Goal: Task Accomplishment & Management: Manage account settings

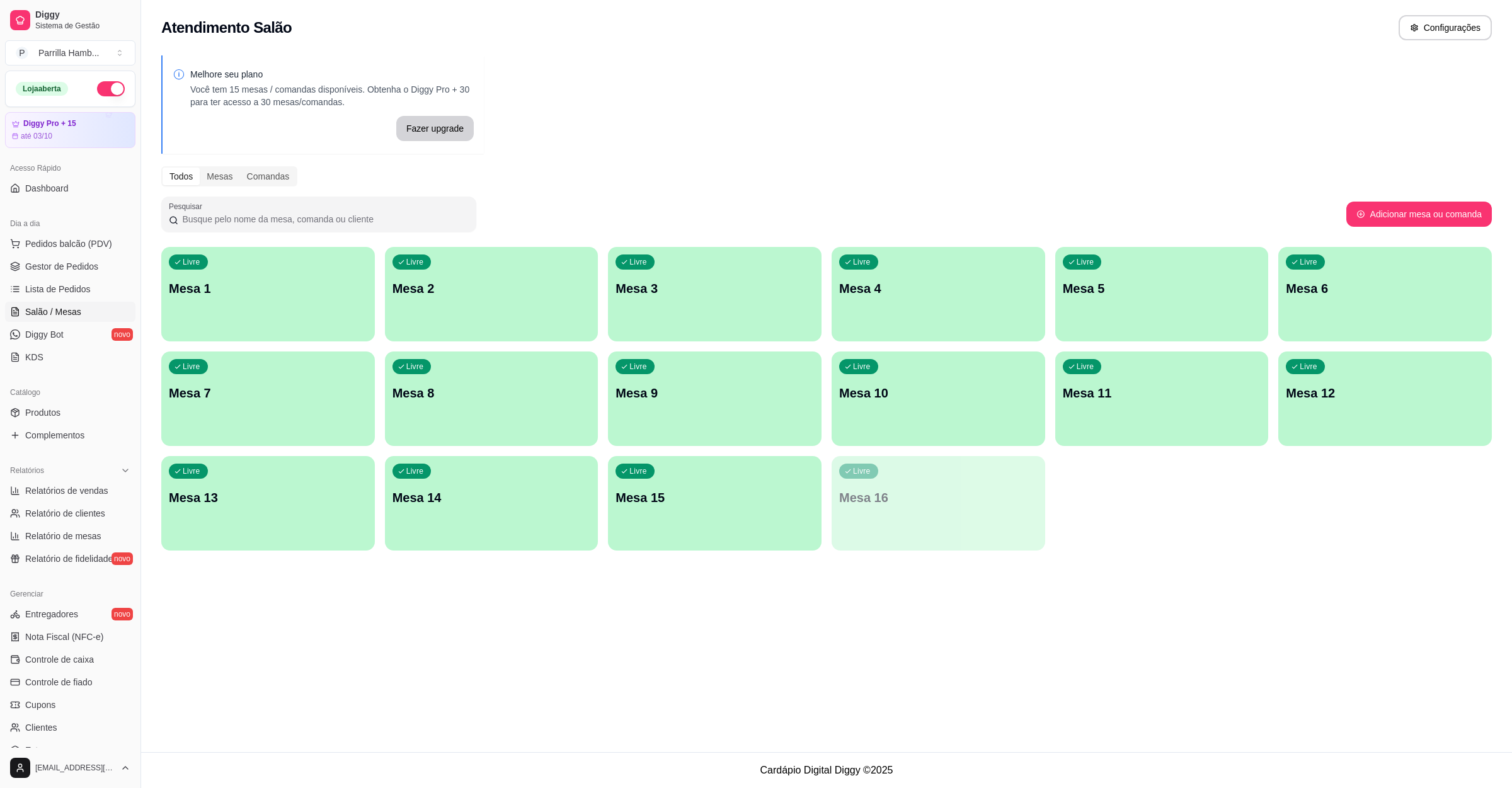
click at [746, 407] on div "Livre Mesa 9" at bounding box center [715, 391] width 214 height 79
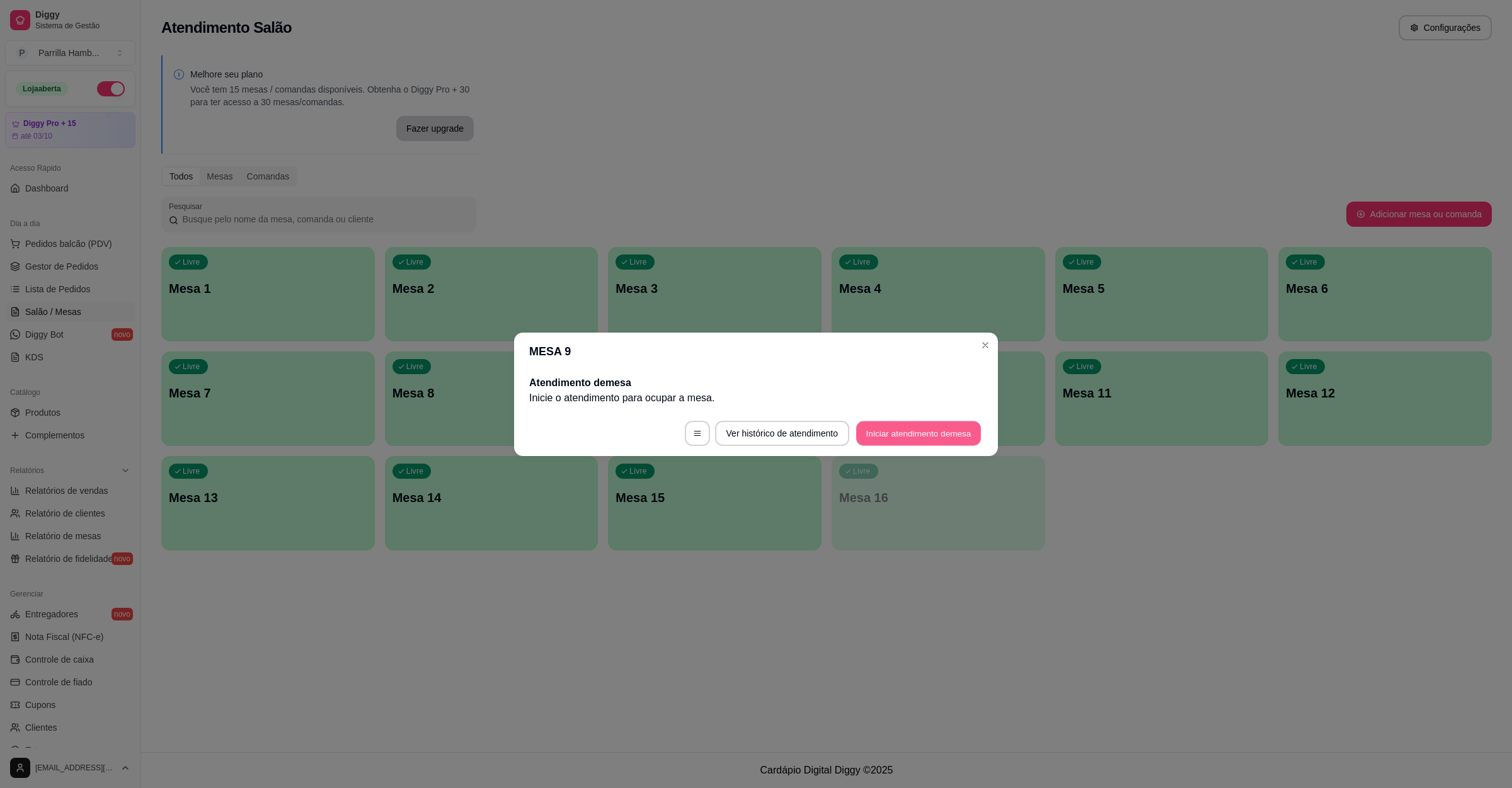
click at [883, 444] on button "Iniciar atendimento de mesa" at bounding box center [918, 433] width 125 height 24
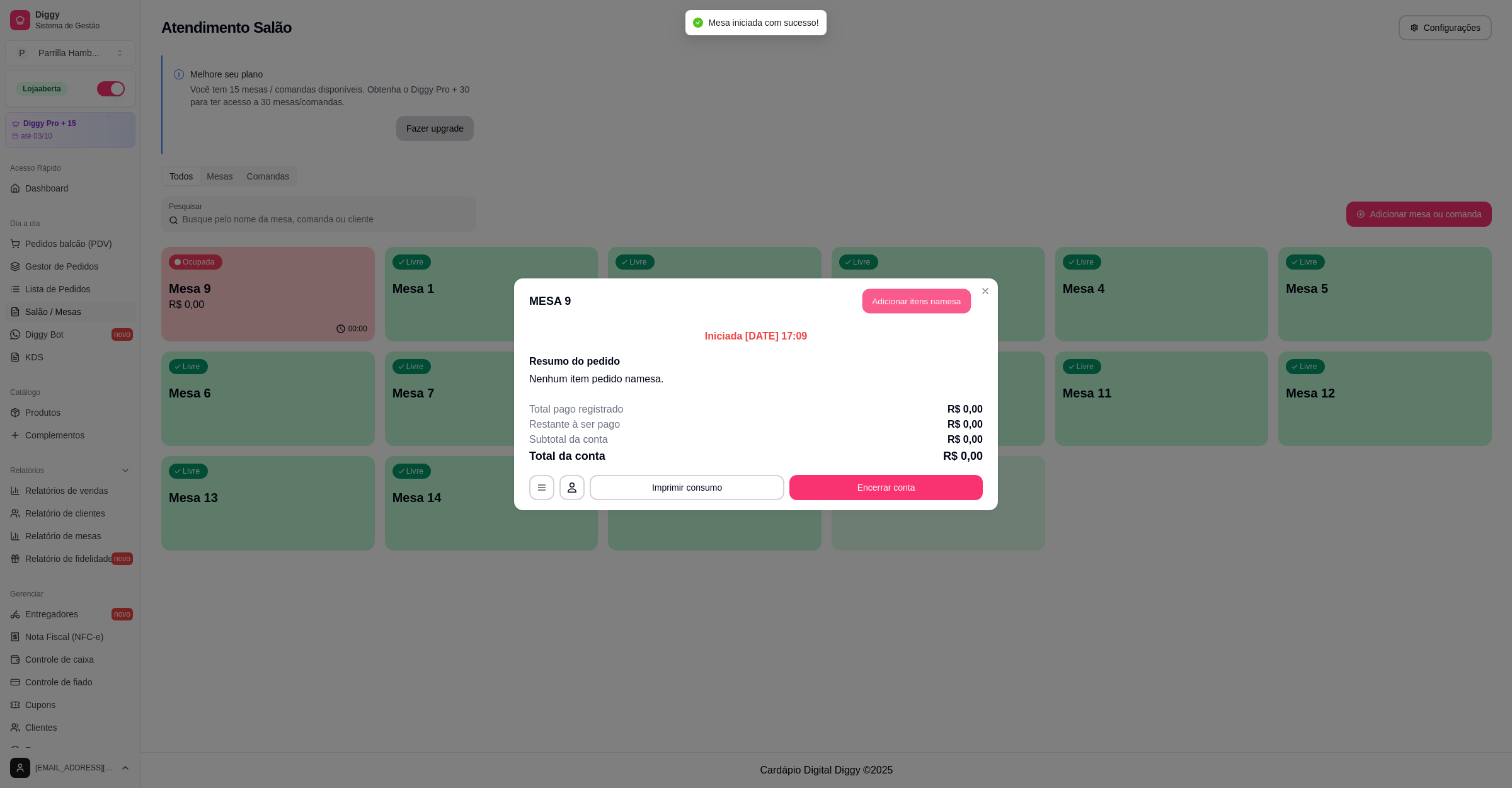
click at [942, 289] on button "Adicionar itens na mesa" at bounding box center [917, 301] width 108 height 24
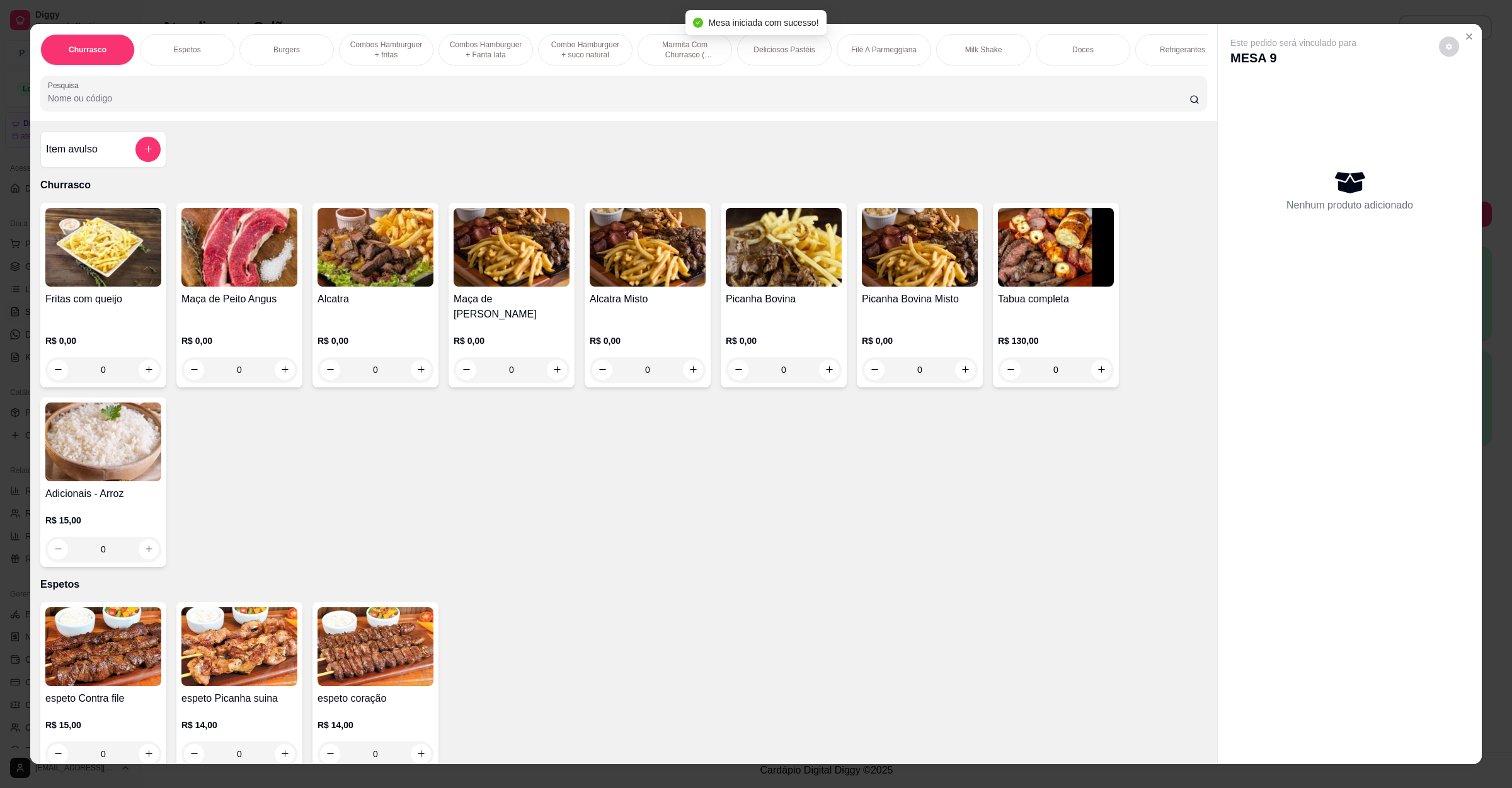
click at [355, 104] on div at bounding box center [623, 93] width 1152 height 25
click at [243, 287] on img at bounding box center [239, 247] width 116 height 79
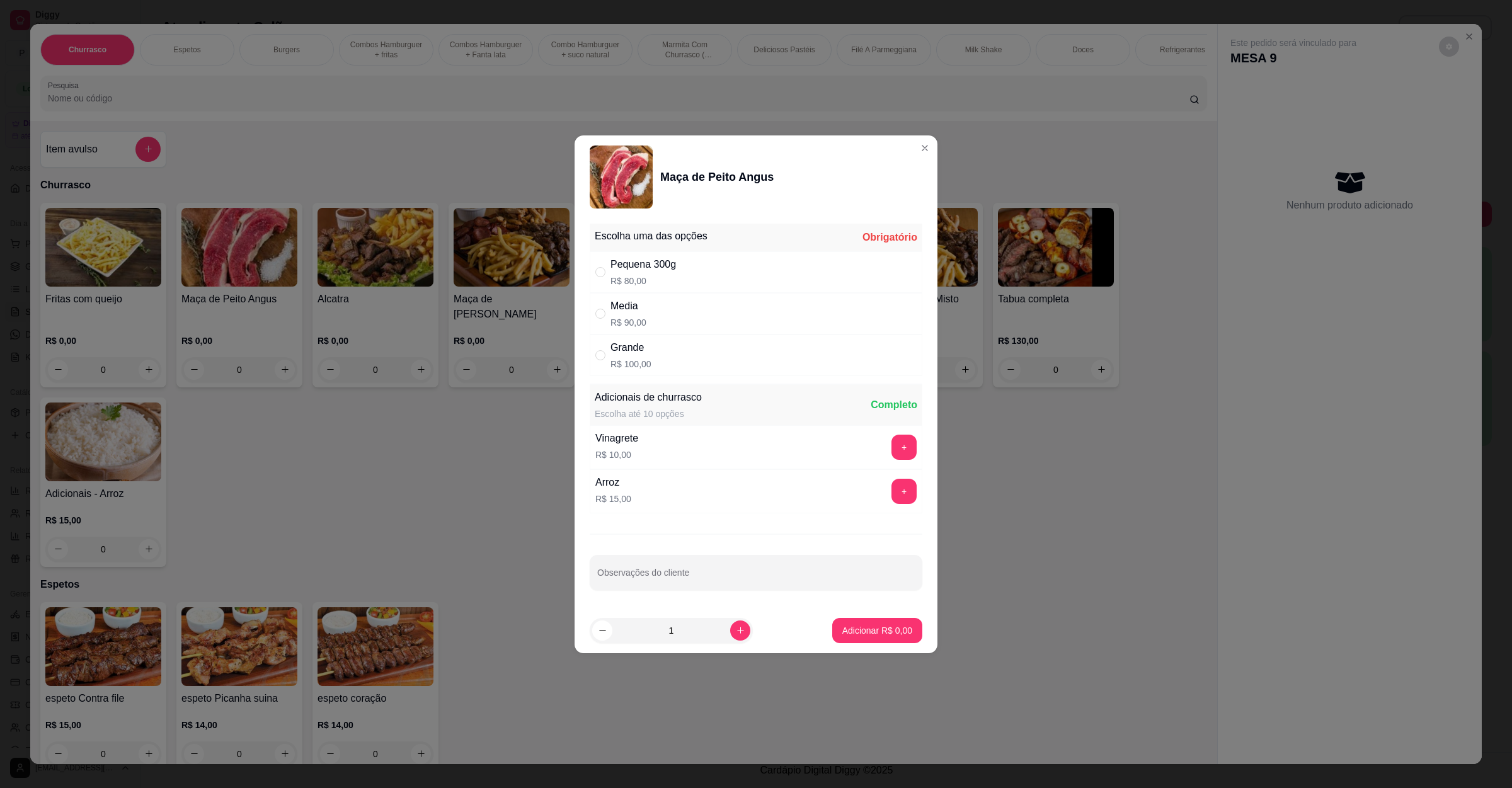
click at [650, 320] on div "Media R$ 90,00" at bounding box center [756, 314] width 332 height 42
radio input "true"
click at [843, 639] on button "Adicionar R$ 90,00" at bounding box center [875, 630] width 93 height 24
type input "1"
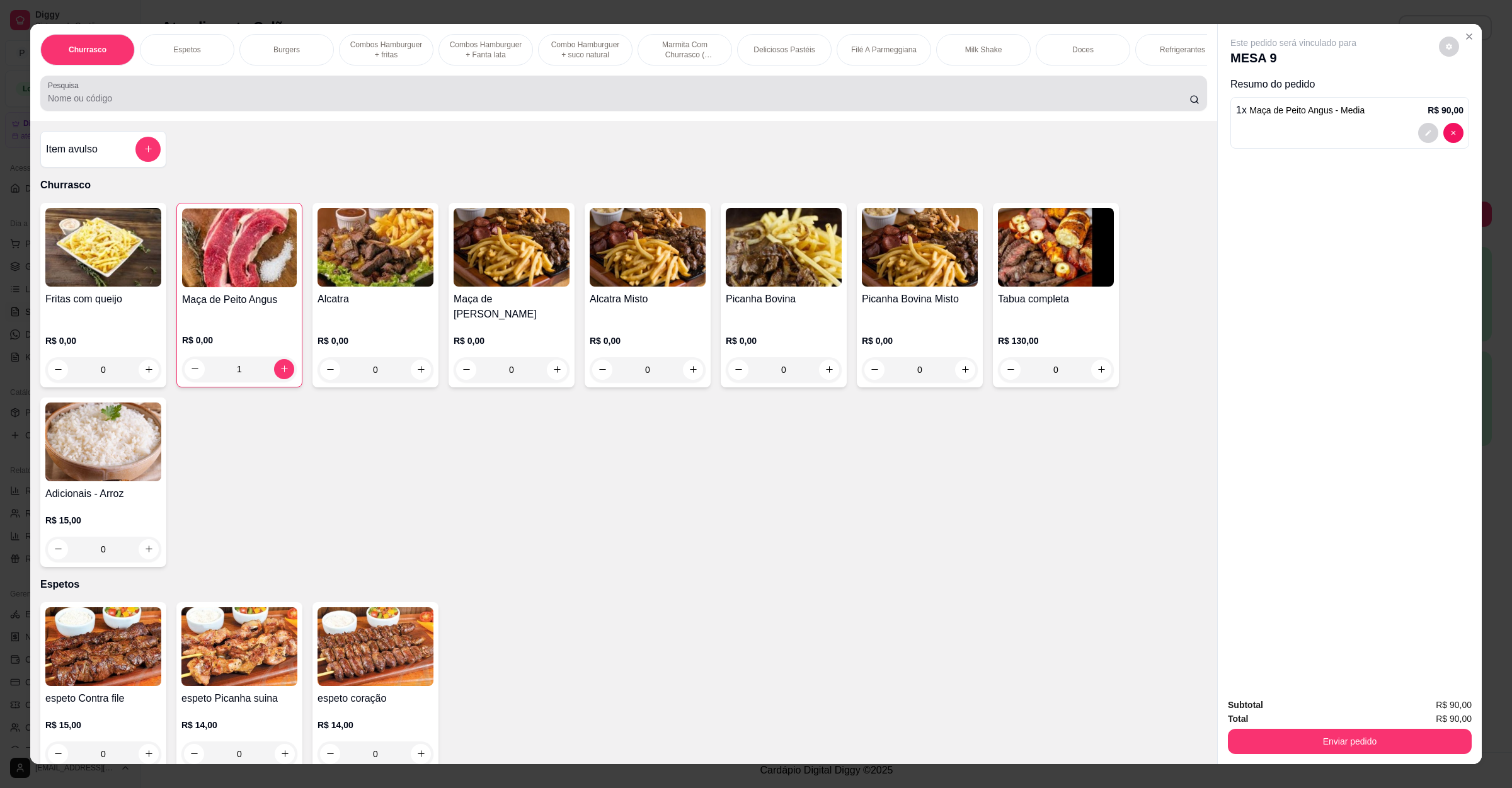
click at [137, 102] on div at bounding box center [623, 93] width 1152 height 25
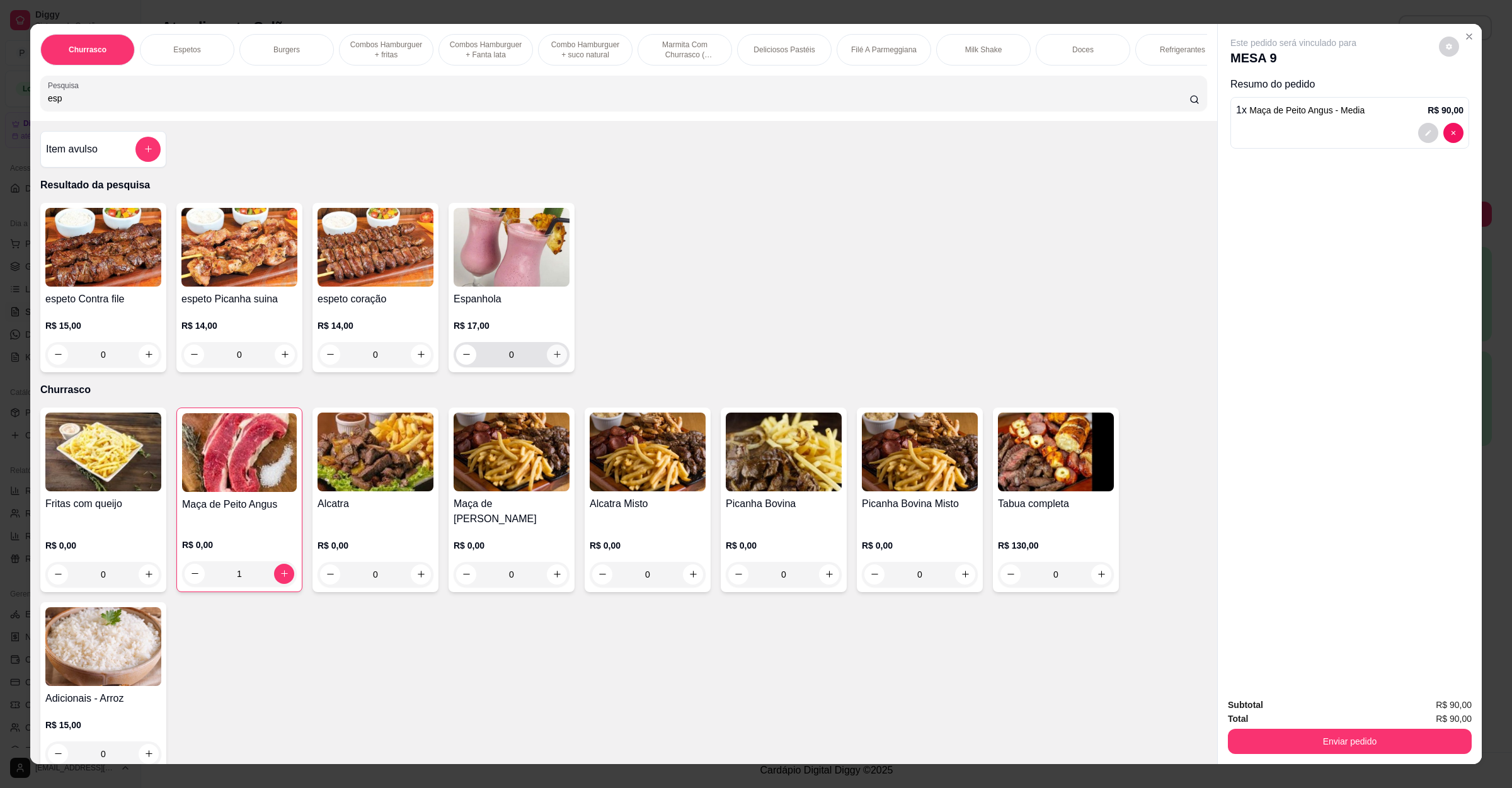
type input "esp"
click at [553, 359] on icon "increase-product-quantity" at bounding box center [557, 354] width 9 height 9
type input "2"
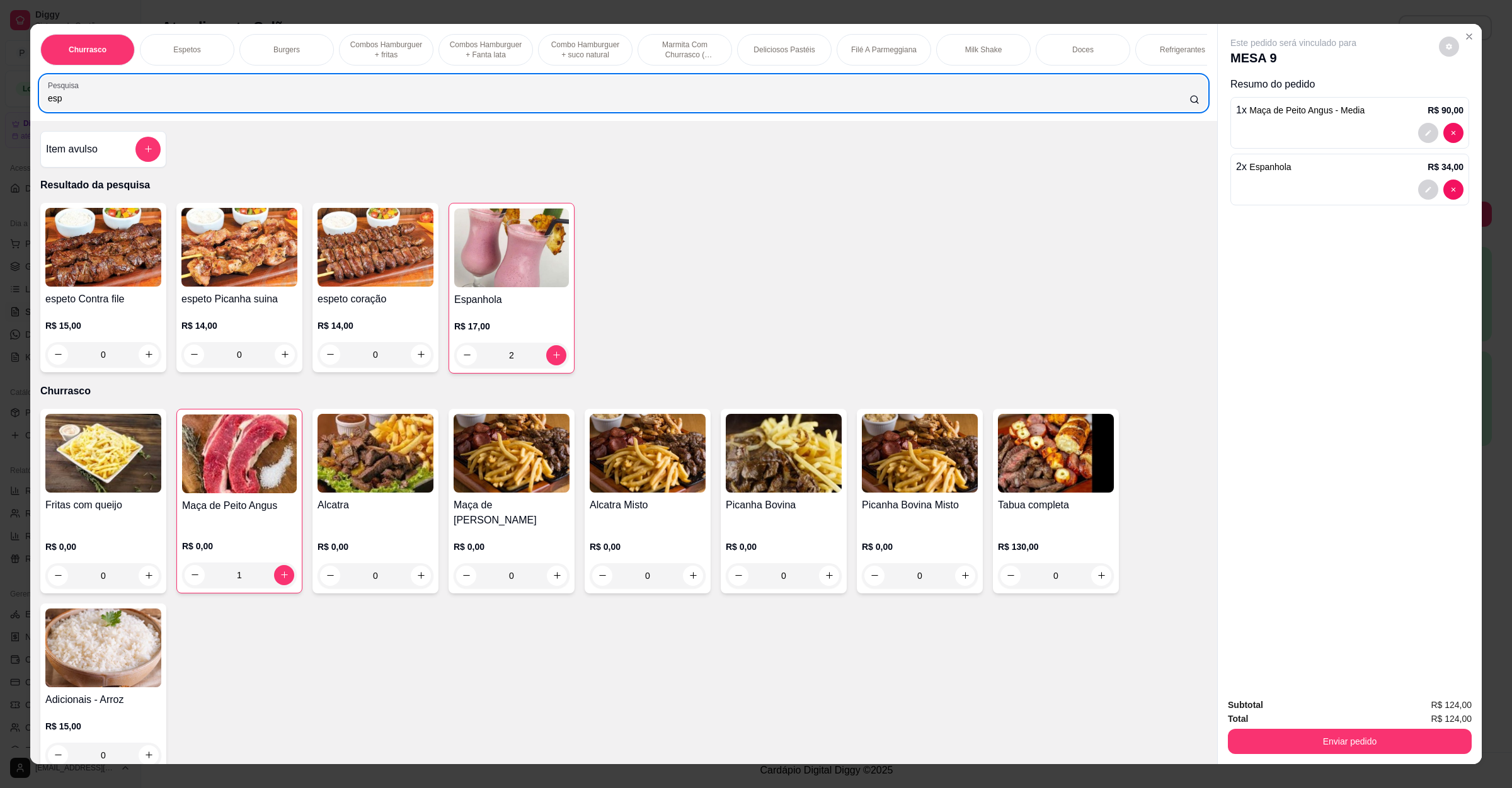
drag, startPoint x: 207, startPoint y: 104, endPoint x: 0, endPoint y: 106, distance: 207.0
click at [0, 106] on div "Churrasco Espetos Burgers Combos Hamburguer + fritas Combos Hamburguer + Fanta …" at bounding box center [756, 394] width 1512 height 788
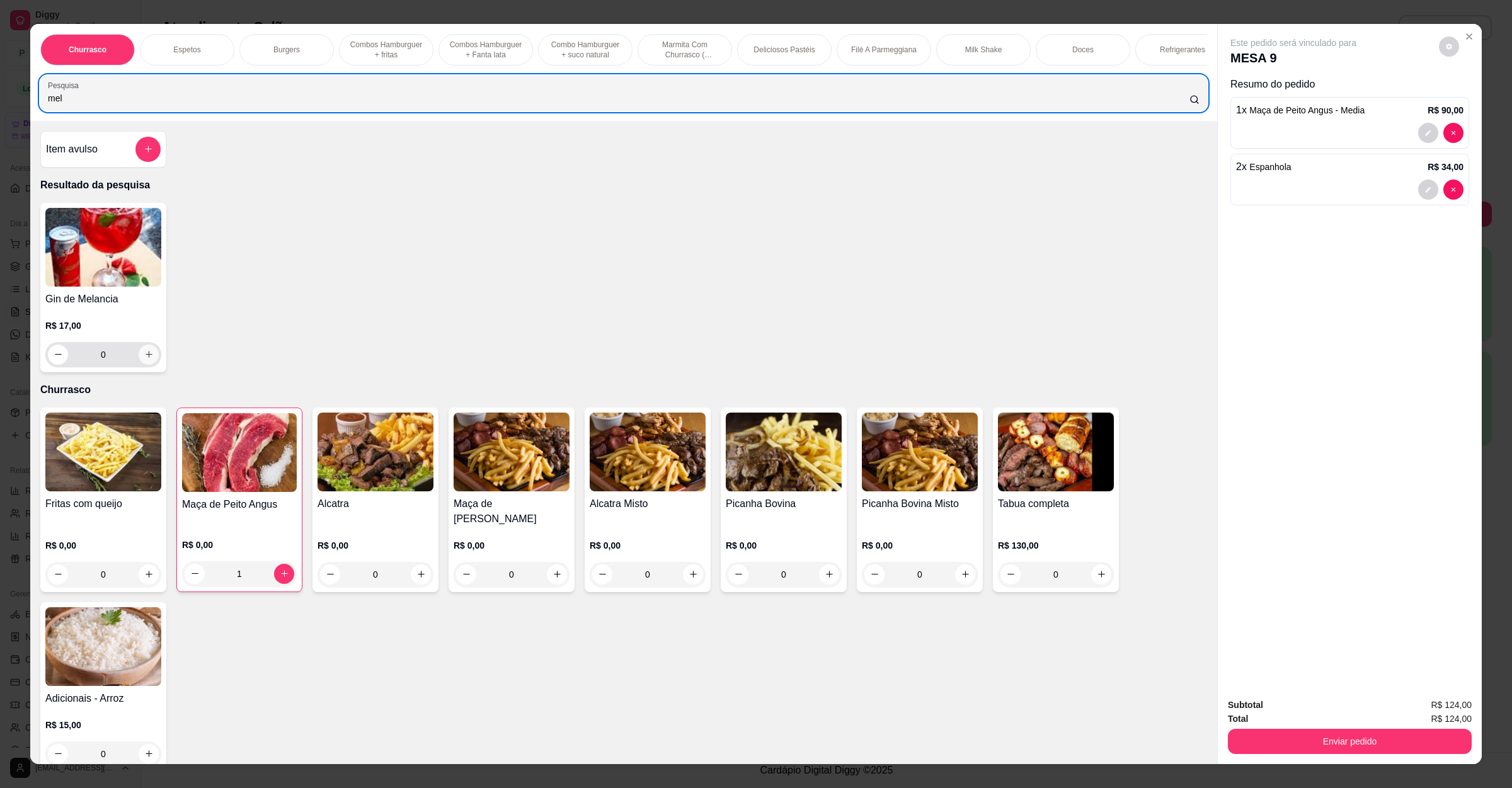
type input "mel"
click at [144, 359] on icon "increase-product-quantity" at bounding box center [149, 354] width 9 height 9
type input "1"
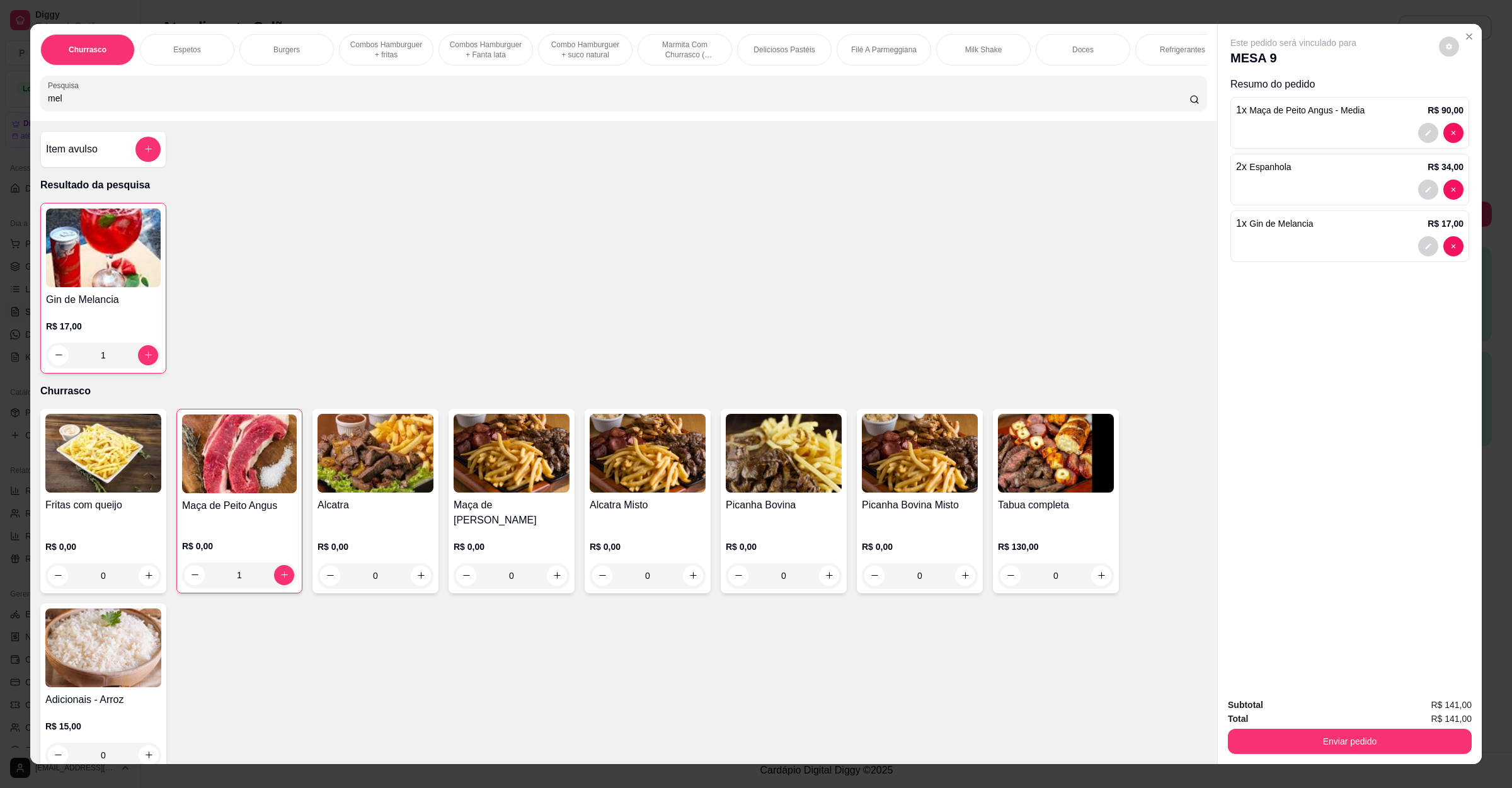
drag, startPoint x: 59, startPoint y: 114, endPoint x: 33, endPoint y: 114, distance: 26.0
click at [33, 114] on div "Churrasco Espetos Burgers Combos Hamburguer + fritas Combos Hamburguer + Fanta …" at bounding box center [623, 73] width 1187 height 97
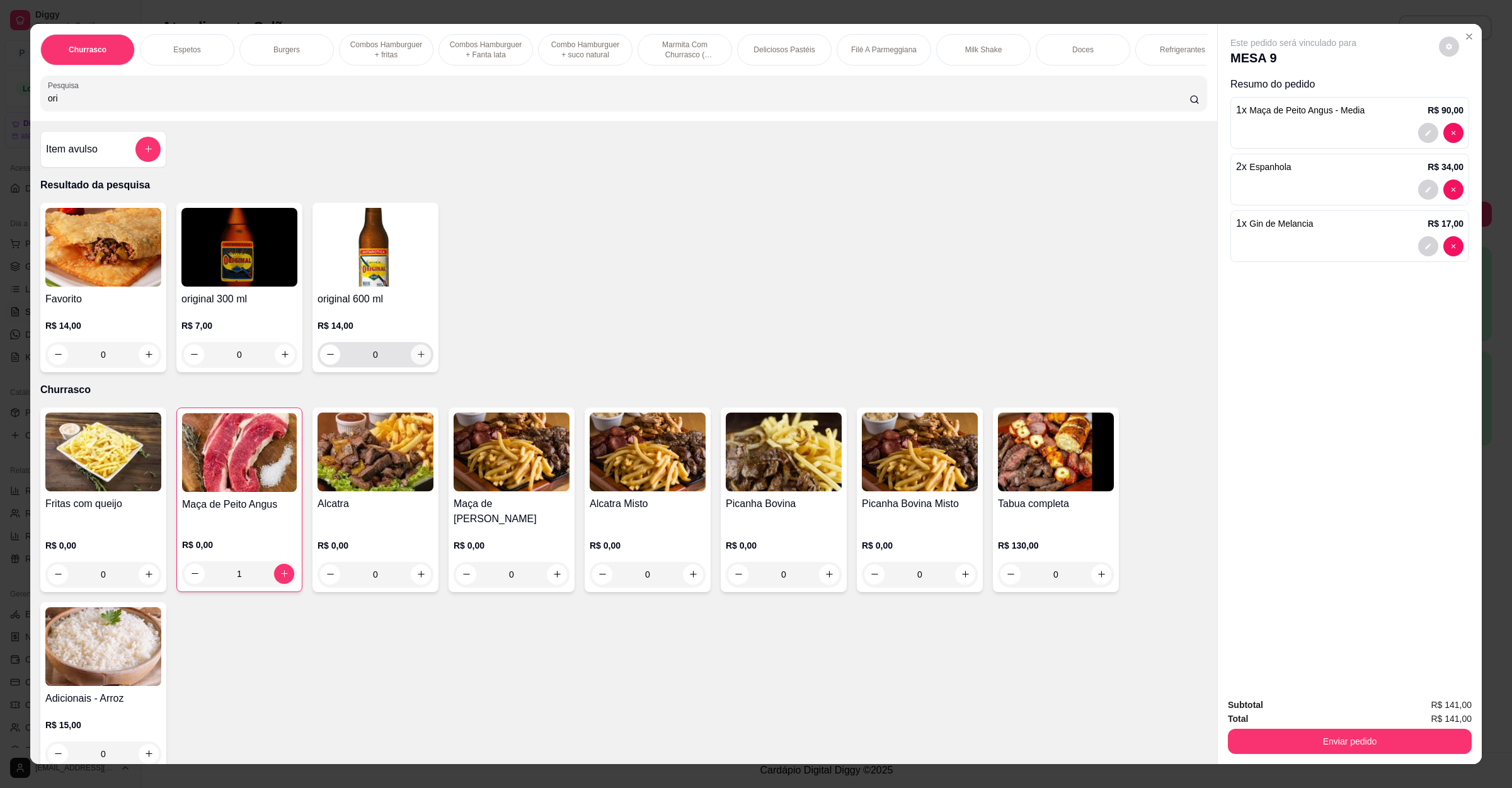
type input "ori"
click at [410, 365] on button "increase-product-quantity" at bounding box center [421, 354] width 20 height 20
type input "1"
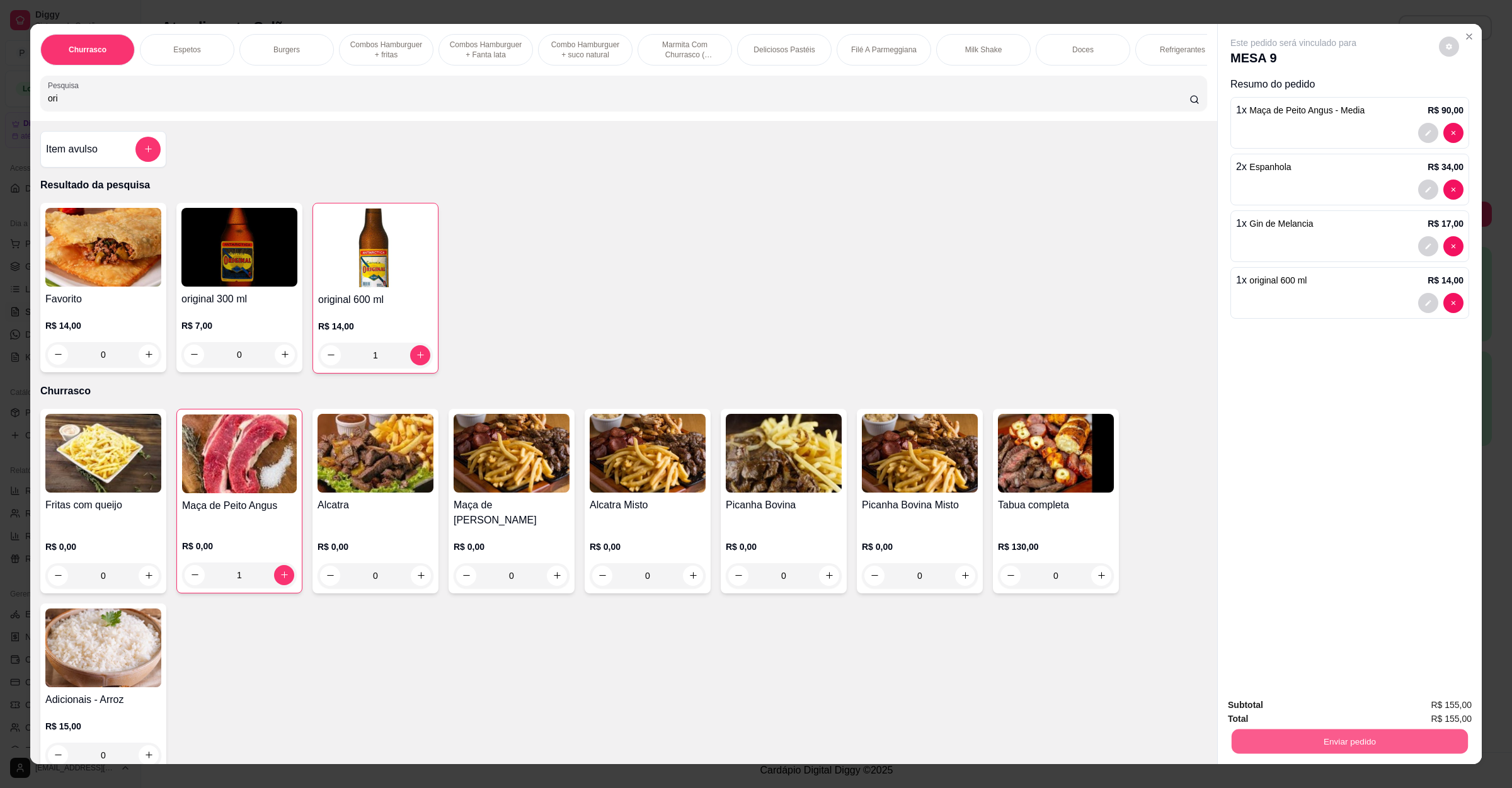
click at [1255, 740] on button "Enviar pedido" at bounding box center [1350, 741] width 236 height 24
click at [1253, 722] on button "Não registrar e enviar pedido" at bounding box center [1305, 711] width 131 height 24
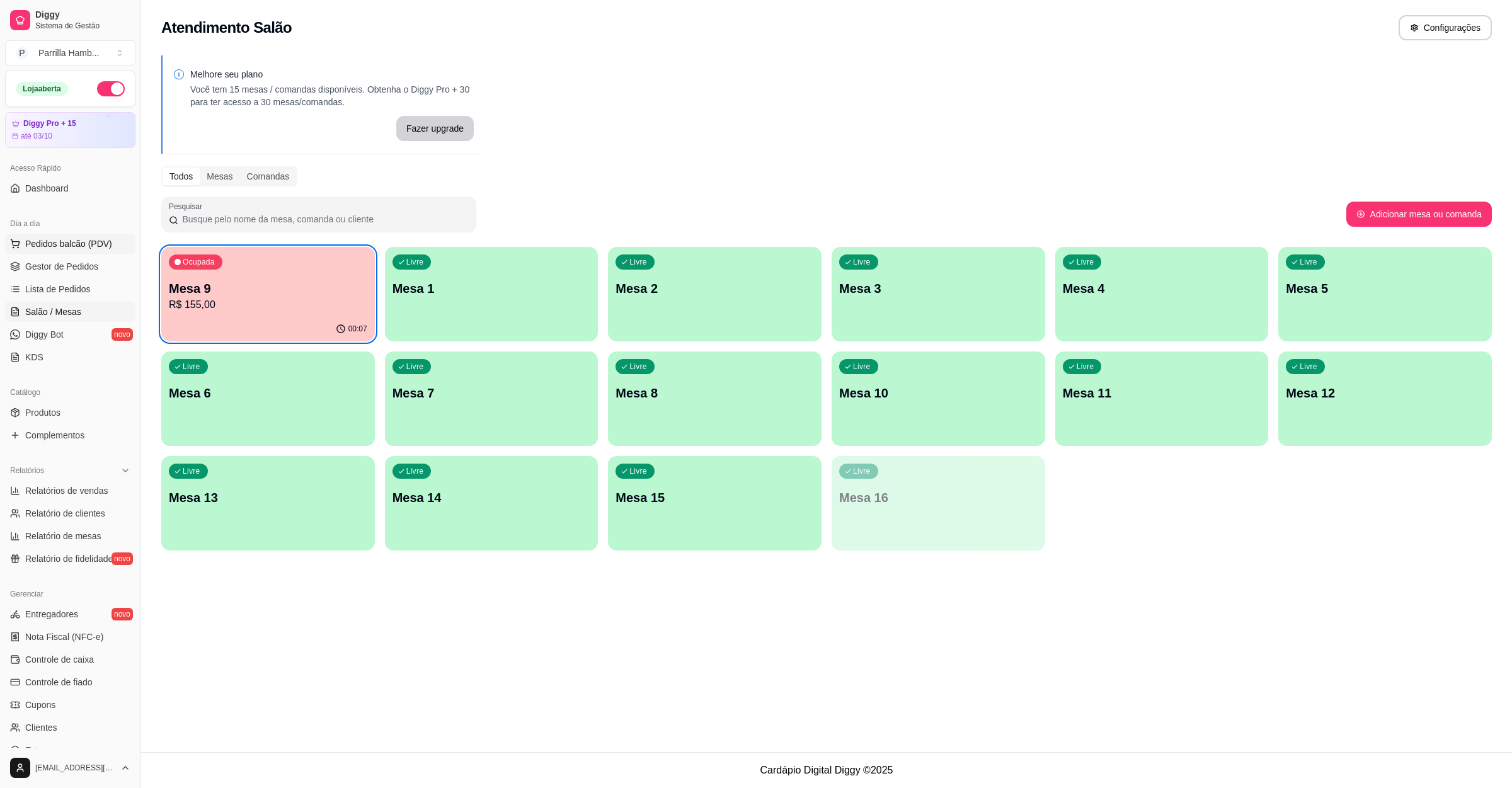
click at [56, 253] on button "Pedidos balcão (PDV)" at bounding box center [70, 244] width 130 height 20
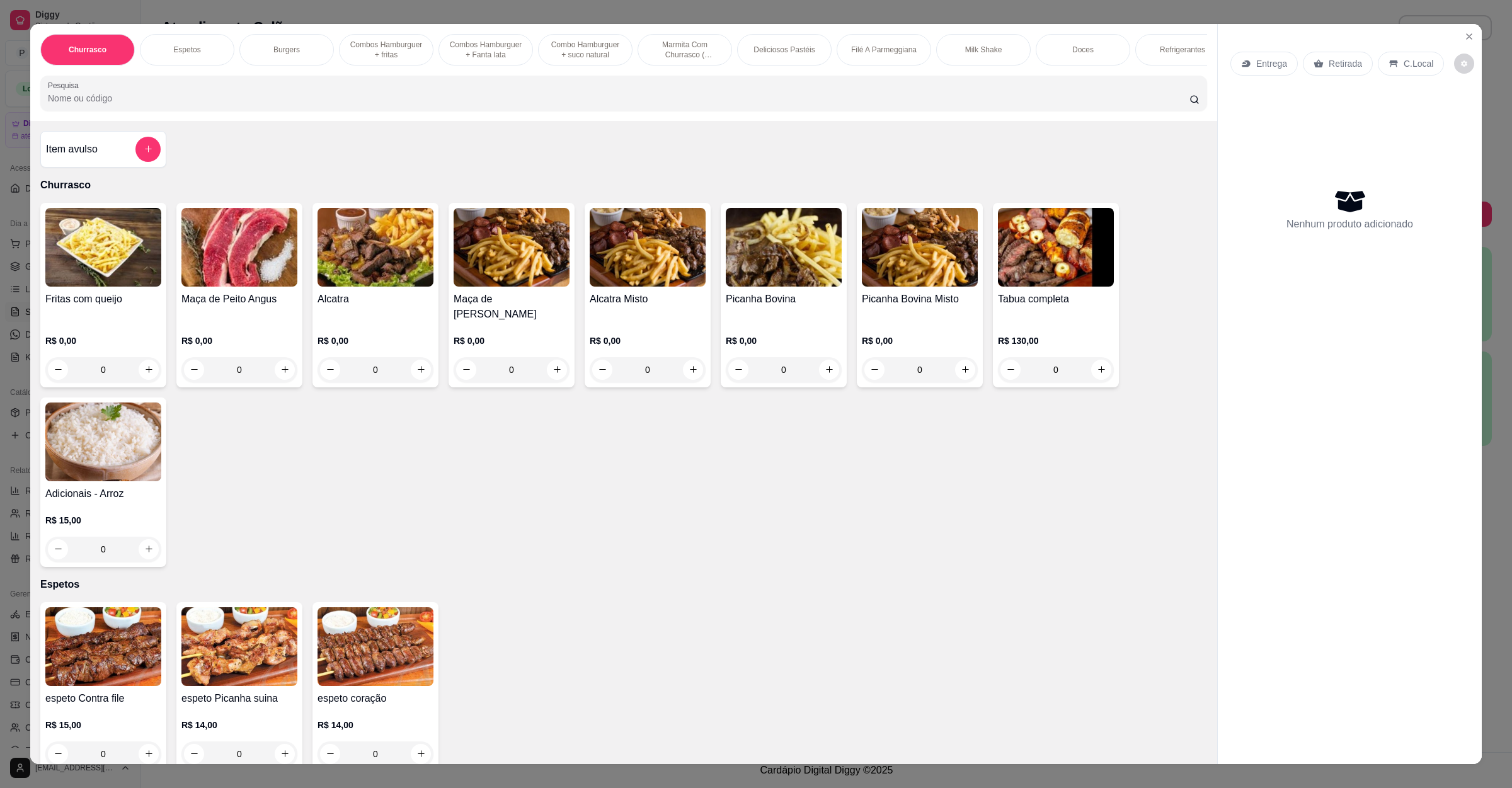
click at [209, 104] on input "Pesquisa" at bounding box center [618, 99] width 1142 height 13
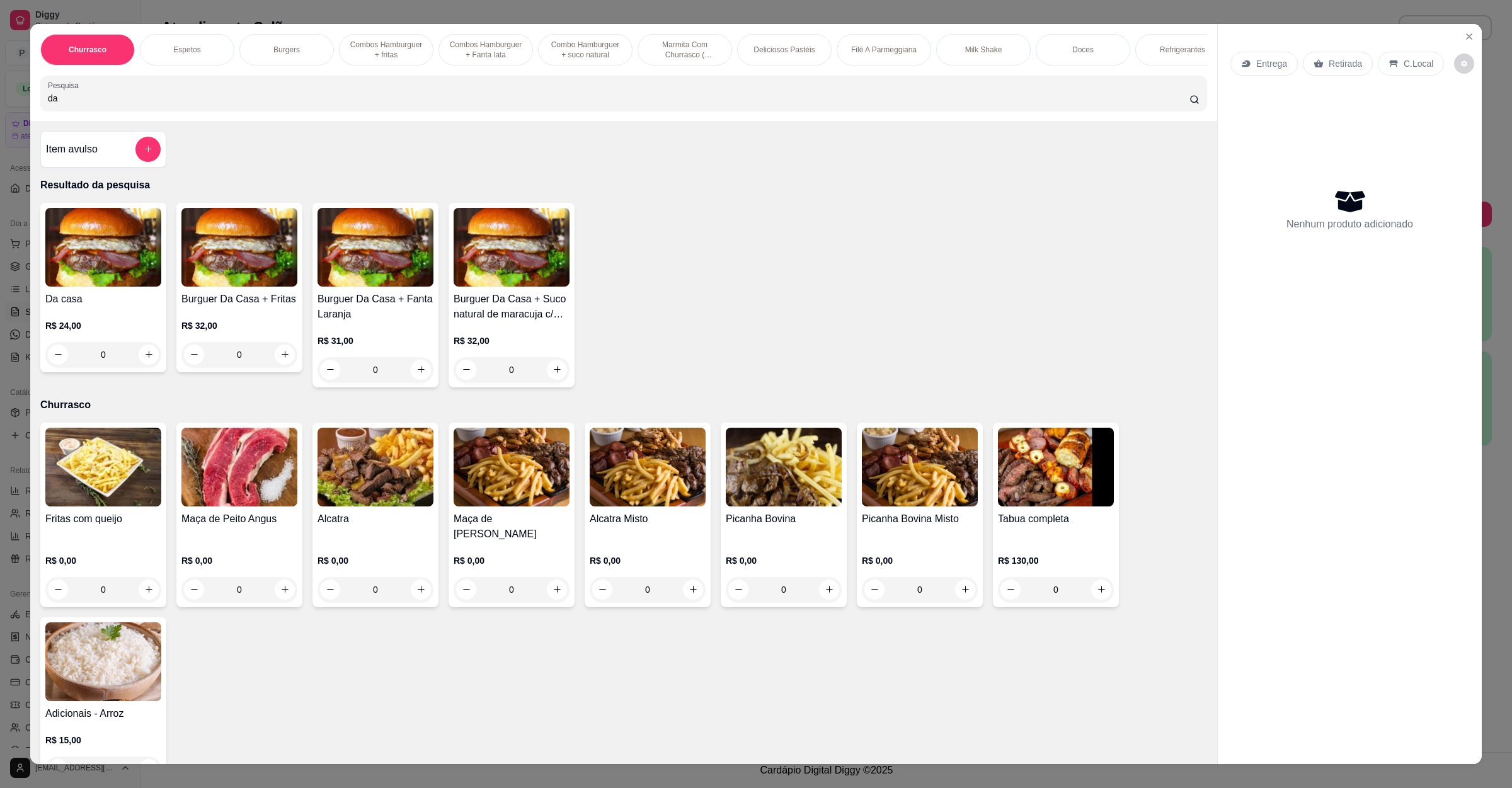
type input "da"
click at [116, 307] on h4 "Da casa" at bounding box center [103, 299] width 116 height 15
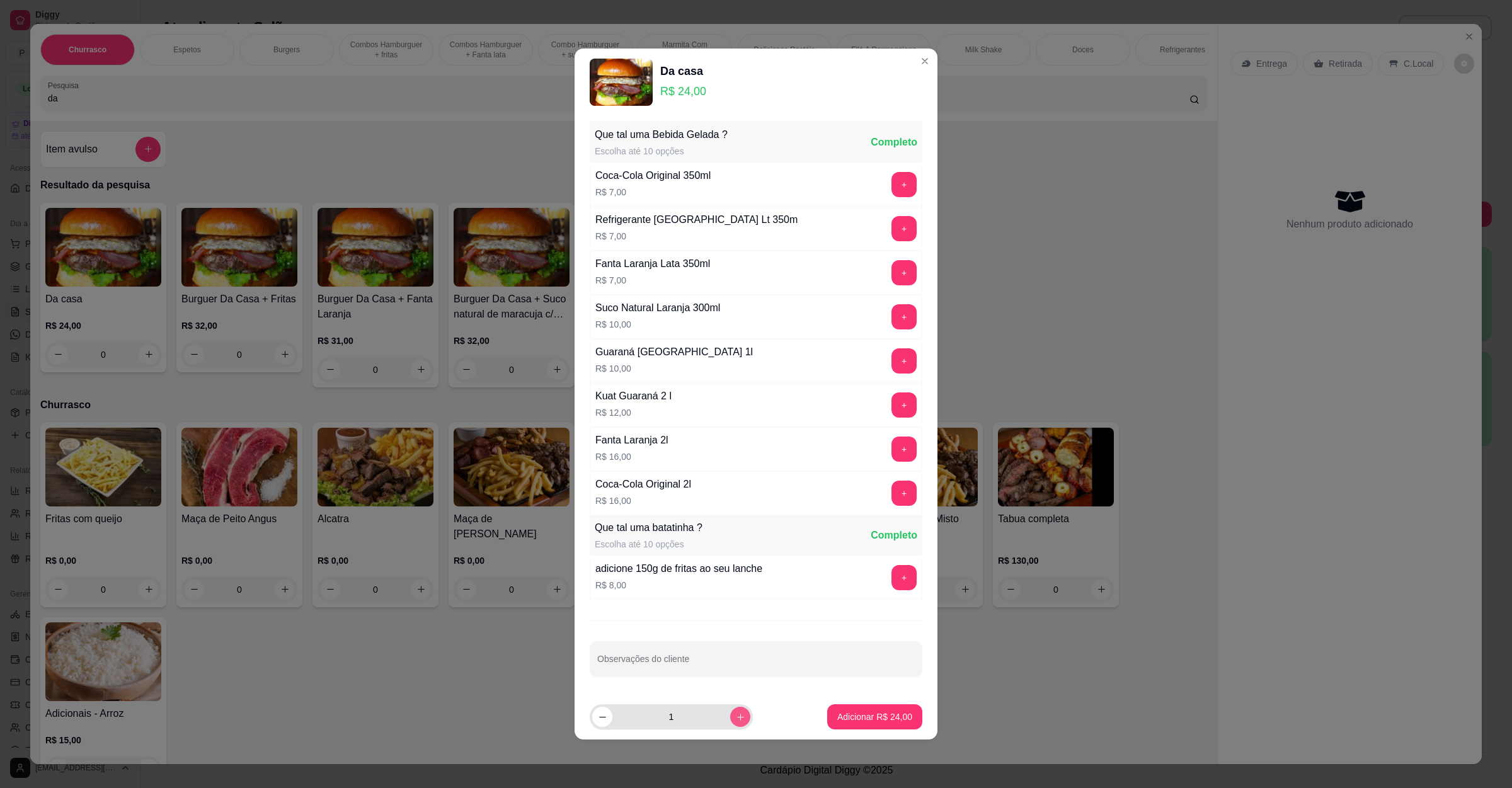
click at [736, 719] on icon "increase-product-quantity" at bounding box center [741, 717] width 9 height 9
type input "3"
click at [689, 648] on div at bounding box center [756, 659] width 317 height 25
type input "1 sem tomate"
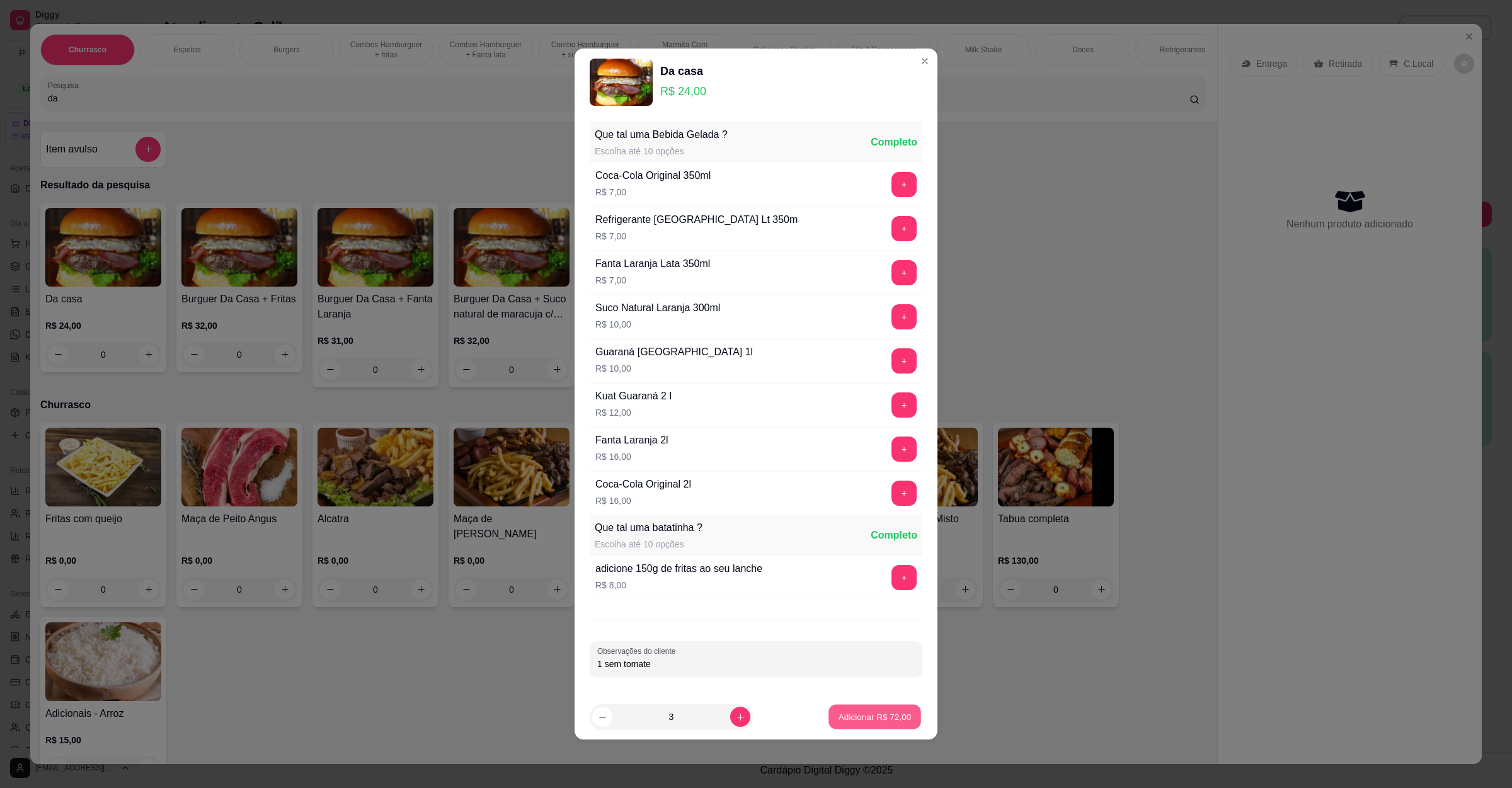
click at [856, 716] on p "Adicionar R$ 72,00" at bounding box center [875, 716] width 74 height 12
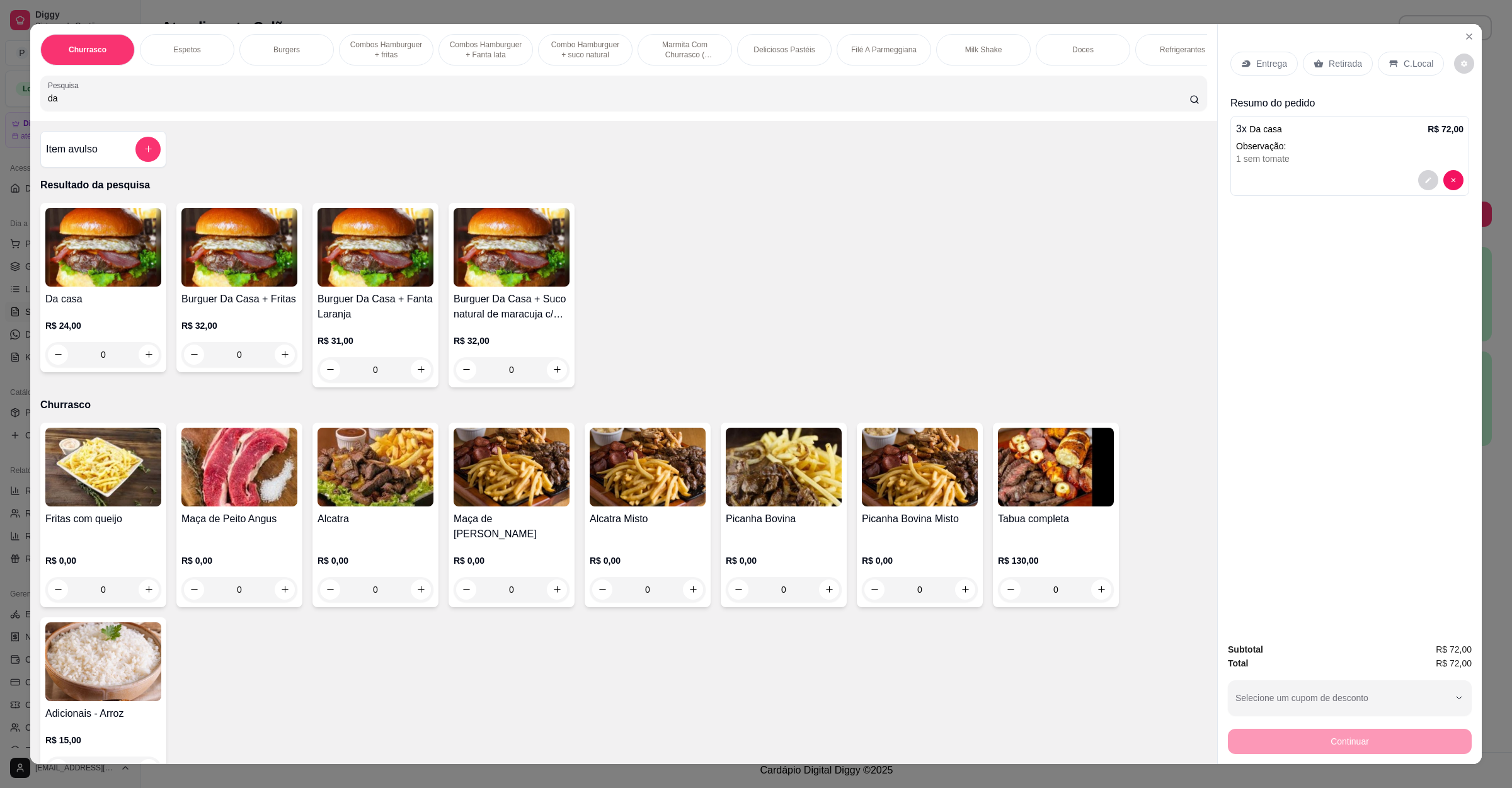
drag, startPoint x: 220, startPoint y: 113, endPoint x: 0, endPoint y: 114, distance: 220.0
click at [0, 114] on div "Churrasco Espetos Burgers Combos Hamburguer + fritas Combos Hamburguer + Fanta …" at bounding box center [756, 394] width 1512 height 788
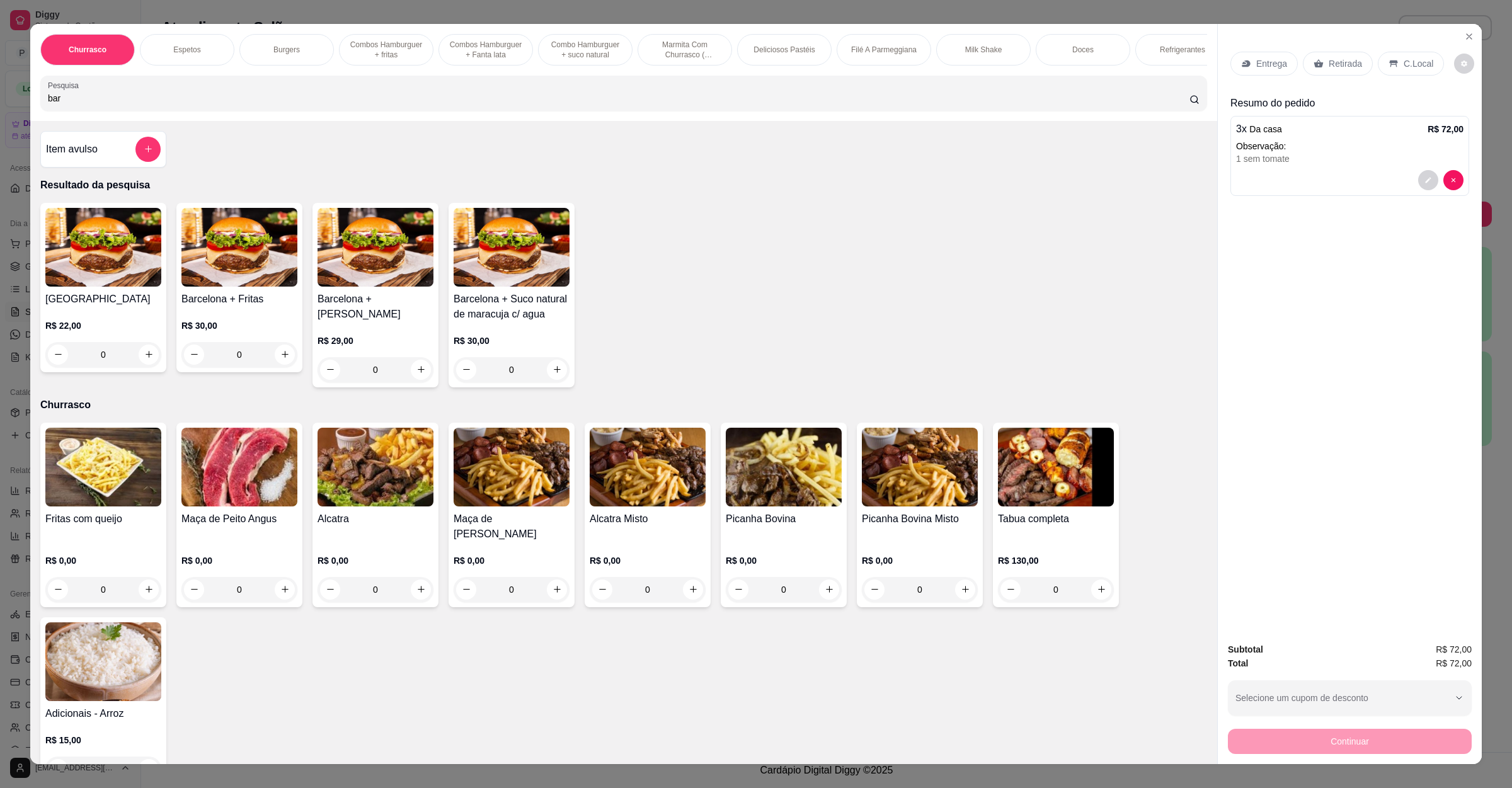
type input "bar"
click at [84, 268] on img at bounding box center [103, 247] width 116 height 79
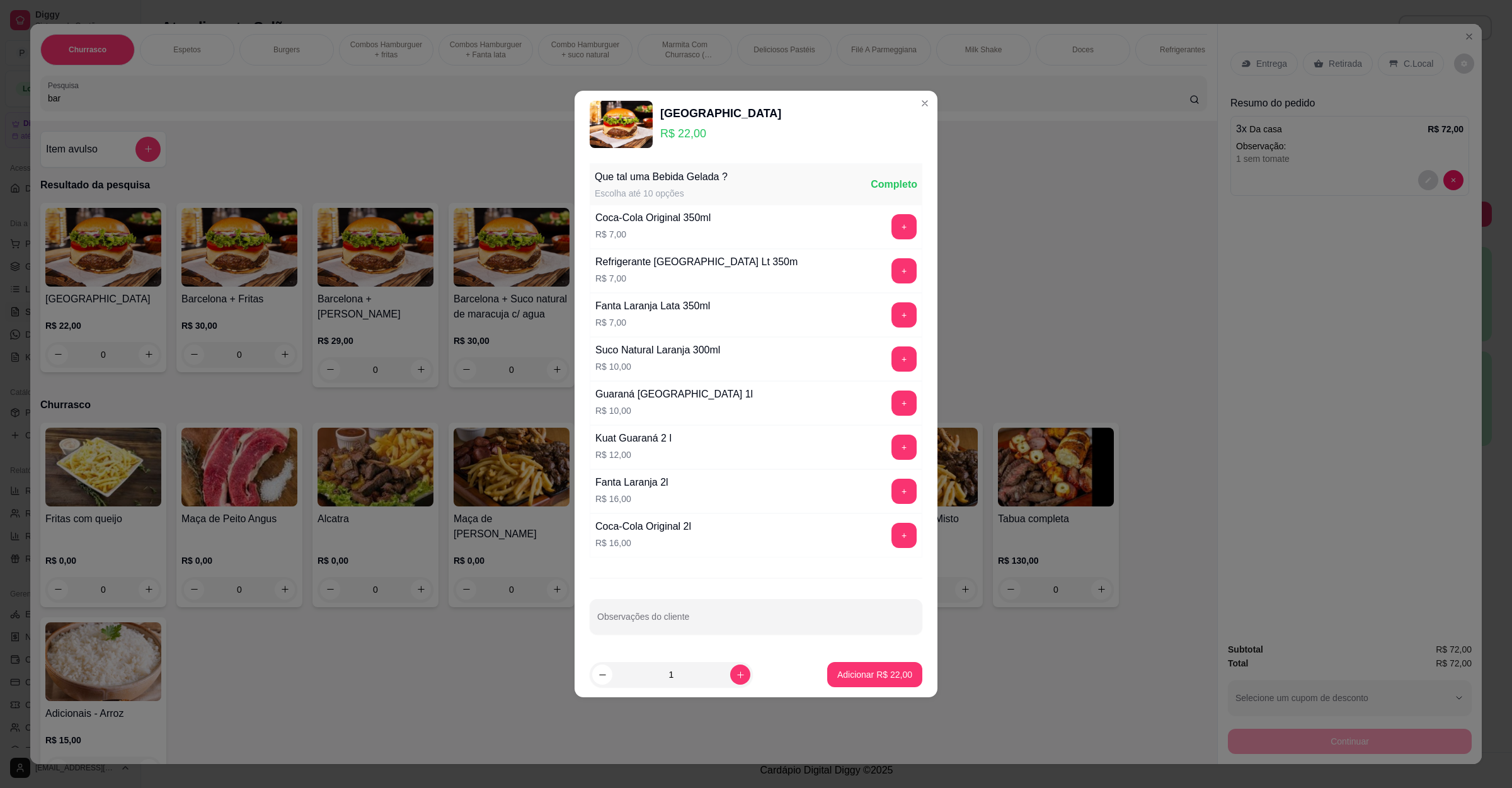
drag, startPoint x: 718, startPoint y: 677, endPoint x: 728, endPoint y: 680, distance: 10.4
click at [720, 679] on div "1" at bounding box center [671, 674] width 158 height 25
click at [736, 680] on icon "increase-product-quantity" at bounding box center [741, 674] width 9 height 9
type input "2"
click at [898, 685] on button "Adicionar R$ 44,00" at bounding box center [875, 674] width 95 height 25
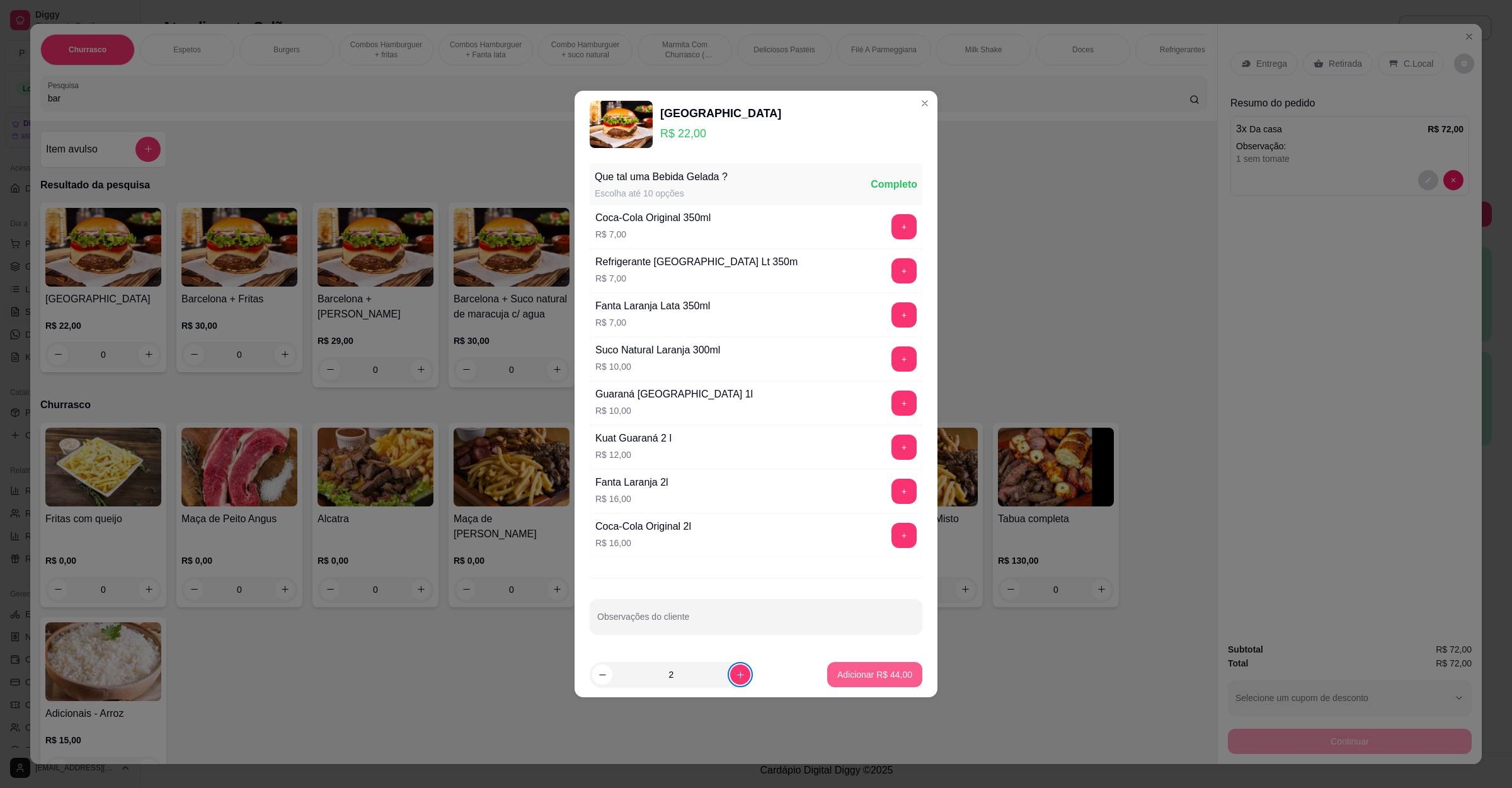
type input "2"
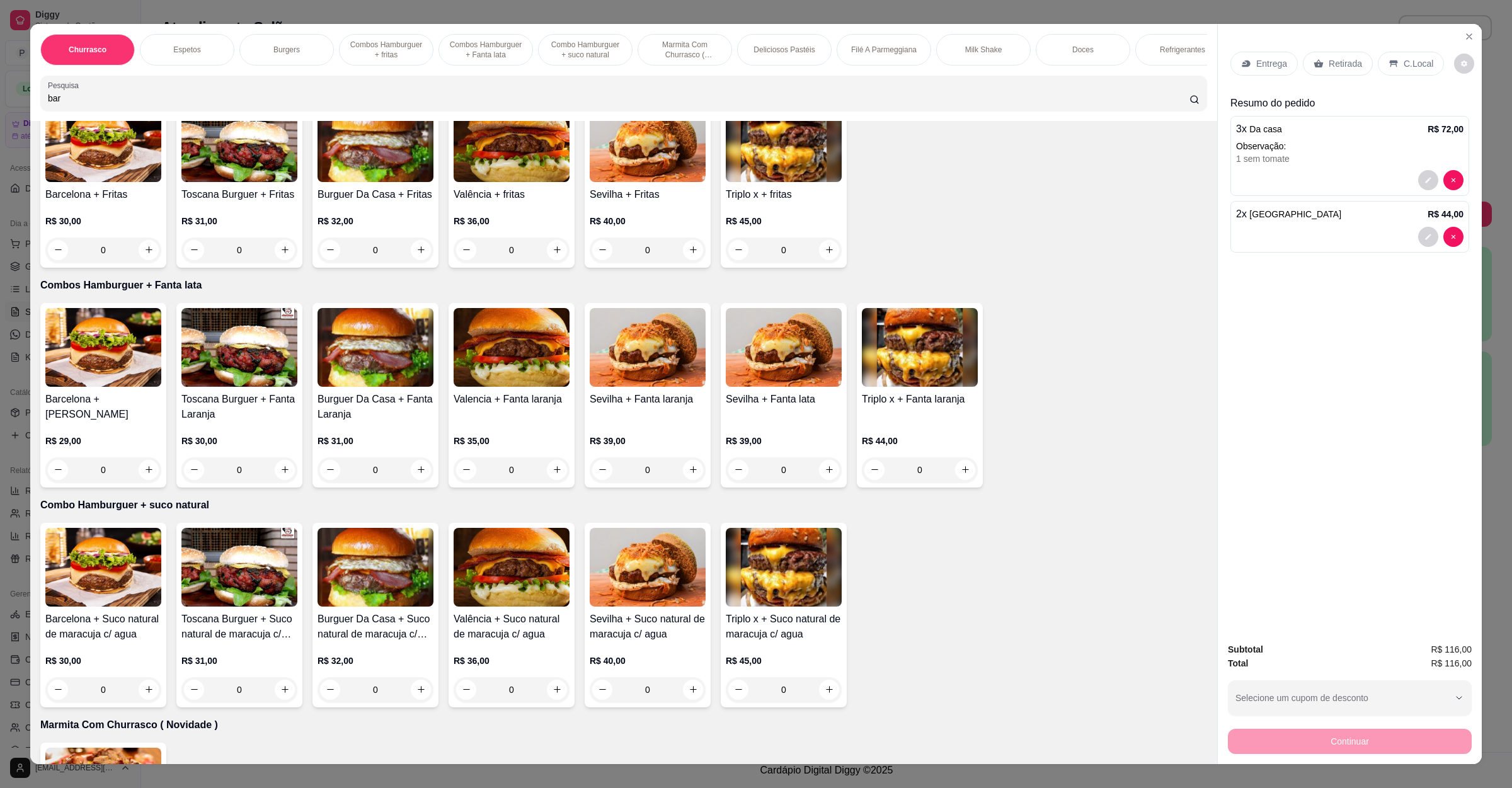
scroll to position [1512, 0]
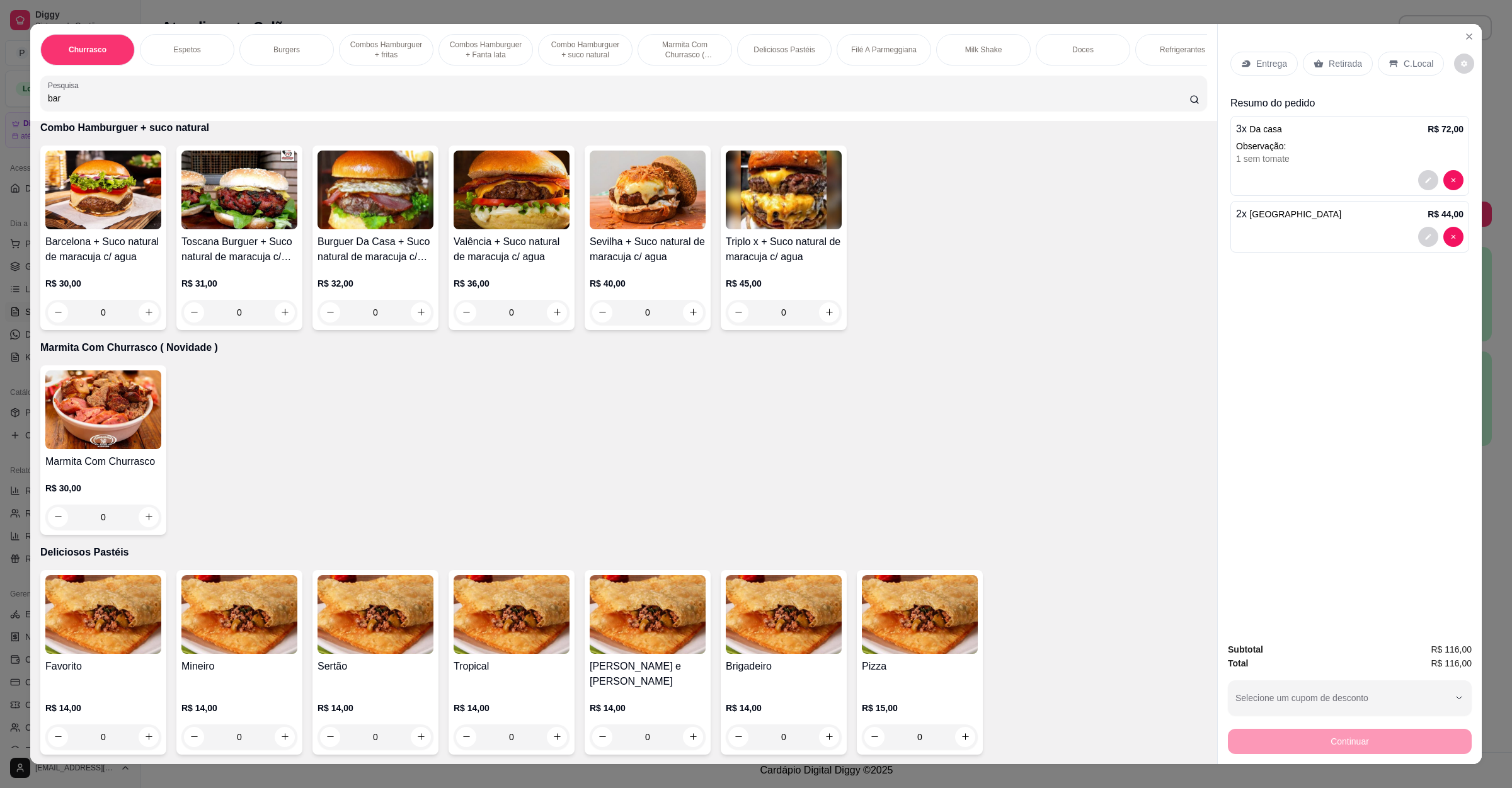
click at [137, 725] on div "0" at bounding box center [103, 737] width 116 height 25
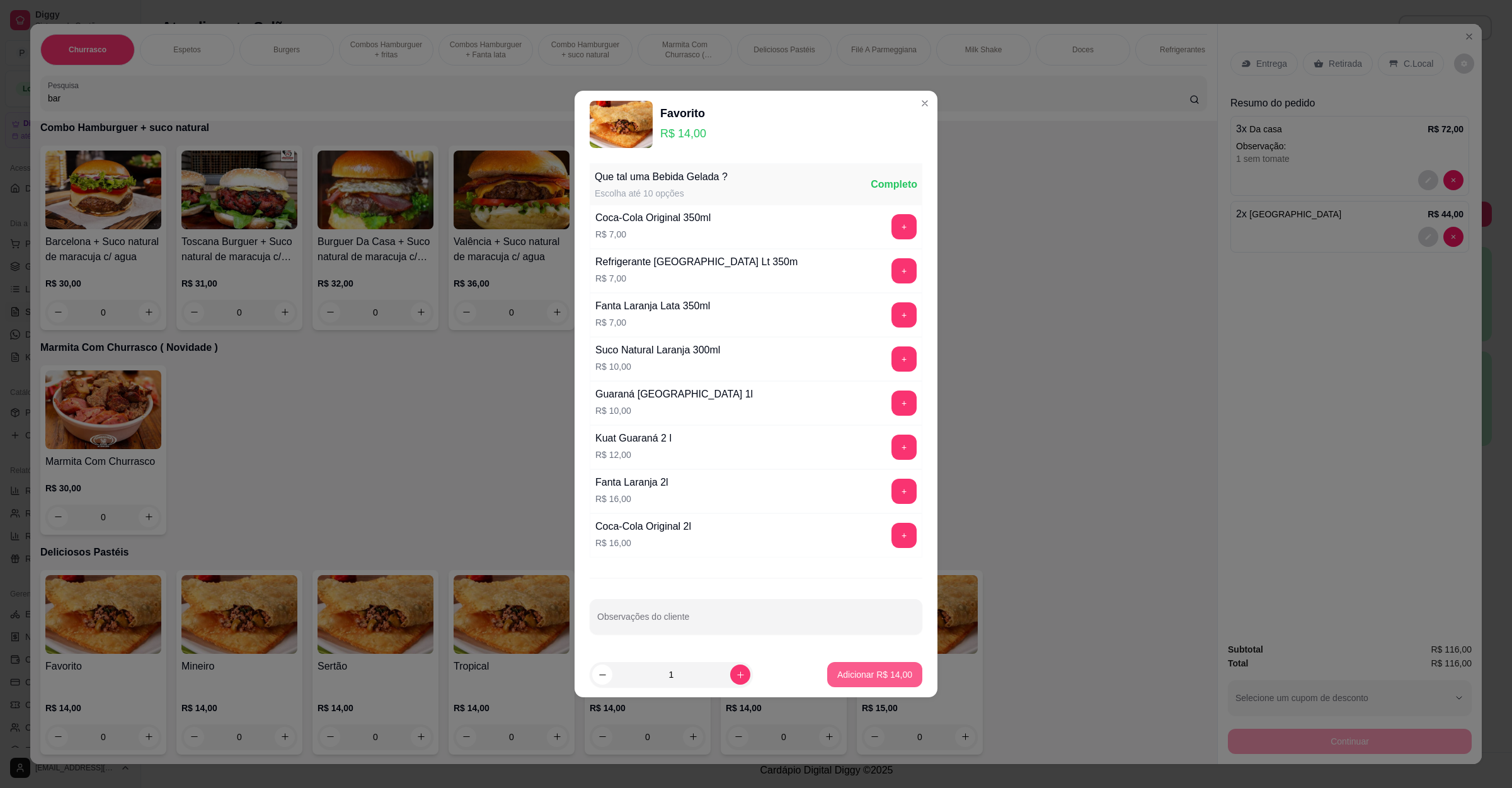
click at [889, 681] on p "Adicionar R$ 14,00" at bounding box center [875, 674] width 75 height 13
type input "1"
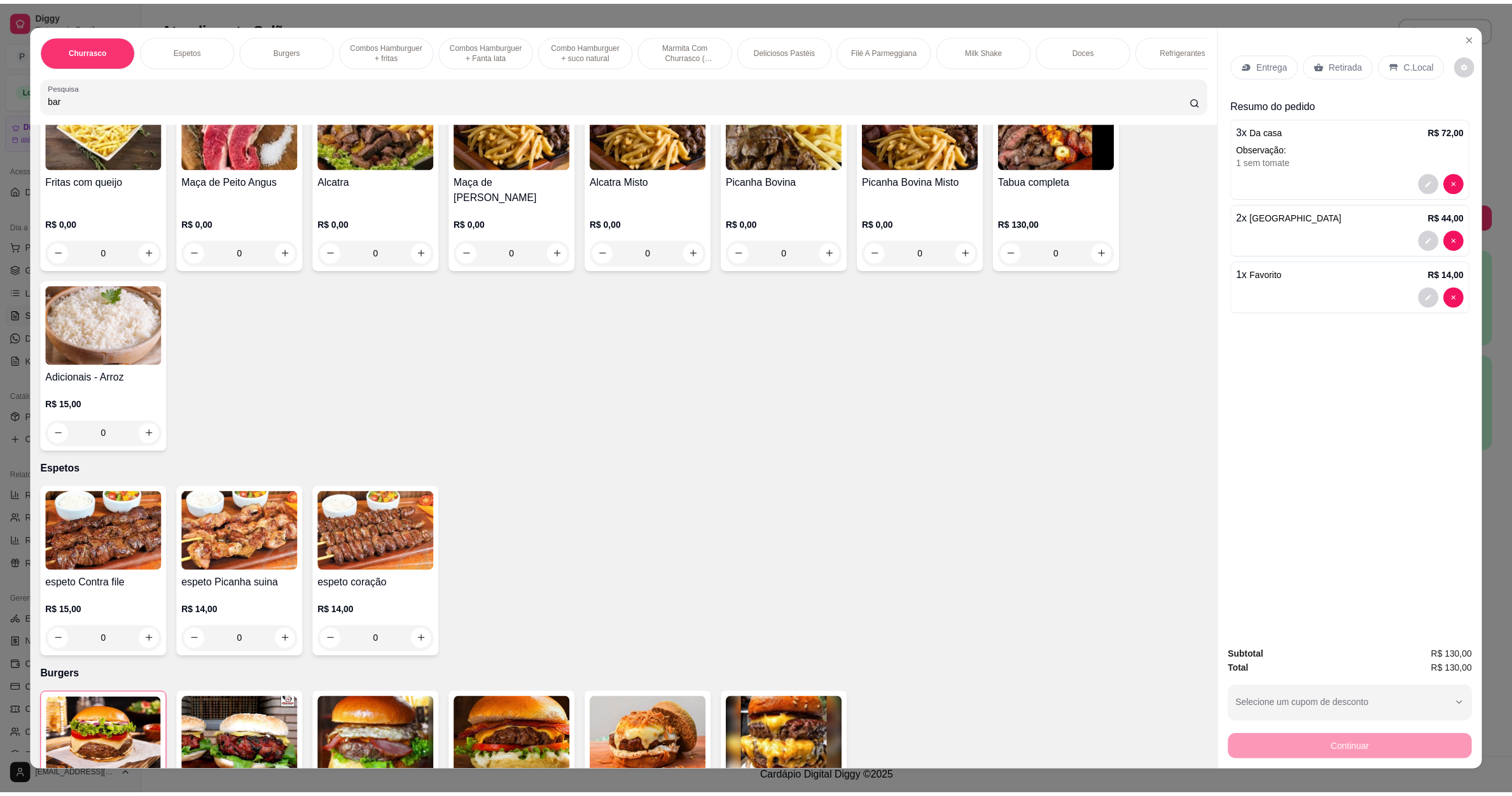
scroll to position [0, 0]
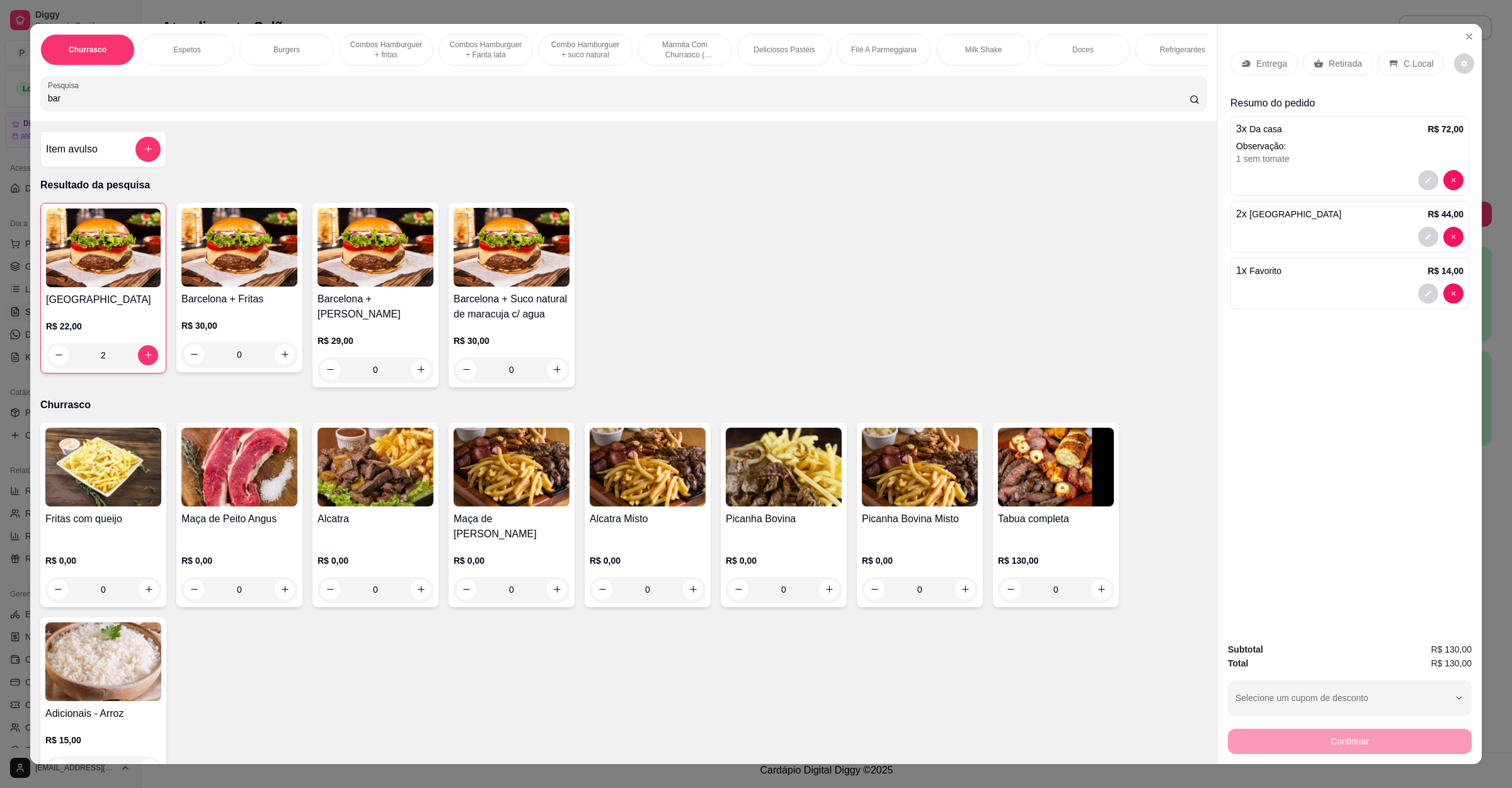
drag, startPoint x: 88, startPoint y: 108, endPoint x: 0, endPoint y: 110, distance: 88.0
click at [0, 110] on div "Churrasco Espetos Burgers Combos [GEOGRAPHIC_DATA] + fritas Combos Hamburguer +…" at bounding box center [756, 394] width 1512 height 788
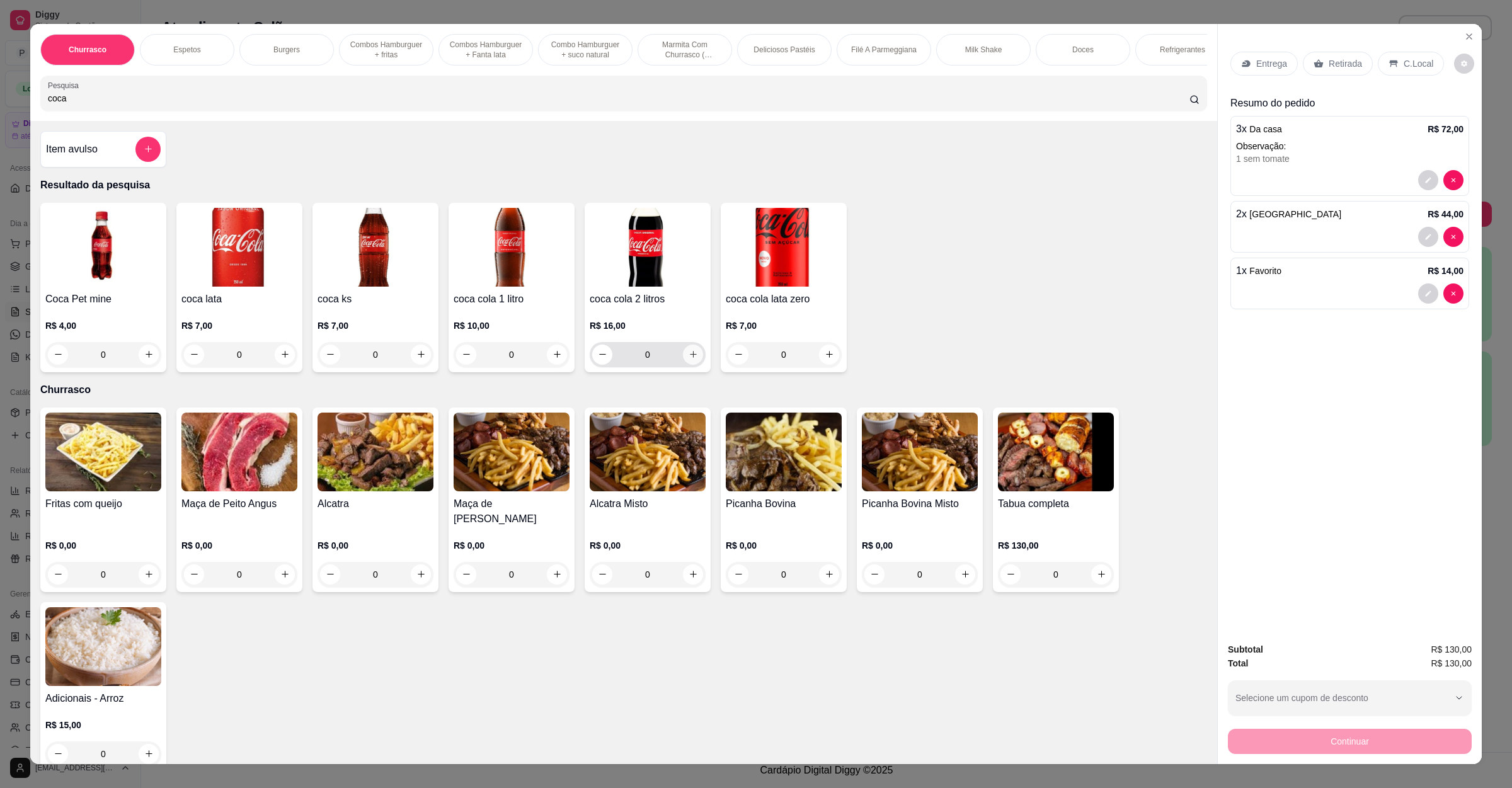
type input "coca"
click at [683, 365] on button "increase-product-quantity" at bounding box center [693, 354] width 20 height 20
type input "1"
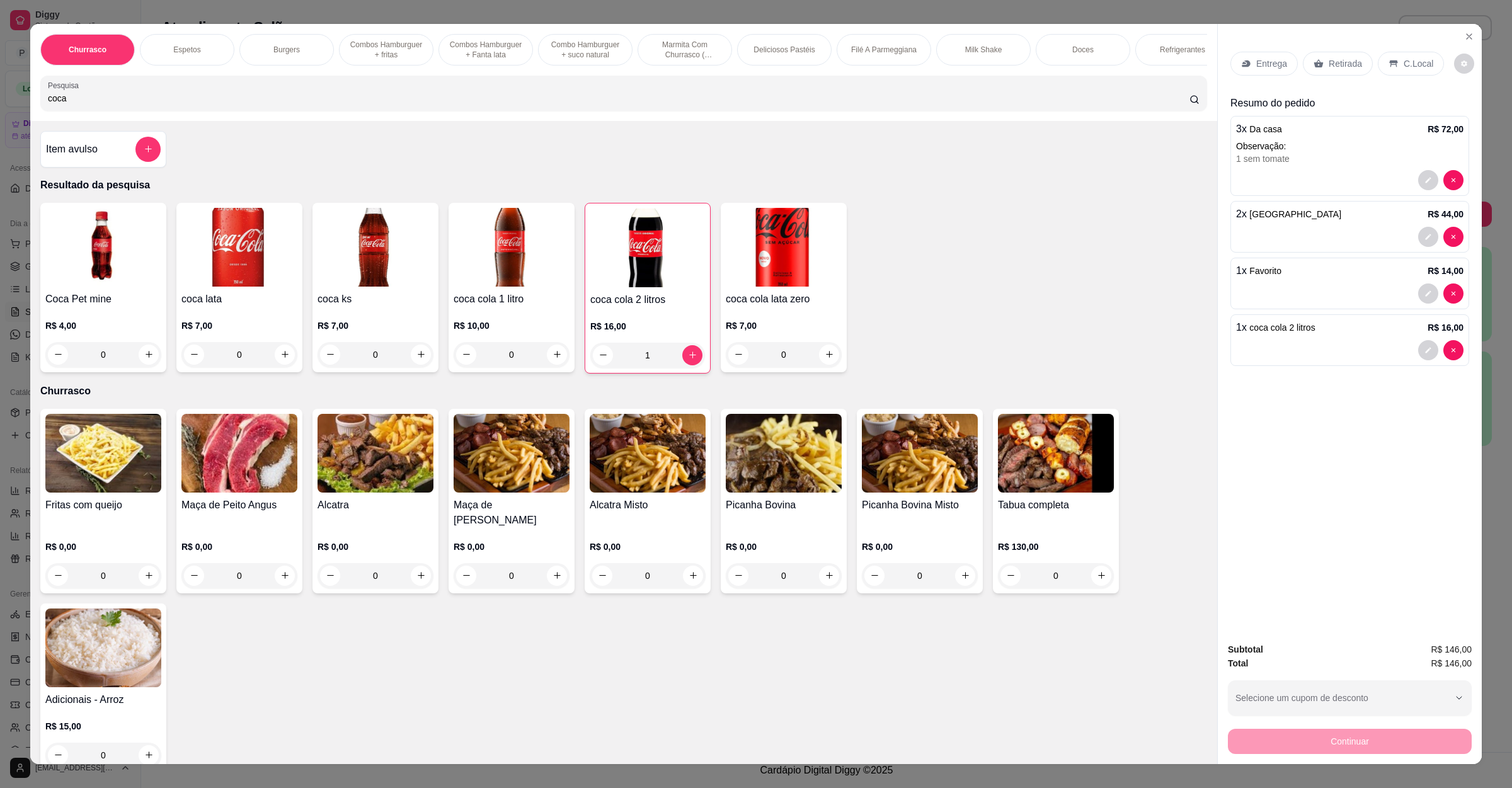
click at [1312, 56] on div "Retirada" at bounding box center [1337, 64] width 70 height 24
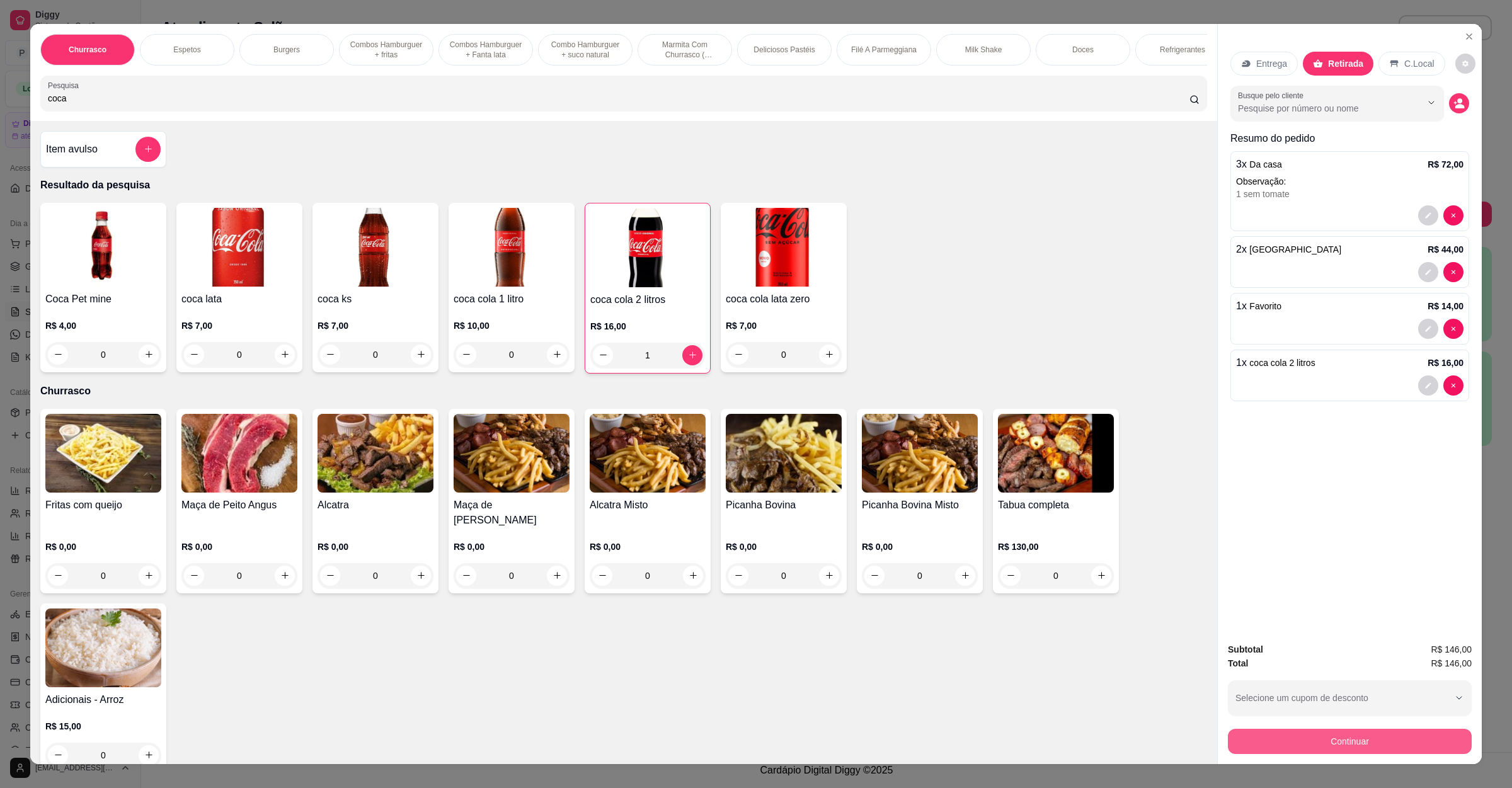
click at [1282, 735] on button "Continuar" at bounding box center [1350, 741] width 244 height 25
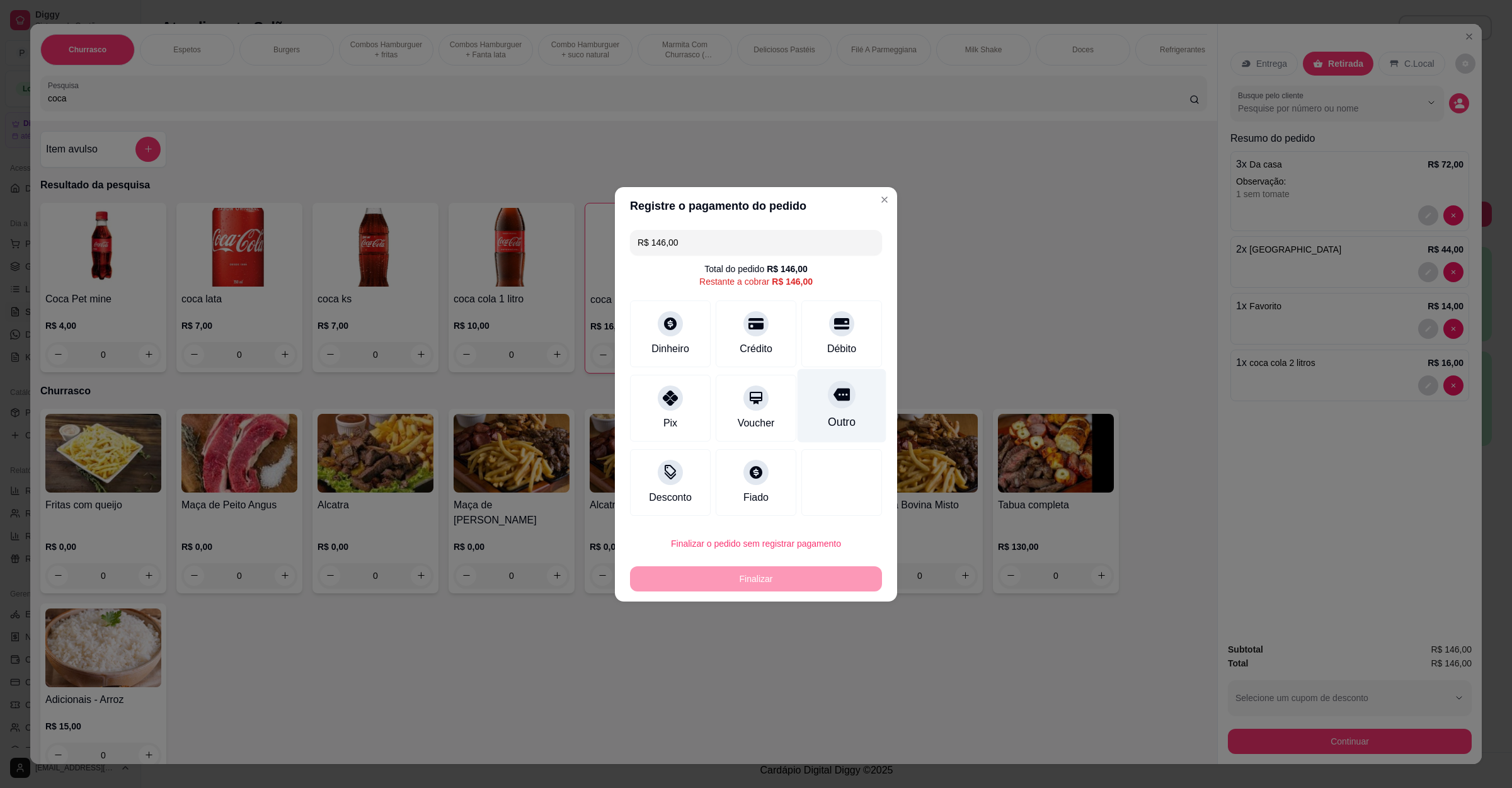
click at [828, 421] on div "Outro" at bounding box center [842, 422] width 28 height 17
type input "R$ 0,00"
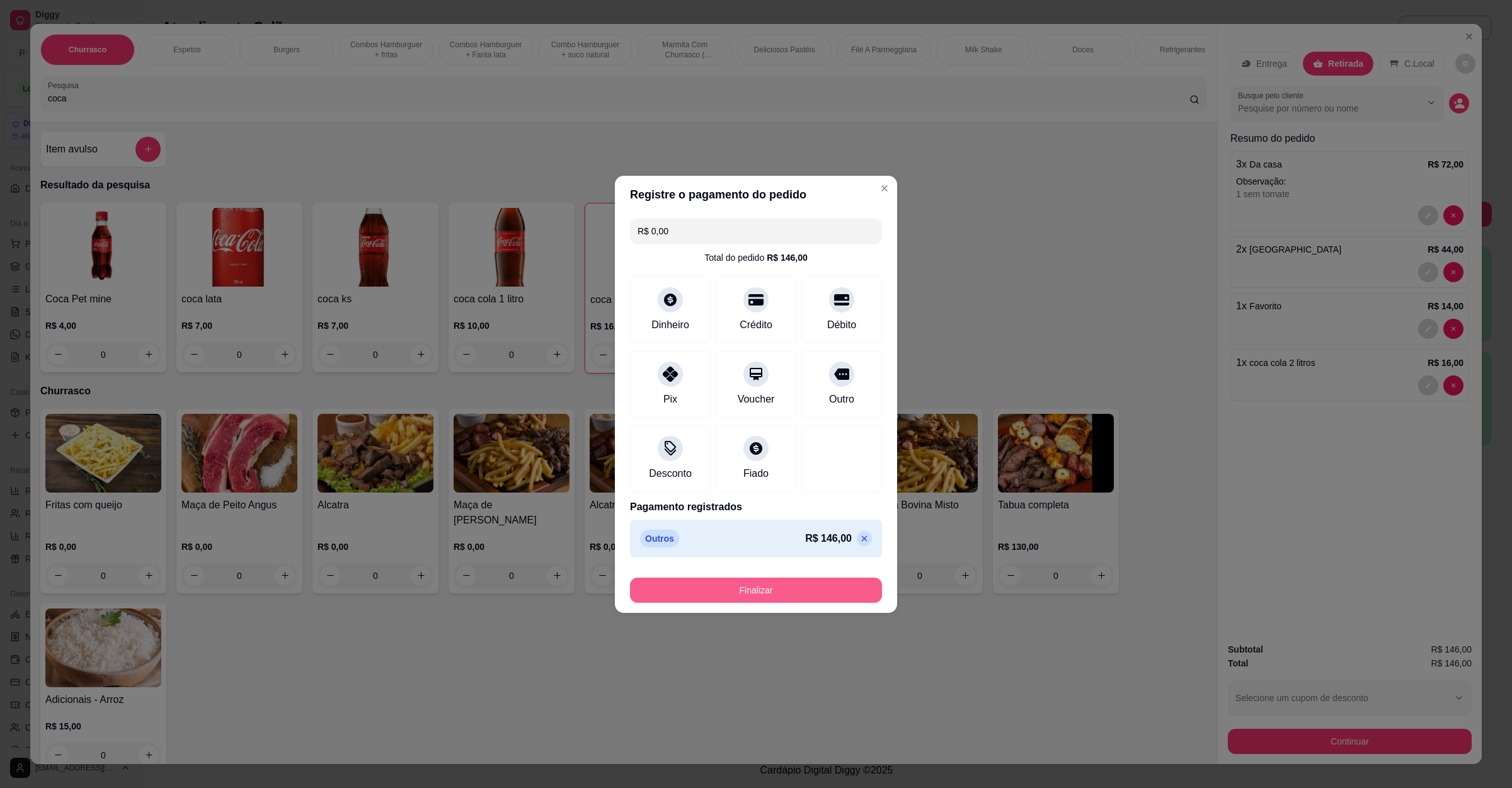
click at [782, 590] on button "Finalizar" at bounding box center [756, 590] width 252 height 25
type input "0"
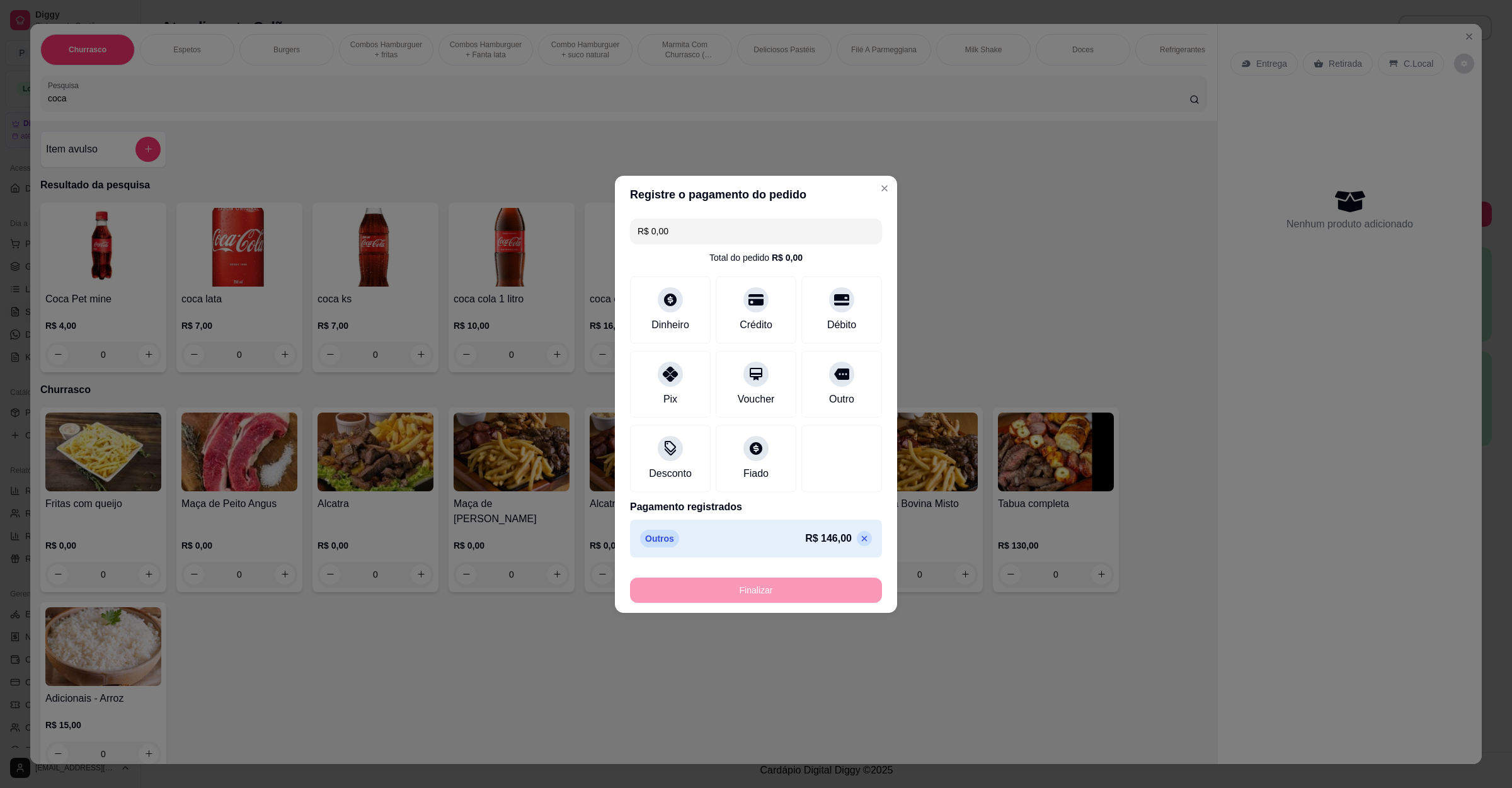
type input "-R$ 146,00"
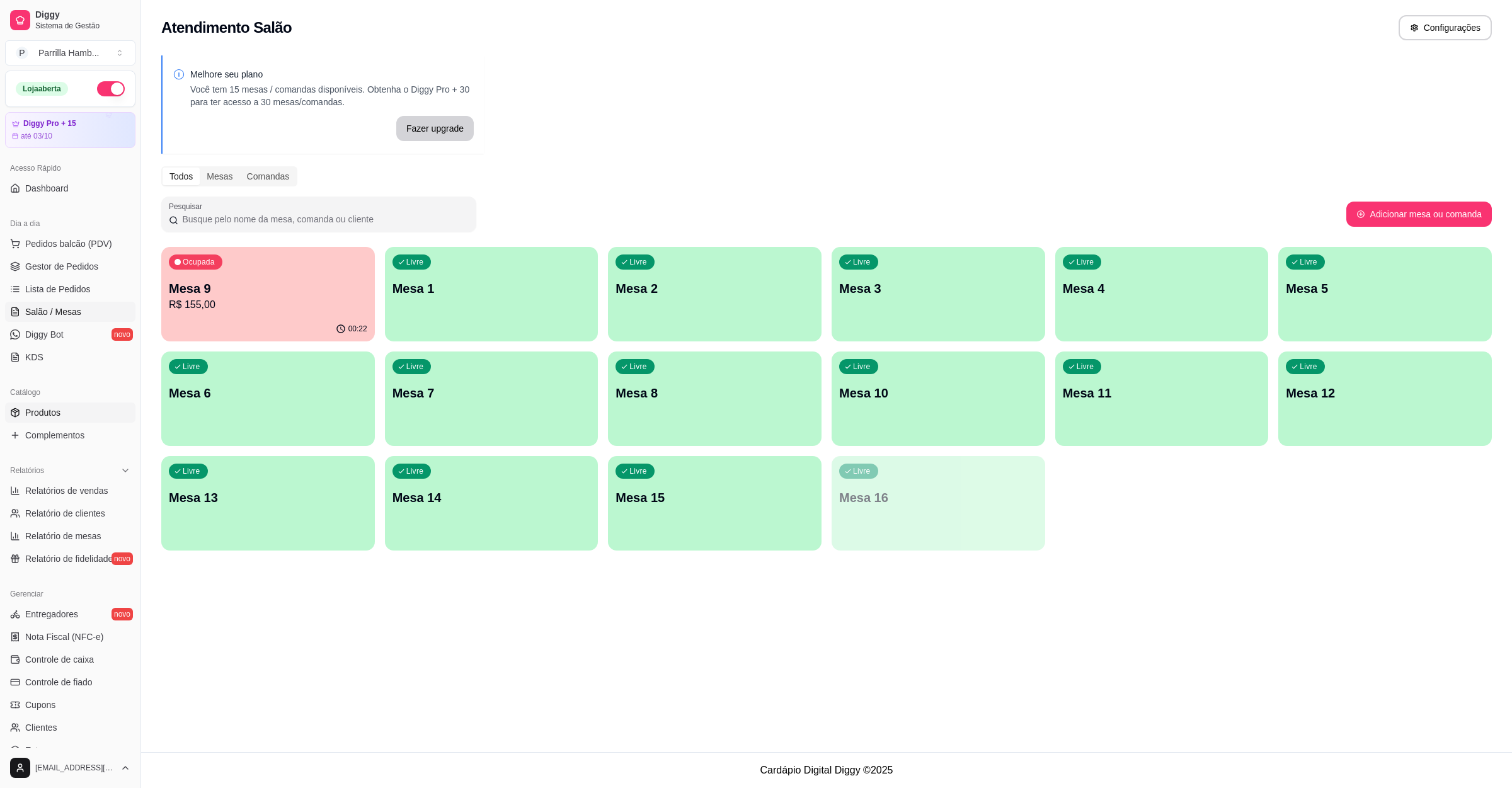
click at [53, 417] on span "Produtos" at bounding box center [43, 413] width 35 height 13
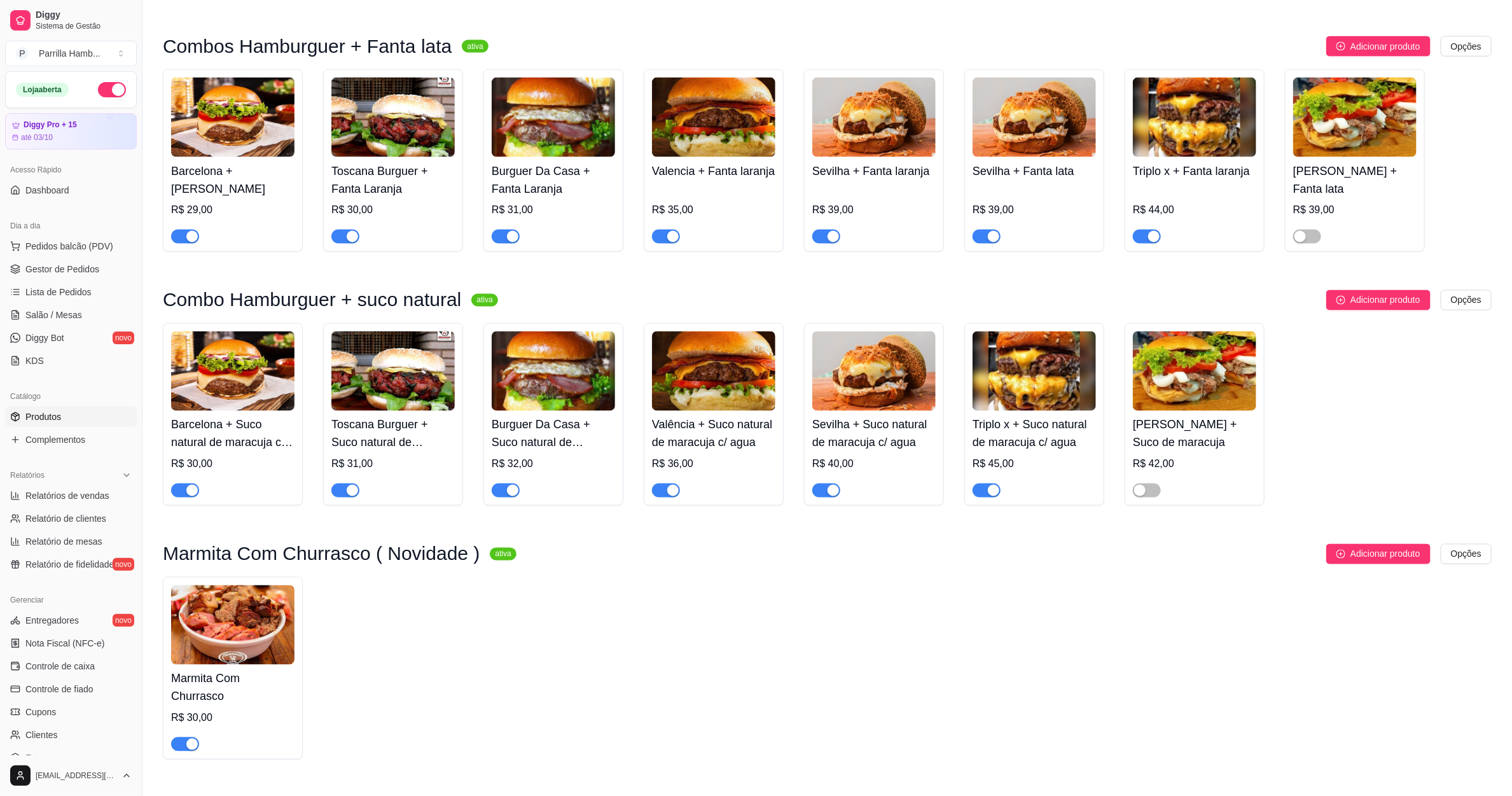
scroll to position [1527, 0]
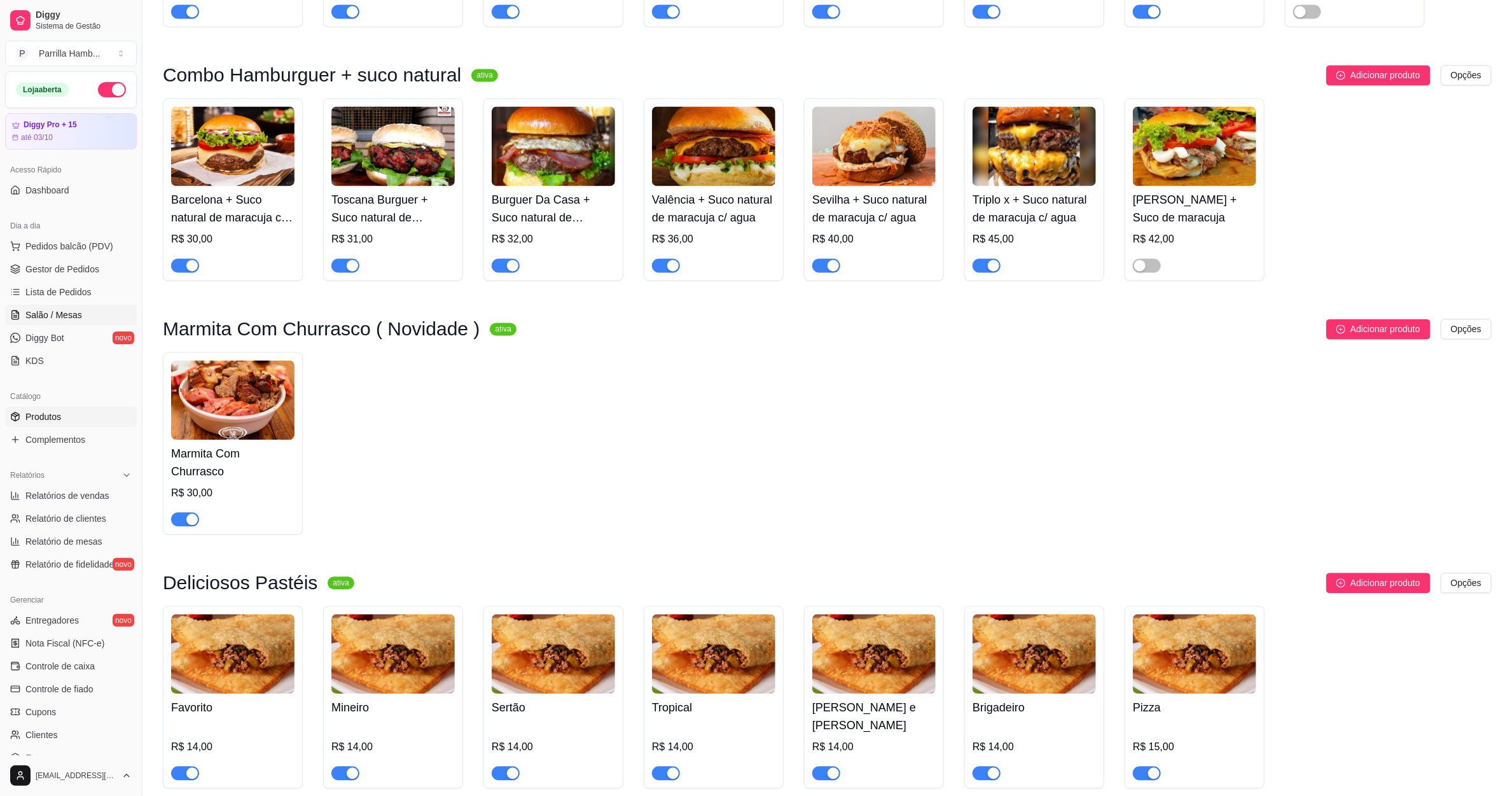
click at [63, 308] on link "Salão / Mesas" at bounding box center [70, 315] width 132 height 21
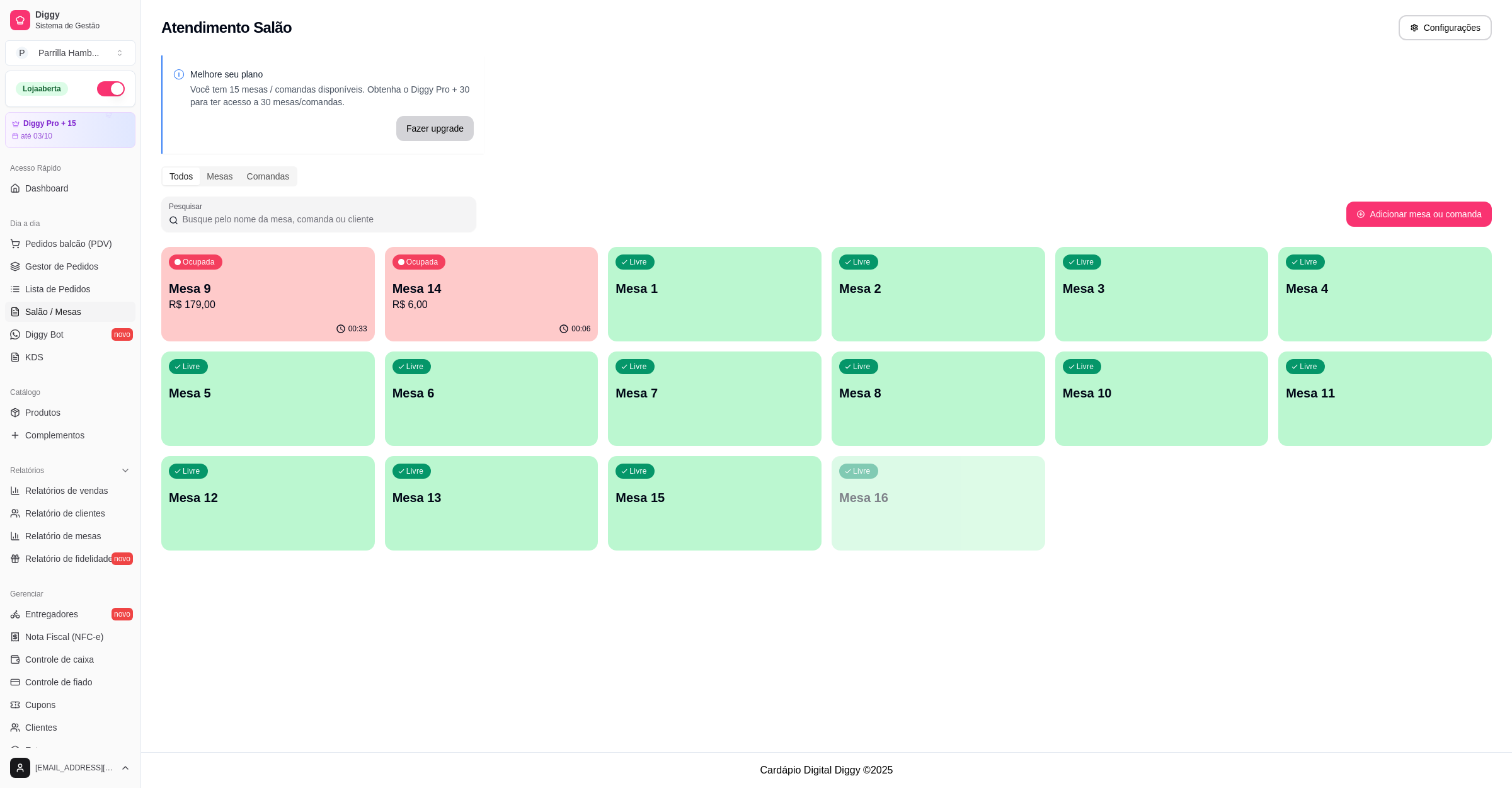
click at [473, 286] on p "Mesa 14" at bounding box center [491, 288] width 198 height 18
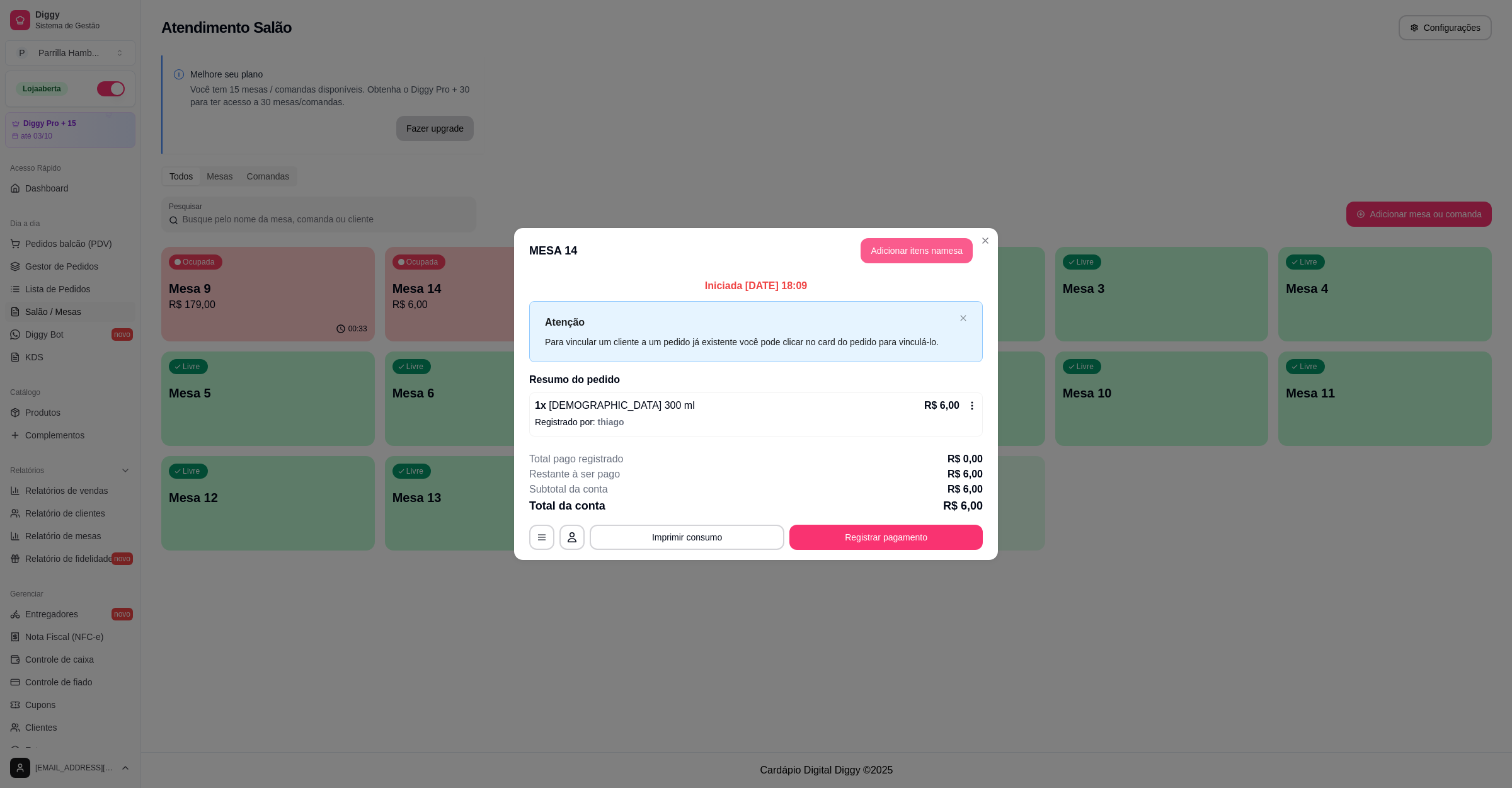
click at [876, 245] on button "Adicionar itens na mesa" at bounding box center [917, 250] width 113 height 25
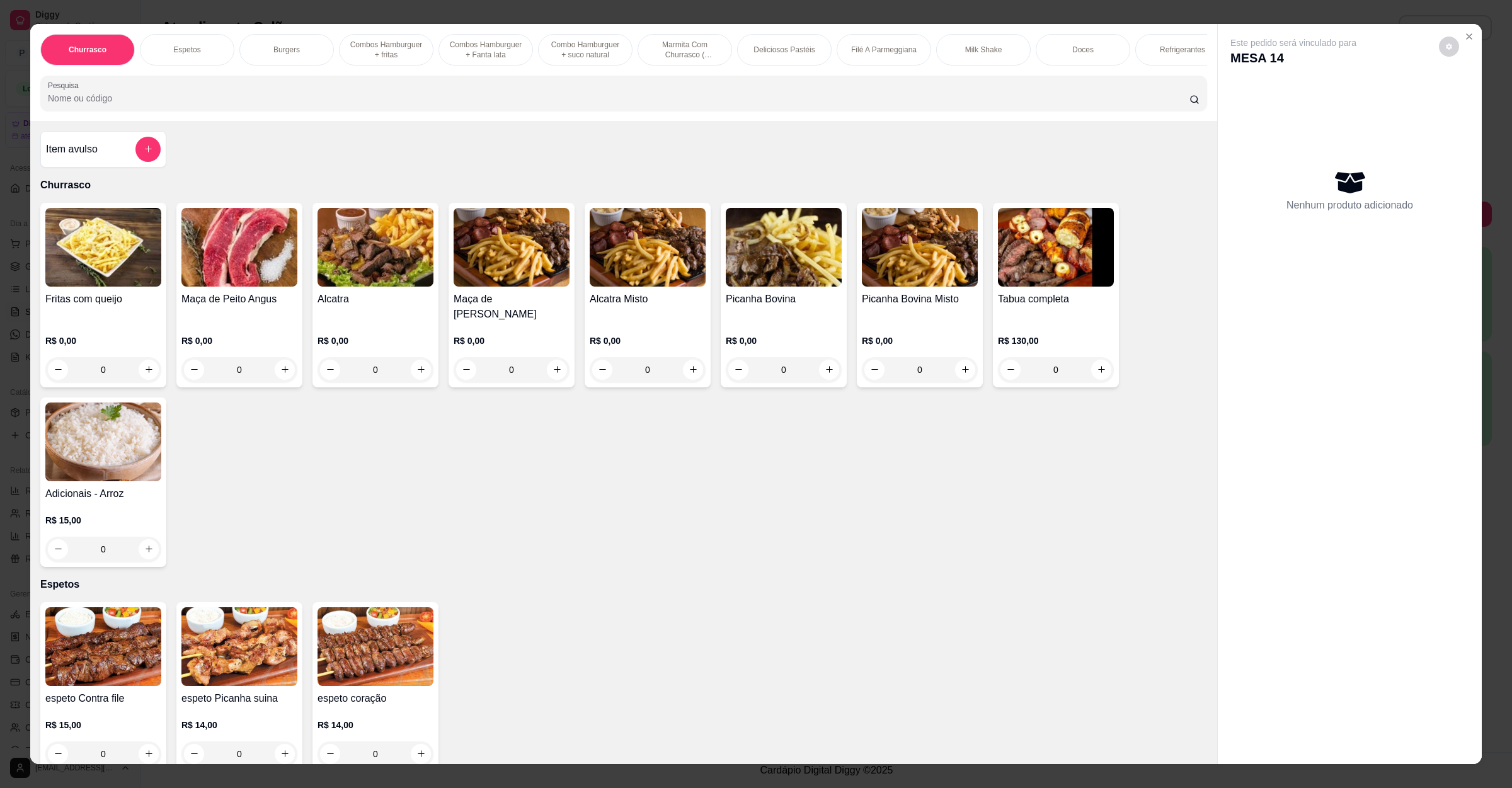
click at [375, 254] on img at bounding box center [375, 247] width 116 height 79
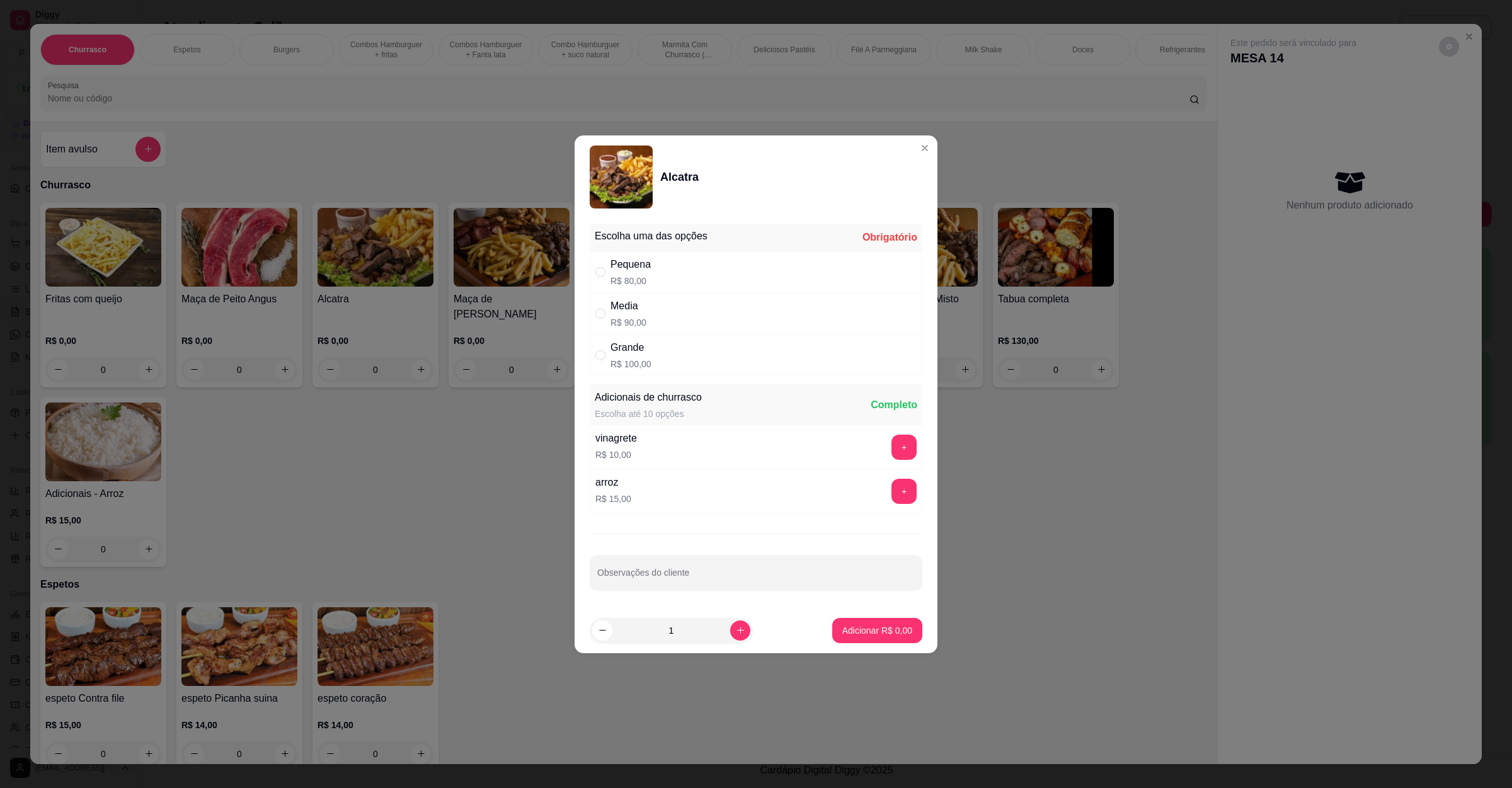
click at [689, 267] on div "Pequena R$ 80,00" at bounding box center [756, 272] width 332 height 42
radio input "true"
click at [845, 634] on p "Adicionar R$ 80,00" at bounding box center [875, 631] width 75 height 13
type input "1"
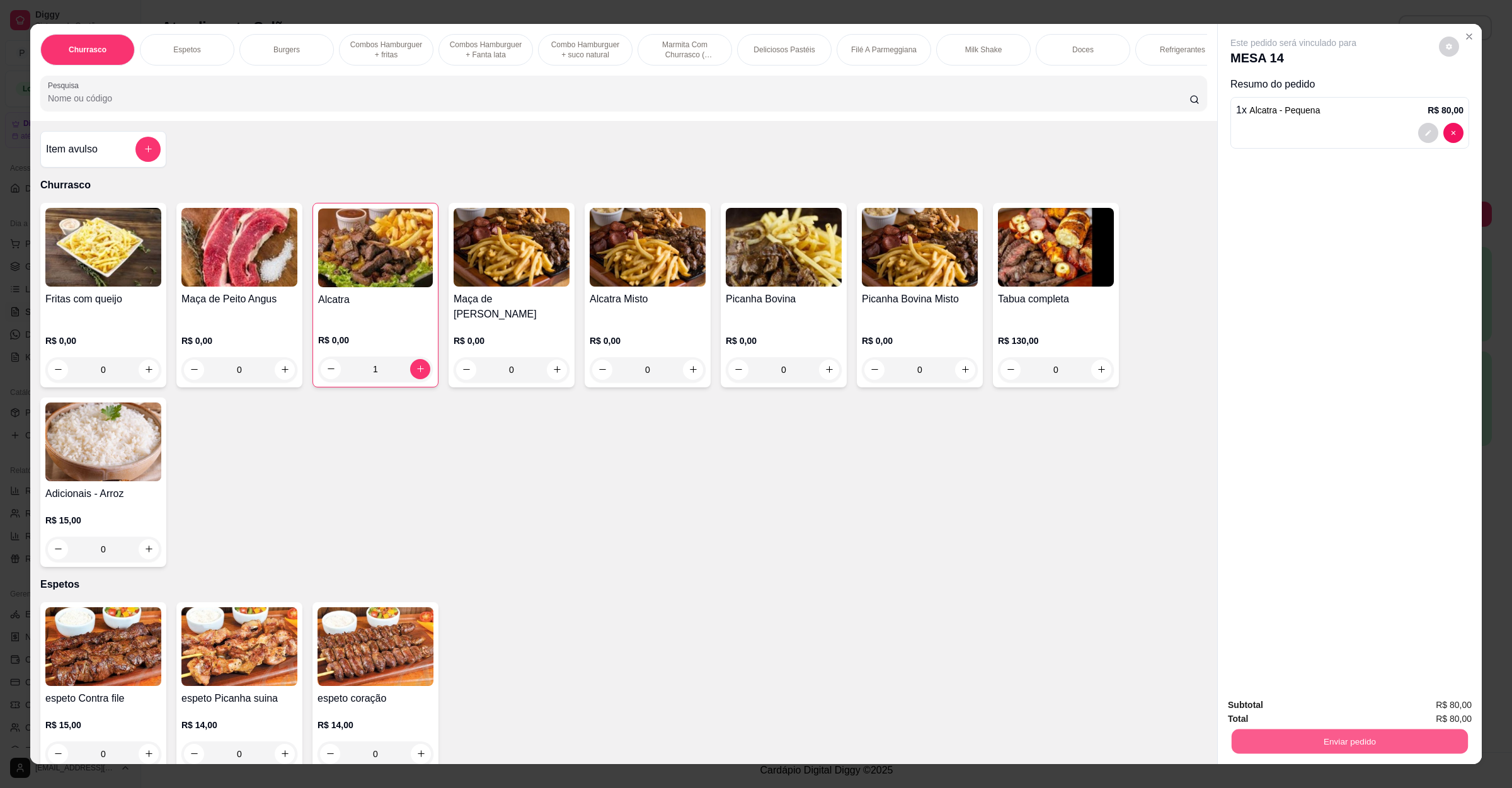
click at [1365, 742] on button "Enviar pedido" at bounding box center [1350, 741] width 236 height 24
click at [1318, 716] on button "Não registrar e enviar pedido" at bounding box center [1305, 710] width 127 height 23
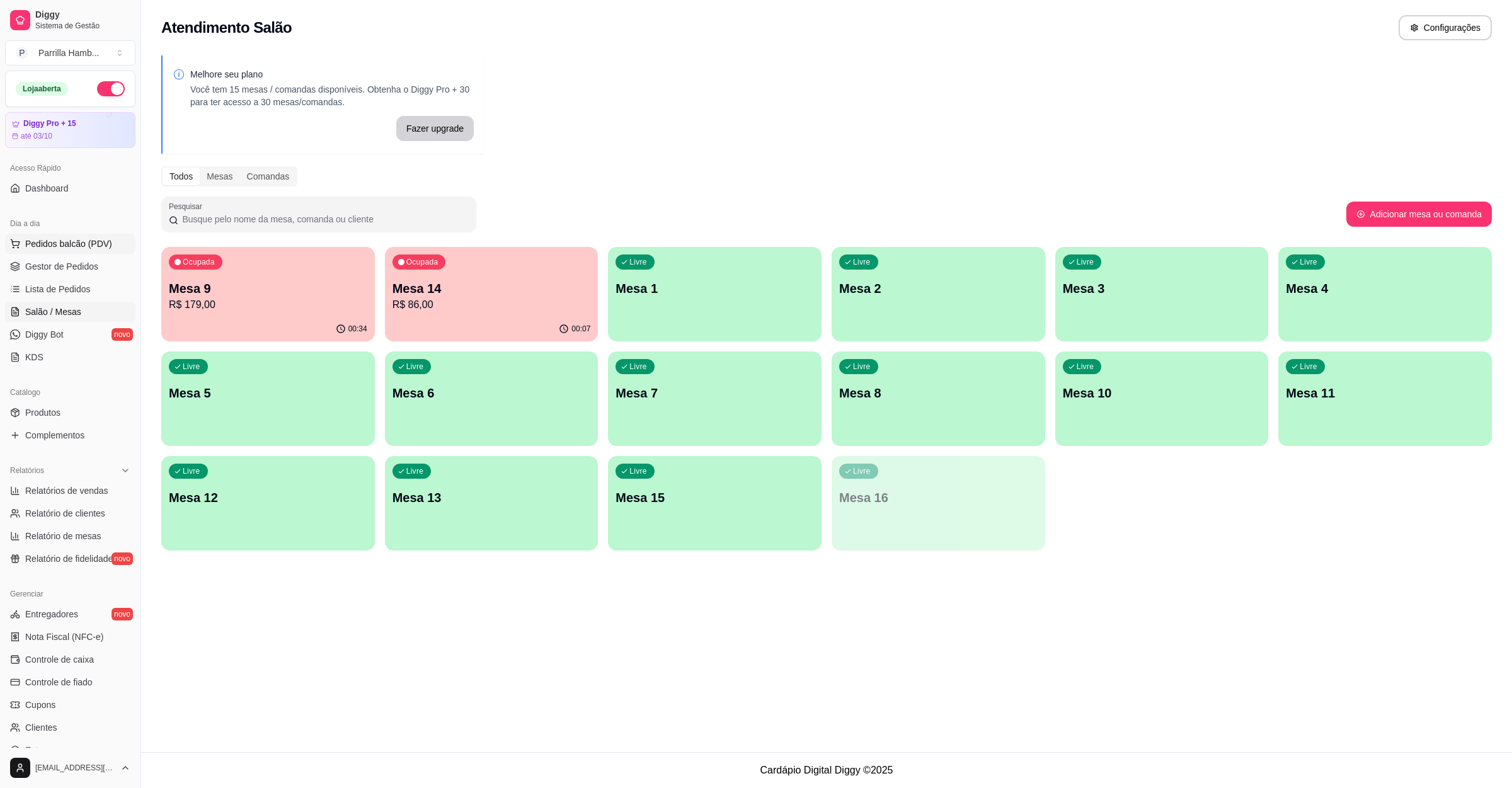
click at [74, 246] on span "Pedidos balcão (PDV)" at bounding box center [68, 244] width 87 height 13
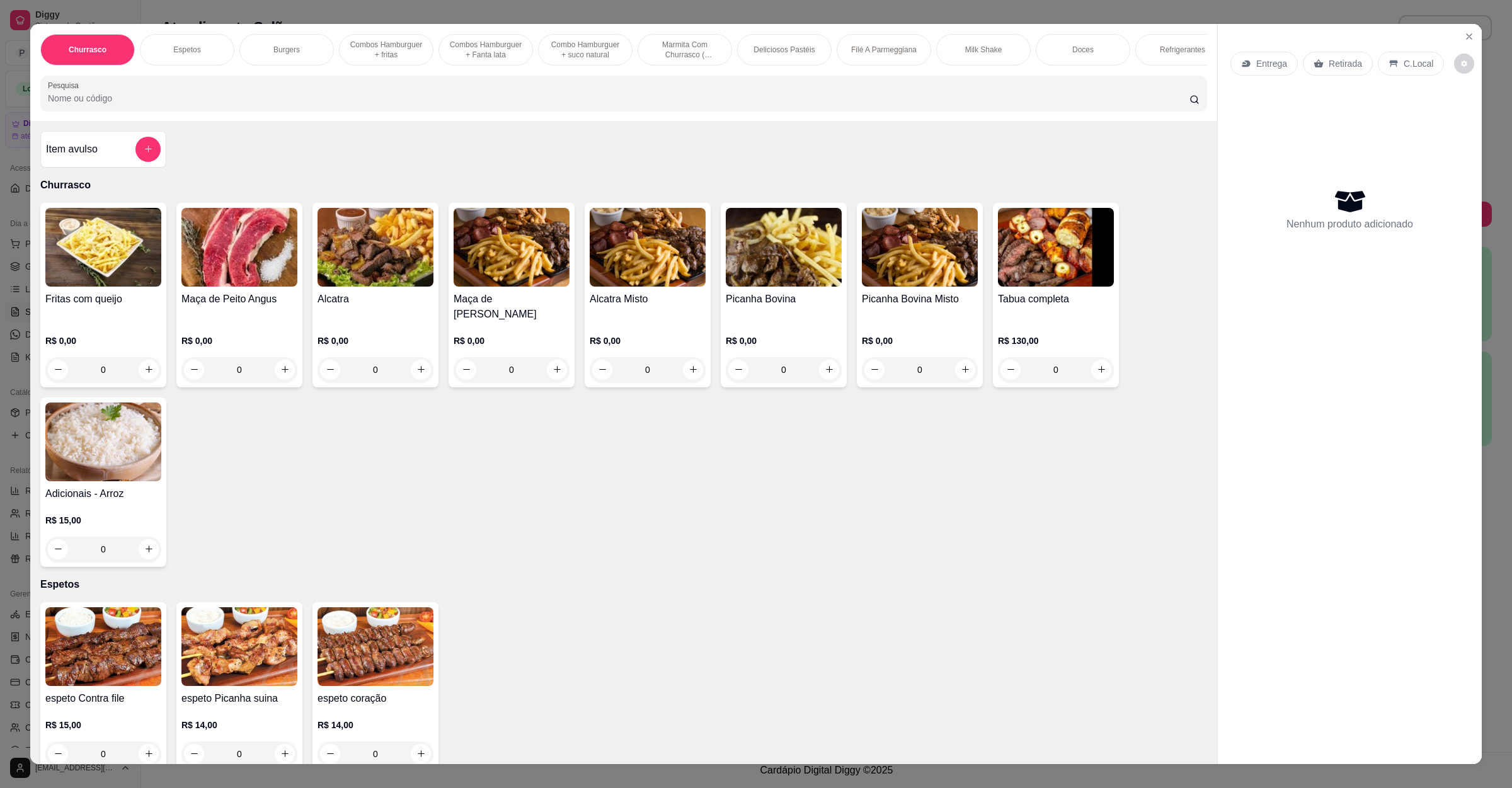
click at [1256, 58] on p "Entrega" at bounding box center [1271, 64] width 31 height 13
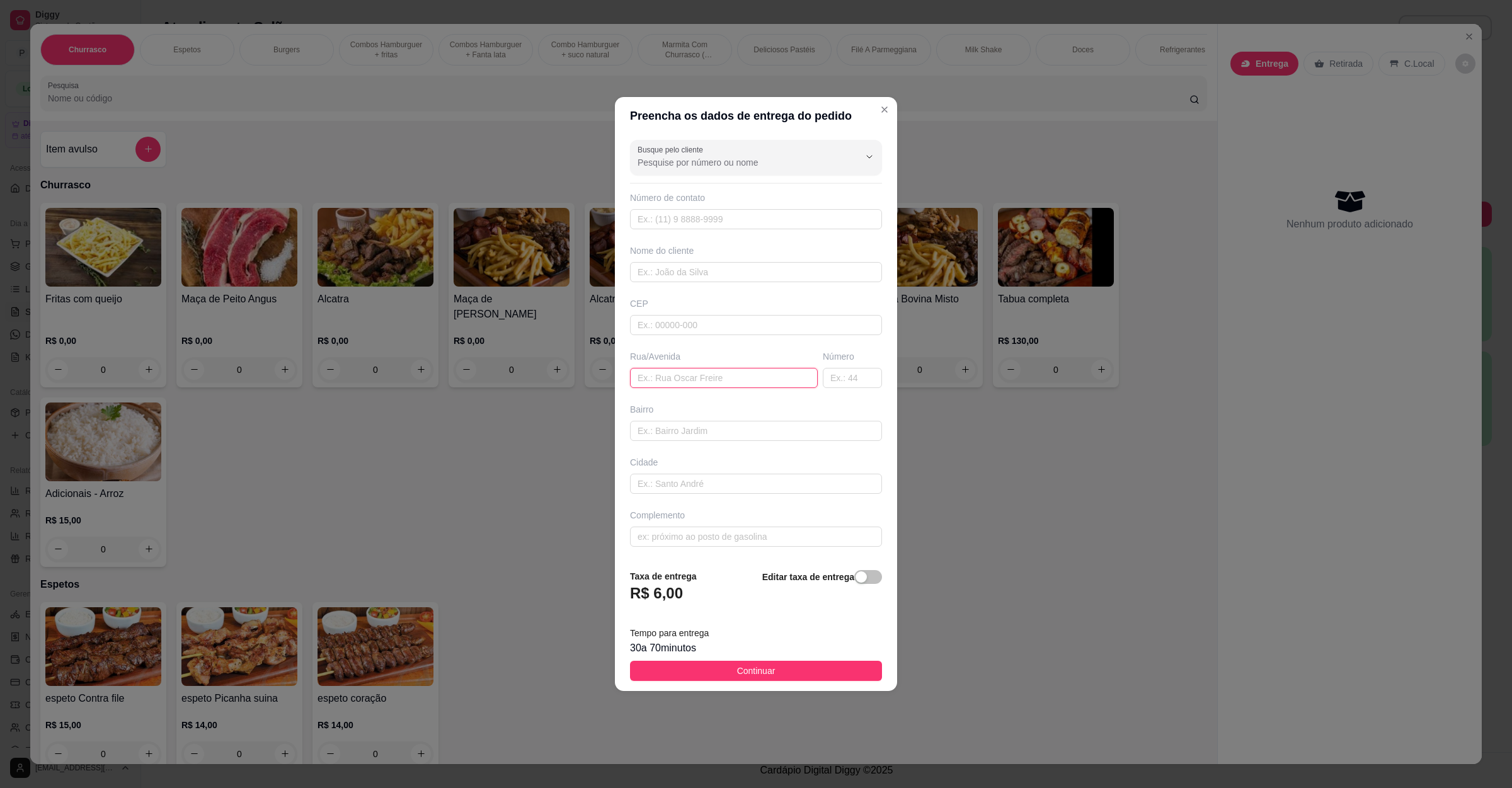
click at [754, 381] on input "text" at bounding box center [724, 378] width 188 height 20
paste input "Av aeroporto 97b"
type input "[STREET_ADDRESS] esquina com a av aeroporto"
click at [715, 672] on button "Continuar" at bounding box center [756, 671] width 252 height 20
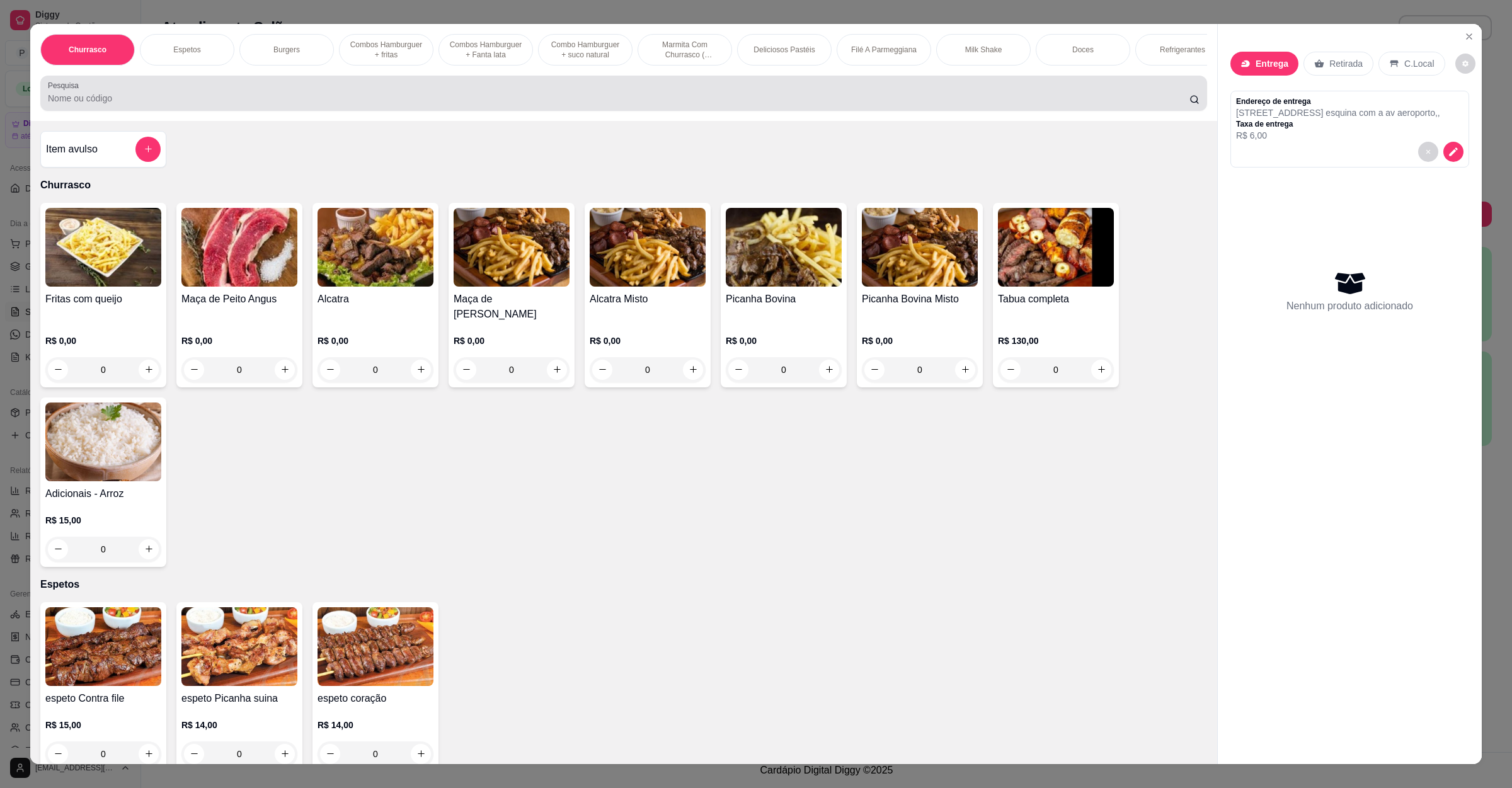
click at [168, 104] on input "Pesquisa" at bounding box center [618, 99] width 1142 height 13
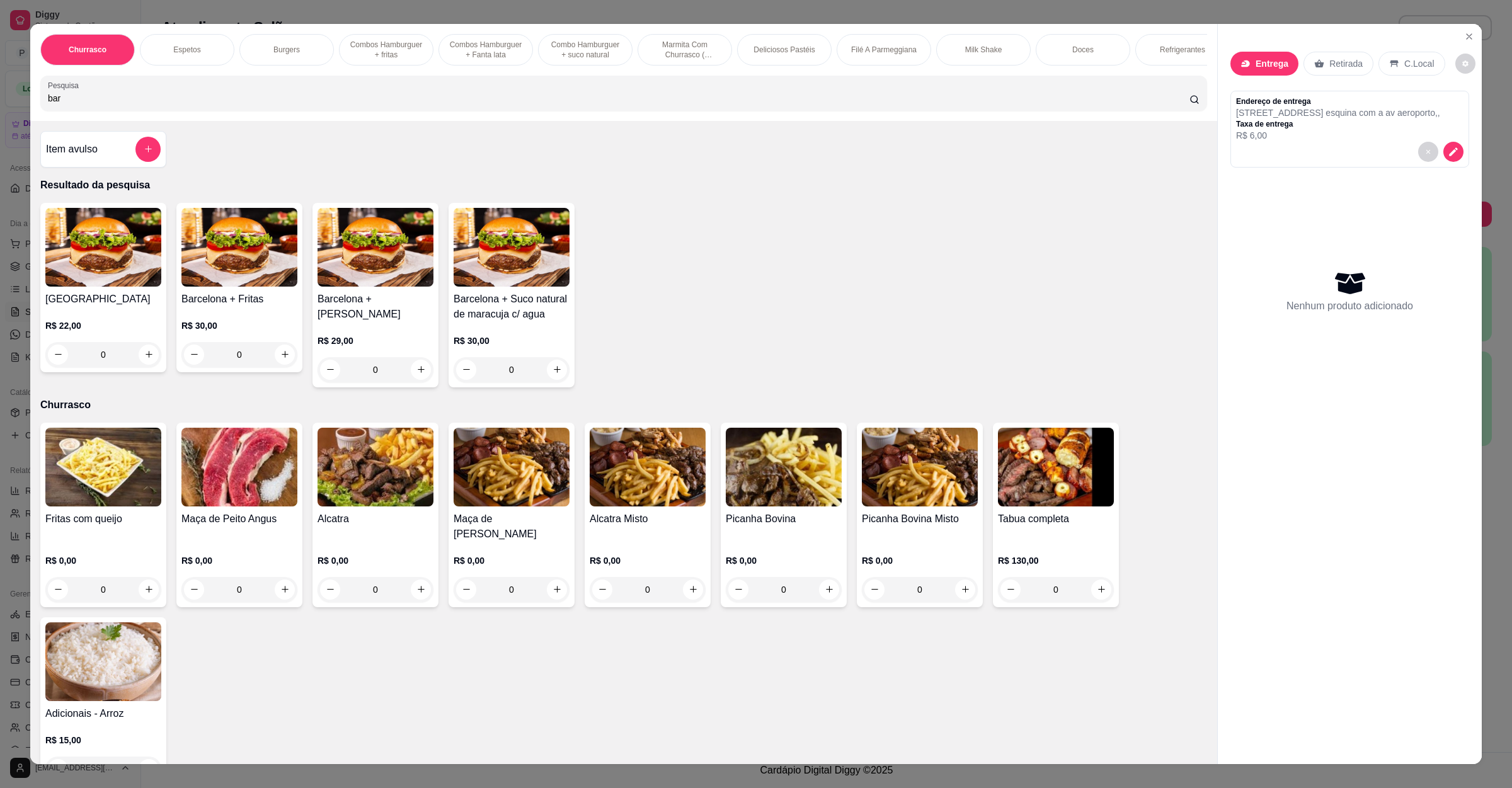
type input "bar"
click at [120, 264] on img at bounding box center [103, 247] width 116 height 79
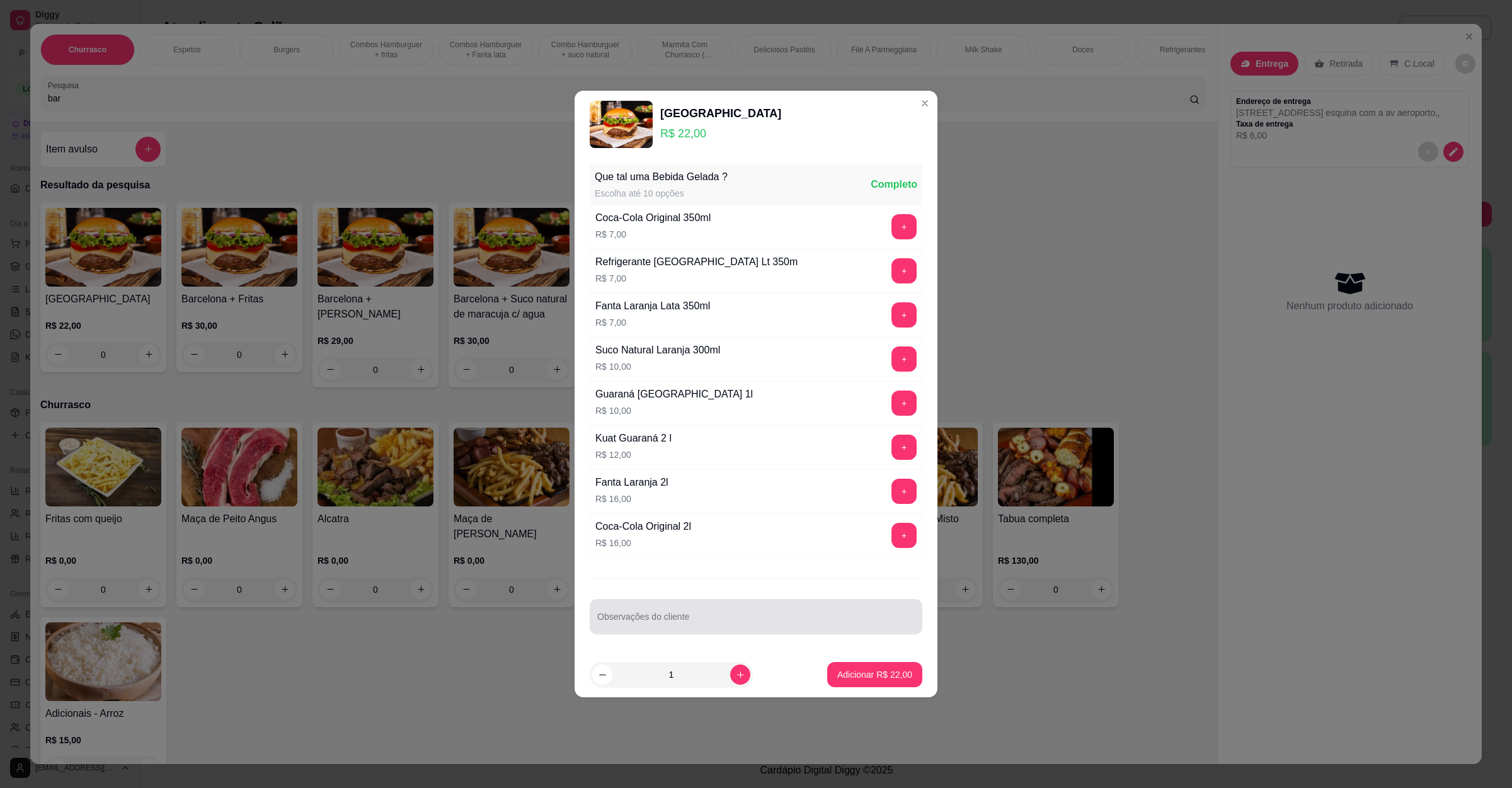
click at [705, 607] on div at bounding box center [756, 616] width 317 height 25
type input "mandar molho verde"
click at [736, 629] on div "mandar molho verde" at bounding box center [756, 616] width 317 height 25
drag, startPoint x: 736, startPoint y: 631, endPoint x: 403, endPoint y: 606, distance: 333.9
click at [417, 606] on div "Barcelona R$ 22,00 Que tal uma Bebida Gelada ? Escolha até 10 opções Completo C…" at bounding box center [756, 394] width 1512 height 788
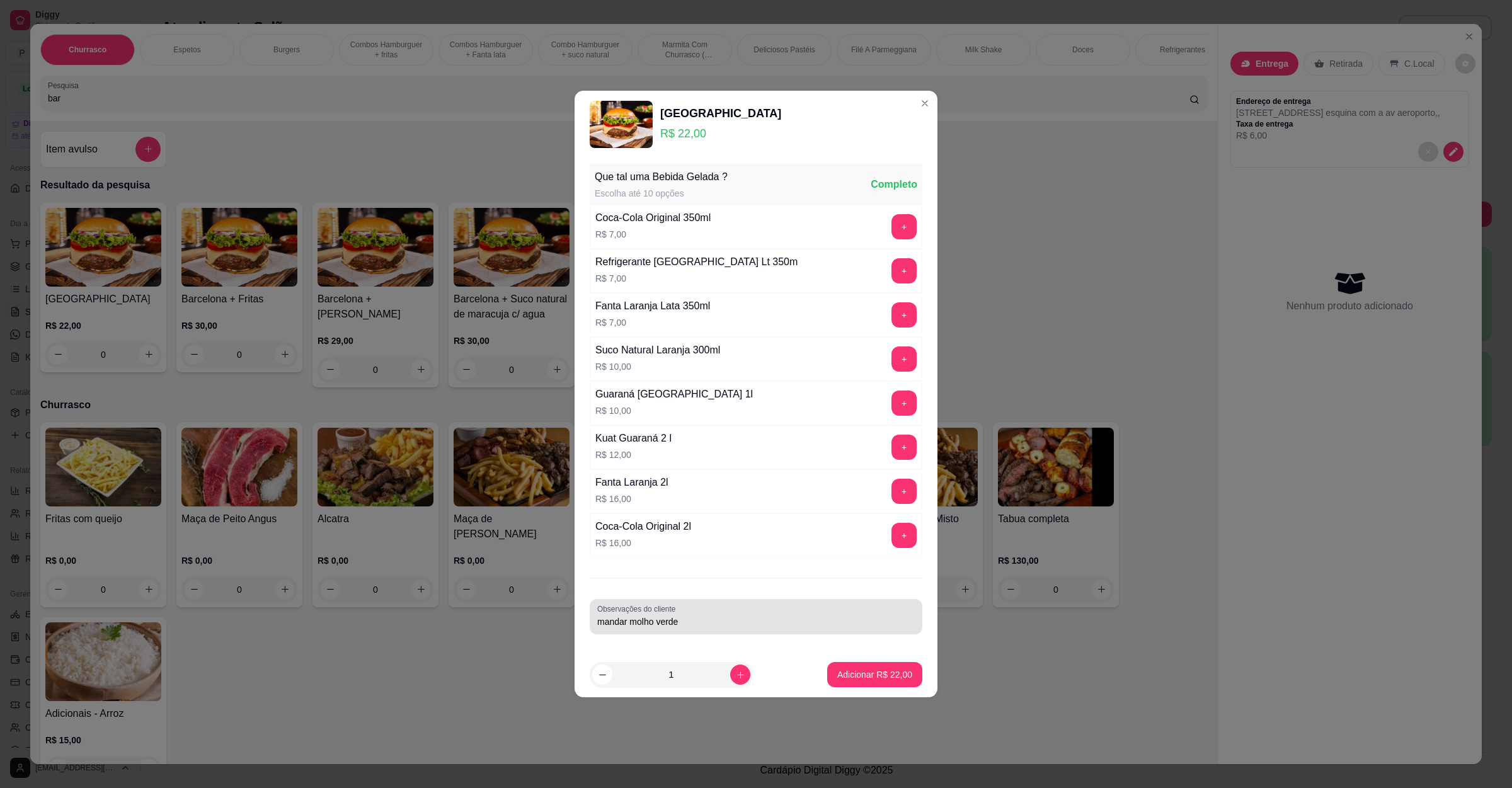
click at [675, 623] on input "mandar molho verde" at bounding box center [756, 621] width 317 height 13
click at [685, 623] on input "mandar molho verde" at bounding box center [756, 621] width 317 height 13
drag, startPoint x: 685, startPoint y: 623, endPoint x: 499, endPoint y: 620, distance: 186.0
click at [499, 620] on div "Barcelona R$ 22,00 Que tal uma Bebida Gelada ? Escolha até 10 opções Completo C…" at bounding box center [756, 394] width 1512 height 788
click at [852, 672] on p "Adicionar R$ 22,00" at bounding box center [875, 674] width 75 height 13
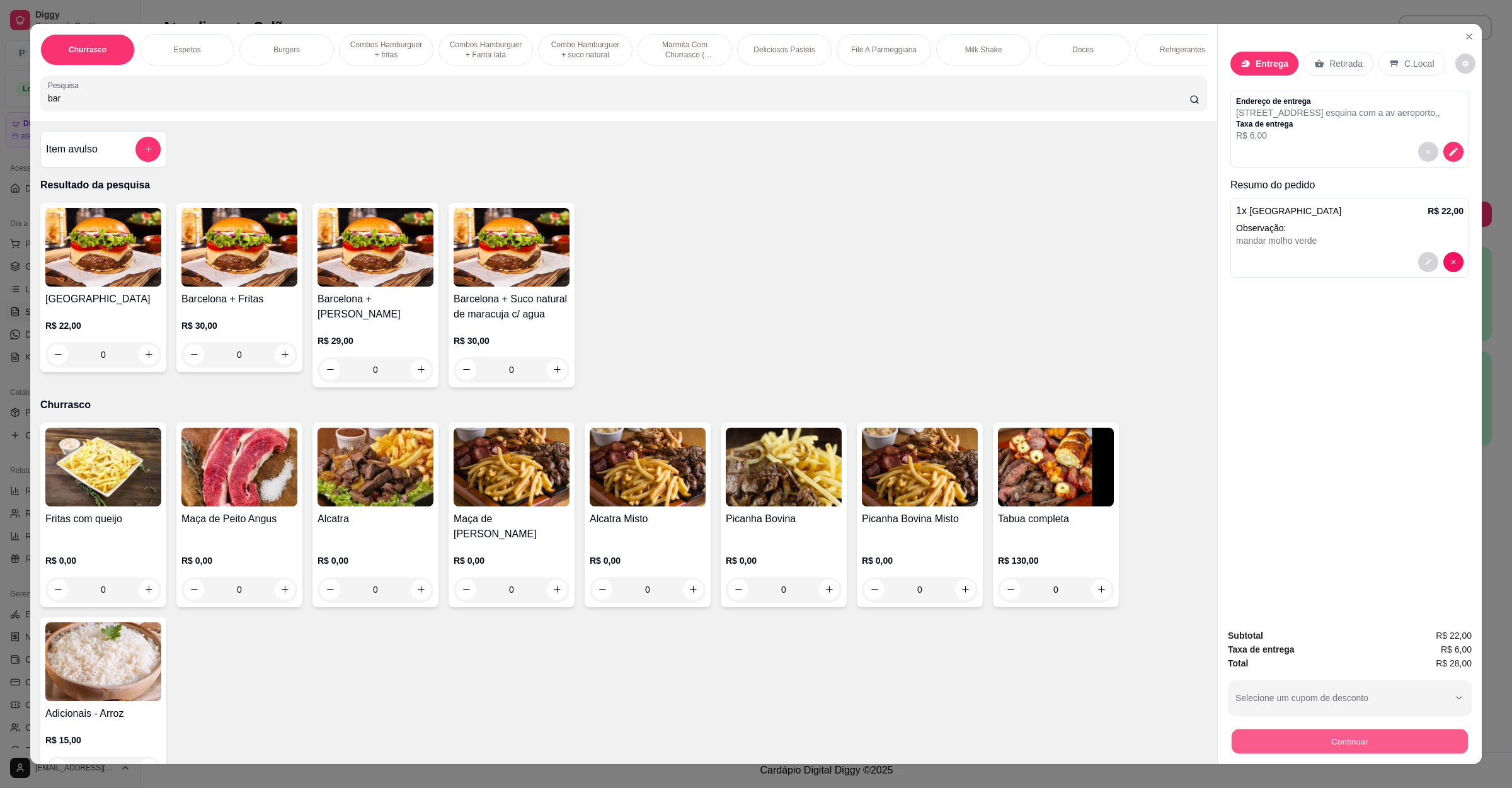
click at [1251, 739] on button "Continuar" at bounding box center [1350, 741] width 236 height 24
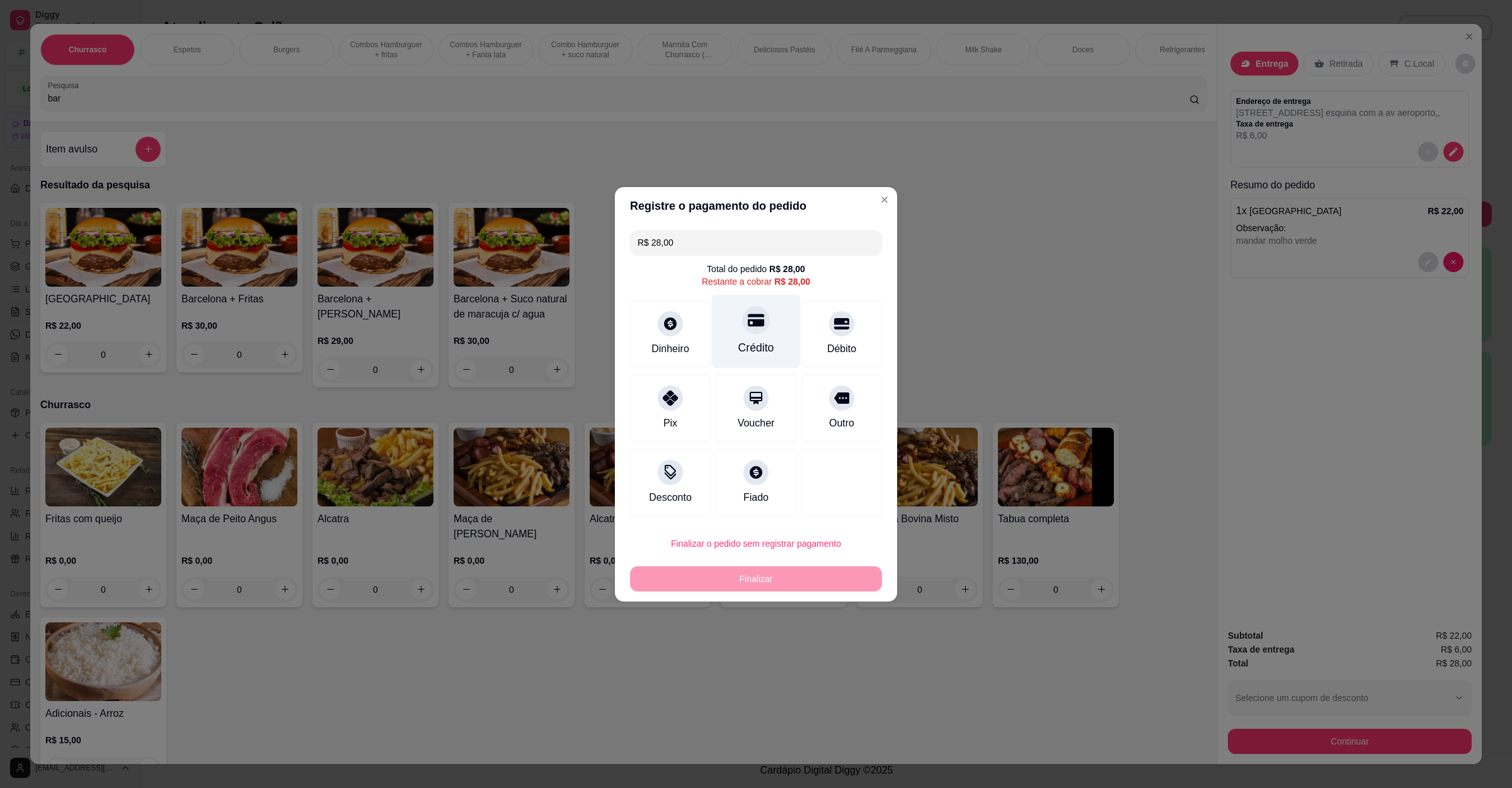
click at [784, 363] on div "Crédito" at bounding box center [756, 330] width 88 height 73
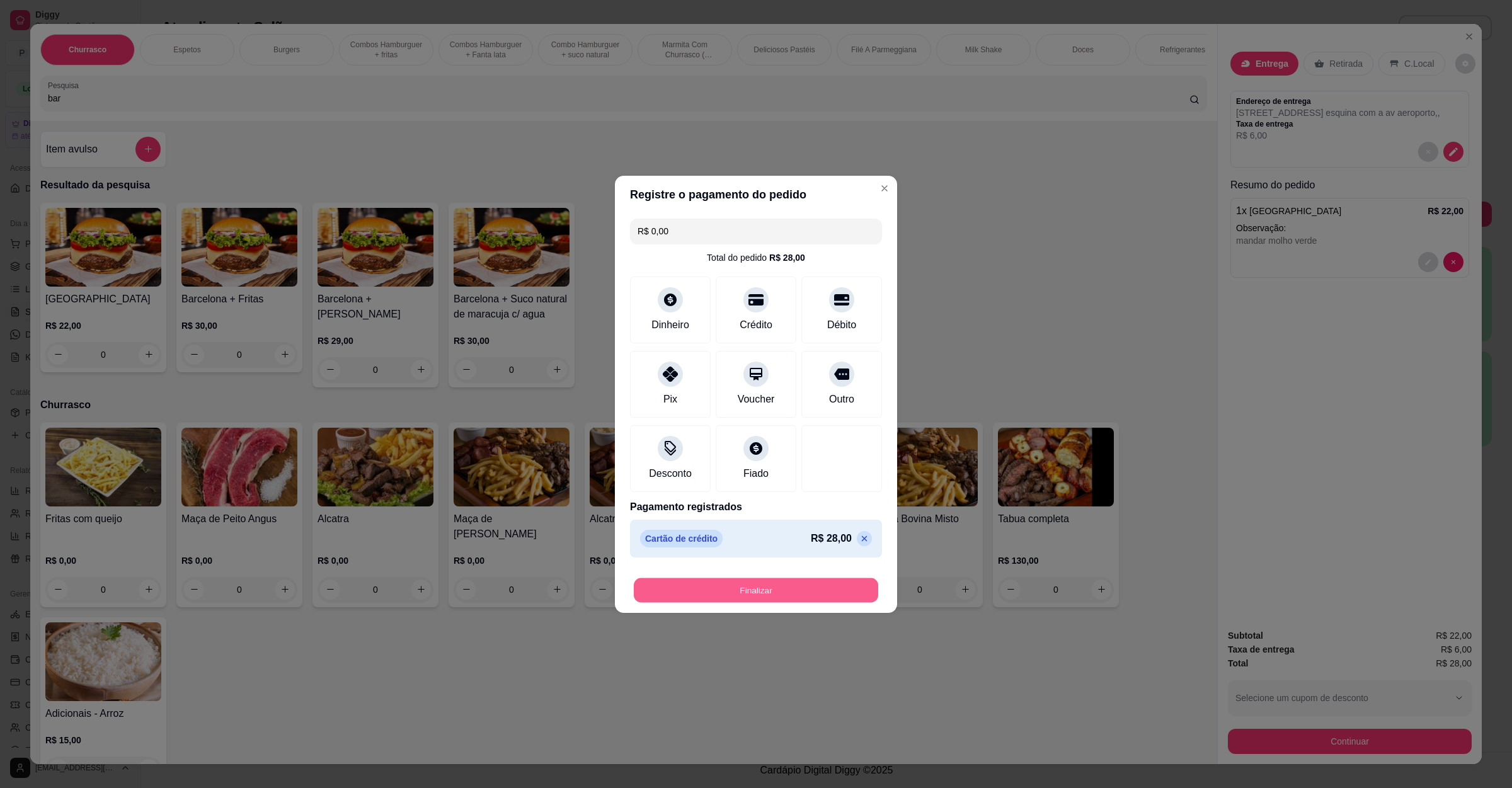
click at [740, 597] on button "Finalizar" at bounding box center [756, 590] width 245 height 24
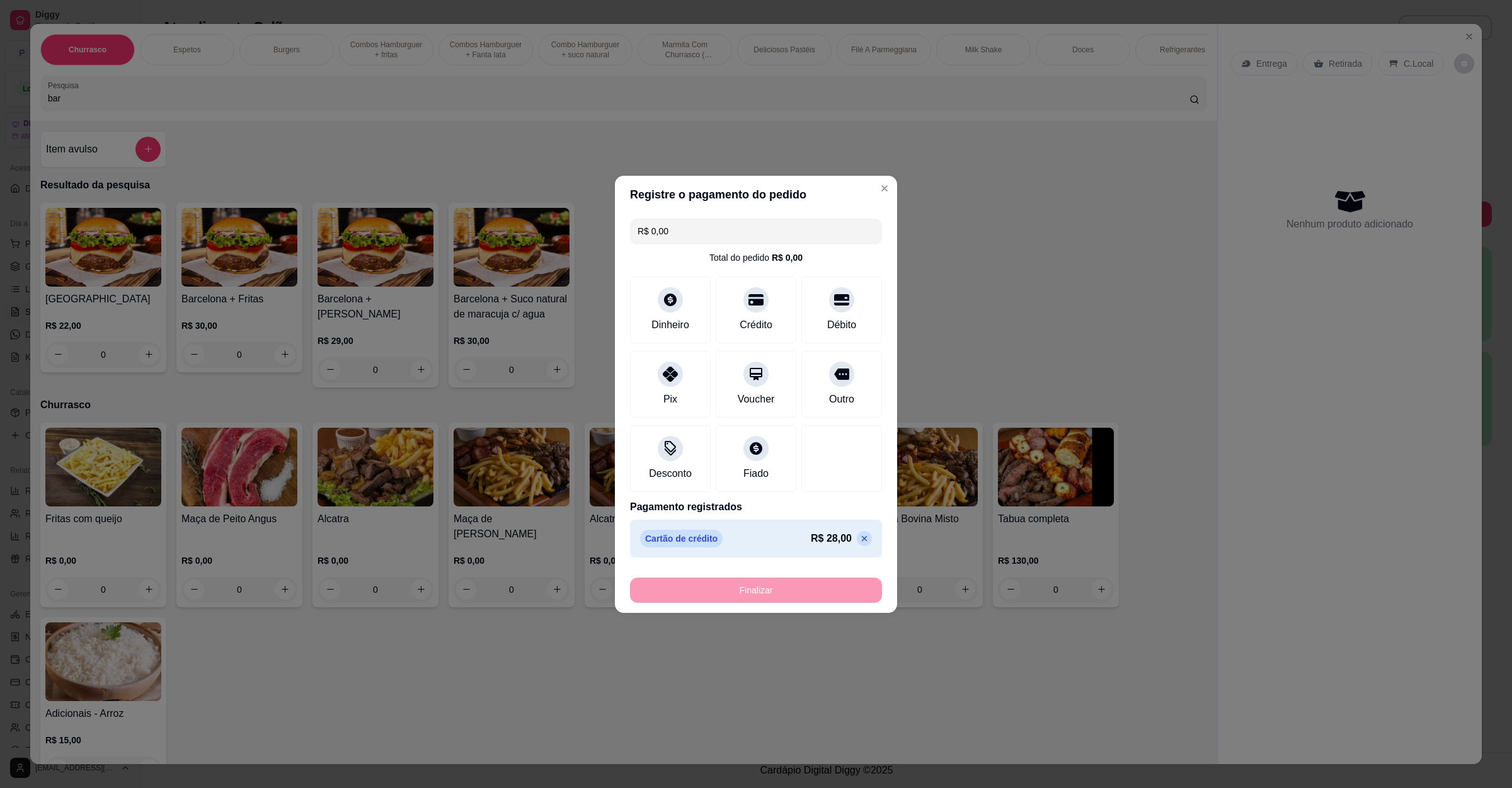
type input "-R$ 28,00"
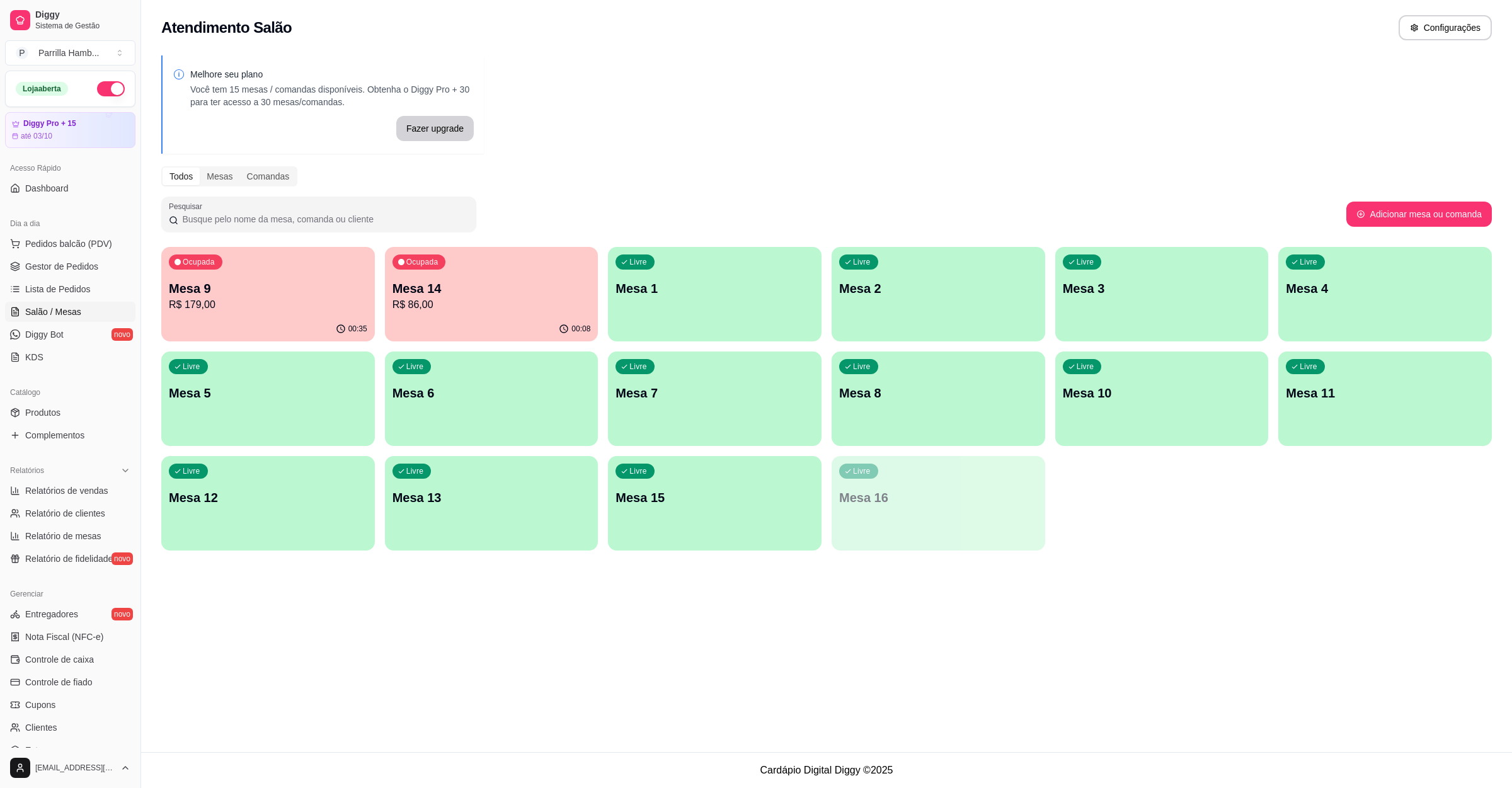
click at [254, 309] on p "R$ 179,00" at bounding box center [267, 305] width 198 height 15
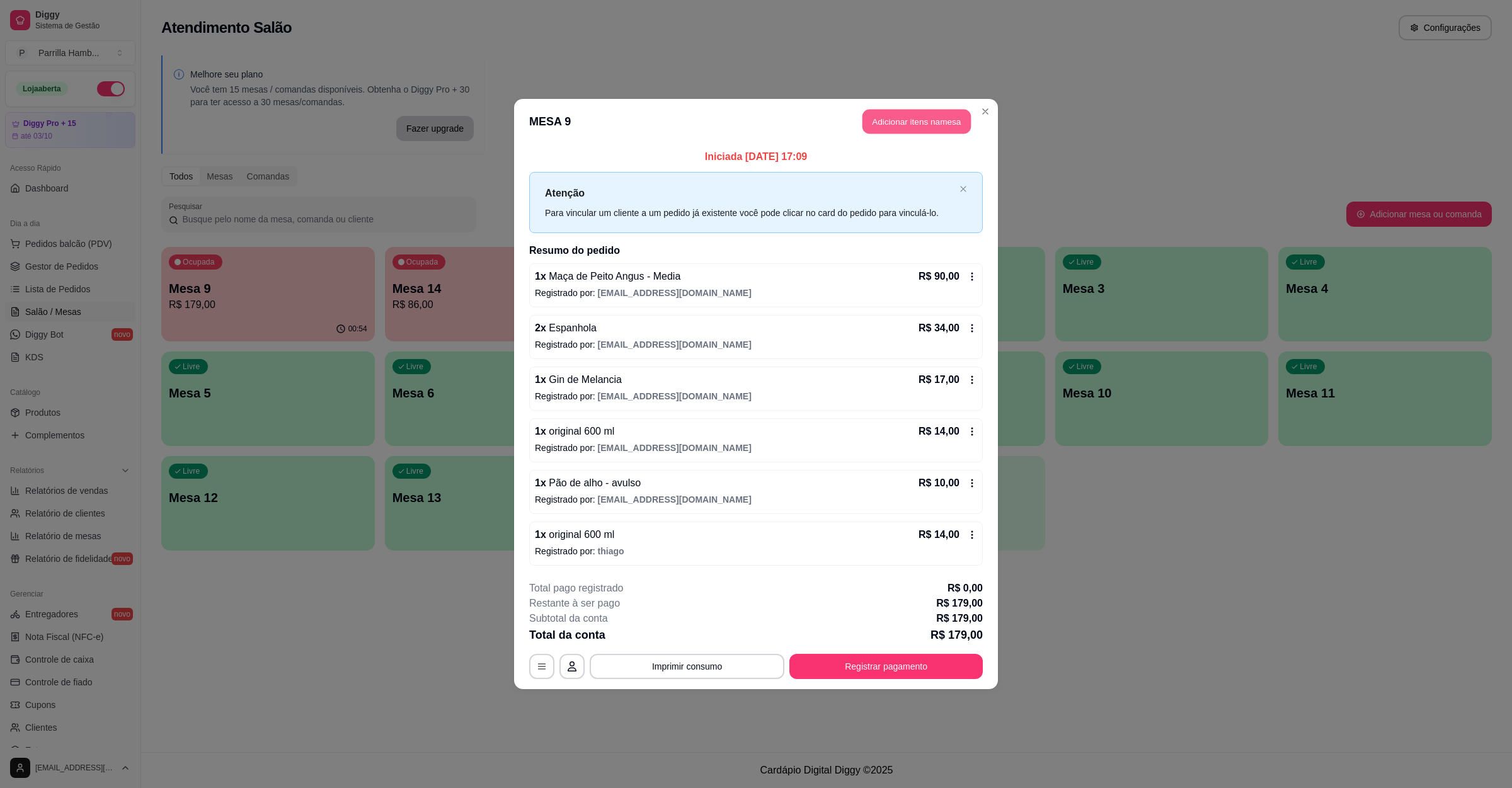
click at [876, 120] on button "Adicionar itens na mesa" at bounding box center [917, 122] width 108 height 24
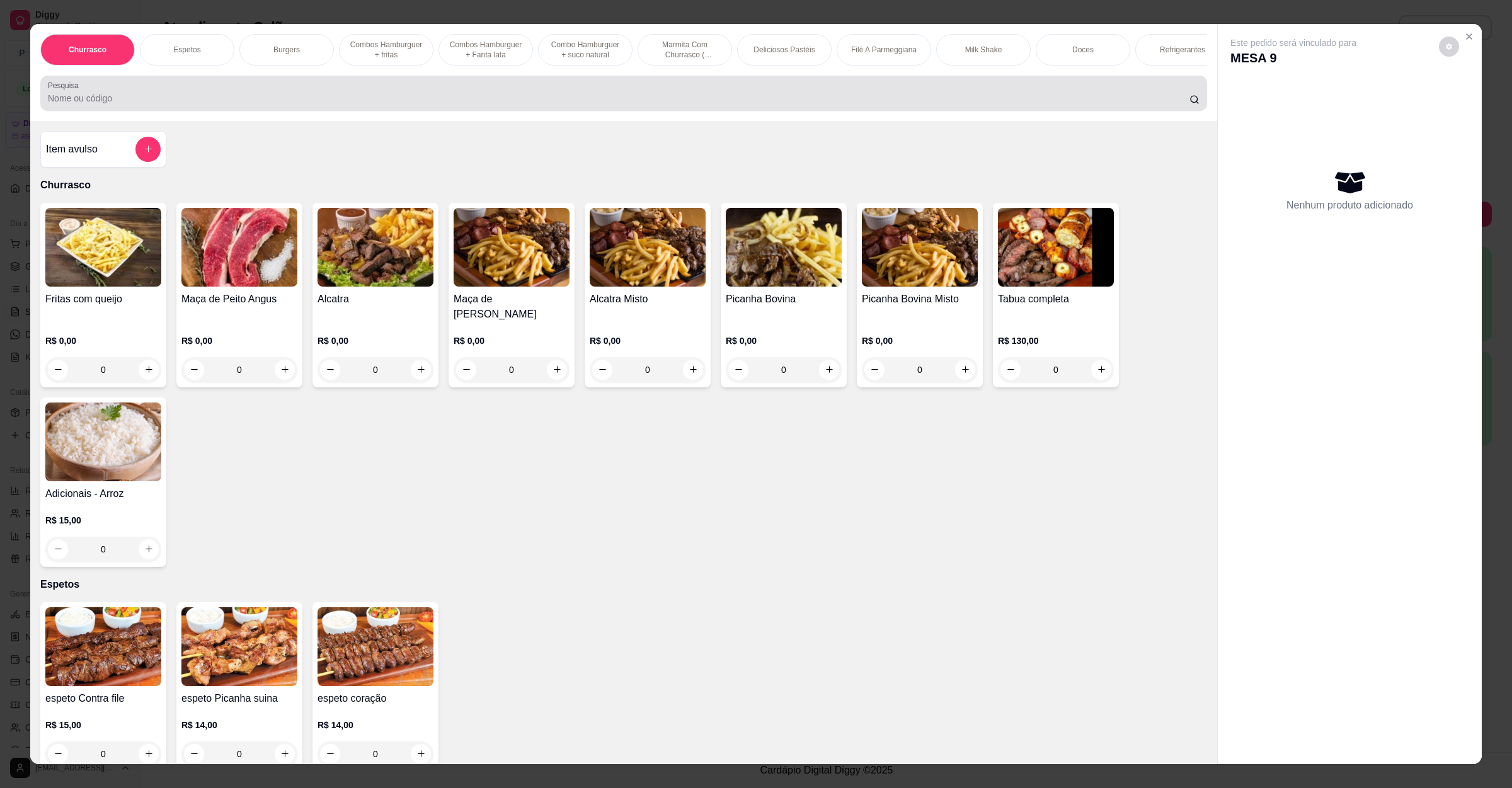
click at [490, 104] on input "Pesquisa" at bounding box center [618, 99] width 1142 height 13
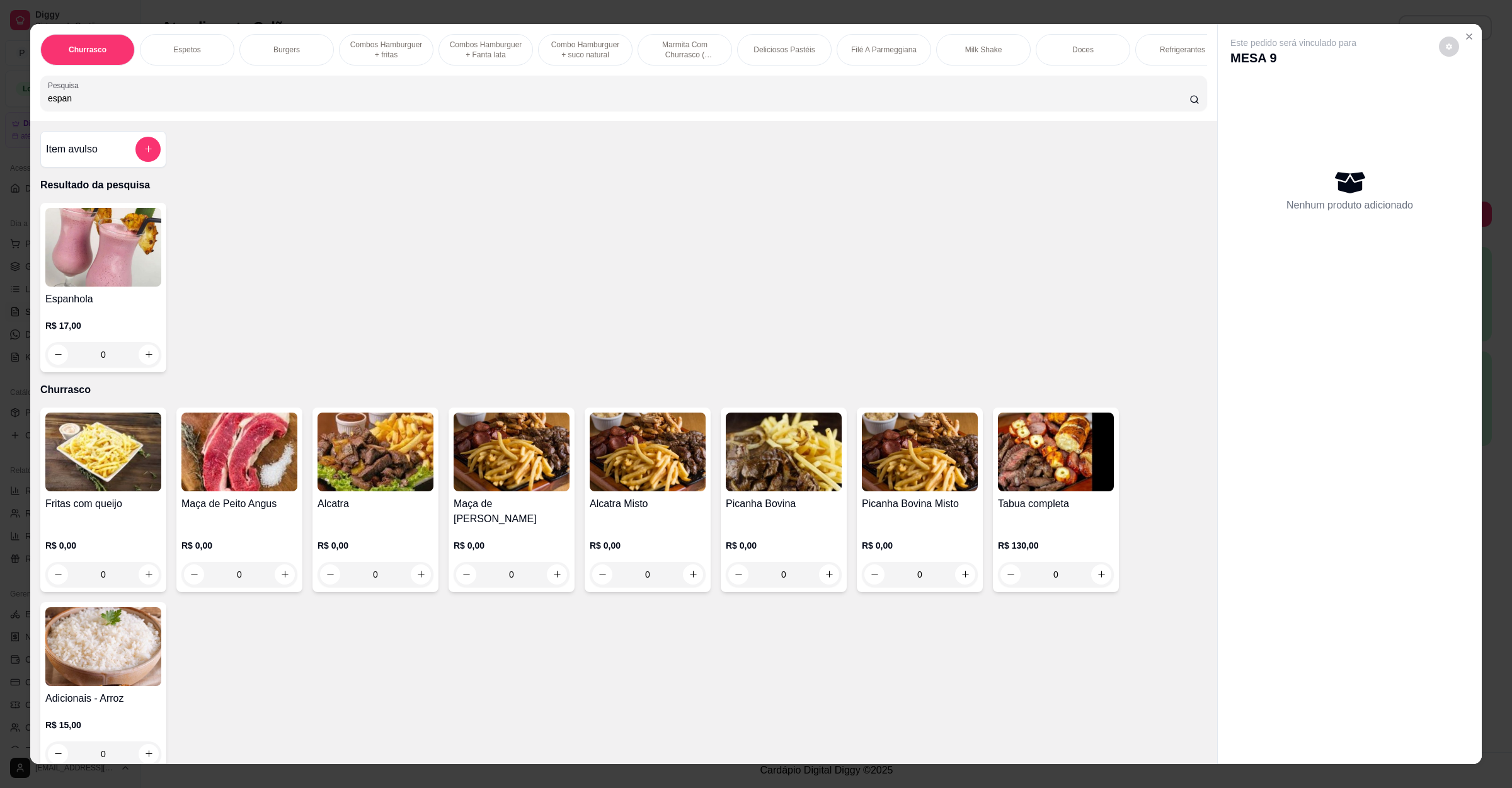
type input "espan"
click at [102, 287] on img at bounding box center [103, 247] width 116 height 79
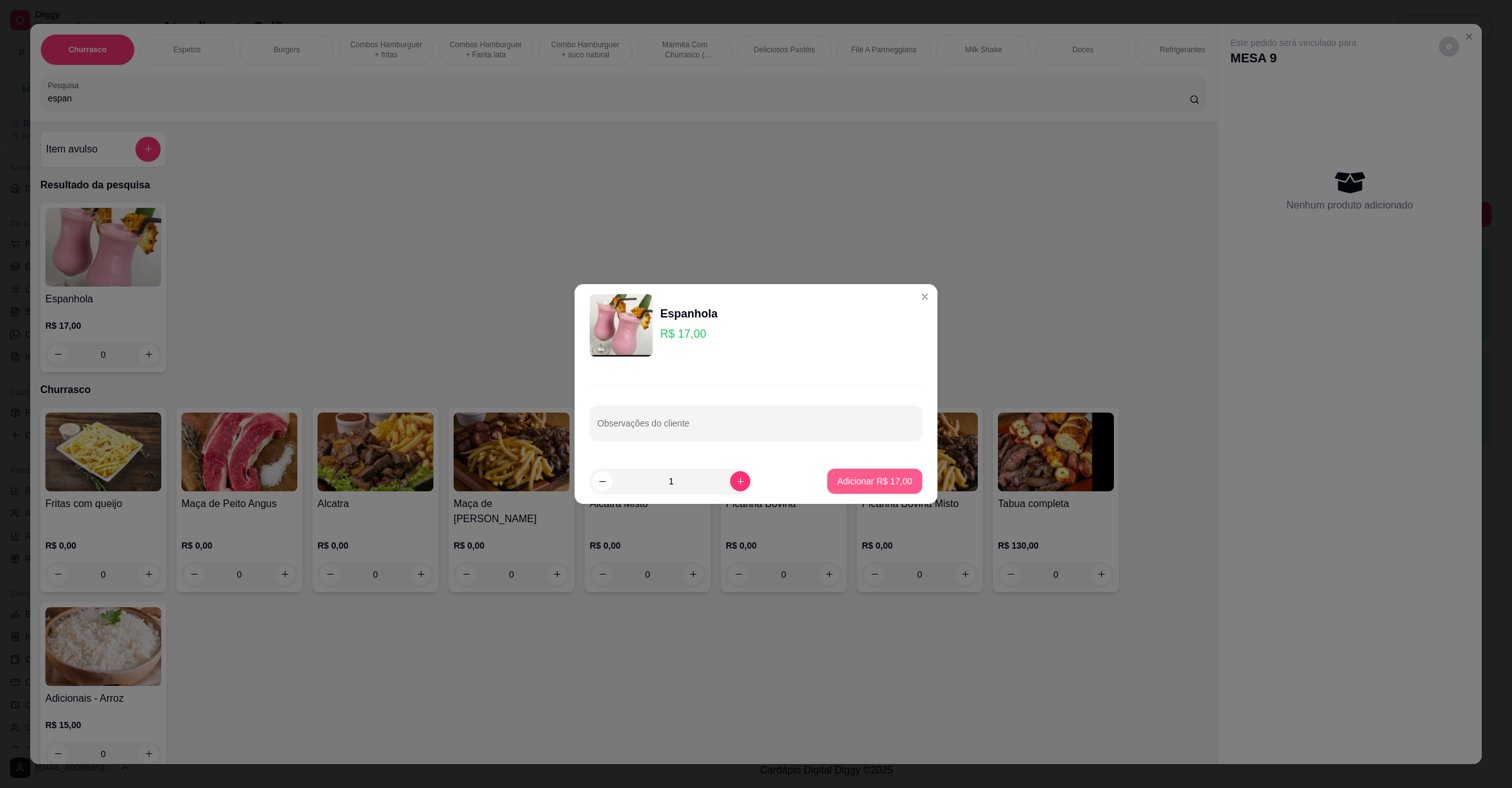
click at [856, 482] on p "Adicionar R$ 17,00" at bounding box center [875, 482] width 75 height 13
type input "1"
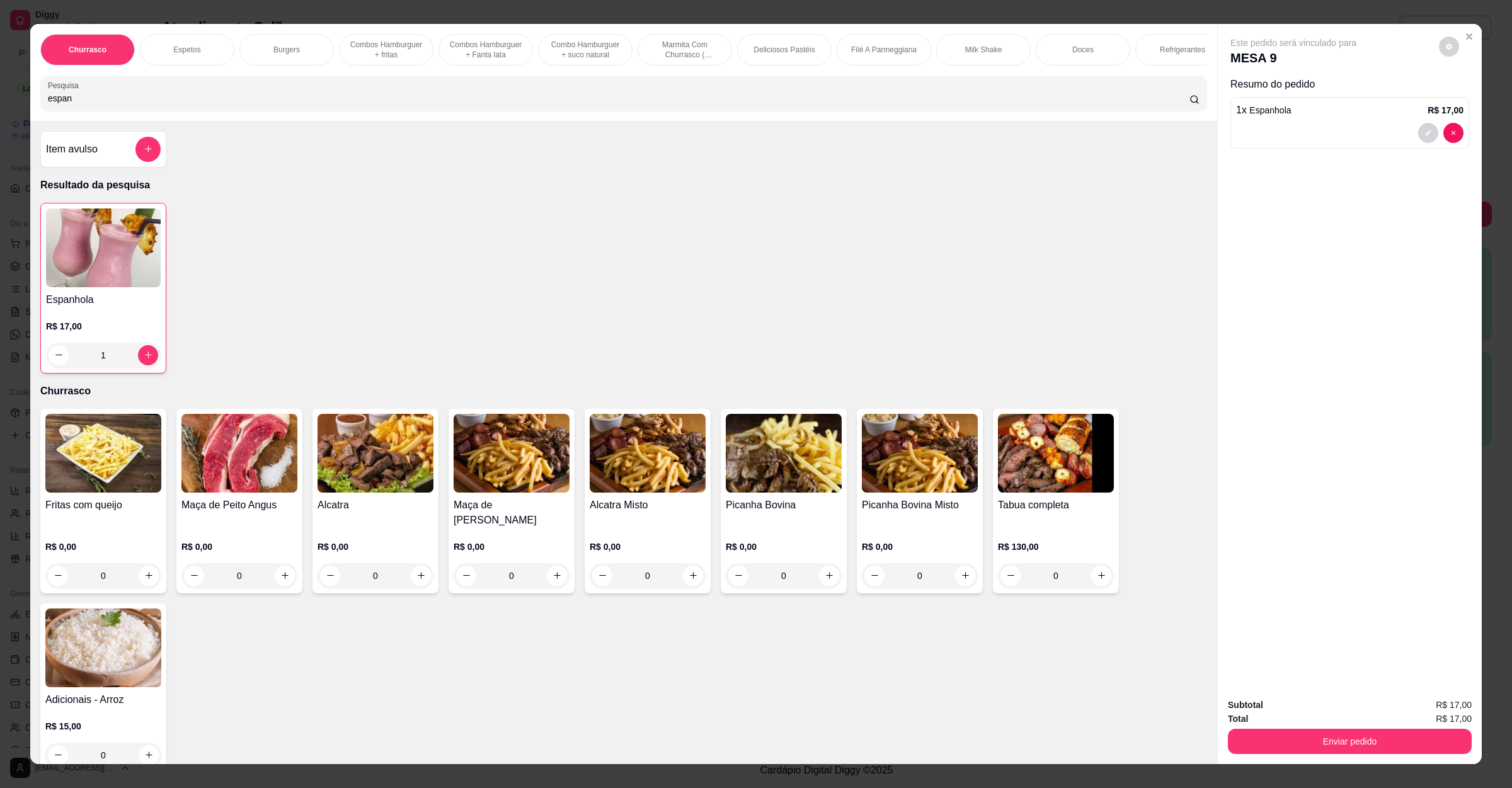
click at [174, 104] on input "espan" at bounding box center [618, 99] width 1142 height 13
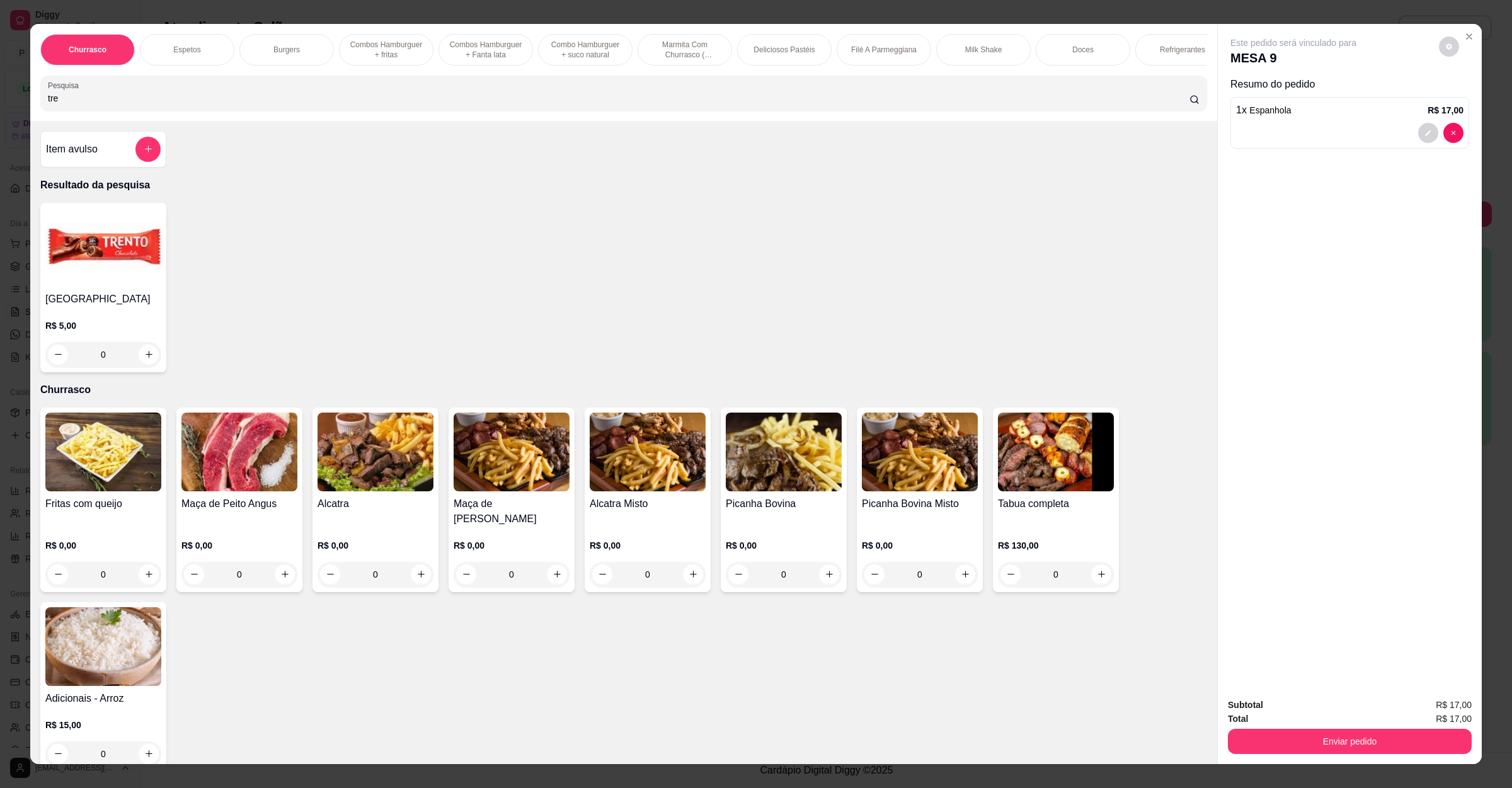
type input "tre"
click at [136, 304] on div "trento R$ 5,00 0" at bounding box center [102, 287] width 126 height 169
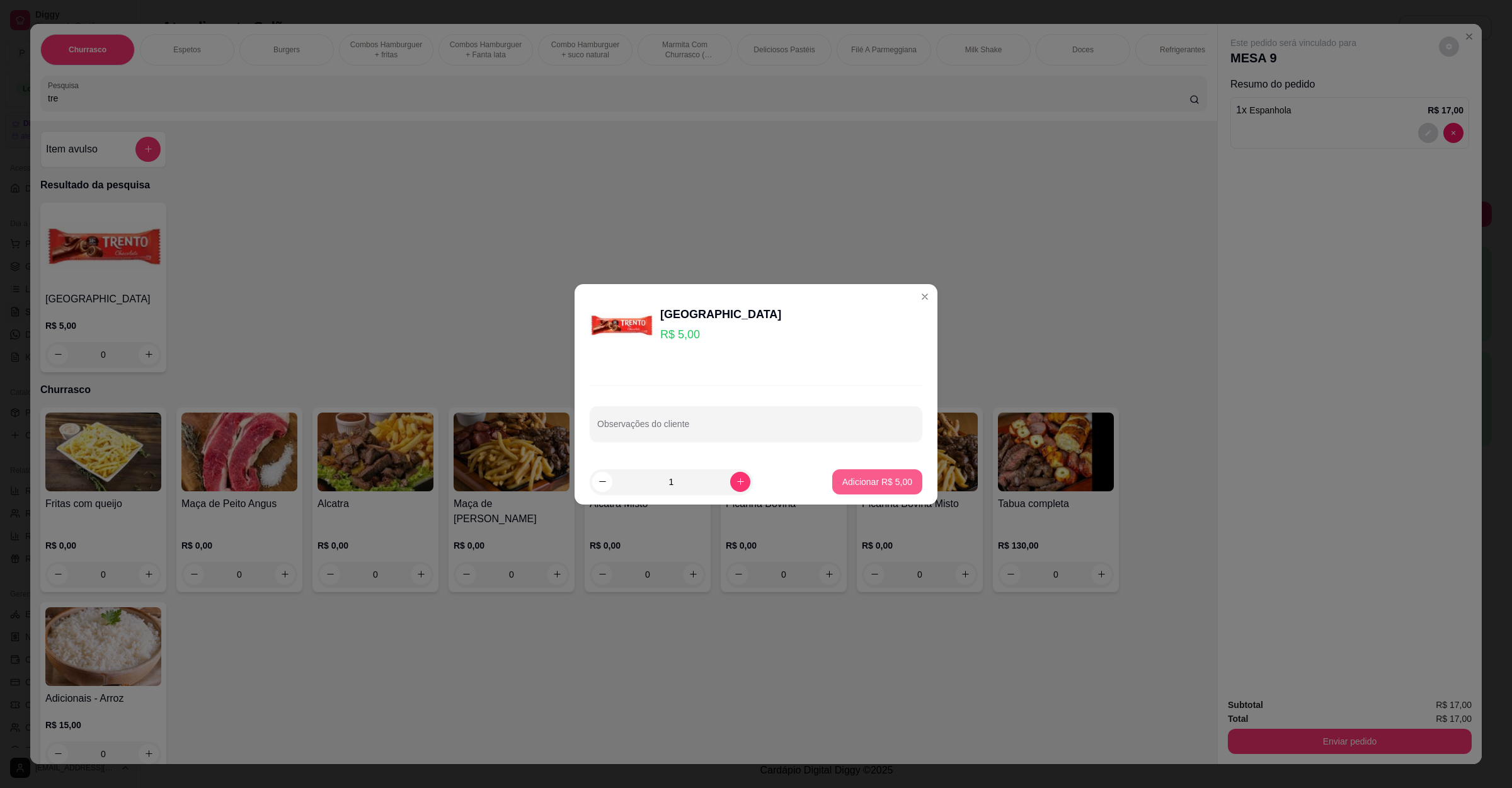
click at [862, 478] on p "Adicionar R$ 5,00" at bounding box center [876, 482] width 70 height 13
type input "1"
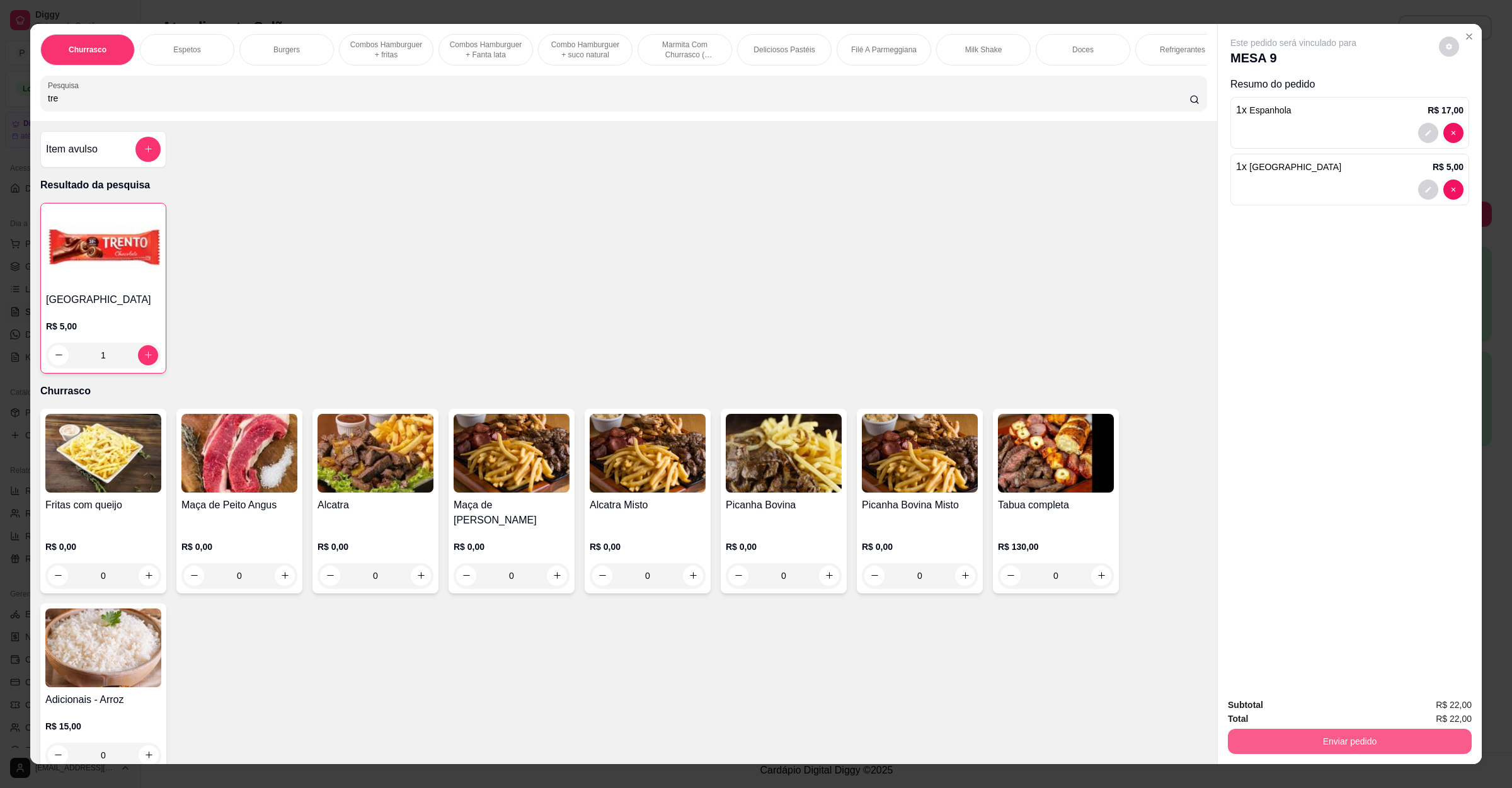
click at [1358, 736] on button "Enviar pedido" at bounding box center [1350, 741] width 244 height 25
click at [1270, 701] on button "Não registrar e enviar pedido" at bounding box center [1305, 711] width 131 height 24
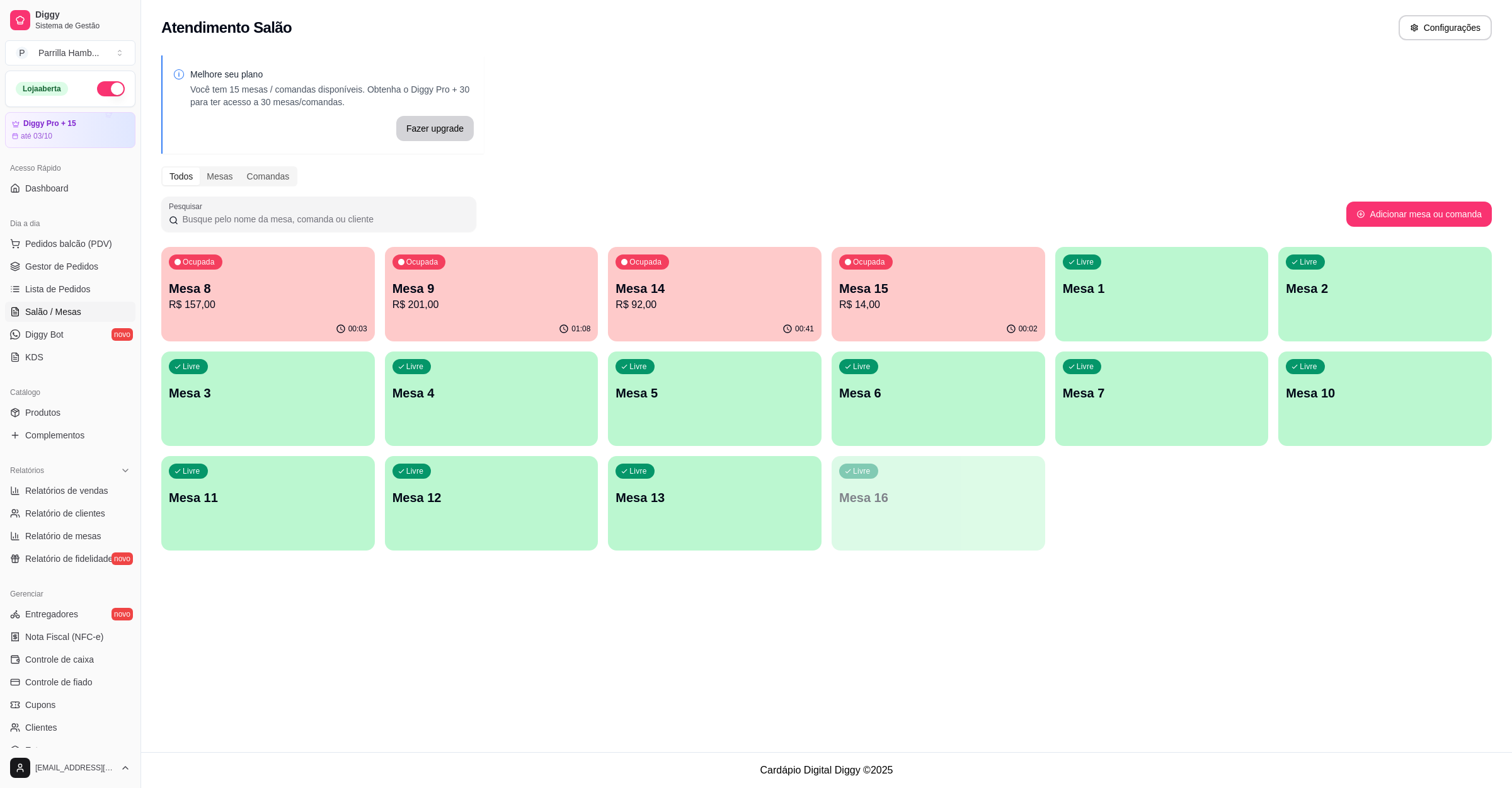
click at [284, 284] on p "Mesa 8" at bounding box center [267, 288] width 198 height 18
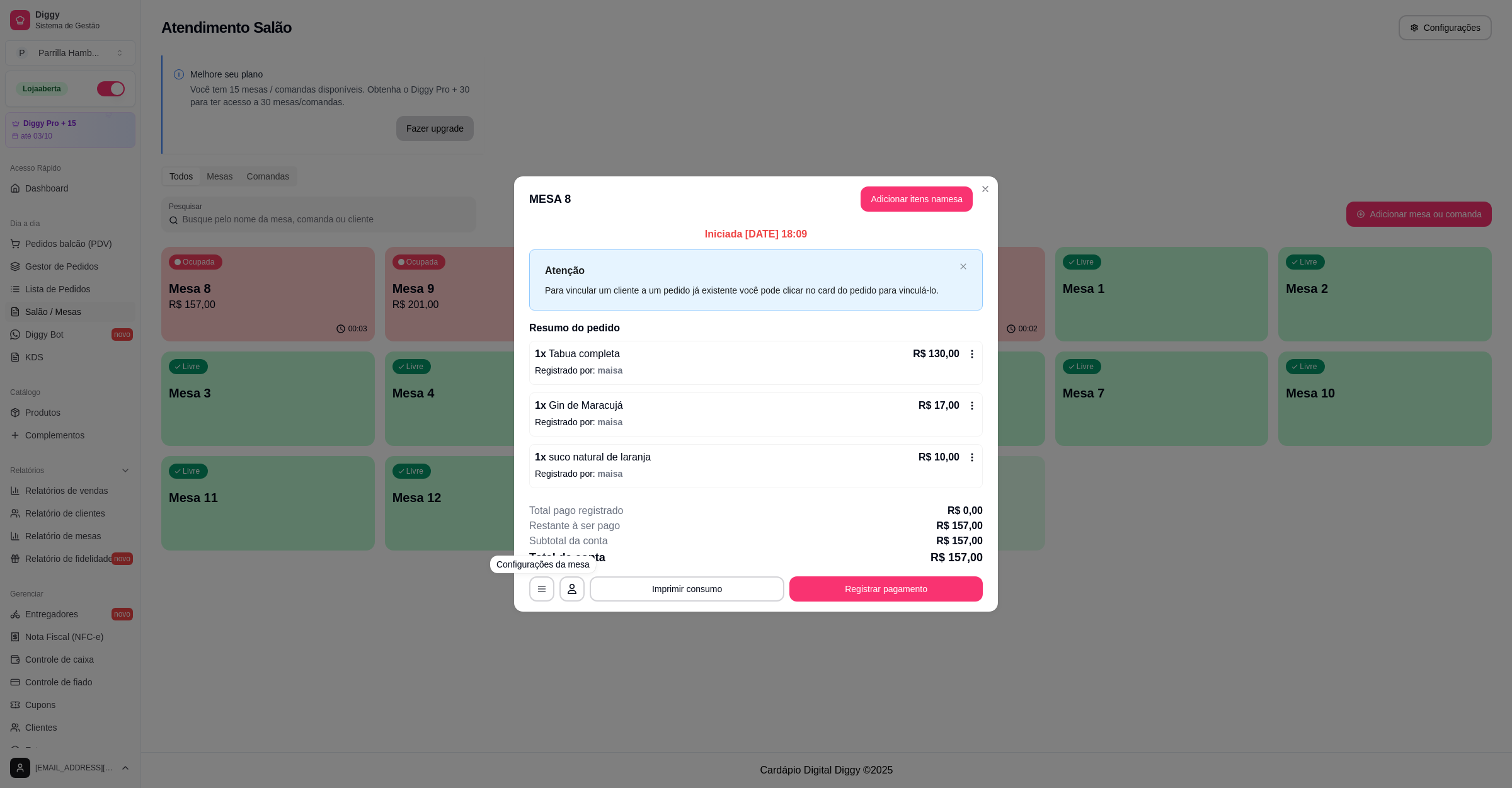
click at [477, 656] on div "**********" at bounding box center [756, 394] width 1512 height 788
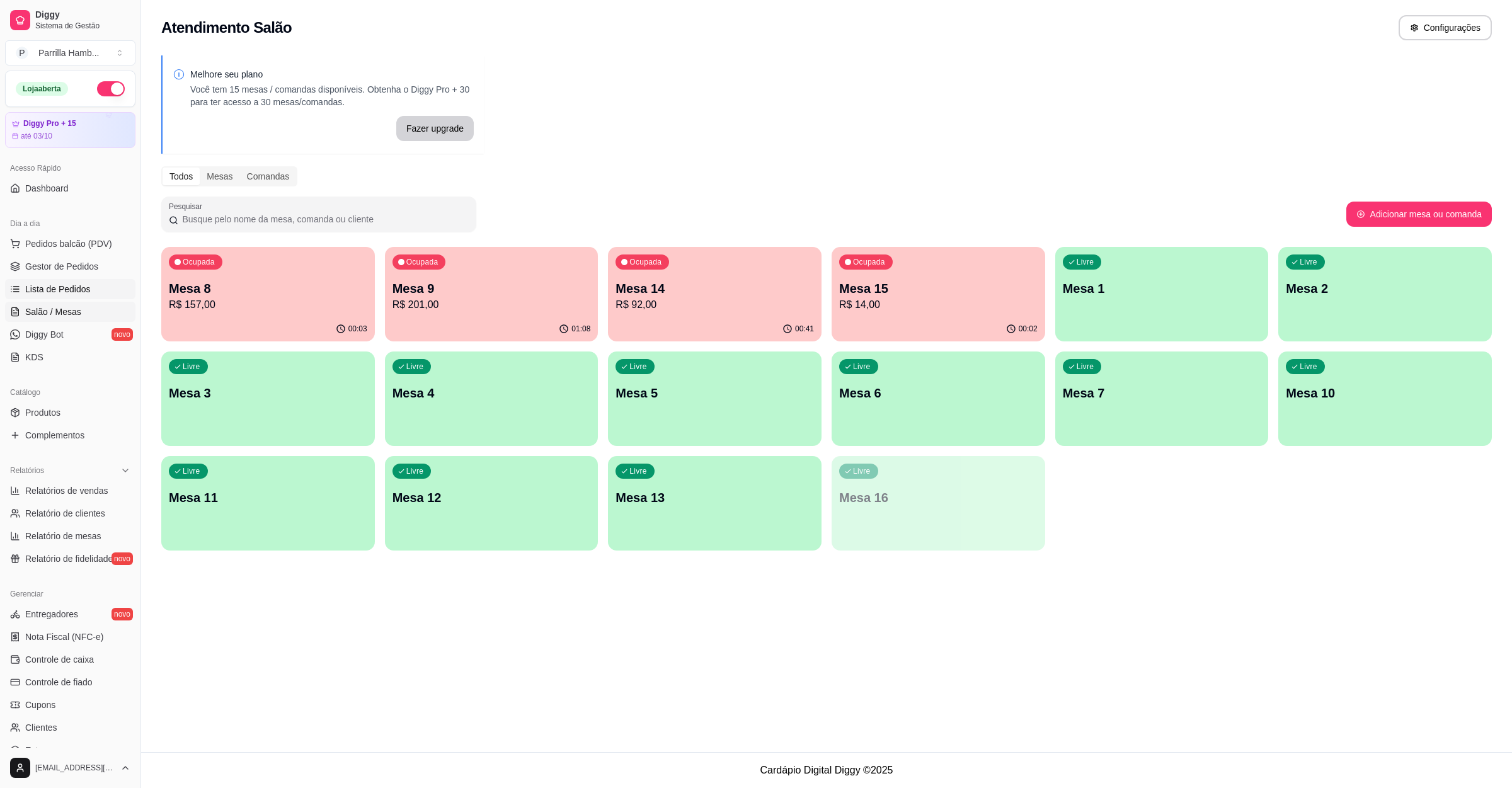
click at [63, 298] on link "Lista de Pedidos" at bounding box center [70, 289] width 130 height 20
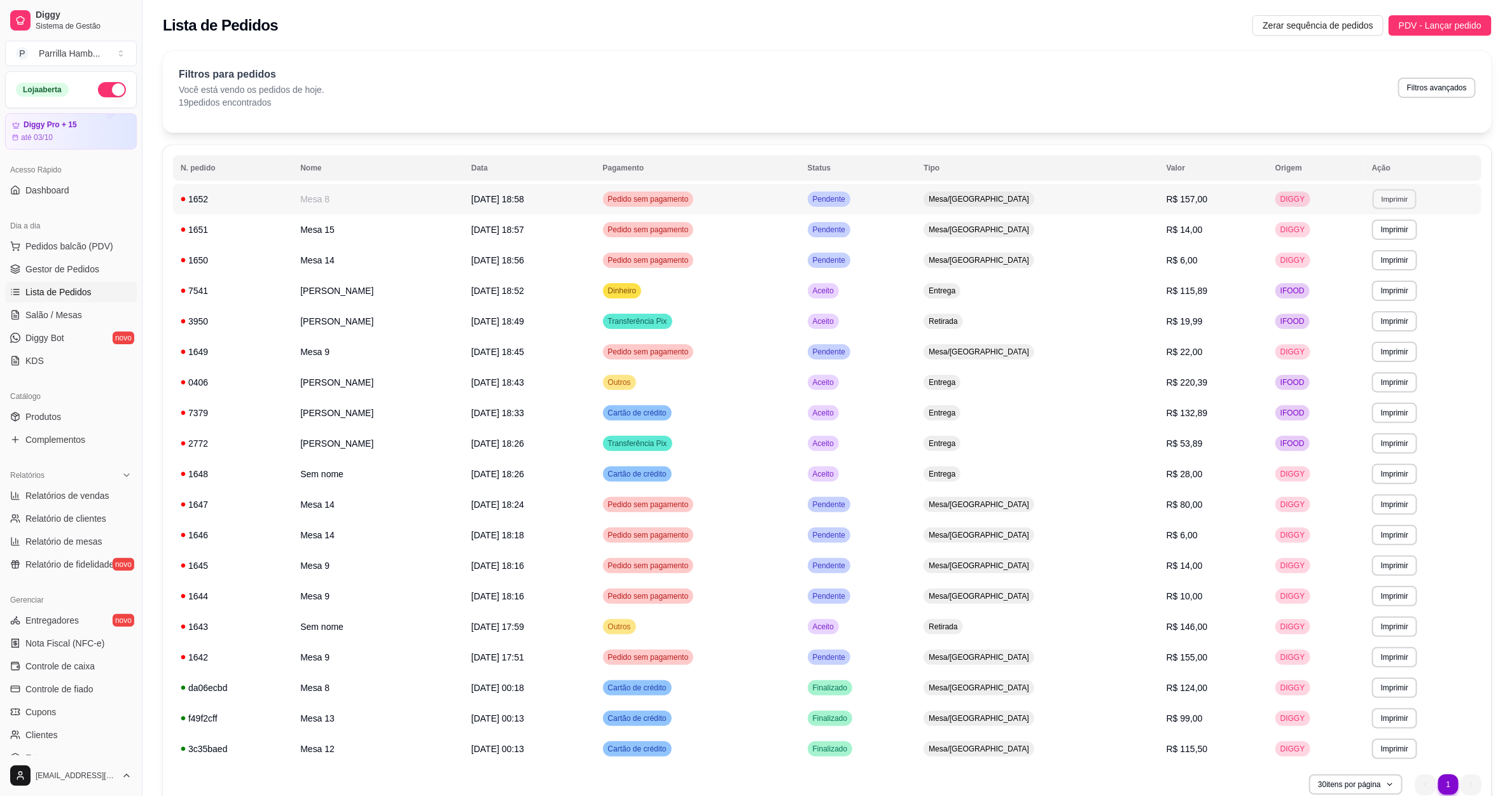
click at [1386, 205] on button "Imprimir" at bounding box center [1395, 198] width 44 height 20
click at [1360, 249] on button "IMPRESSORA" at bounding box center [1365, 243] width 89 height 20
click at [79, 249] on span "Pedidos balcão (PDV)" at bounding box center [69, 246] width 87 height 13
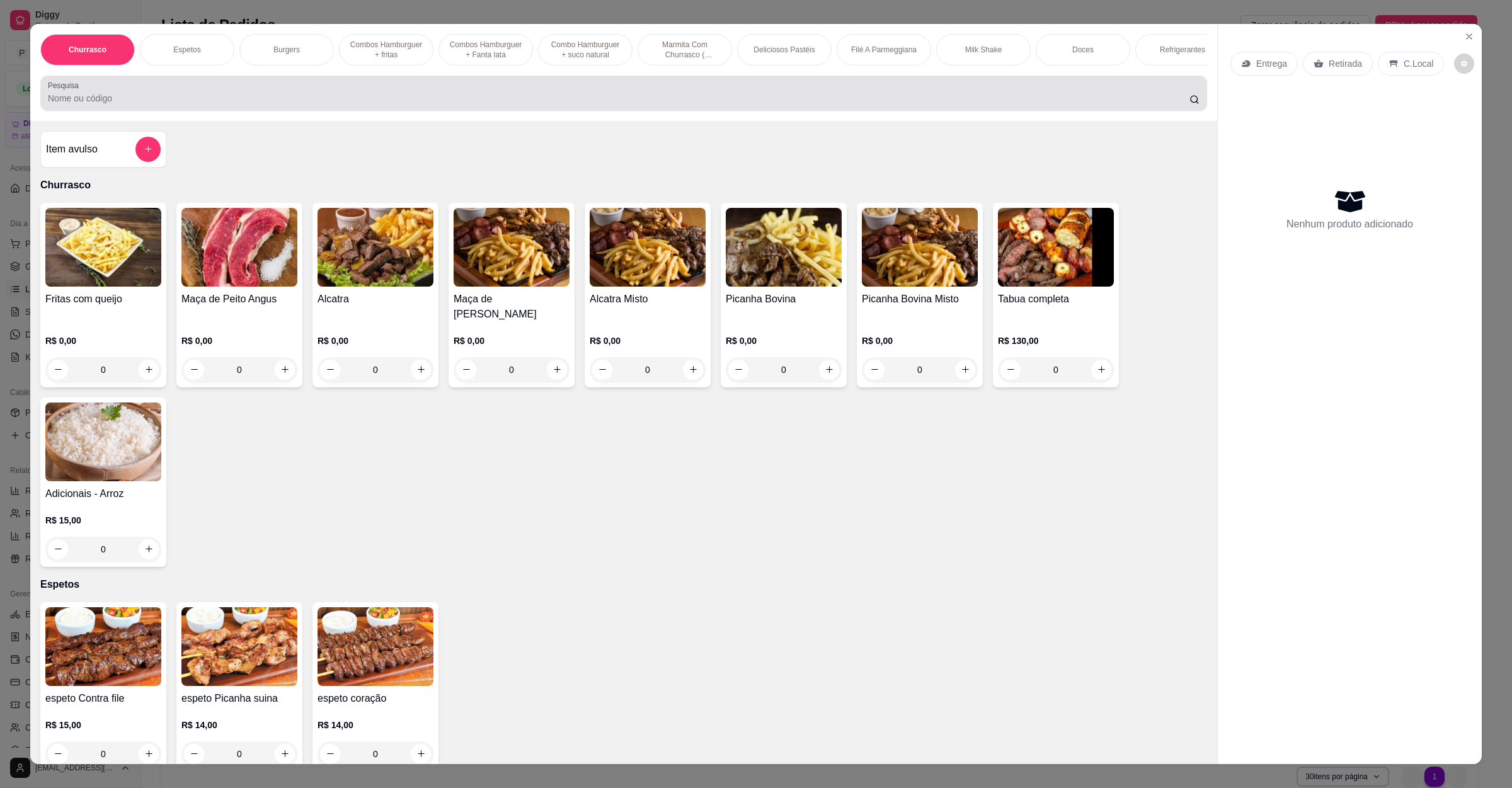
click at [203, 102] on div at bounding box center [623, 93] width 1152 height 25
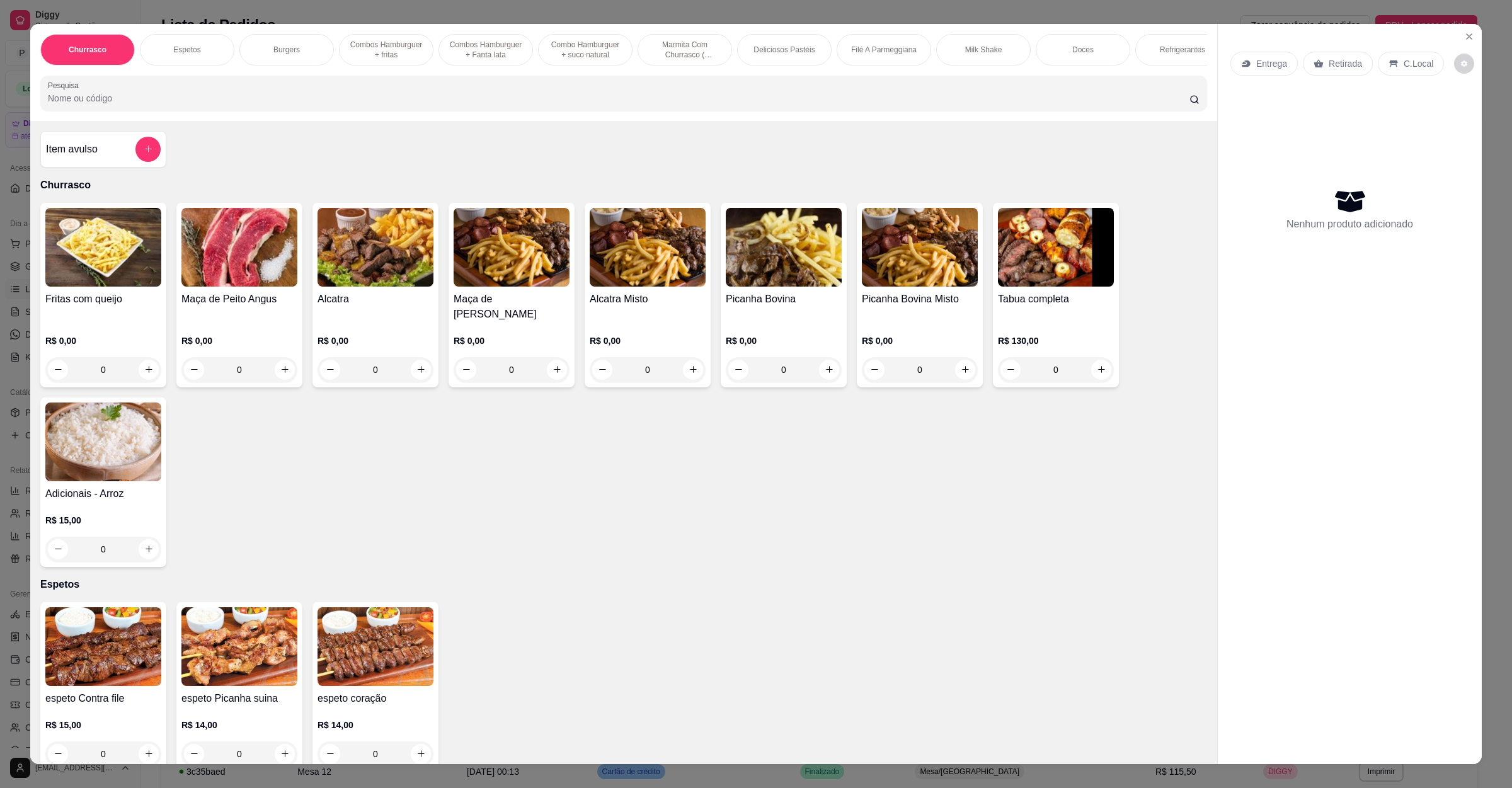
click at [7, 127] on div "Churrasco Espetos Burgers Combos Hamburguer + fritas Combos Hamburguer + Fanta …" at bounding box center [756, 394] width 1512 height 788
click at [1466, 38] on icon "Close" at bounding box center [1468, 36] width 10 height 10
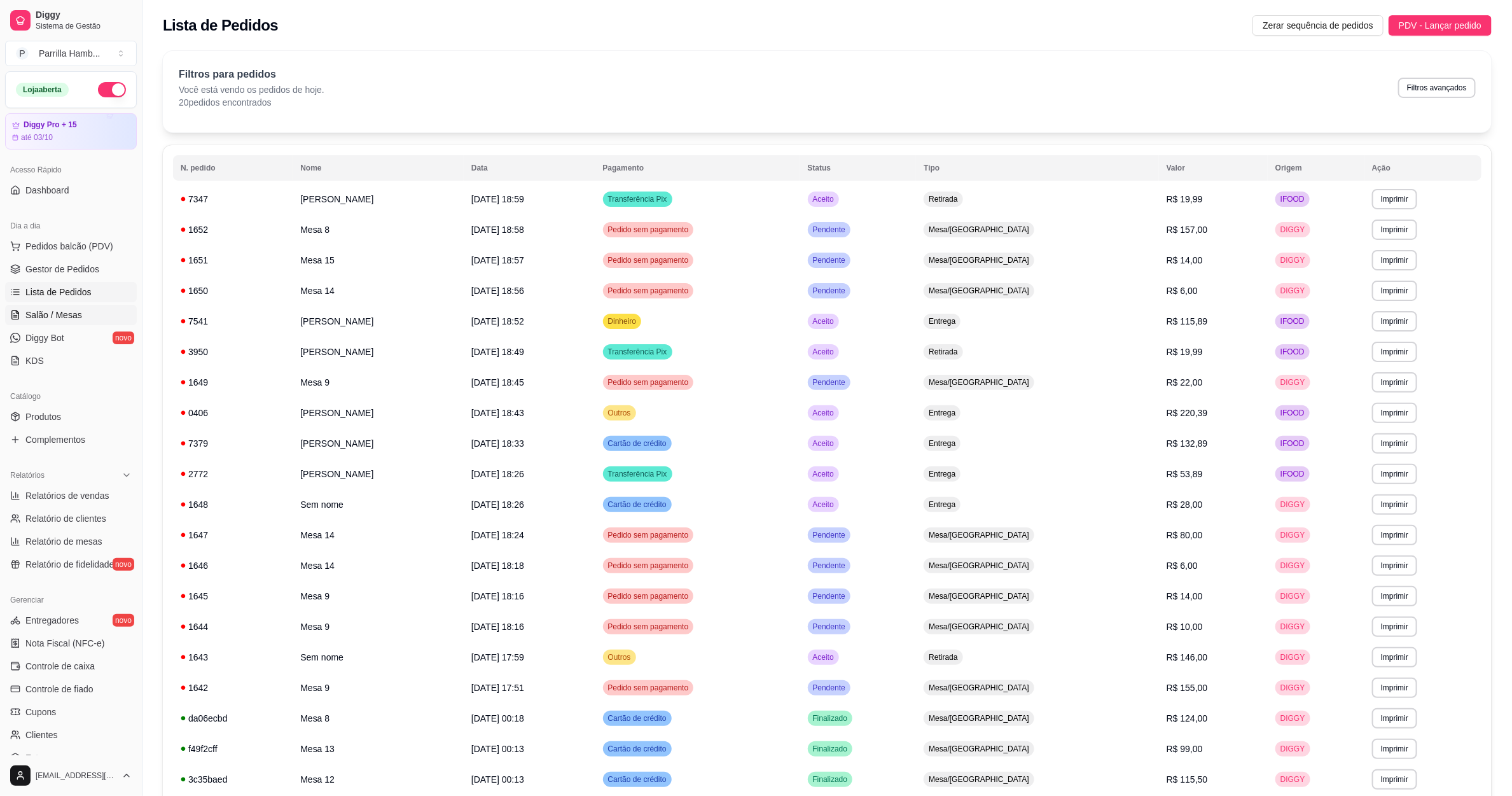
click at [76, 318] on span "Salão / Mesas" at bounding box center [54, 315] width 56 height 13
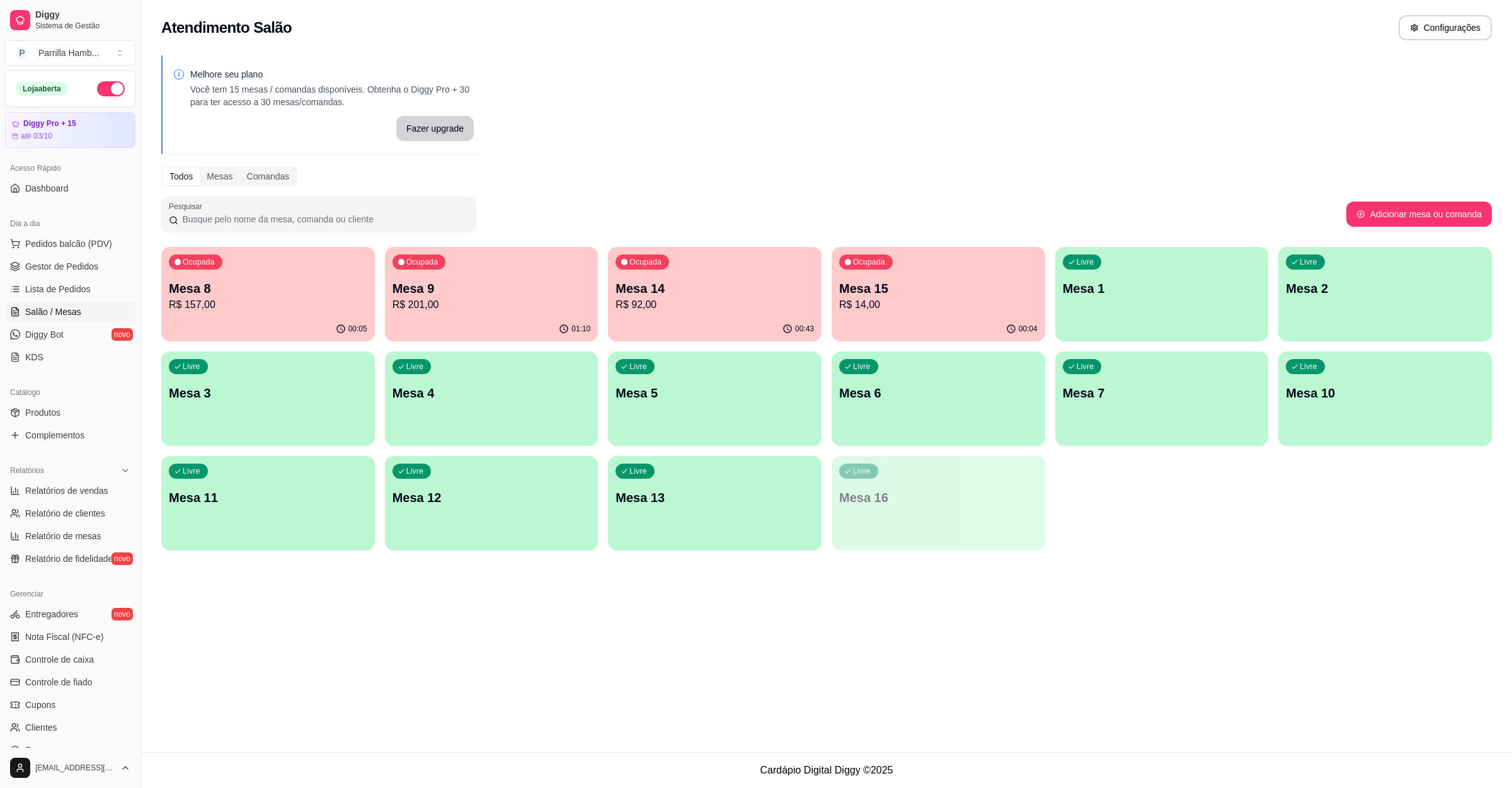
click at [469, 513] on div "Livre Mesa 12" at bounding box center [492, 495] width 214 height 79
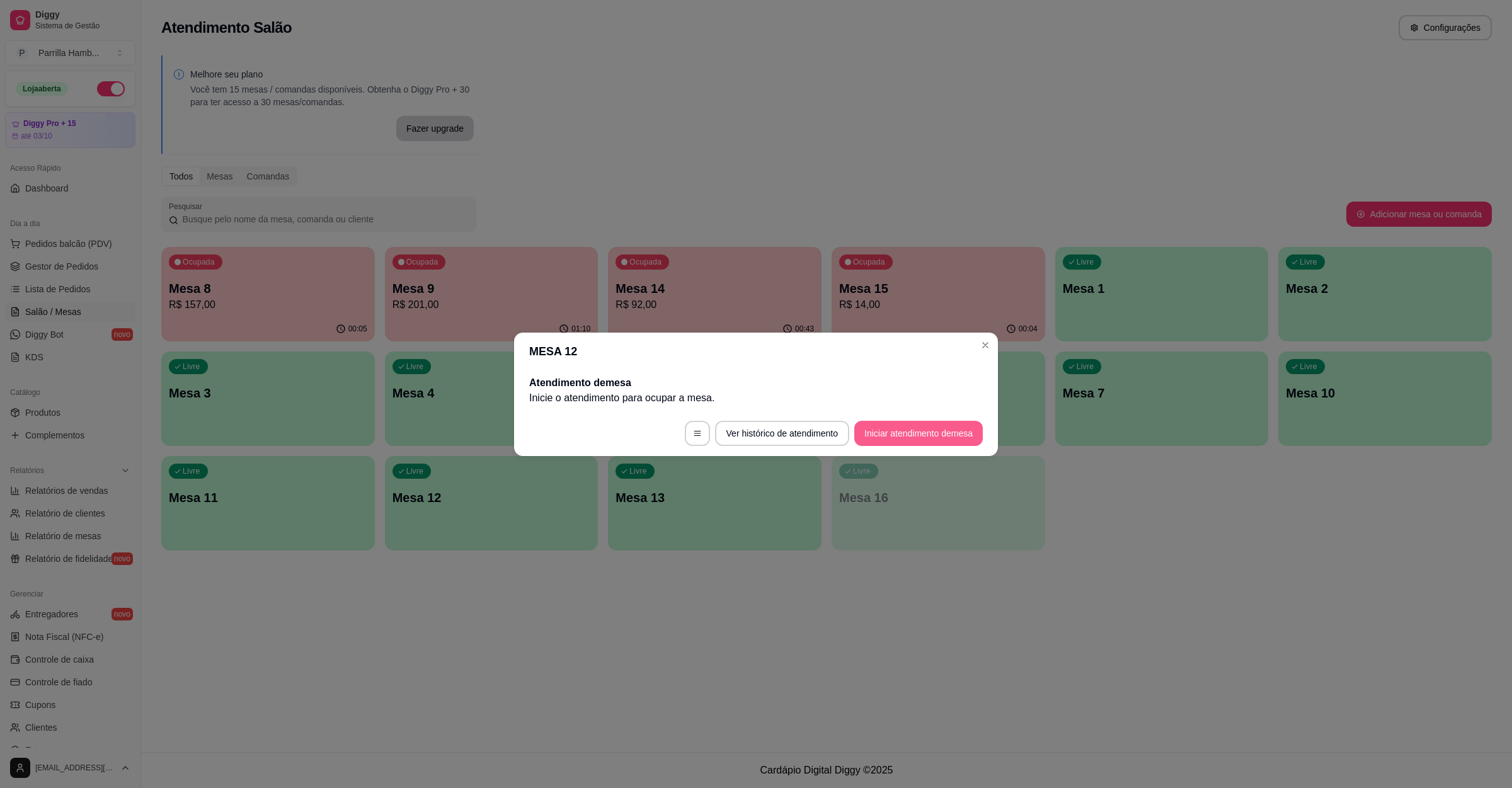
click at [924, 435] on button "Iniciar atendimento de mesa" at bounding box center [918, 433] width 128 height 25
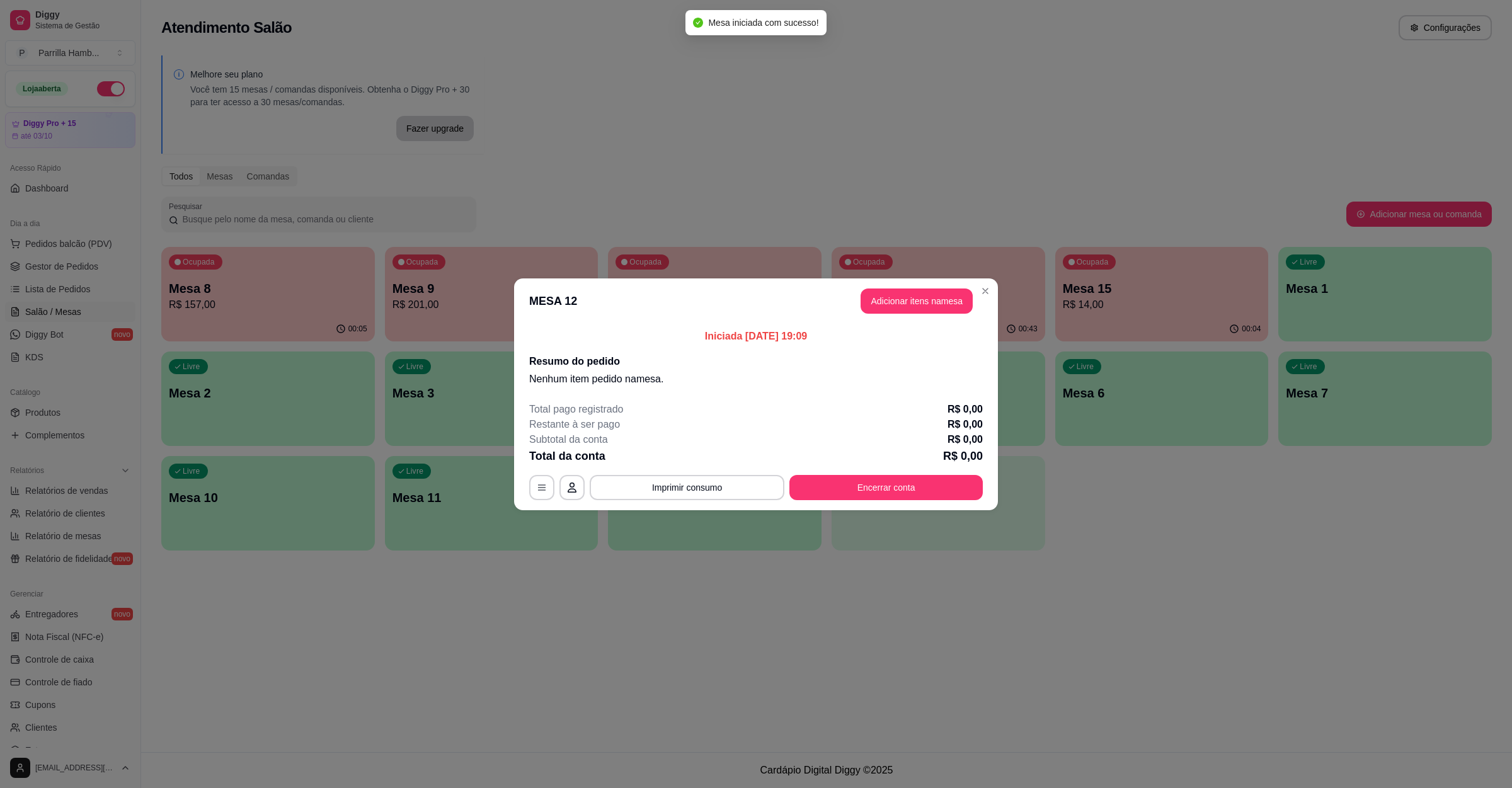
click at [918, 314] on header "MESA 12 Adicionar itens na mesa" at bounding box center [756, 301] width 484 height 46
click at [930, 300] on button "Adicionar itens na mesa" at bounding box center [917, 301] width 113 height 25
click at [467, 104] on input "Pesquisa" at bounding box center [618, 99] width 1142 height 13
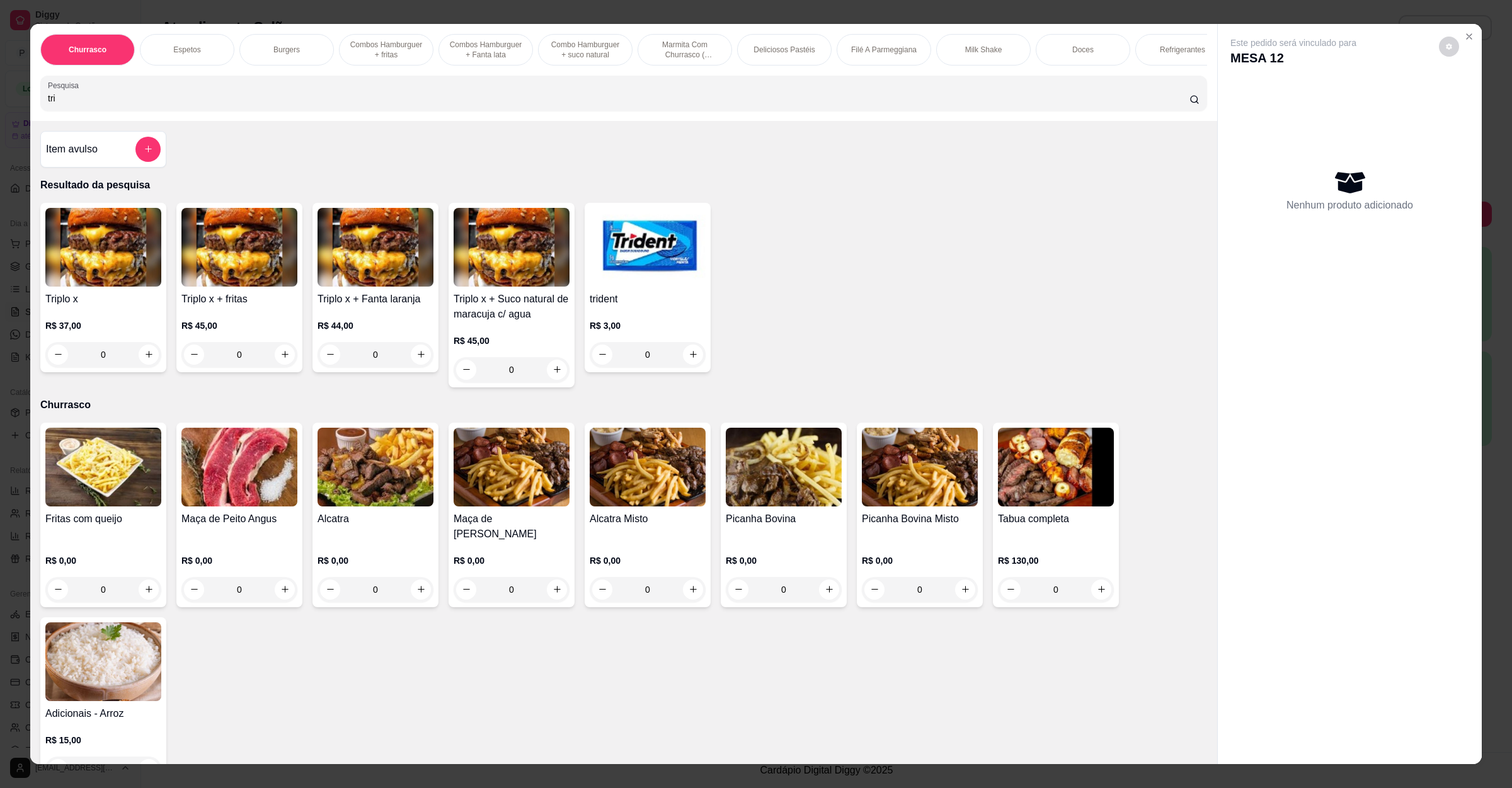
type input "tri"
click at [144, 367] on div "0" at bounding box center [103, 354] width 116 height 25
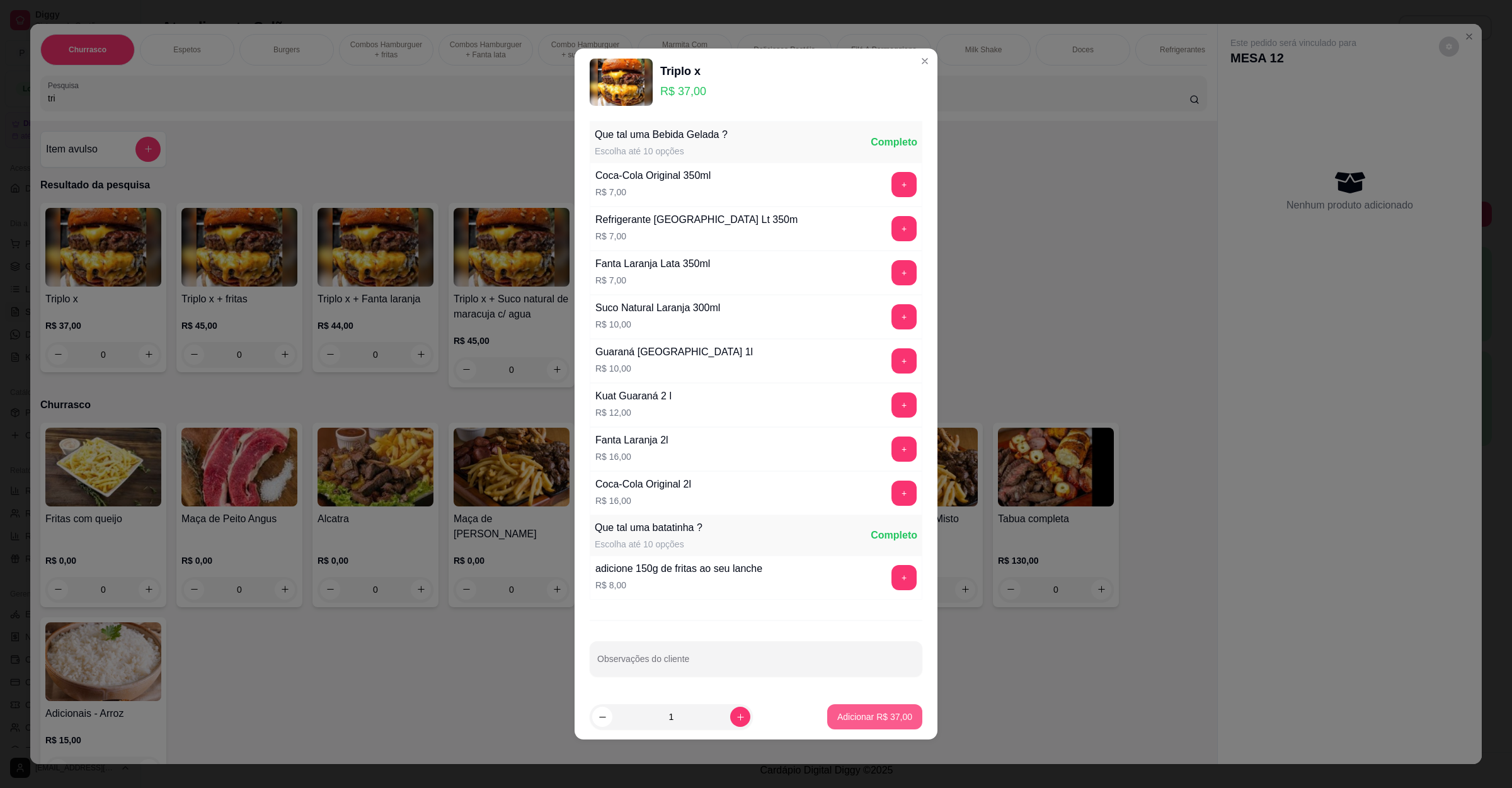
click at [848, 719] on p "Adicionar R$ 37,00" at bounding box center [875, 717] width 75 height 13
type input "1"
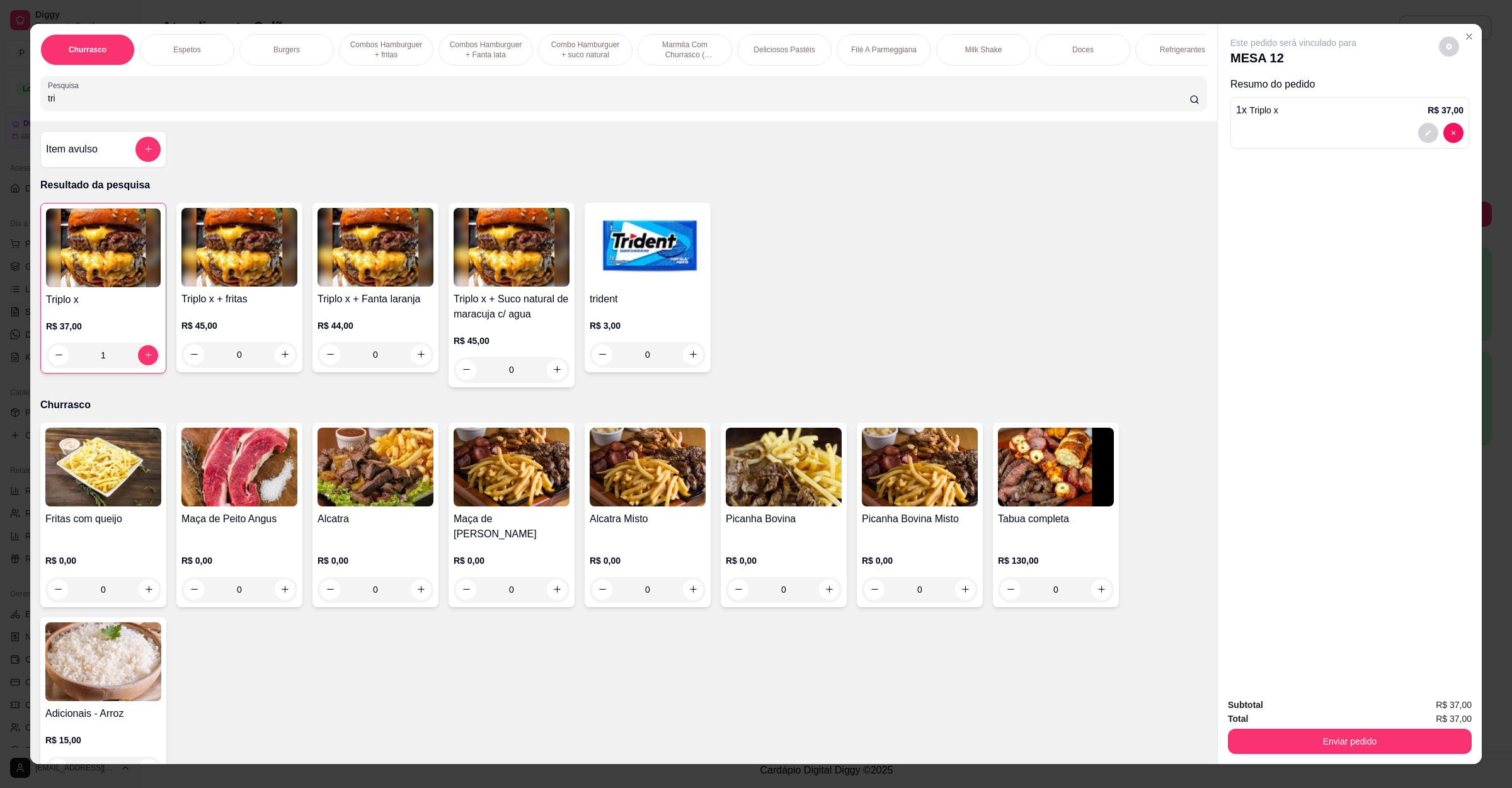
drag, startPoint x: 97, startPoint y: 117, endPoint x: 0, endPoint y: 99, distance: 98.7
click at [0, 99] on div "Churrasco Espetos Burgers Combos Hamburguer + fritas Combos Hamburguer + Fanta …" at bounding box center [756, 394] width 1512 height 788
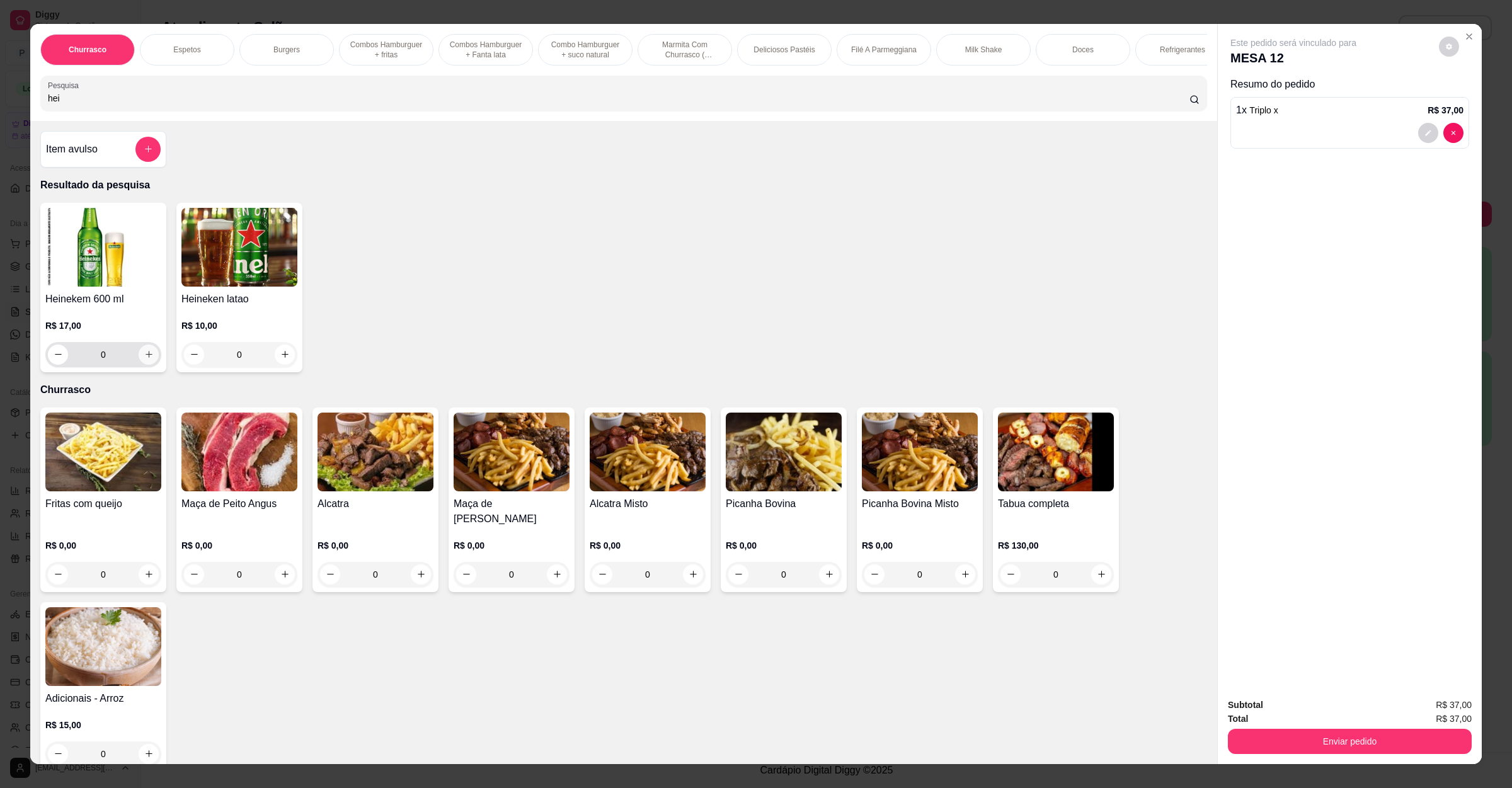
type input "hei"
click at [144, 359] on icon "increase-product-quantity" at bounding box center [149, 354] width 9 height 9
type input "1"
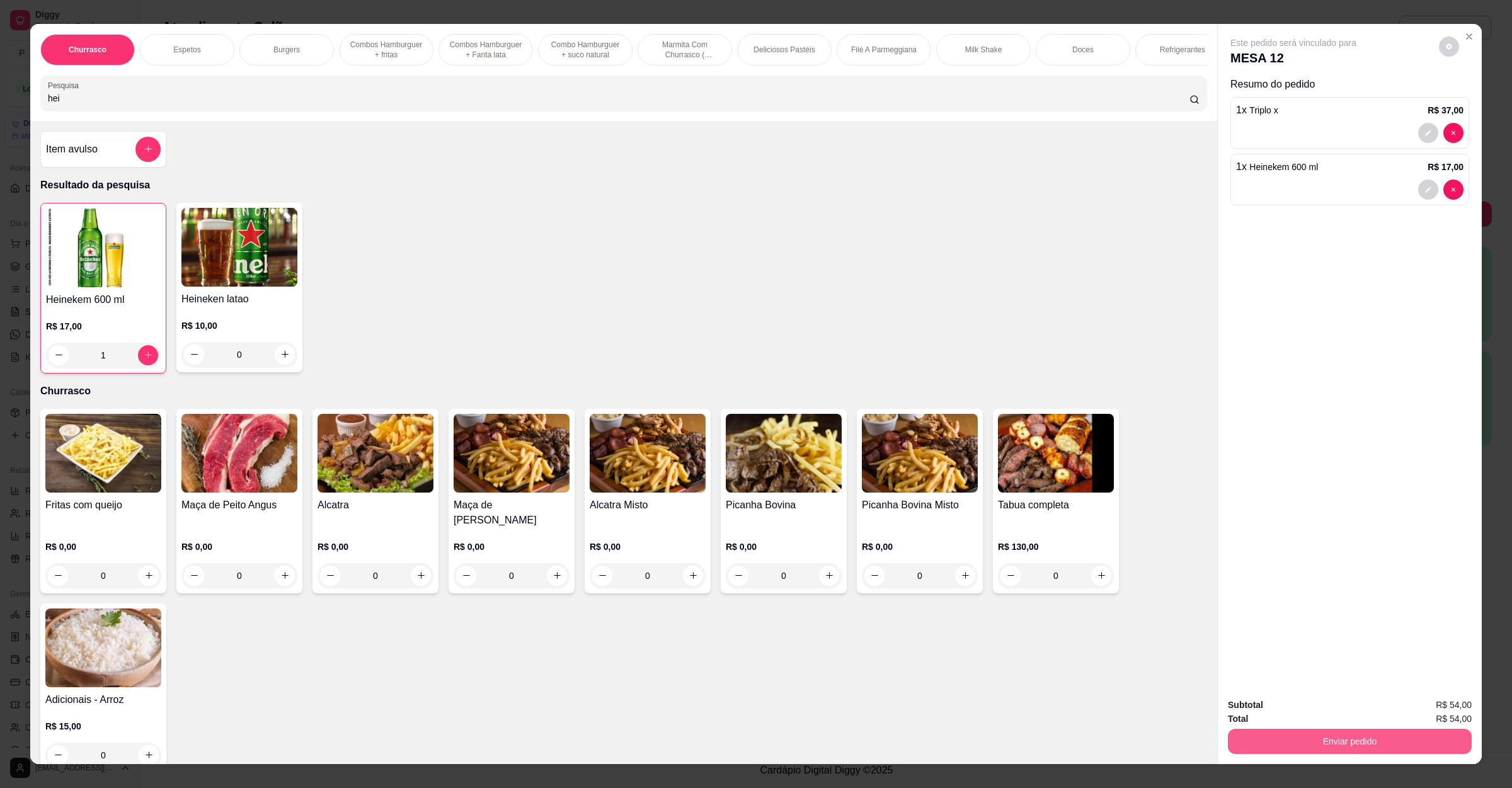
click at [1259, 737] on button "Enviar pedido" at bounding box center [1350, 741] width 244 height 25
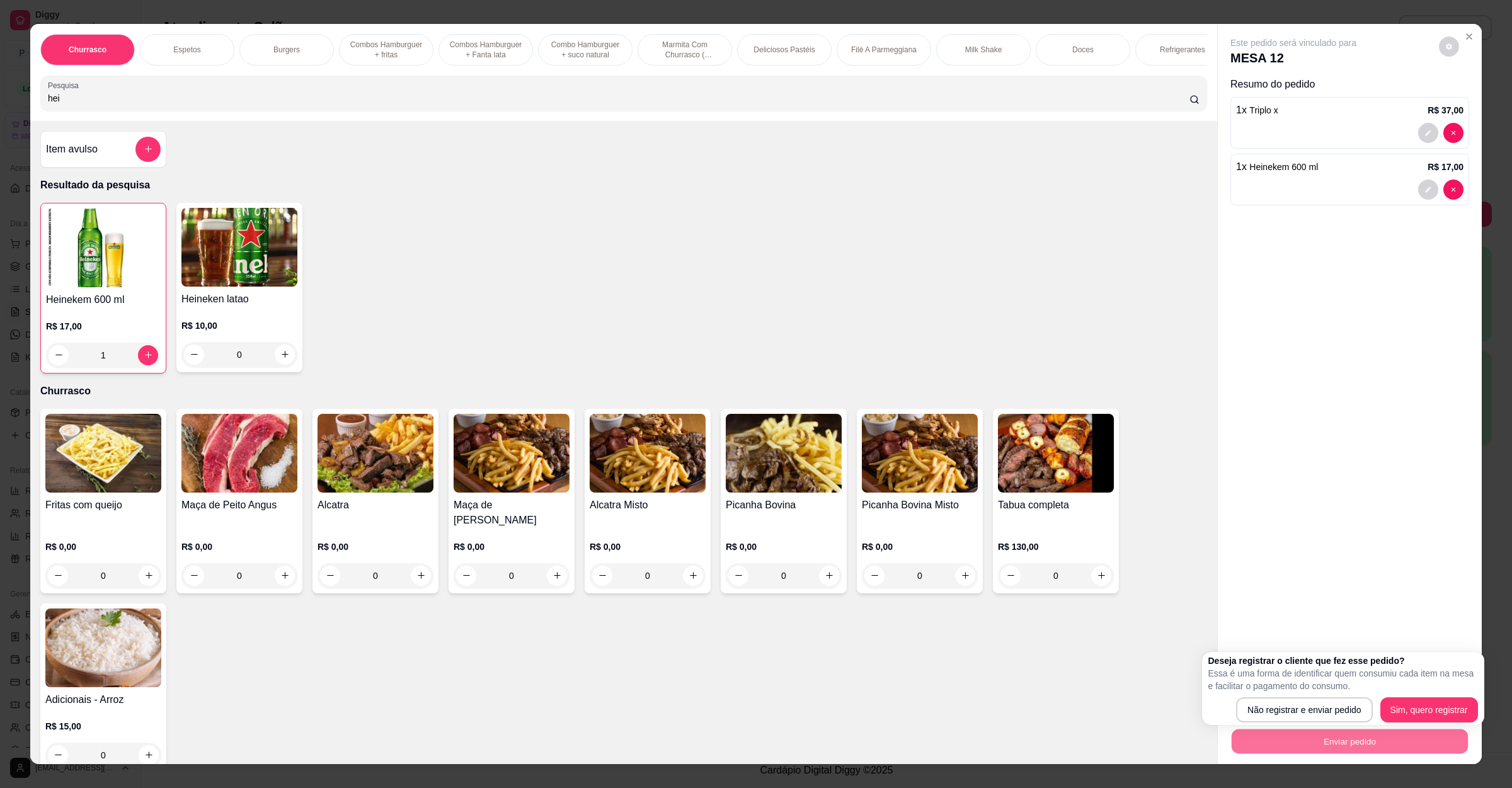
click at [1293, 727] on div "Enviar pedido" at bounding box center [1350, 740] width 244 height 28
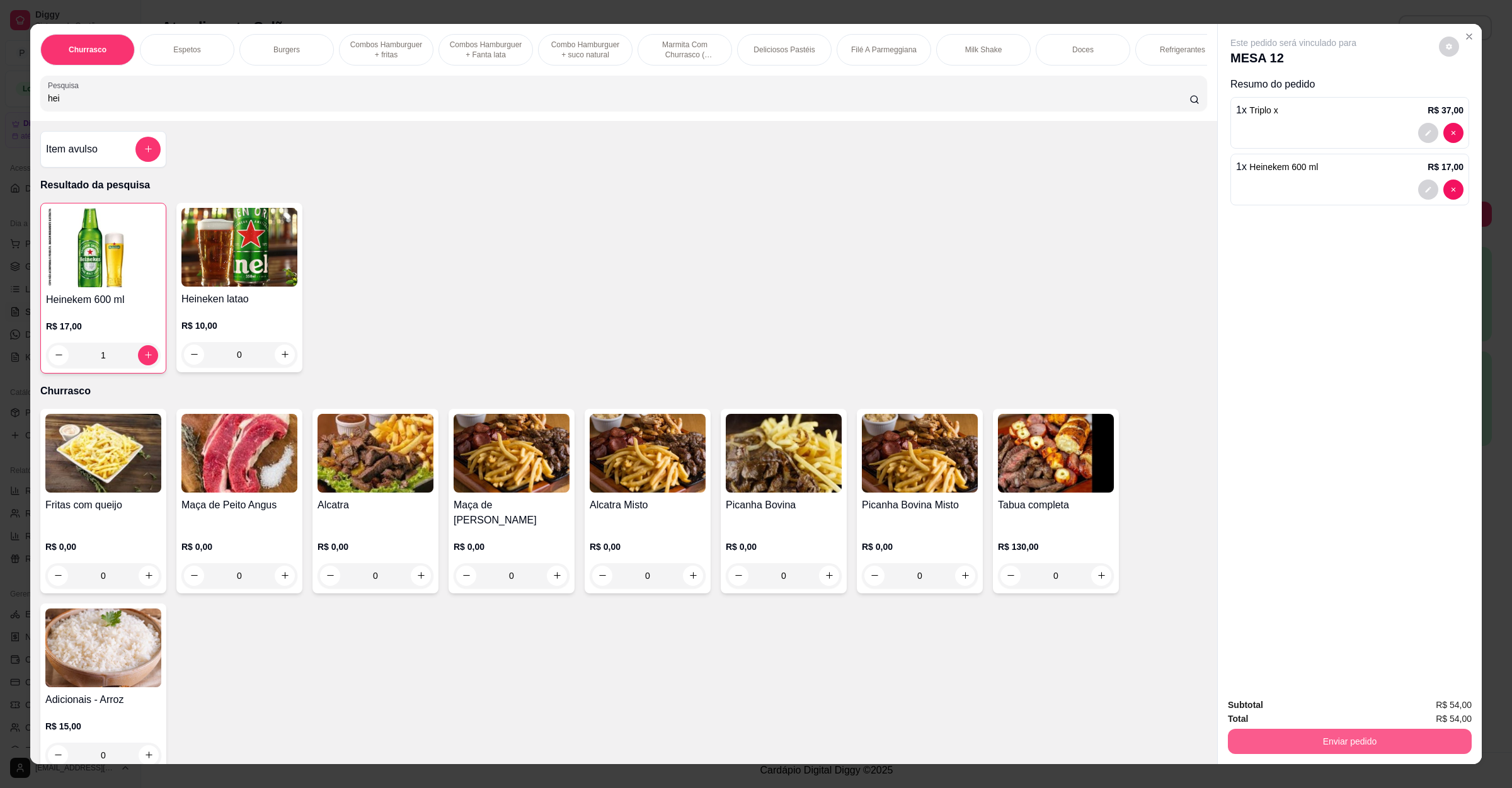
click at [1299, 738] on button "Enviar pedido" at bounding box center [1350, 741] width 244 height 25
click at [1299, 722] on button "Não registrar e enviar pedido" at bounding box center [1305, 710] width 127 height 23
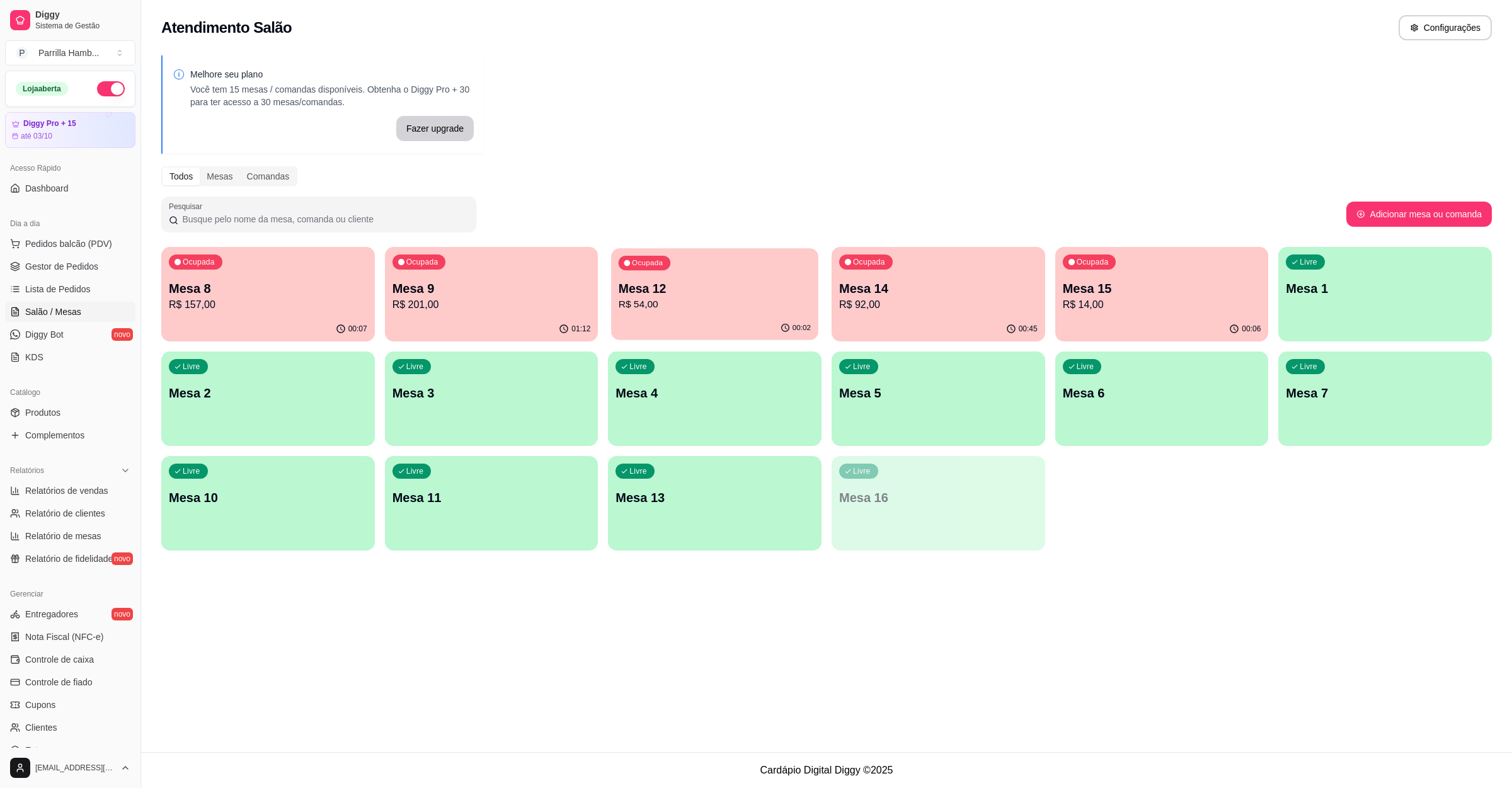
click at [658, 289] on p "Mesa 12" at bounding box center [715, 288] width 193 height 17
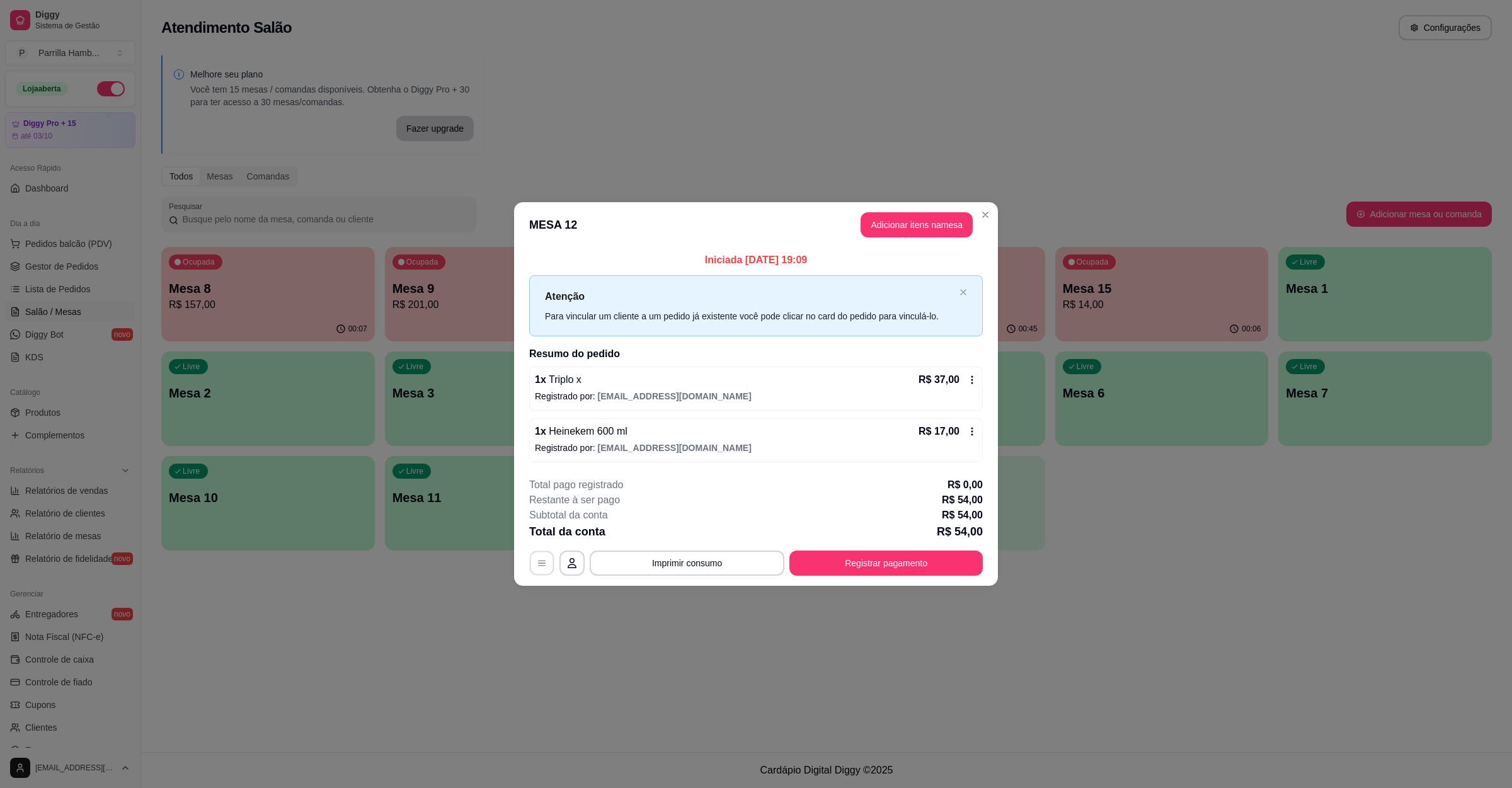
click at [533, 559] on button "button" at bounding box center [542, 563] width 24 height 24
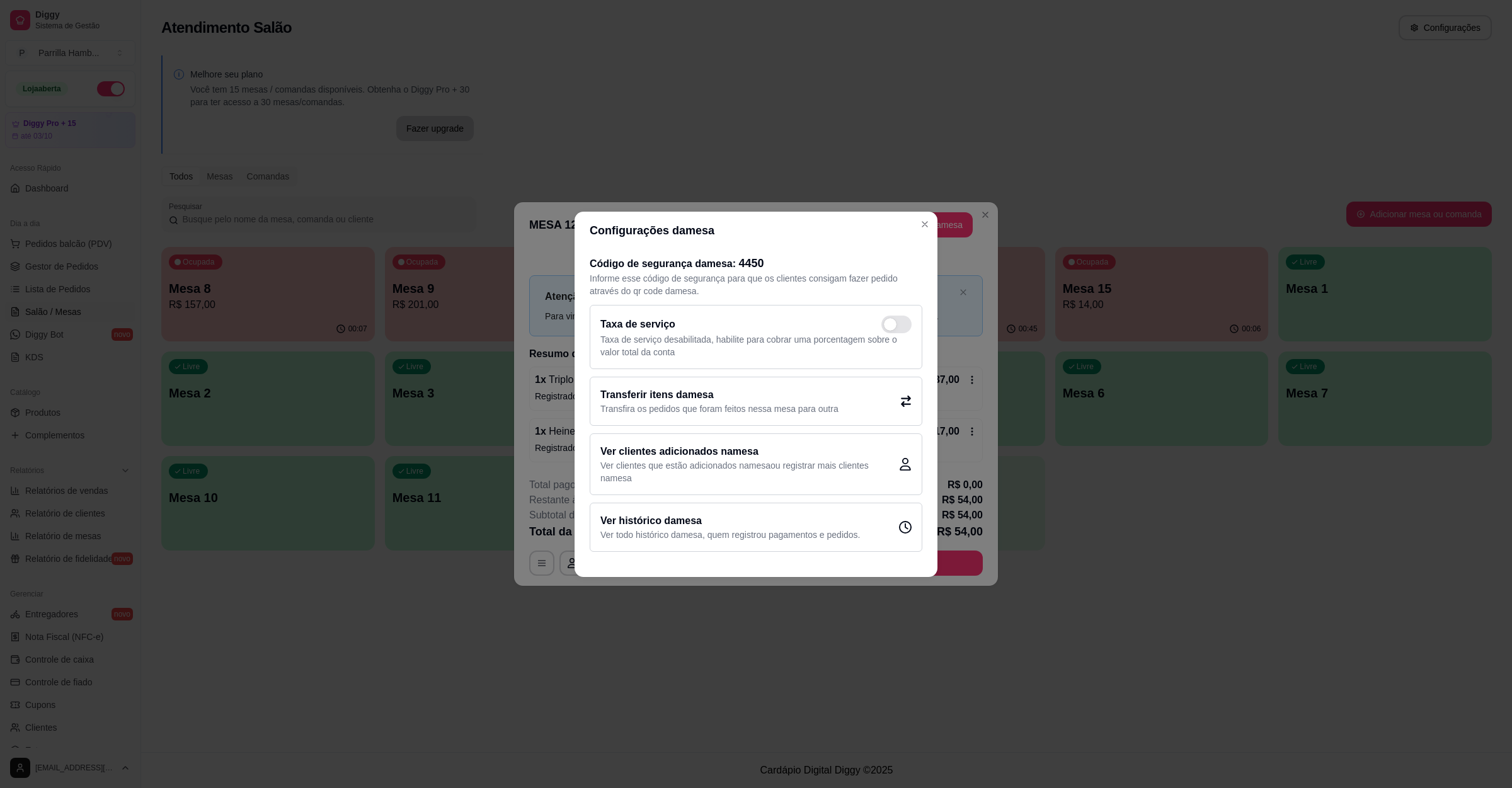
click at [635, 383] on div "Transferir itens da mesa Transfira os pedidos que foram feitos nessa mesa para …" at bounding box center [756, 401] width 332 height 49
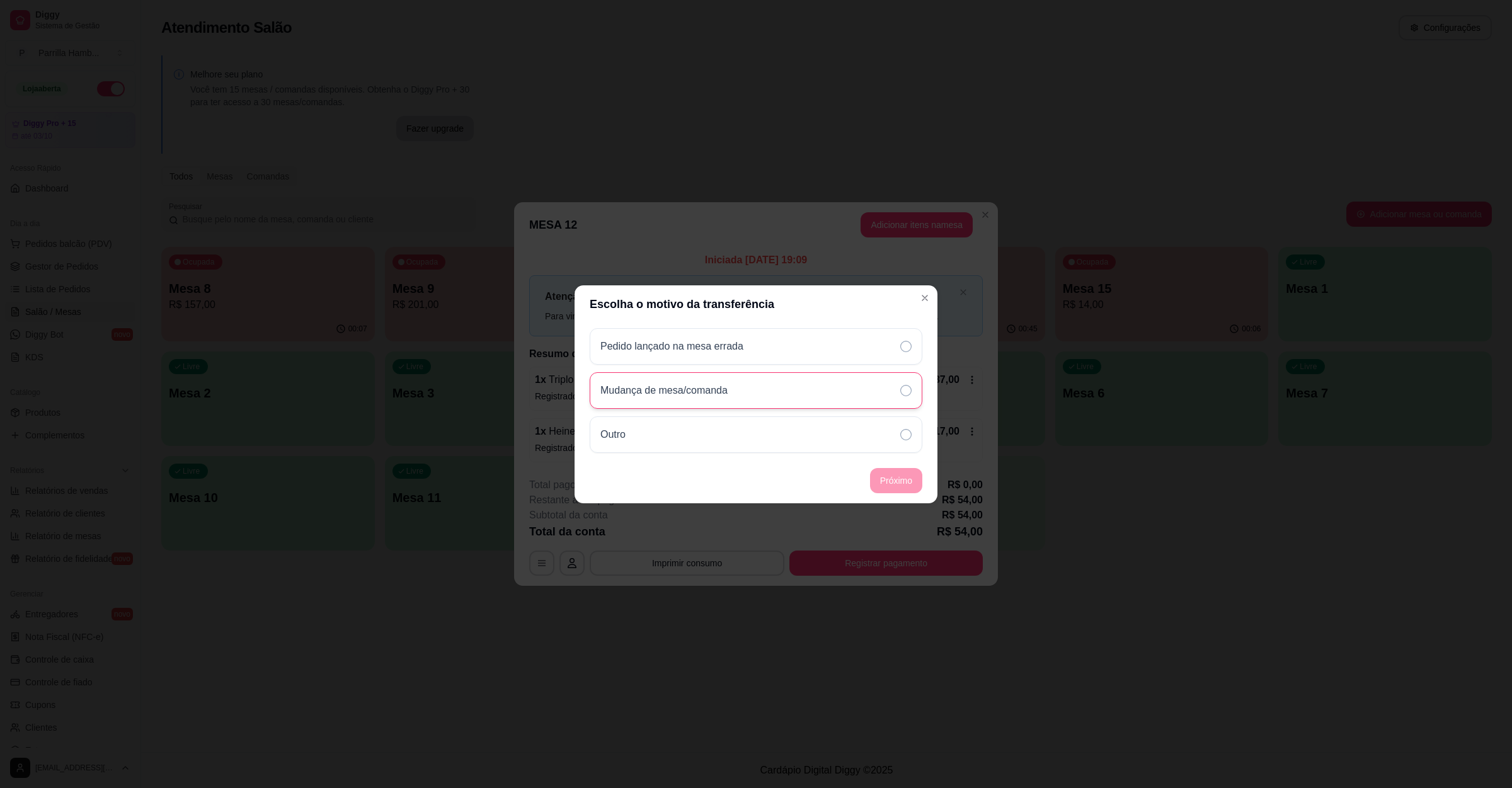
click at [670, 387] on p "Mudança de mesa/comanda" at bounding box center [663, 391] width 127 height 15
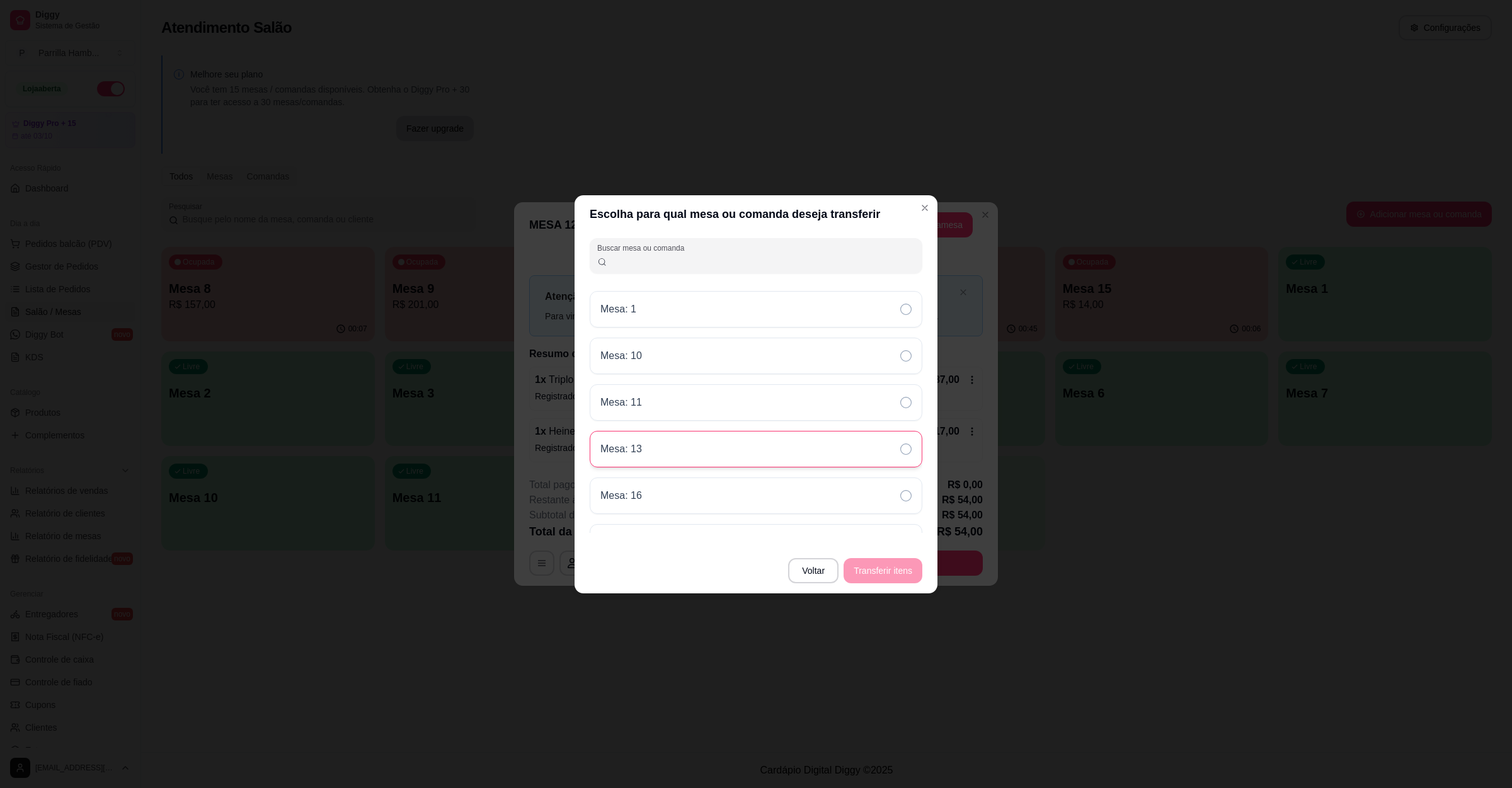
click at [768, 440] on div "Mesa: 13" at bounding box center [756, 448] width 332 height 36
click at [903, 562] on button "Transferir itens" at bounding box center [883, 570] width 76 height 24
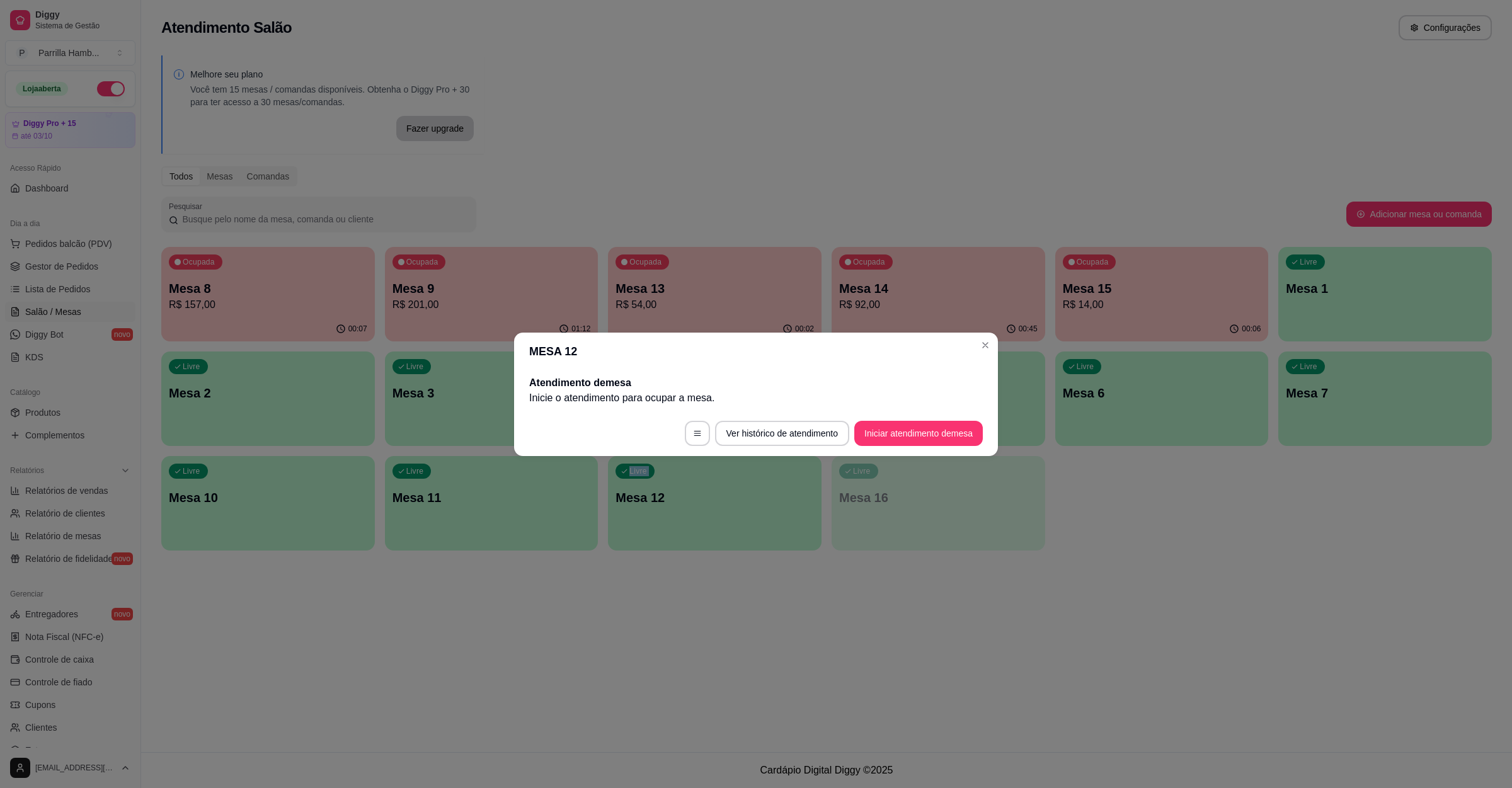
click at [438, 622] on div "Atendimento Salão Configurações Melhore seu plano Você tem 15 mesas / comandas …" at bounding box center [826, 376] width 1371 height 752
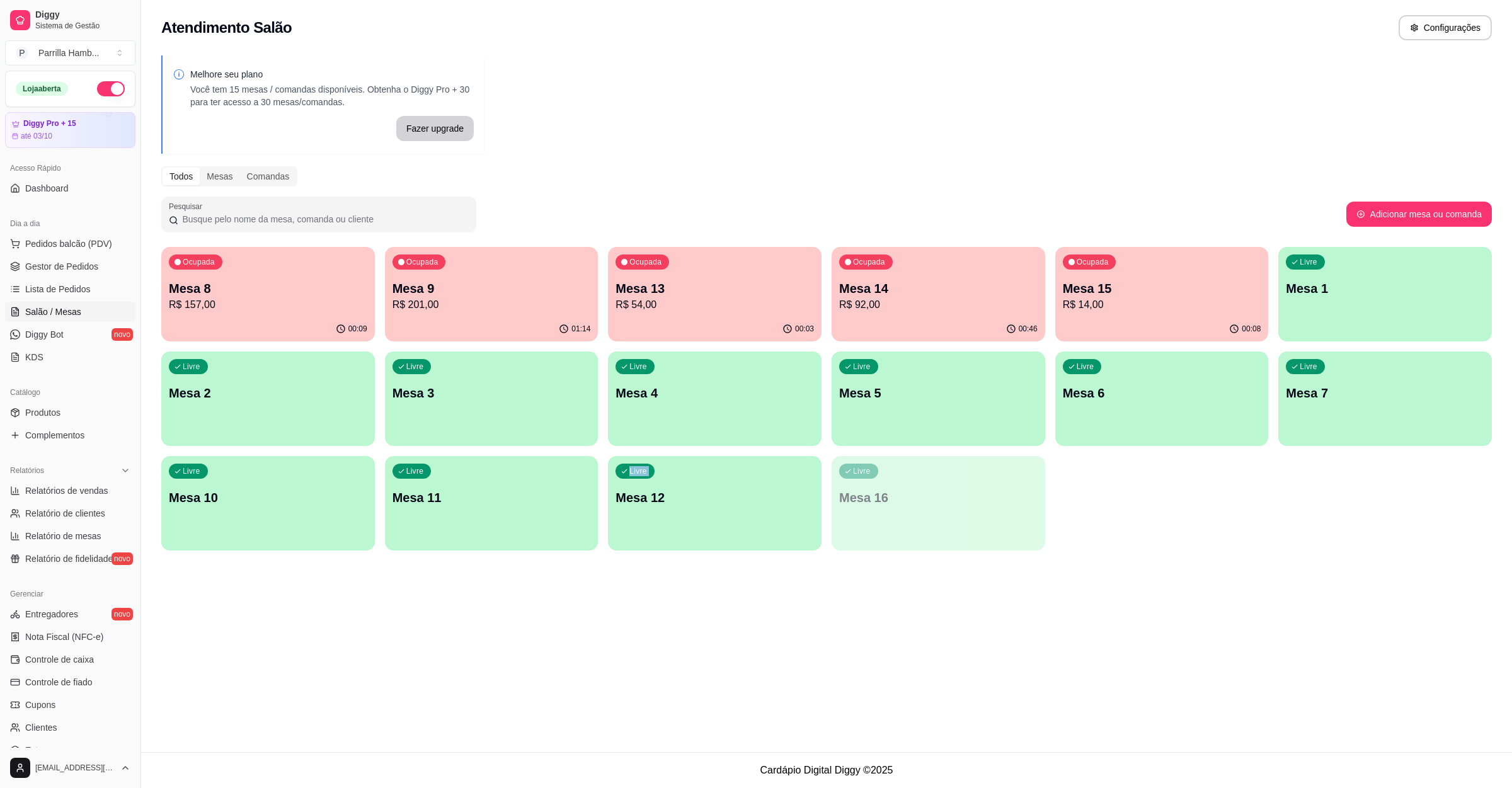
click at [438, 622] on div "Atendimento Salão Configurações Melhore seu plano Você tem 15 mesas / comandas …" at bounding box center [826, 376] width 1371 height 752
click at [507, 255] on div "Ocupada Mesa 9 R$ 201,00" at bounding box center [492, 281] width 214 height 70
click at [441, 302] on p "R$ 201,00" at bounding box center [491, 305] width 198 height 15
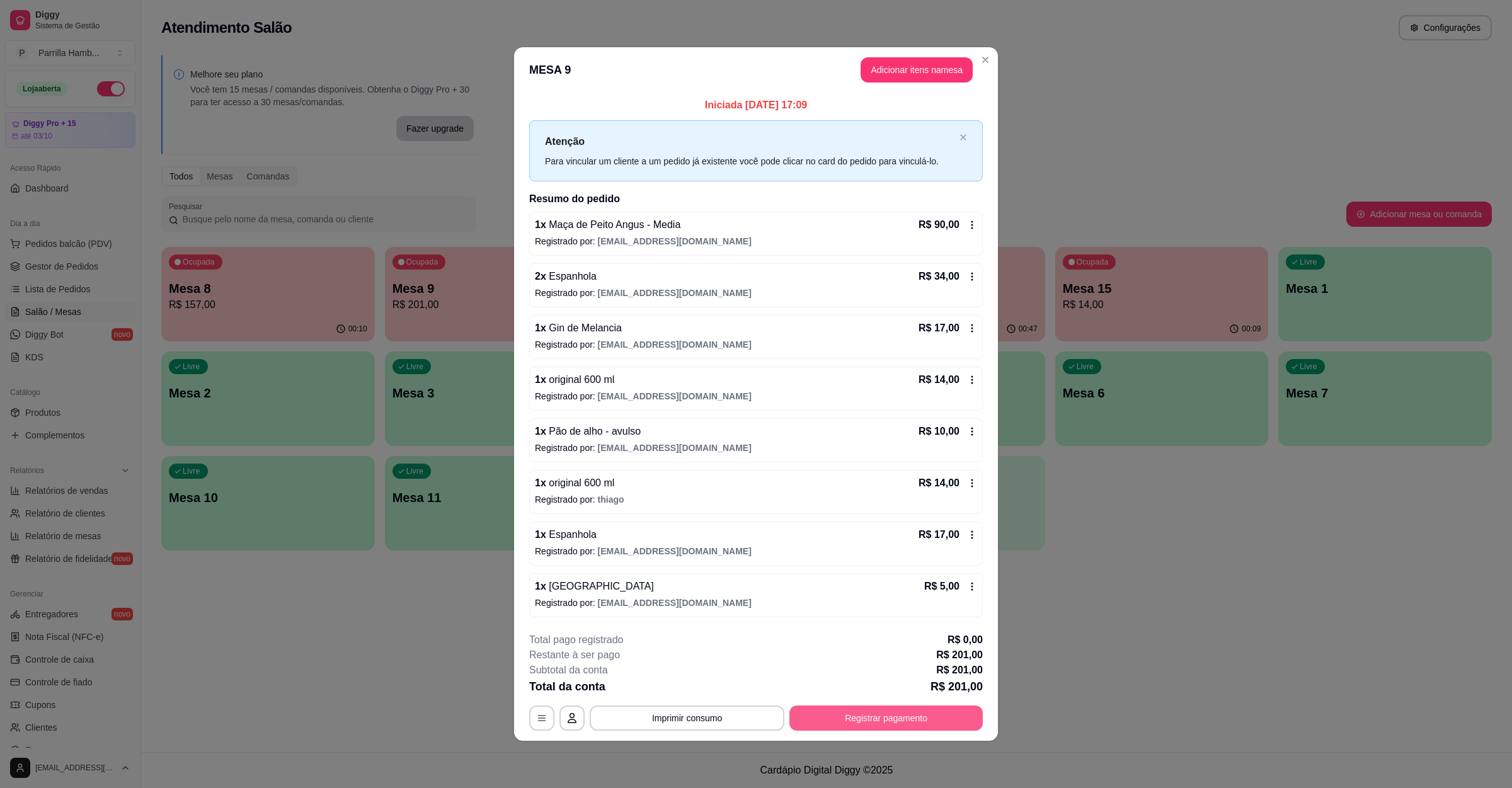
click at [862, 722] on button "Registrar pagamento" at bounding box center [886, 717] width 194 height 25
click at [528, 725] on footer "**********" at bounding box center [756, 681] width 484 height 118
click at [548, 723] on button "button" at bounding box center [542, 717] width 25 height 25
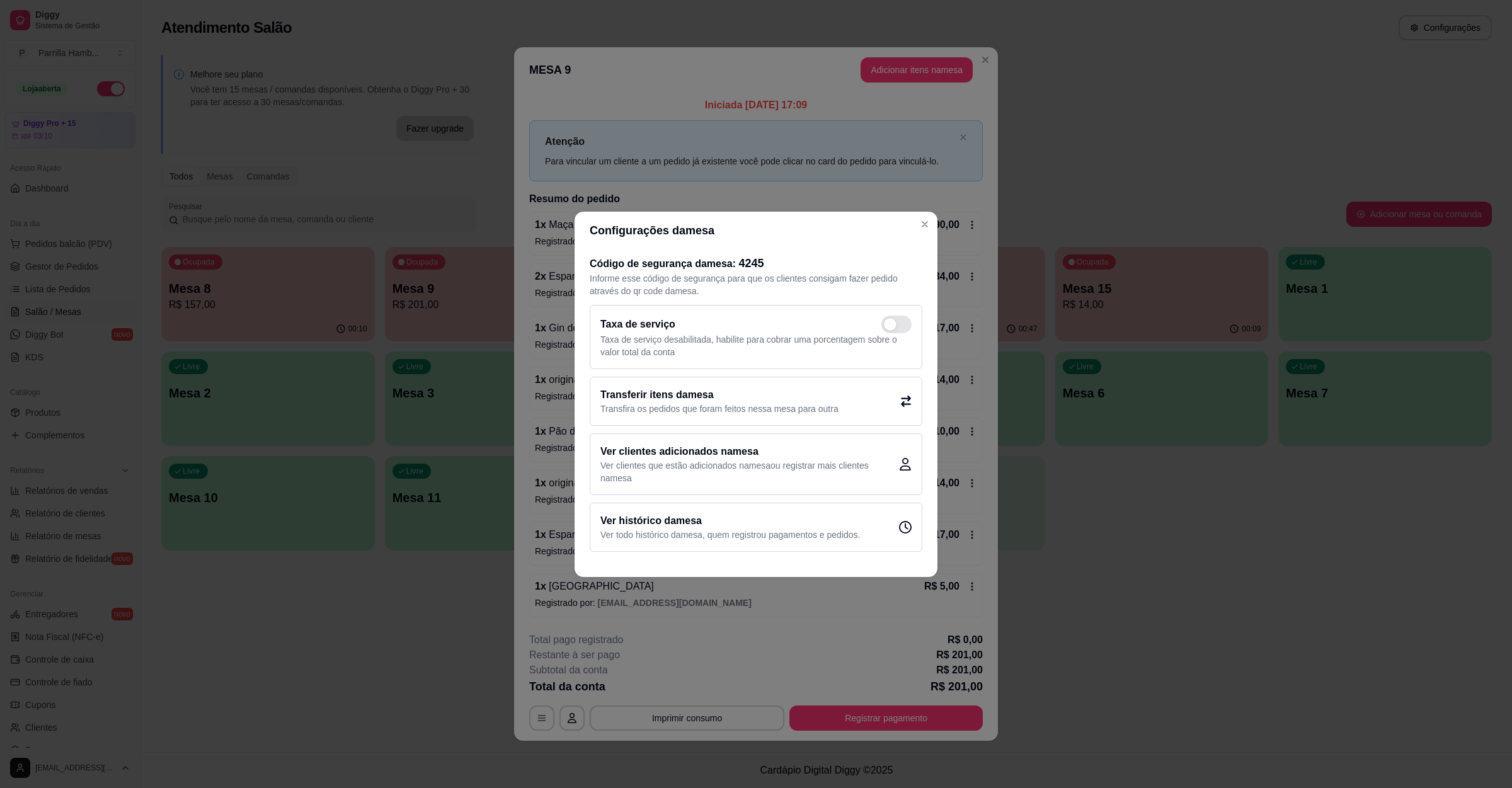
click at [654, 393] on h2 "Transferir itens da mesa" at bounding box center [719, 394] width 238 height 15
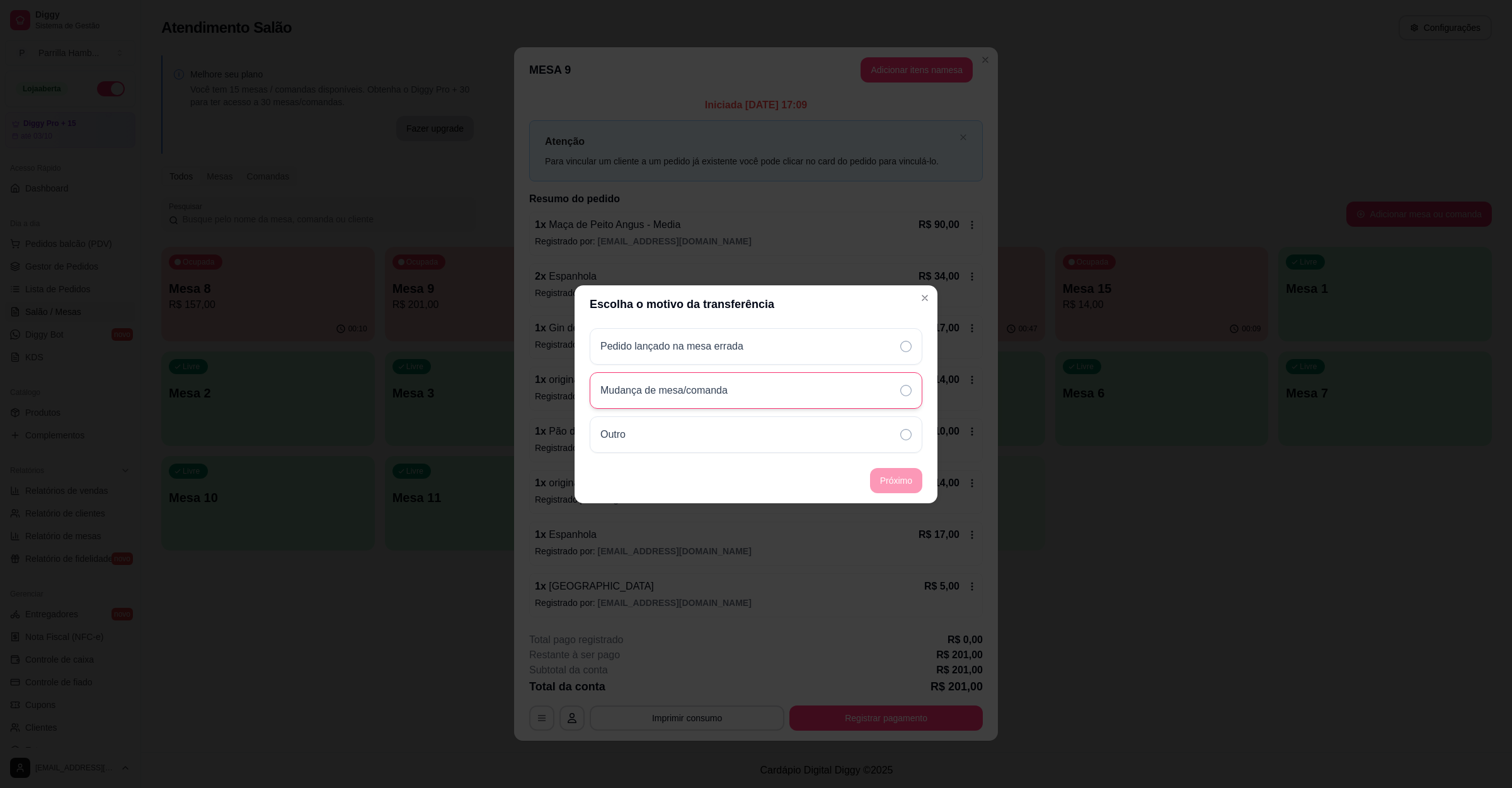
click at [756, 399] on div "Mudança de mesa/comanda" at bounding box center [756, 390] width 332 height 36
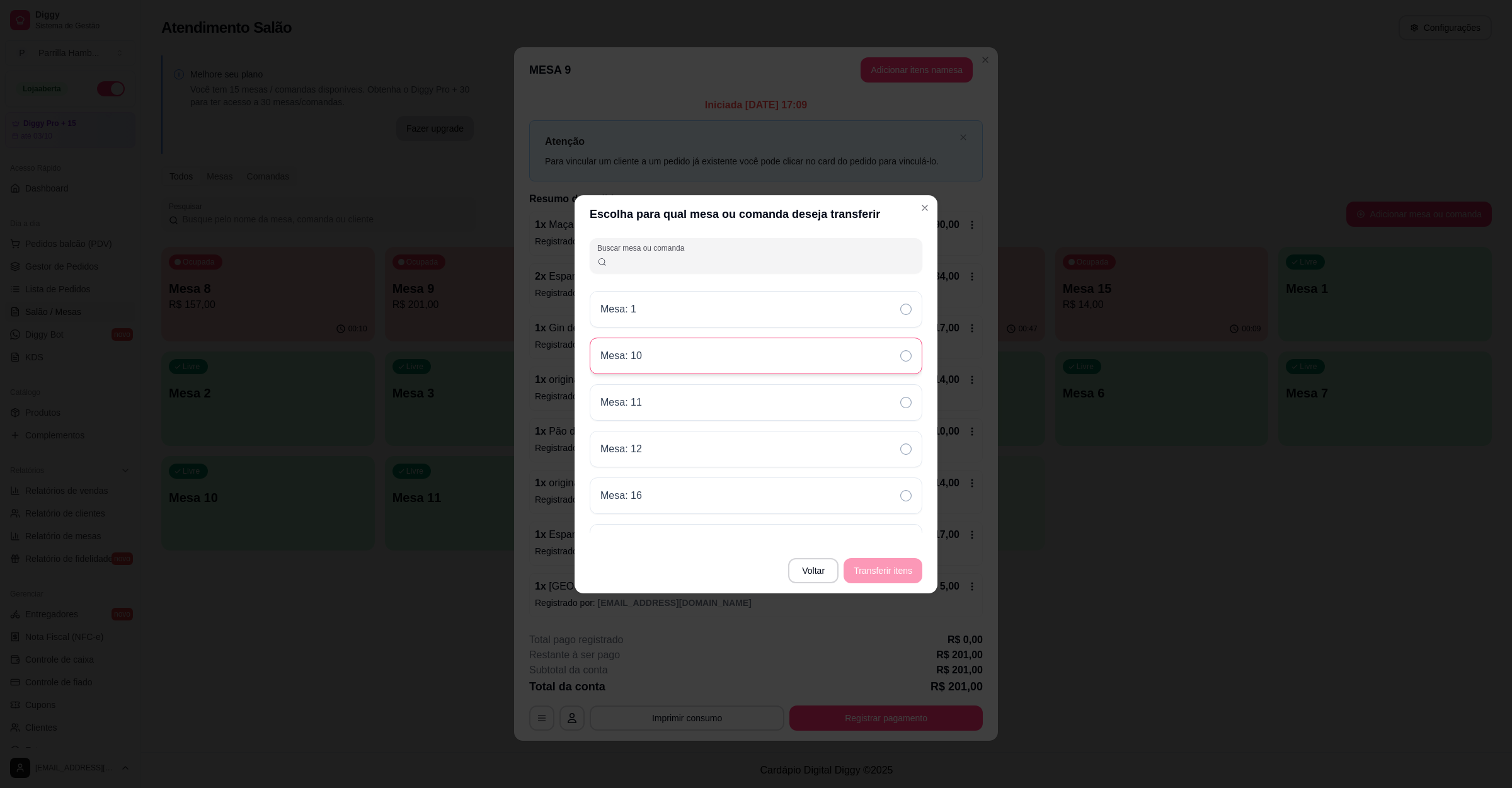
click at [724, 370] on div "Mesa: 10" at bounding box center [756, 355] width 332 height 36
click at [916, 582] on button "Transferir itens" at bounding box center [883, 570] width 79 height 25
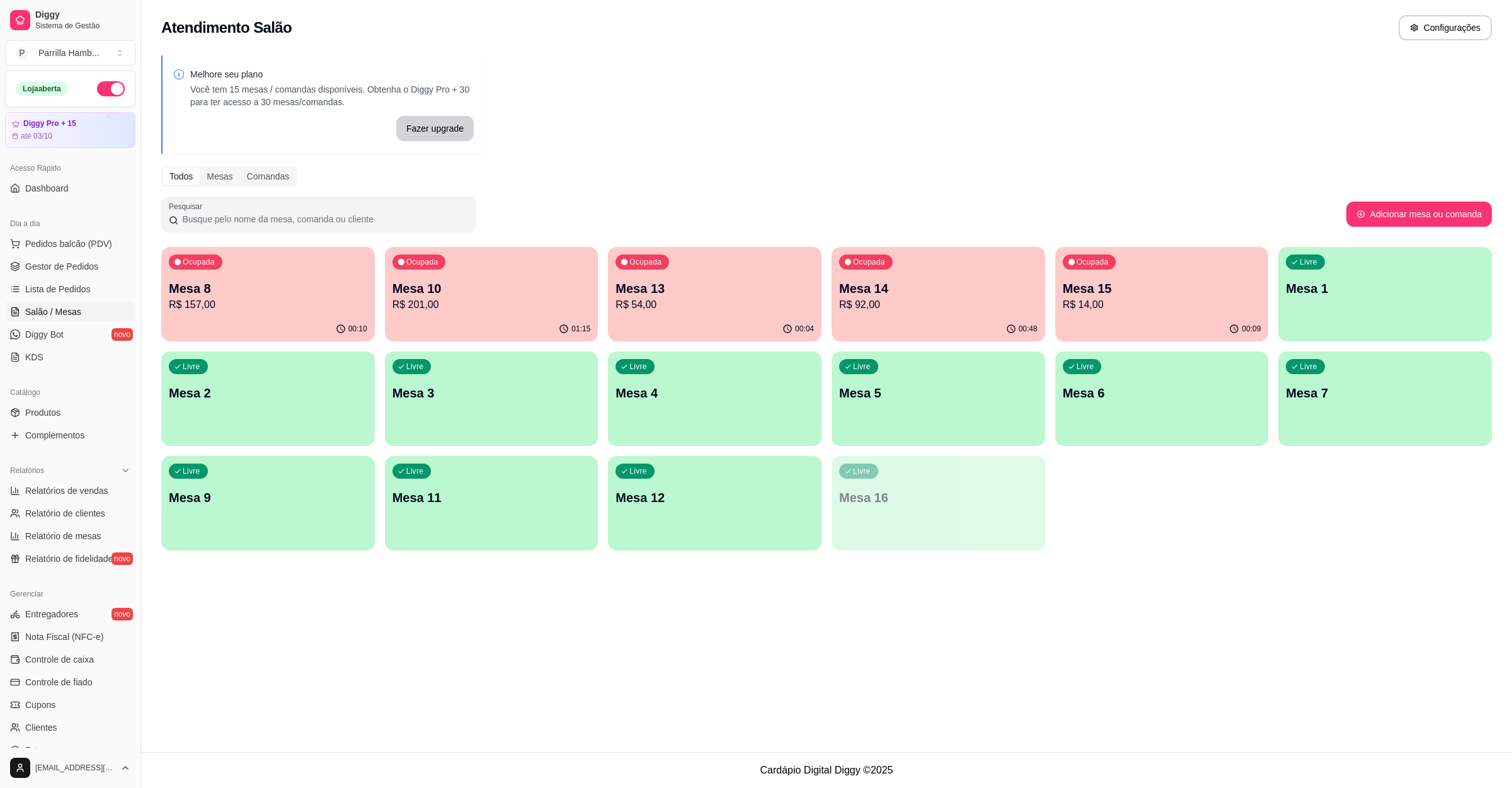
click at [236, 529] on div "Livre Mesa 9" at bounding box center [268, 495] width 214 height 79
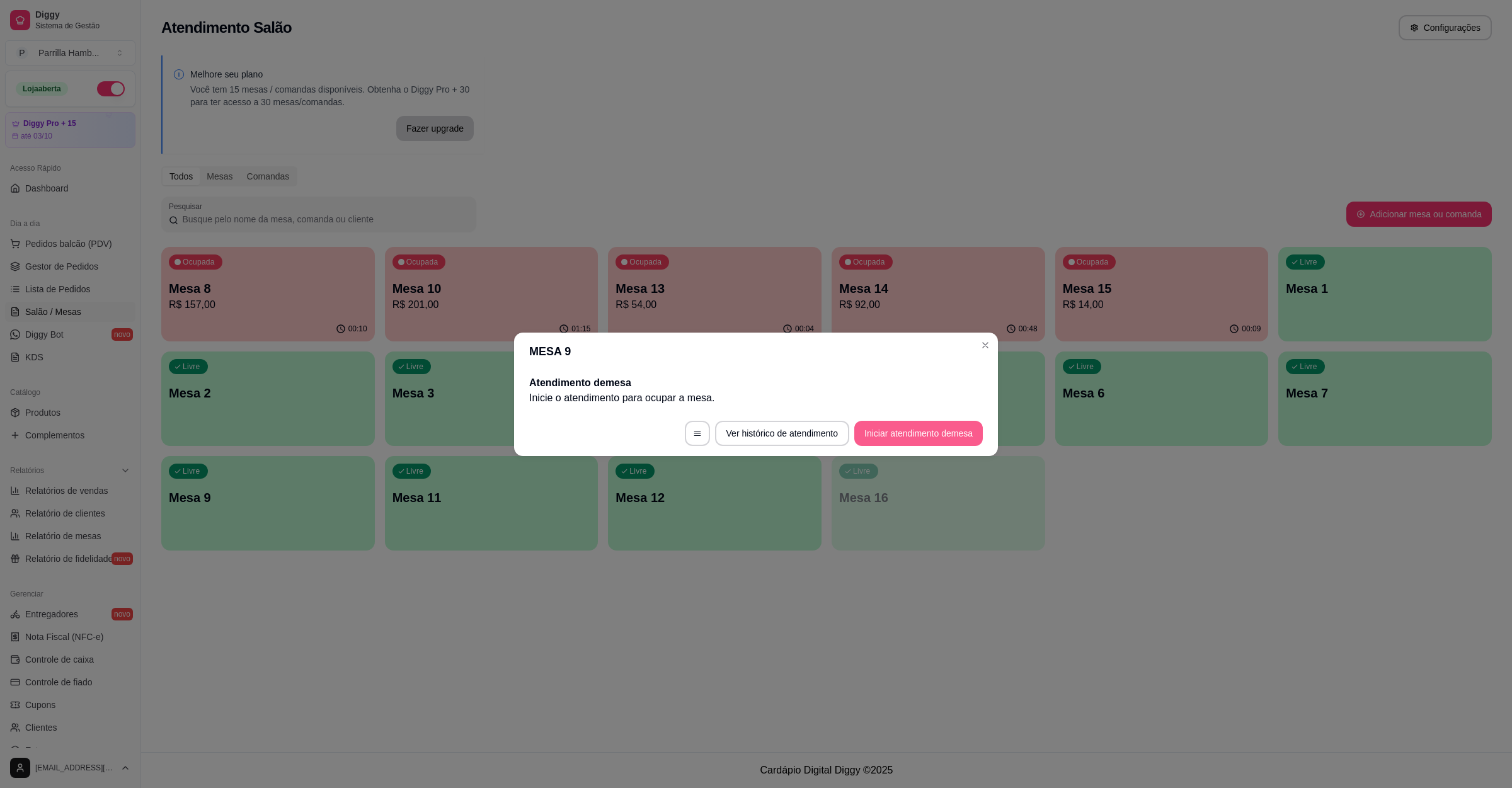
click at [953, 434] on button "Iniciar atendimento de mesa" at bounding box center [918, 433] width 128 height 25
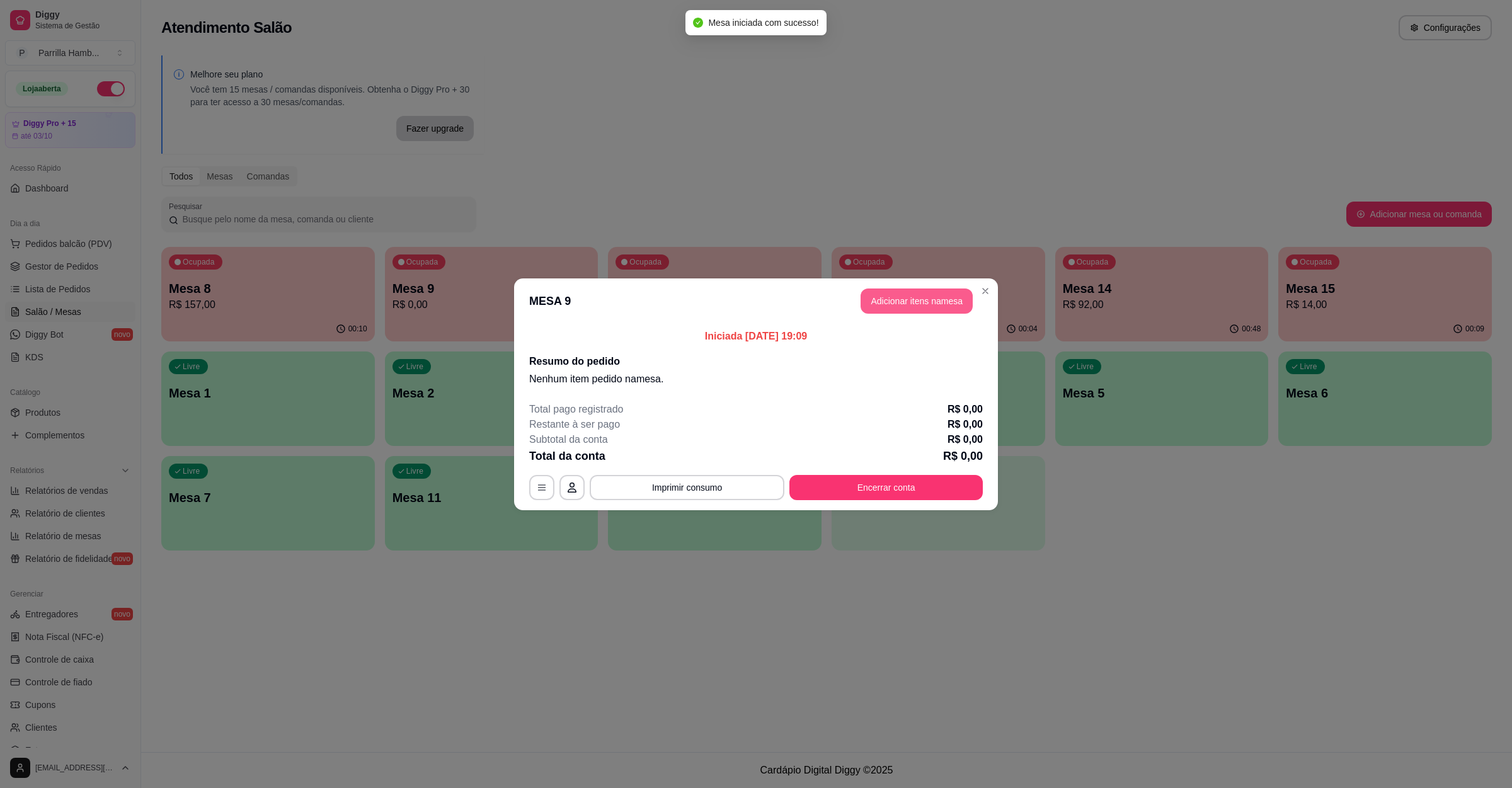
click at [923, 313] on button "Adicionar itens na mesa" at bounding box center [917, 301] width 113 height 25
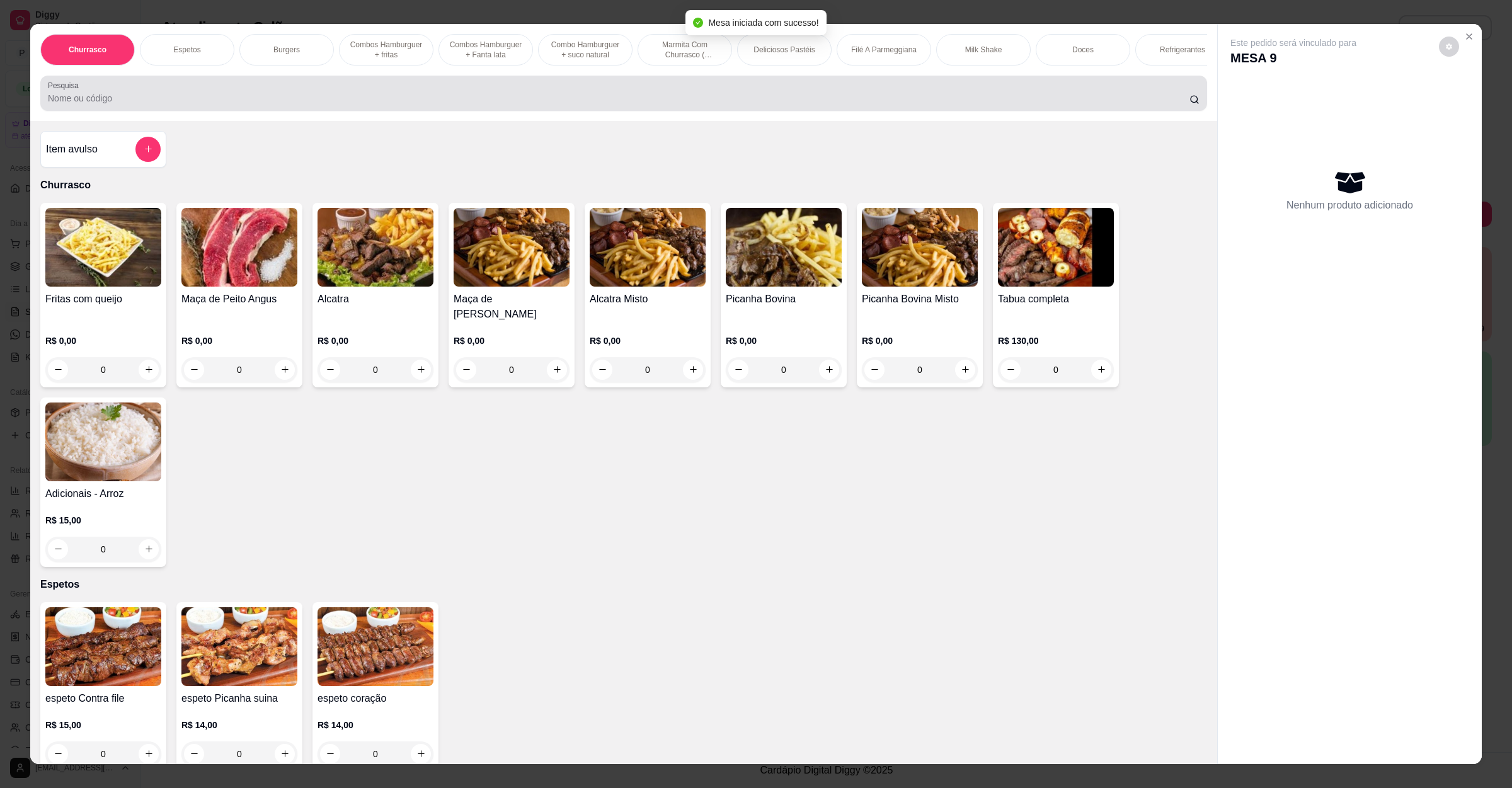
click at [367, 104] on div at bounding box center [623, 93] width 1152 height 25
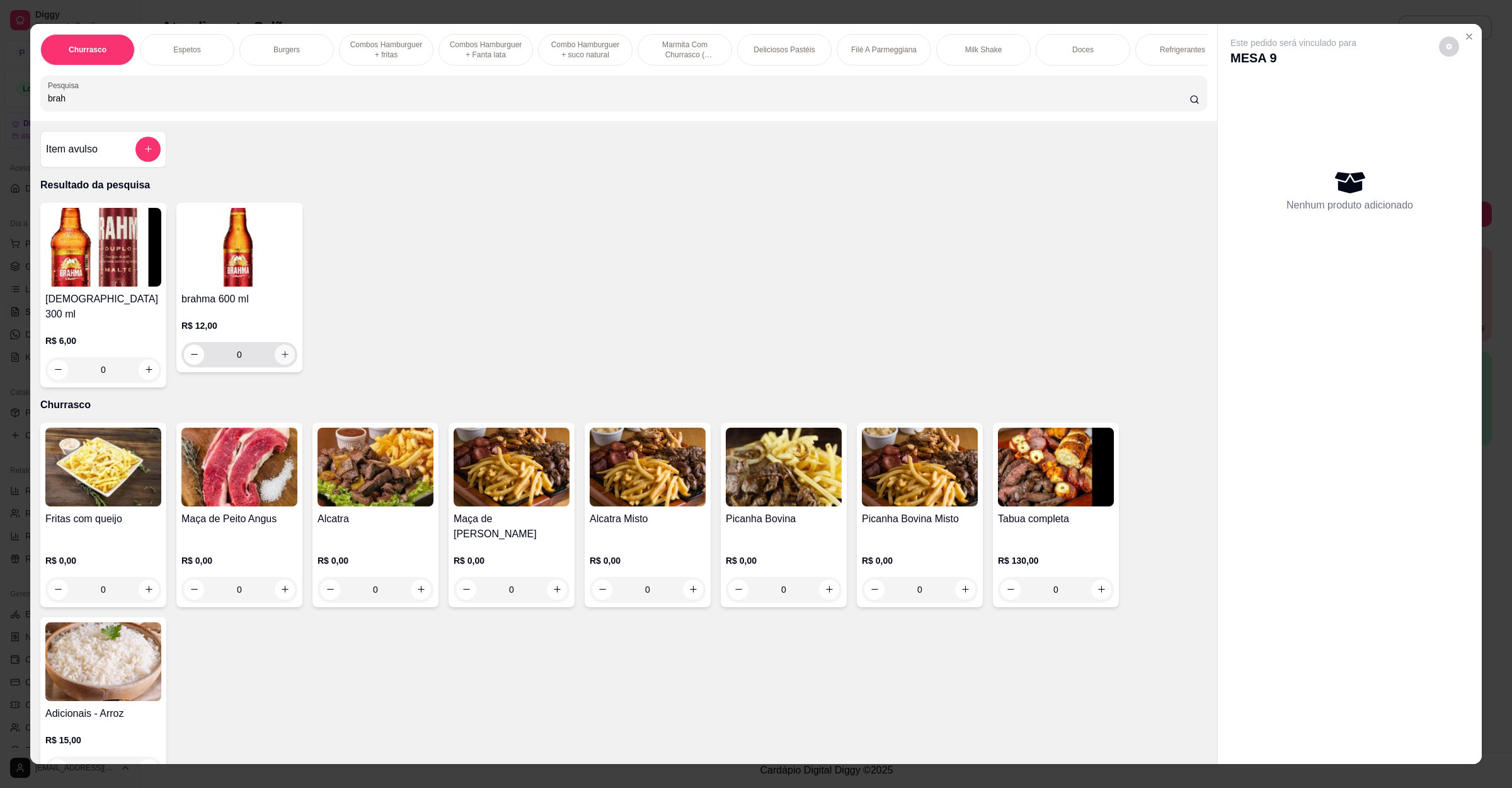
type input "brah"
click at [280, 361] on button "increase-product-quantity" at bounding box center [284, 354] width 20 height 20
type input "1"
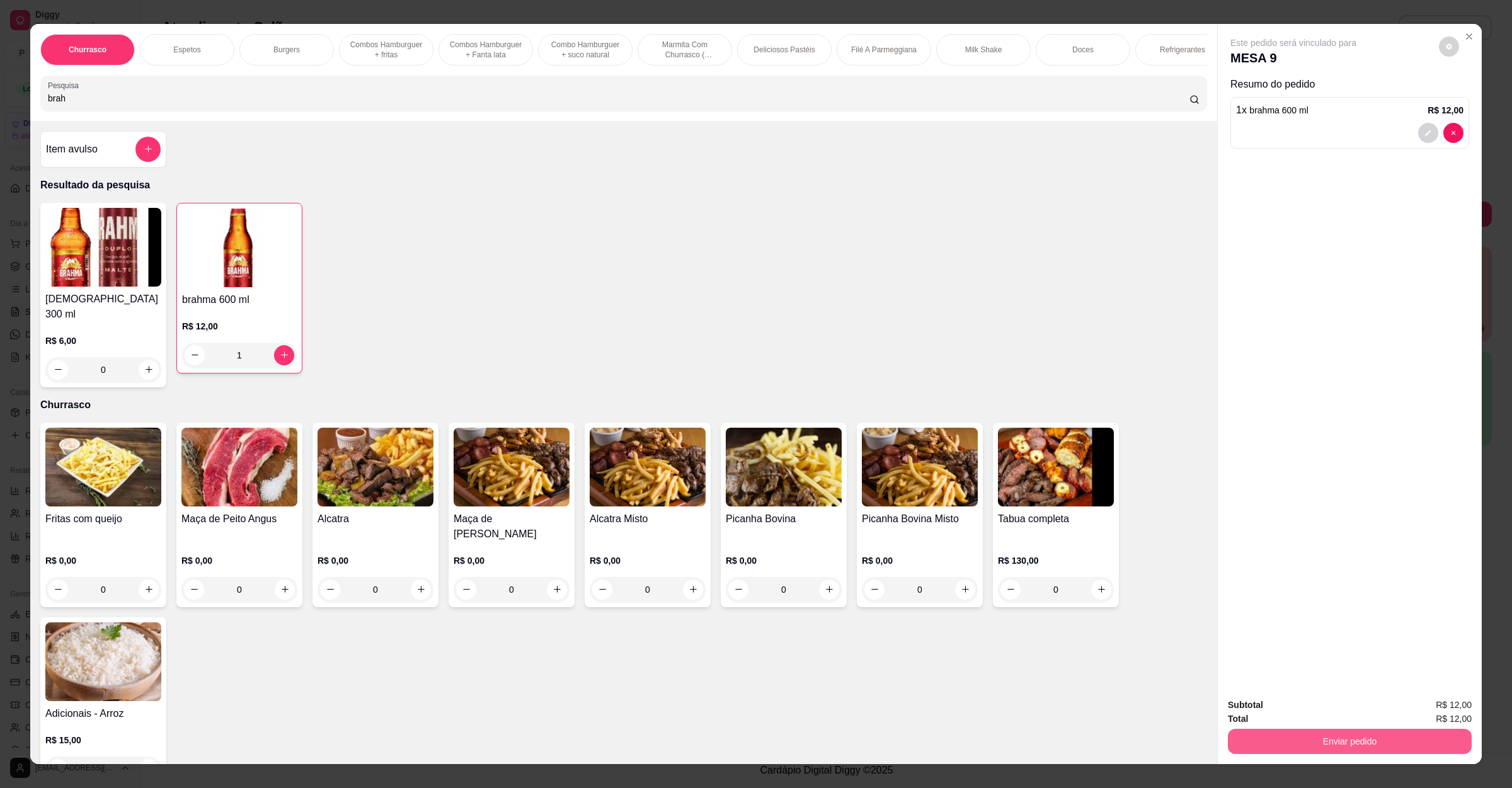
click at [1321, 732] on button "Enviar pedido" at bounding box center [1350, 741] width 244 height 25
click at [1316, 718] on button "Não registrar e enviar pedido" at bounding box center [1305, 711] width 131 height 24
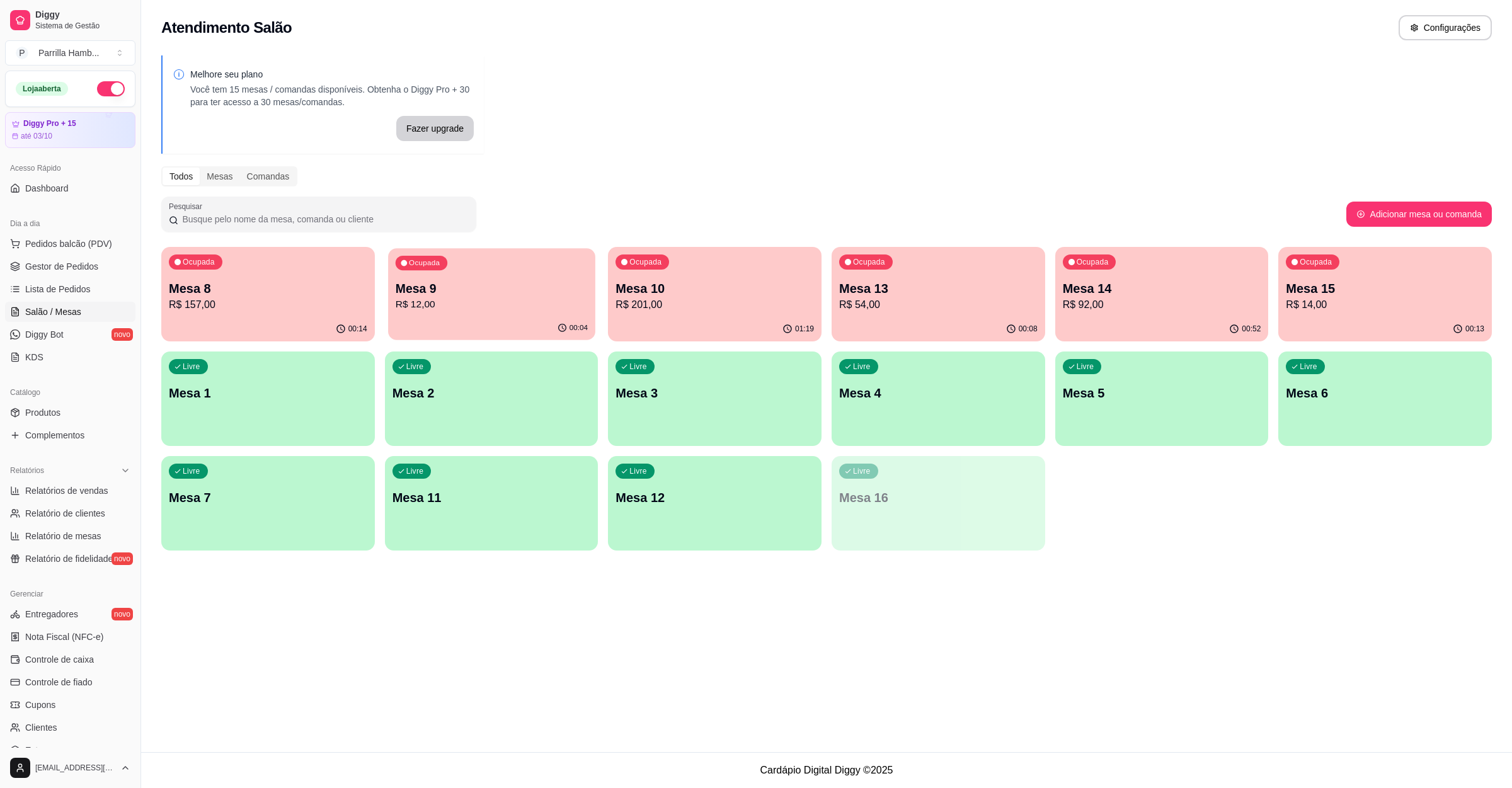
click at [477, 284] on p "Mesa 9" at bounding box center [491, 288] width 193 height 17
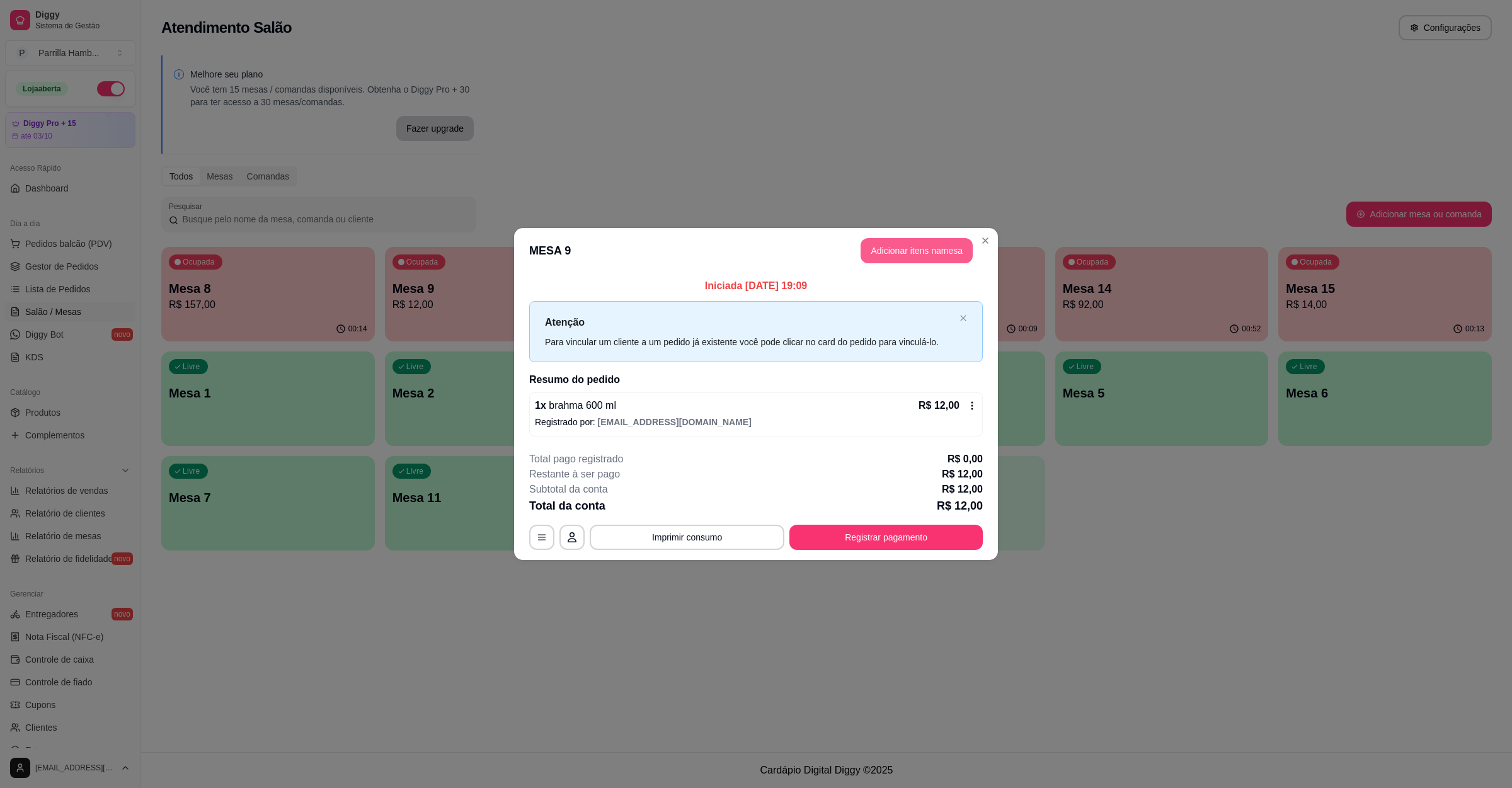
click at [890, 243] on button "Adicionar itens na mesa" at bounding box center [917, 250] width 113 height 25
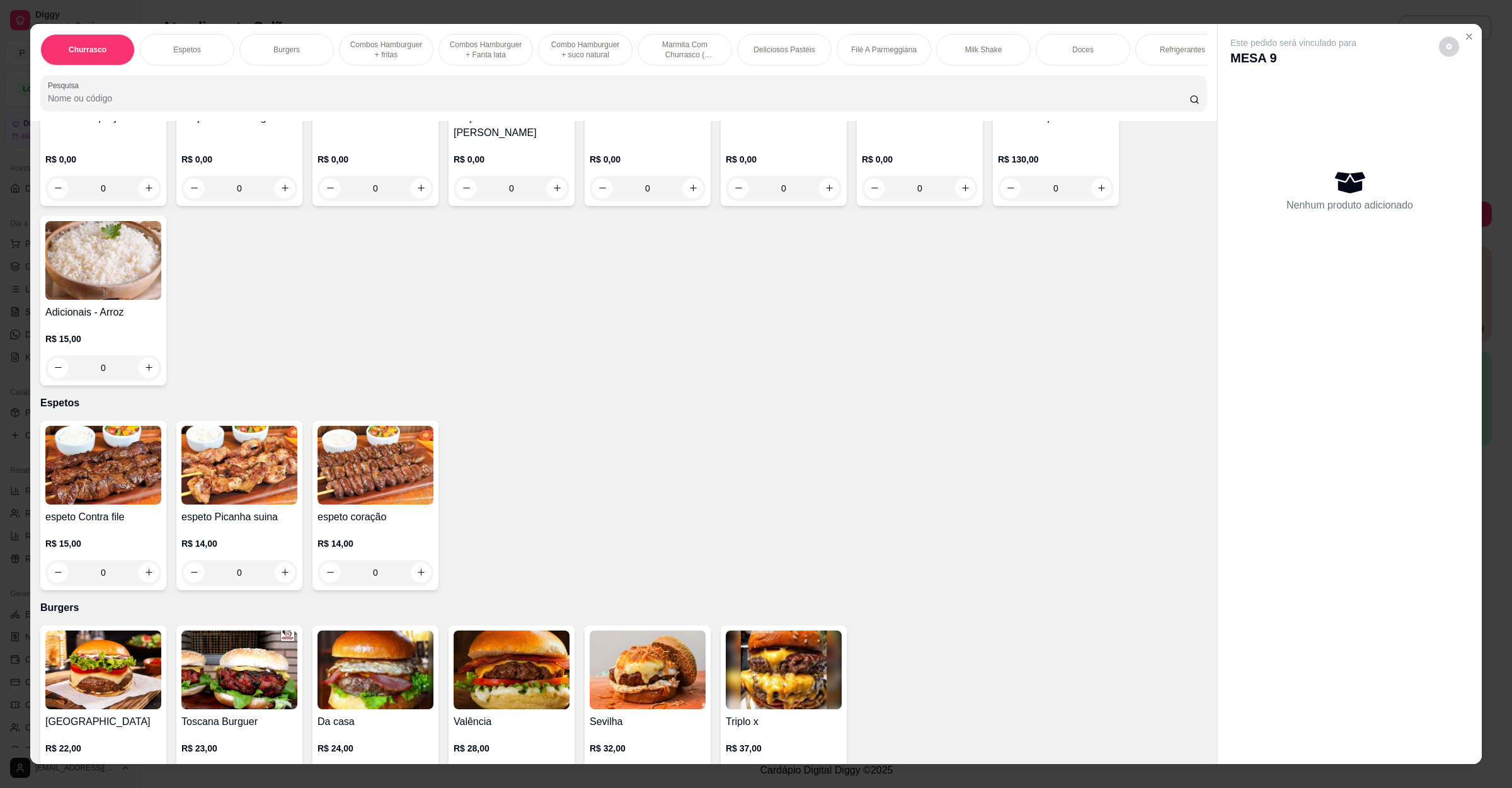
scroll to position [189, 0]
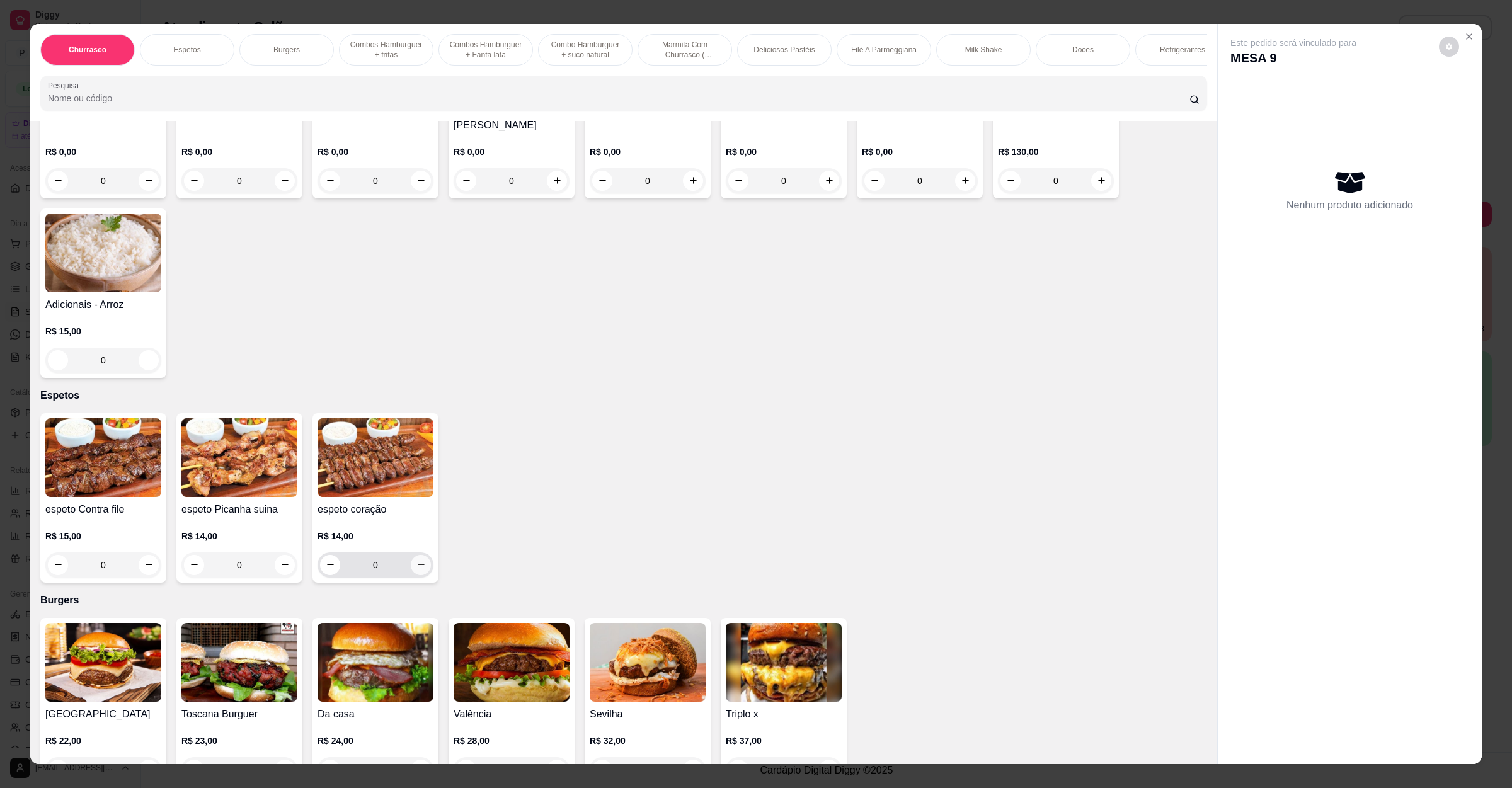
click at [417, 568] on icon "increase-product-quantity" at bounding box center [421, 565] width 9 height 9
type input "2"
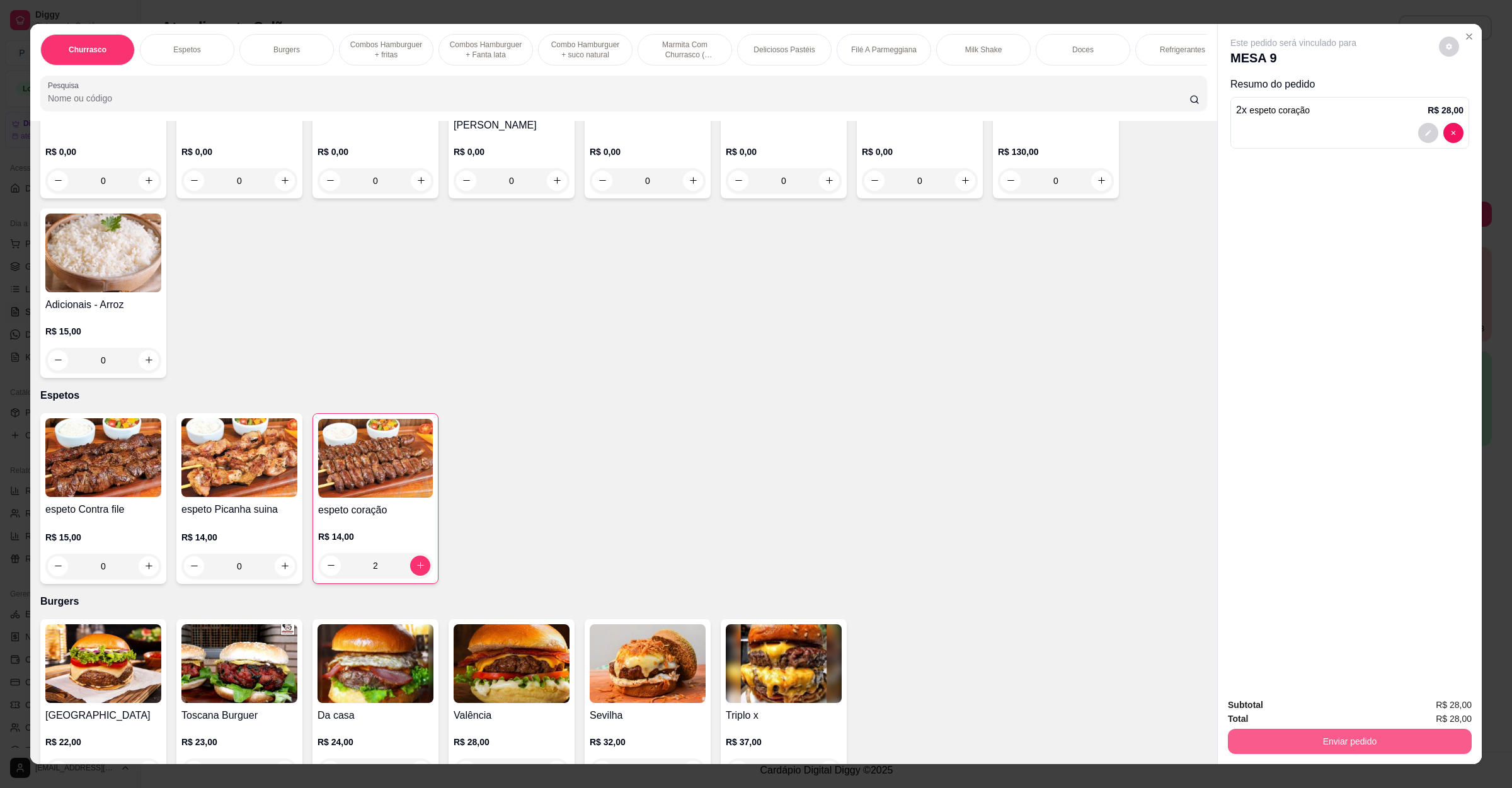
click at [1388, 745] on button "Enviar pedido" at bounding box center [1350, 741] width 244 height 25
click at [1340, 719] on button "Não registrar e enviar pedido" at bounding box center [1305, 711] width 131 height 24
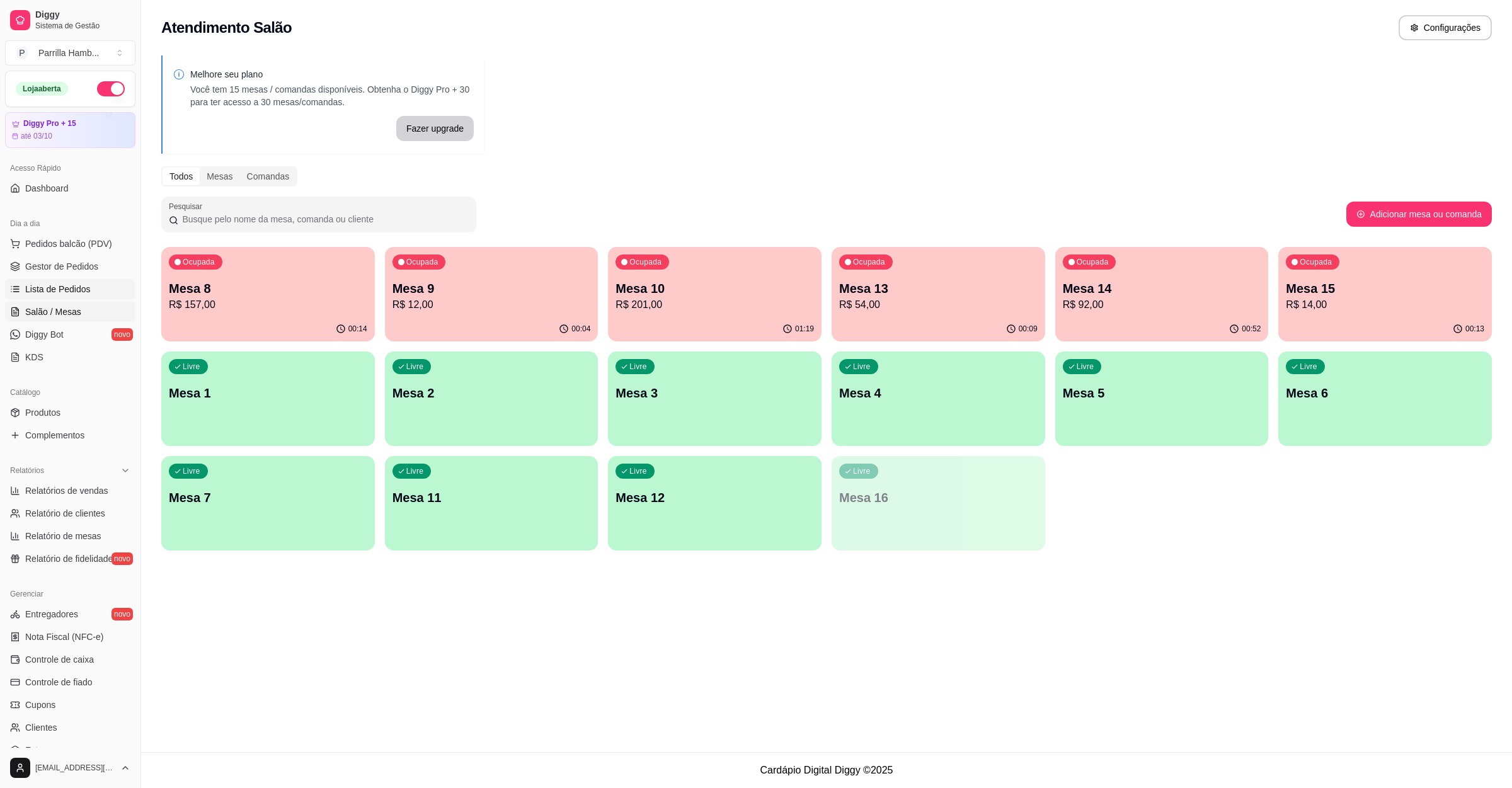
click at [38, 287] on span "Lista de Pedidos" at bounding box center [58, 289] width 65 height 13
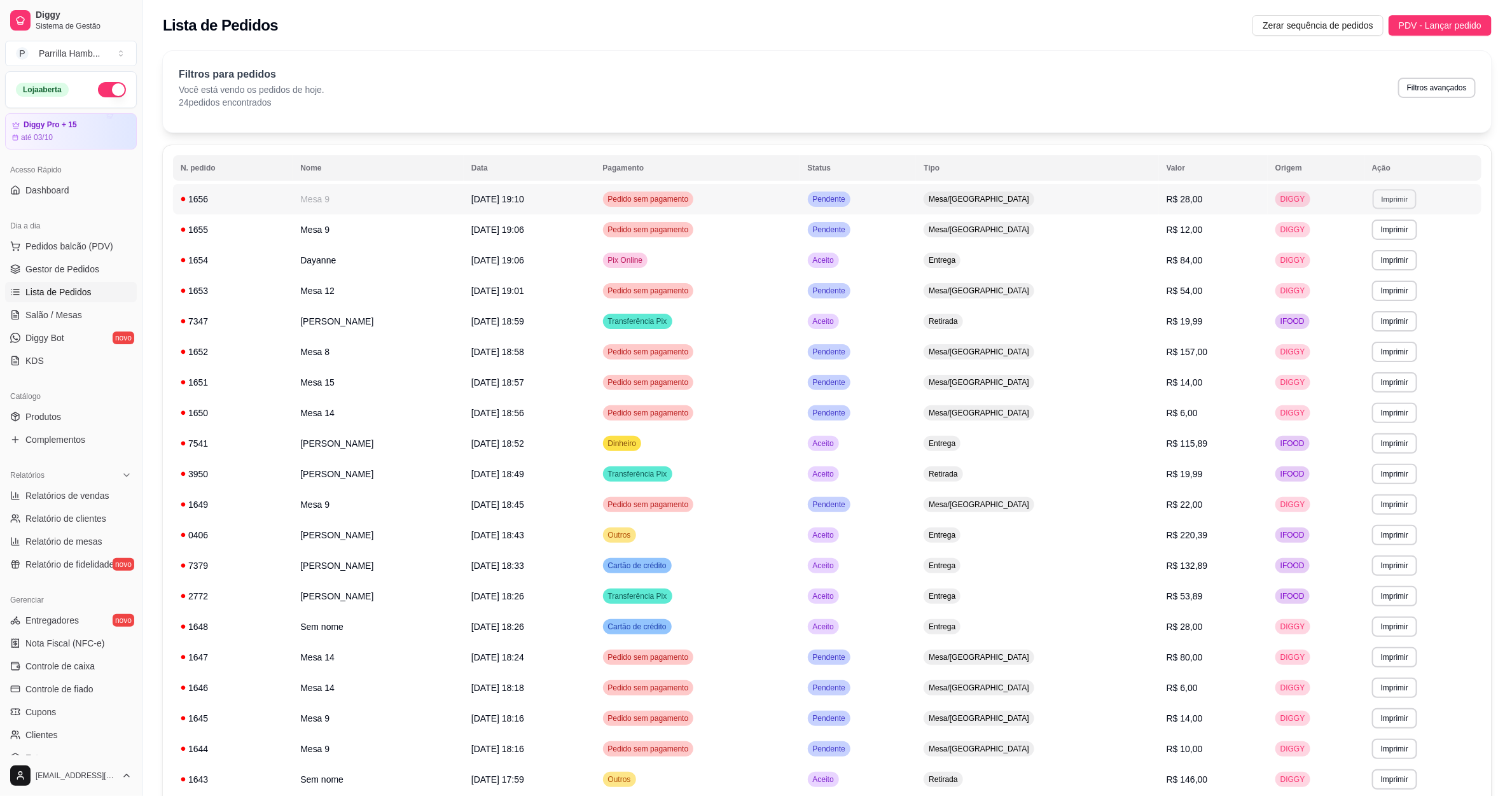
click at [1388, 197] on button "Imprimir" at bounding box center [1395, 198] width 44 height 20
click at [1382, 236] on button "IMPRESSORA" at bounding box center [1367, 244] width 92 height 21
click at [105, 322] on link "Salão / Mesas" at bounding box center [70, 315] width 132 height 21
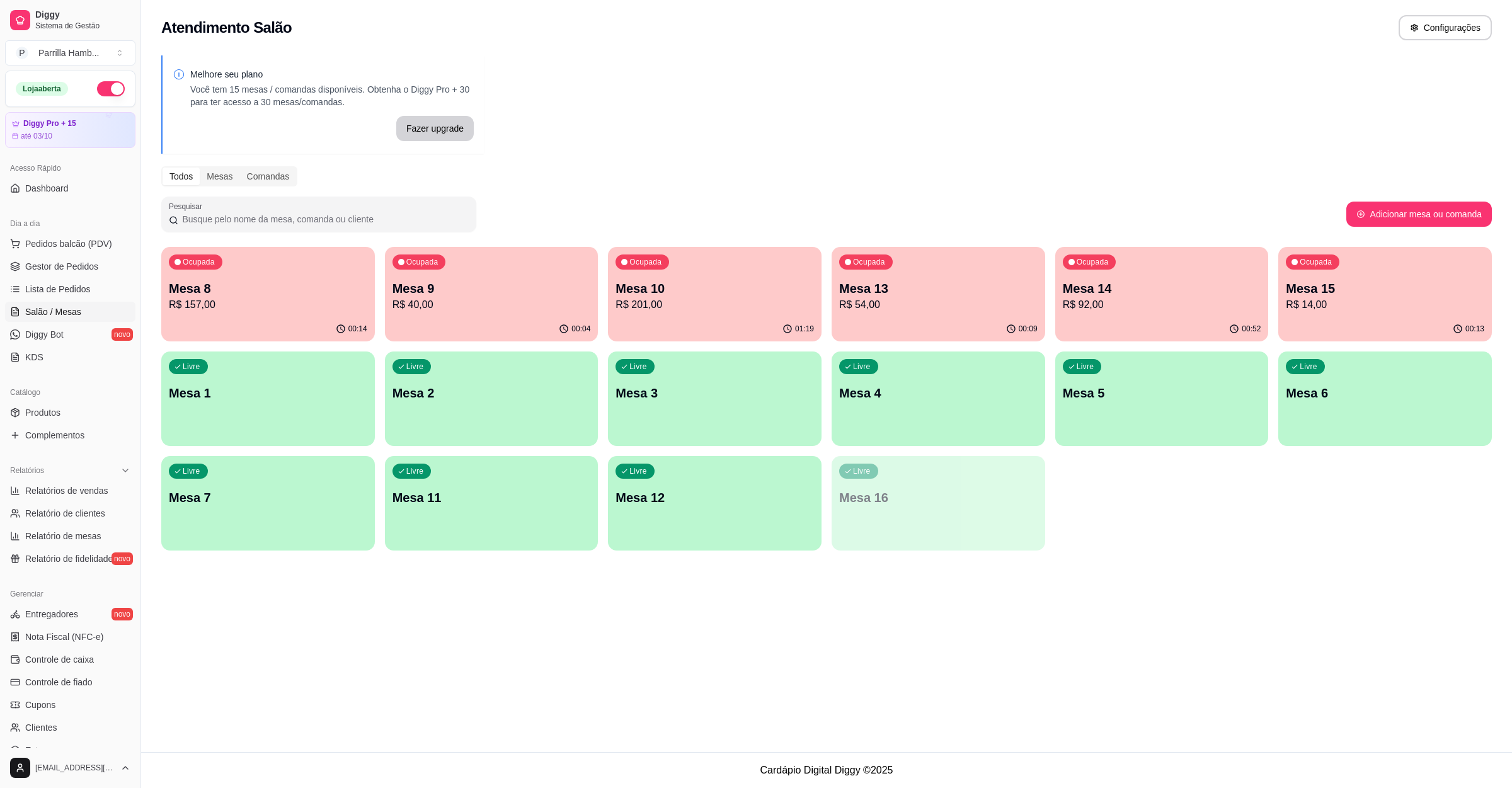
click at [713, 311] on p "R$ 201,00" at bounding box center [714, 305] width 198 height 15
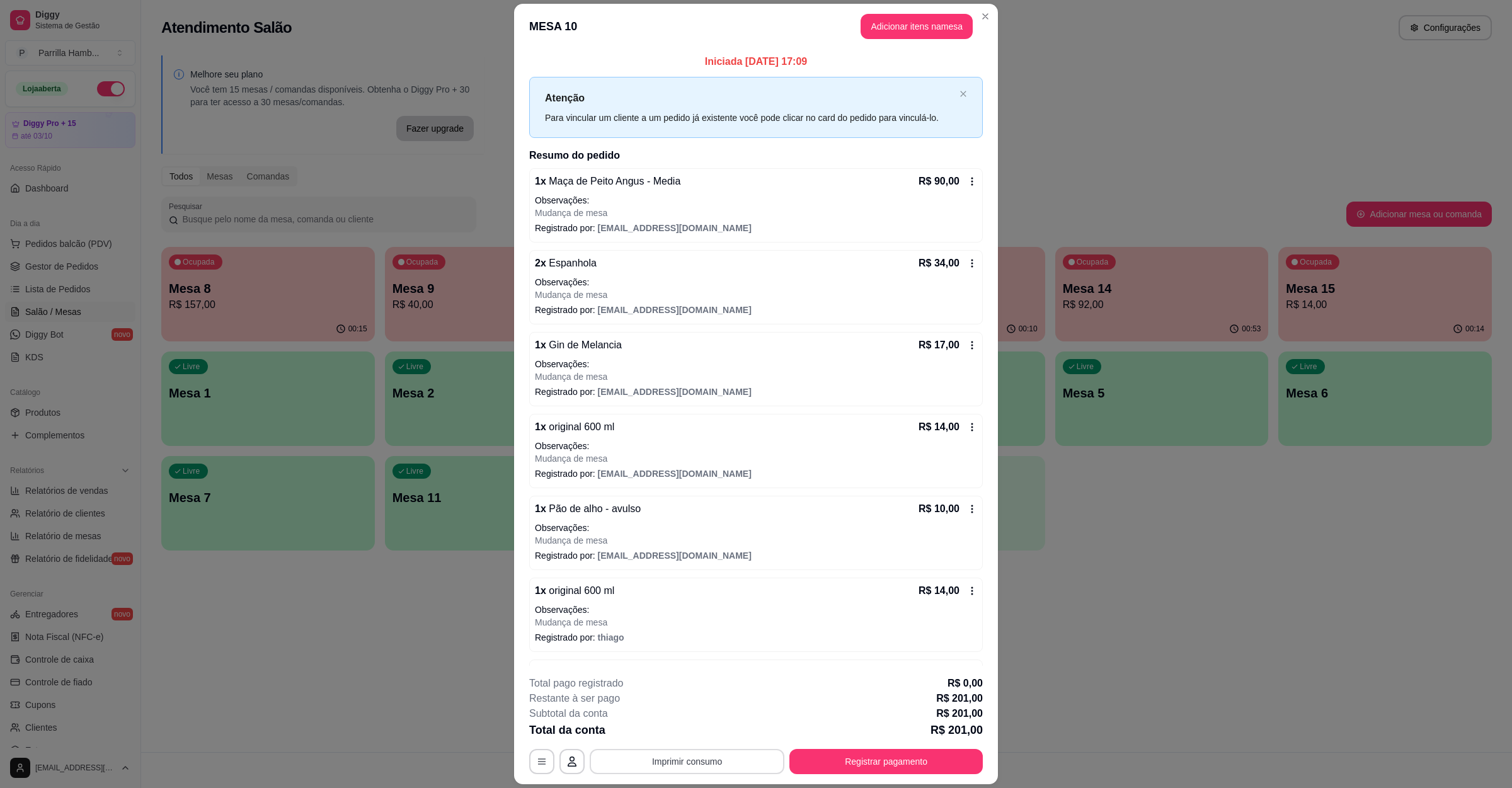
click at [703, 760] on button "Imprimir consumo" at bounding box center [687, 761] width 194 height 25
click at [693, 738] on button "IMPRESSORA" at bounding box center [684, 733] width 91 height 20
click at [901, 758] on button "Registrar pagamento" at bounding box center [886, 761] width 194 height 25
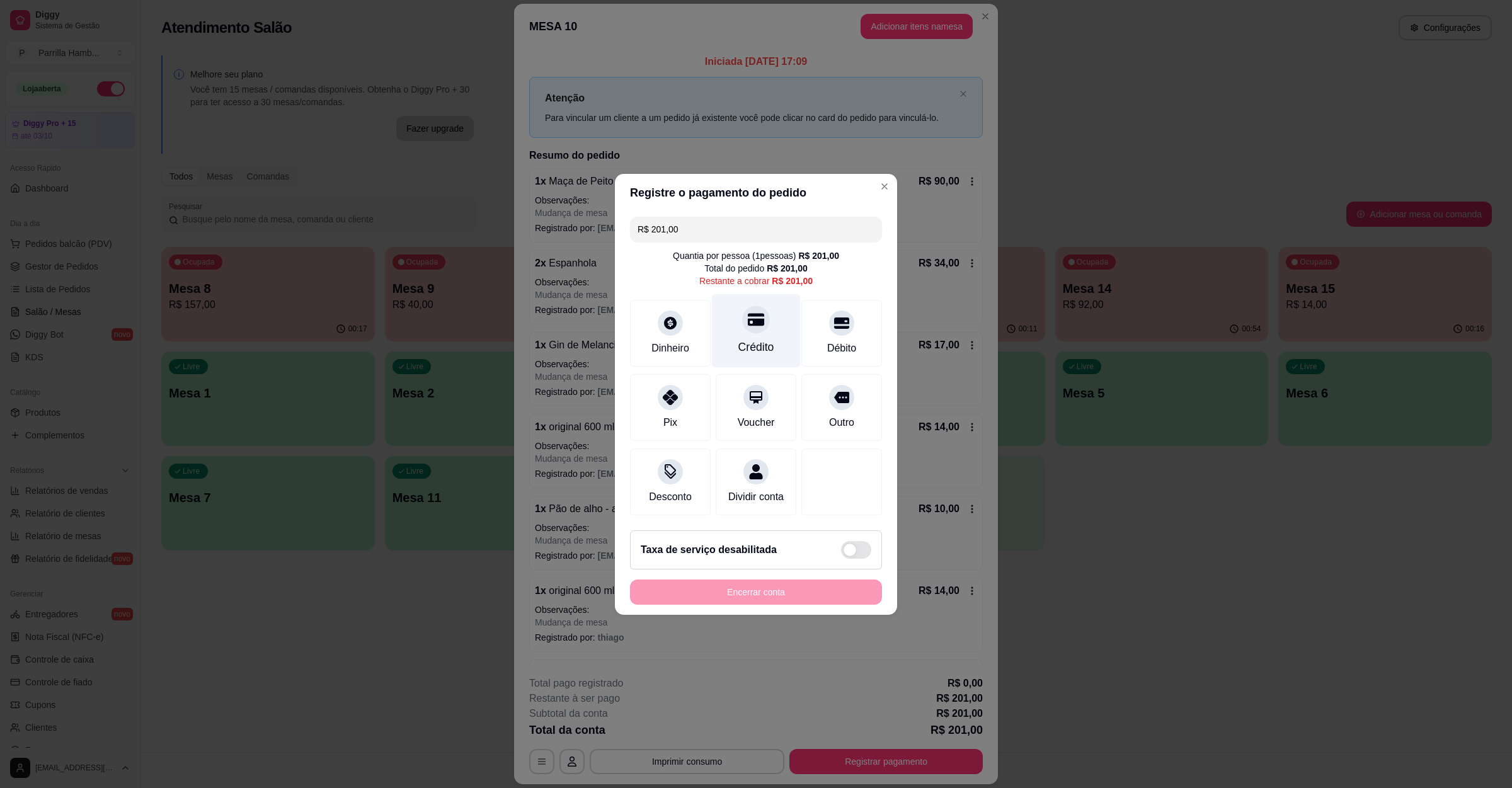
click at [758, 325] on div "Crédito" at bounding box center [756, 330] width 88 height 73
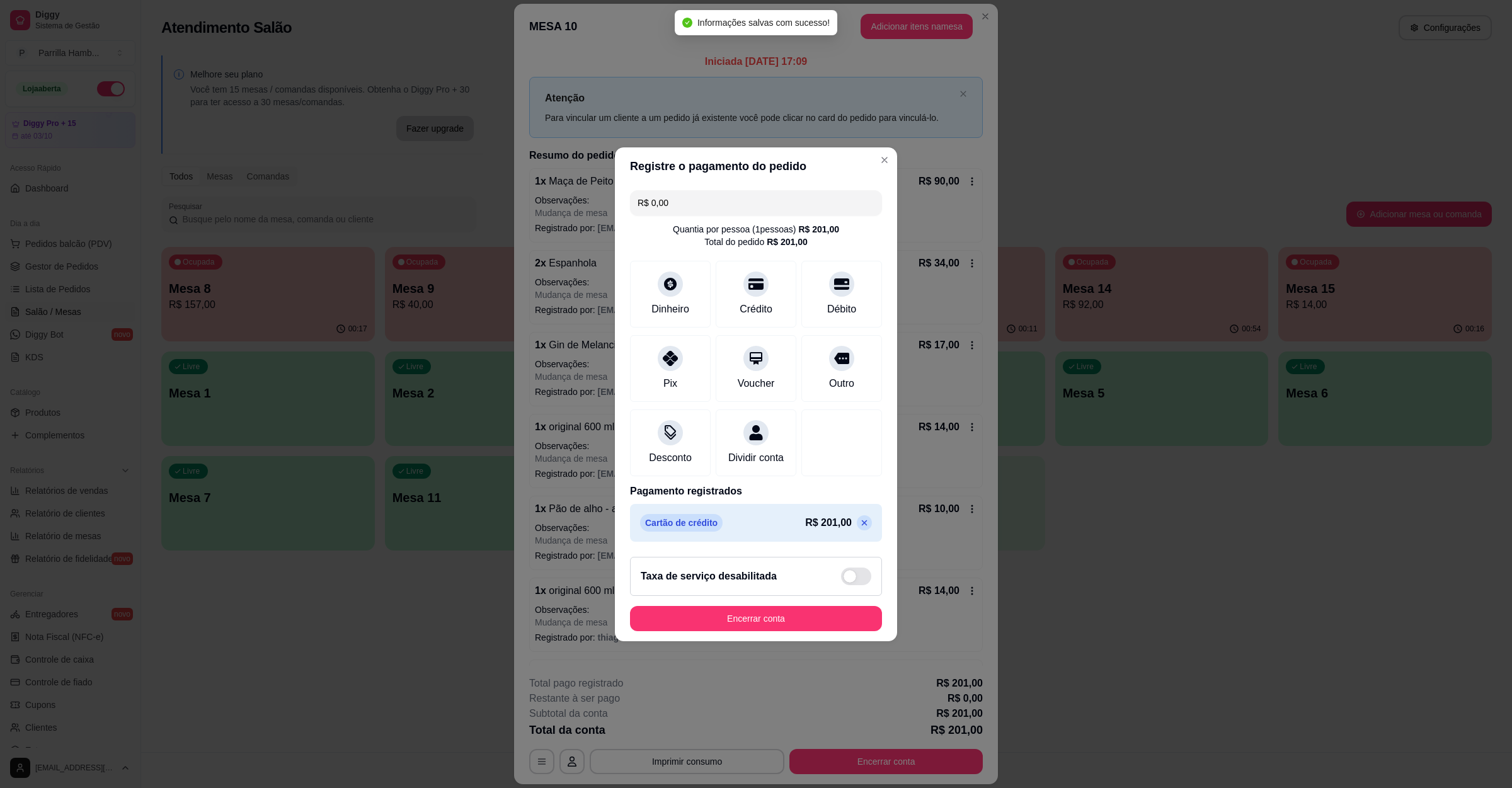
type input "R$ 0,00"
click at [739, 631] on button "Encerrar conta" at bounding box center [756, 618] width 245 height 24
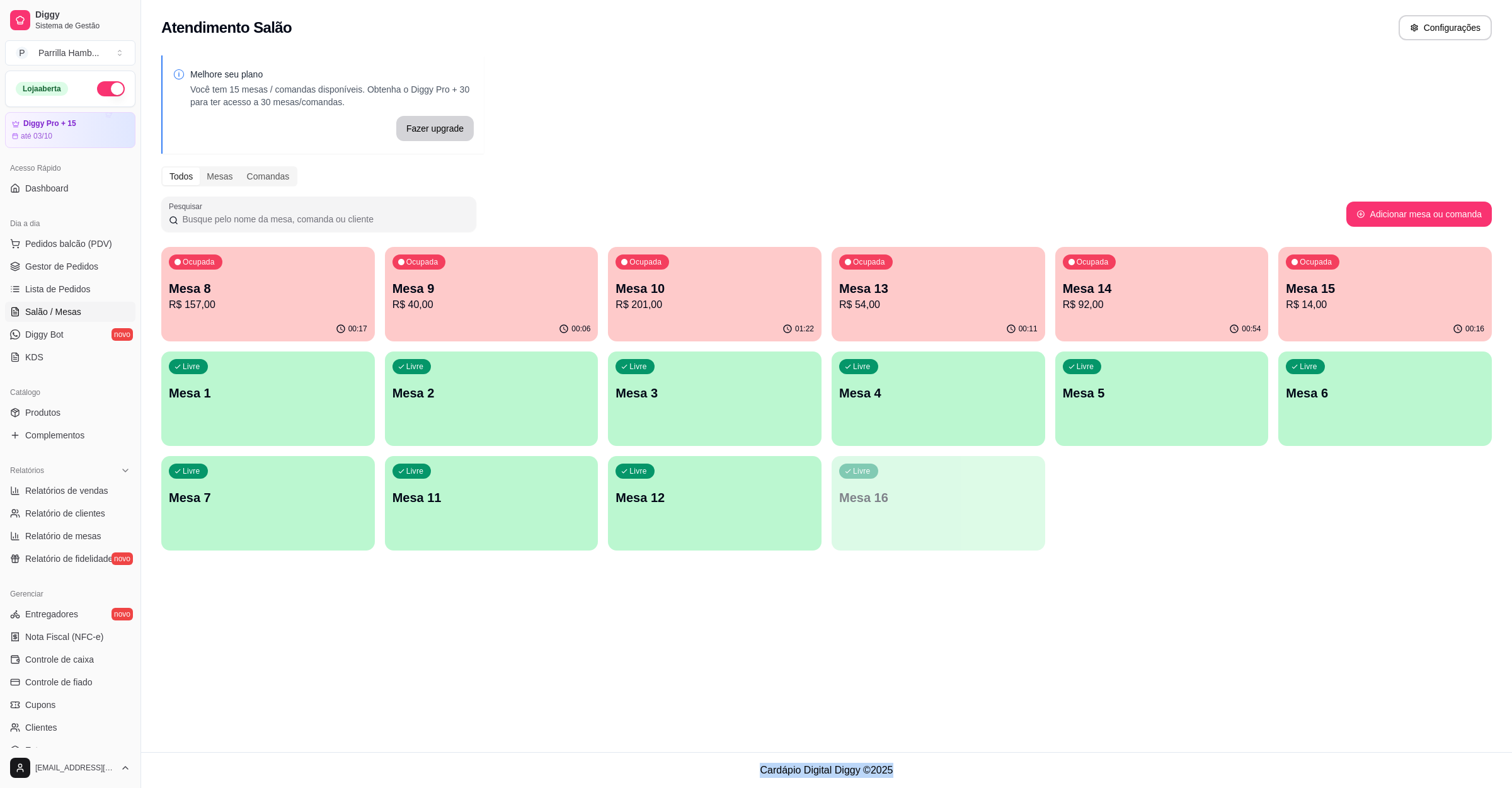
click at [1125, 622] on div "Atendimento Salão Configurações Melhore seu plano Você tem 15 mesas / comandas …" at bounding box center [826, 376] width 1371 height 752
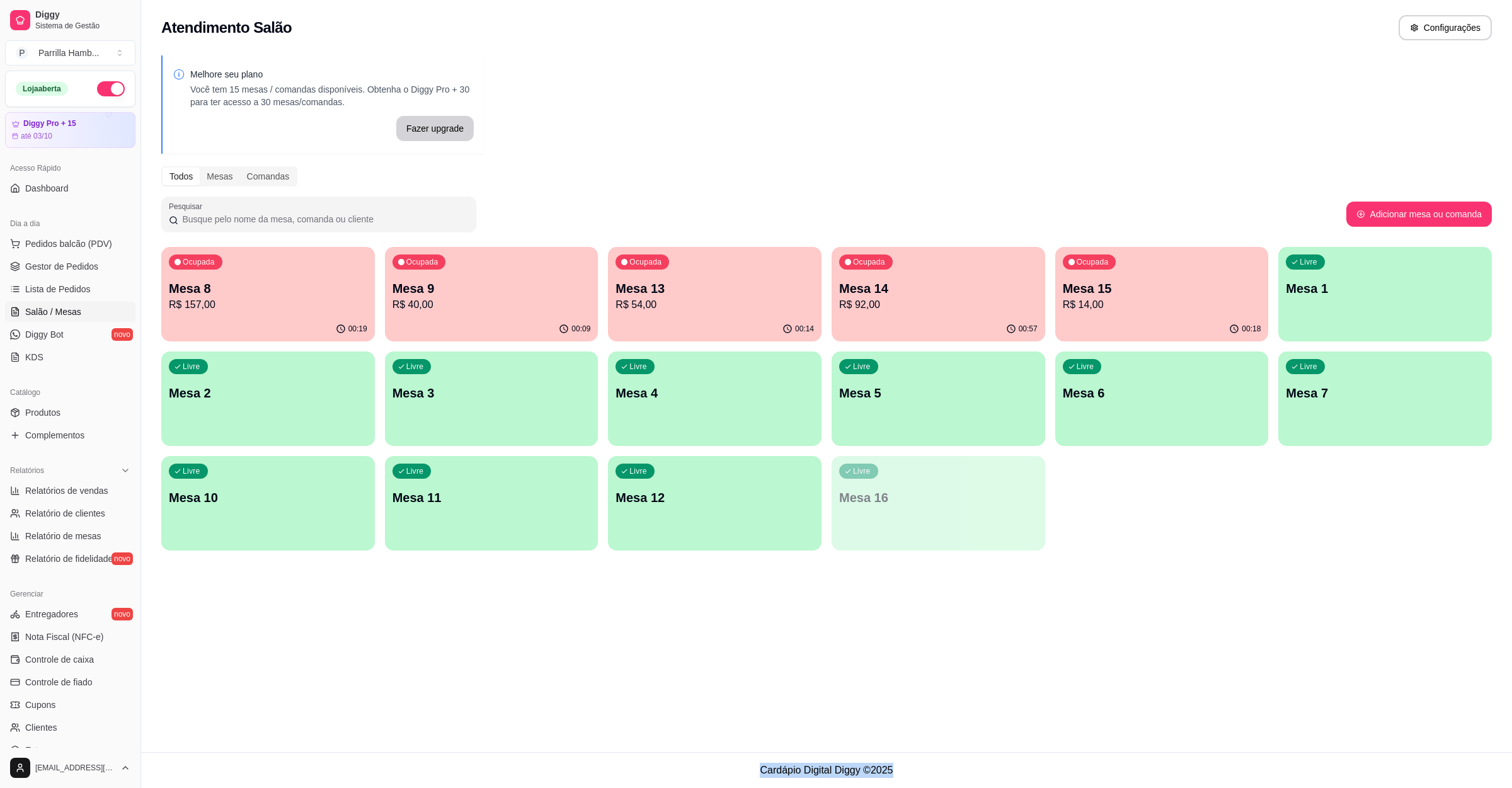
click at [928, 286] on p "Mesa 14" at bounding box center [938, 288] width 198 height 18
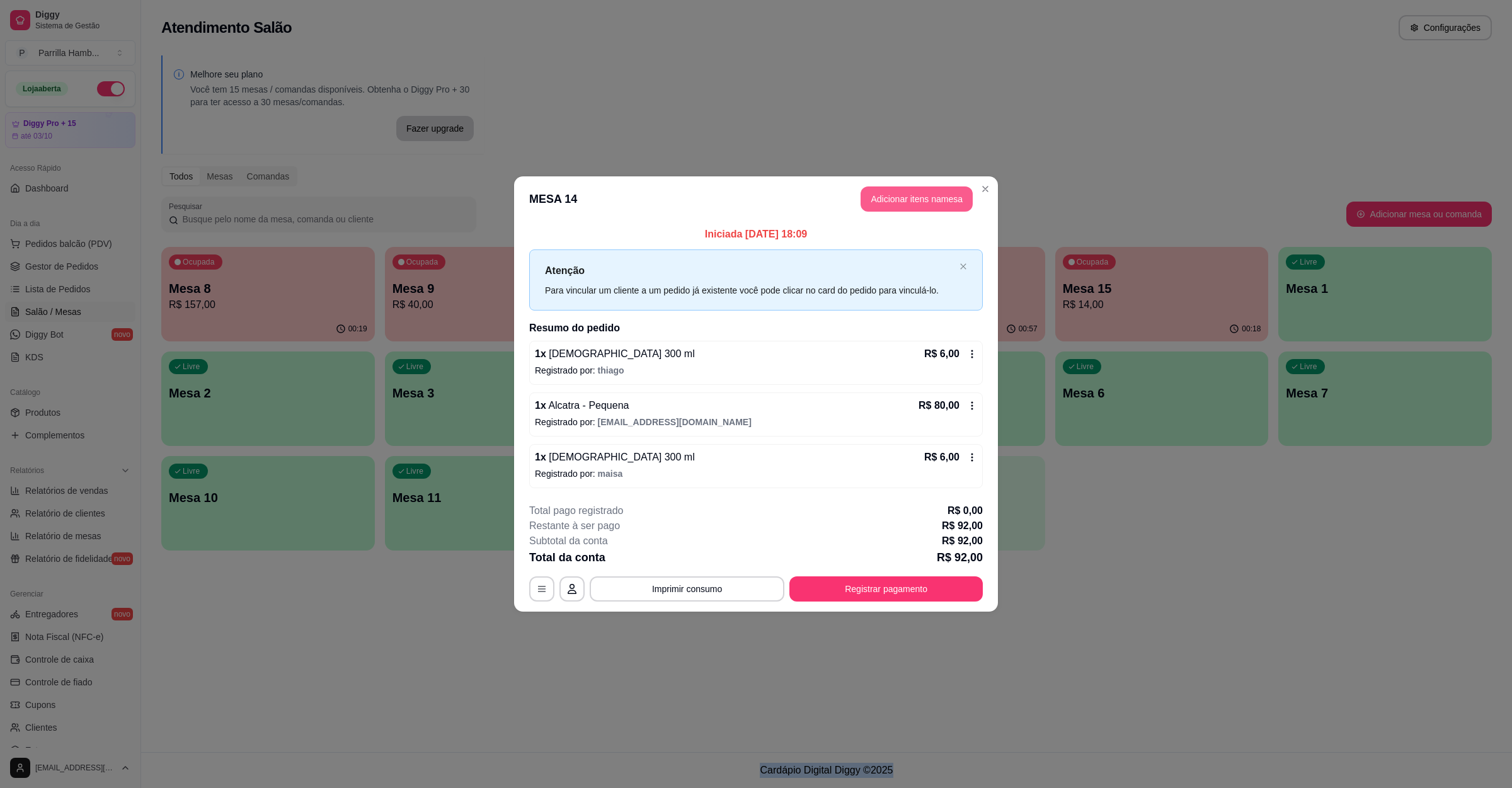
click at [909, 200] on button "Adicionar itens na mesa" at bounding box center [917, 198] width 113 height 25
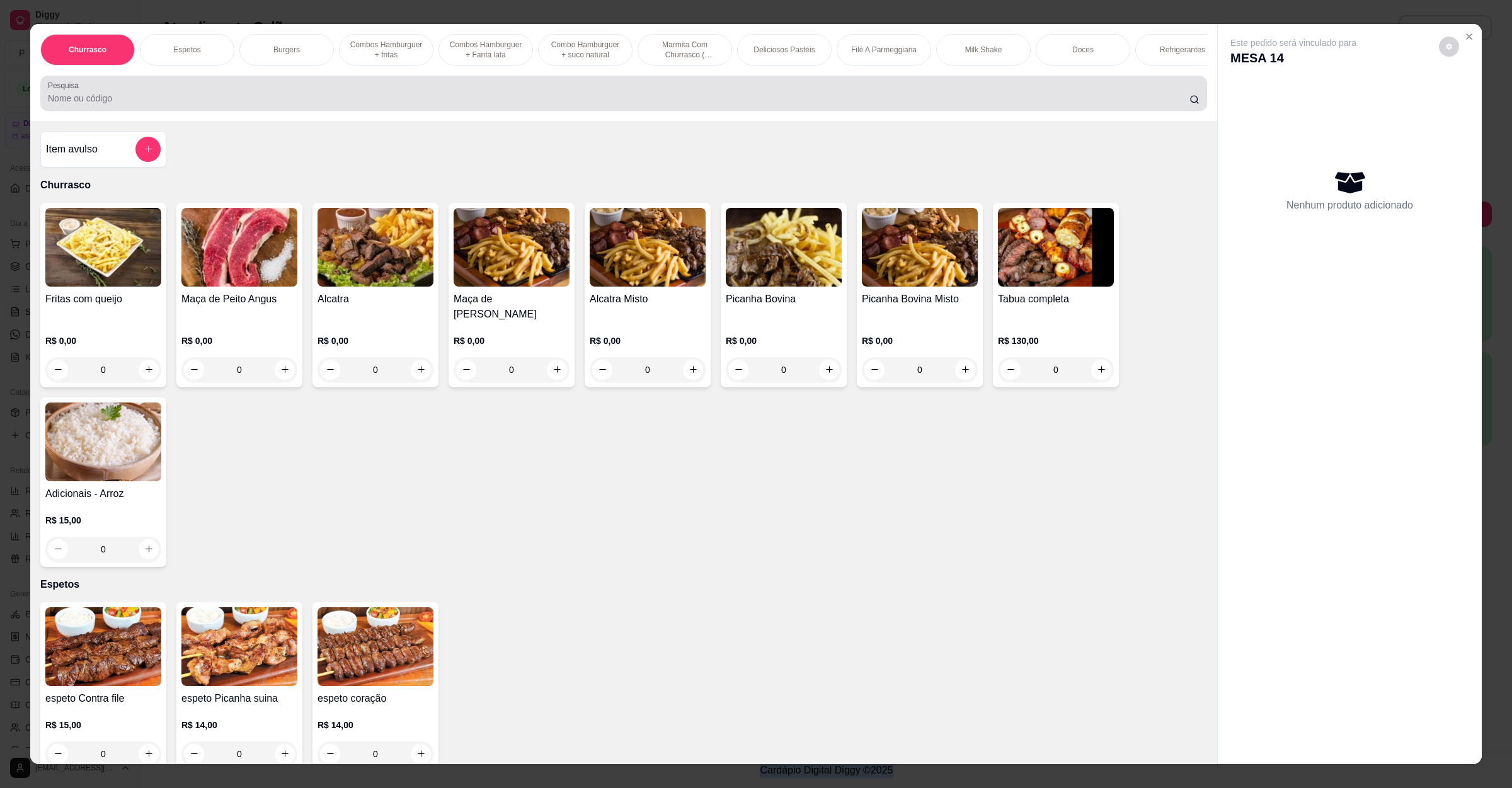
click at [473, 104] on input "Pesquisa" at bounding box center [618, 99] width 1142 height 13
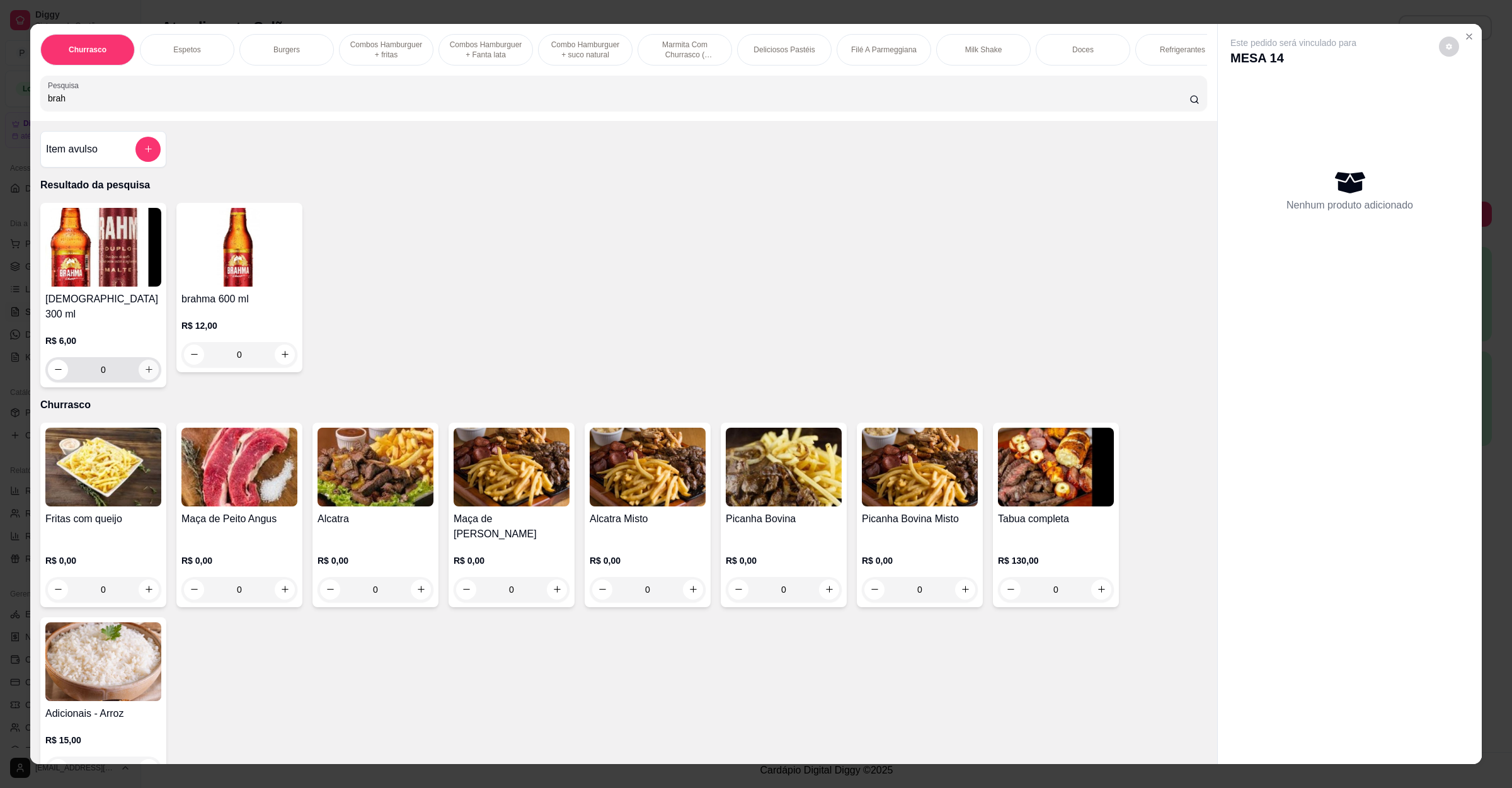
type input "brah"
click at [144, 368] on icon "increase-product-quantity" at bounding box center [149, 369] width 9 height 9
type input "1"
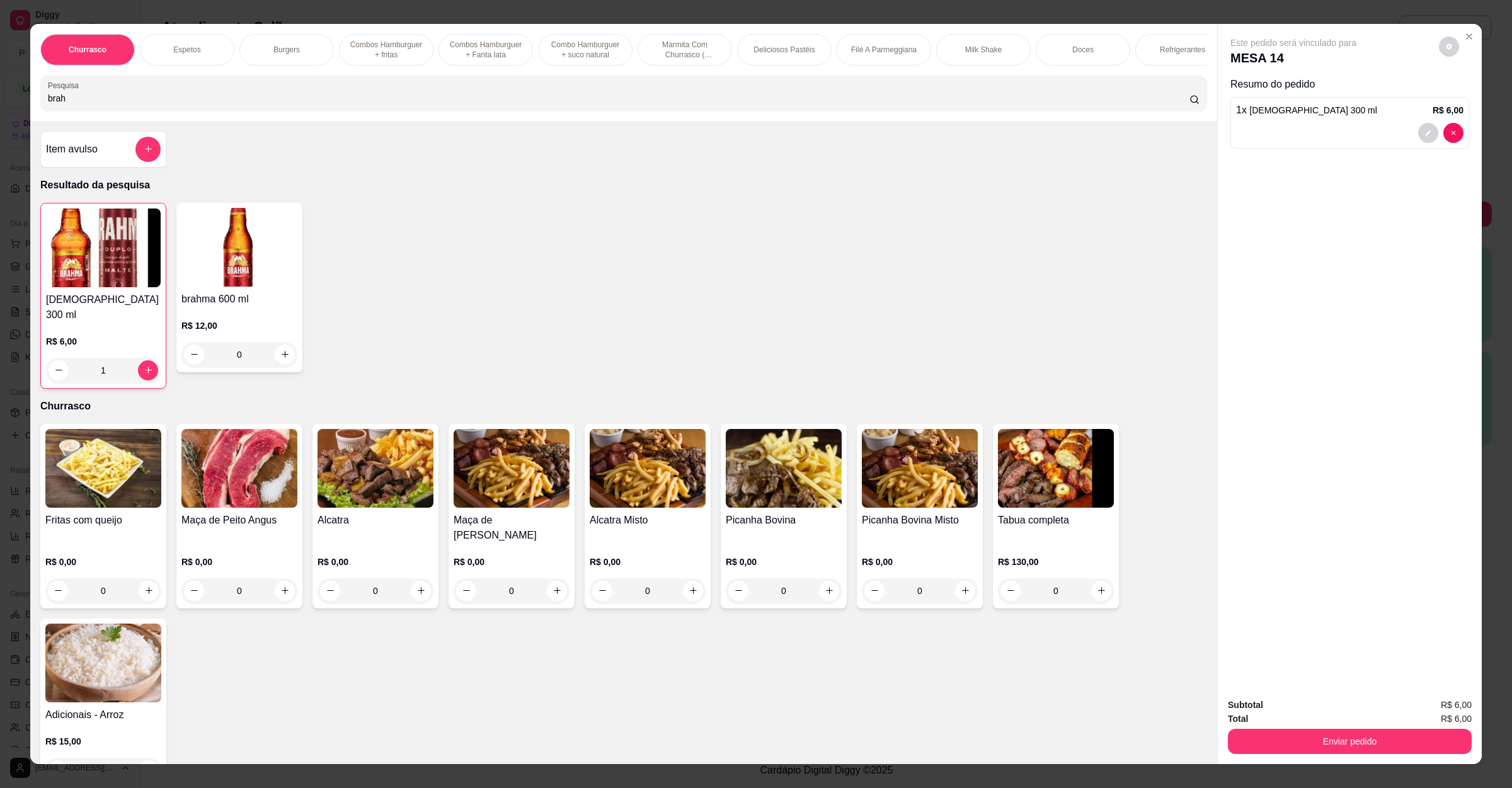
click at [1265, 728] on div "Enviar pedido" at bounding box center [1350, 740] width 244 height 28
click at [1269, 731] on button "Enviar pedido" at bounding box center [1350, 741] width 244 height 25
click at [1272, 713] on button "Não registrar e enviar pedido" at bounding box center [1305, 711] width 131 height 24
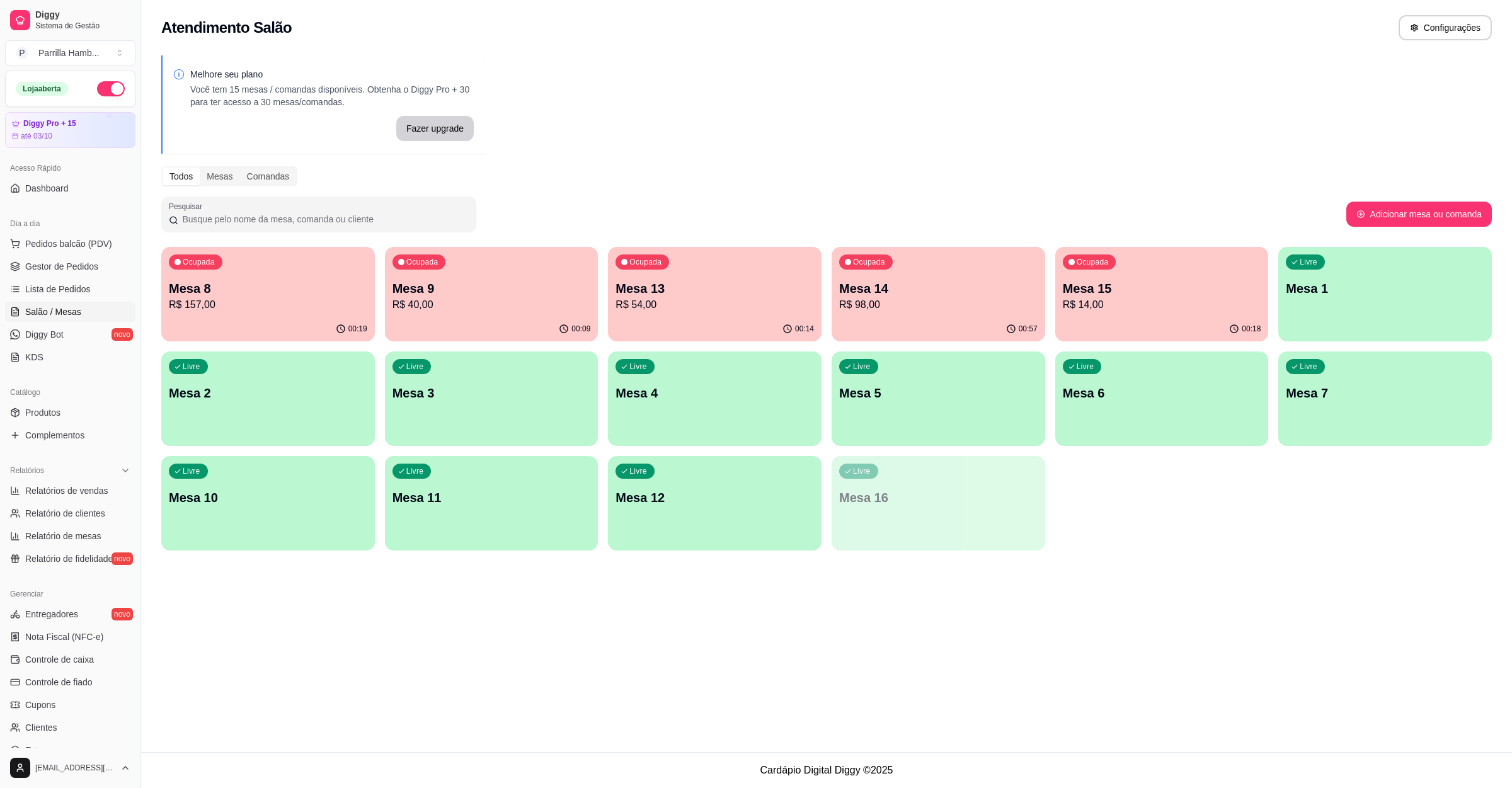
click at [1138, 575] on div "Atendimento Salão Configurações Melhore seu plano Você tem 15 mesas / comandas …" at bounding box center [826, 376] width 1371 height 752
click at [1104, 287] on p "Mesa 15" at bounding box center [1161, 288] width 193 height 17
click at [51, 294] on span "Lista de Pedidos" at bounding box center [58, 289] width 65 height 13
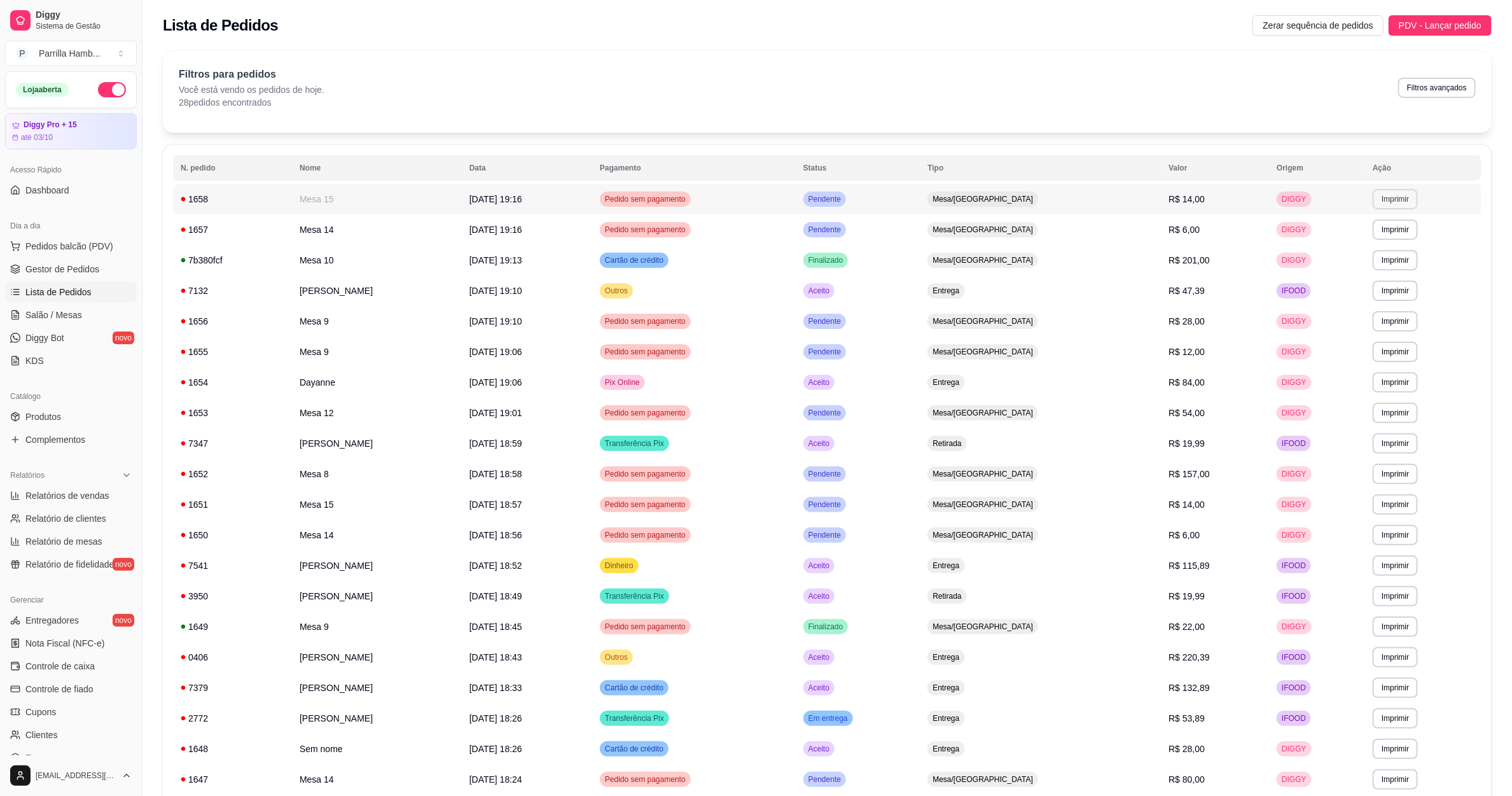
click at [1395, 198] on button "Imprimir" at bounding box center [1395, 199] width 45 height 21
click at [1360, 240] on button "IMPRESSORA" at bounding box center [1367, 244] width 92 height 21
click at [63, 304] on ul "Pedidos balcão (PDV) Gestor de Pedidos Lista de Pedidos Salão / Mesas Diggy Bot…" at bounding box center [70, 304] width 132 height 135
click at [69, 330] on link "Diggy Bot novo" at bounding box center [70, 338] width 132 height 21
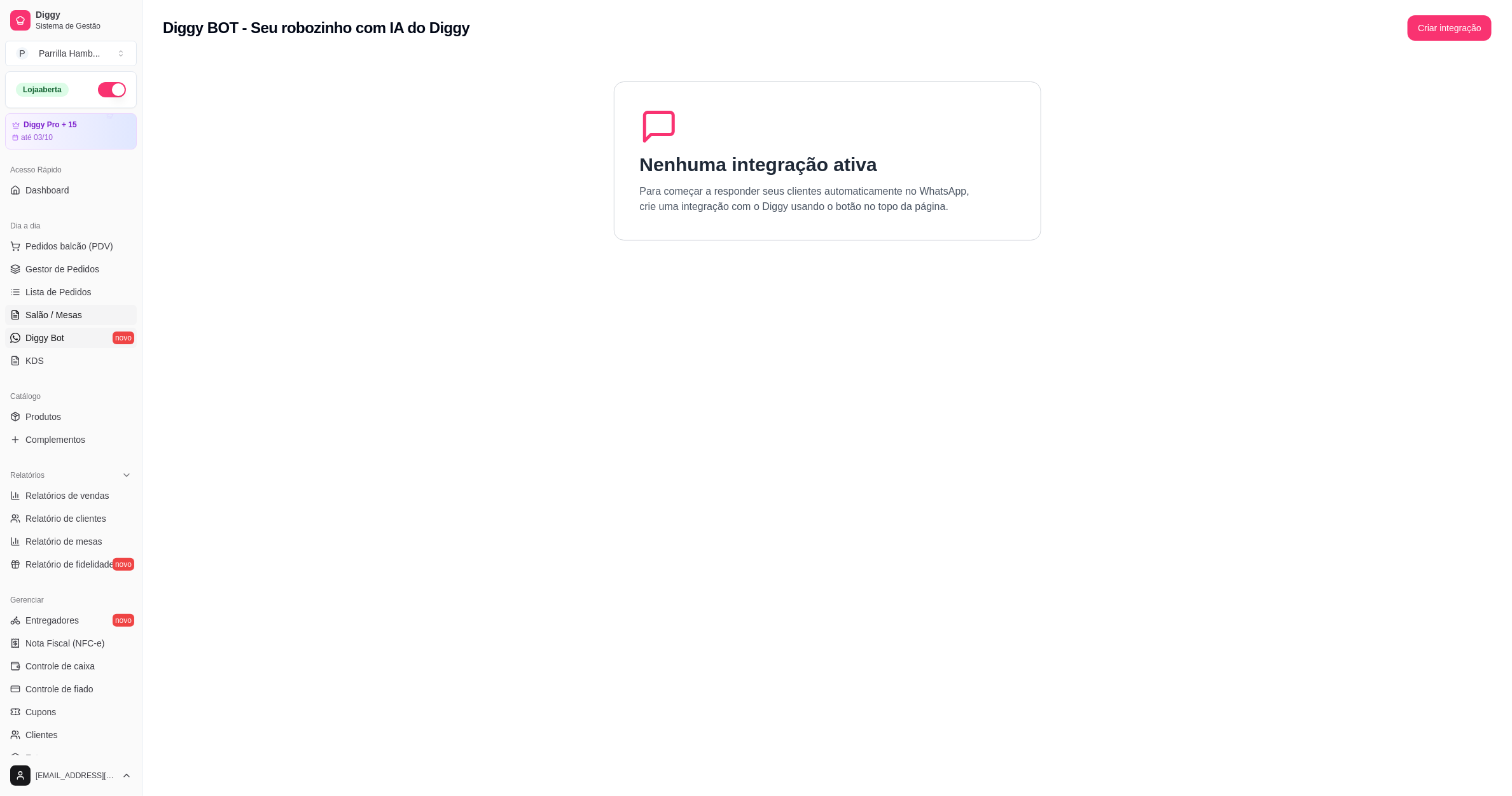
click at [109, 319] on link "Salão / Mesas" at bounding box center [70, 315] width 132 height 21
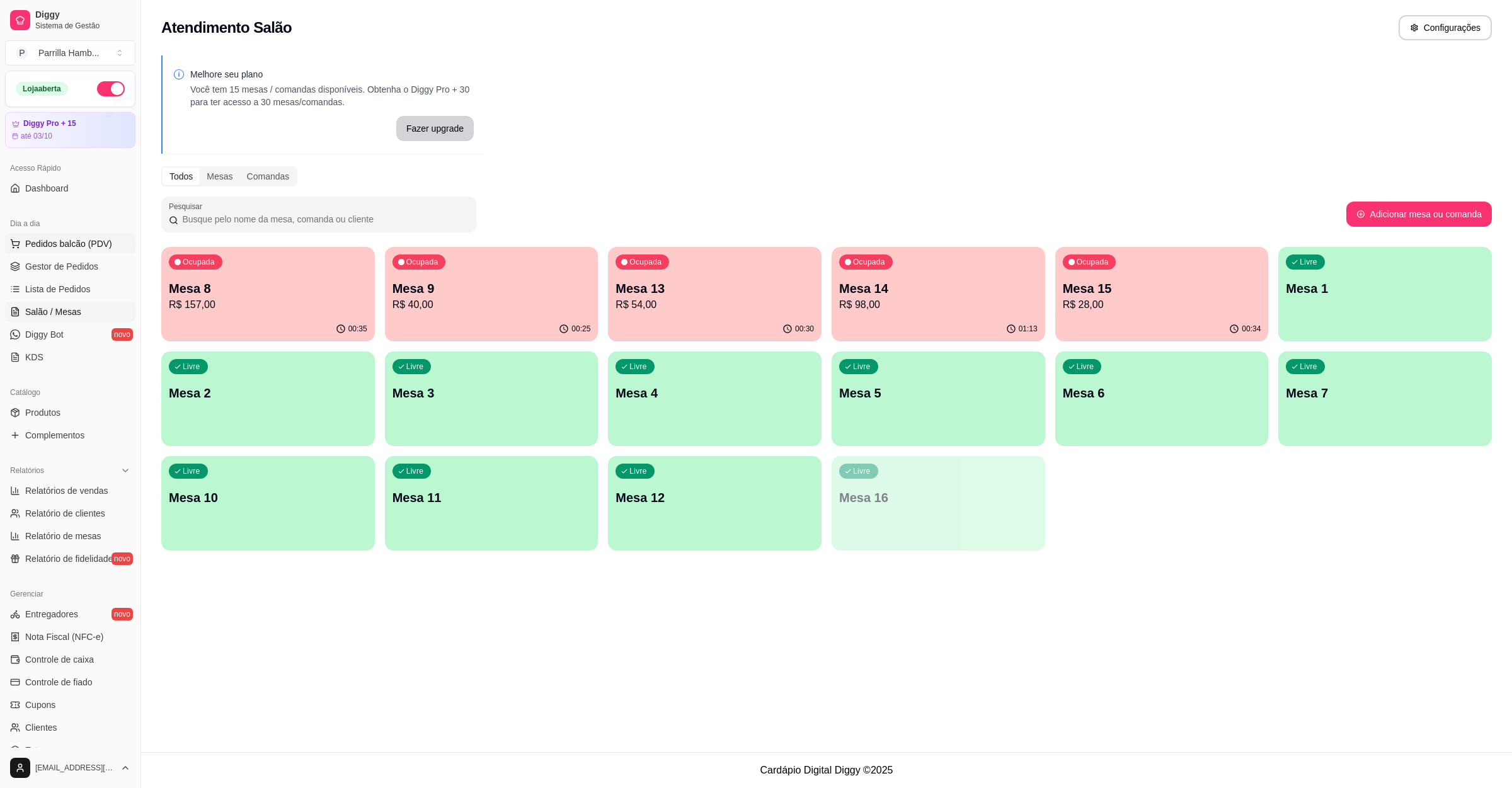
click at [88, 240] on span "Pedidos balcão (PDV)" at bounding box center [68, 244] width 87 height 13
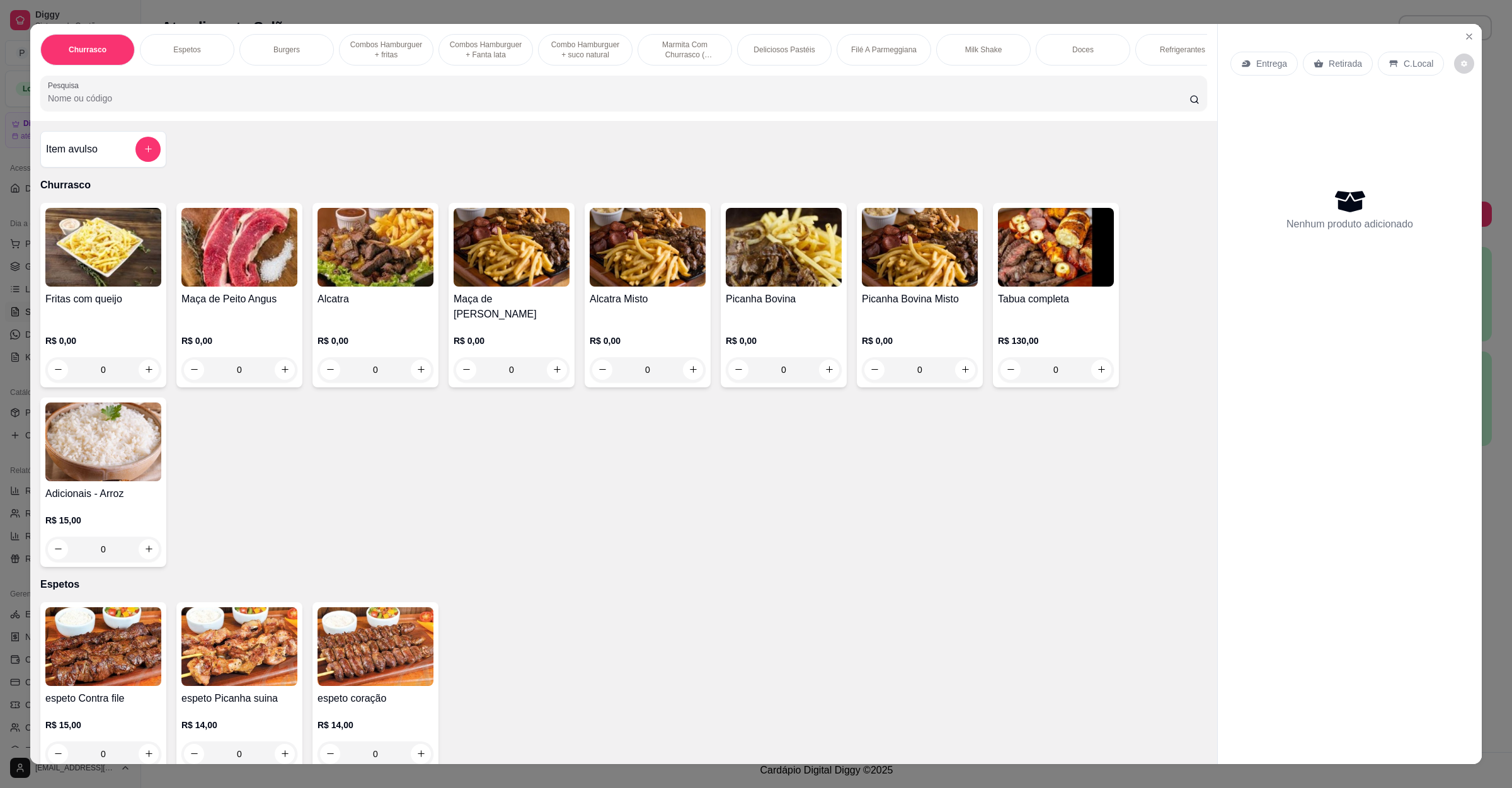
click at [1238, 52] on div "Entrega" at bounding box center [1264, 64] width 67 height 24
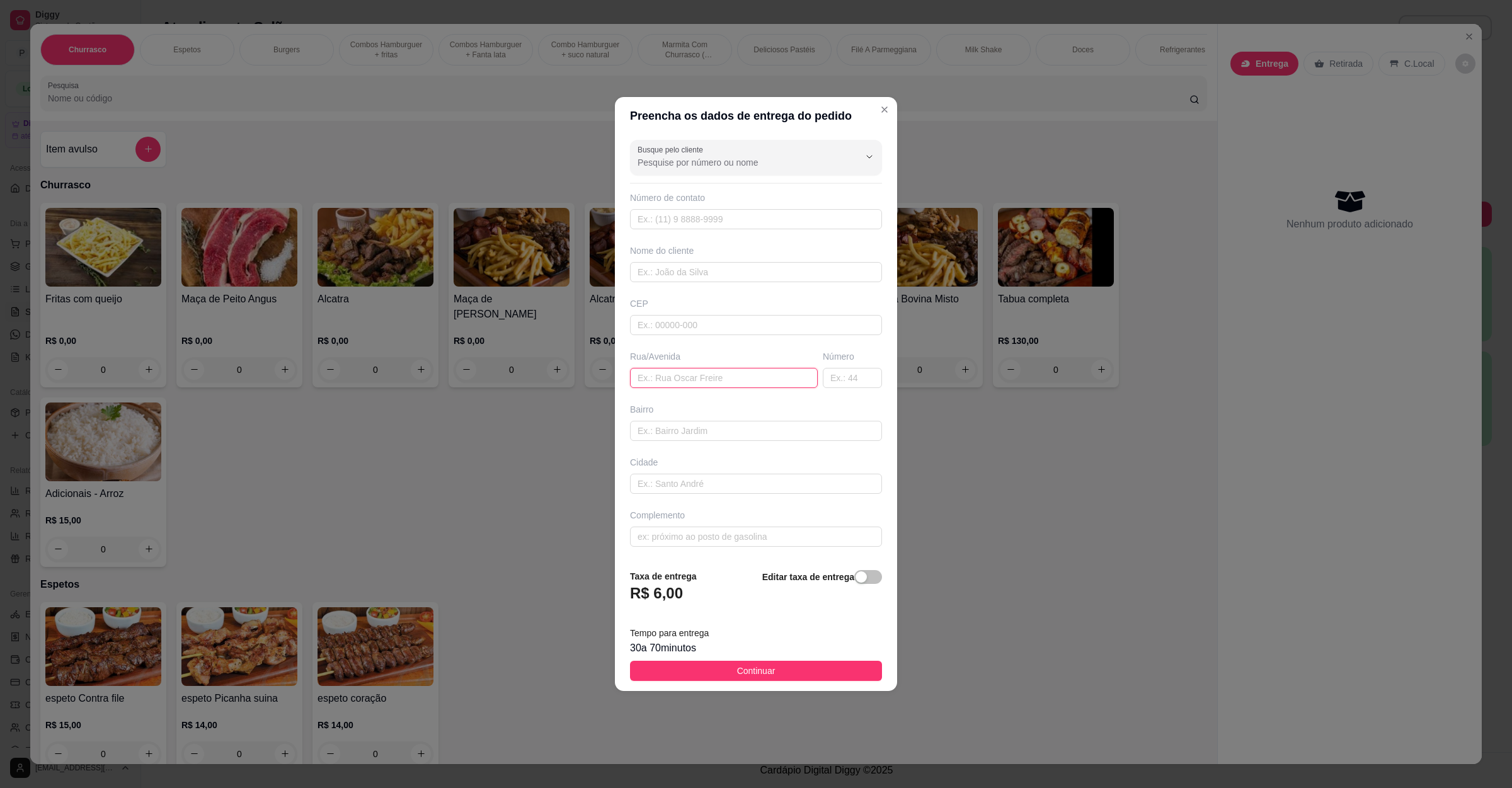
click at [700, 371] on input "text" at bounding box center [724, 378] width 188 height 20
paste input "[STREET_ADDRESS]"
type input "[STREET_ADDRESS]"
click at [725, 679] on button "Continuar" at bounding box center [756, 671] width 252 height 20
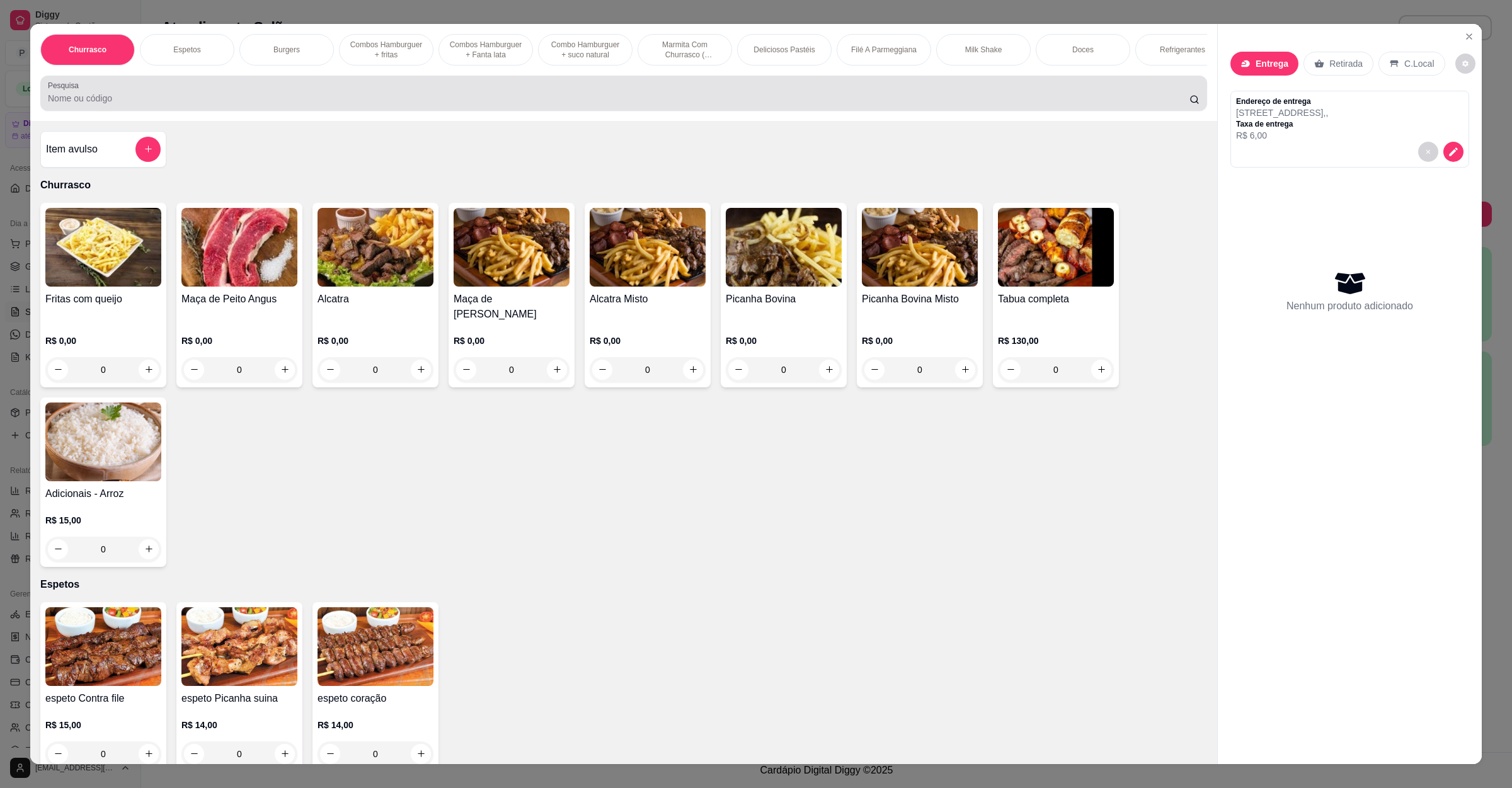
click at [130, 99] on div at bounding box center [623, 93] width 1152 height 25
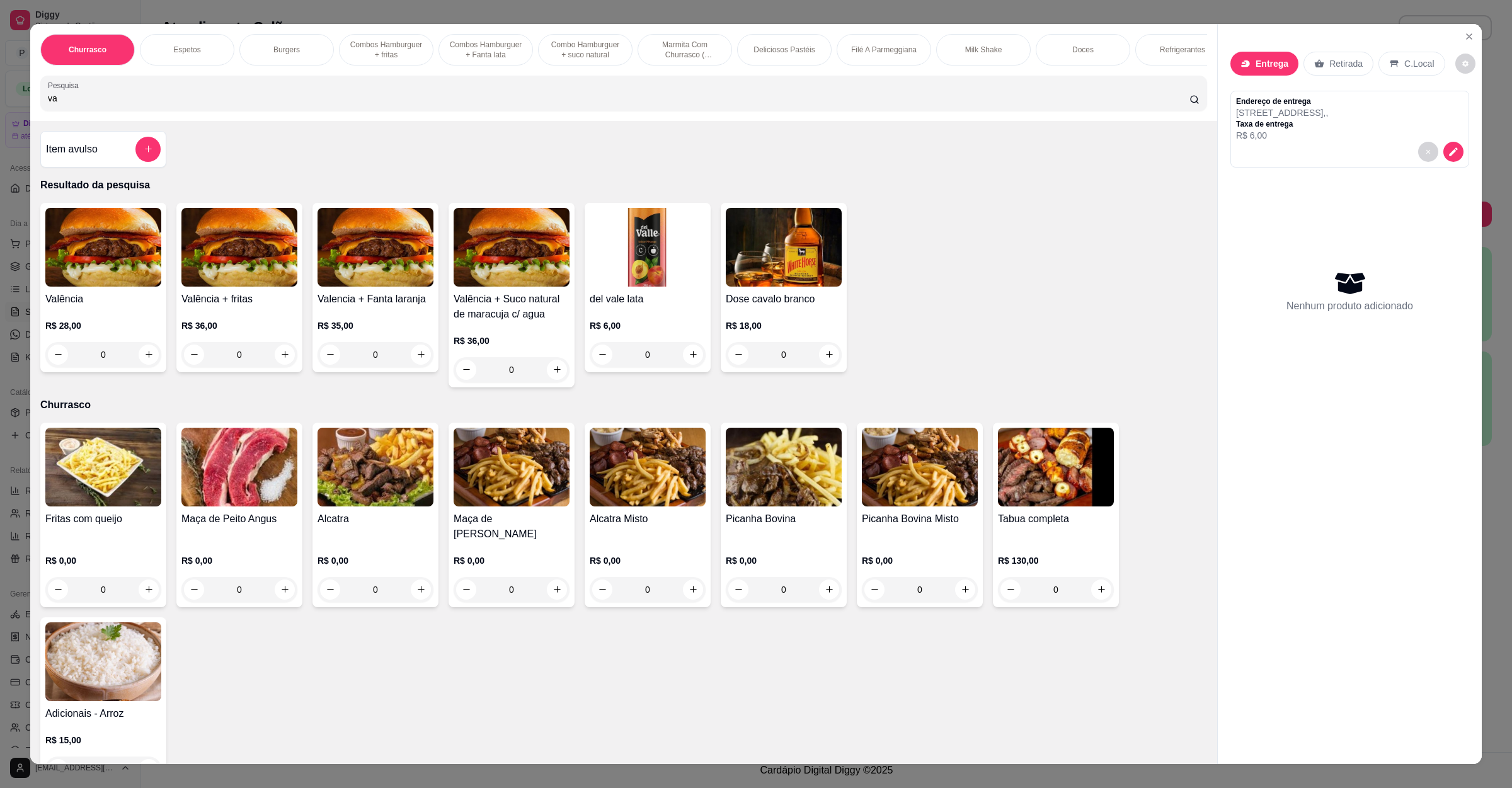
type input "va"
click at [91, 307] on h4 "Valência" at bounding box center [103, 299] width 116 height 15
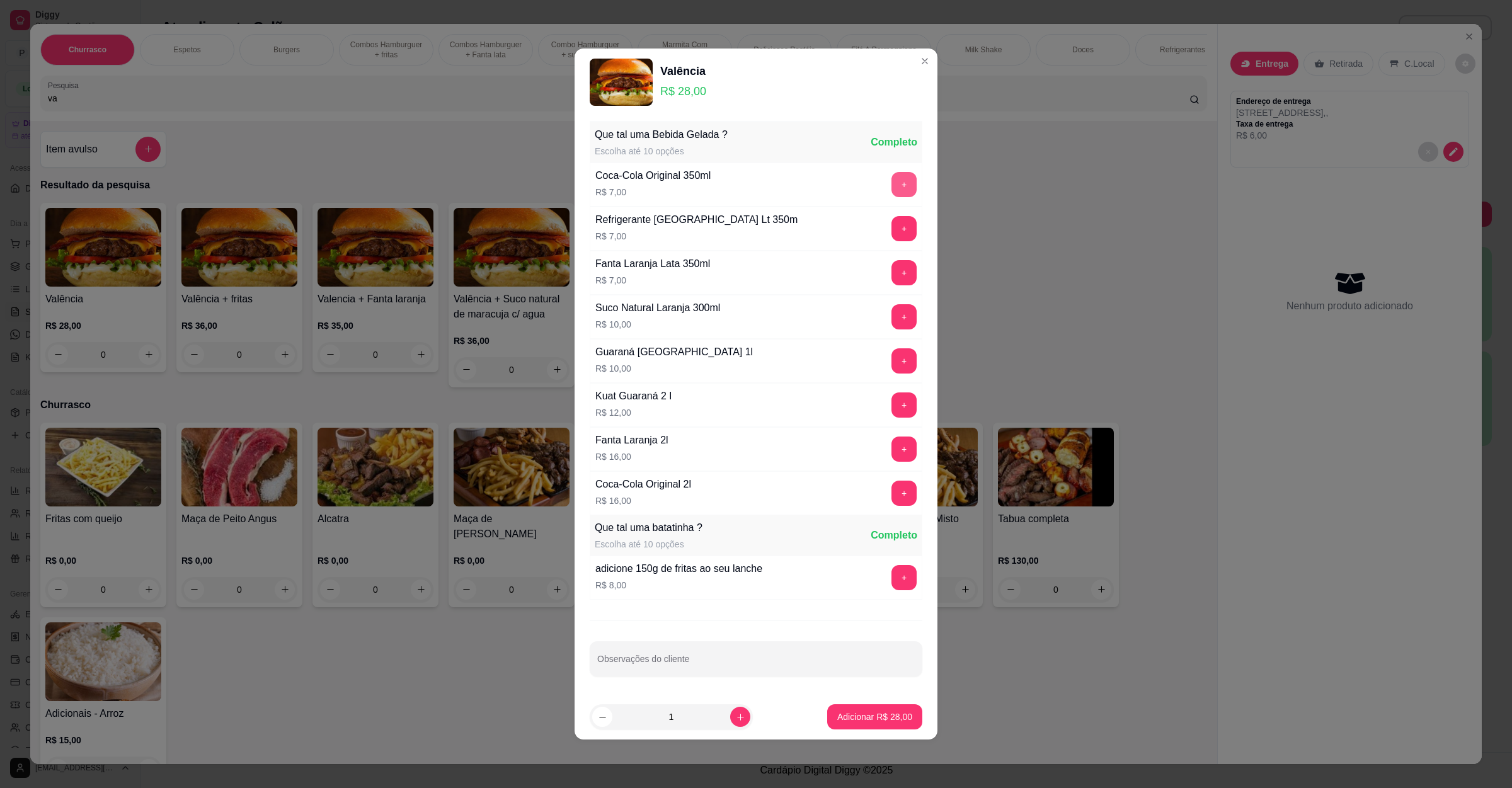
click at [891, 178] on button "+" at bounding box center [903, 184] width 25 height 25
click at [859, 711] on button "Adicionar R$ 35,00" at bounding box center [875, 717] width 93 height 24
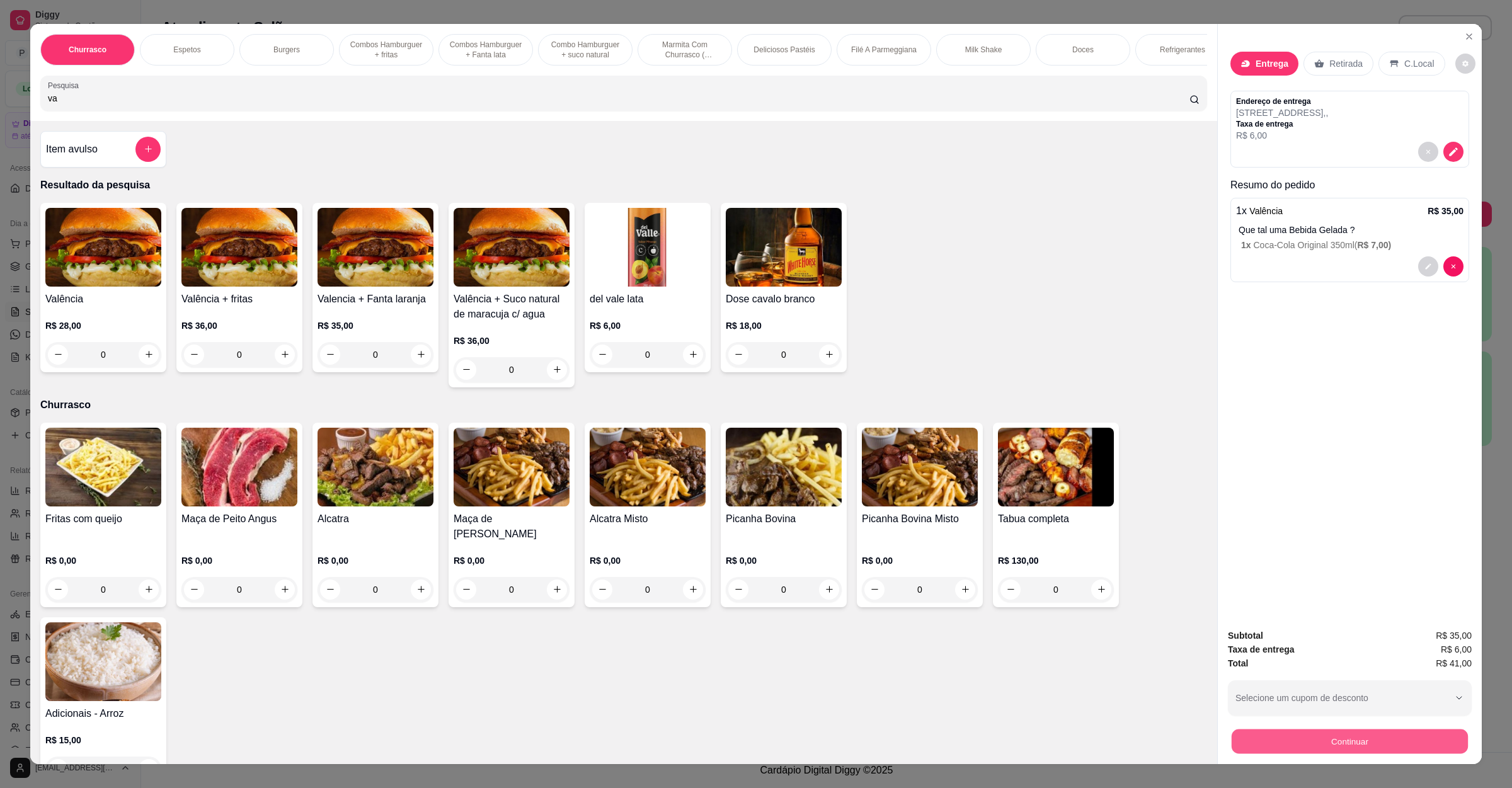
click at [1274, 740] on button "Continuar" at bounding box center [1350, 741] width 236 height 24
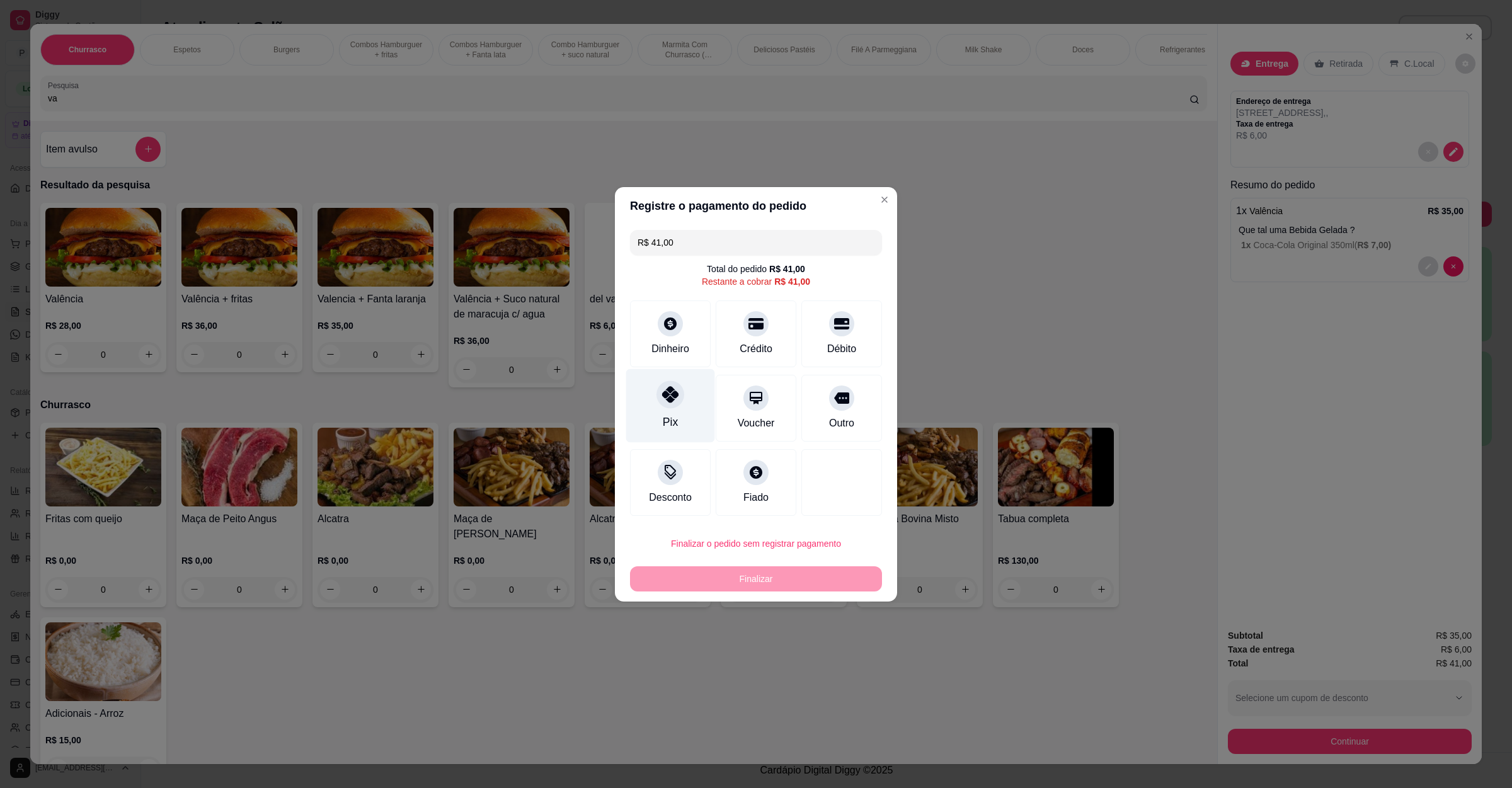
click at [681, 405] on div "Pix" at bounding box center [670, 405] width 88 height 73
type input "R$ 0,00"
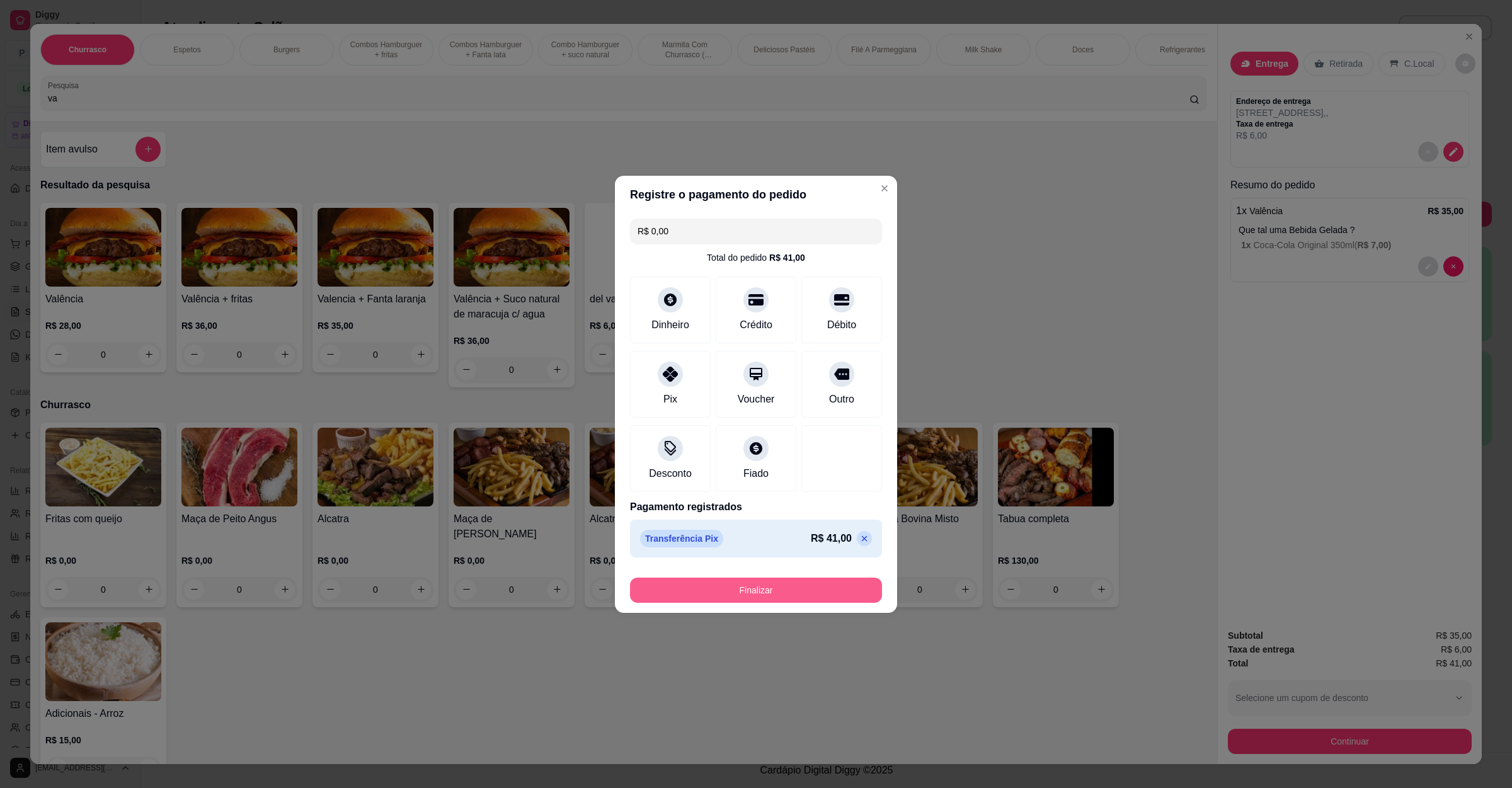
click at [729, 601] on button "Finalizar" at bounding box center [756, 590] width 252 height 25
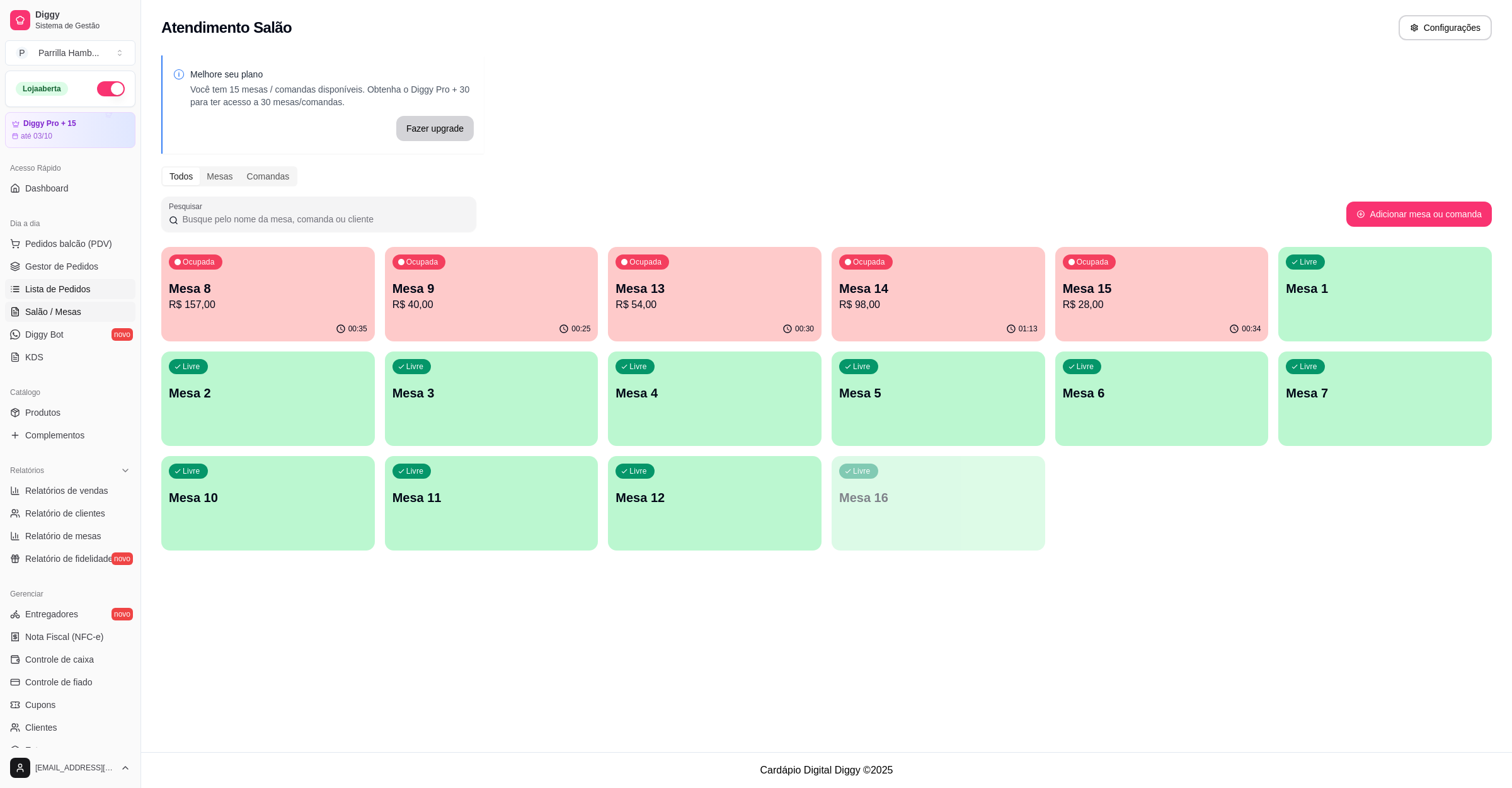
click at [85, 282] on link "Lista de Pedidos" at bounding box center [70, 289] width 130 height 20
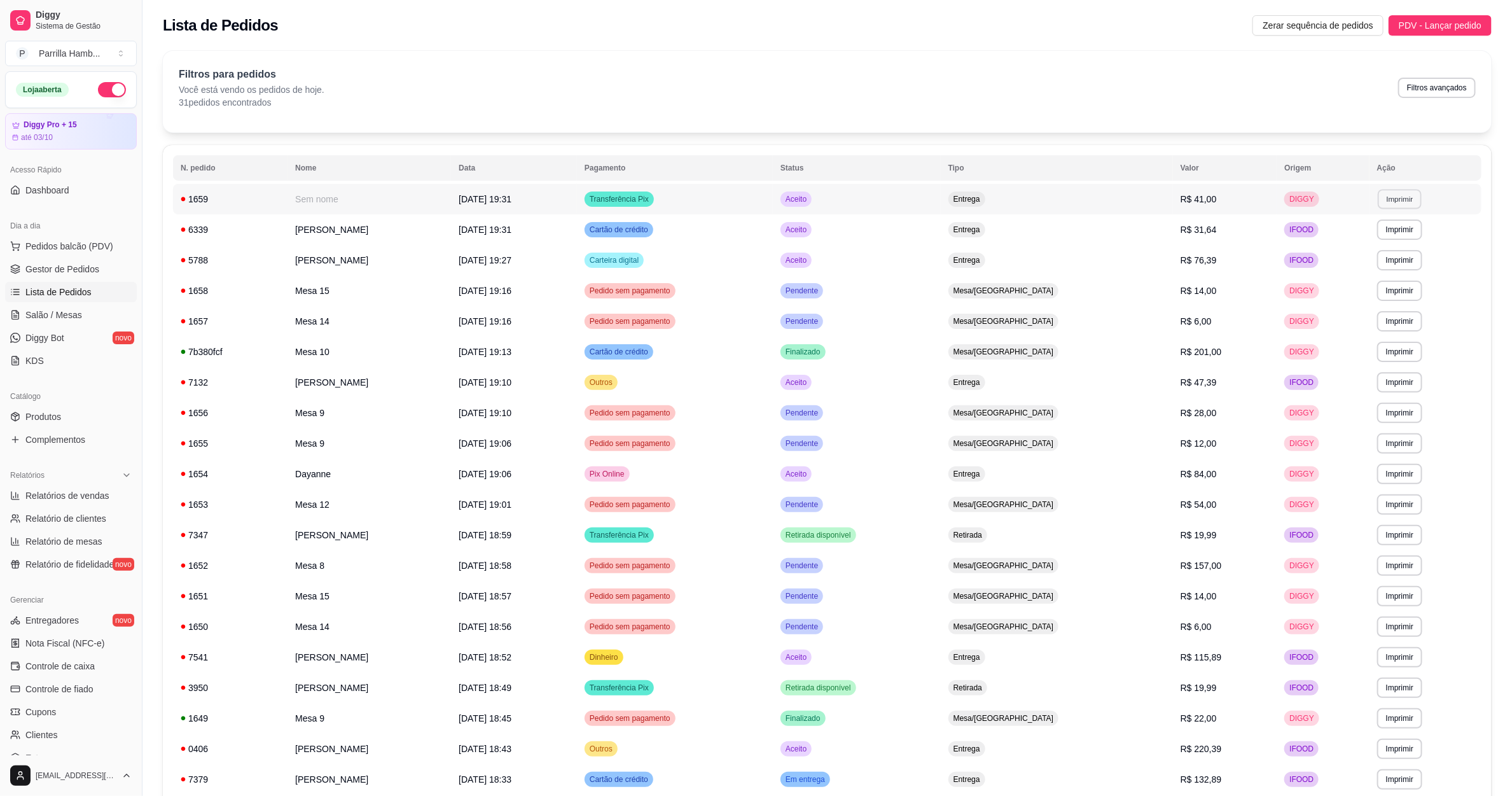
click at [1417, 199] on button "Imprimir" at bounding box center [1400, 198] width 44 height 20
click at [1399, 243] on button "IMPRESSORA" at bounding box center [1375, 244] width 92 height 21
click at [18, 317] on icon at bounding box center [15, 315] width 10 height 10
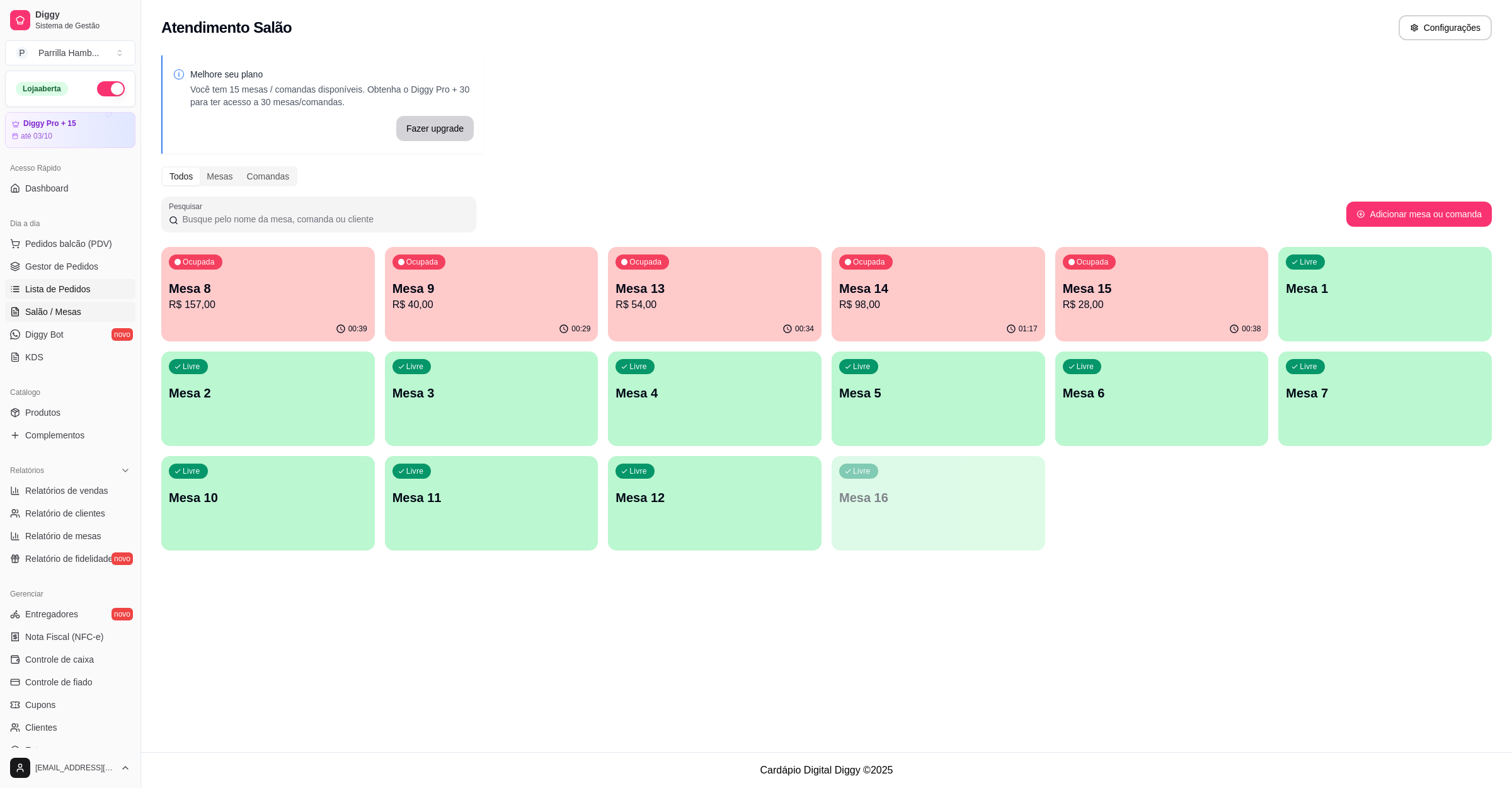
click at [64, 299] on link "Lista de Pedidos" at bounding box center [70, 289] width 130 height 20
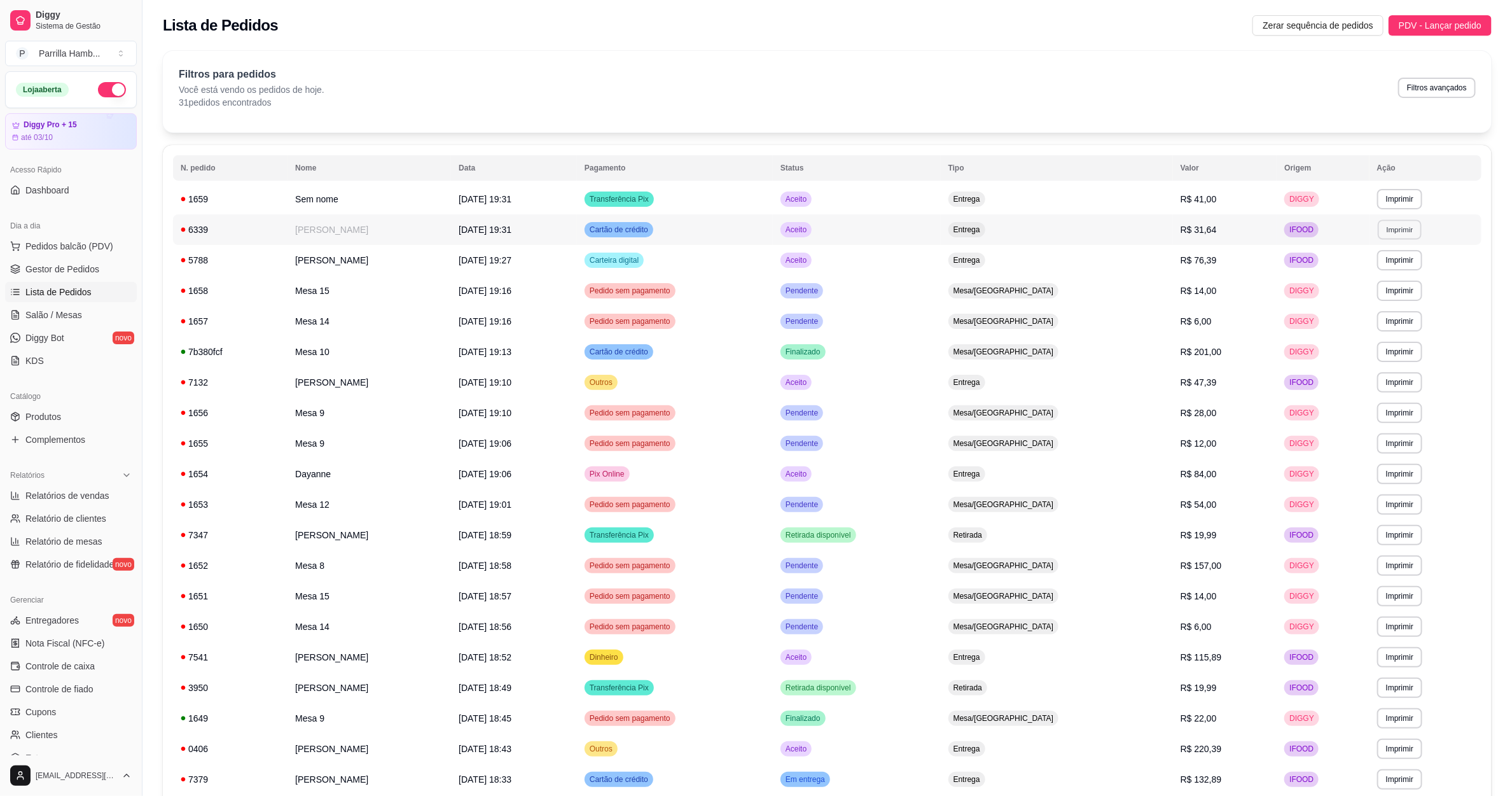
click at [1398, 222] on button "Imprimir" at bounding box center [1400, 229] width 44 height 20
click at [1372, 272] on button "IMPRESSORA" at bounding box center [1375, 275] width 92 height 21
click at [52, 326] on ul "Pedidos balcão (PDV) Gestor de Pedidos Lista de Pedidos Salão / Mesas Diggy Bot…" at bounding box center [70, 304] width 132 height 135
click at [62, 320] on span "Salão / Mesas" at bounding box center [54, 315] width 56 height 13
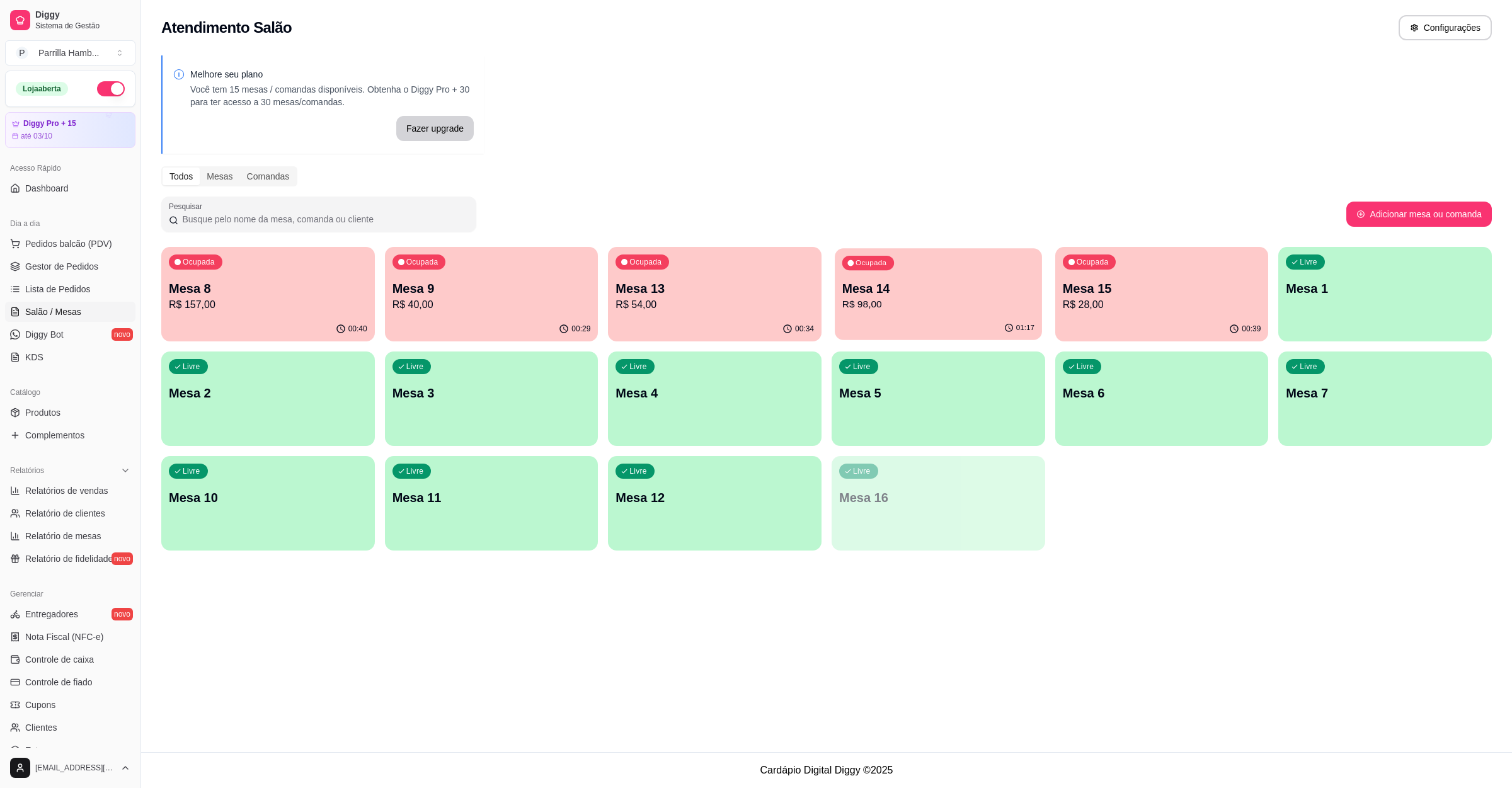
click at [1028, 316] on button "Ocupada Mesa 14 R$ 98,00 01:17" at bounding box center [938, 294] width 207 height 92
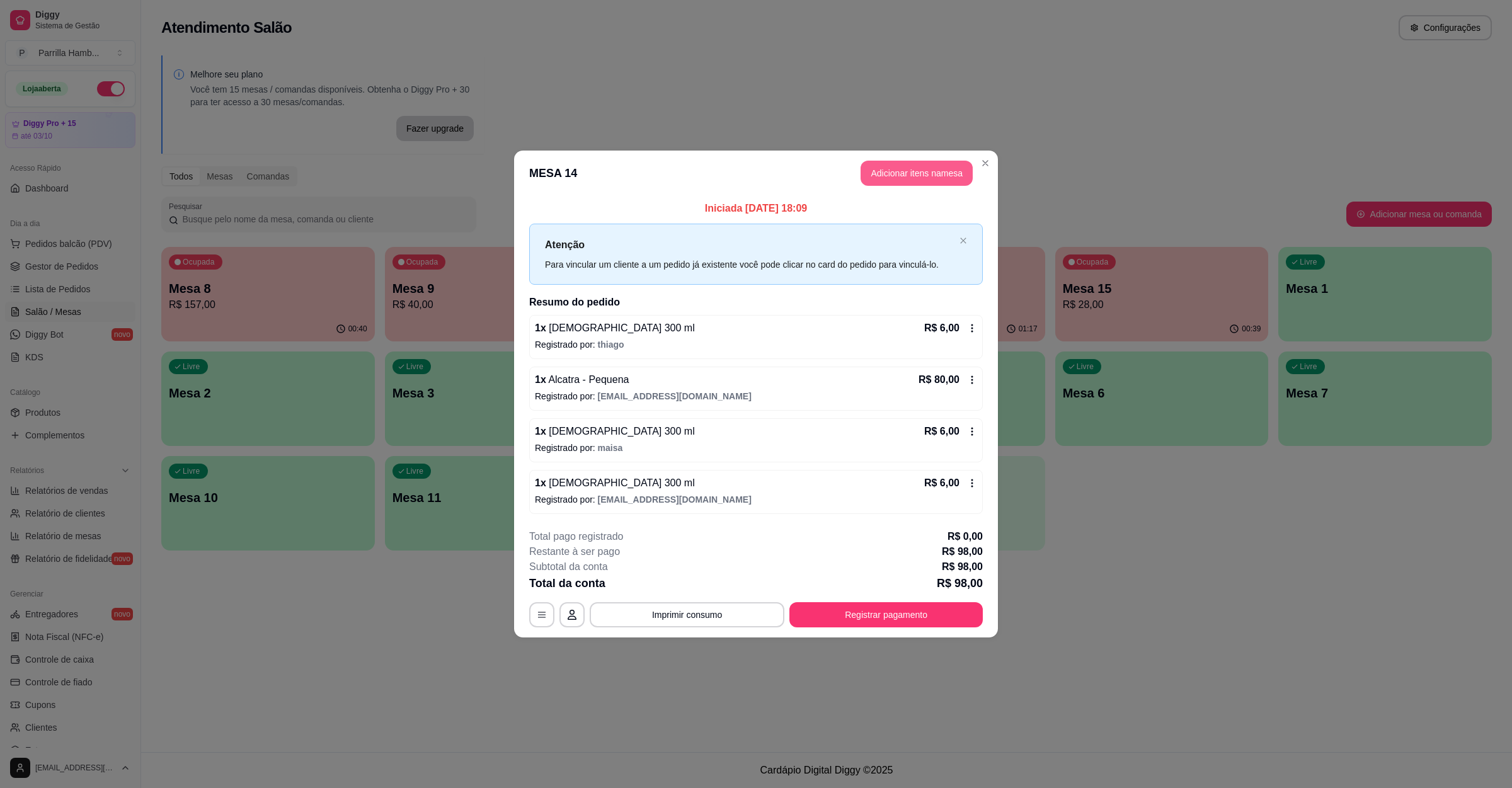
click at [883, 178] on button "Adicionar itens na mesa" at bounding box center [917, 173] width 113 height 25
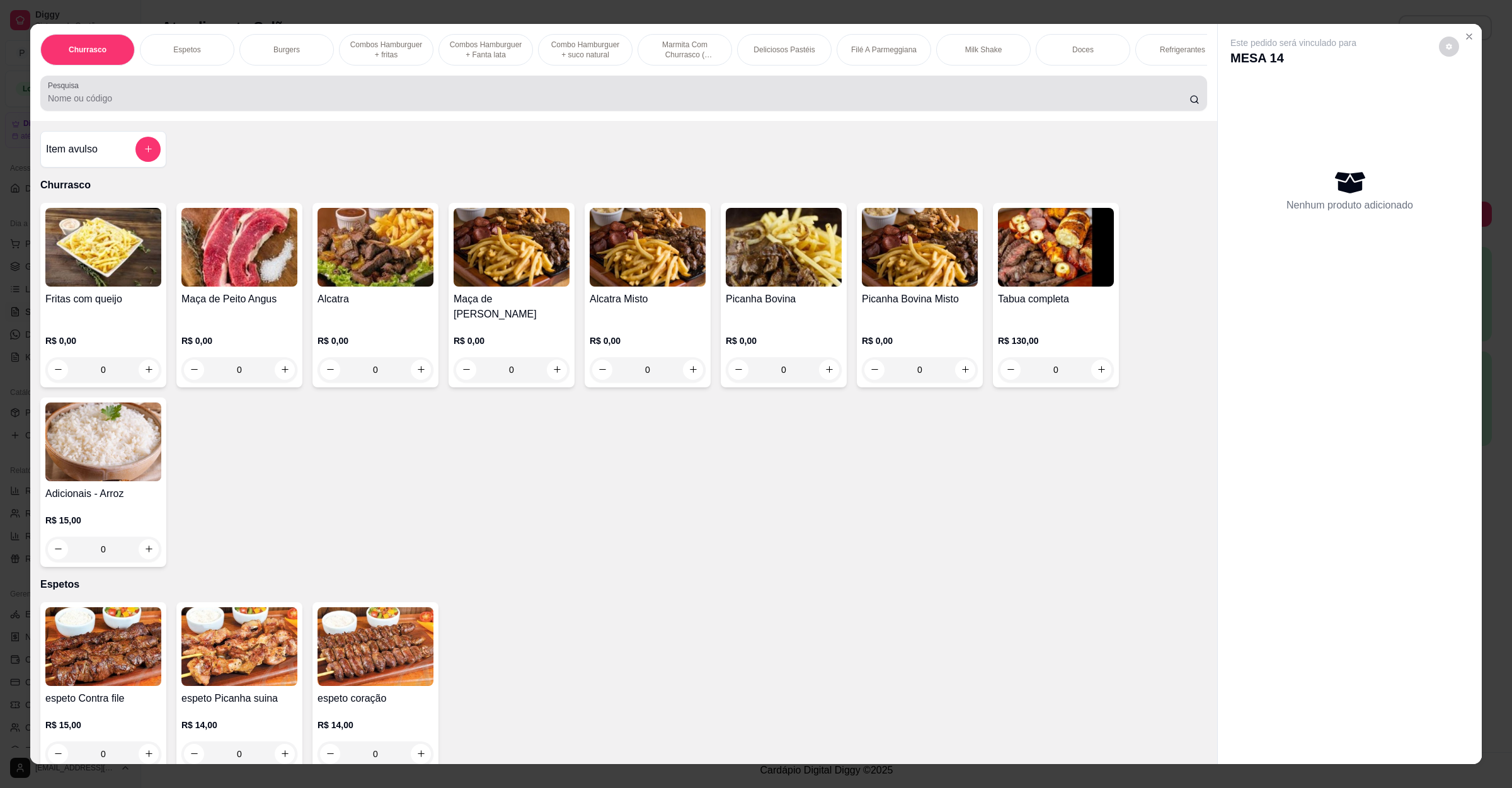
click at [370, 102] on div at bounding box center [623, 93] width 1152 height 25
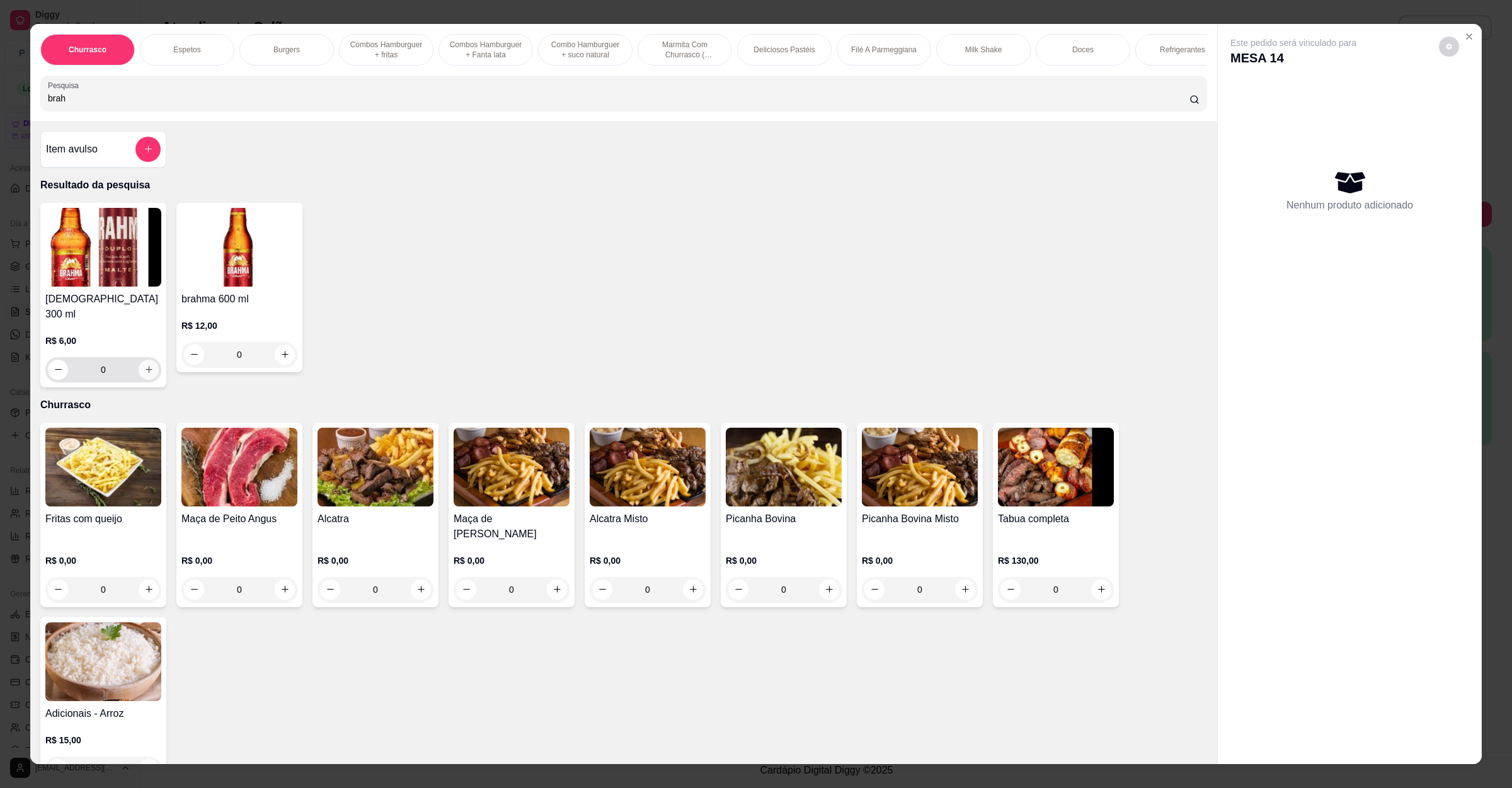
type input "brah"
click at [144, 369] on icon "increase-product-quantity" at bounding box center [149, 369] width 9 height 9
type input "1"
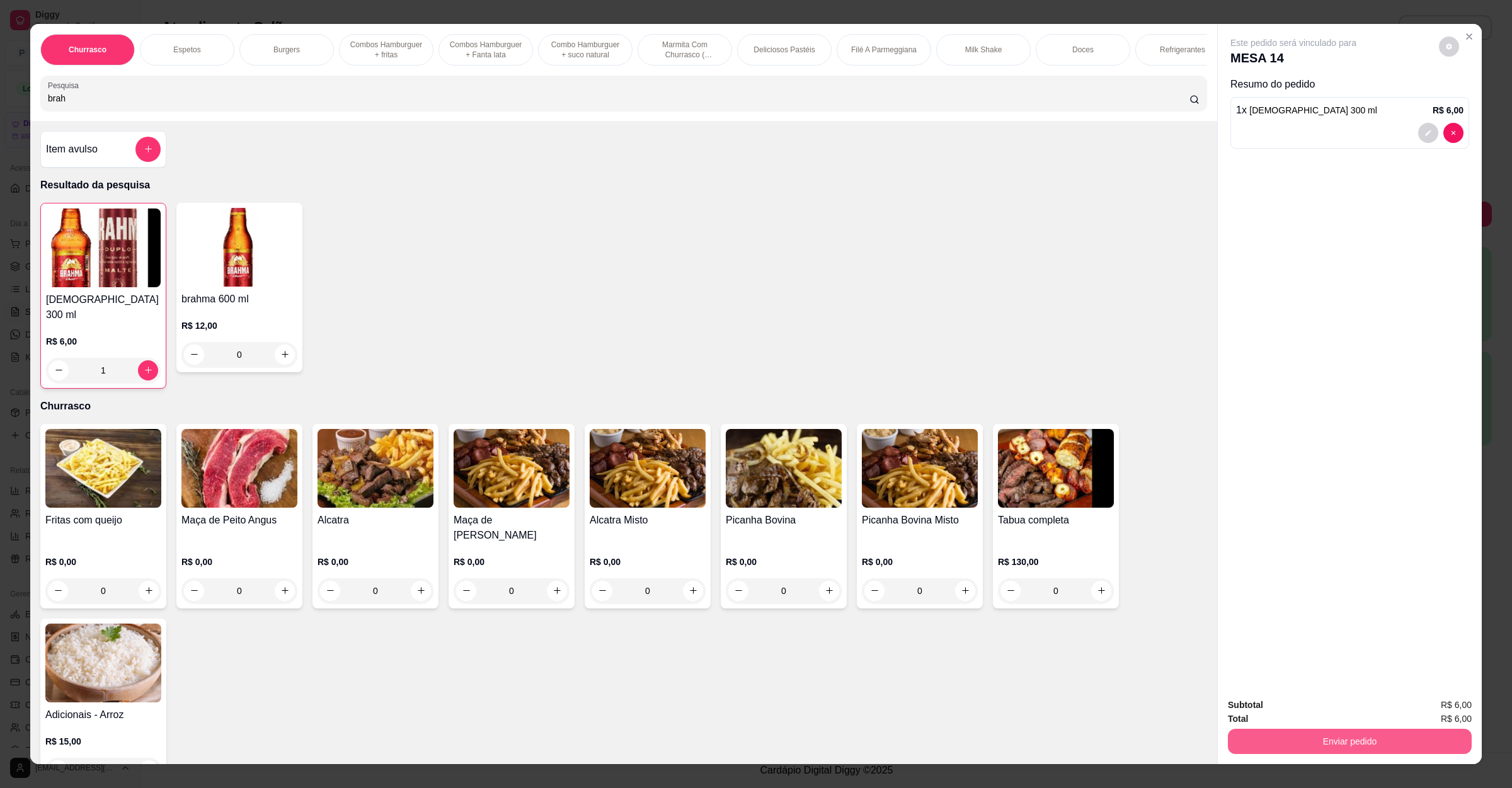
click at [1296, 739] on button "Enviar pedido" at bounding box center [1350, 741] width 244 height 25
click at [1302, 709] on button "Não registrar e enviar pedido" at bounding box center [1305, 711] width 127 height 23
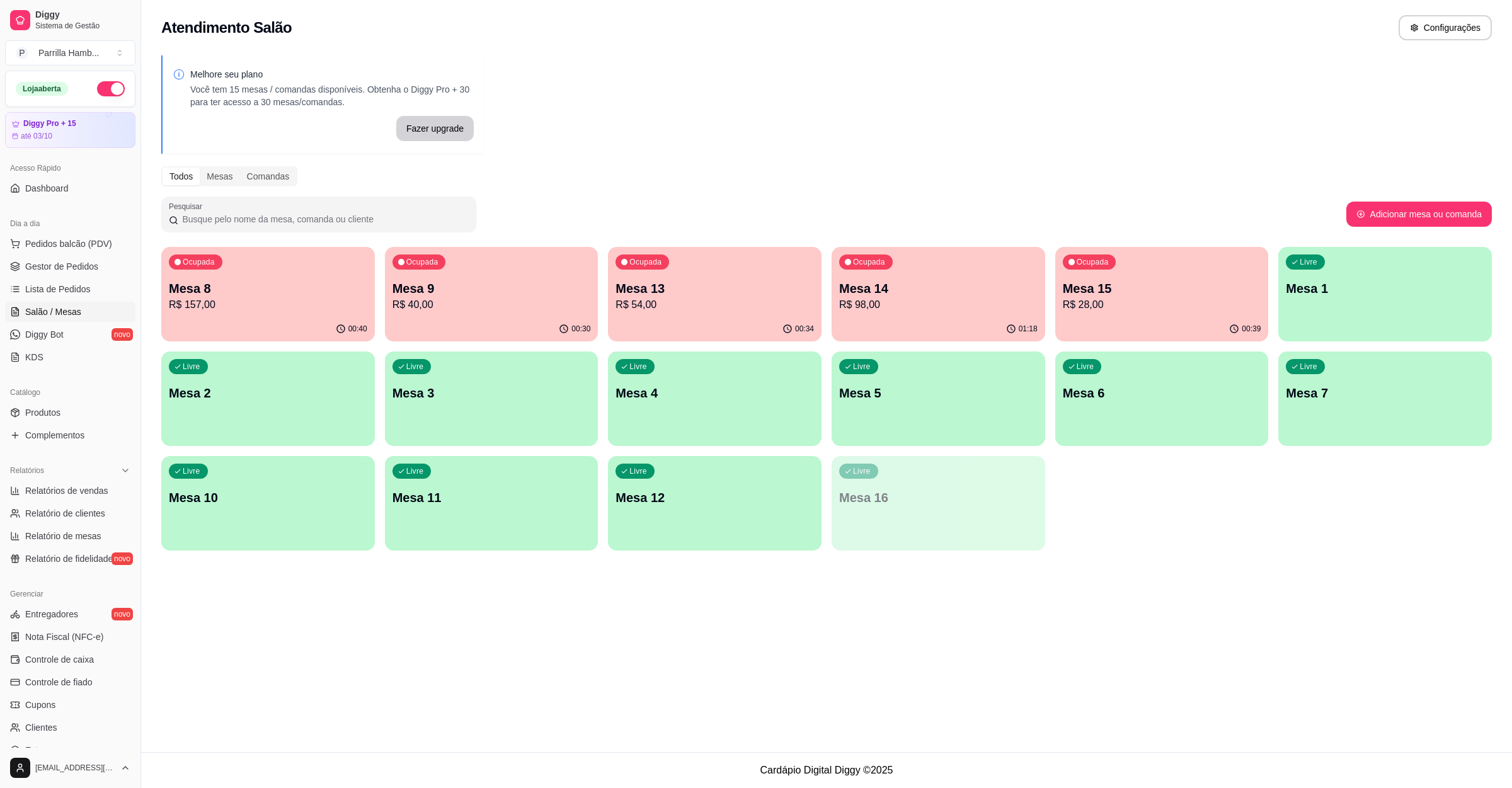
click at [947, 223] on div "Pesquisar" at bounding box center [754, 214] width 1185 height 35
click at [930, 298] on p "R$ 98,00" at bounding box center [938, 305] width 193 height 15
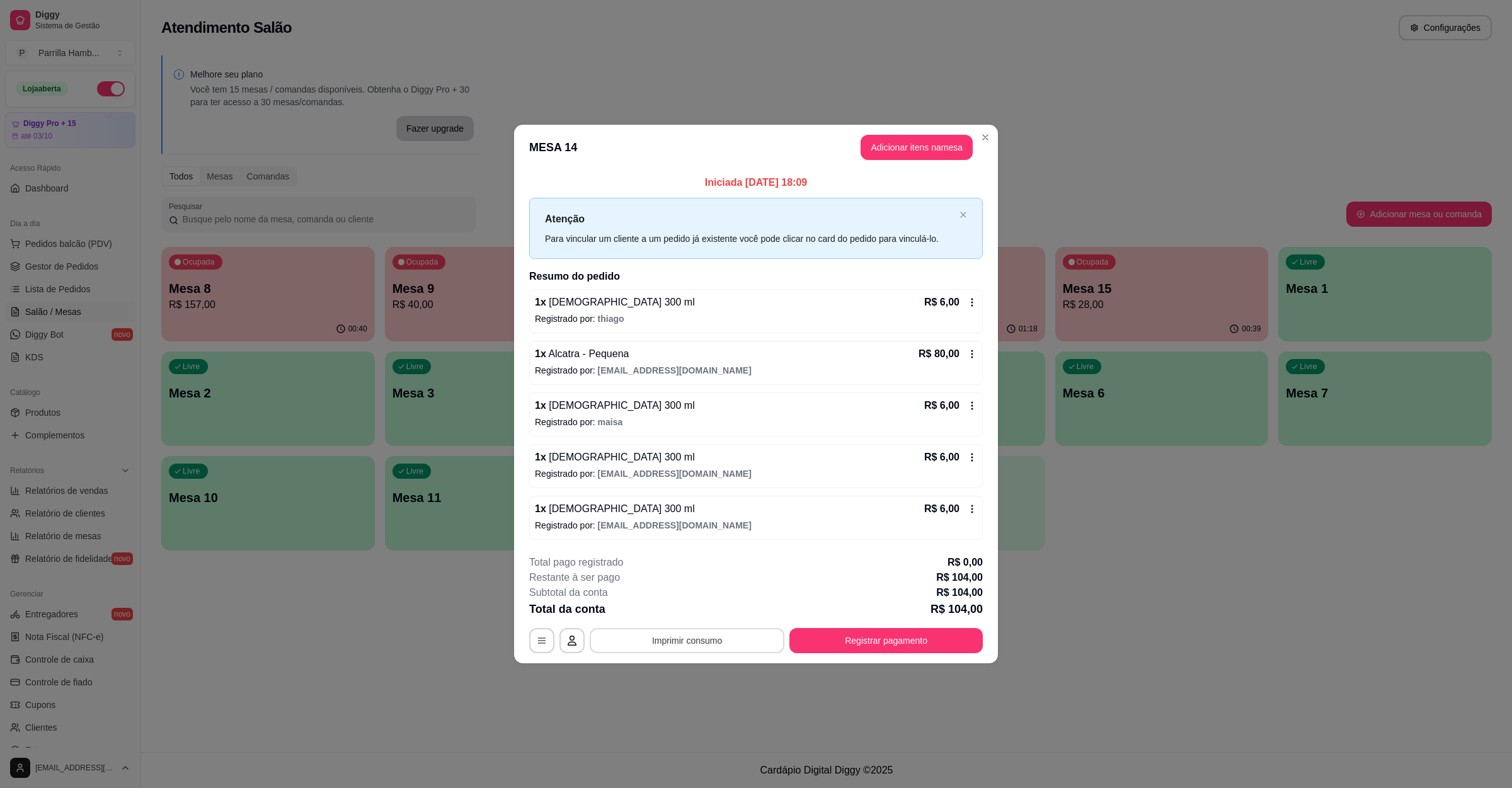
click at [700, 650] on button "Imprimir consumo" at bounding box center [687, 640] width 194 height 25
click at [700, 607] on button "IMPRESSORA" at bounding box center [690, 614] width 91 height 20
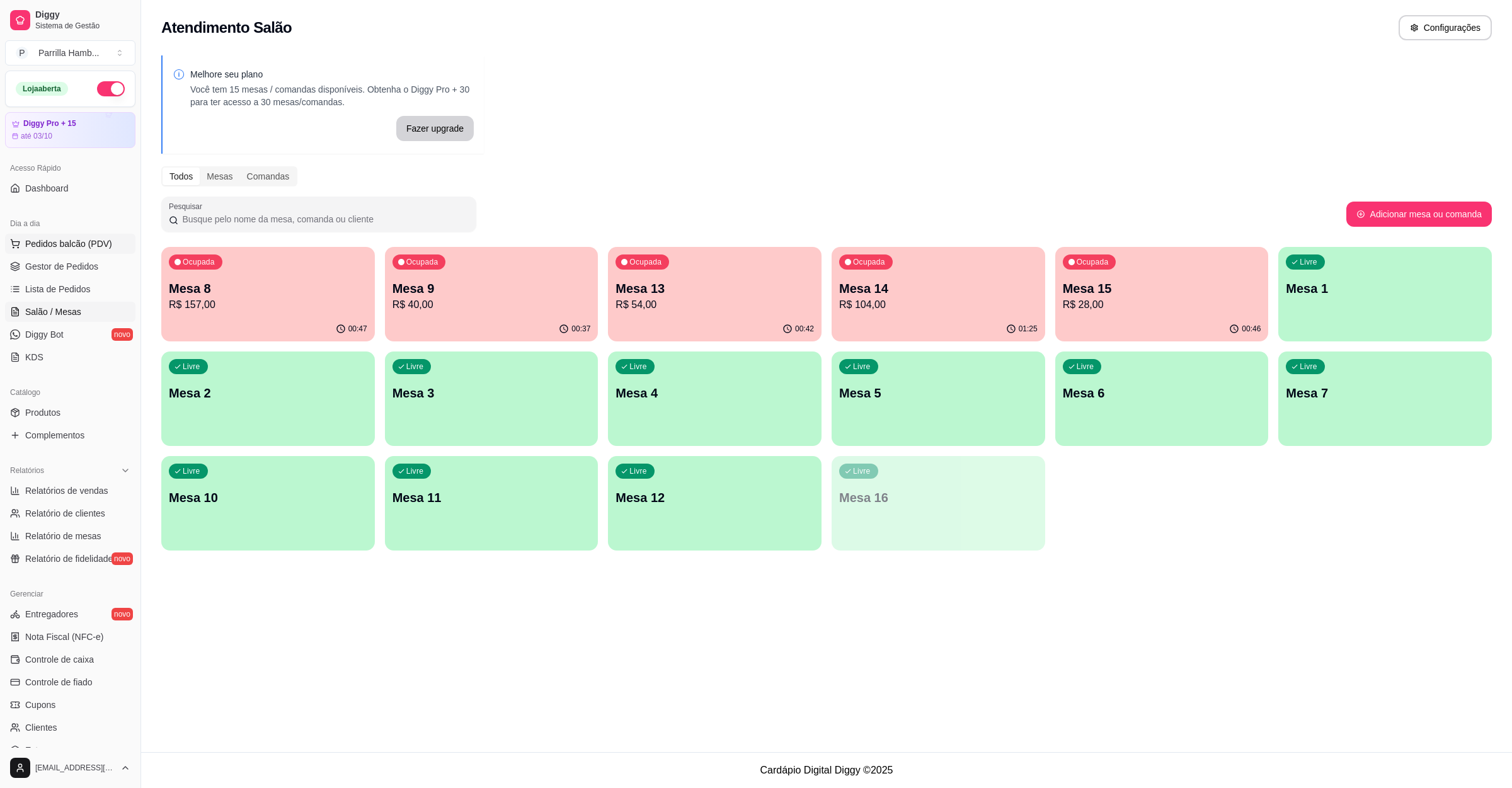
click at [65, 244] on span "Pedidos balcão (PDV)" at bounding box center [68, 244] width 87 height 13
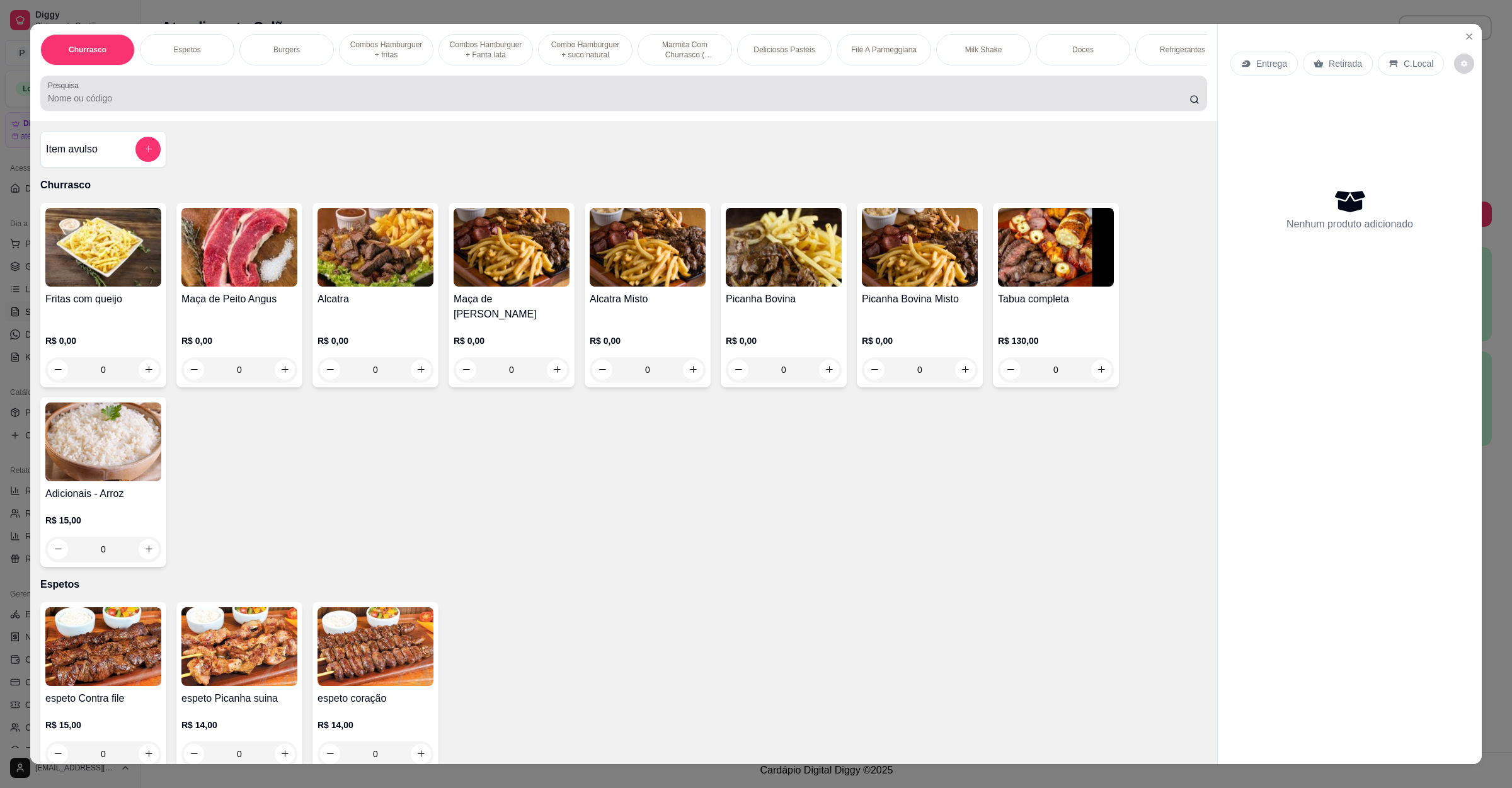
click at [221, 104] on input "Pesquisa" at bounding box center [618, 99] width 1142 height 13
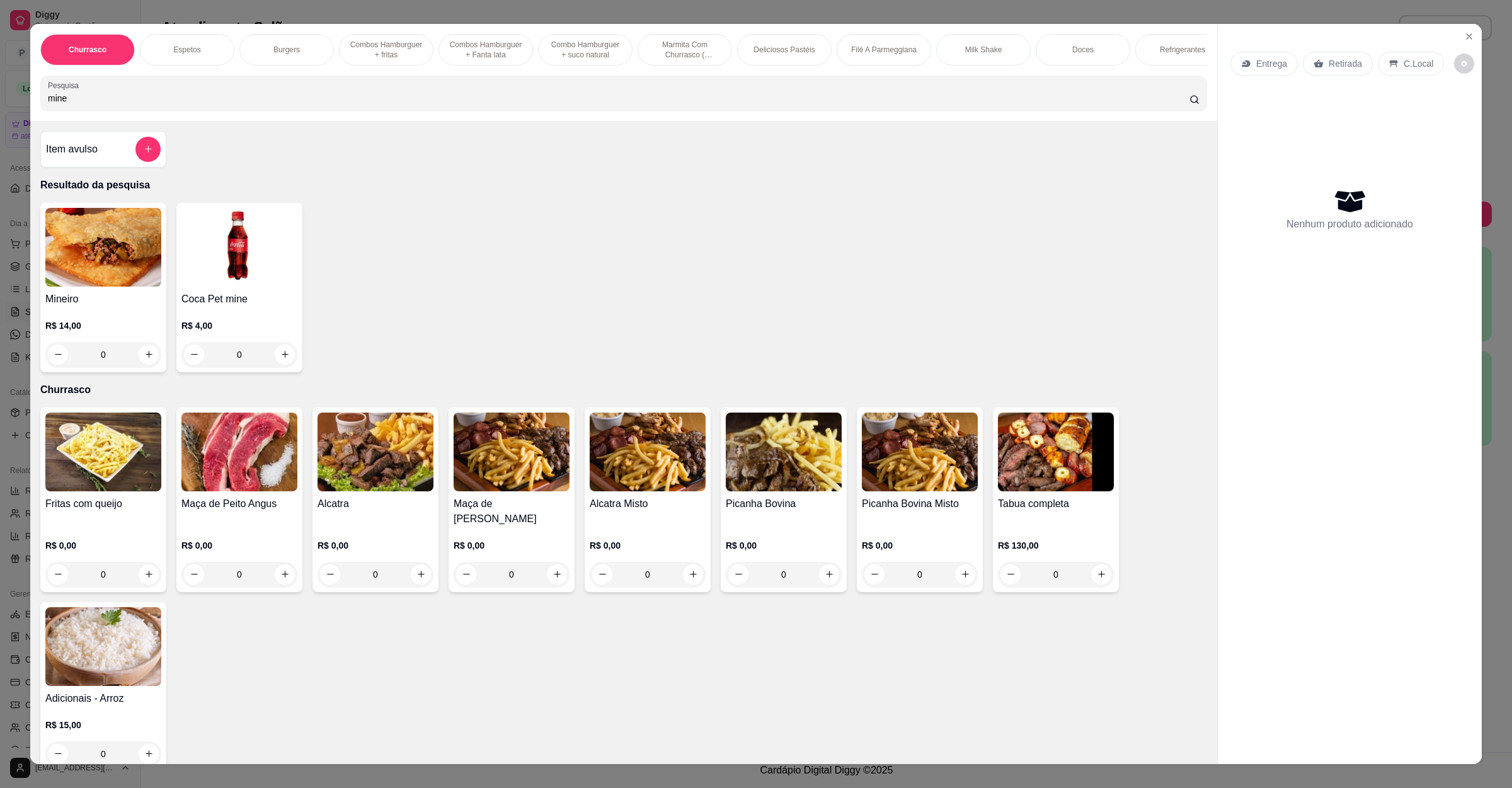
type input "mine"
click at [134, 365] on div "0" at bounding box center [103, 354] width 116 height 25
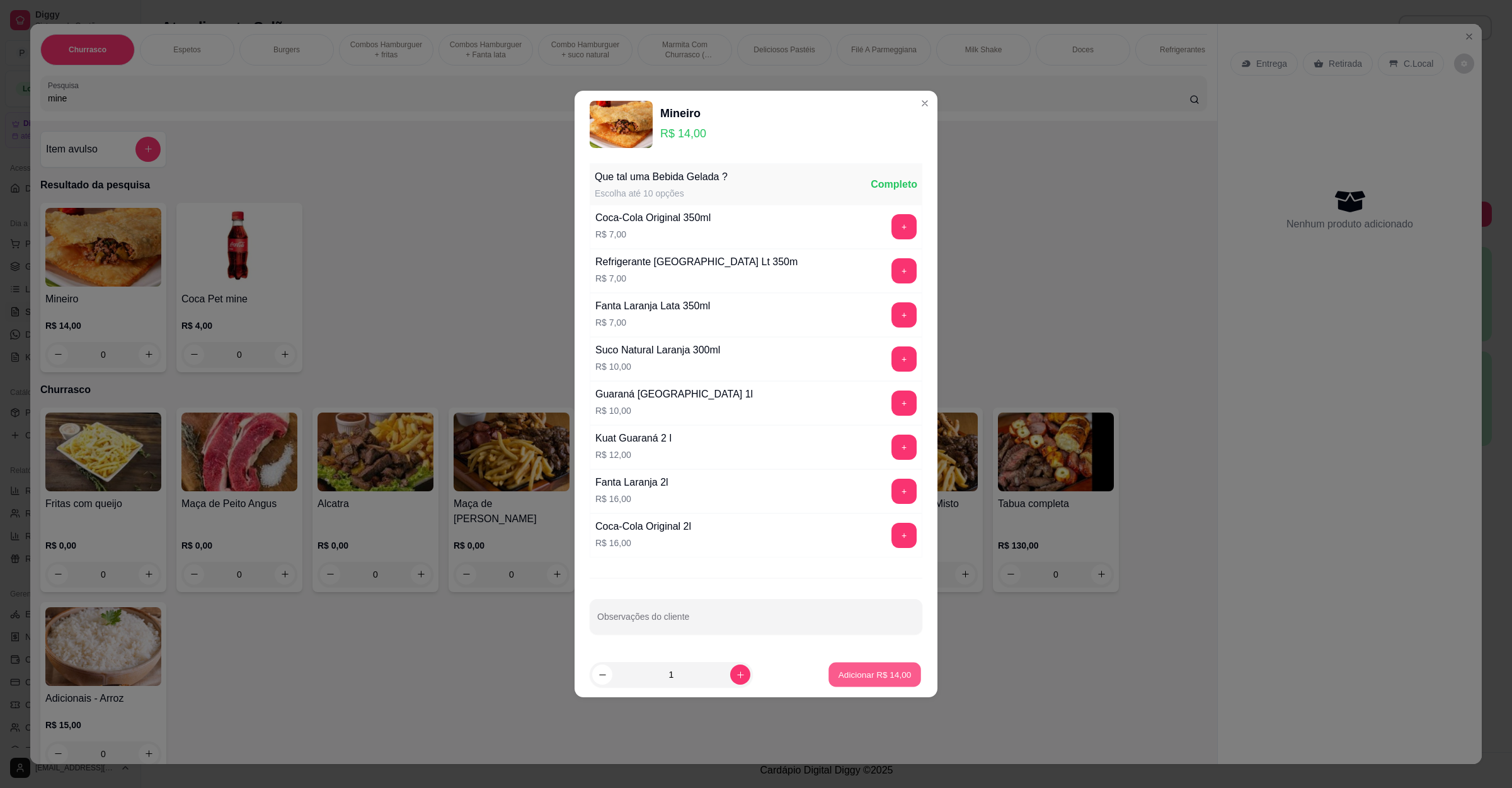
click at [863, 665] on button "Adicionar R$ 14,00" at bounding box center [875, 674] width 93 height 24
type input "1"
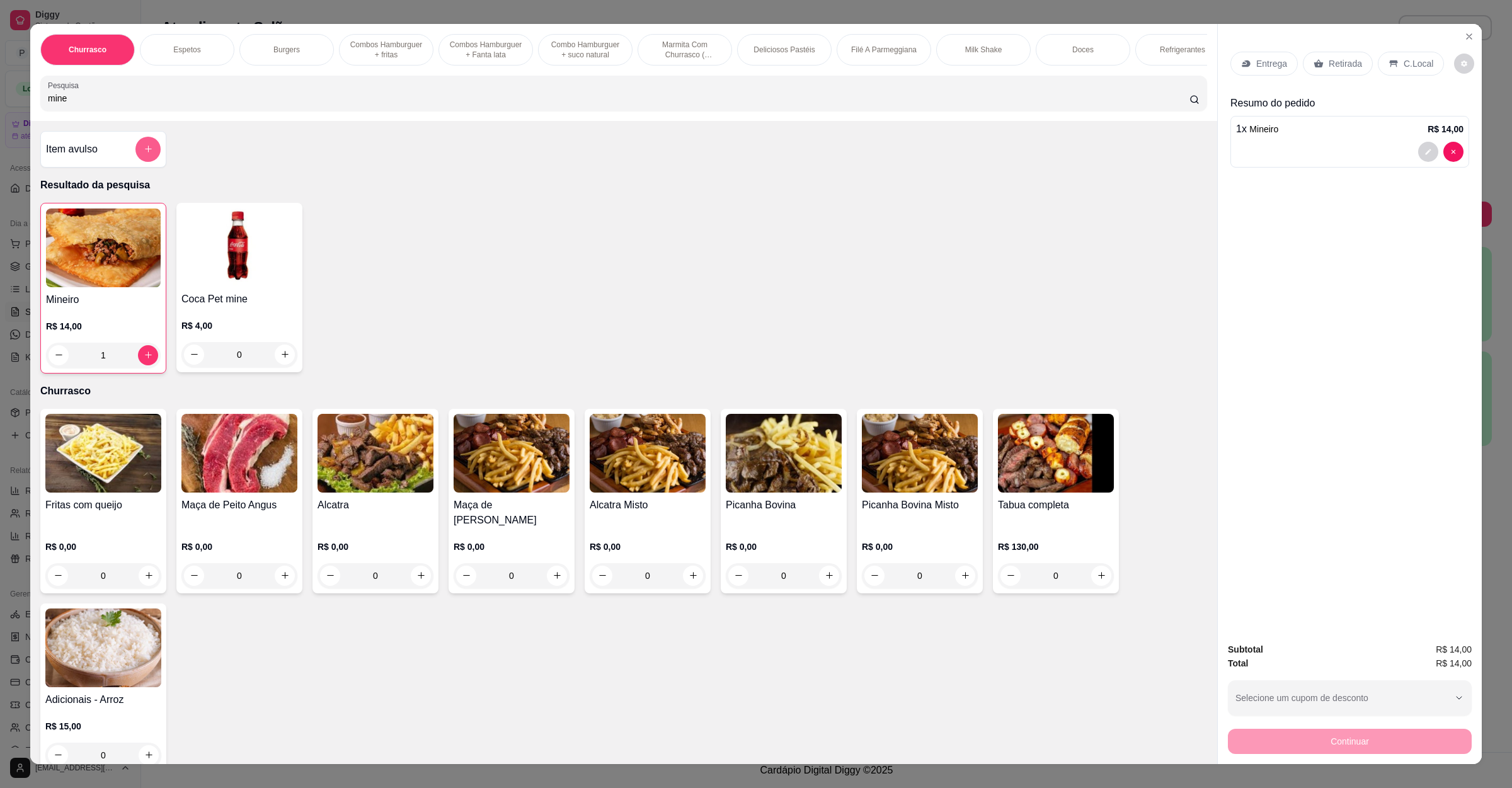
click at [141, 154] on button "add-separate-item" at bounding box center [148, 149] width 25 height 25
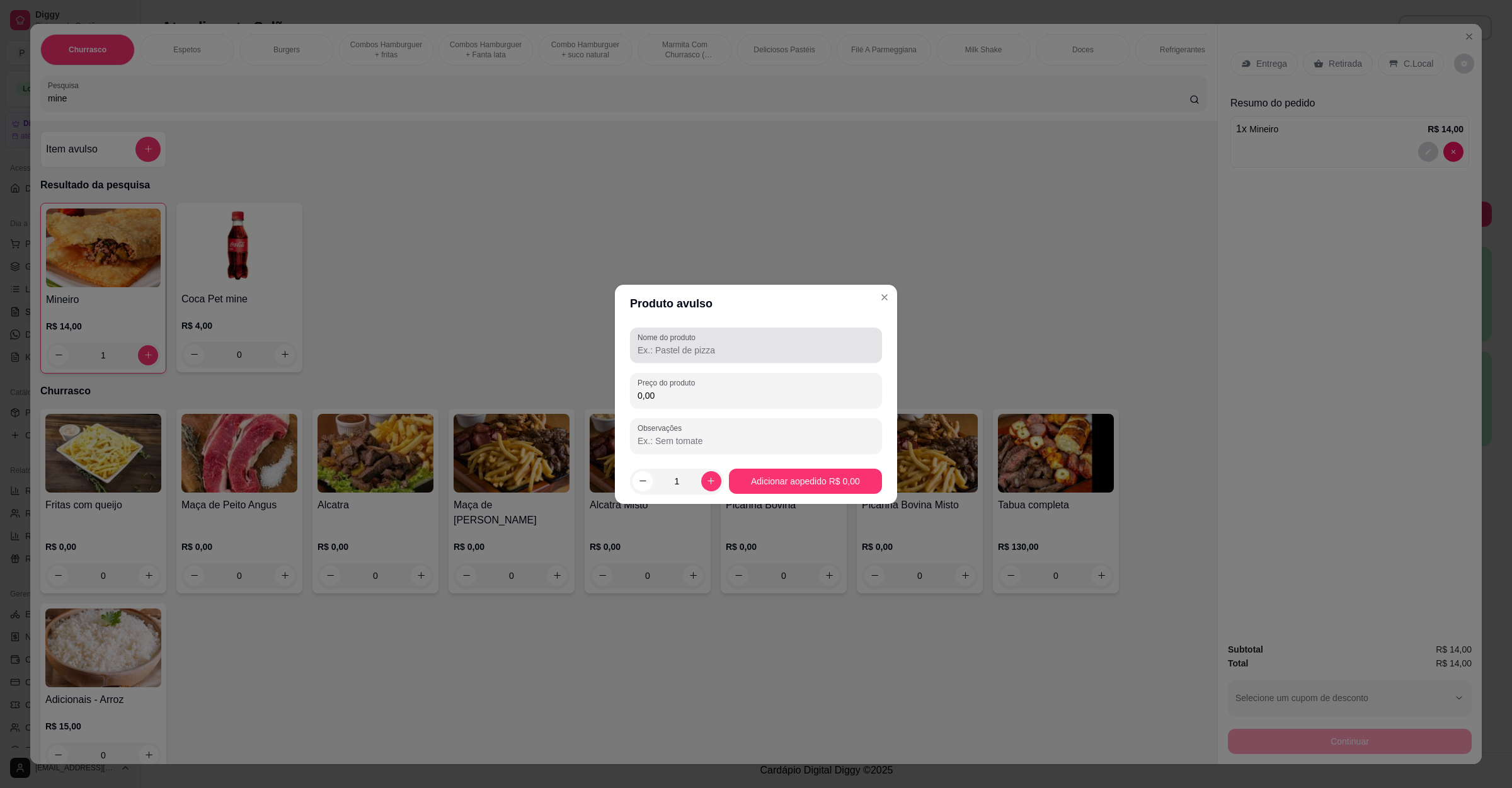
click at [824, 357] on div at bounding box center [756, 344] width 237 height 25
type input "mussarella"
click at [715, 397] on input "0,00" at bounding box center [756, 395] width 237 height 13
type input "14,00"
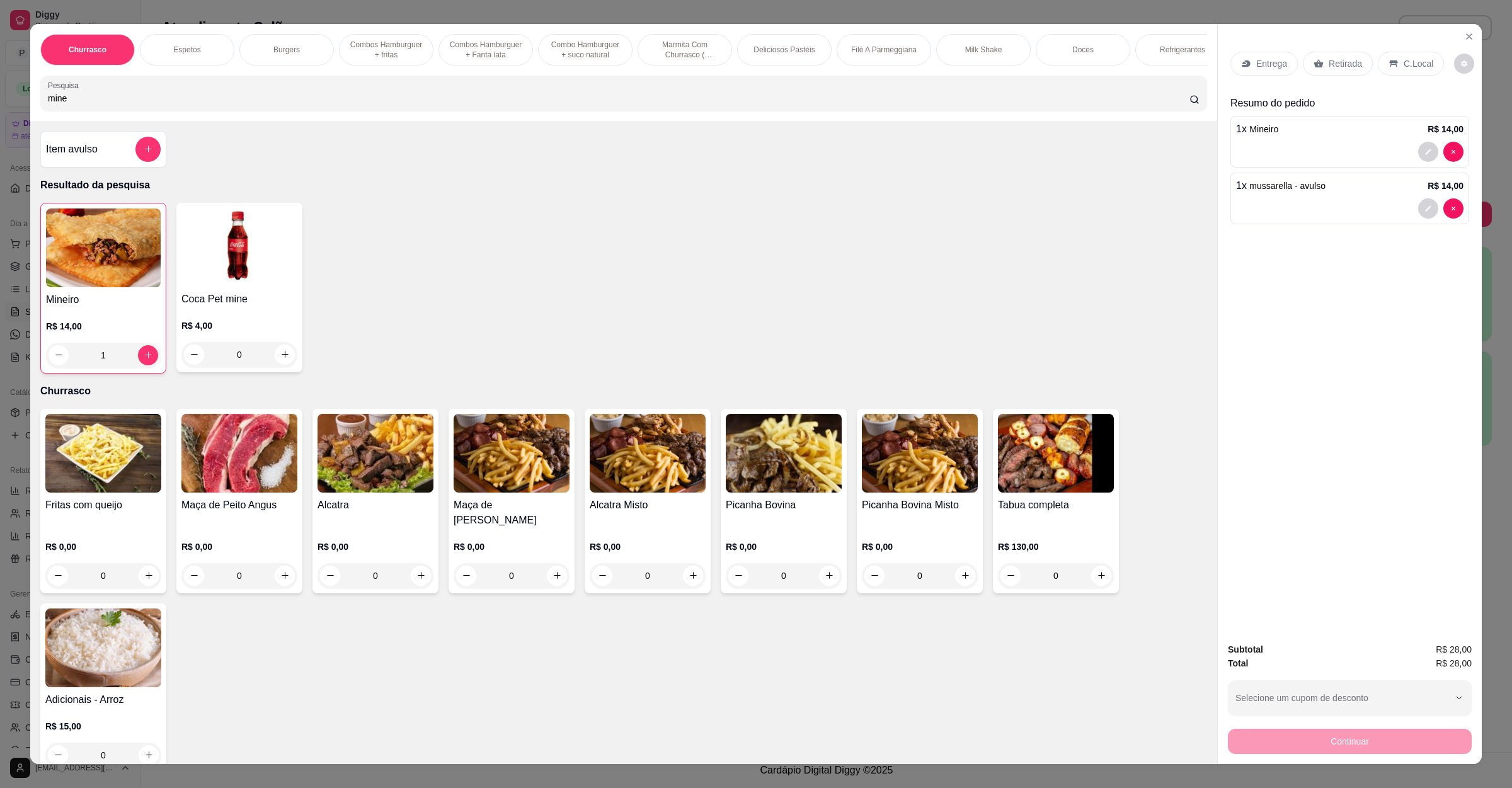
click at [1332, 66] on p "Retirada" at bounding box center [1345, 64] width 33 height 13
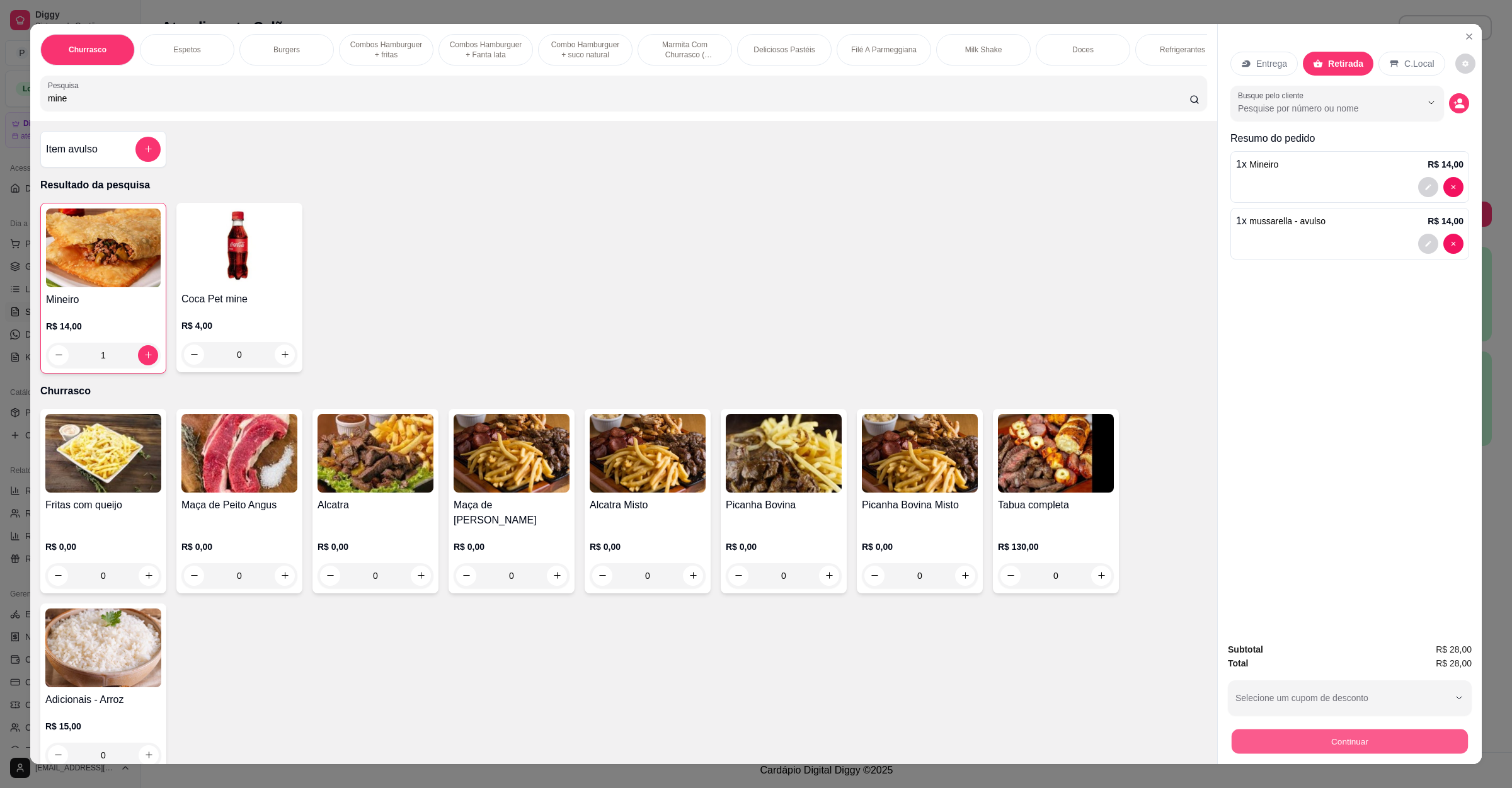
click at [1306, 739] on button "Continuar" at bounding box center [1350, 741] width 236 height 24
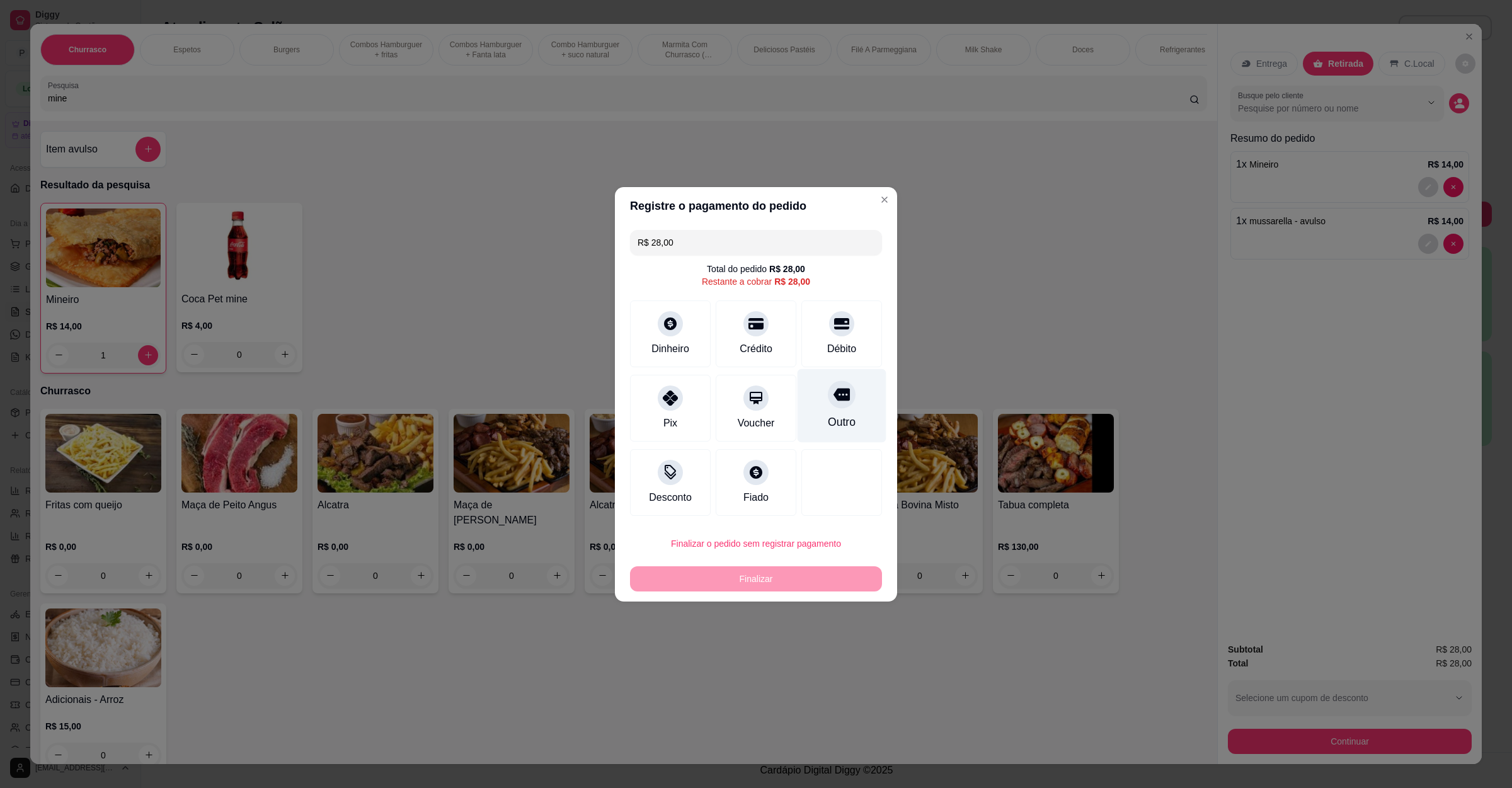
click at [847, 395] on div "Outro" at bounding box center [841, 405] width 88 height 73
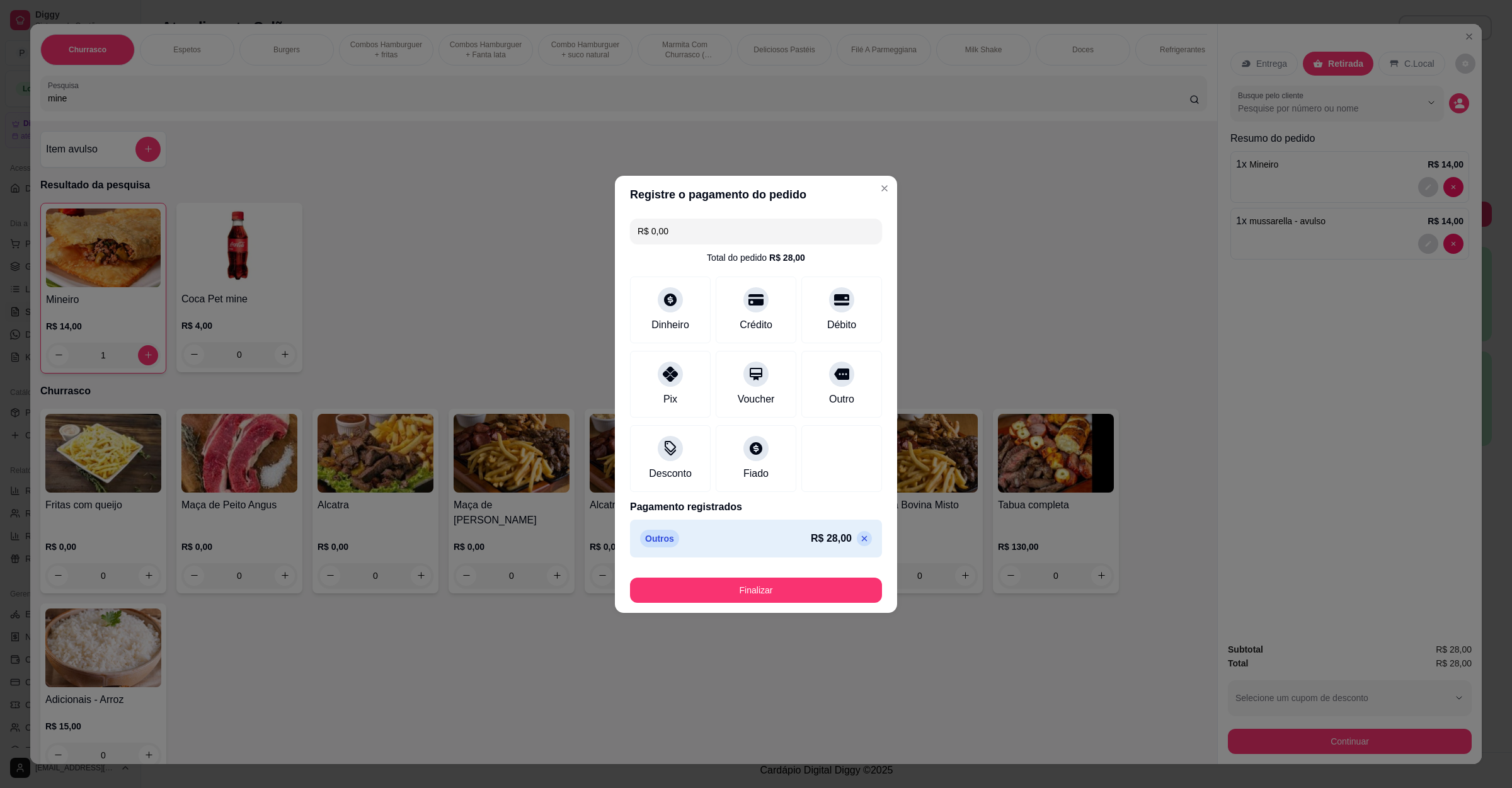
click at [862, 540] on icon at bounding box center [864, 539] width 6 height 6
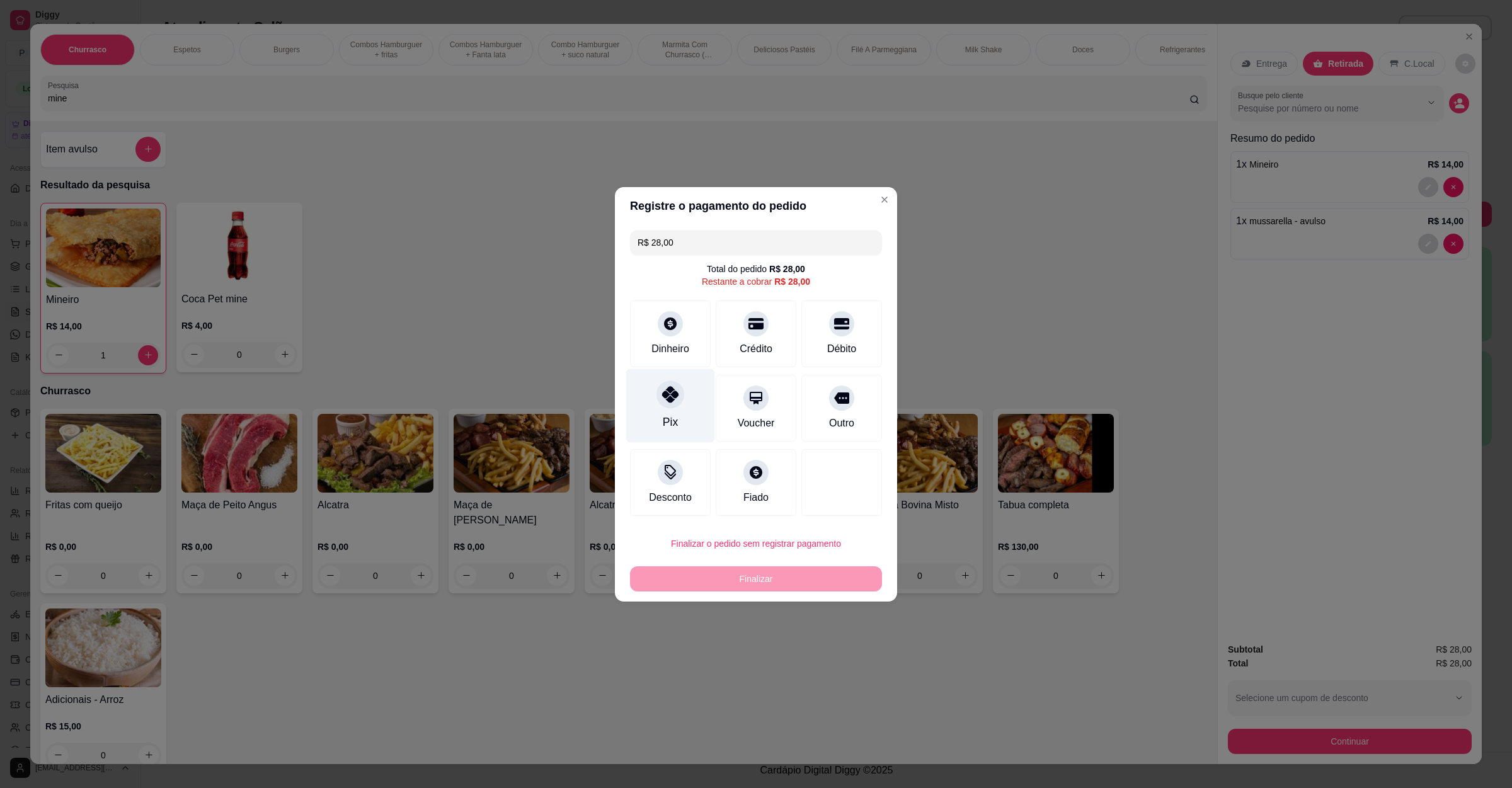
click at [656, 378] on div "Pix" at bounding box center [670, 405] width 88 height 73
type input "R$ 0,00"
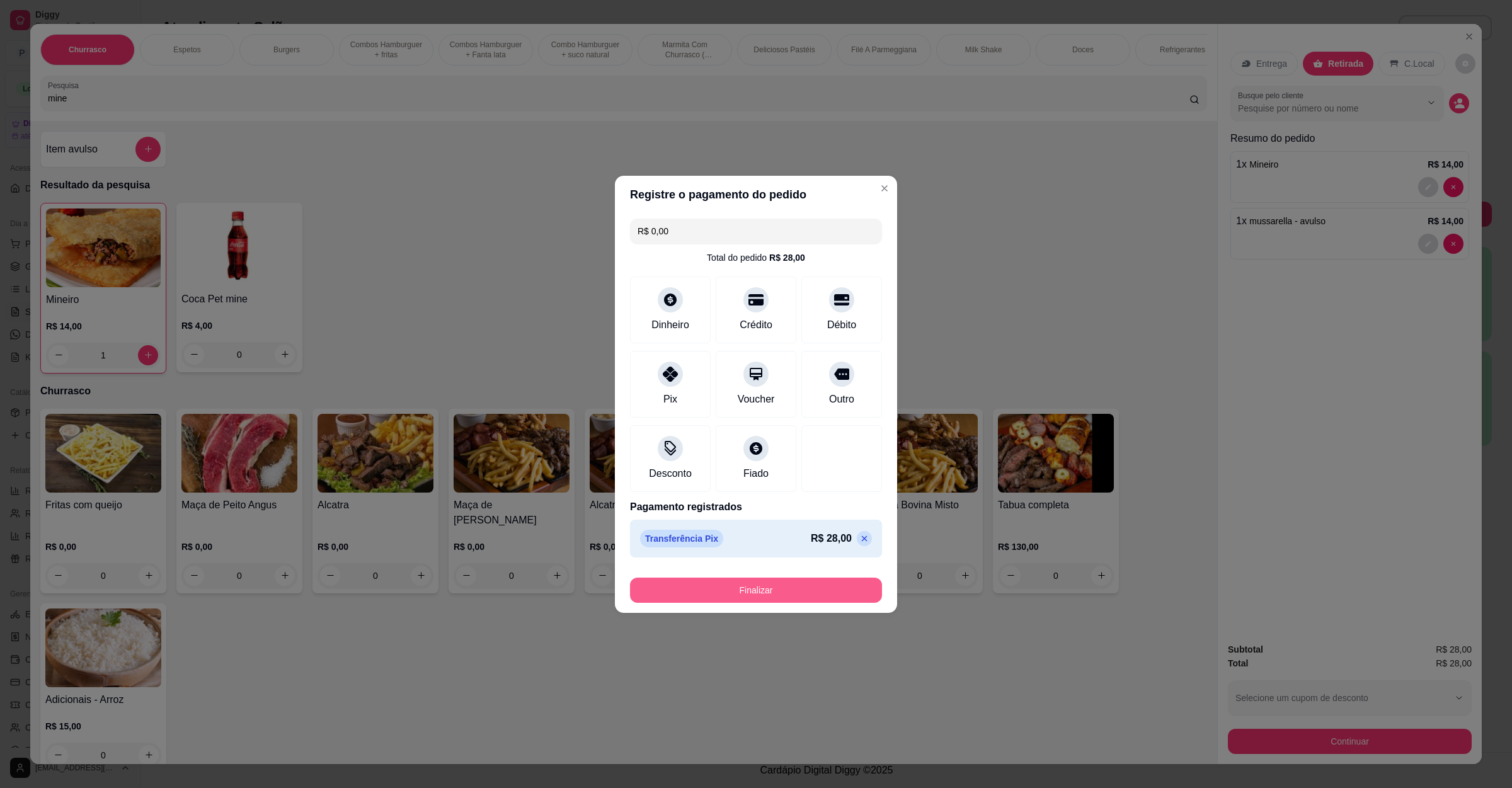
click at [775, 599] on button "Finalizar" at bounding box center [756, 590] width 252 height 25
type input "0"
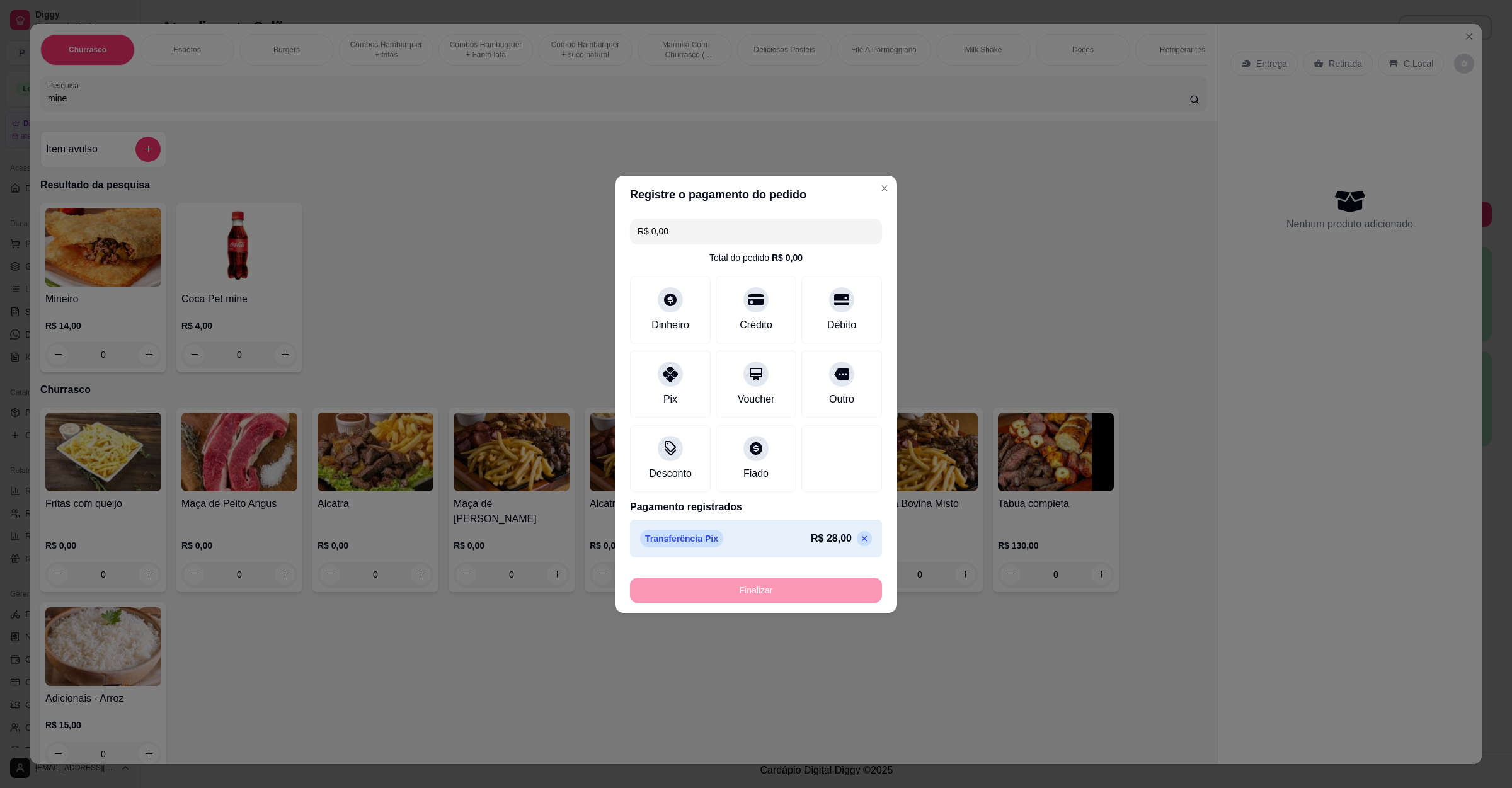
type input "-R$ 28,00"
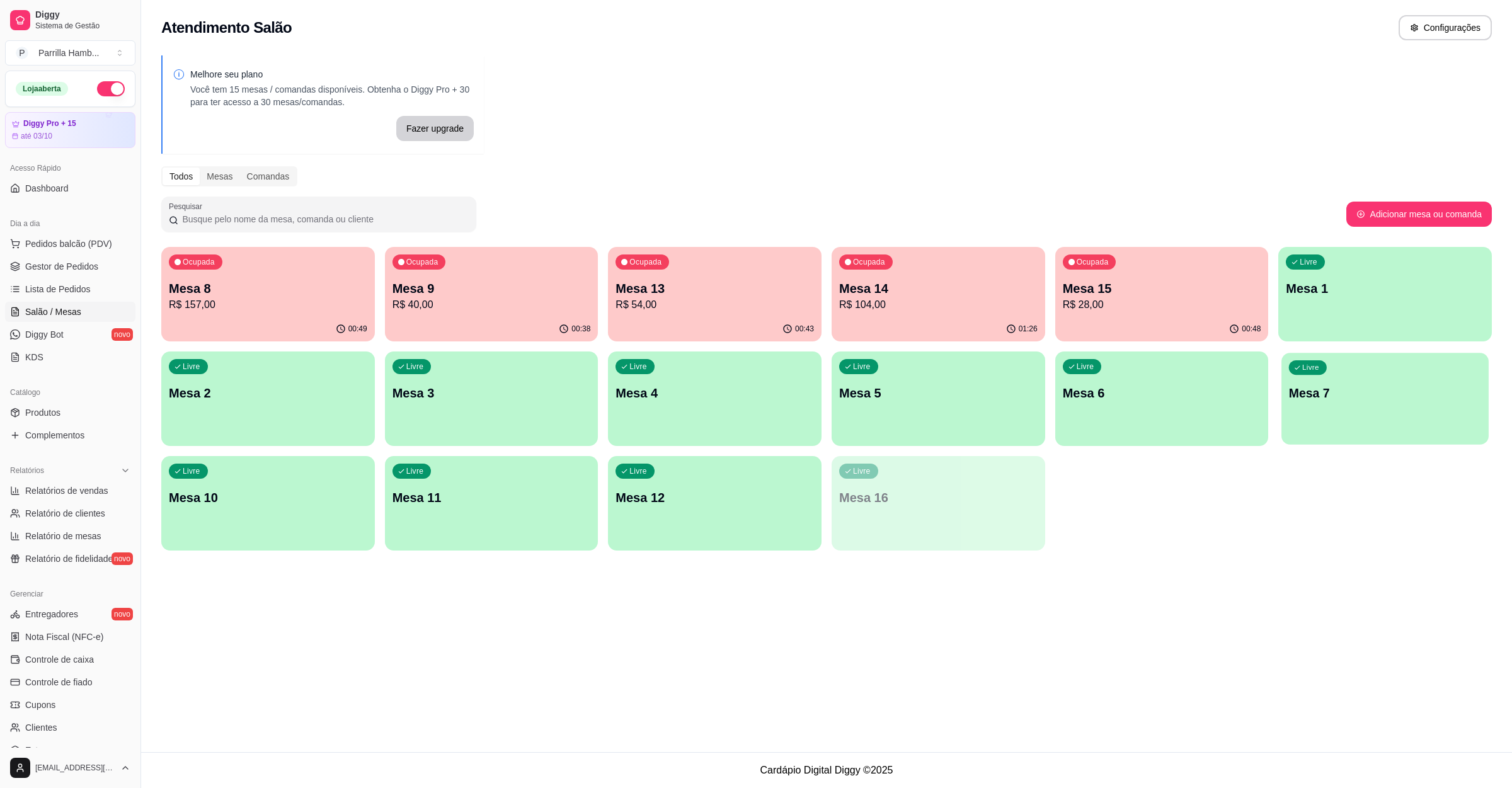
click at [1435, 375] on div "Livre Mesa 7" at bounding box center [1385, 391] width 207 height 77
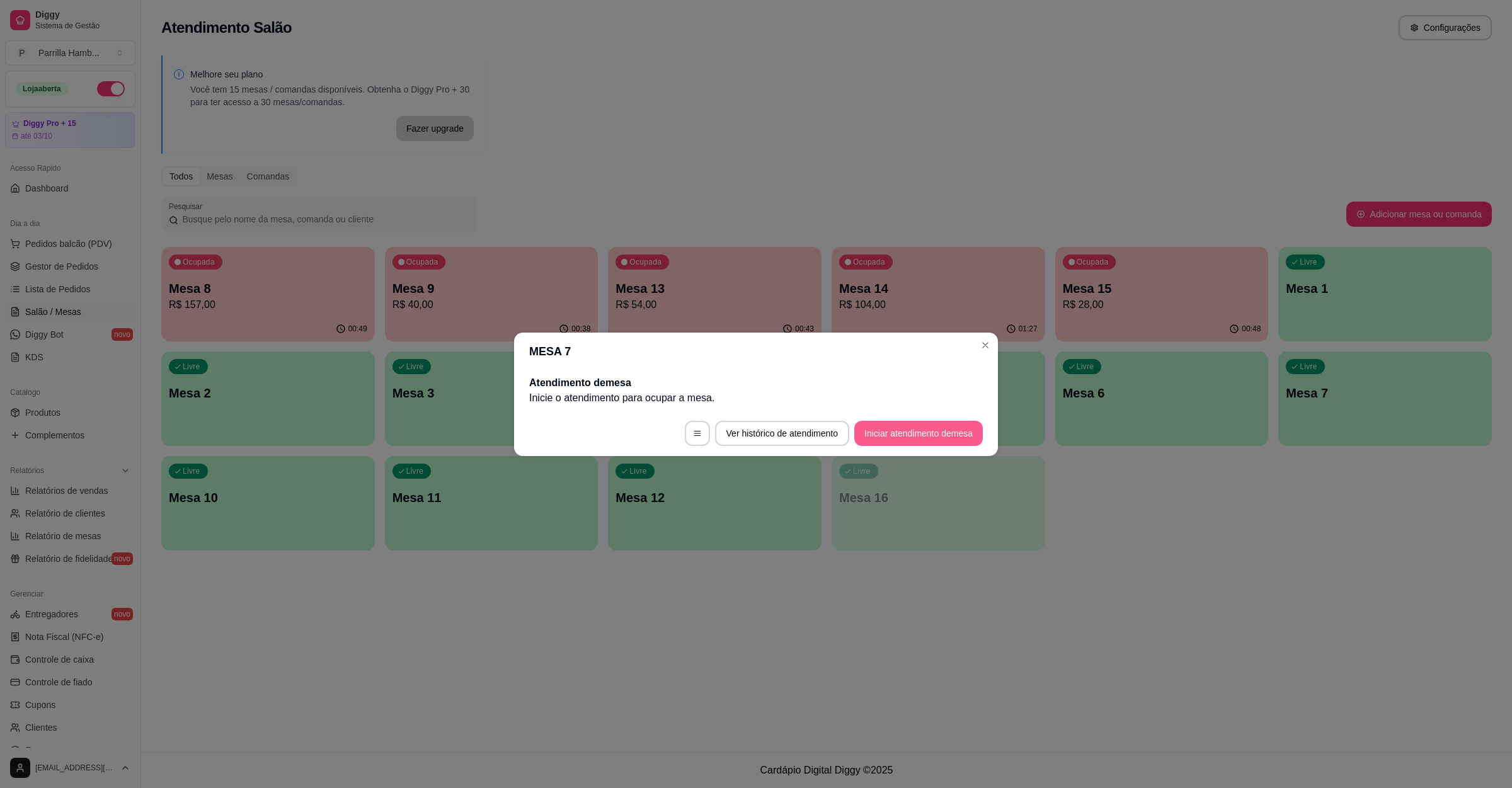
click at [905, 440] on button "Iniciar atendimento de mesa" at bounding box center [918, 433] width 128 height 25
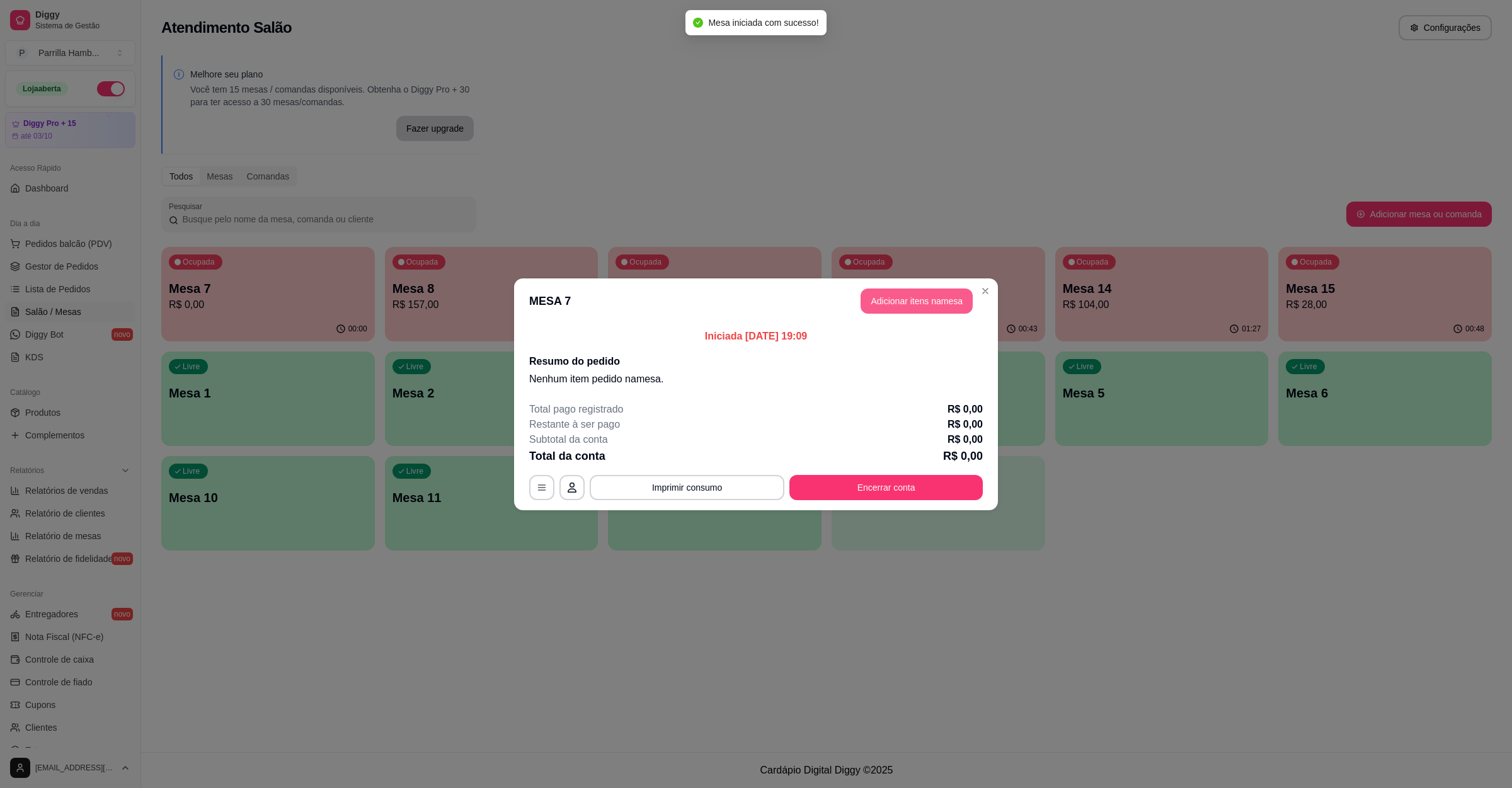
click at [903, 294] on button "Adicionar itens na mesa" at bounding box center [917, 301] width 113 height 25
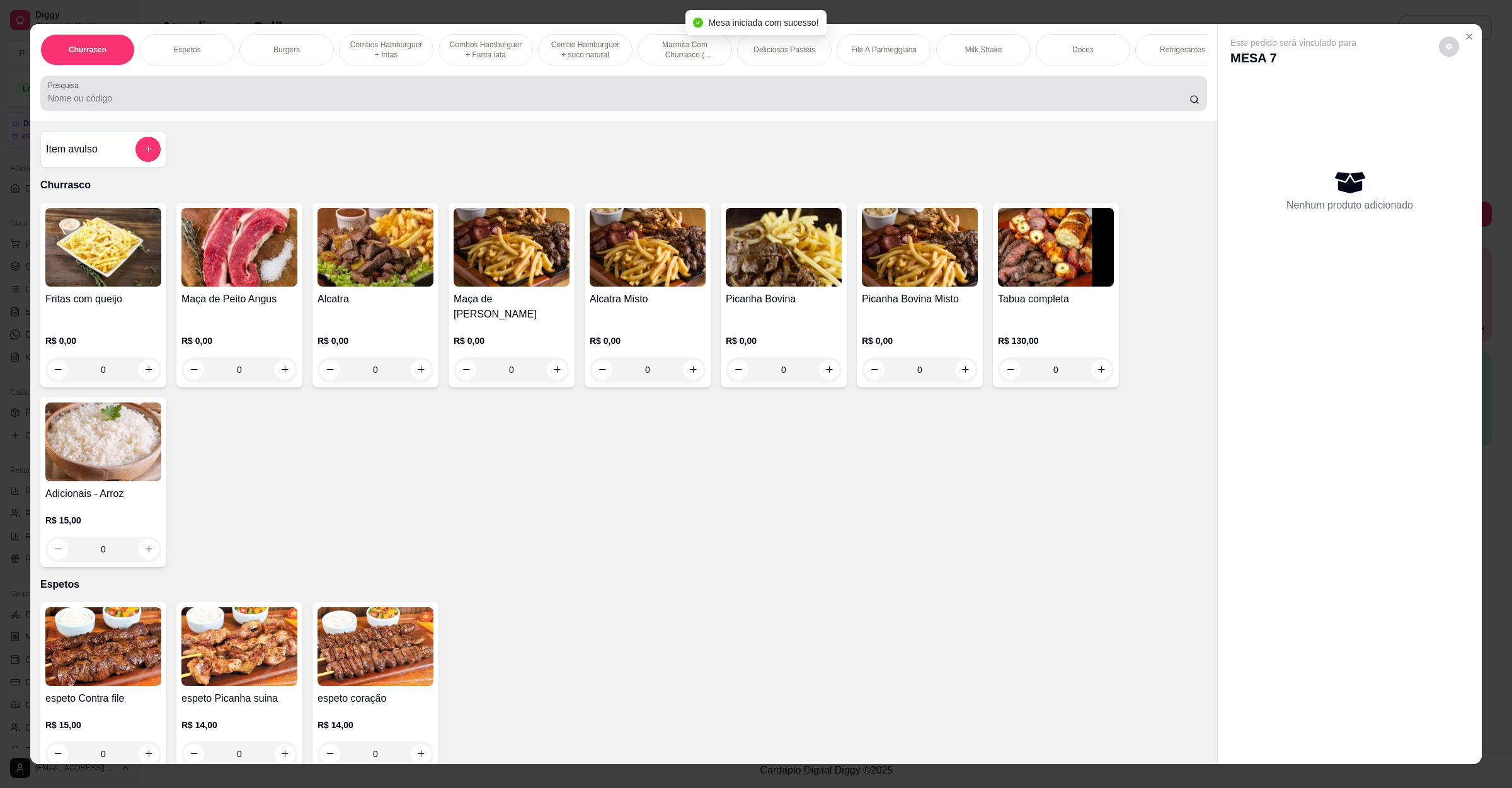
click at [63, 90] on label "Pesquisa" at bounding box center [65, 86] width 35 height 11
click at [63, 102] on input "Pesquisa" at bounding box center [618, 99] width 1142 height 13
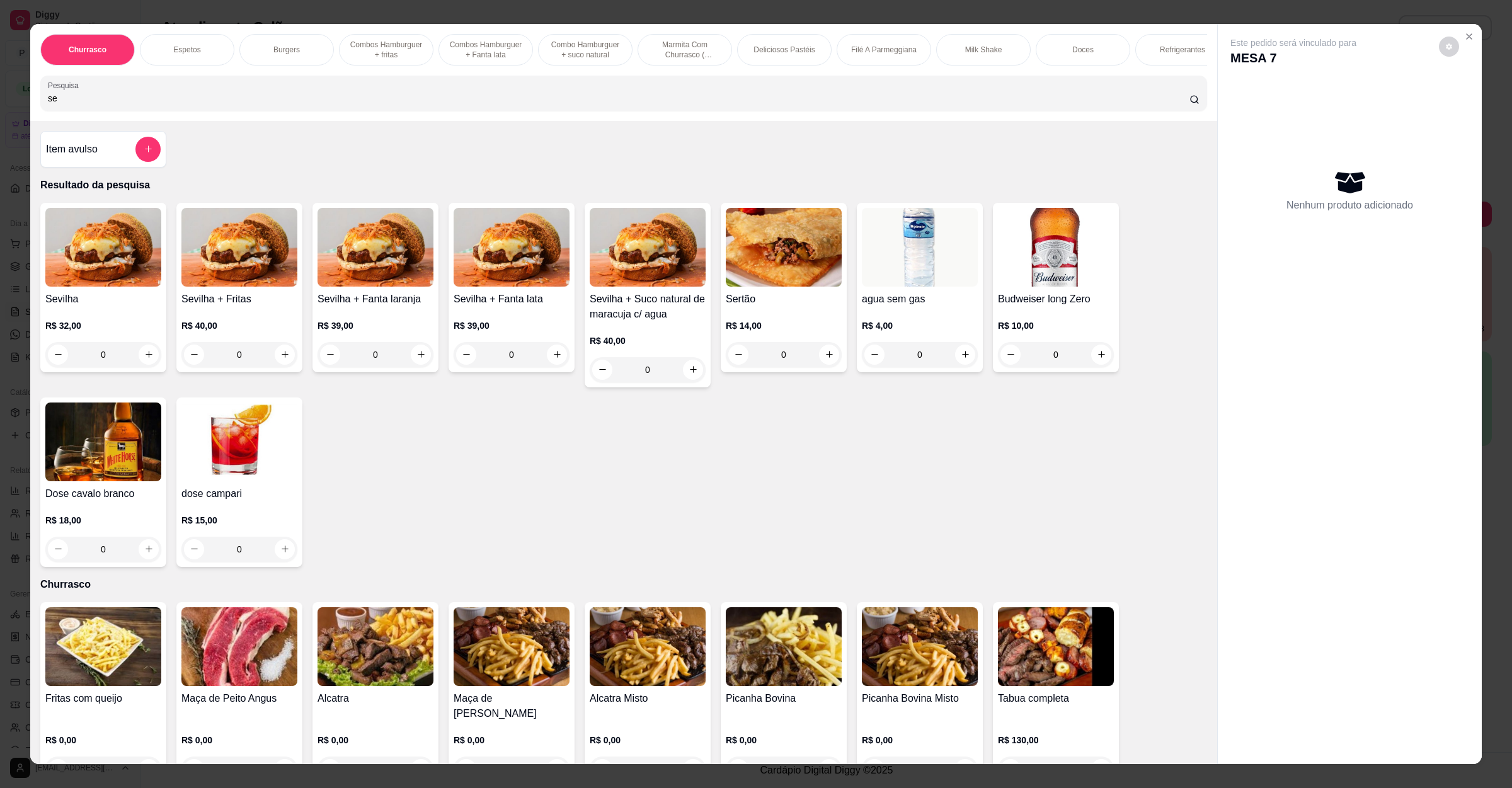
type input "se"
click at [143, 367] on div "0" at bounding box center [103, 354] width 116 height 25
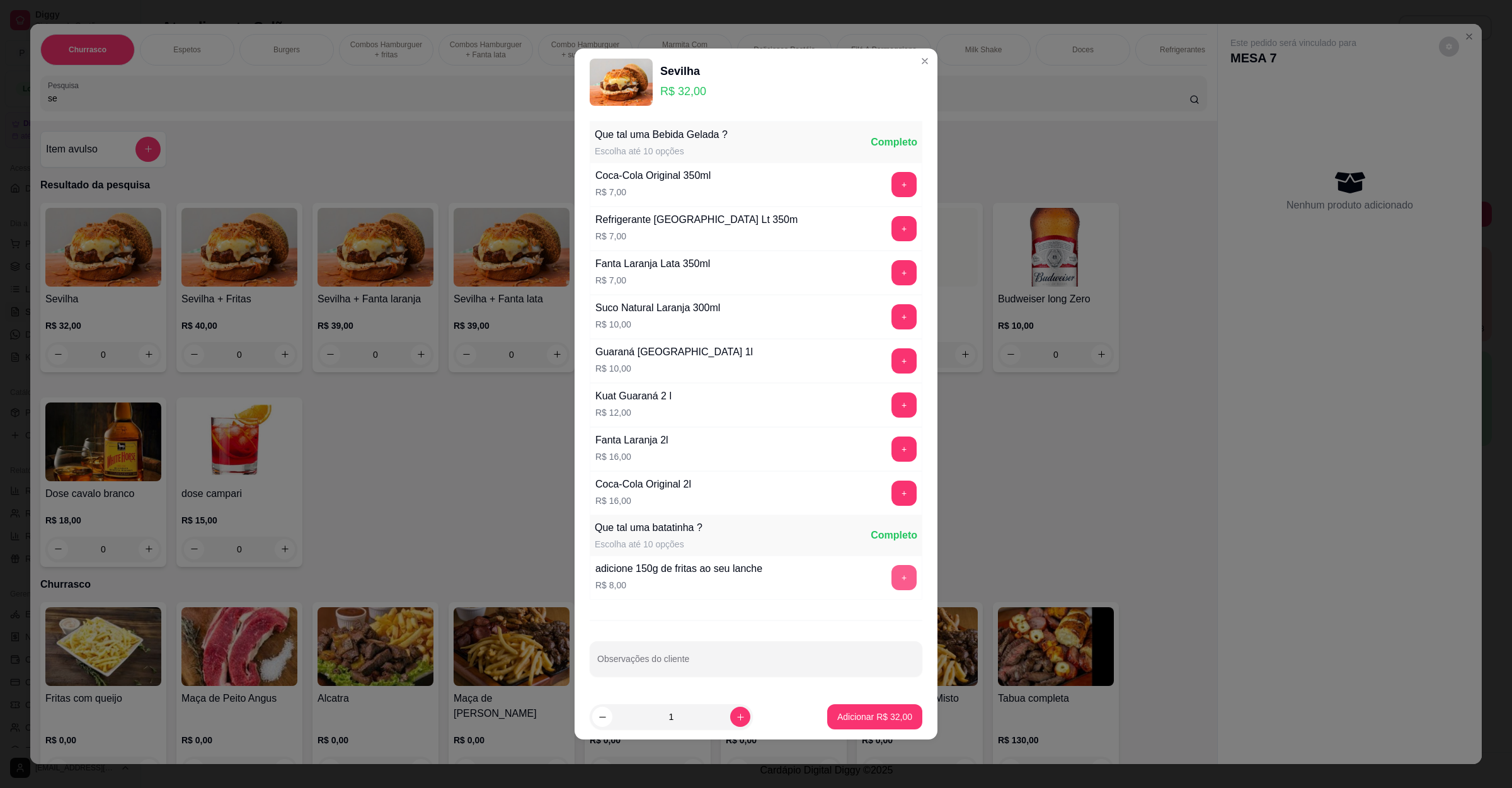
click at [891, 582] on button "+" at bounding box center [903, 577] width 25 height 25
click at [872, 720] on p "Adicionar R$ 40,00" at bounding box center [875, 717] width 75 height 13
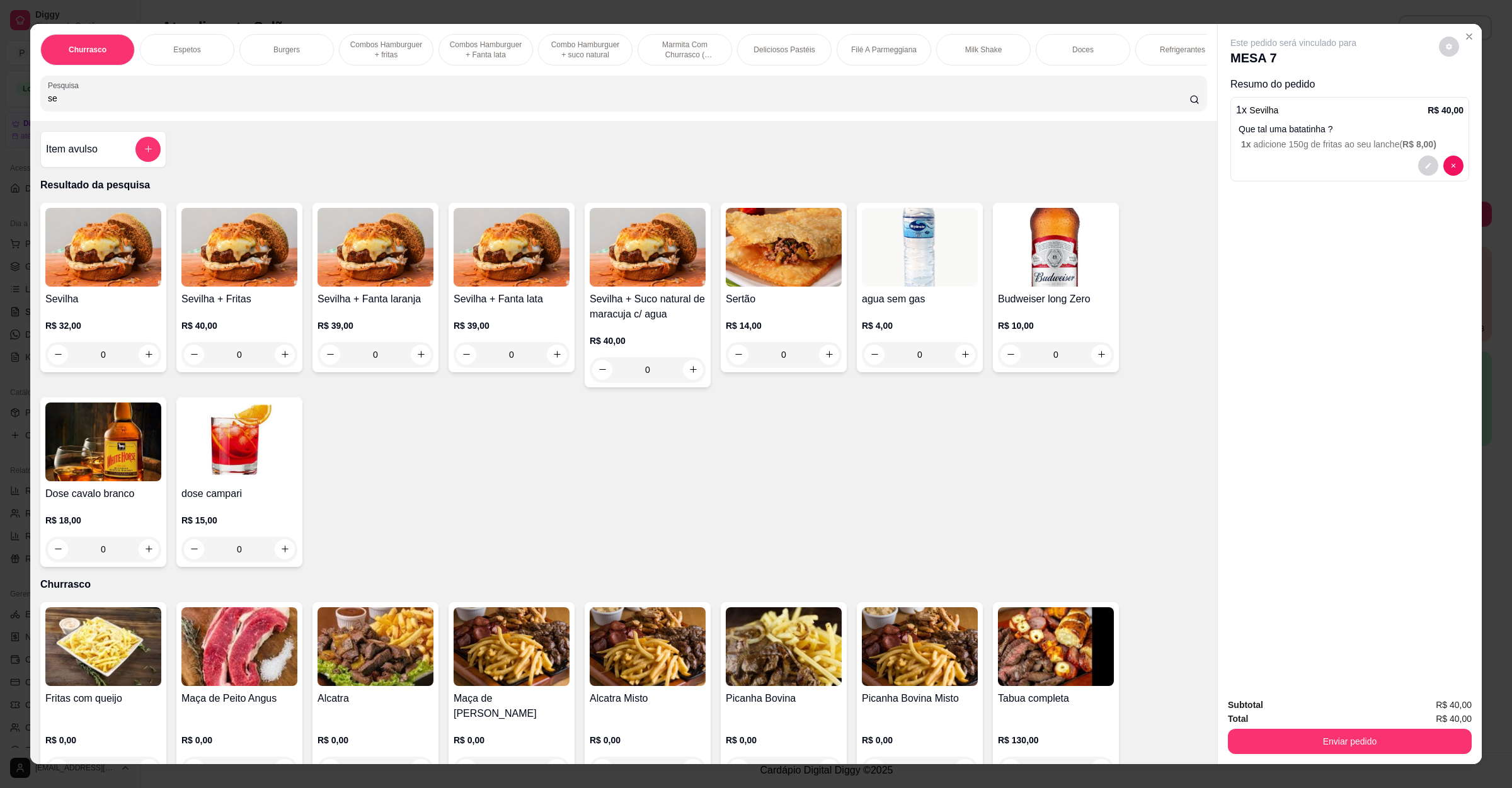
click at [142, 367] on div "0" at bounding box center [103, 354] width 116 height 25
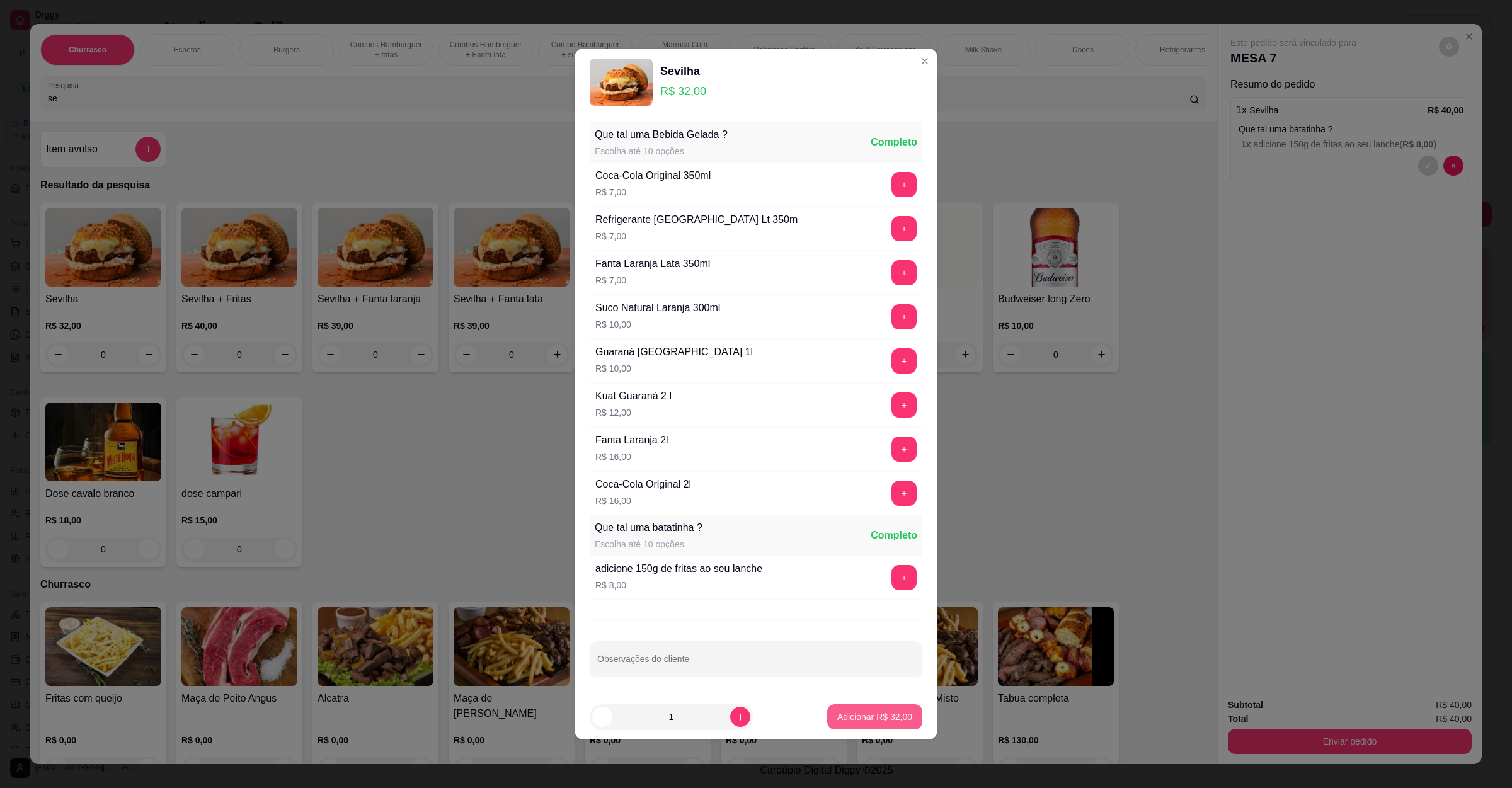
click at [827, 720] on button "Adicionar R$ 32,00" at bounding box center [875, 716] width 95 height 25
type input "1"
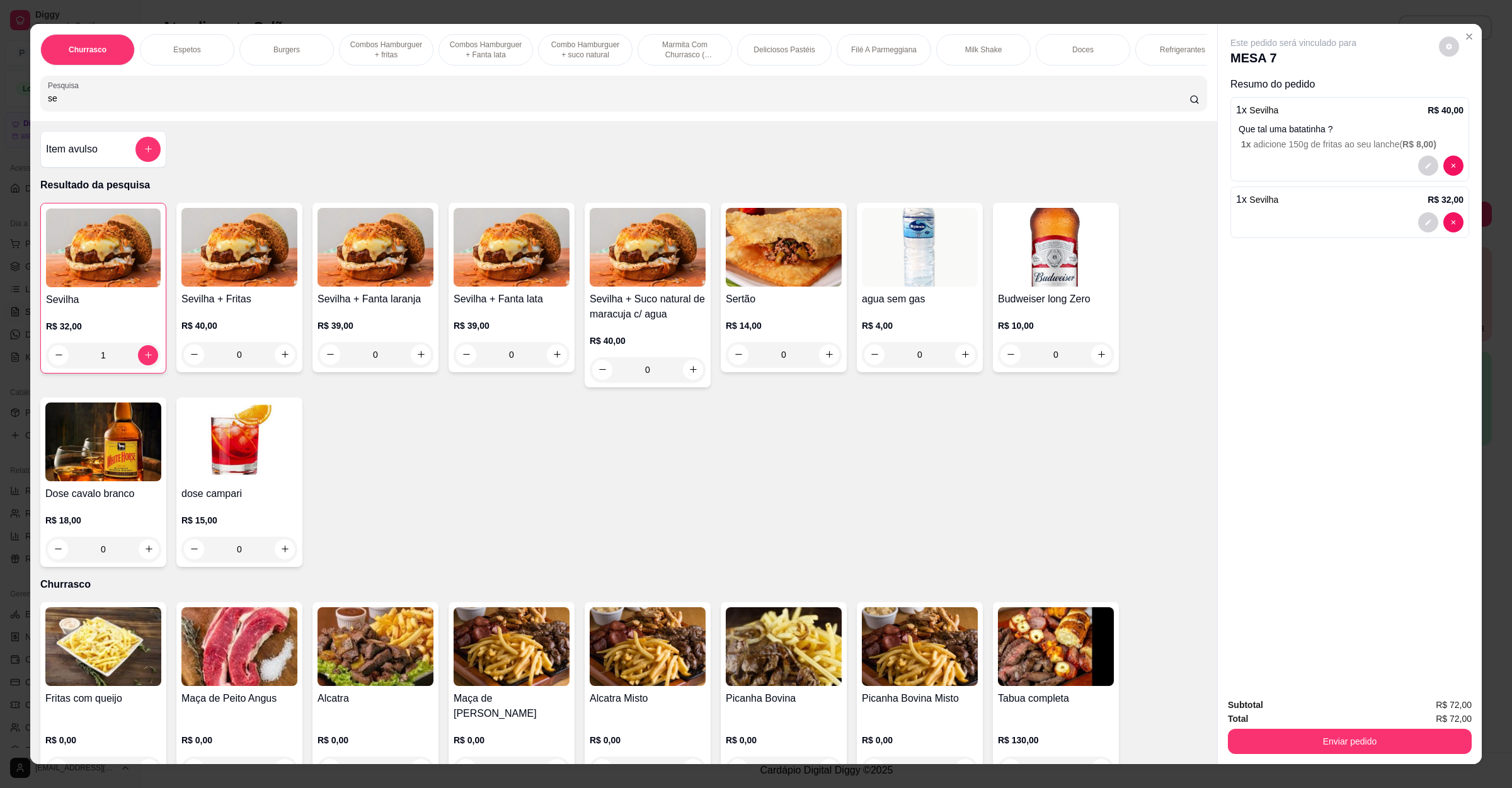
drag, startPoint x: 185, startPoint y: 104, endPoint x: 0, endPoint y: 121, distance: 185.8
click at [0, 121] on div "Churrasco Espetos Burgers Combos Hamburguer + fritas Combos Hamburguer + Fanta …" at bounding box center [756, 394] width 1512 height 788
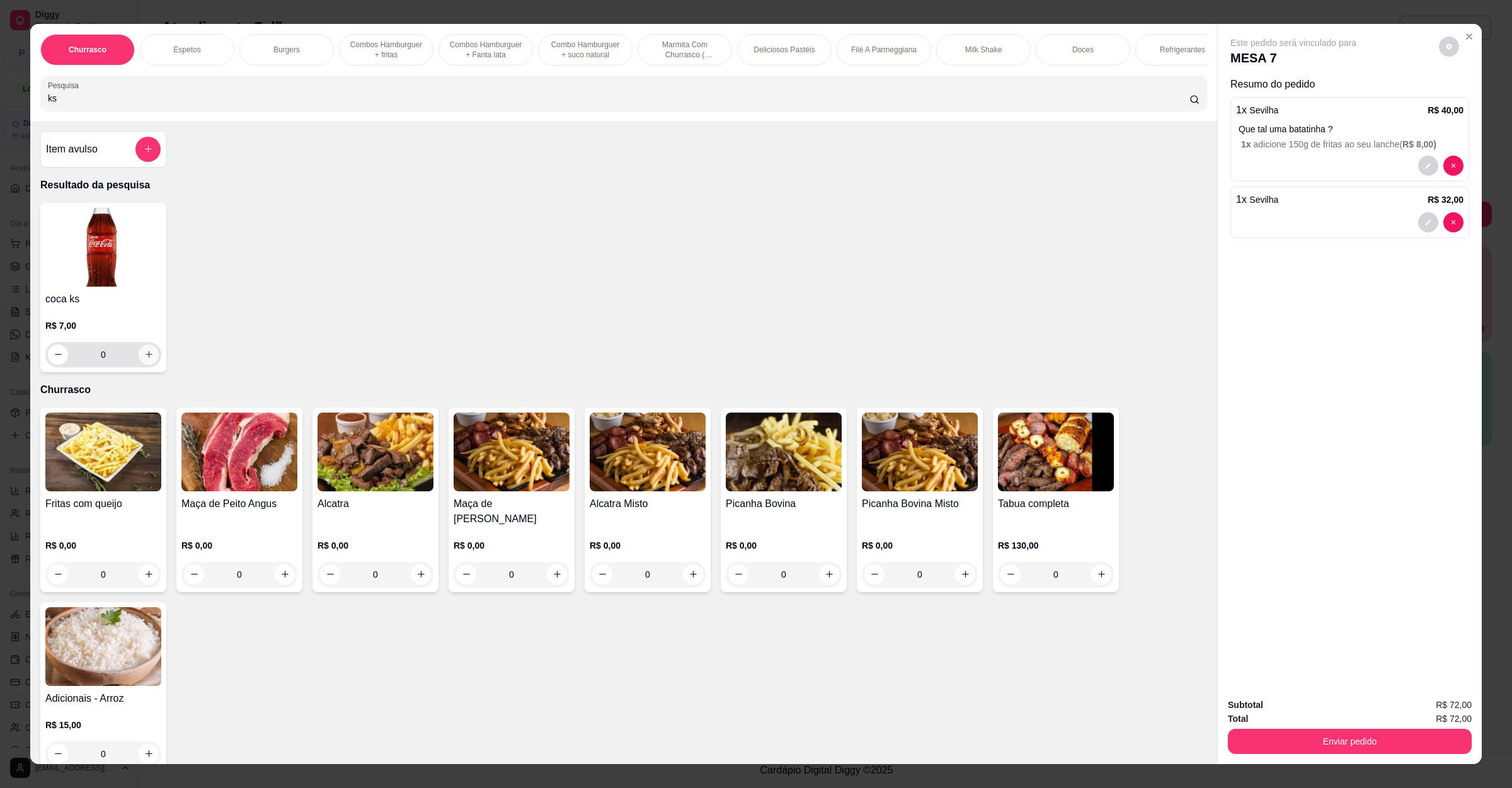
type input "ks"
click at [142, 365] on button "increase-product-quantity" at bounding box center [149, 354] width 20 height 20
type input "1"
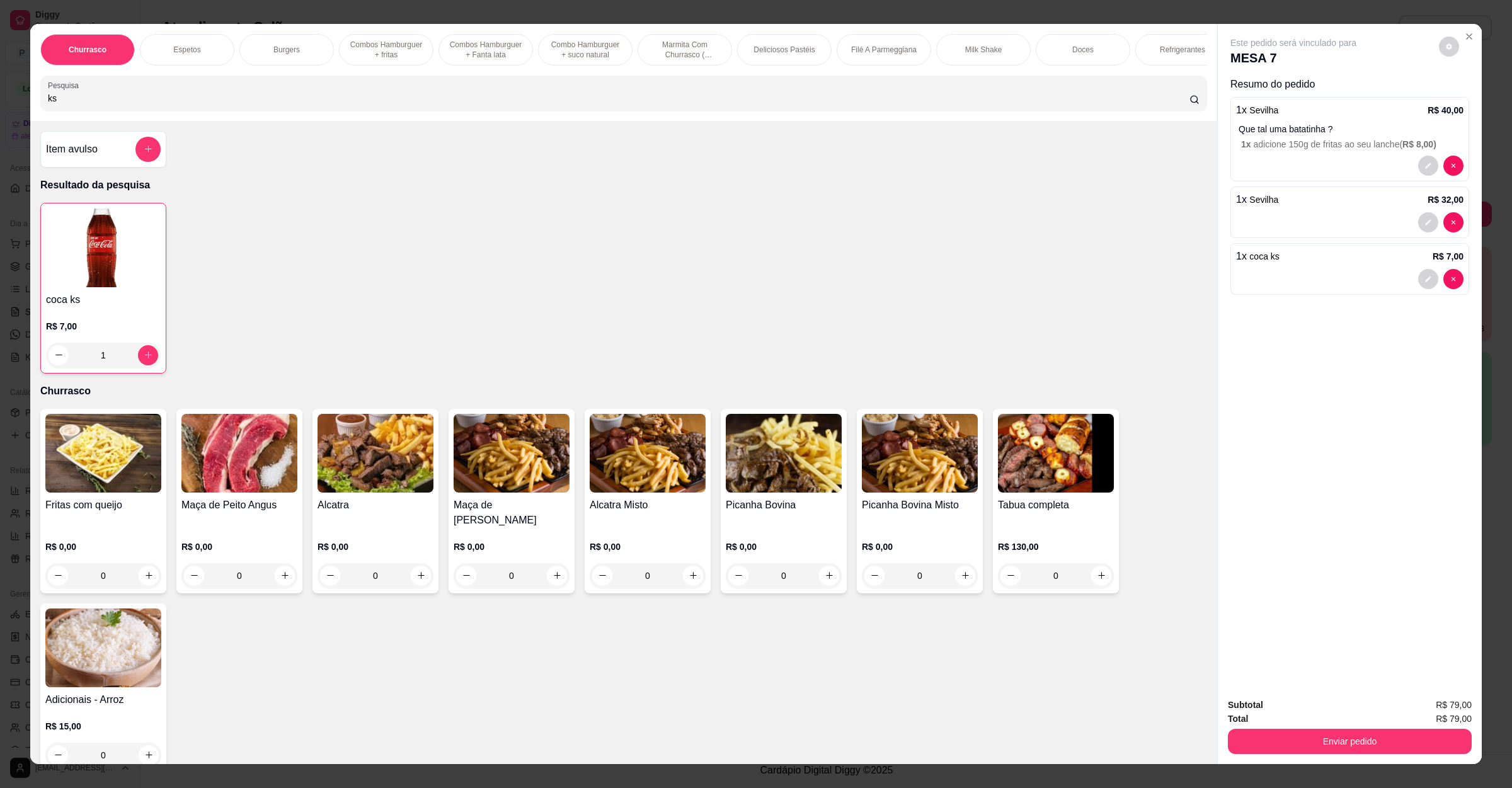
click at [1285, 738] on button "Enviar pedido" at bounding box center [1350, 741] width 244 height 25
click at [1292, 716] on button "Não registrar e enviar pedido" at bounding box center [1305, 711] width 131 height 24
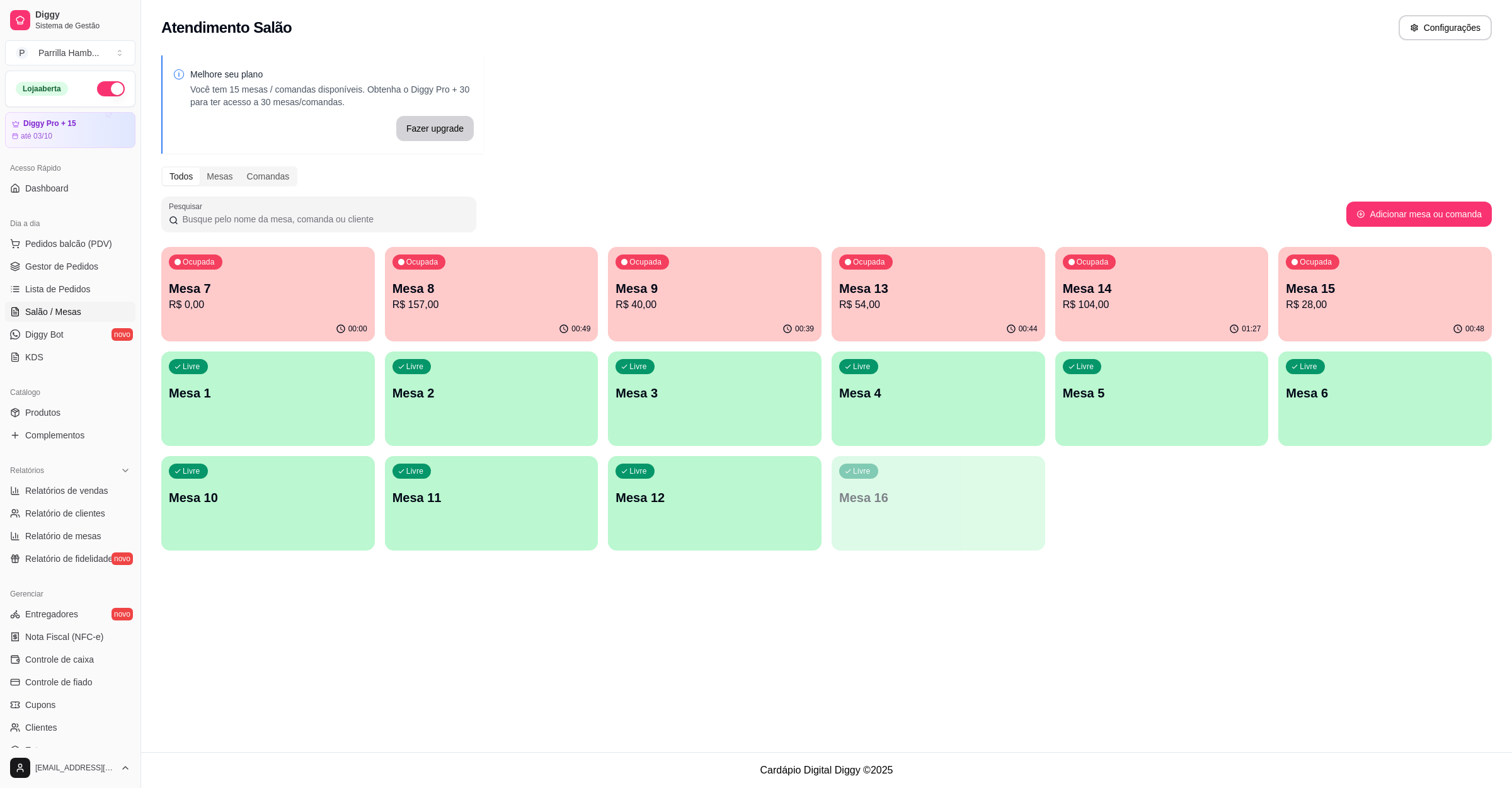
click at [685, 284] on p "Mesa 9" at bounding box center [714, 288] width 198 height 18
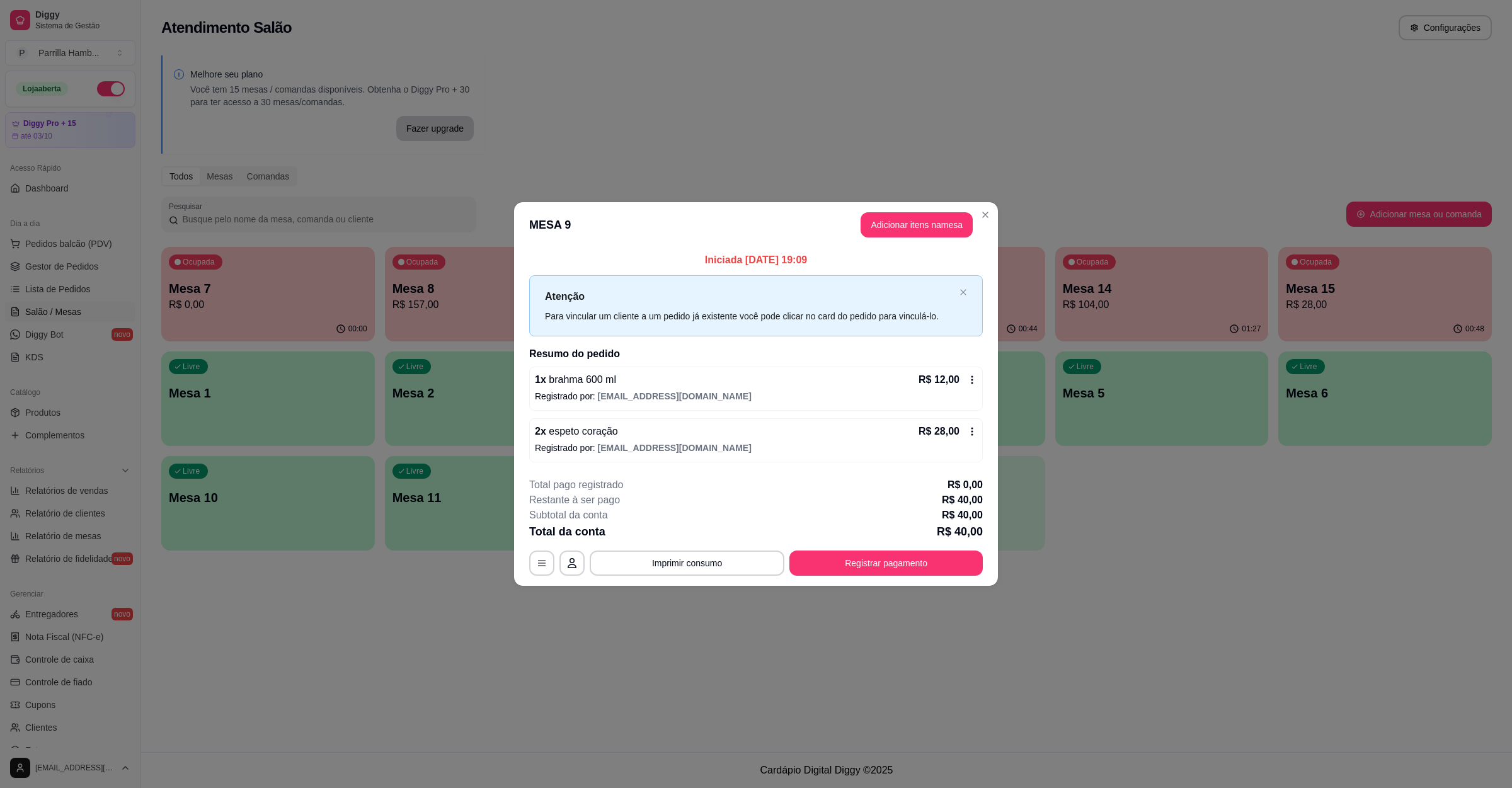
click at [728, 579] on footer "**********" at bounding box center [756, 526] width 484 height 118
click at [722, 568] on button "Imprimir consumo" at bounding box center [687, 563] width 194 height 25
click at [705, 538] on button "IMPRESSORA" at bounding box center [690, 535] width 91 height 20
click at [842, 555] on button "Registrar pagamento" at bounding box center [886, 563] width 194 height 25
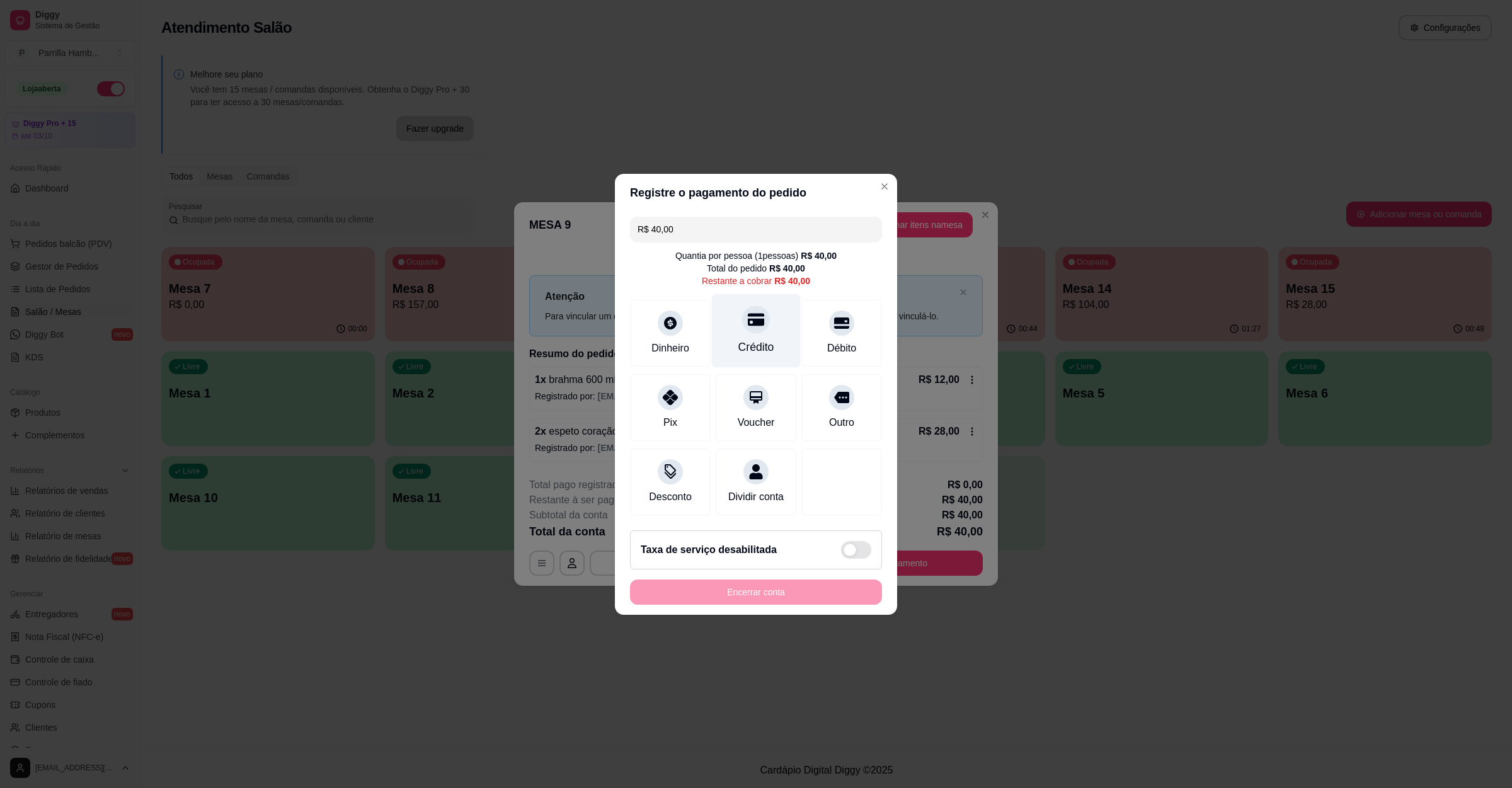
click at [748, 316] on icon at bounding box center [756, 319] width 17 height 13
type input "R$ 0,00"
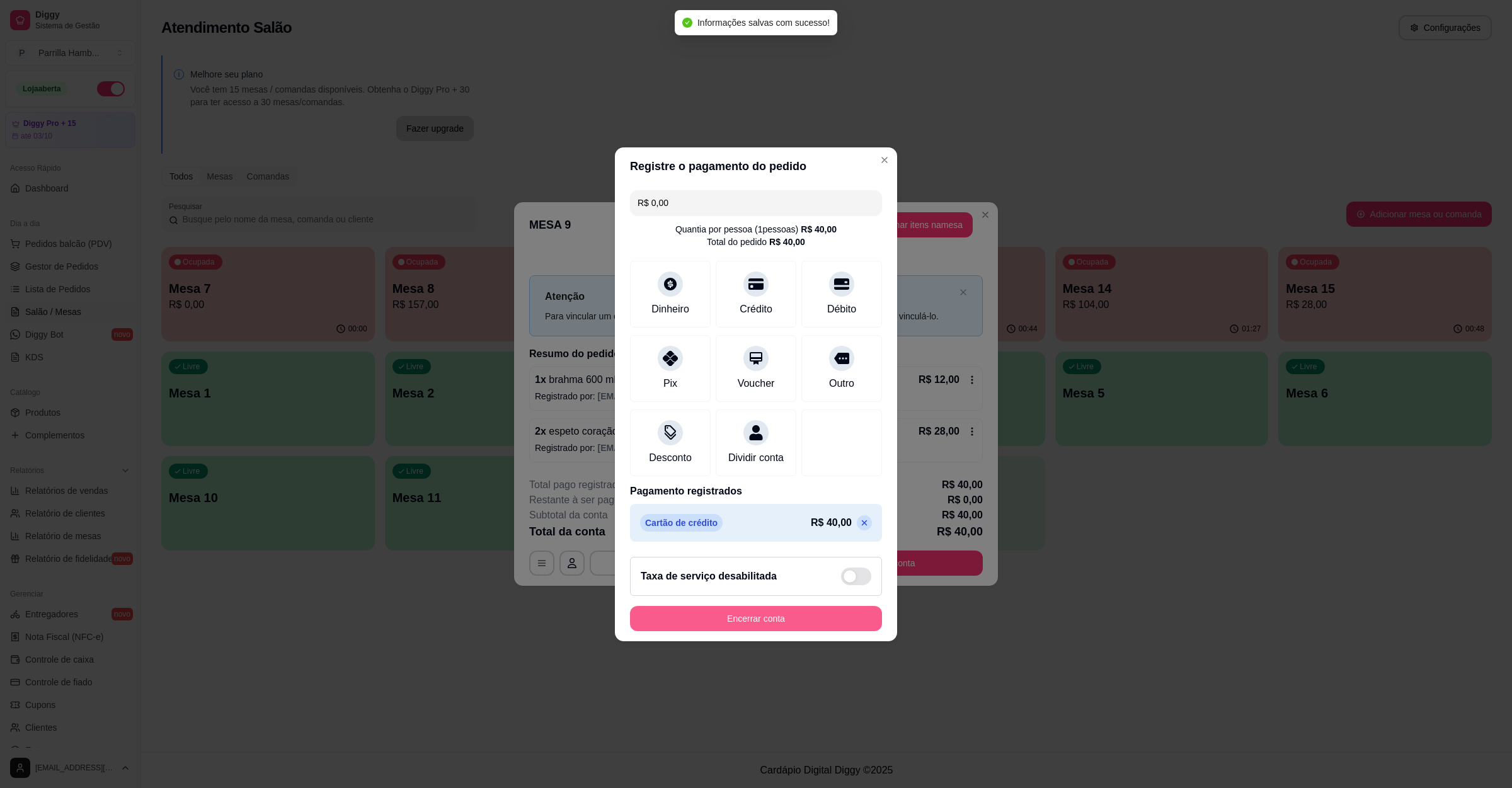
click at [745, 631] on button "Encerrar conta" at bounding box center [756, 618] width 252 height 25
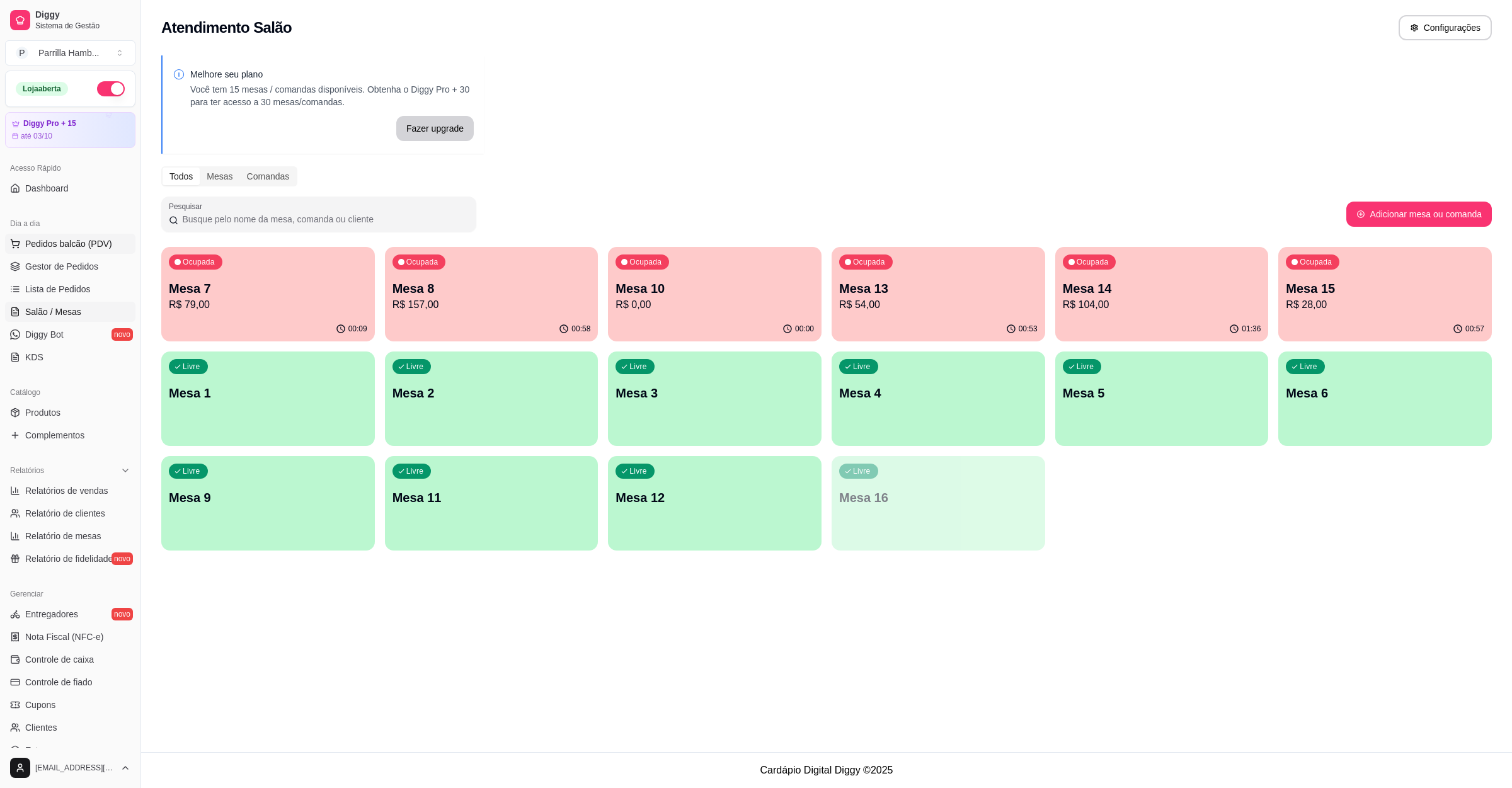
click at [57, 239] on span "Pedidos balcão (PDV)" at bounding box center [68, 244] width 87 height 13
click at [1259, 65] on p "Entrega" at bounding box center [1271, 64] width 31 height 13
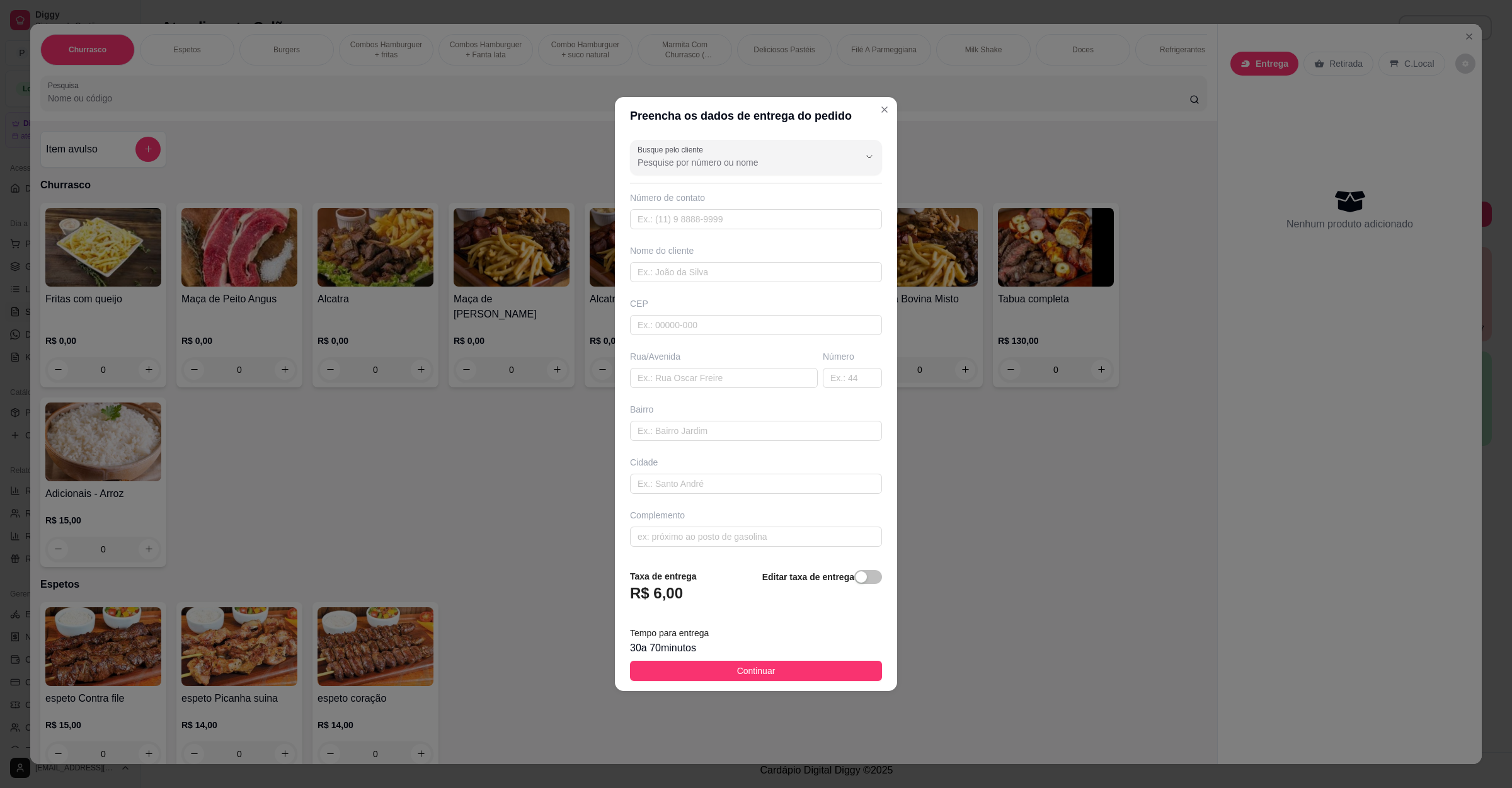
click at [729, 390] on div "Busque pelo cliente Número de contato Nome do cliente CEP Rua/[GEOGRAPHIC_DATA]" at bounding box center [756, 347] width 282 height 424
click at [747, 369] on input "text" at bounding box center [724, 378] width 188 height 20
paste input "[STREET_ADDRESS]"
type input "[STREET_ADDRESS]"
click at [766, 676] on span "Continuar" at bounding box center [756, 671] width 38 height 14
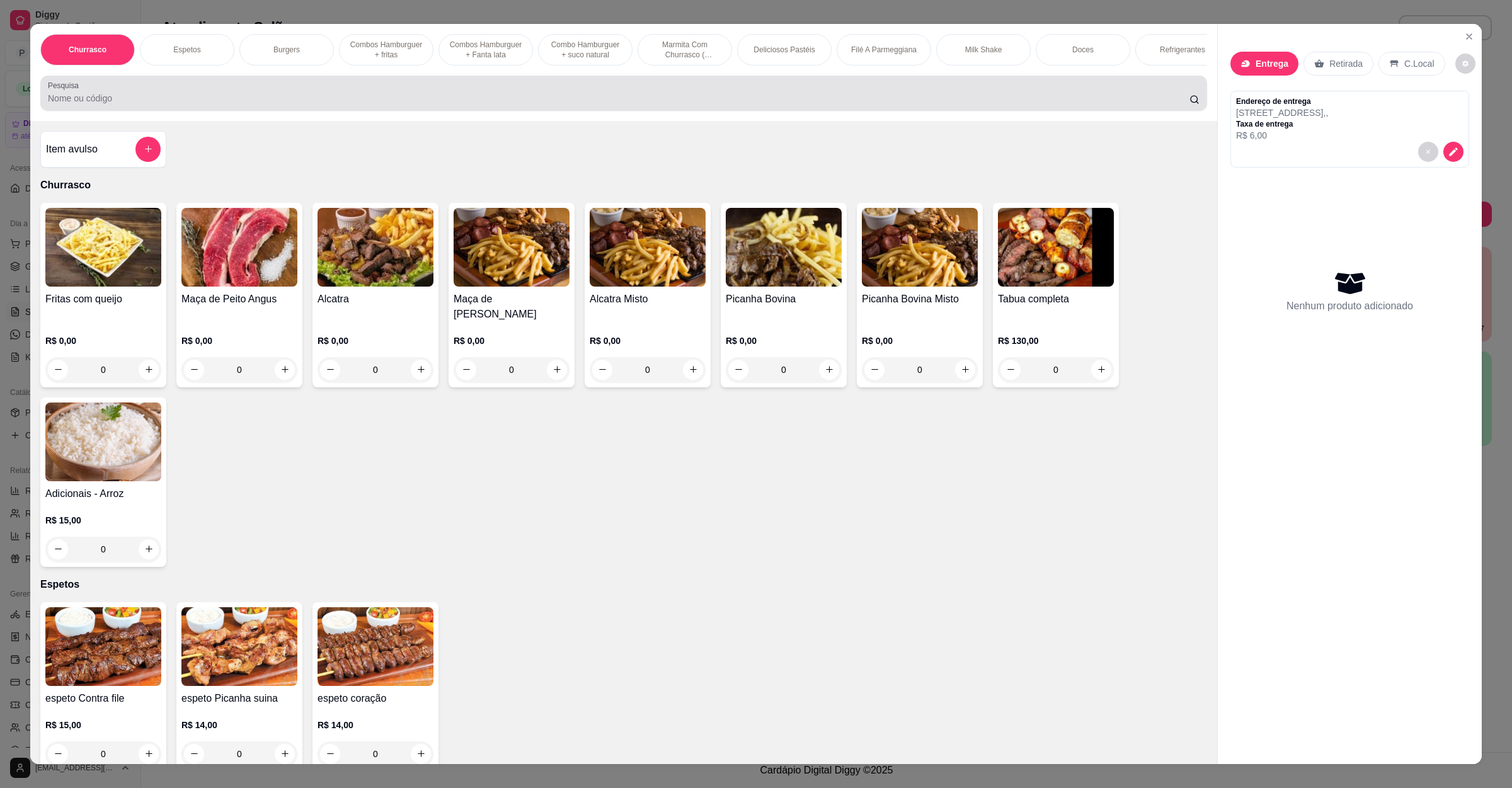
click at [146, 104] on input "Pesquisa" at bounding box center [618, 99] width 1142 height 13
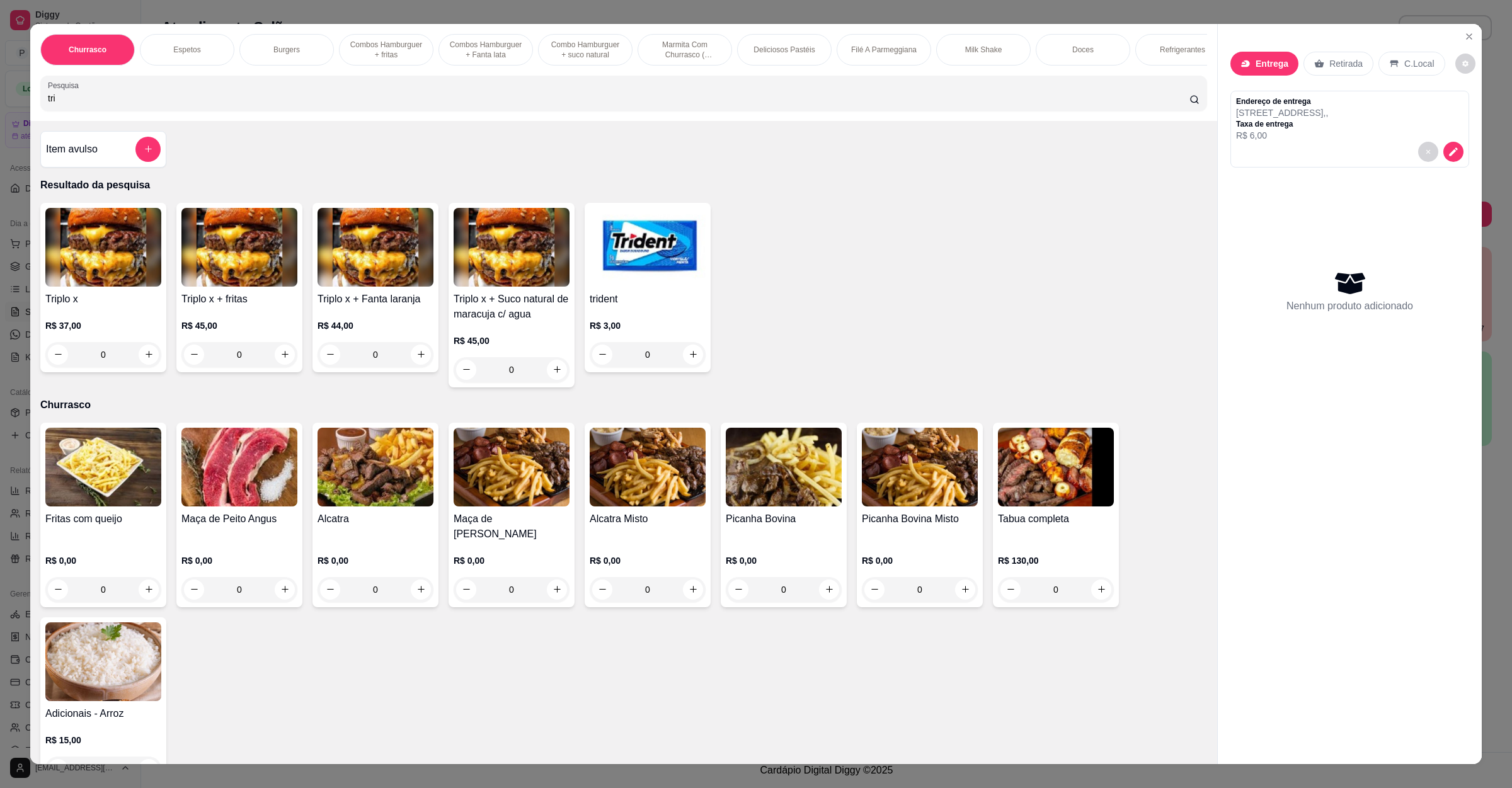
type input "tri"
click at [140, 367] on div "0" at bounding box center [103, 354] width 116 height 25
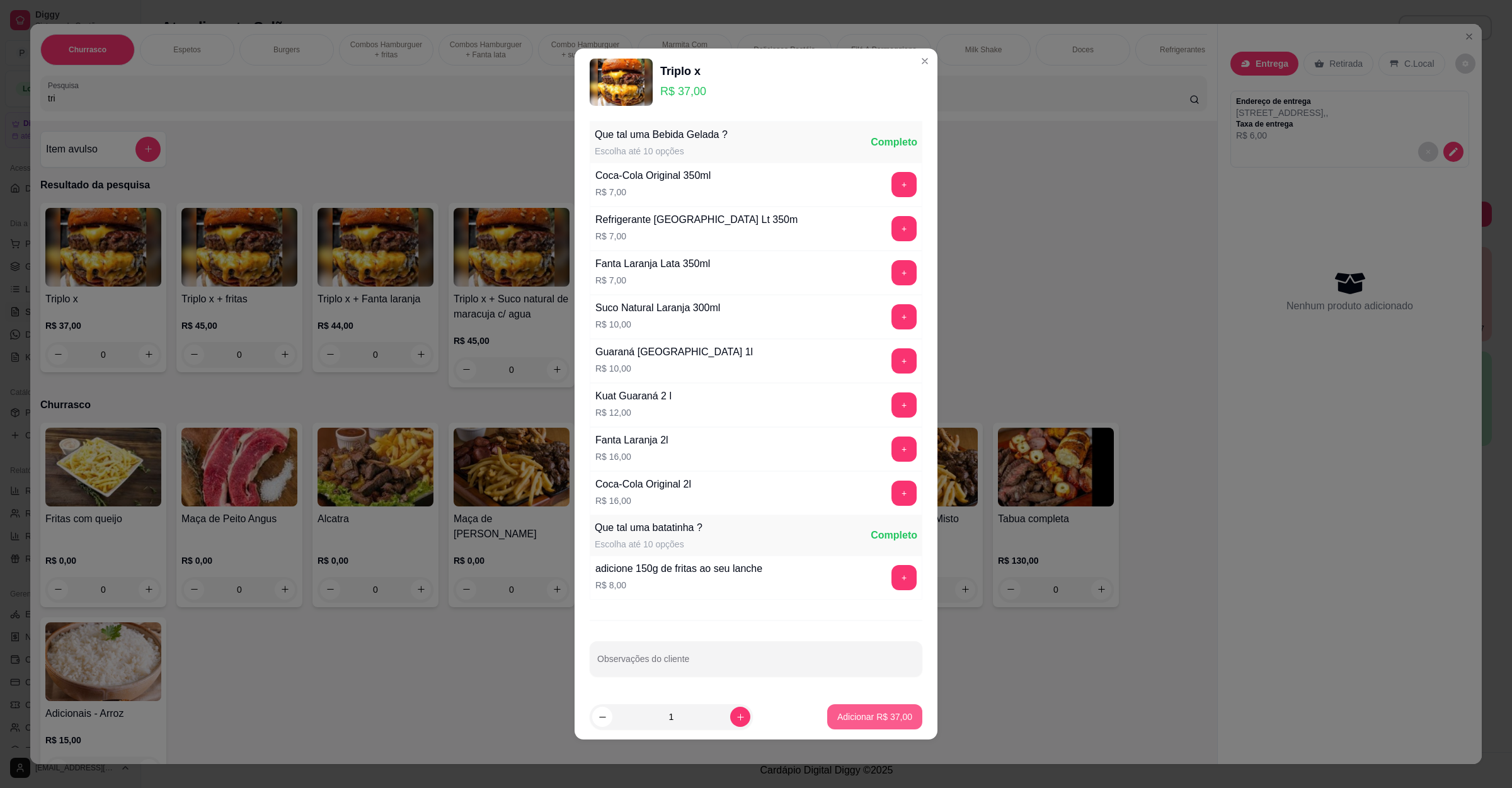
click at [874, 723] on p "Adicionar R$ 37,00" at bounding box center [875, 717] width 75 height 13
type input "1"
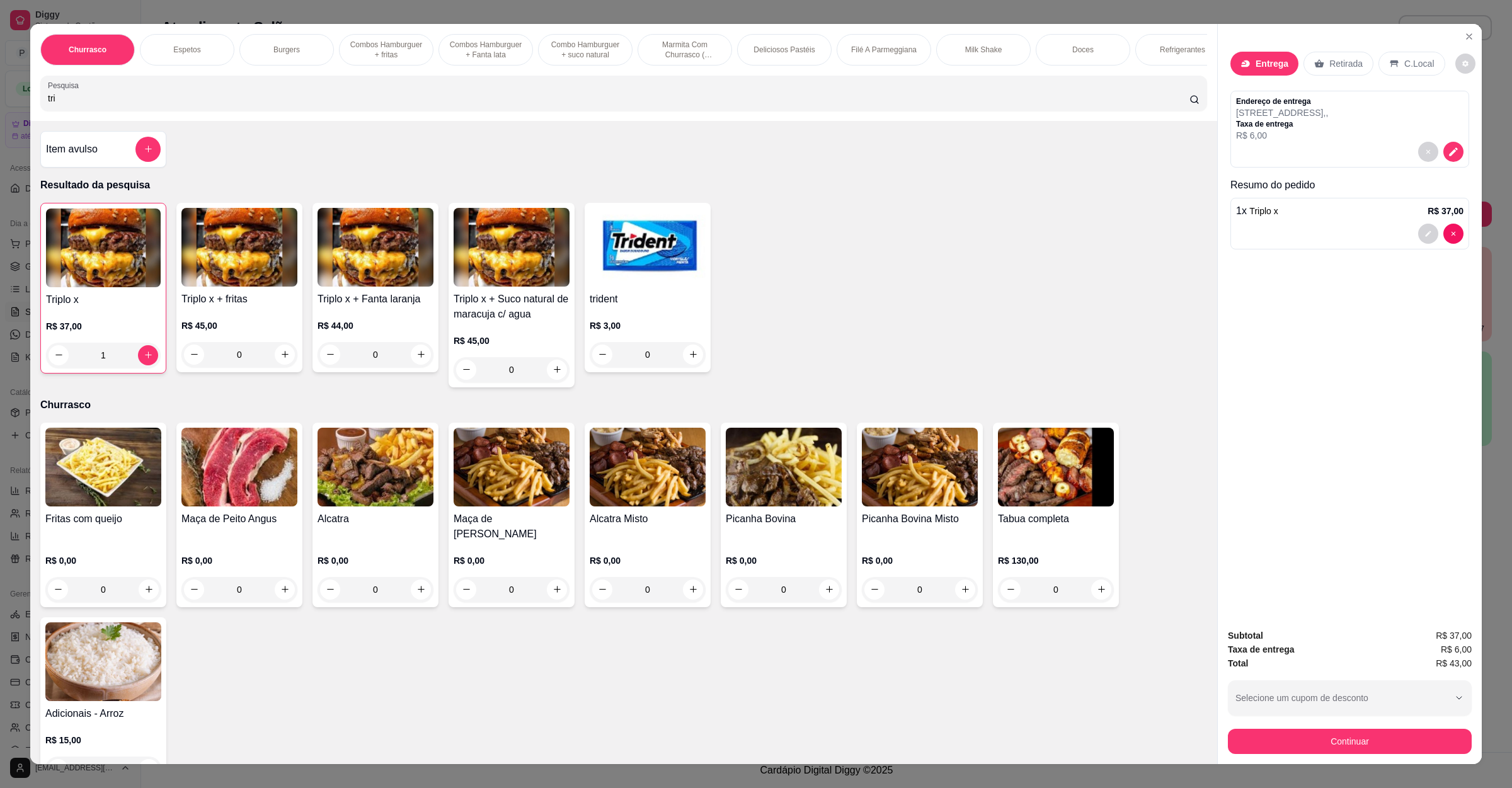
click at [137, 471] on img at bounding box center [103, 467] width 116 height 79
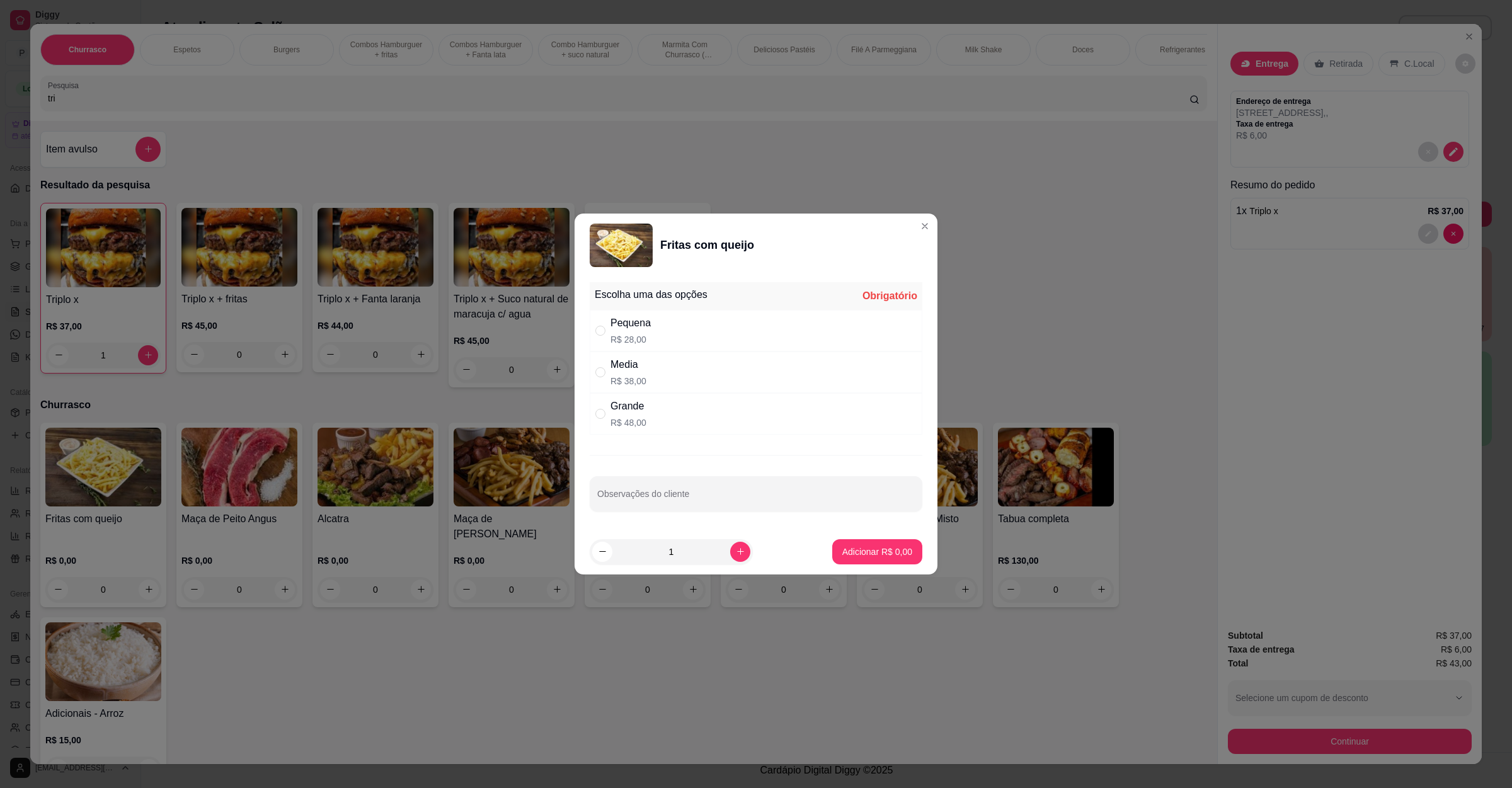
click at [711, 377] on div "Media R$ 38,00" at bounding box center [756, 372] width 332 height 42
radio input "true"
click at [690, 504] on input "Observações do cliente" at bounding box center [756, 499] width 317 height 13
type input "chadar e bacon"
click at [859, 555] on p "Adicionar R$ 38,00" at bounding box center [875, 552] width 75 height 13
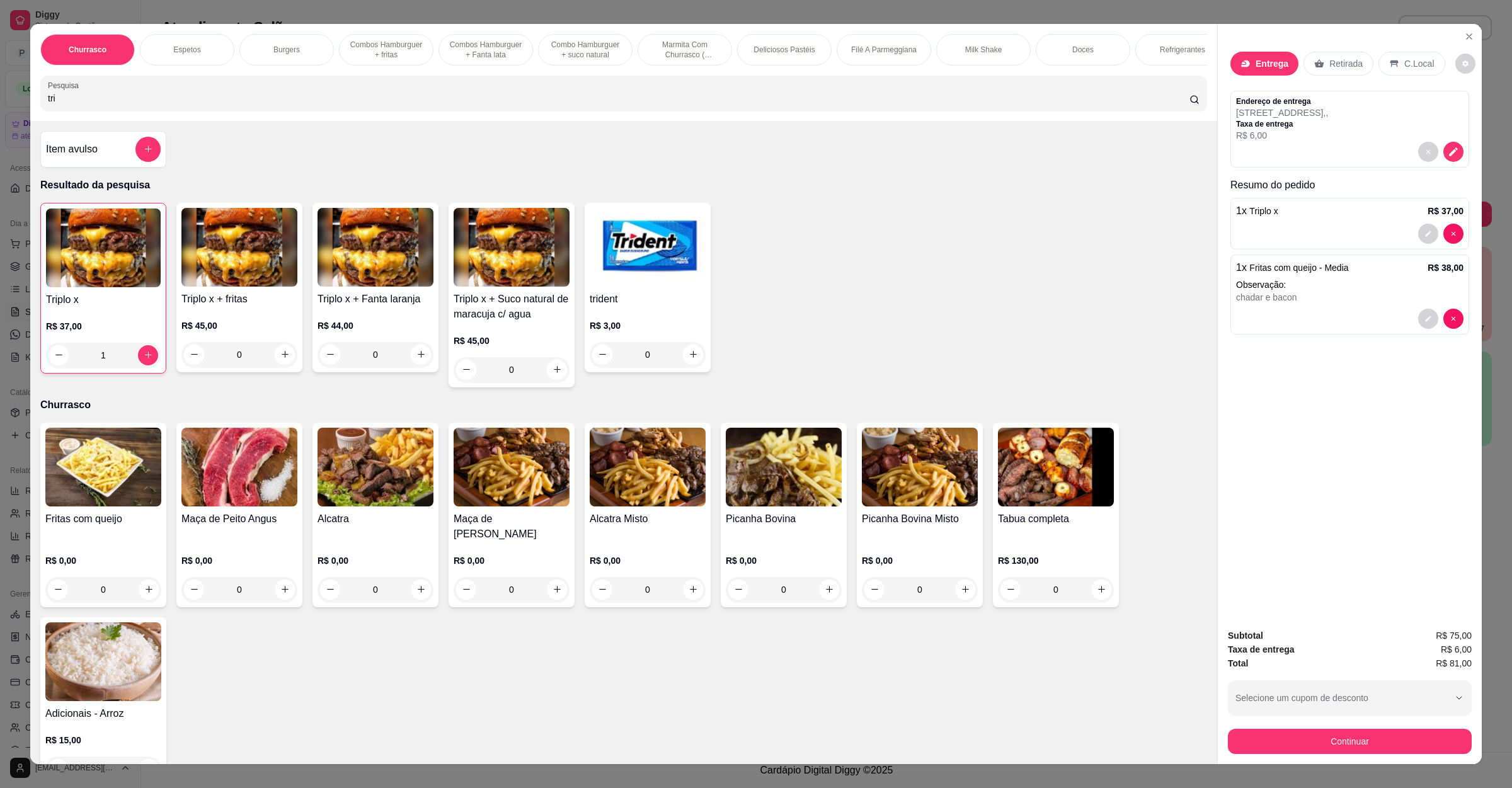
drag, startPoint x: 195, startPoint y: 116, endPoint x: 47, endPoint y: 110, distance: 148.1
click at [47, 104] on input "tri" at bounding box center [618, 99] width 1142 height 13
drag, startPoint x: 76, startPoint y: 110, endPoint x: 0, endPoint y: 110, distance: 76.0
click at [0, 110] on div "Churrasco Espetos Burgers Combos Hamburguer + fritas Combos Hamburguer + Fanta …" at bounding box center [756, 394] width 1512 height 788
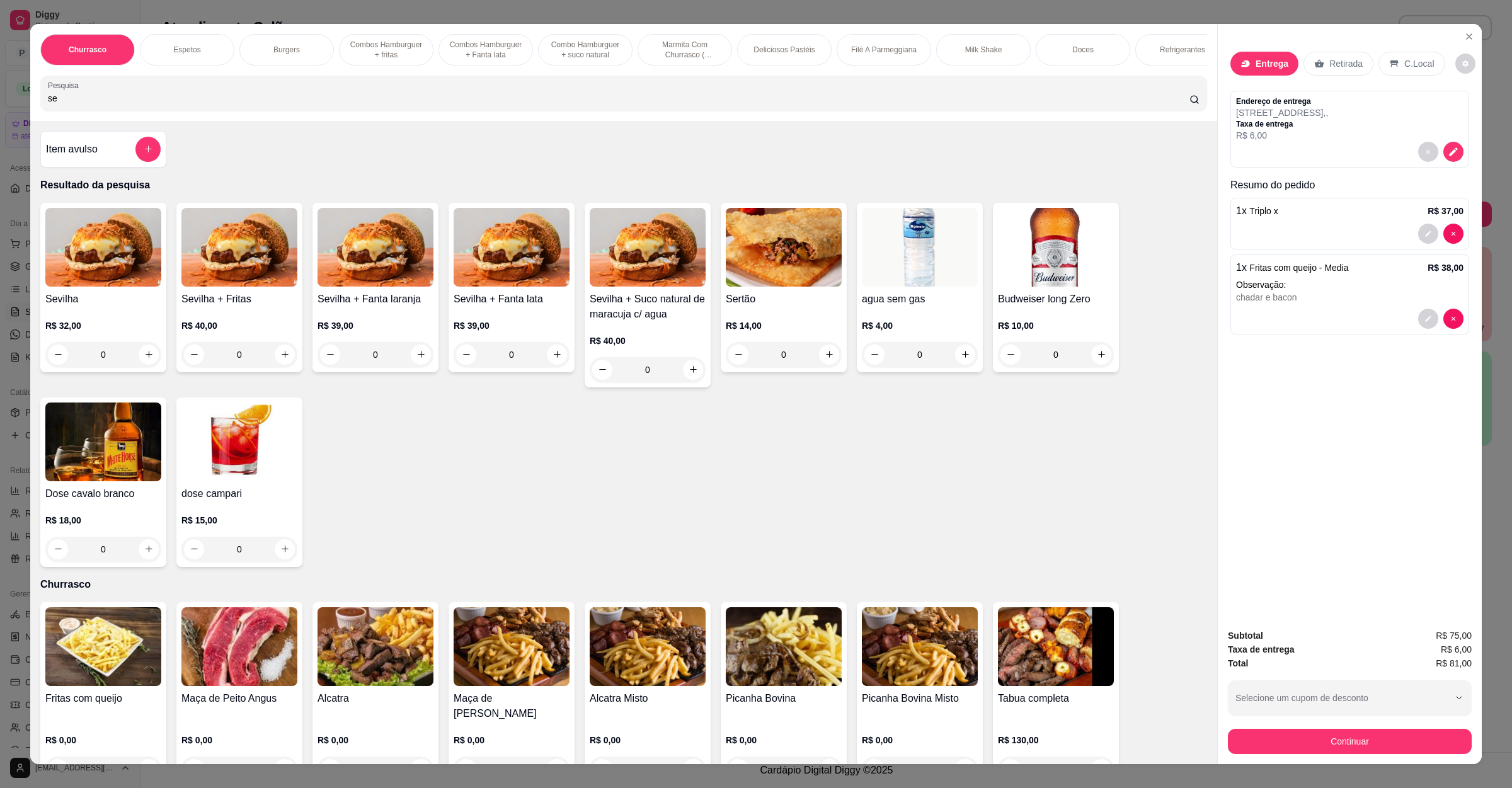
type input "se"
click at [141, 367] on div "0" at bounding box center [103, 354] width 116 height 25
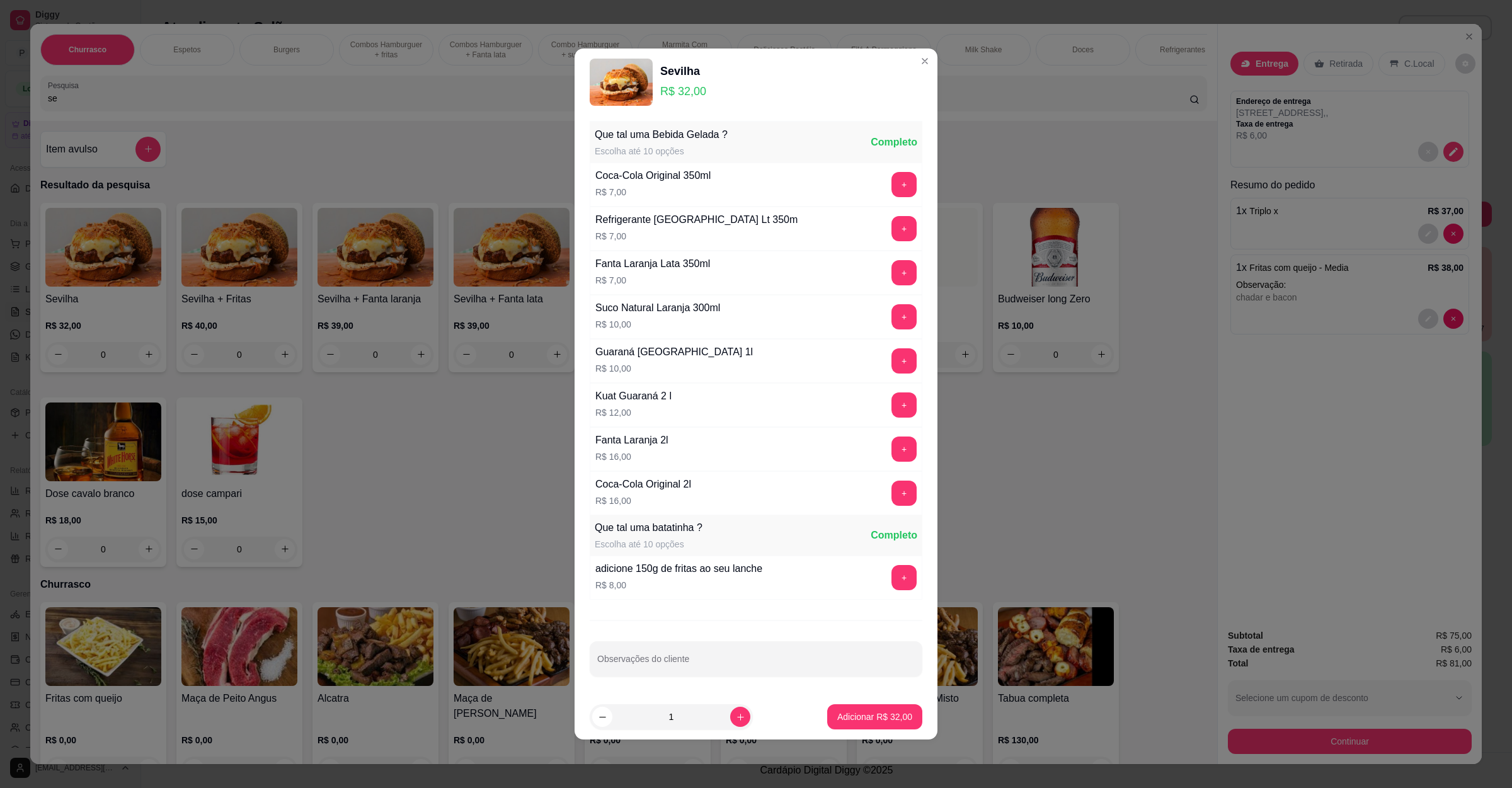
drag, startPoint x: 828, startPoint y: 705, endPoint x: 828, endPoint y: 716, distance: 11.0
click at [828, 709] on footer "1 Adicionar R$ 32,00" at bounding box center [756, 716] width 363 height 46
click at [837, 716] on p "Adicionar R$ 32,00" at bounding box center [875, 717] width 75 height 13
type input "1"
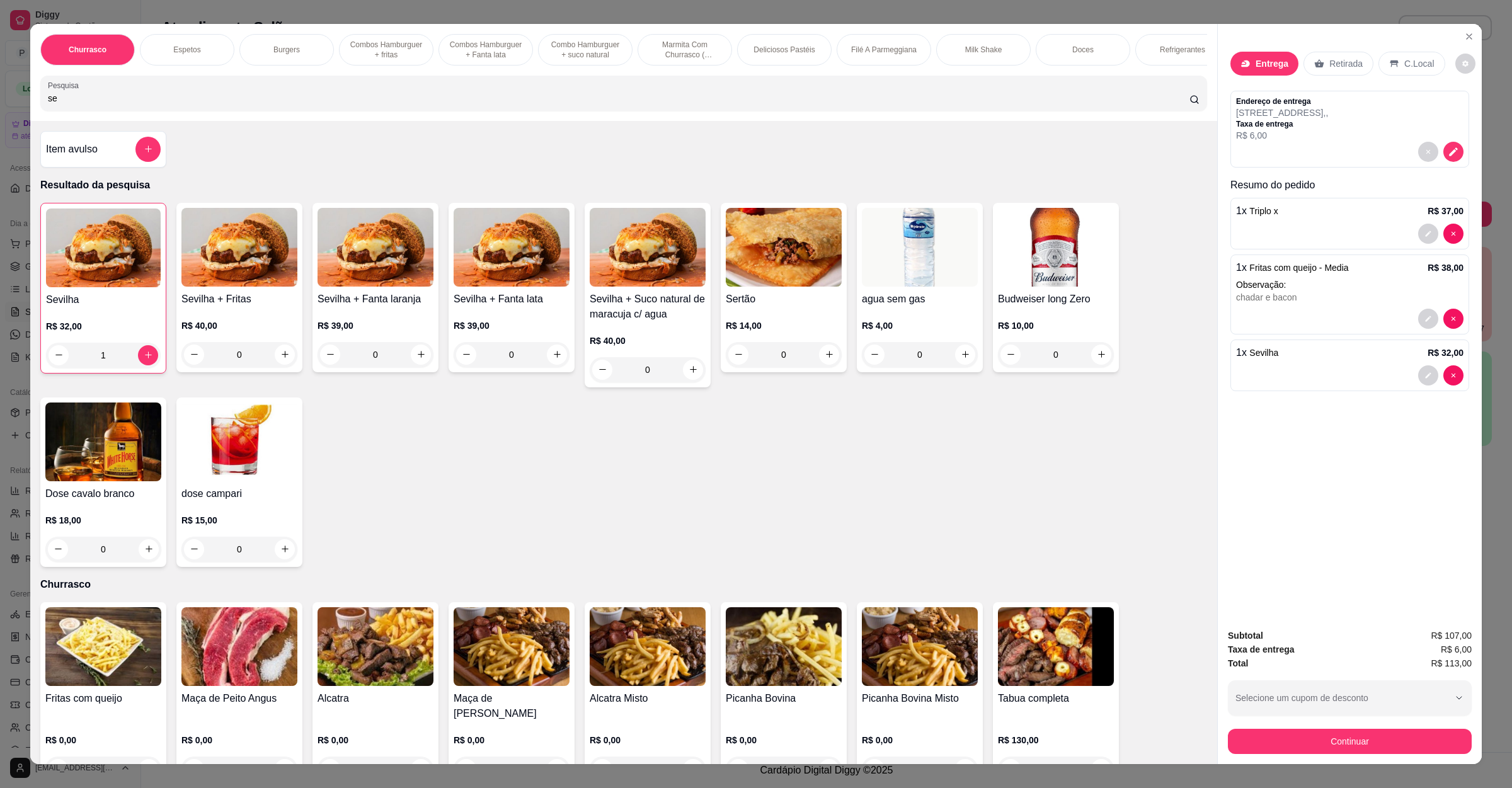
drag, startPoint x: 117, startPoint y: 97, endPoint x: 0, endPoint y: 122, distance: 119.6
click at [0, 122] on div "Churrasco Espetos Burgers Combos Hamburguer + fritas Combos Hamburguer + Fanta …" at bounding box center [756, 394] width 1512 height 788
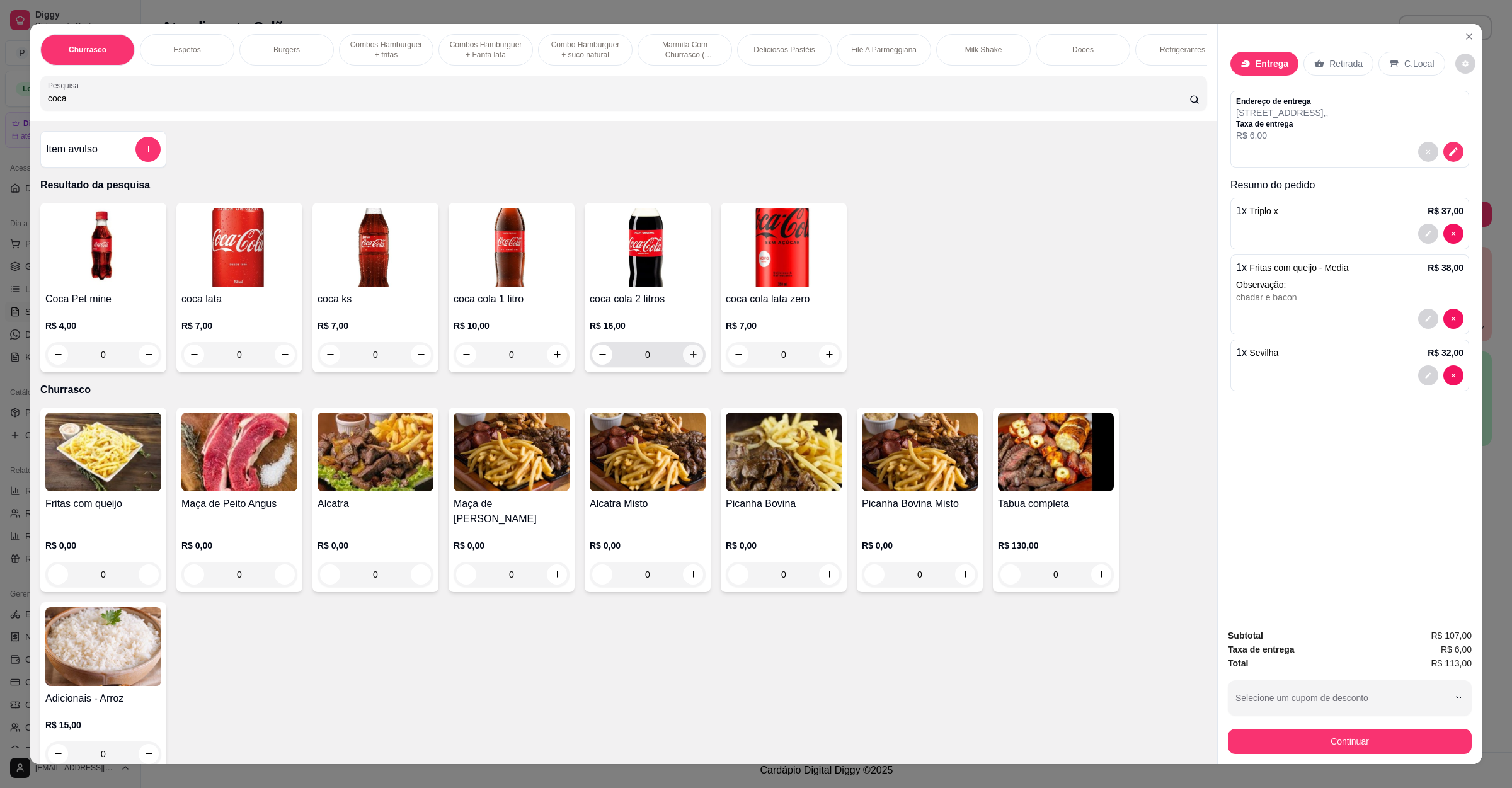
type input "coca"
click at [689, 359] on icon "increase-product-quantity" at bounding box center [693, 354] width 9 height 9
type input "1"
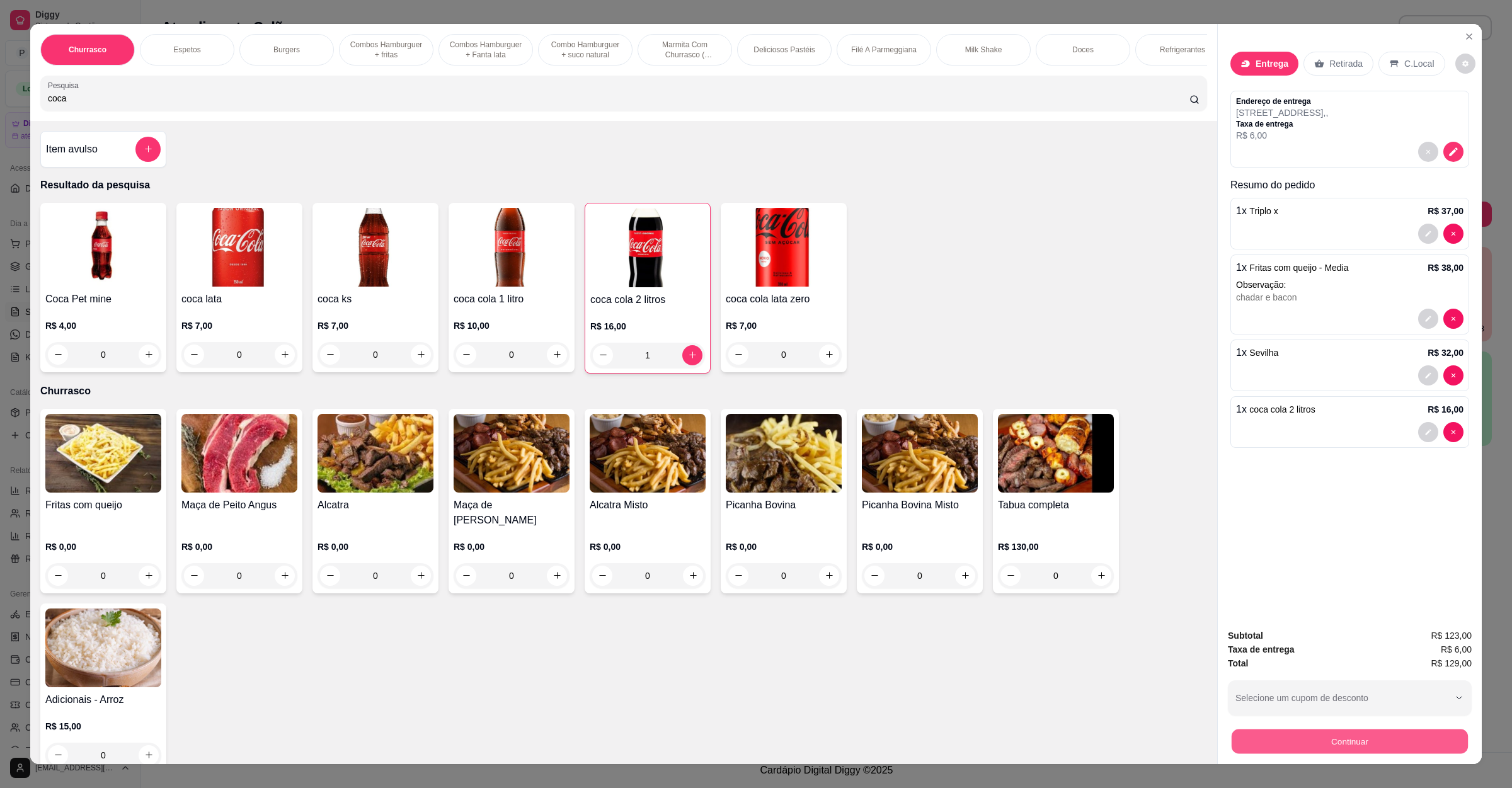
click at [1325, 740] on button "Continuar" at bounding box center [1350, 741] width 236 height 24
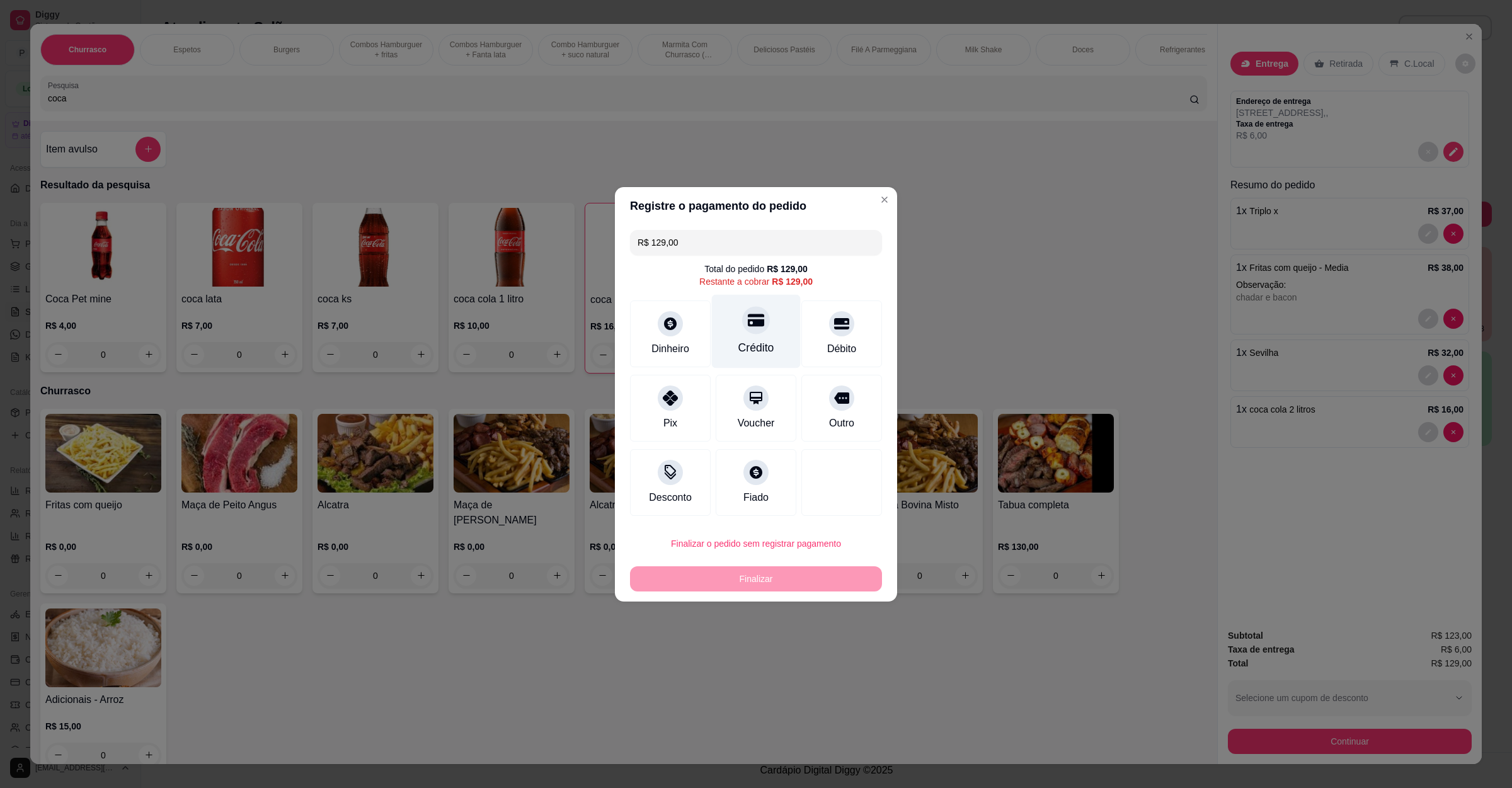
click at [760, 344] on div "Crédito" at bounding box center [756, 348] width 36 height 17
type input "R$ 0,00"
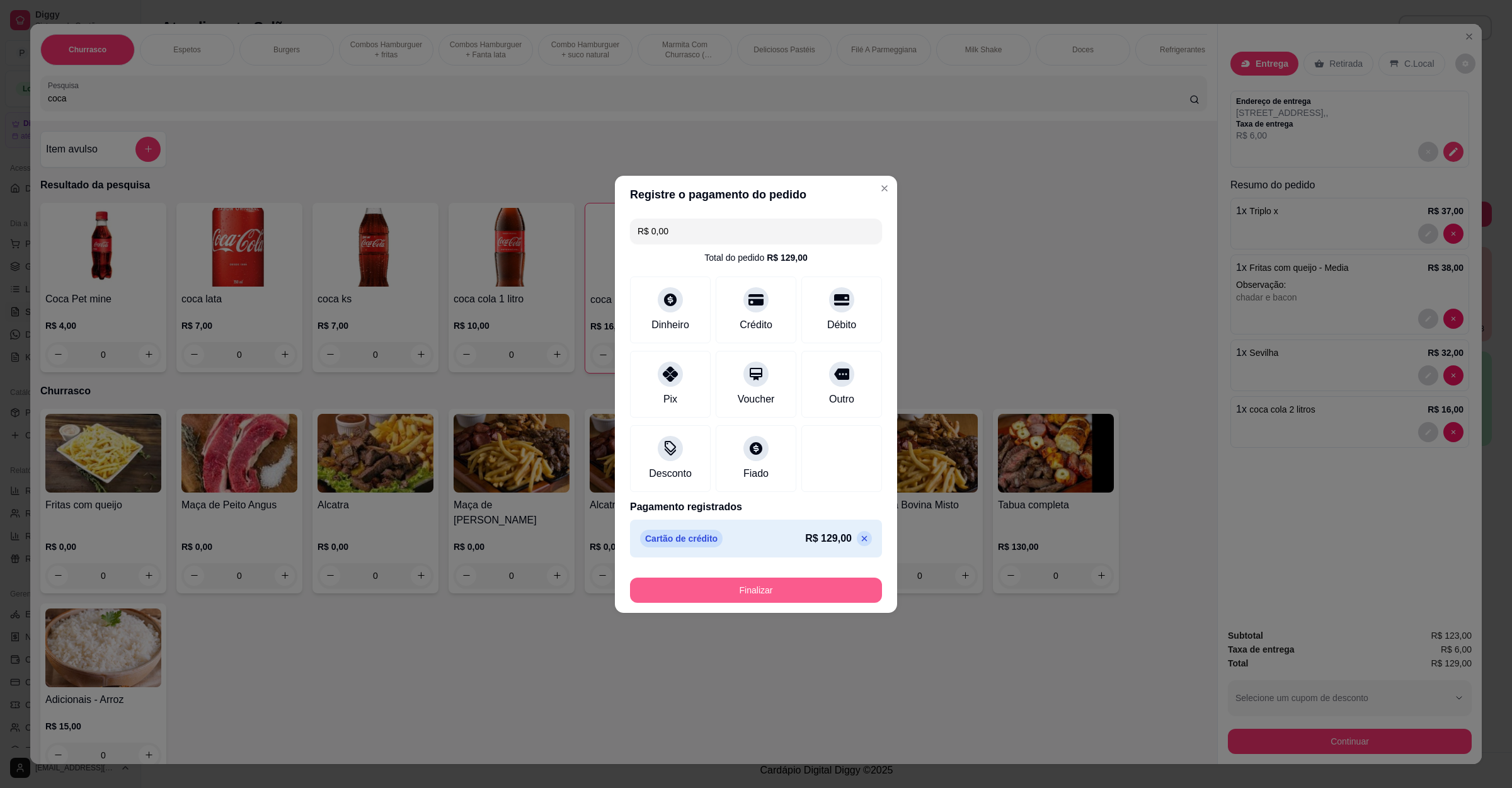
click at [733, 590] on button "Finalizar" at bounding box center [756, 590] width 252 height 25
type input "0"
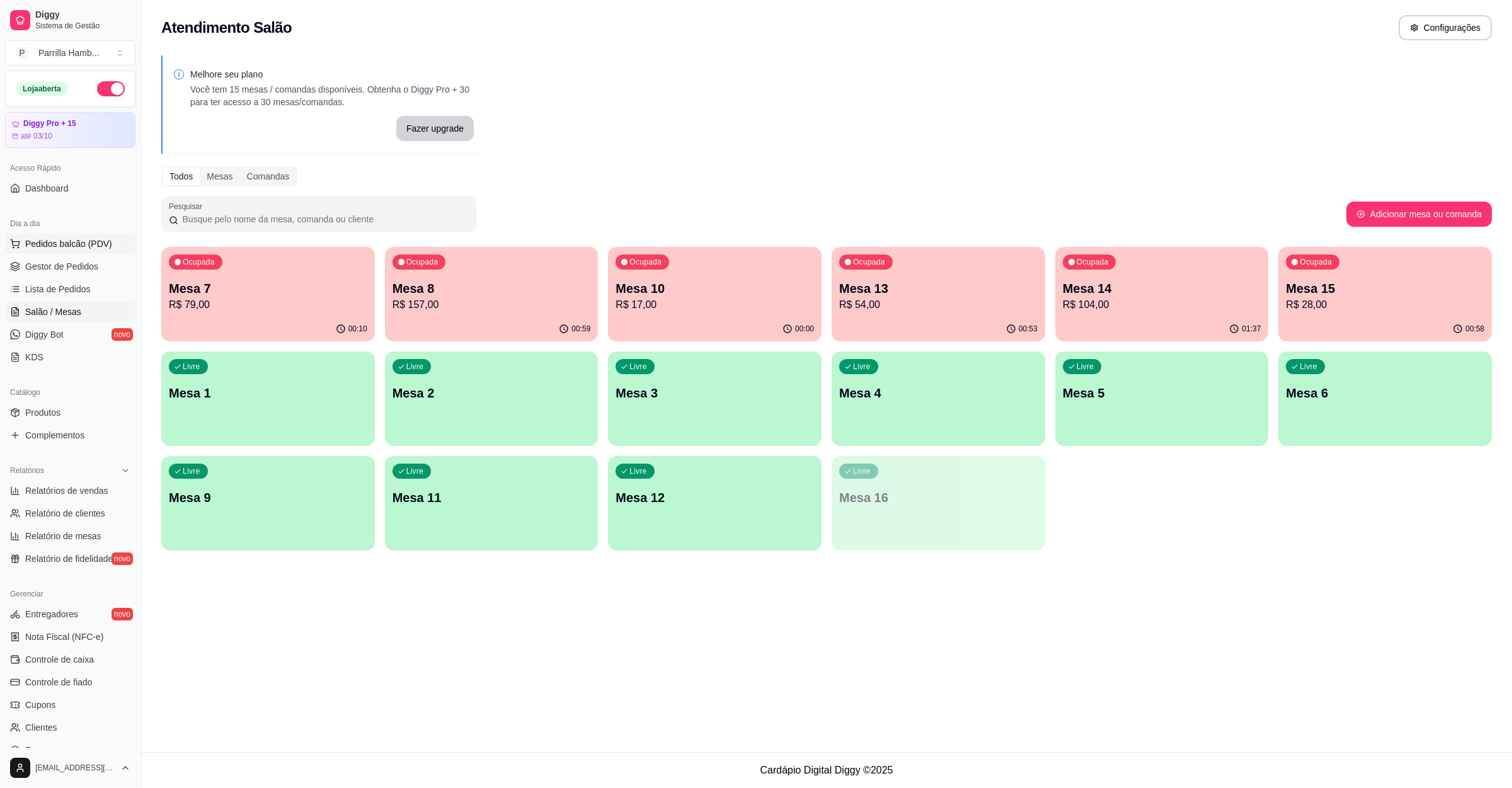
click at [65, 246] on span "Pedidos balcão (PDV)" at bounding box center [68, 244] width 87 height 13
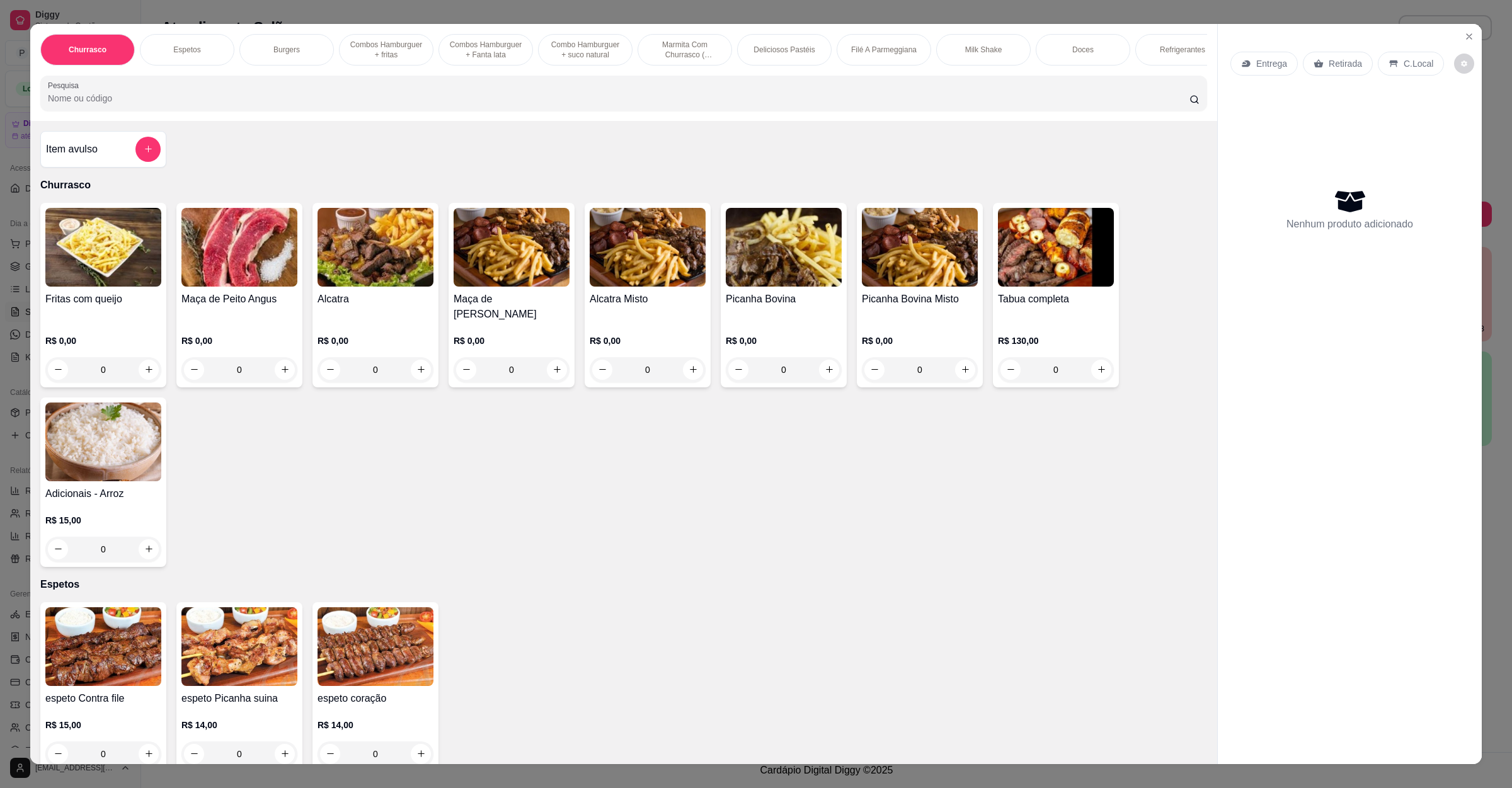
click at [1253, 75] on div "Entrega" at bounding box center [1264, 64] width 67 height 24
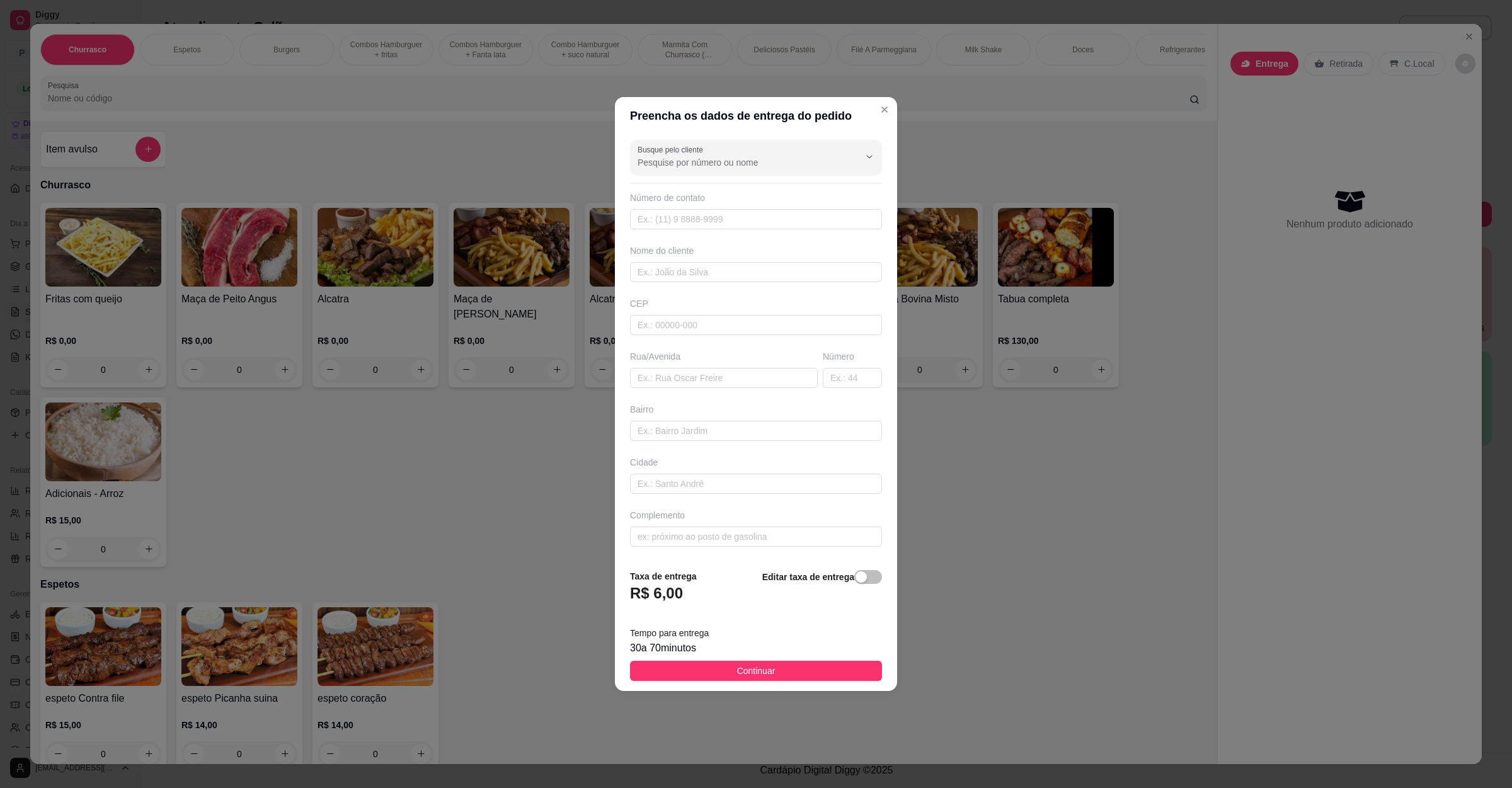
click at [729, 389] on div "Busque pelo cliente Número de contato Nome do cliente CEP Rua/[GEOGRAPHIC_DATA]" at bounding box center [756, 347] width 282 height 424
click at [739, 380] on input "text" at bounding box center [724, 378] width 188 height 20
paste input "[STREET_ADDRESS][PERSON_NAME], consegue tocar o interfone quando chegar?"
type input "[STREET_ADDRESS][PERSON_NAME], consegue tocar o interfone quando chegar?"
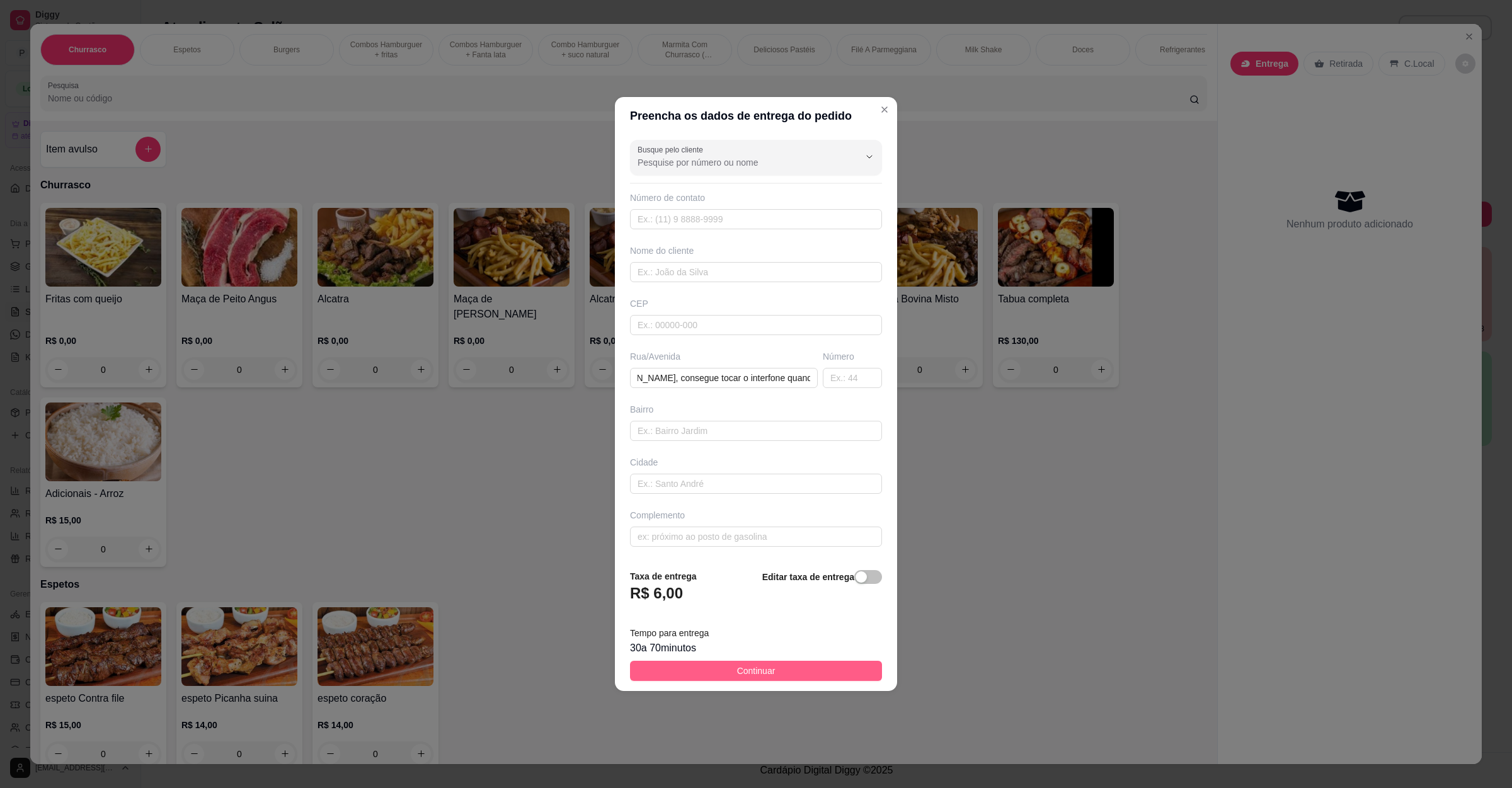
click at [756, 674] on span "Continuar" at bounding box center [756, 671] width 38 height 14
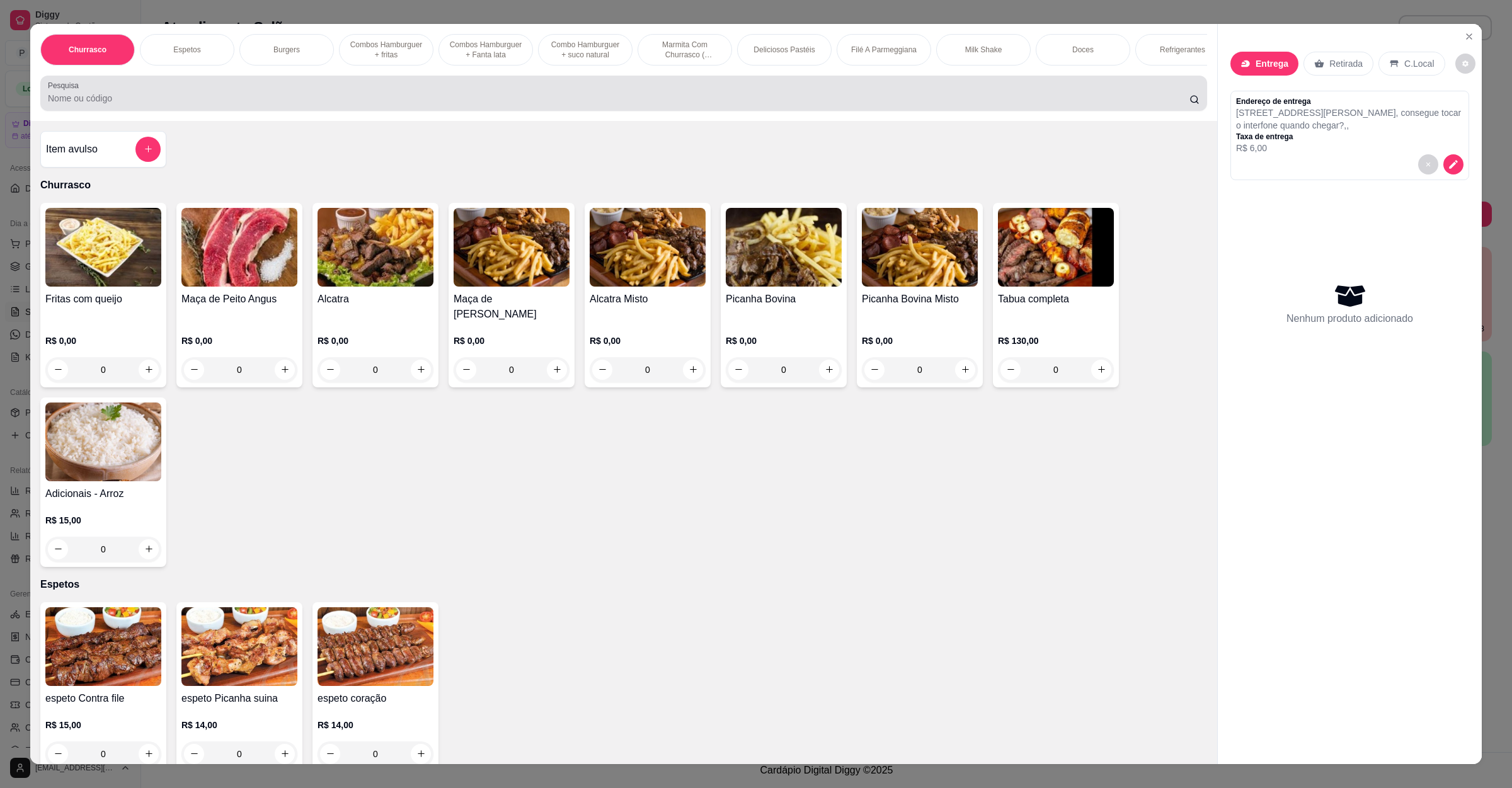
click at [173, 104] on input "Pesquisa" at bounding box center [618, 99] width 1142 height 13
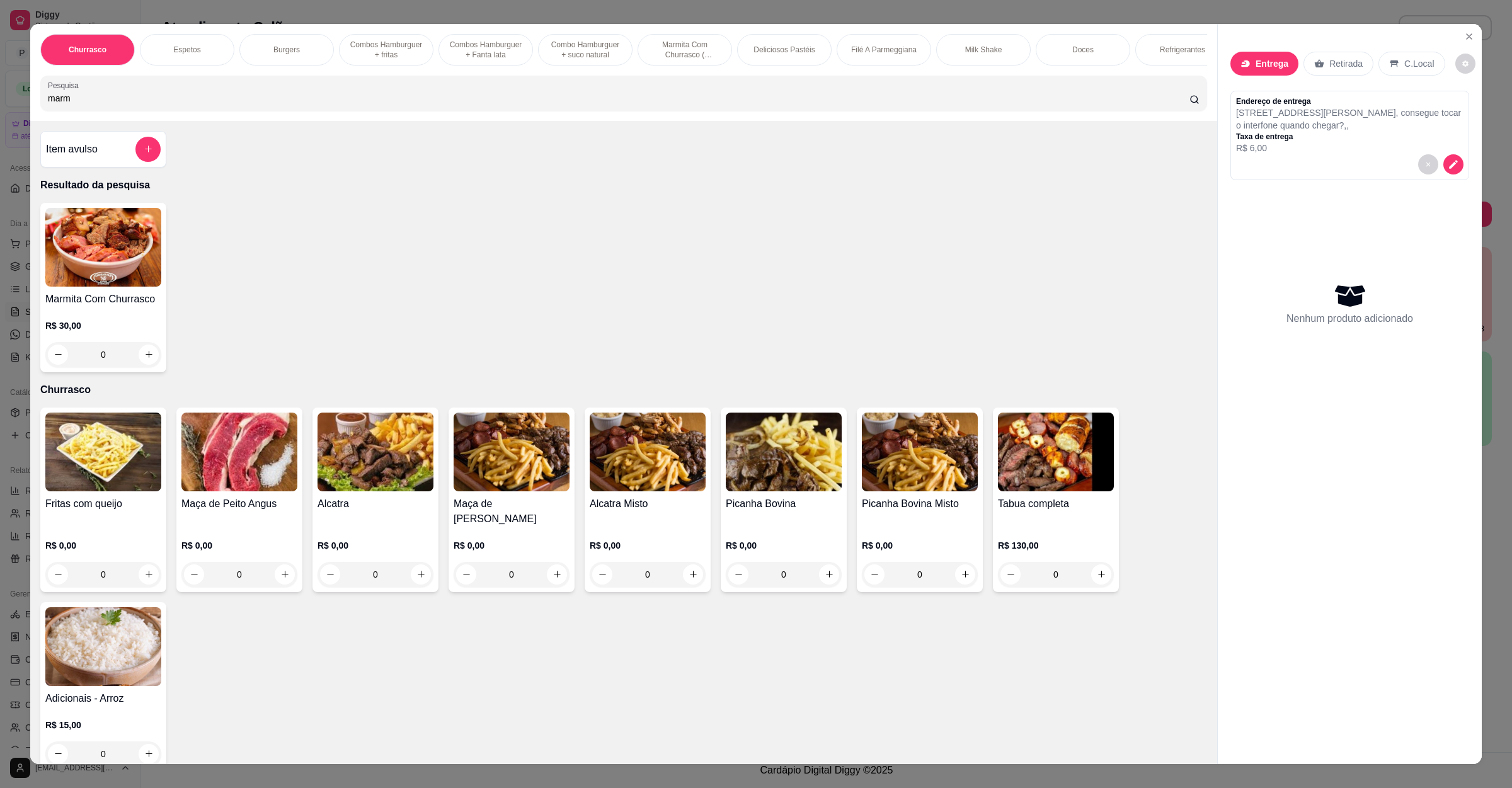
type input "marm"
click at [147, 367] on div "0" at bounding box center [103, 354] width 116 height 25
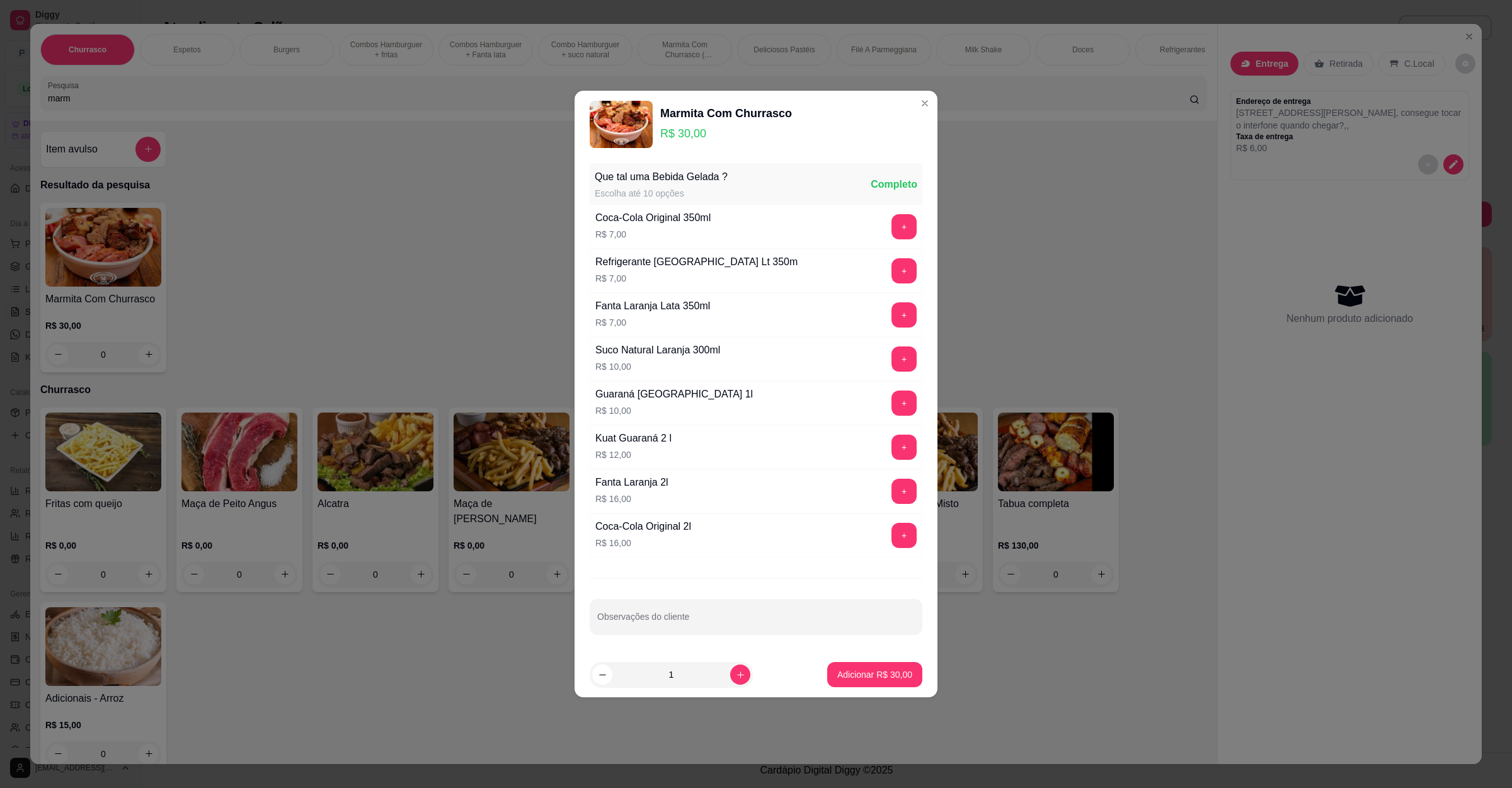
click at [875, 660] on footer "1 Adicionar R$ 30,00" at bounding box center [756, 674] width 363 height 46
click at [870, 674] on p "Adicionar R$ 30,00" at bounding box center [875, 674] width 74 height 12
type input "1"
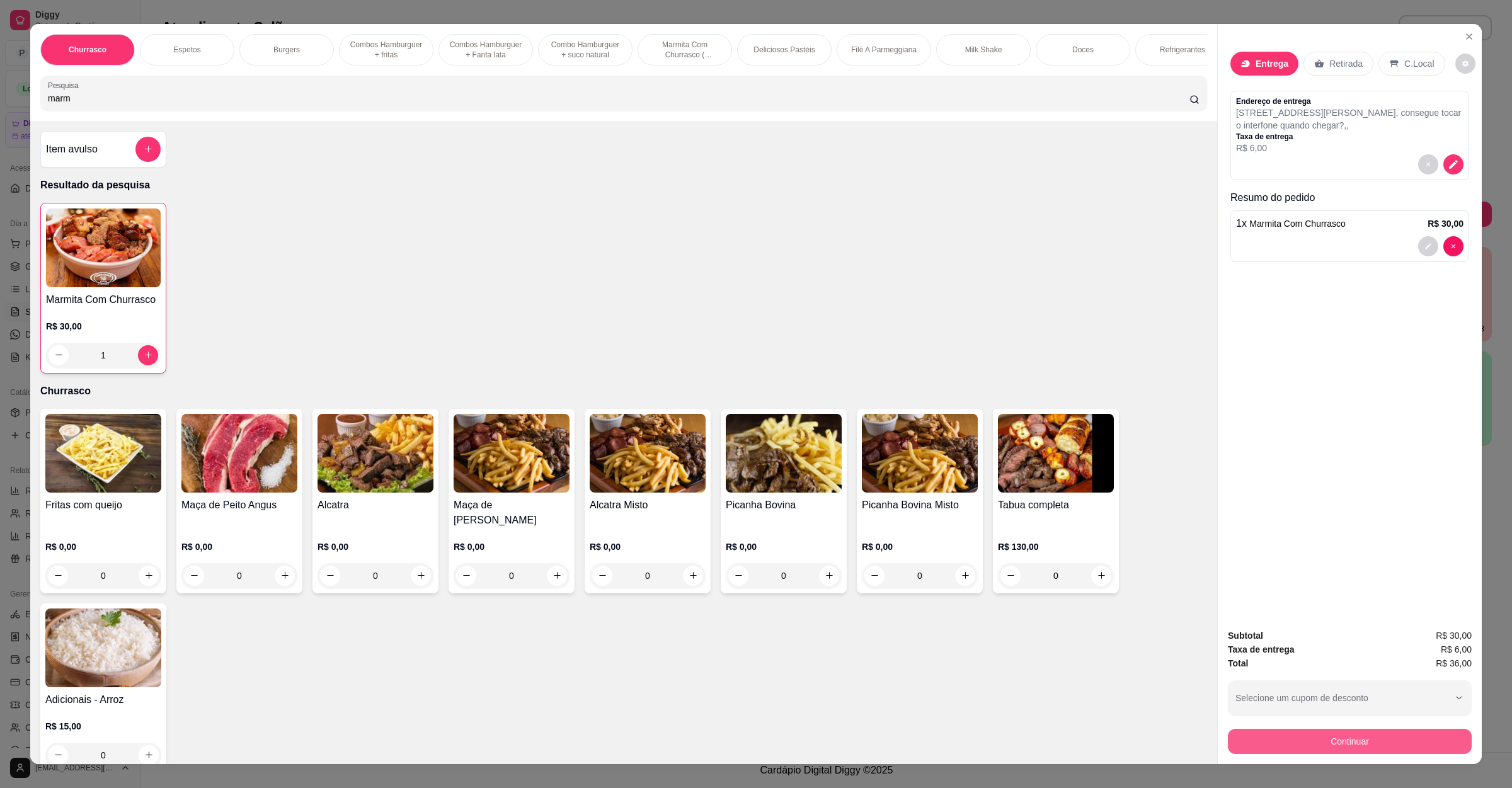
click at [1291, 738] on button "Continuar" at bounding box center [1350, 741] width 244 height 25
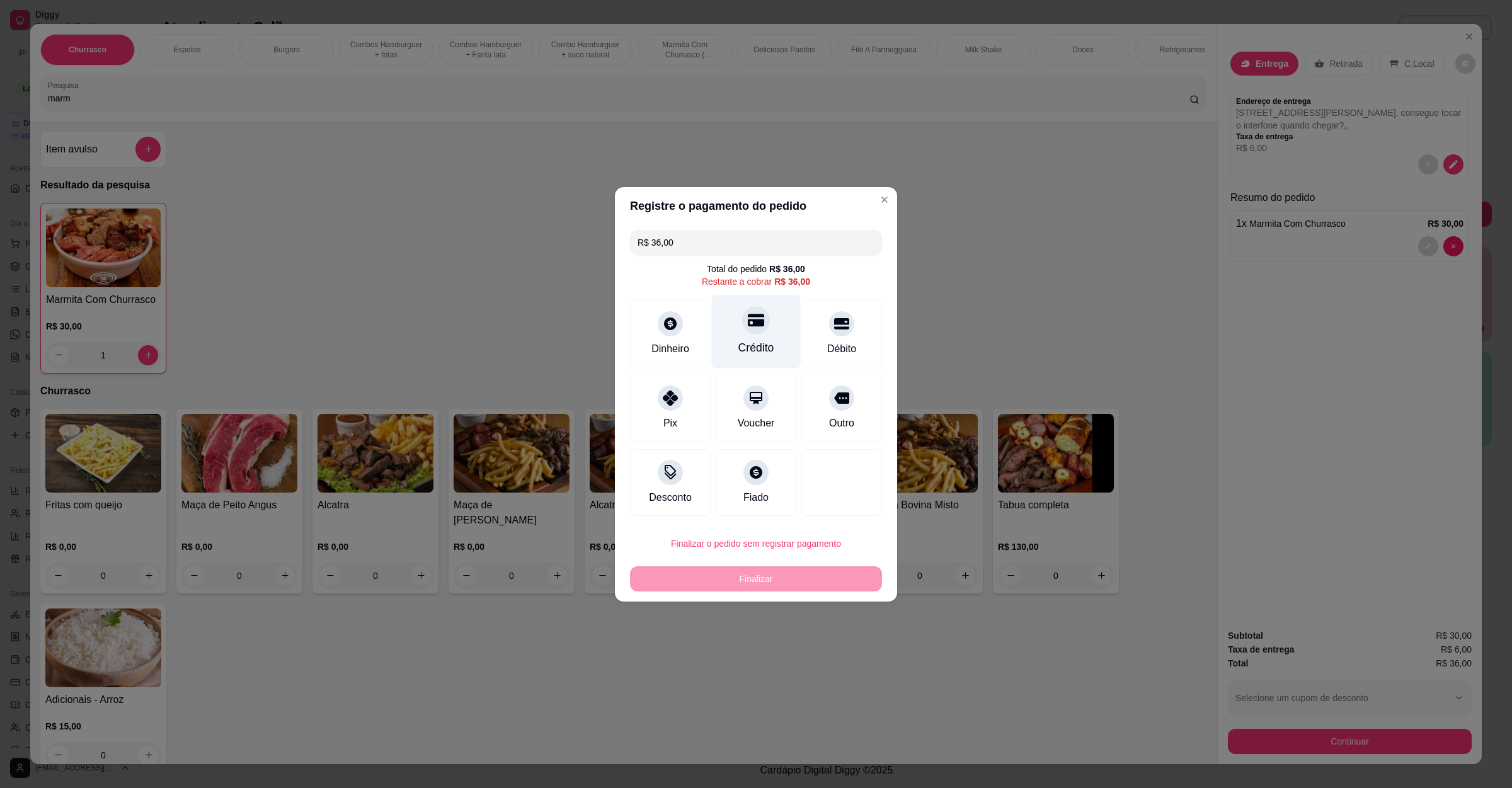
click at [733, 335] on div "Crédito" at bounding box center [756, 330] width 88 height 73
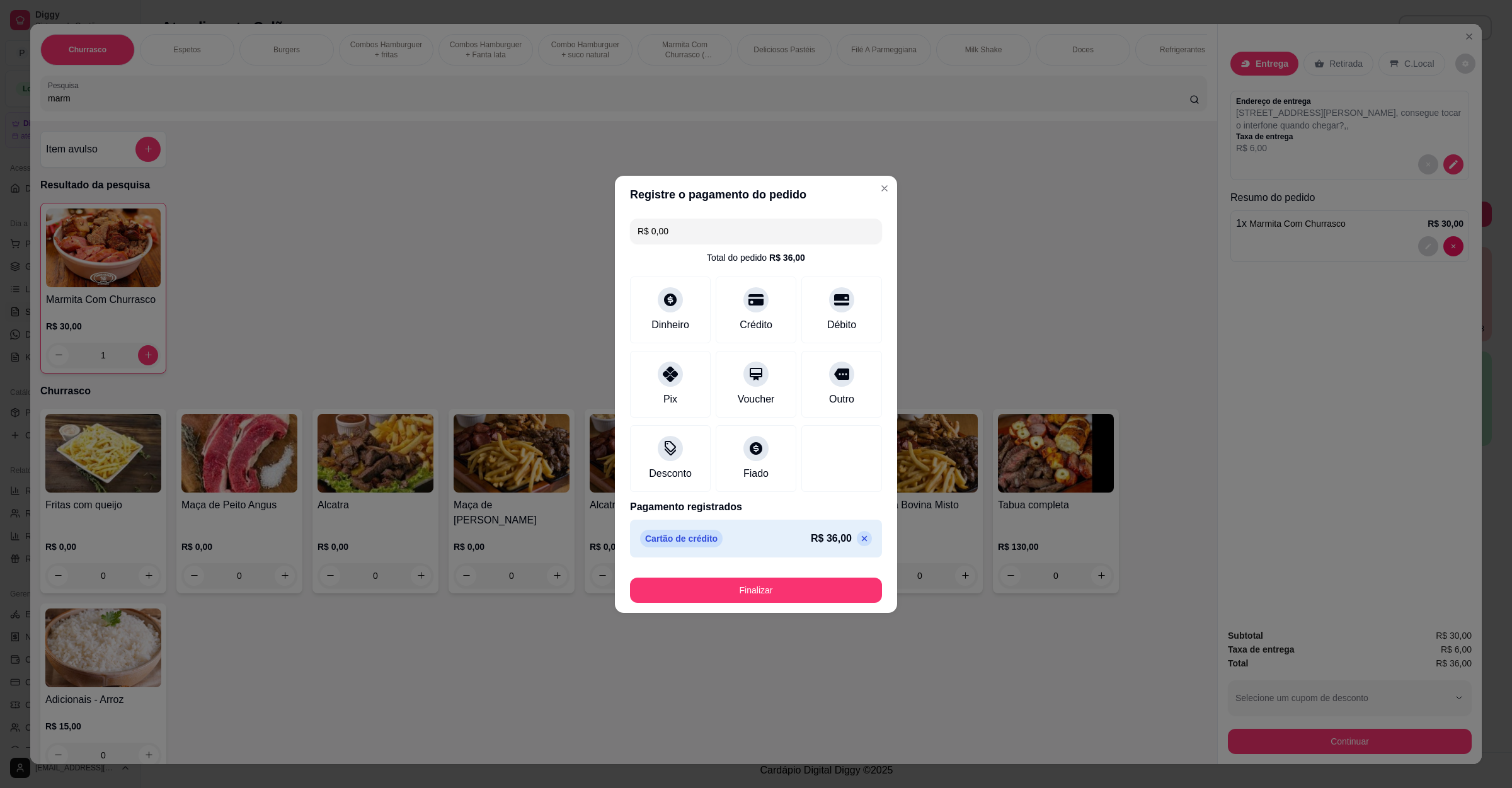
click at [862, 539] on icon at bounding box center [864, 539] width 6 height 6
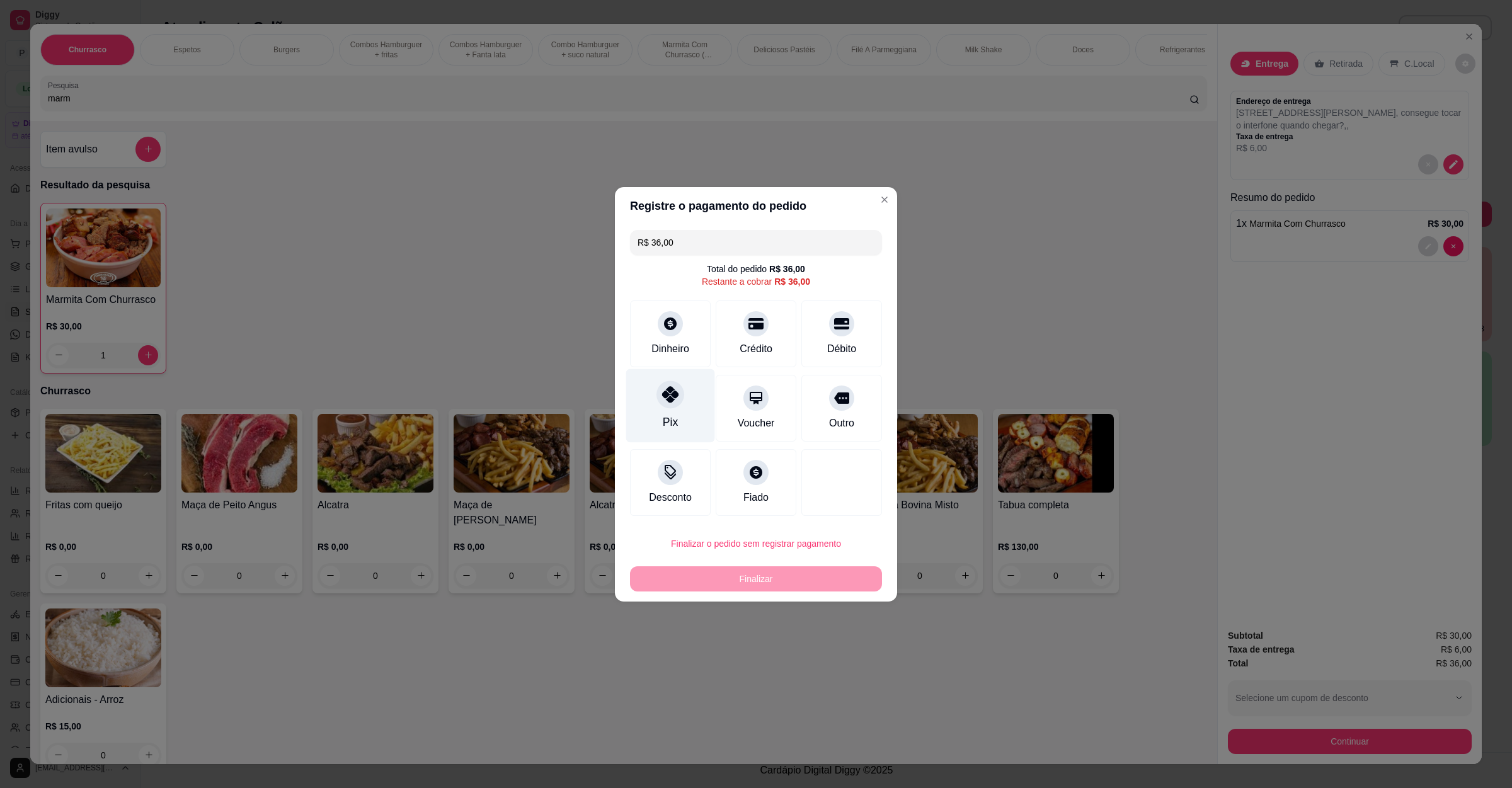
click at [673, 407] on div at bounding box center [670, 394] width 28 height 28
type input "R$ 0,00"
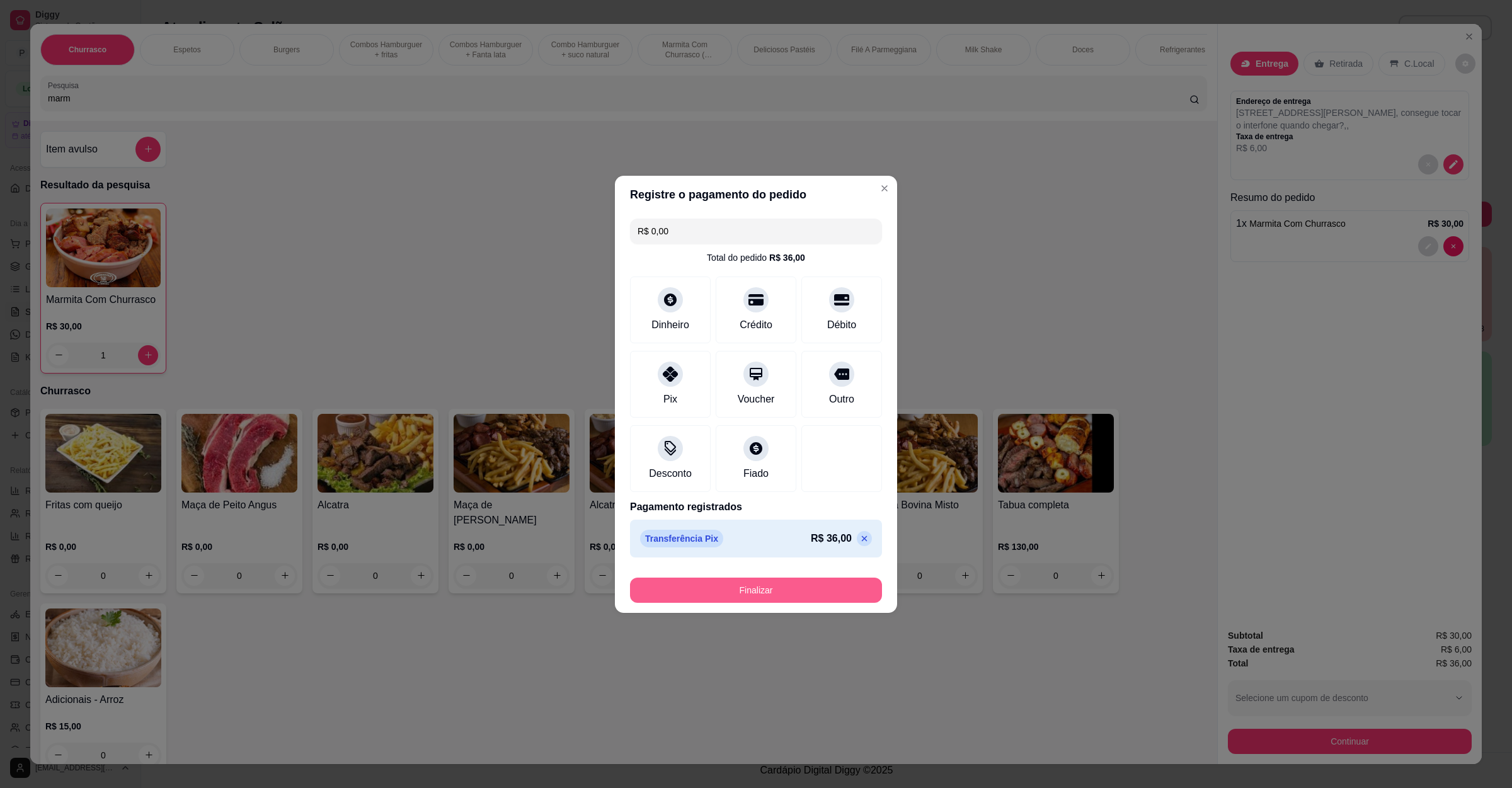
click at [771, 595] on button "Finalizar" at bounding box center [756, 590] width 252 height 25
type input "0"
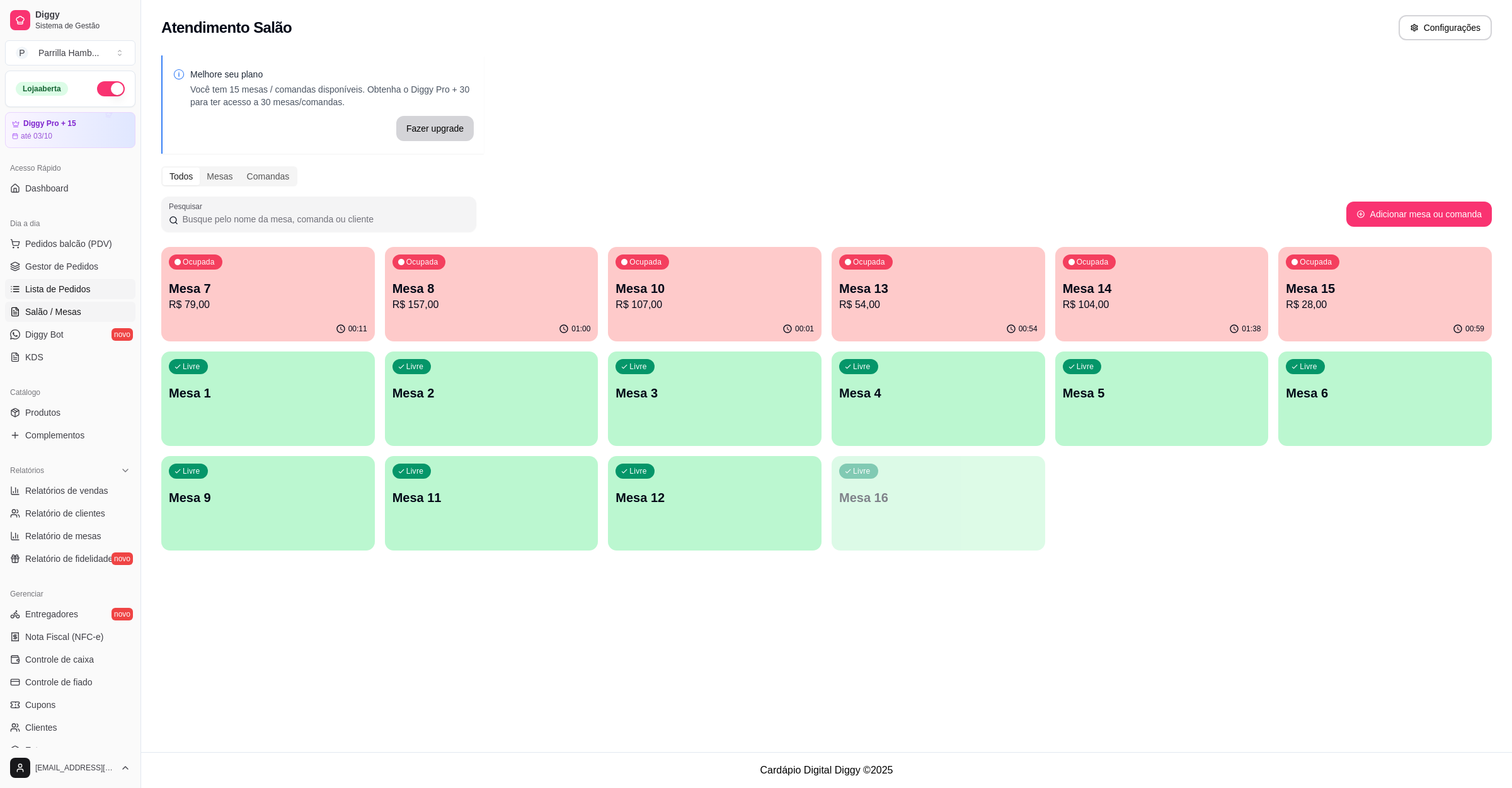
click at [52, 299] on link "Lista de Pedidos" at bounding box center [70, 289] width 130 height 20
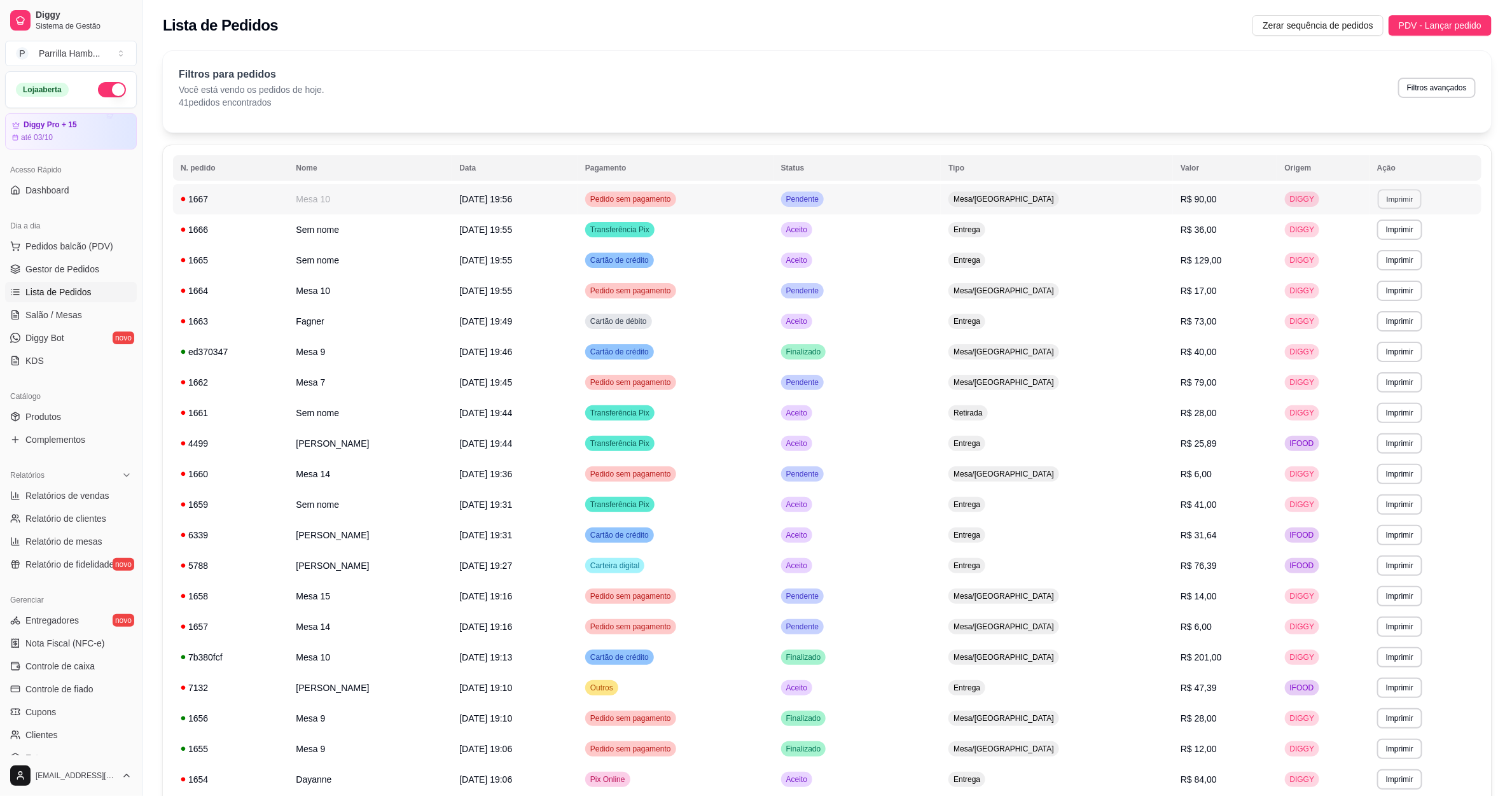
click at [1392, 205] on button "Imprimir" at bounding box center [1400, 198] width 44 height 20
click at [1376, 242] on button "IMPRESSORA" at bounding box center [1374, 243] width 89 height 20
click at [52, 317] on span "Salão / Mesas" at bounding box center [54, 315] width 56 height 13
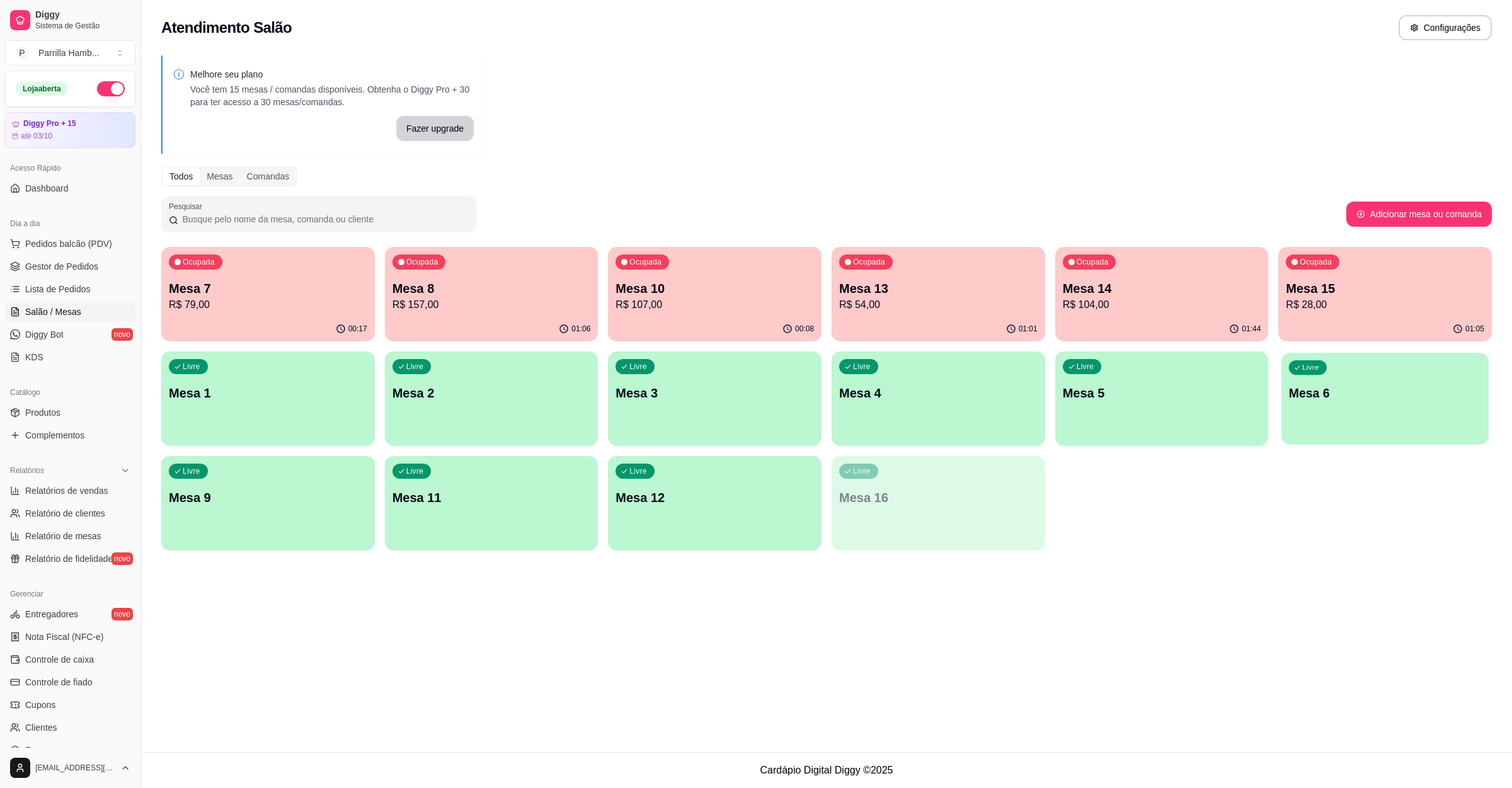
click at [1283, 410] on div "Livre Mesa 6" at bounding box center [1385, 391] width 207 height 77
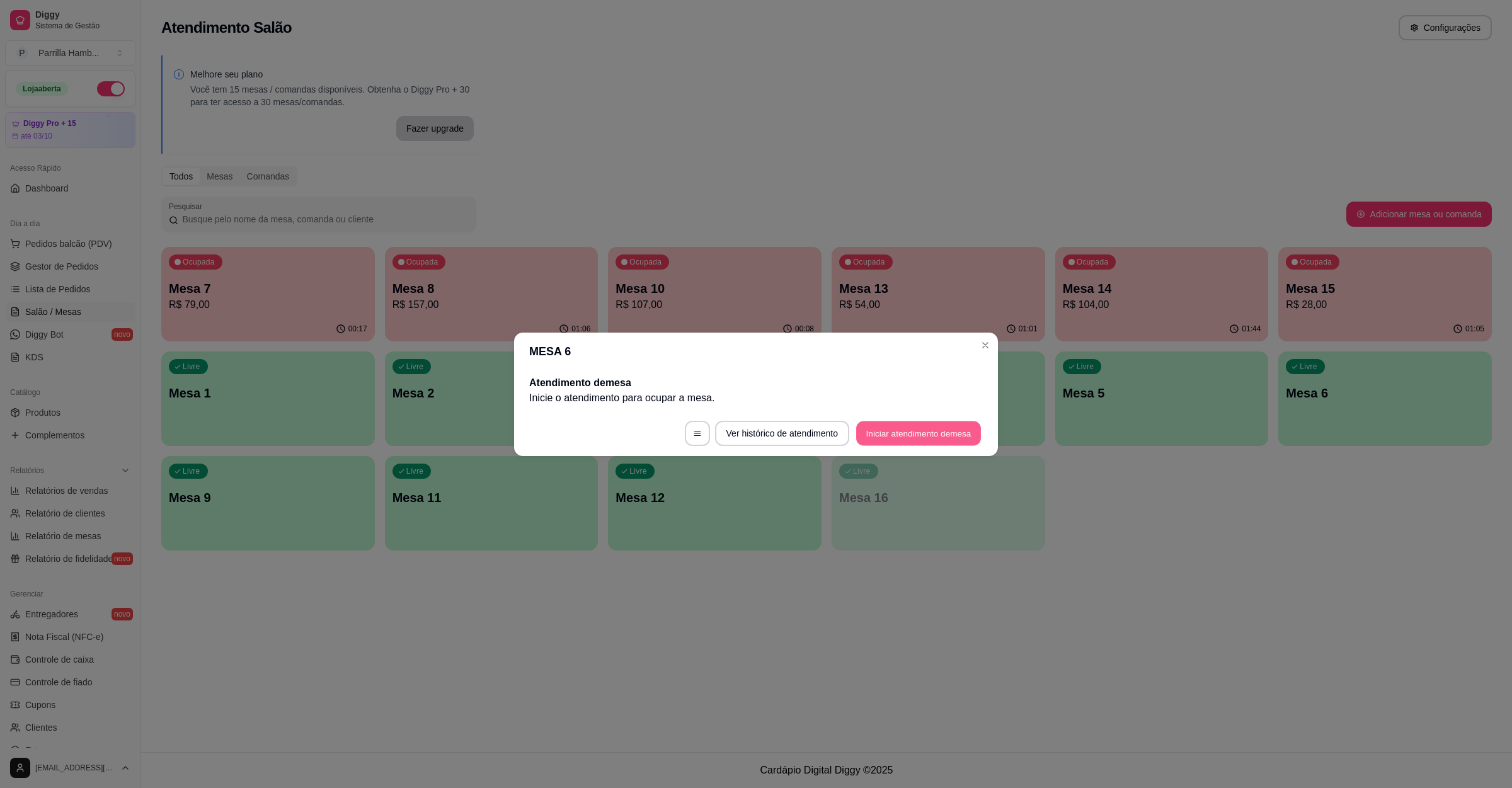
click at [947, 437] on button "Iniciar atendimento de mesa" at bounding box center [918, 433] width 125 height 24
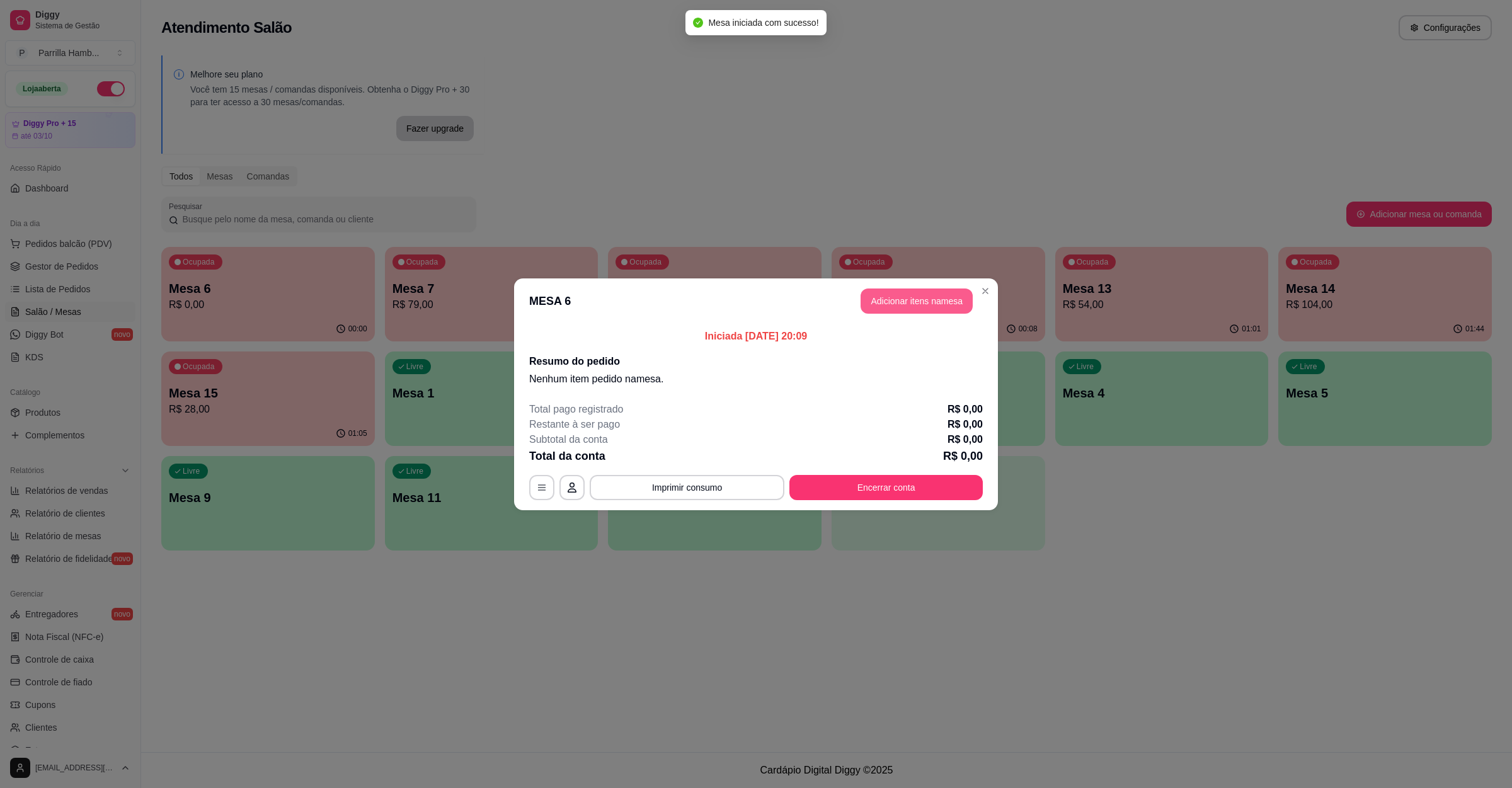
click at [933, 312] on button "Adicionar itens na mesa" at bounding box center [917, 301] width 113 height 25
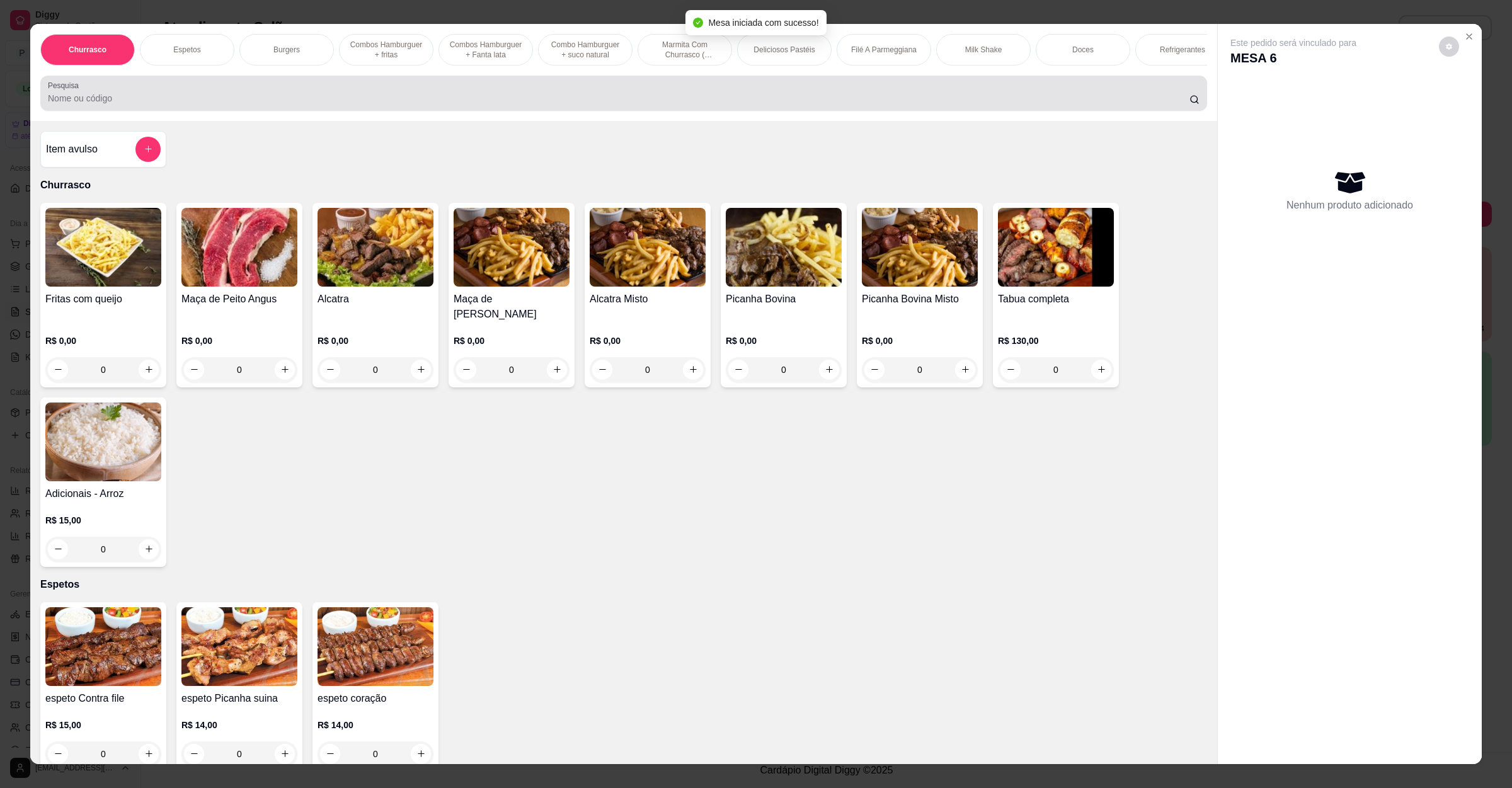
click at [339, 93] on div "Pesquisa" at bounding box center [623, 93] width 1167 height 35
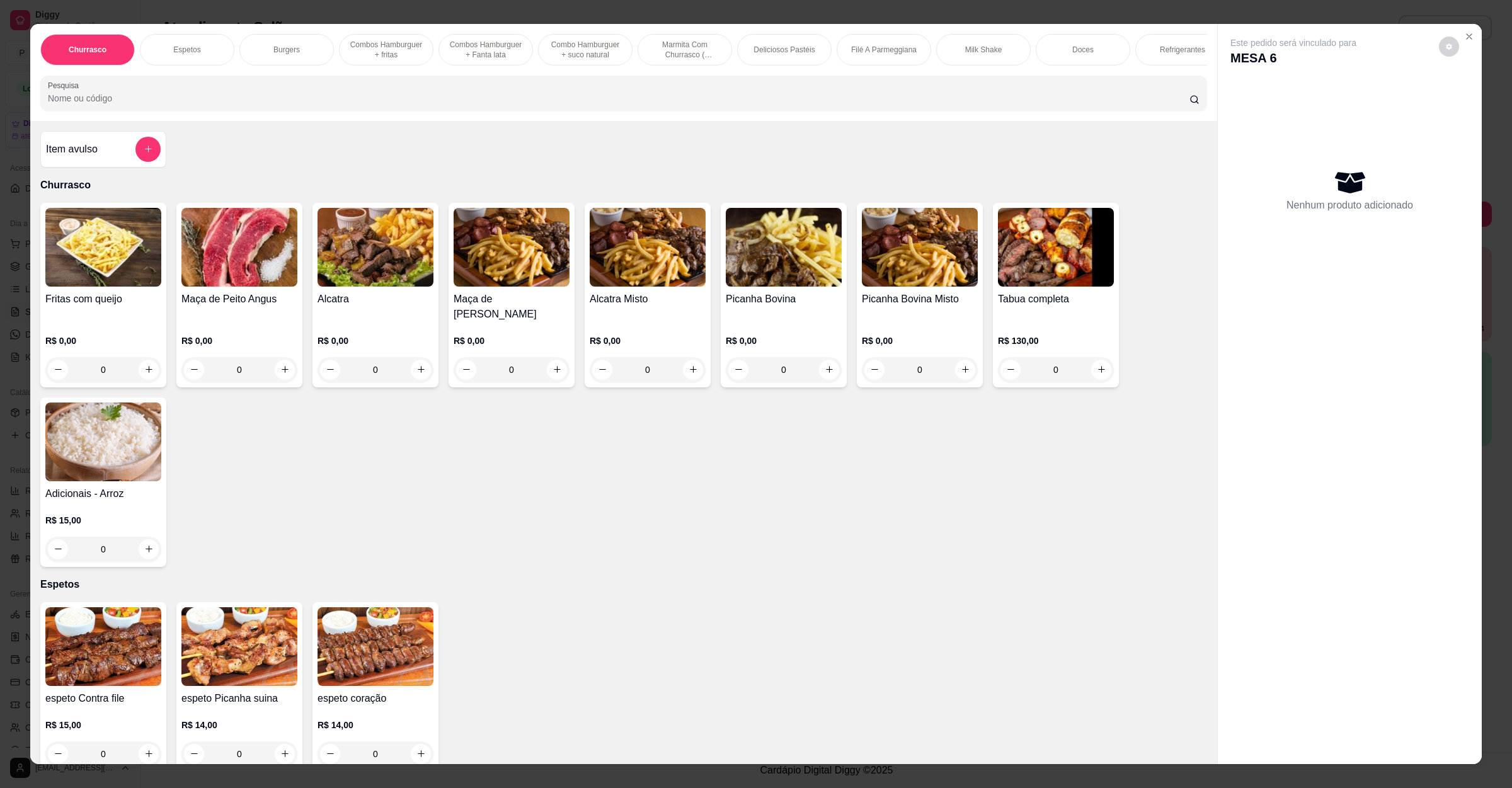
click at [1008, 287] on img at bounding box center [1055, 247] width 116 height 79
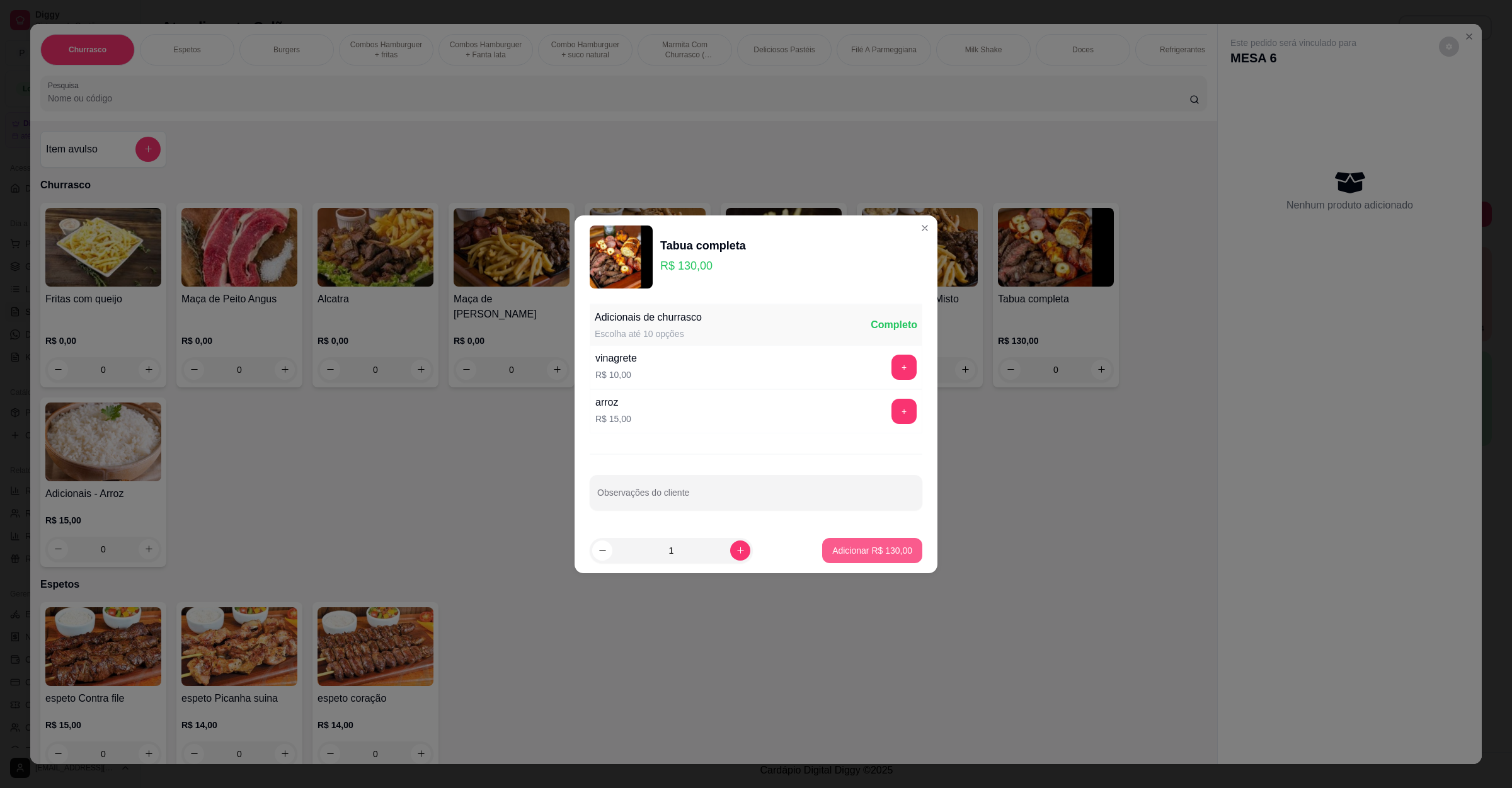
click at [865, 551] on p "Adicionar R$ 130,00" at bounding box center [872, 551] width 80 height 13
type input "1"
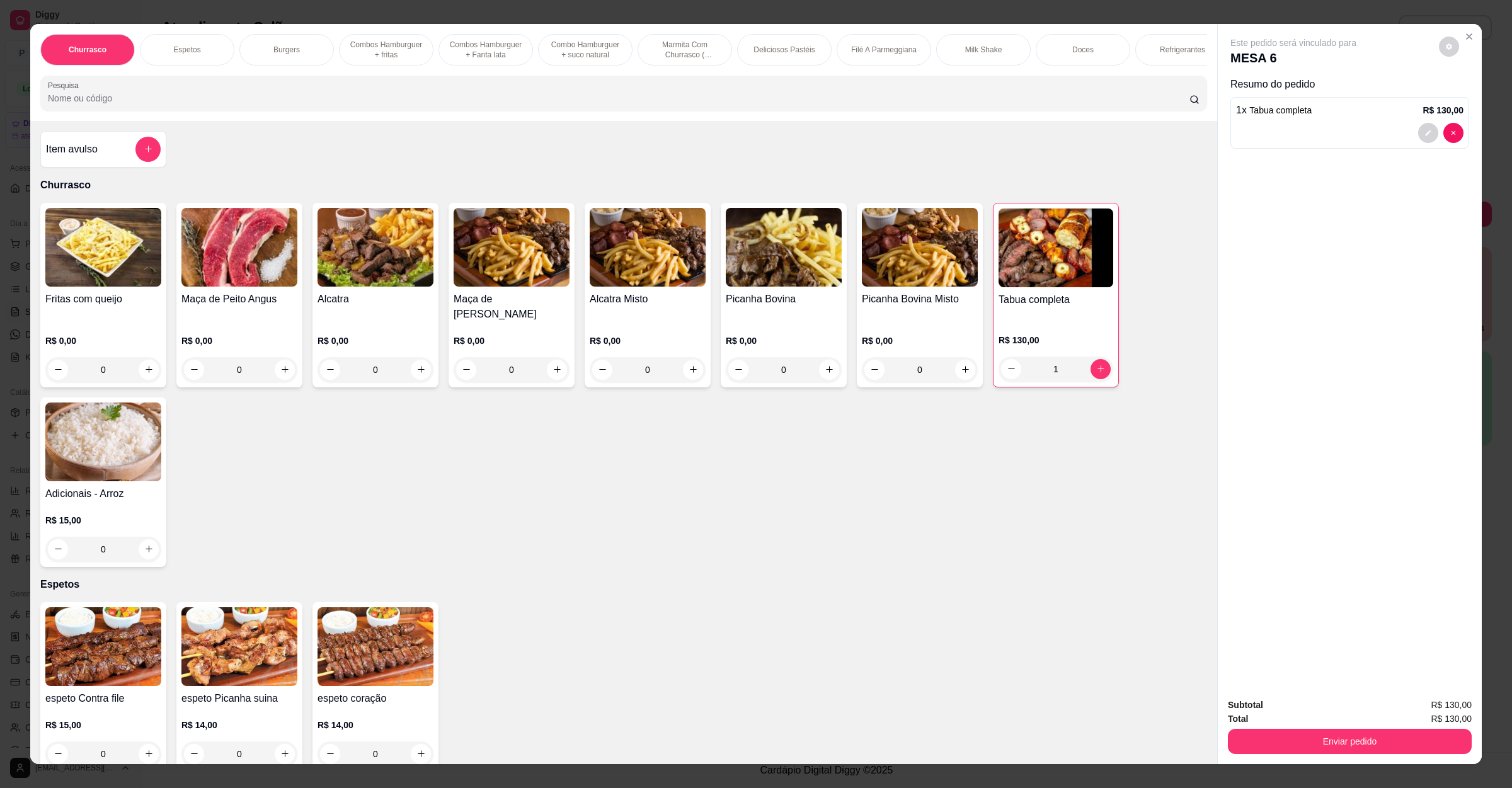
click at [145, 161] on button "add-separate-item" at bounding box center [148, 149] width 25 height 25
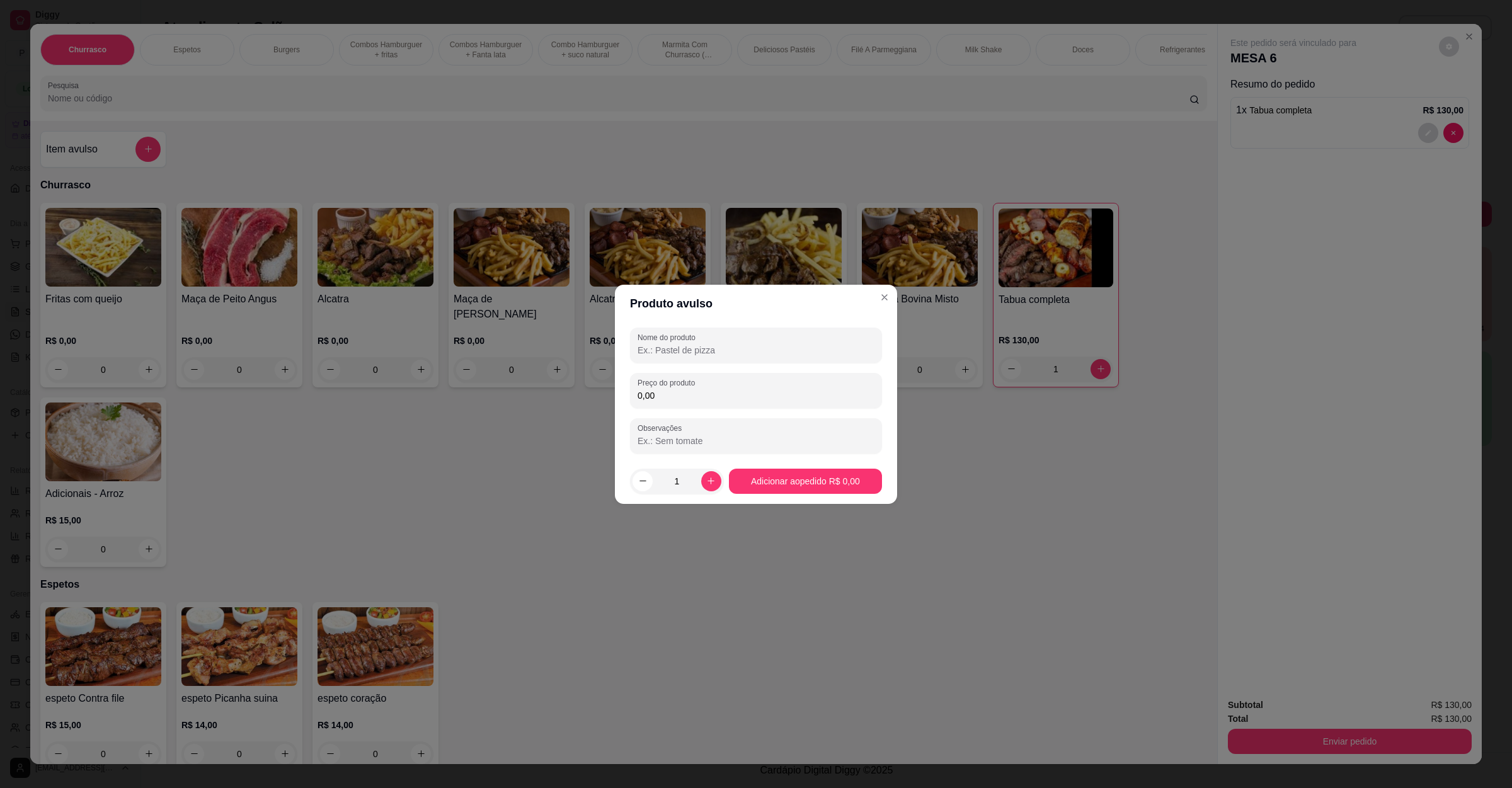
click at [711, 354] on input "Nome do produto" at bounding box center [756, 351] width 237 height 13
type input "pao de alho"
click at [734, 399] on input "0,00" at bounding box center [756, 395] width 237 height 13
type input "10,00"
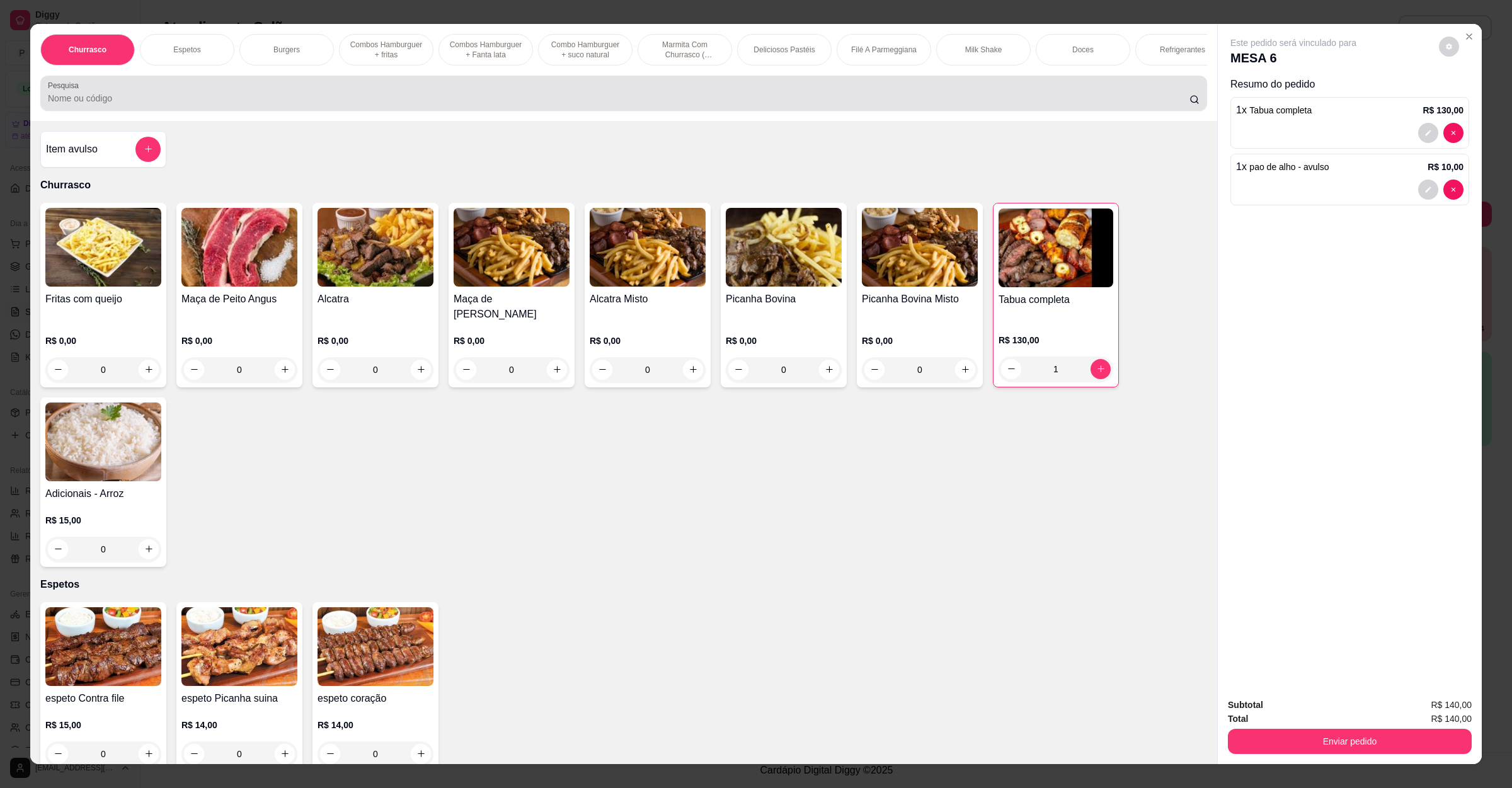
click at [261, 104] on input "Pesquisa" at bounding box center [618, 99] width 1142 height 13
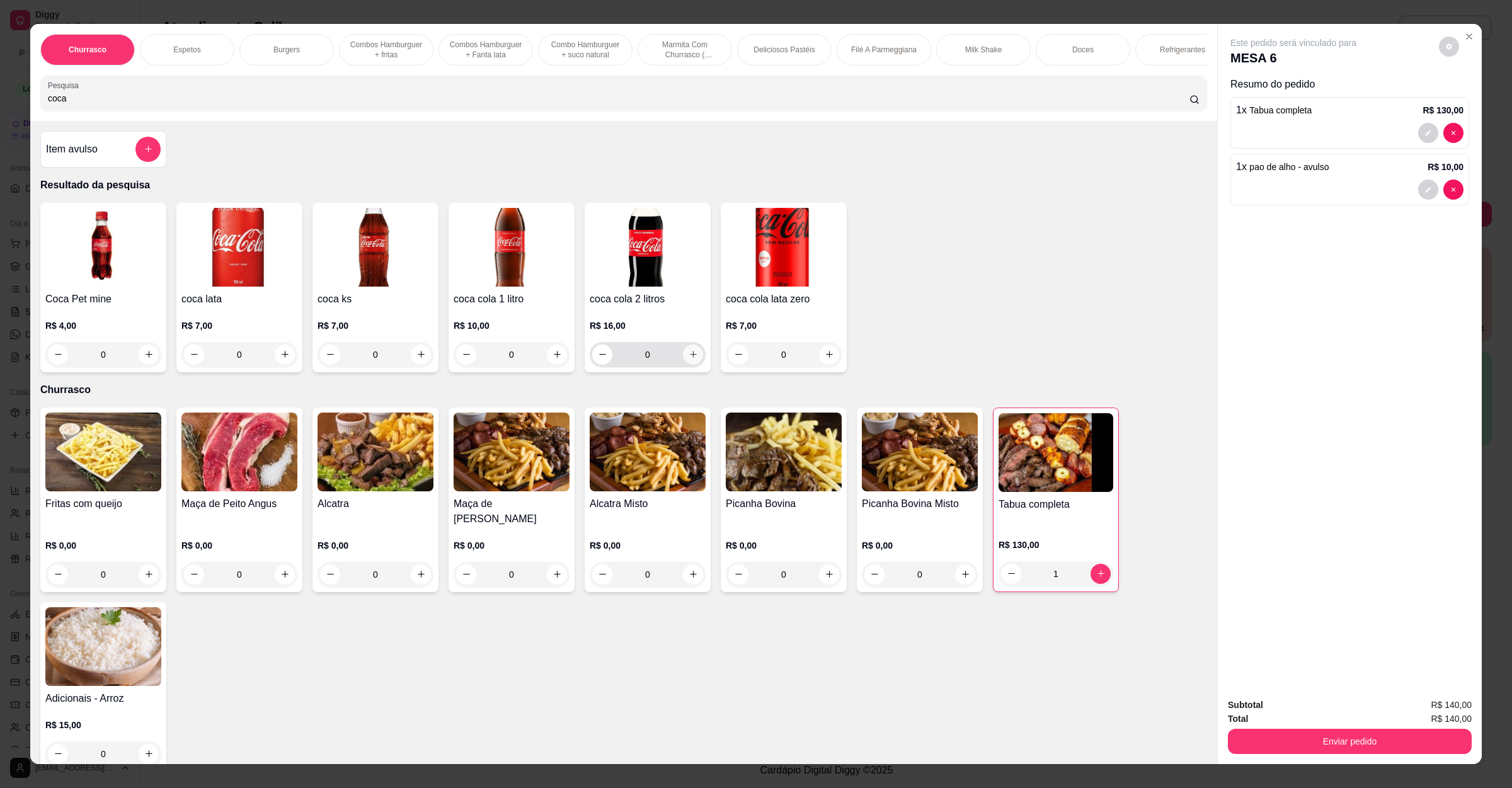
type input "coca"
click at [689, 359] on icon "increase-product-quantity" at bounding box center [693, 354] width 9 height 9
type input "1"
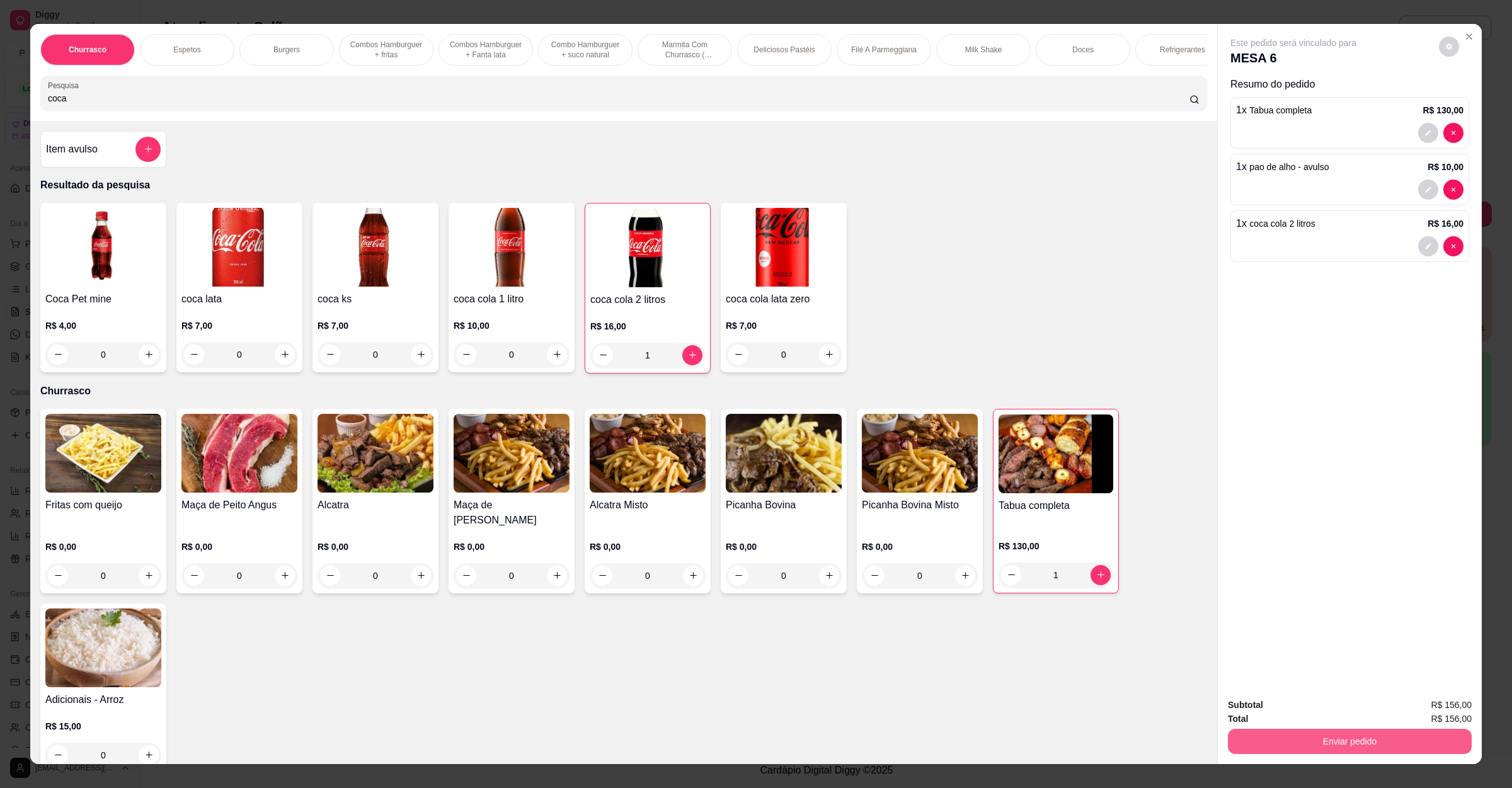
click at [1291, 731] on button "Enviar pedido" at bounding box center [1350, 741] width 244 height 25
click at [1294, 700] on button "Não registrar e enviar pedido" at bounding box center [1305, 711] width 131 height 24
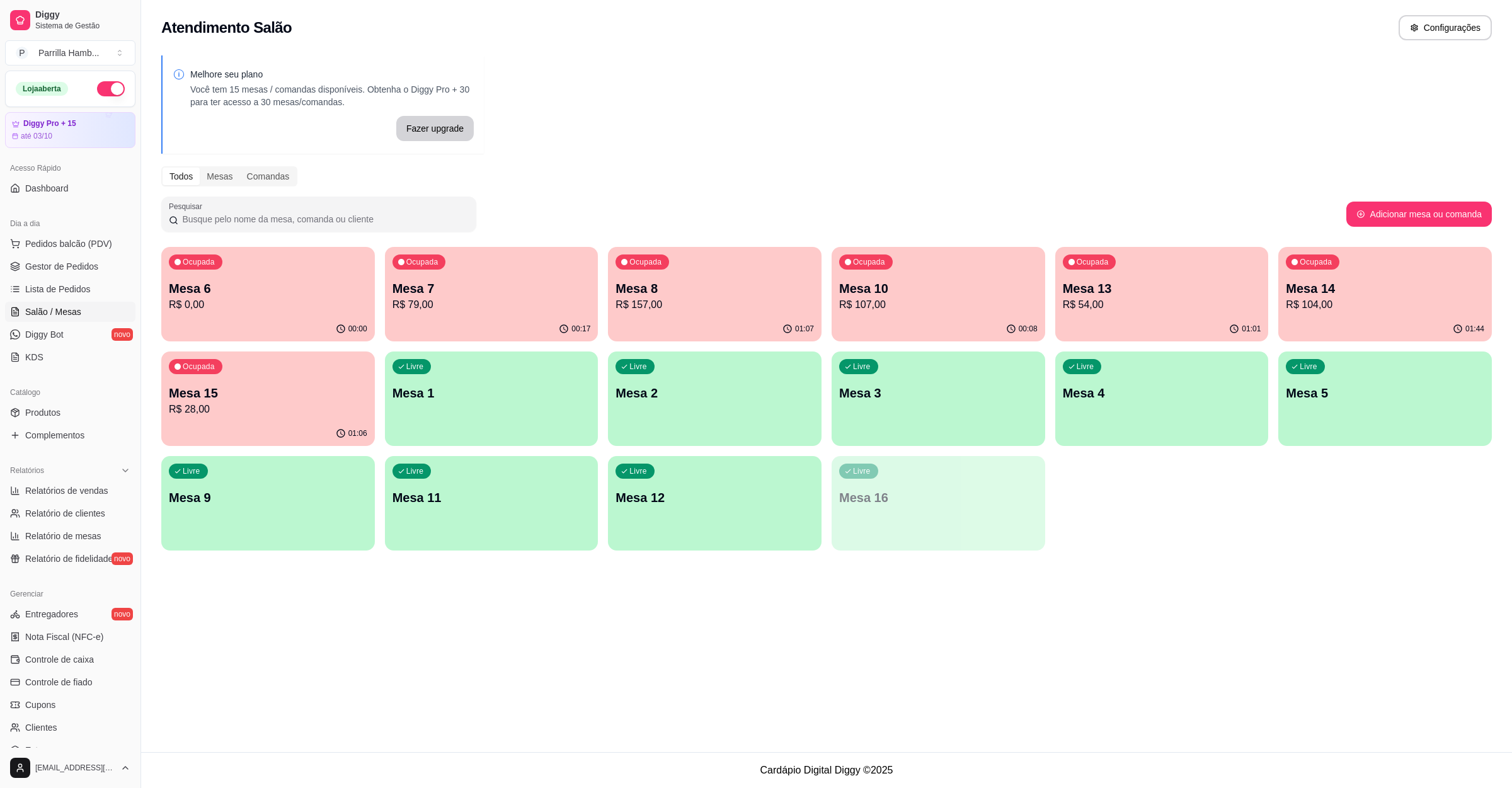
click at [1144, 299] on p "R$ 54,00" at bounding box center [1161, 305] width 198 height 15
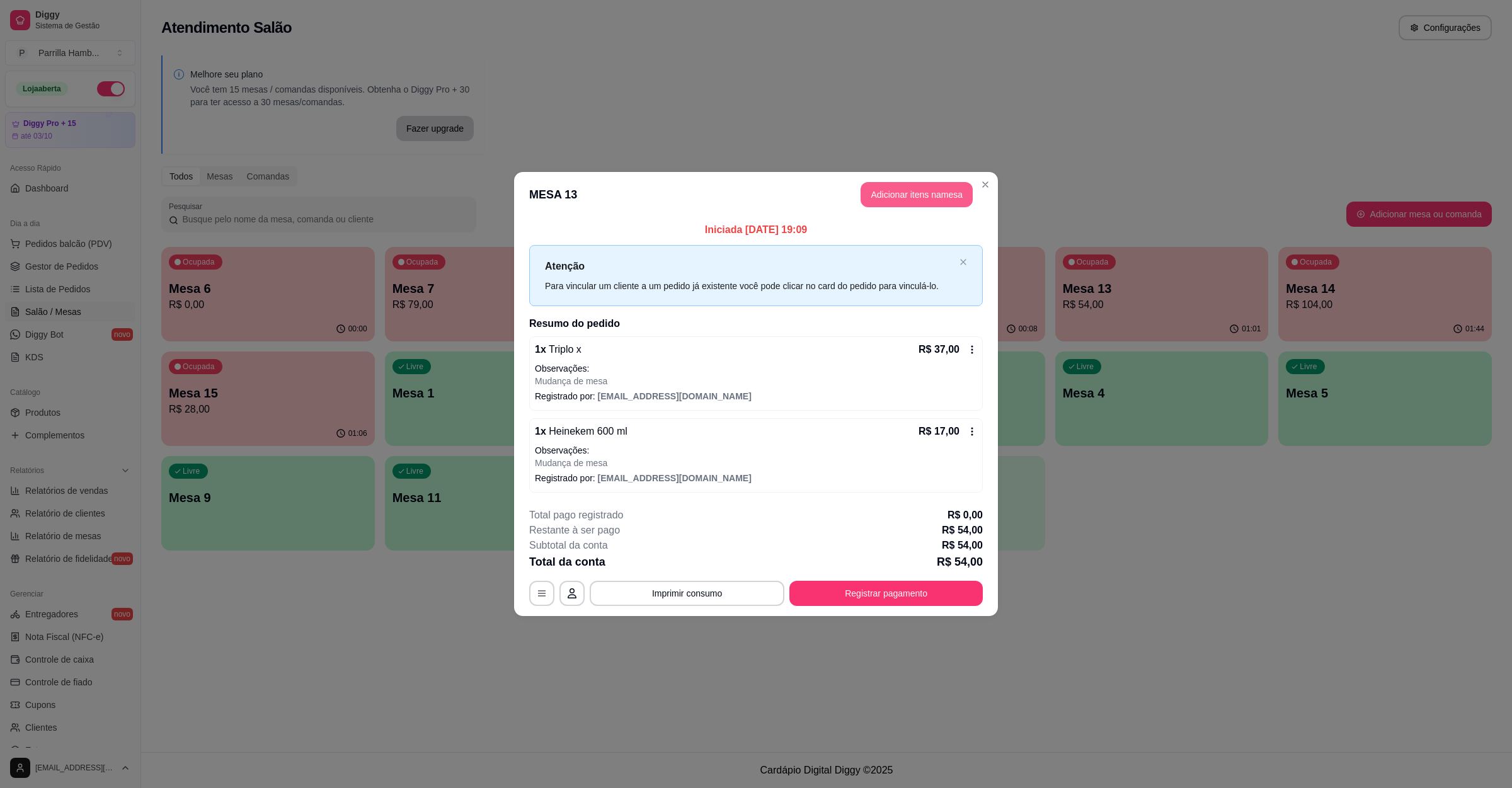
click at [879, 182] on button "Adicionar itens na mesa" at bounding box center [917, 194] width 113 height 25
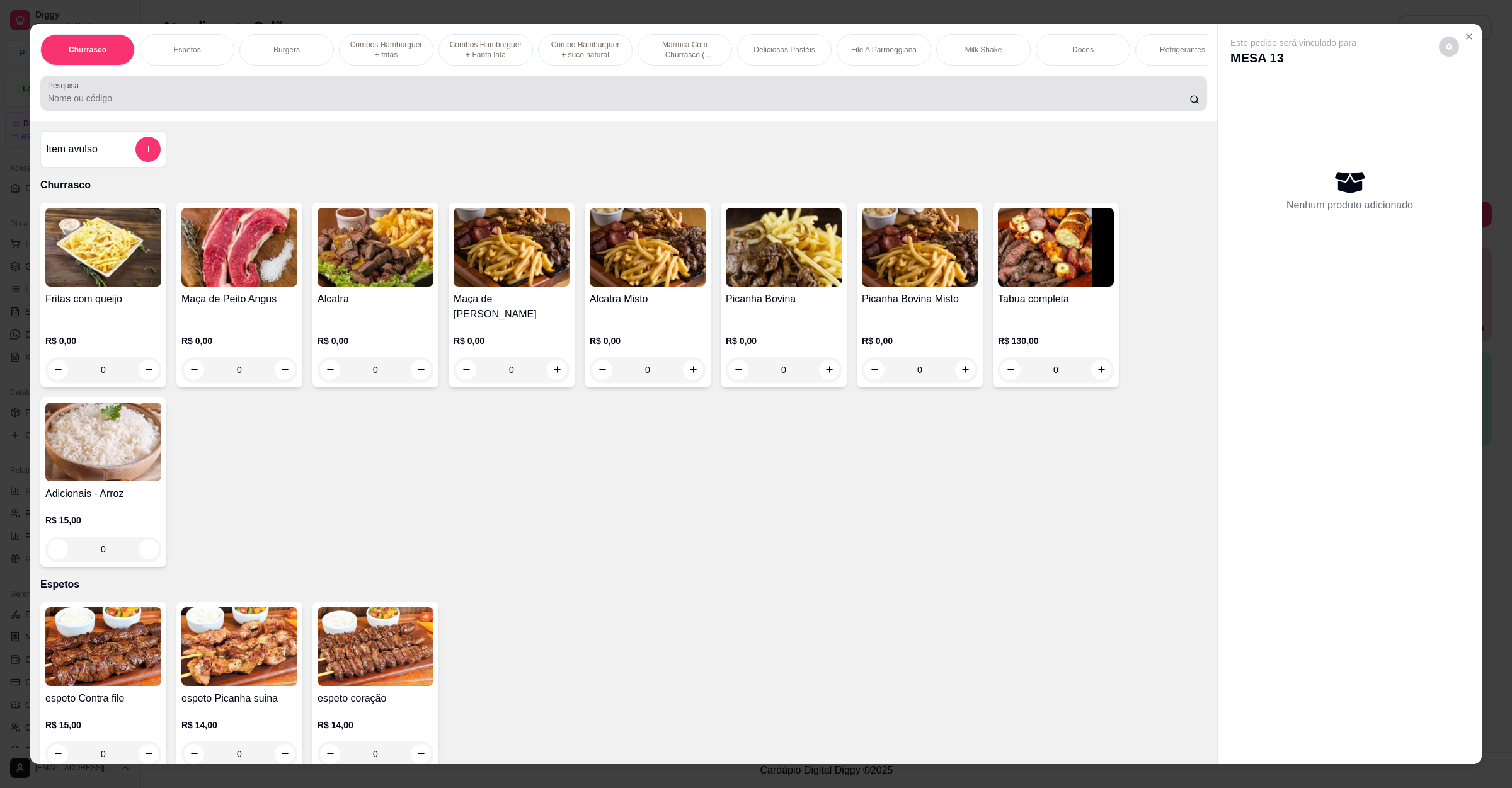
click at [462, 104] on div at bounding box center [623, 93] width 1152 height 25
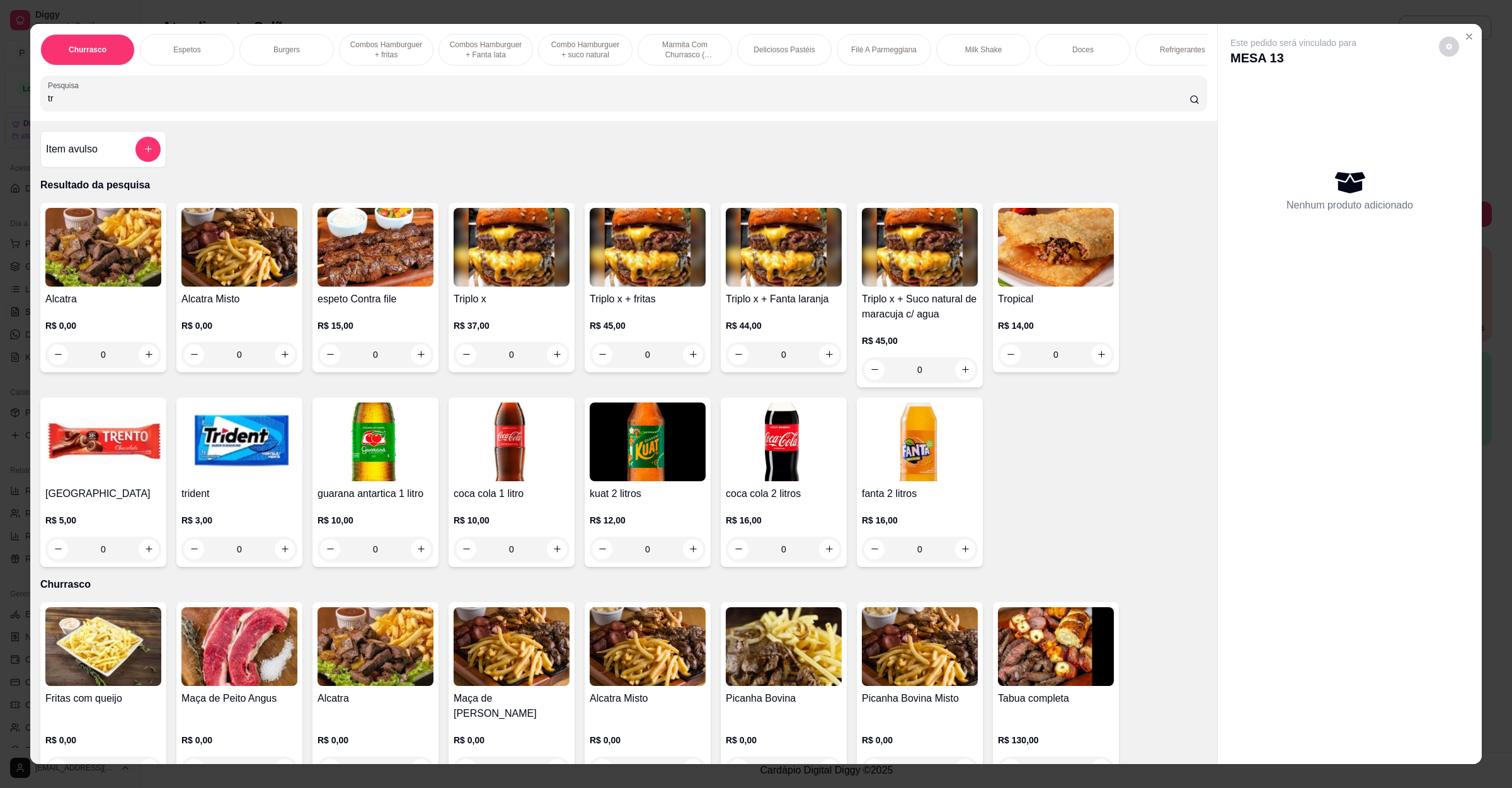
type input "tr"
click at [144, 554] on icon "increase-product-quantity" at bounding box center [149, 549] width 9 height 9
type input "1"
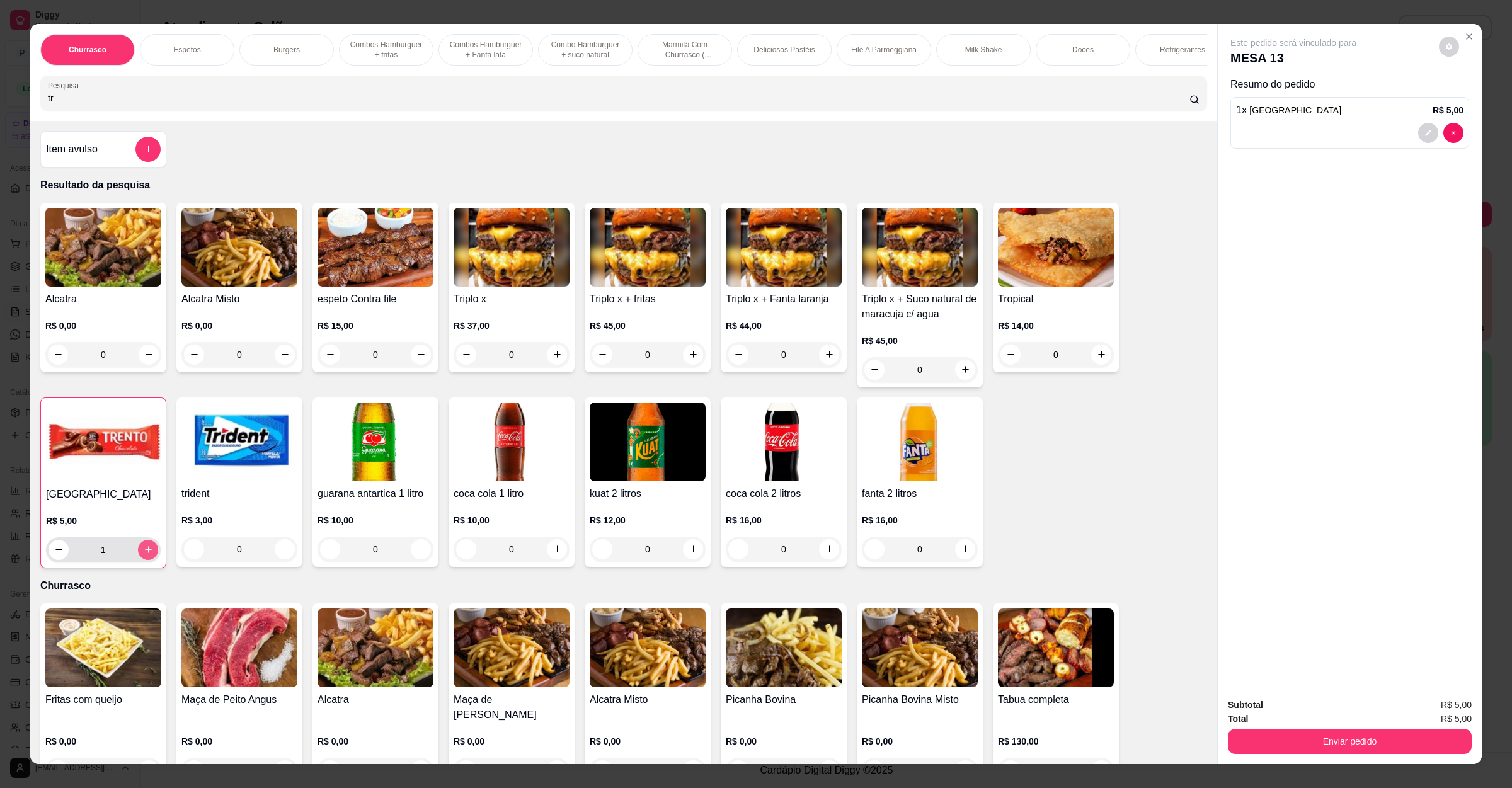
click at [143, 554] on icon "increase-product-quantity" at bounding box center [148, 550] width 9 height 9
type input "2"
click at [143, 554] on icon "increase-product-quantity" at bounding box center [148, 550] width 9 height 9
type input "3"
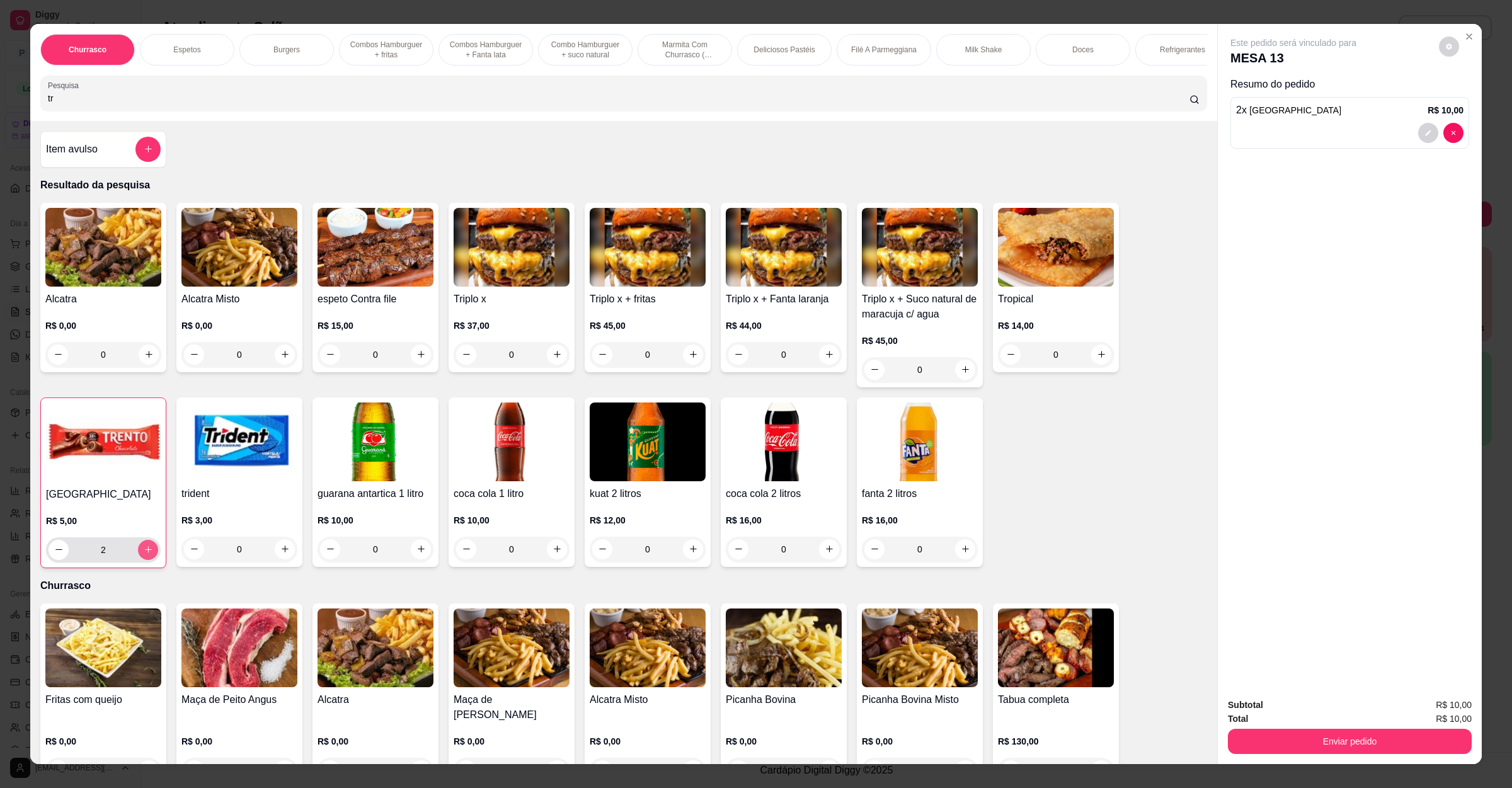
type input "3"
click at [1253, 736] on button "Enviar pedido" at bounding box center [1350, 741] width 244 height 25
click at [1261, 709] on button "Não registrar e enviar pedido" at bounding box center [1305, 710] width 127 height 23
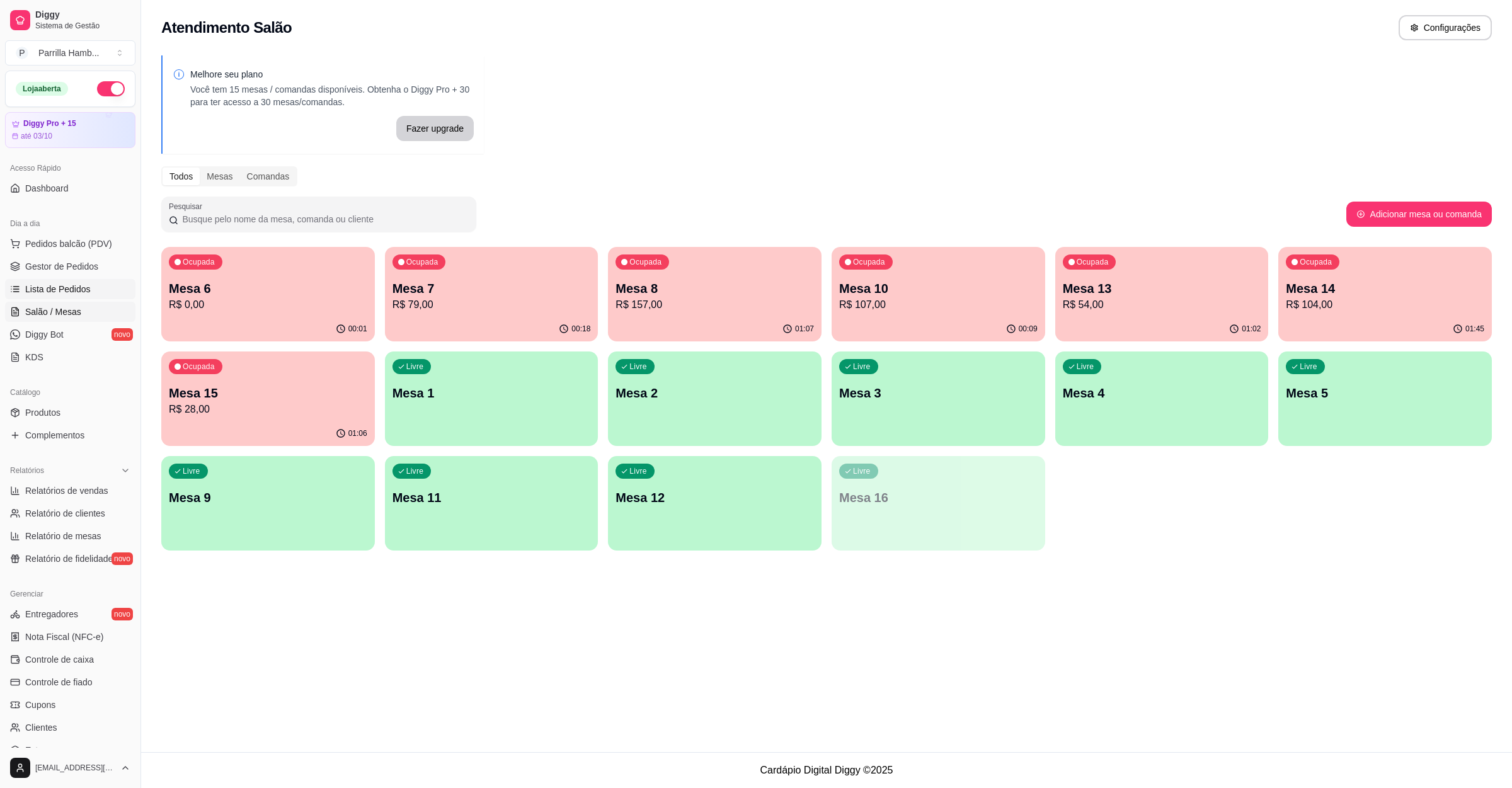
click at [52, 291] on span "Lista de Pedidos" at bounding box center [58, 289] width 65 height 13
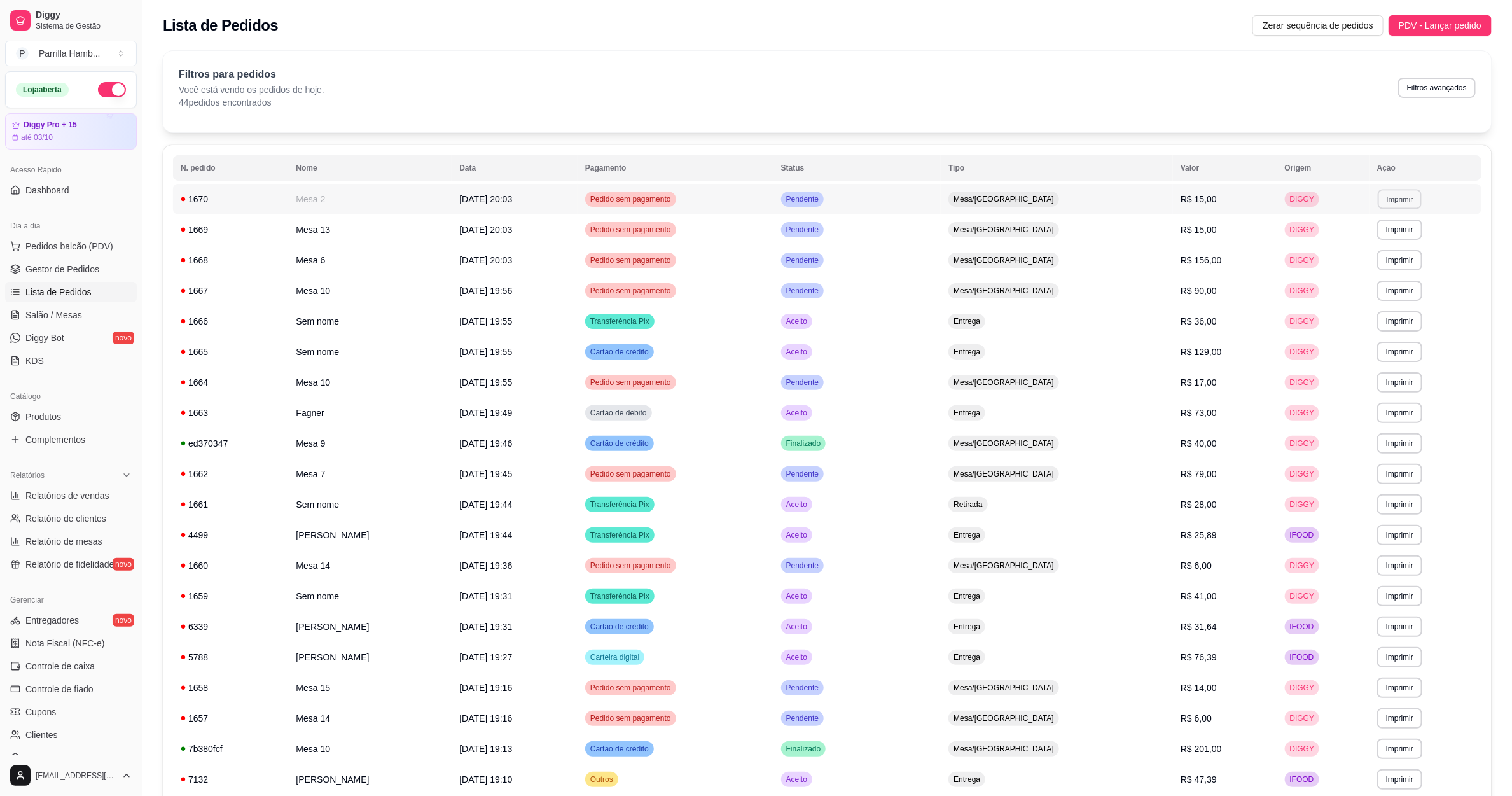
click at [1392, 195] on button "Imprimir" at bounding box center [1400, 198] width 44 height 20
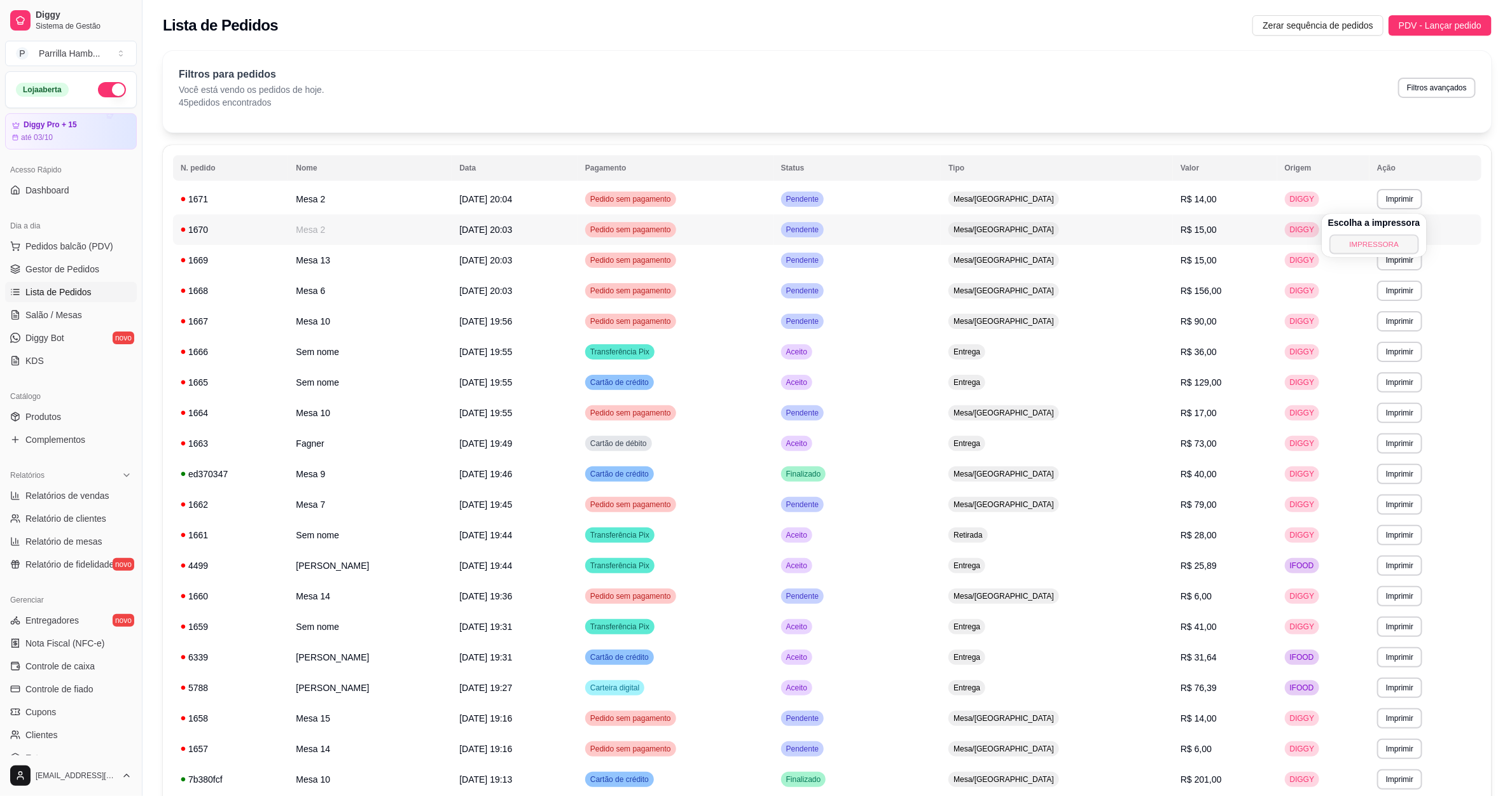
click at [1380, 234] on button "IMPRESSORA" at bounding box center [1374, 243] width 89 height 20
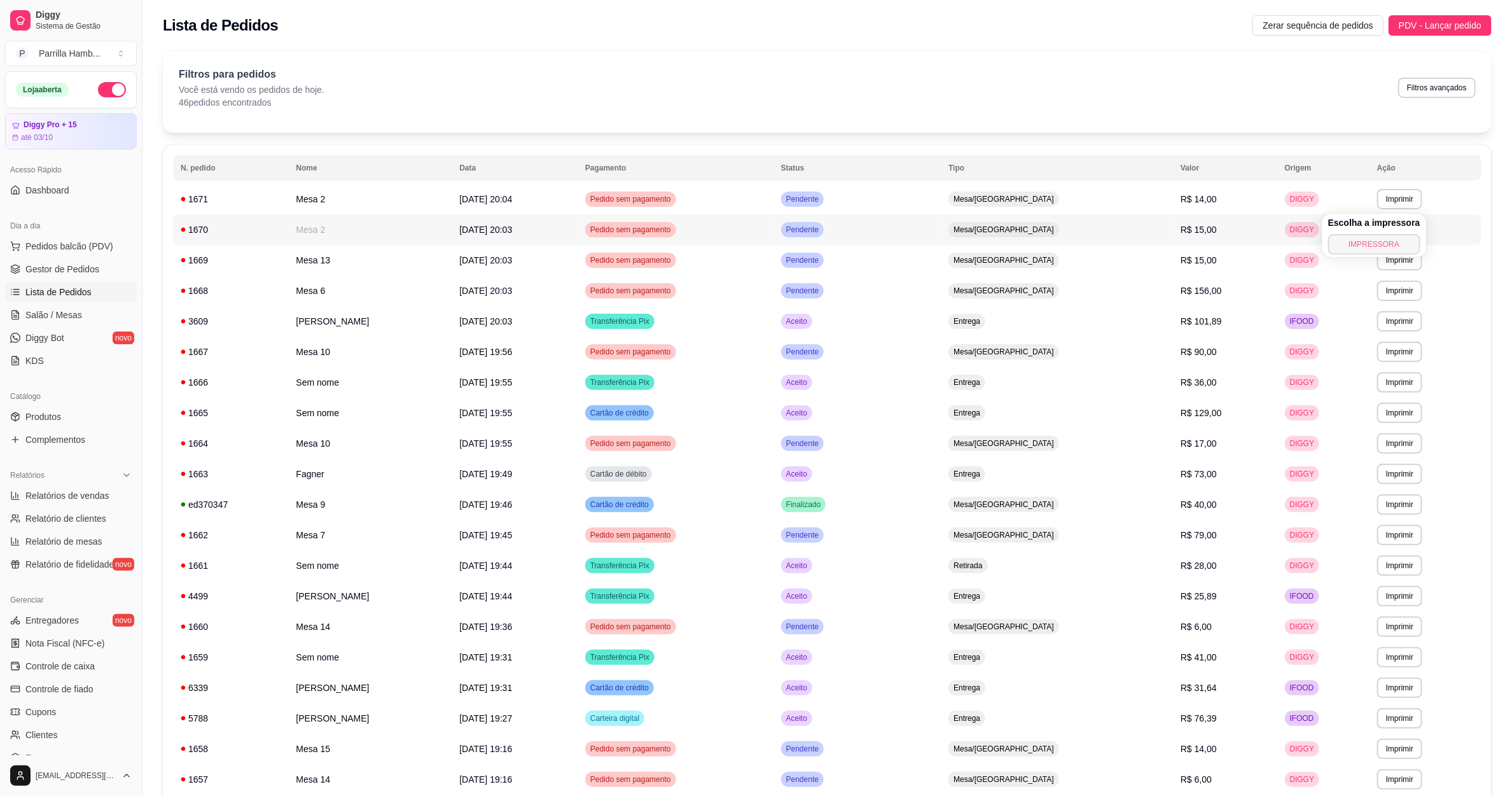
click at [1379, 244] on button "IMPRESSORA" at bounding box center [1375, 244] width 92 height 21
click at [1395, 292] on button "Imprimir" at bounding box center [1400, 291] width 45 height 21
click at [1368, 326] on button "IMPRESSORA" at bounding box center [1374, 336] width 89 height 20
click at [1370, 350] on td "**********" at bounding box center [1426, 351] width 112 height 30
click at [1390, 296] on button "Imprimir" at bounding box center [1400, 291] width 45 height 21
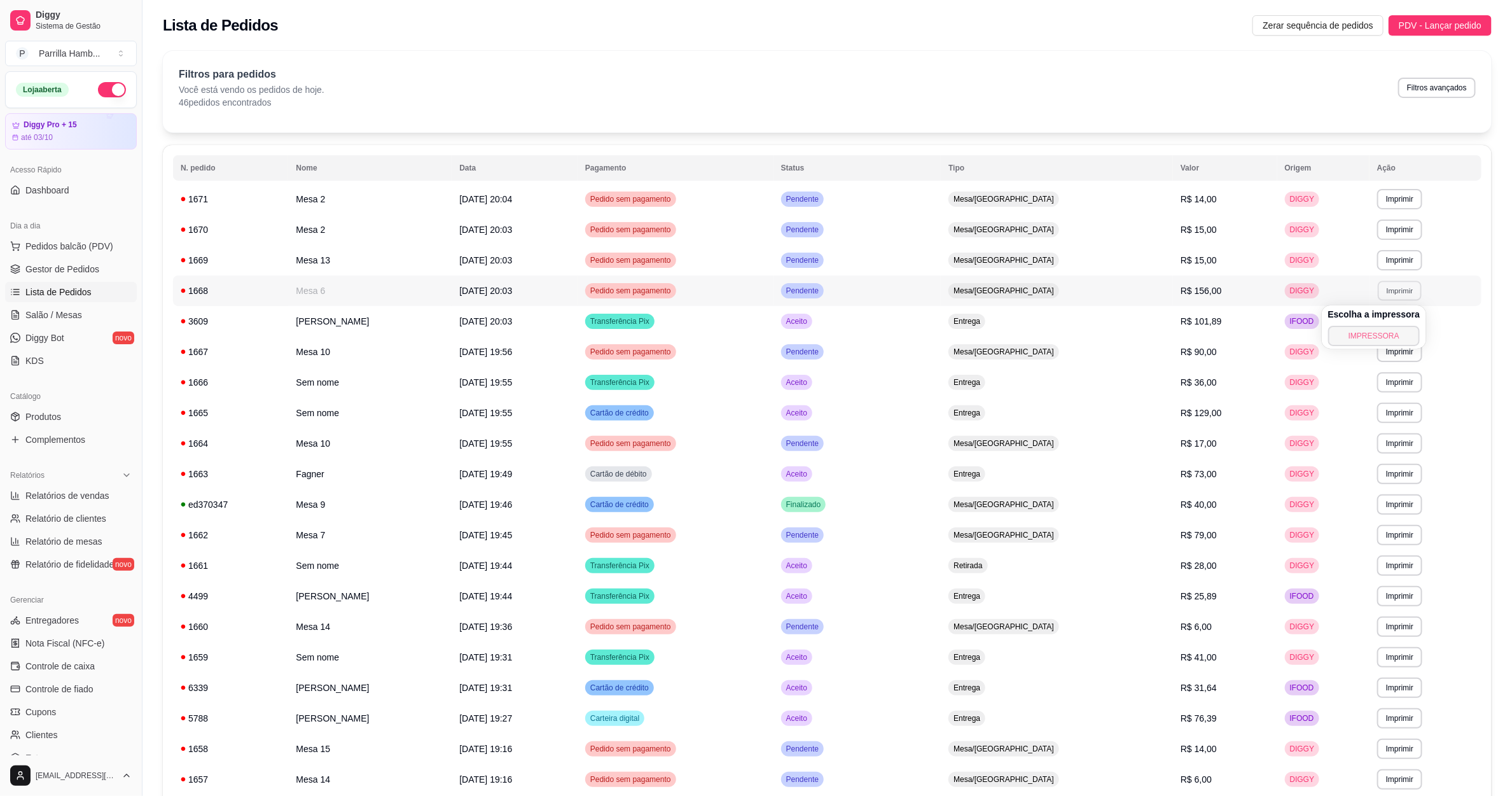
click at [1355, 331] on button "IMPRESSORA" at bounding box center [1375, 336] width 92 height 21
click at [73, 307] on link "Salão / Mesas" at bounding box center [70, 315] width 132 height 21
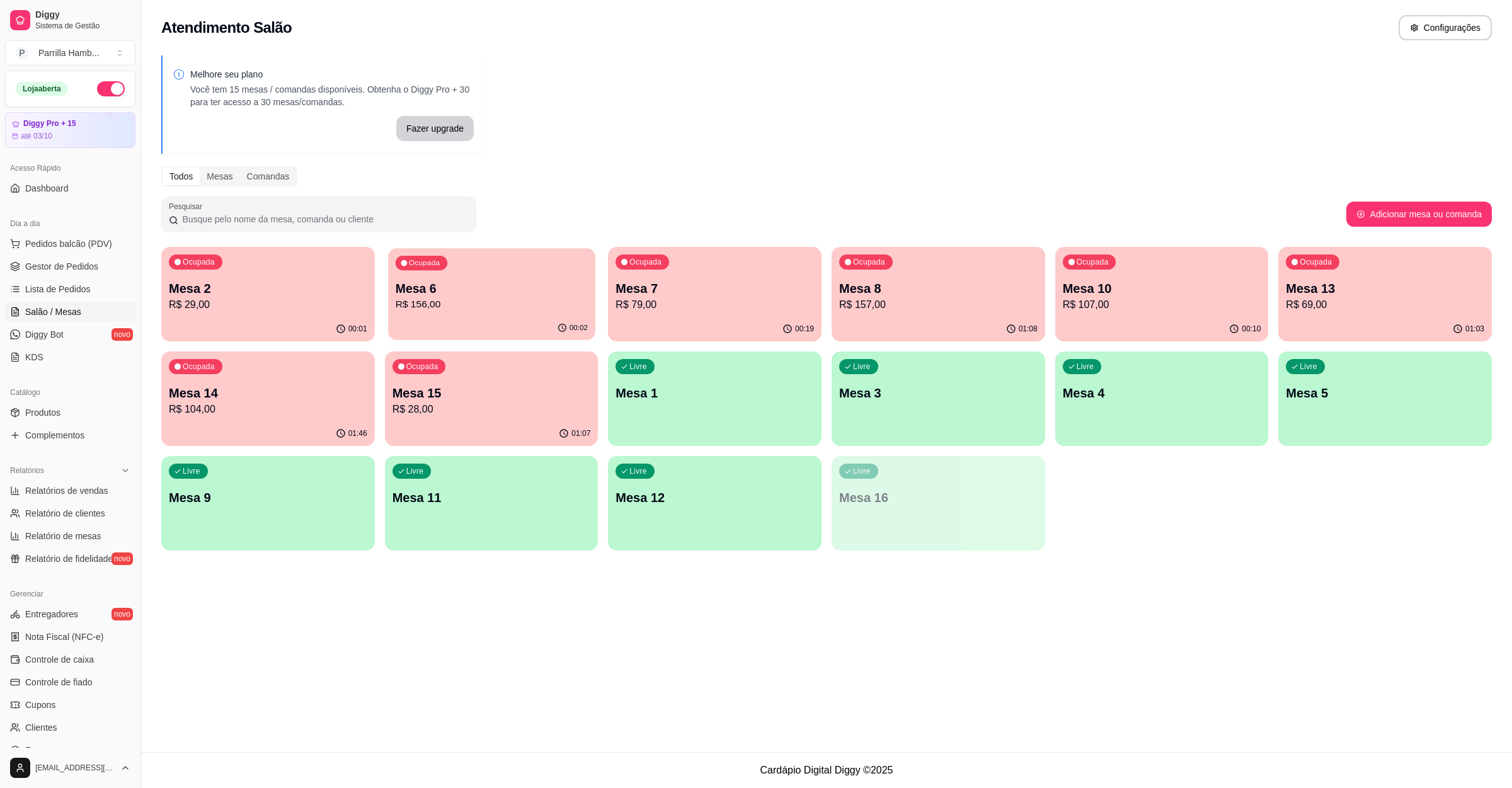
click at [526, 296] on p "Mesa 6" at bounding box center [491, 288] width 193 height 17
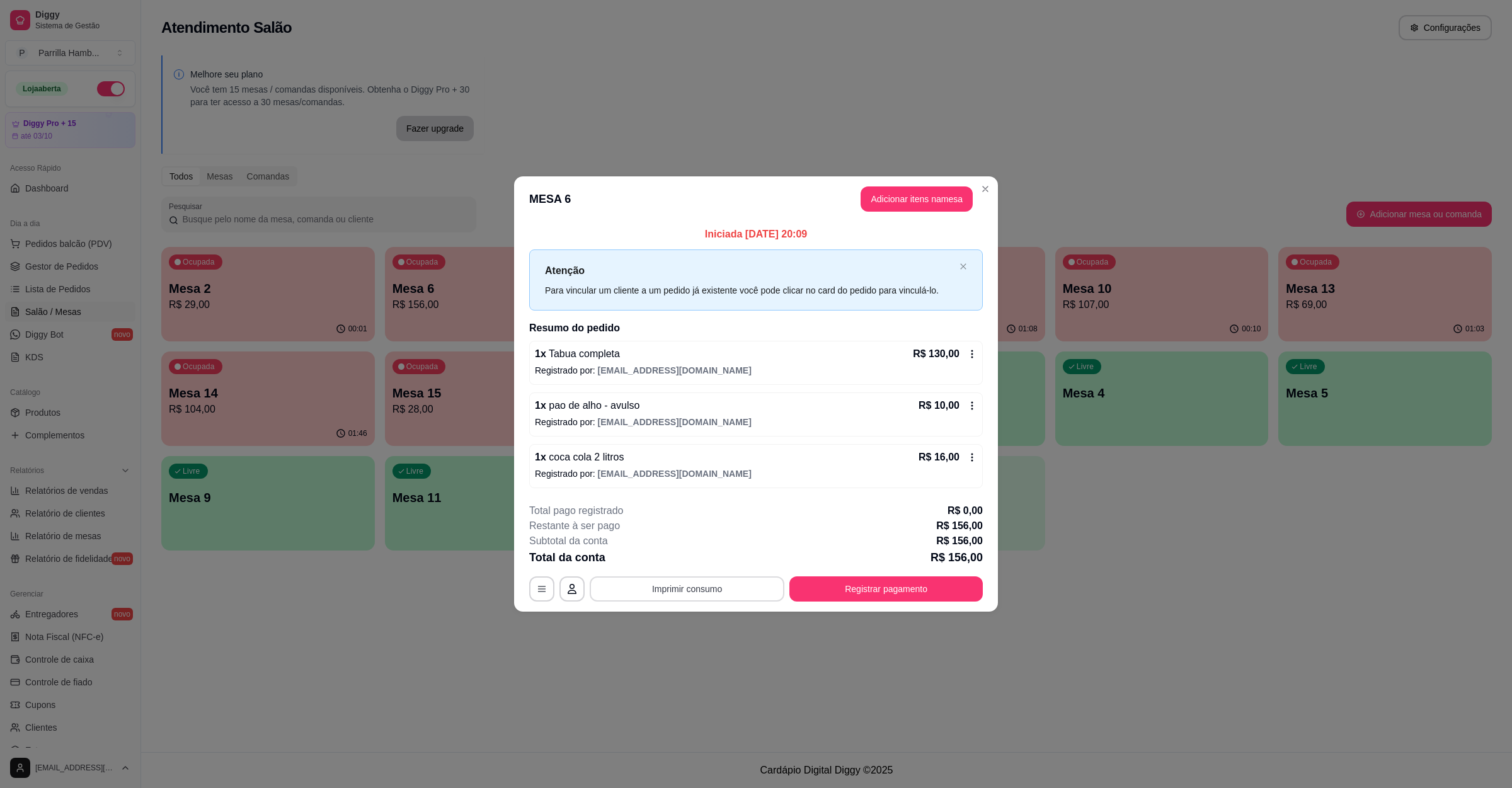
click at [726, 582] on button "Imprimir consumo" at bounding box center [687, 589] width 194 height 25
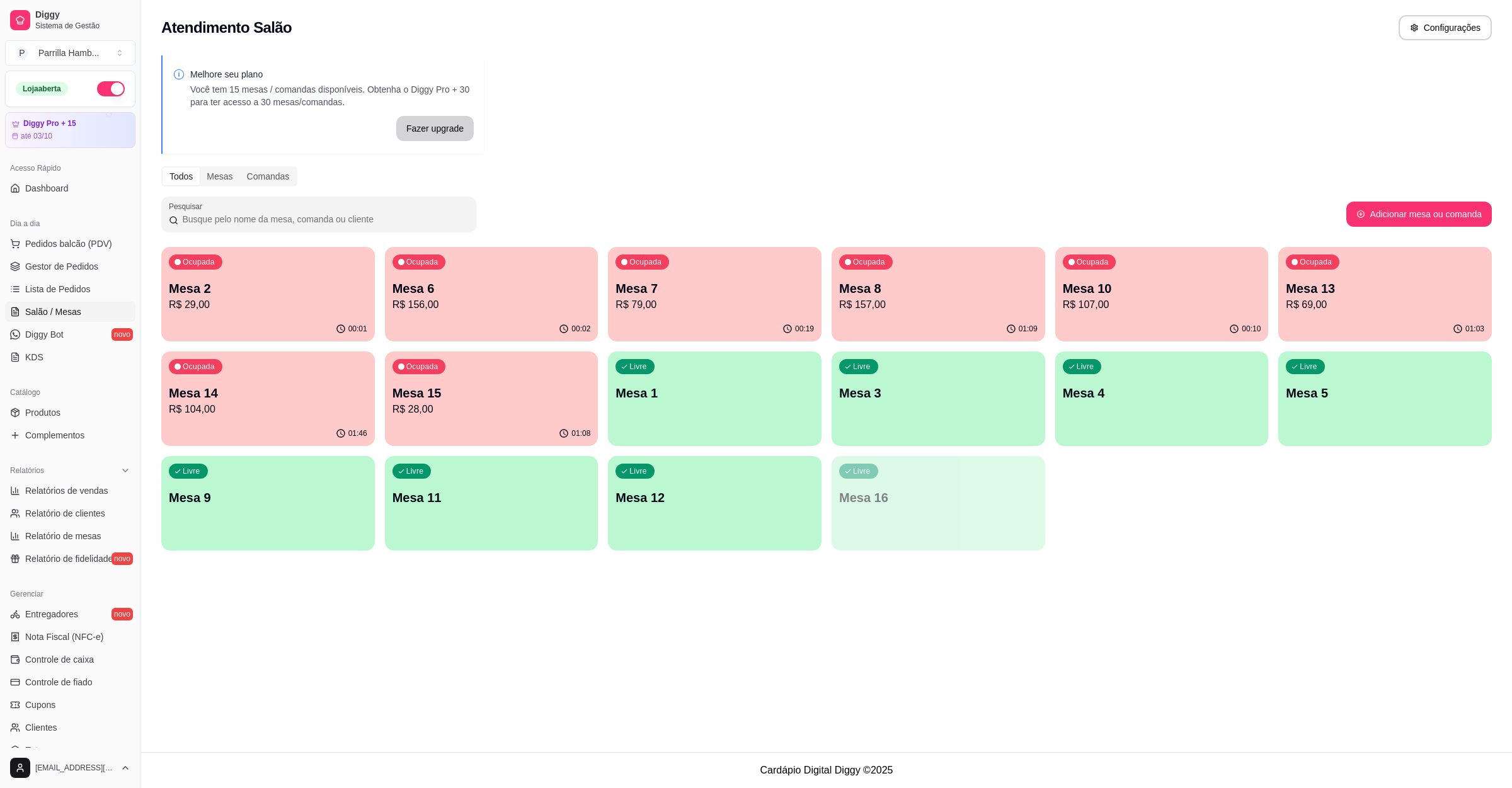
click at [1396, 261] on div "Ocupada Mesa 13 R$ 69,00" at bounding box center [1385, 281] width 214 height 70
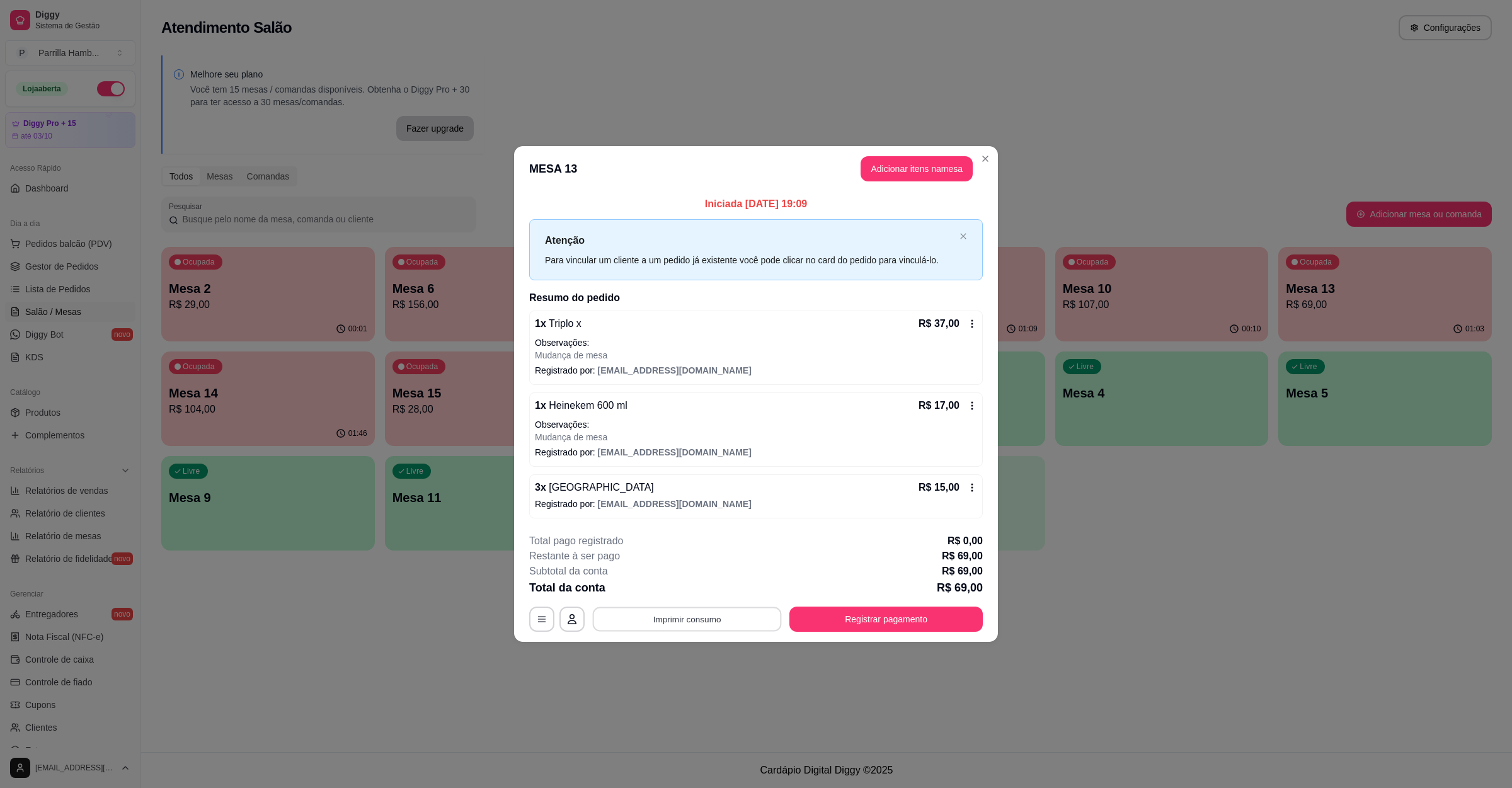
click at [739, 617] on button "Imprimir consumo" at bounding box center [687, 620] width 189 height 24
click at [724, 592] on button "IMPRESSORA" at bounding box center [690, 591] width 88 height 20
click at [803, 612] on button "Registrar pagamento" at bounding box center [886, 619] width 194 height 25
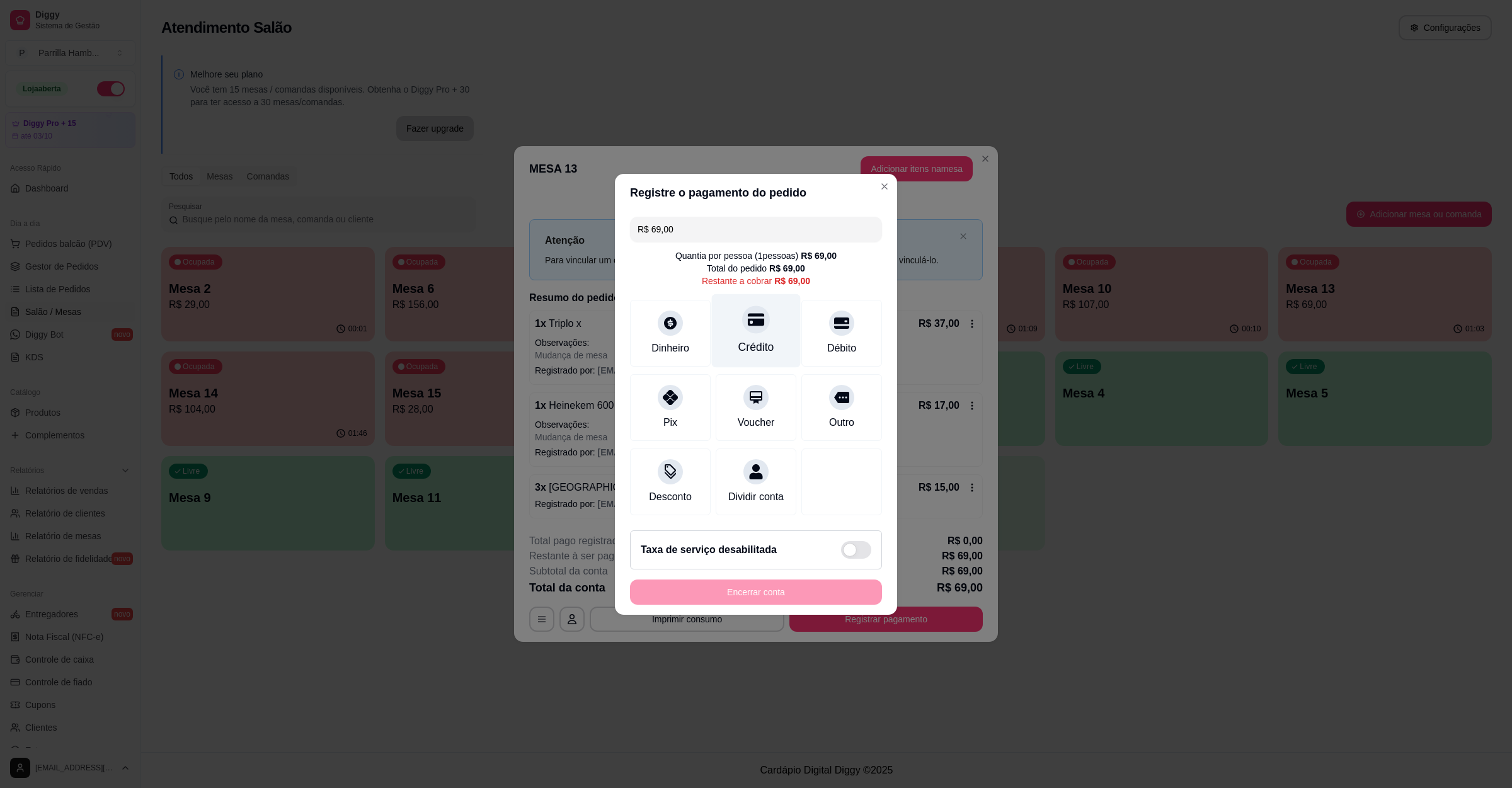
click at [760, 339] on div "Crédito" at bounding box center [756, 347] width 36 height 17
type input "R$ 0,00"
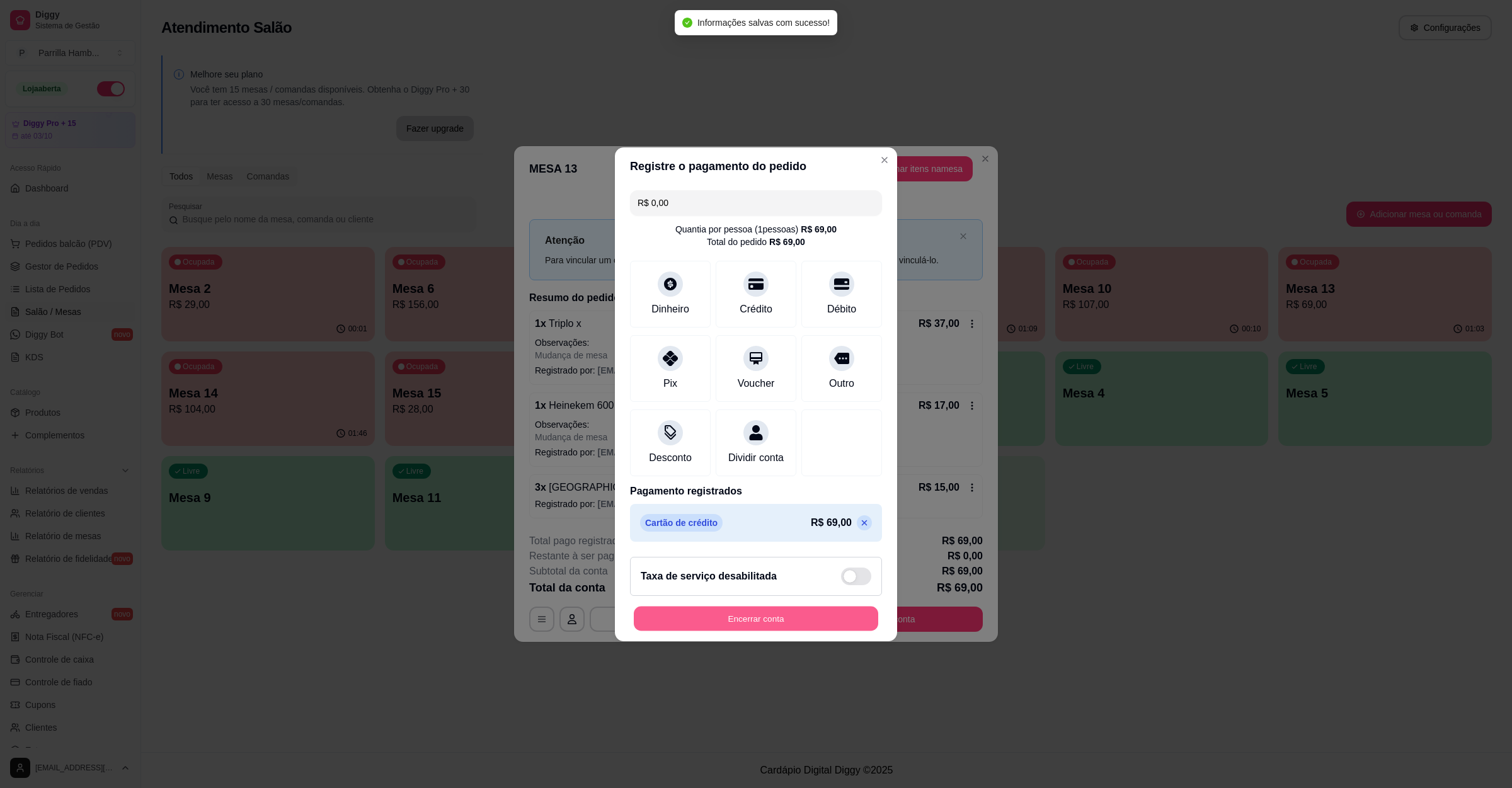
click at [782, 622] on button "Encerrar conta" at bounding box center [756, 618] width 245 height 24
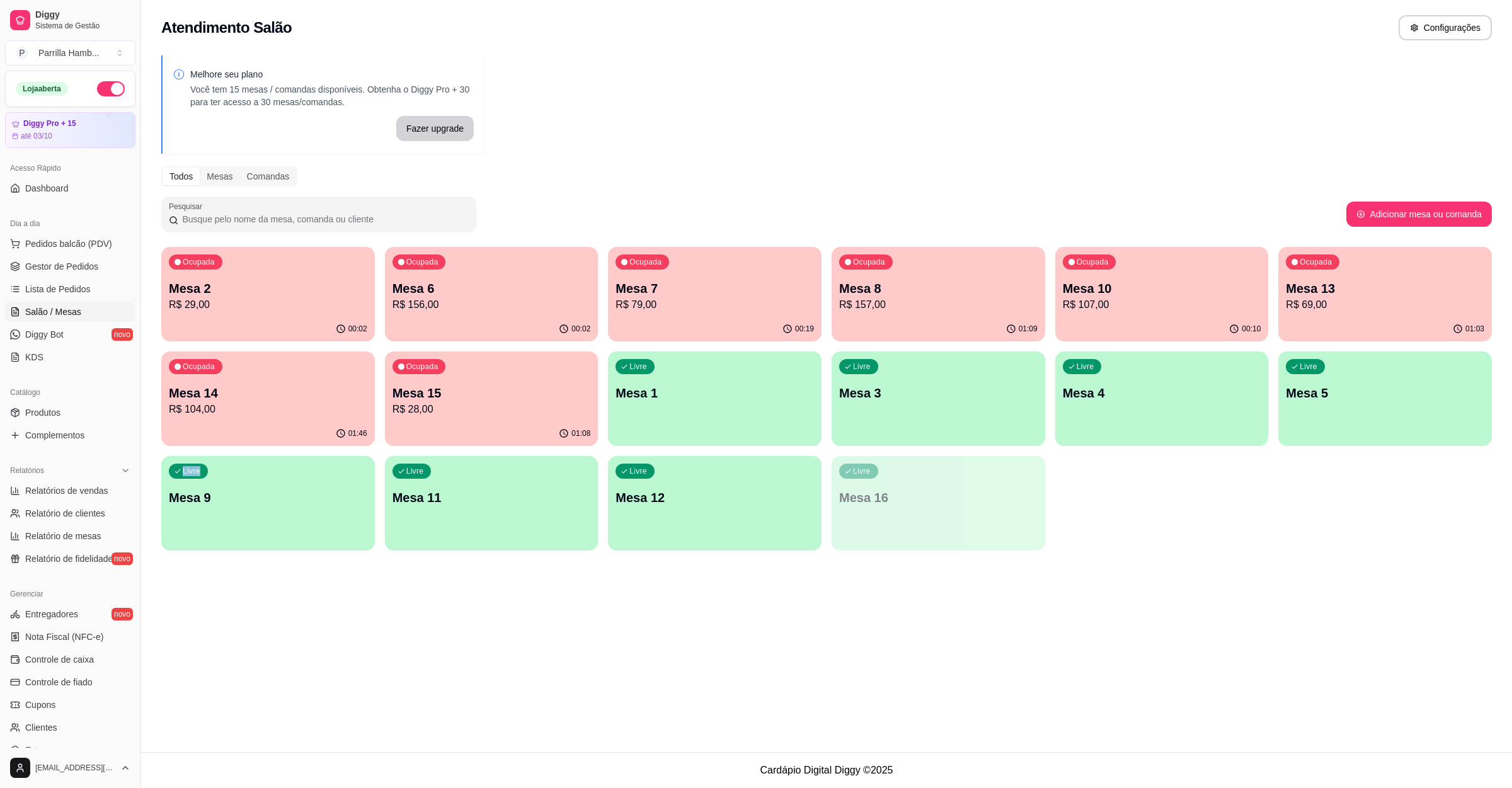
click at [1389, 633] on div "Atendimento Salão Configurações Melhore seu plano Você tem 15 mesas / comandas …" at bounding box center [826, 376] width 1371 height 752
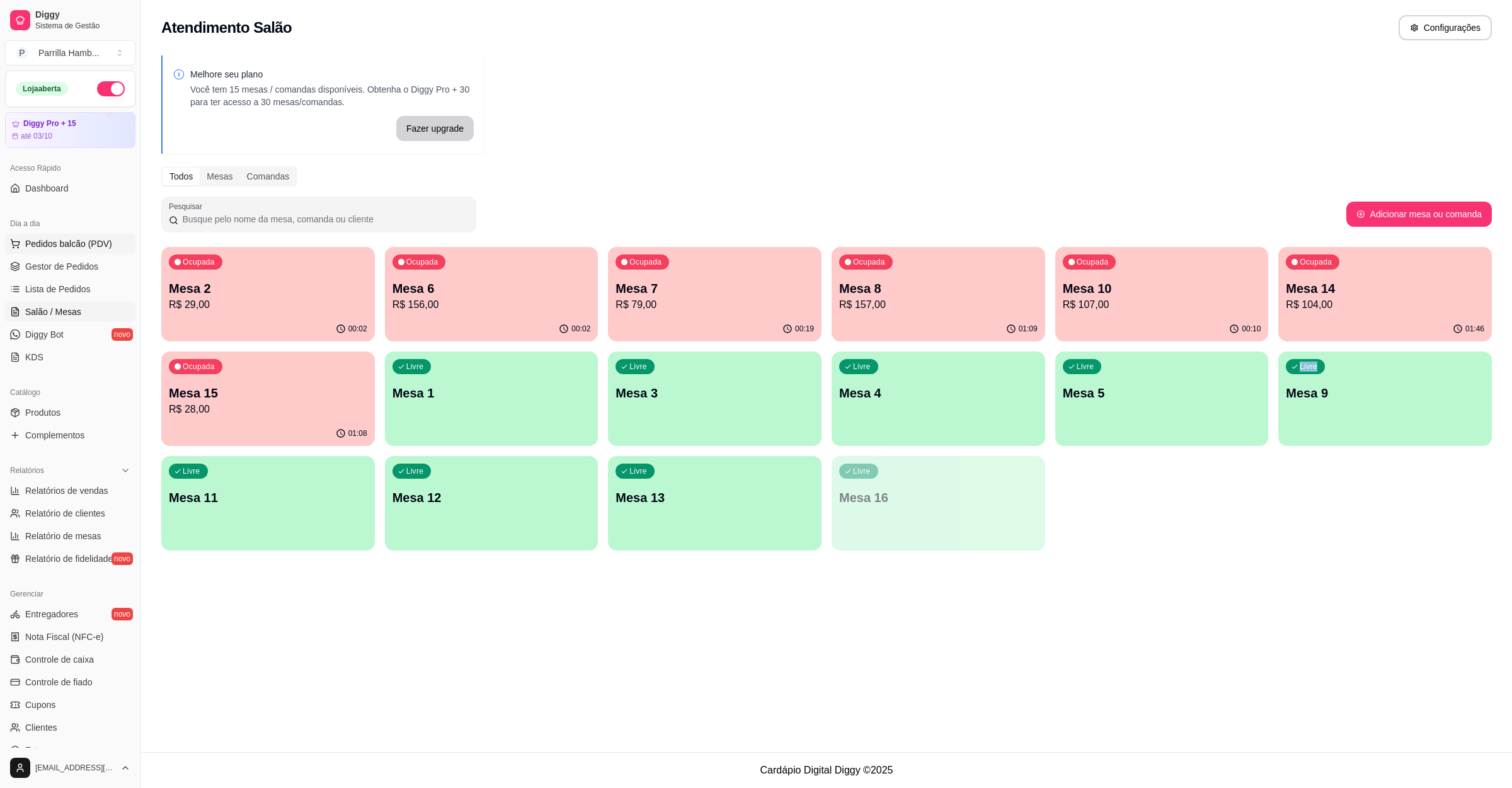
click at [70, 249] on span "Pedidos balcão (PDV)" at bounding box center [68, 244] width 87 height 13
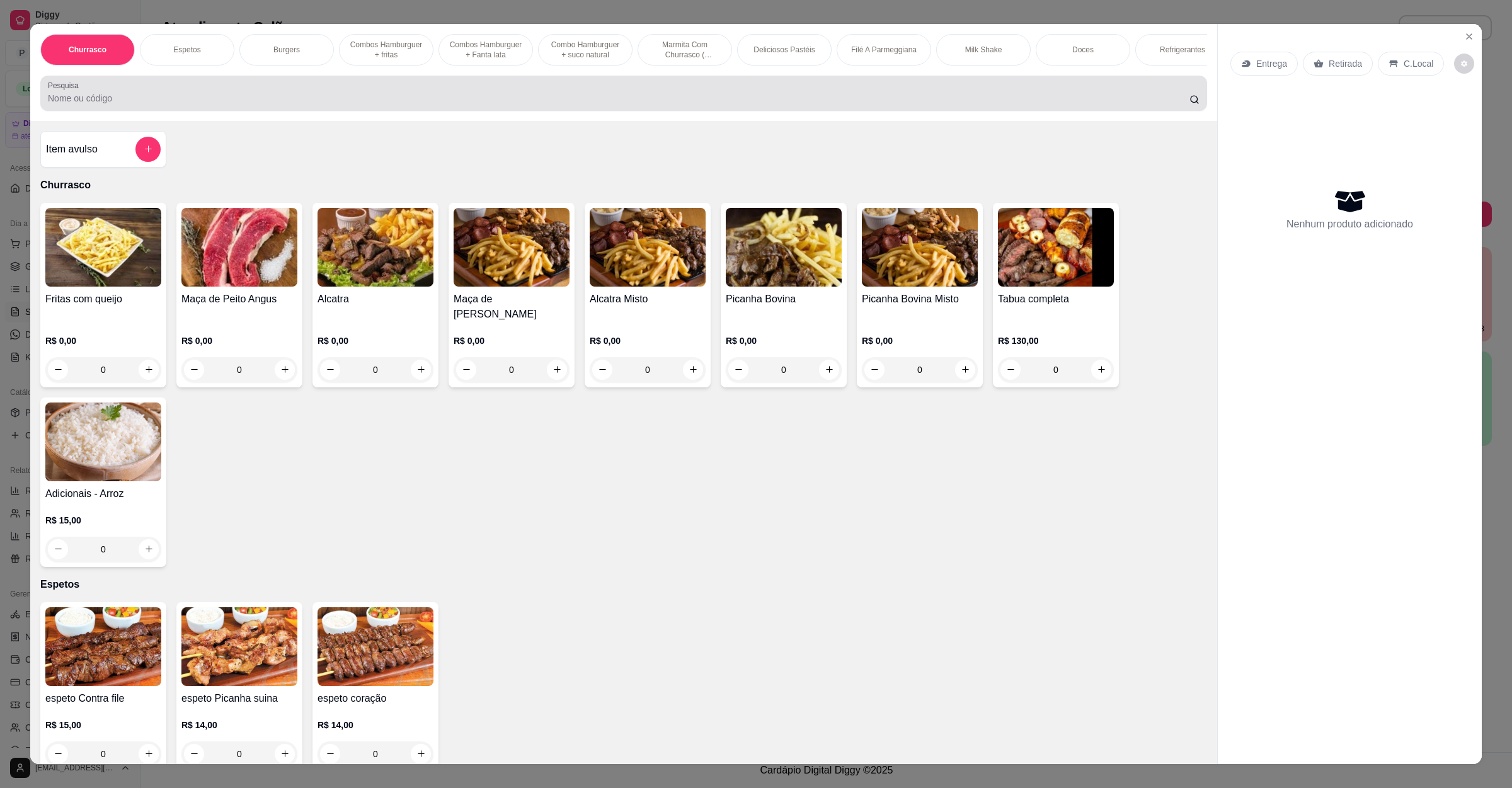
click at [183, 106] on div at bounding box center [623, 93] width 1152 height 25
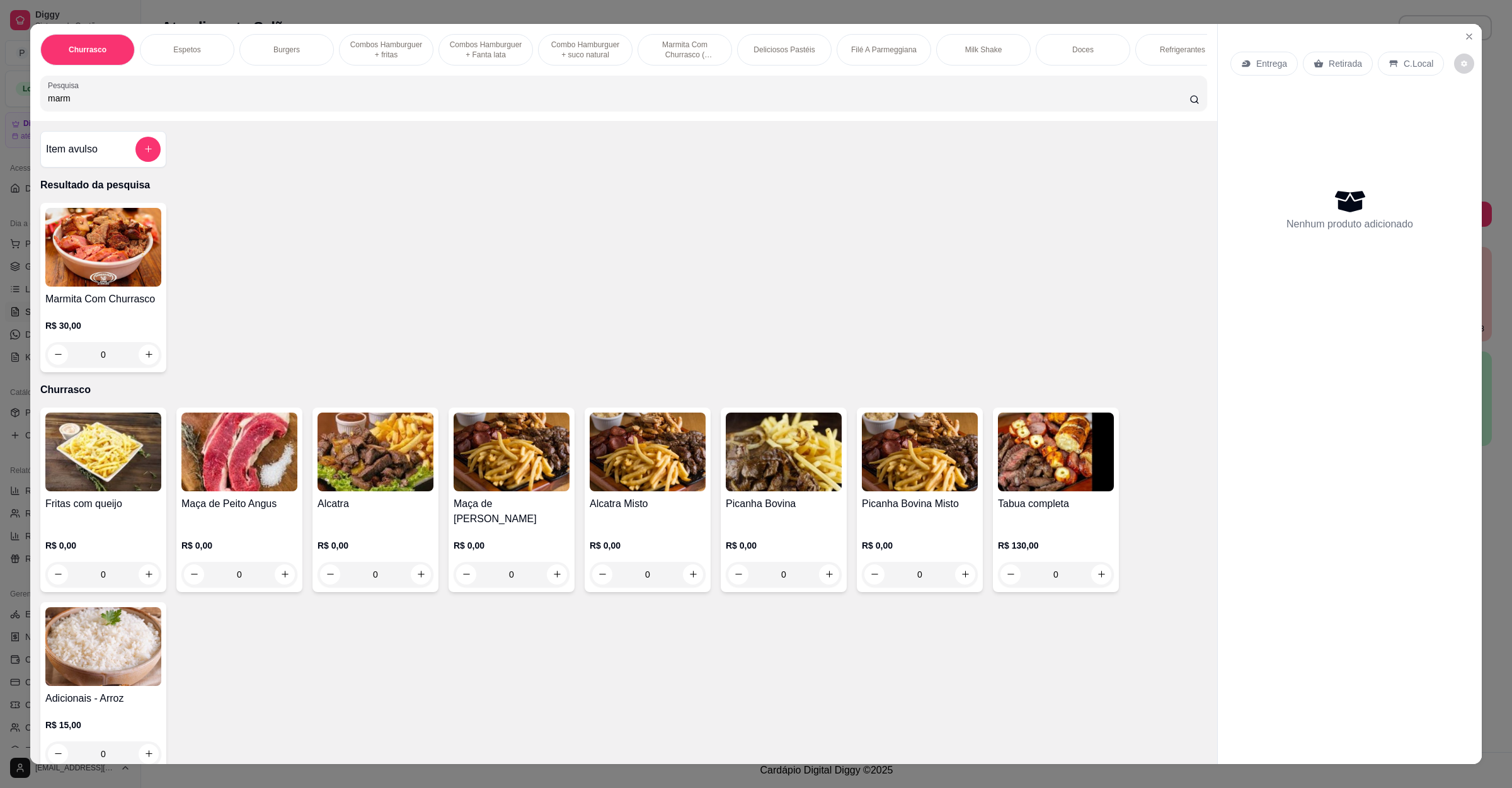
type input "marm"
click at [118, 240] on img at bounding box center [103, 247] width 116 height 79
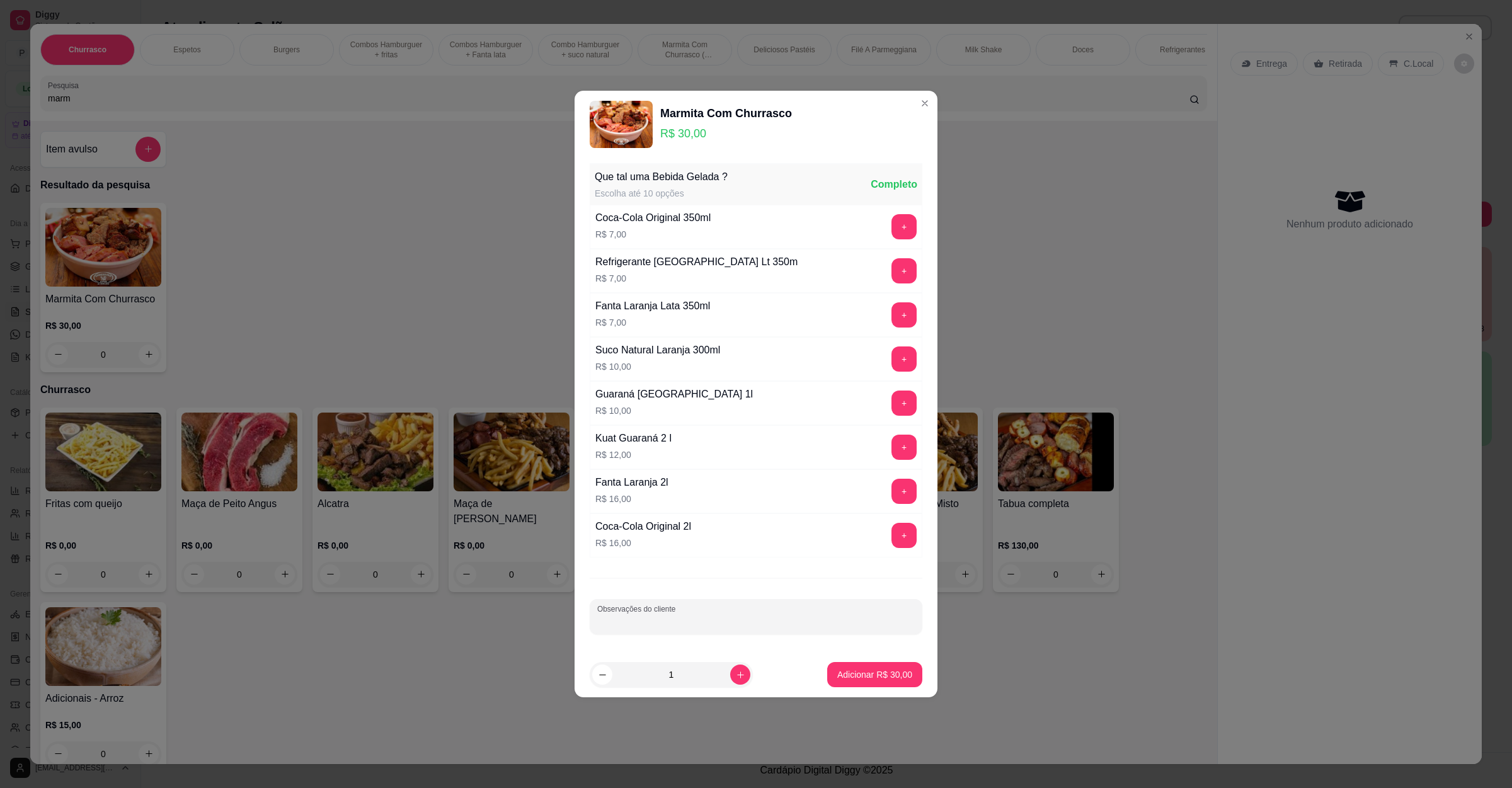
click at [691, 619] on input "Observações do cliente" at bounding box center [756, 621] width 317 height 13
type input "sem vinagrete e sem farofa"
click at [889, 688] on button "Adicionar R$ 30,00" at bounding box center [875, 674] width 93 height 24
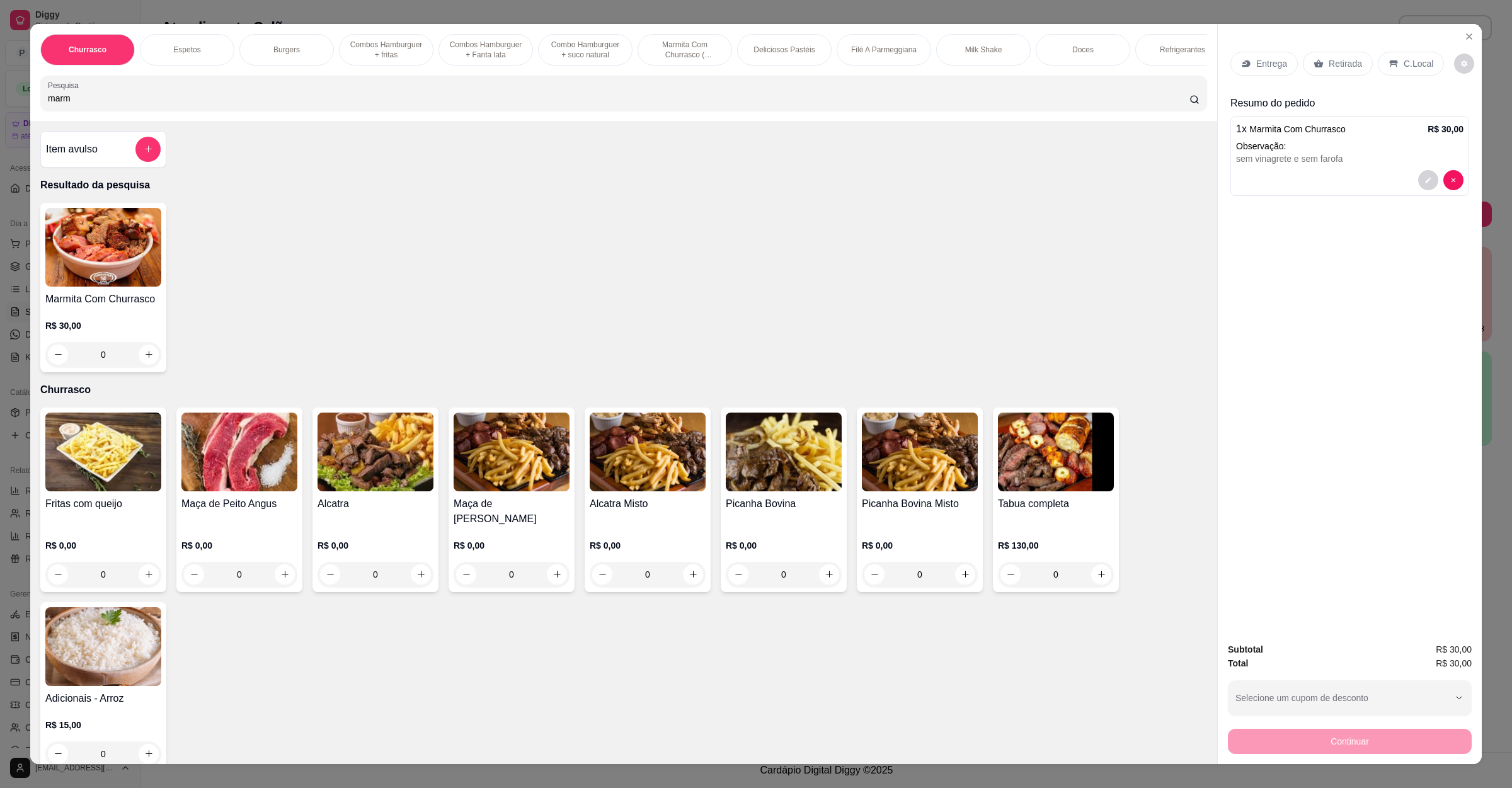
click at [1380, 56] on div "C.Local" at bounding box center [1411, 64] width 66 height 24
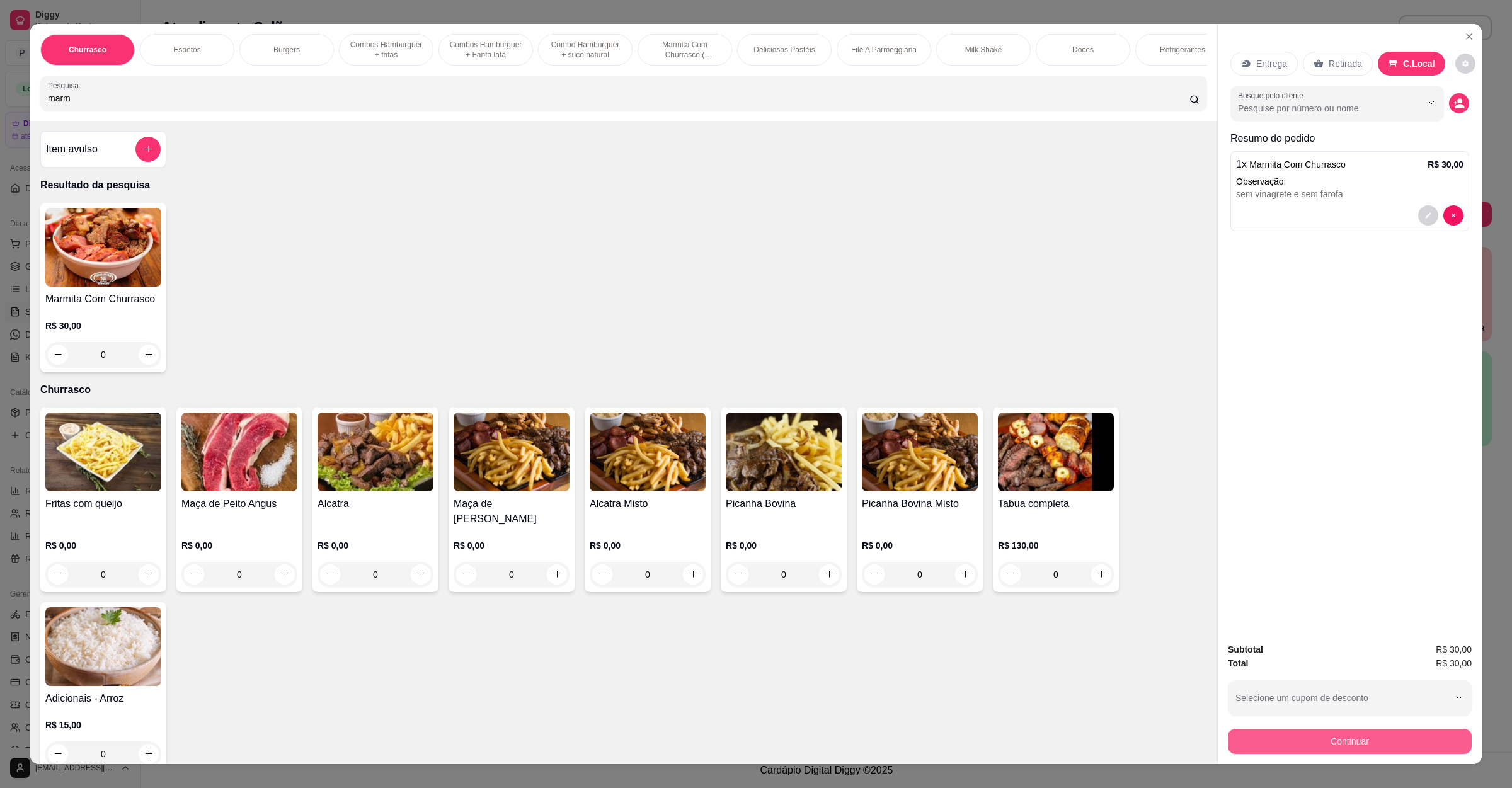
click at [1329, 740] on button "Continuar" at bounding box center [1350, 741] width 244 height 25
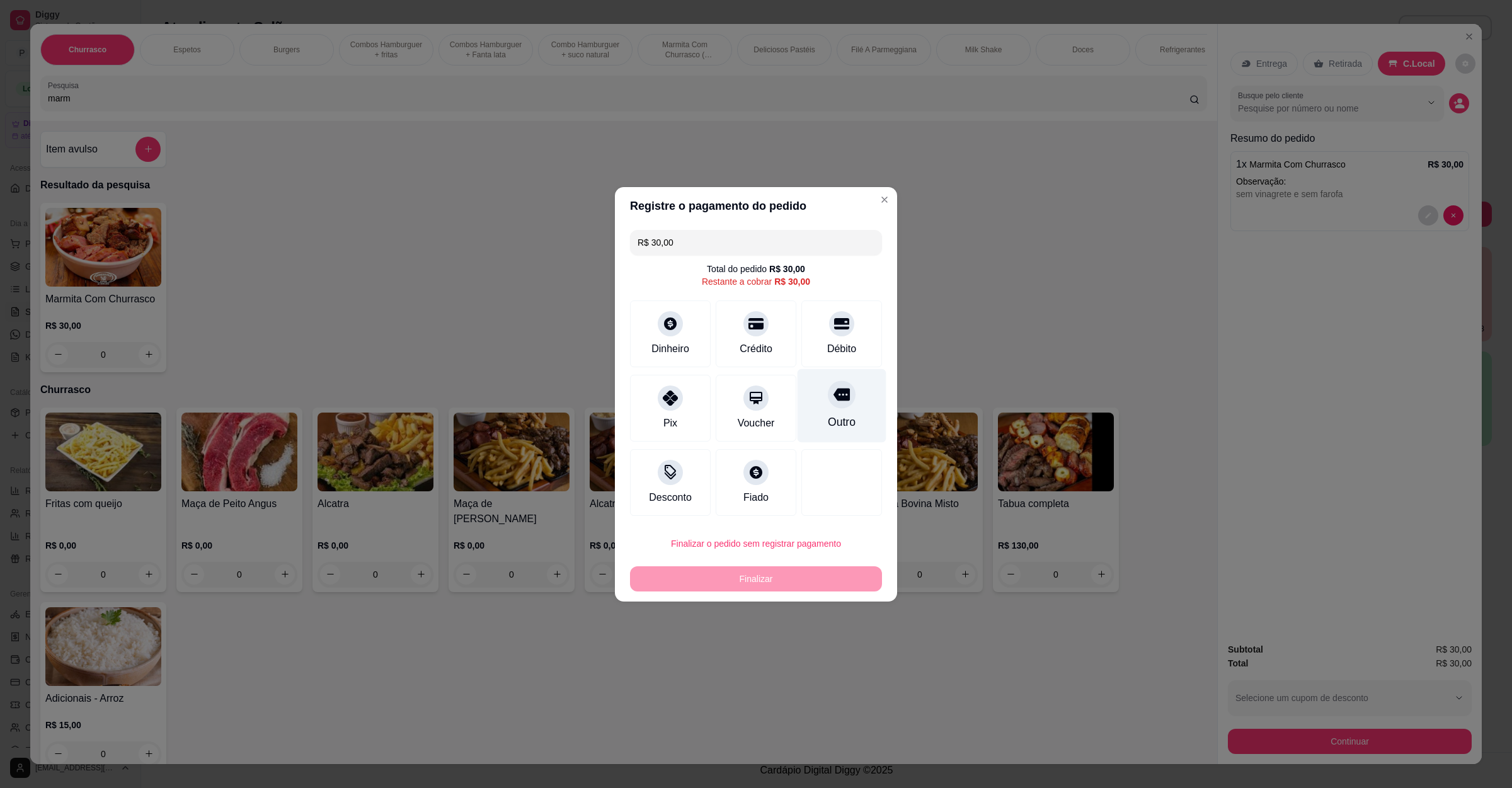
click at [834, 399] on icon at bounding box center [842, 394] width 17 height 13
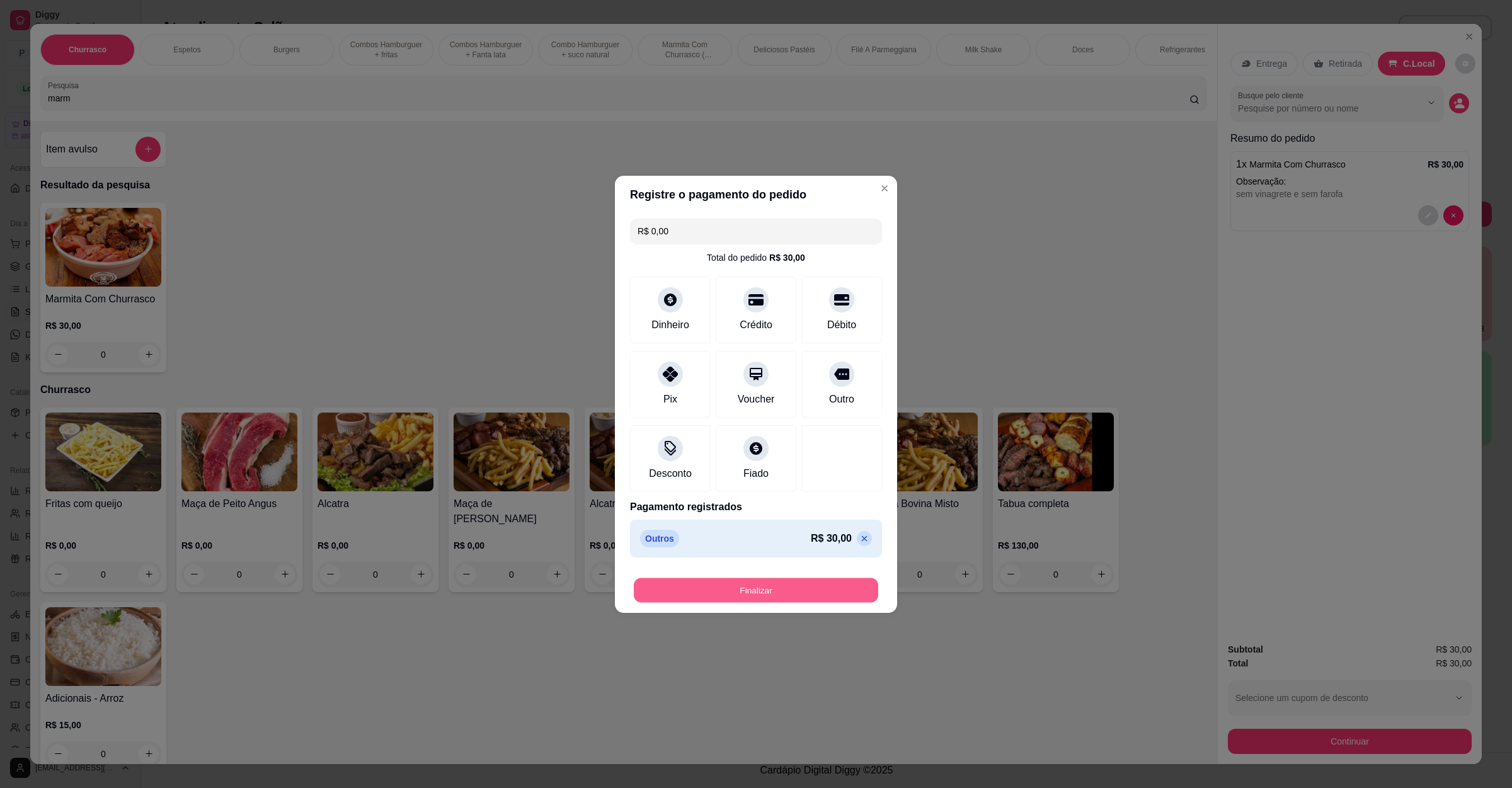
click at [823, 594] on button "Finalizar" at bounding box center [756, 590] width 245 height 24
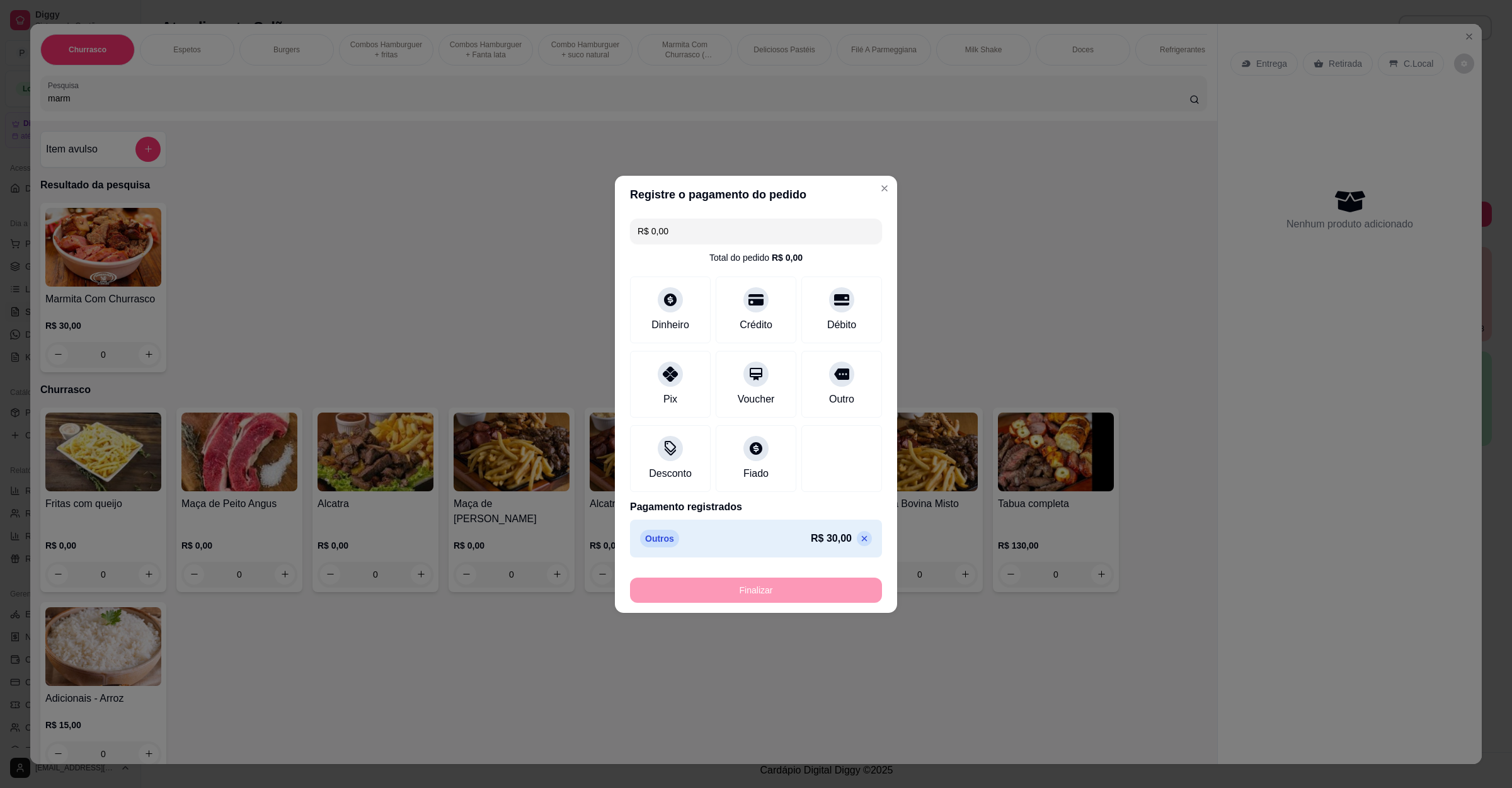
type input "-R$ 30,00"
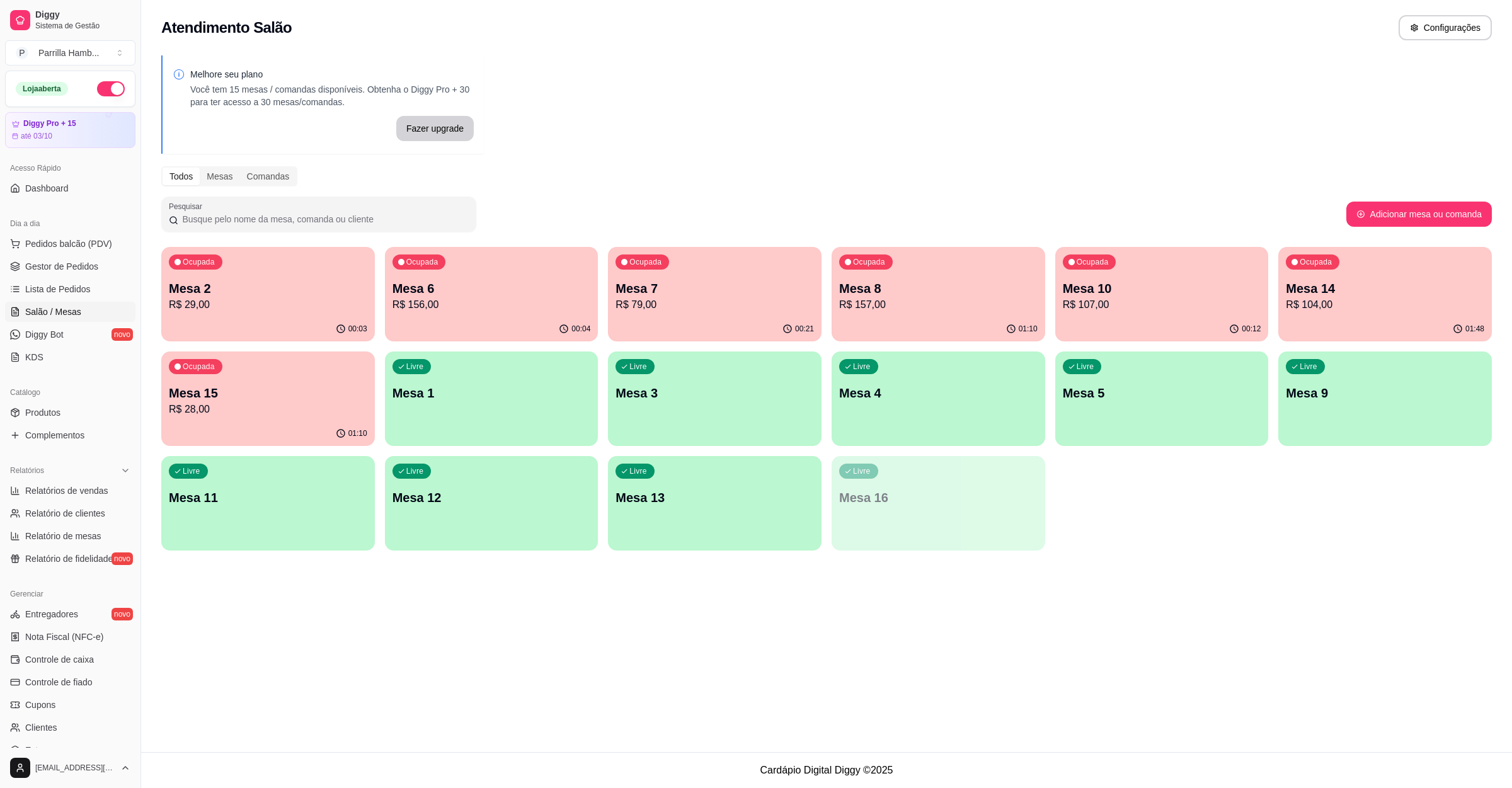
click at [953, 305] on p "R$ 157,00" at bounding box center [938, 305] width 198 height 15
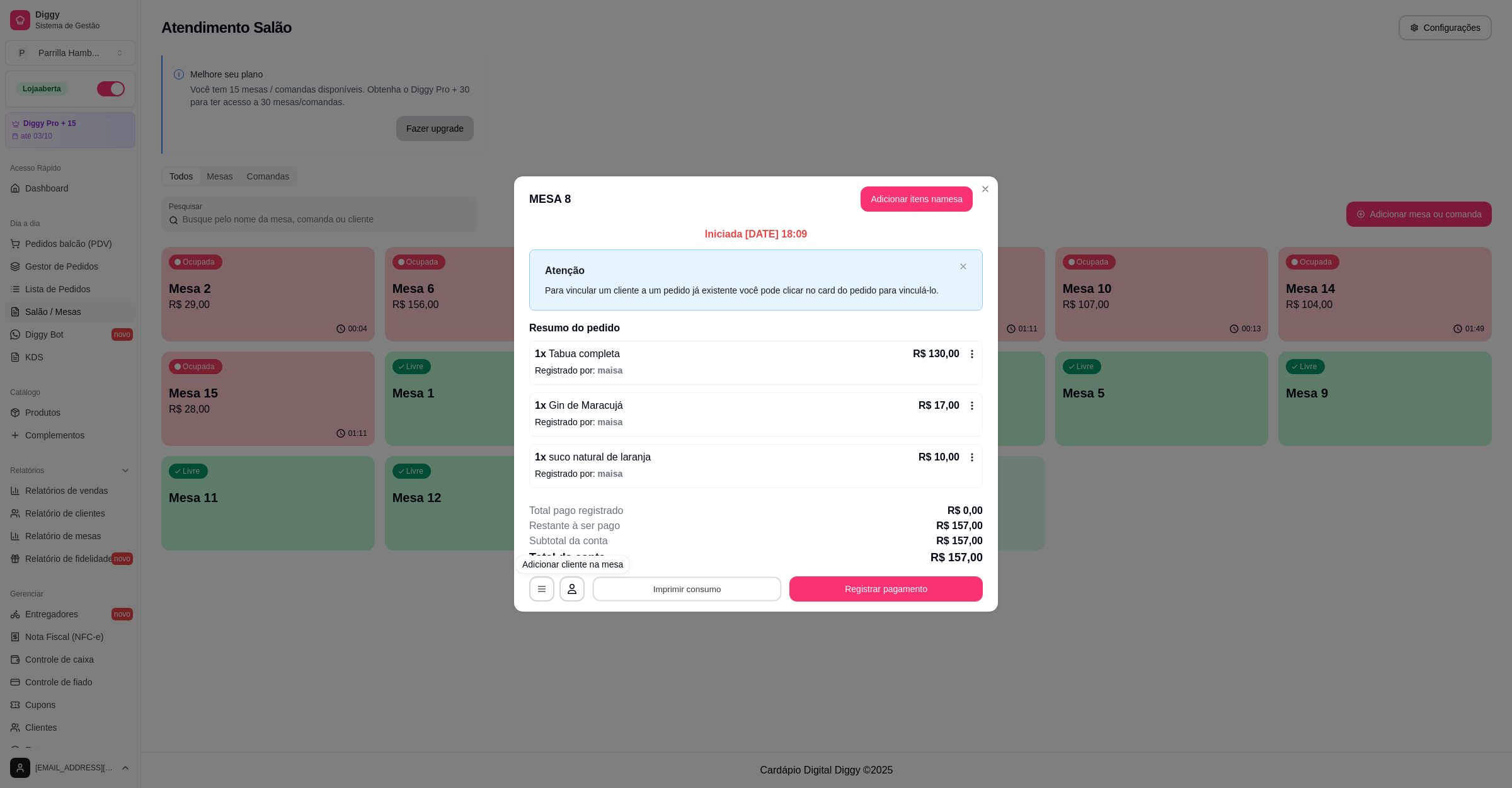
click at [662, 599] on button "Imprimir consumo" at bounding box center [687, 589] width 189 height 24
click at [672, 567] on button "IMPRESSORA" at bounding box center [690, 561] width 91 height 20
click at [837, 590] on button "Registrar pagamento" at bounding box center [886, 589] width 194 height 25
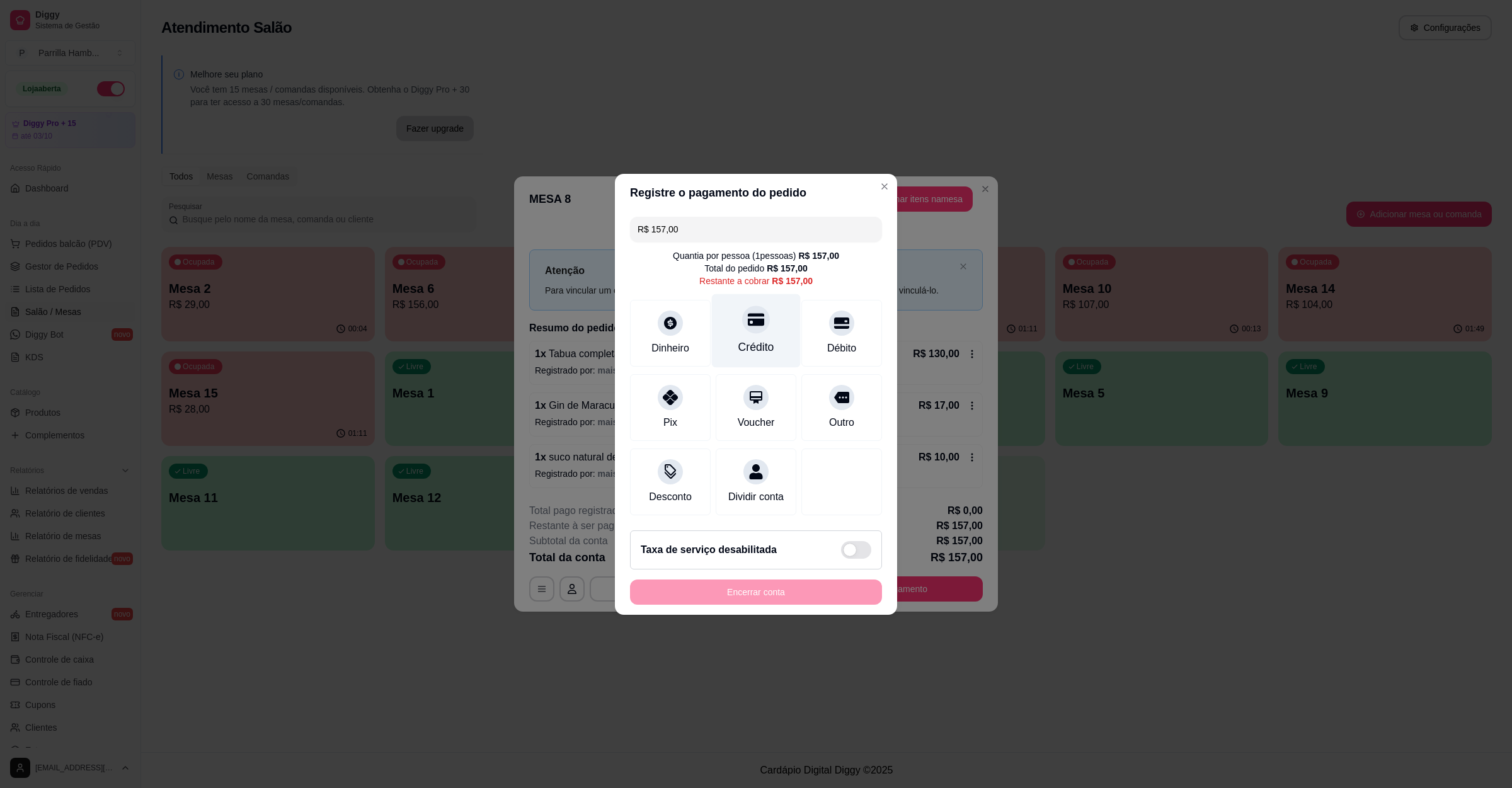
click at [748, 317] on icon at bounding box center [756, 319] width 17 height 17
type input "R$ 0,00"
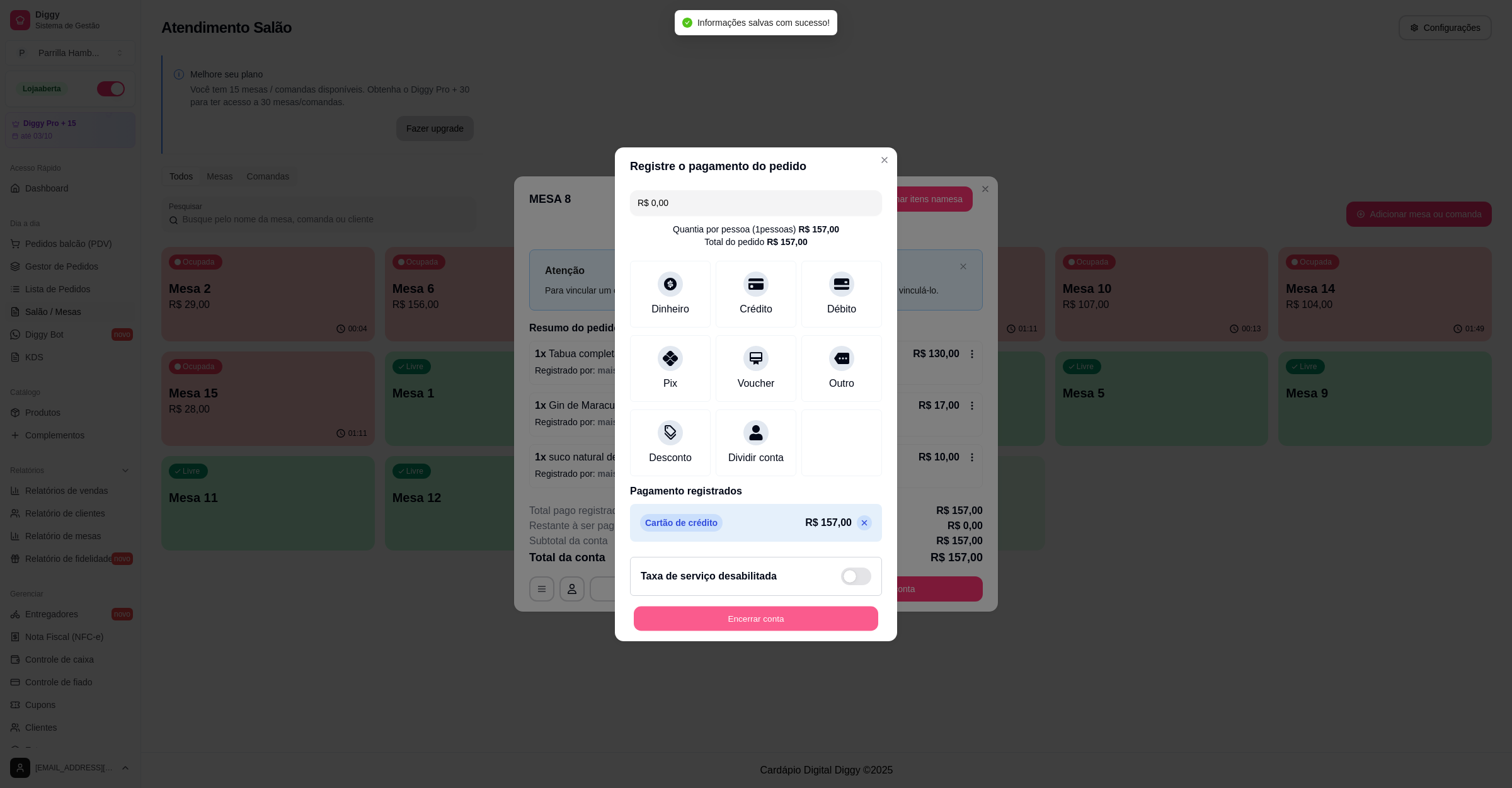
click at [768, 617] on button "Encerrar conta" at bounding box center [756, 618] width 245 height 24
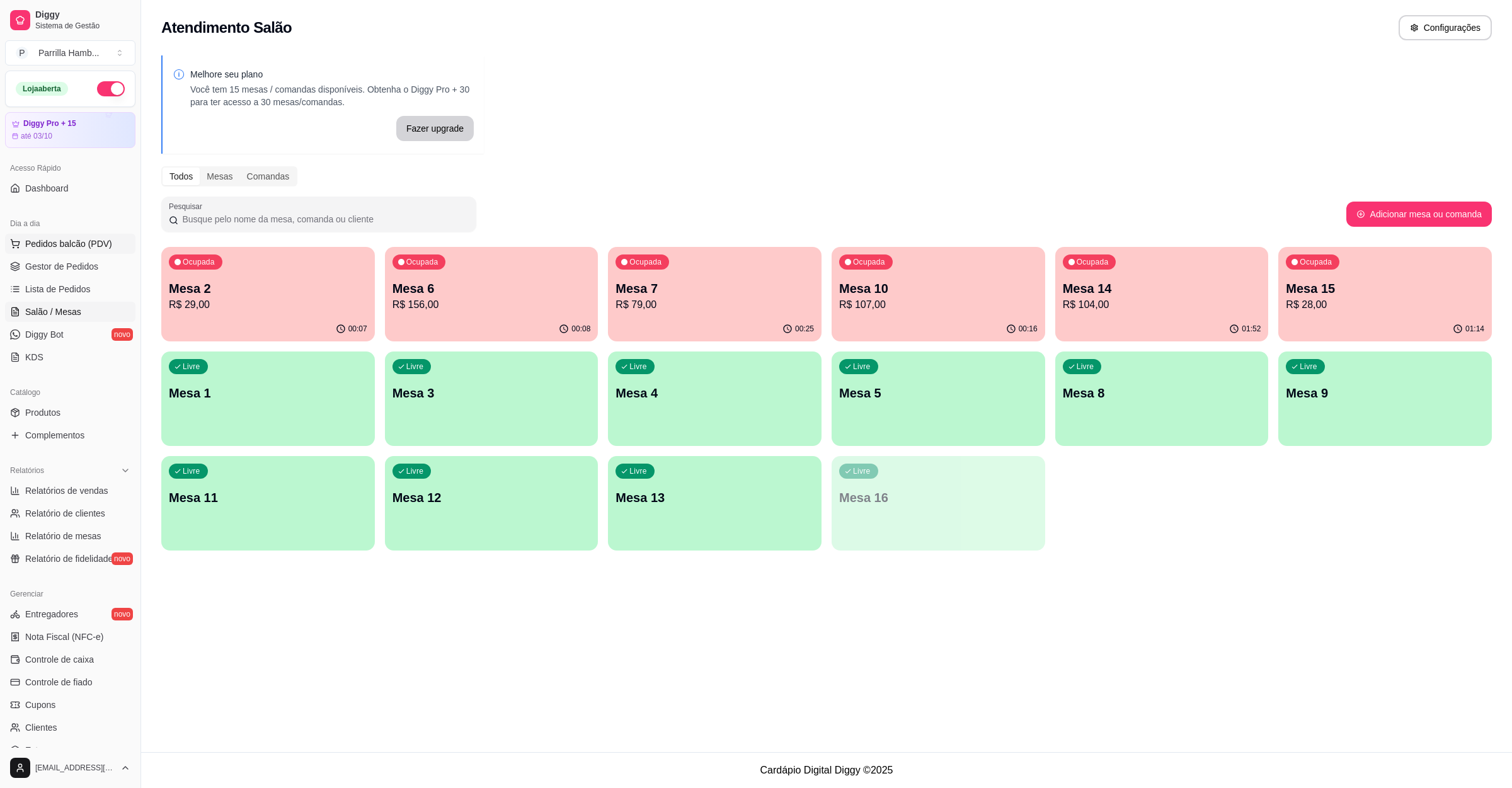
click at [78, 253] on button "Pedidos balcão (PDV)" at bounding box center [70, 244] width 130 height 20
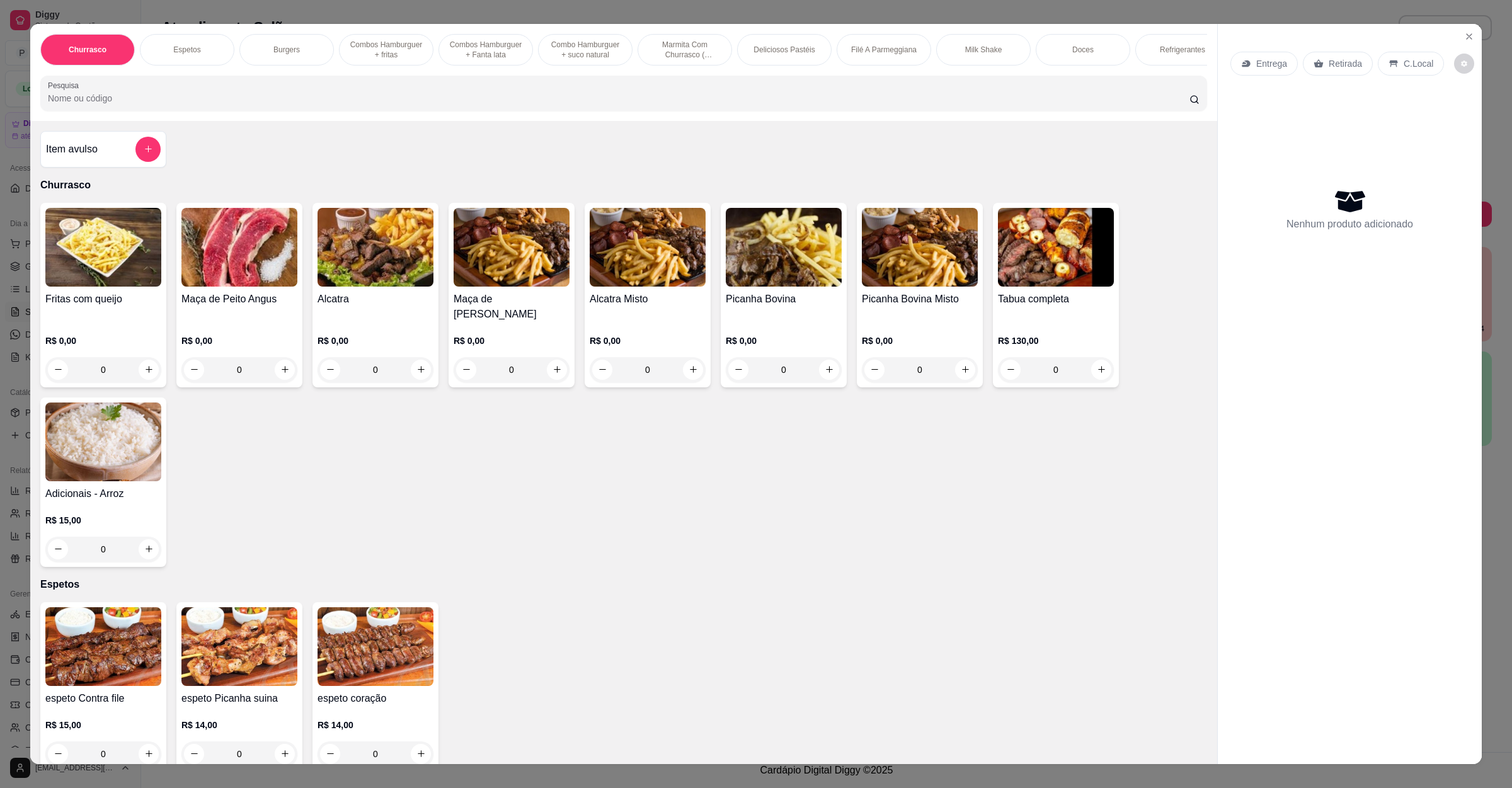
click at [207, 104] on input "Pesquisa" at bounding box center [618, 99] width 1142 height 13
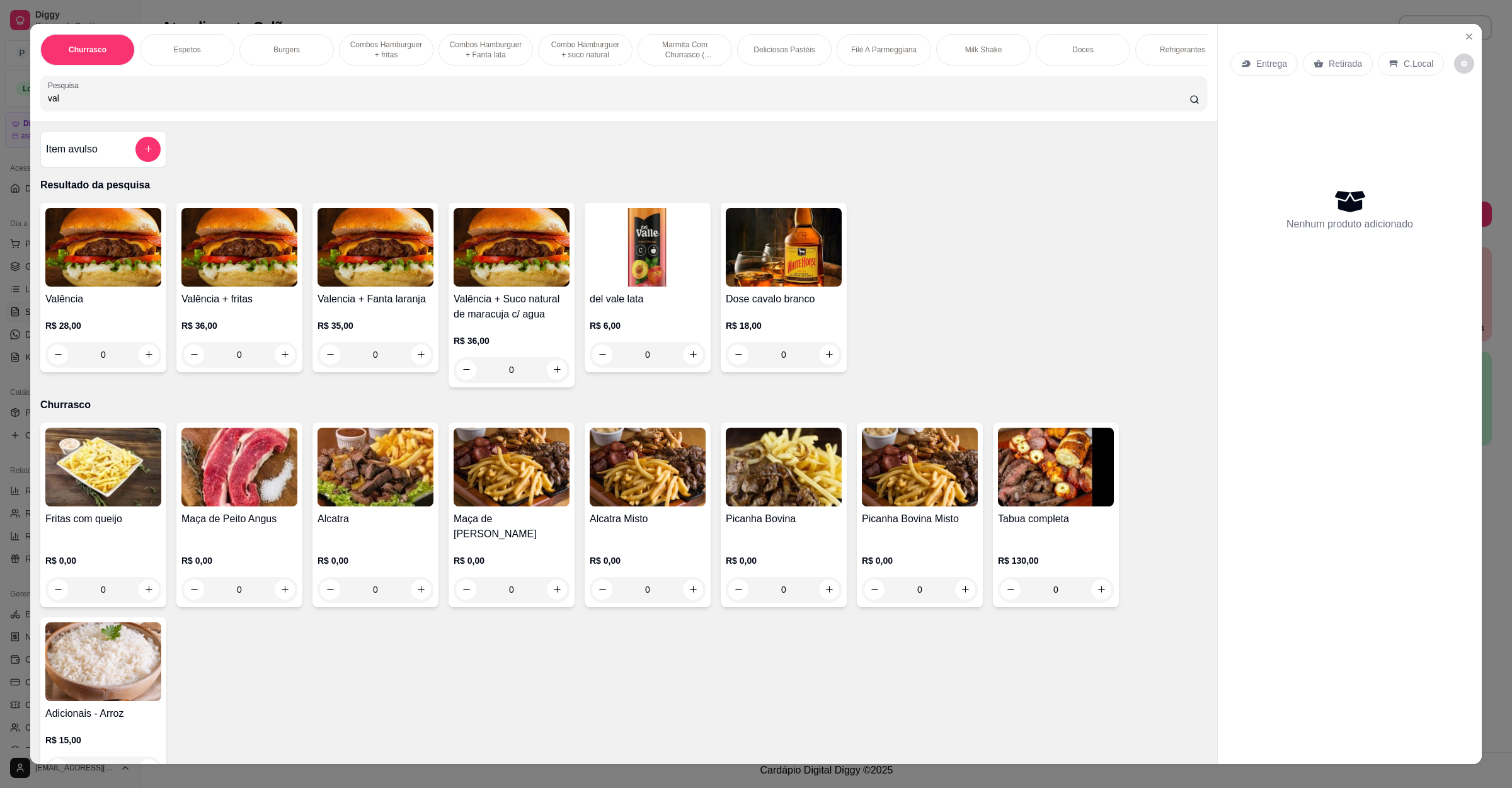
type input "val"
click at [142, 367] on div "0" at bounding box center [103, 354] width 116 height 25
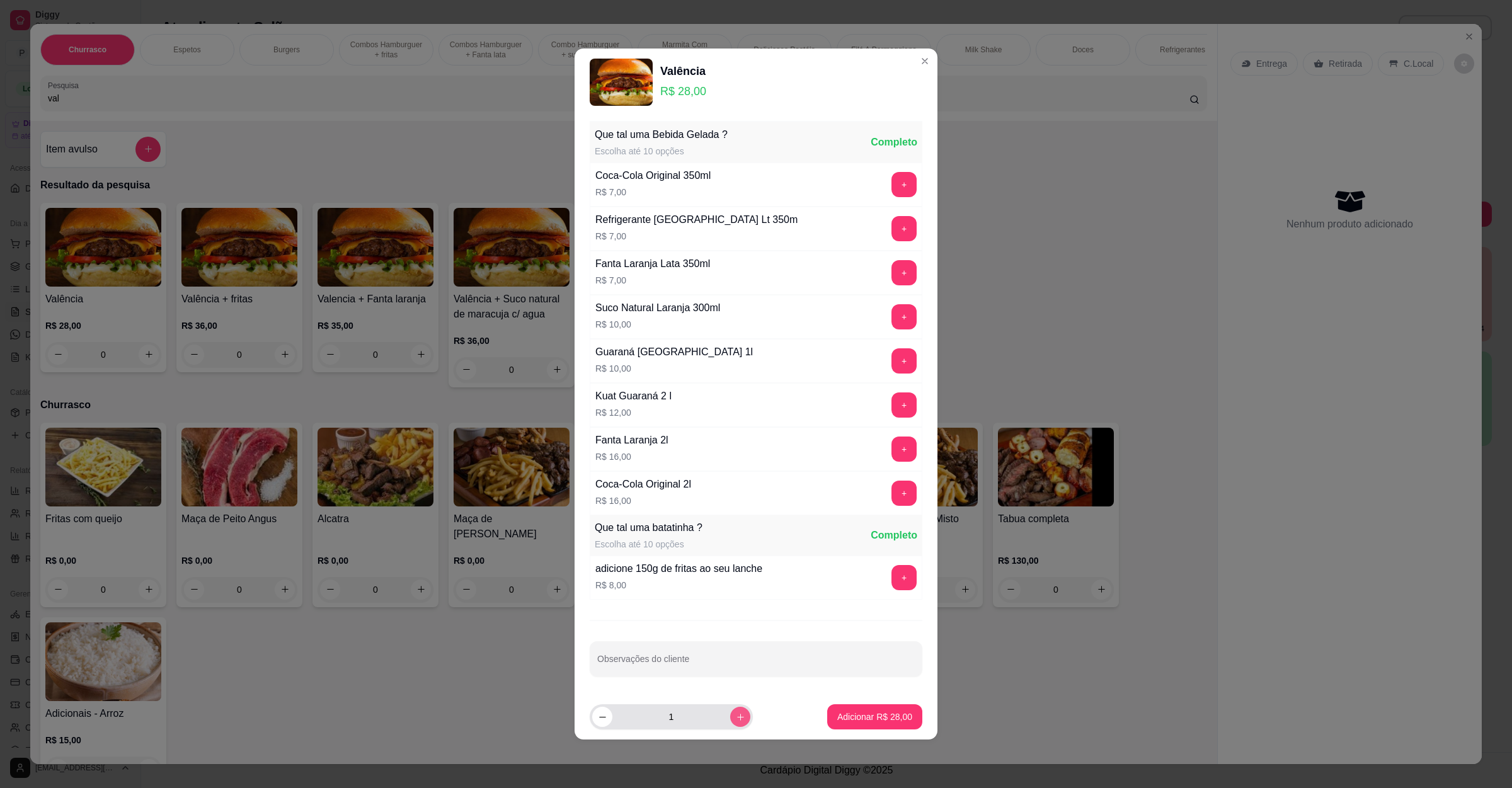
click at [736, 722] on icon "increase-product-quantity" at bounding box center [741, 717] width 9 height 9
type input "3"
click at [866, 715] on p "Adicionar R$ 84,00" at bounding box center [875, 717] width 75 height 13
type input "3"
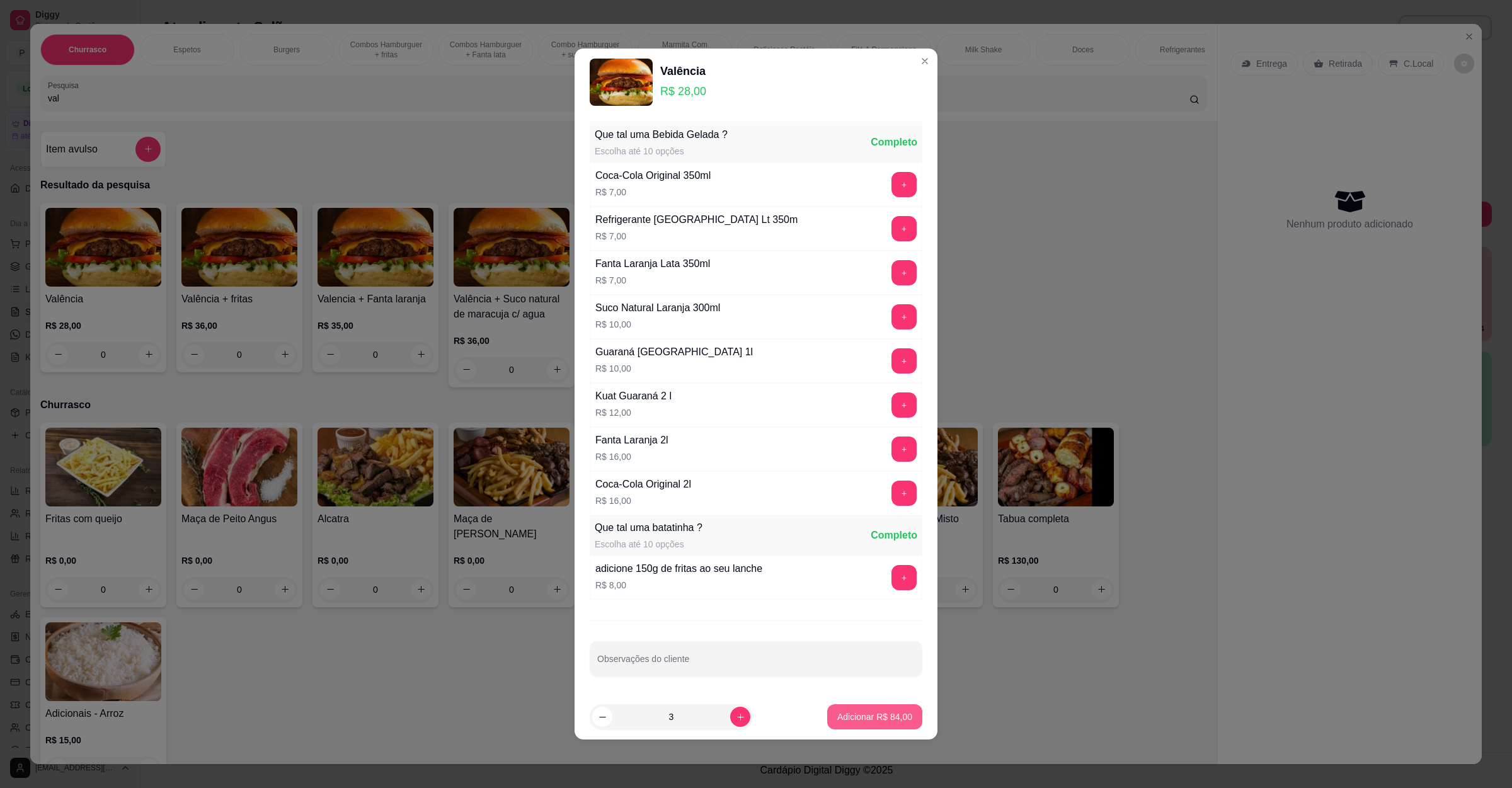
type input "3"
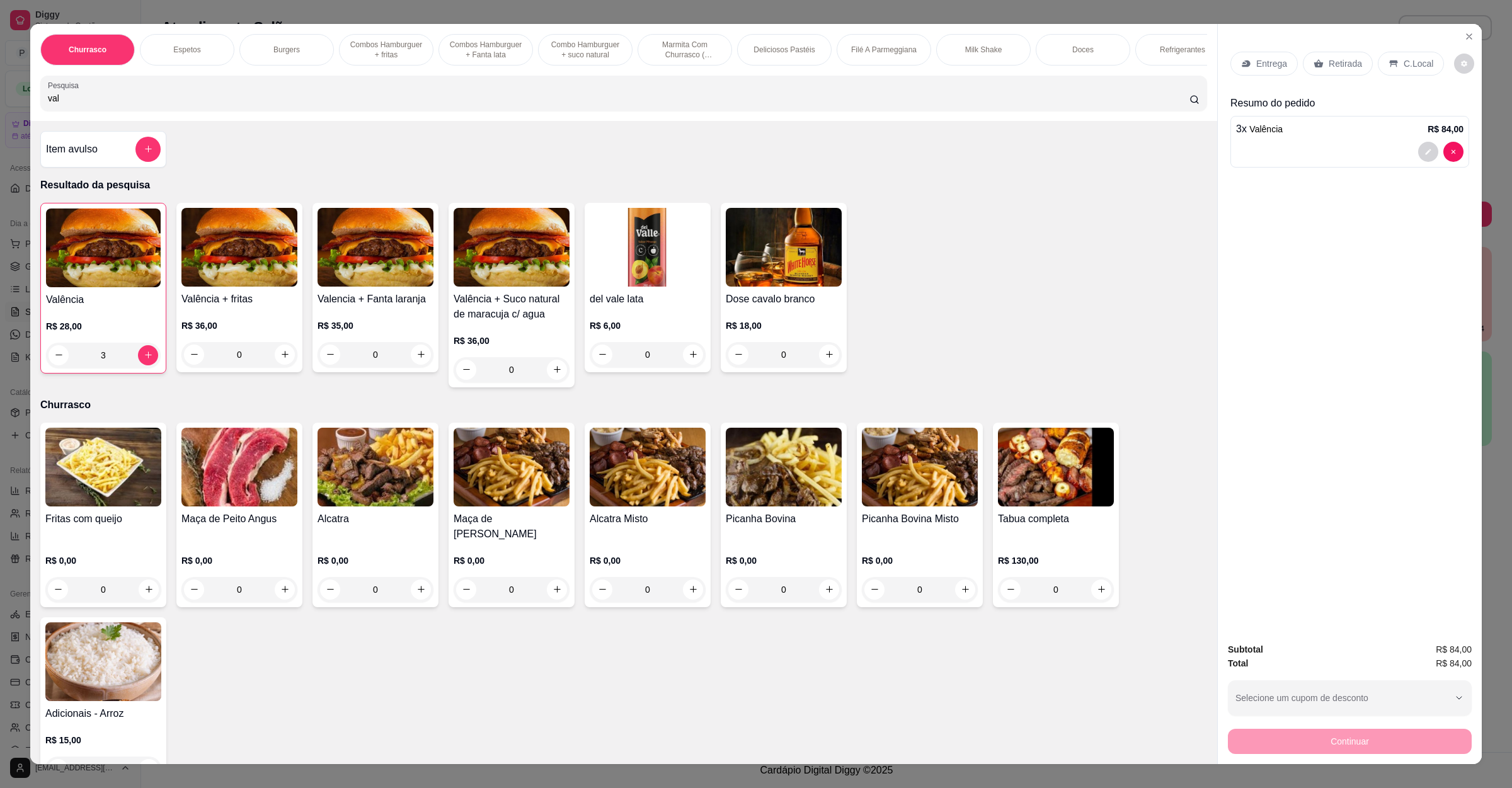
click at [1265, 65] on p "Entrega" at bounding box center [1271, 64] width 31 height 13
click at [1344, 60] on p "Retirada" at bounding box center [1345, 64] width 33 height 13
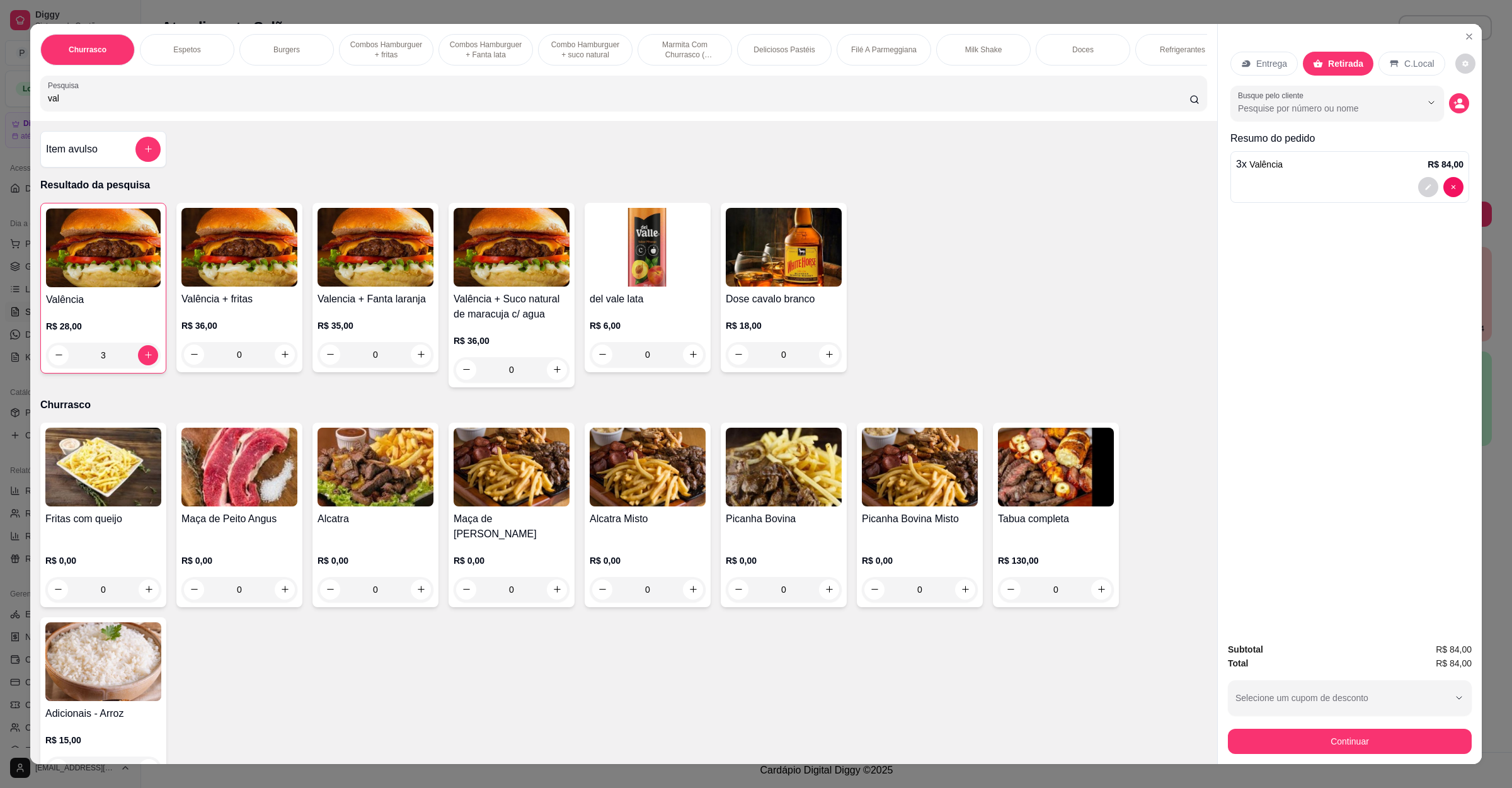
click at [256, 104] on input "val" at bounding box center [618, 99] width 1142 height 13
type input "v"
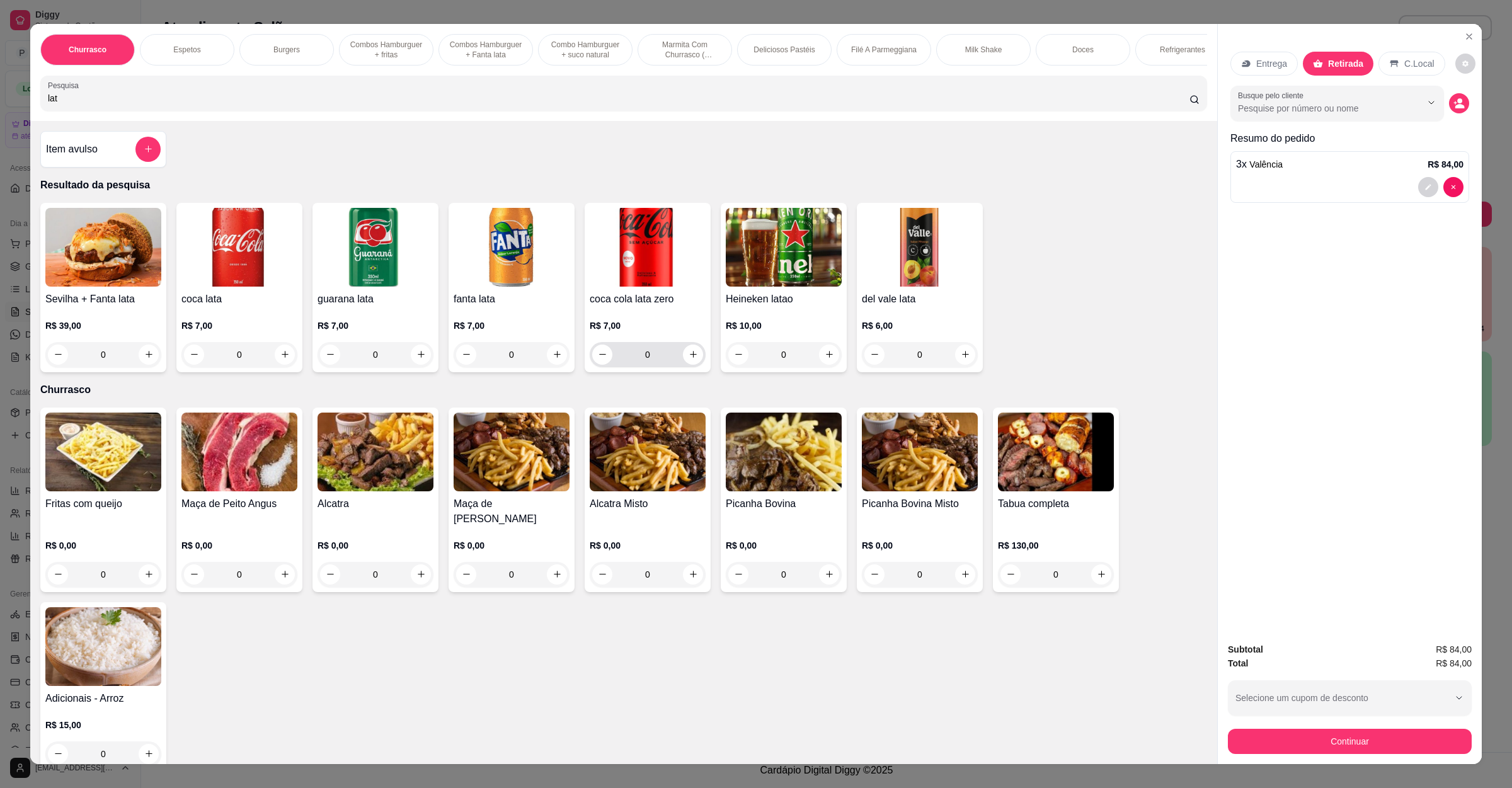
type input "lat"
click at [678, 367] on div "0" at bounding box center [647, 354] width 111 height 25
click at [690, 365] on button "increase-product-quantity" at bounding box center [693, 354] width 20 height 20
type input "1"
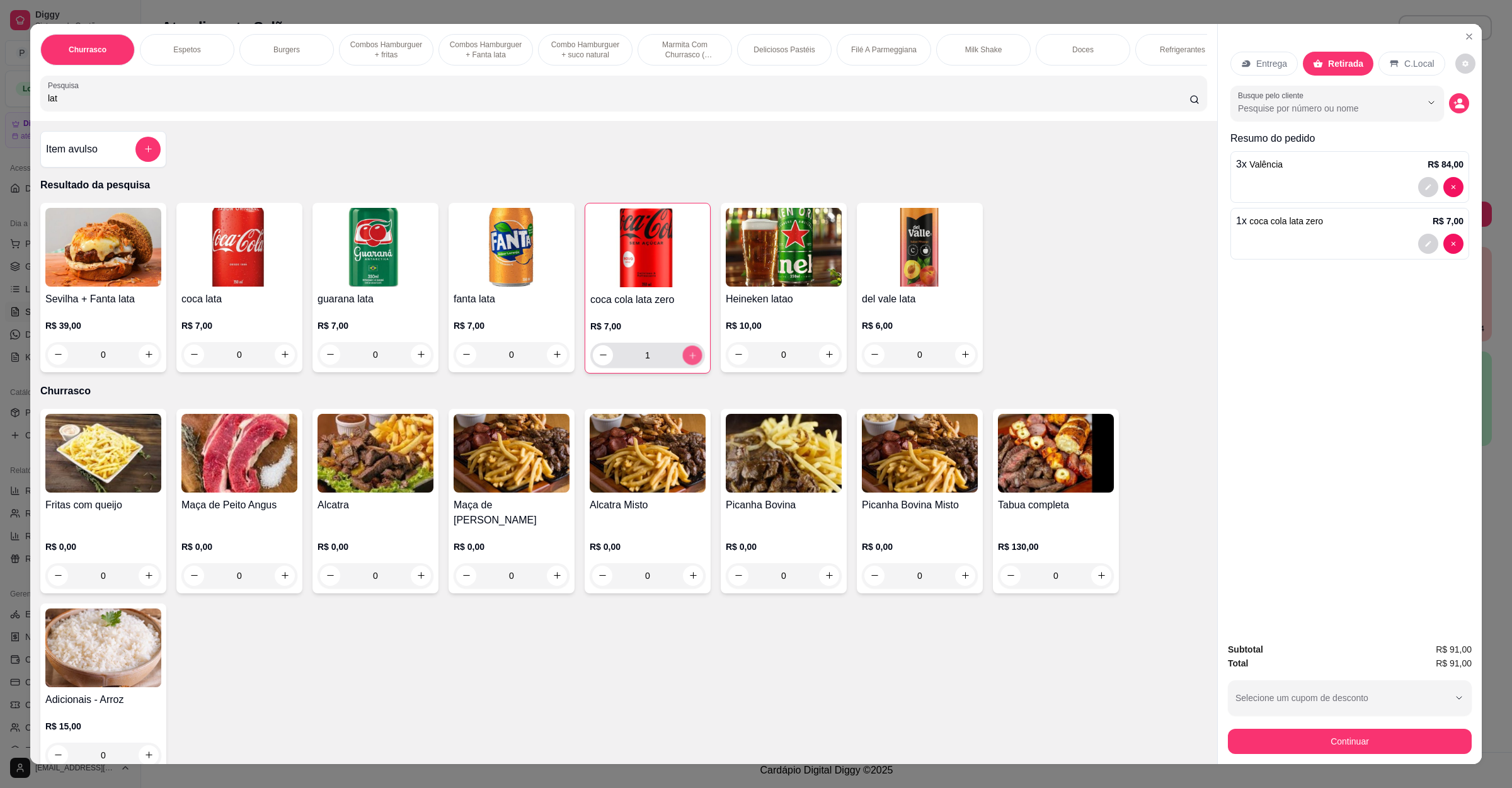
click at [690, 365] on button "increase-product-quantity" at bounding box center [691, 354] width 20 height 20
type input "2"
click at [690, 365] on button "increase-product-quantity" at bounding box center [691, 354] width 20 height 20
type input "3"
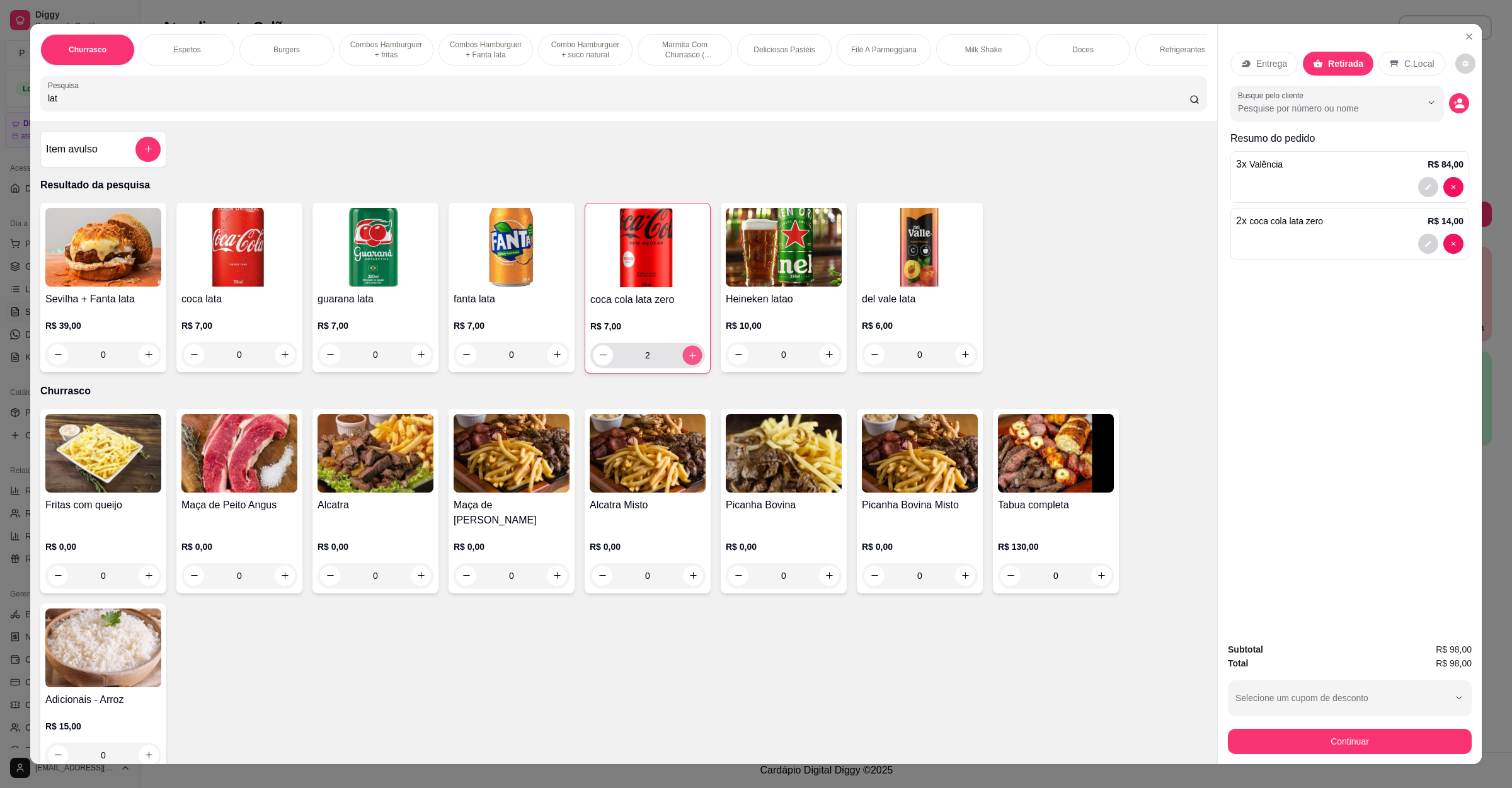
type input "3"
click at [1365, 741] on button "Continuar" at bounding box center [1350, 741] width 236 height 24
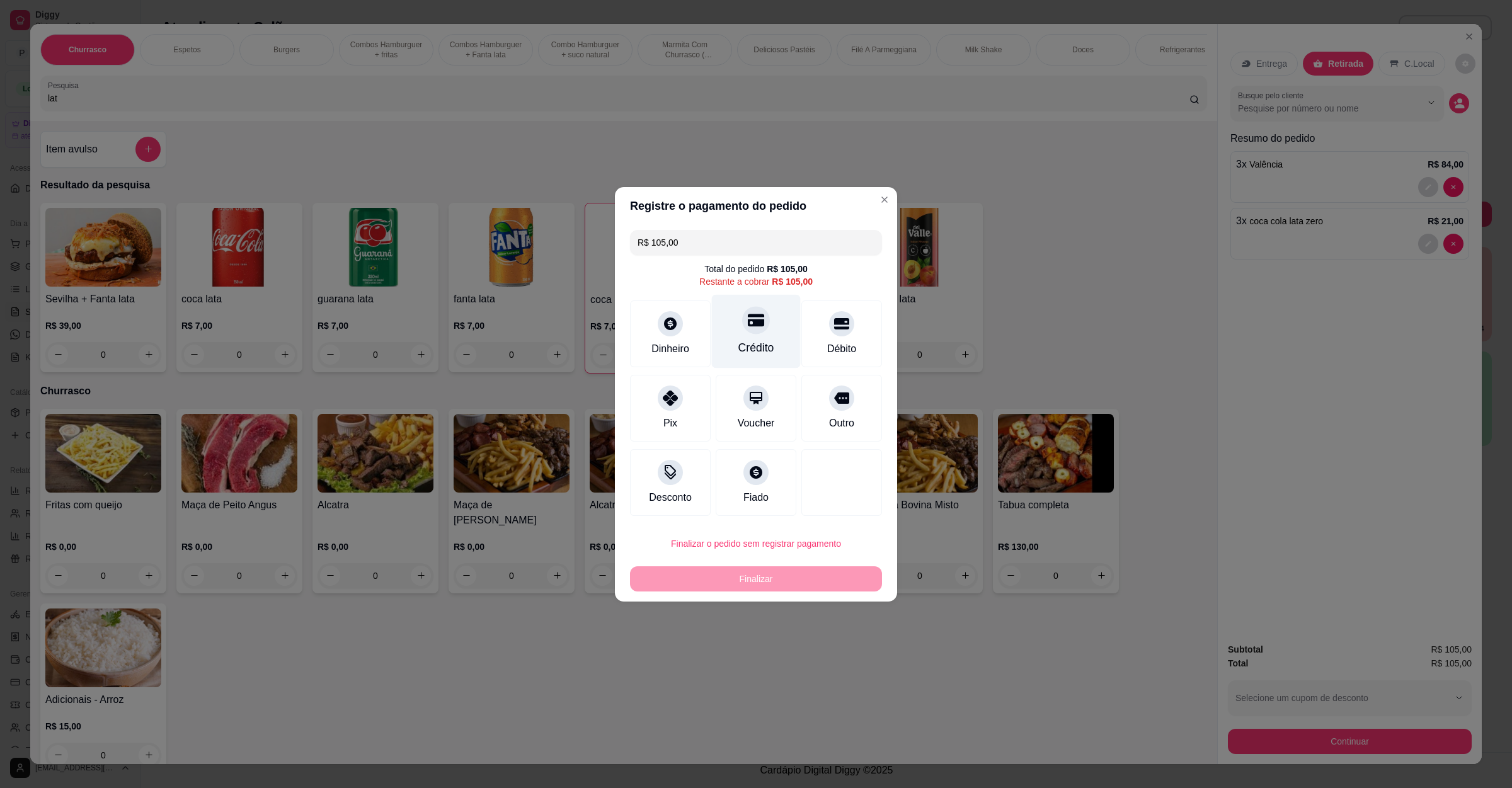
click at [739, 352] on div "Crédito" at bounding box center [756, 348] width 36 height 17
type input "R$ 0,00"
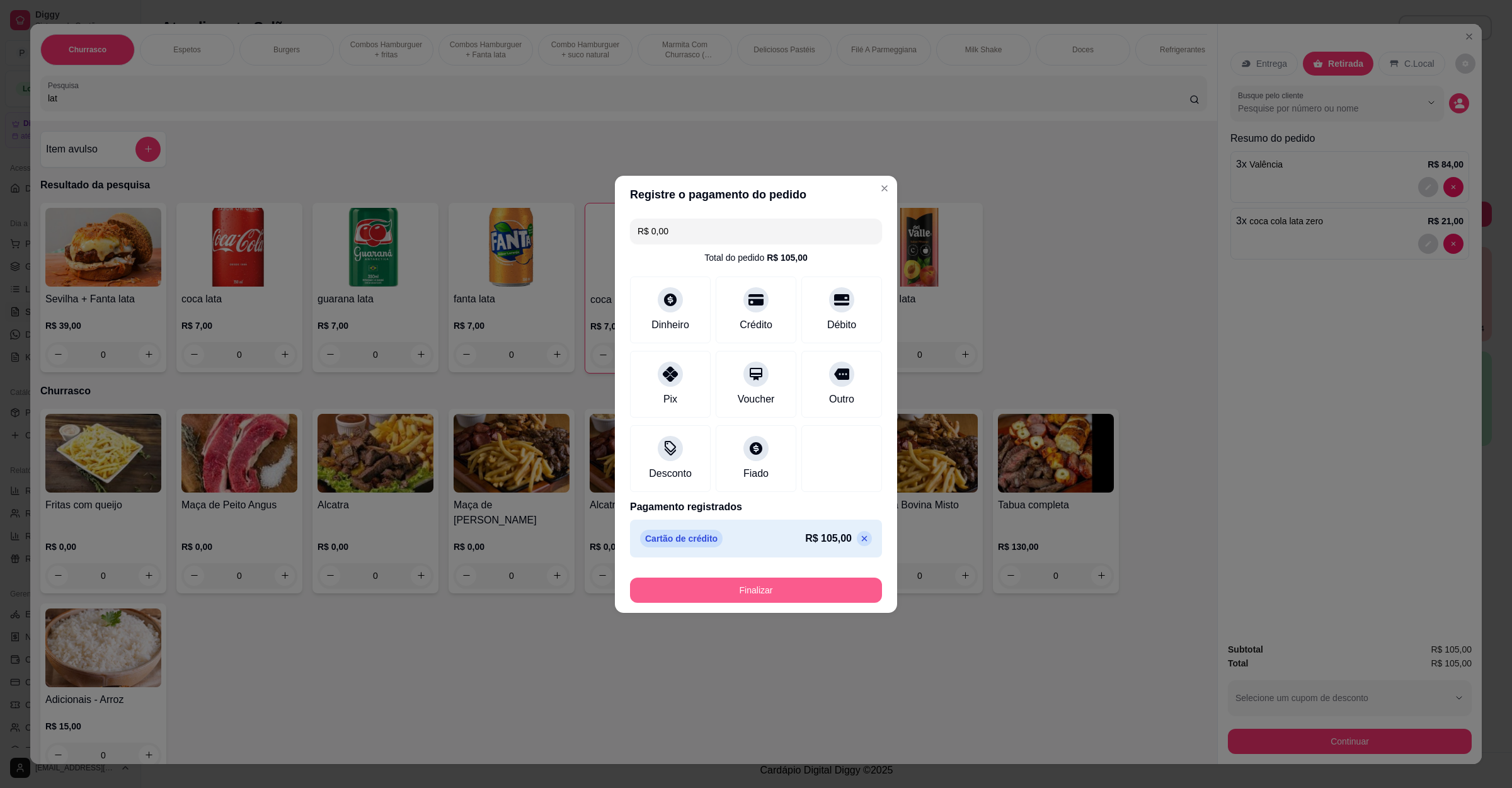
click at [745, 586] on button "Finalizar" at bounding box center [756, 590] width 252 height 25
type input "0"
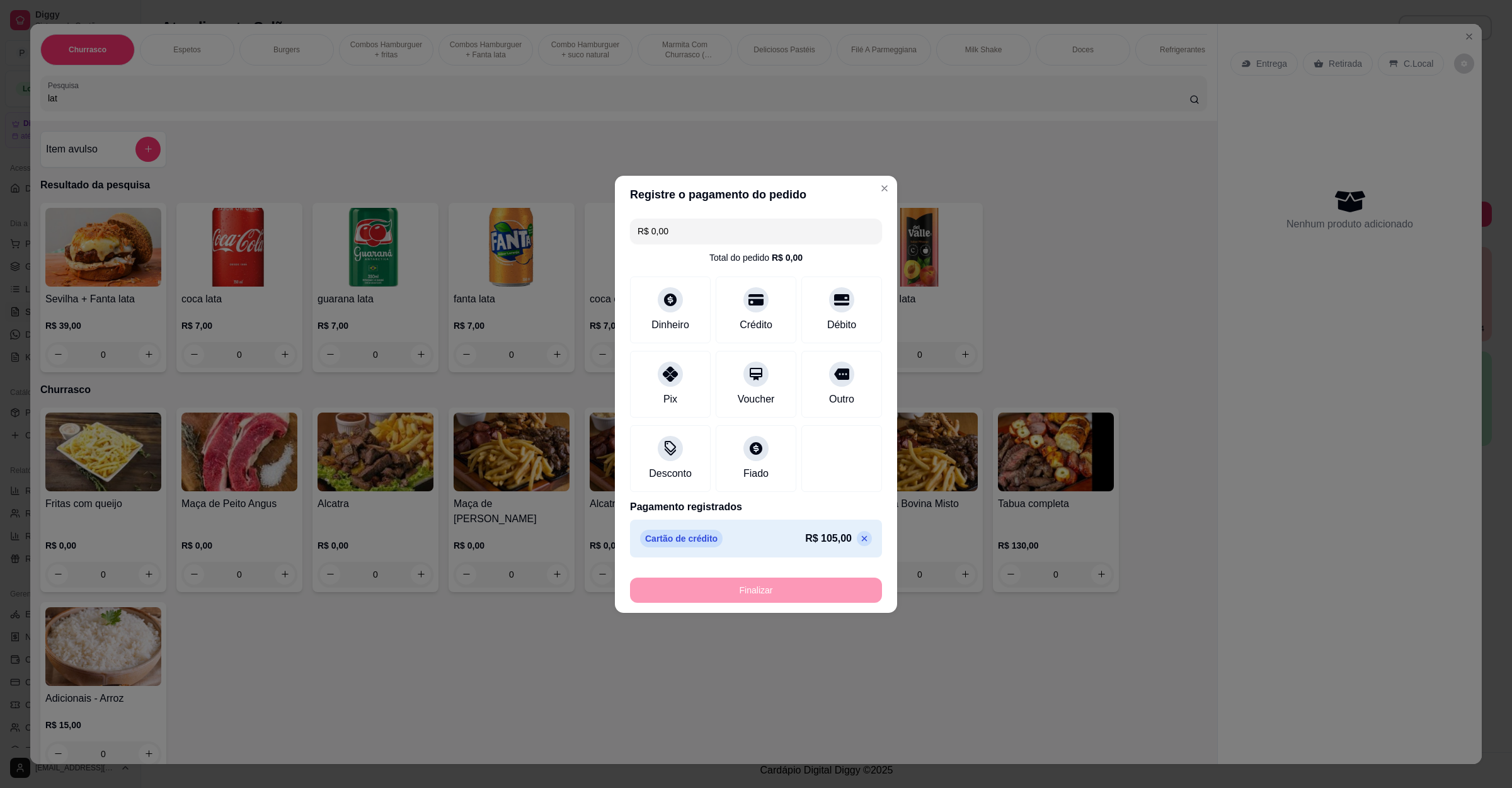
type input "-R$ 105,00"
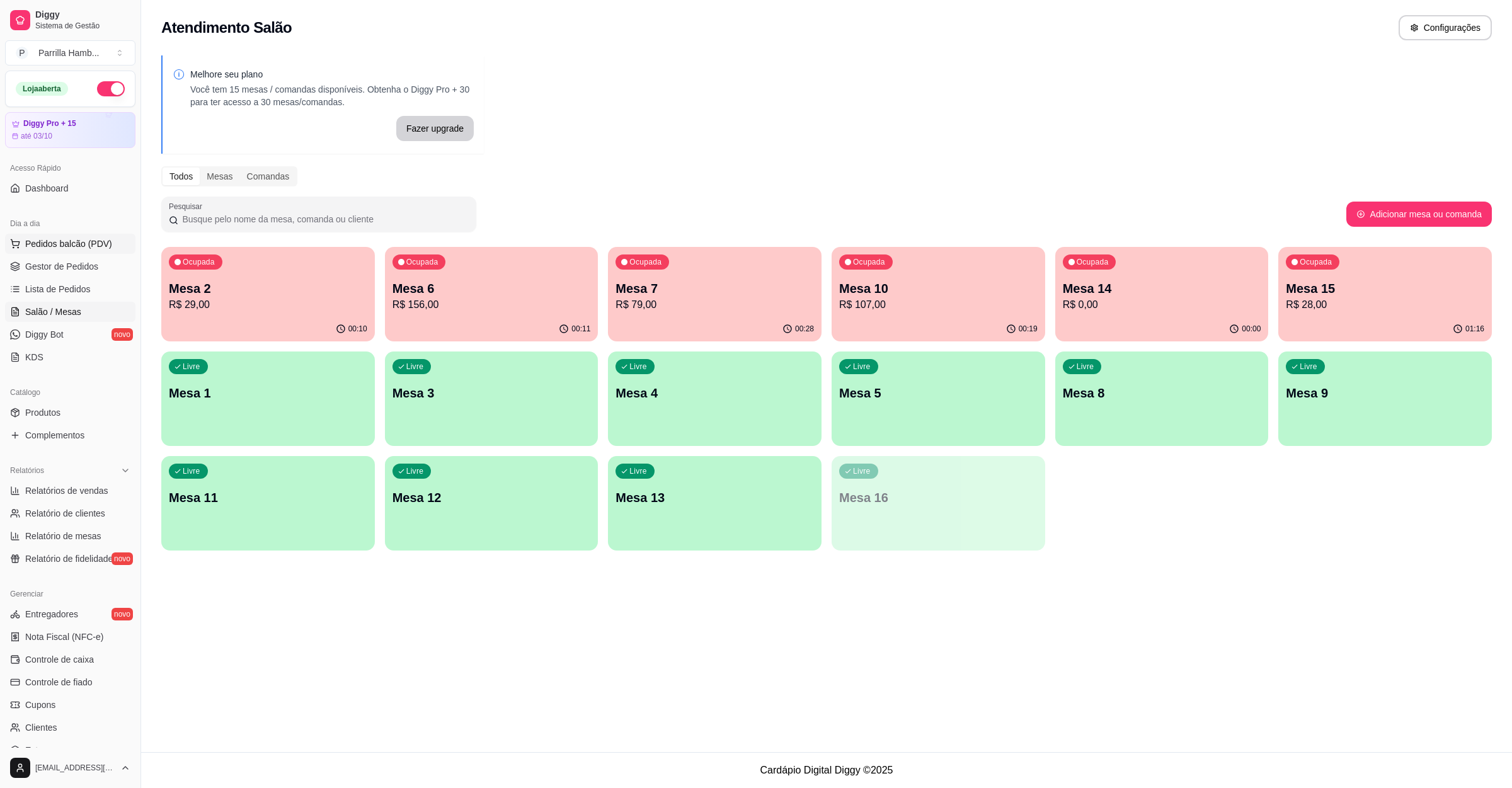
click at [69, 237] on button "Pedidos balcão (PDV)" at bounding box center [70, 244] width 130 height 20
click at [234, 110] on div "Pesquisa" at bounding box center [623, 93] width 1168 height 35
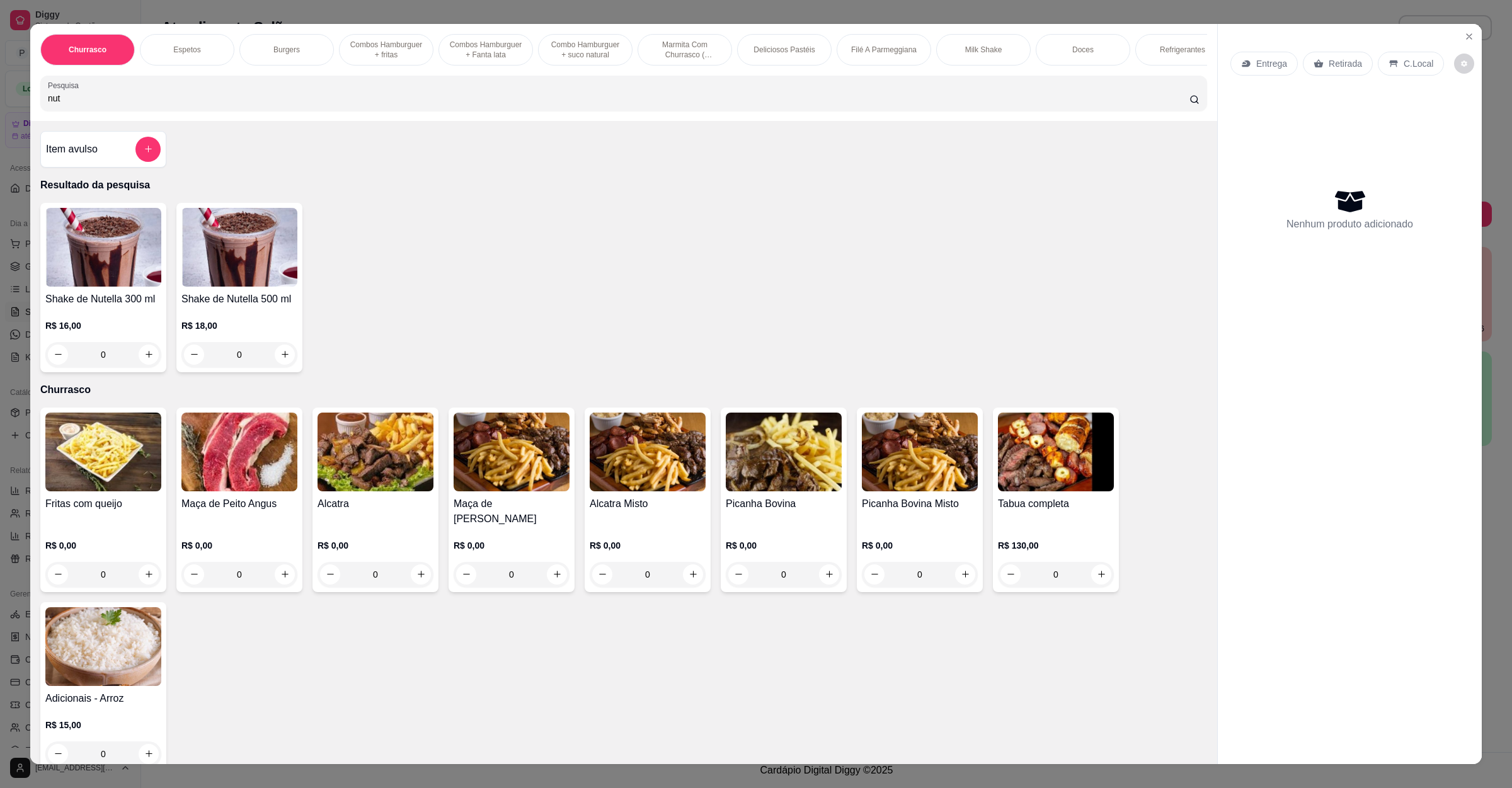
type input "nut"
click at [144, 359] on icon "increase-product-quantity" at bounding box center [149, 354] width 9 height 9
type input "1"
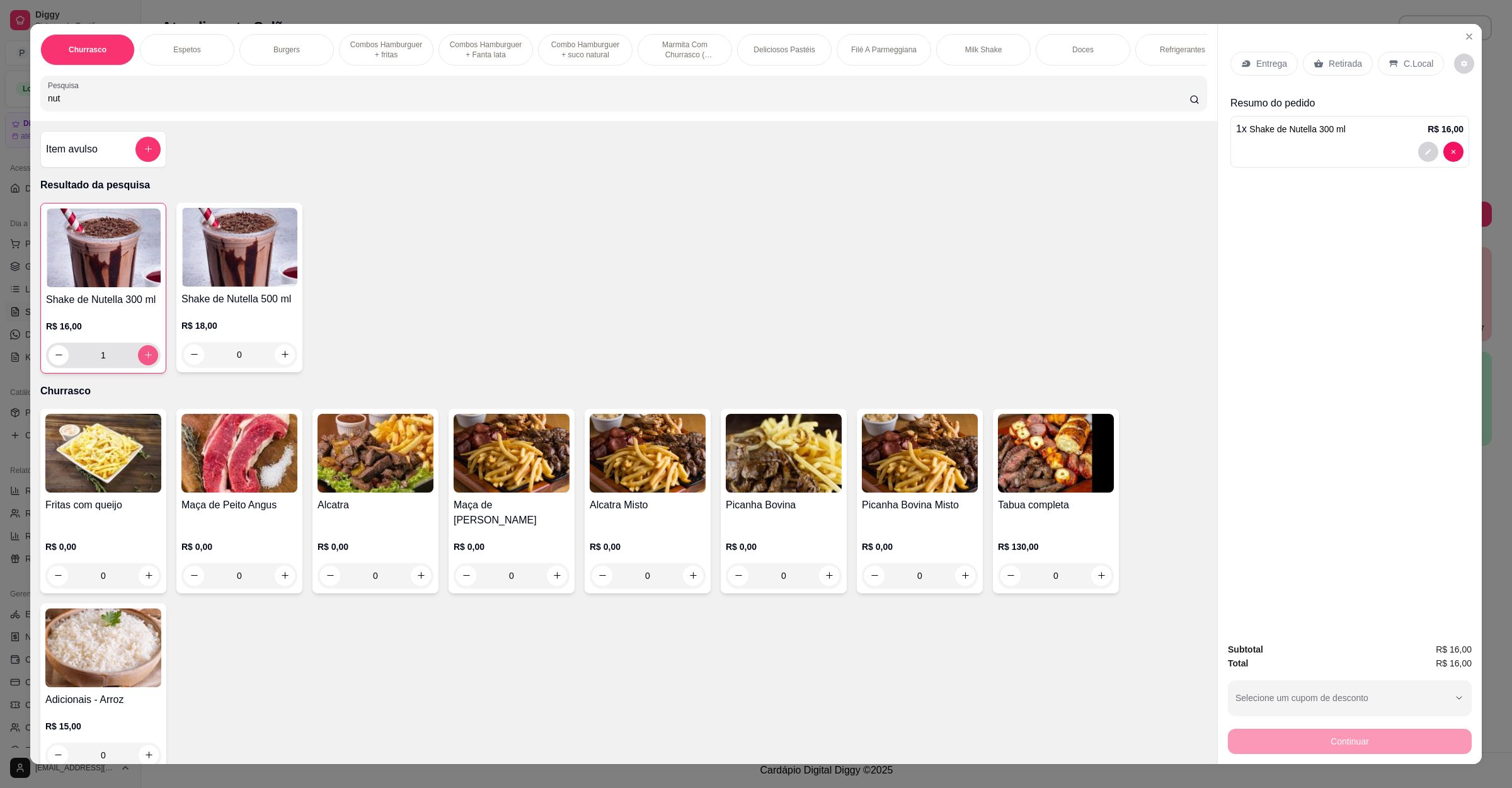
click at [143, 360] on icon "increase-product-quantity" at bounding box center [148, 354] width 9 height 9
type input "2"
click at [1253, 73] on div "Entrega" at bounding box center [1264, 64] width 67 height 24
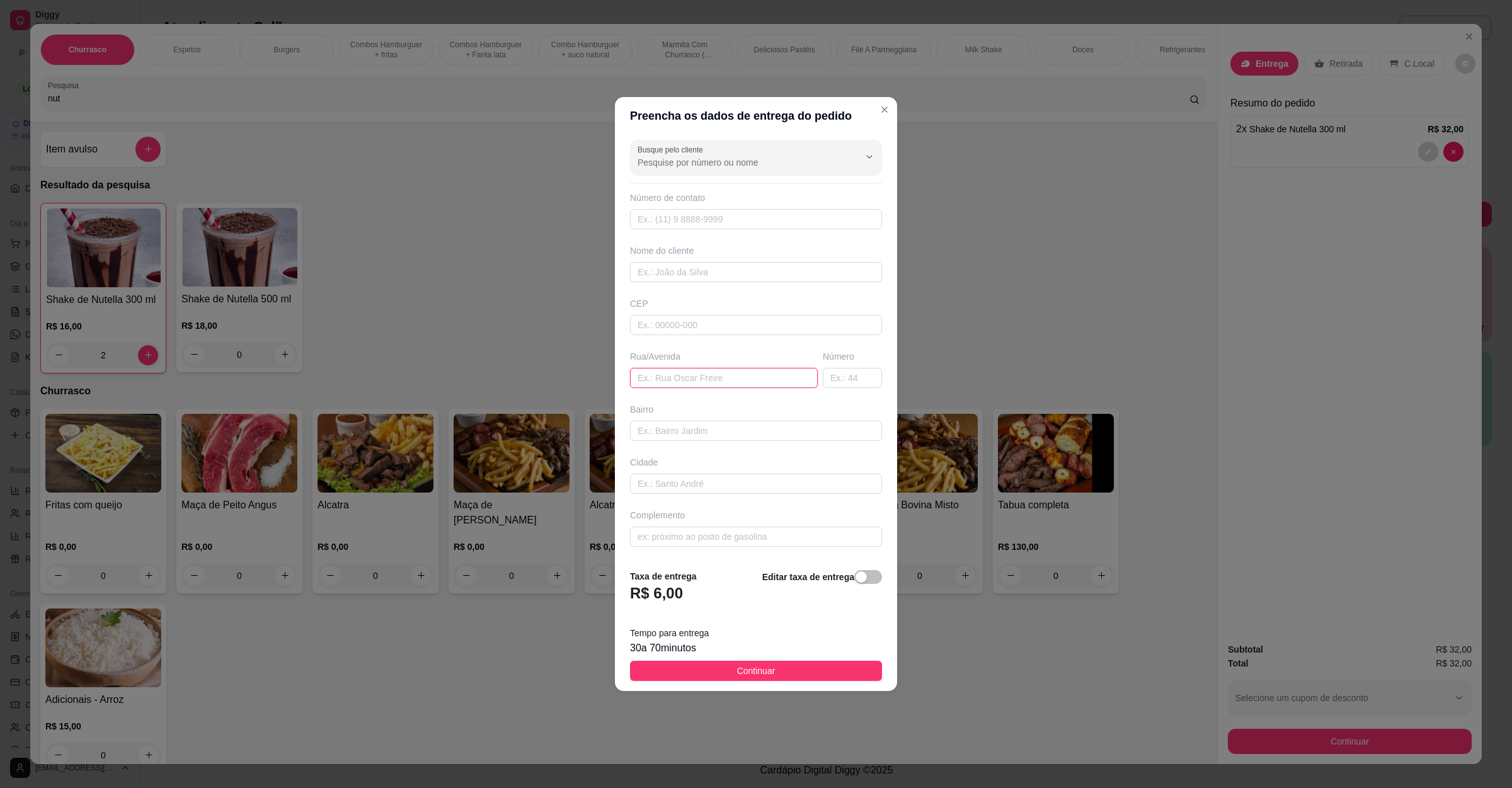
click at [720, 367] on input "text" at bounding box center [724, 378] width 188 height 20
paste input "[STREET_ADDRESS] ll"
type input "[STREET_ADDRESS] ll"
click at [734, 688] on footer "Taxa de entrega R$ 6,00 Editar taxa de entrega Tempo para entrega 30 a 70 minut…" at bounding box center [756, 625] width 282 height 132
click at [743, 674] on span "Continuar" at bounding box center [756, 671] width 38 height 14
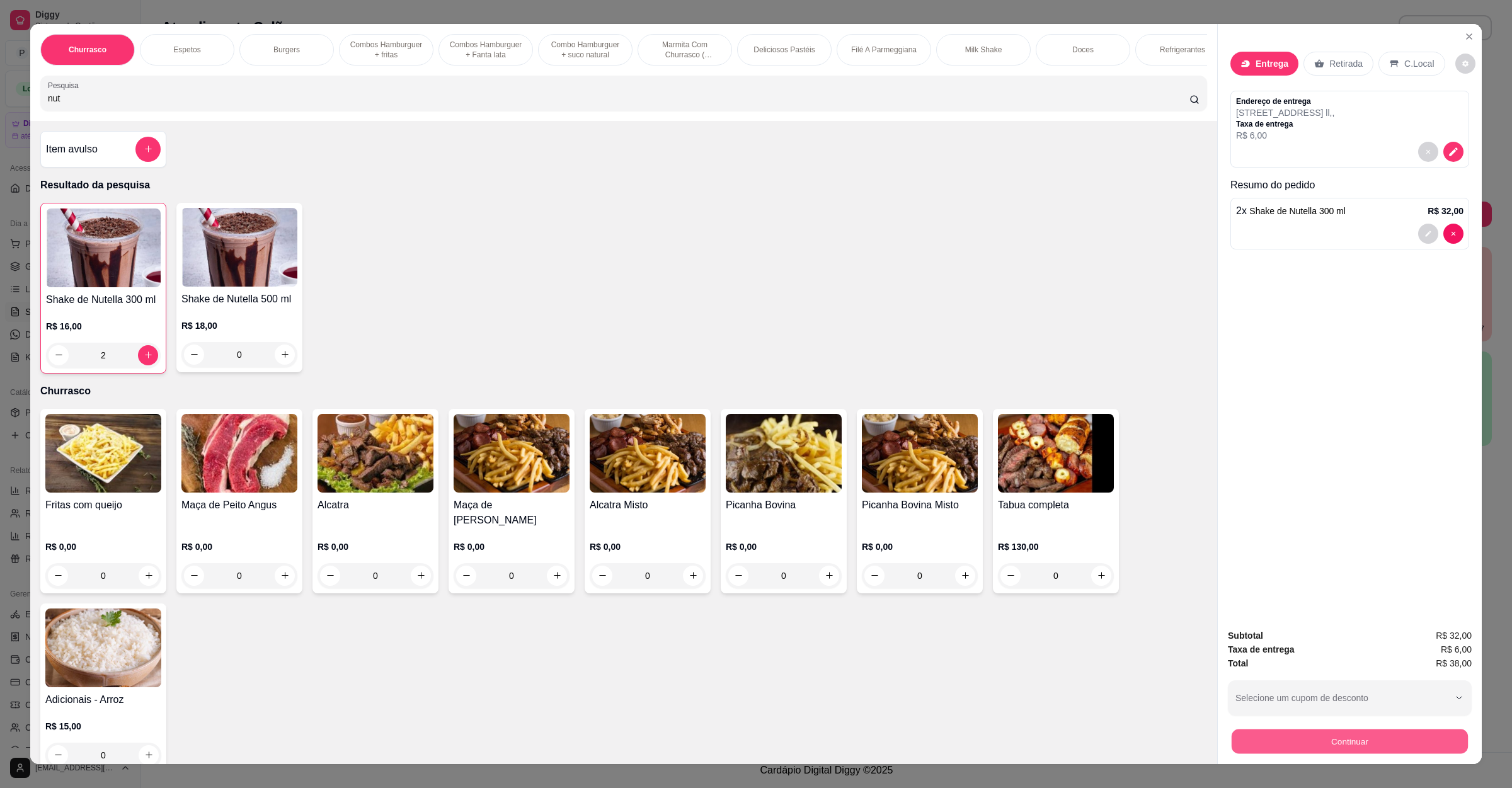
click at [1242, 741] on button "Continuar" at bounding box center [1350, 741] width 236 height 24
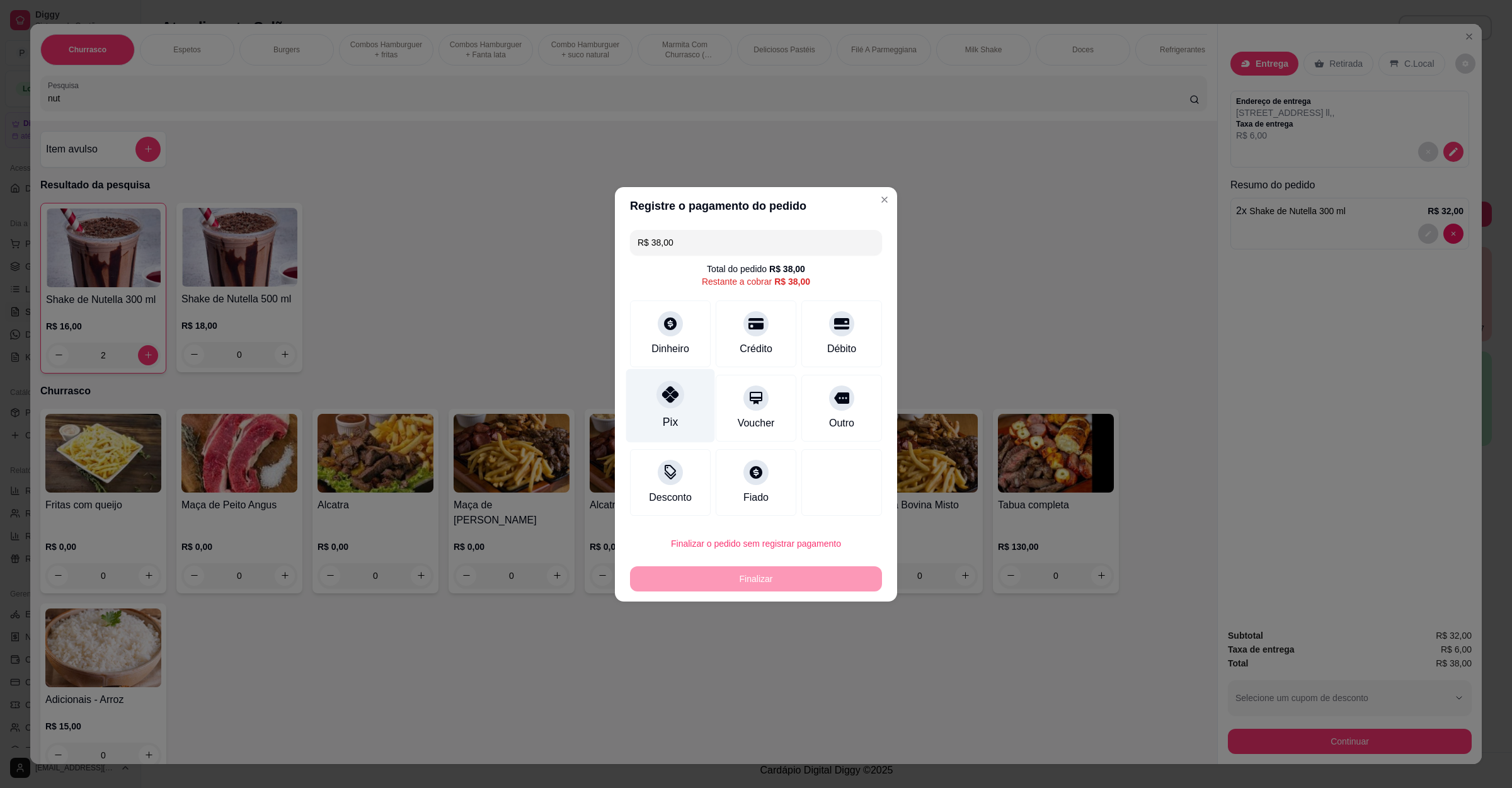
click at [689, 423] on div "Pix" at bounding box center [670, 405] width 88 height 73
type input "R$ 0,00"
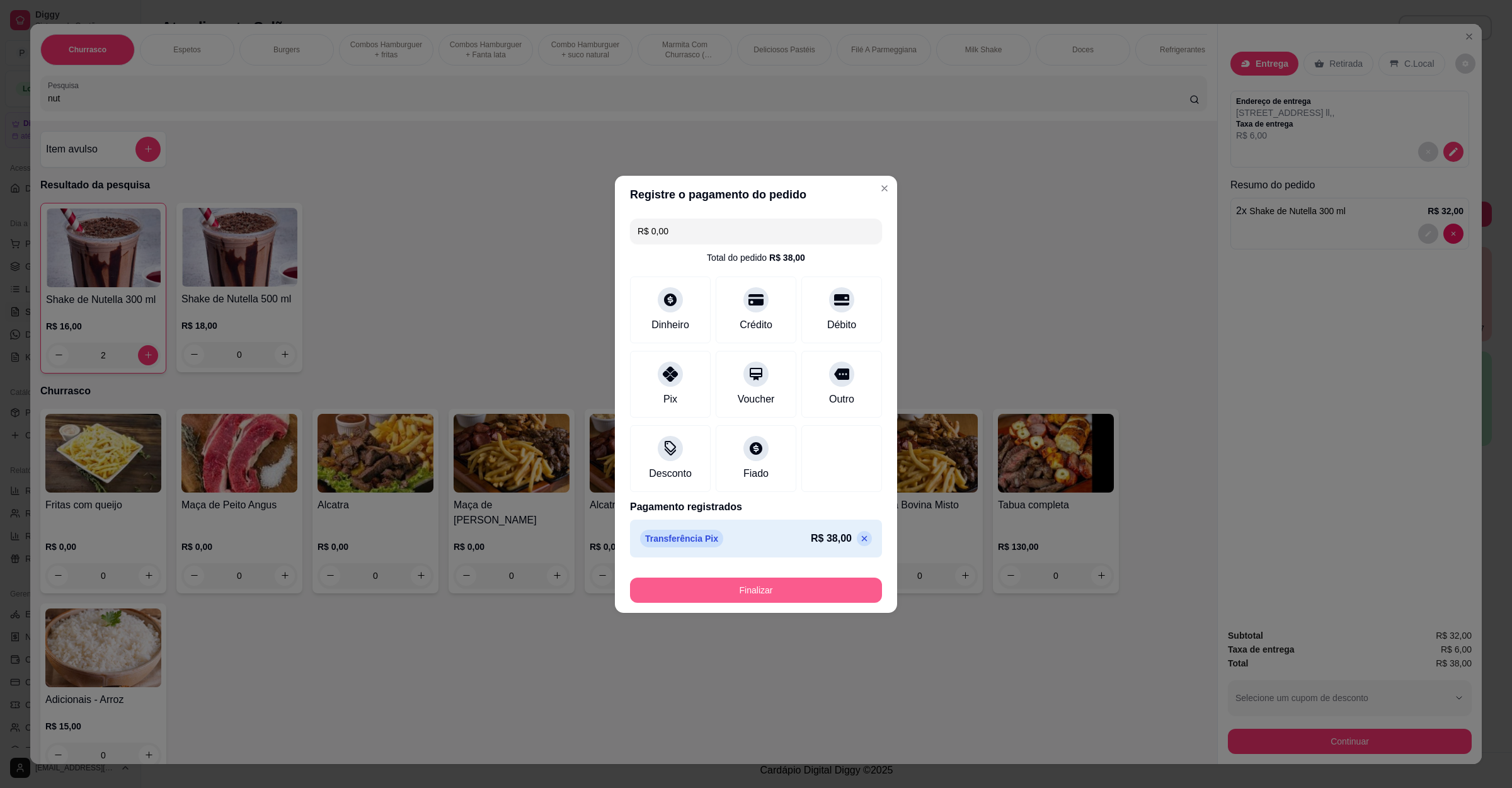
click at [729, 586] on button "Finalizar" at bounding box center [756, 590] width 252 height 25
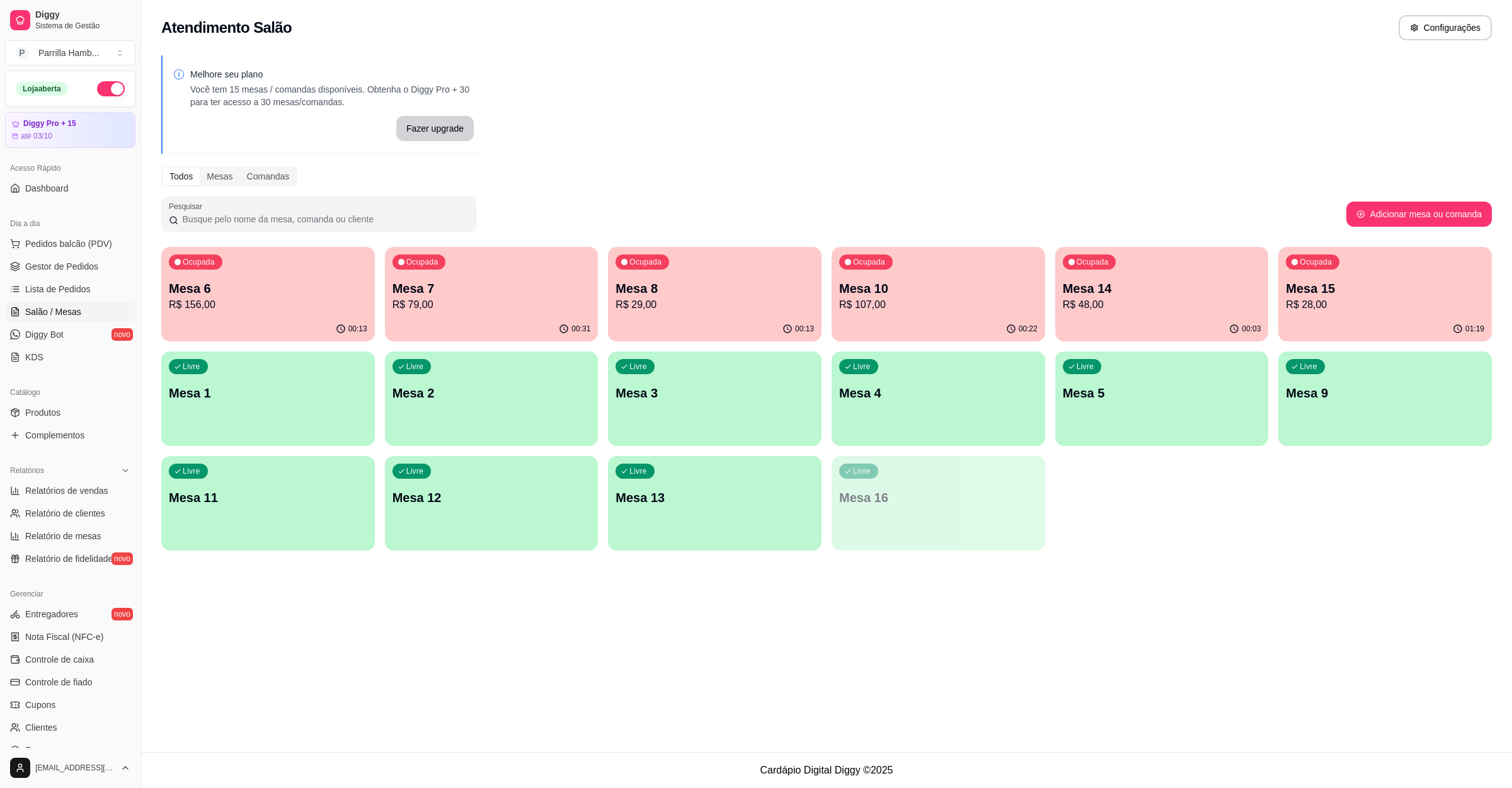
click at [1144, 296] on p "Mesa 14" at bounding box center [1161, 288] width 198 height 18
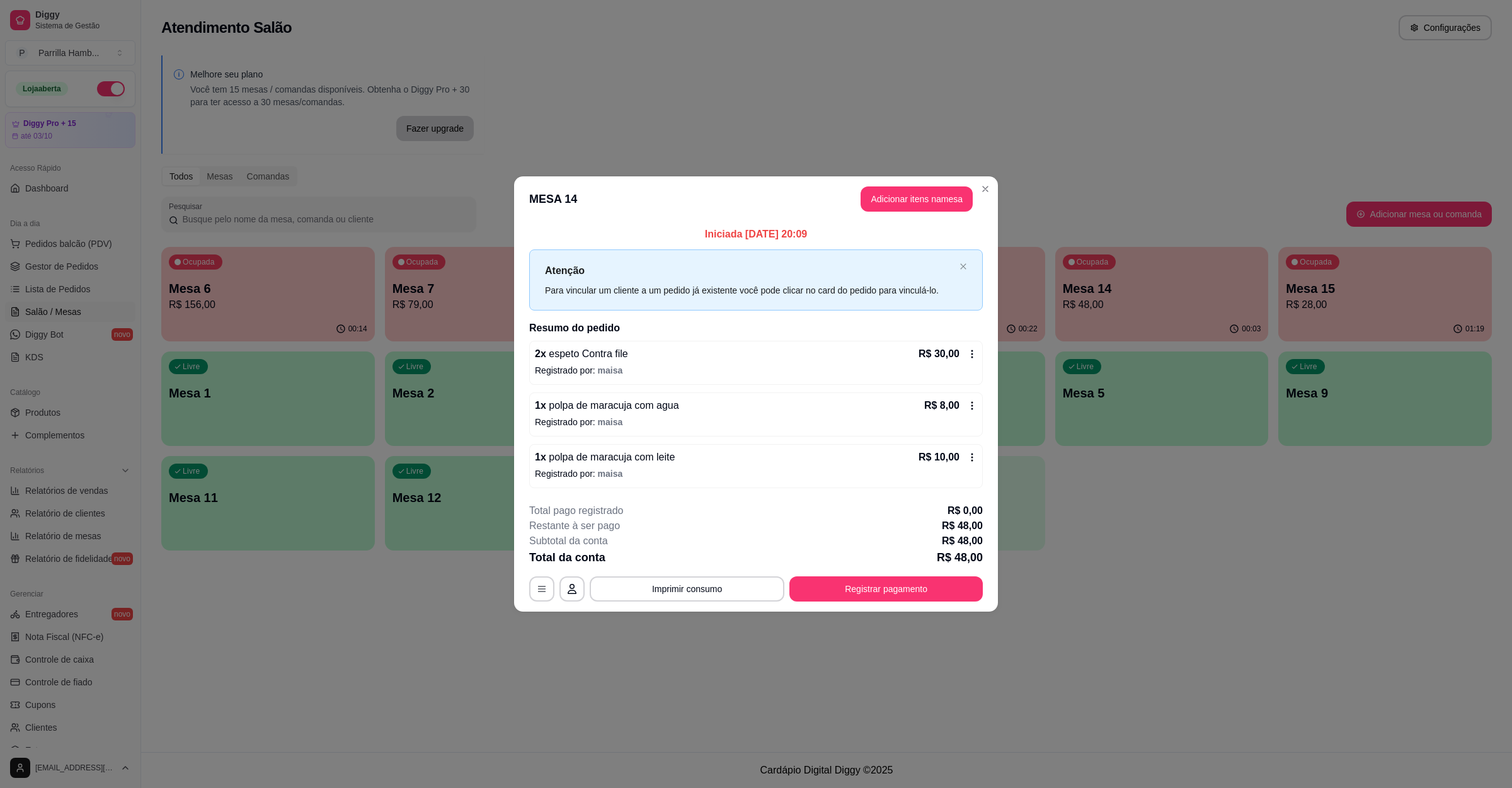
click at [625, 419] on p "Registrado por: maisa" at bounding box center [756, 422] width 442 height 13
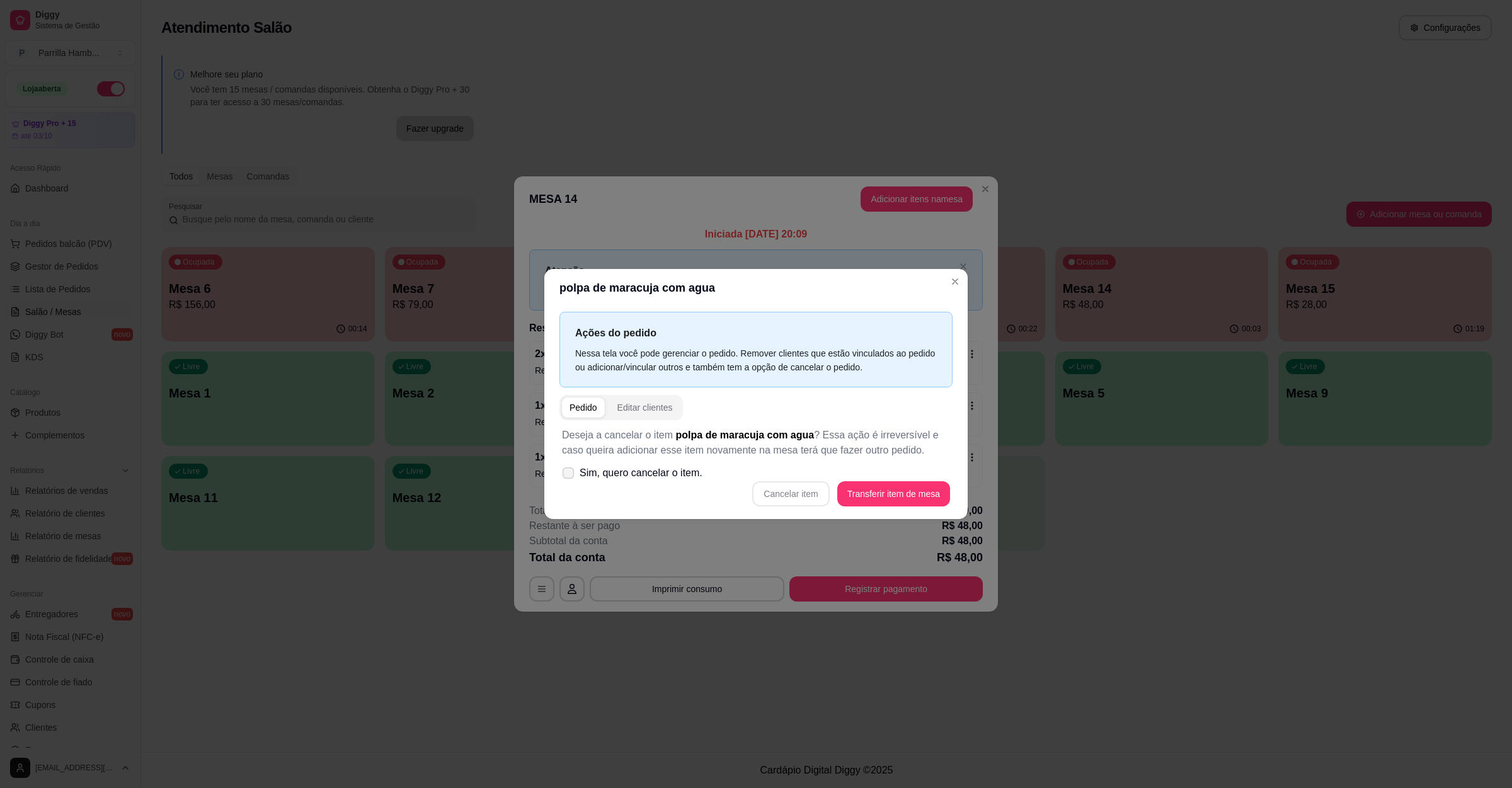
click at [681, 479] on span "Sim, quero cancelar o item." at bounding box center [641, 473] width 123 height 15
click at [569, 479] on input "Sim, quero cancelar o item." at bounding box center [565, 479] width 8 height 8
checkbox input "true"
click at [806, 504] on button "Cancelar item" at bounding box center [790, 493] width 77 height 25
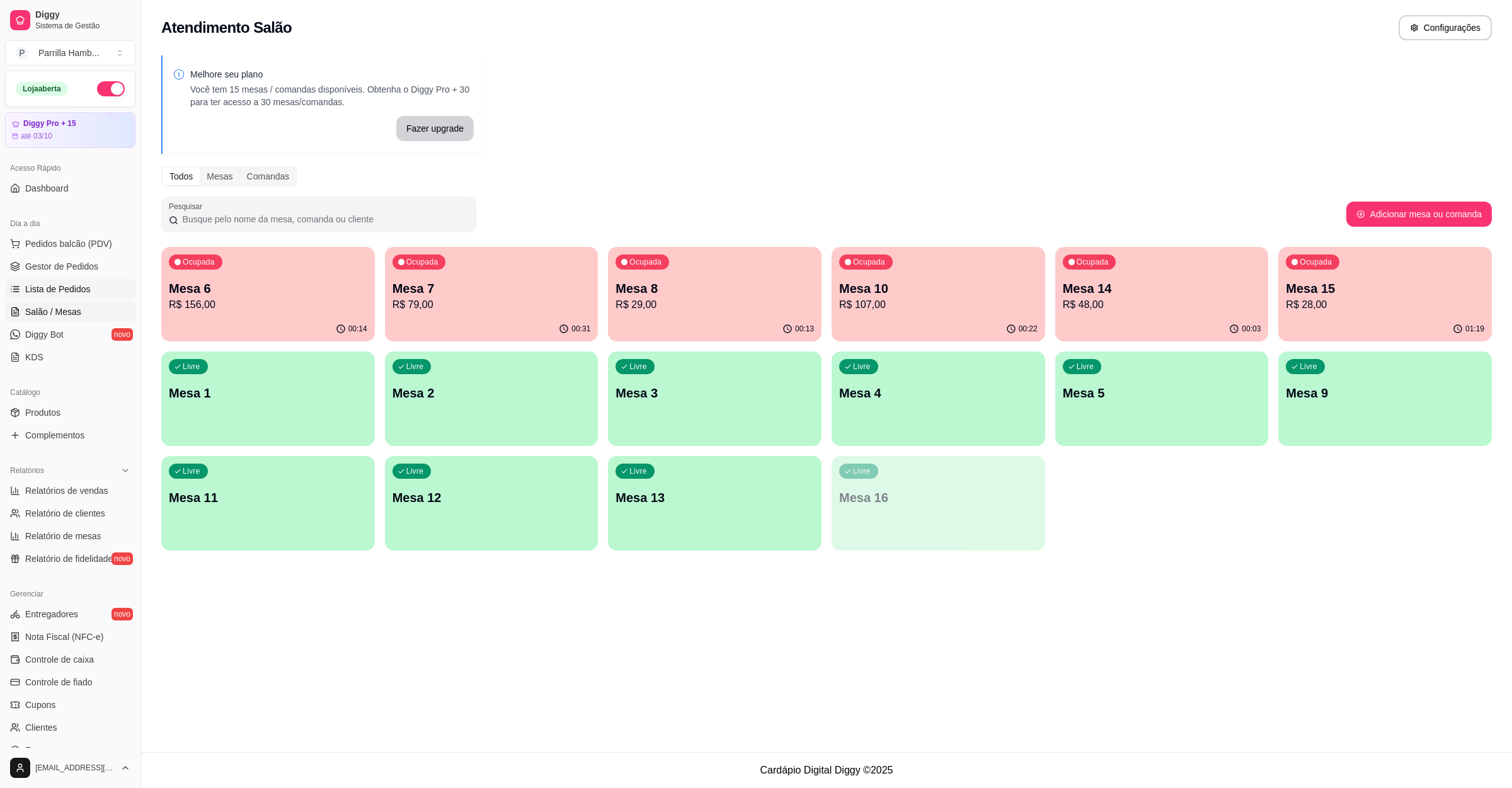
click at [79, 289] on span "Lista de Pedidos" at bounding box center [58, 289] width 65 height 13
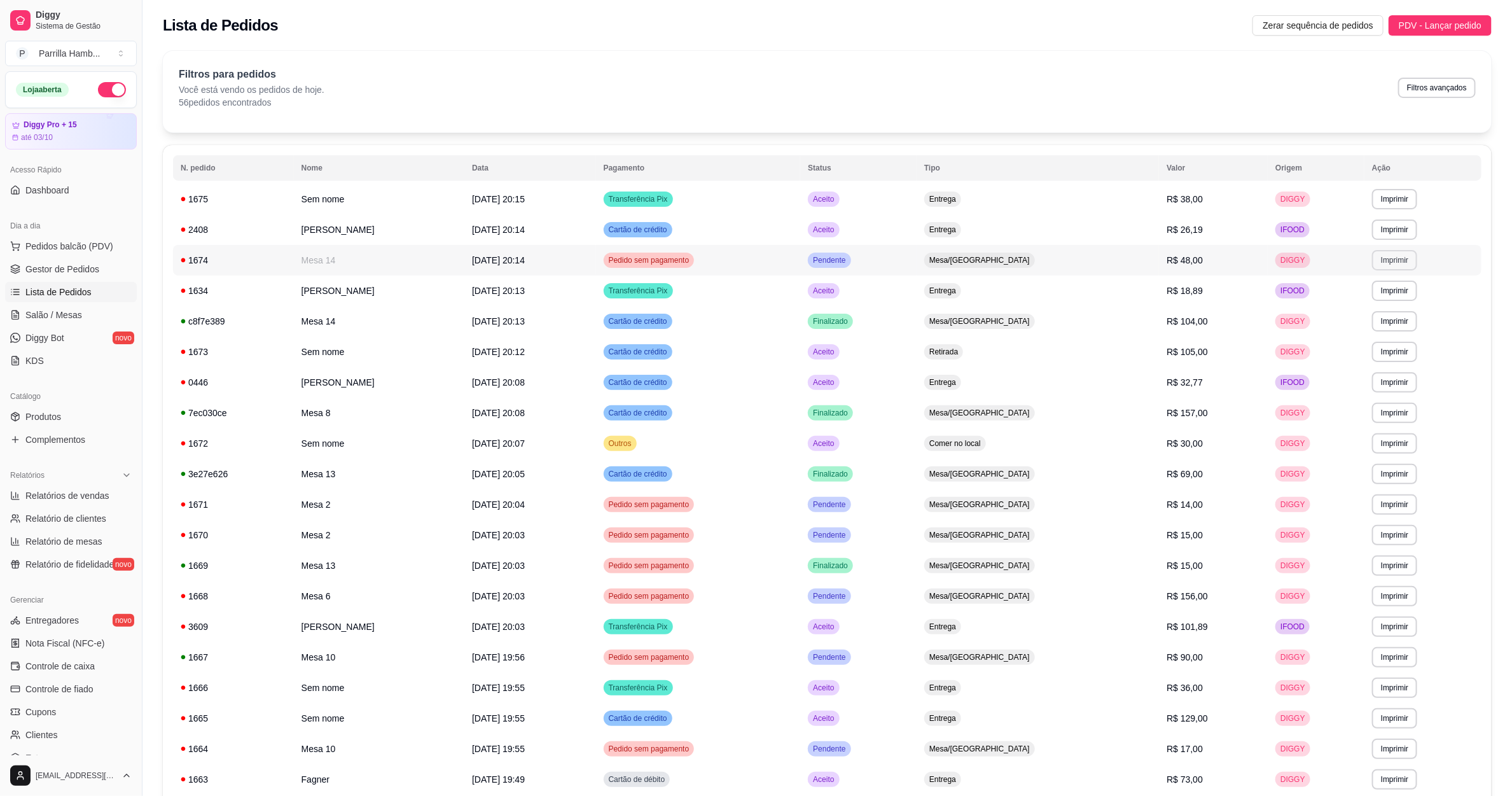
click at [1380, 258] on button "Imprimir" at bounding box center [1395, 260] width 45 height 21
click at [1355, 305] on button "IMPRESSORA" at bounding box center [1380, 300] width 74 height 17
click at [61, 314] on span "Salão / Mesas" at bounding box center [54, 315] width 56 height 13
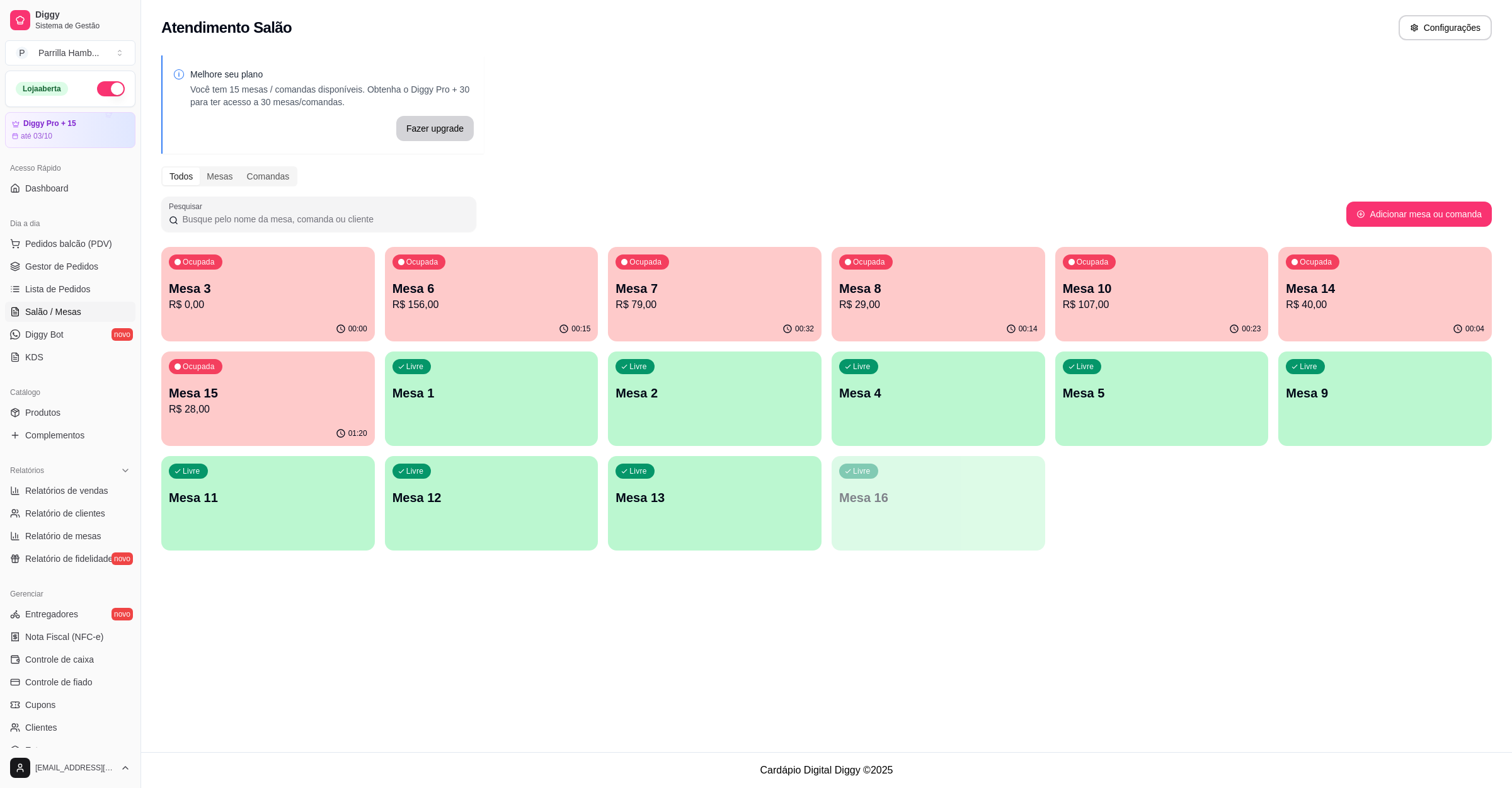
click at [278, 298] on p "R$ 0,00" at bounding box center [267, 305] width 198 height 15
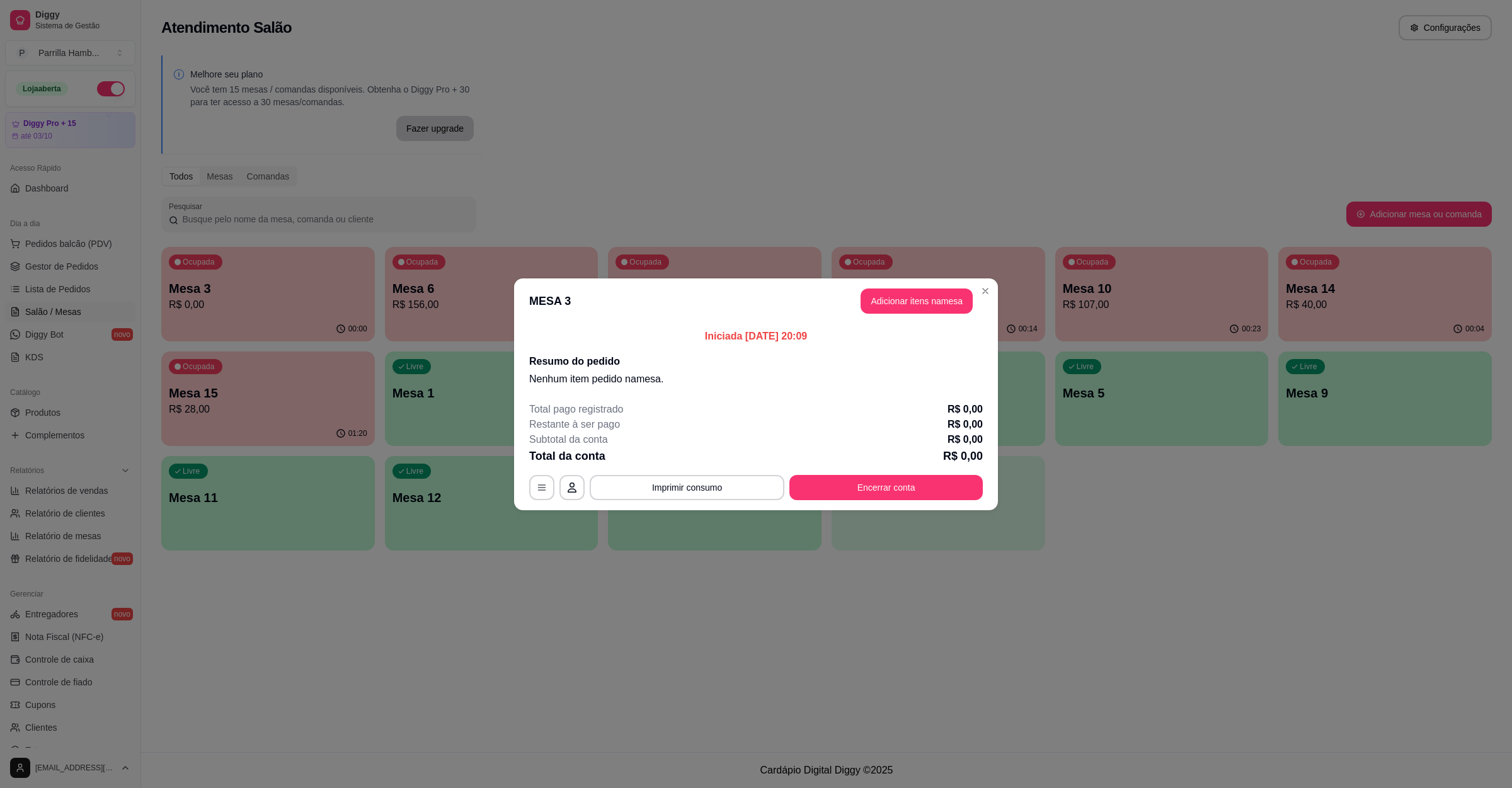
click at [898, 287] on header "MESA 3 Adicionar itens na mesa" at bounding box center [756, 301] width 484 height 46
click at [898, 303] on button "Adicionar itens na mesa" at bounding box center [917, 301] width 113 height 25
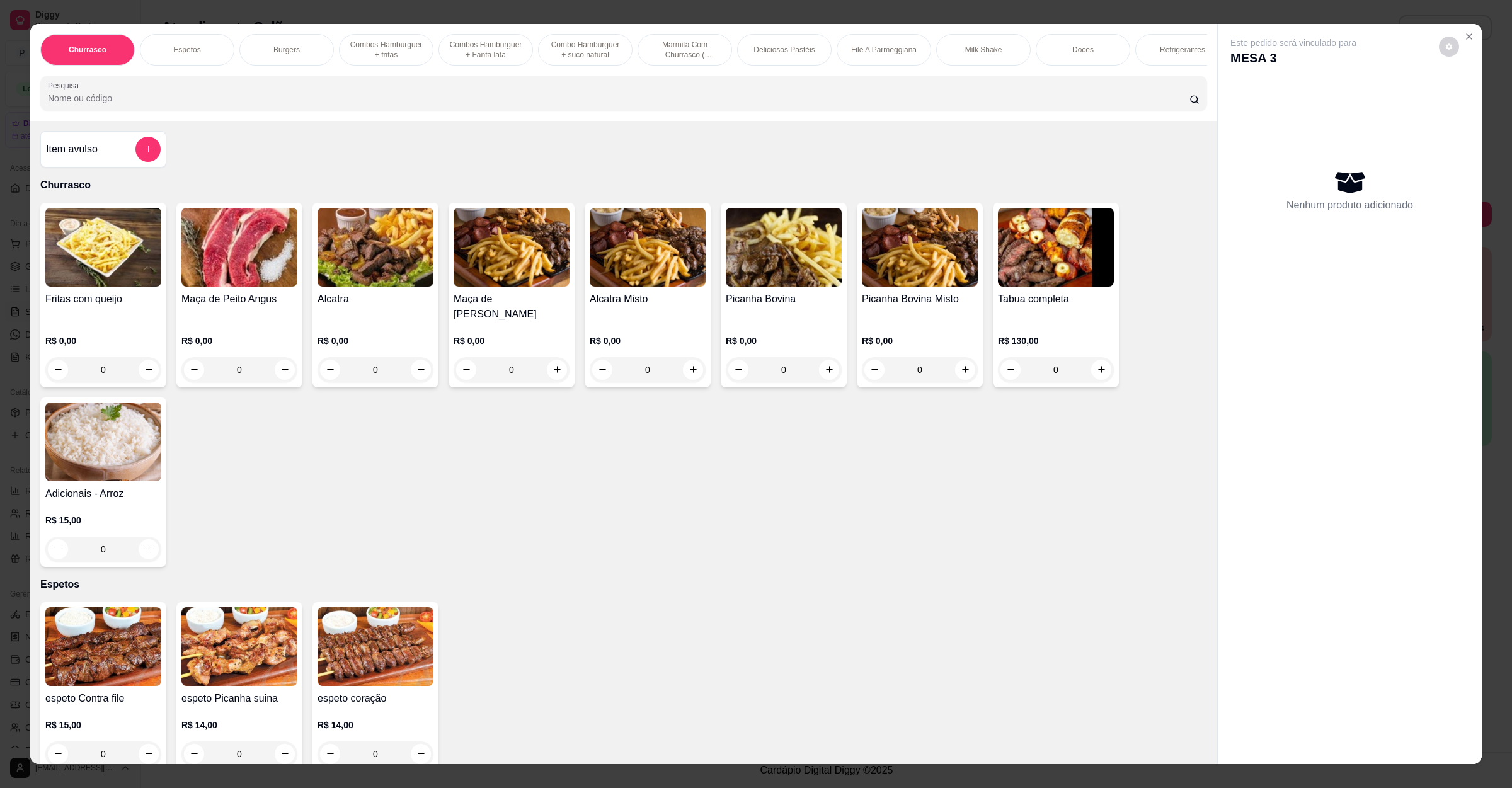
click at [423, 99] on div at bounding box center [623, 93] width 1152 height 25
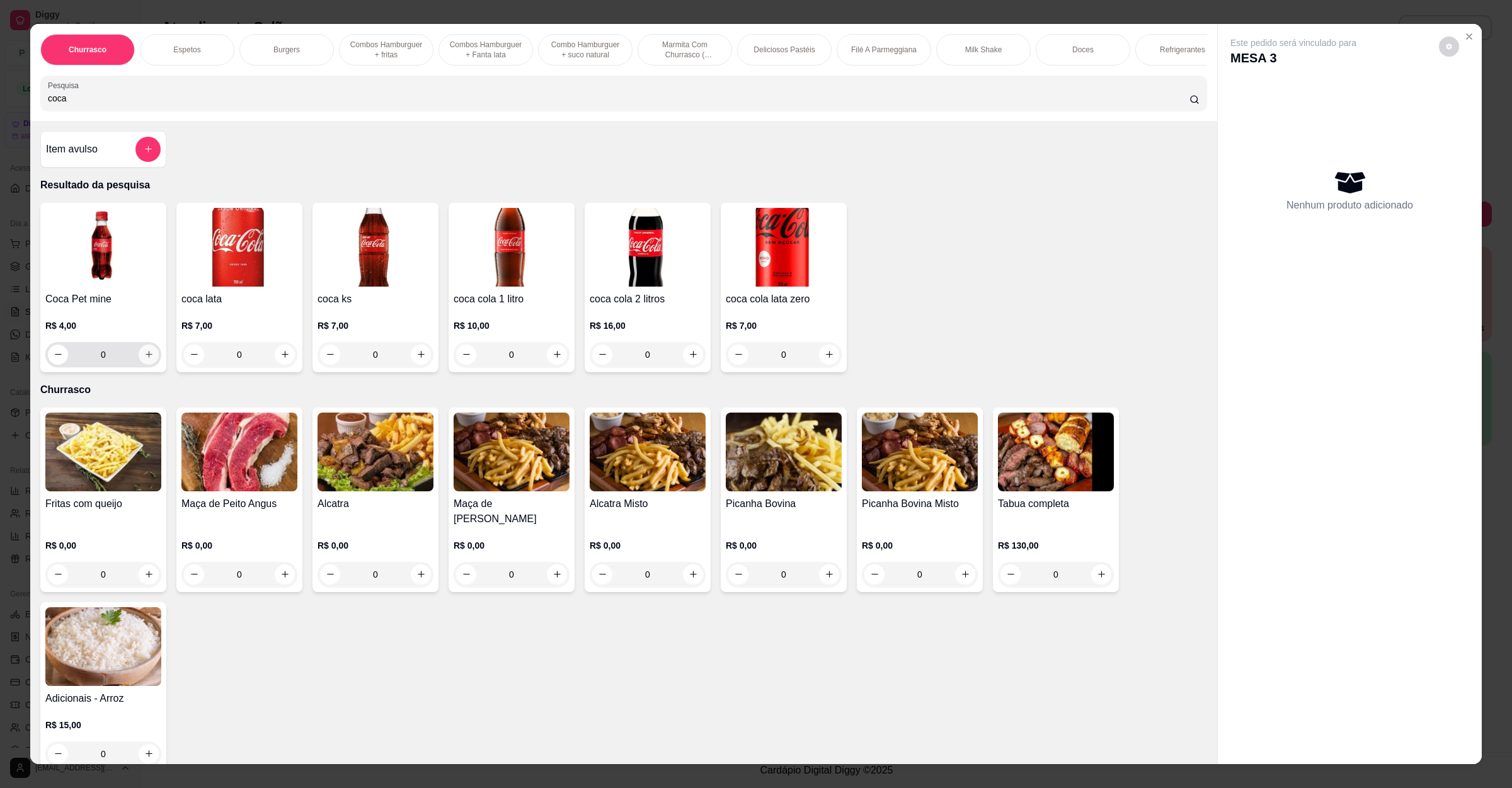
type input "coca"
click at [139, 365] on button "increase-product-quantity" at bounding box center [149, 354] width 20 height 20
type input "1"
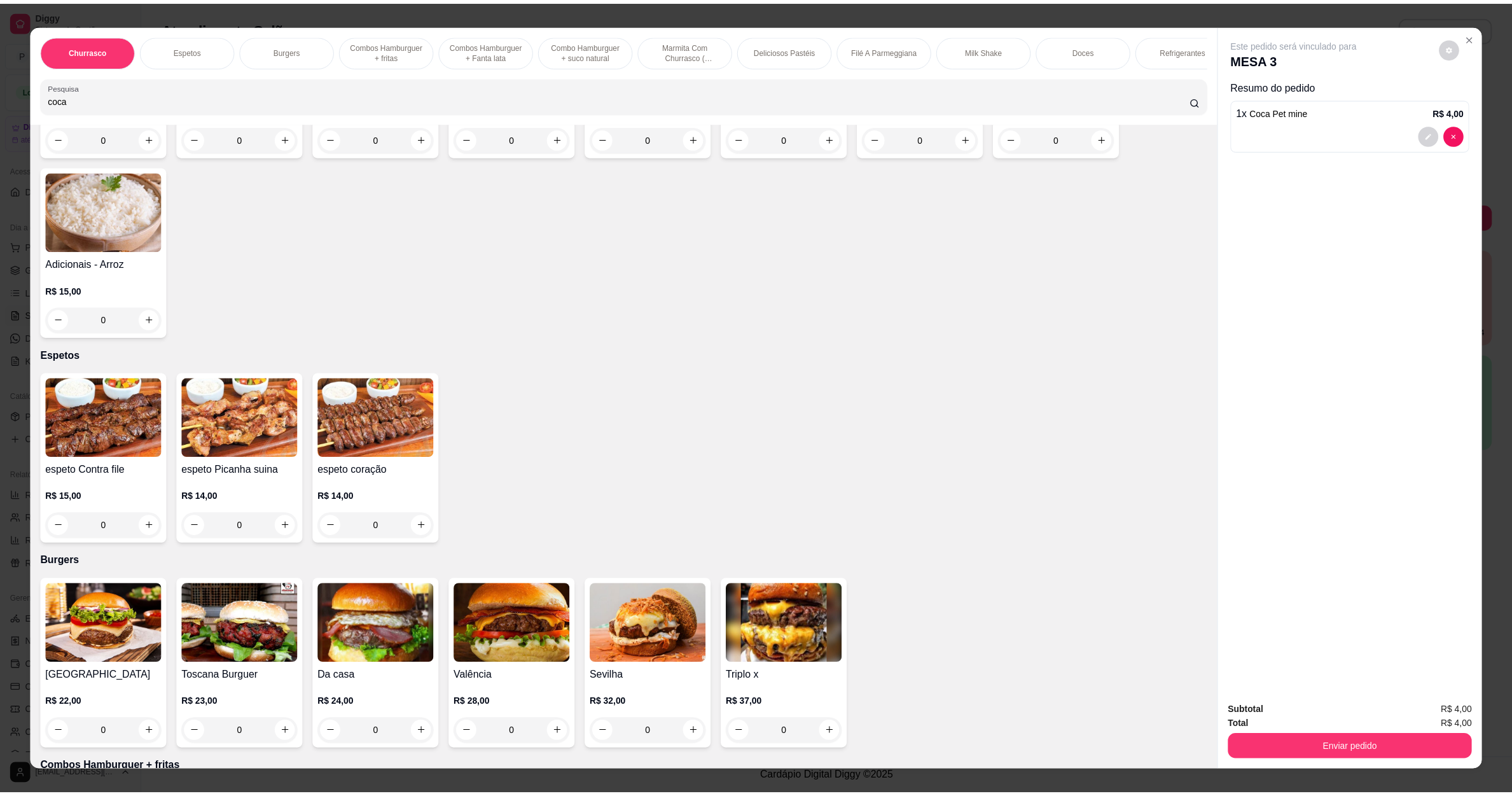
scroll to position [572, 0]
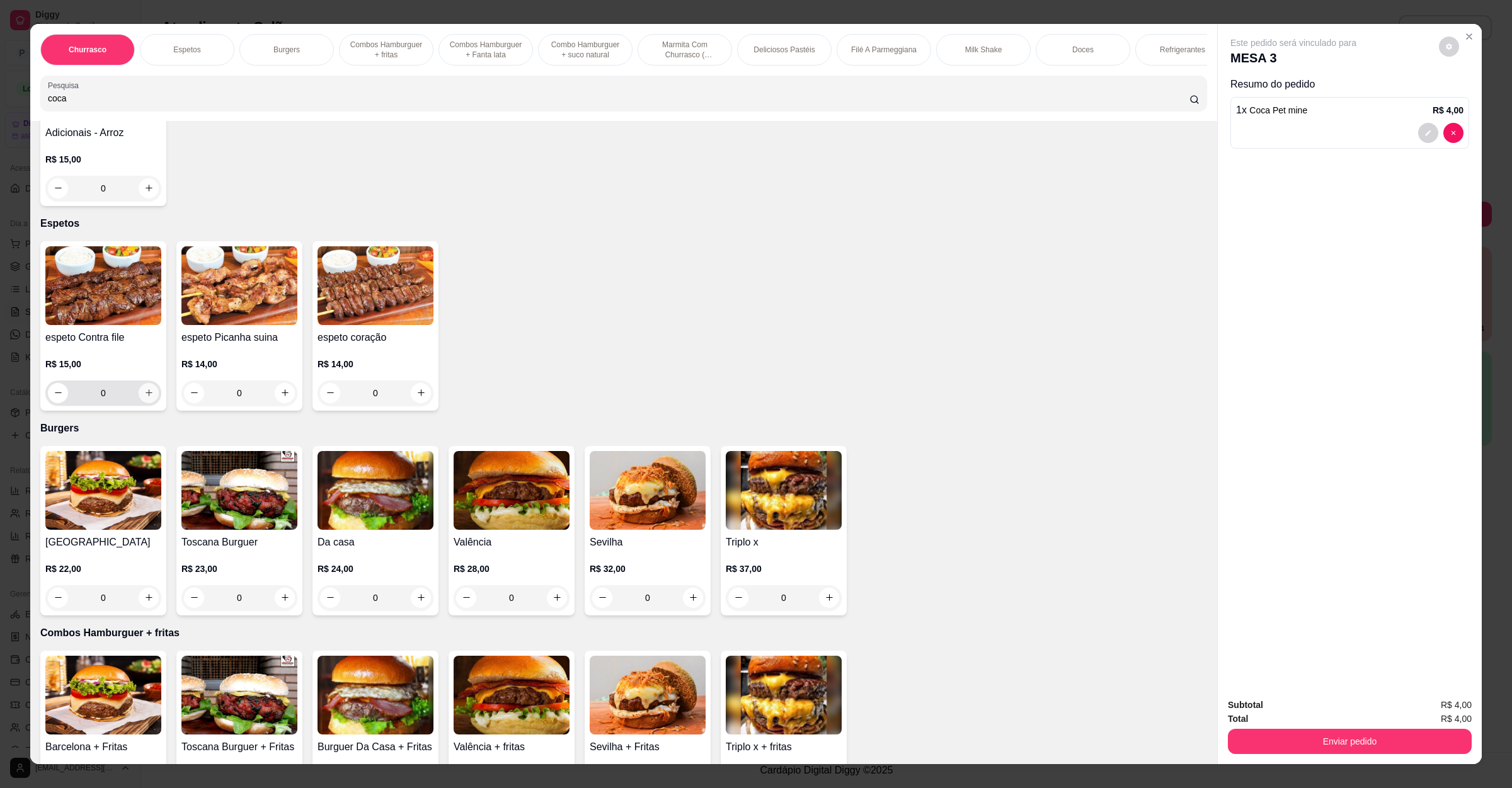
click at [144, 390] on icon "increase-product-quantity" at bounding box center [149, 393] width 9 height 9
type input "1"
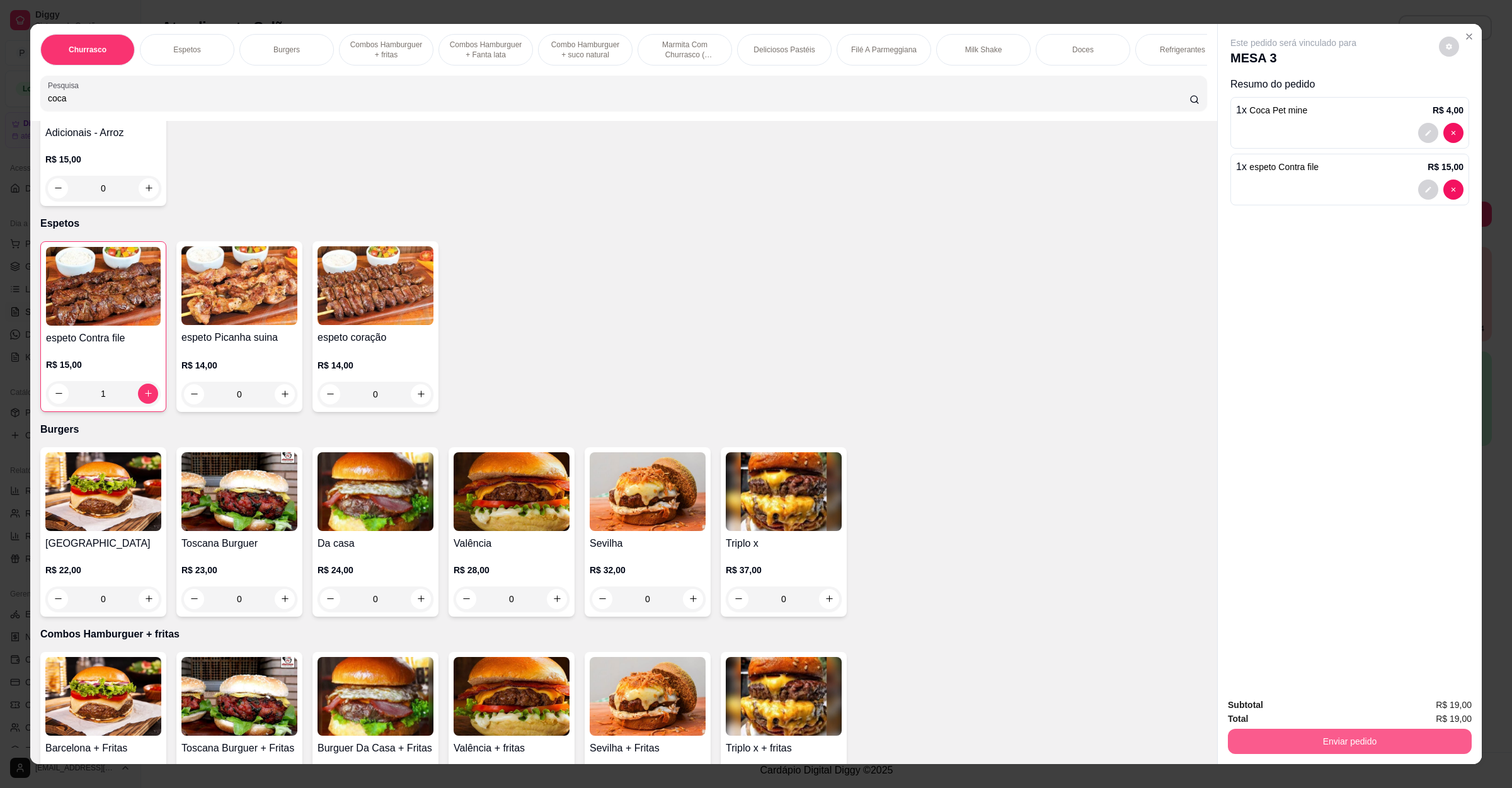
click at [1259, 733] on button "Enviar pedido" at bounding box center [1350, 741] width 244 height 25
click at [1279, 715] on button "Não registrar e enviar pedido" at bounding box center [1305, 711] width 131 height 24
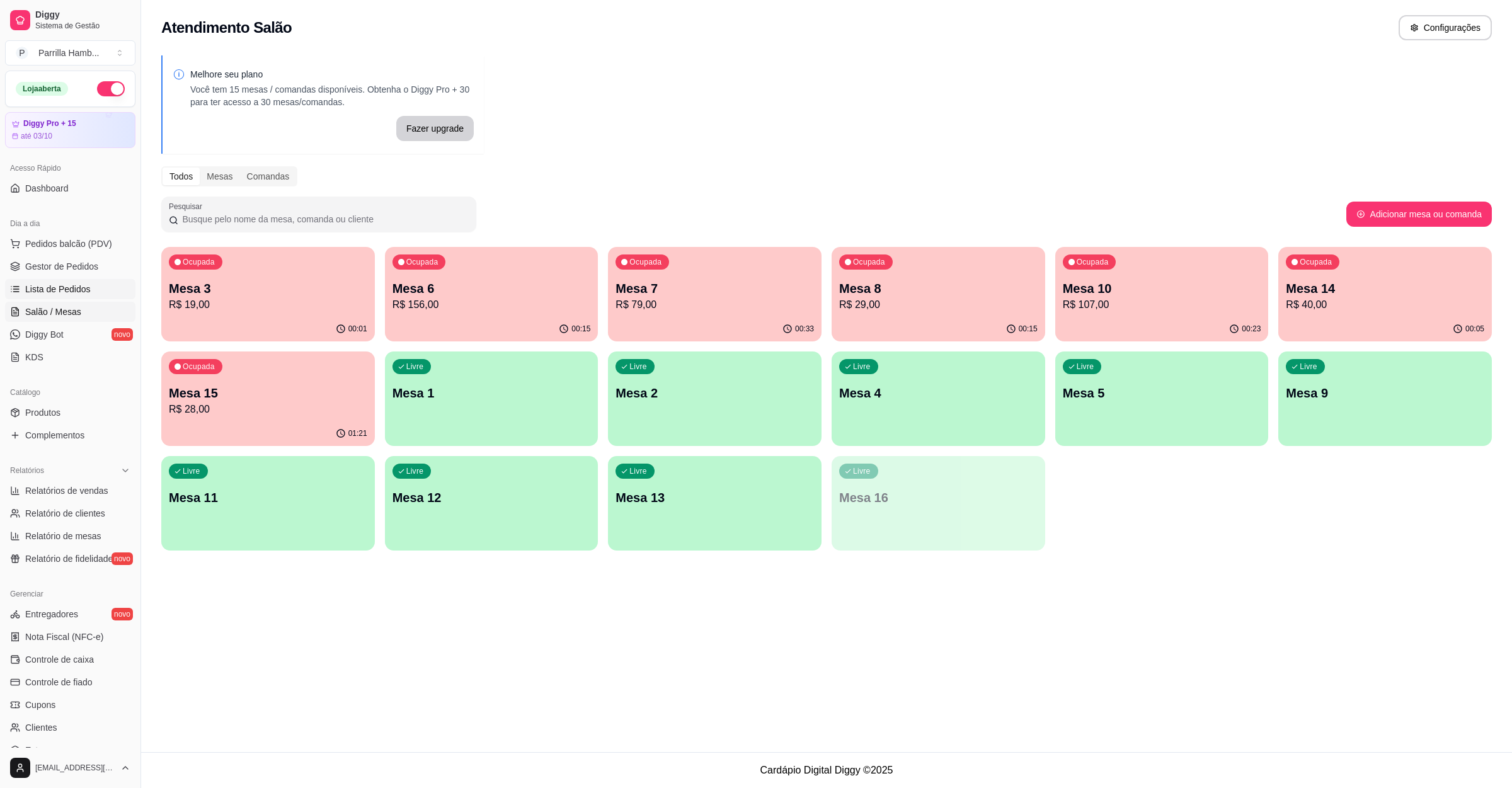
click at [99, 297] on link "Lista de Pedidos" at bounding box center [70, 289] width 130 height 20
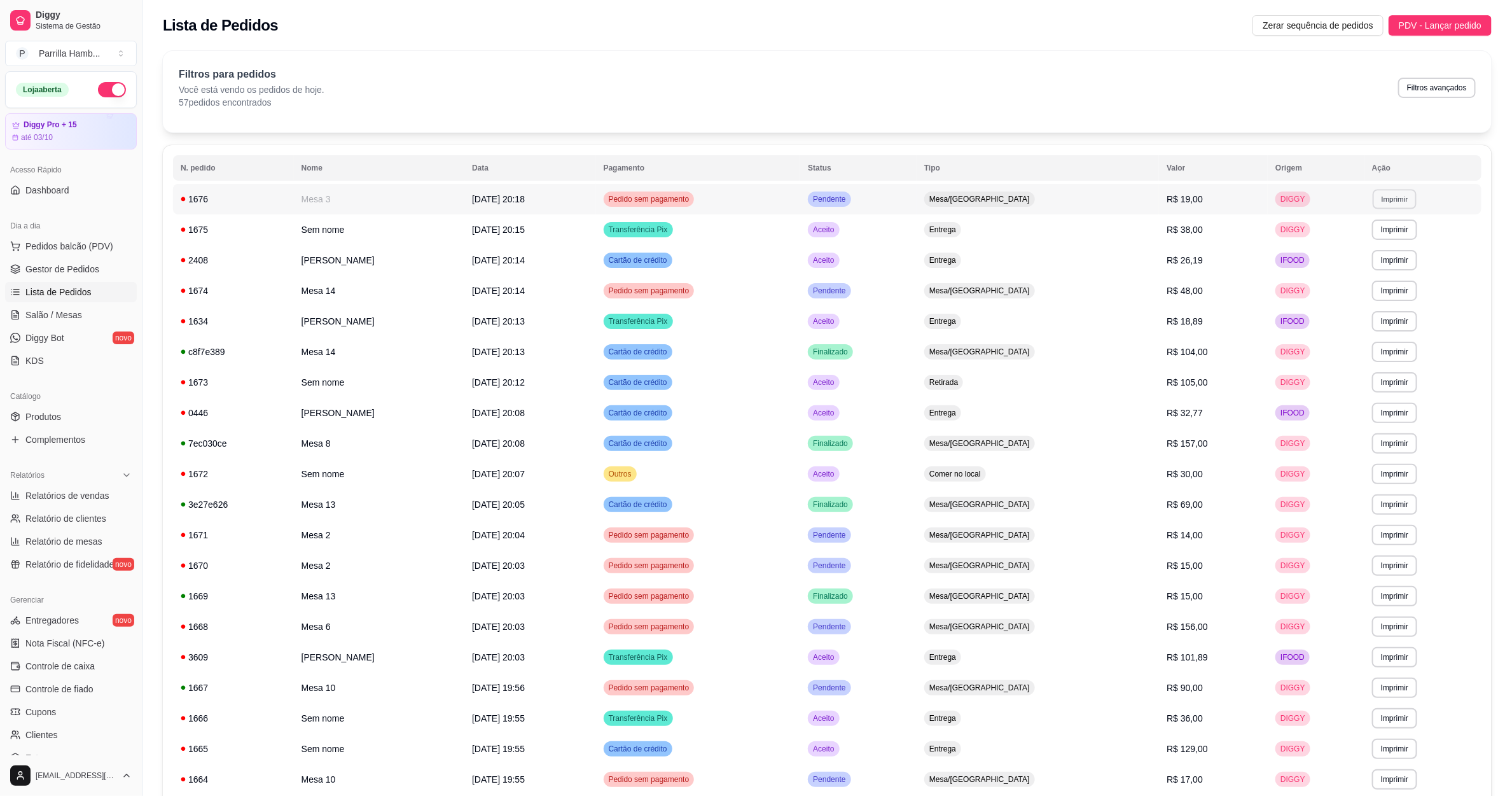
click at [1401, 198] on button "Imprimir" at bounding box center [1395, 198] width 44 height 20
click at [1358, 243] on button "IMPRESSORA" at bounding box center [1369, 244] width 92 height 21
click at [62, 311] on span "Salão / Mesas" at bounding box center [54, 315] width 56 height 13
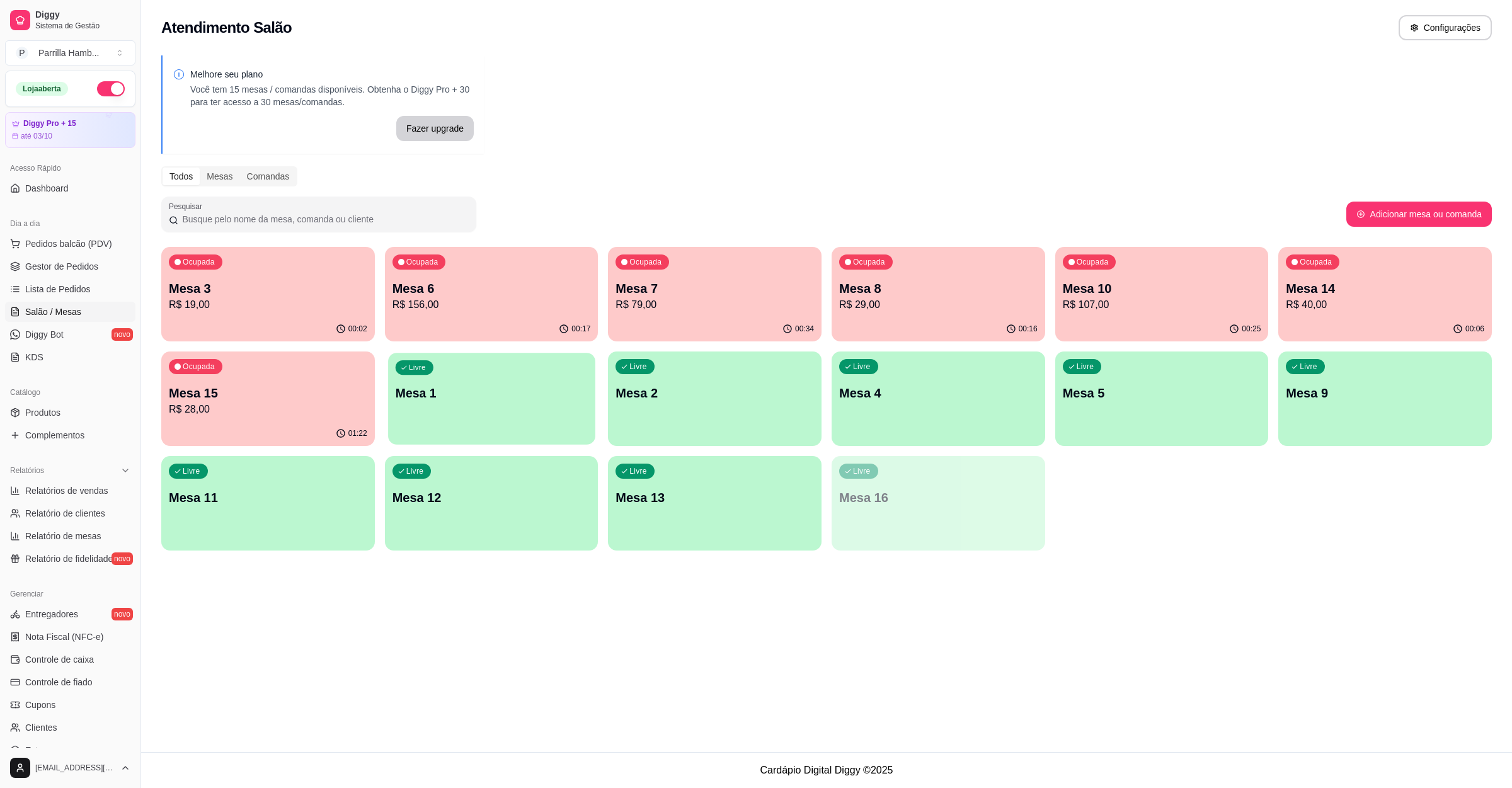
click at [483, 412] on div "Livre Mesa 1" at bounding box center [491, 391] width 207 height 77
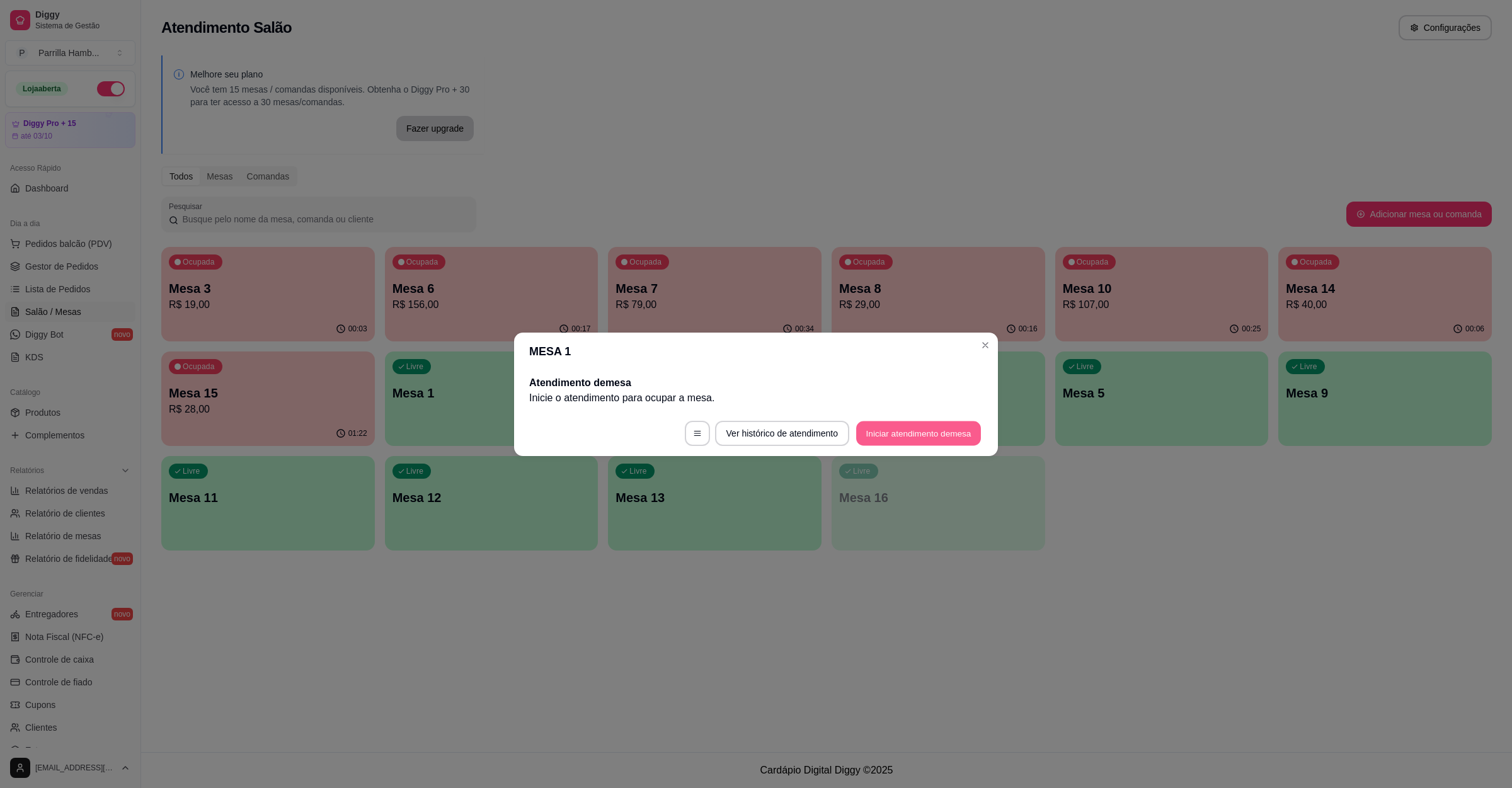
click at [917, 439] on button "Iniciar atendimento de mesa" at bounding box center [918, 433] width 125 height 24
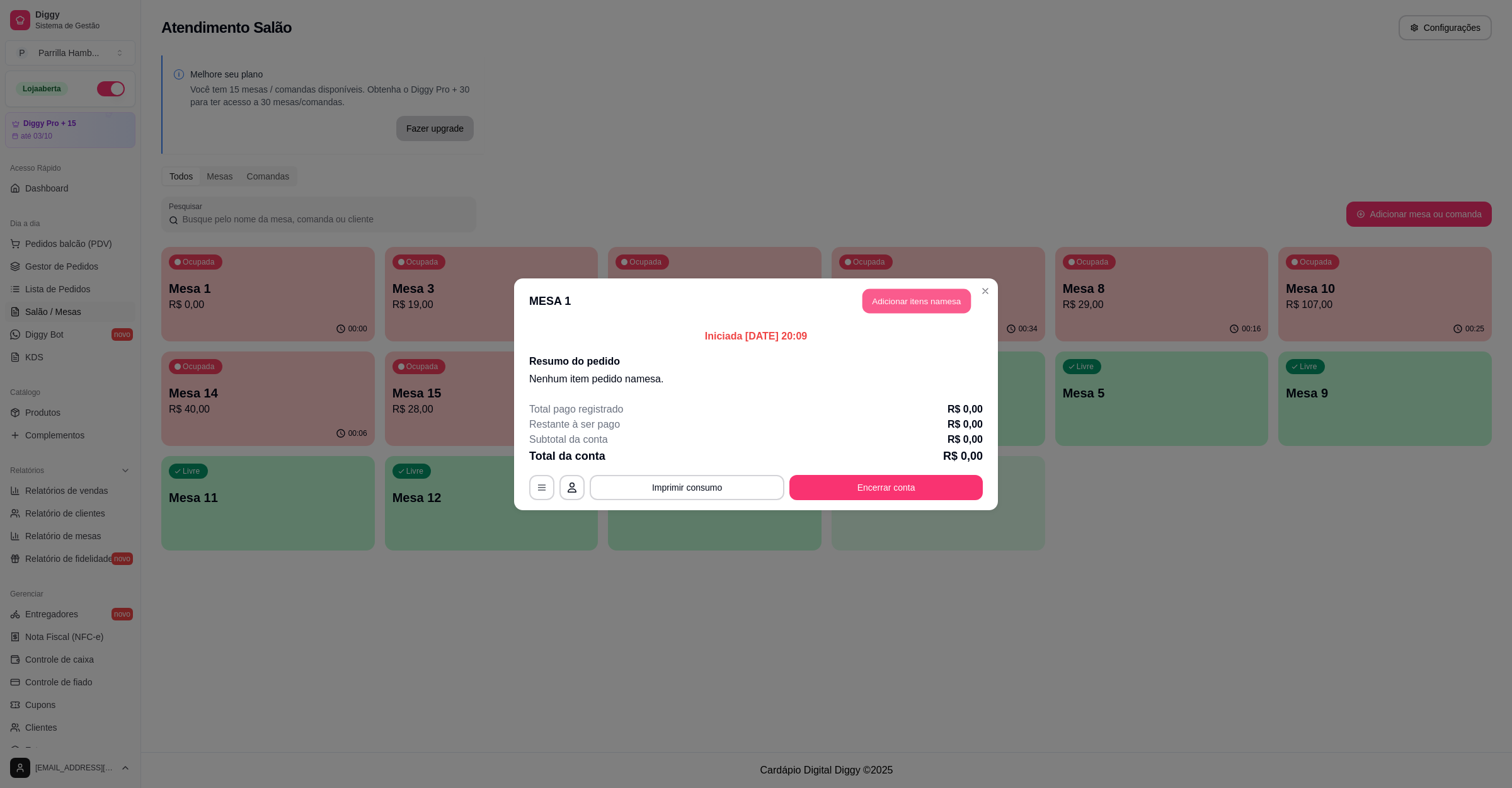
click at [894, 309] on button "Adicionar itens na mesa" at bounding box center [917, 301] width 108 height 24
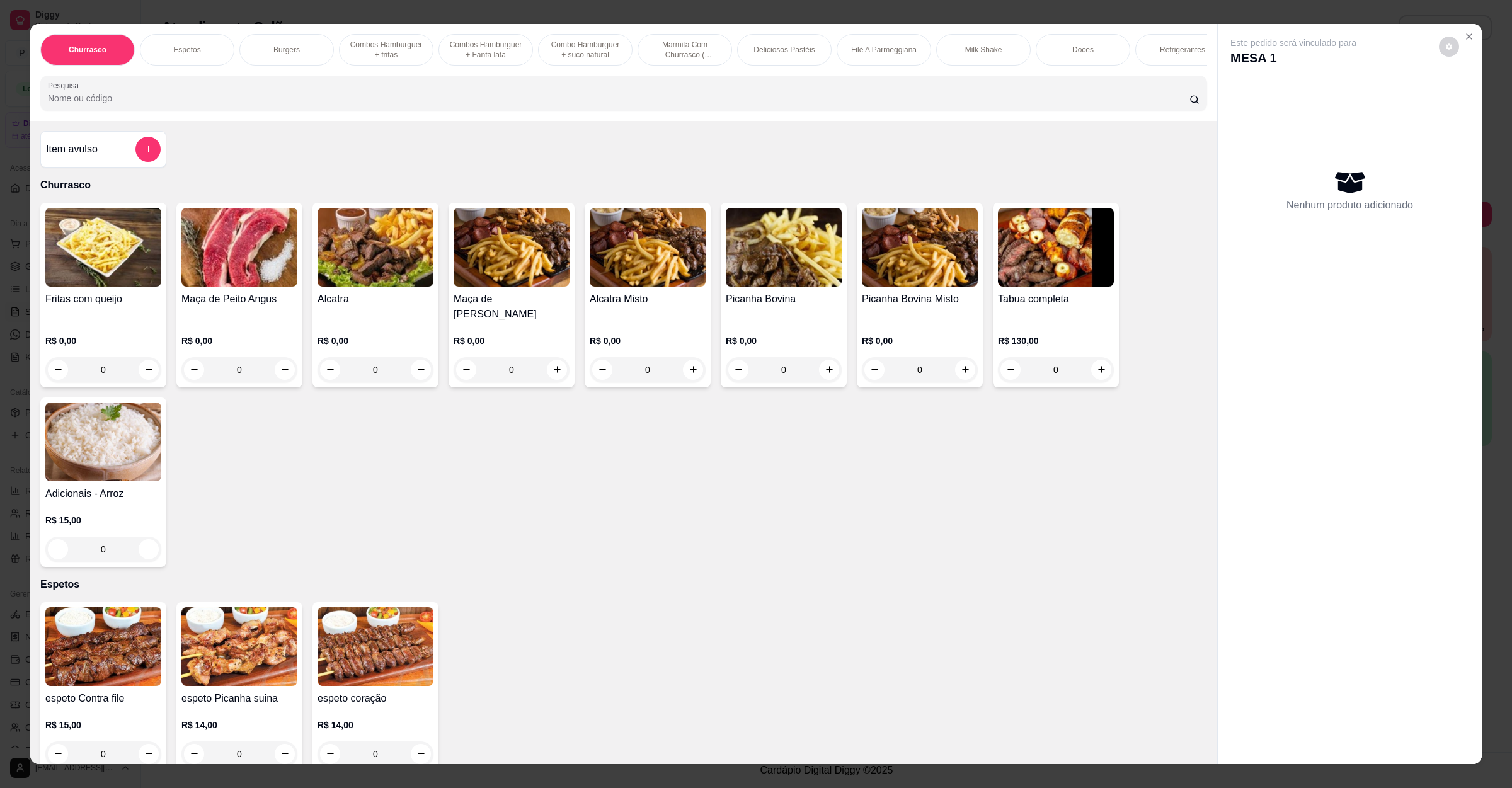
click at [112, 157] on div "Item avulso" at bounding box center [102, 149] width 114 height 25
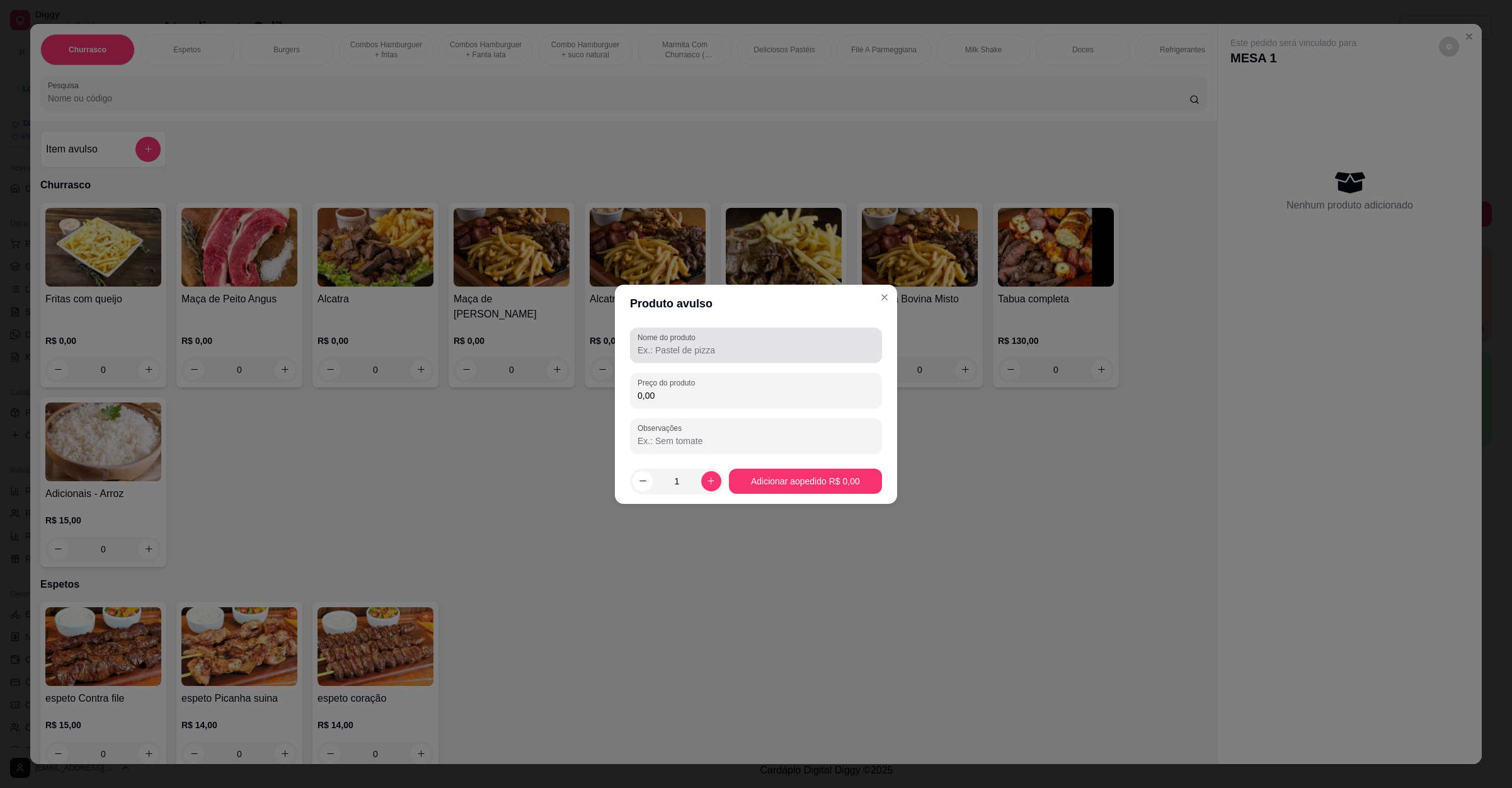
click at [722, 357] on div at bounding box center [756, 344] width 237 height 25
type input "o"
type input "[PERSON_NAME] e milho"
click at [764, 394] on input "0,00" at bounding box center [756, 395] width 237 height 13
type input "14,00"
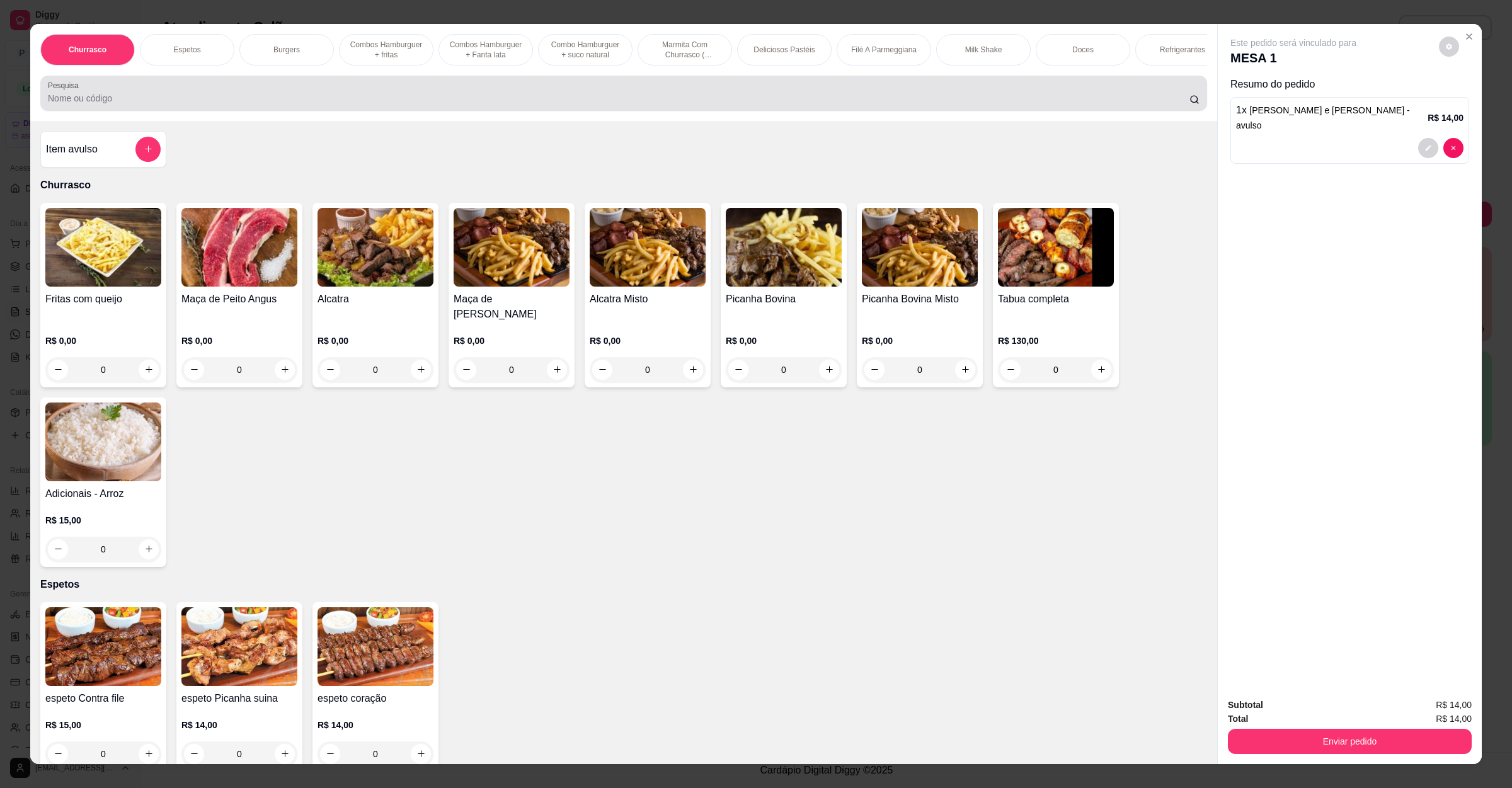
click at [155, 104] on input "Pesquisa" at bounding box center [618, 99] width 1142 height 13
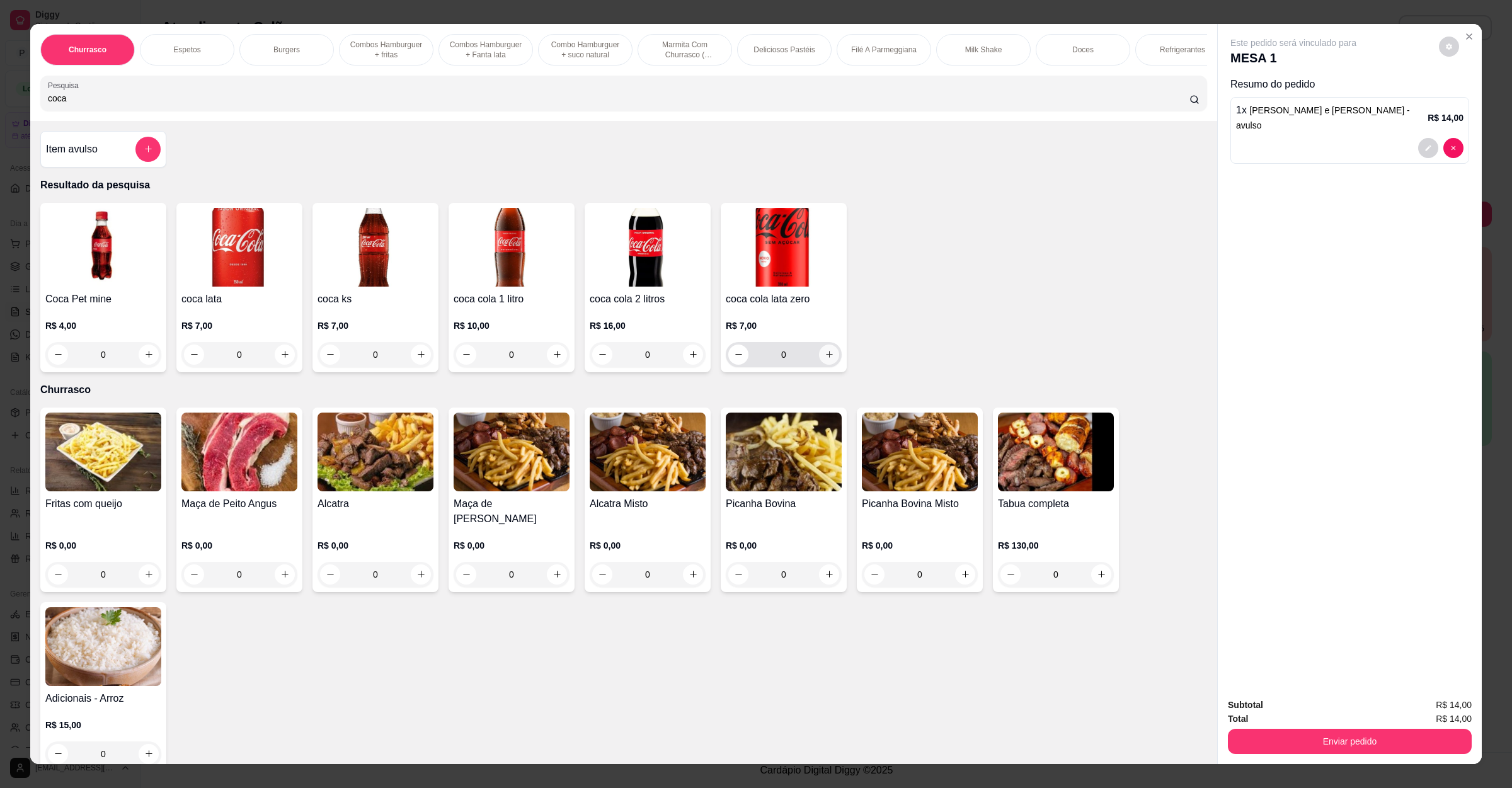
type input "coca"
click at [819, 365] on button "increase-product-quantity" at bounding box center [829, 354] width 20 height 20
type input "1"
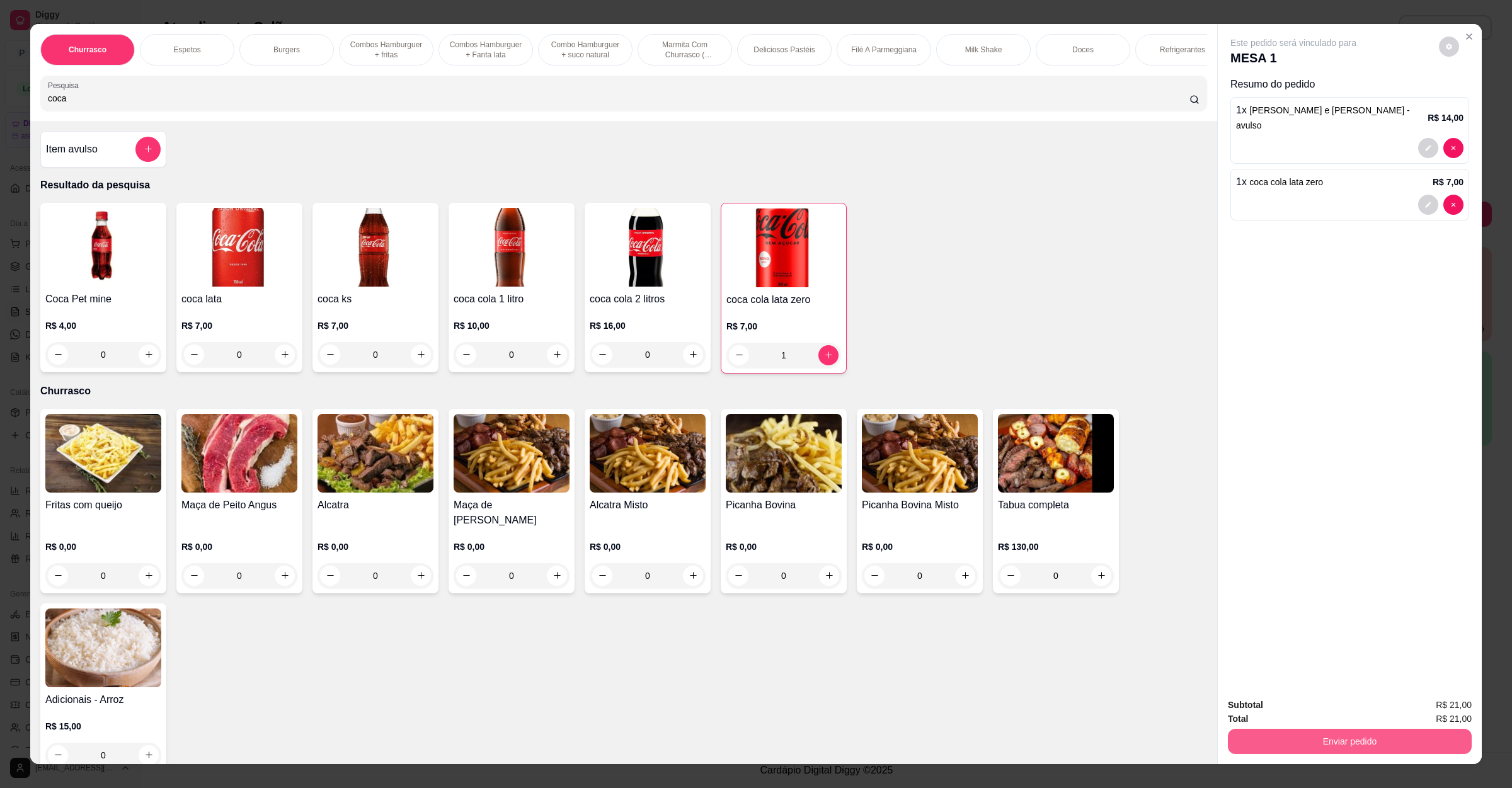
click at [1357, 749] on button "Enviar pedido" at bounding box center [1350, 741] width 244 height 25
click at [1342, 707] on button "Não registrar e enviar pedido" at bounding box center [1305, 710] width 127 height 23
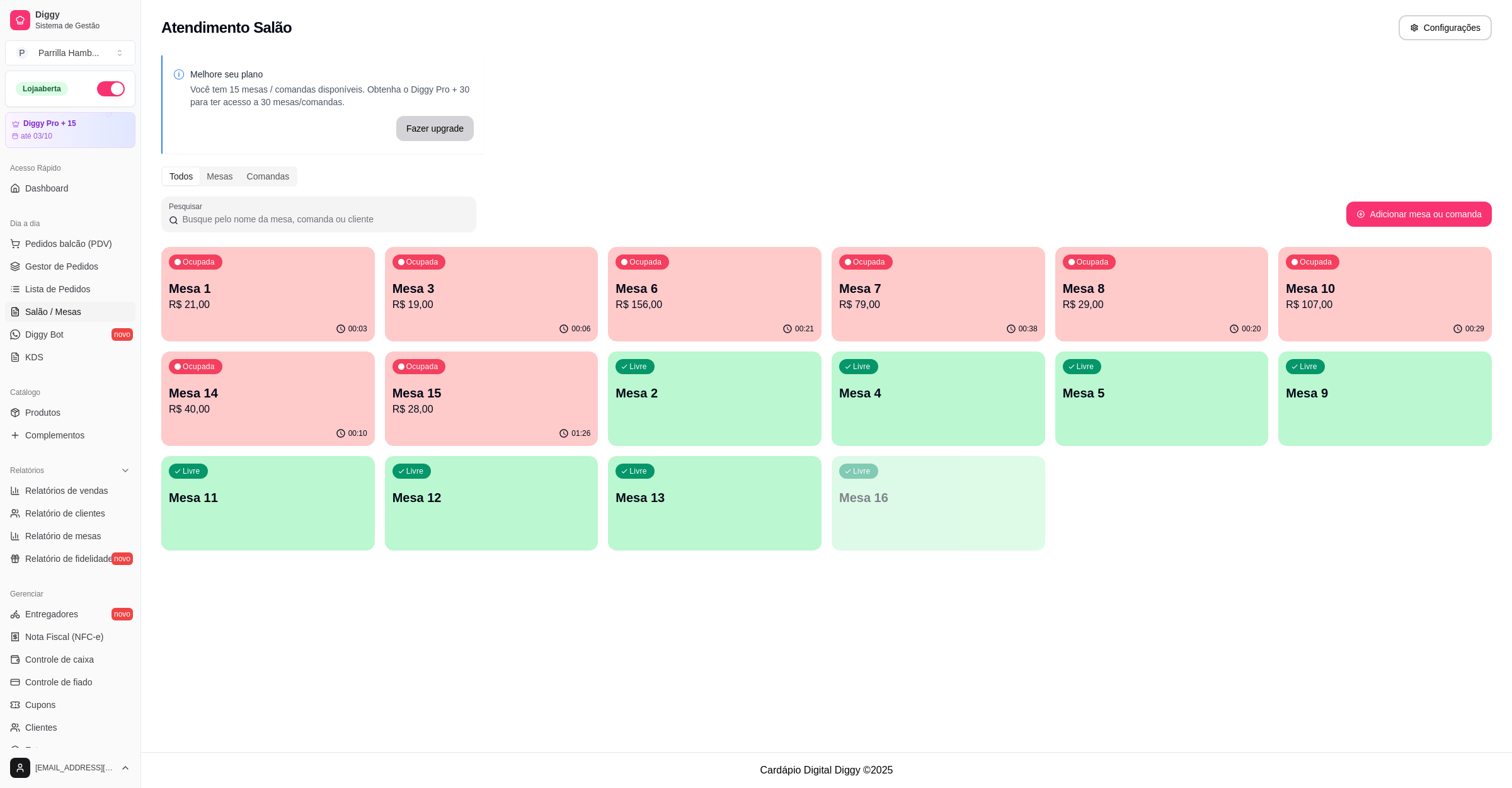
click at [573, 267] on div "Ocupada Mesa 3 R$ 19,00" at bounding box center [492, 281] width 214 height 70
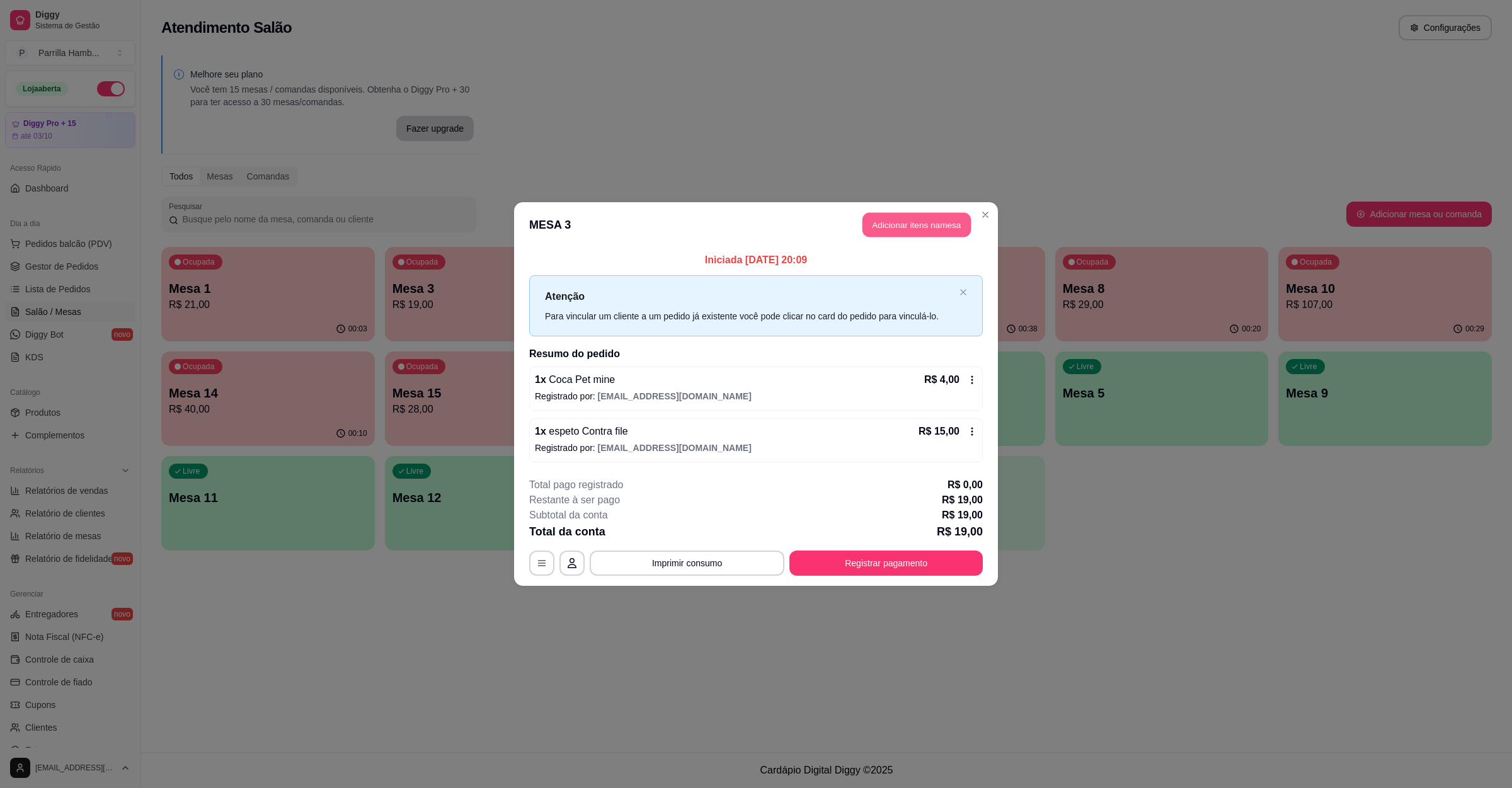
click at [874, 220] on button "Adicionar itens na mesa" at bounding box center [917, 225] width 108 height 24
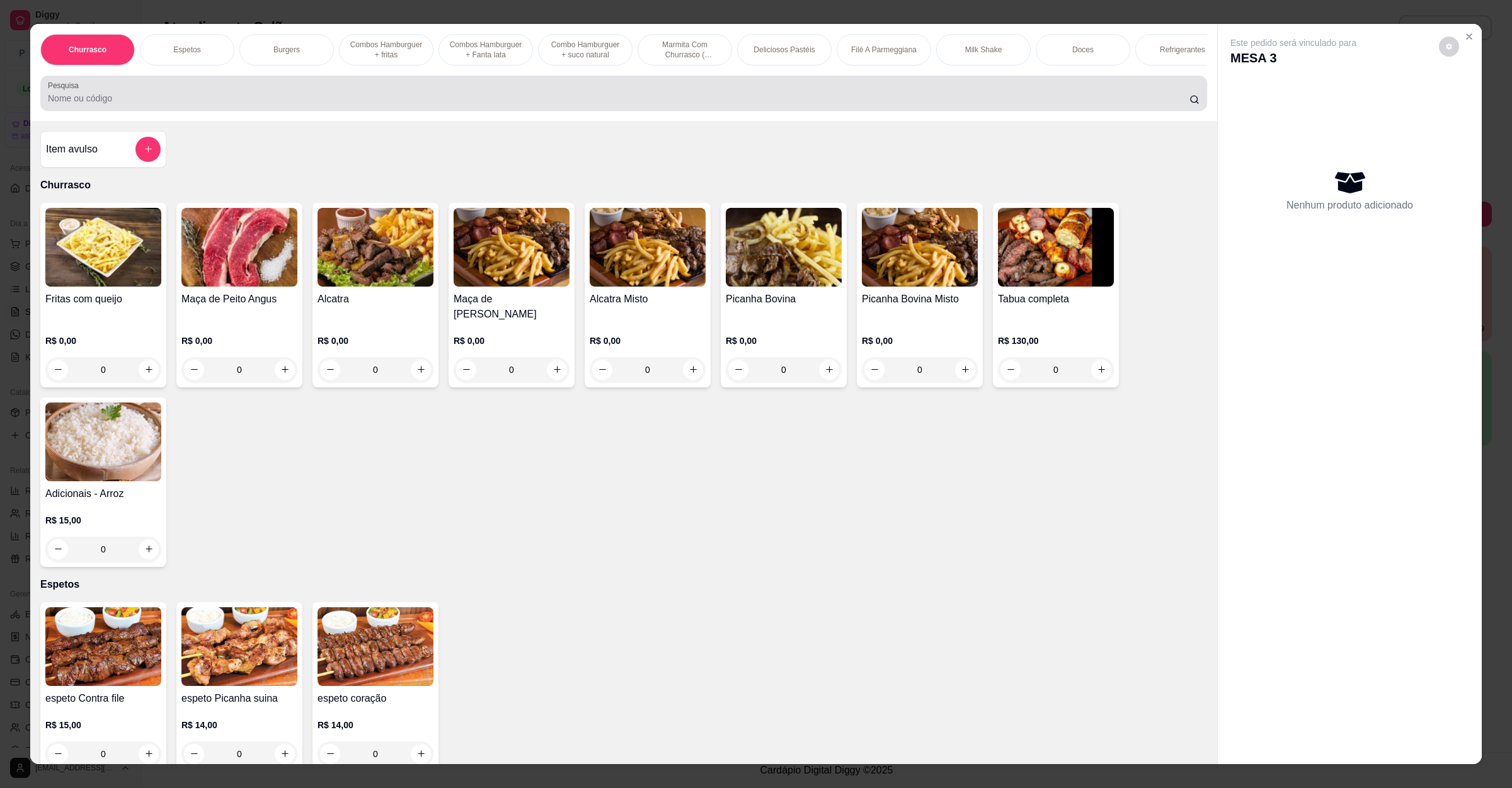
click at [594, 104] on input "Pesquisa" at bounding box center [618, 99] width 1142 height 13
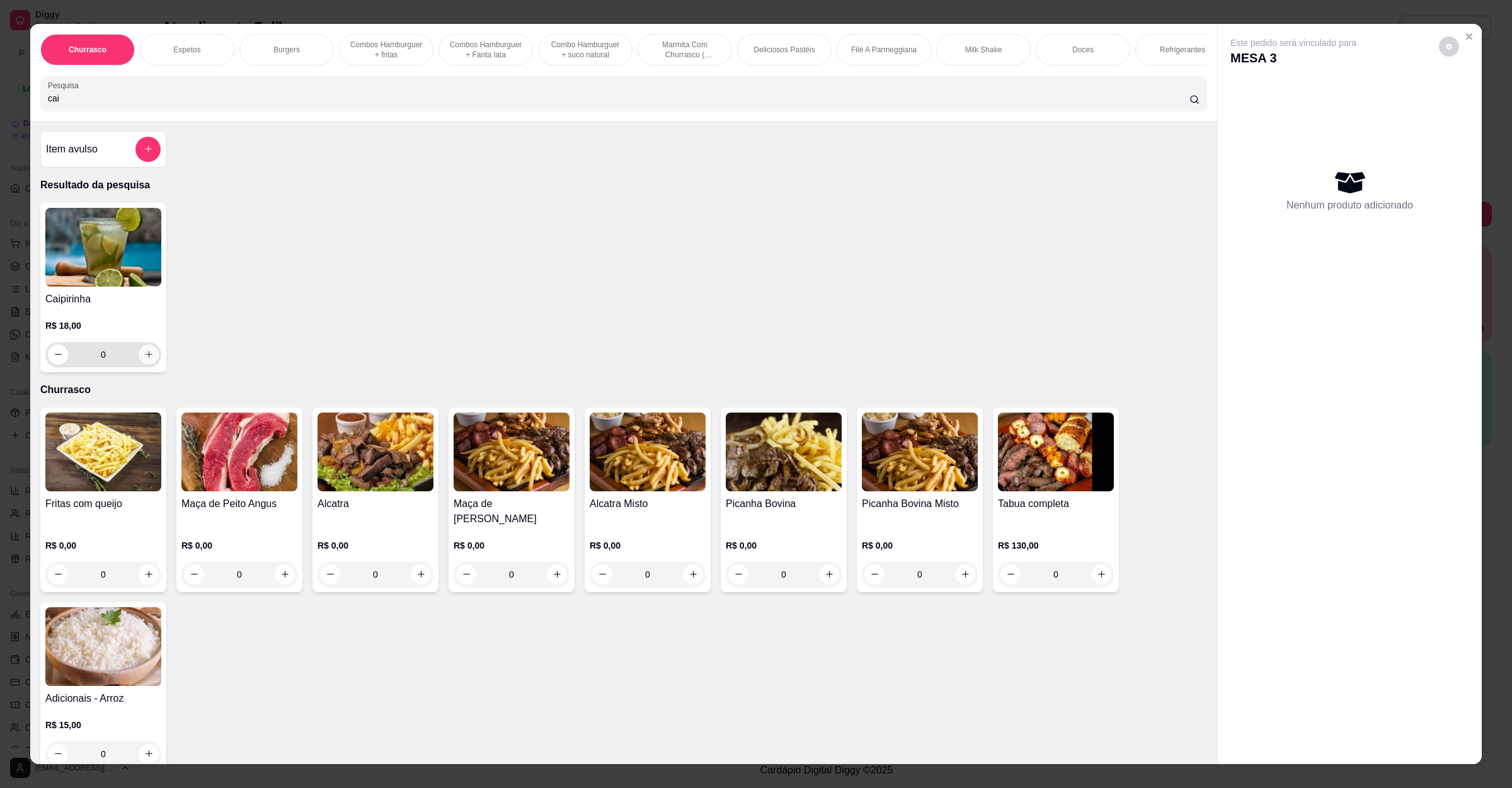
type input "cai"
click at [146, 365] on button "increase-product-quantity" at bounding box center [149, 354] width 20 height 20
type input "1"
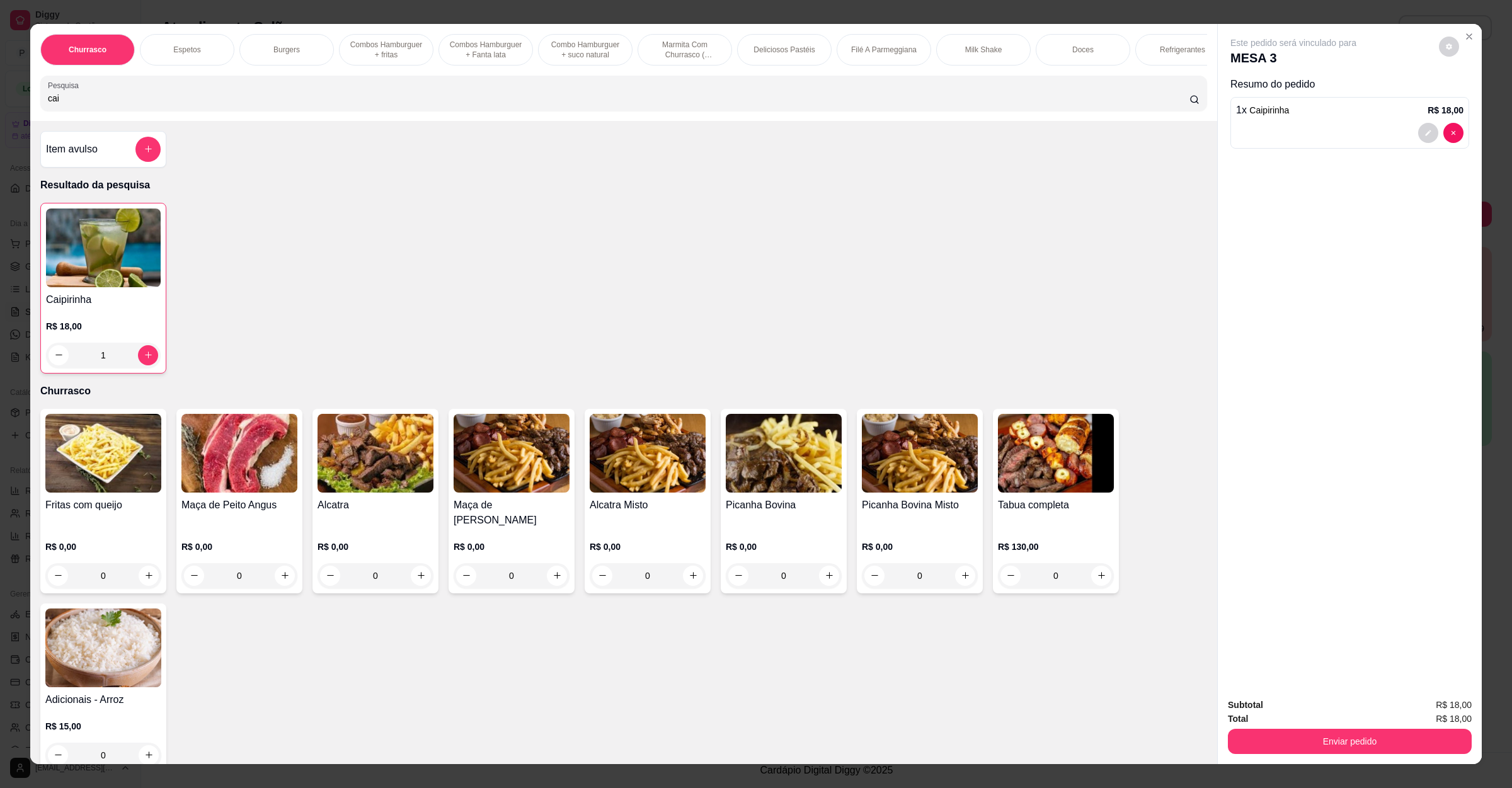
drag, startPoint x: 112, startPoint y: 106, endPoint x: 0, endPoint y: 119, distance: 112.8
click at [0, 119] on div "Churrasco Espetos Burgers Combos Hamburguer + fritas Combos Hamburguer + Fanta …" at bounding box center [756, 394] width 1512 height 788
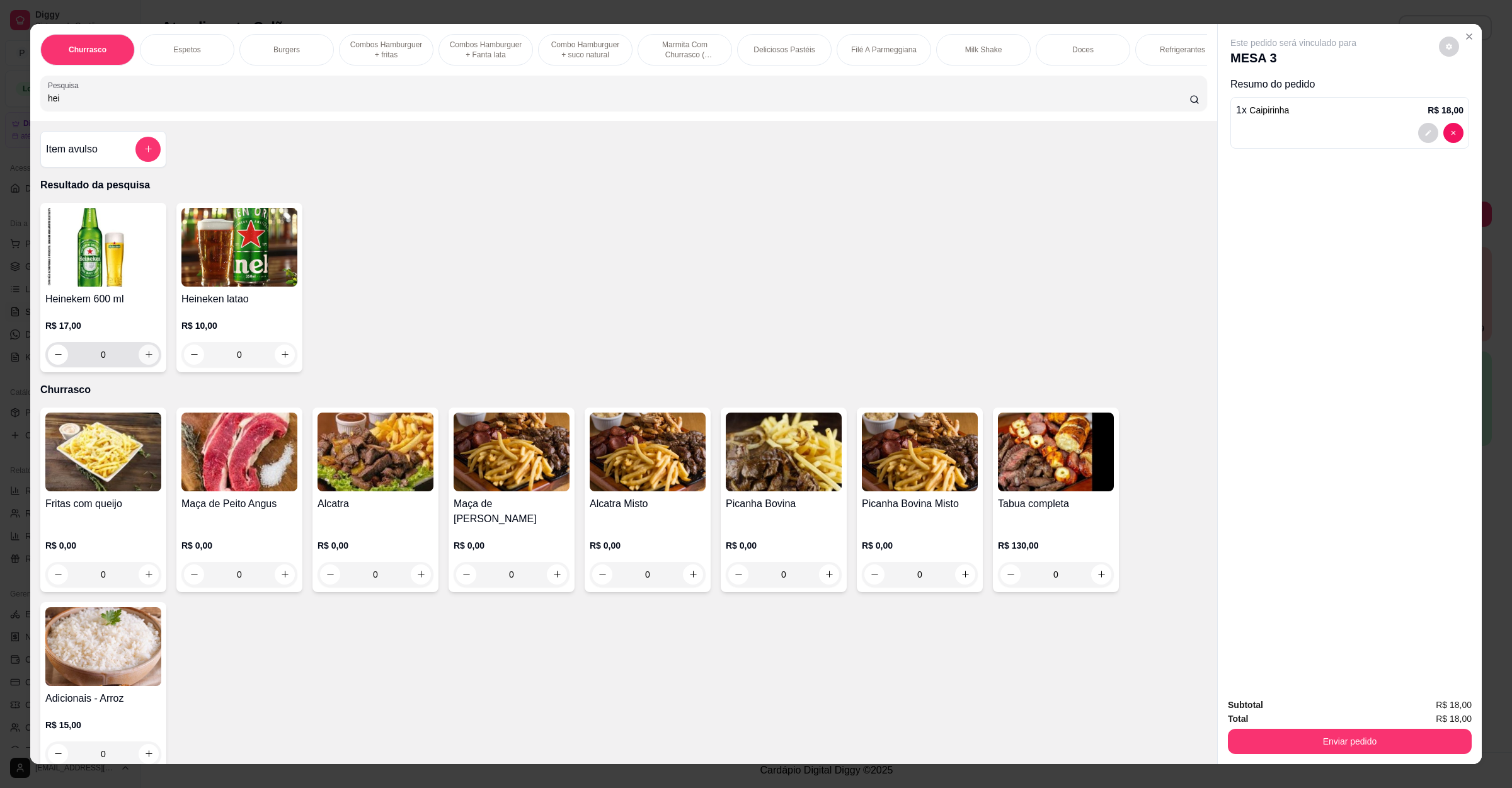
type input "hei"
click at [150, 365] on button "increase-product-quantity" at bounding box center [149, 354] width 20 height 20
type input "1"
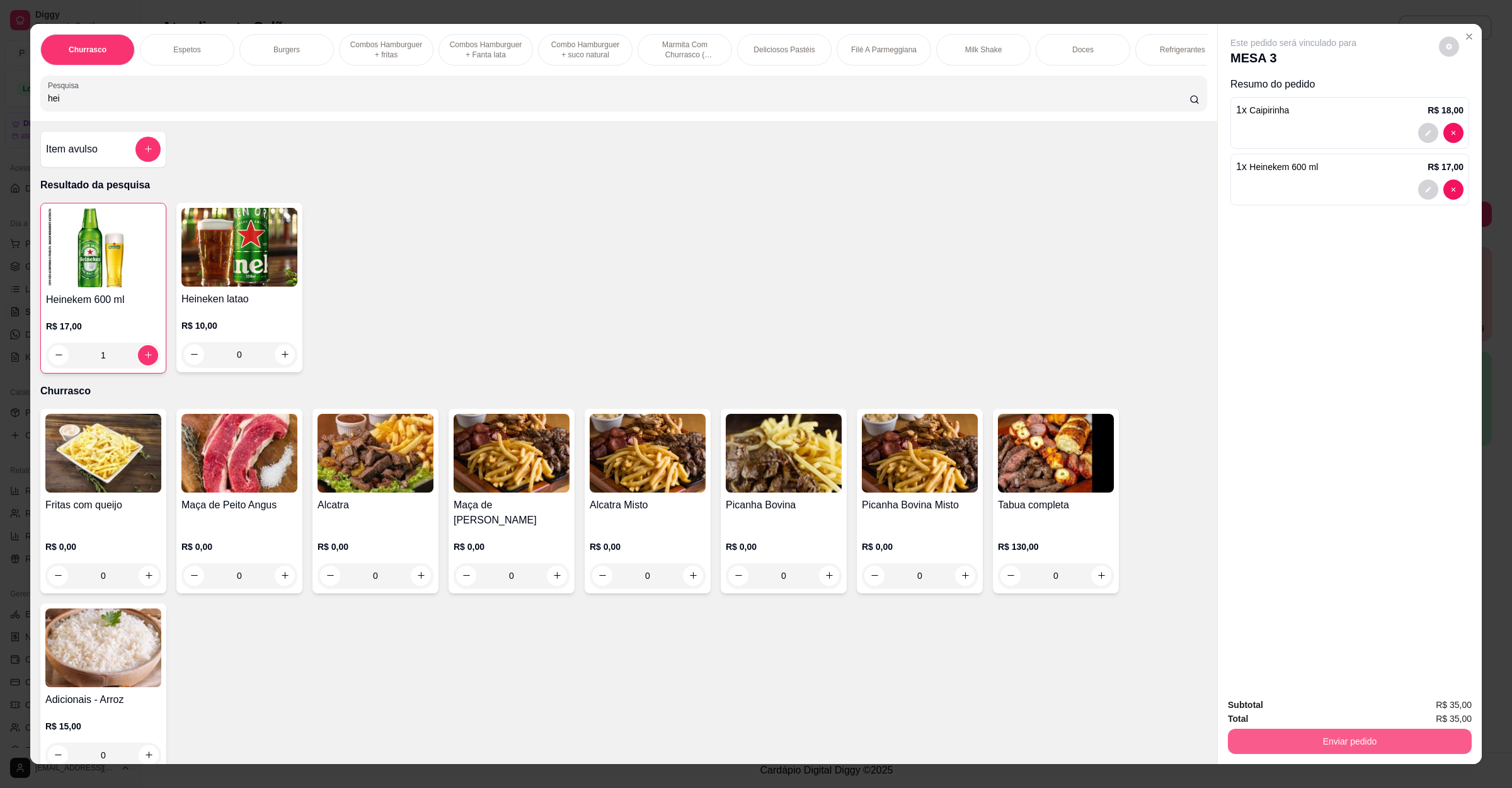
click at [1288, 741] on button "Enviar pedido" at bounding box center [1350, 741] width 244 height 25
click at [1283, 709] on button "Não registrar e enviar pedido" at bounding box center [1305, 710] width 127 height 23
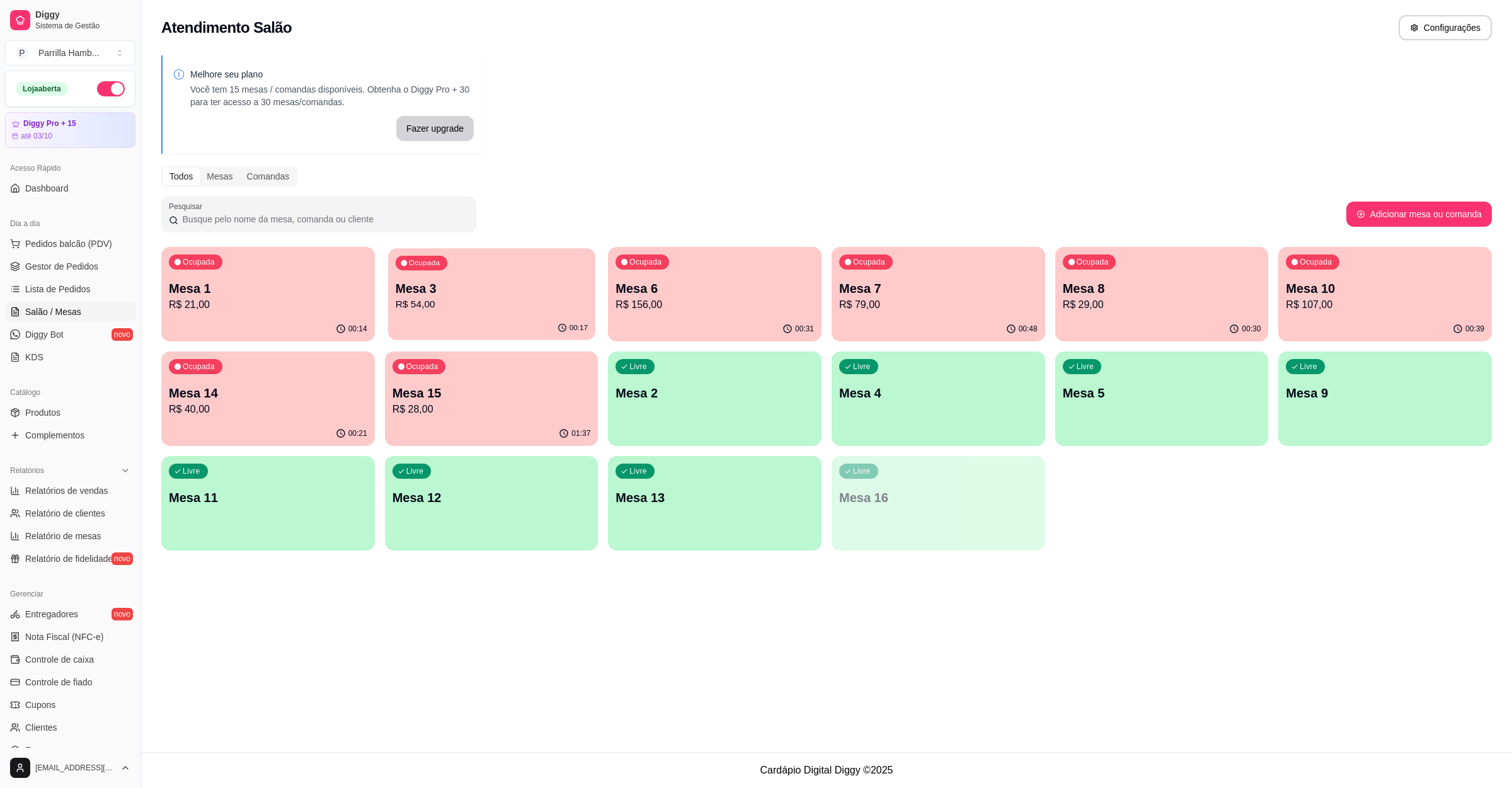
click at [473, 268] on div "Ocupada Mesa 3 R$ 54,00" at bounding box center [491, 282] width 207 height 68
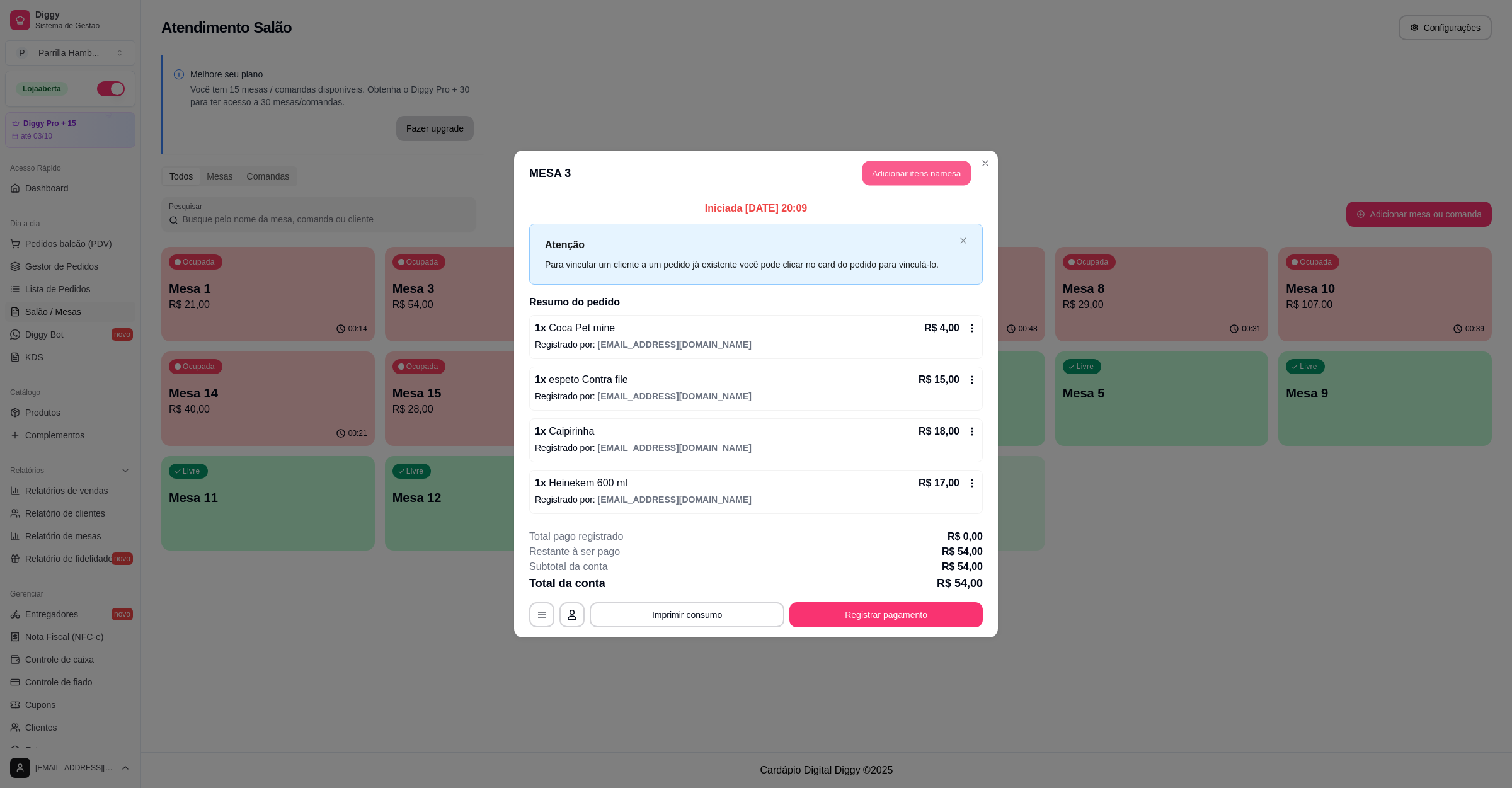
click at [894, 167] on button "Adicionar itens na mesa" at bounding box center [917, 173] width 108 height 24
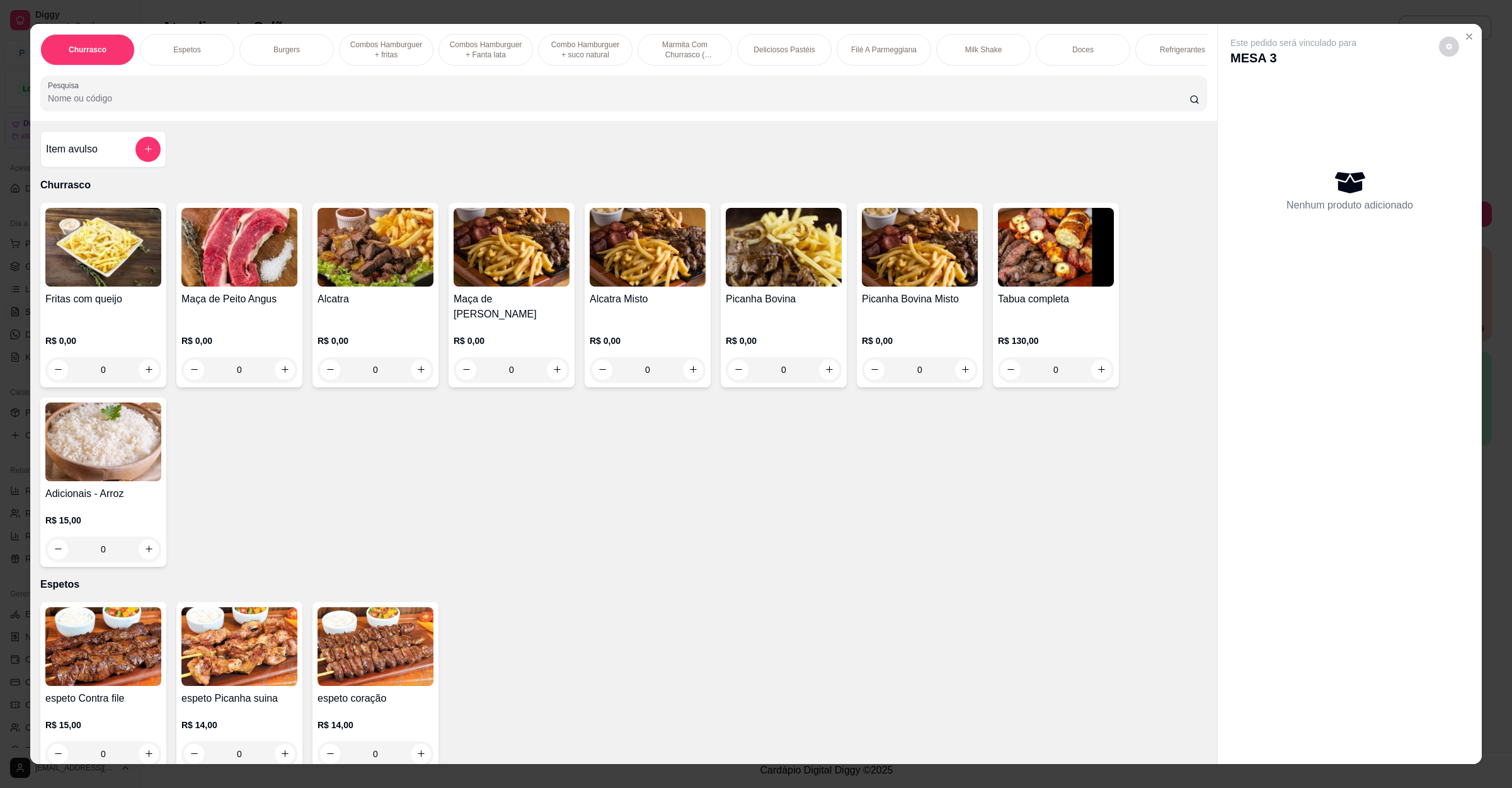
click at [497, 104] on input "Pesquisa" at bounding box center [618, 99] width 1142 height 13
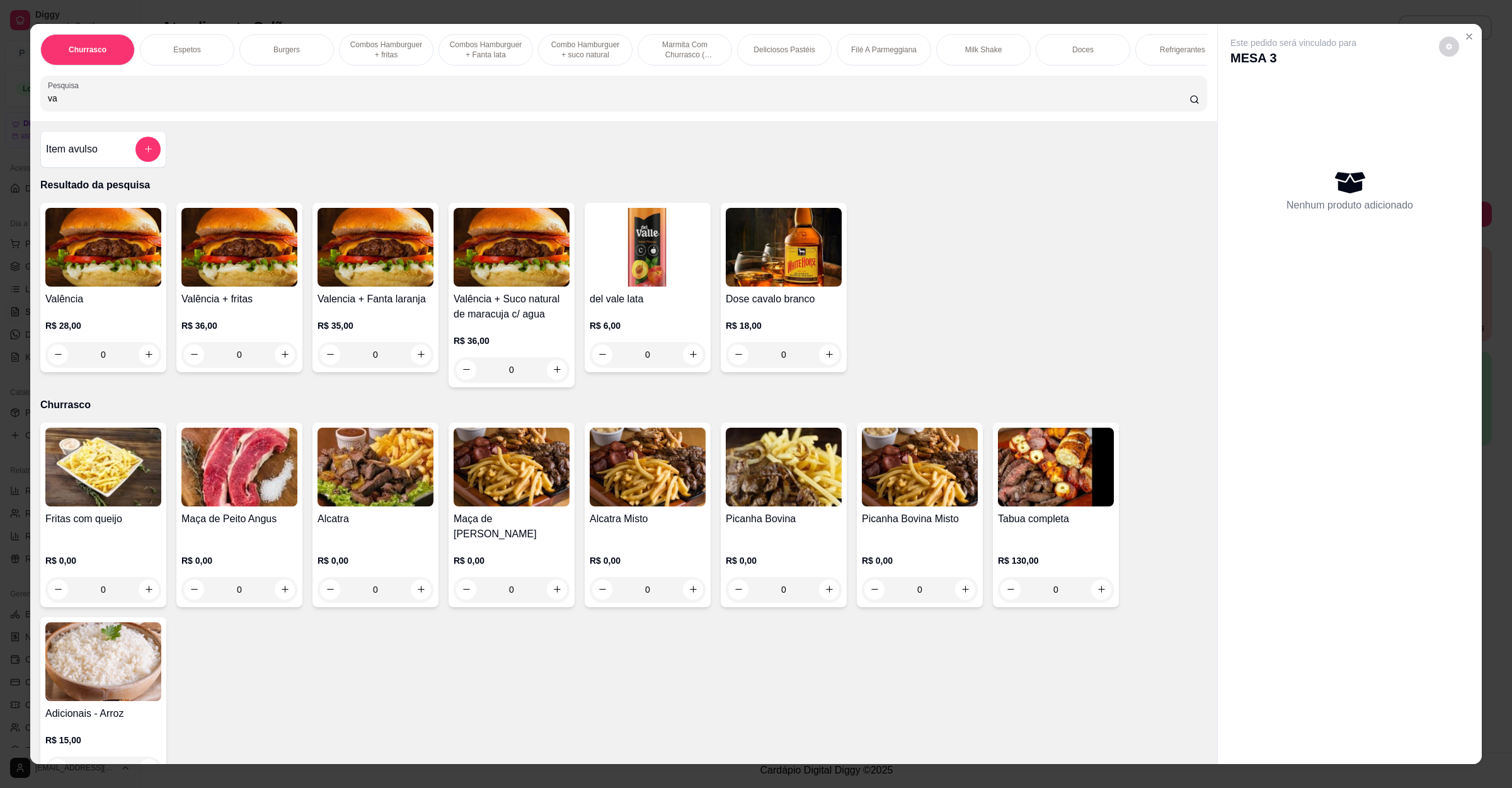
type input "va"
click at [159, 310] on div "Valência R$ 28,00 0" at bounding box center [102, 287] width 126 height 169
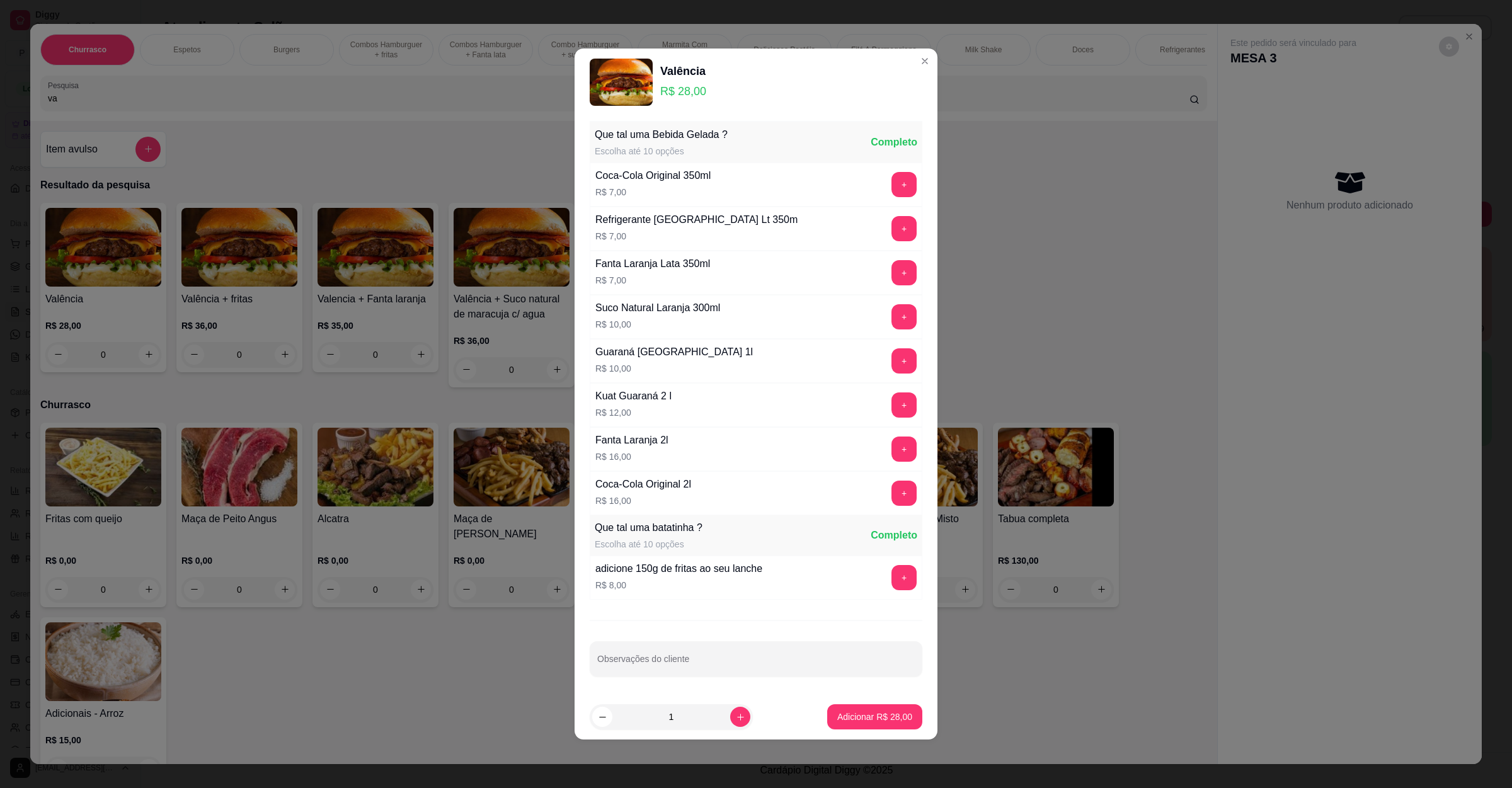
click at [837, 705] on footer "1 Adicionar R$ 28,00" at bounding box center [756, 716] width 363 height 46
click at [874, 715] on p "Adicionar R$ 28,00" at bounding box center [875, 717] width 75 height 13
type input "1"
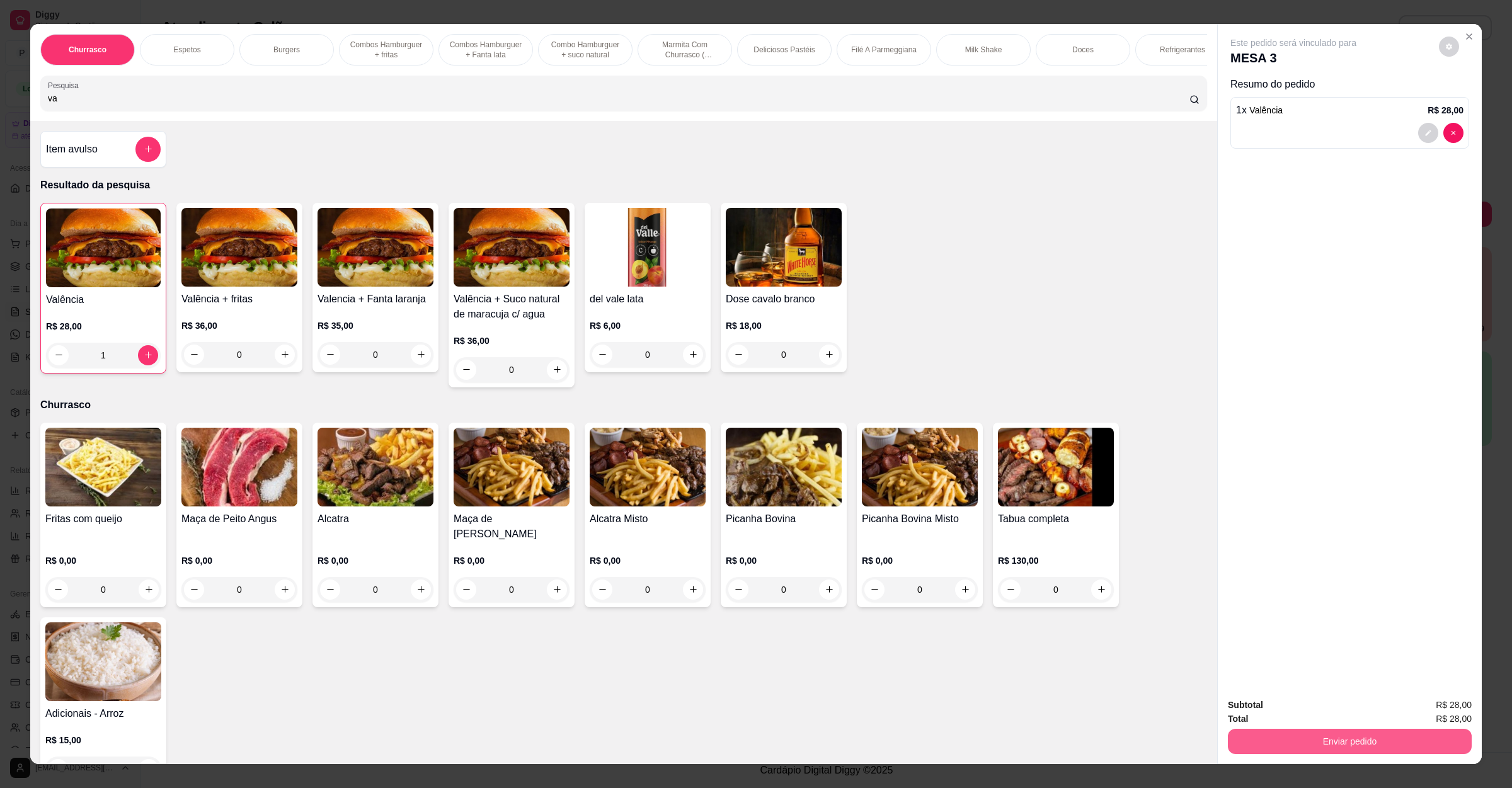
click at [1242, 738] on button "Enviar pedido" at bounding box center [1350, 741] width 244 height 25
click at [1276, 715] on button "Não registrar e enviar pedido" at bounding box center [1305, 710] width 127 height 23
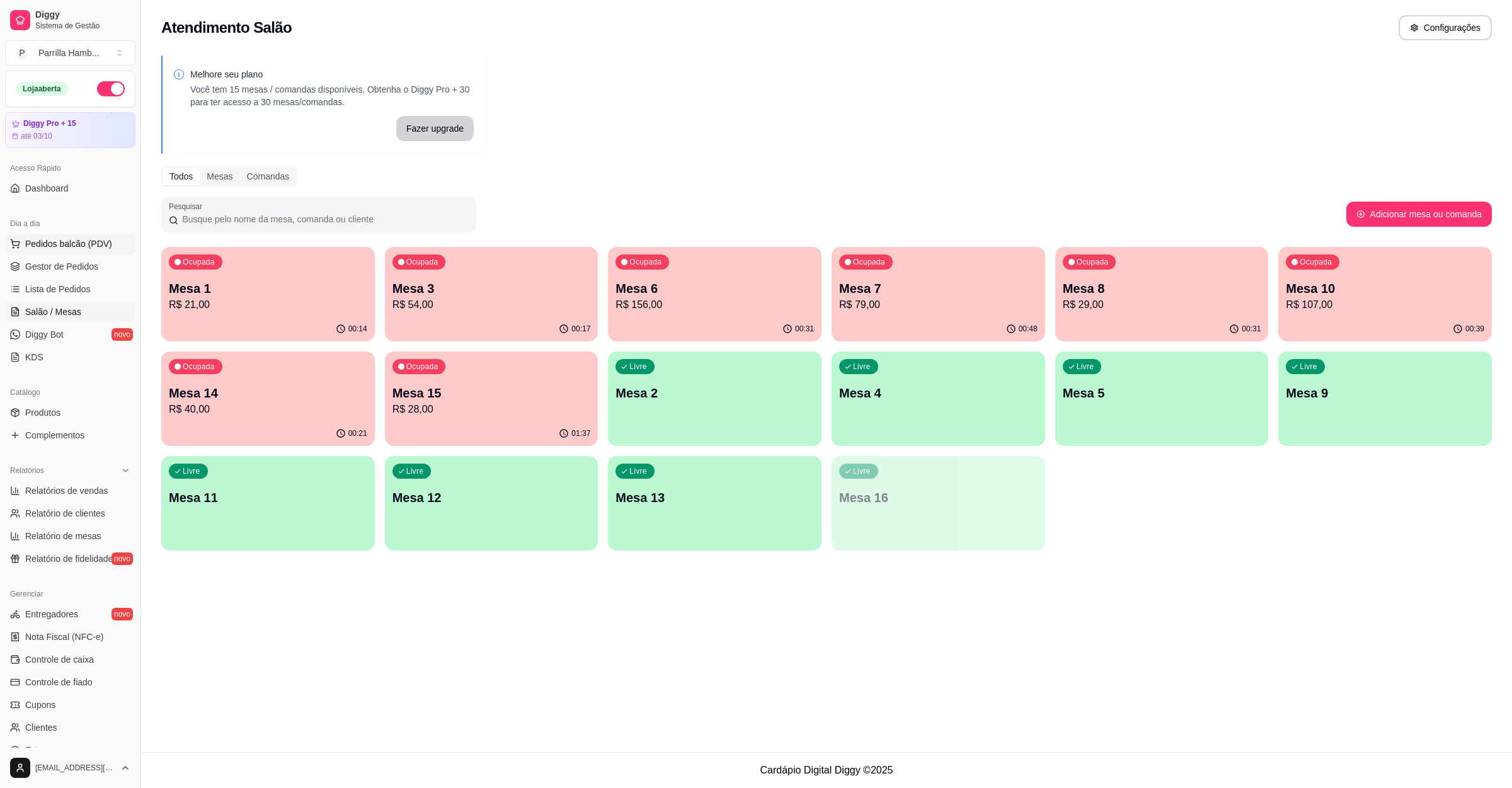
click at [91, 239] on span "Pedidos balcão (PDV)" at bounding box center [68, 244] width 87 height 13
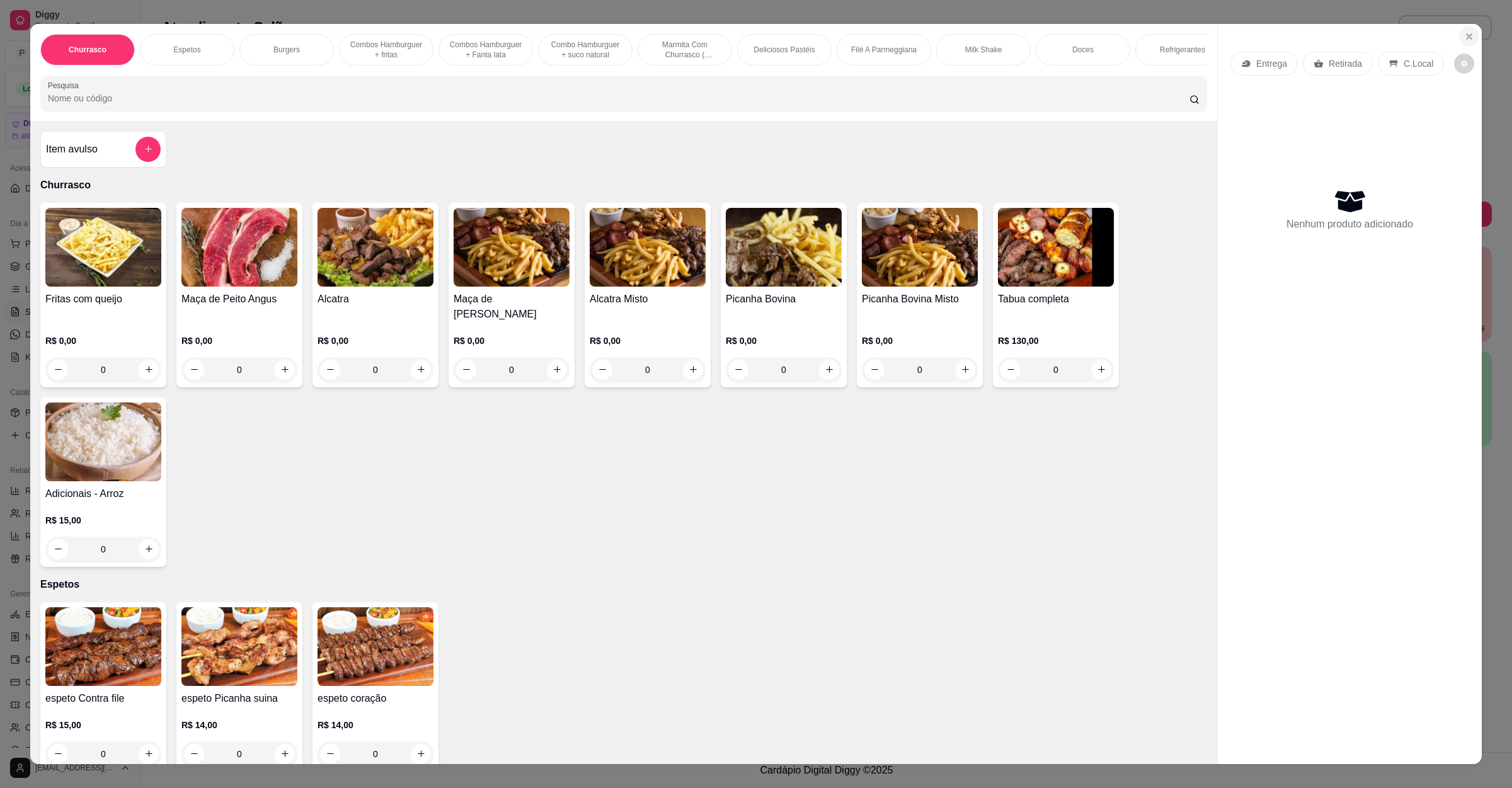
click at [1459, 34] on button "Close" at bounding box center [1469, 36] width 20 height 20
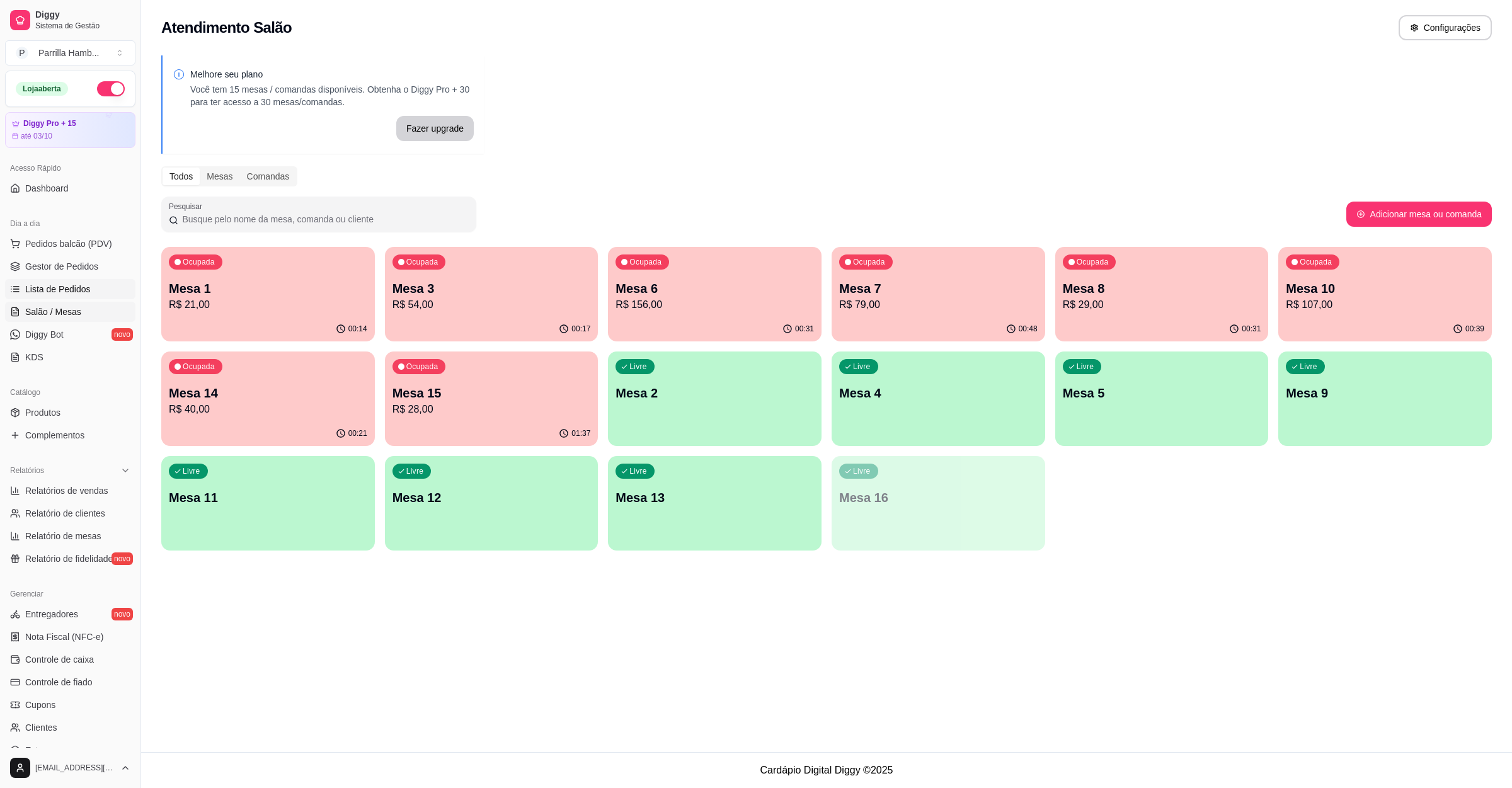
click at [74, 291] on span "Lista de Pedidos" at bounding box center [58, 289] width 65 height 13
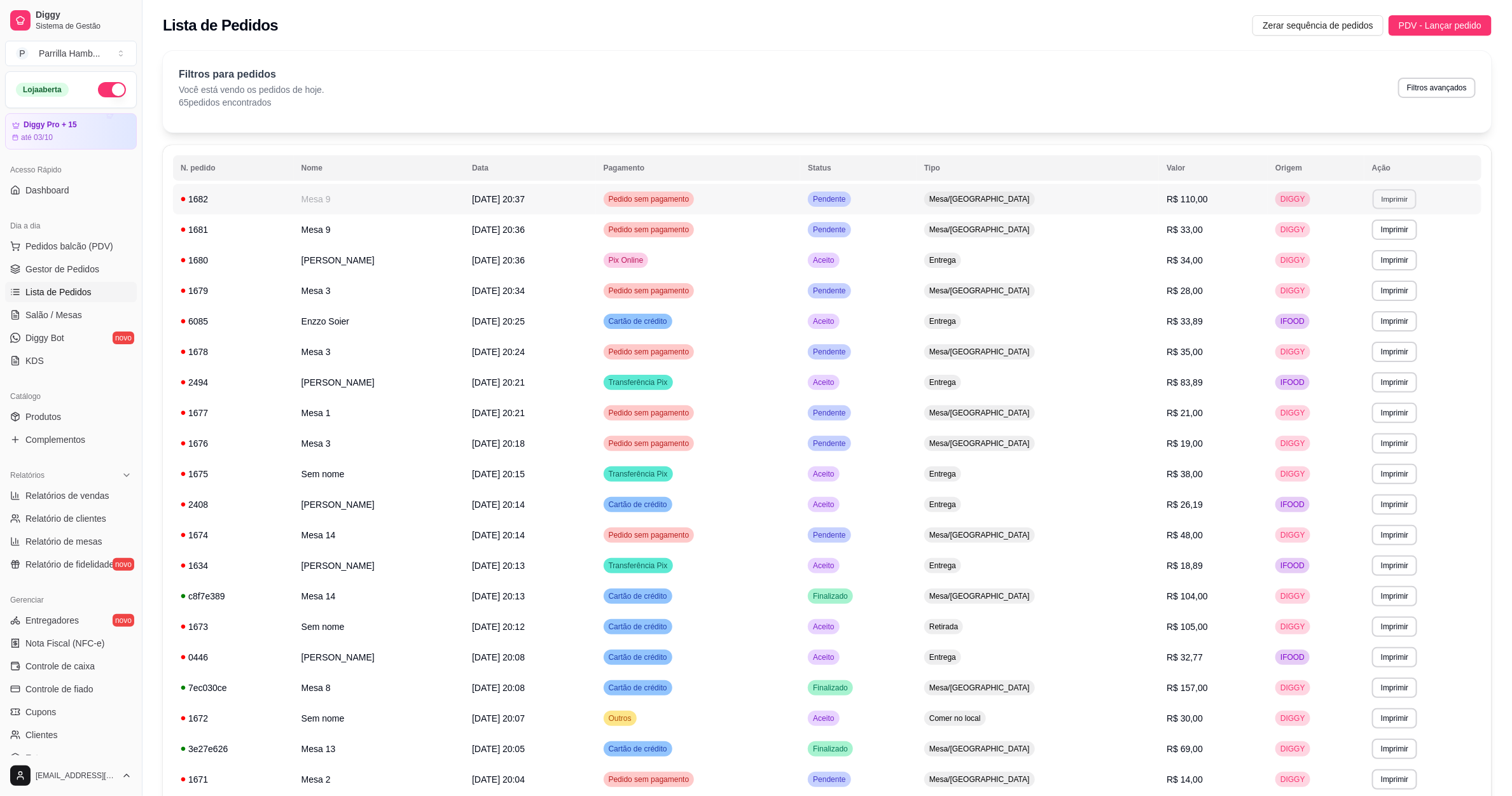
click at [1384, 192] on button "Imprimir" at bounding box center [1395, 198] width 44 height 20
click at [1379, 239] on button "IMPRESSORA" at bounding box center [1364, 244] width 92 height 21
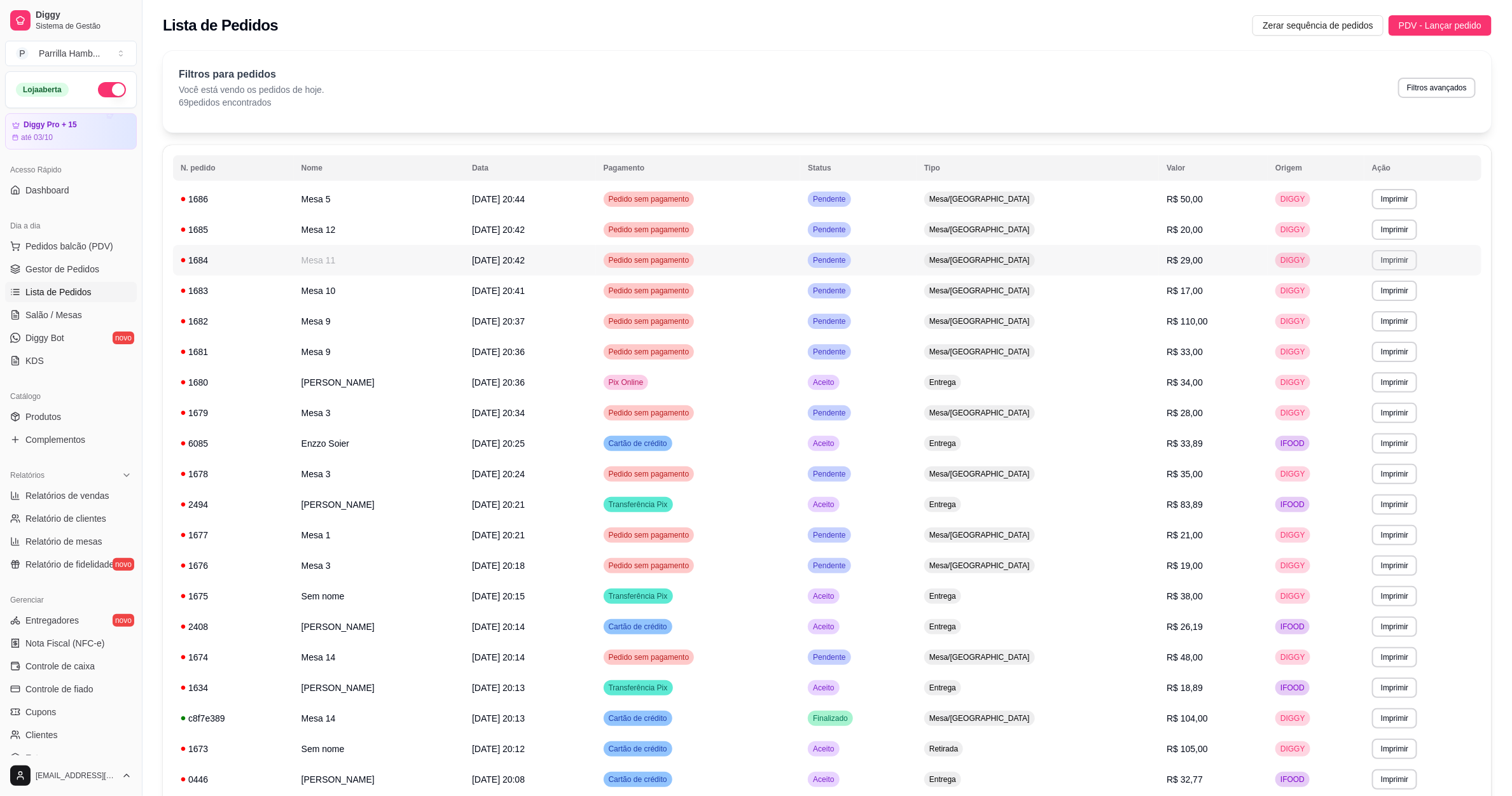
click at [1372, 263] on button "Imprimir" at bounding box center [1395, 260] width 45 height 21
click at [1369, 313] on button "IMPRESSORA" at bounding box center [1364, 304] width 89 height 20
click at [1388, 222] on button "Imprimir" at bounding box center [1395, 230] width 45 height 21
click at [1379, 270] on button "IMPRESSORA" at bounding box center [1364, 275] width 92 height 21
click at [1388, 195] on button "Imprimir" at bounding box center [1395, 199] width 45 height 21
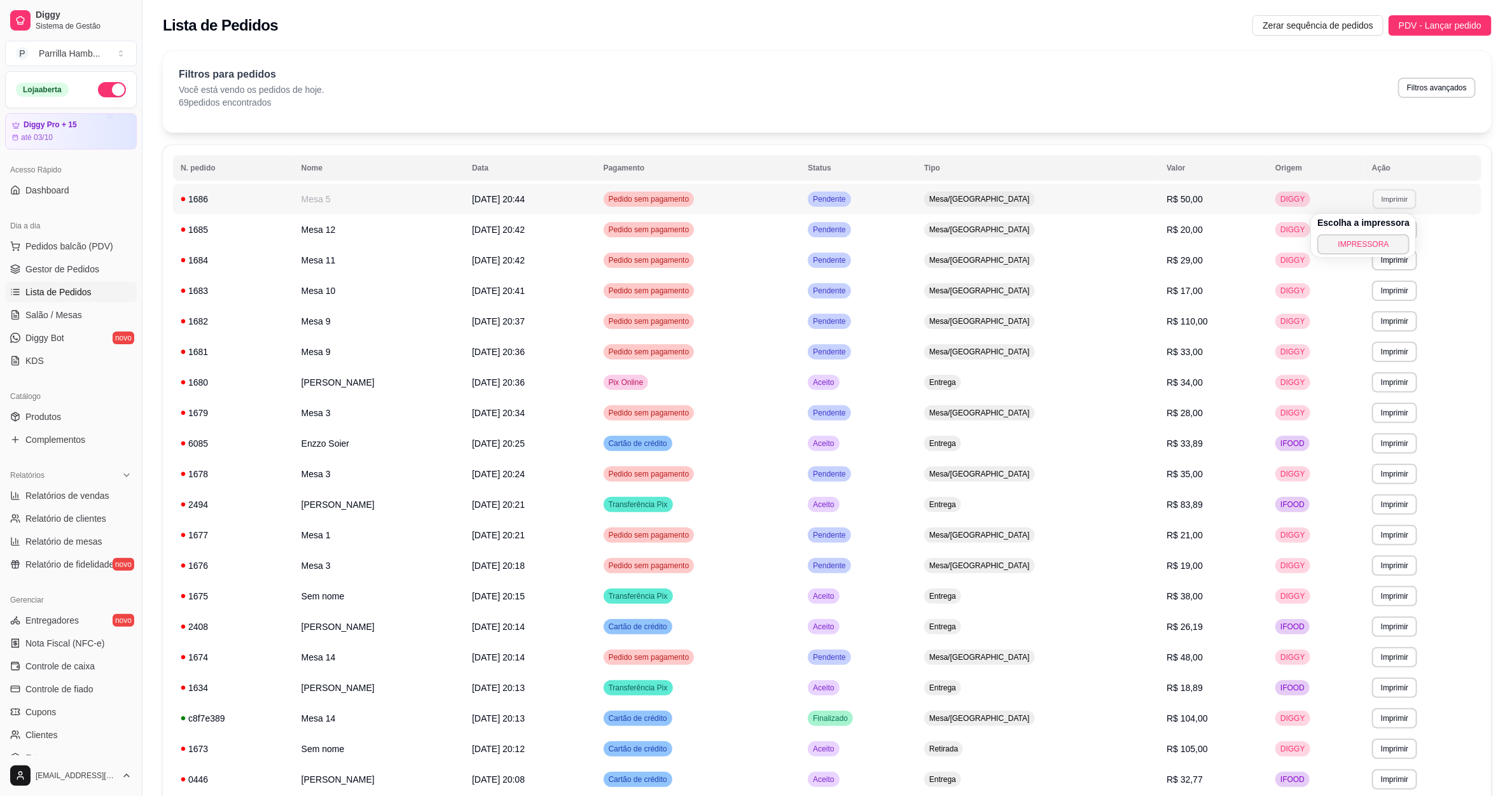
click at [1362, 233] on div "Escolha a impressora IMPRESSORA" at bounding box center [1364, 235] width 105 height 43
click at [1362, 237] on button "IMPRESSORA" at bounding box center [1364, 244] width 92 height 21
click at [1392, 201] on button "Imprimir" at bounding box center [1395, 198] width 44 height 20
click at [1370, 243] on button "IMPRESSORA" at bounding box center [1364, 244] width 92 height 21
click at [89, 316] on link "Salão / Mesas" at bounding box center [70, 315] width 132 height 21
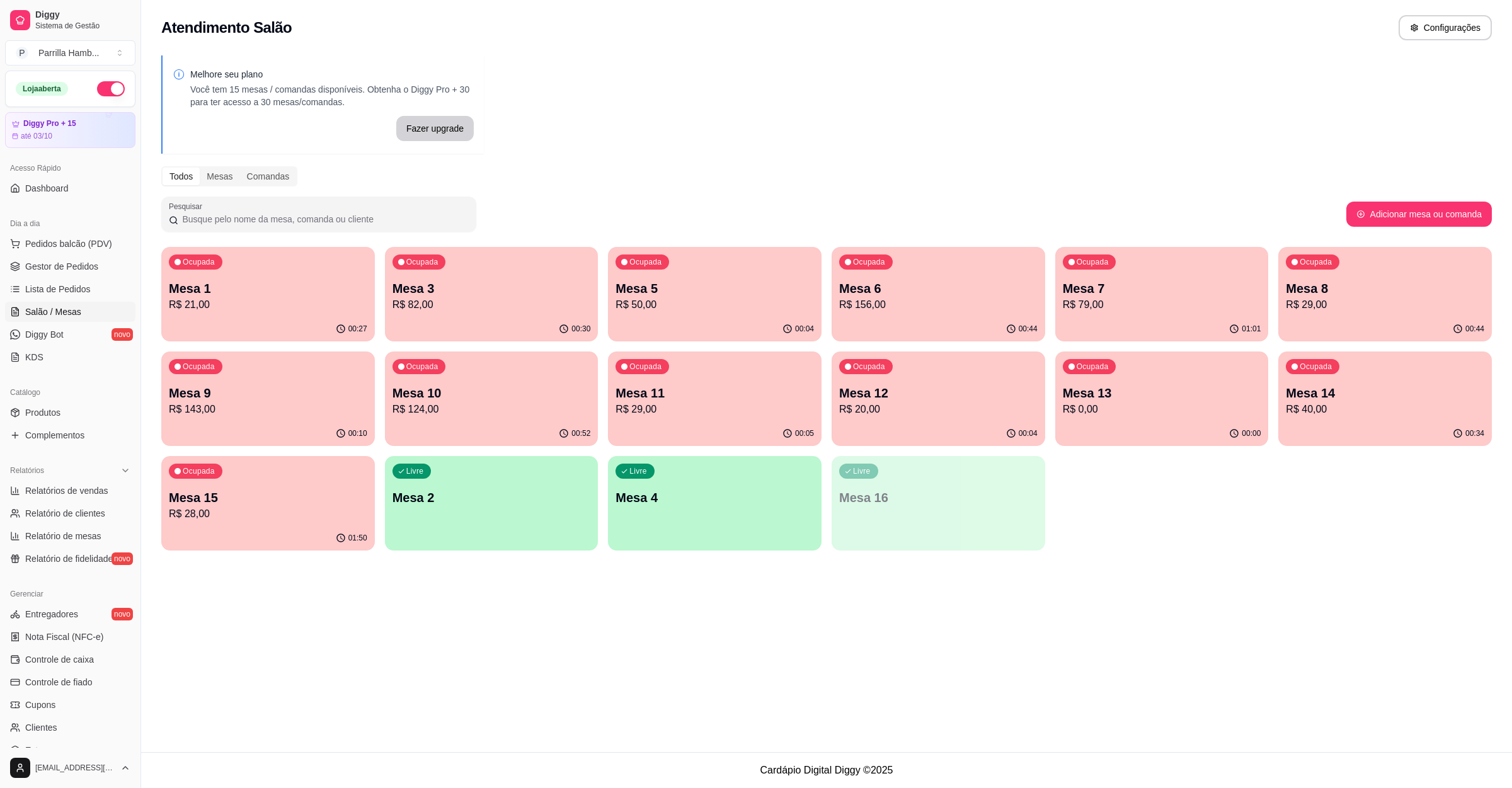
click at [484, 302] on p "R$ 82,00" at bounding box center [491, 305] width 198 height 15
click at [82, 291] on span "Lista de Pedidos" at bounding box center [58, 289] width 65 height 13
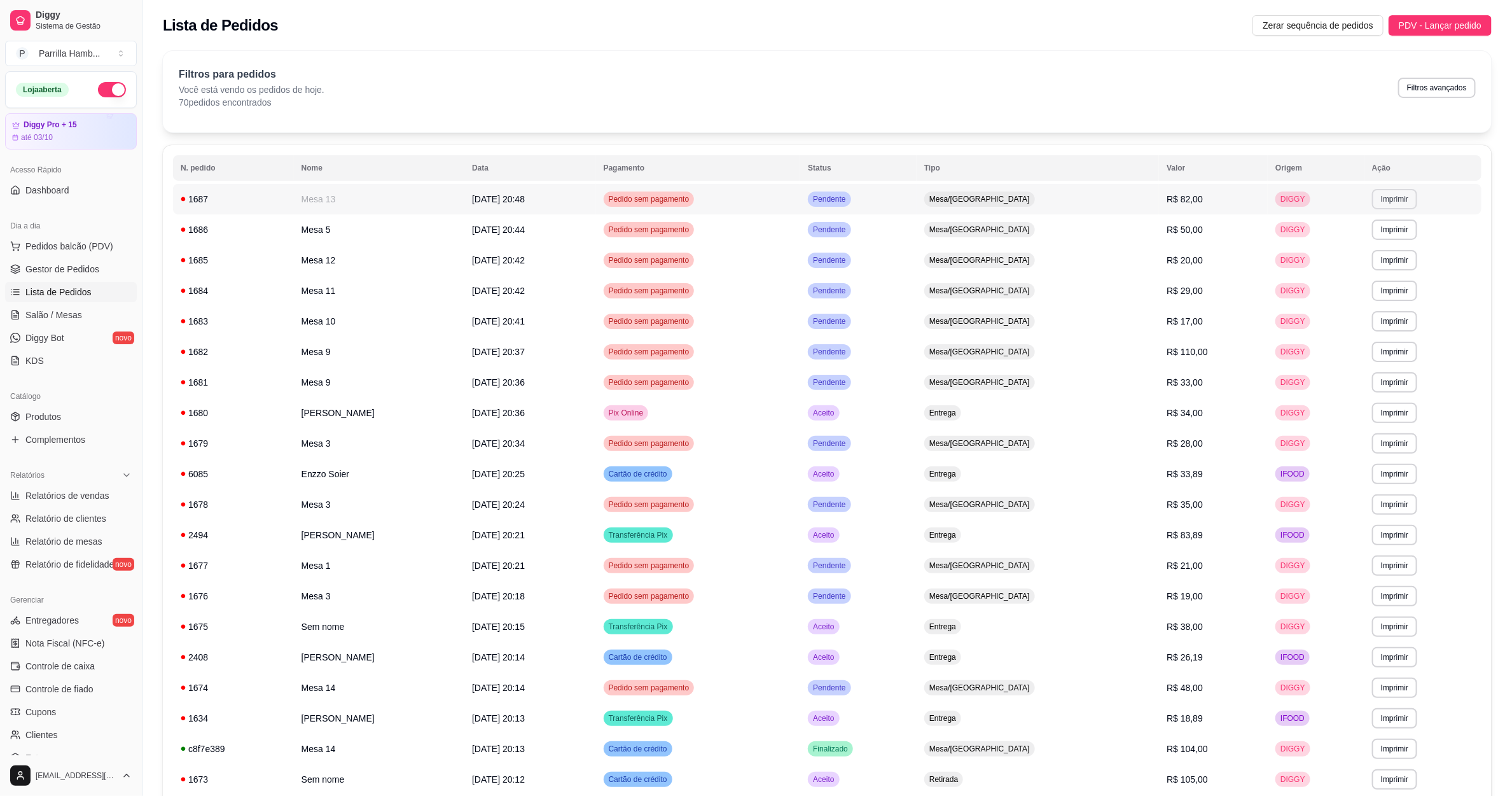
click at [1374, 195] on button "Imprimir" at bounding box center [1395, 199] width 45 height 21
click at [1370, 240] on button "IMPRESSORA" at bounding box center [1364, 244] width 92 height 21
click at [73, 311] on span "Salão / Mesas" at bounding box center [54, 315] width 56 height 13
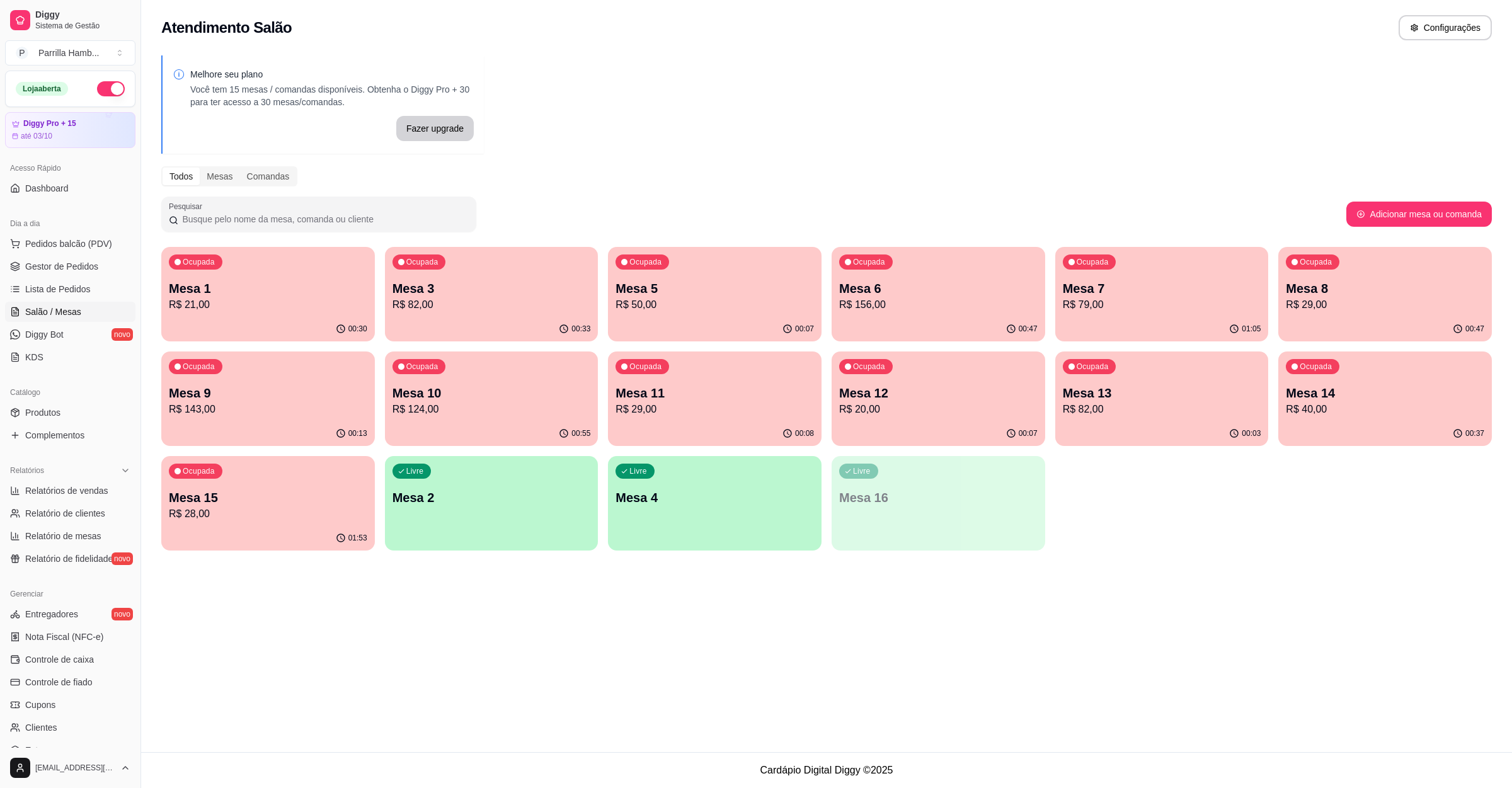
click at [1303, 294] on p "Mesa 8" at bounding box center [1385, 288] width 198 height 18
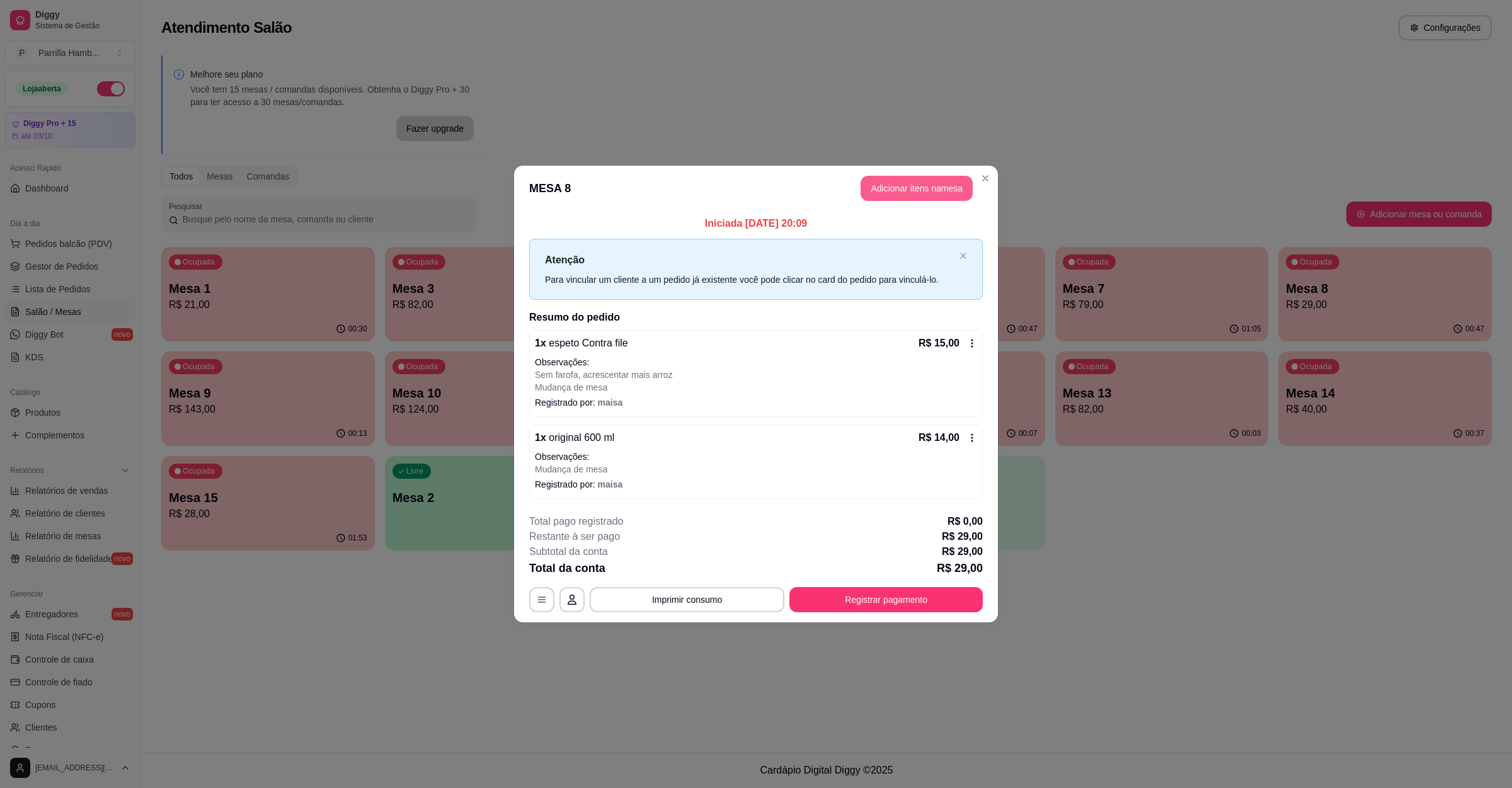
click at [923, 185] on button "Adicionar itens na mesa" at bounding box center [917, 188] width 113 height 25
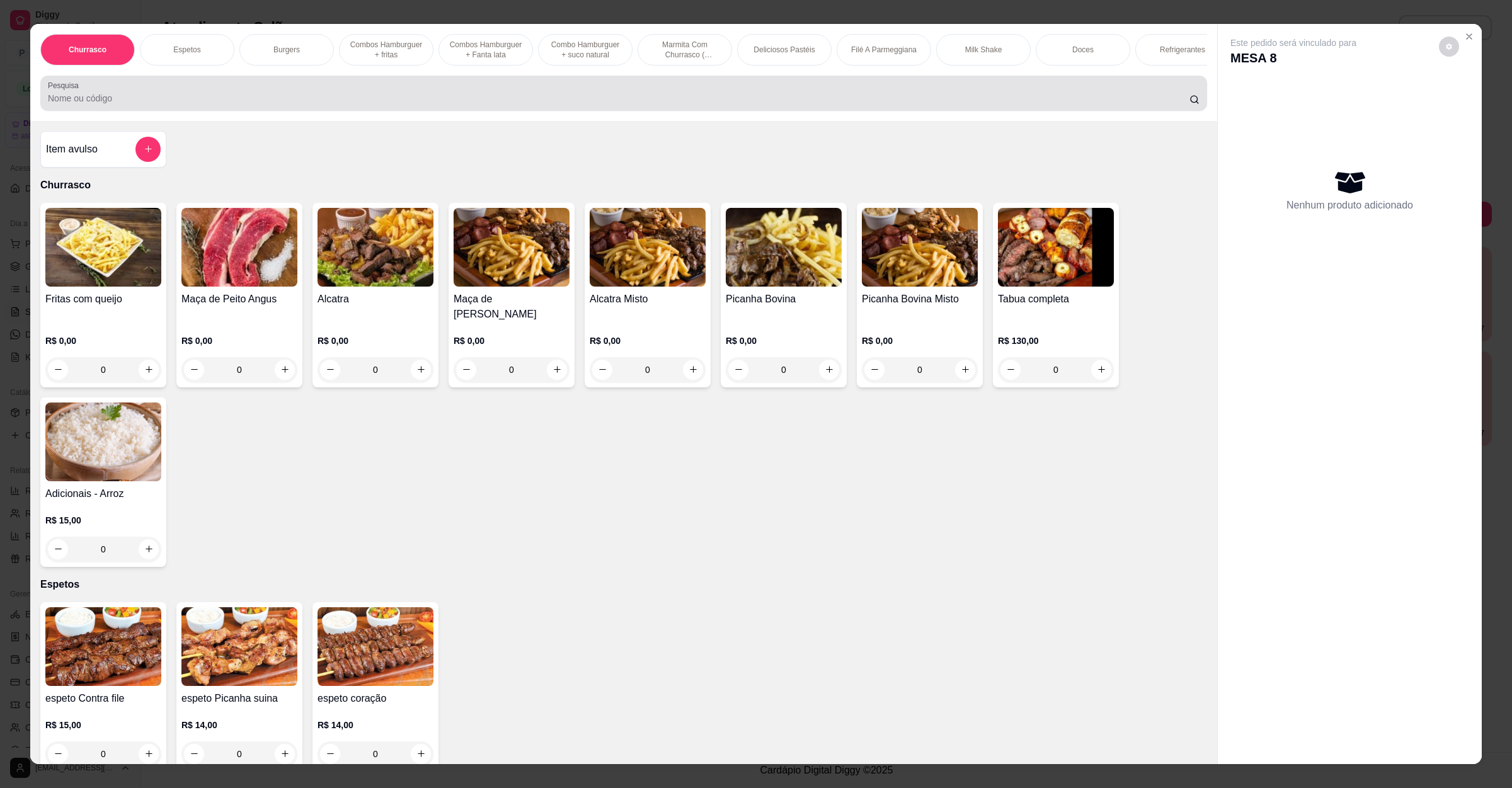
click at [533, 104] on input "Pesquisa" at bounding box center [618, 99] width 1142 height 13
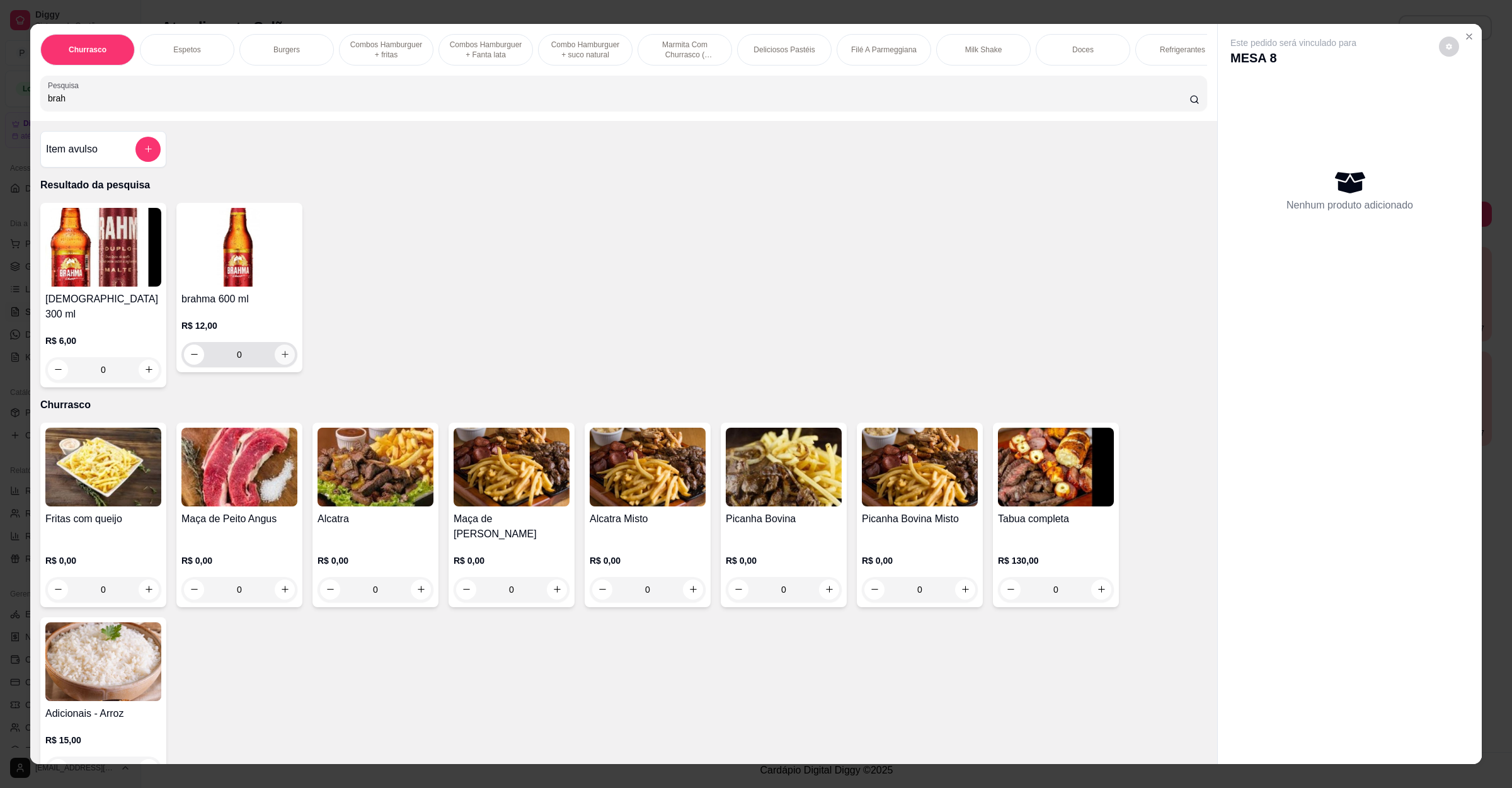
type input "brah"
click at [284, 365] on button "increase-product-quantity" at bounding box center [285, 354] width 20 height 20
type input "1"
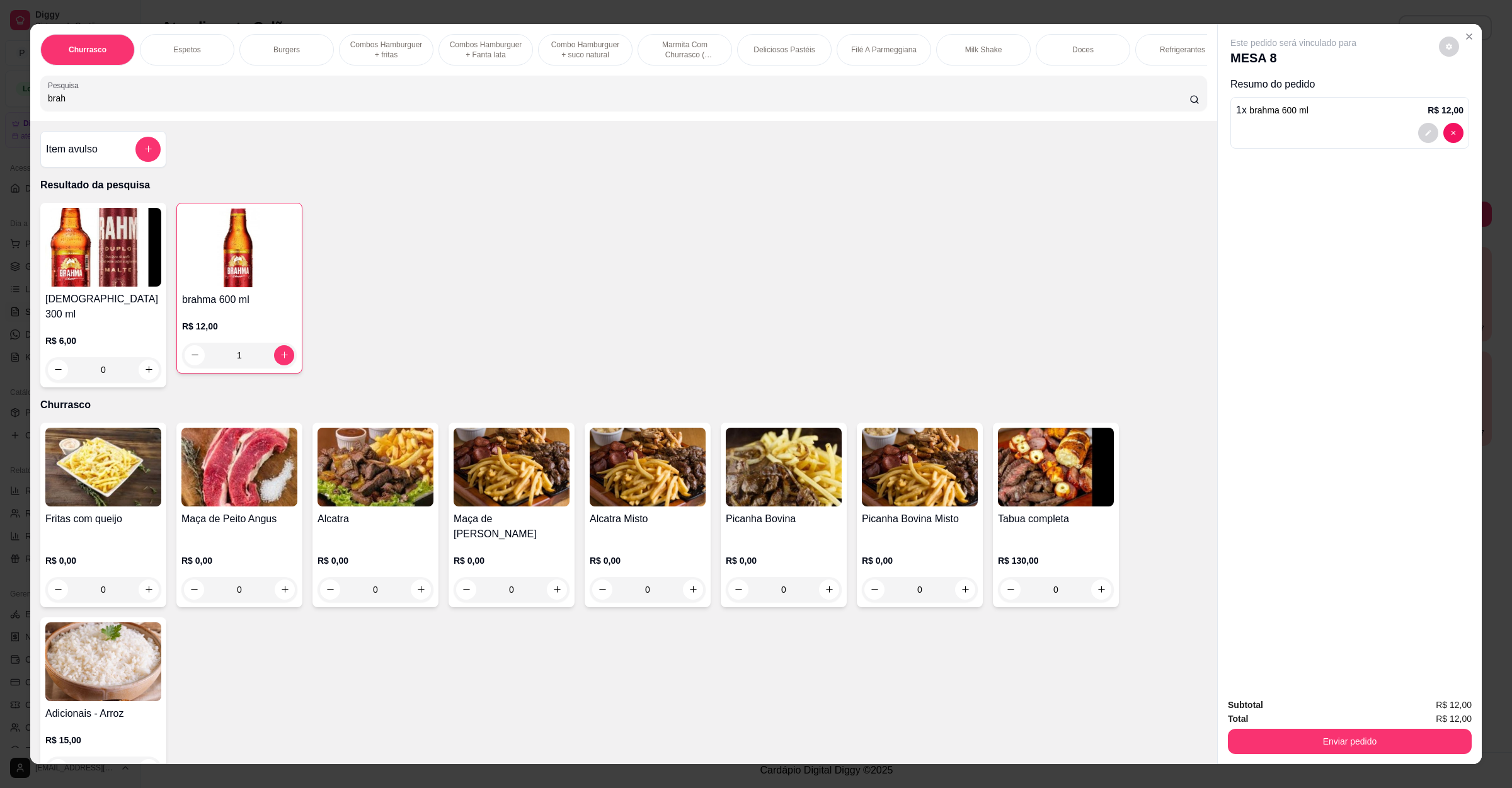
drag, startPoint x: 139, startPoint y: 106, endPoint x: 0, endPoint y: 115, distance: 139.3
click at [0, 115] on div "Churrasco Espetos Burgers Combos Hamburguer + fritas Combos Hamburguer + Fanta …" at bounding box center [756, 394] width 1512 height 788
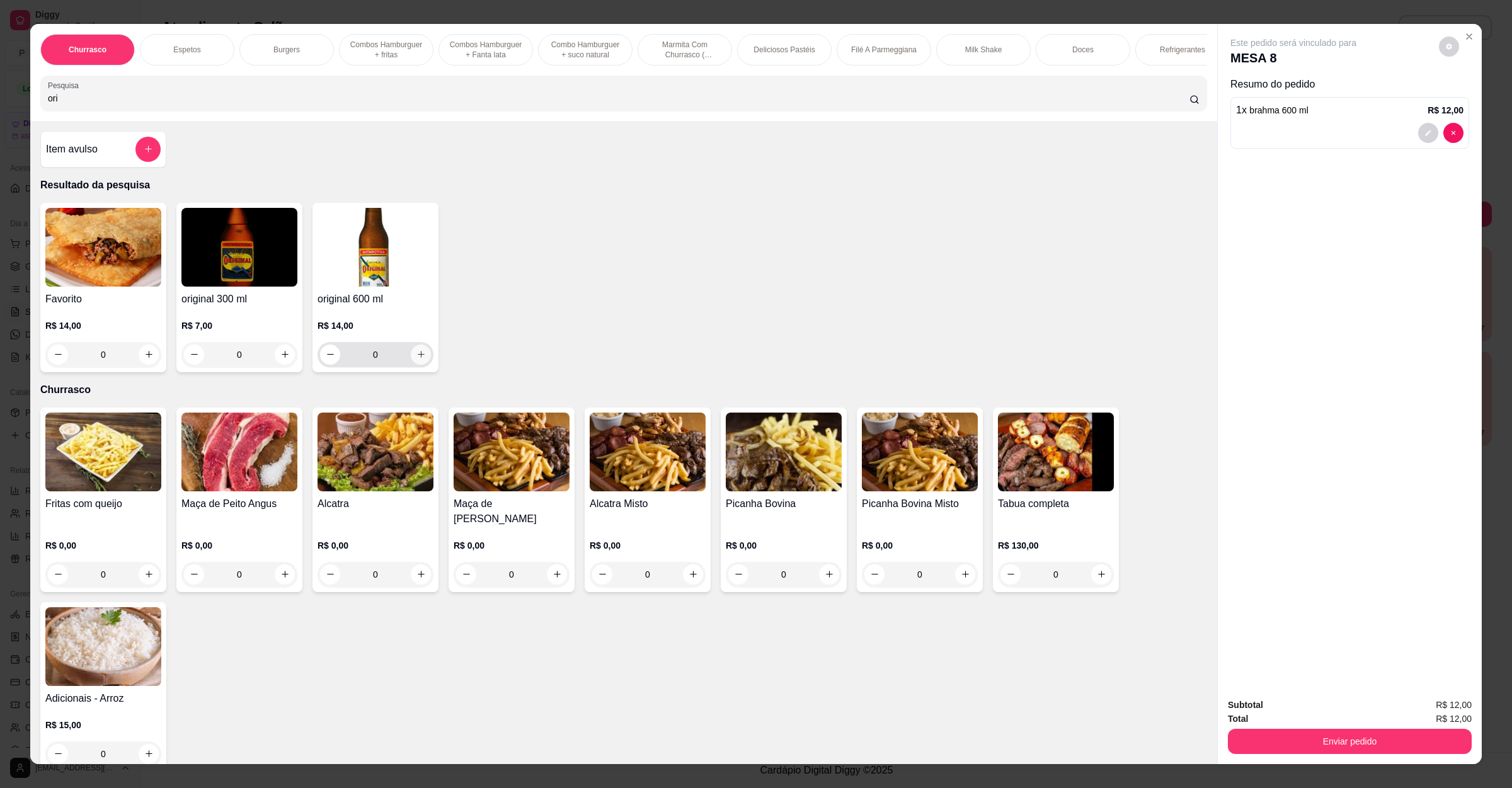
type input "ori"
click at [415, 362] on button "increase-product-quantity" at bounding box center [420, 354] width 20 height 20
type input "1"
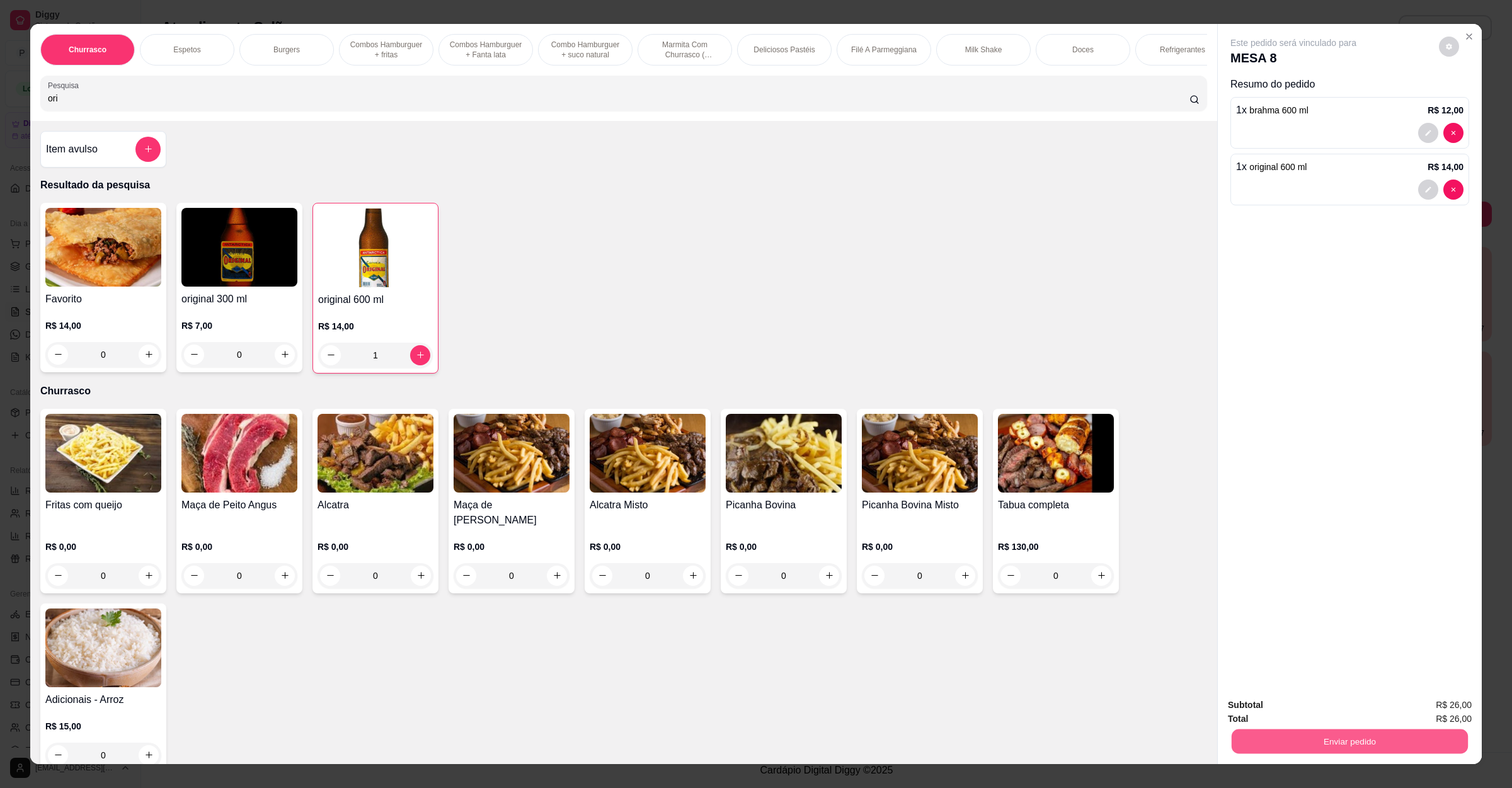
click at [1255, 742] on button "Enviar pedido" at bounding box center [1350, 741] width 236 height 24
click at [1271, 719] on button "Não registrar e enviar pedido" at bounding box center [1305, 711] width 131 height 24
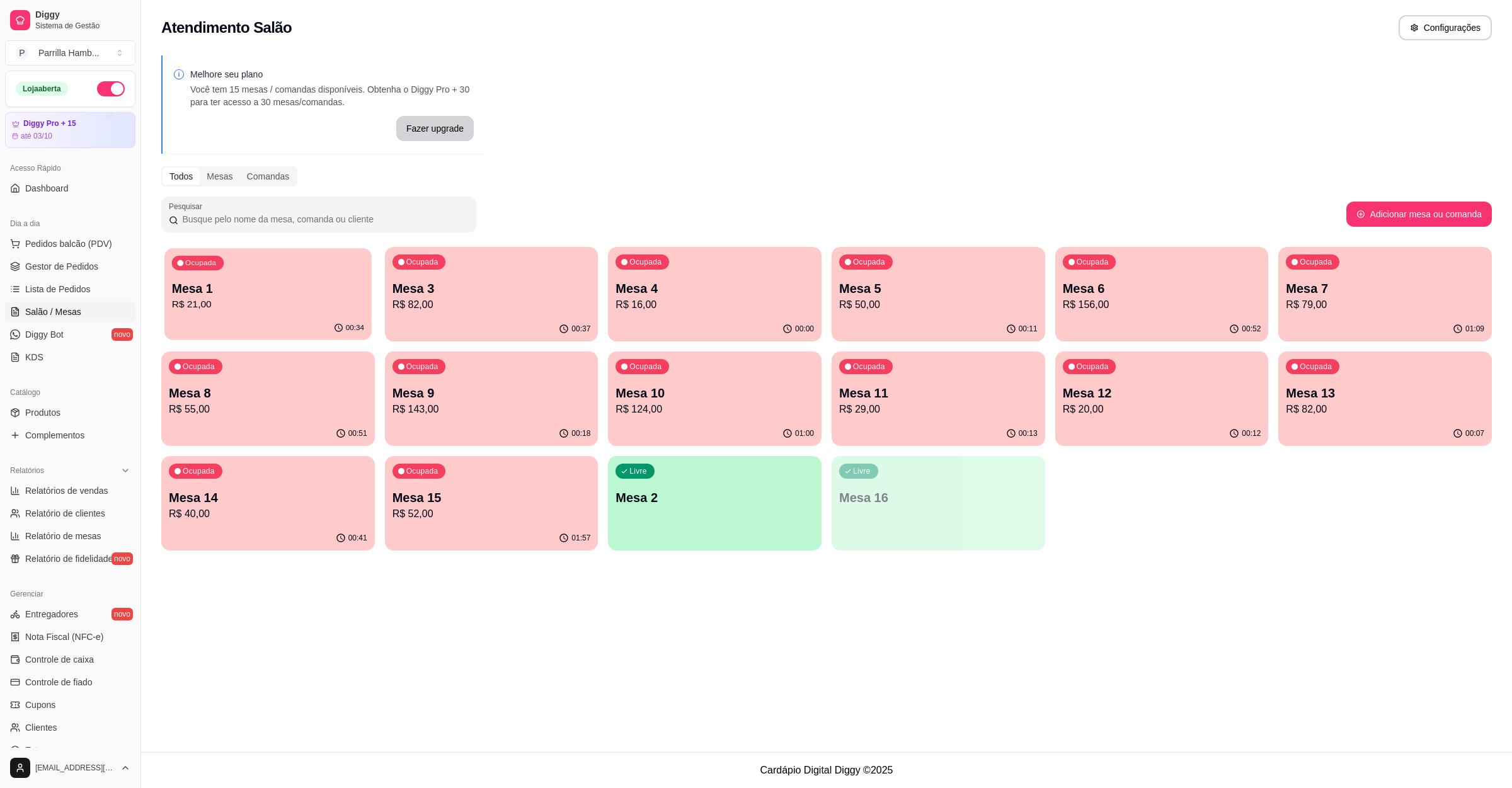
click at [198, 262] on p "Ocupada" at bounding box center [200, 263] width 31 height 10
click at [709, 489] on p "Mesa 2" at bounding box center [715, 498] width 193 height 17
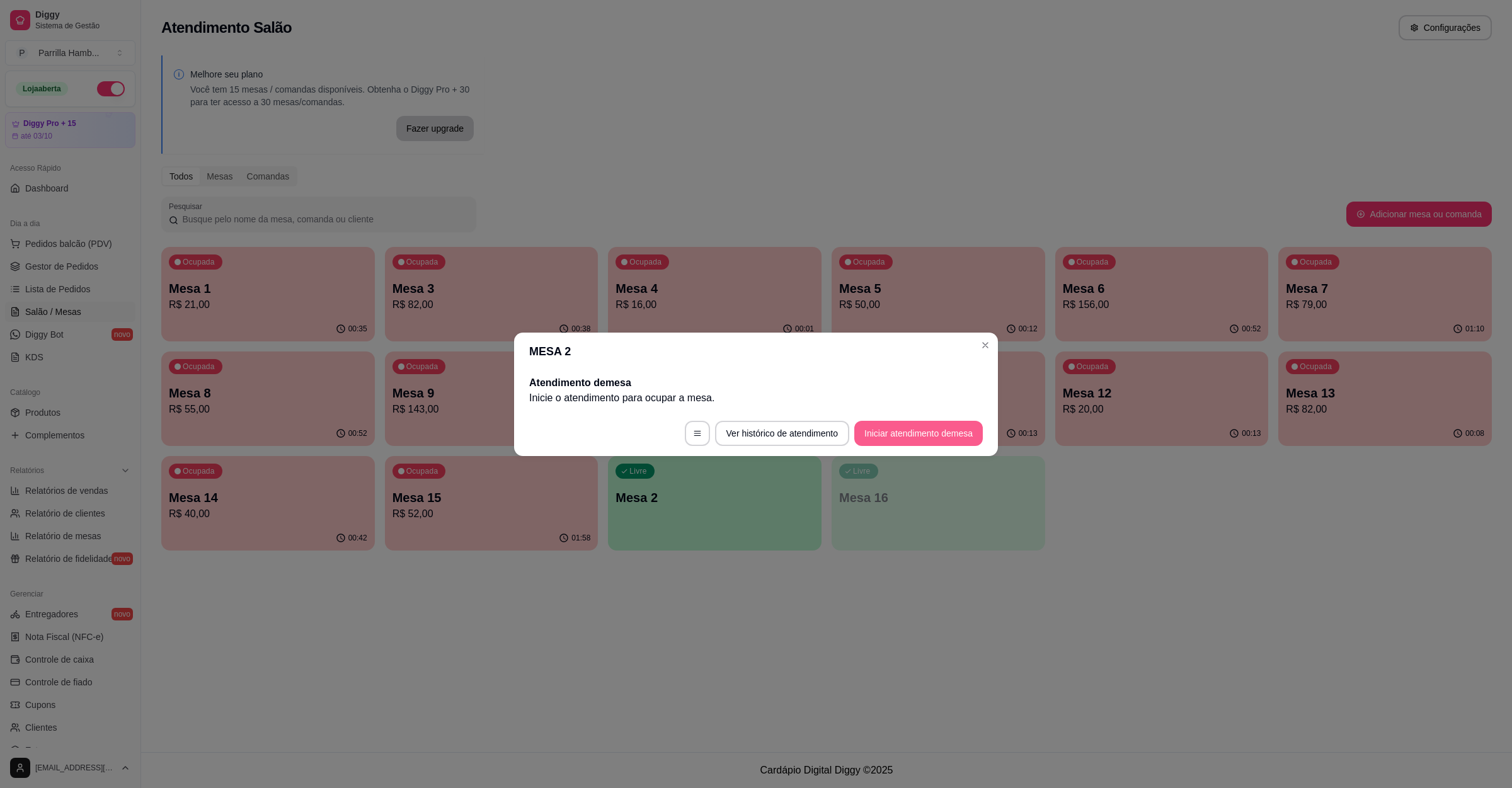
click at [908, 436] on button "Iniciar atendimento de mesa" at bounding box center [918, 433] width 128 height 25
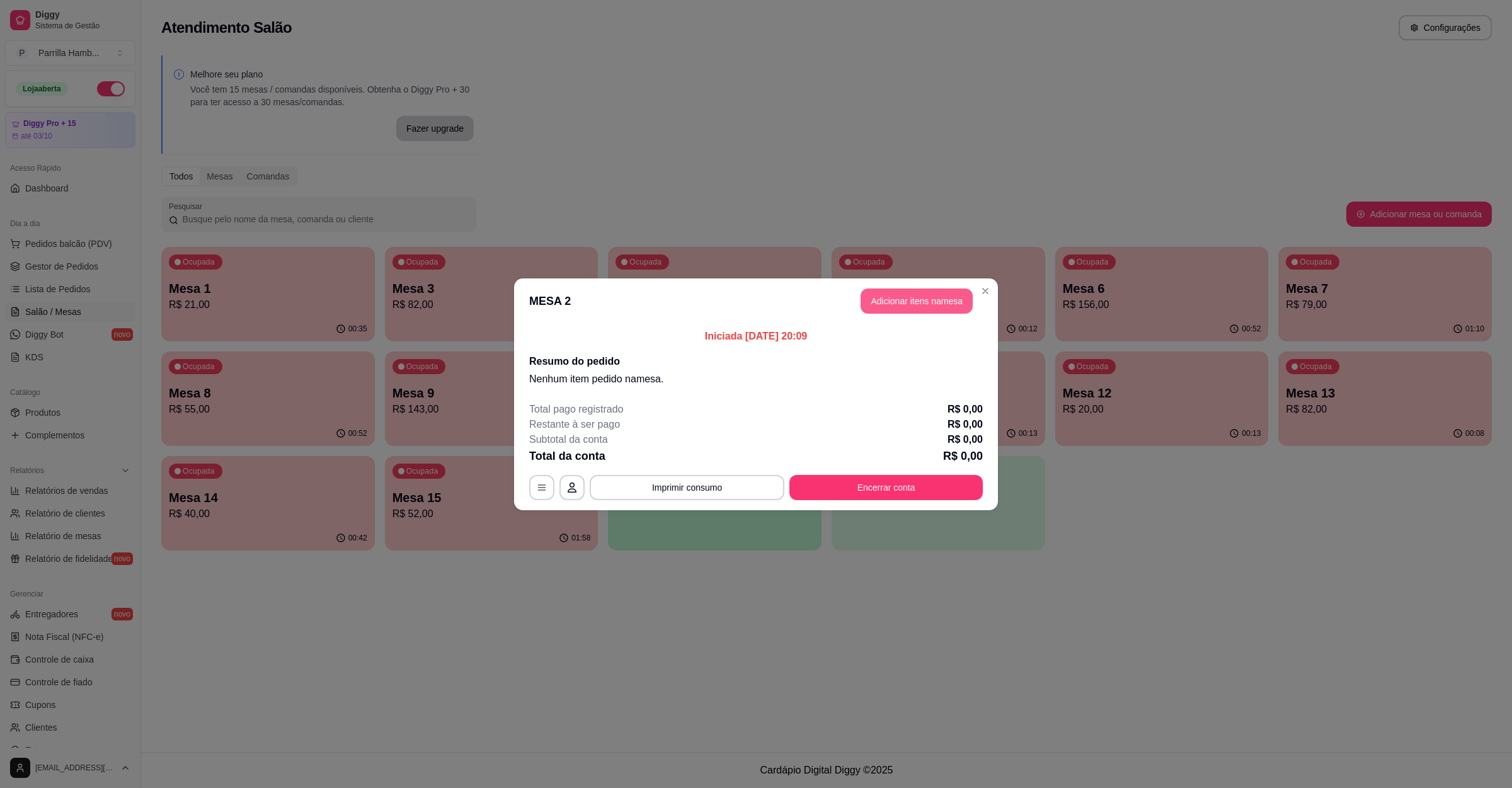
click at [905, 304] on button "Adicionar itens na mesa" at bounding box center [917, 301] width 113 height 25
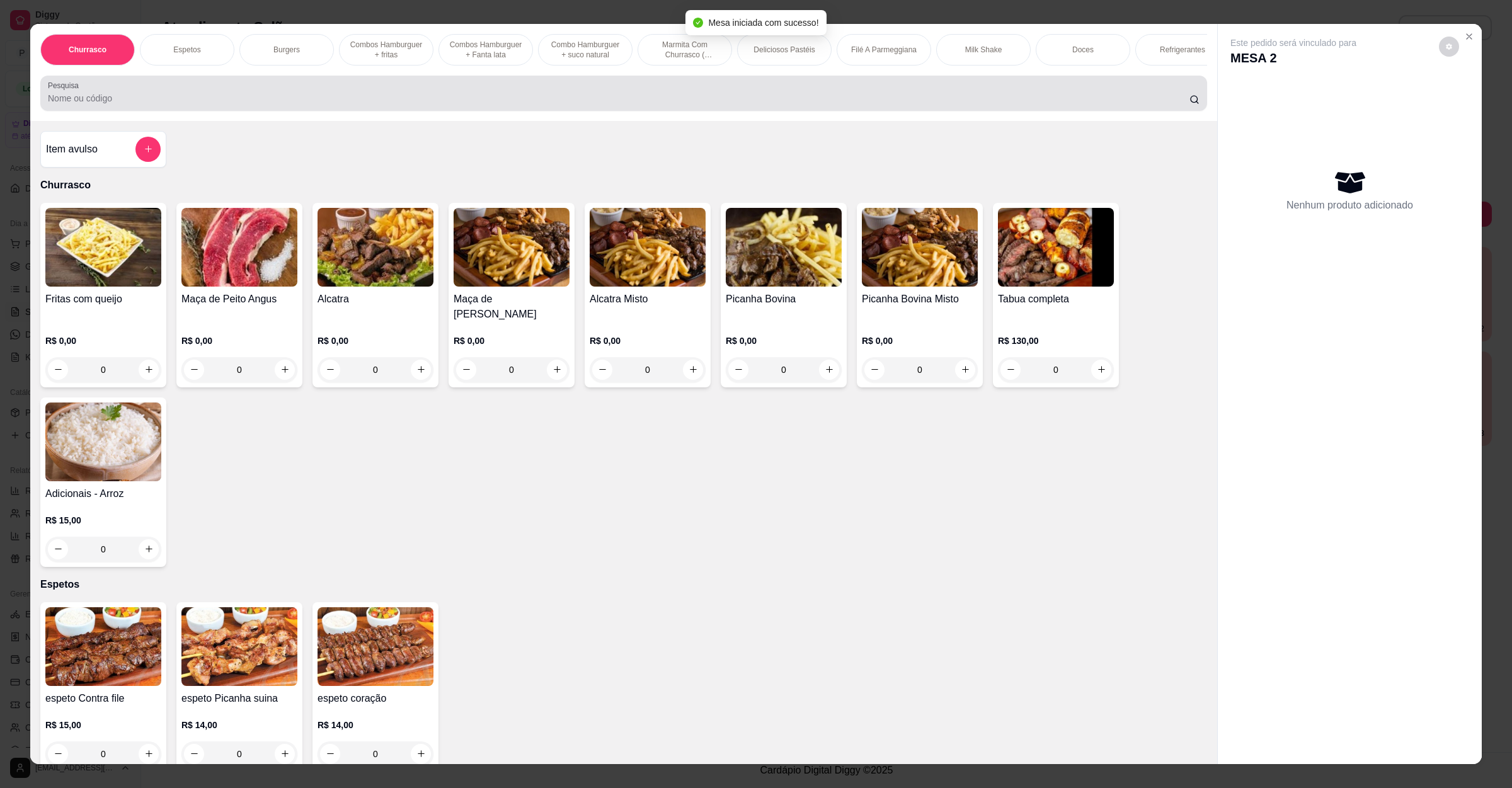
click at [335, 104] on input "Pesquisa" at bounding box center [618, 99] width 1142 height 13
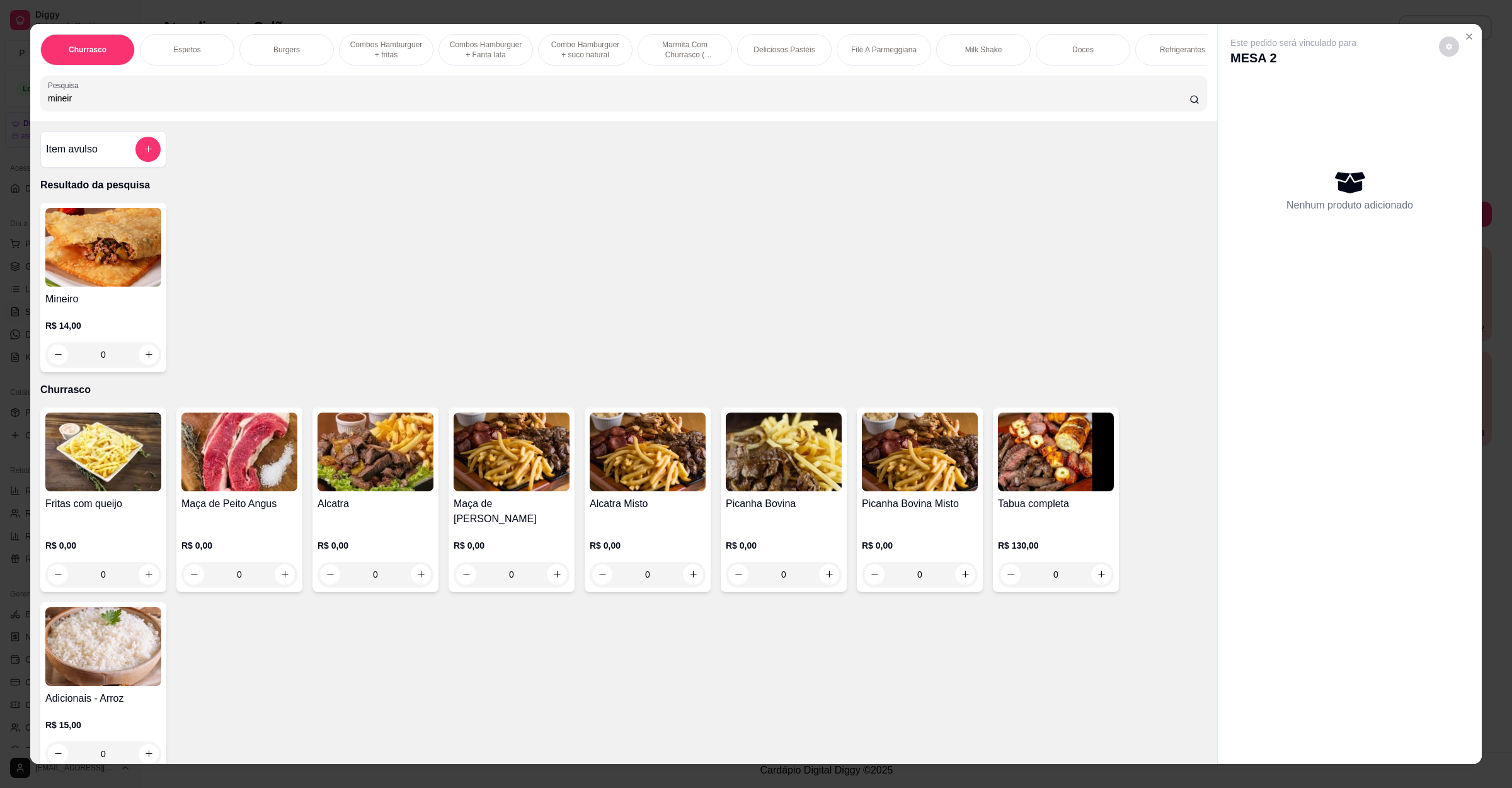
type input "mineir"
click at [144, 367] on div "0" at bounding box center [103, 354] width 116 height 25
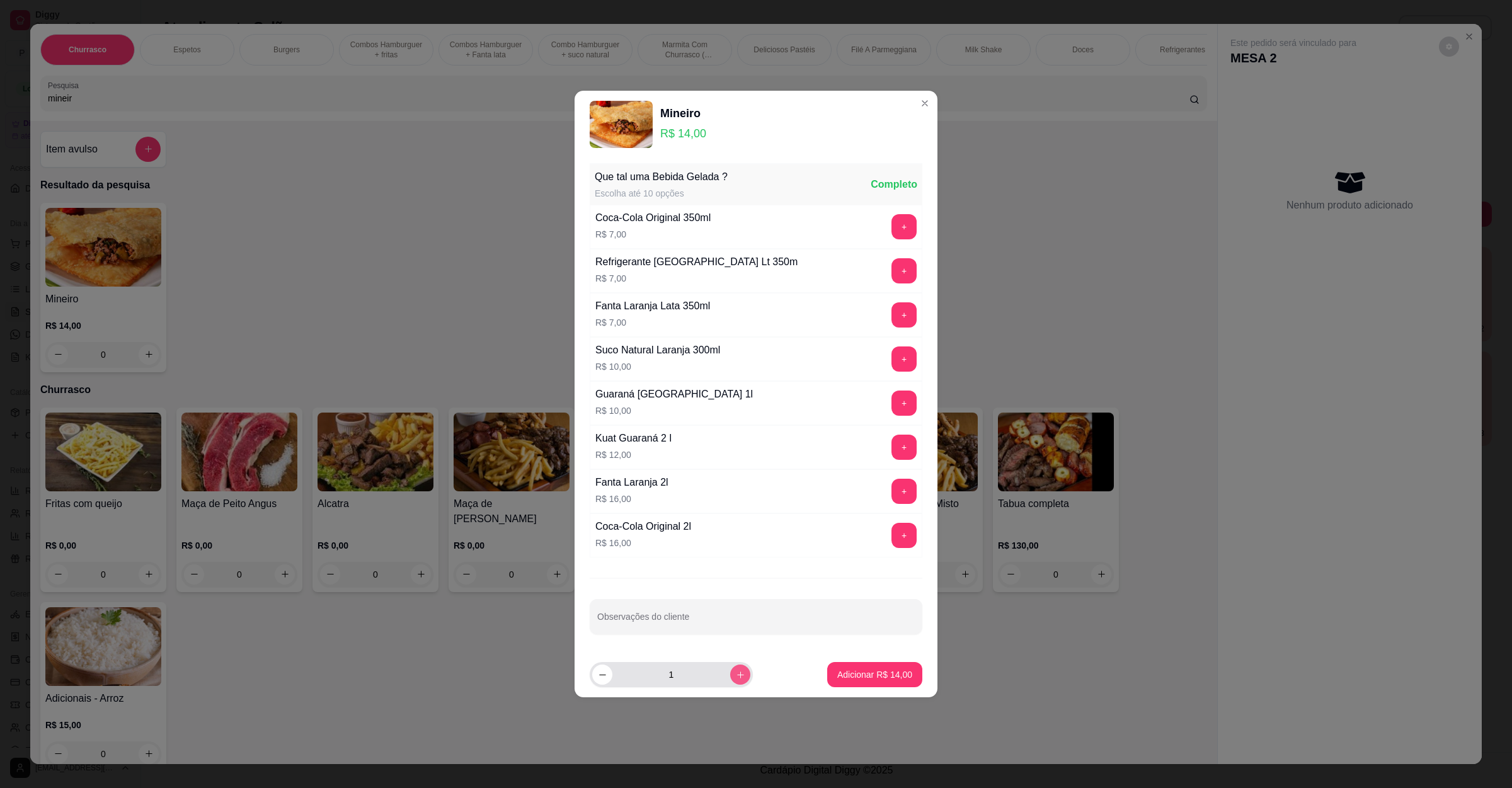
click at [736, 677] on icon "increase-product-quantity" at bounding box center [741, 674] width 9 height 9
type input "2"
click at [866, 672] on p "Adicionar R$ 28,00" at bounding box center [875, 674] width 74 height 12
type input "2"
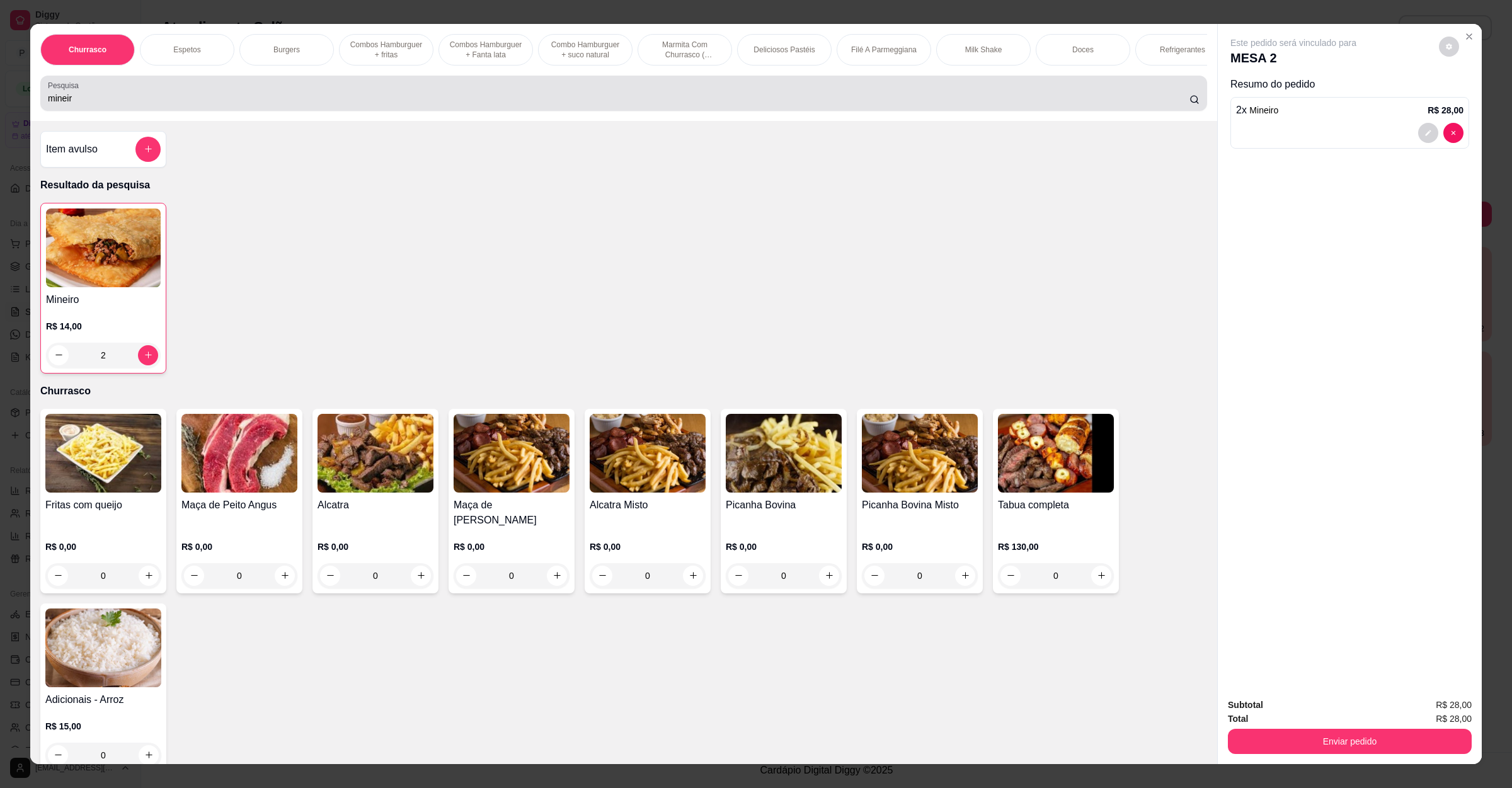
click at [140, 104] on div "mineir" at bounding box center [623, 93] width 1152 height 25
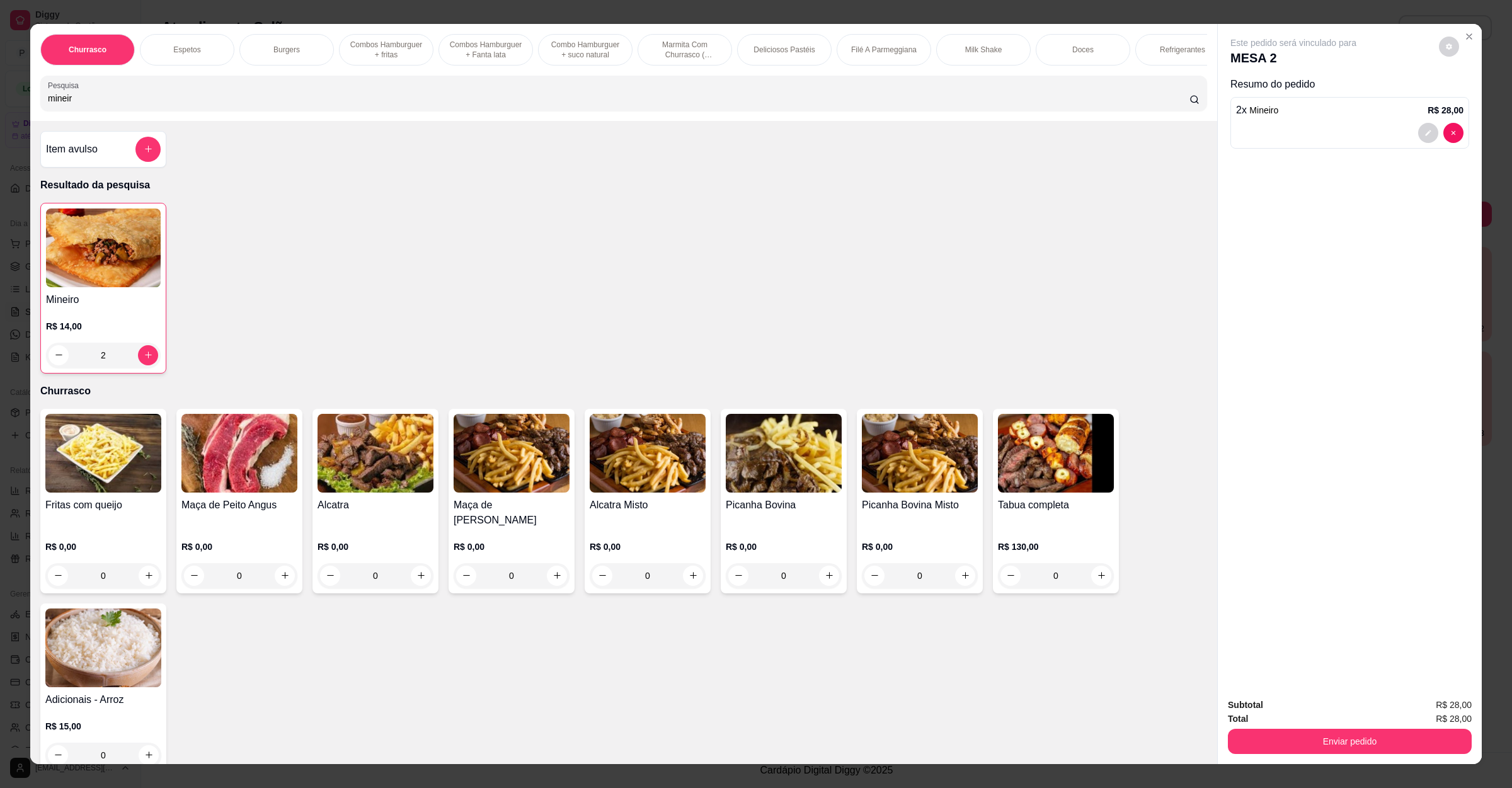
drag, startPoint x: 140, startPoint y: 104, endPoint x: 71, endPoint y: 123, distance: 71.6
click at [71, 111] on div "Pesquisa mineir" at bounding box center [623, 93] width 1167 height 35
click at [58, 121] on div "Churrasco Espetos Burgers Combos Hamburguer + fritas Combos Hamburguer + Fanta …" at bounding box center [623, 73] width 1187 height 97
drag, startPoint x: 75, startPoint y: 117, endPoint x: 0, endPoint y: 119, distance: 75.0
click at [0, 119] on div "Churrasco Espetos Burgers Combos Hamburguer + fritas Combos Hamburguer + Fanta …" at bounding box center [756, 394] width 1512 height 788
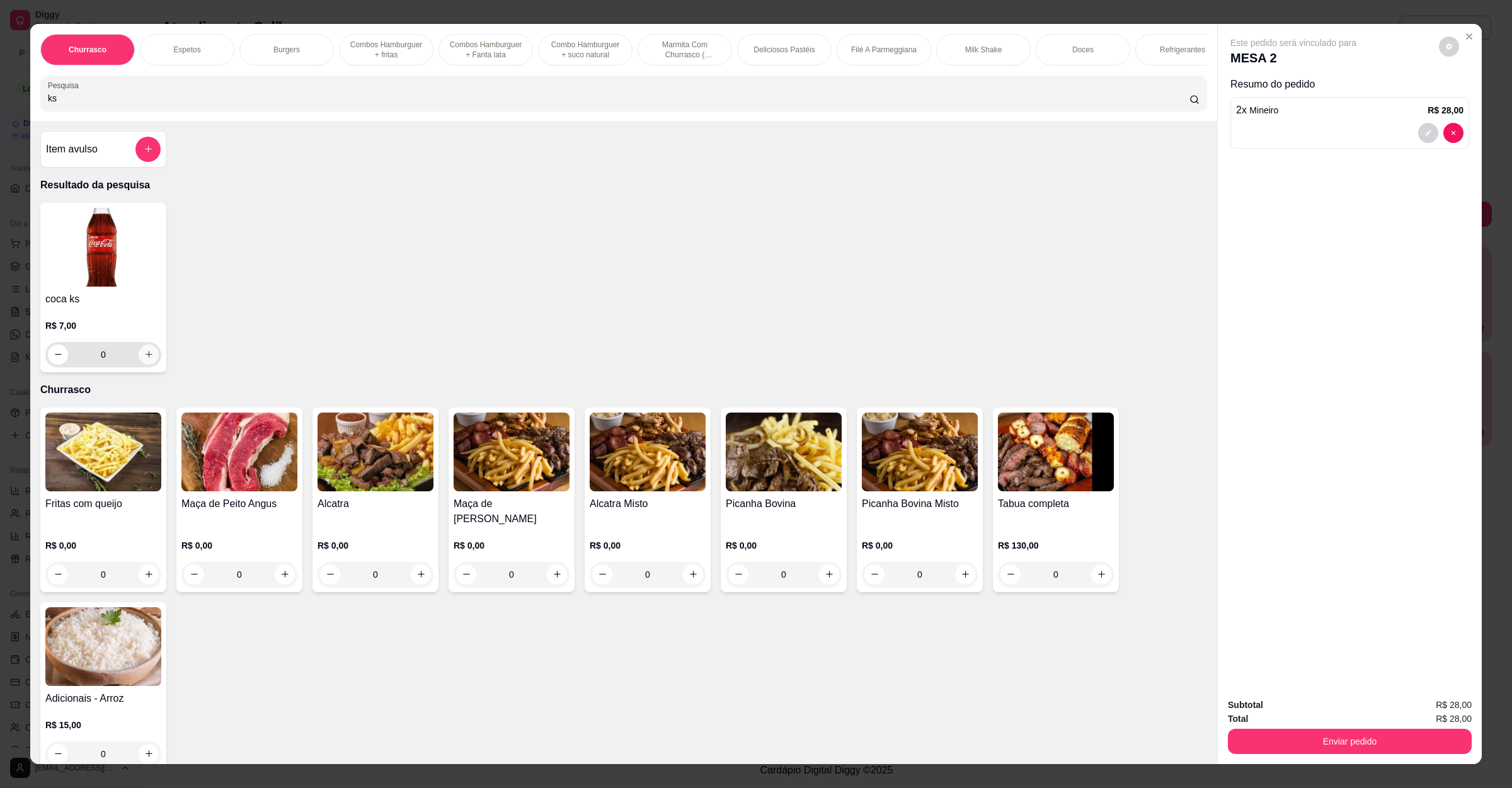
type input "ks"
click at [144, 359] on icon "increase-product-quantity" at bounding box center [149, 354] width 9 height 9
type input "1"
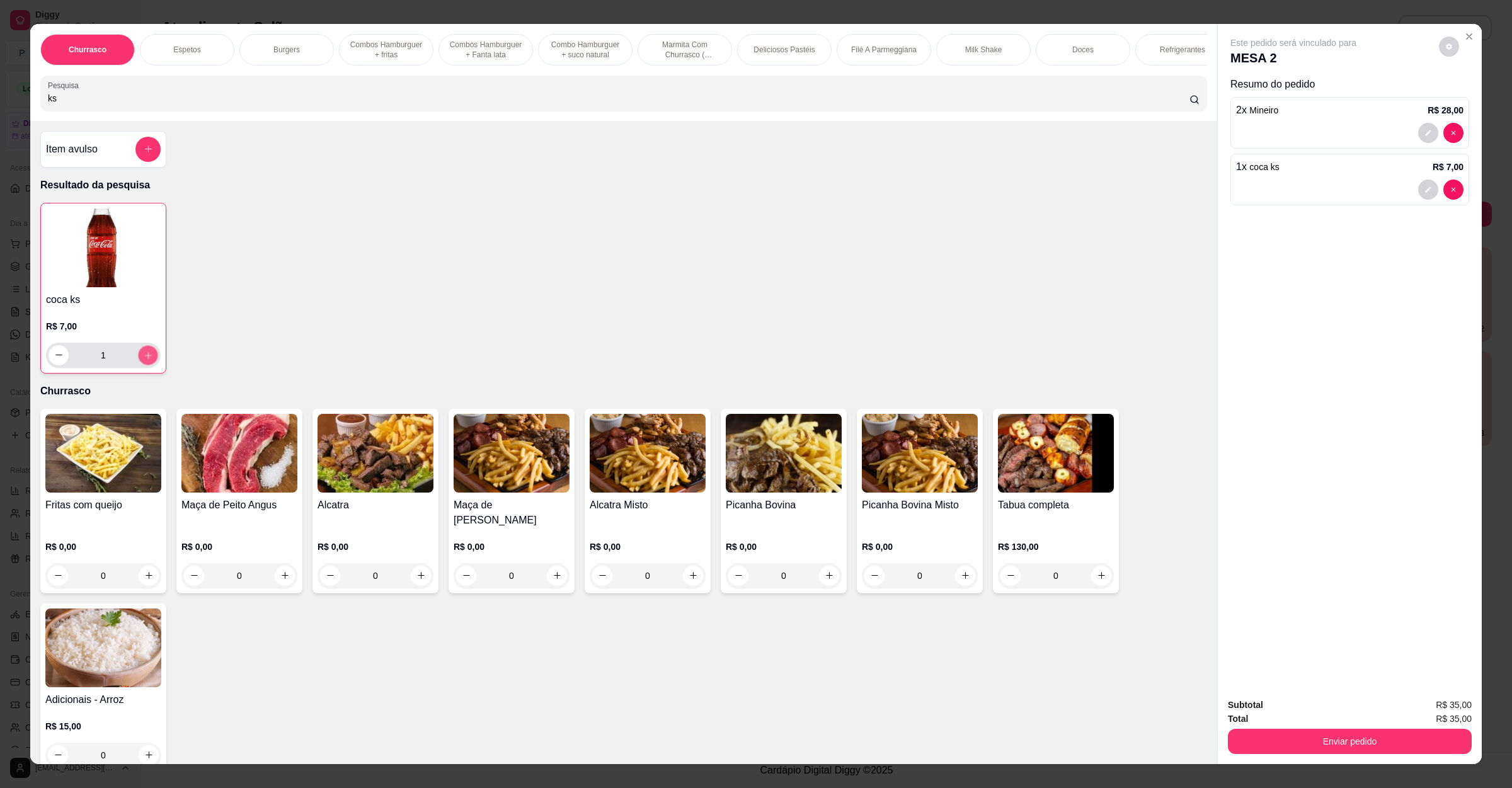
click at [143, 360] on icon "increase-product-quantity" at bounding box center [148, 354] width 9 height 9
type input "2"
click at [1306, 728] on div "Enviar pedido" at bounding box center [1350, 740] width 244 height 28
click at [1306, 741] on button "Enviar pedido" at bounding box center [1350, 741] width 236 height 24
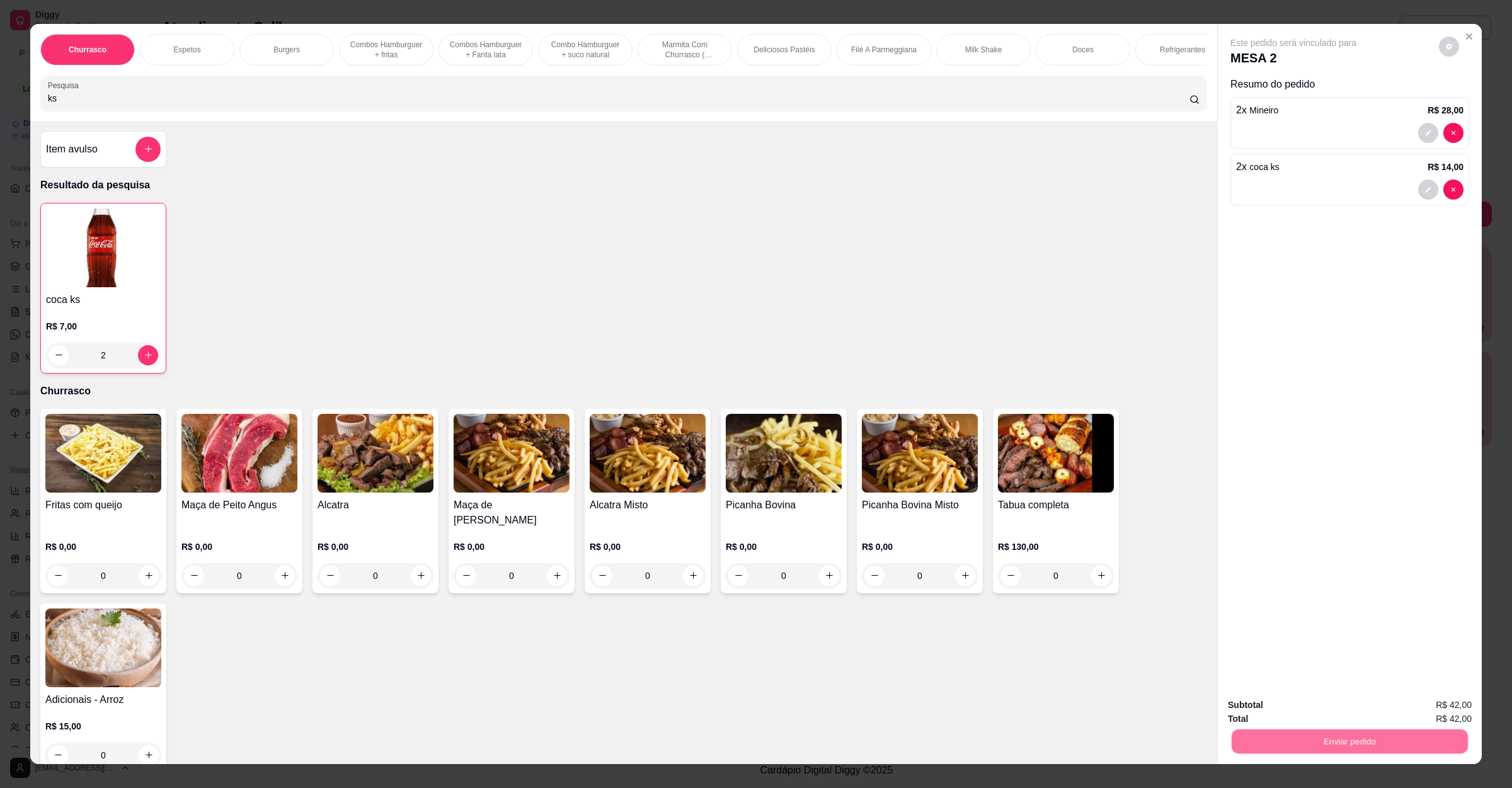
click at [1306, 719] on button "Não registrar e enviar pedido" at bounding box center [1305, 711] width 131 height 24
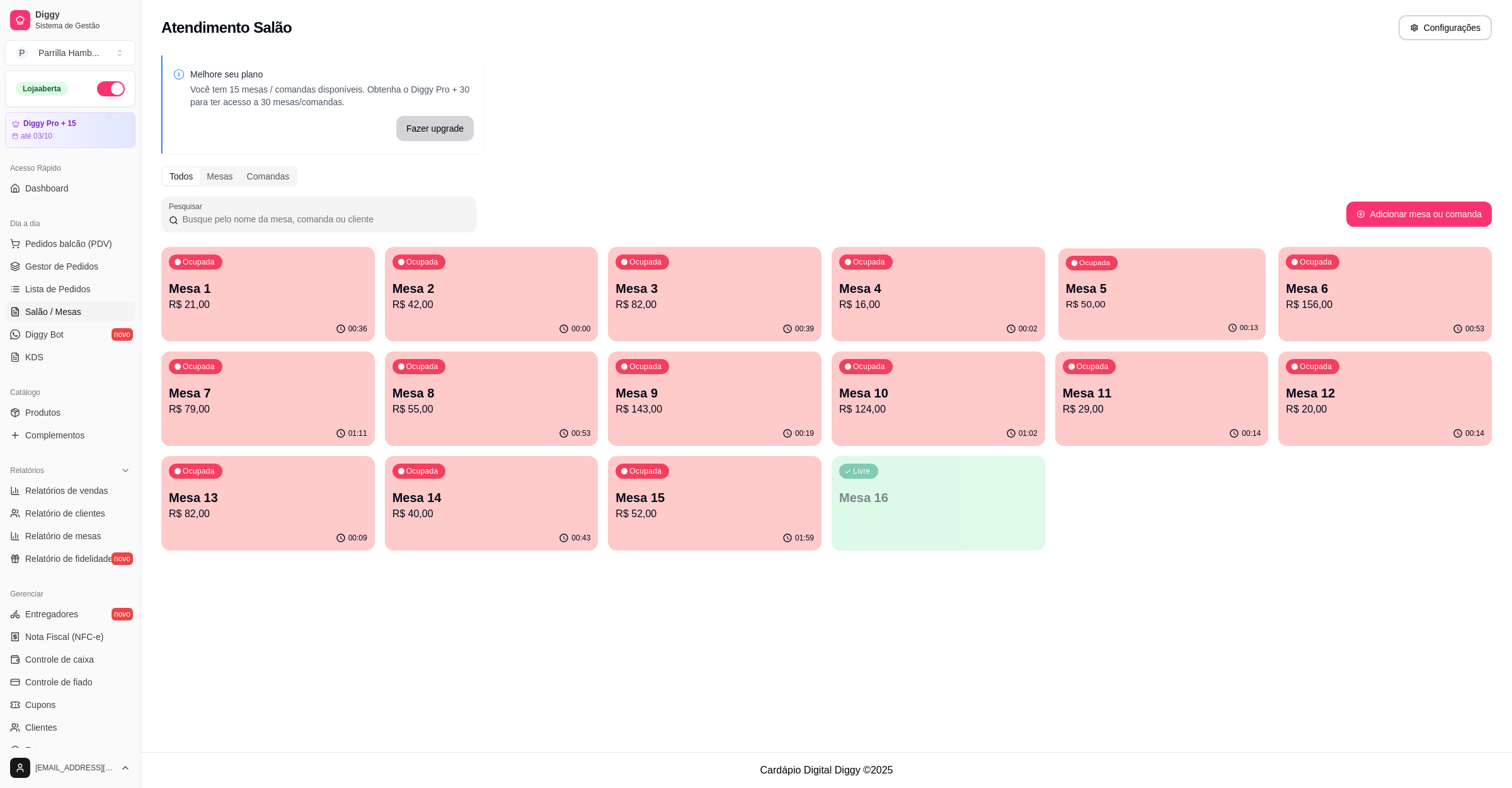
click at [1184, 298] on p "R$ 50,00" at bounding box center [1161, 305] width 193 height 15
click at [981, 291] on p "Mesa 4" at bounding box center [938, 288] width 198 height 18
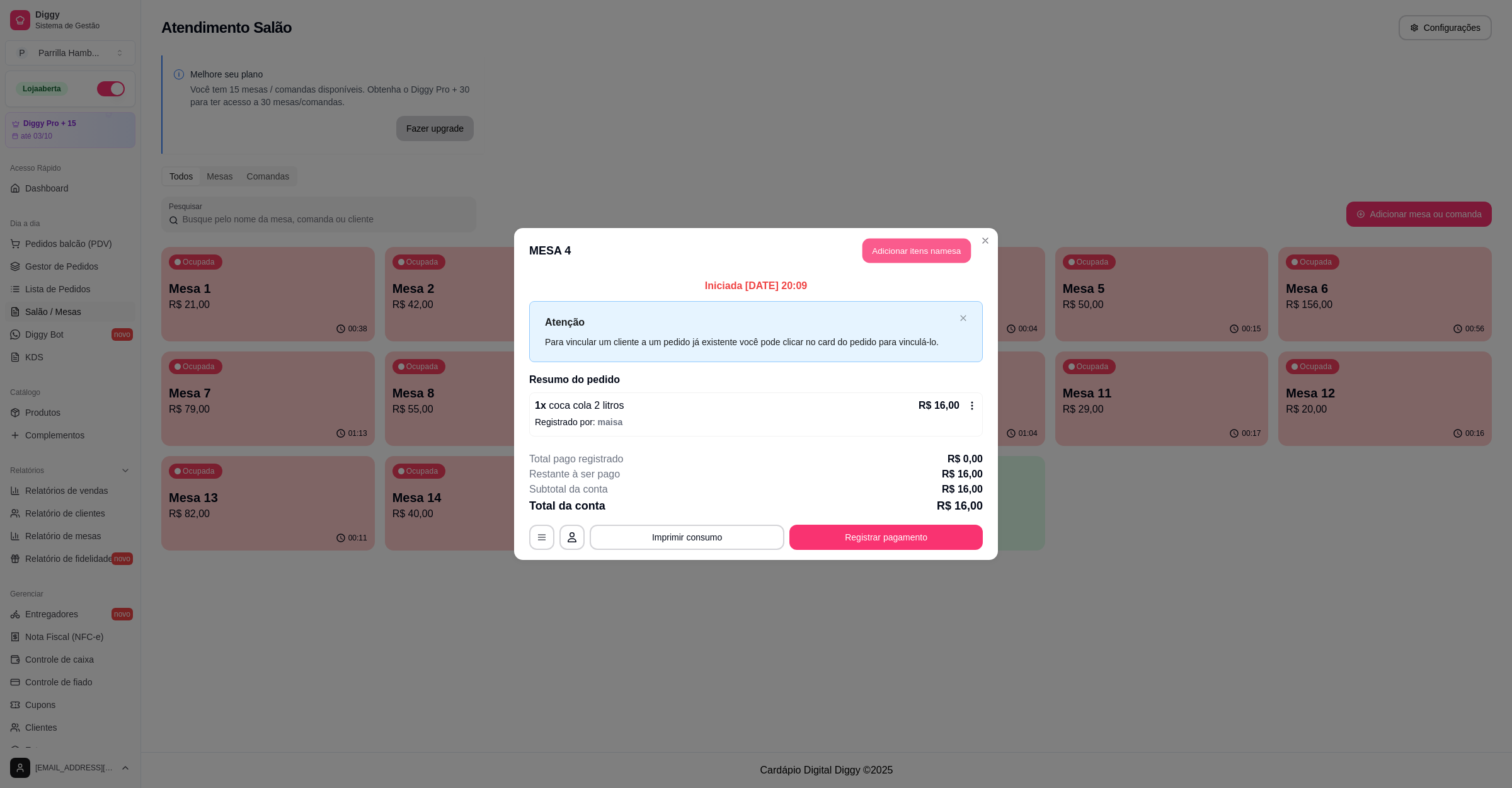
click at [904, 244] on button "Adicionar itens na mesa" at bounding box center [917, 251] width 108 height 24
click at [310, 104] on input "Pesquisa" at bounding box center [618, 99] width 1142 height 13
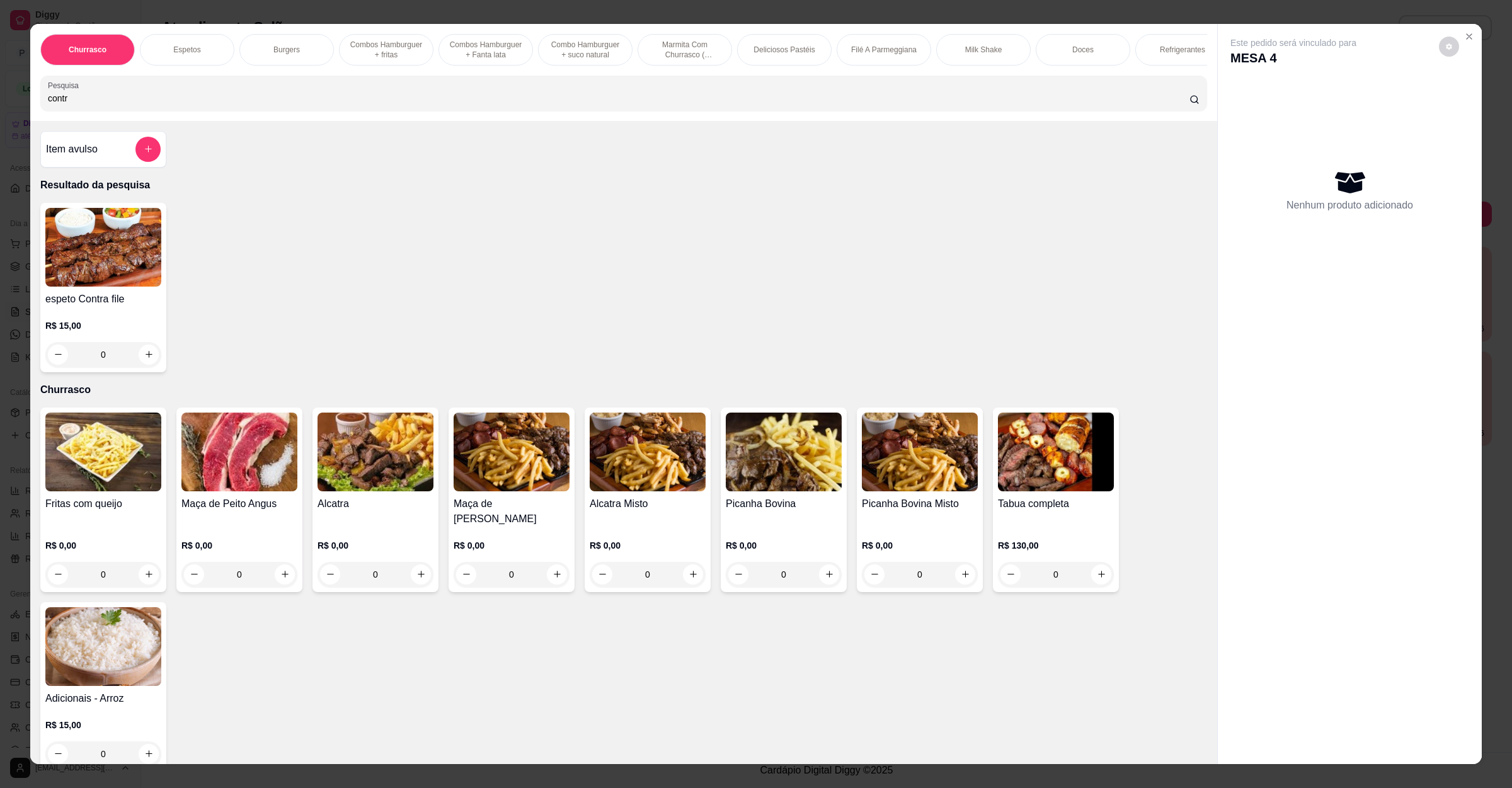
type input "contr"
click at [1453, 46] on div "Este pedido será vinculado para MESA 4 Nenhum produto adicionado" at bounding box center [1349, 175] width 239 height 277
drag, startPoint x: 1460, startPoint y: 24, endPoint x: 1455, endPoint y: 40, distance: 16.8
click at [1460, 33] on section "Churrasco Espetos Burgers Combos Hamburguer + fritas Combos Hamburguer + Fanta …" at bounding box center [756, 394] width 1452 height 741
click at [1462, 52] on div "Este pedido será vinculado para MESA 4 Nenhum produto adicionado" at bounding box center [1349, 175] width 239 height 277
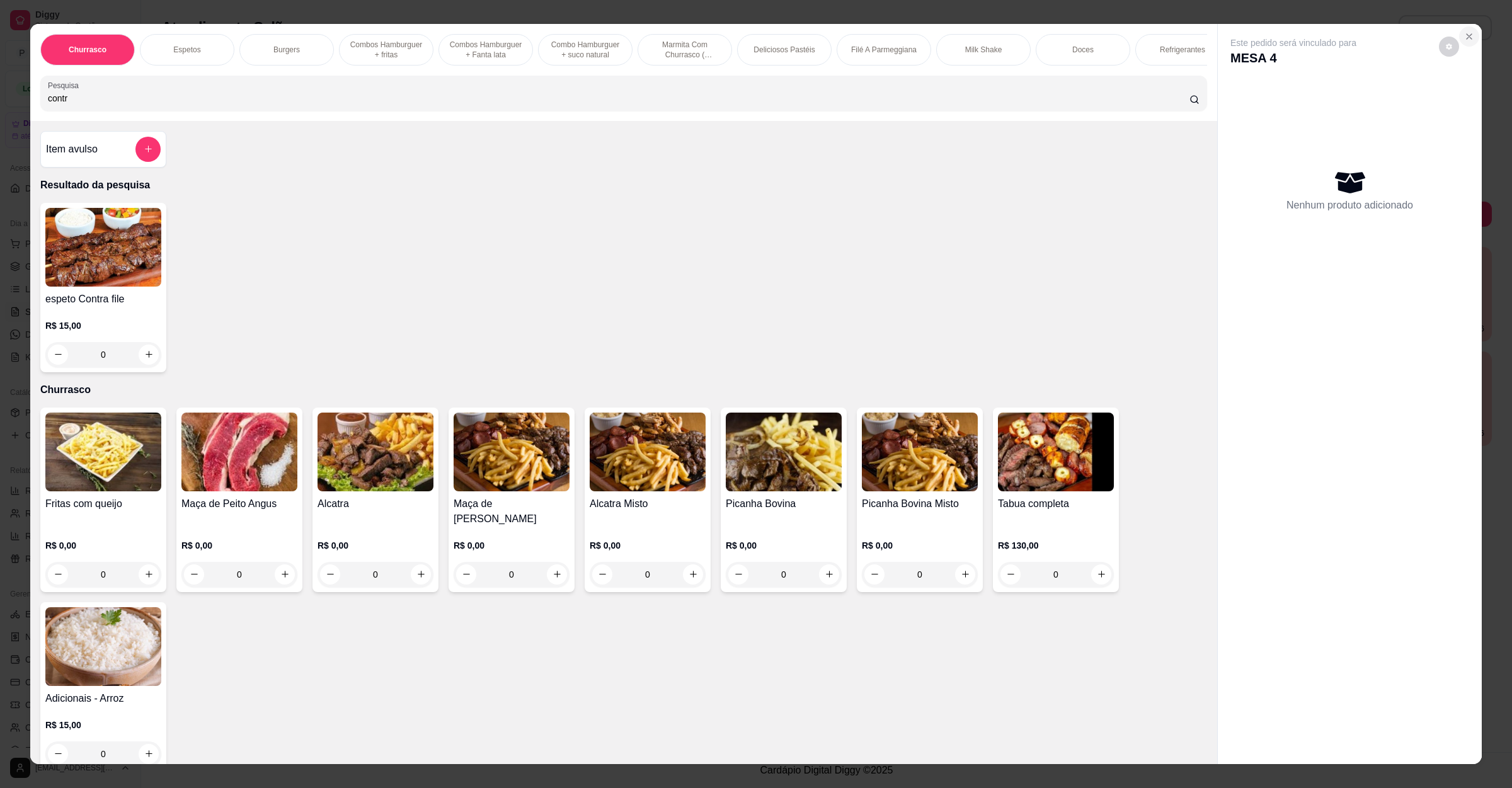
click at [1459, 38] on button "Close" at bounding box center [1469, 36] width 20 height 20
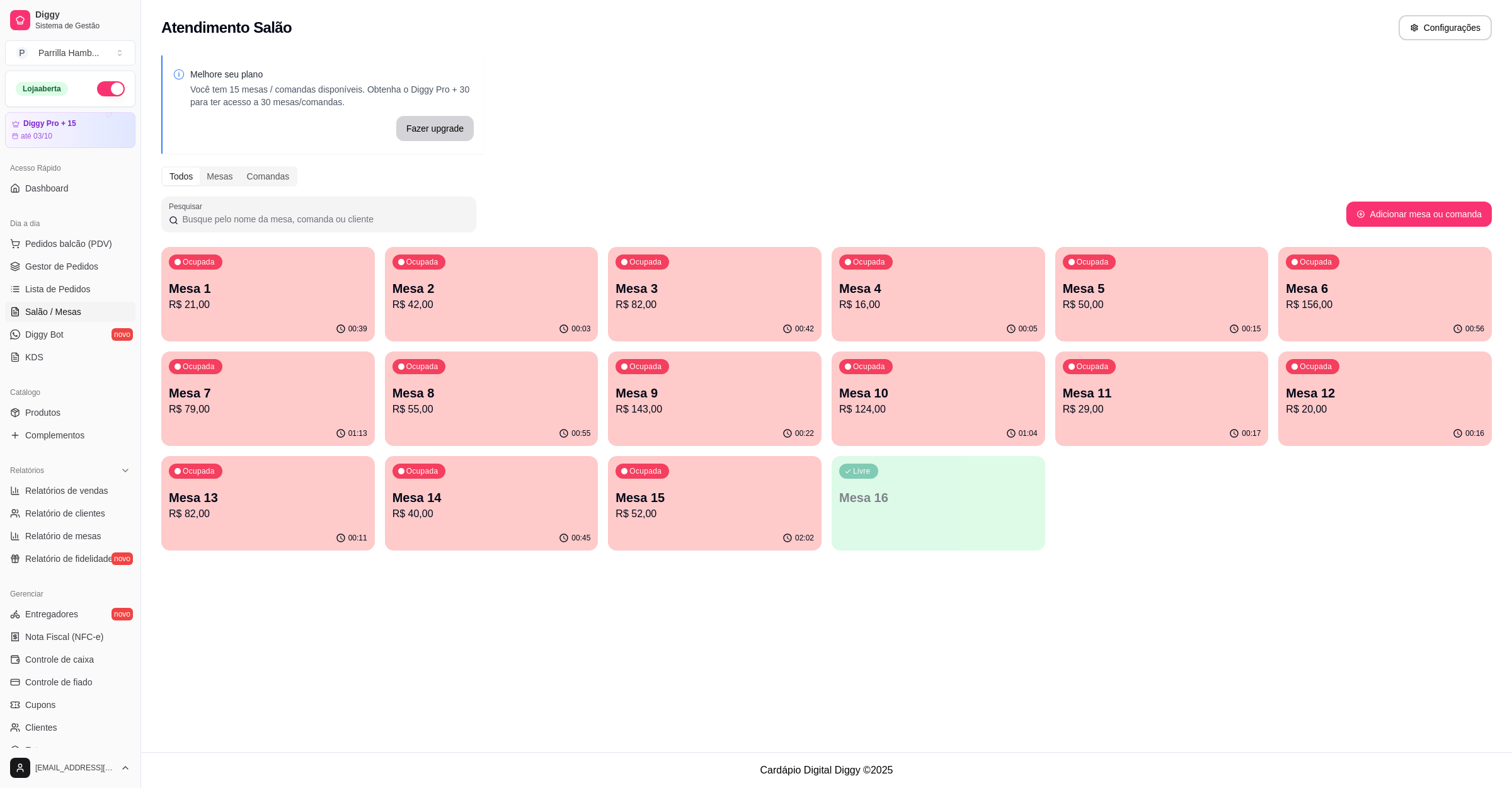
click at [1429, 117] on div "Melhore seu plano Você tem 15 mesas / comandas disponíveis. Obtenha o Diggy Pro…" at bounding box center [826, 306] width 1371 height 518
click at [227, 305] on p "R$ 21,00" at bounding box center [267, 305] width 198 height 15
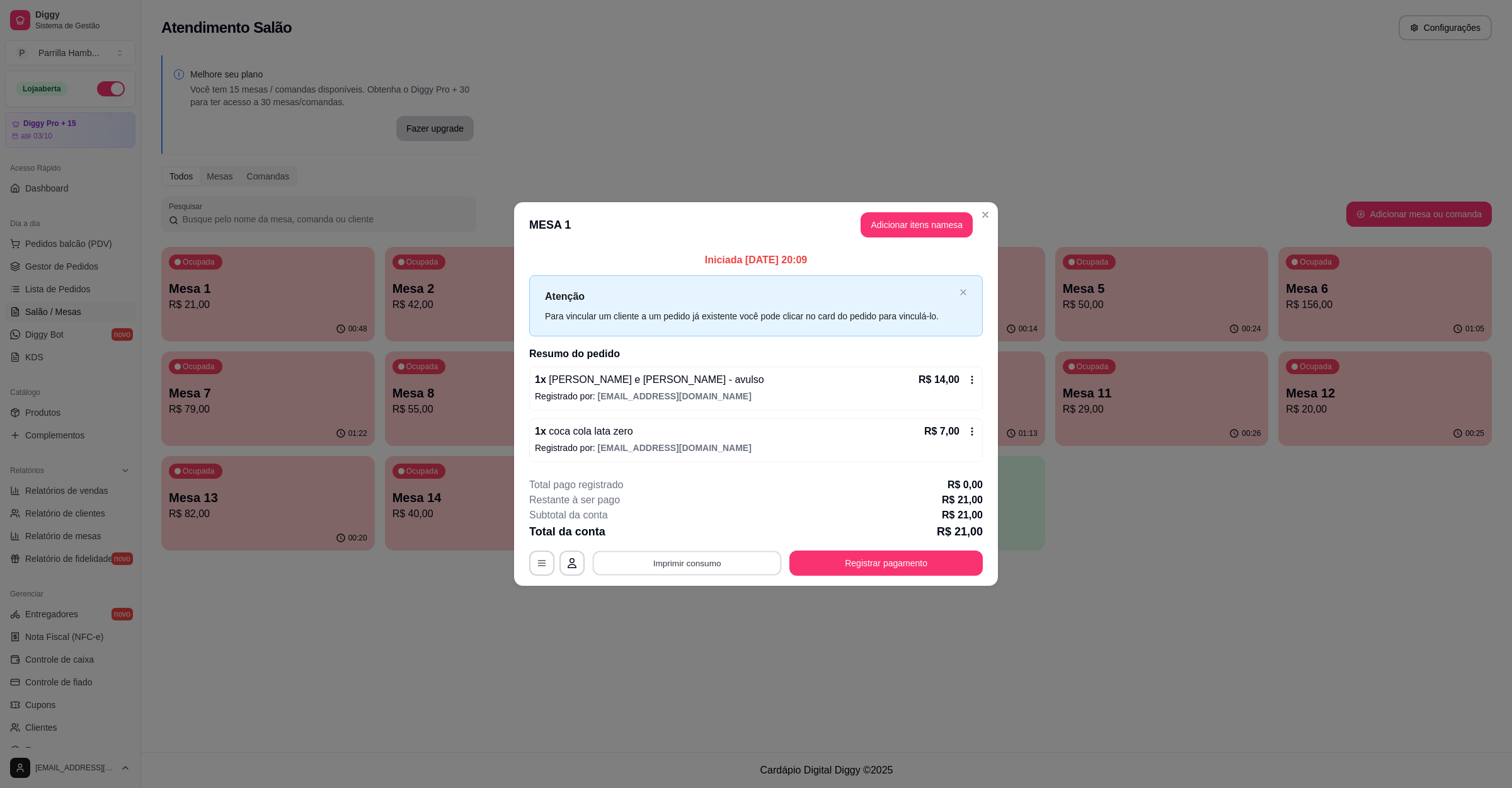
click at [656, 561] on button "Imprimir consumo" at bounding box center [687, 563] width 189 height 24
click at [672, 538] on button "IMPRESSORA" at bounding box center [690, 538] width 74 height 17
click at [352, 485] on div "Ocupada Mesa 13 R$ 82,00" at bounding box center [268, 490] width 214 height 70
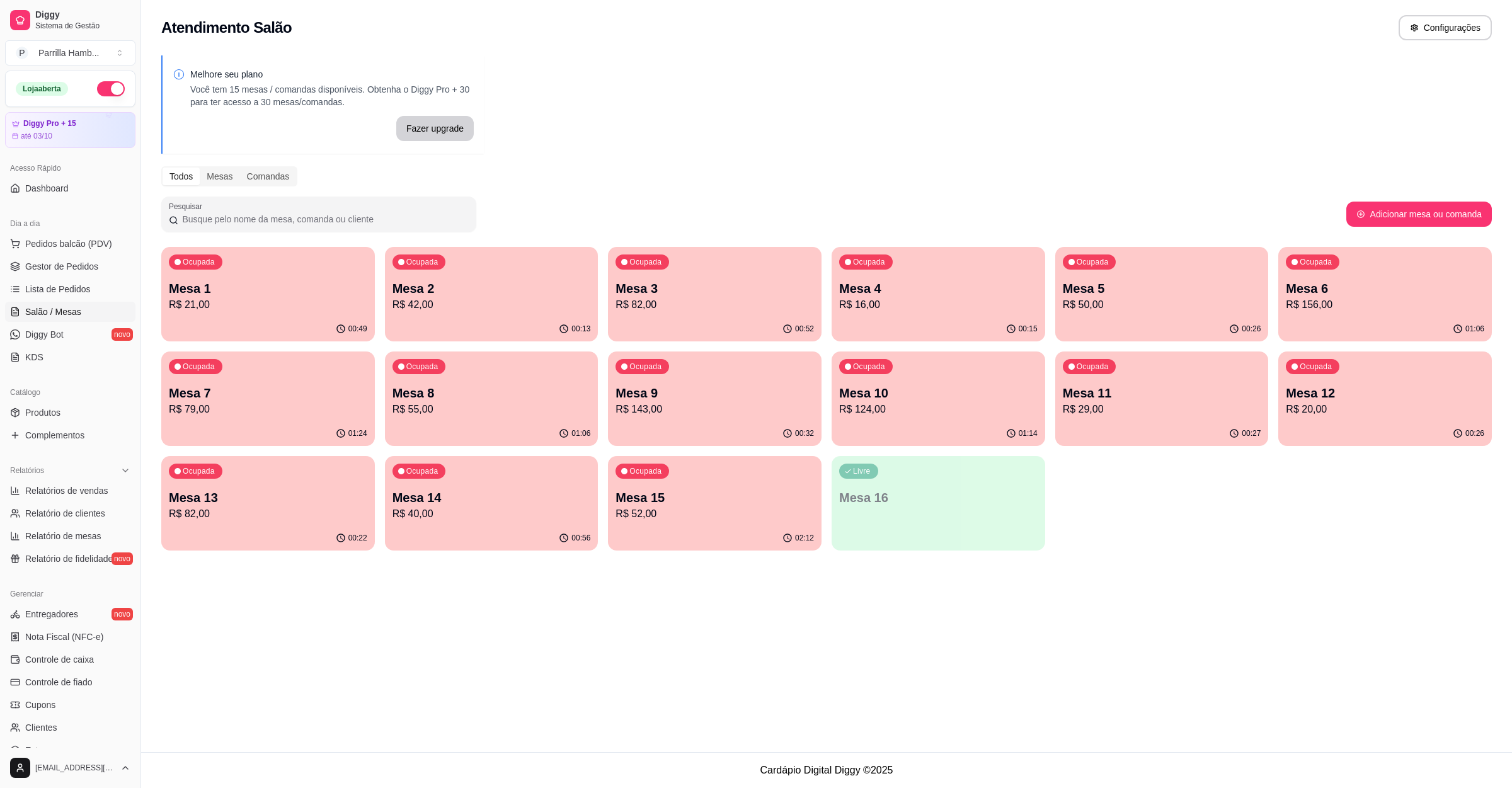
click at [323, 274] on div "Ocupada Mesa 1 R$ 21,00" at bounding box center [268, 281] width 214 height 70
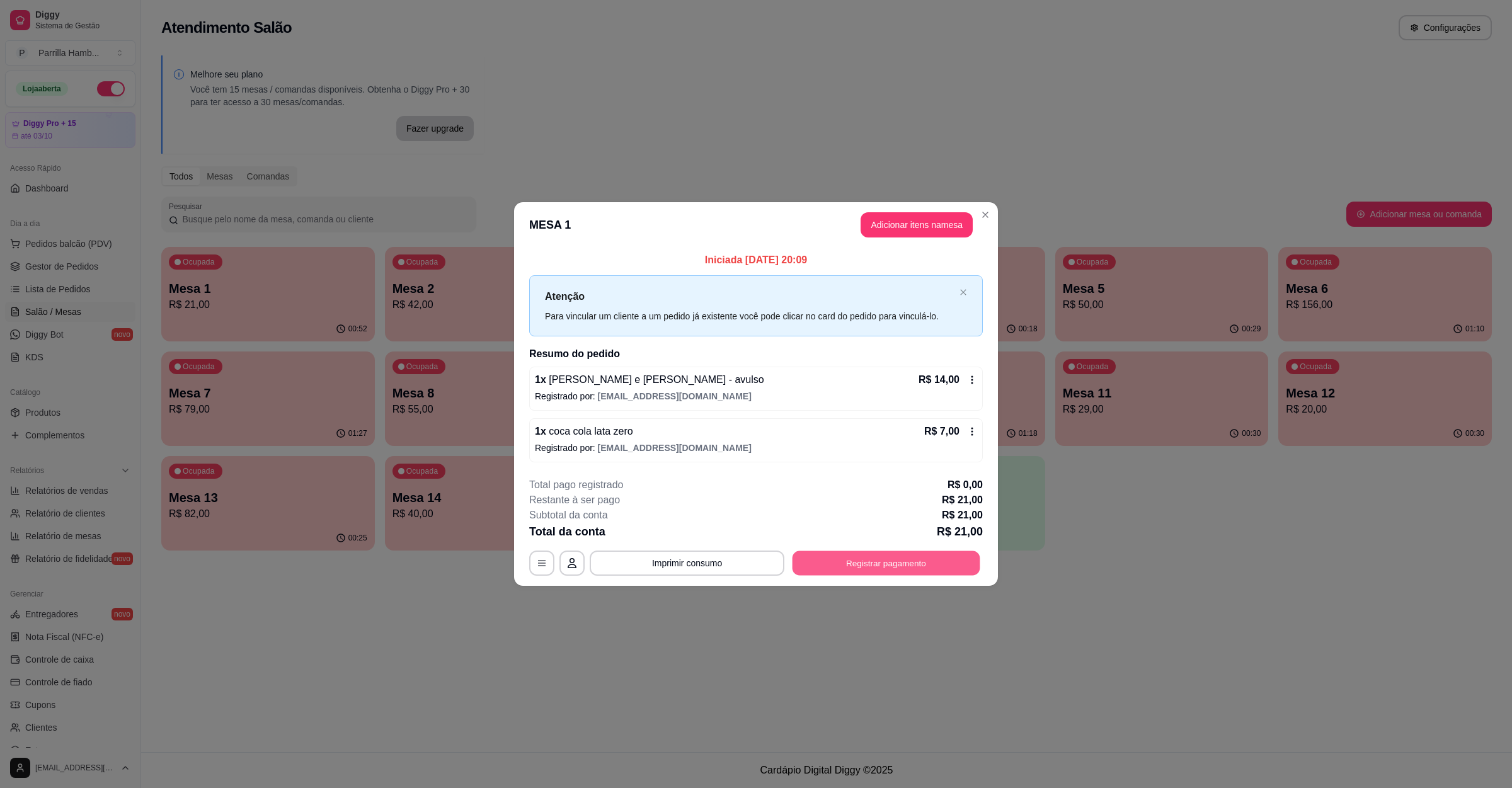
click at [923, 566] on button "Registrar pagamento" at bounding box center [887, 563] width 188 height 24
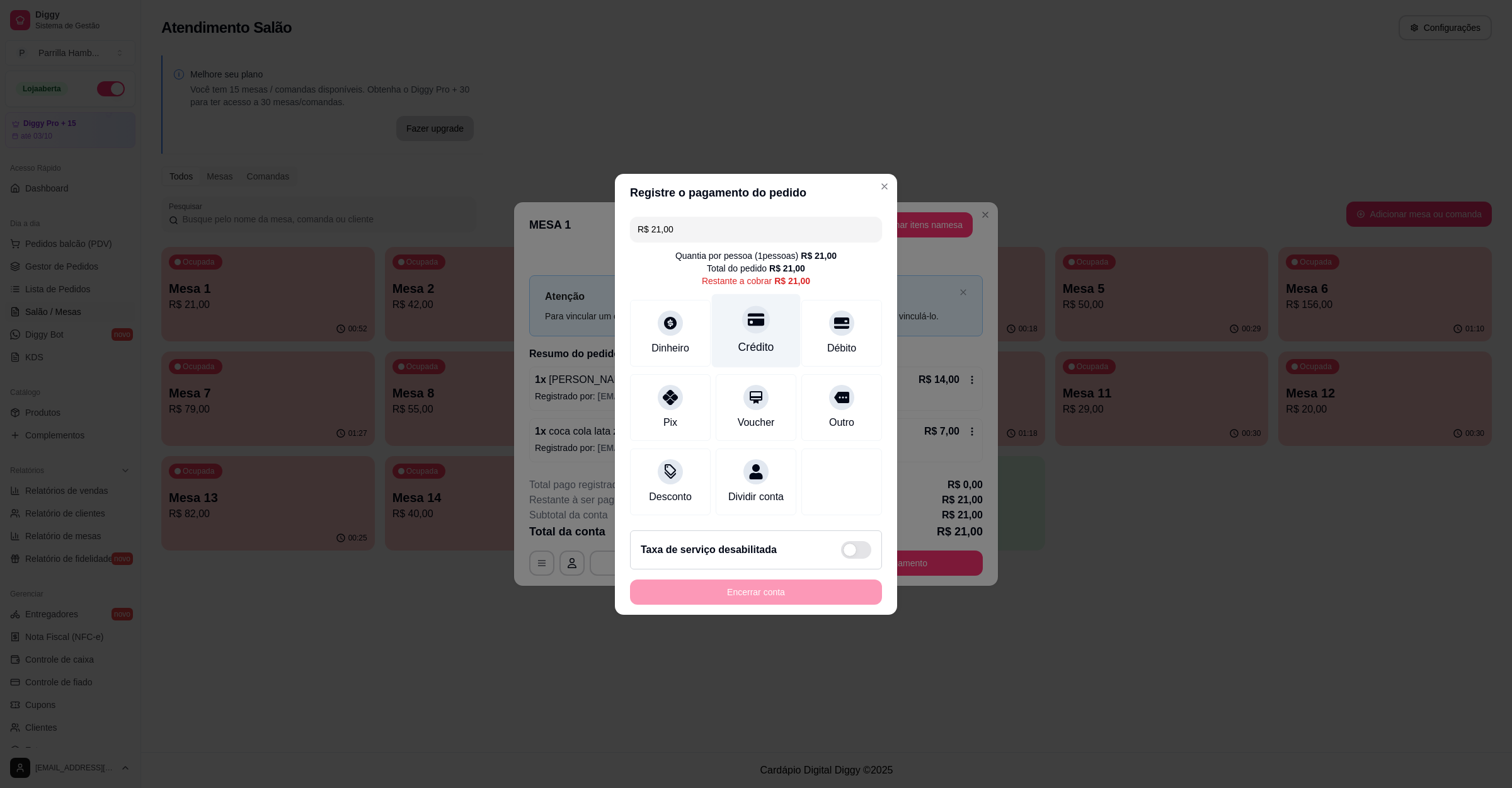
click at [758, 312] on div at bounding box center [756, 319] width 28 height 28
type input "R$ 0,00"
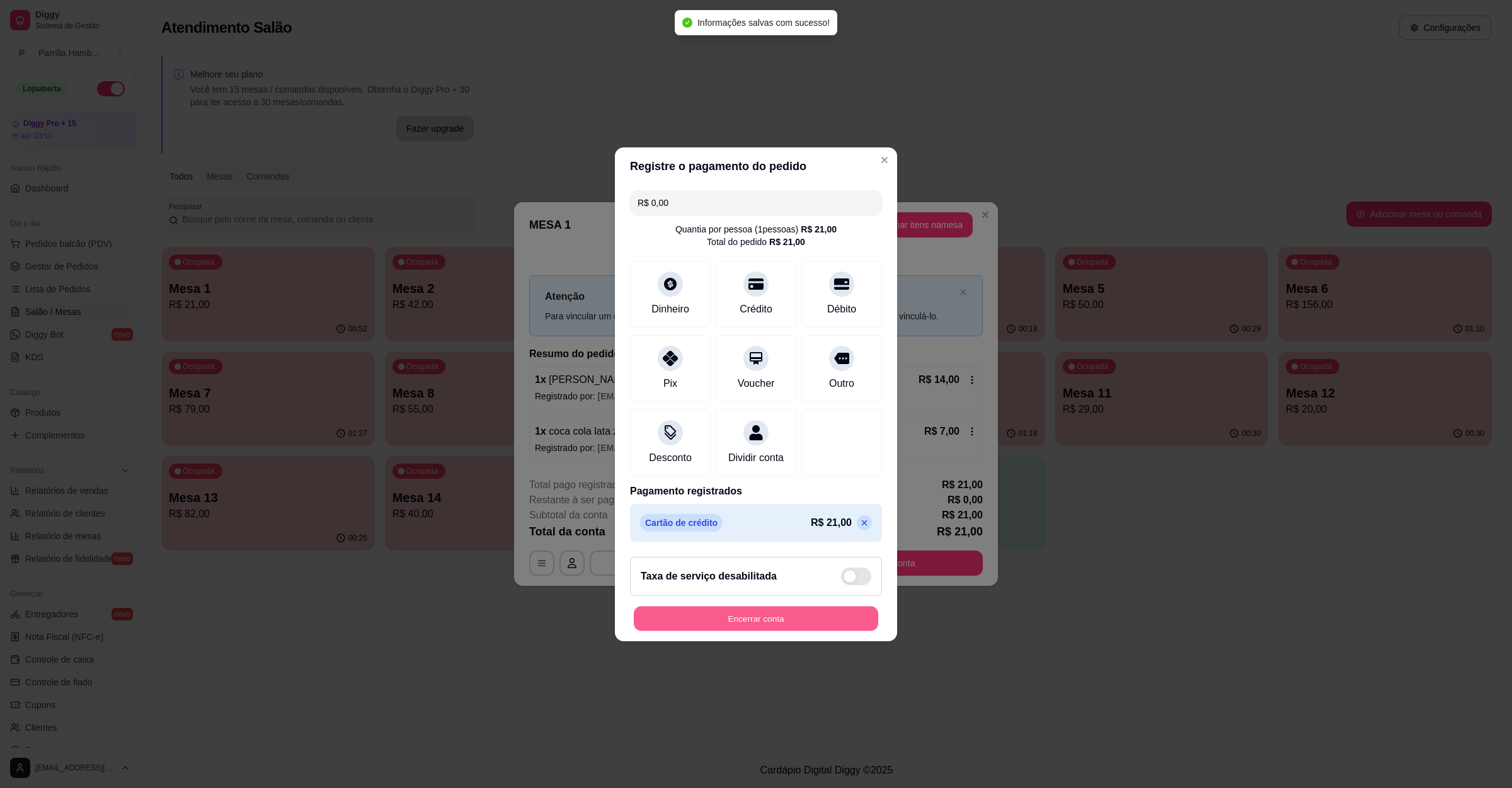
click at [794, 620] on button "Encerrar conta" at bounding box center [756, 618] width 245 height 24
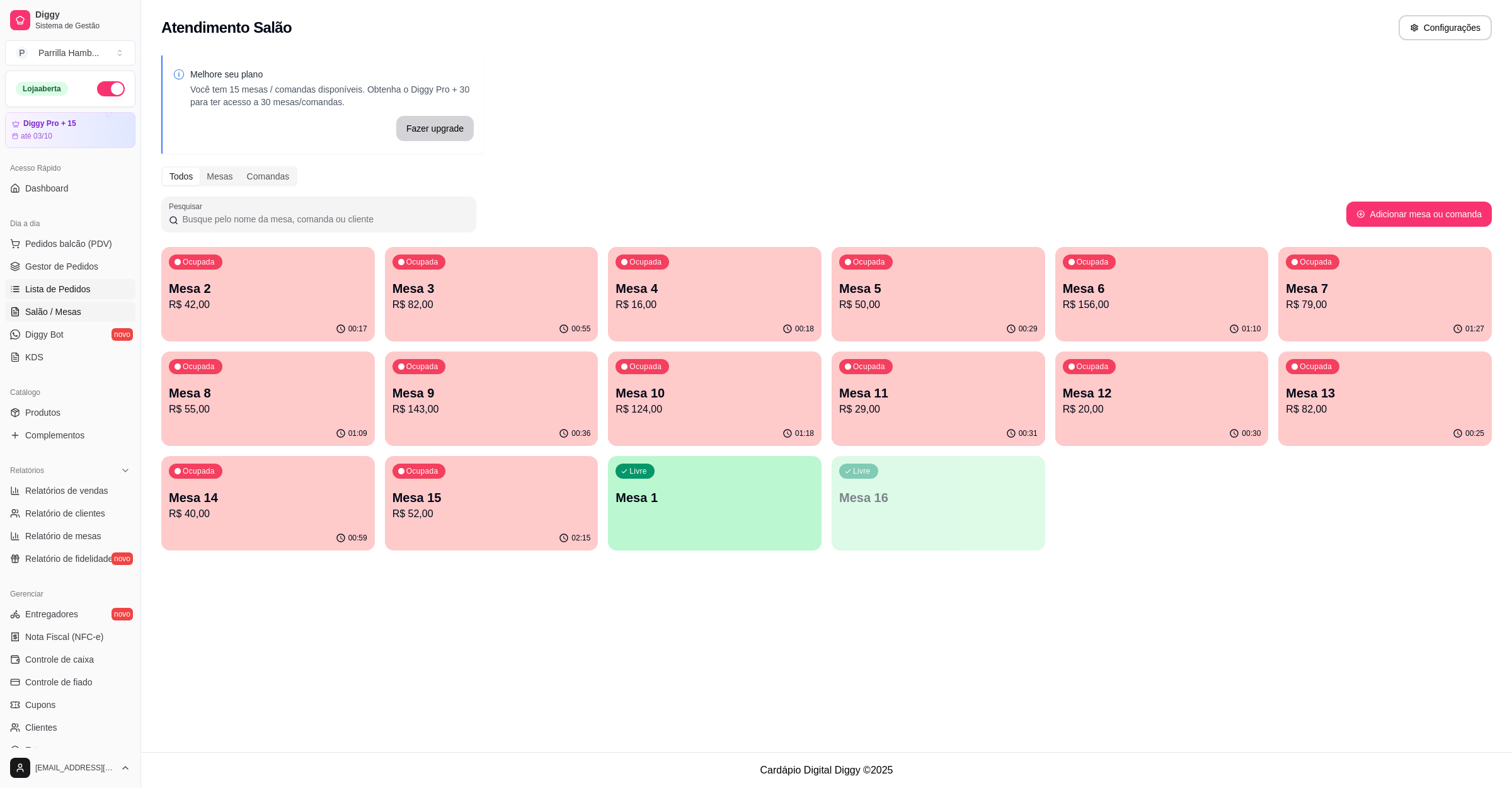
click at [85, 295] on span "Lista de Pedidos" at bounding box center [58, 289] width 65 height 13
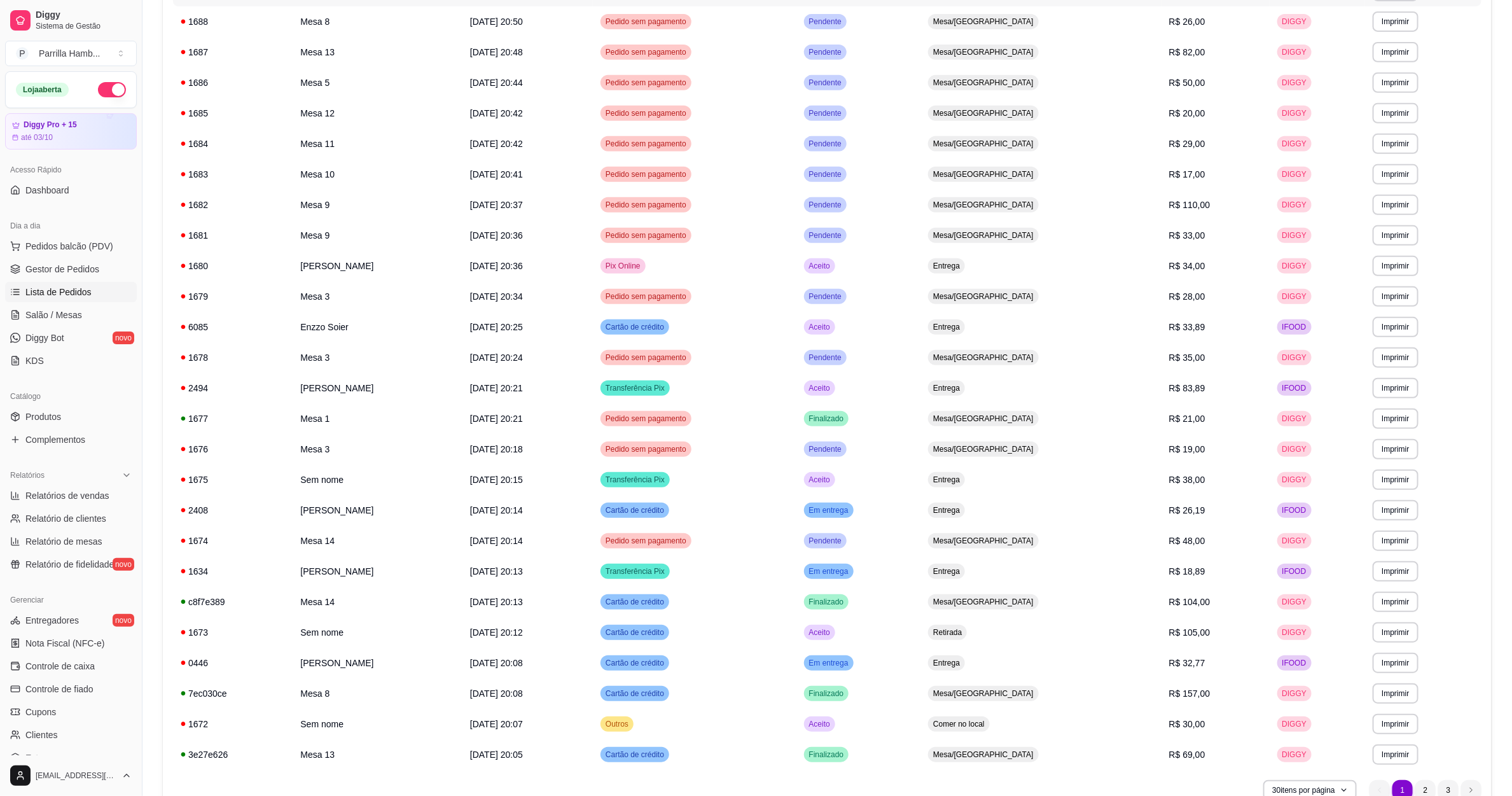
scroll to position [397, 0]
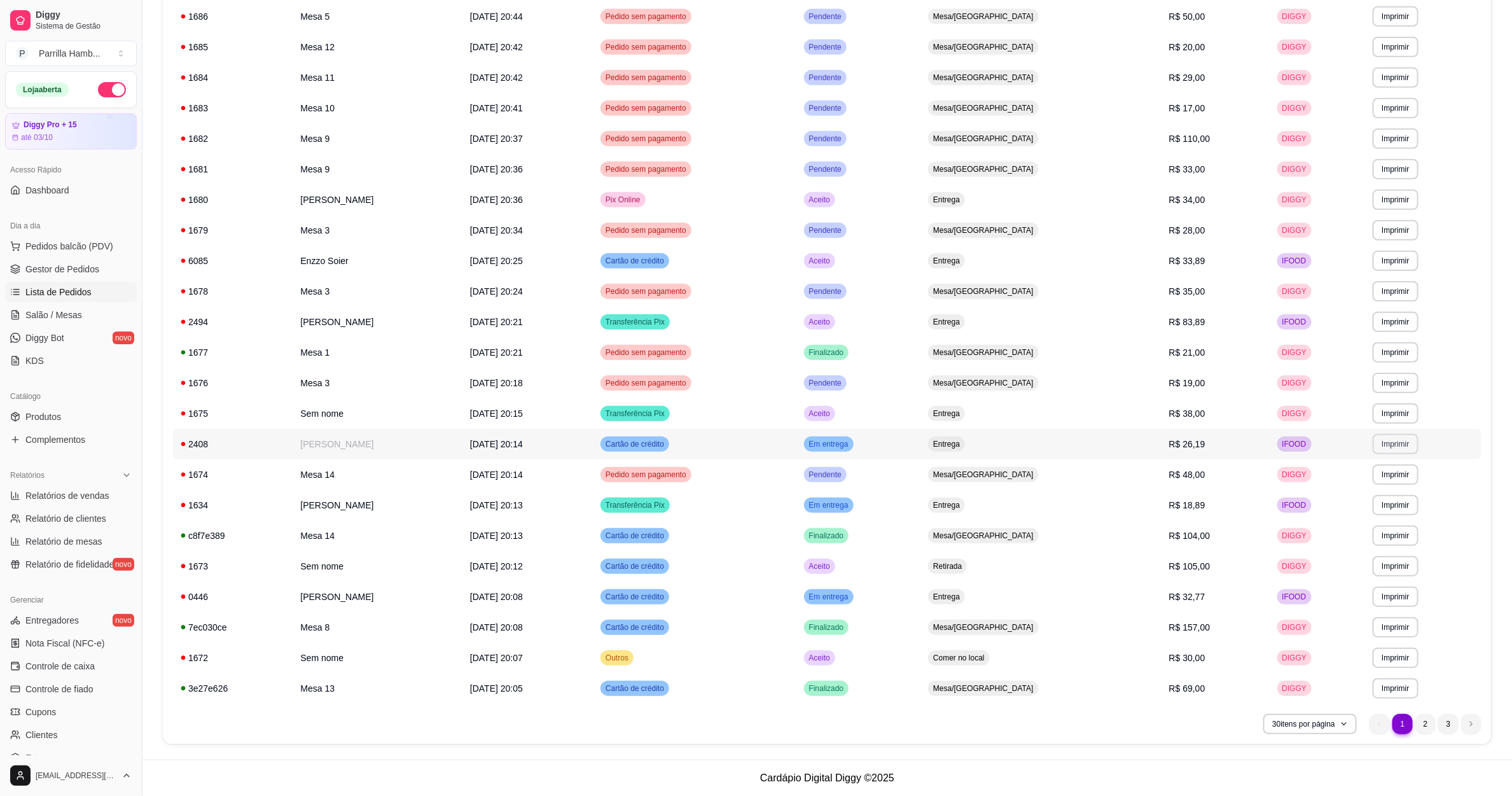
click at [1386, 446] on button "Imprimir" at bounding box center [1395, 445] width 45 height 21
click at [1350, 490] on button "IMPRESSORA" at bounding box center [1364, 489] width 89 height 20
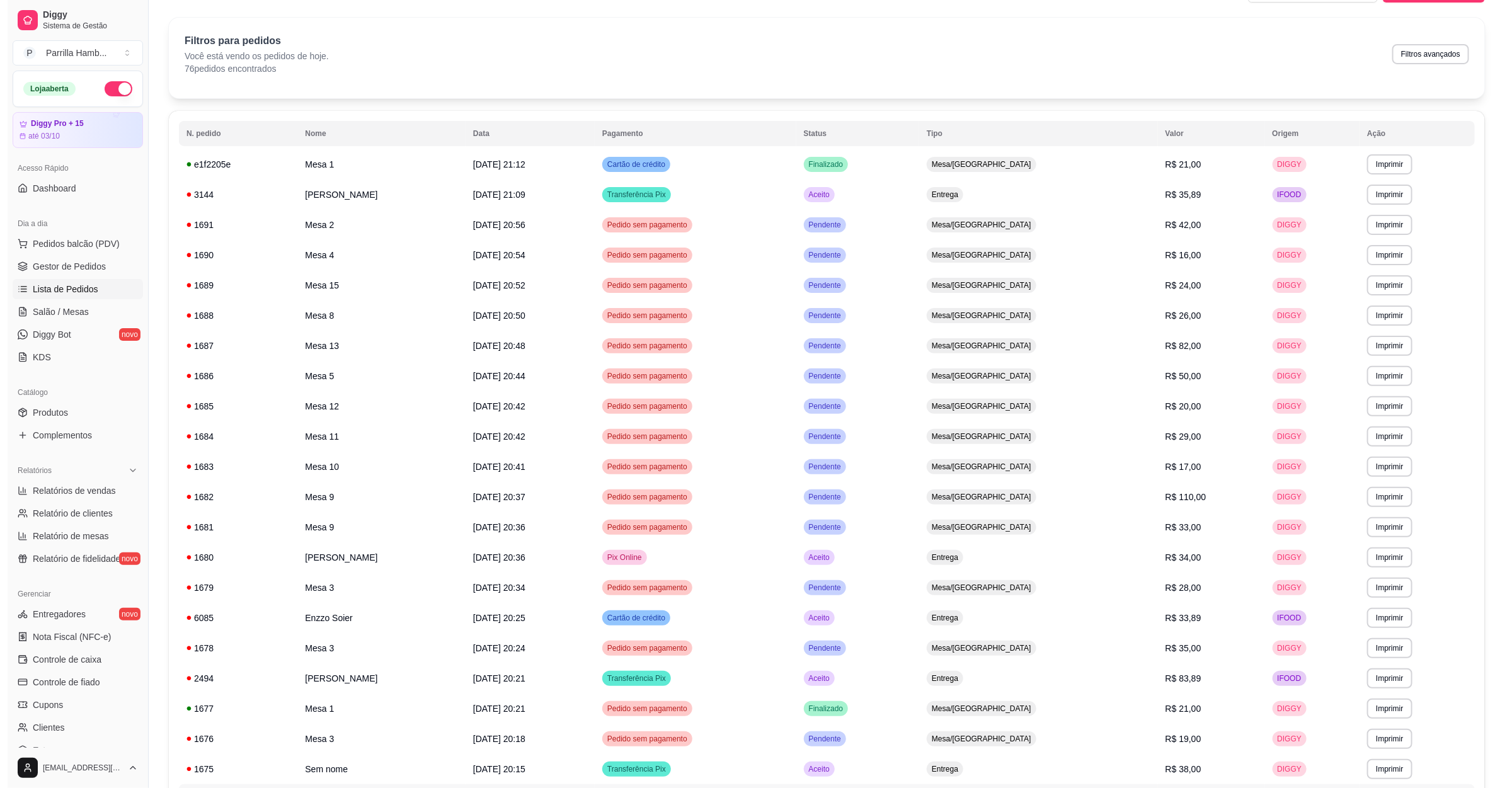
scroll to position [0, 0]
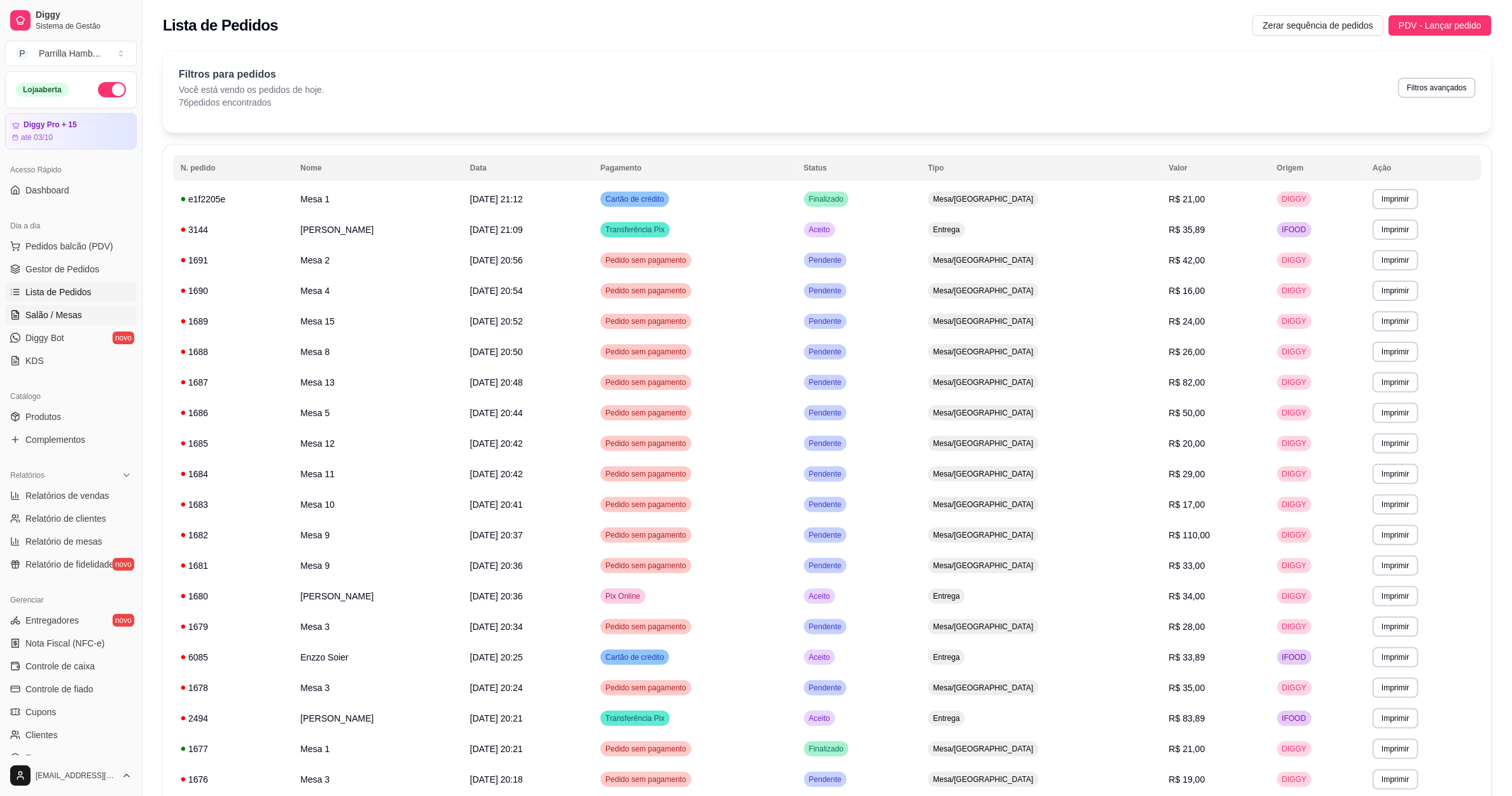
click at [101, 321] on link "Salão / Mesas" at bounding box center [70, 315] width 132 height 21
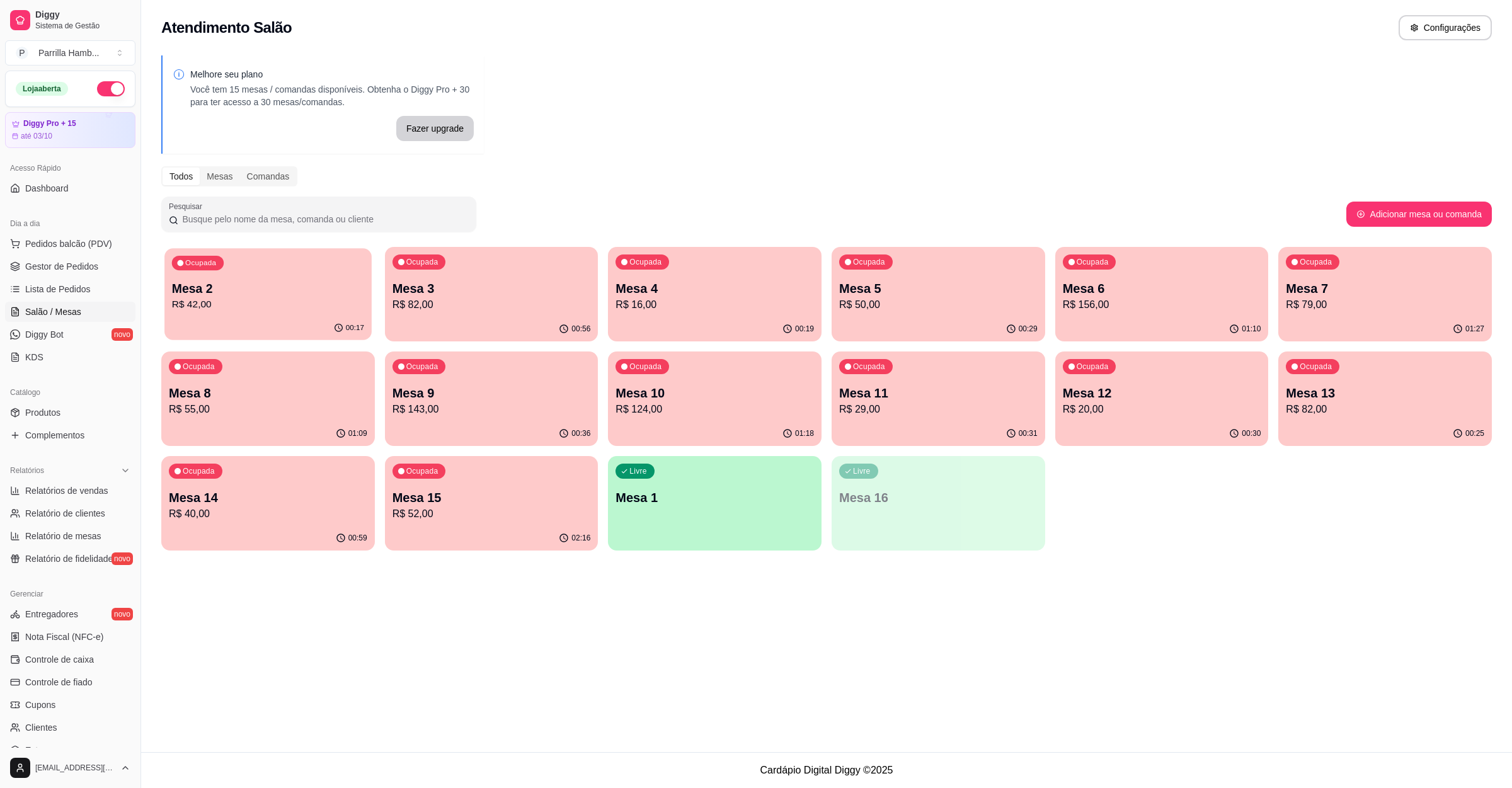
click at [263, 310] on p "R$ 42,00" at bounding box center [268, 305] width 193 height 15
click at [475, 307] on p "R$ 82,00" at bounding box center [491, 305] width 198 height 15
click at [647, 296] on p "Mesa 4" at bounding box center [714, 288] width 198 height 18
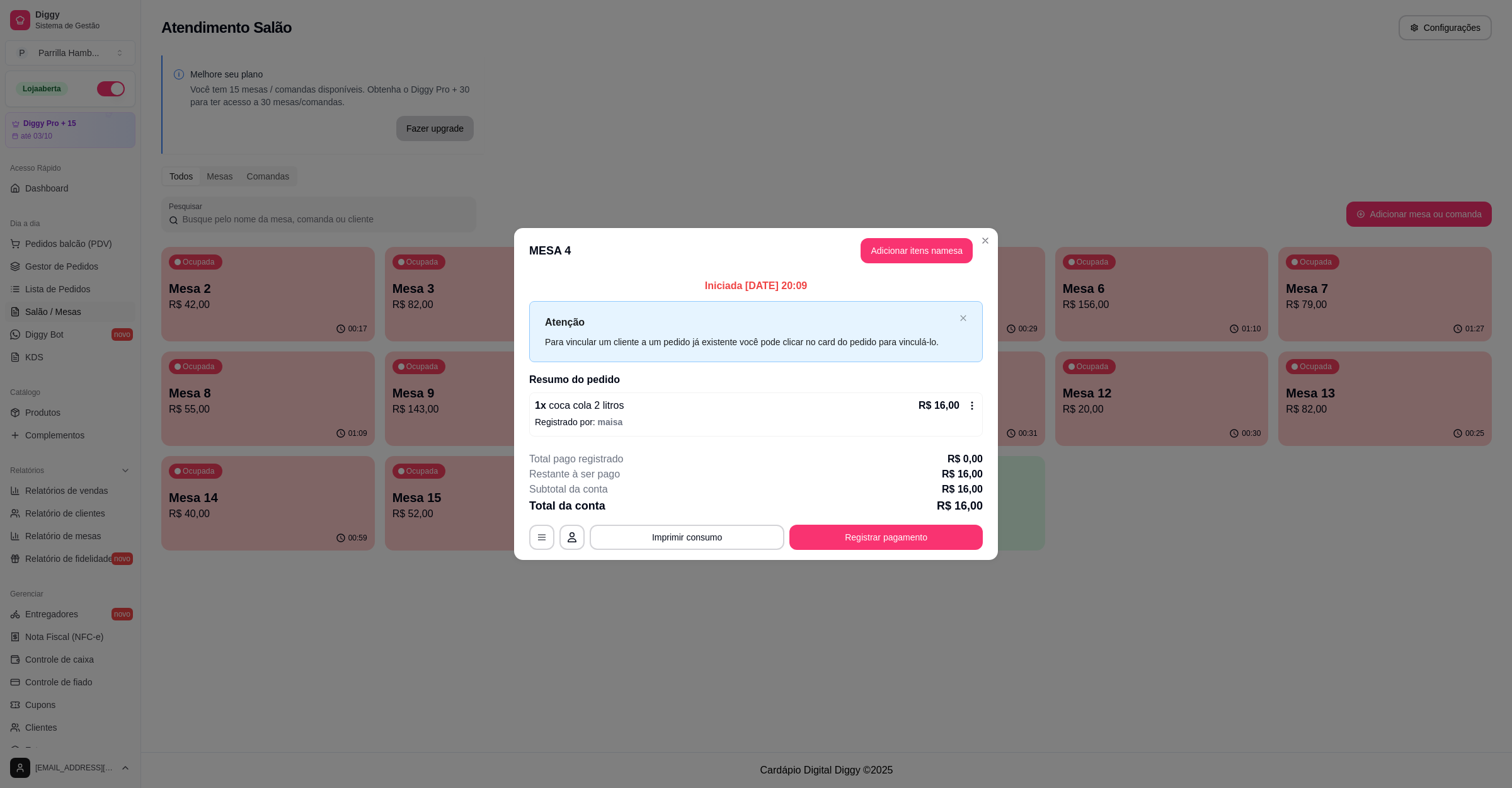
click at [524, 335] on div "Iniciada [DATE] 20:09 Atenção Para vincular um cliente a um pedido já existente…" at bounding box center [756, 357] width 484 height 168
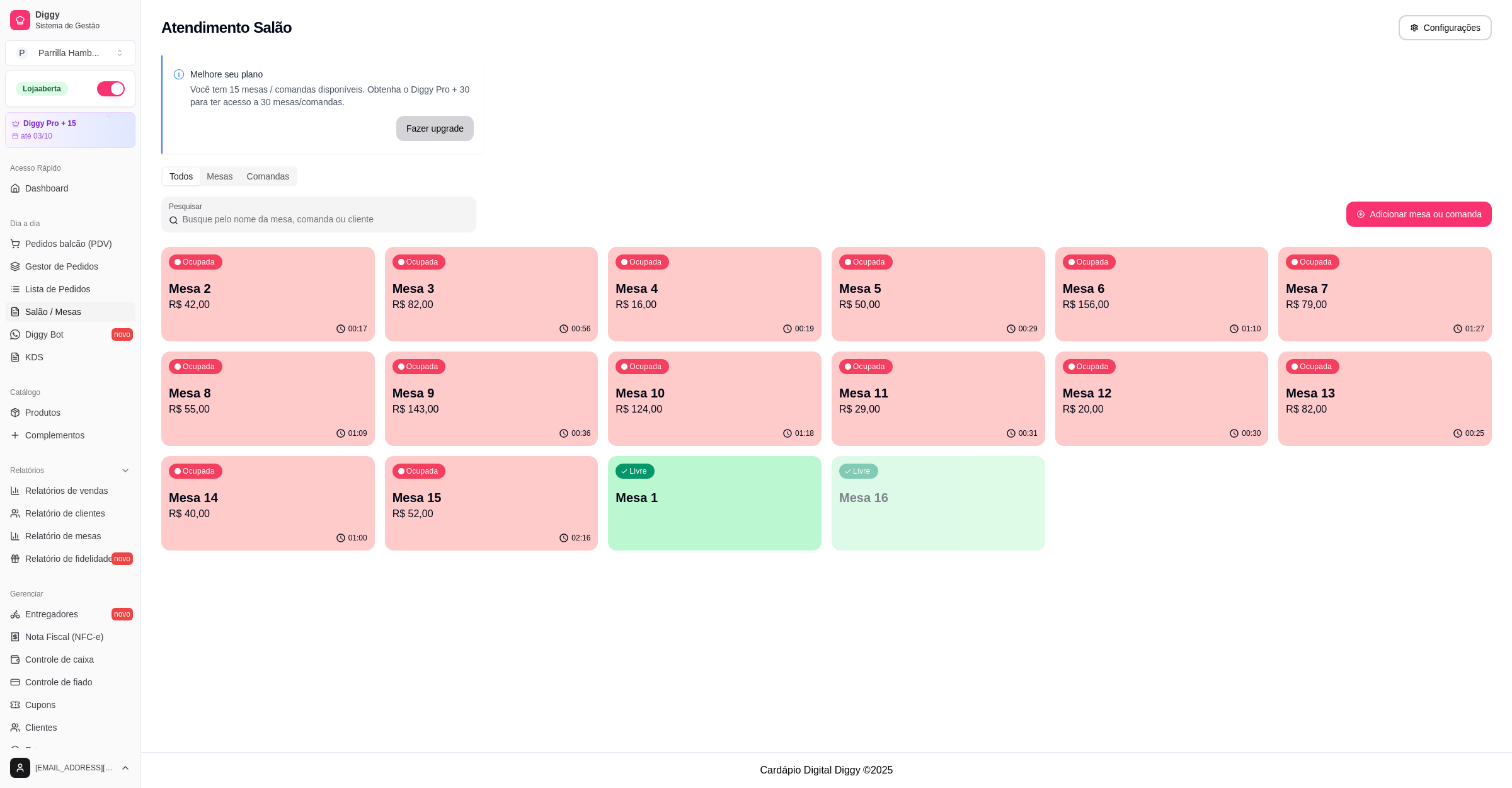
click at [949, 300] on p "R$ 50,00" at bounding box center [938, 305] width 198 height 15
click at [1157, 309] on p "R$ 156,00" at bounding box center [1161, 305] width 198 height 15
click at [1337, 324] on div "01:27" at bounding box center [1385, 329] width 214 height 24
click at [326, 365] on div "Ocupada Mesa 8 R$ 55,00" at bounding box center [268, 386] width 214 height 70
click at [509, 412] on p "R$ 143,00" at bounding box center [491, 409] width 193 height 15
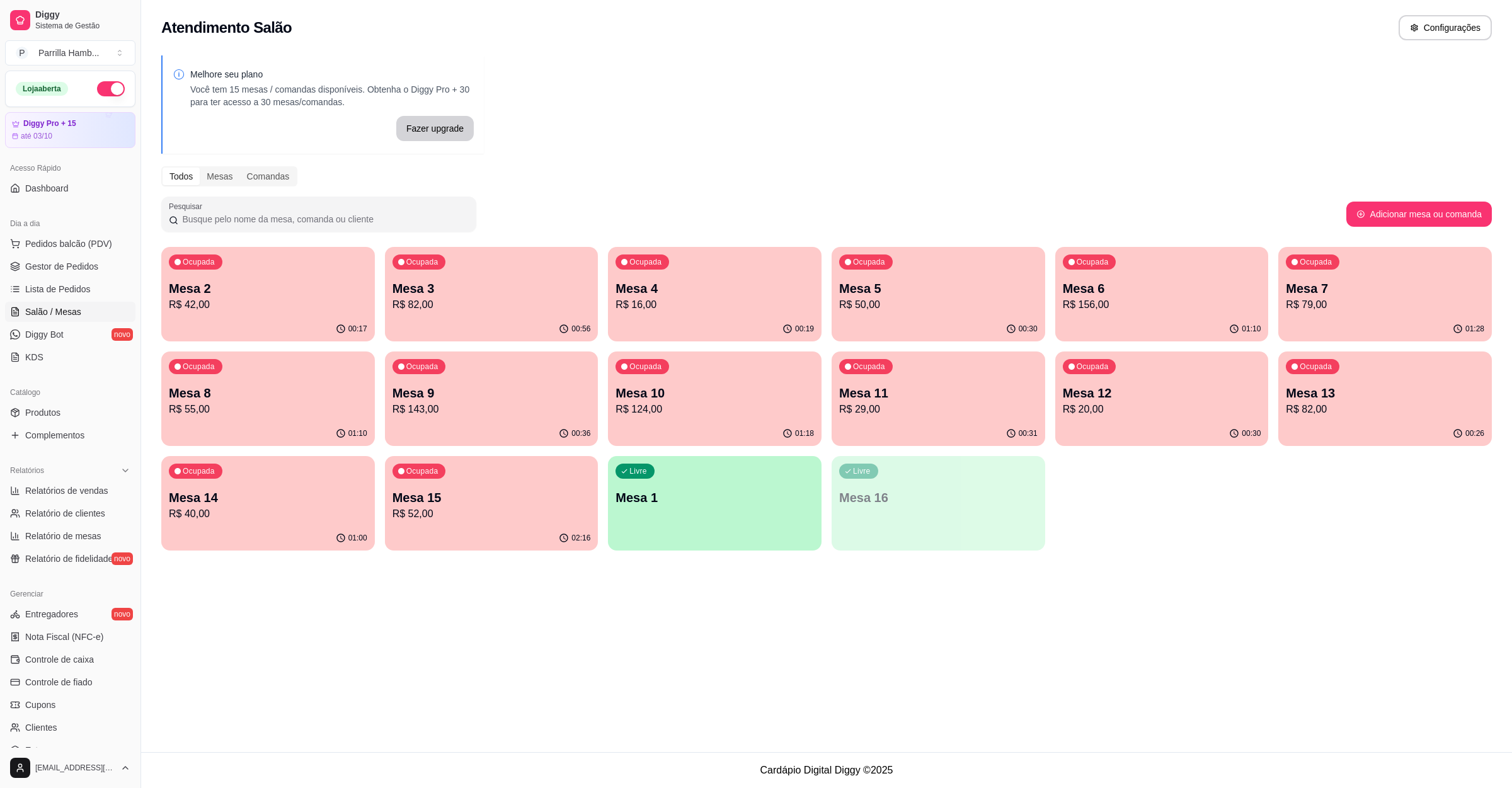
click at [732, 387] on p "Mesa 10" at bounding box center [714, 393] width 198 height 18
click at [919, 381] on div "Ocupada Mesa 11 R$ 29,00" at bounding box center [939, 386] width 214 height 70
click at [1179, 393] on p "Mesa 12" at bounding box center [1161, 393] width 198 height 18
click at [997, 405] on p "R$ 29,00" at bounding box center [938, 409] width 198 height 15
click at [1170, 421] on div "Ocupada Mesa 12 R$ 20,00" at bounding box center [1162, 386] width 214 height 70
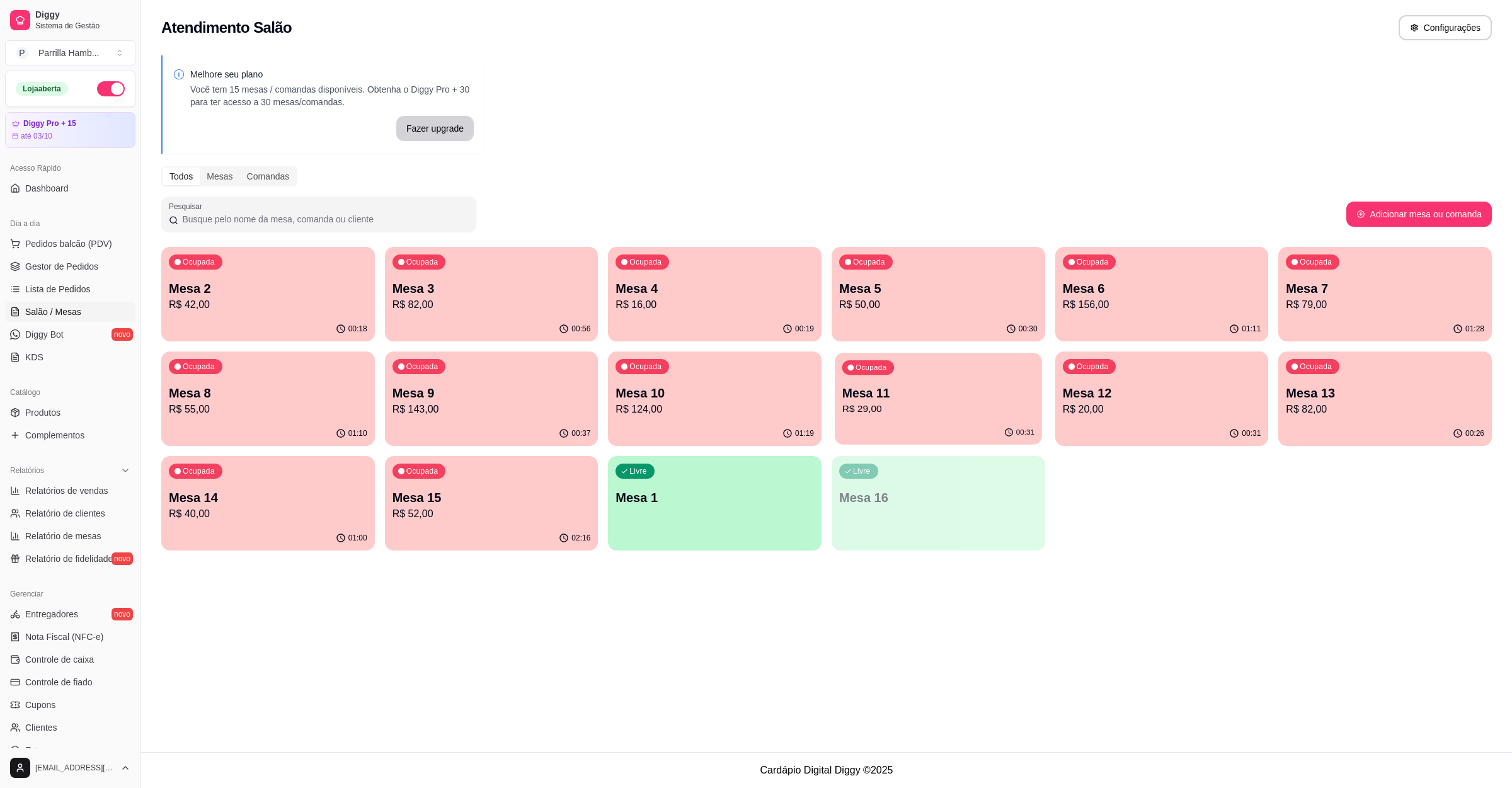
click at [949, 426] on div "00:31" at bounding box center [938, 433] width 207 height 24
click at [1376, 387] on p "Mesa 13" at bounding box center [1385, 394] width 193 height 17
click at [314, 501] on p "Mesa 14" at bounding box center [267, 497] width 198 height 18
click at [469, 541] on div "02:16" at bounding box center [492, 538] width 214 height 24
click at [308, 501] on p "Mesa 14" at bounding box center [267, 497] width 198 height 18
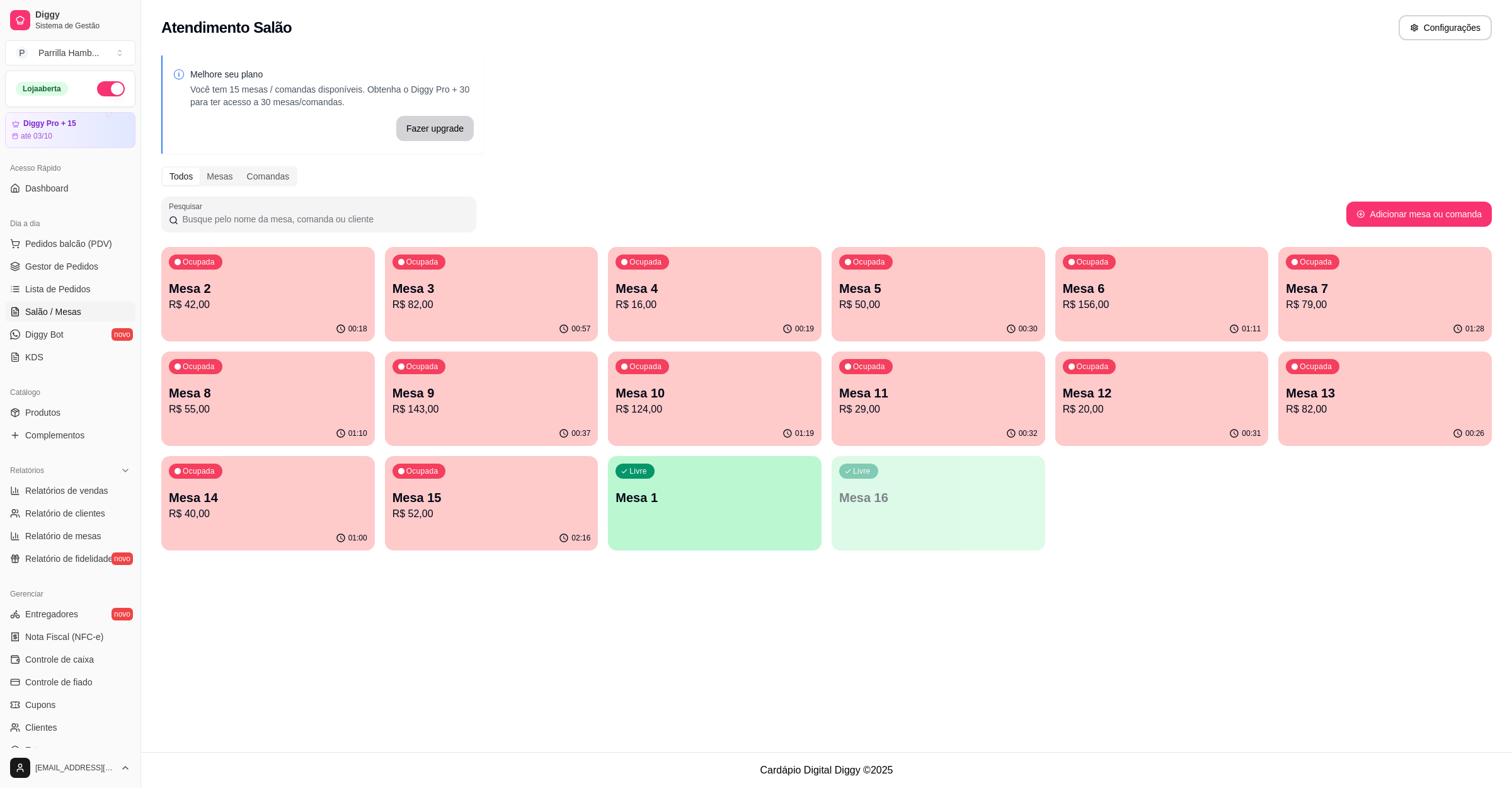
click at [1437, 410] on p "R$ 82,00" at bounding box center [1385, 409] width 198 height 15
click at [958, 401] on p "Mesa 11" at bounding box center [938, 393] width 198 height 18
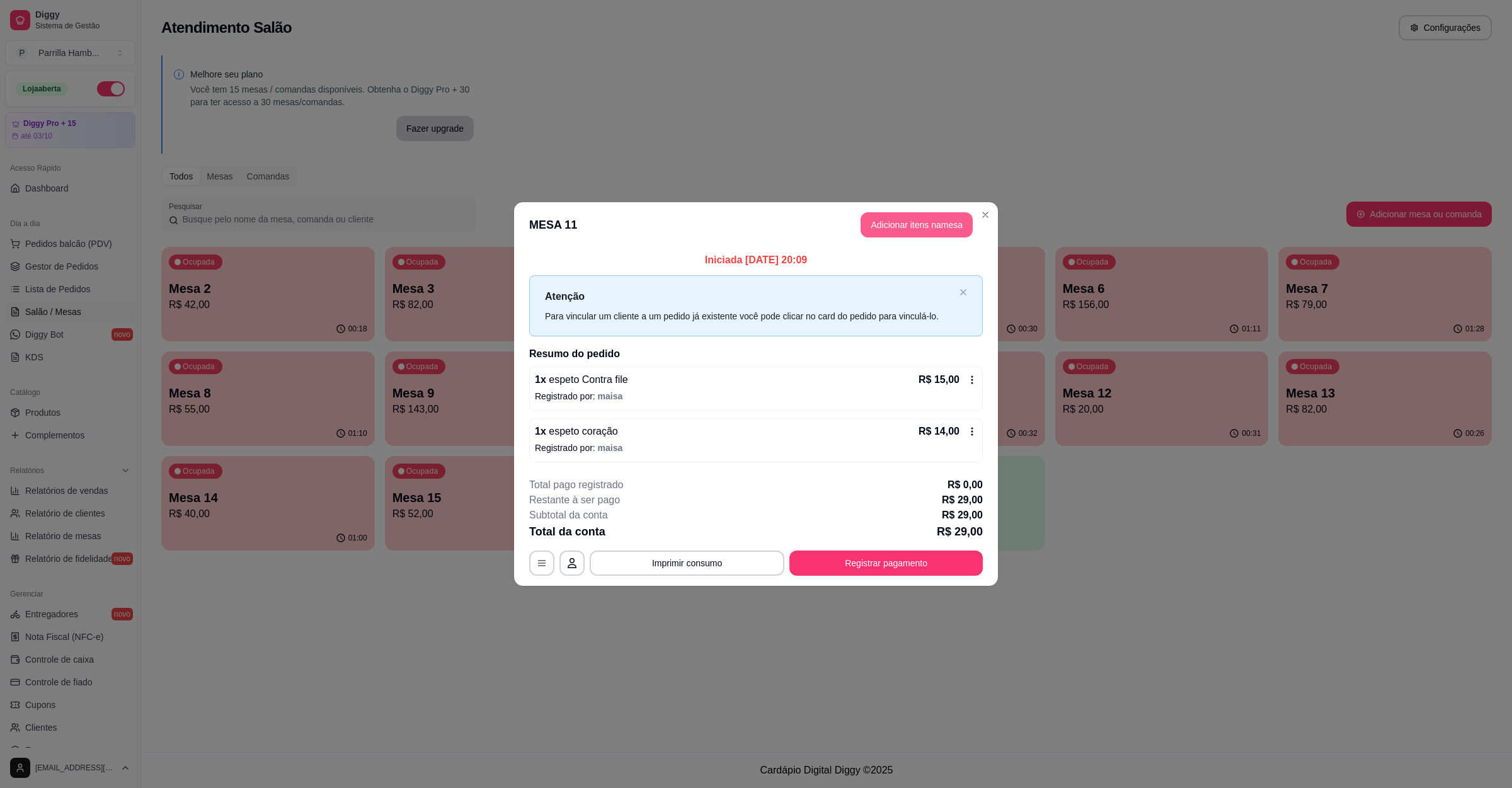
click at [930, 234] on button "Adicionar itens na mesa" at bounding box center [917, 224] width 113 height 25
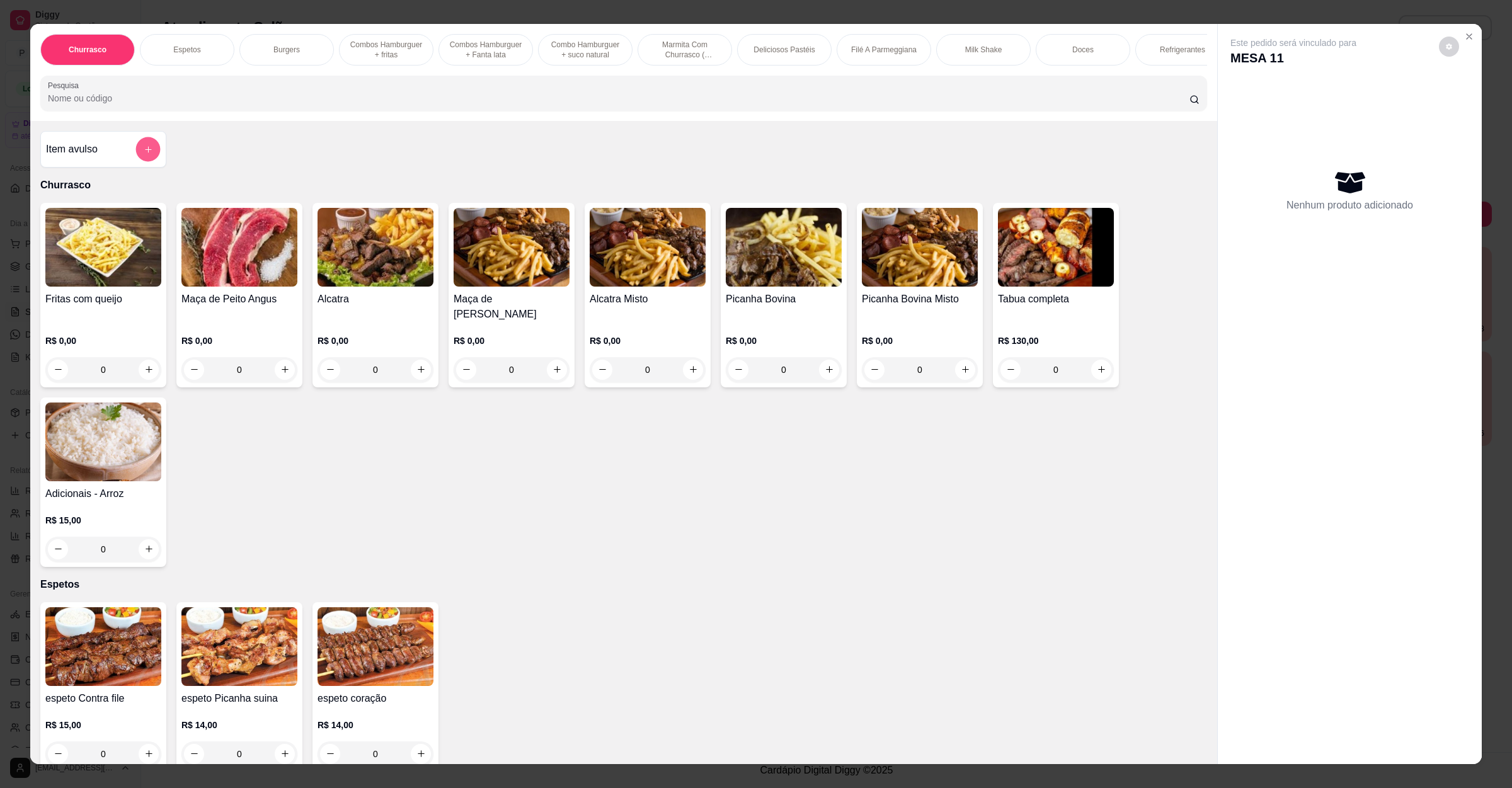
click at [143, 154] on icon "add-separate-item" at bounding box center [148, 149] width 9 height 9
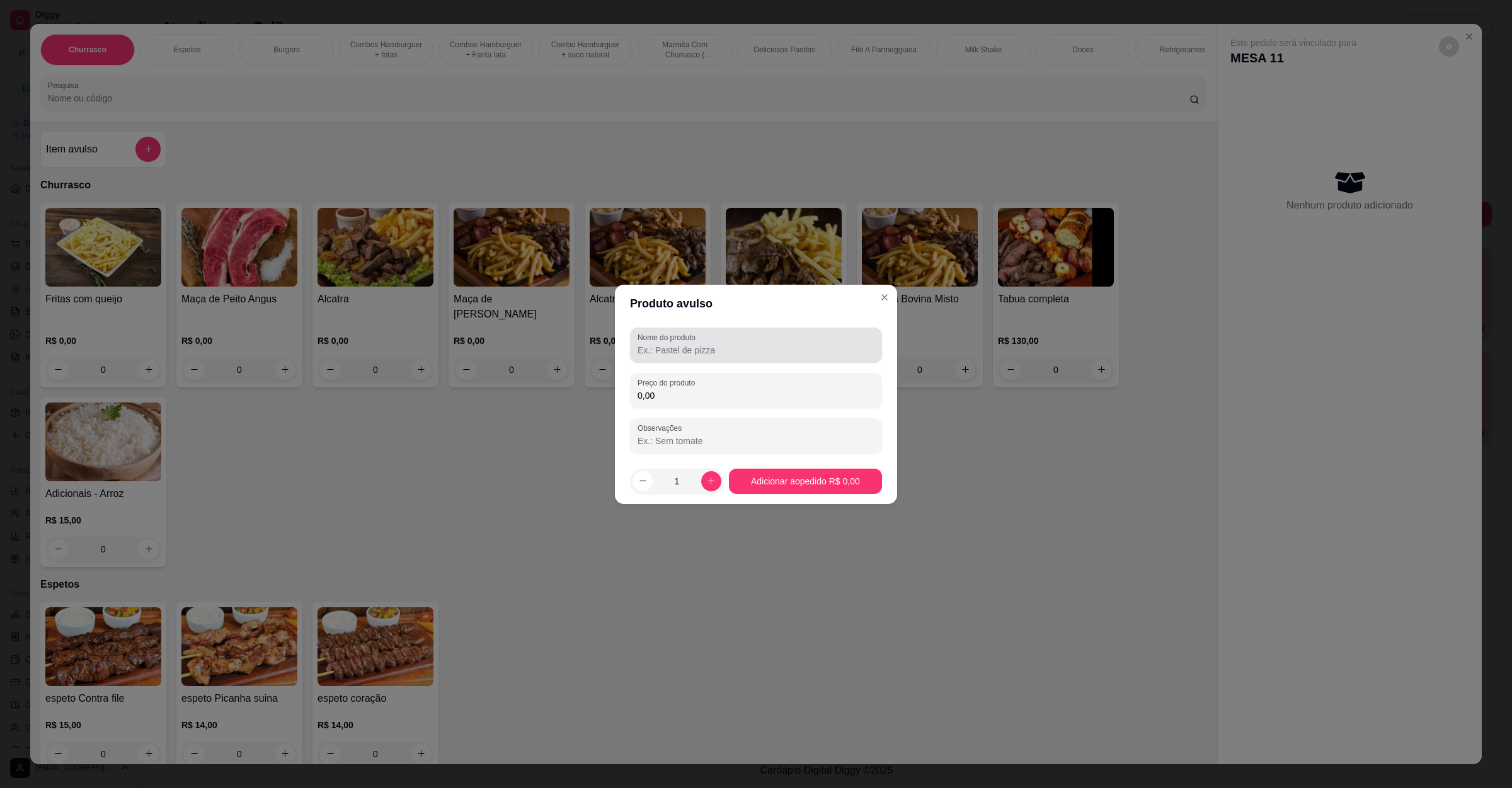
click at [709, 354] on input "Nome do produto" at bounding box center [756, 351] width 237 height 13
type input "taça de vinho"
click at [707, 408] on div "Nome do produto taça de vinho Preço do produto 0,00 Observações" at bounding box center [756, 390] width 252 height 126
click at [639, 390] on input "0,00" at bounding box center [756, 395] width 237 height 13
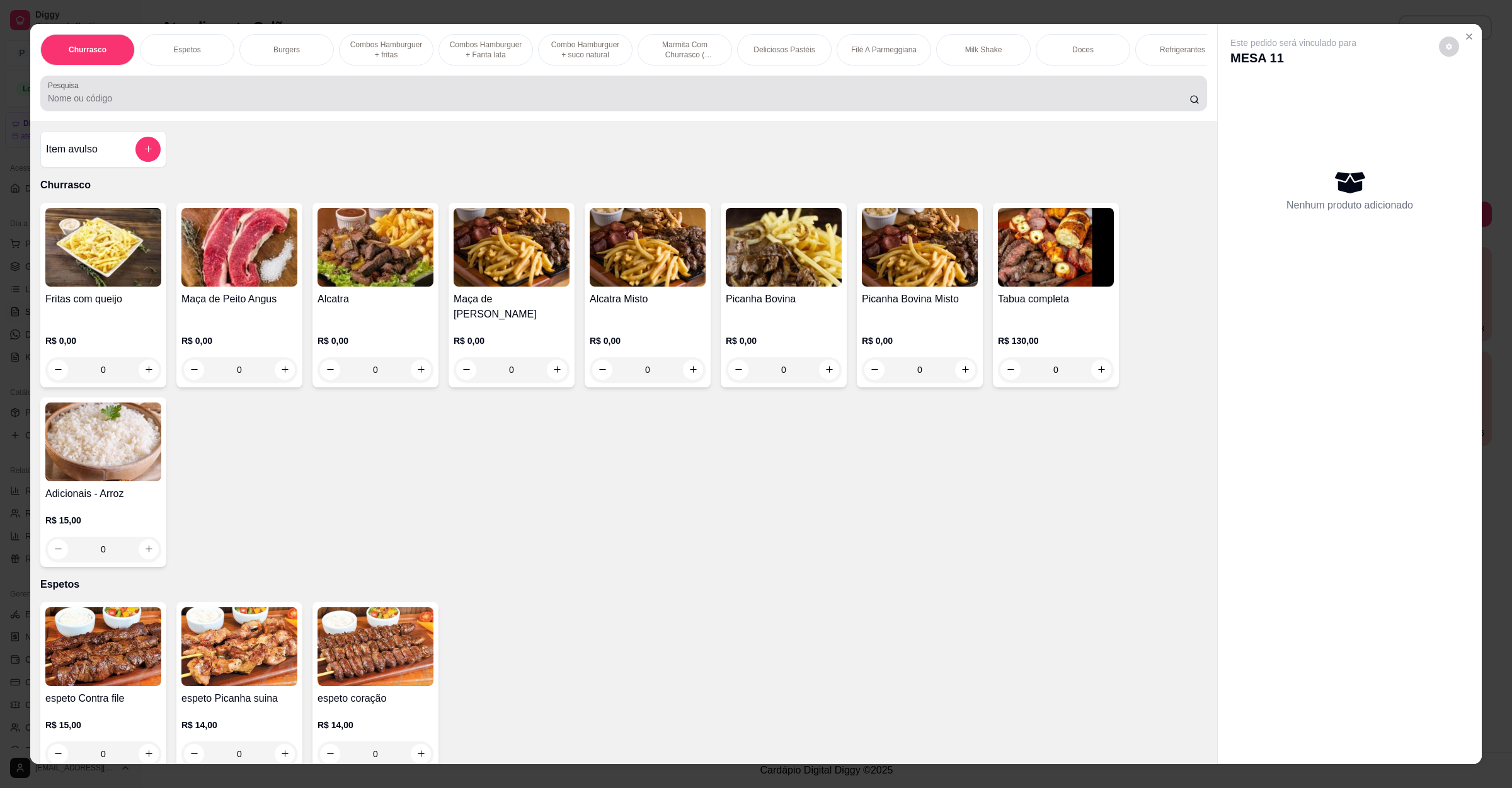
click at [102, 104] on input "Pesquisa" at bounding box center [618, 99] width 1142 height 13
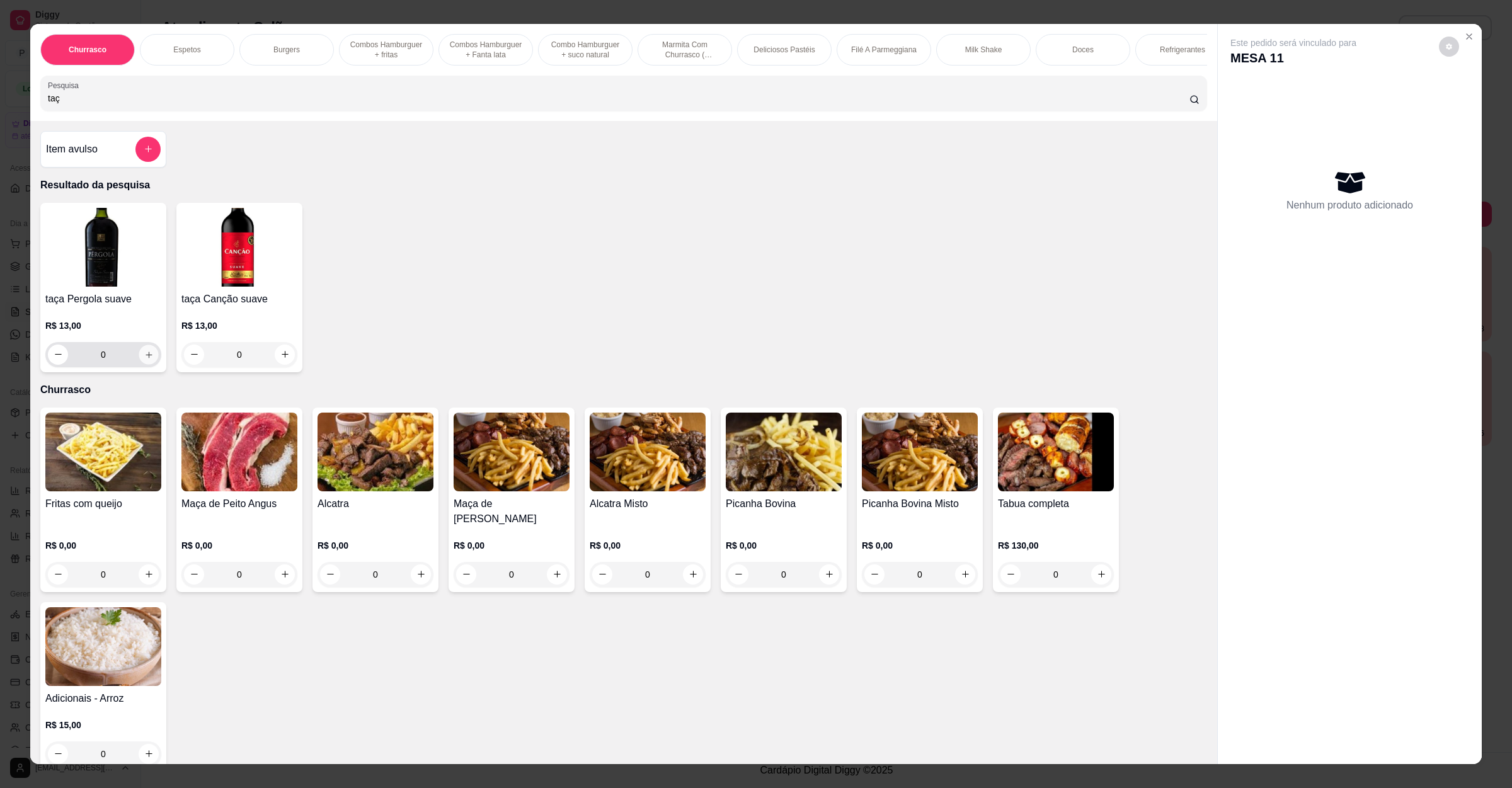
click at [144, 359] on icon "increase-product-quantity" at bounding box center [149, 354] width 9 height 9
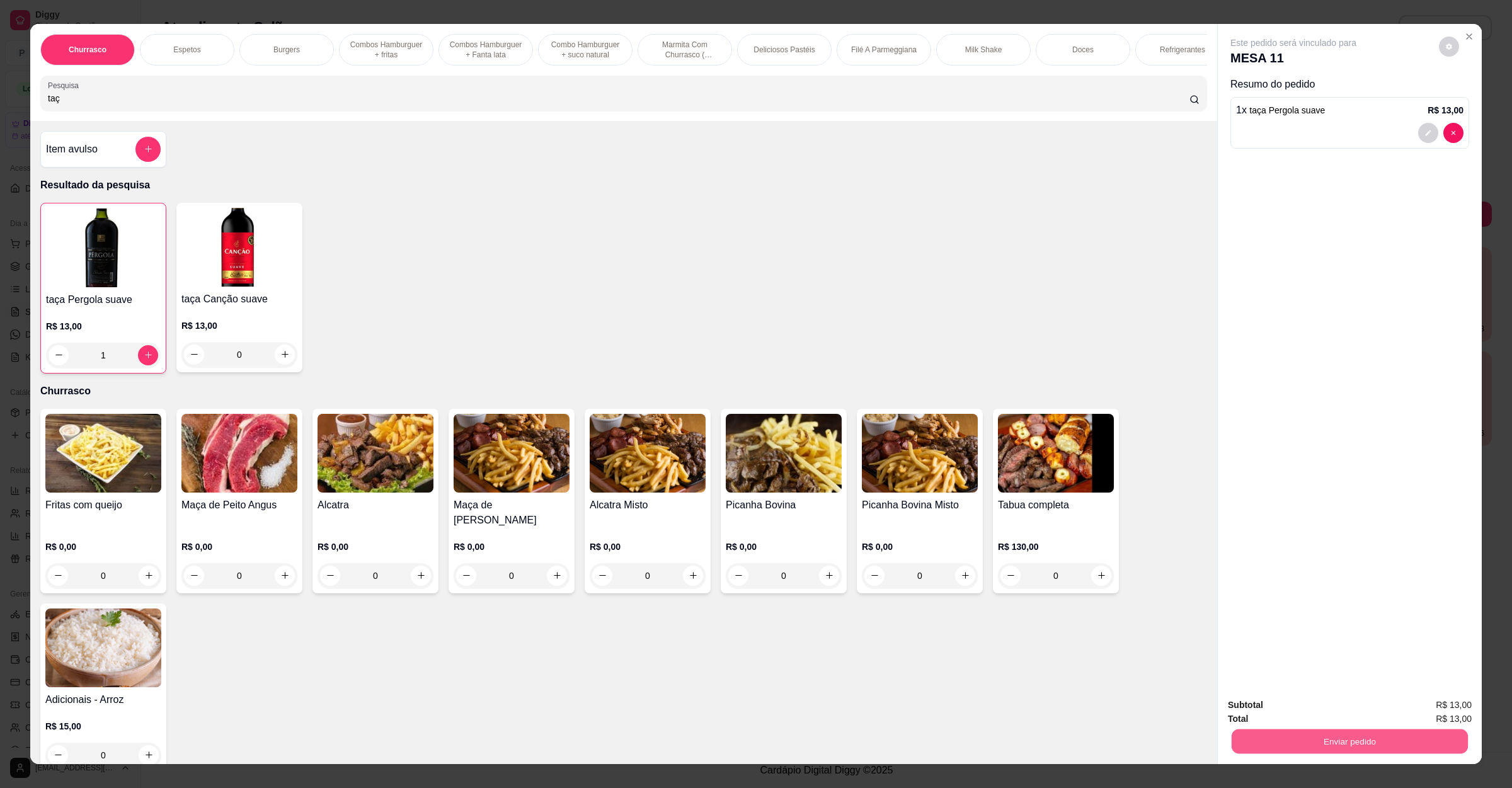
click at [1365, 745] on button "Enviar pedido" at bounding box center [1350, 741] width 236 height 24
click at [1425, 713] on button "Sim, quero registrar" at bounding box center [1425, 711] width 94 height 24
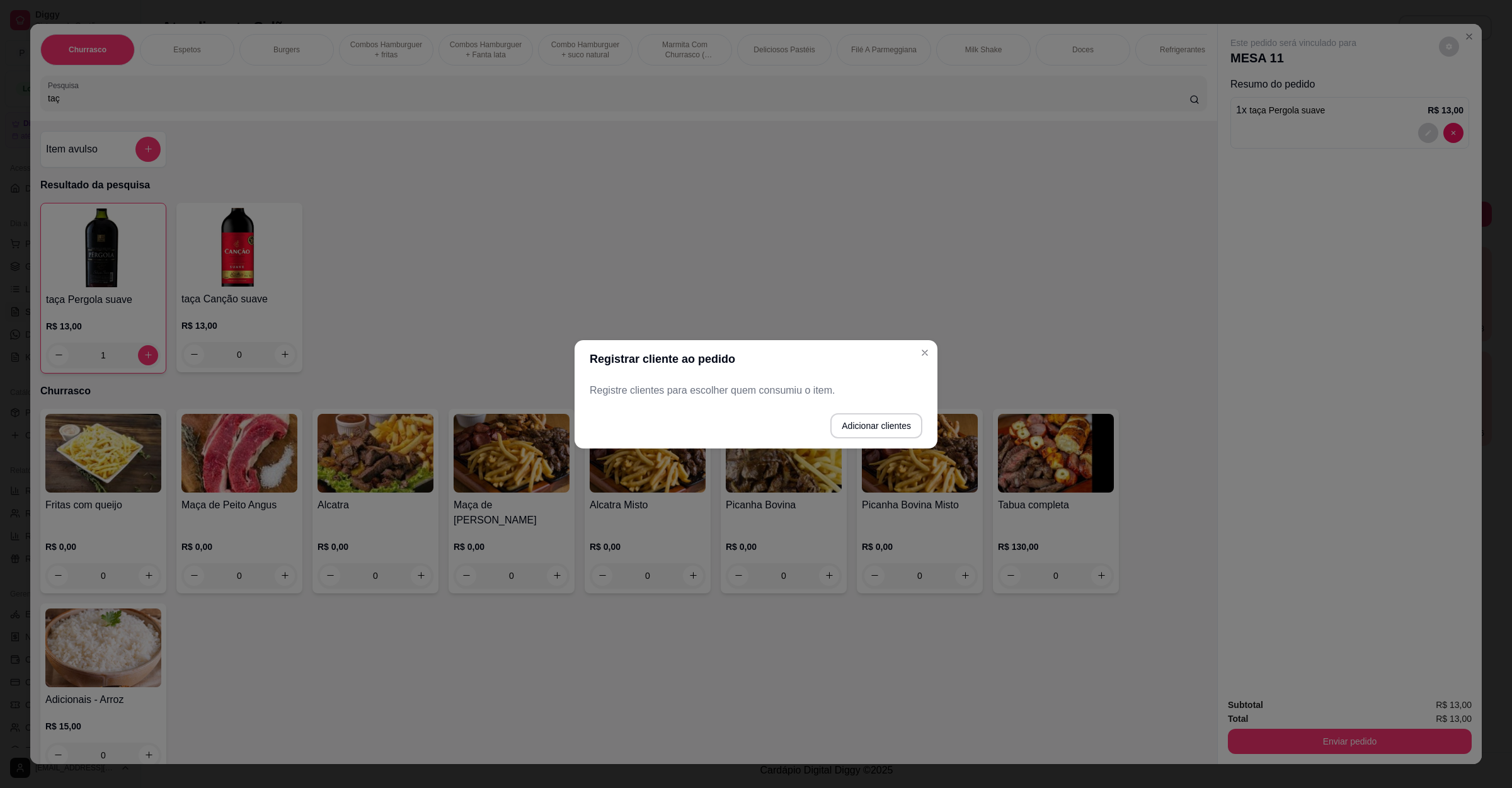
click at [912, 348] on header "Registrar cliente ao pedido" at bounding box center [756, 359] width 363 height 38
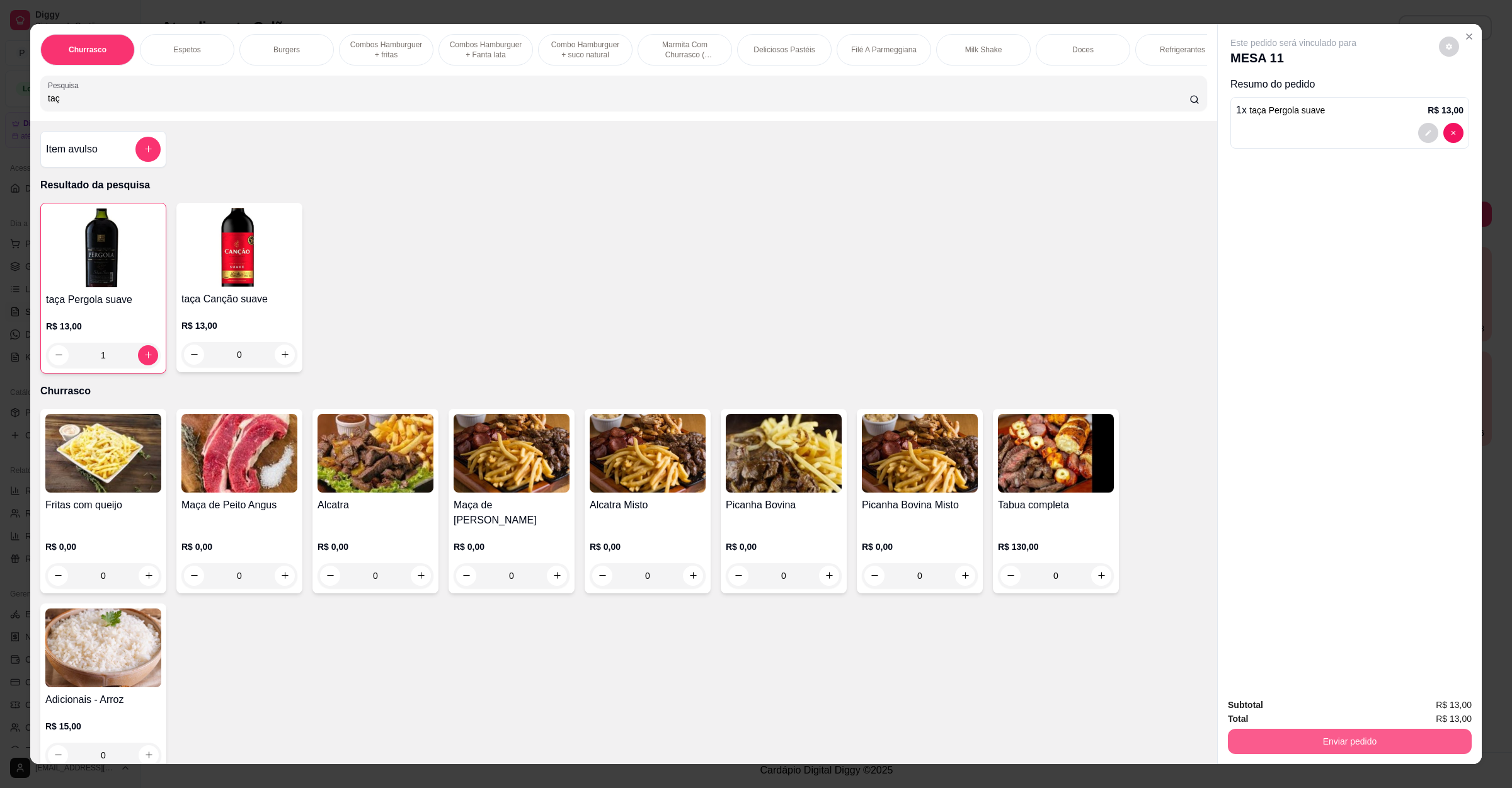
click at [1327, 732] on button "Enviar pedido" at bounding box center [1350, 741] width 244 height 25
click at [1337, 715] on button "Não registrar e enviar pedido" at bounding box center [1305, 711] width 131 height 24
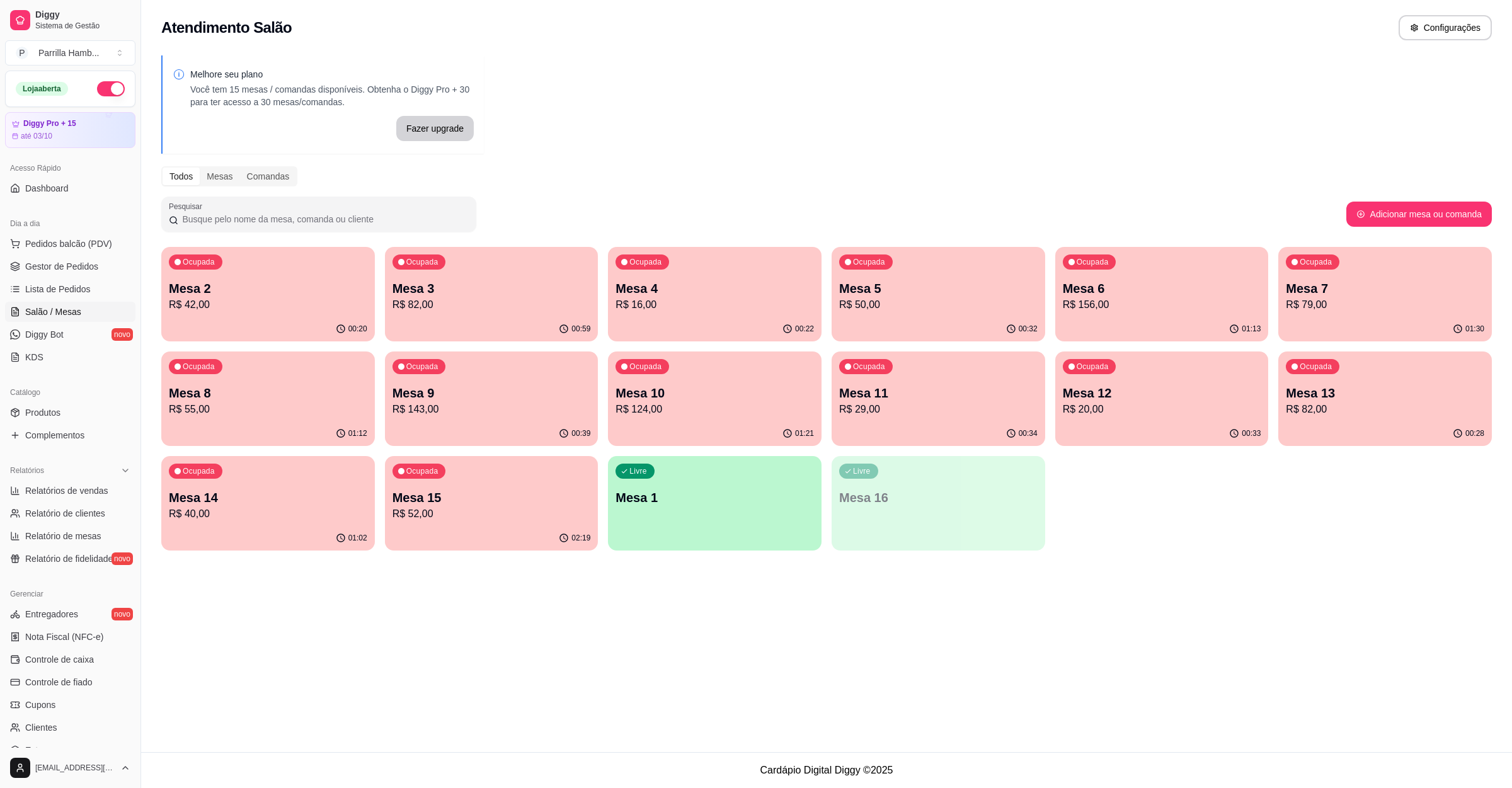
click at [494, 280] on p "Mesa 3" at bounding box center [491, 288] width 198 height 18
click at [762, 513] on div "Livre Mesa 1" at bounding box center [715, 496] width 207 height 77
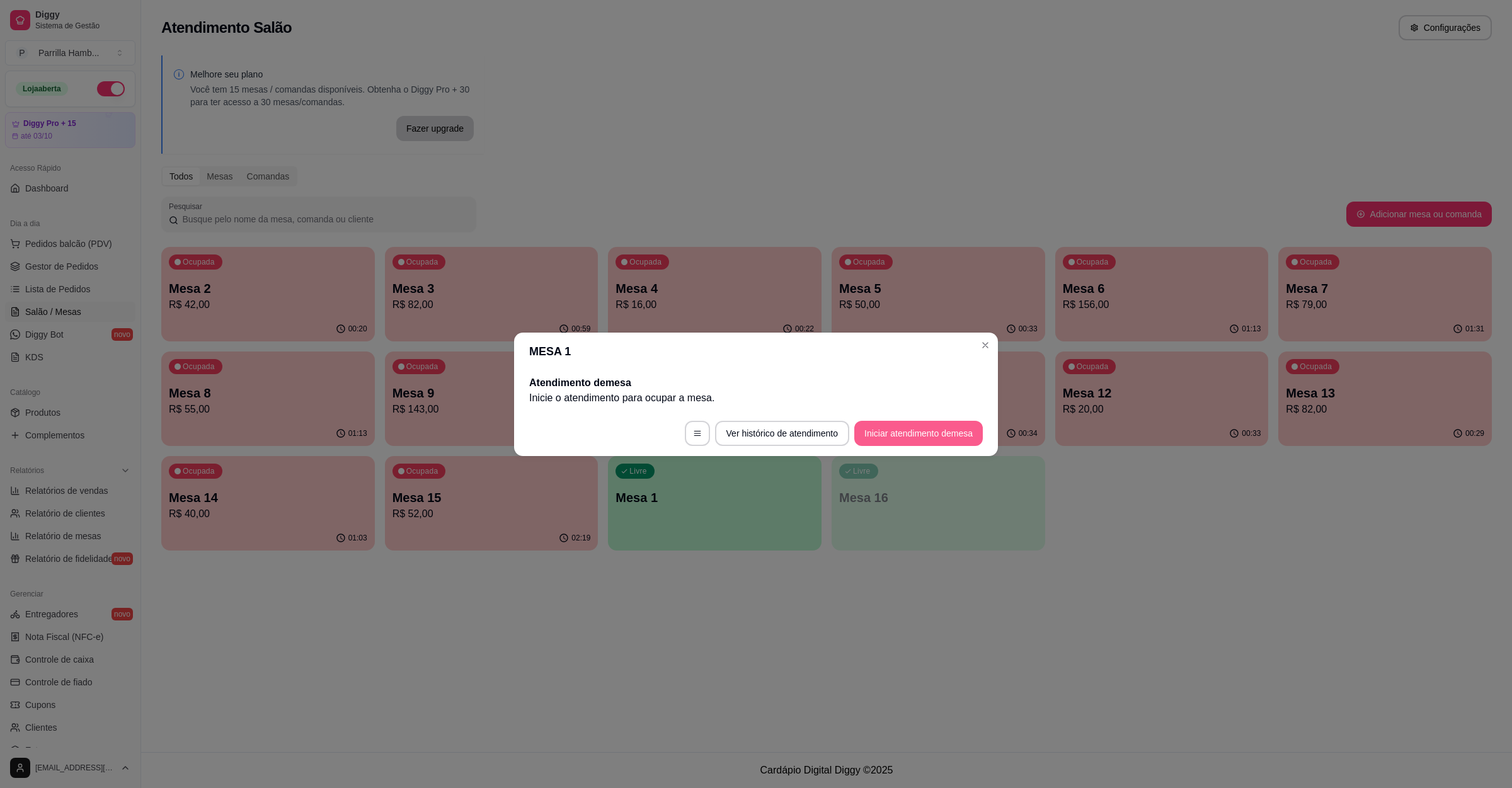
click at [903, 431] on button "Iniciar atendimento de mesa" at bounding box center [918, 433] width 128 height 25
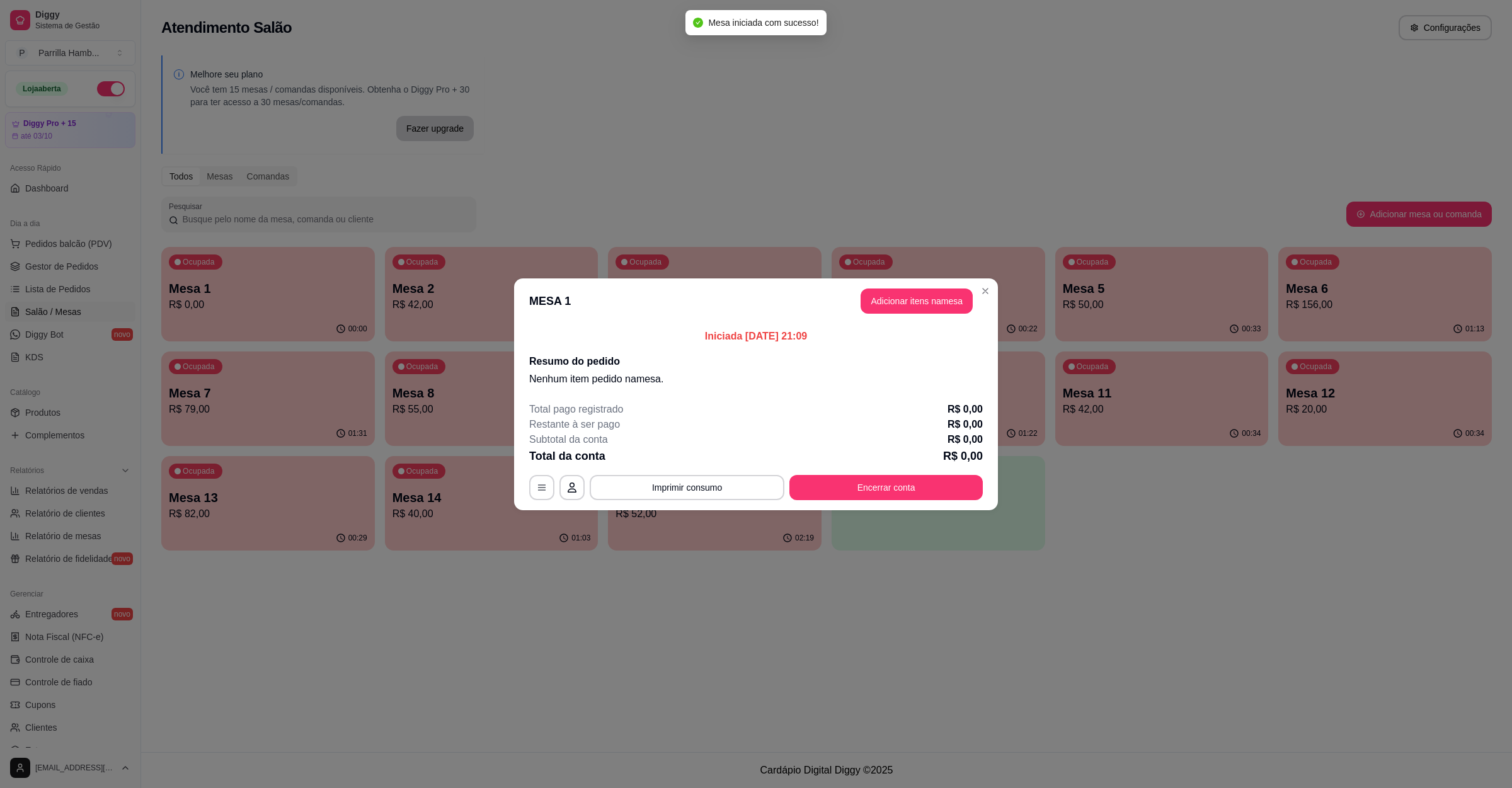
click at [913, 314] on header "MESA 1 Adicionar itens na mesa" at bounding box center [756, 301] width 484 height 46
click at [913, 307] on button "Adicionar itens na mesa" at bounding box center [917, 301] width 113 height 25
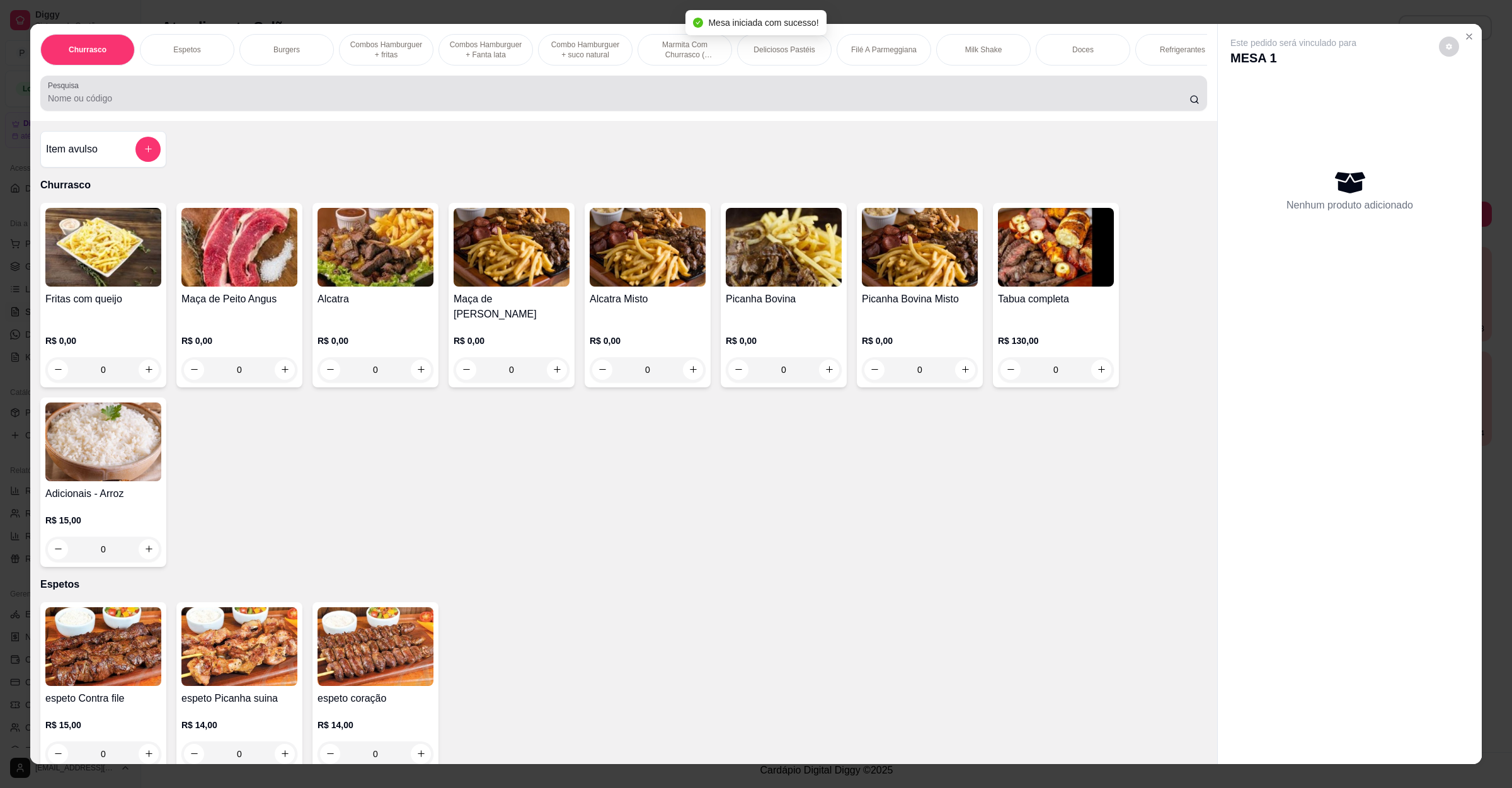
click at [238, 99] on div at bounding box center [623, 93] width 1152 height 25
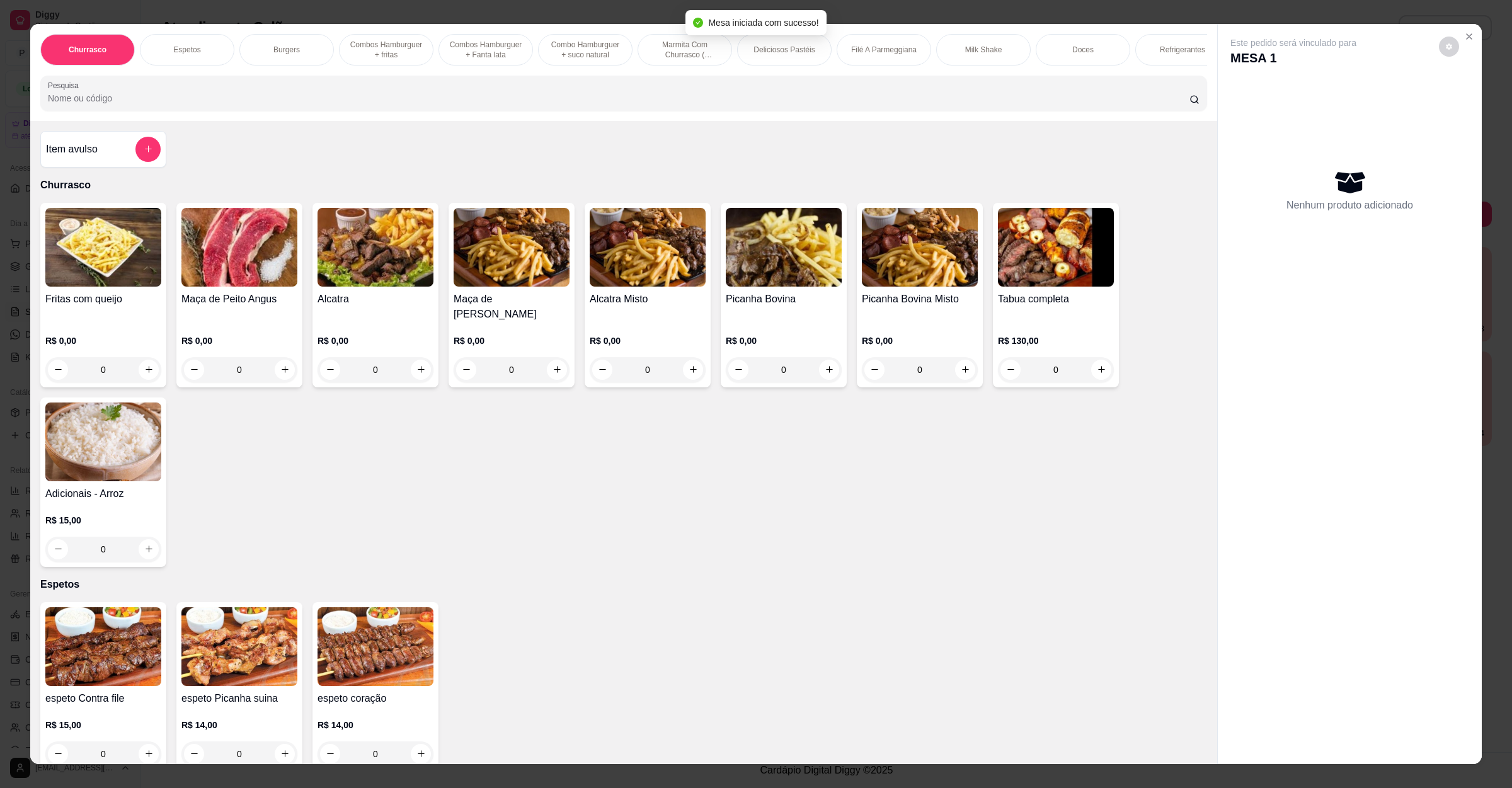
scroll to position [284, 0]
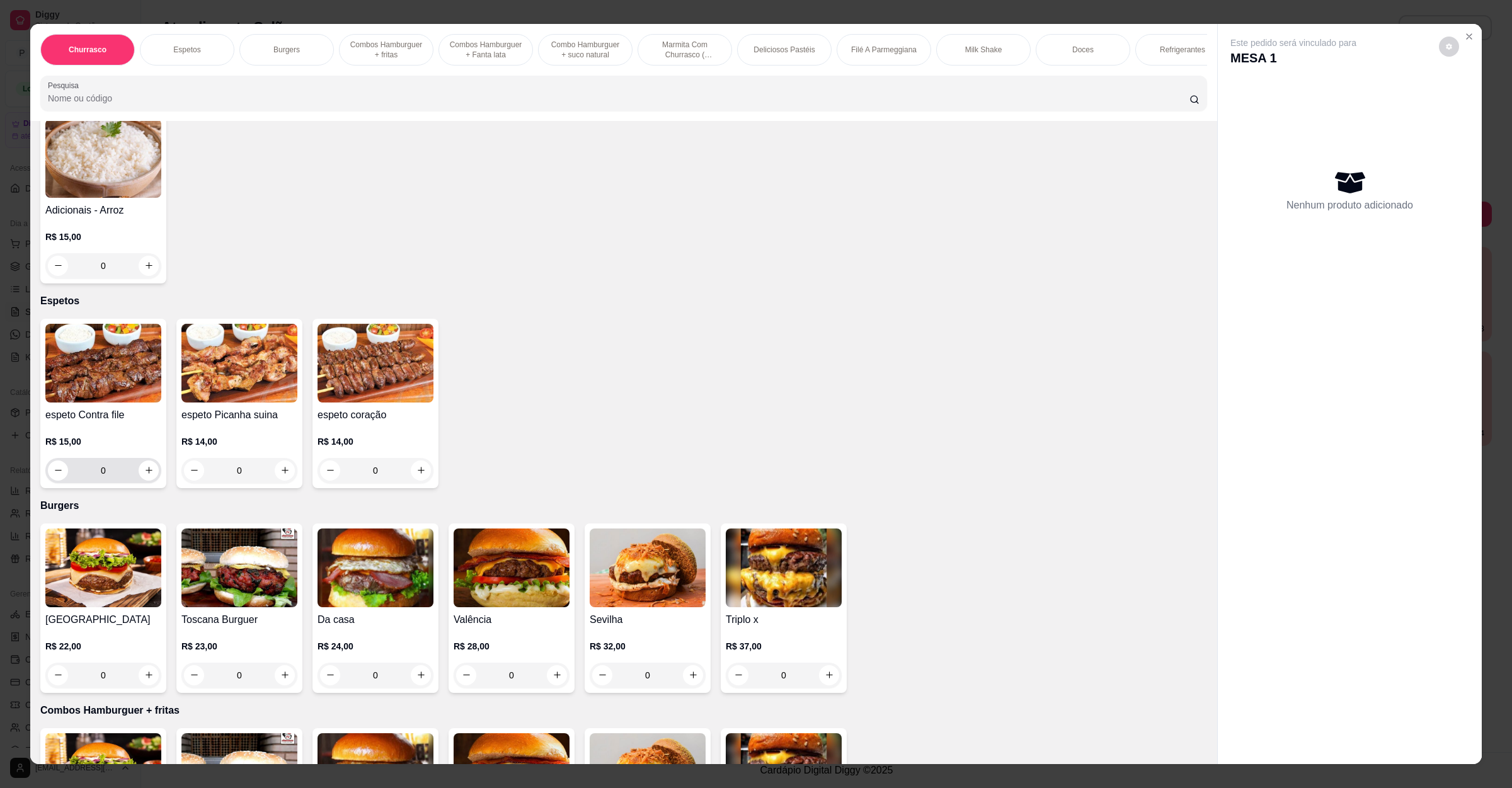
drag, startPoint x: 132, startPoint y: 476, endPoint x: 143, endPoint y: 475, distance: 11.0
click at [138, 476] on div "0" at bounding box center [102, 470] width 111 height 25
click at [144, 473] on icon "increase-product-quantity" at bounding box center [149, 470] width 9 height 9
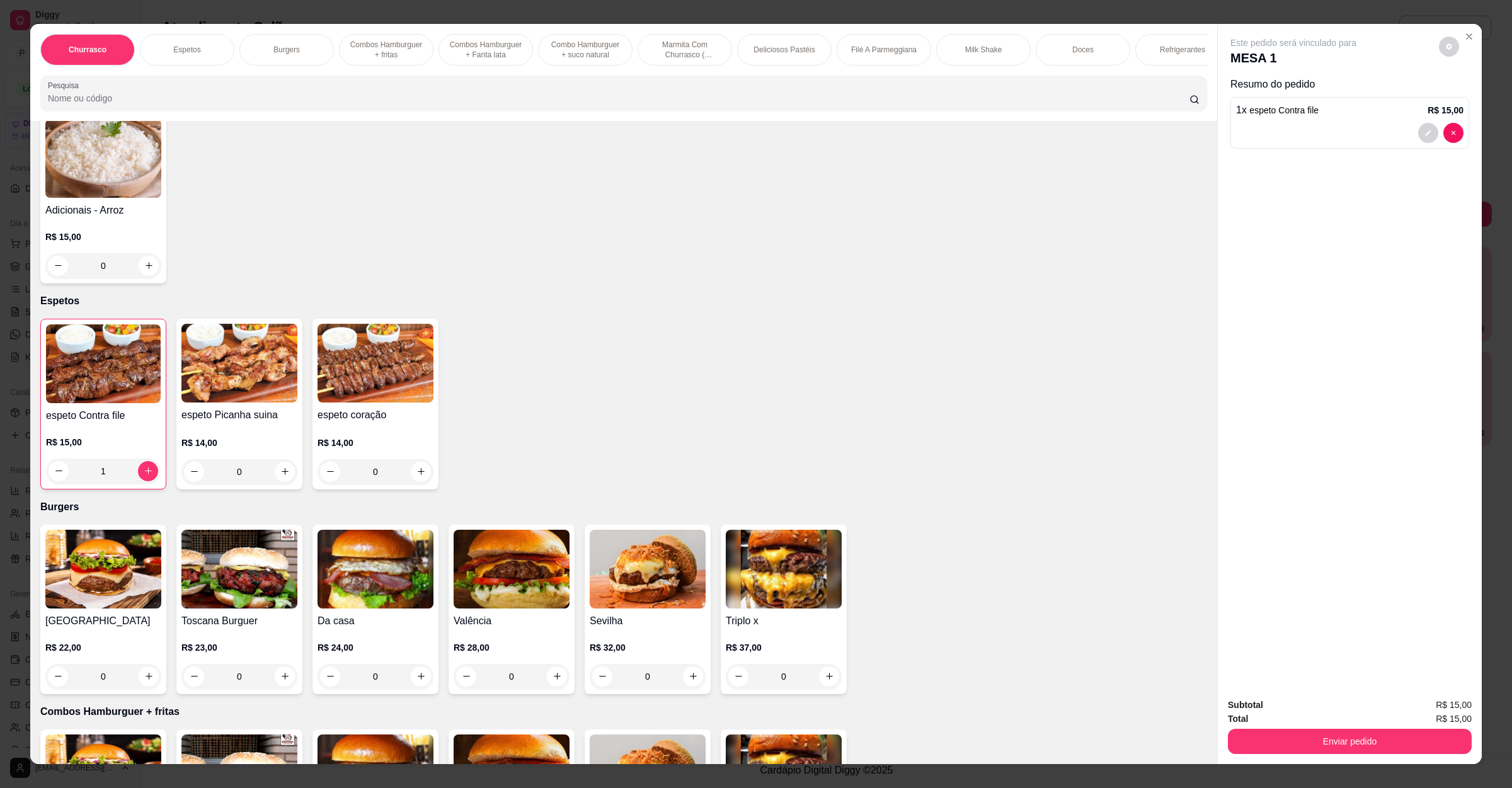
scroll to position [0, 0]
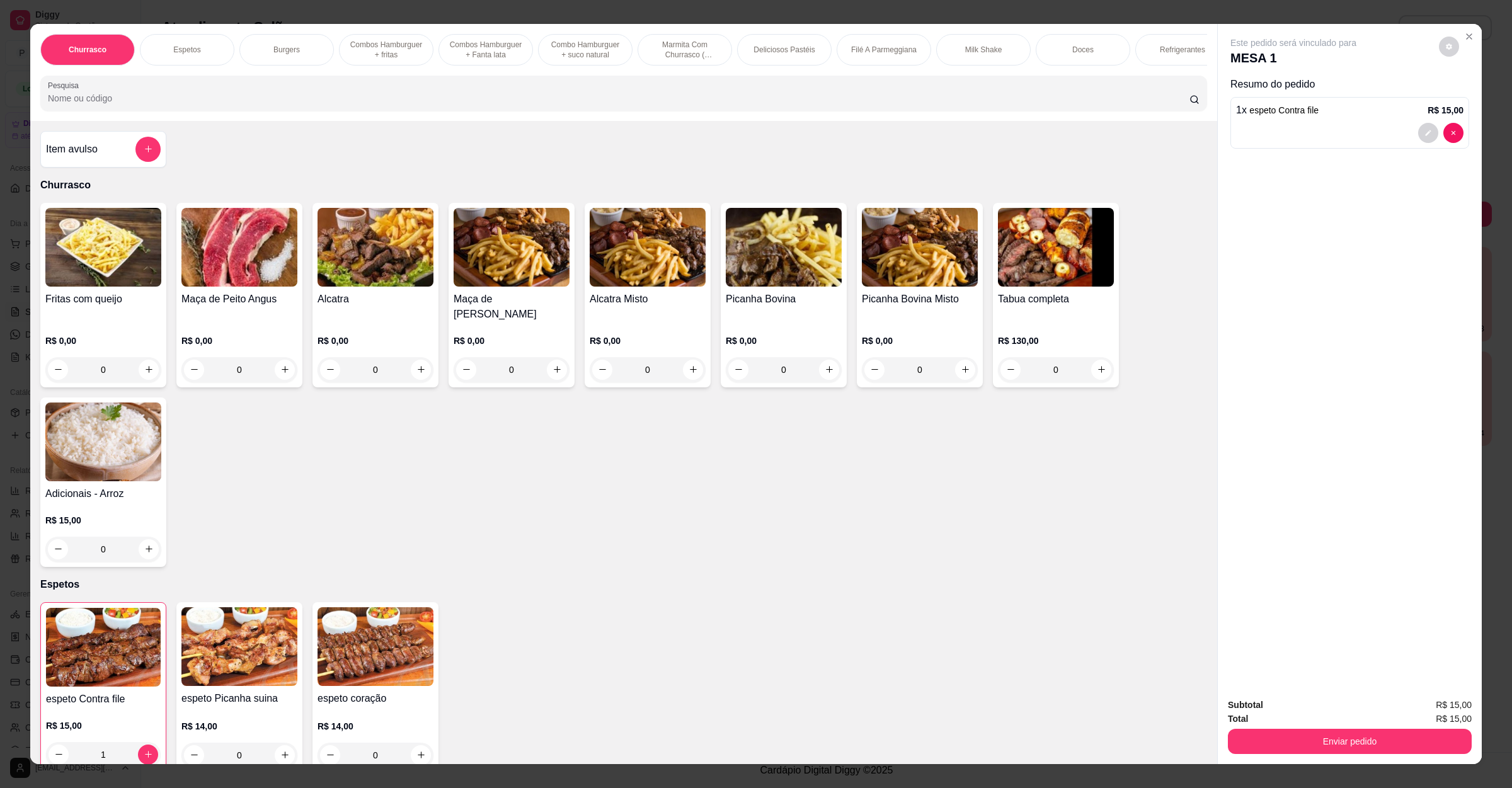
click at [138, 104] on input "Pesquisa" at bounding box center [618, 99] width 1142 height 13
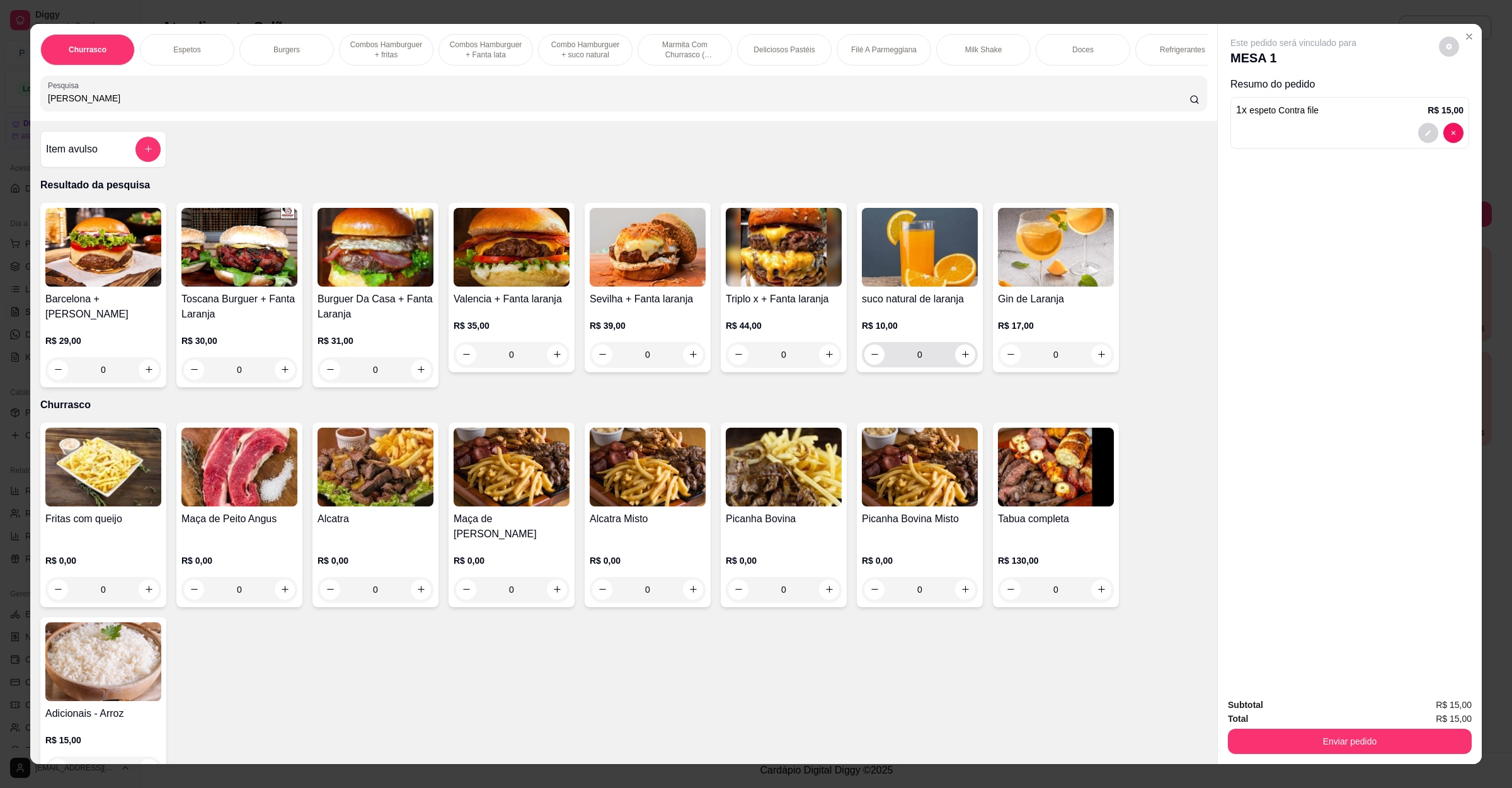
click at [968, 367] on div "0" at bounding box center [919, 354] width 111 height 25
click at [961, 359] on icon "increase-product-quantity" at bounding box center [966, 354] width 9 height 9
click at [1363, 731] on button "Enviar pedido" at bounding box center [1350, 741] width 236 height 24
click at [1328, 719] on button "Não registrar e enviar pedido" at bounding box center [1305, 711] width 131 height 24
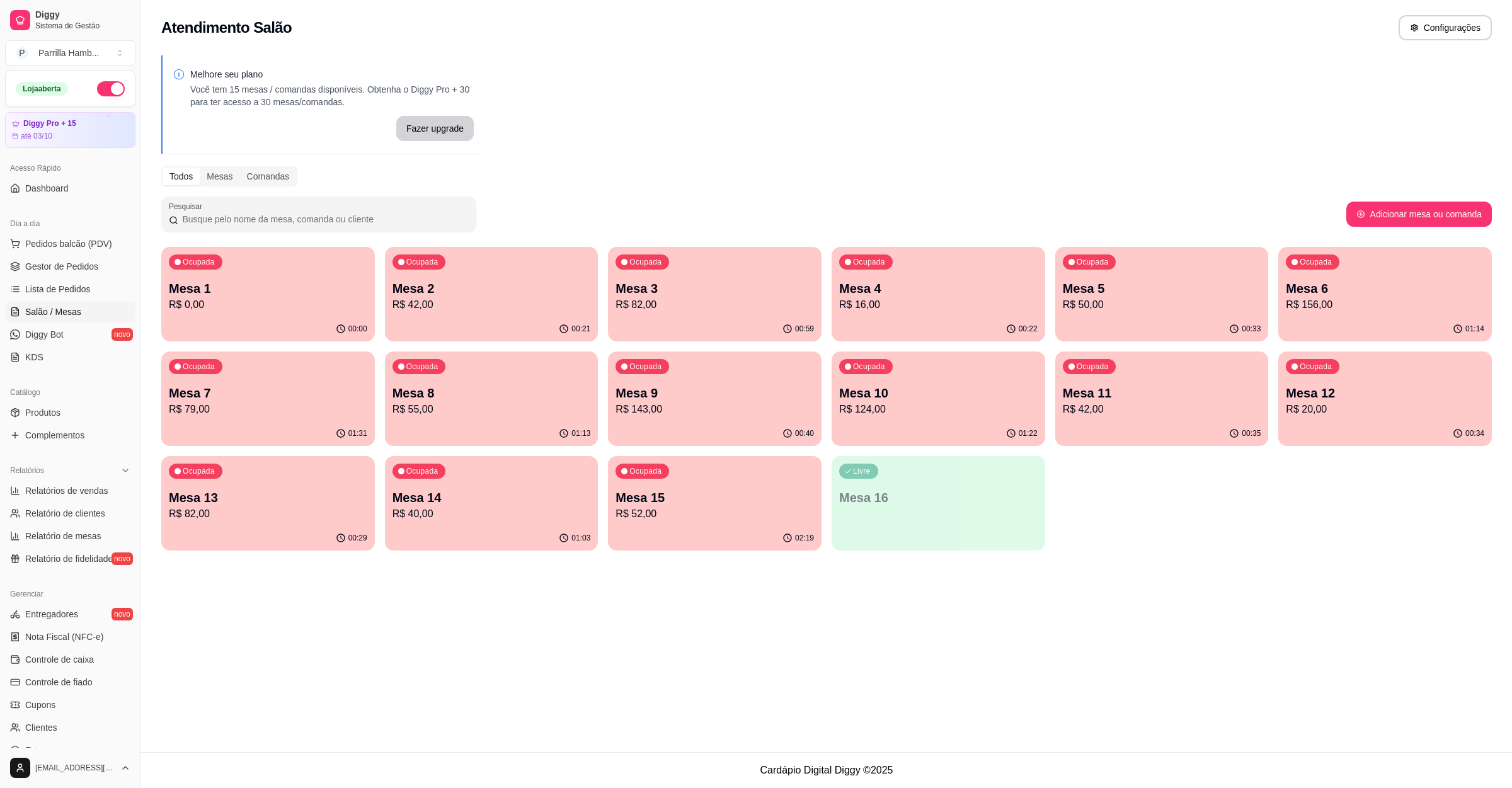
click at [1336, 374] on div "Ocupada Mesa 12 R$ 20,00" at bounding box center [1385, 386] width 214 height 70
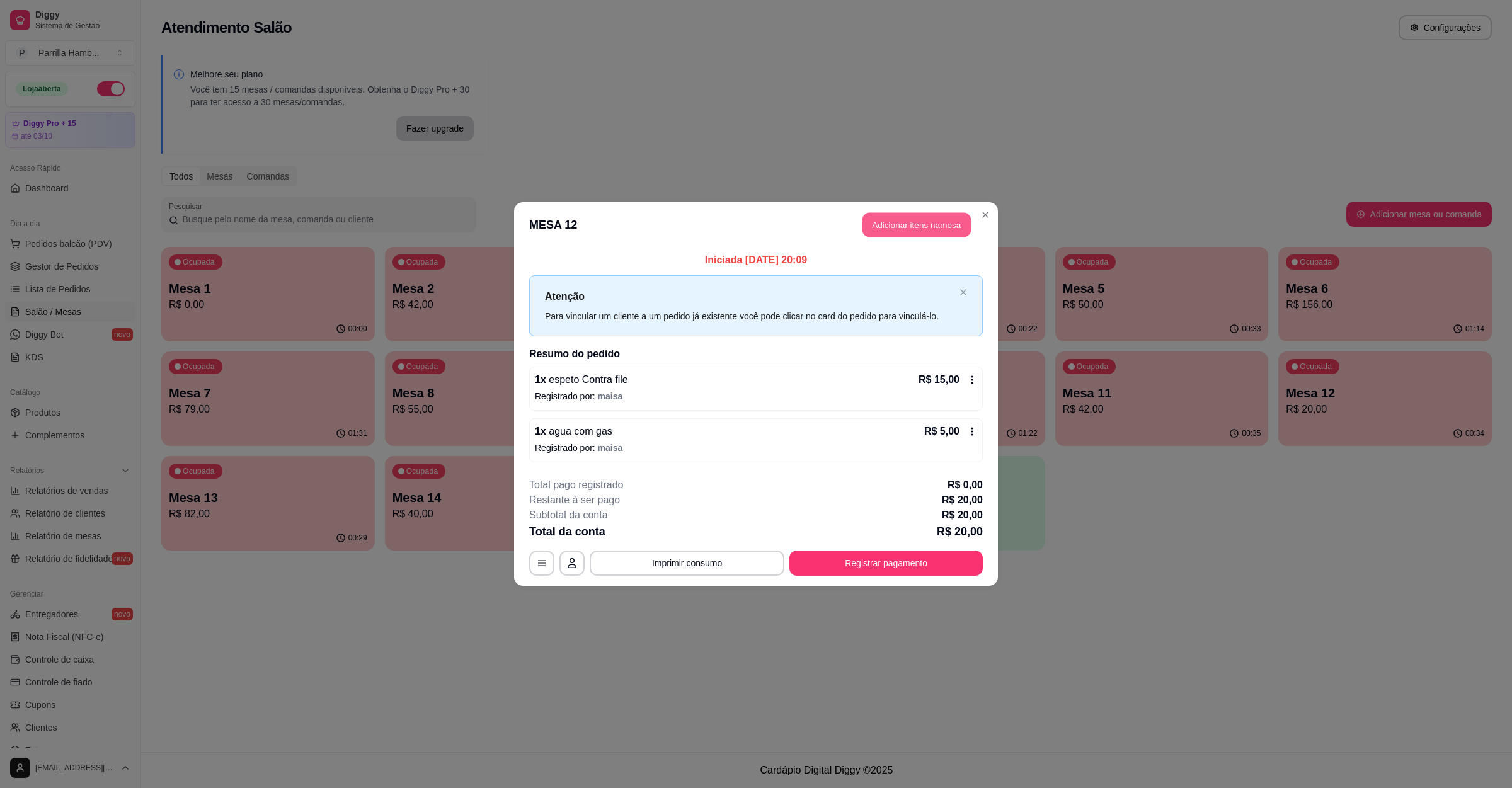
click at [894, 223] on button "Adicionar itens na mesa" at bounding box center [917, 225] width 108 height 24
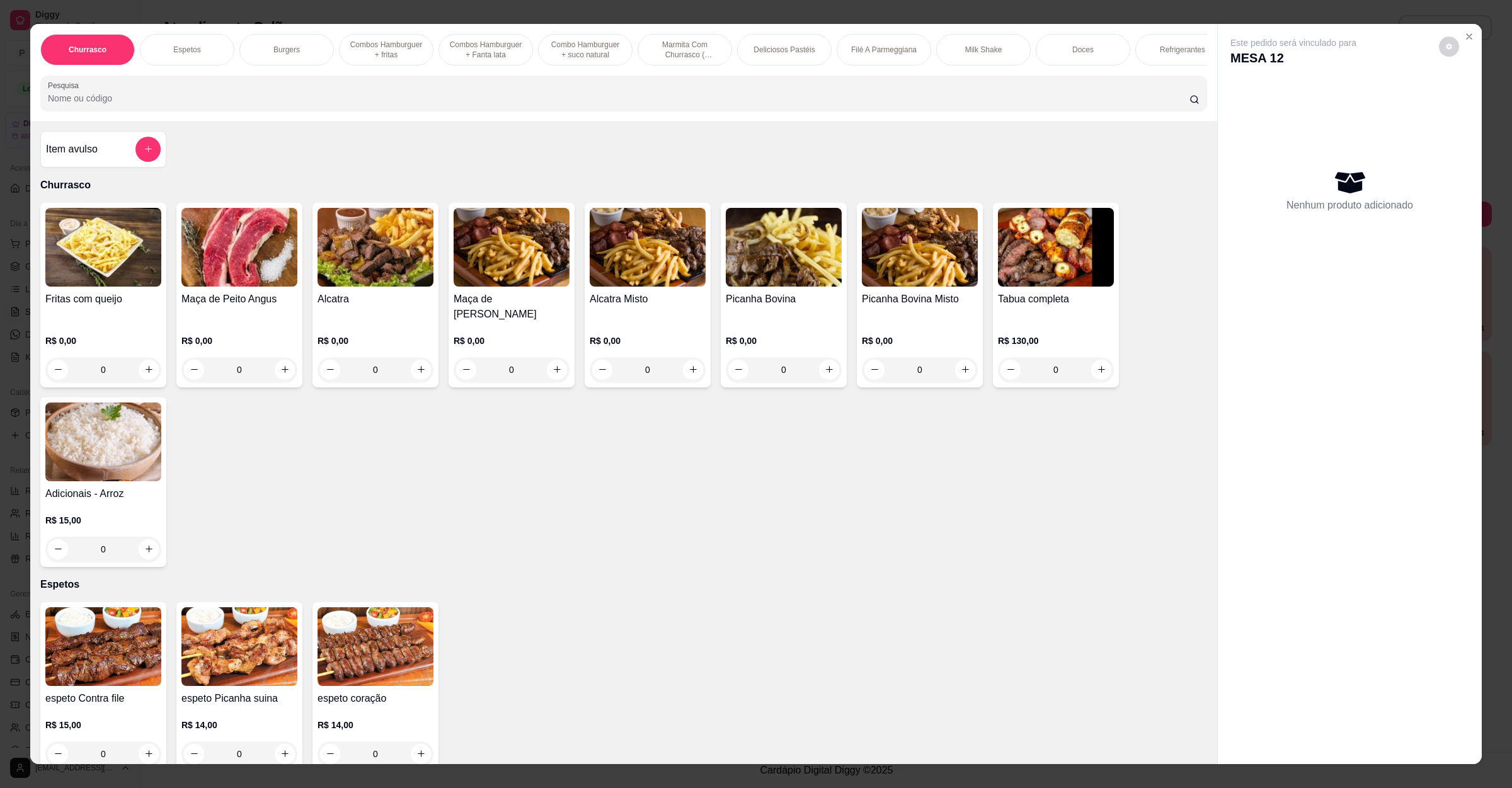
click at [485, 104] on input "Pesquisa" at bounding box center [618, 99] width 1142 height 13
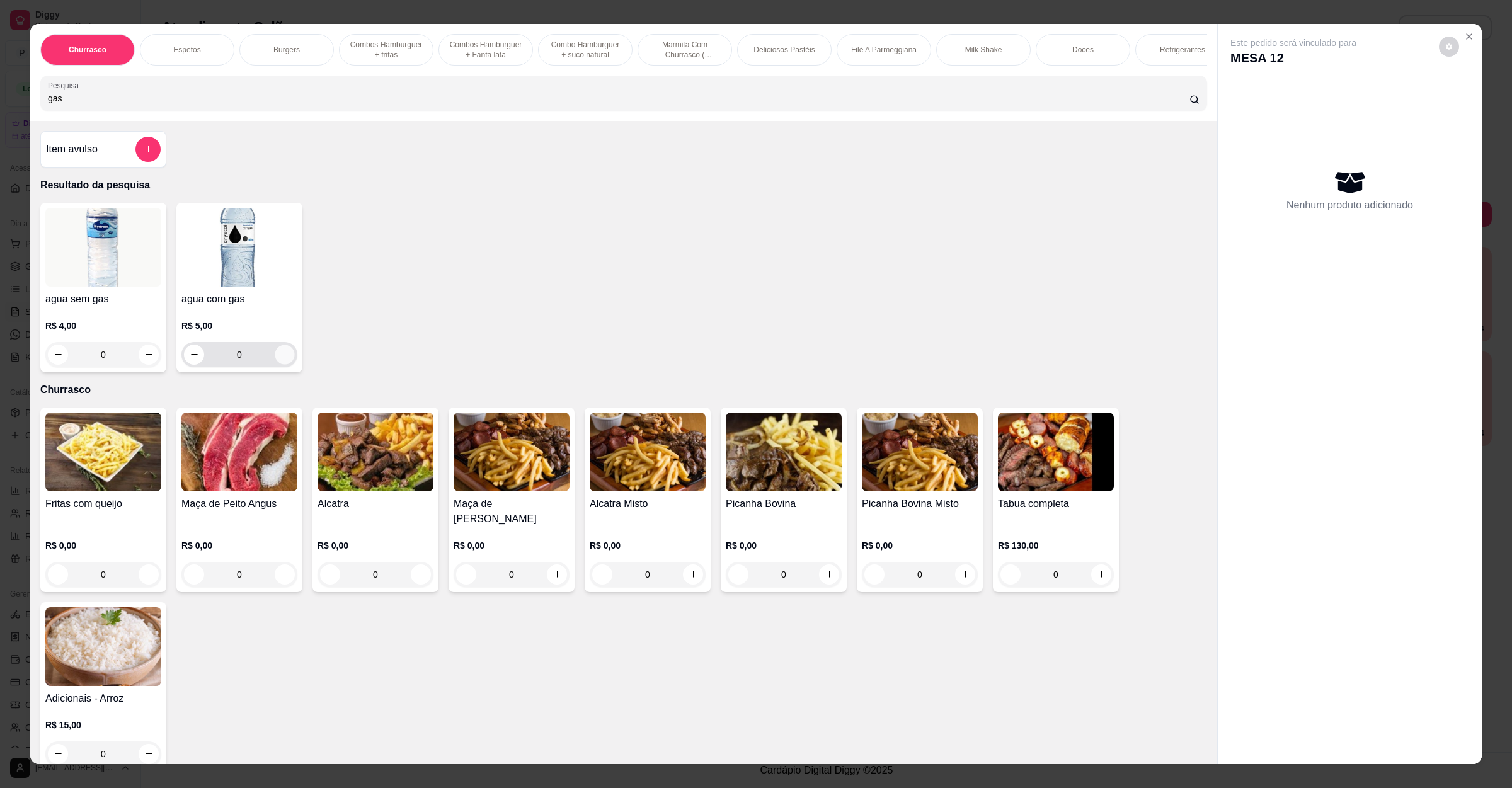
click at [282, 364] on button "increase-product-quantity" at bounding box center [284, 354] width 20 height 20
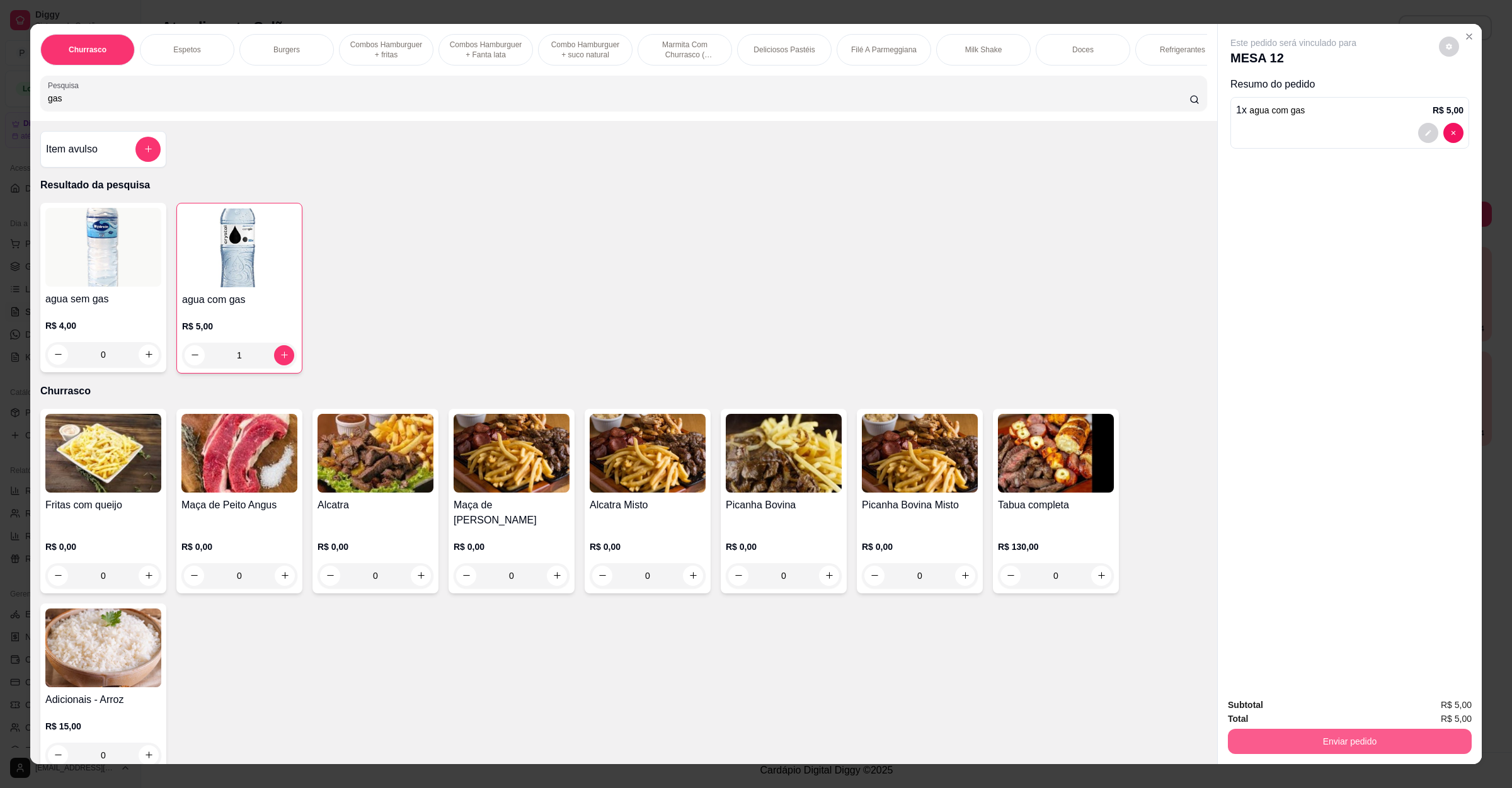
click at [1235, 741] on button "Enviar pedido" at bounding box center [1350, 741] width 244 height 25
click at [1264, 701] on button "Não registrar e enviar pedido" at bounding box center [1305, 710] width 127 height 23
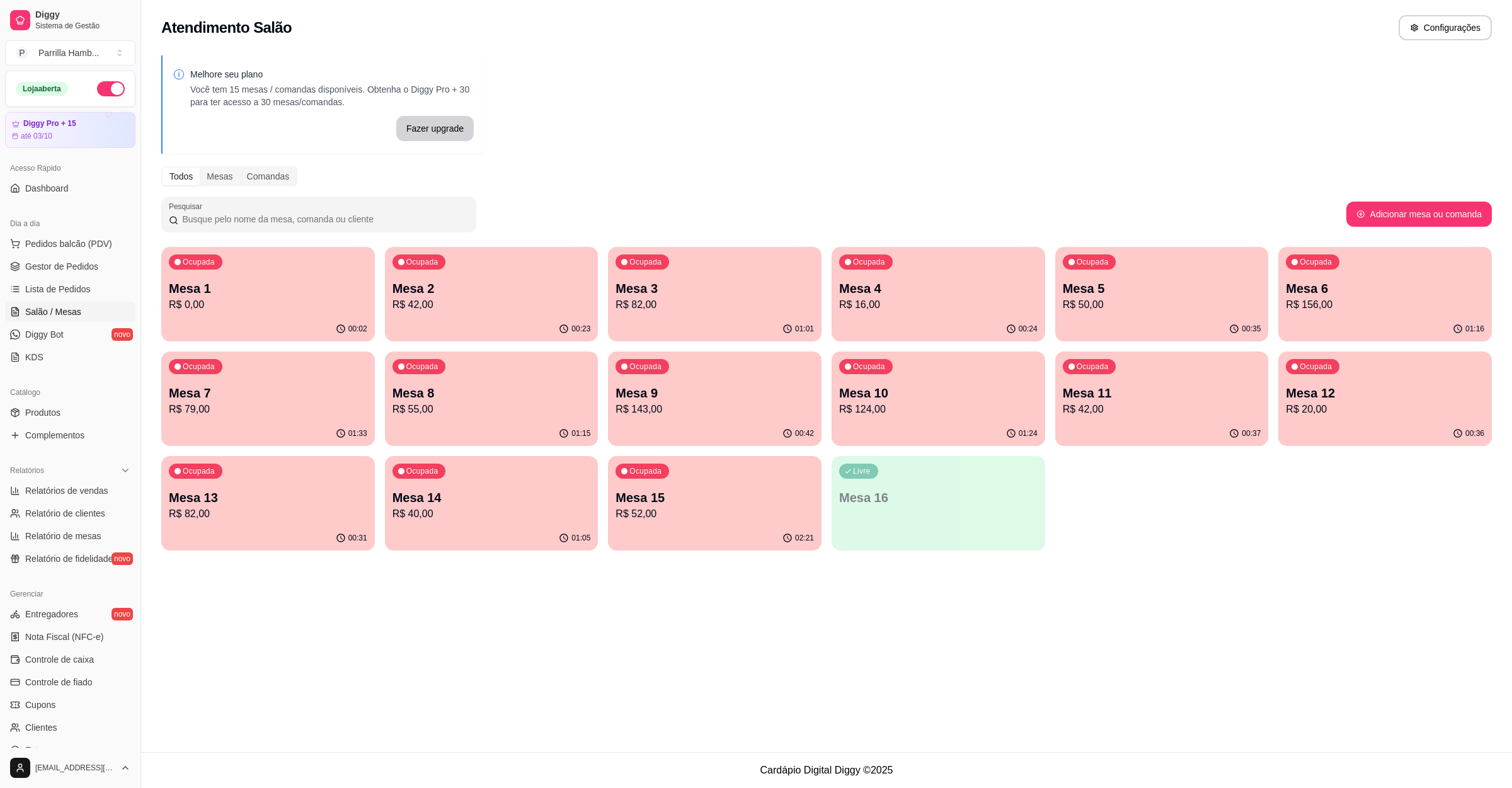
click at [654, 407] on p "R$ 143,00" at bounding box center [714, 409] width 198 height 15
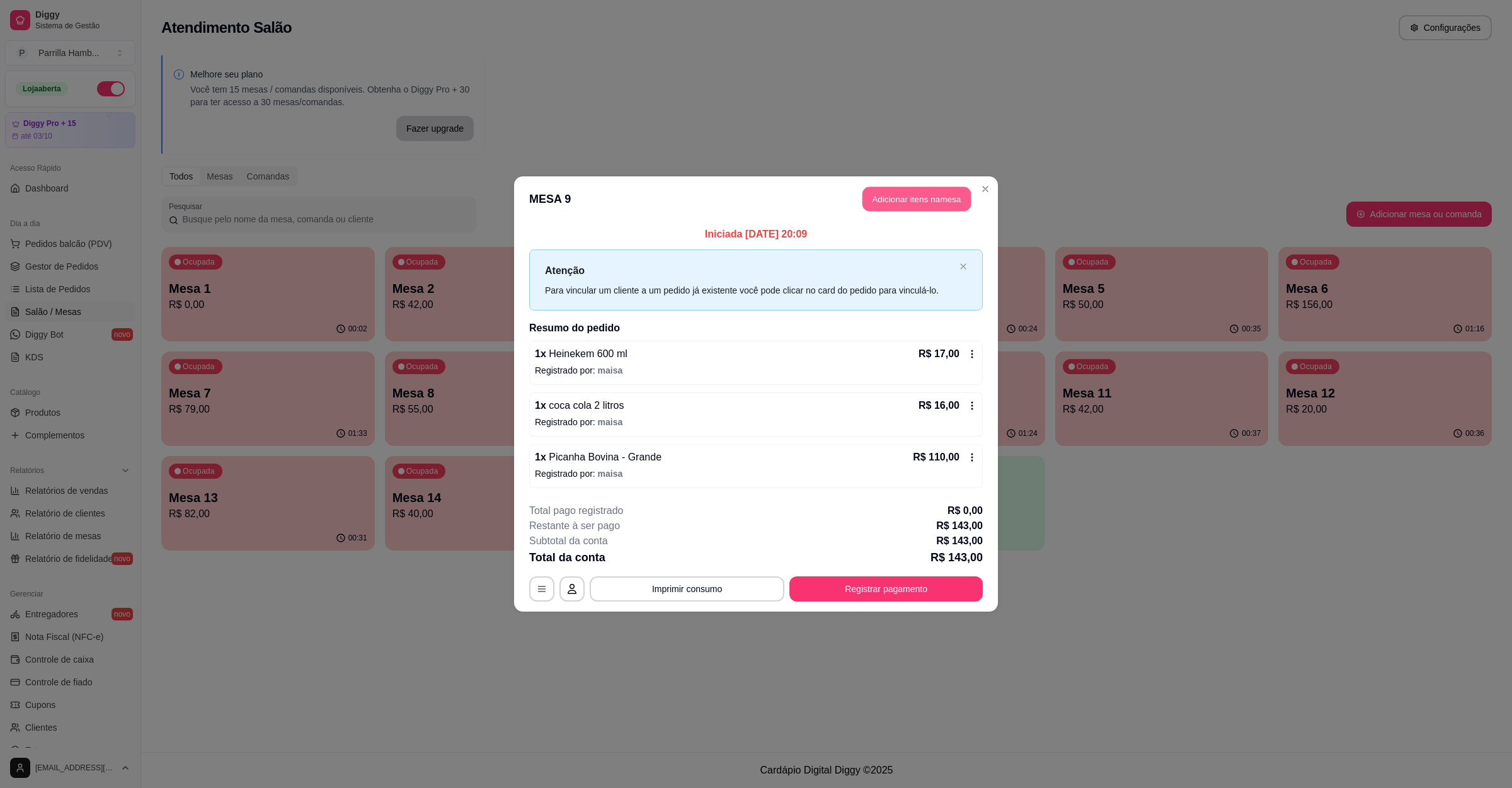
click at [914, 207] on button "Adicionar itens na mesa" at bounding box center [917, 199] width 108 height 24
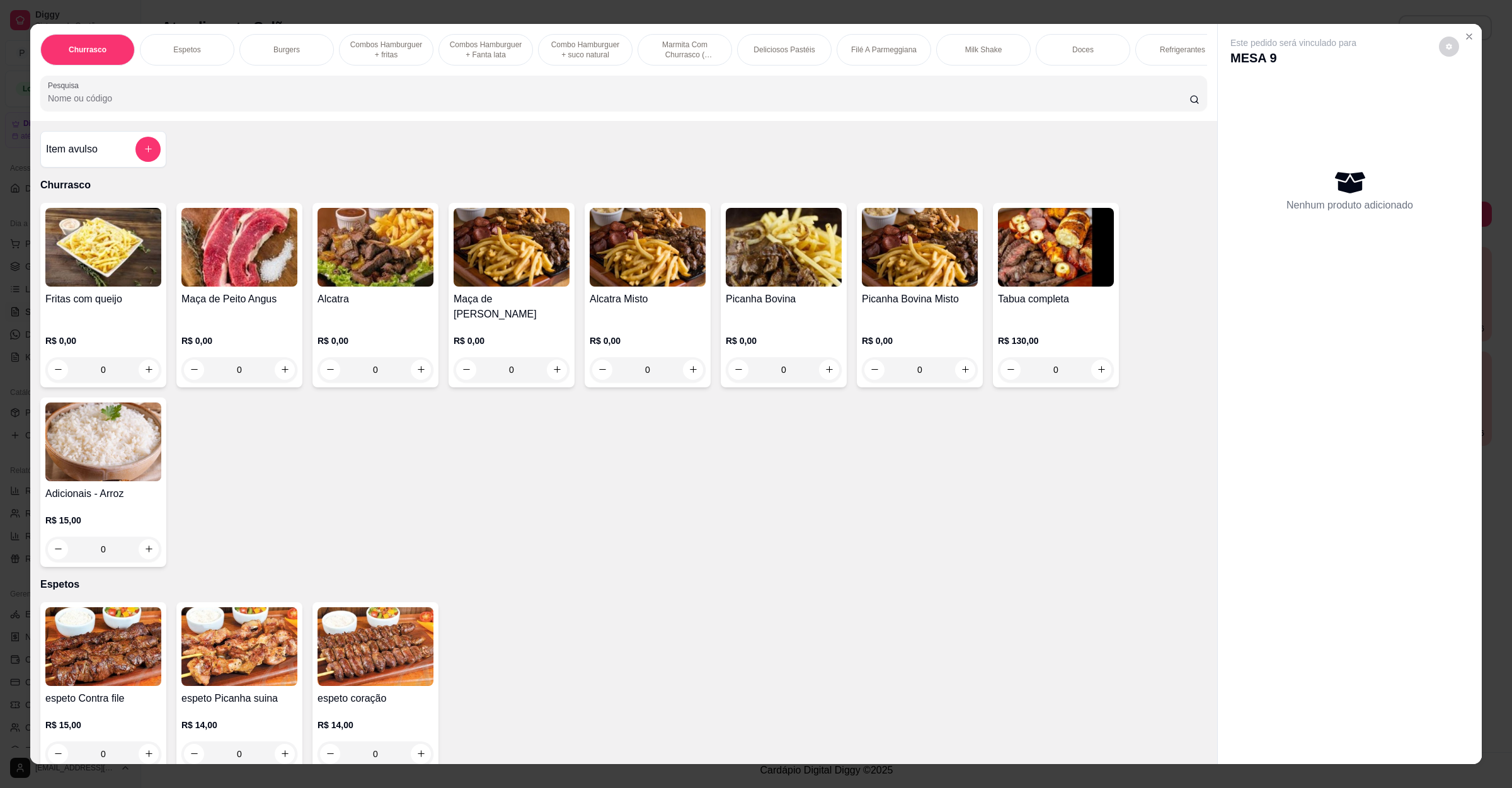
drag, startPoint x: 548, startPoint y: 127, endPoint x: 553, endPoint y: 106, distance: 21.6
click at [548, 121] on div "Churrasco Espetos Burgers Combos Hamburguer + fritas Combos Hamburguer + Fanta …" at bounding box center [623, 73] width 1187 height 97
click at [553, 104] on input "Pesquisa" at bounding box center [618, 99] width 1142 height 13
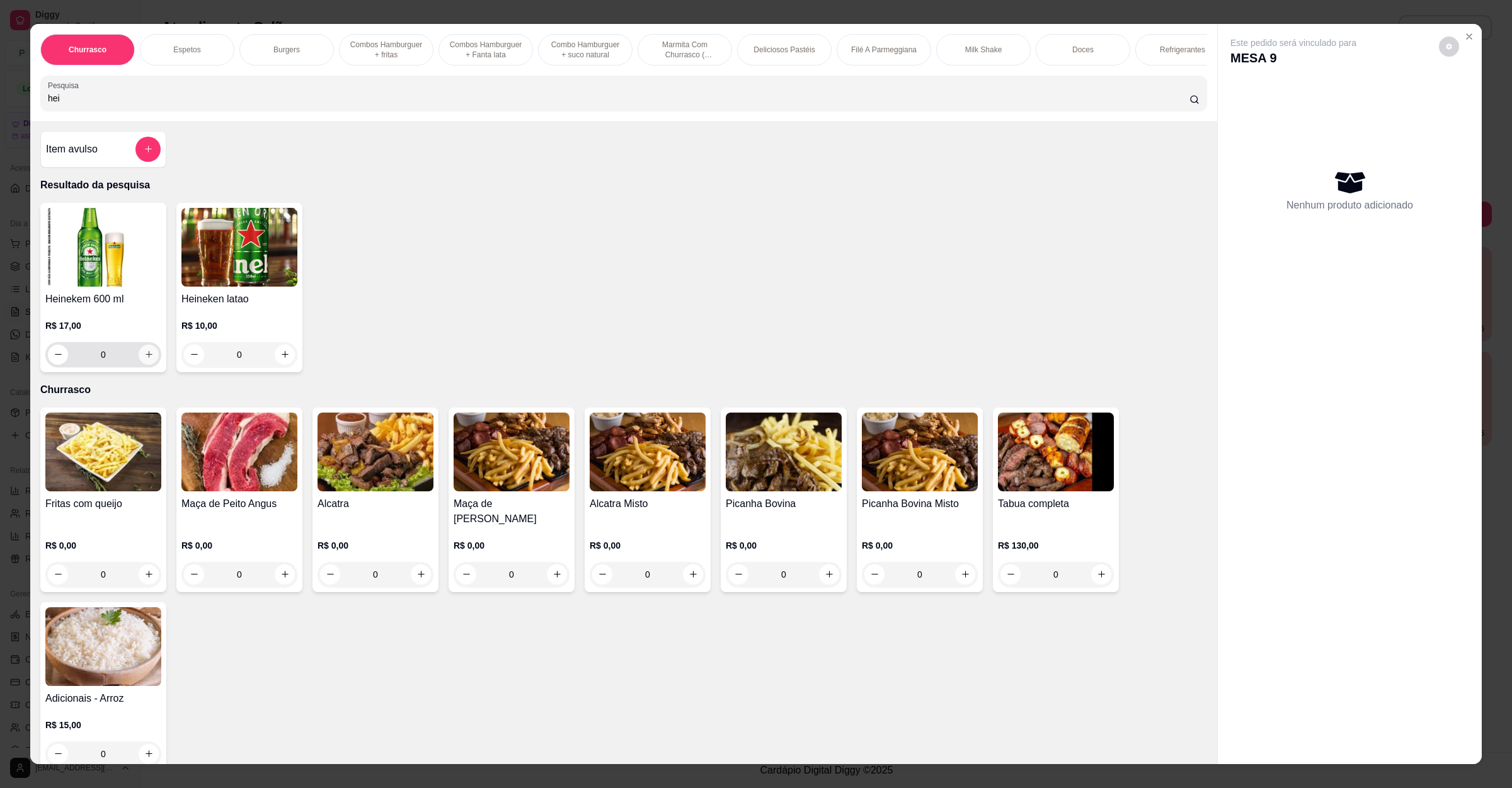
click at [144, 359] on icon "increase-product-quantity" at bounding box center [149, 354] width 9 height 9
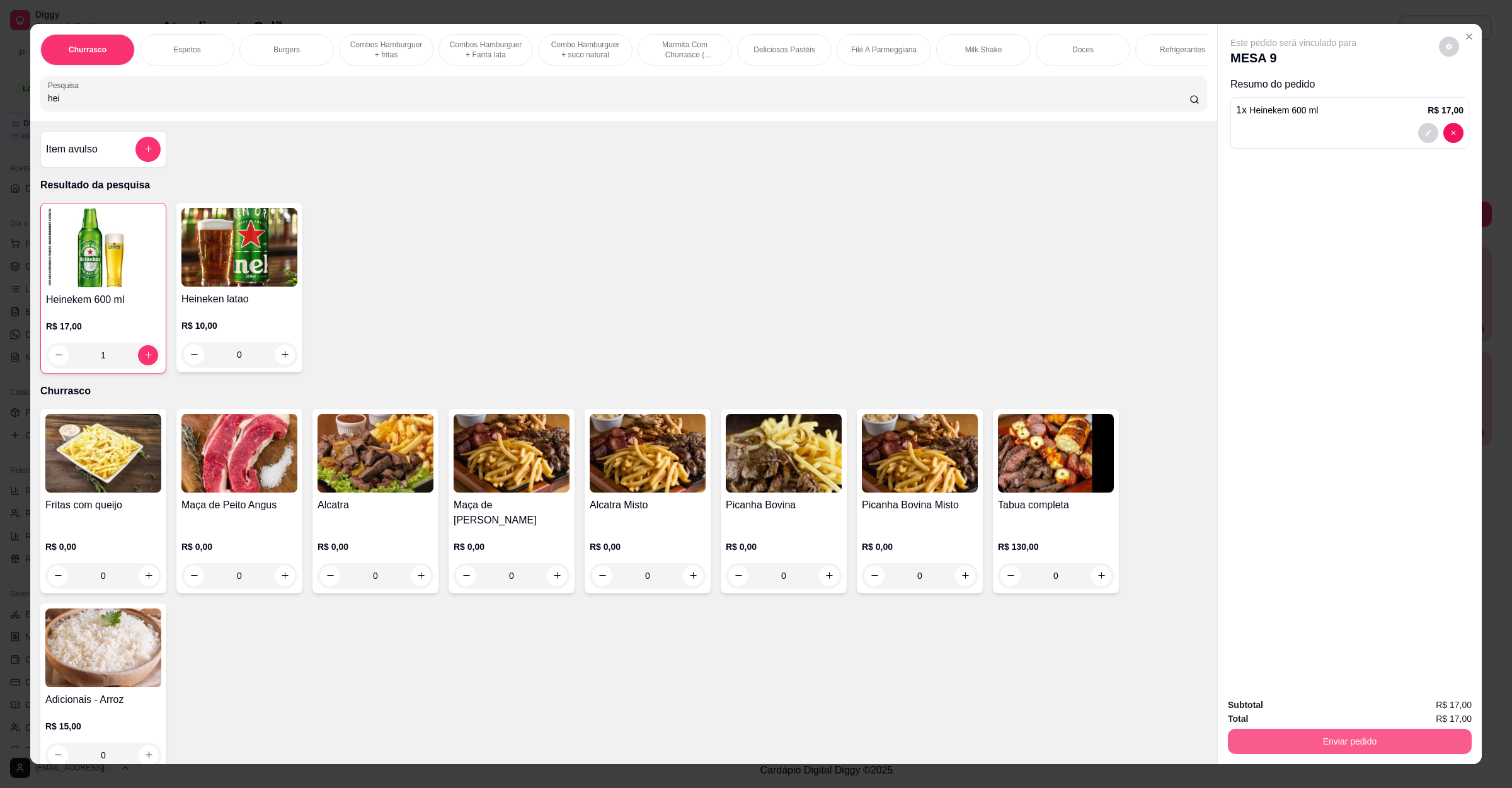
click at [1271, 749] on button "Enviar pedido" at bounding box center [1350, 741] width 244 height 25
click at [1298, 716] on button "Não registrar e enviar pedido" at bounding box center [1305, 711] width 131 height 24
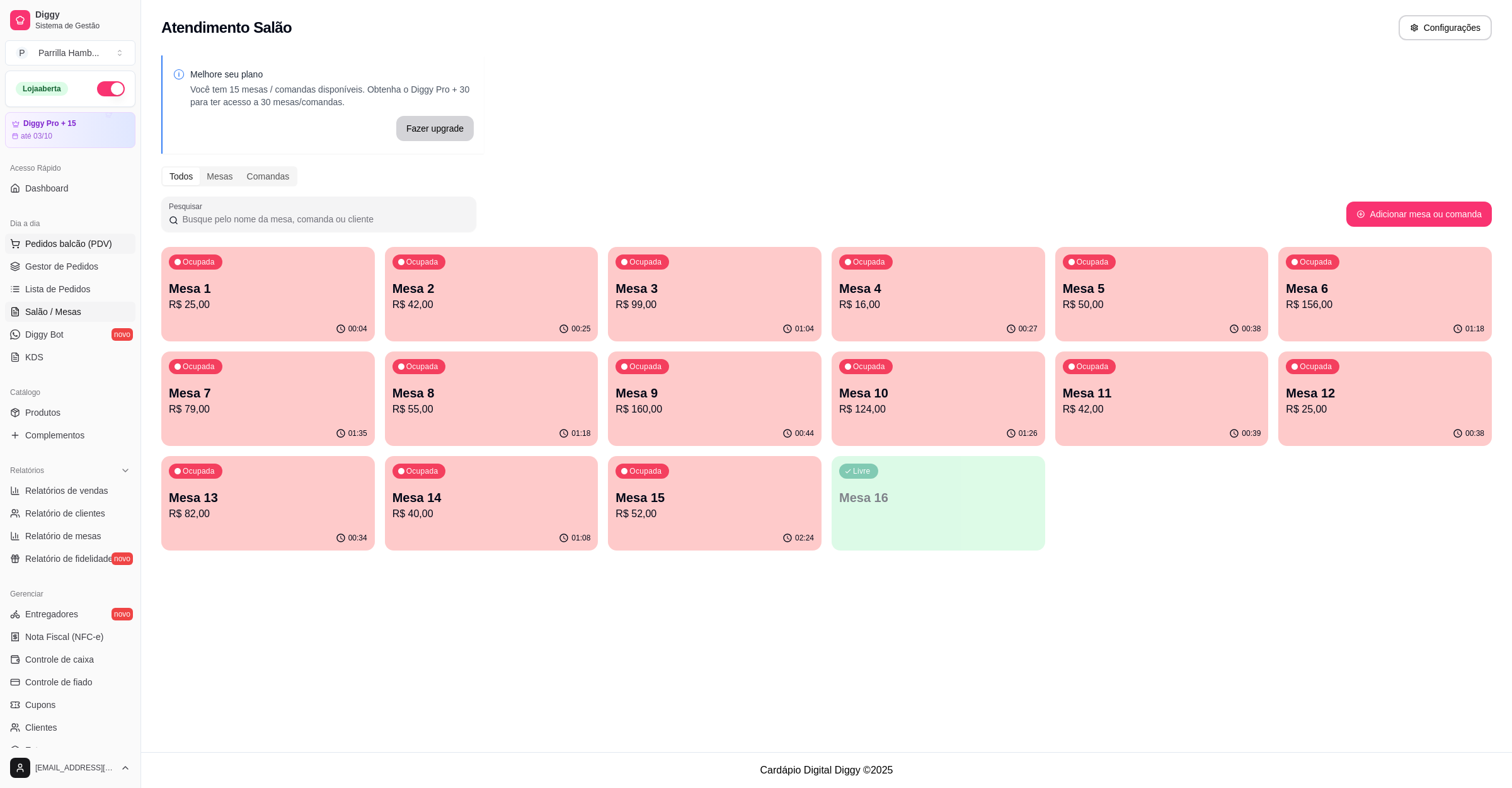
click at [99, 236] on button "Pedidos balcão (PDV)" at bounding box center [70, 244] width 130 height 20
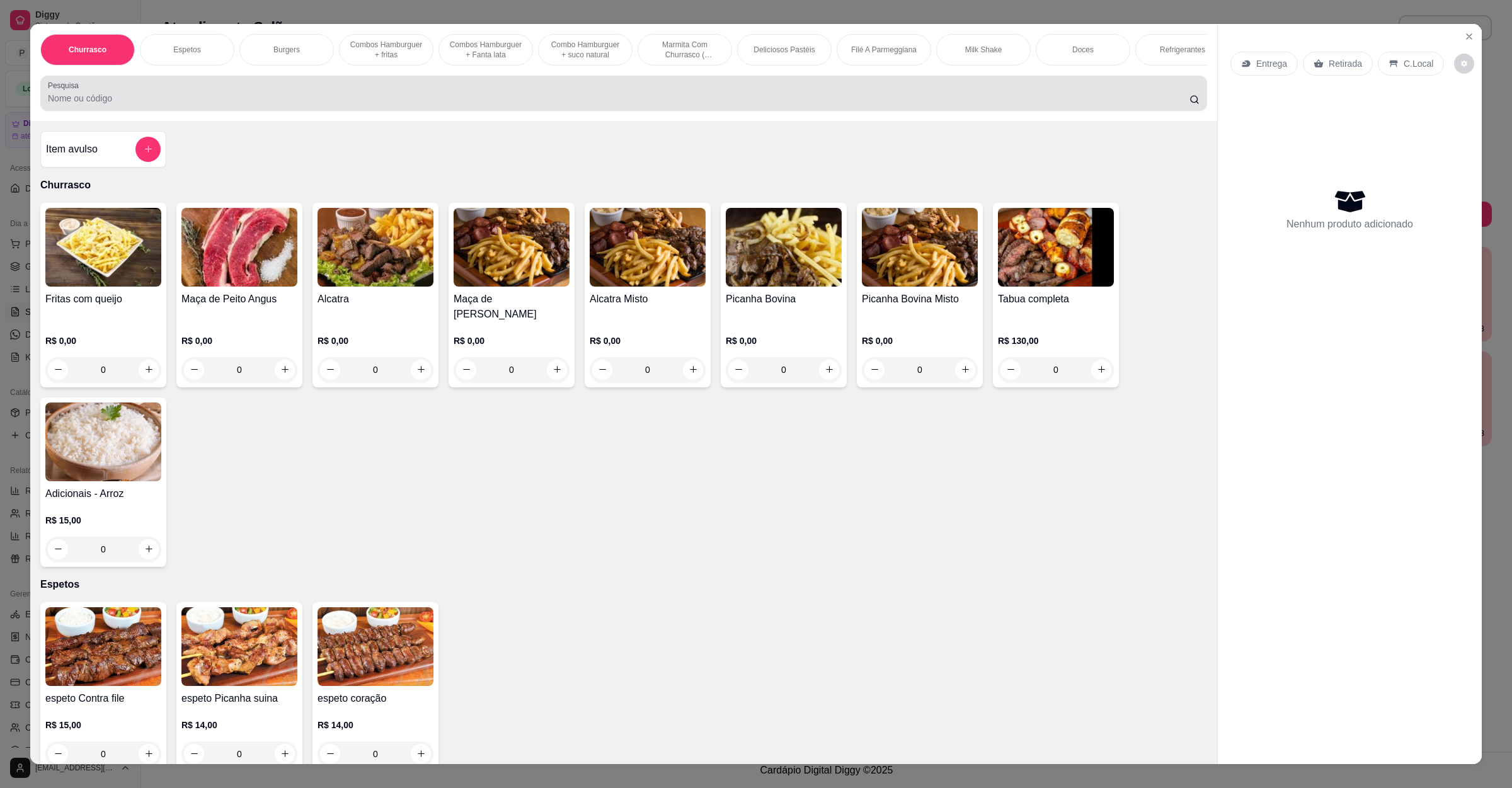
click at [211, 93] on div "Pesquisa" at bounding box center [623, 93] width 1167 height 35
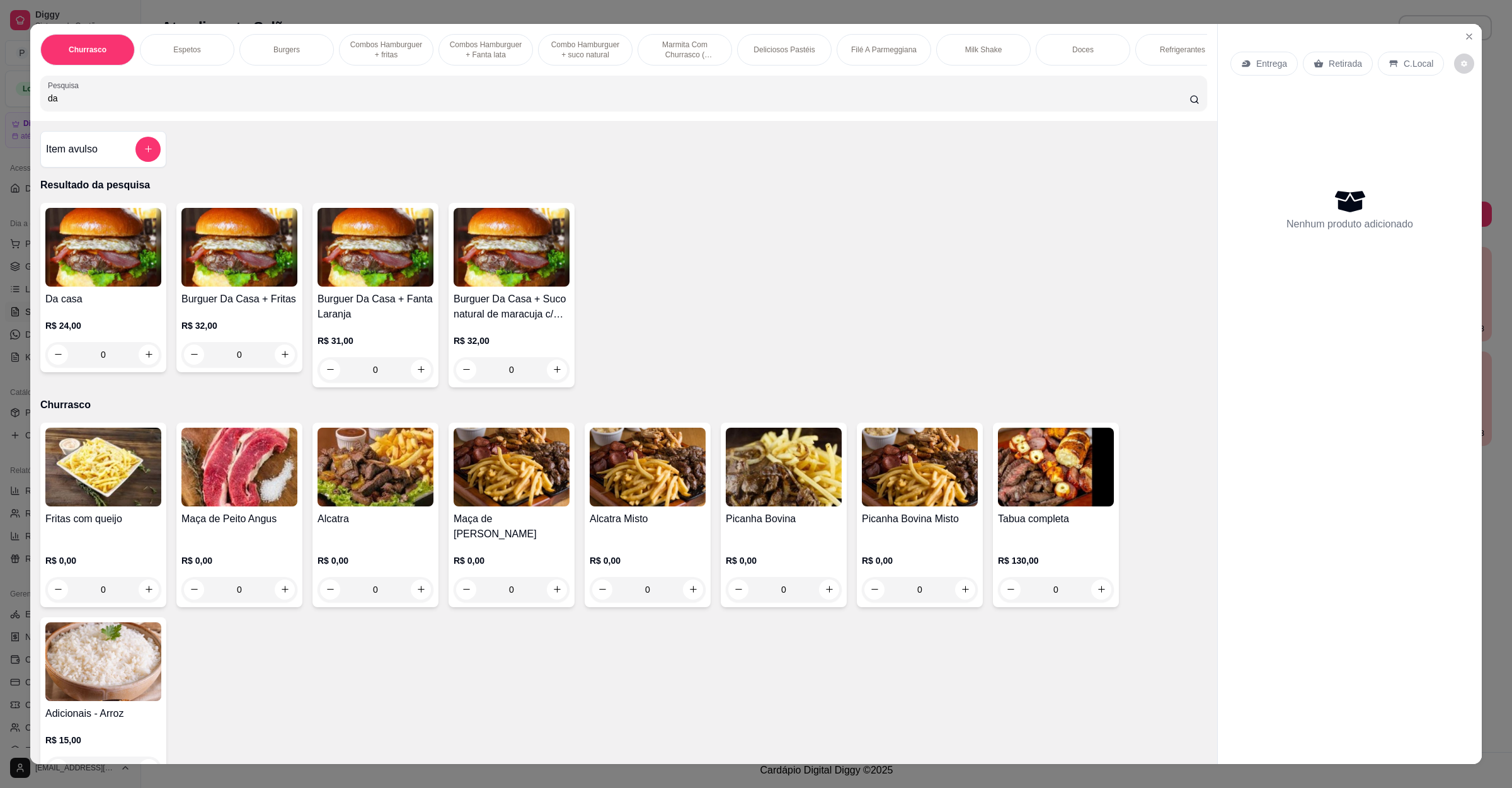
click at [118, 307] on h4 "Da casa" at bounding box center [103, 299] width 116 height 15
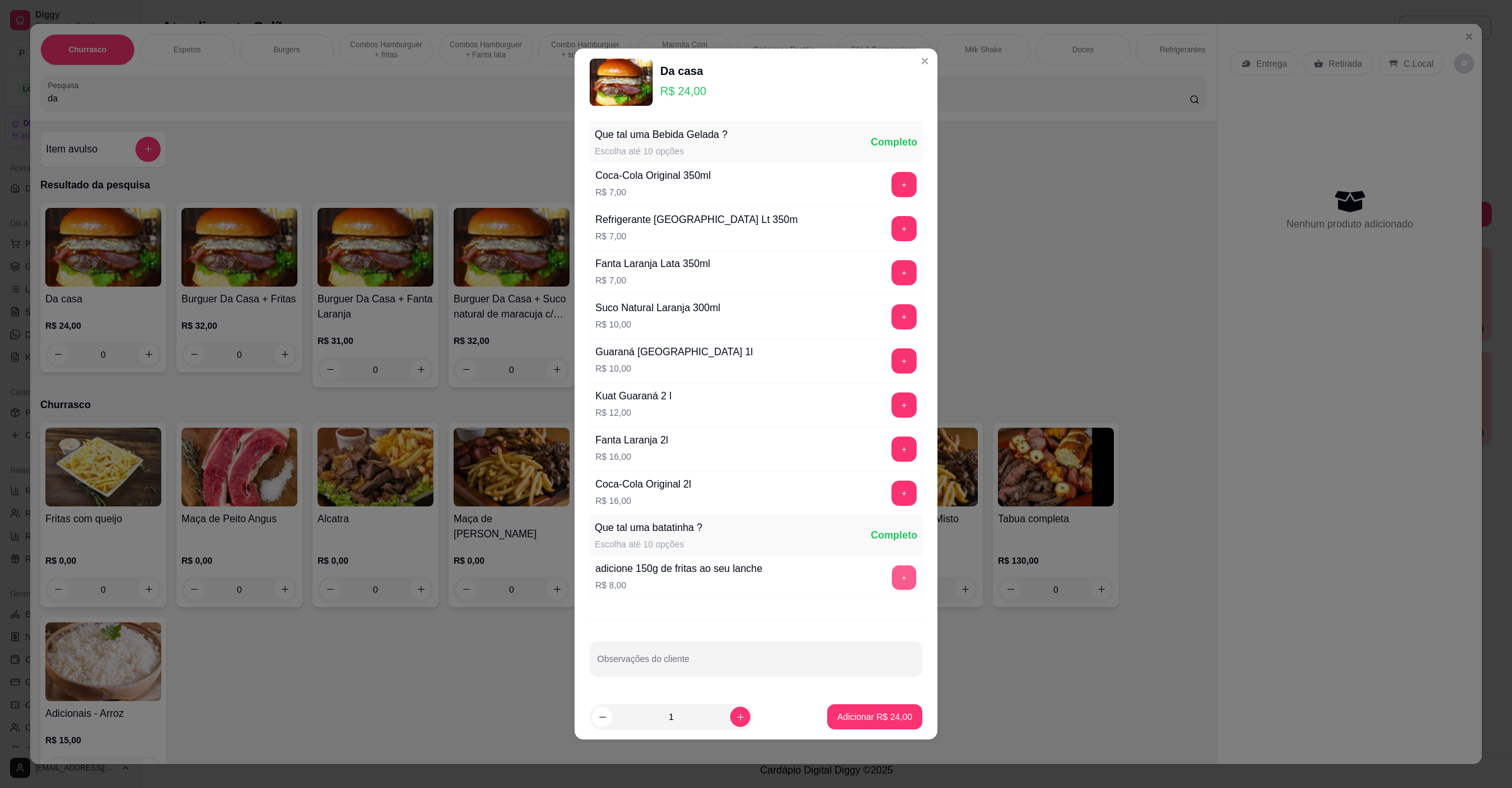
click at [892, 574] on button "+" at bounding box center [904, 578] width 24 height 24
click at [860, 707] on div "Adicionar R$ 32,00" at bounding box center [875, 716] width 95 height 25
click at [868, 723] on p "Adicionar R$ 32,00" at bounding box center [875, 717] width 75 height 13
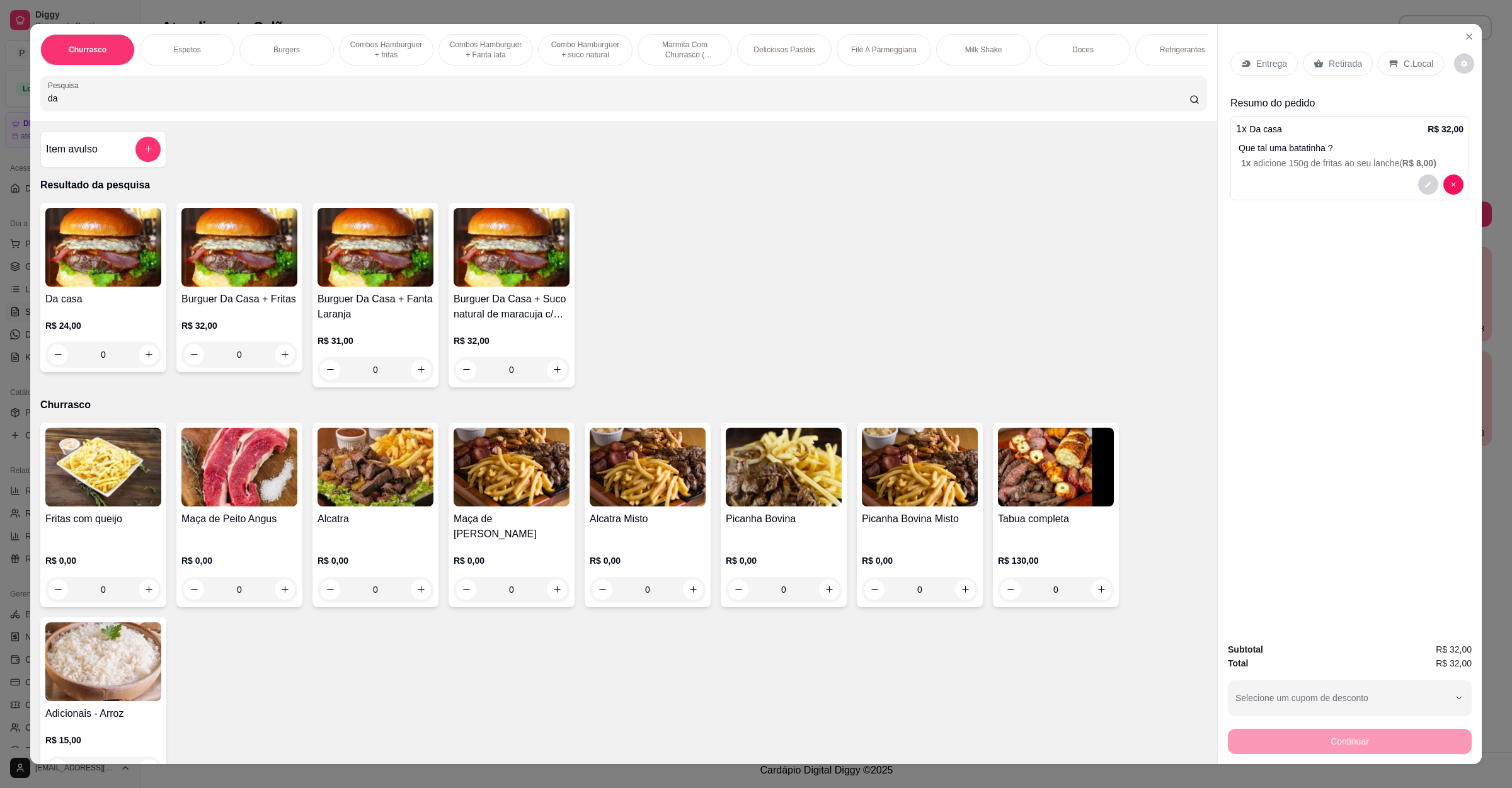
click at [1334, 58] on p "Retirada" at bounding box center [1345, 64] width 33 height 13
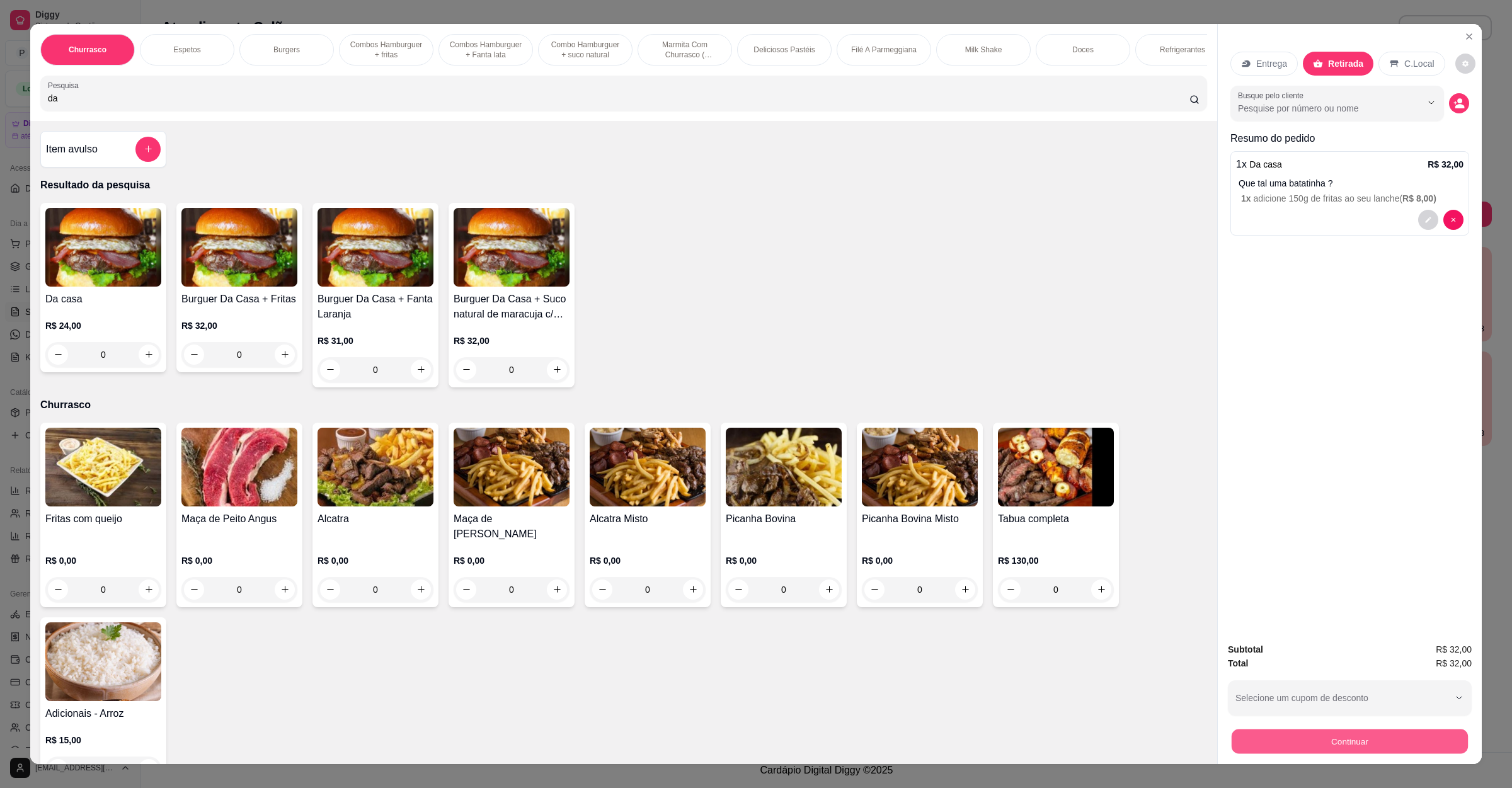
click at [1318, 747] on button "Continuar" at bounding box center [1350, 741] width 236 height 24
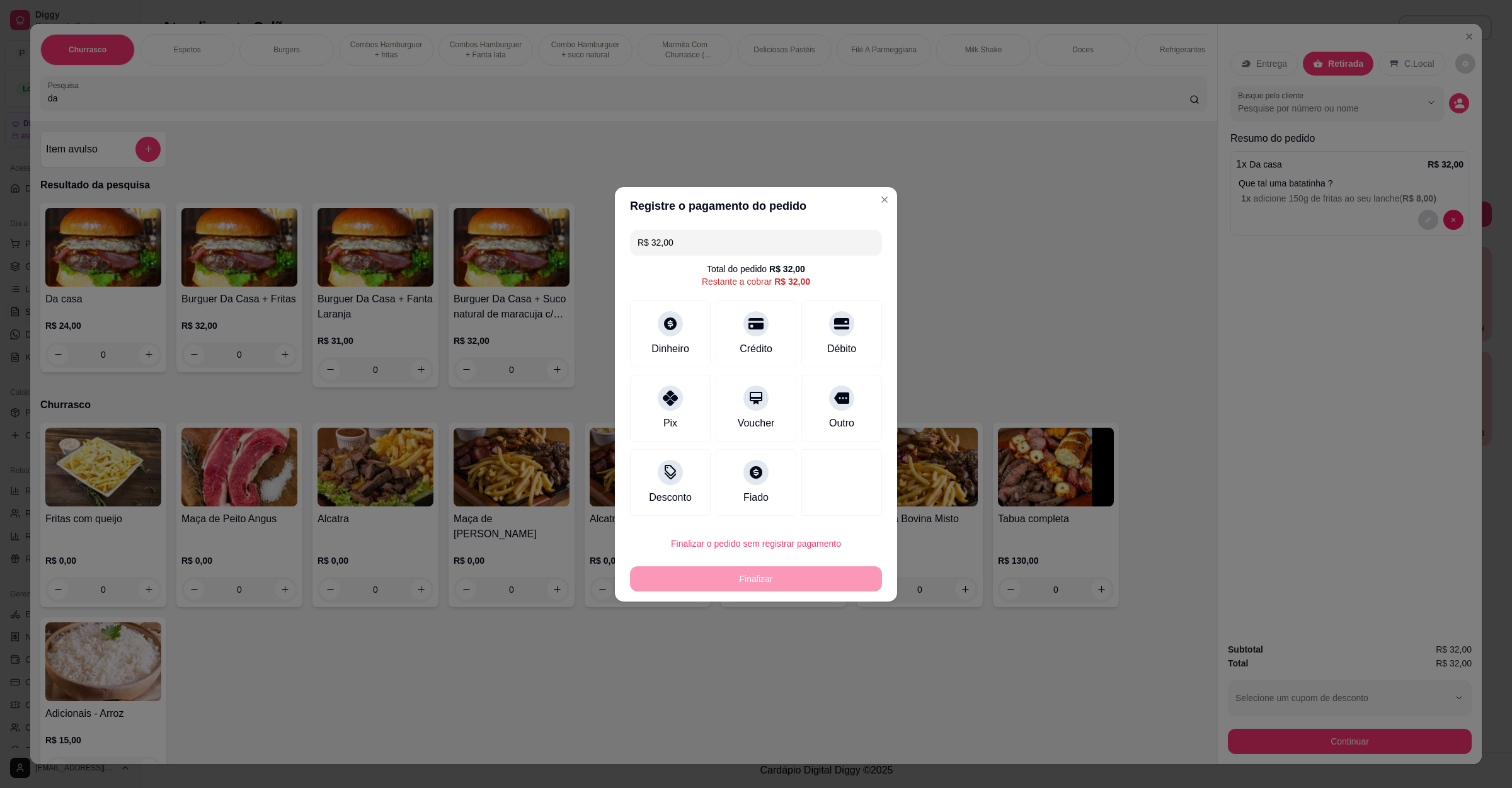
drag, startPoint x: 850, startPoint y: 412, endPoint x: 810, endPoint y: 498, distance: 94.8
click at [848, 412] on div "Outro" at bounding box center [841, 408] width 81 height 67
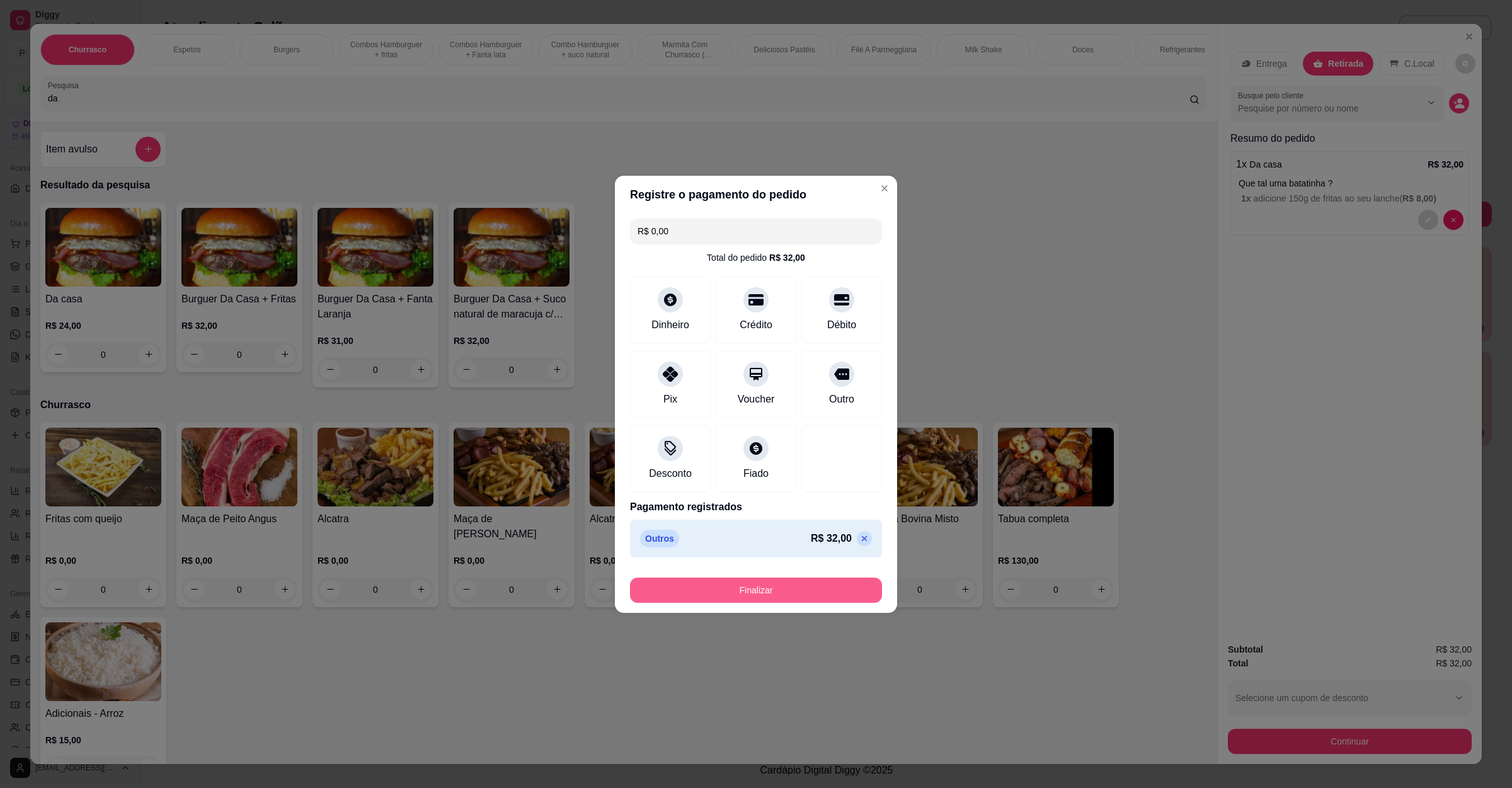
click at [791, 594] on button "Finalizar" at bounding box center [756, 590] width 252 height 25
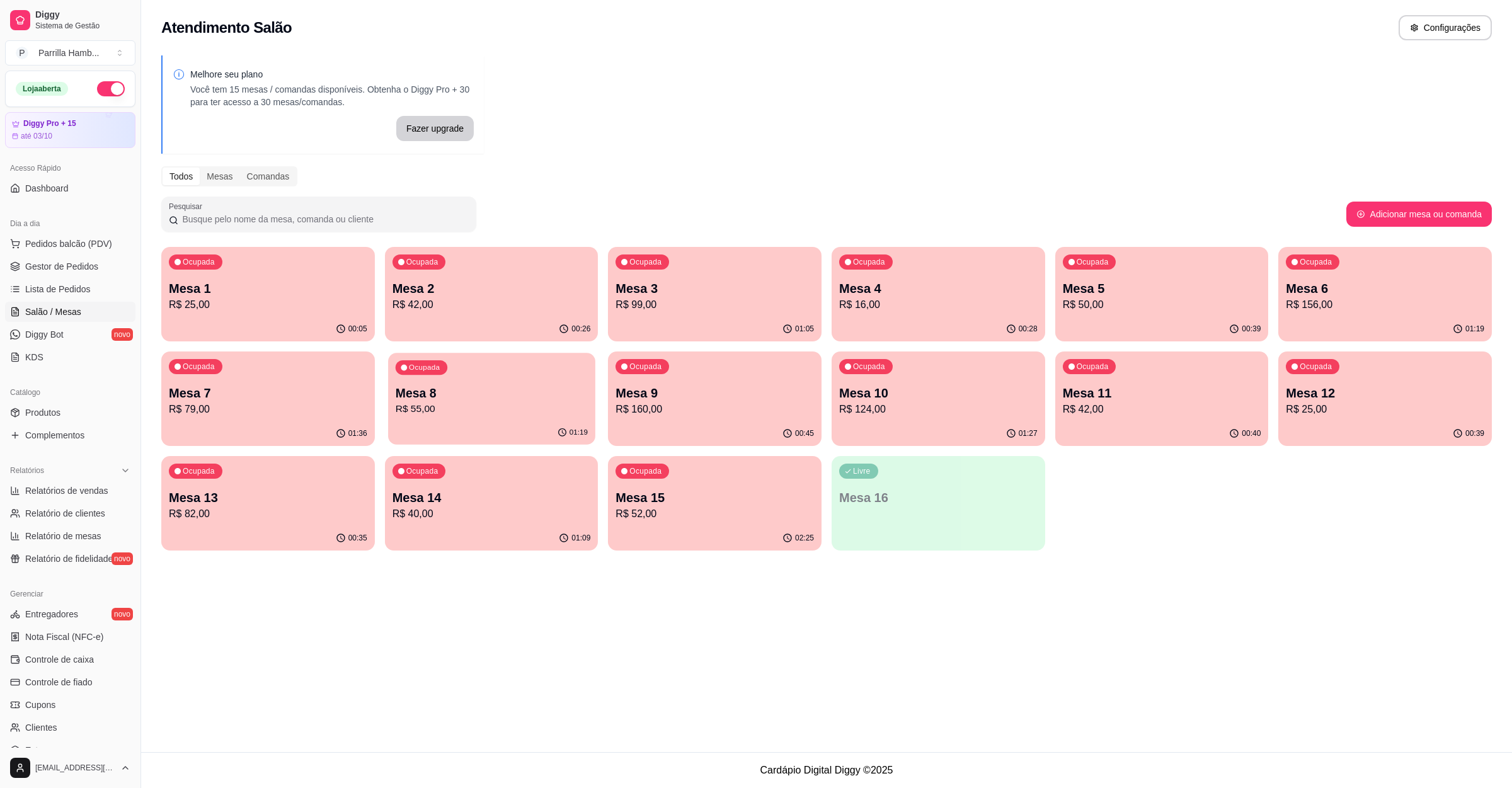
click at [425, 401] on p "Mesa 8" at bounding box center [491, 394] width 193 height 17
click at [726, 410] on p "R$ 160,00" at bounding box center [714, 409] width 198 height 15
click at [693, 495] on p "Mesa 15" at bounding box center [715, 498] width 193 height 17
click at [460, 541] on div "01:09" at bounding box center [492, 538] width 214 height 24
click at [286, 537] on div "00:35" at bounding box center [268, 538] width 207 height 24
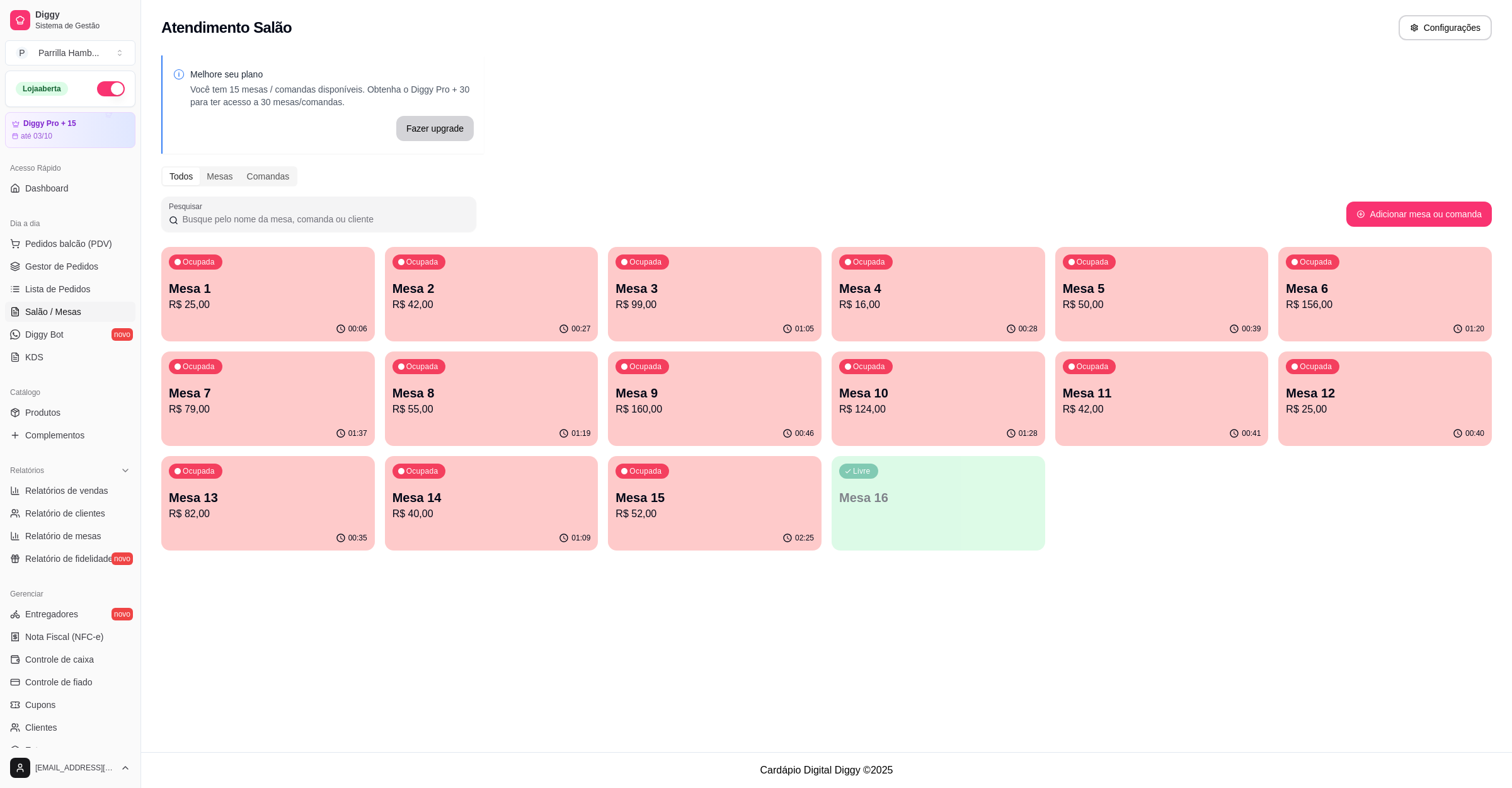
click at [1386, 397] on p "Mesa 12" at bounding box center [1385, 393] width 198 height 18
click at [1167, 387] on p "Mesa 11" at bounding box center [1161, 394] width 193 height 17
click at [937, 395] on p "Mesa 10" at bounding box center [938, 393] width 198 height 18
click at [660, 280] on p "Mesa 3" at bounding box center [715, 288] width 193 height 17
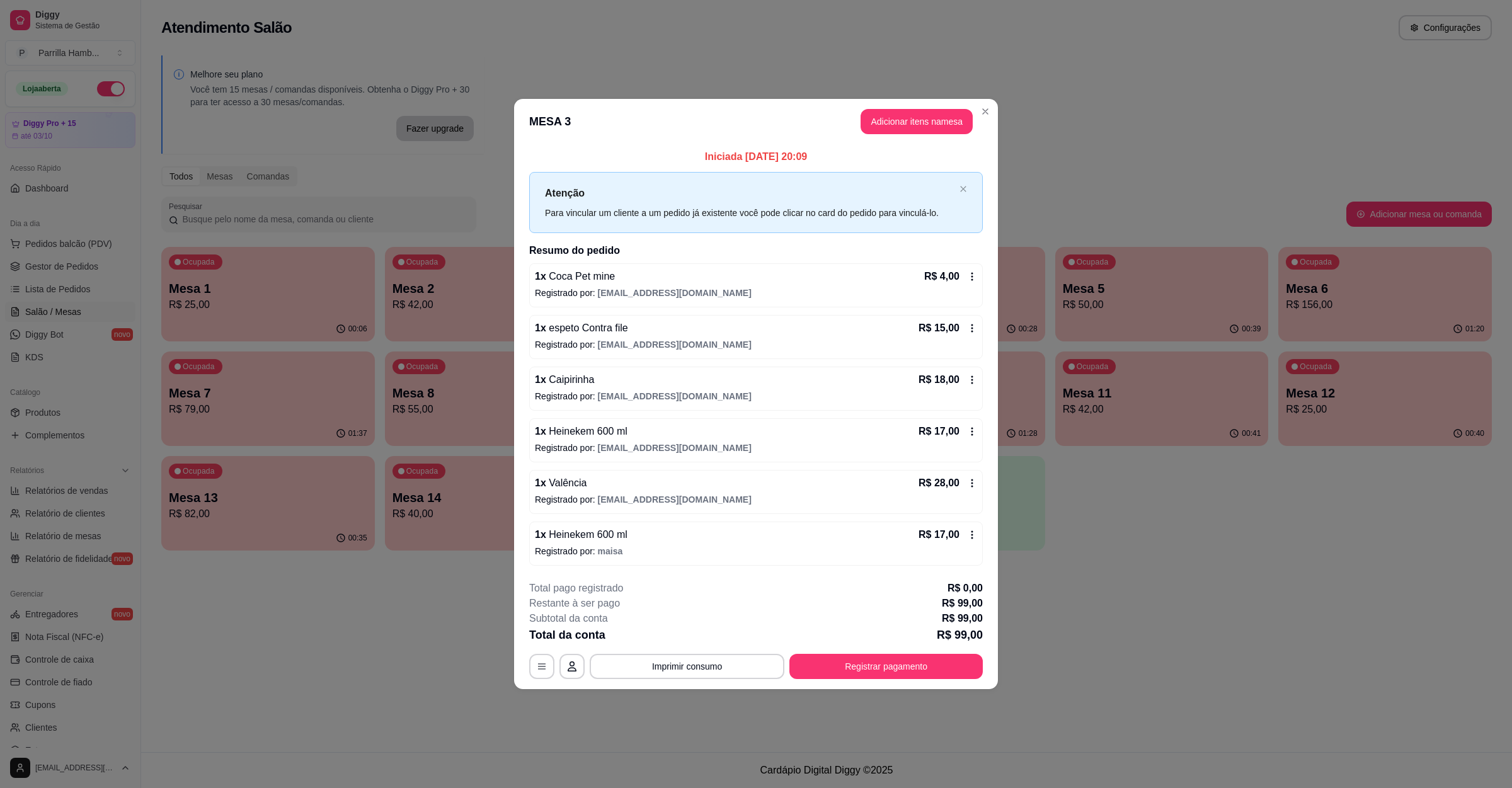
click at [991, 346] on div "Iniciada 21/09/2025 às 20:09 Atenção Para vincular um cliente a um pedido já ex…" at bounding box center [756, 357] width 484 height 426
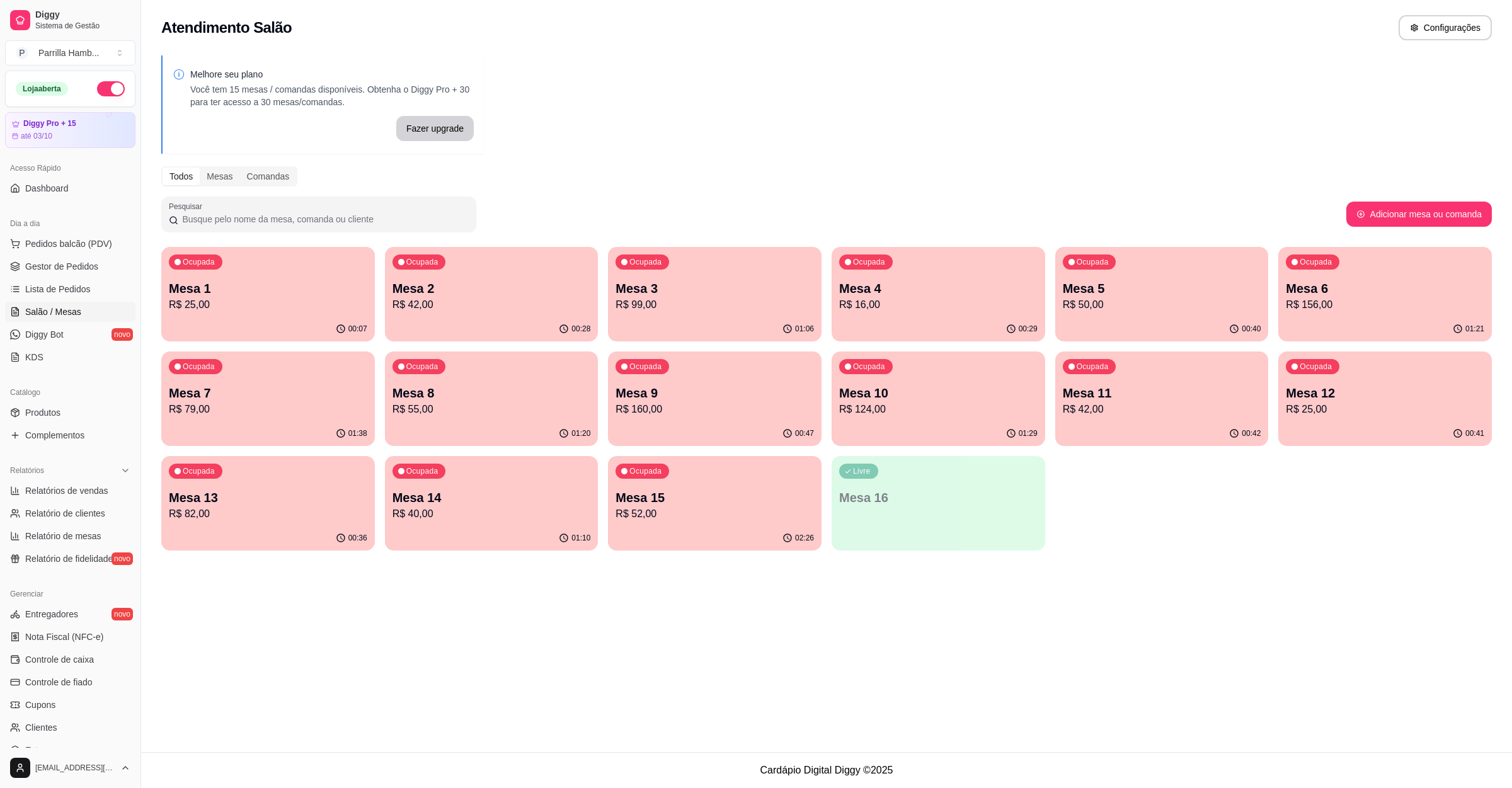
click at [758, 507] on p "R$ 52,00" at bounding box center [714, 514] width 198 height 15
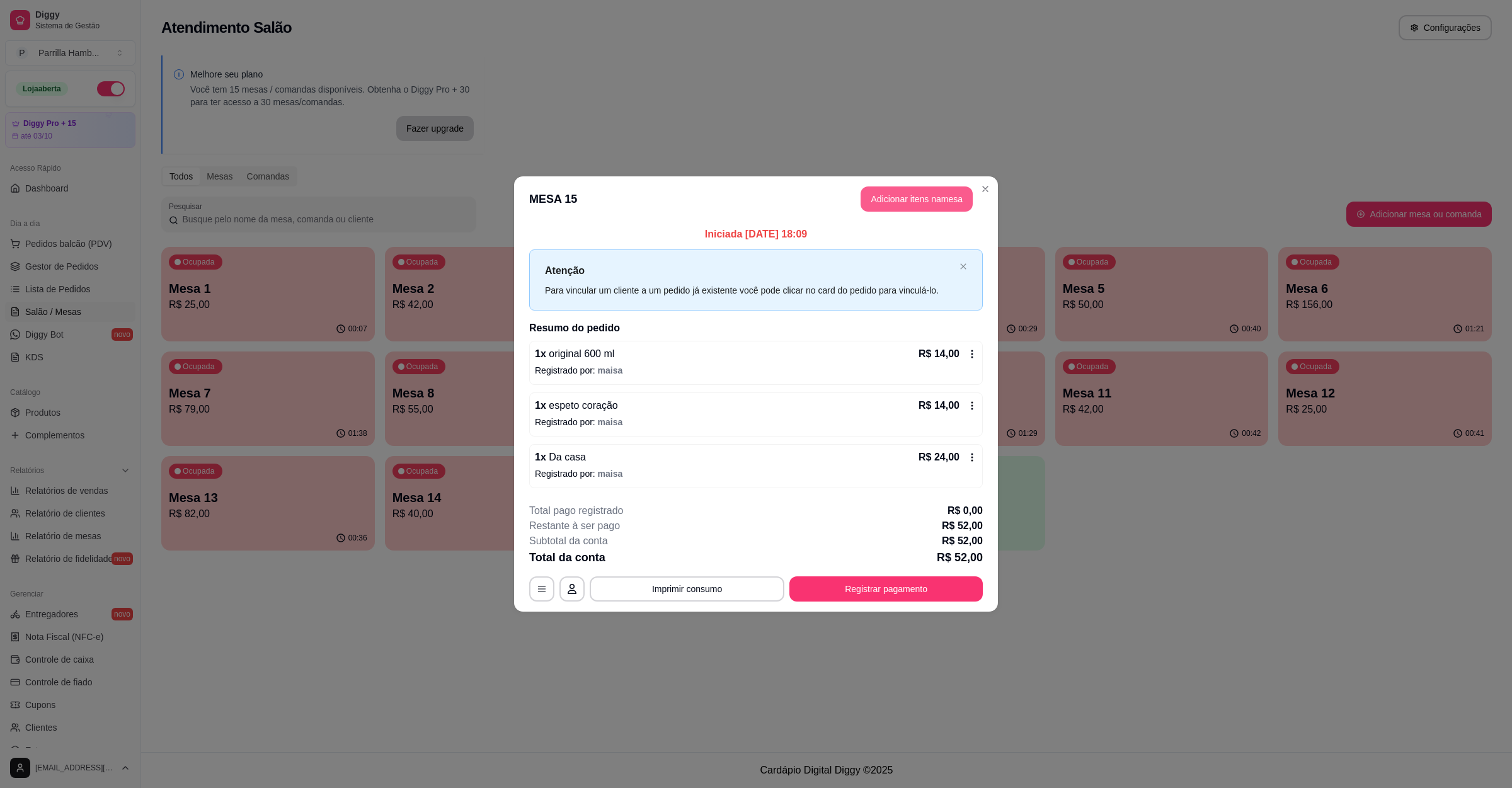
click at [938, 200] on button "Adicionar itens na mesa" at bounding box center [917, 198] width 113 height 25
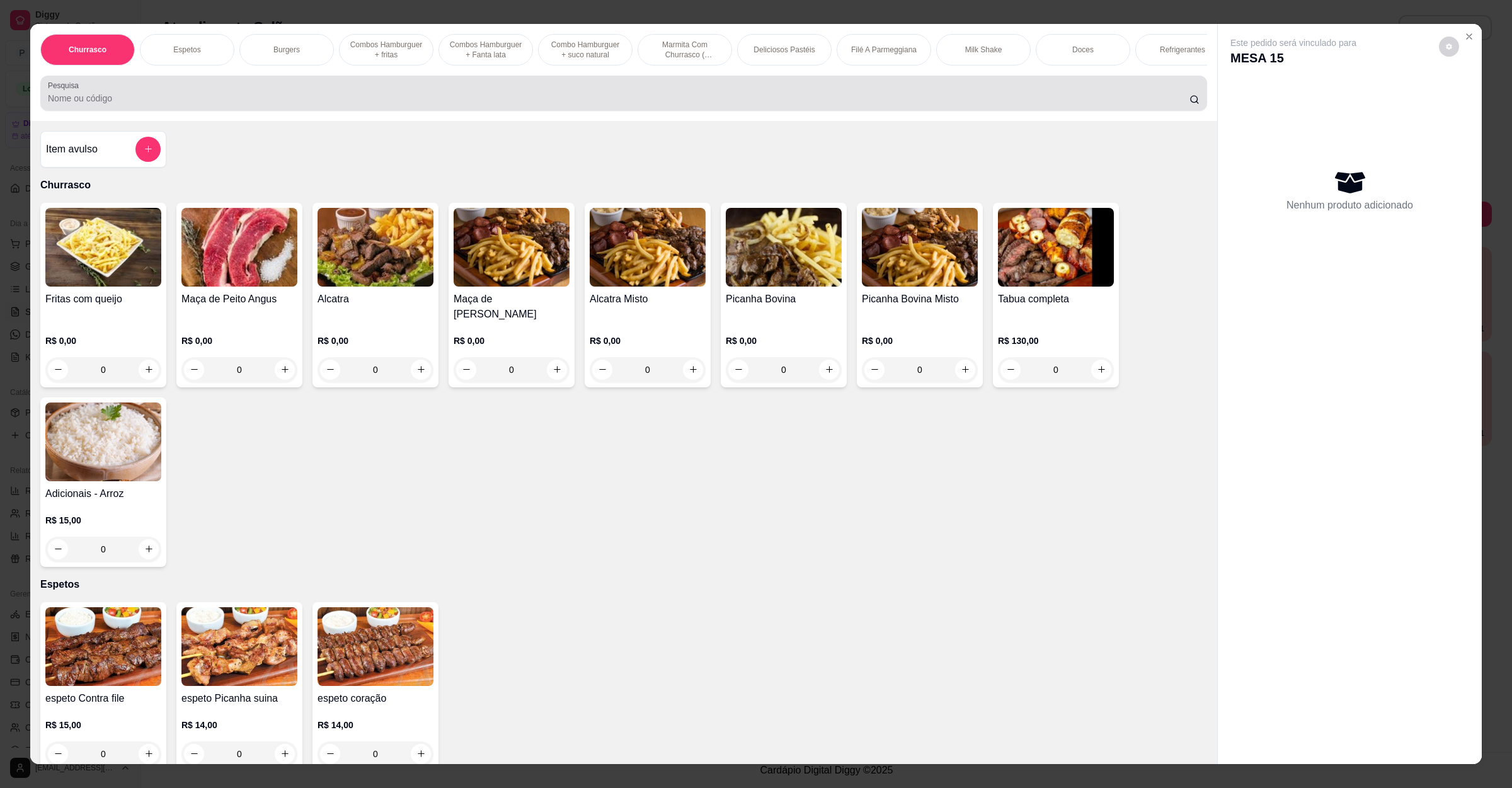
click at [430, 100] on div at bounding box center [623, 93] width 1152 height 25
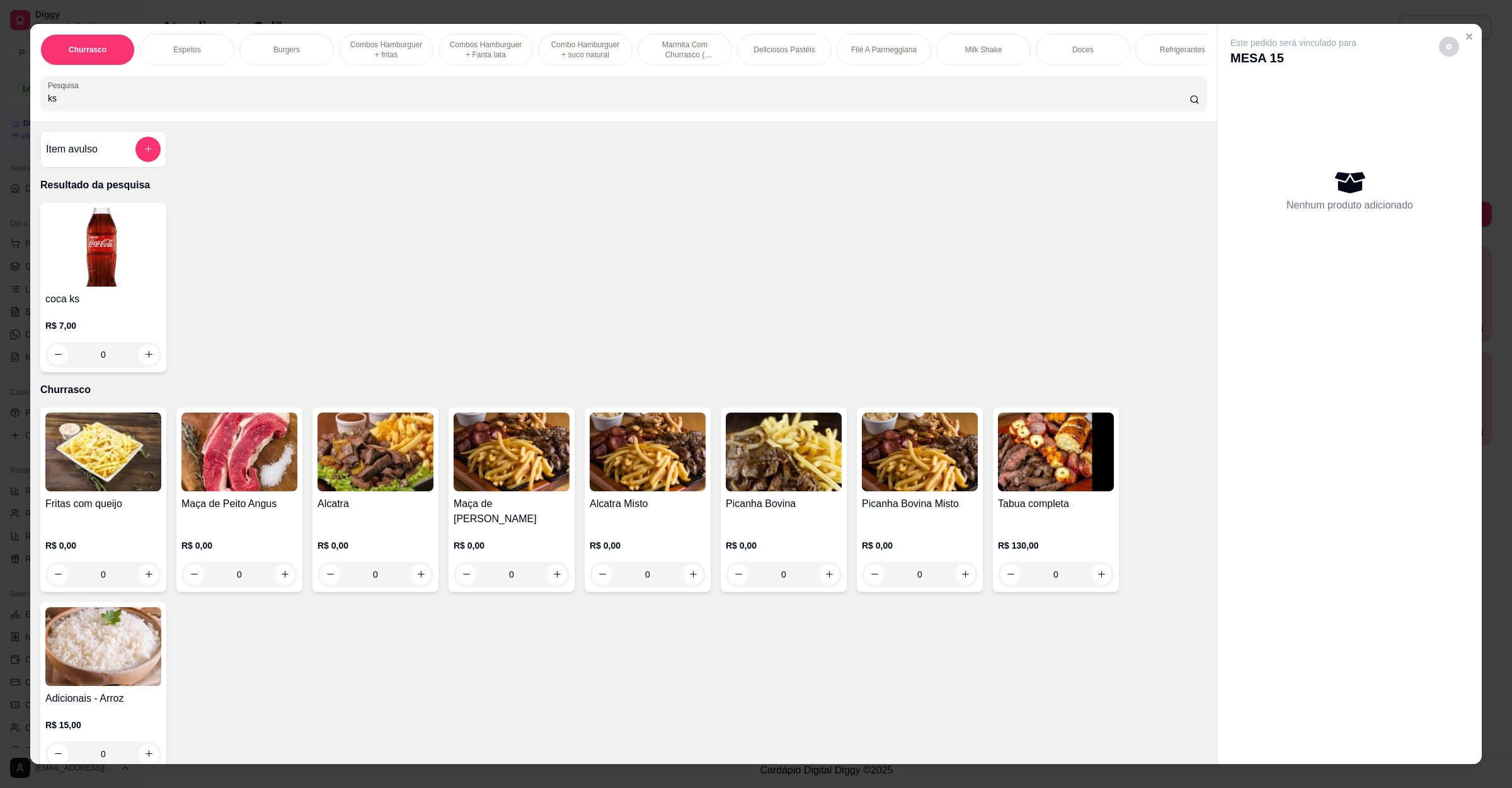
type input "ks"
click at [147, 364] on button "increase-product-quantity" at bounding box center [148, 354] width 20 height 20
type input "1"
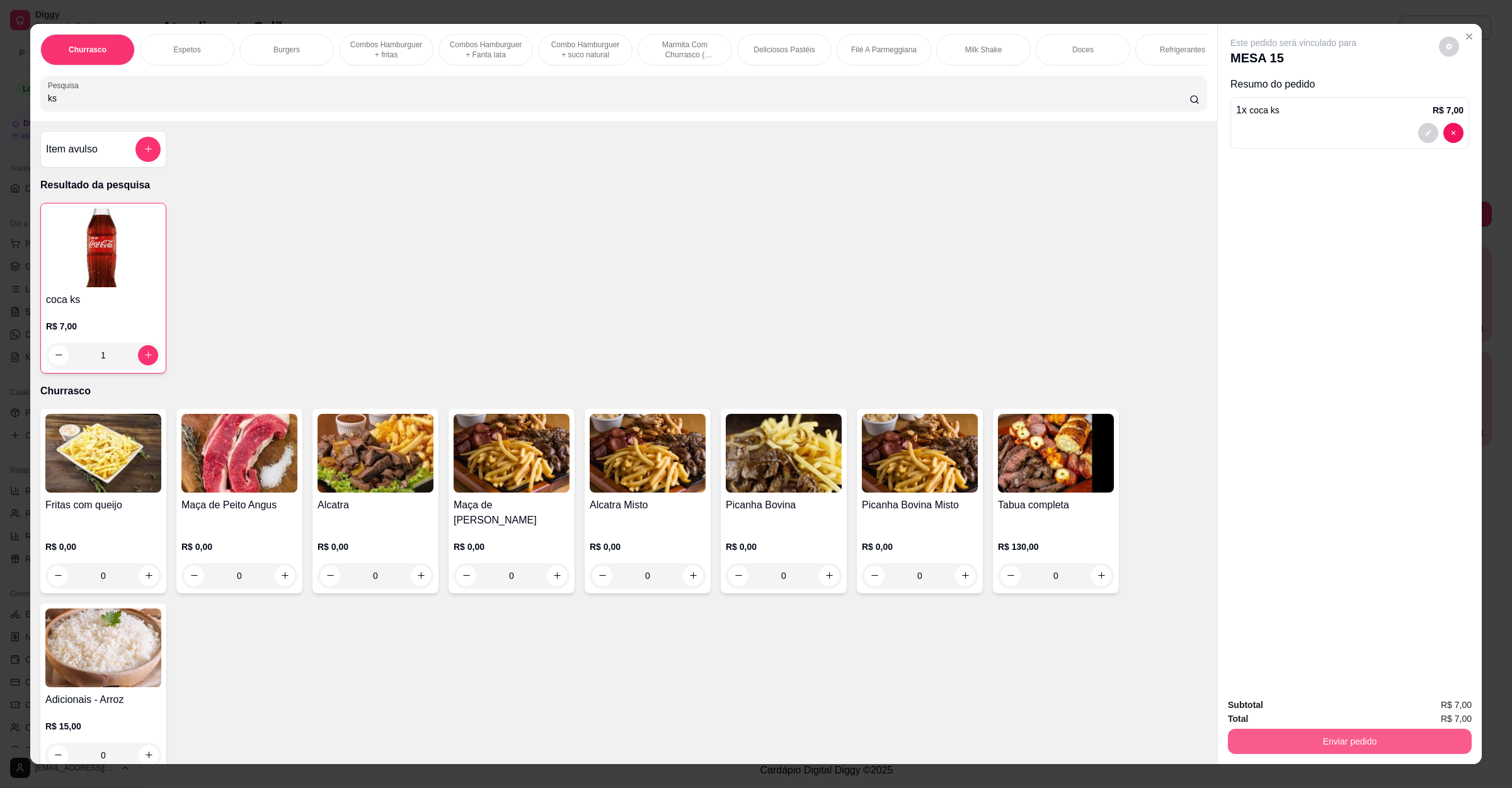
click at [1278, 741] on button "Enviar pedido" at bounding box center [1350, 741] width 244 height 25
click at [1278, 709] on button "Não registrar e enviar pedido" at bounding box center [1305, 711] width 127 height 23
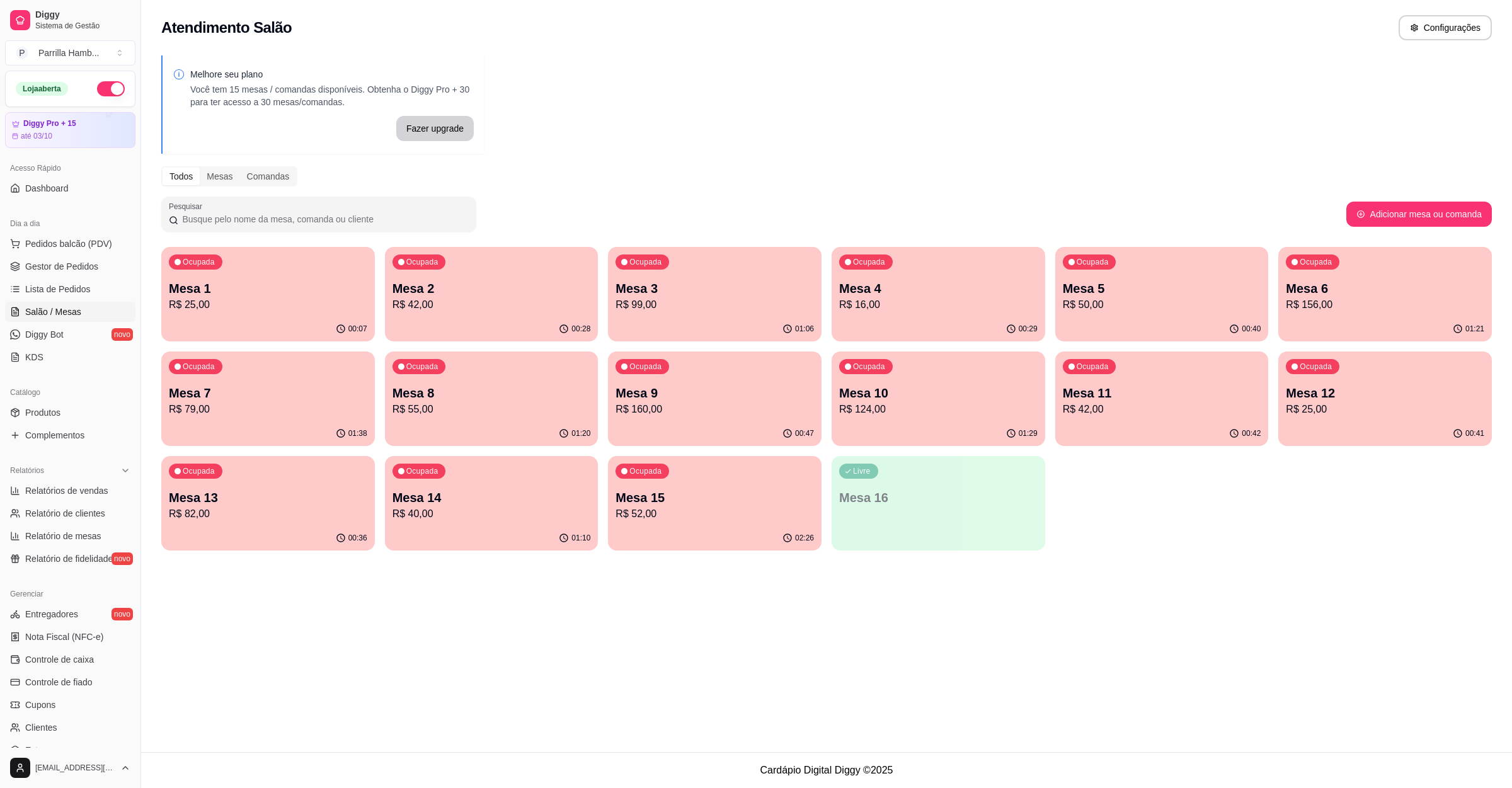
click at [280, 414] on p "R$ 79,00" at bounding box center [267, 409] width 198 height 15
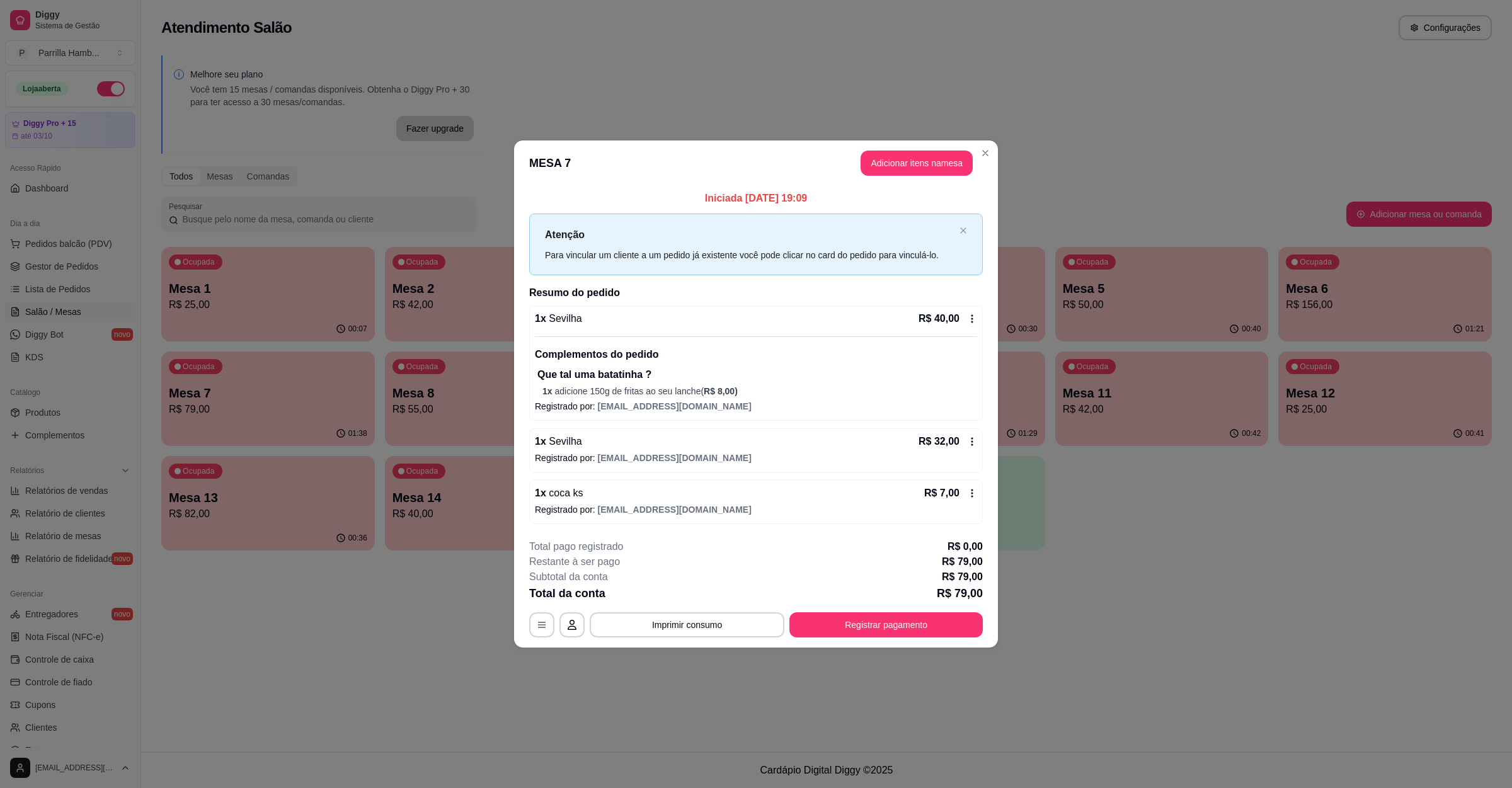
click at [748, 621] on button "Imprimir consumo" at bounding box center [687, 624] width 194 height 25
click at [695, 595] on button "IMPRESSORA" at bounding box center [690, 595] width 88 height 20
click at [940, 616] on button "Registrar pagamento" at bounding box center [886, 624] width 194 height 25
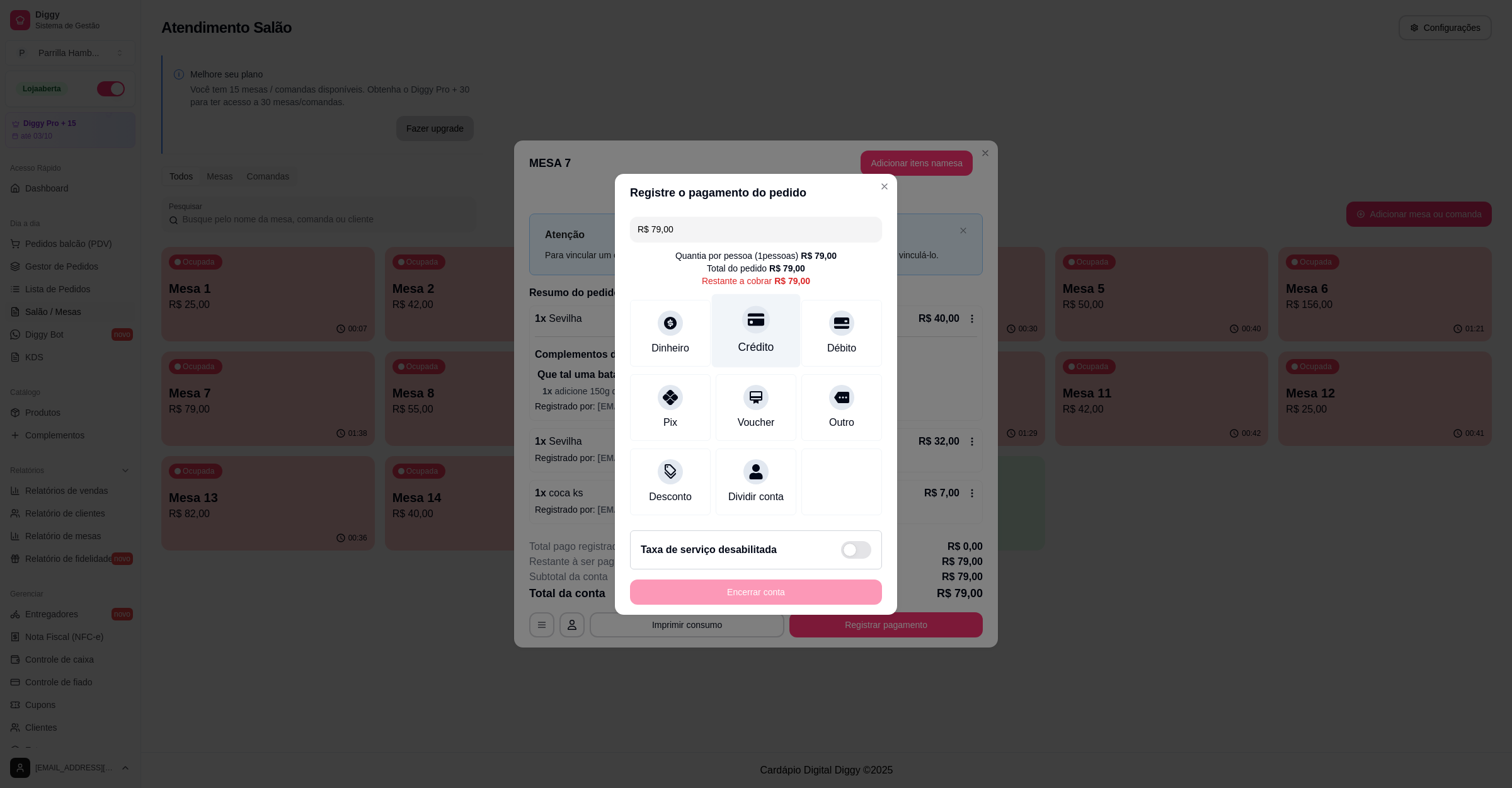
click at [748, 311] on icon at bounding box center [756, 319] width 17 height 17
type input "R$ 0,00"
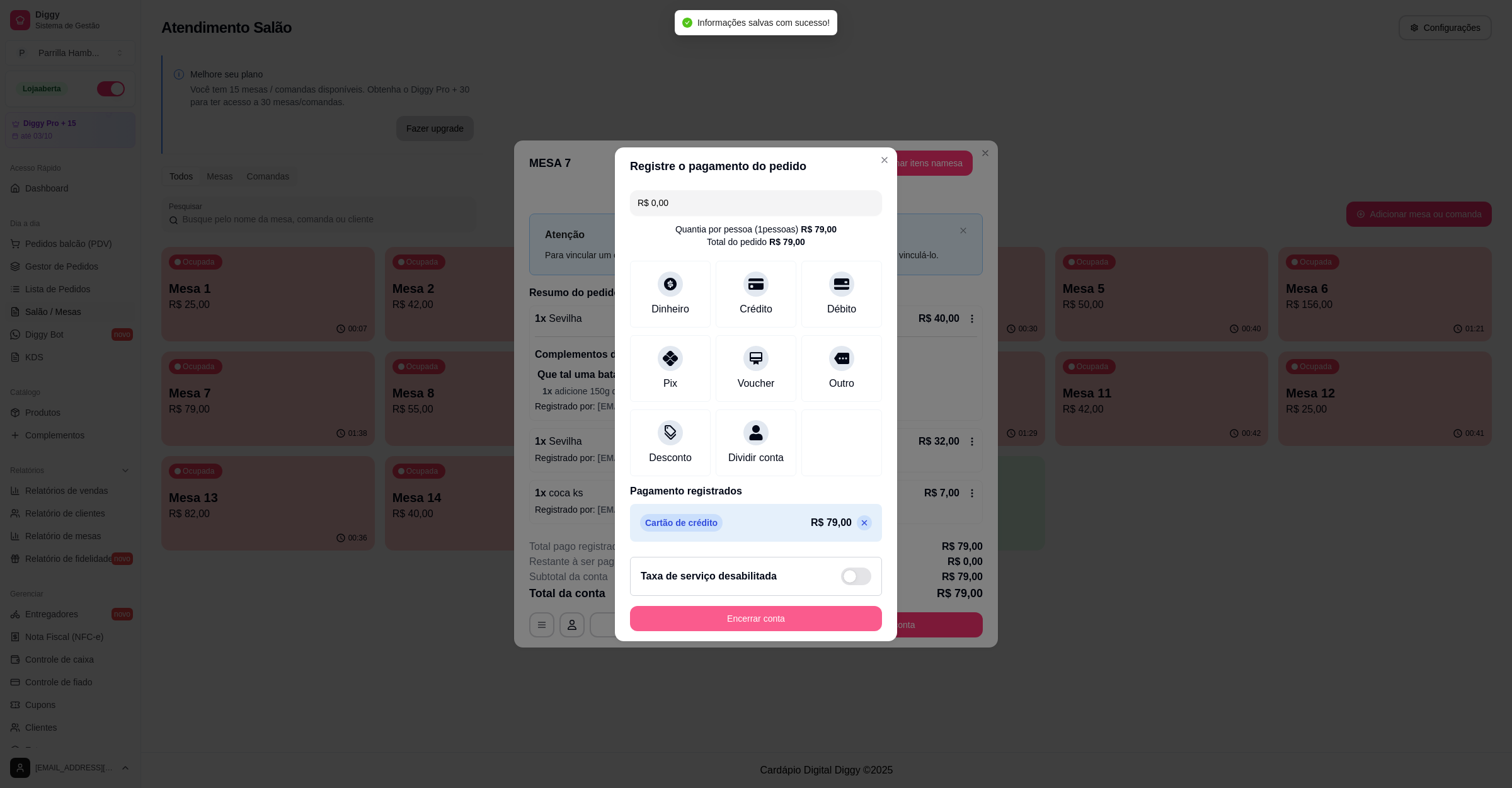
click at [764, 631] on button "Encerrar conta" at bounding box center [756, 618] width 252 height 25
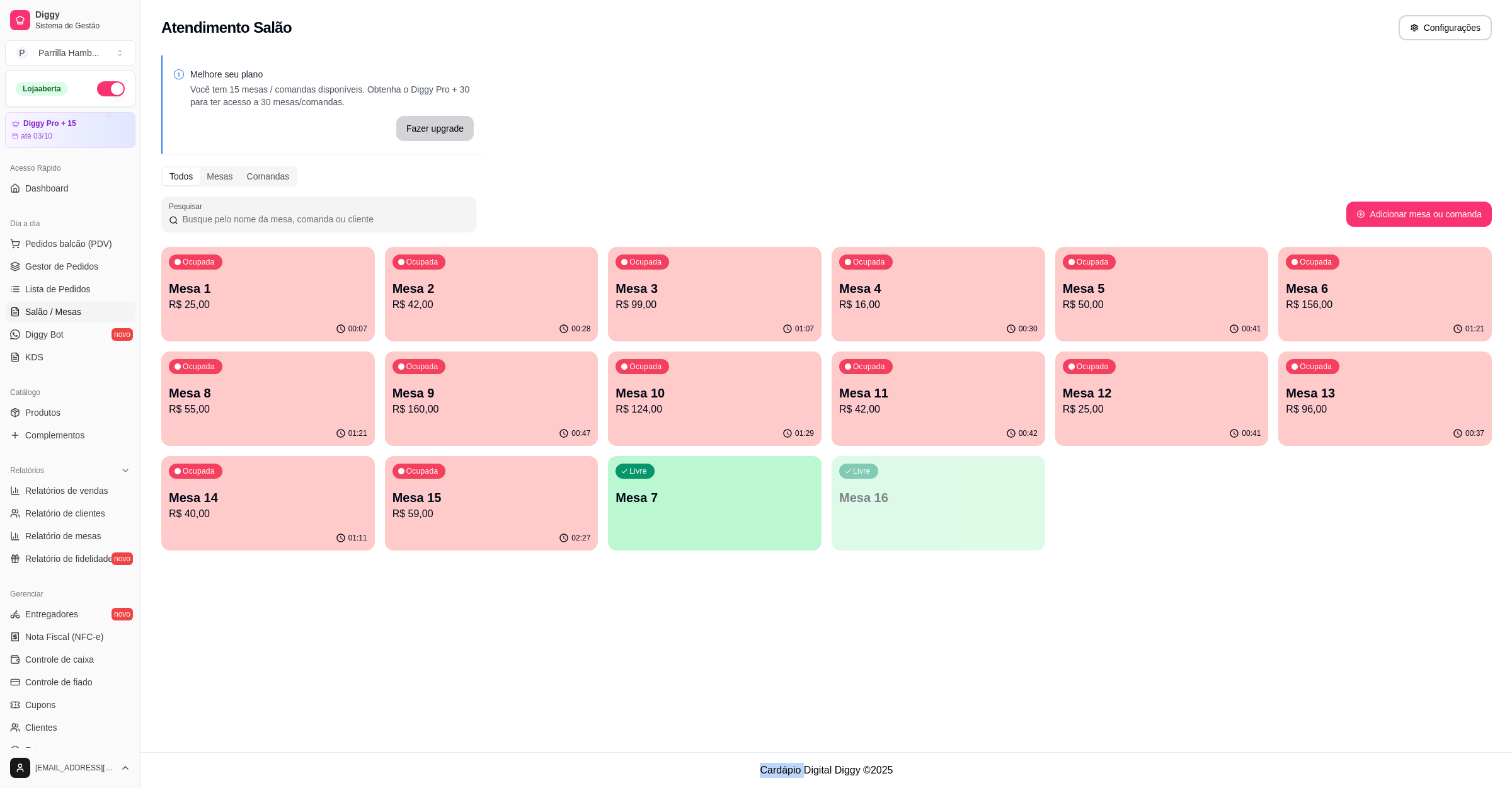
click at [1150, 607] on div "Atendimento Salão Configurações Melhore seu plano Você tem 15 mesas / comandas …" at bounding box center [826, 376] width 1371 height 752
click at [964, 289] on p "Mesa 4" at bounding box center [938, 288] width 198 height 18
click at [1092, 280] on p "Mesa 5" at bounding box center [1161, 288] width 193 height 17
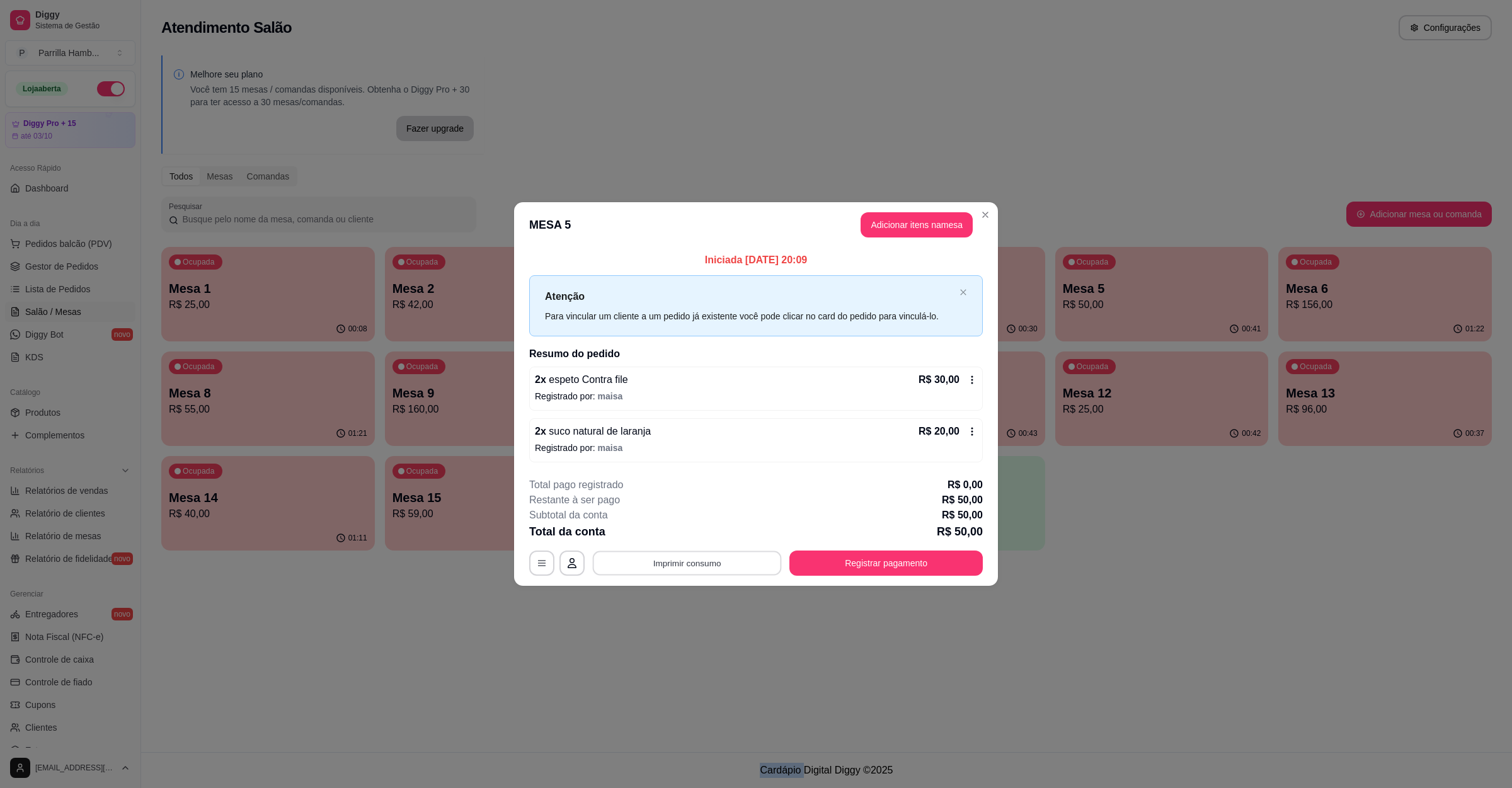
click at [715, 563] on button "Imprimir consumo" at bounding box center [687, 563] width 189 height 24
click at [686, 526] on button "IMPRESSORA" at bounding box center [690, 535] width 91 height 20
click at [942, 566] on button "Registrar pagamento" at bounding box center [886, 563] width 194 height 25
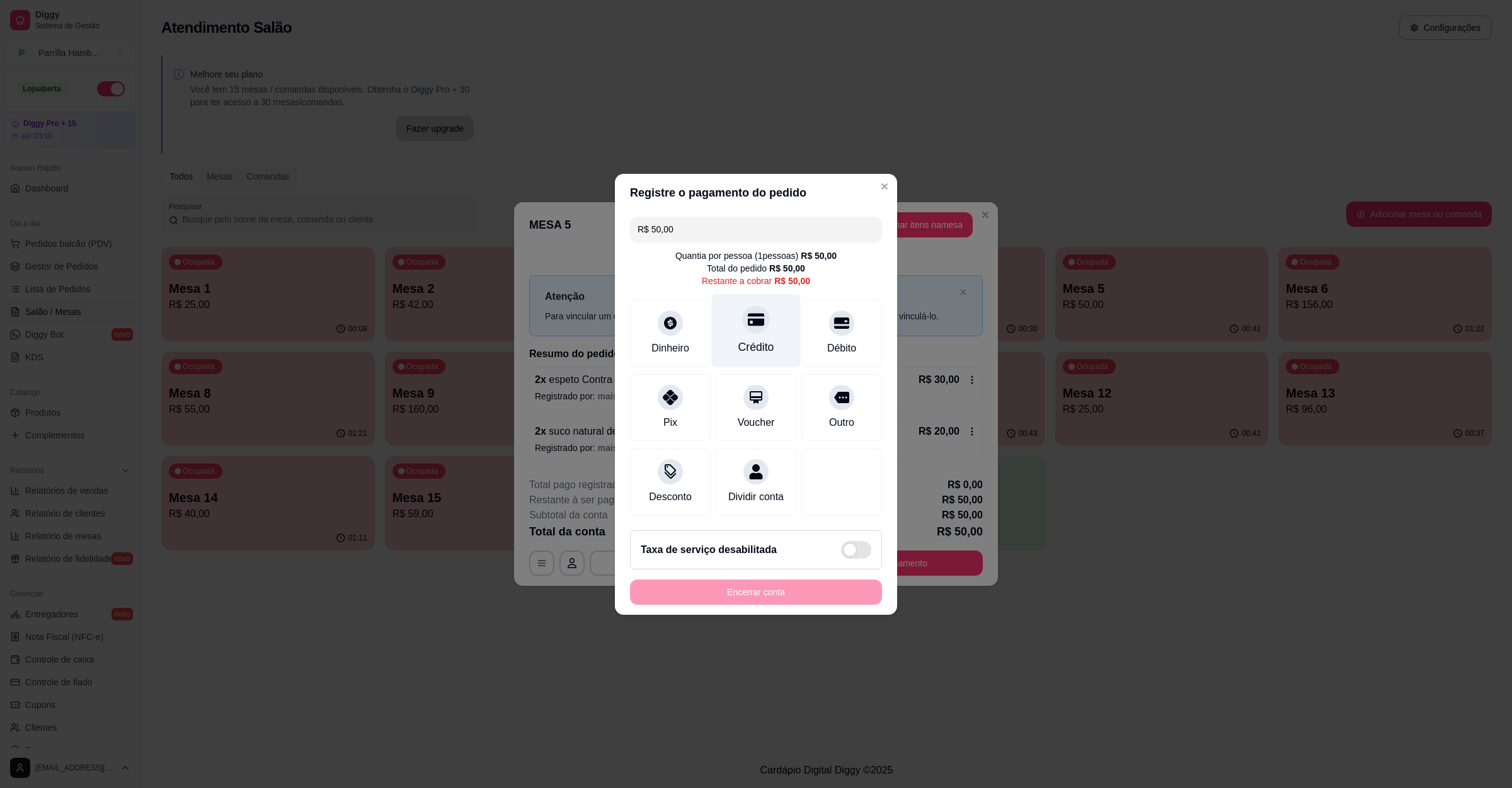
click at [769, 327] on div "Crédito" at bounding box center [756, 330] width 88 height 73
type input "R$ 0,00"
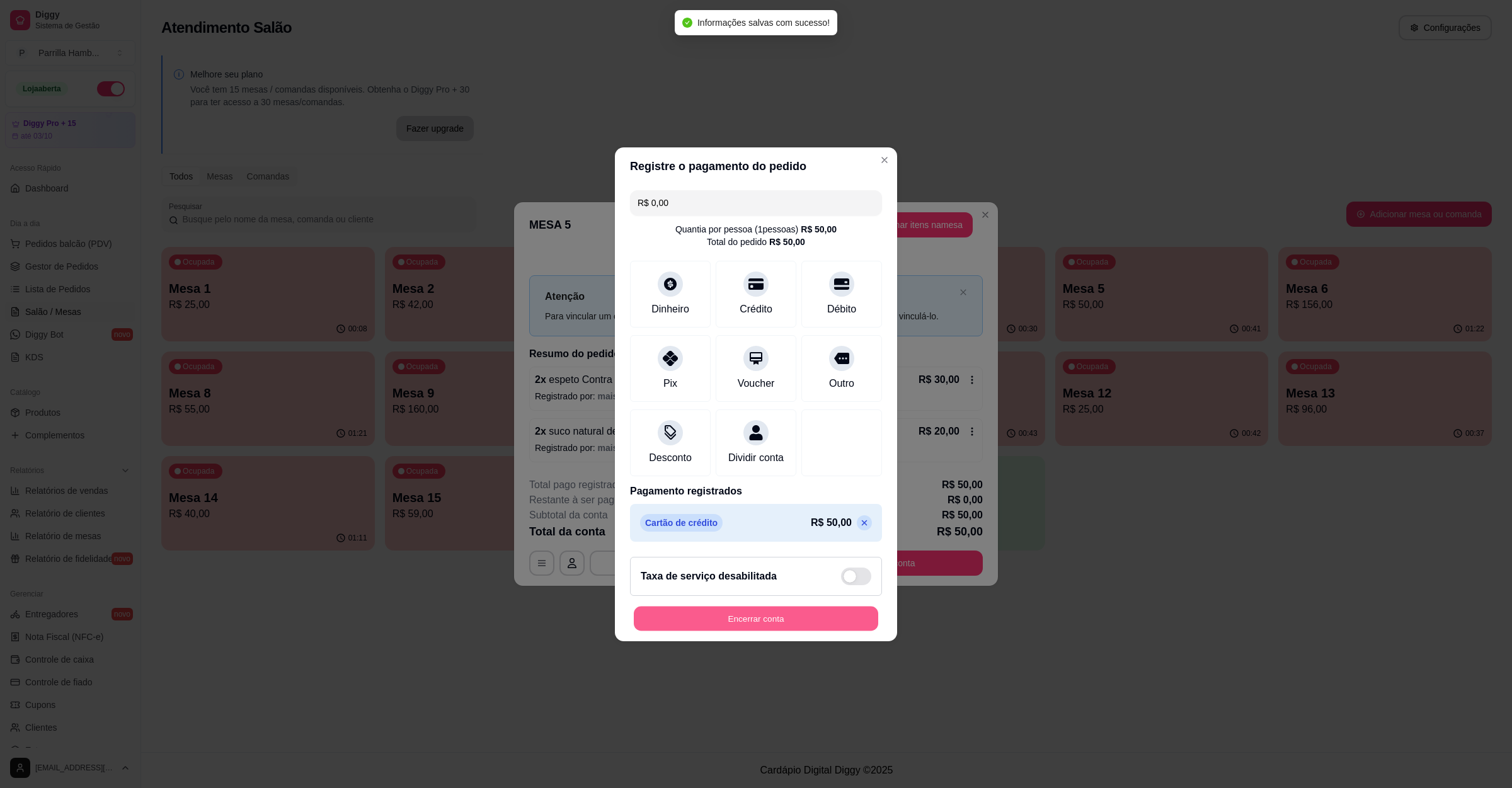
click at [805, 622] on button "Encerrar conta" at bounding box center [756, 618] width 245 height 24
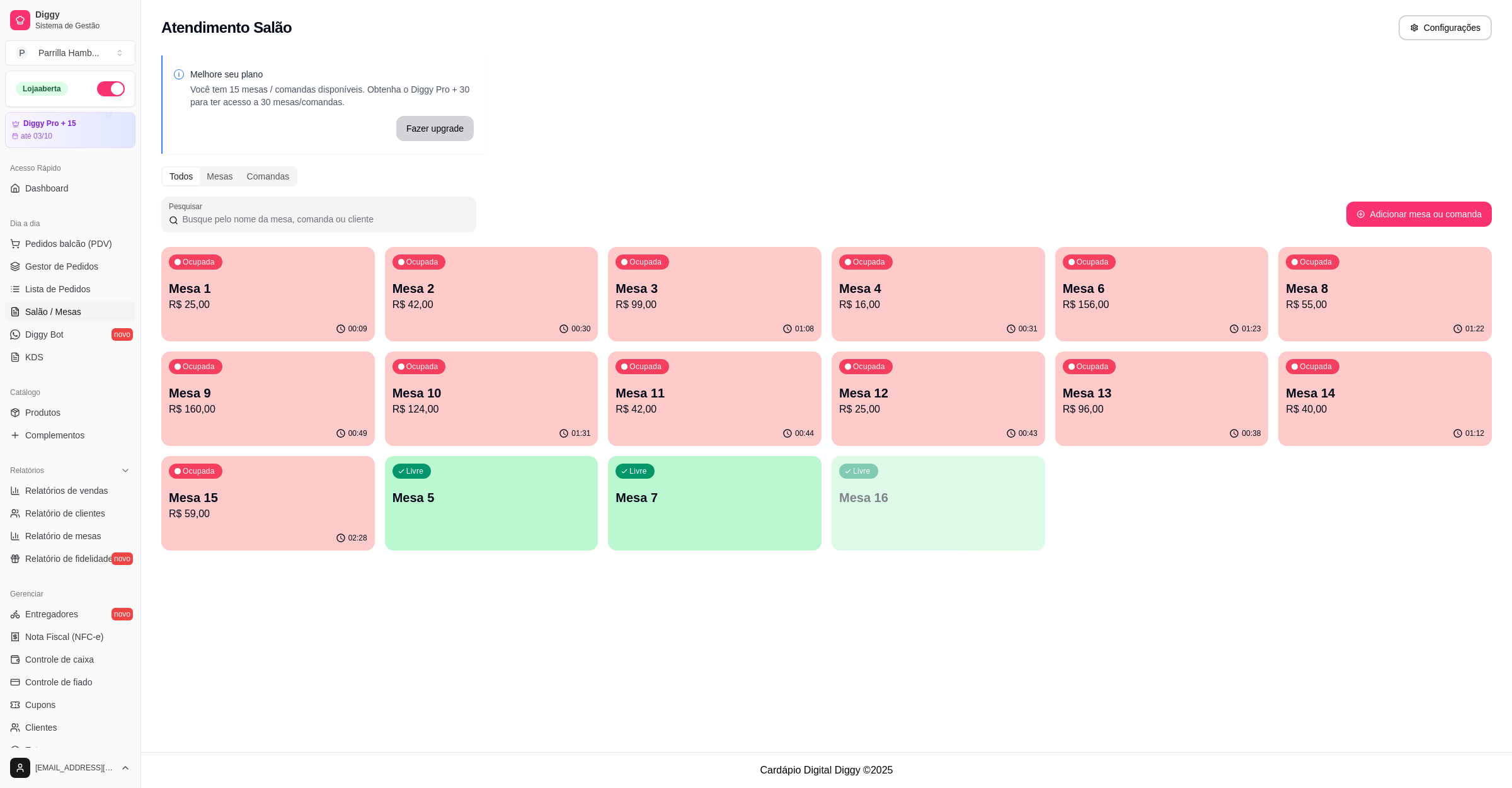
click at [241, 280] on p "Mesa 1" at bounding box center [267, 288] width 198 height 18
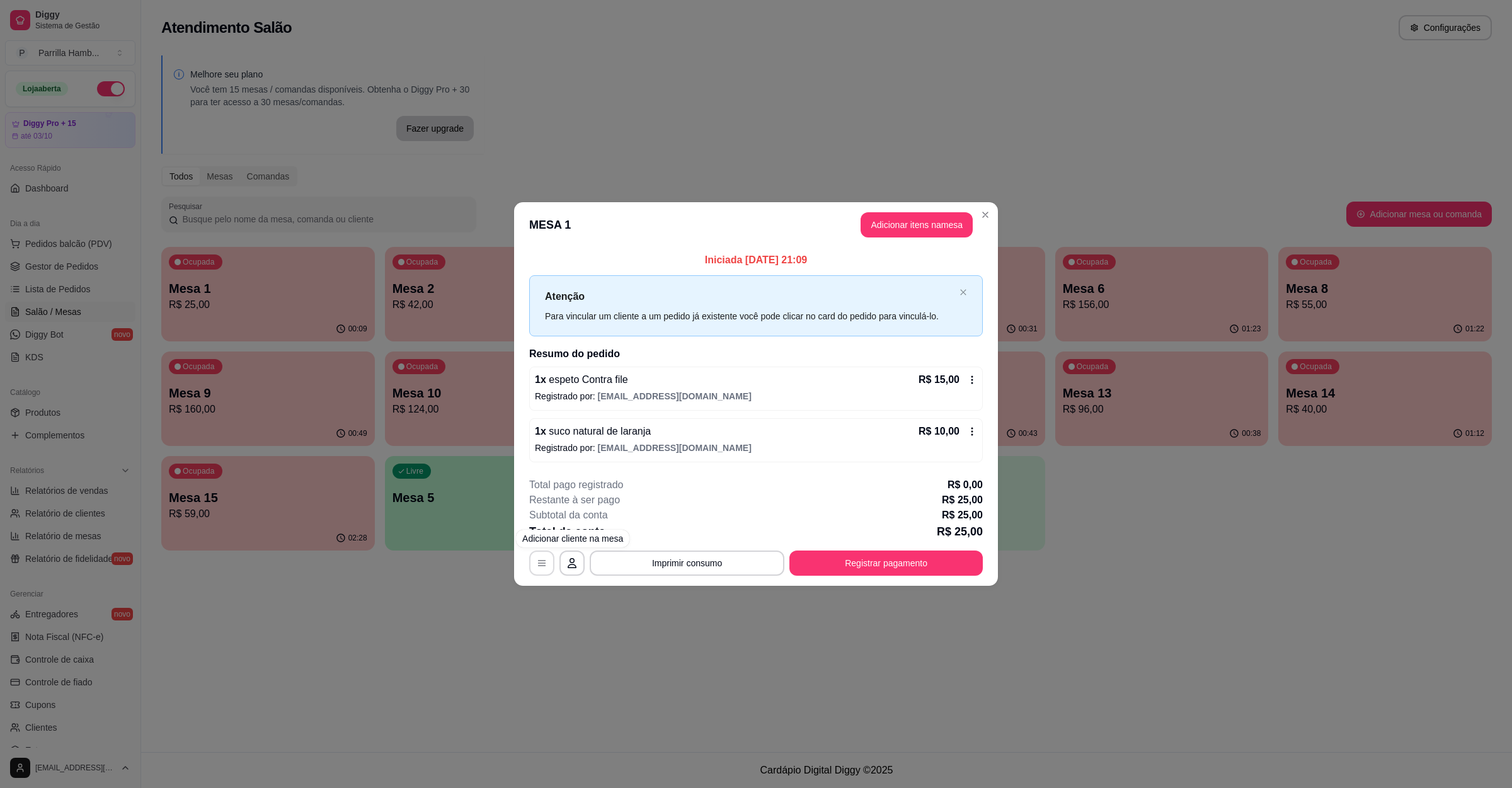
click at [550, 575] on button "button" at bounding box center [542, 563] width 25 height 25
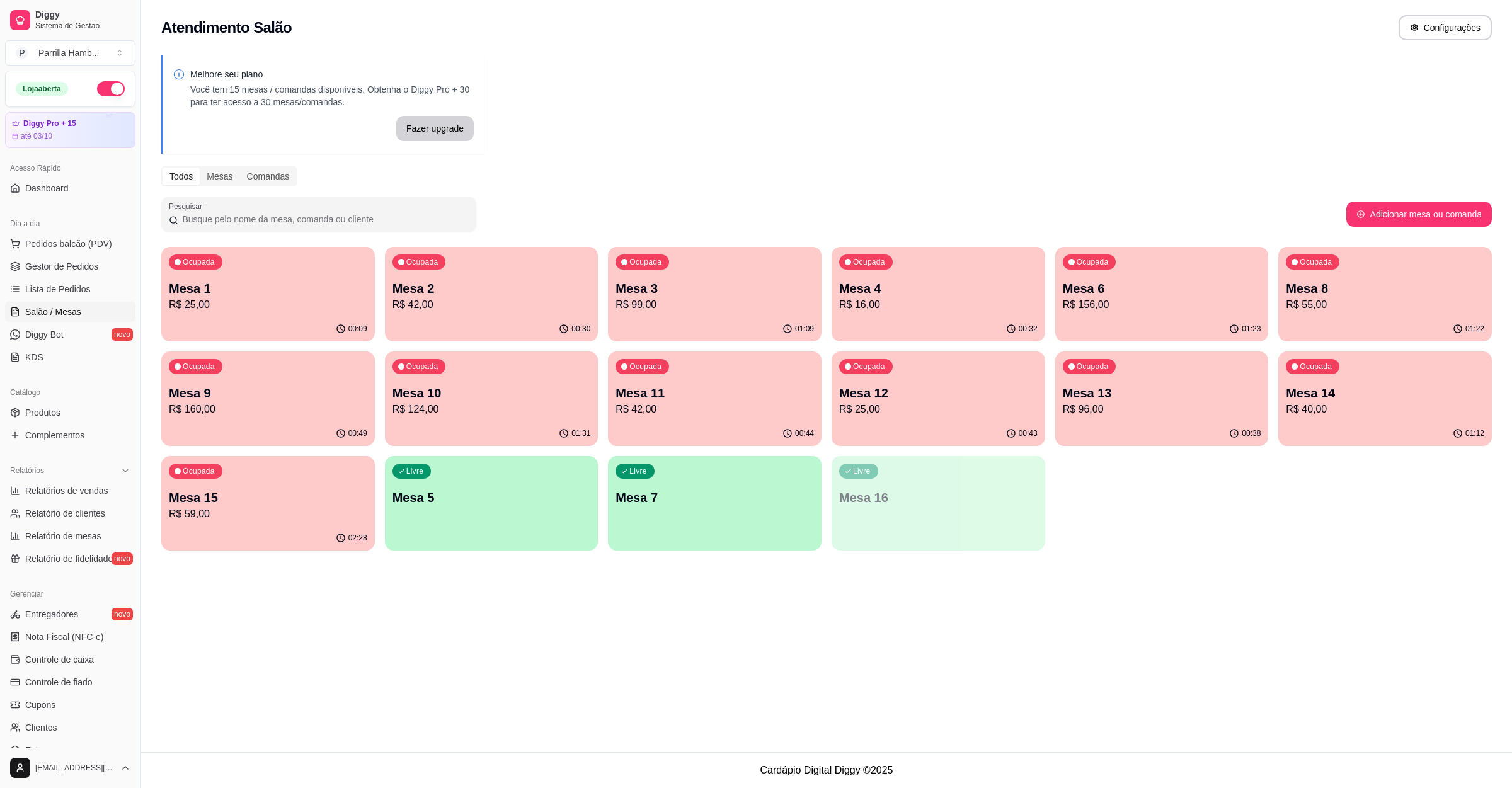
click at [325, 314] on div "Ocupada Mesa 1 R$ 25,00" at bounding box center [268, 281] width 214 height 70
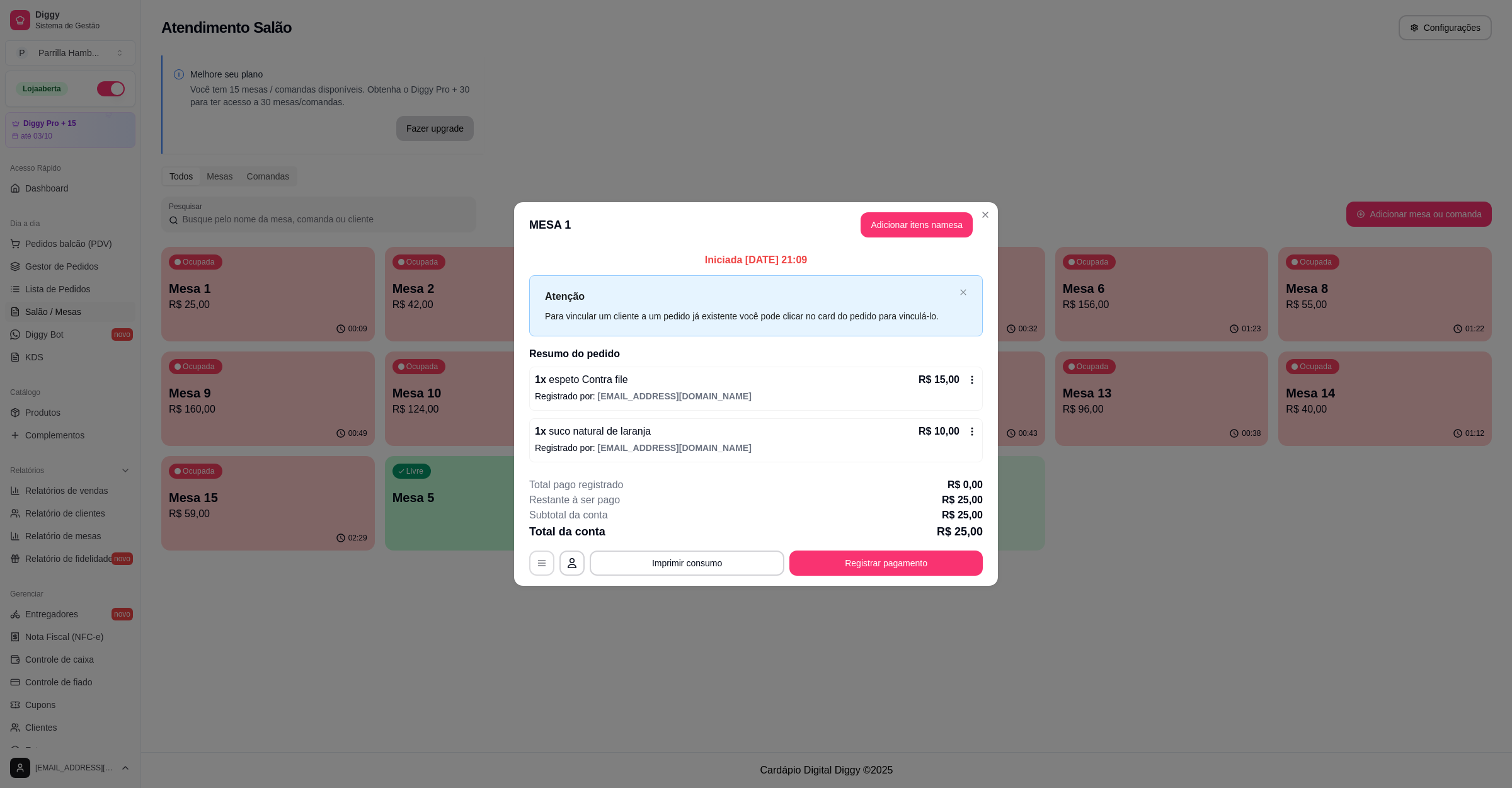
click at [537, 568] on icon "button" at bounding box center [542, 563] width 10 height 10
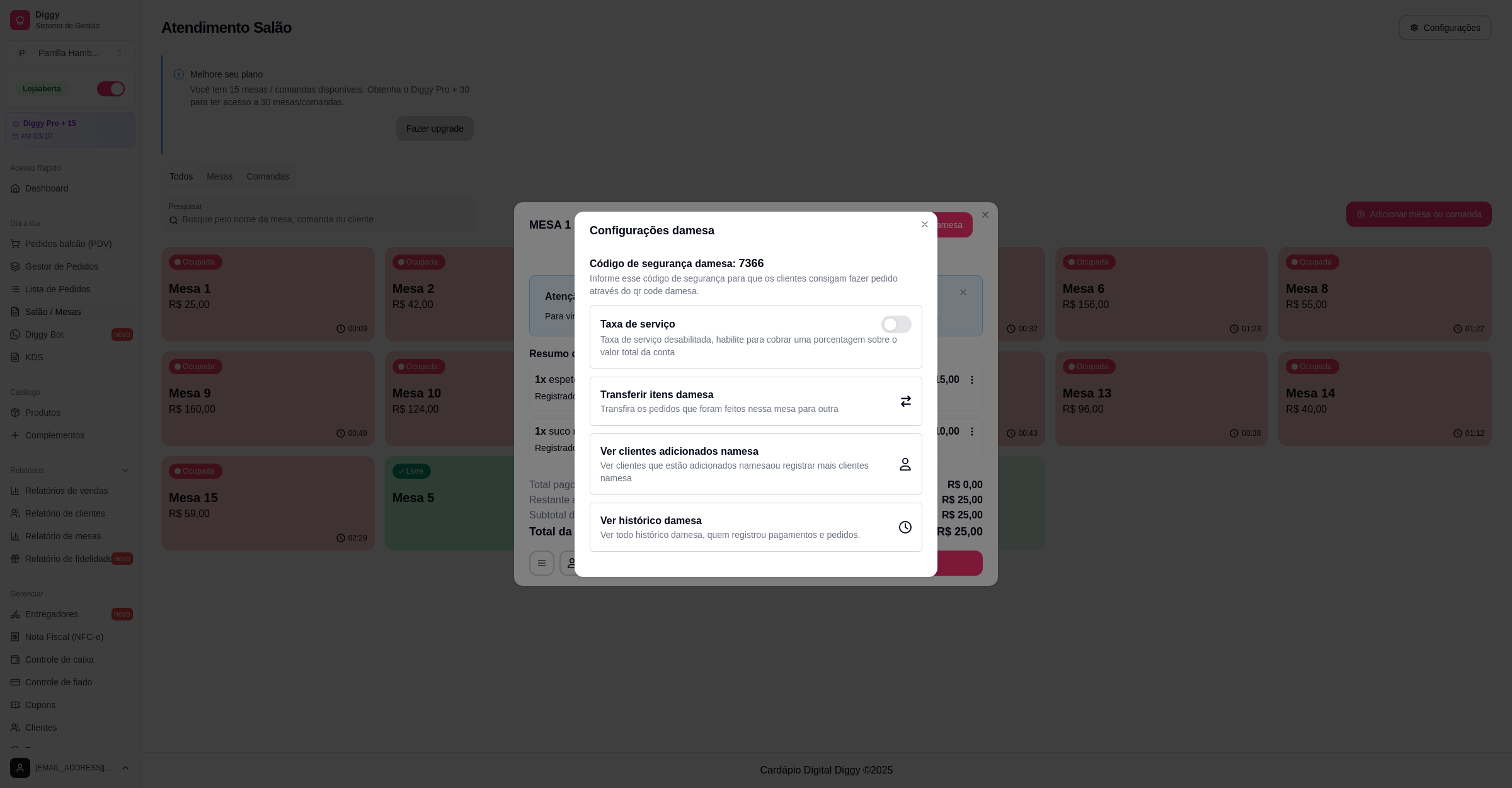
click at [652, 399] on h2 "Transferir itens da mesa" at bounding box center [719, 394] width 238 height 15
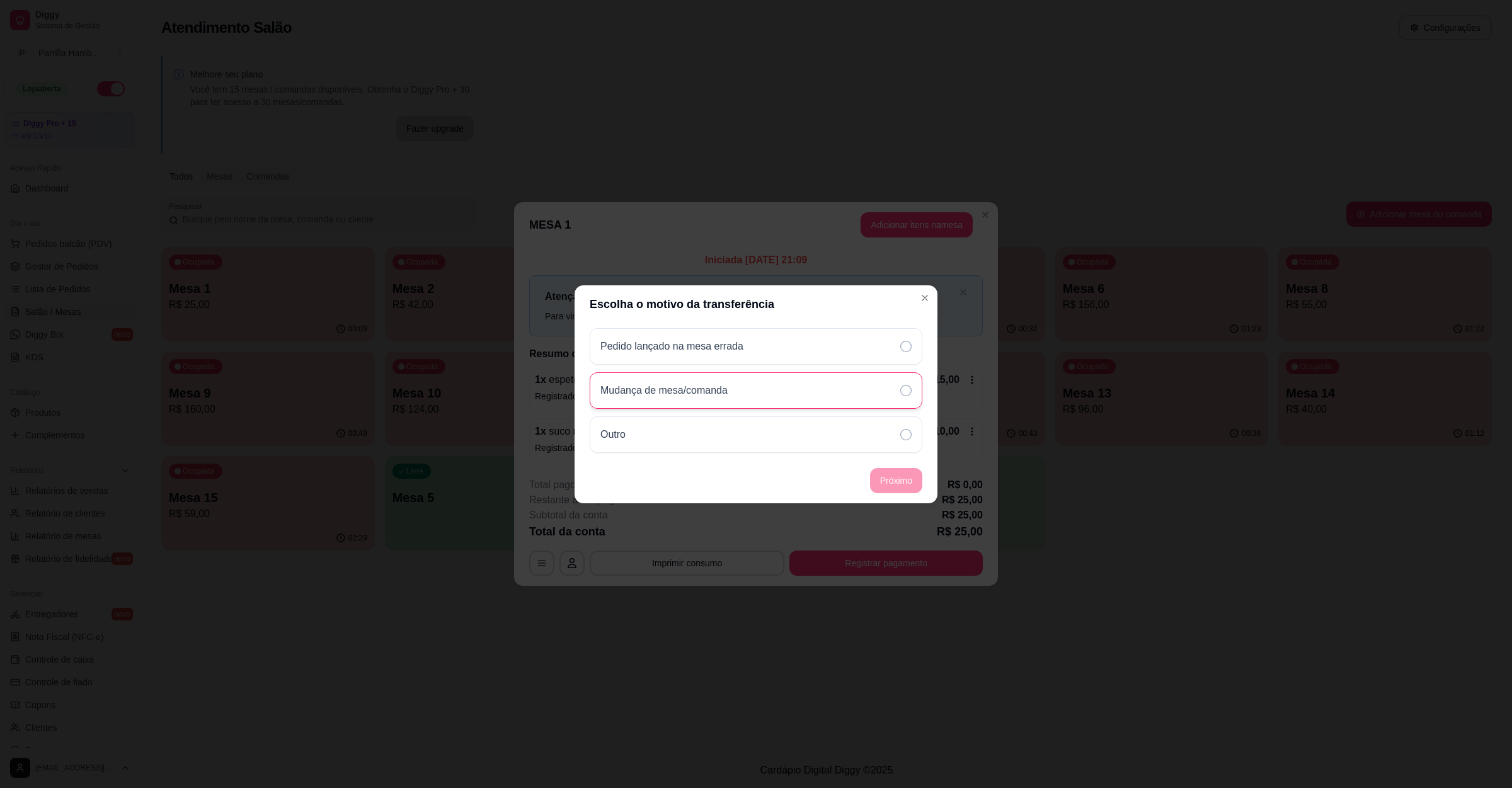
click at [676, 389] on p "Mudança de mesa/comanda" at bounding box center [663, 391] width 127 height 15
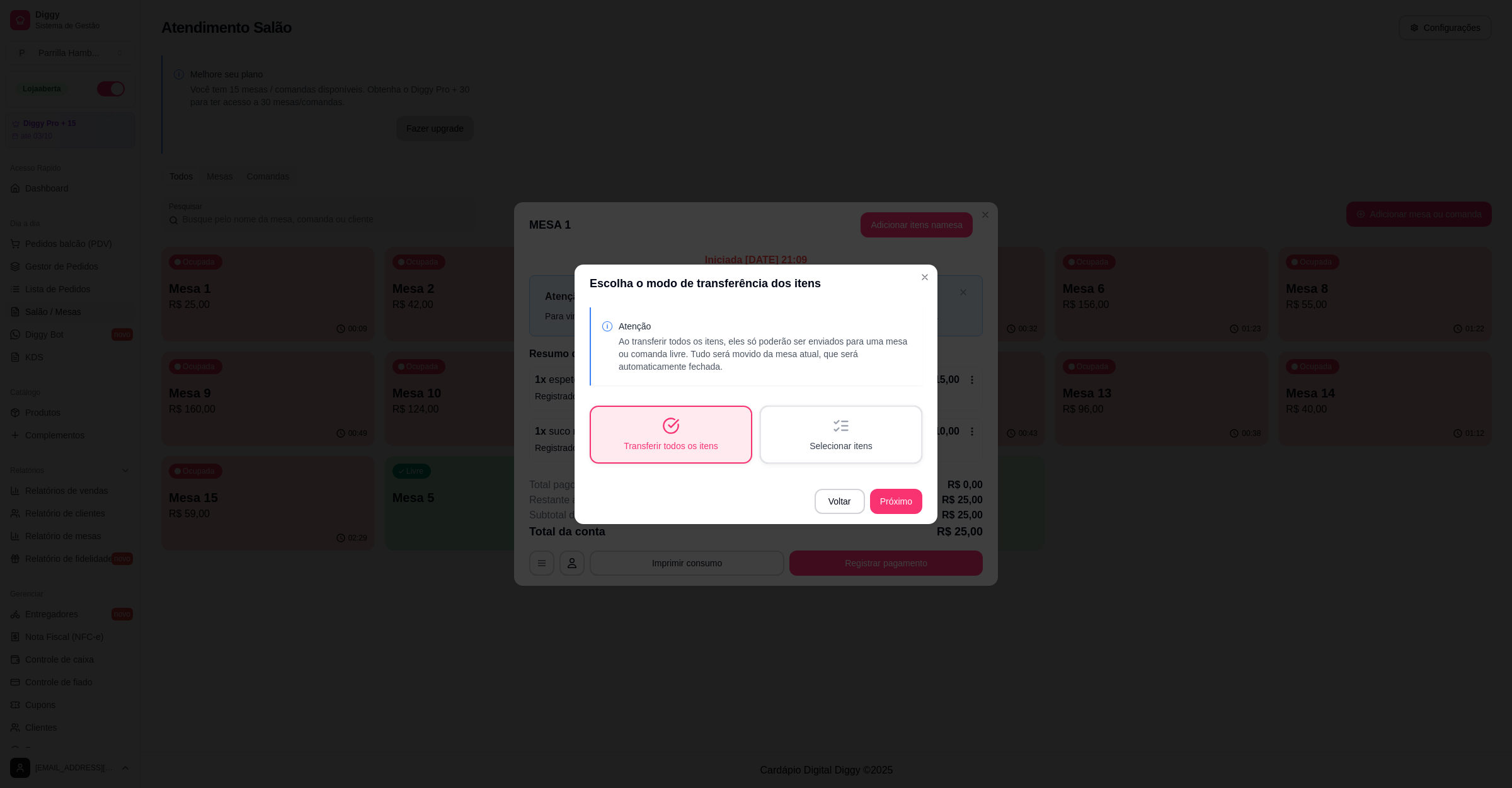
click at [693, 426] on div "Transferir todos os itens" at bounding box center [671, 434] width 160 height 56
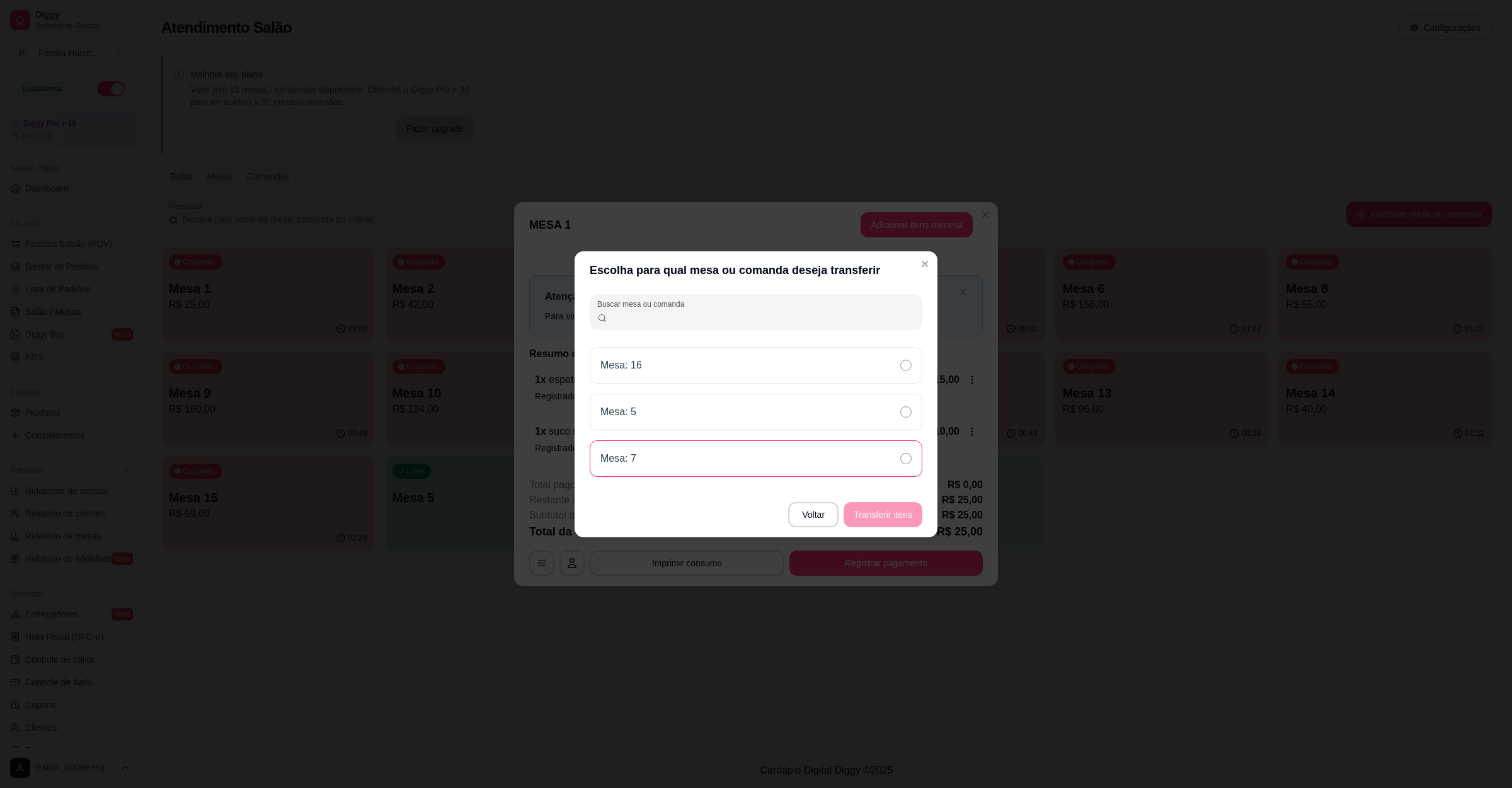
click at [675, 456] on div "Mesa: 7" at bounding box center [756, 458] width 332 height 36
click at [869, 507] on button "Transferir itens" at bounding box center [883, 514] width 79 height 25
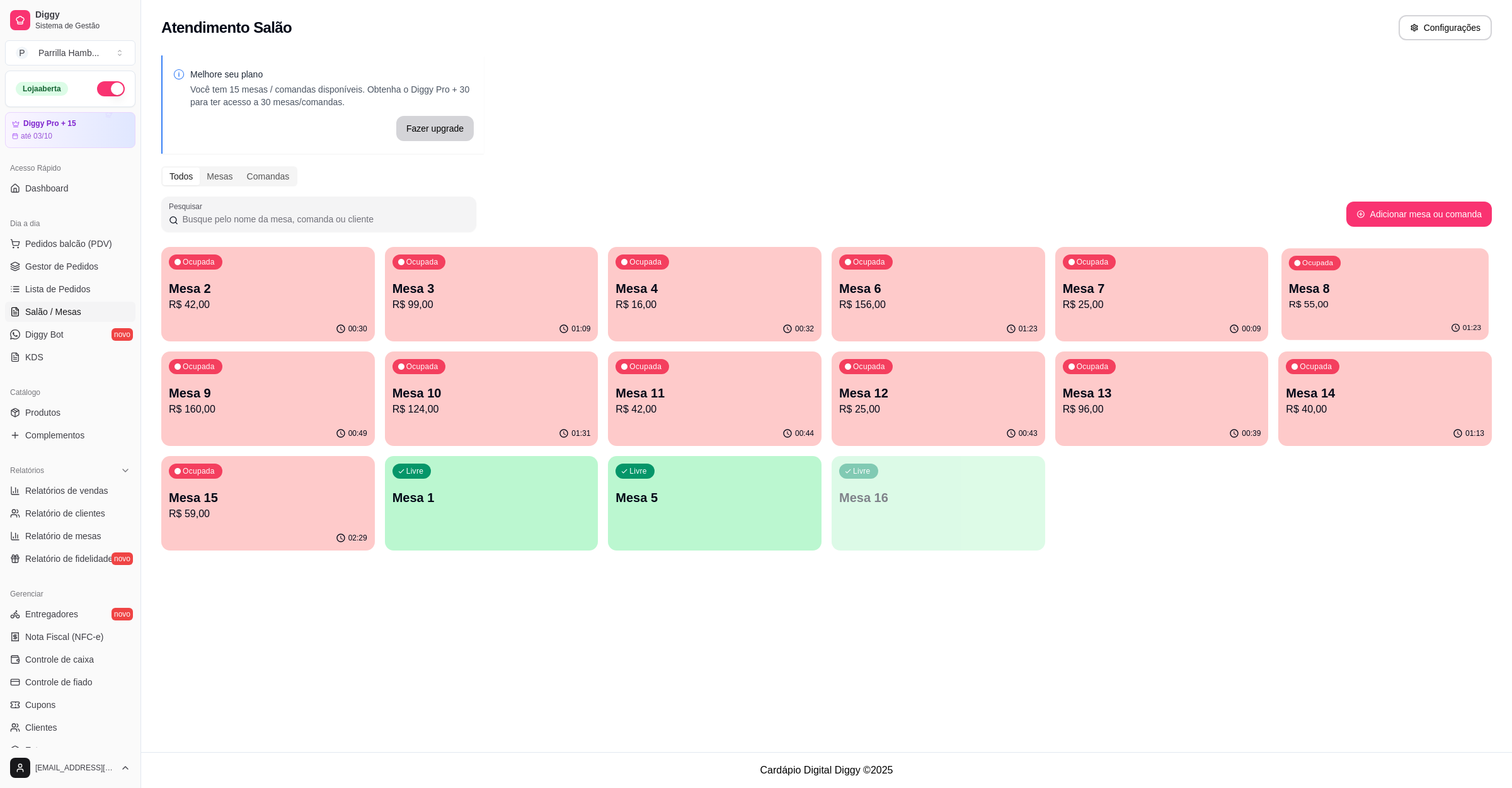
click at [1338, 327] on div "01:23" at bounding box center [1385, 328] width 207 height 24
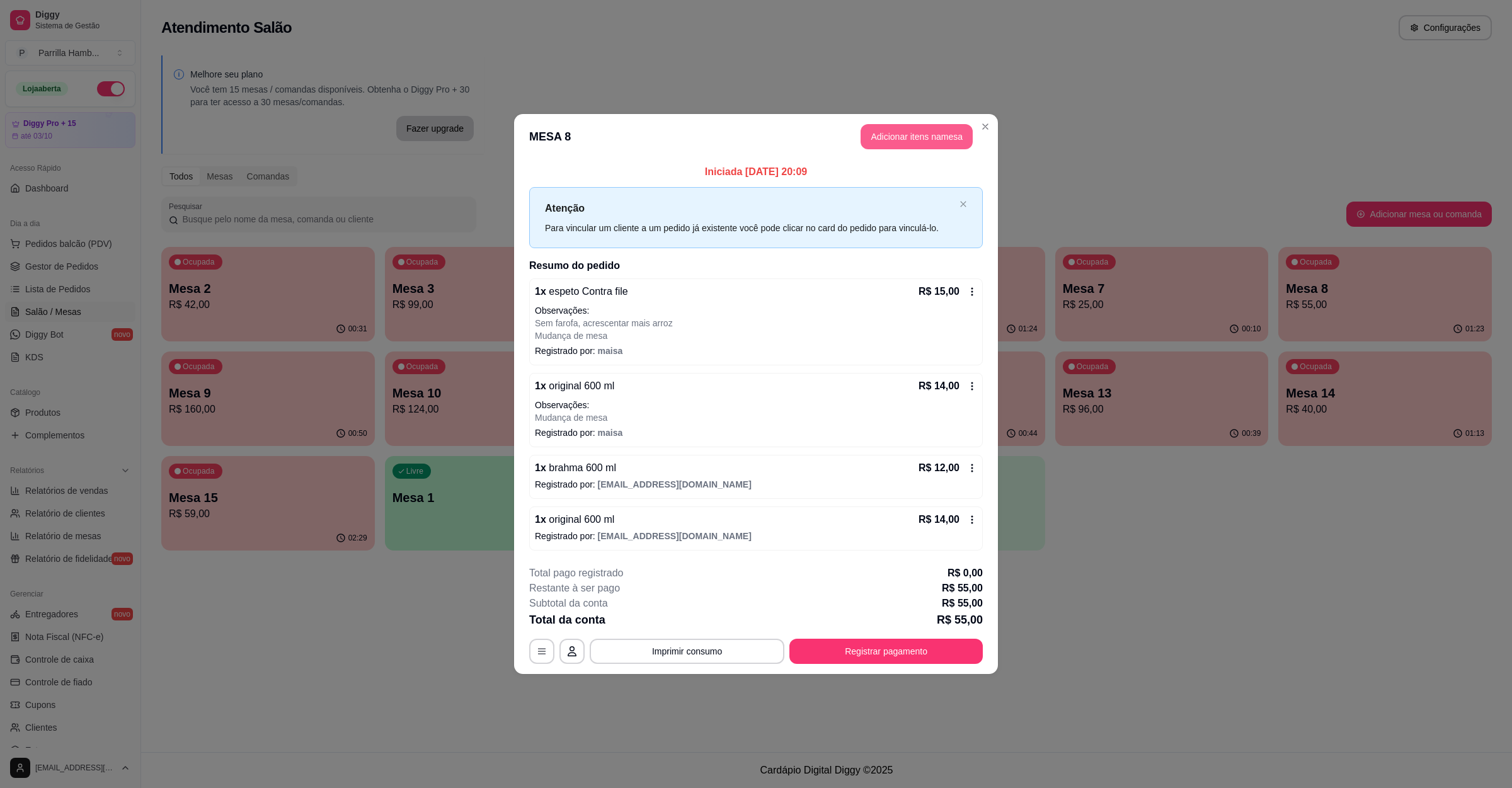
click at [901, 131] on button "Adicionar itens na mesa" at bounding box center [917, 136] width 113 height 25
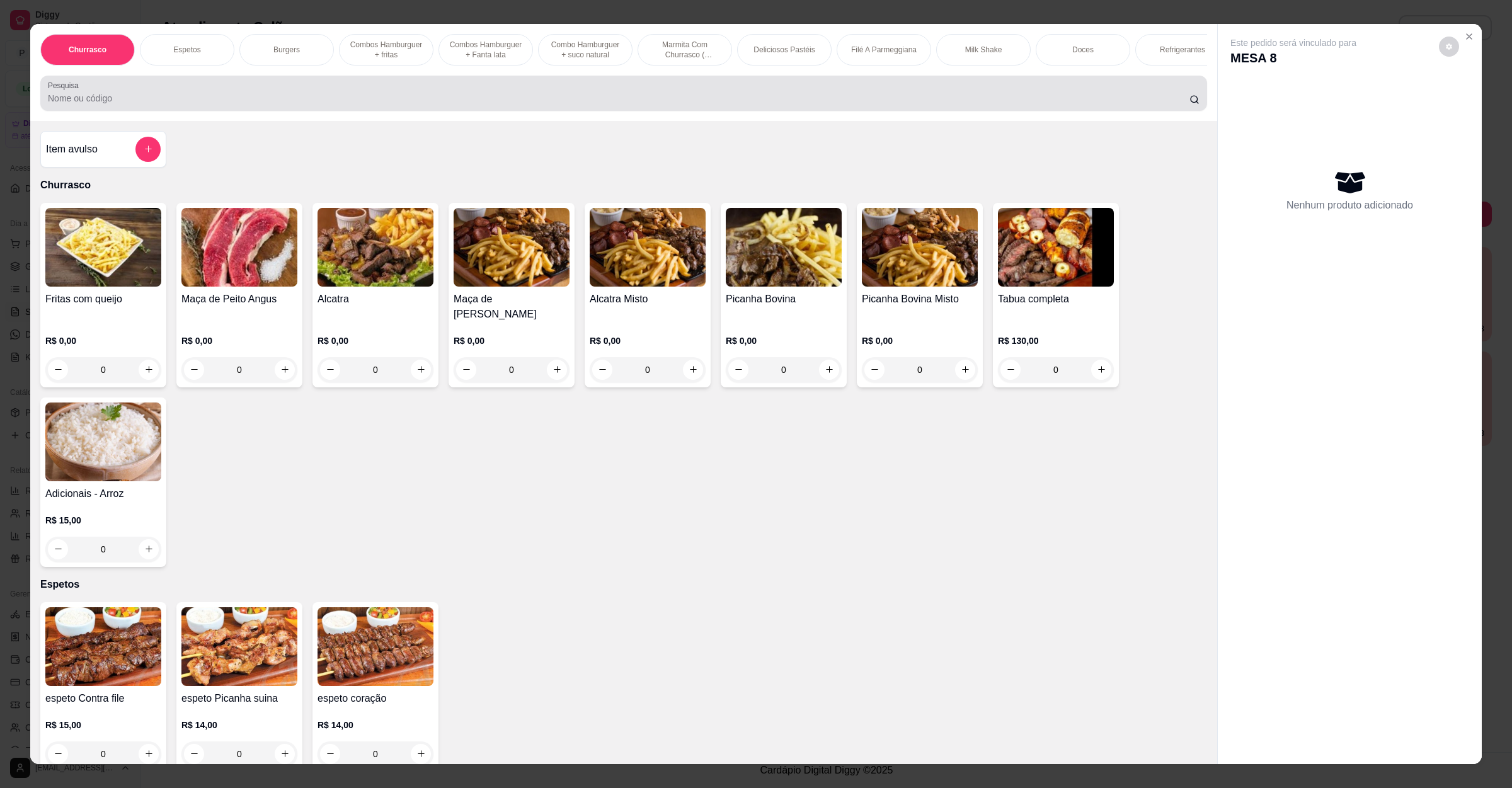
click at [352, 100] on div at bounding box center [623, 93] width 1152 height 25
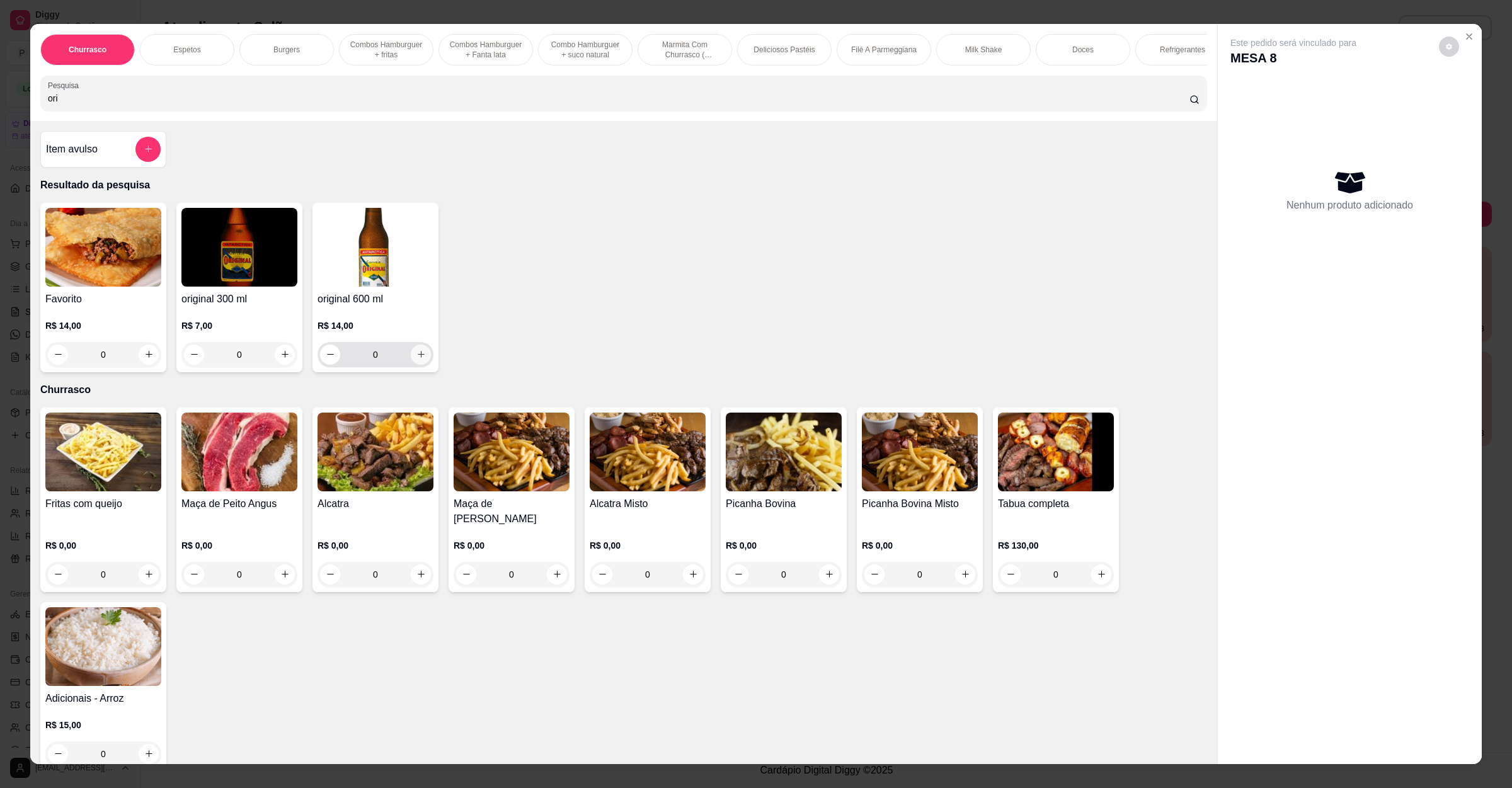
type input "ori"
click at [410, 364] on button "increase-product-quantity" at bounding box center [420, 354] width 20 height 20
type input "1"
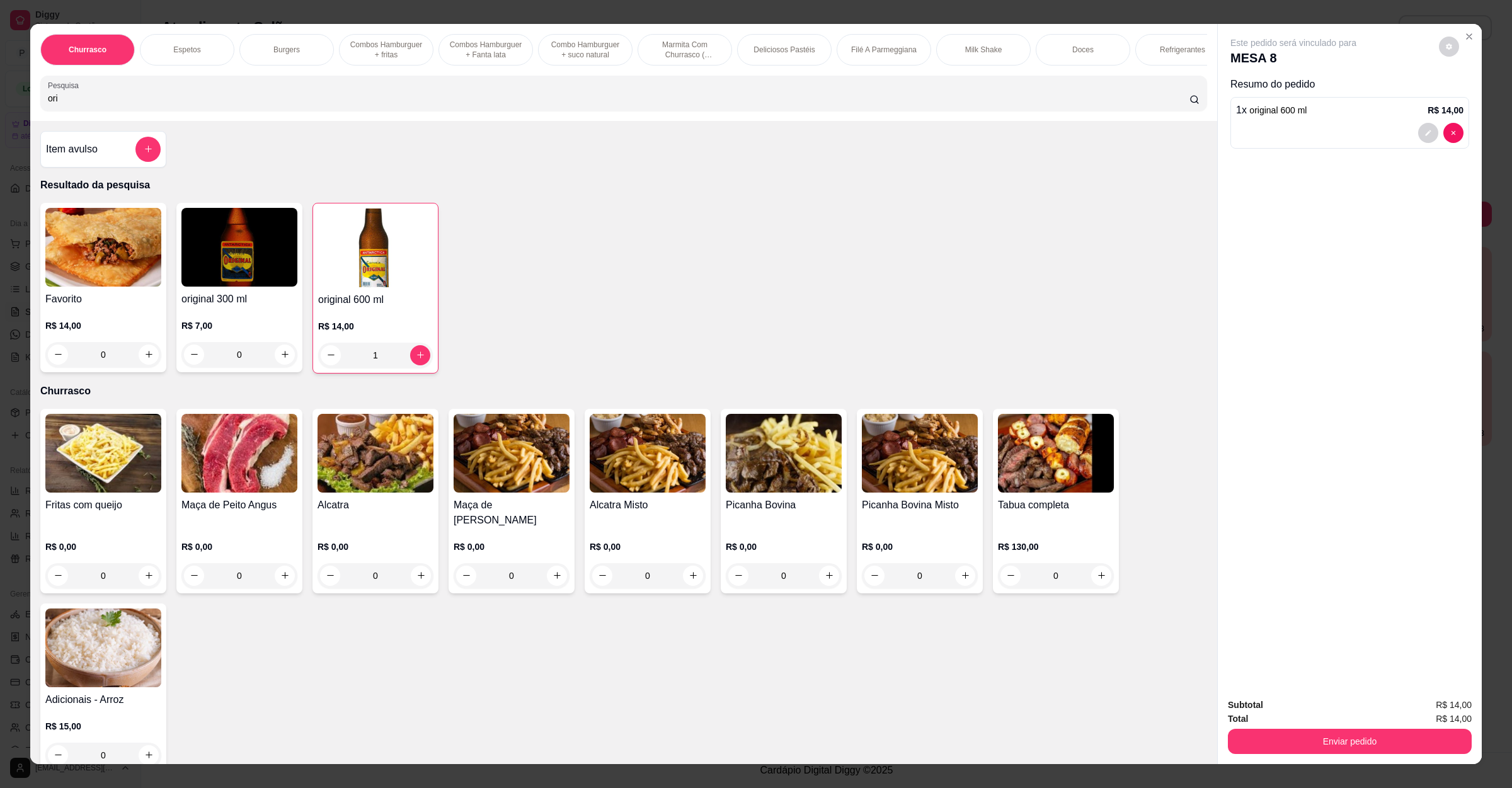
drag, startPoint x: 97, startPoint y: 114, endPoint x: 0, endPoint y: 95, distance: 98.8
click at [0, 95] on div "Churrasco Espetos Burgers Combos Hamburguer + fritas Combos Hamburguer + Fanta …" at bounding box center [756, 394] width 1512 height 788
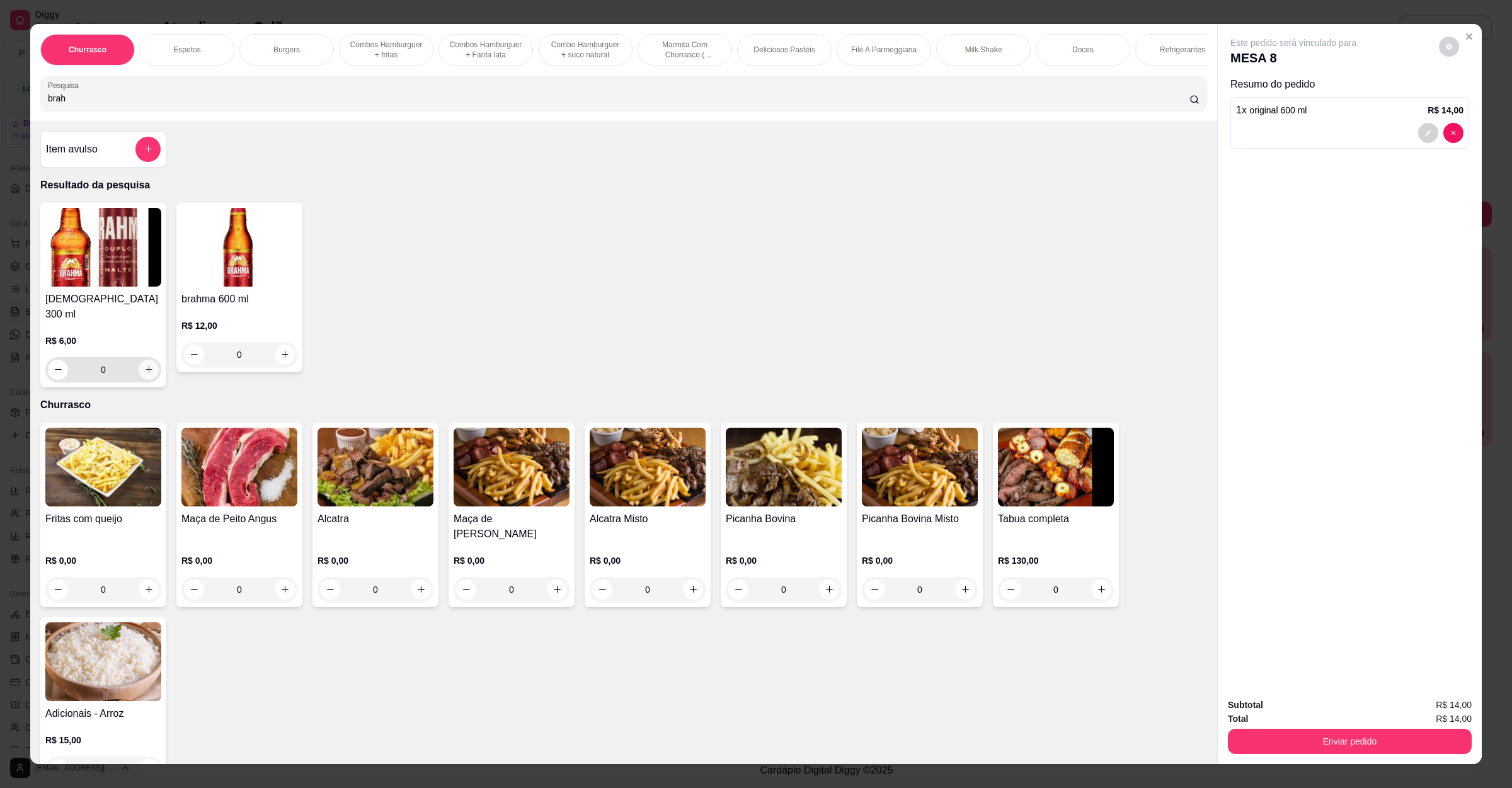
type input "brah"
click at [148, 369] on button "increase-product-quantity" at bounding box center [149, 370] width 20 height 20
type input "1"
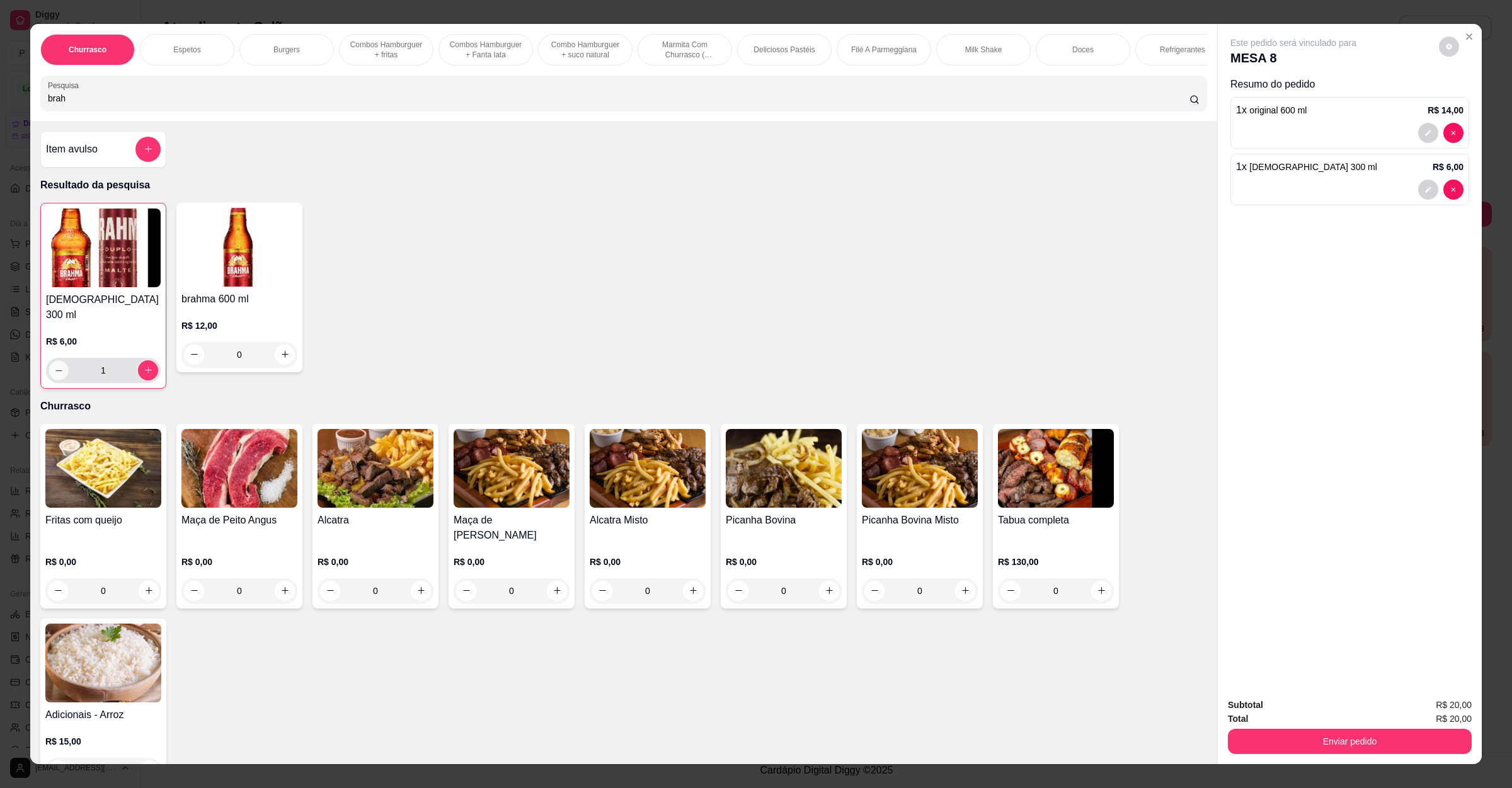
click at [54, 372] on icon "decrease-product-quantity" at bounding box center [59, 370] width 9 height 9
type input "0"
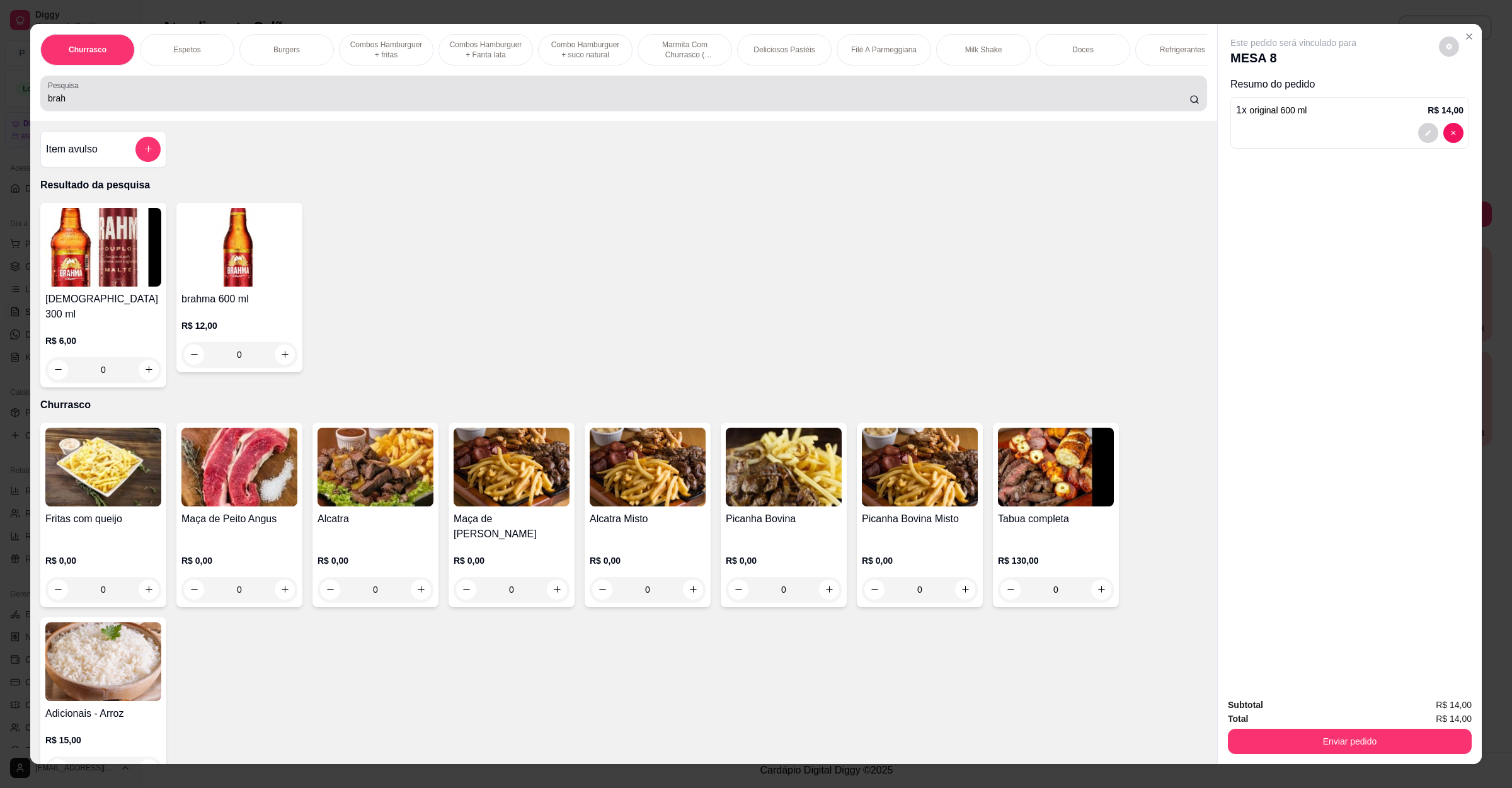
click at [87, 111] on div "Pesquisa brah" at bounding box center [623, 93] width 1167 height 35
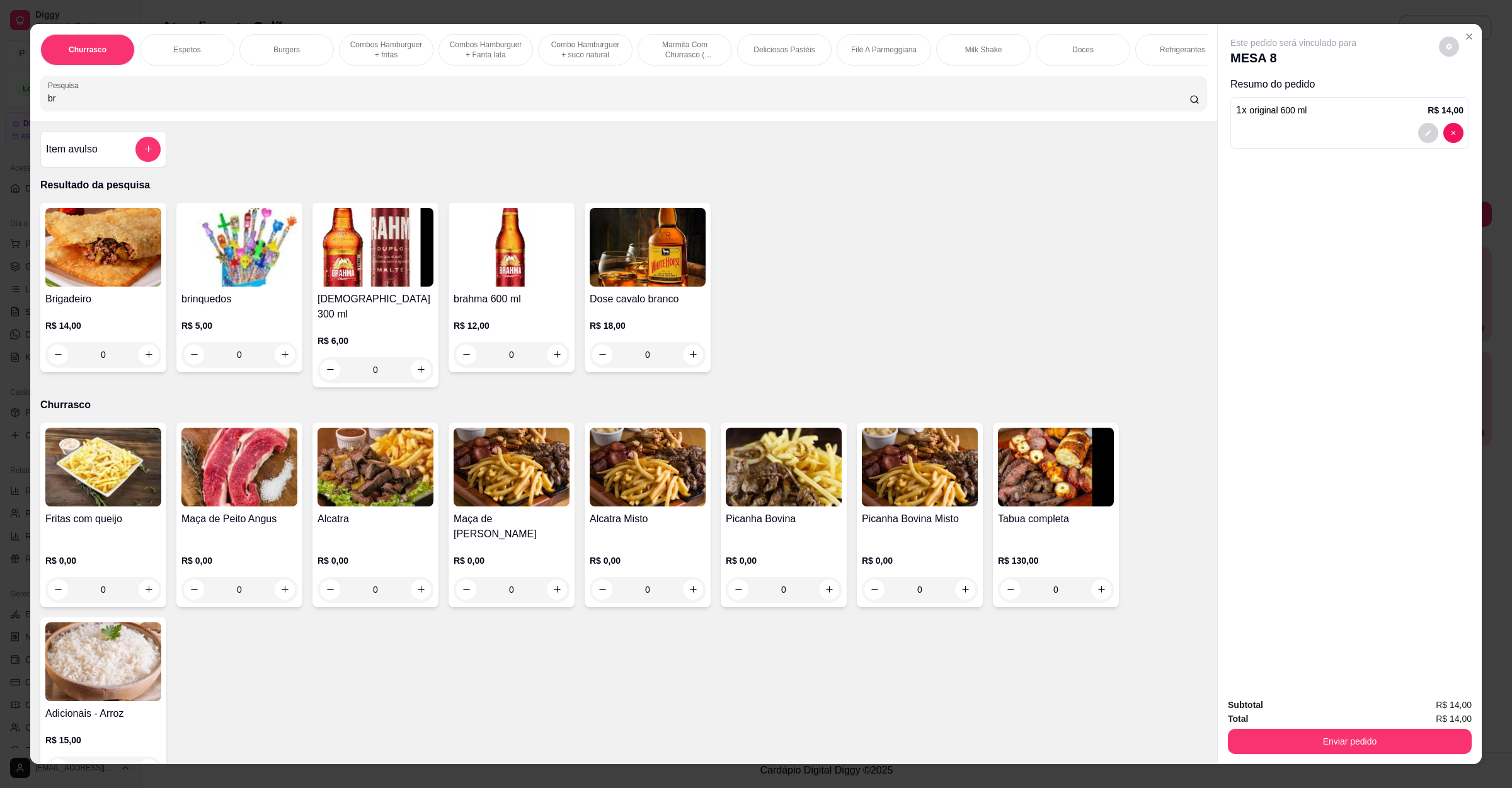
type input "b"
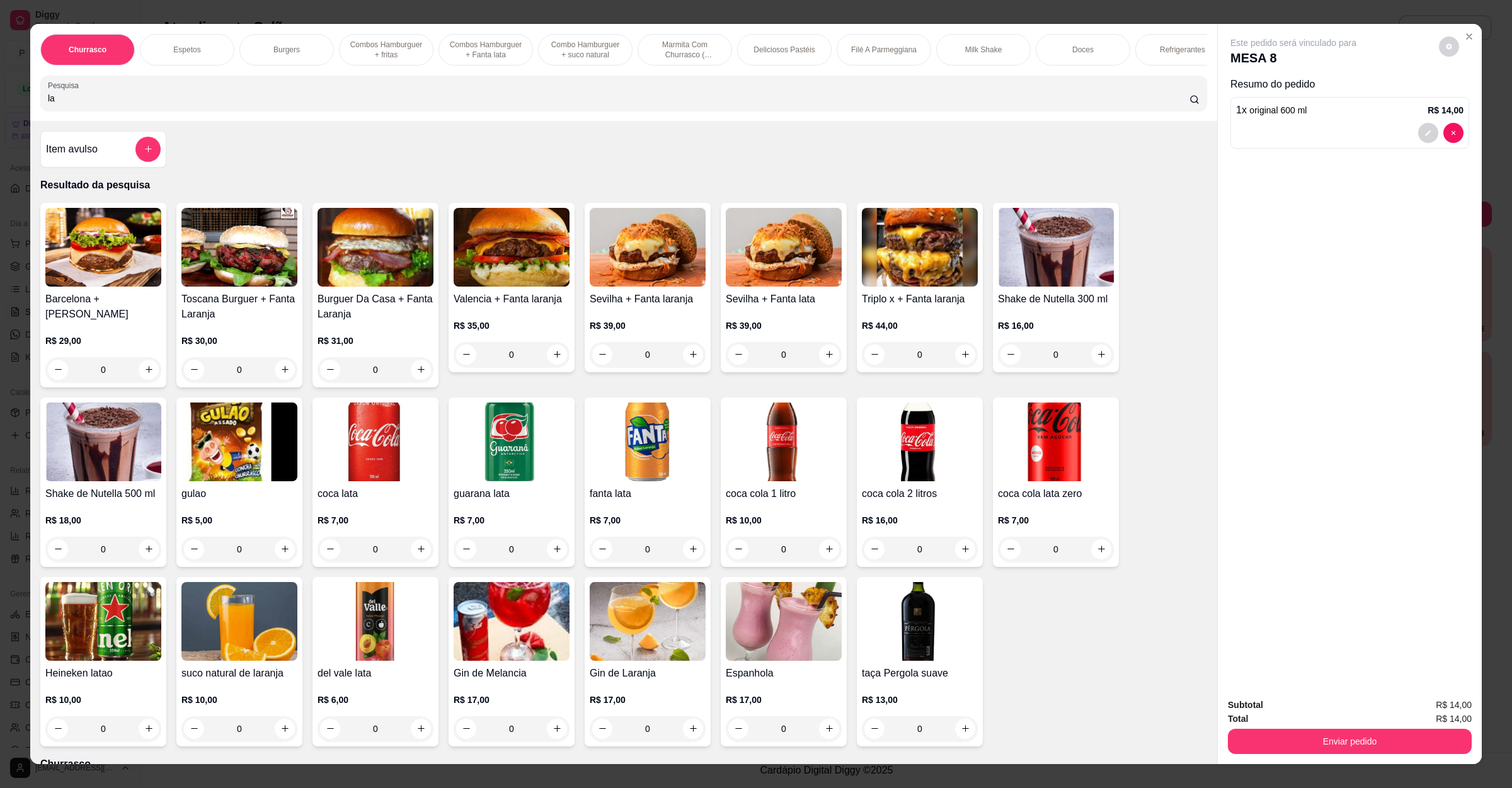
drag, startPoint x: 149, startPoint y: 110, endPoint x: 29, endPoint y: 127, distance: 121.2
click at [30, 121] on div "Churrasco Espetos Burgers Combos Hamburguer + fritas Combos Hamburguer + Fanta …" at bounding box center [623, 73] width 1187 height 97
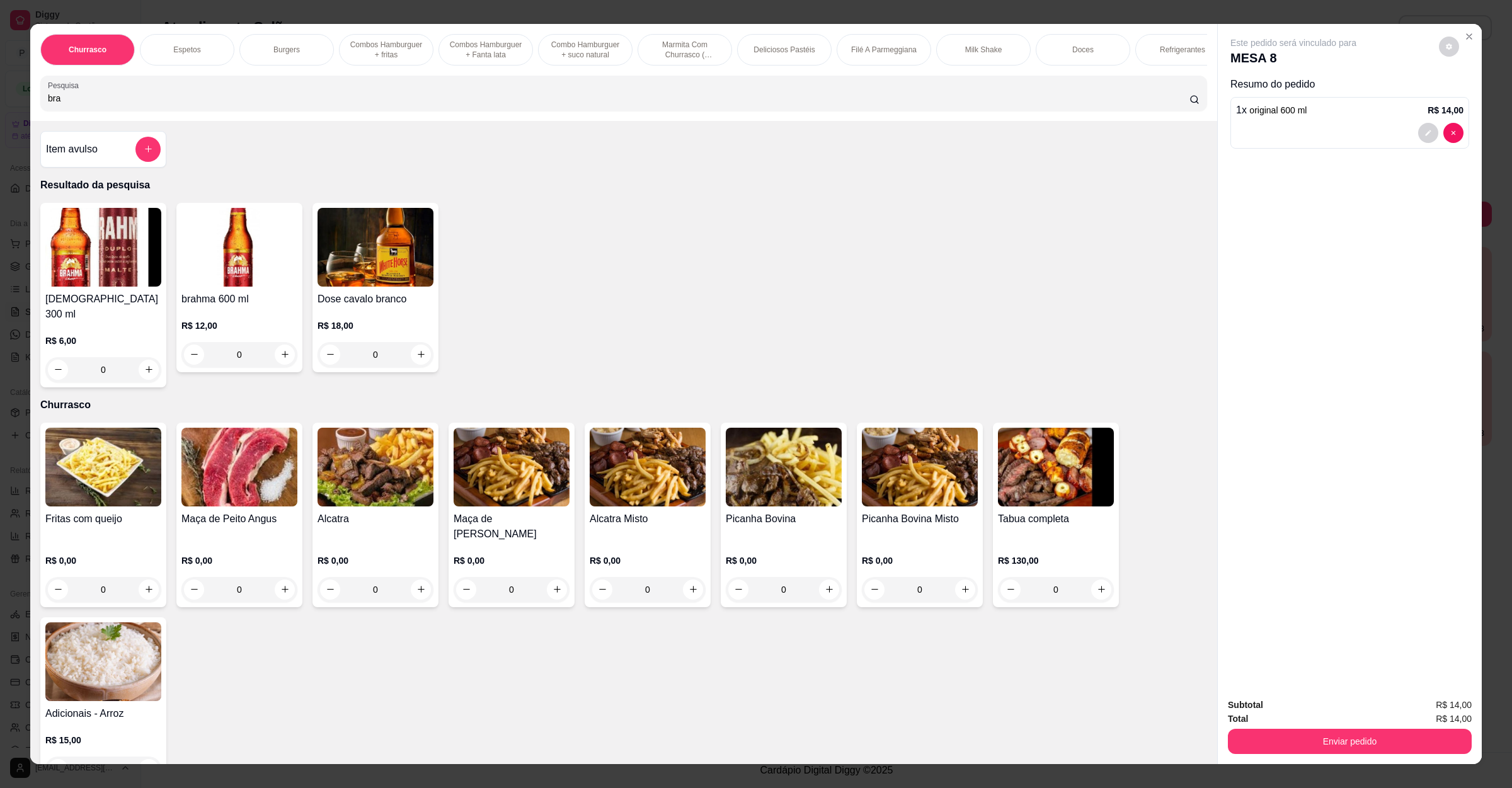
type input "brah"
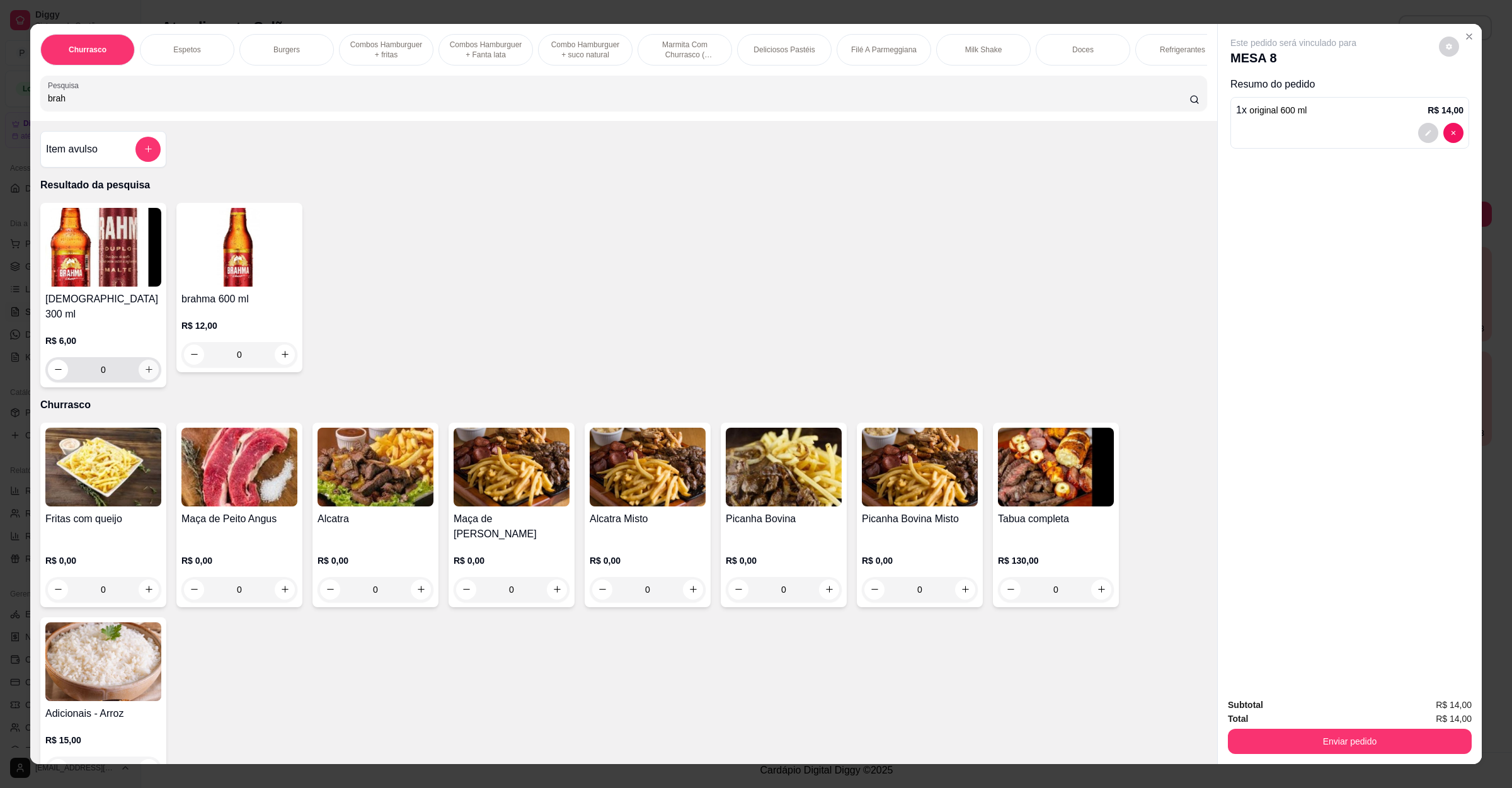
click at [144, 373] on icon "increase-product-quantity" at bounding box center [149, 369] width 9 height 9
type input "1"
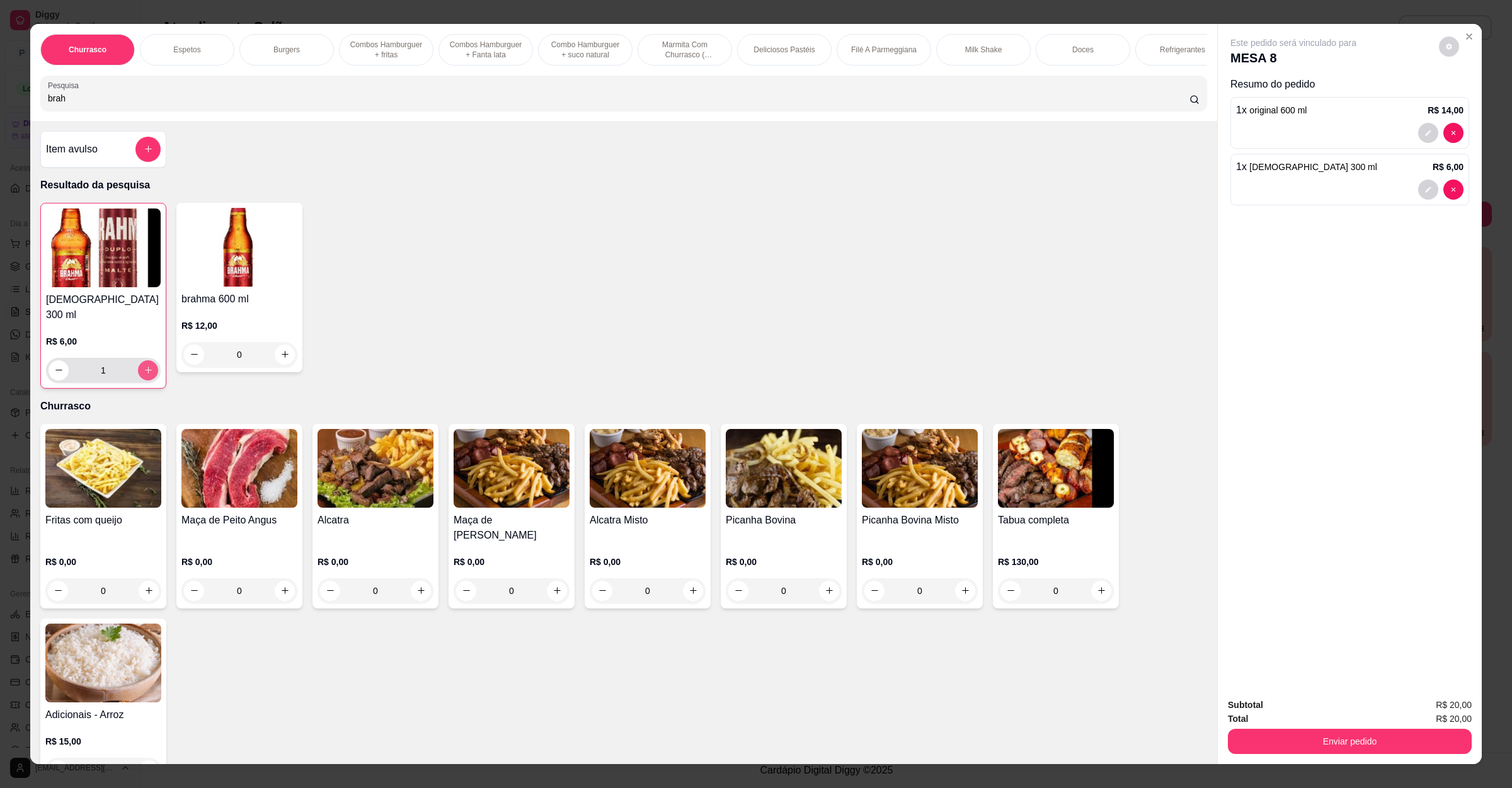
click at [143, 373] on icon "increase-product-quantity" at bounding box center [148, 370] width 9 height 9
type input "2"
click at [1321, 743] on button "Enviar pedido" at bounding box center [1350, 741] width 244 height 25
click at [1316, 713] on button "Não registrar e enviar pedido" at bounding box center [1305, 711] width 131 height 24
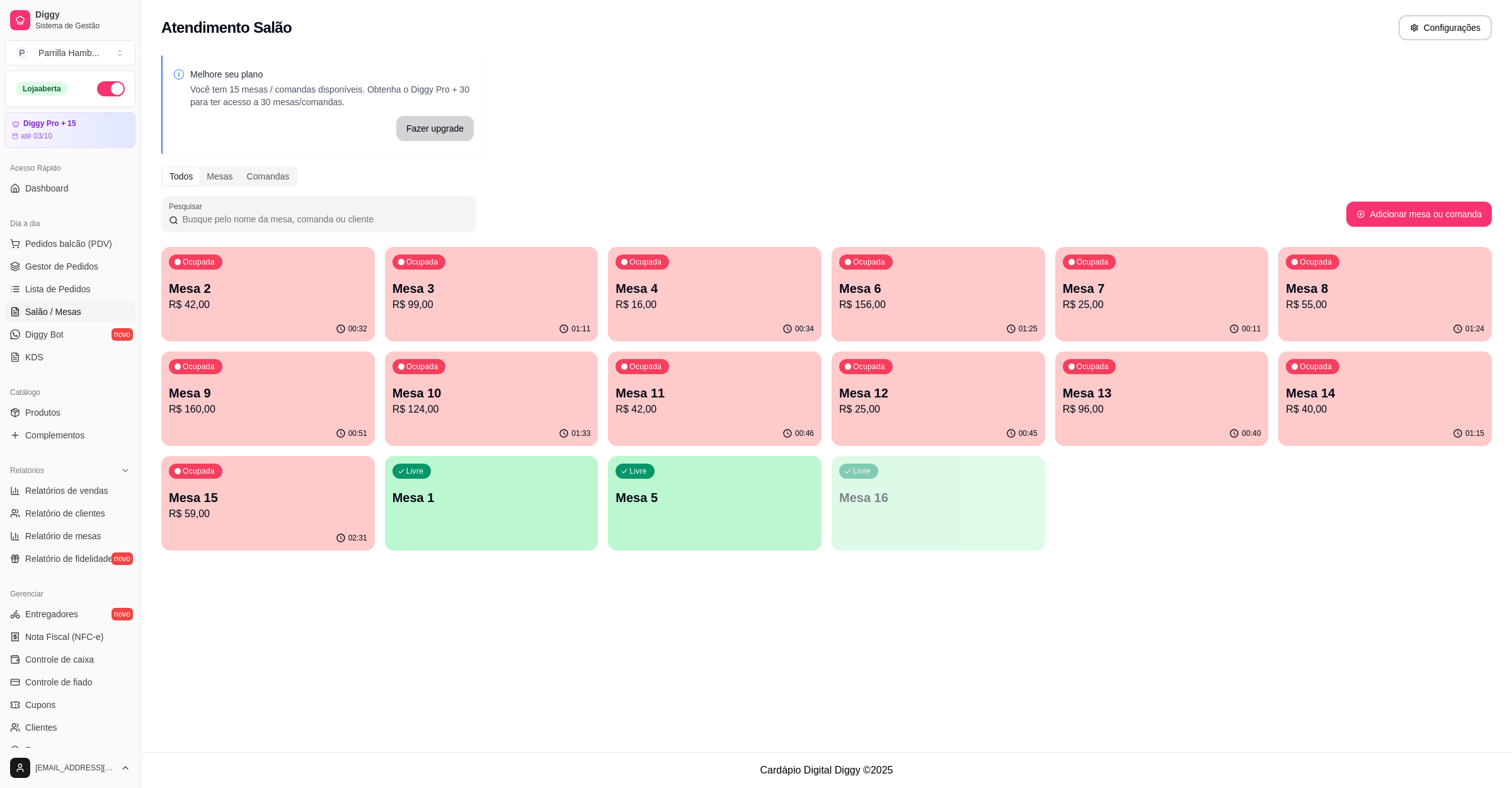
click at [871, 280] on p "Mesa 6" at bounding box center [938, 288] width 198 height 18
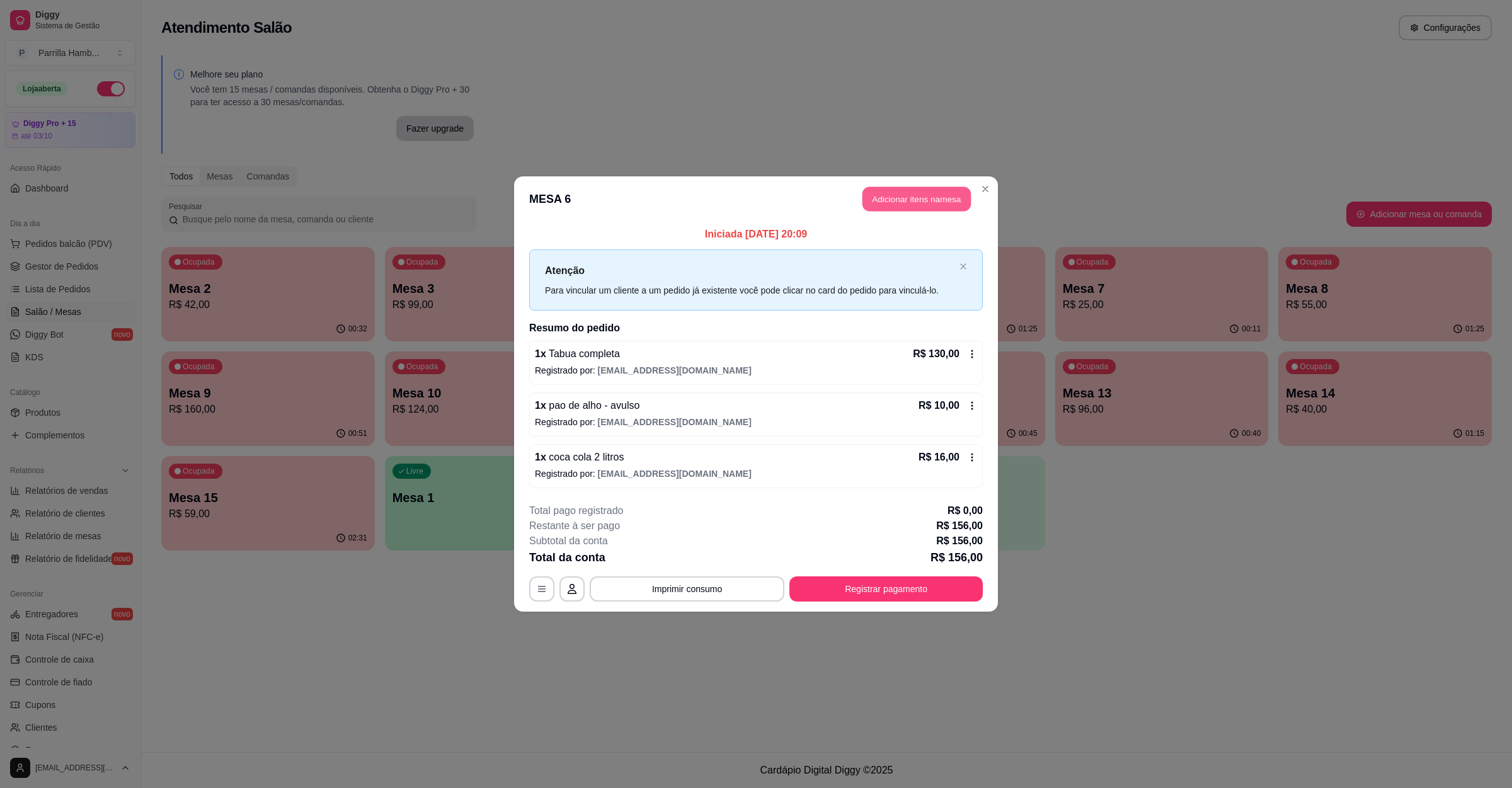
click at [908, 195] on button "Adicionar itens na mesa" at bounding box center [917, 199] width 108 height 24
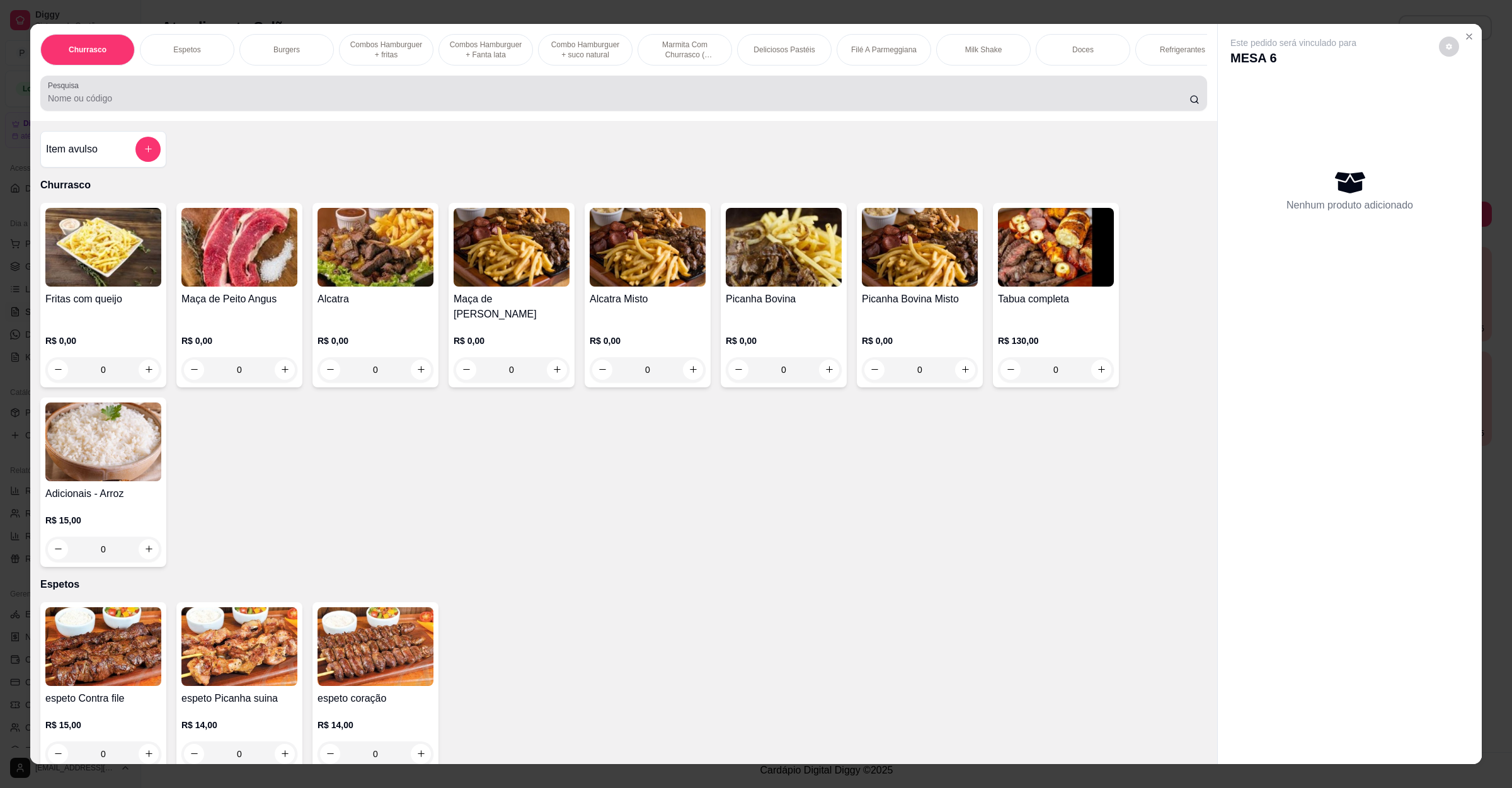
click at [372, 104] on input "Pesquisa" at bounding box center [618, 99] width 1142 height 13
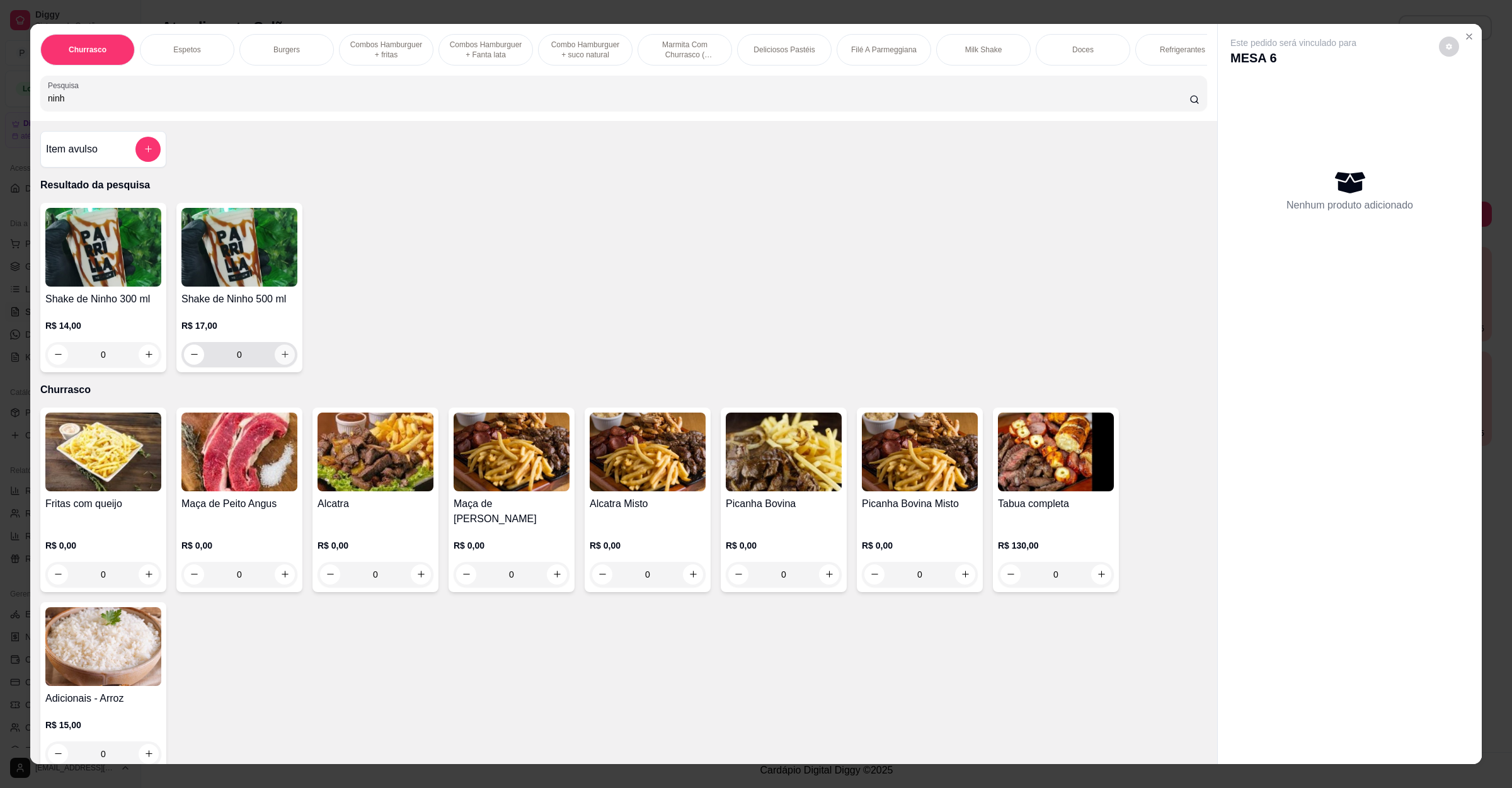
type input "ninh"
click at [280, 359] on icon "increase-product-quantity" at bounding box center [285, 354] width 9 height 9
type input "1"
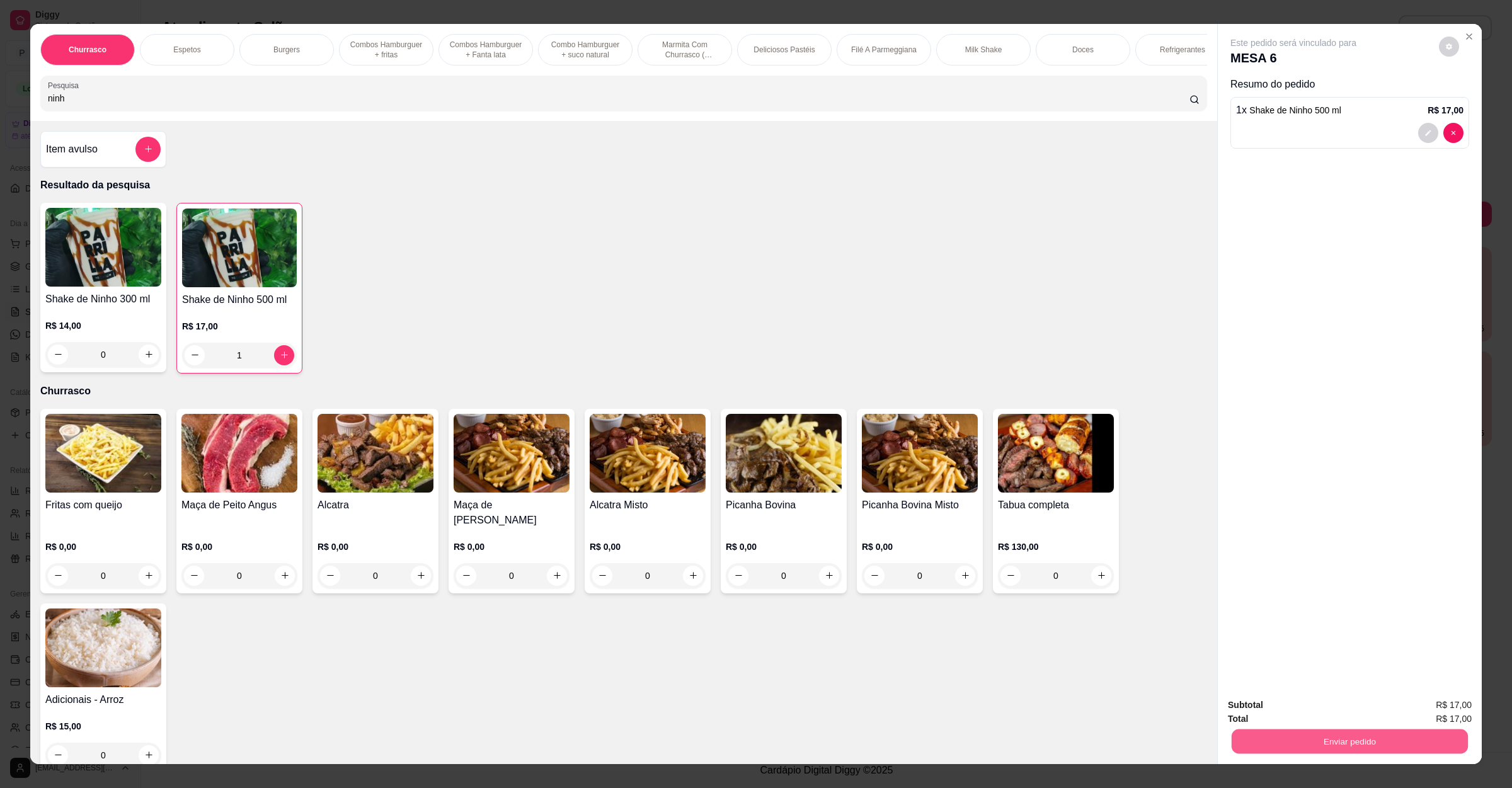
click at [1298, 739] on button "Enviar pedido" at bounding box center [1350, 741] width 236 height 24
click at [1312, 715] on button "Não registrar e enviar pedido" at bounding box center [1305, 710] width 127 height 23
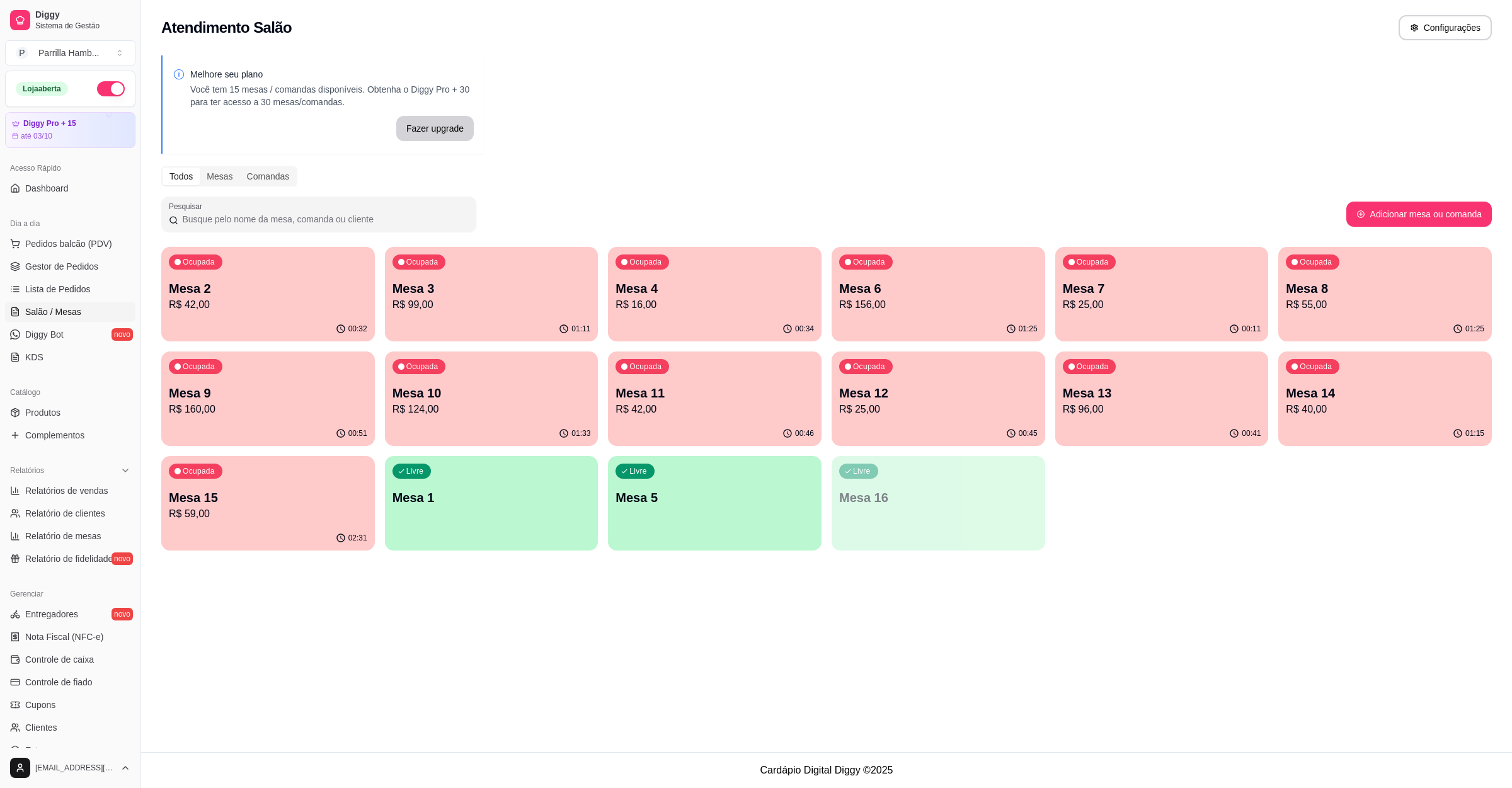
click at [769, 410] on p "R$ 42,00" at bounding box center [714, 409] width 198 height 15
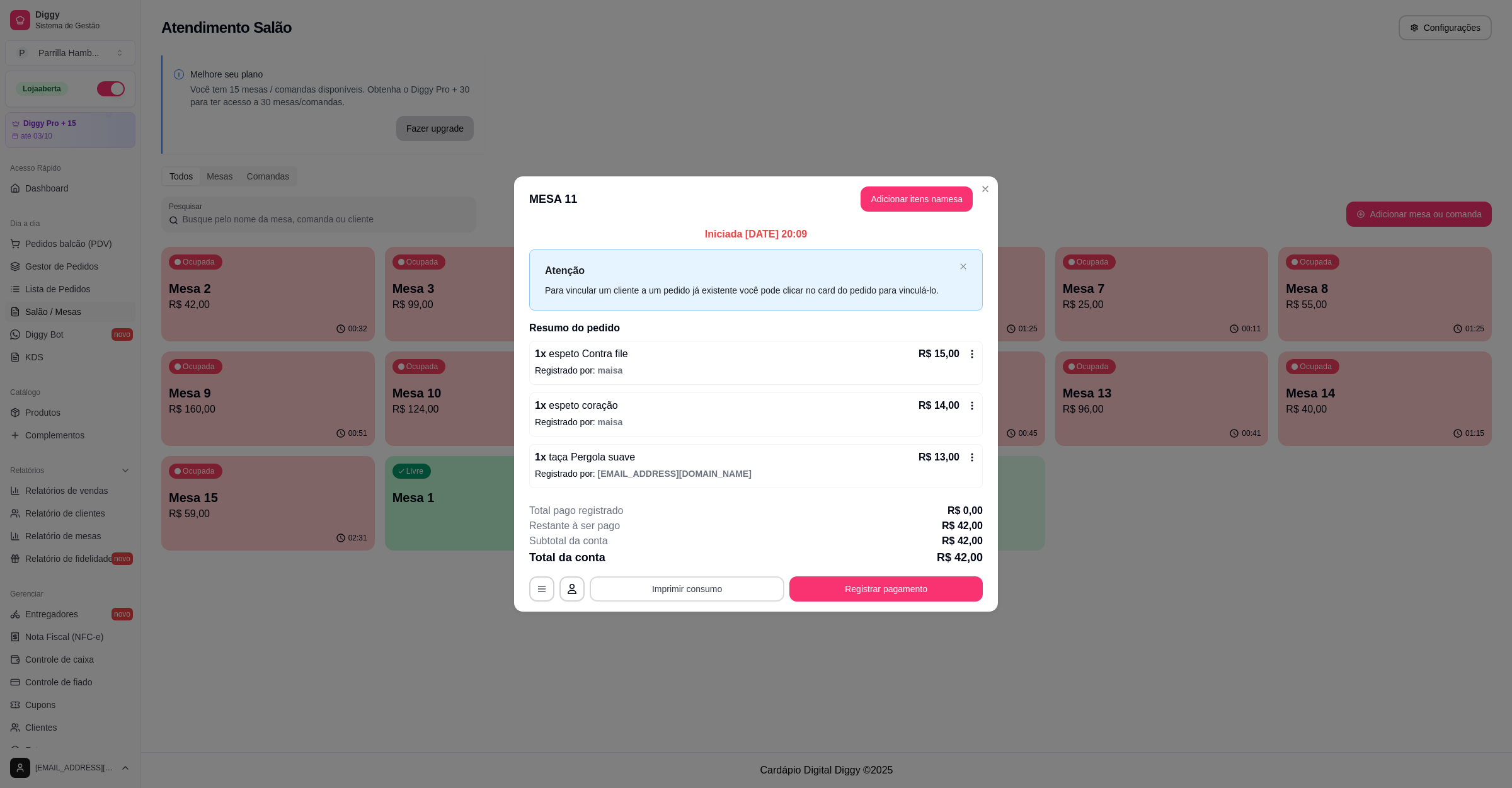
click at [705, 586] on button "Imprimir consumo" at bounding box center [687, 589] width 194 height 25
click at [705, 552] on button "IMPRESSORA" at bounding box center [690, 561] width 91 height 20
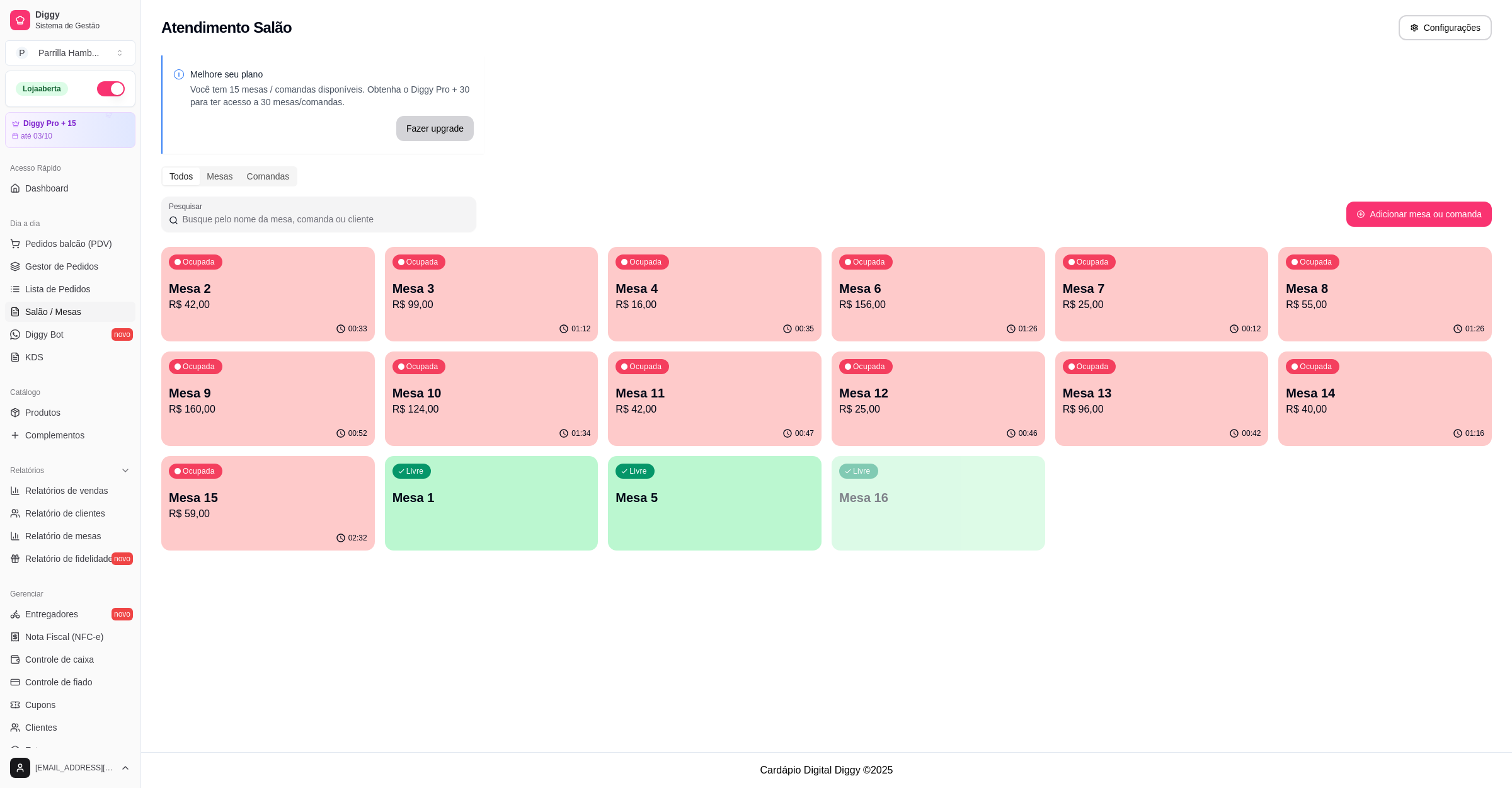
click at [1216, 286] on p "Mesa 7" at bounding box center [1161, 288] width 198 height 18
click at [1418, 287] on p "Mesa 8" at bounding box center [1385, 288] width 193 height 17
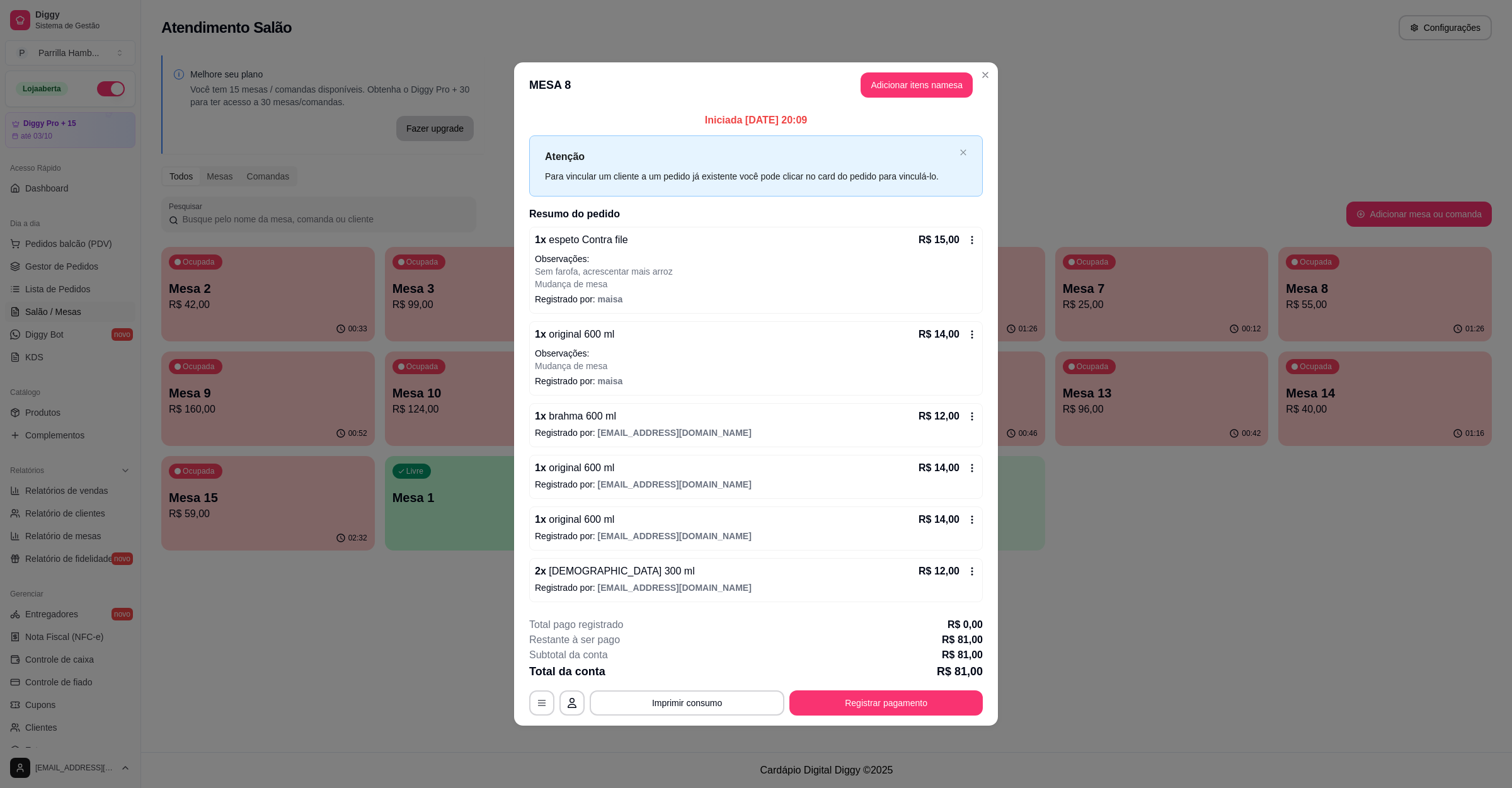
click at [1266, 643] on div "Atendimento Salão Configurações Melhore seu plano Você tem 15 mesas / comandas …" at bounding box center [826, 376] width 1371 height 752
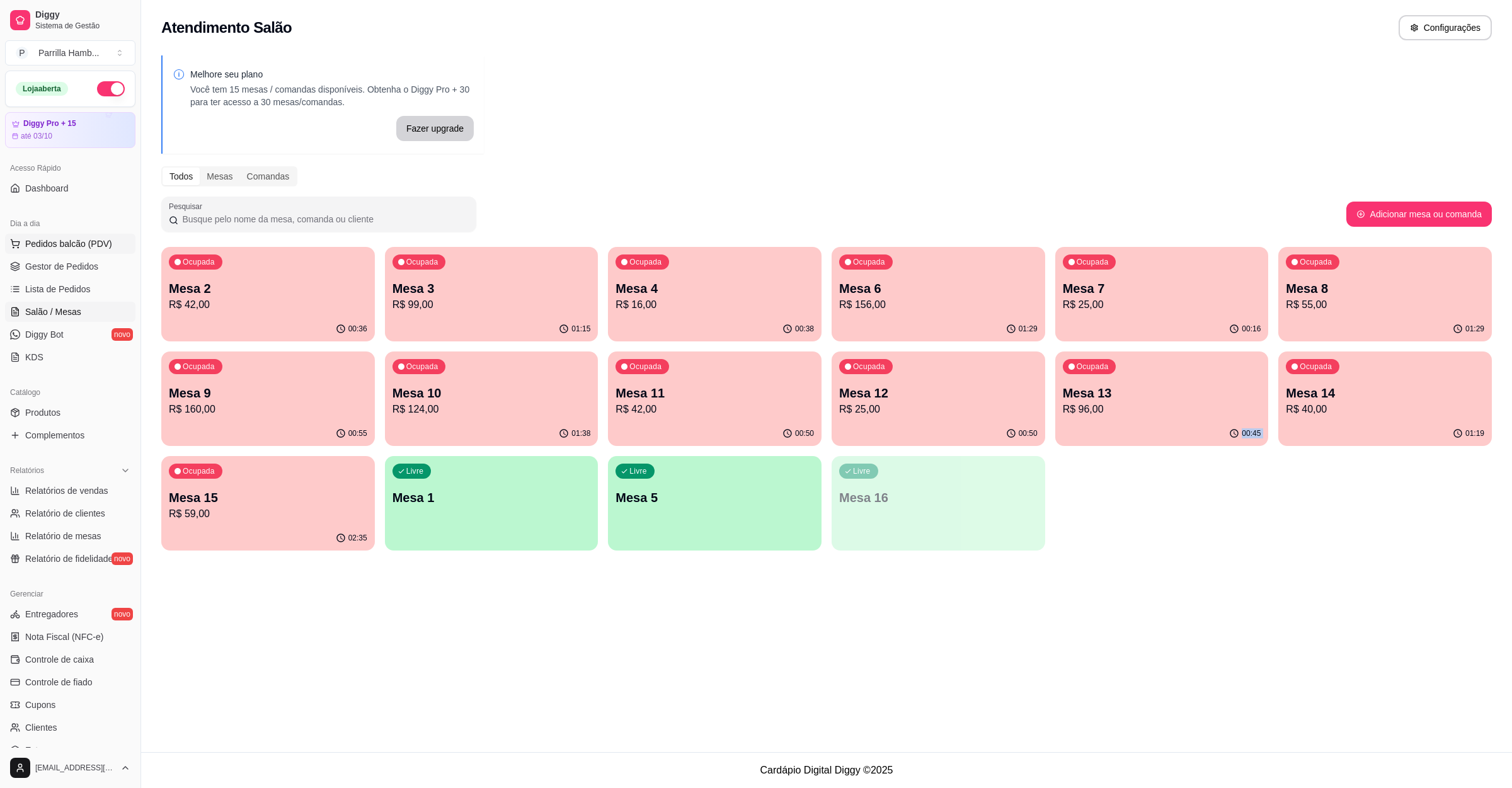
click at [42, 242] on span "Pedidos balcão (PDV)" at bounding box center [68, 244] width 87 height 13
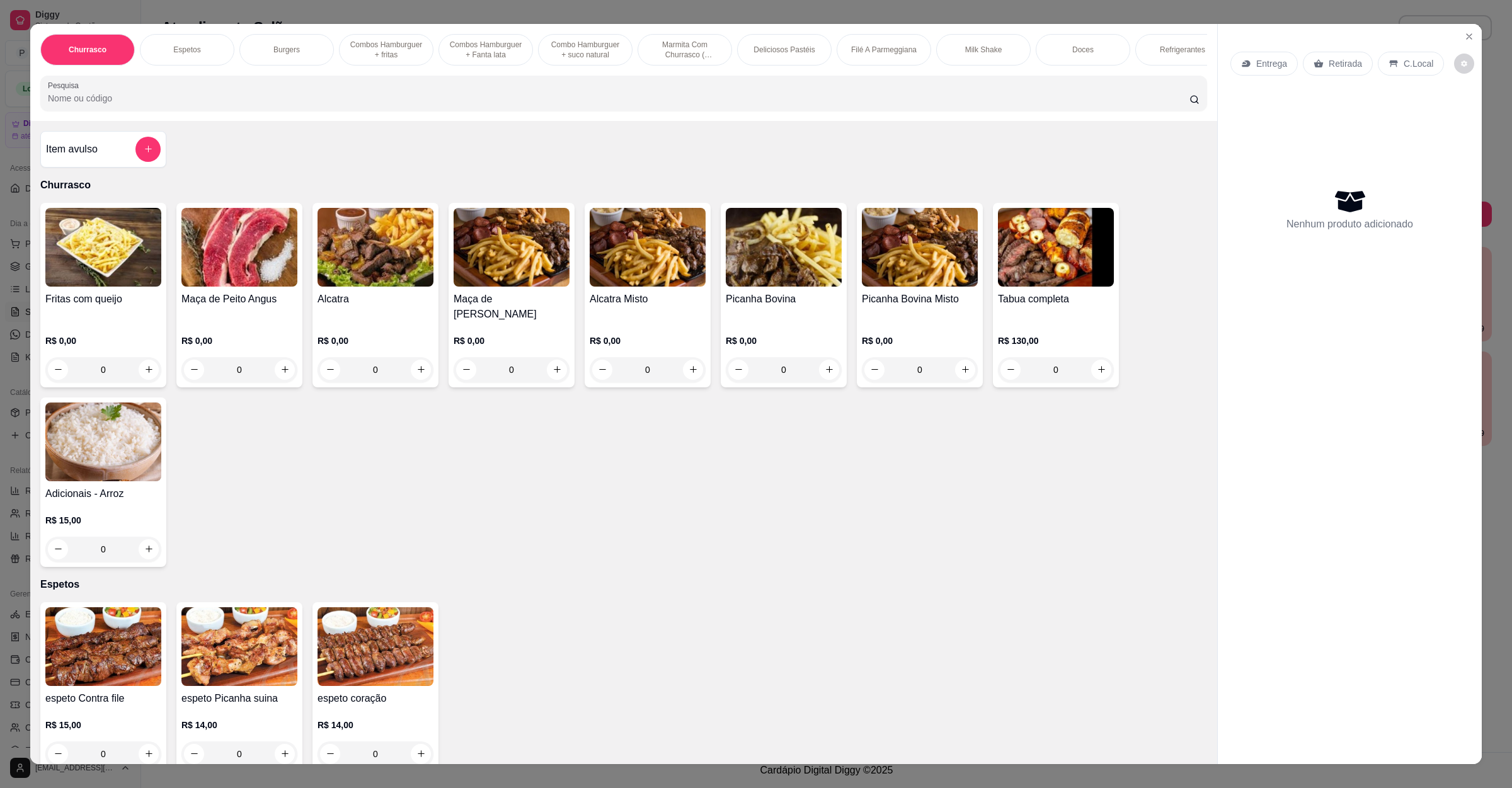
click at [1269, 58] on p "Entrega" at bounding box center [1271, 64] width 31 height 13
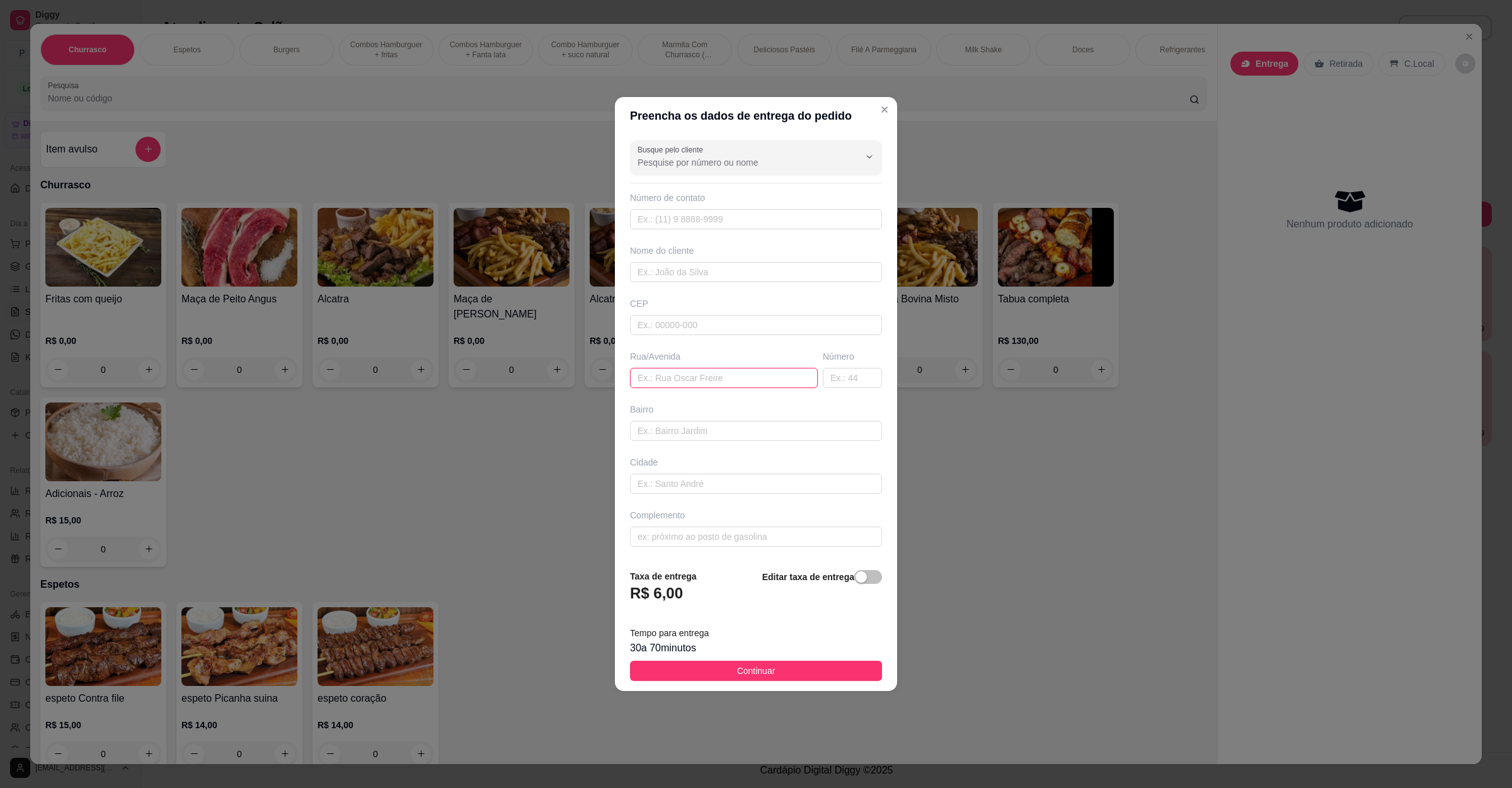
click at [677, 378] on input "text" at bounding box center [724, 378] width 188 height 20
paste input "Alojamento cobra Brasil na escola"
type input "Alojamento cobra Brasil na escola"
click at [780, 681] on button "Continuar" at bounding box center [756, 671] width 252 height 20
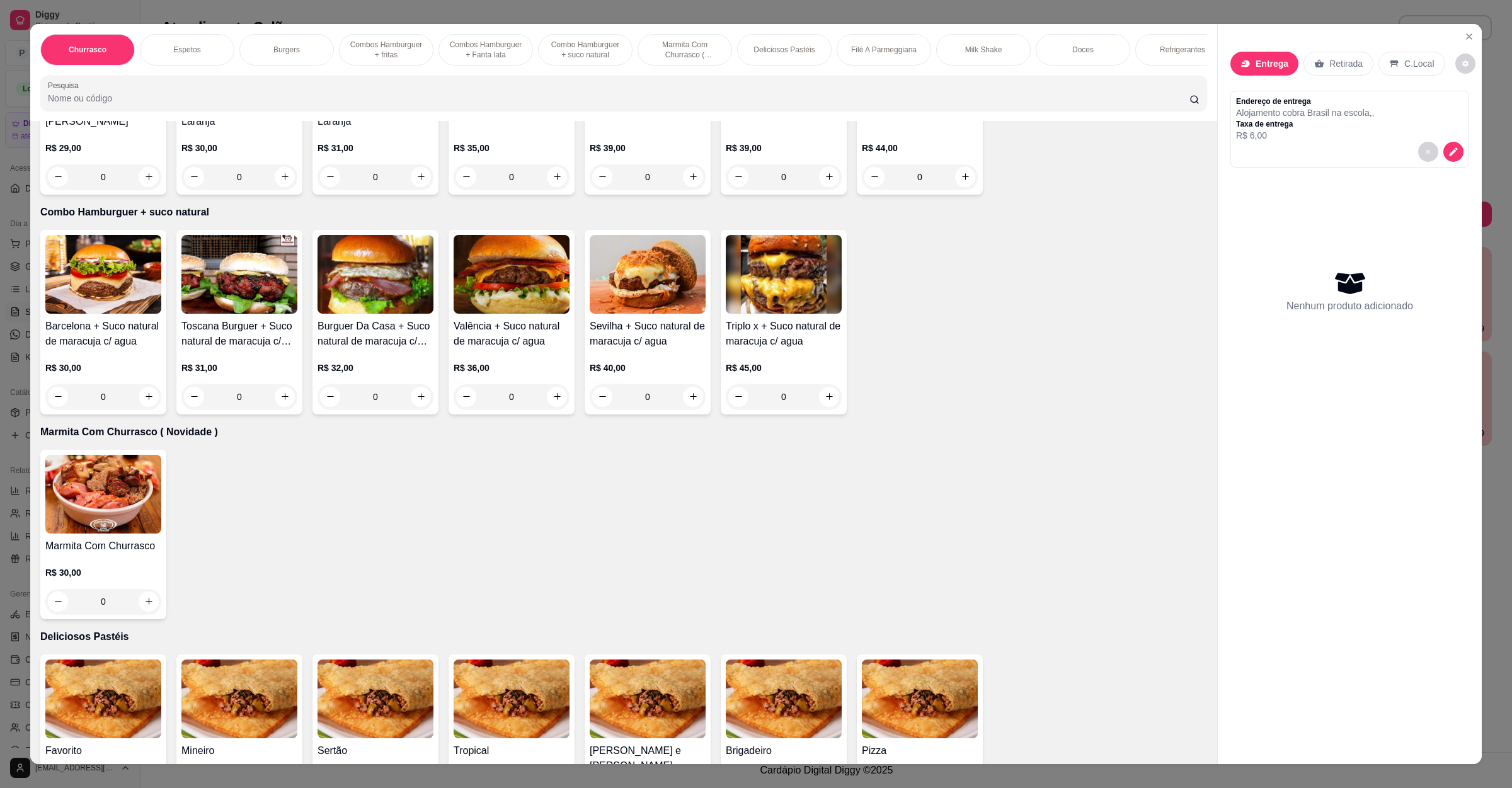
scroll to position [1323, 0]
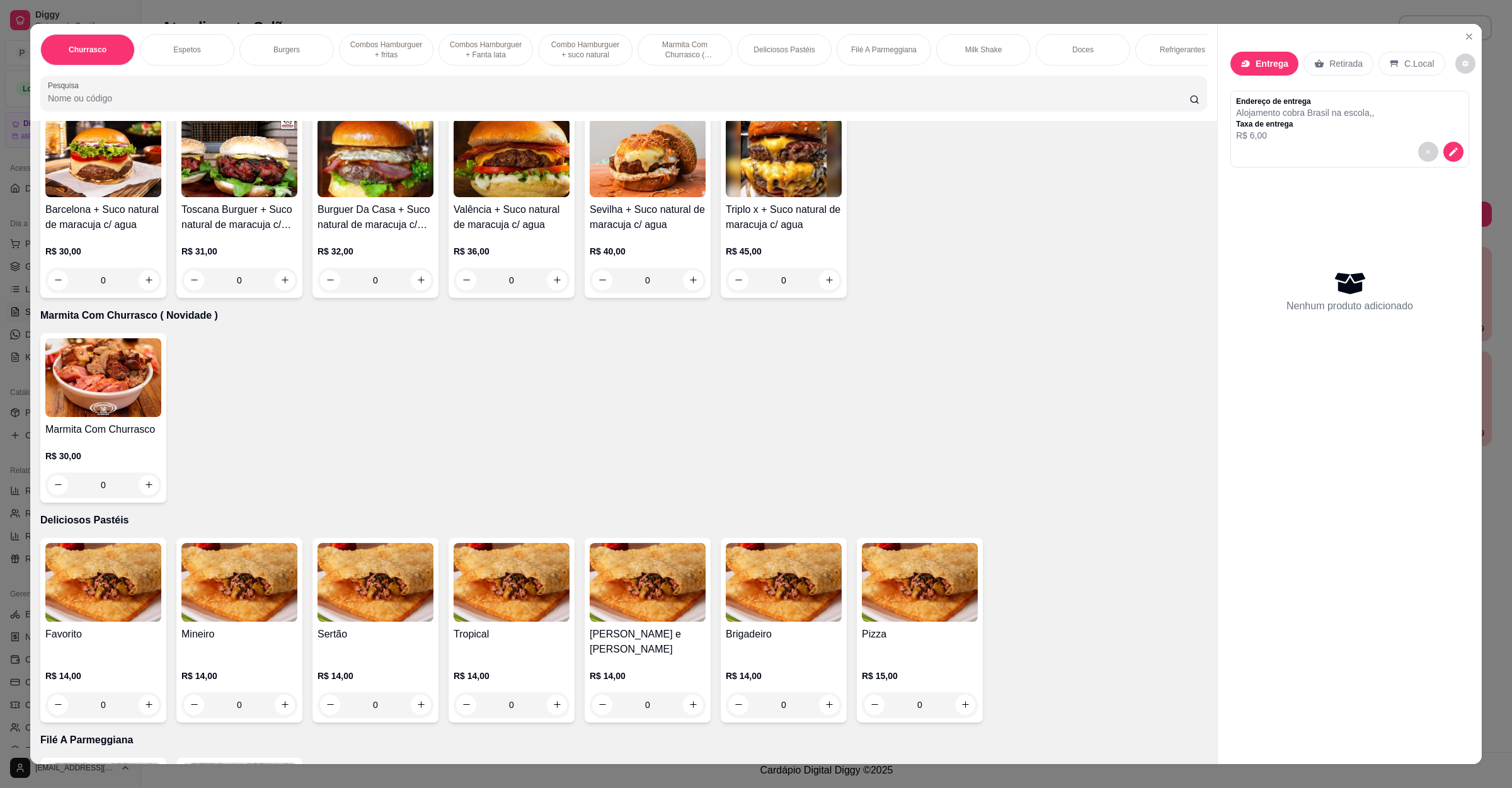
click at [144, 473] on div "0" at bounding box center [103, 485] width 116 height 25
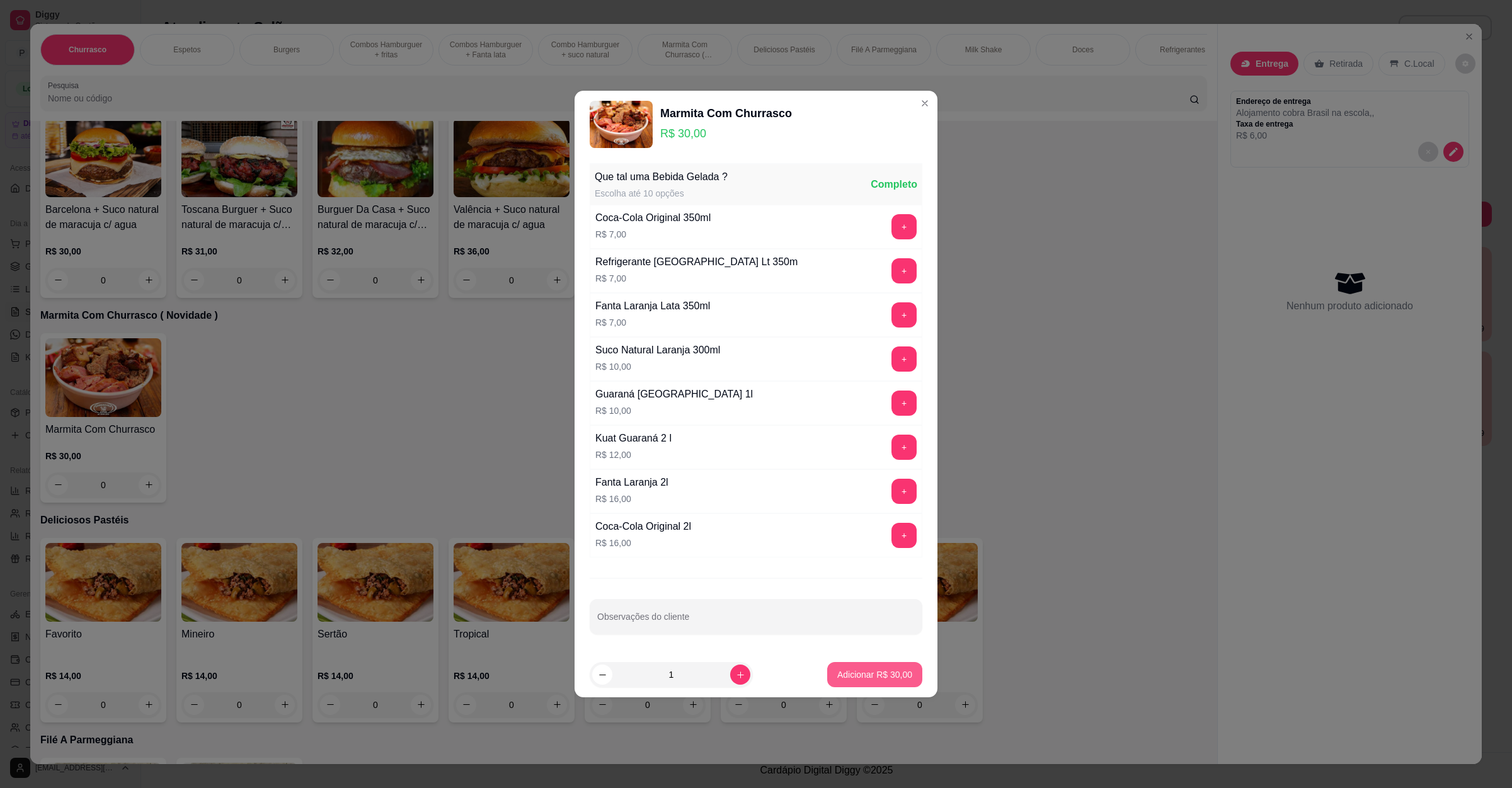
click at [887, 673] on p "Adicionar R$ 30,00" at bounding box center [875, 674] width 75 height 13
type input "1"
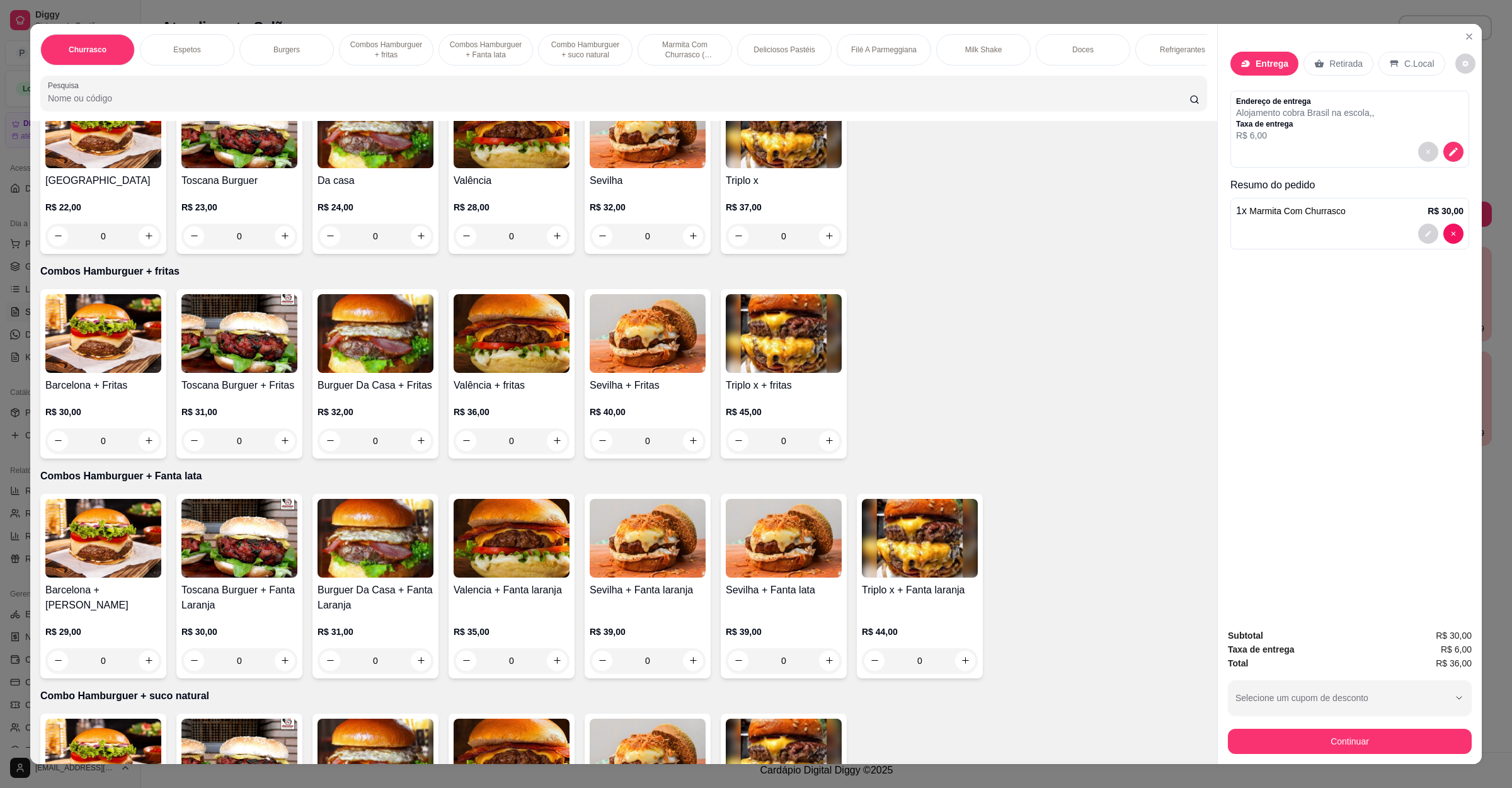
scroll to position [567, 0]
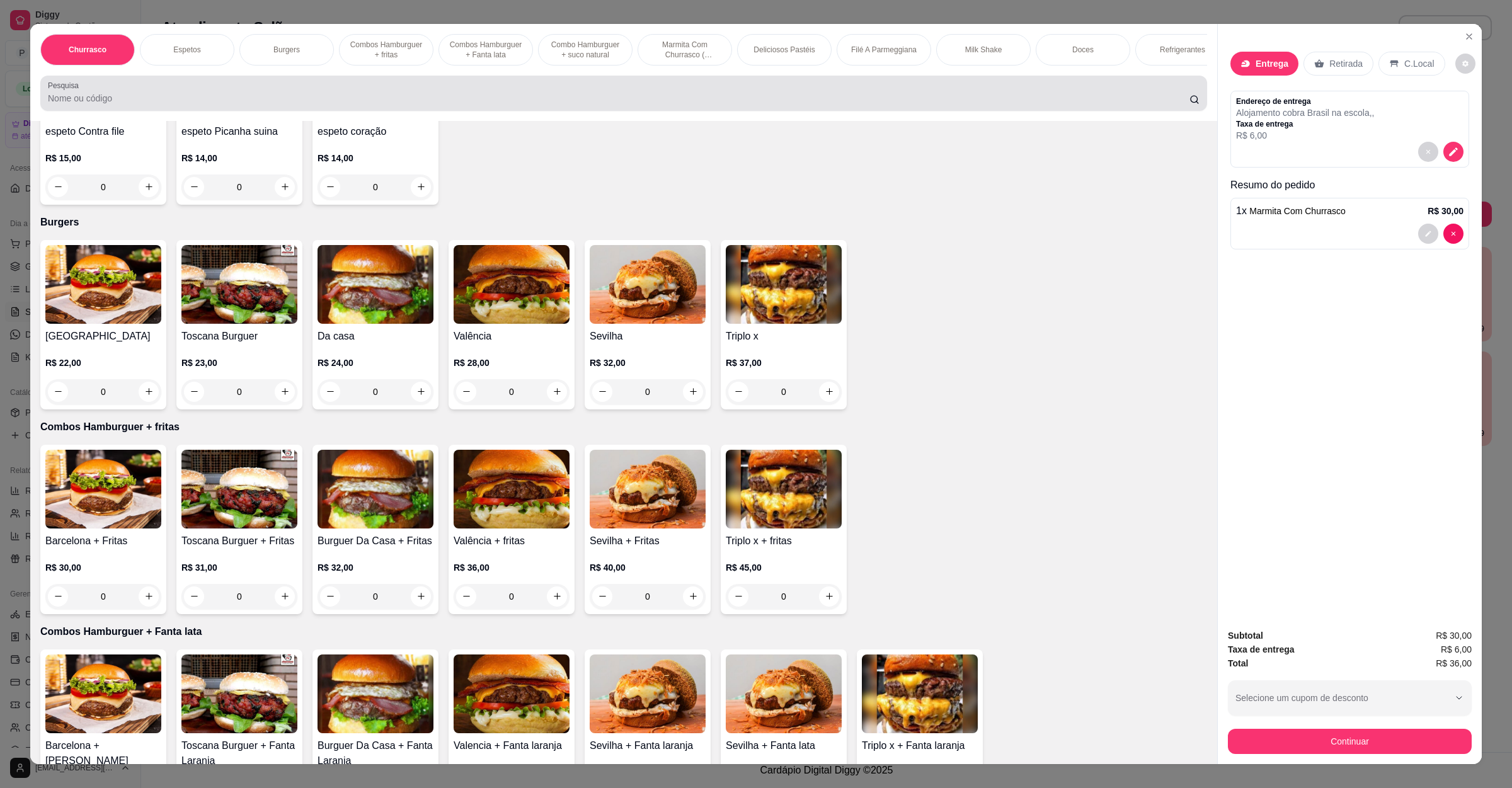
click at [355, 104] on input "Pesquisa" at bounding box center [618, 99] width 1142 height 13
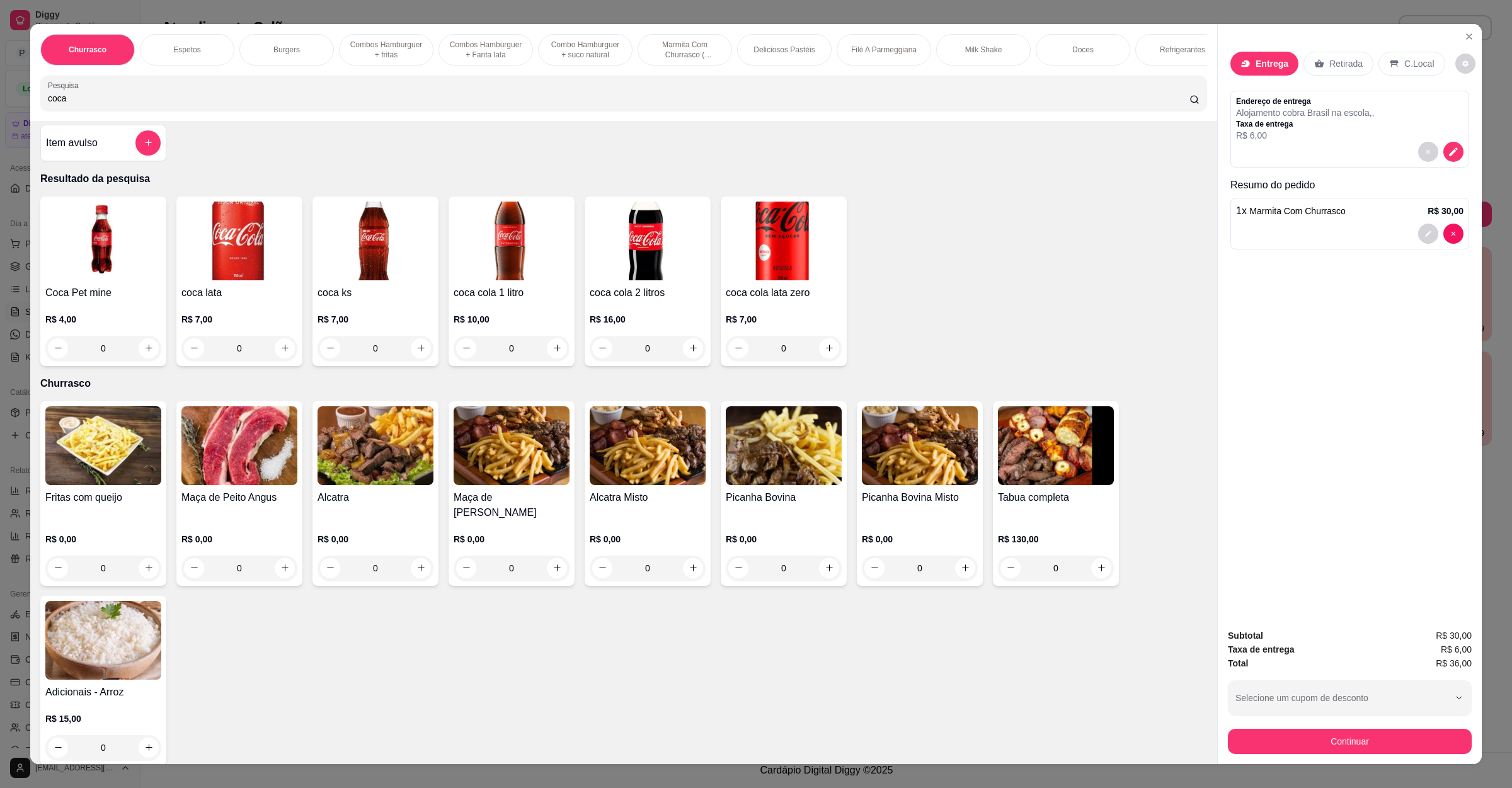
scroll to position [0, 0]
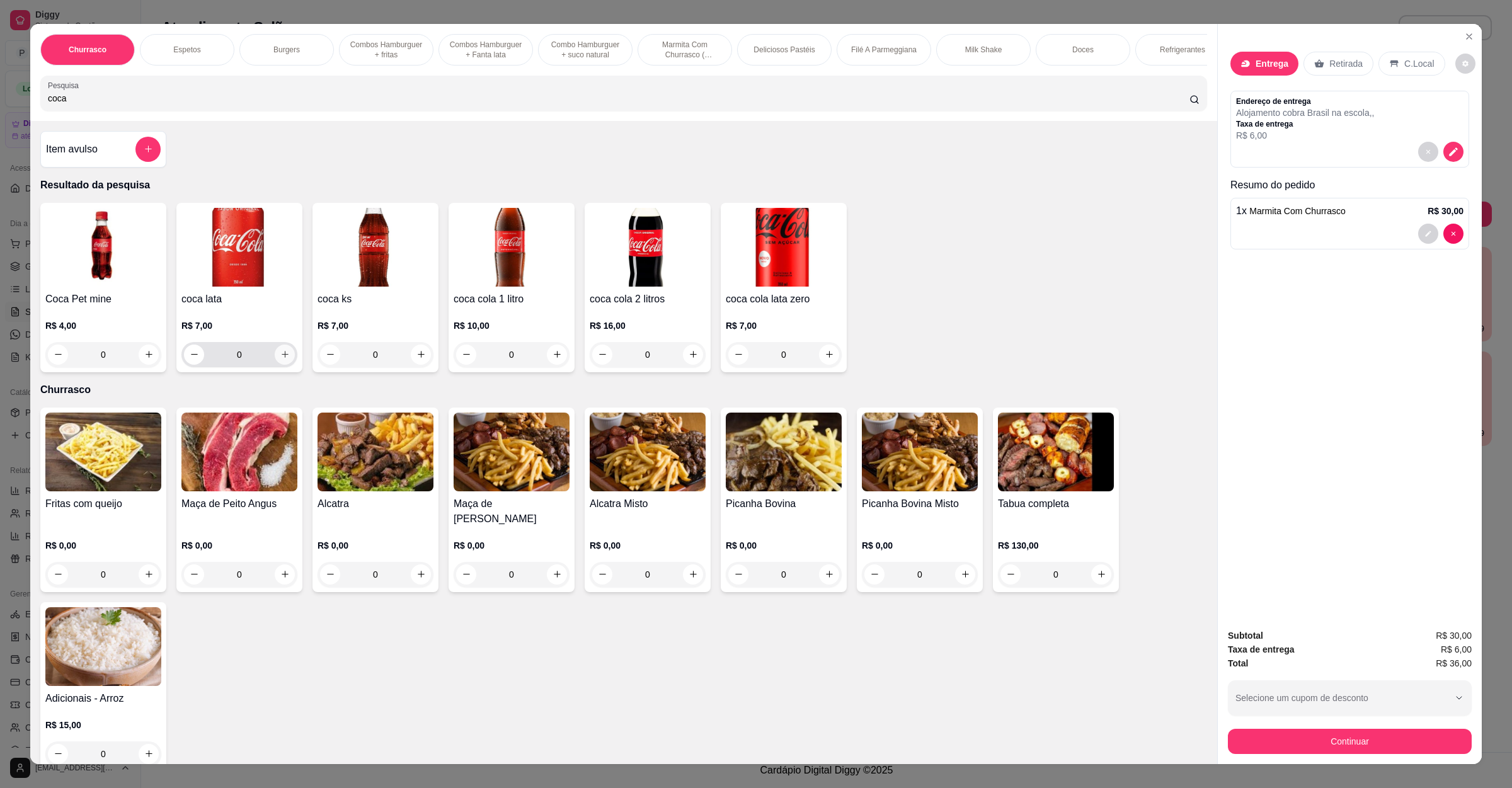
type input "coca"
click at [286, 365] on button "increase-product-quantity" at bounding box center [285, 354] width 20 height 20
type input "1"
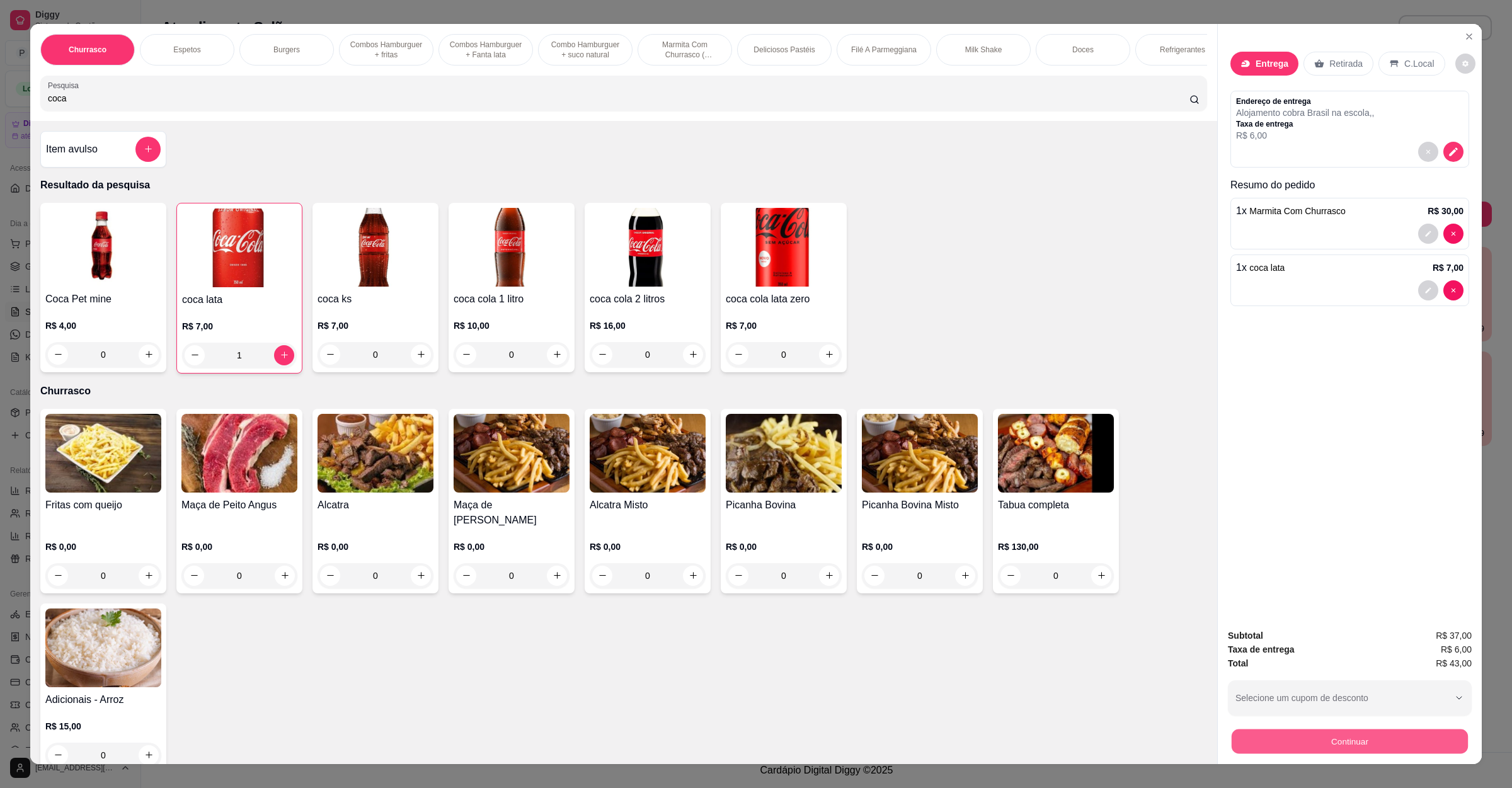
click at [1319, 740] on button "Continuar" at bounding box center [1350, 741] width 236 height 24
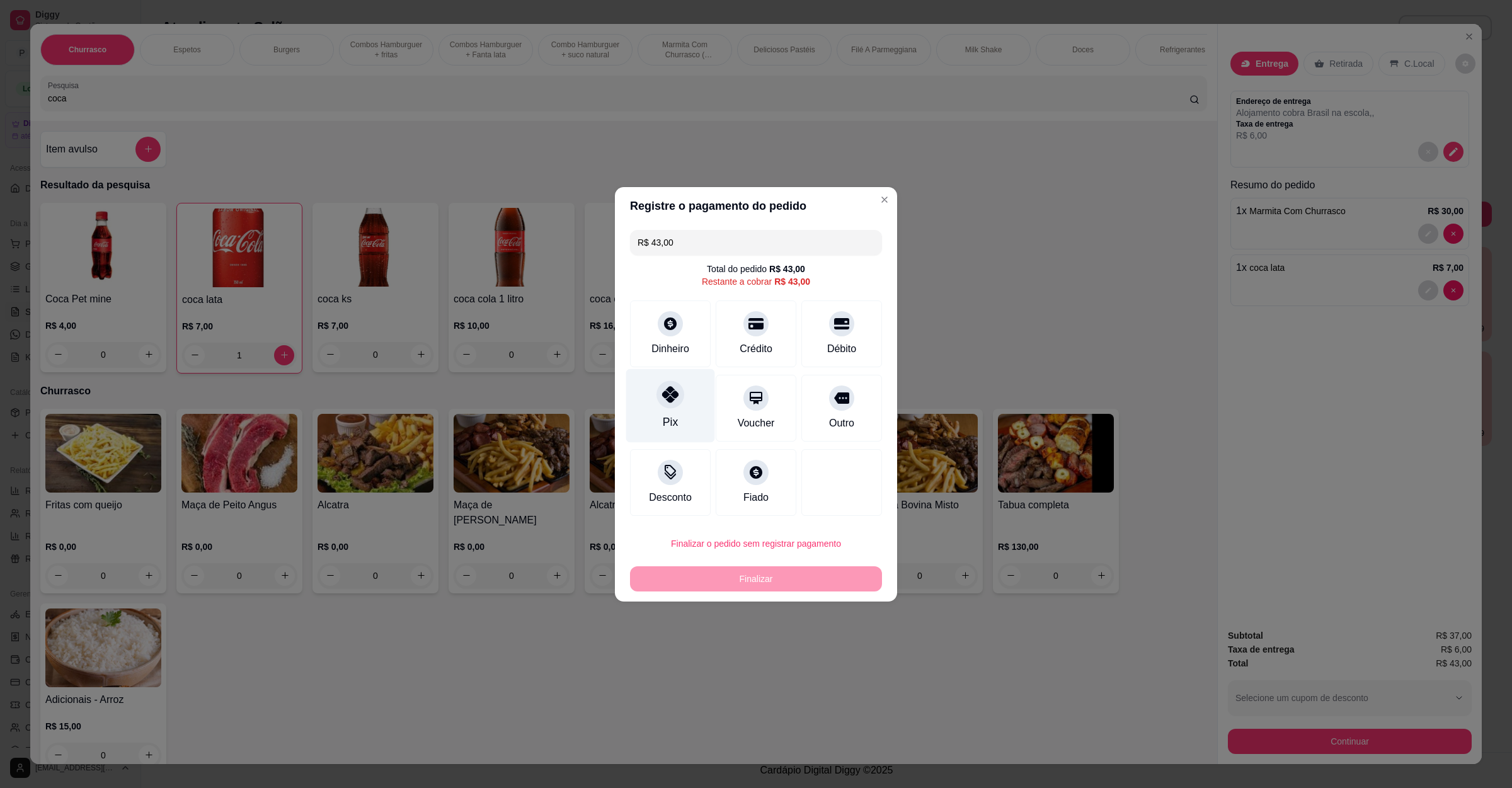
click at [689, 395] on div "Pix" at bounding box center [670, 405] width 88 height 73
type input "R$ 0,00"
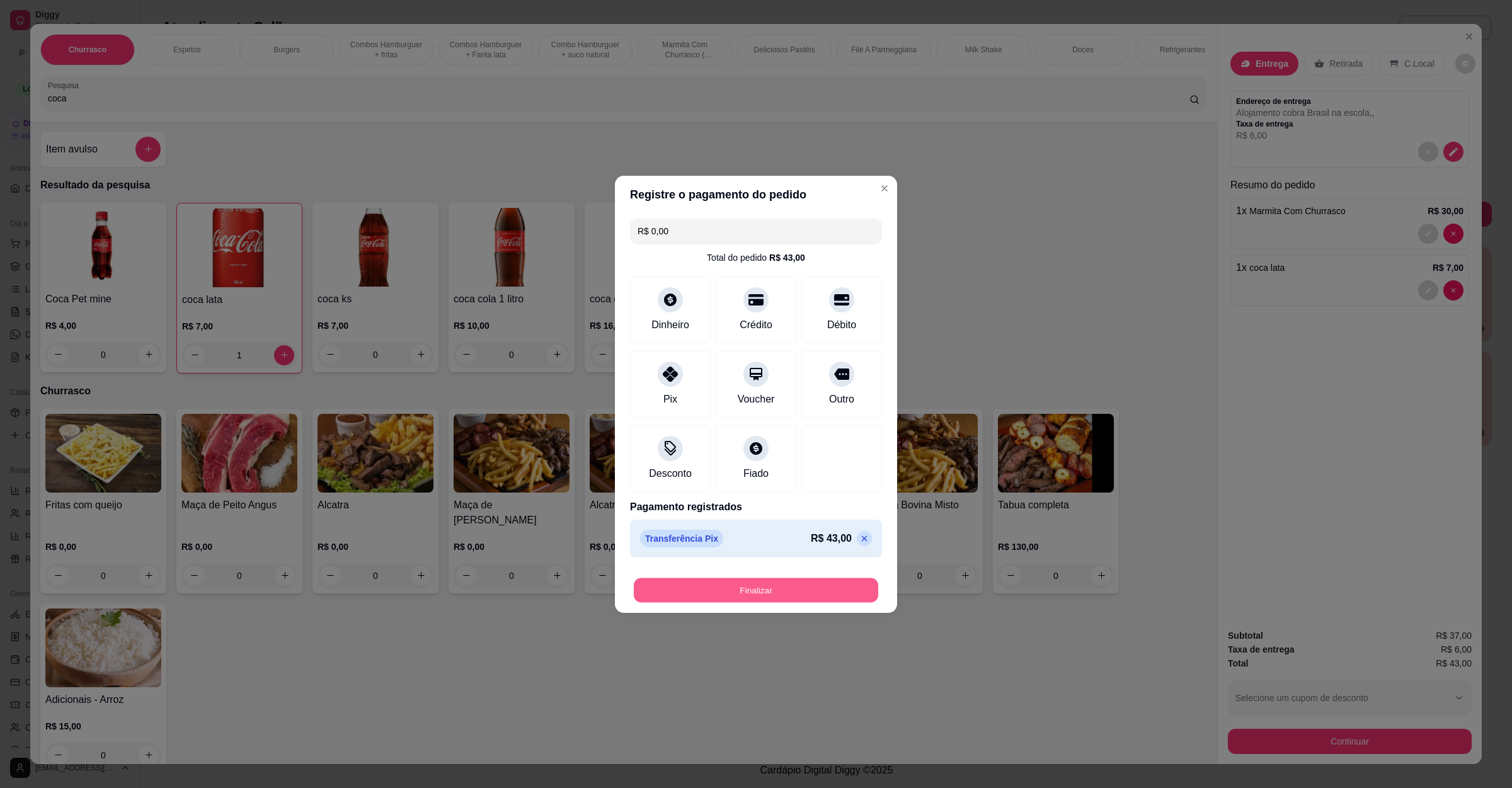
click at [732, 588] on button "Finalizar" at bounding box center [756, 590] width 245 height 24
type input "0"
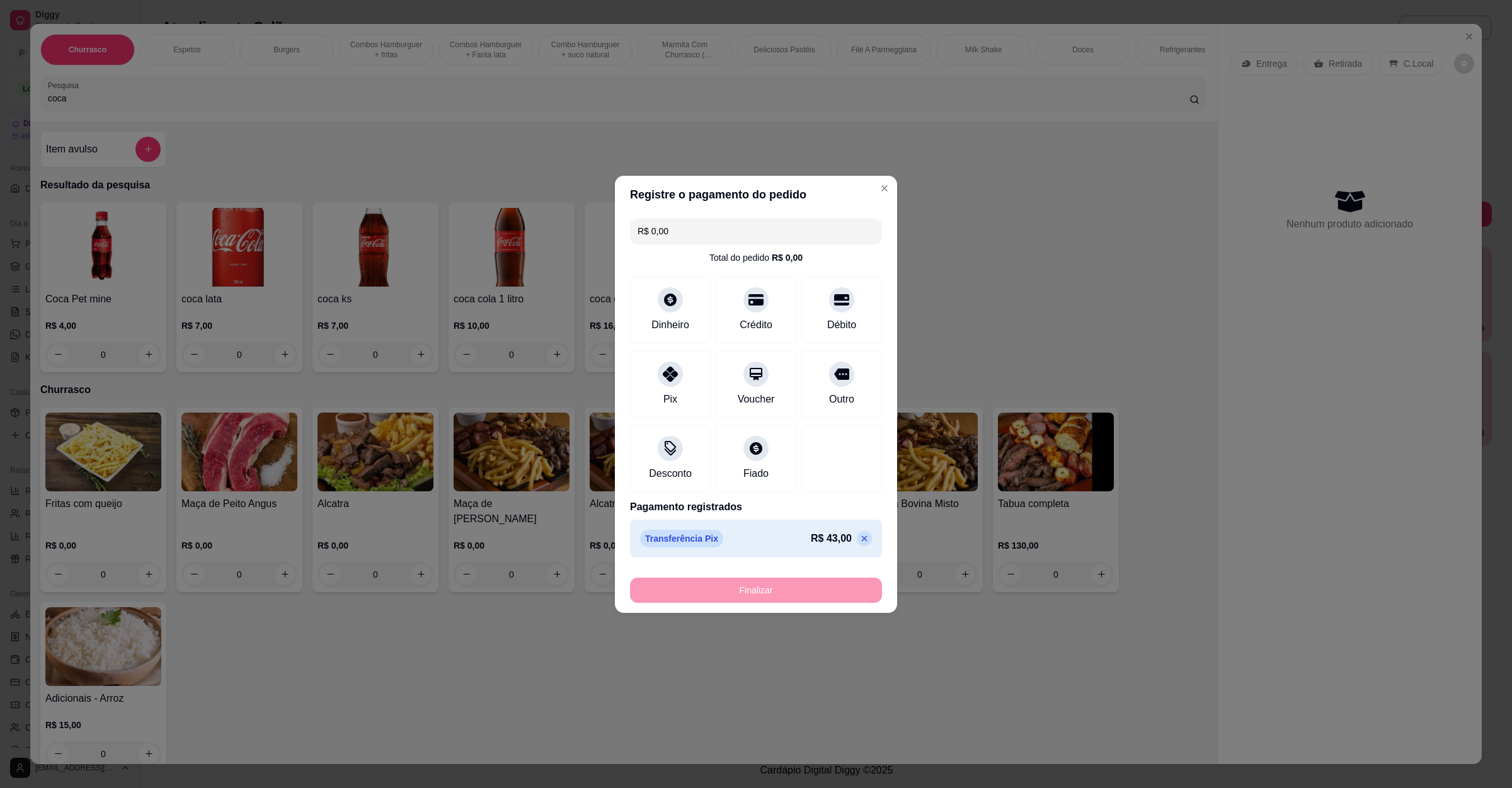
type input "-R$ 43,00"
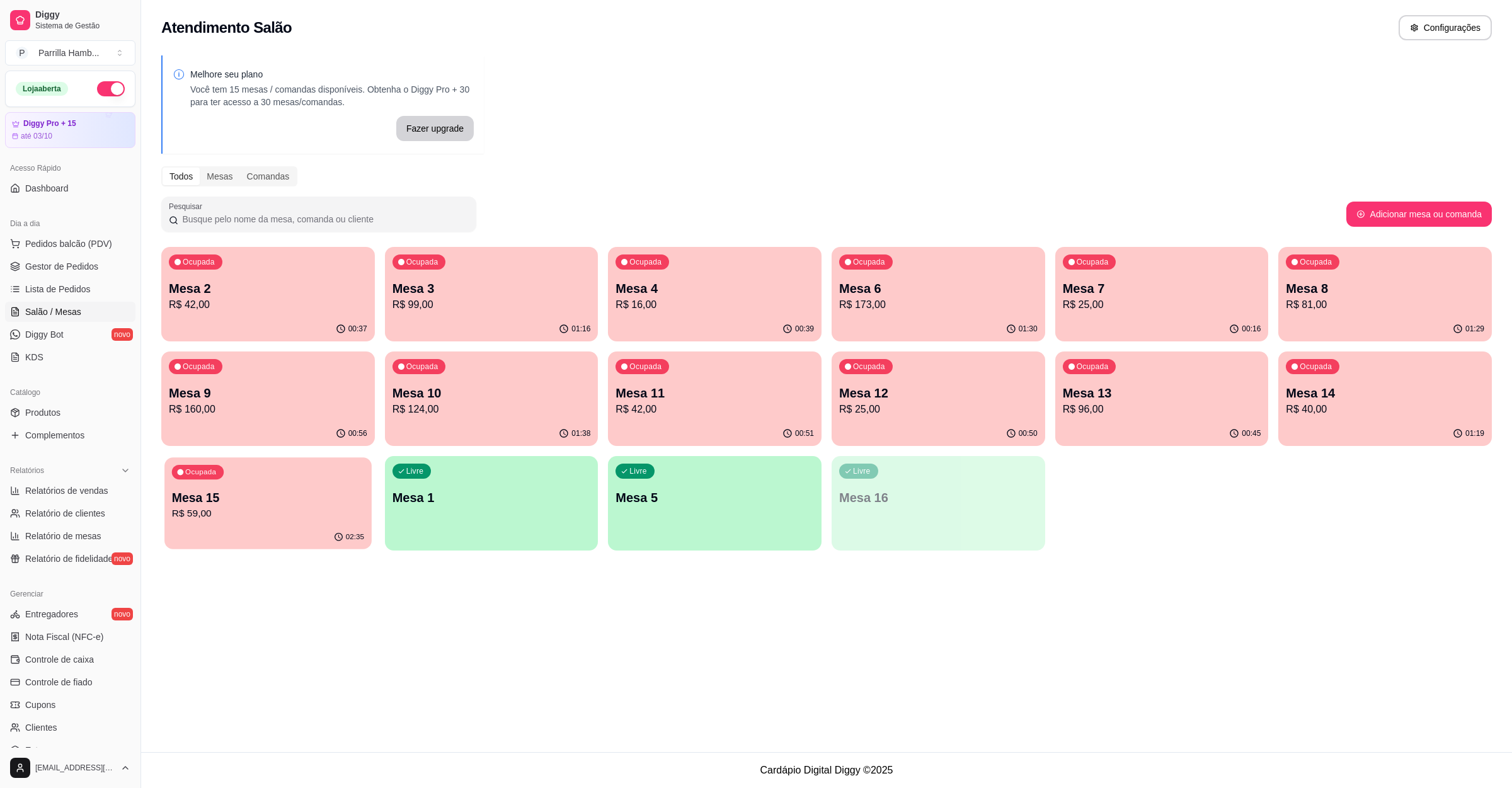
click at [289, 504] on p "Mesa 15" at bounding box center [268, 498] width 193 height 17
click at [264, 520] on p "R$ 59,00" at bounding box center [267, 514] width 198 height 15
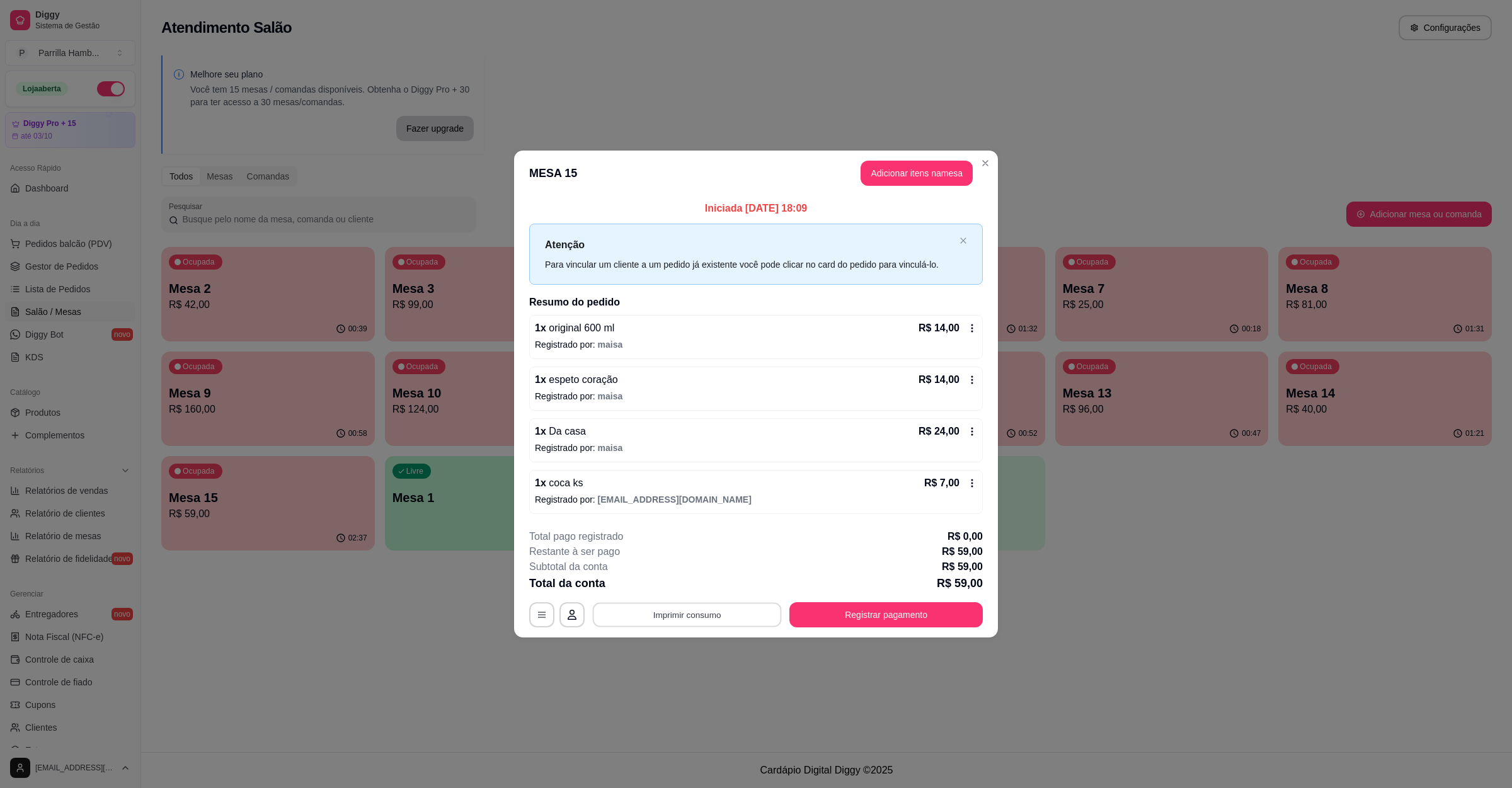
click at [687, 616] on button "Imprimir consumo" at bounding box center [687, 615] width 189 height 24
click at [716, 570] on h4 "Escolha a impressora" at bounding box center [690, 566] width 91 height 13
click at [711, 581] on button "IMPRESSORA" at bounding box center [690, 587] width 91 height 20
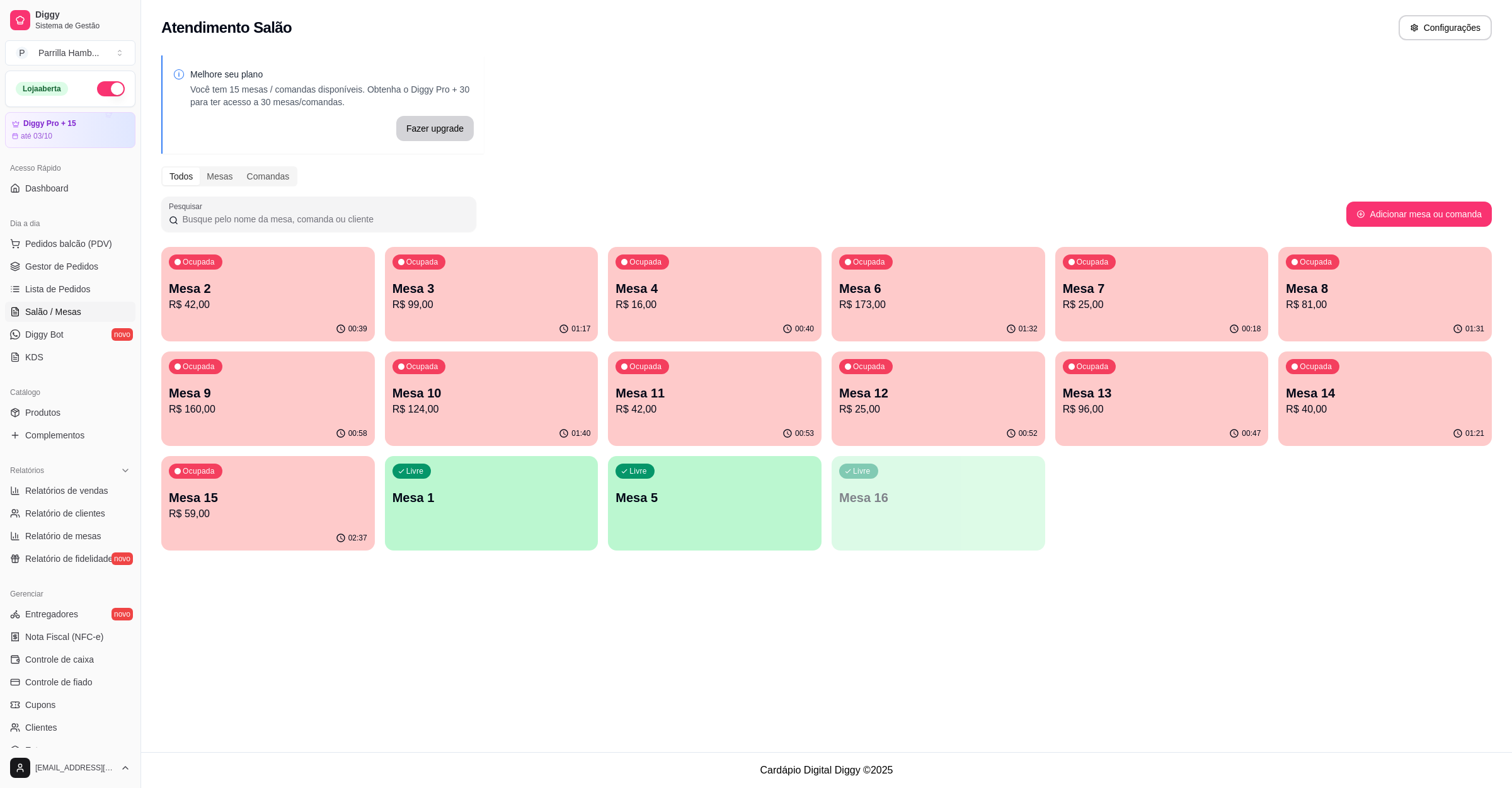
click at [1157, 326] on div "00:18" at bounding box center [1162, 329] width 214 height 24
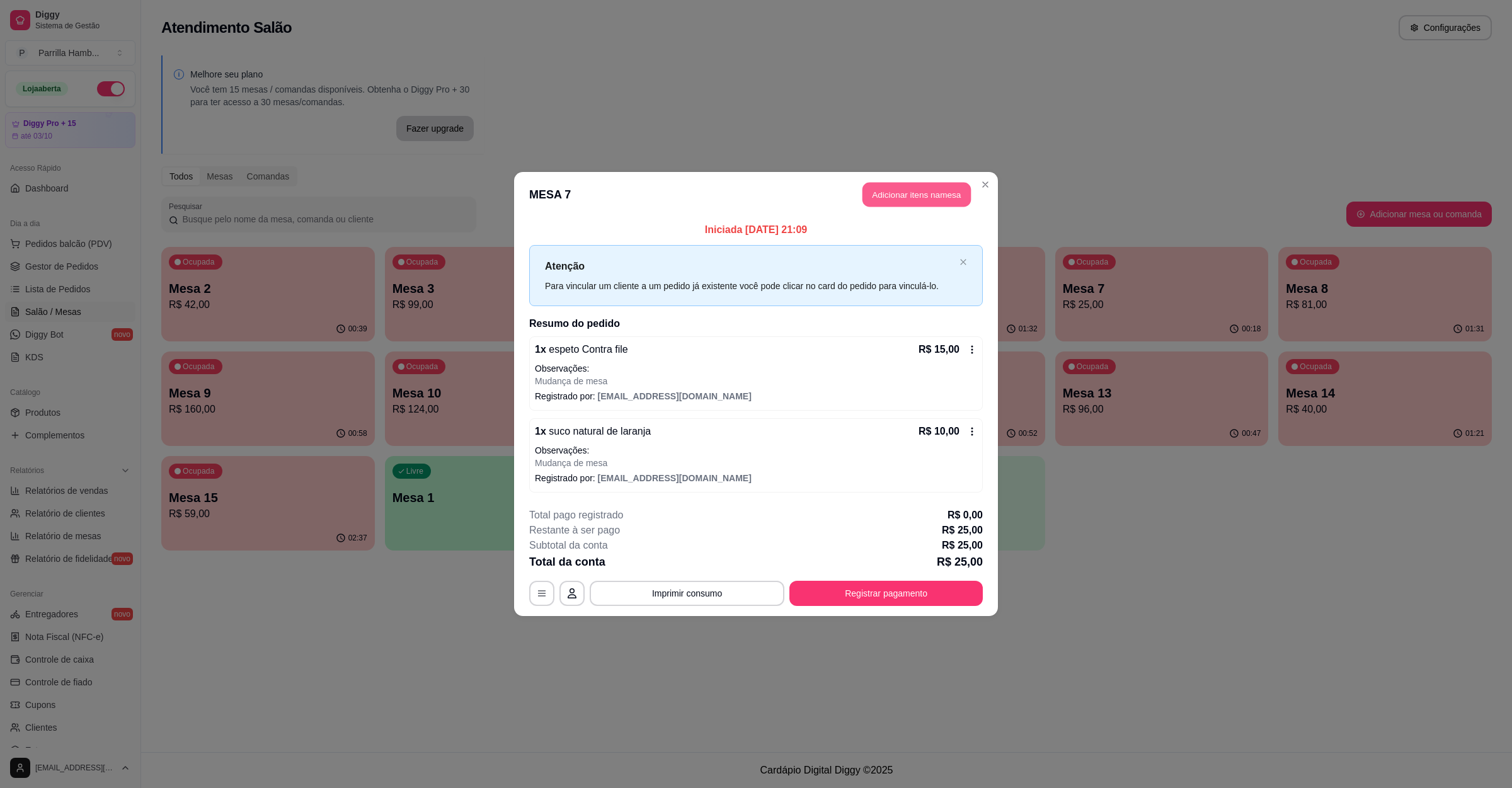
click at [932, 193] on button "Adicionar itens na mesa" at bounding box center [917, 194] width 108 height 24
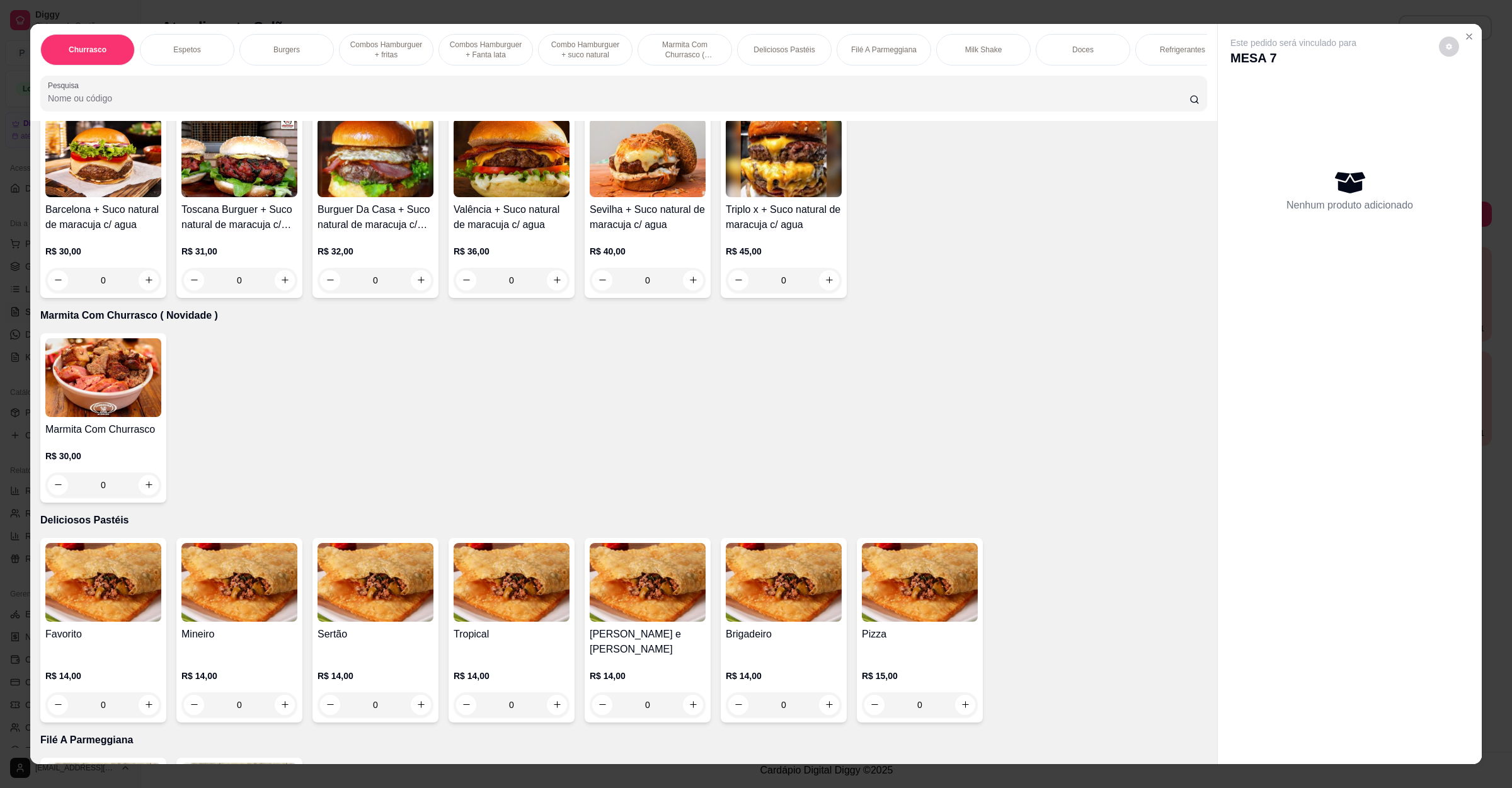
scroll to position [1607, 0]
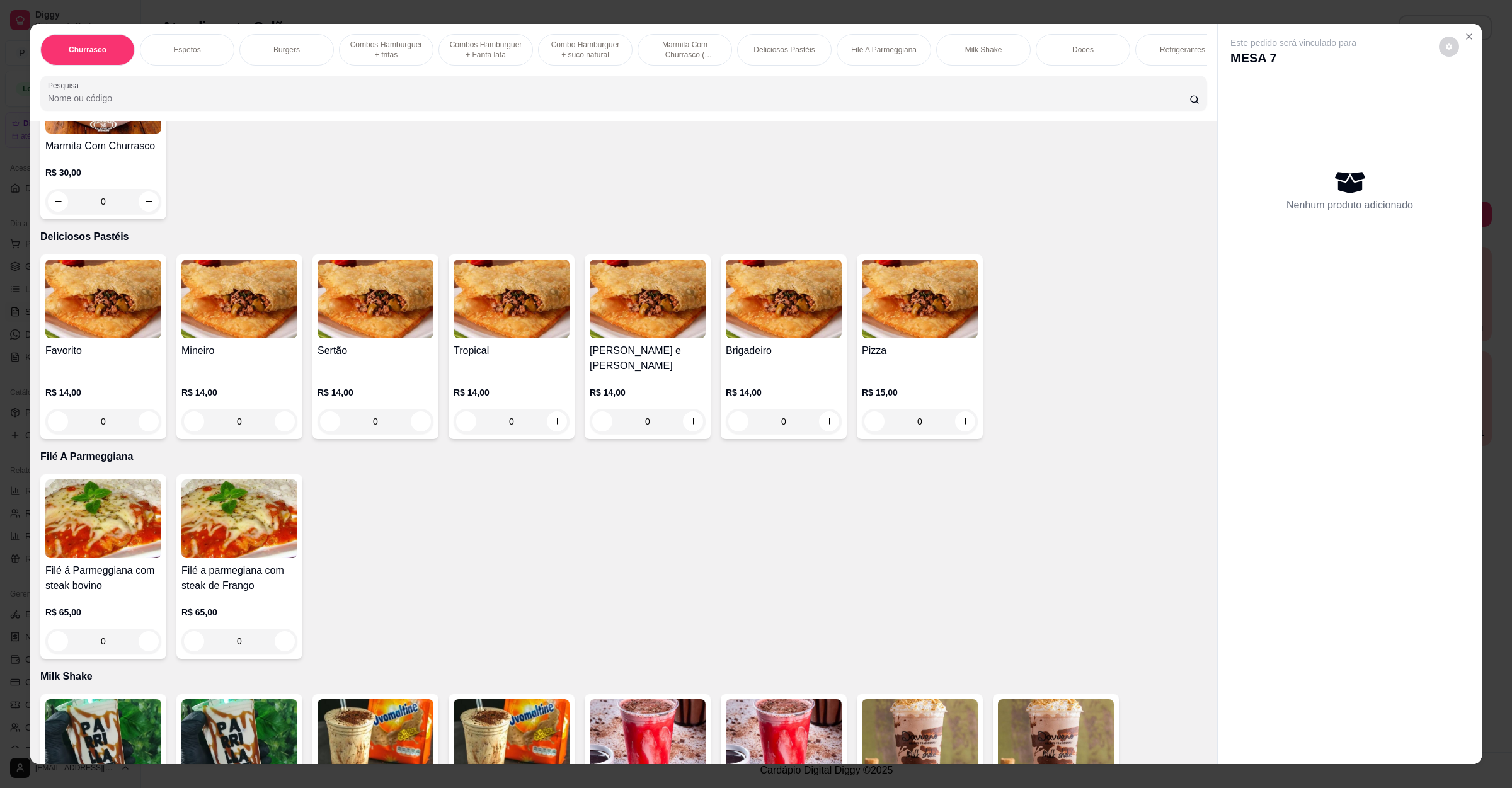
click at [144, 408] on div "0" at bounding box center [103, 421] width 116 height 25
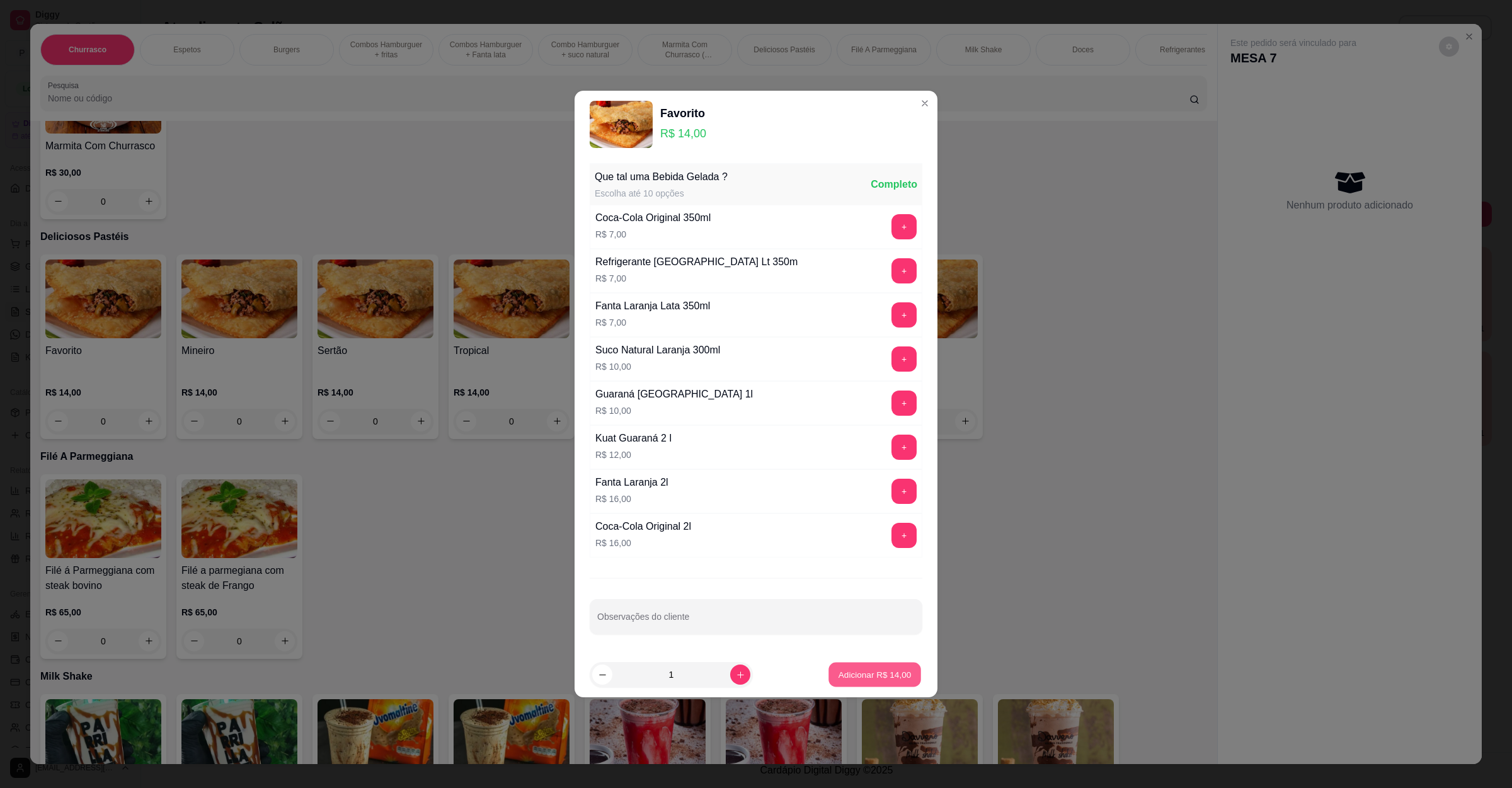
click at [892, 674] on p "Adicionar R$ 14,00" at bounding box center [875, 674] width 74 height 12
type input "1"
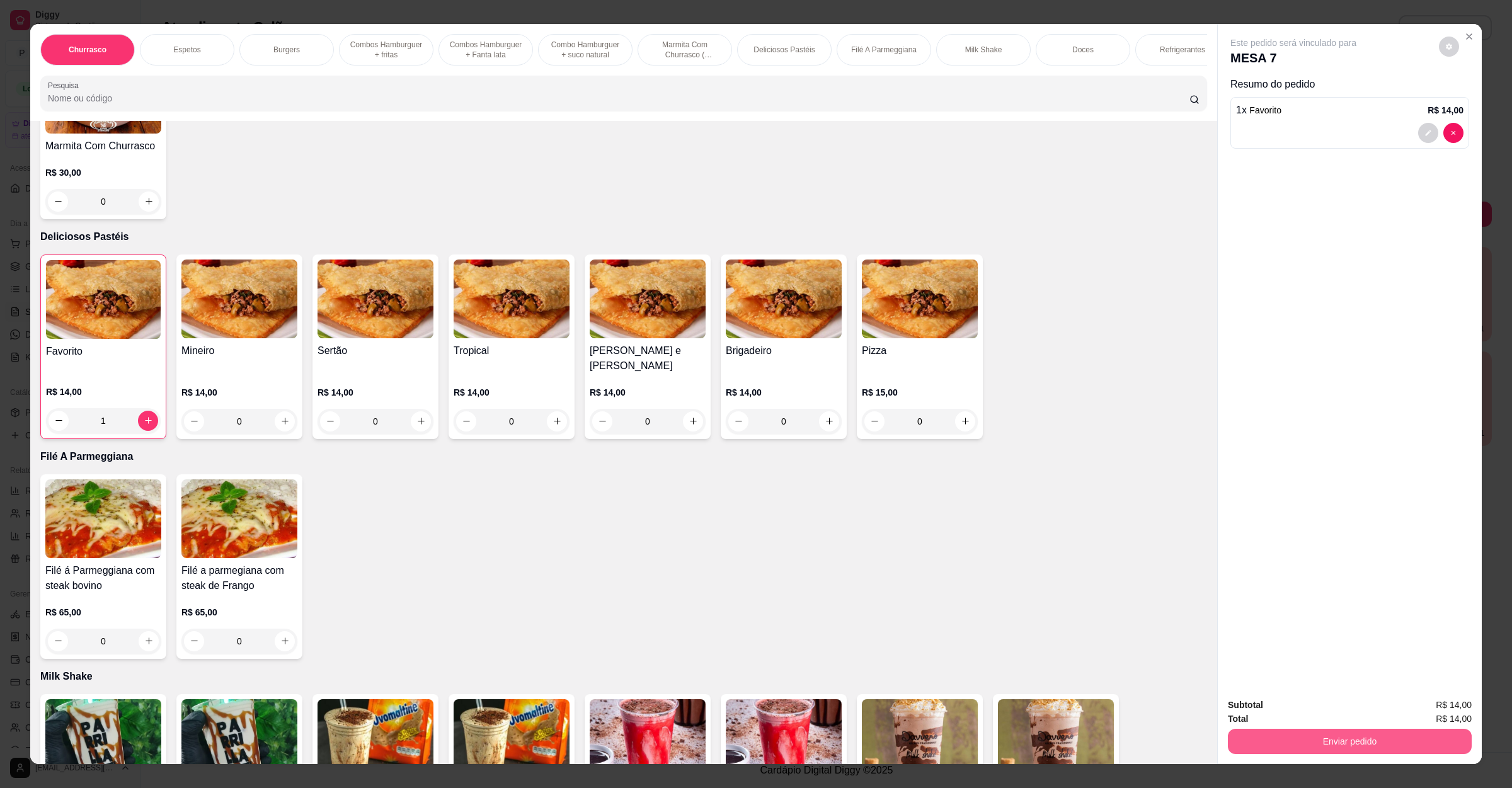
click at [1398, 744] on button "Enviar pedido" at bounding box center [1350, 741] width 244 height 25
click at [1310, 709] on button "Não registrar e enviar pedido" at bounding box center [1305, 711] width 131 height 24
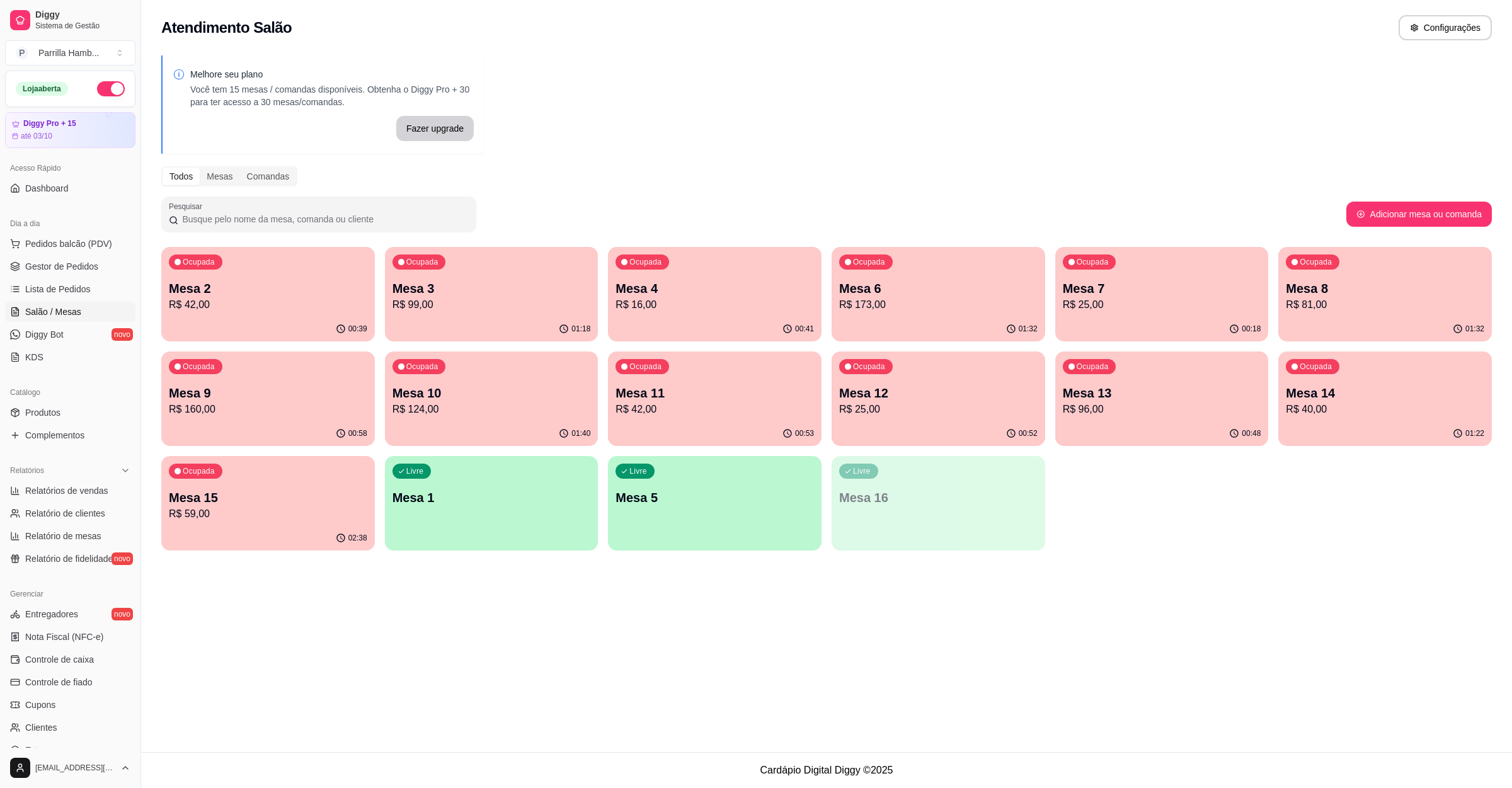
click at [221, 287] on p "Mesa 2" at bounding box center [267, 288] width 198 height 18
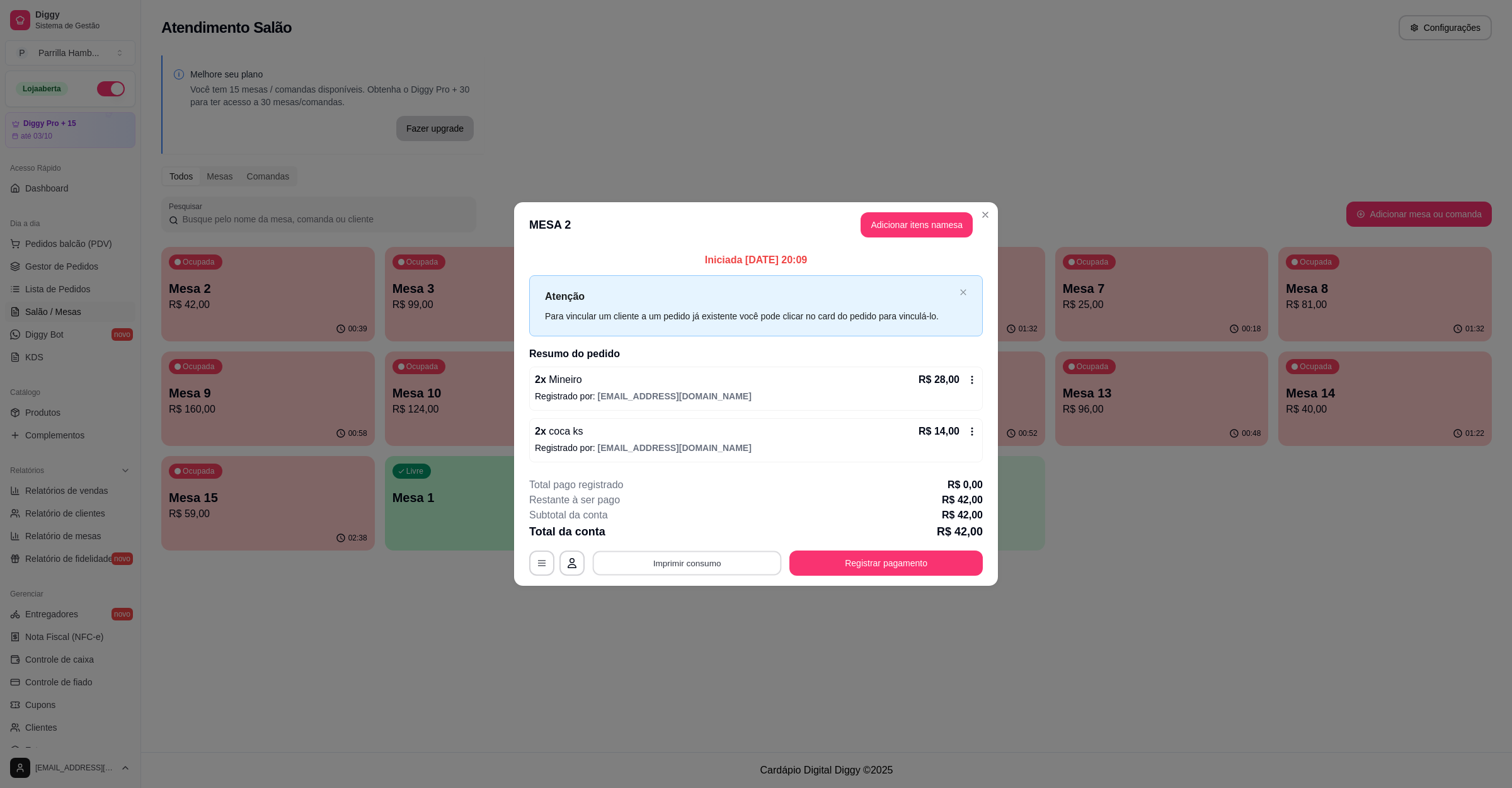
click at [652, 564] on button "Imprimir consumo" at bounding box center [687, 563] width 189 height 24
click at [670, 525] on button "IMPRESSORA" at bounding box center [690, 535] width 91 height 20
click at [670, 538] on button "IMPRESSORA" at bounding box center [690, 535] width 91 height 20
click at [865, 575] on button "Registrar pagamento" at bounding box center [887, 563] width 188 height 24
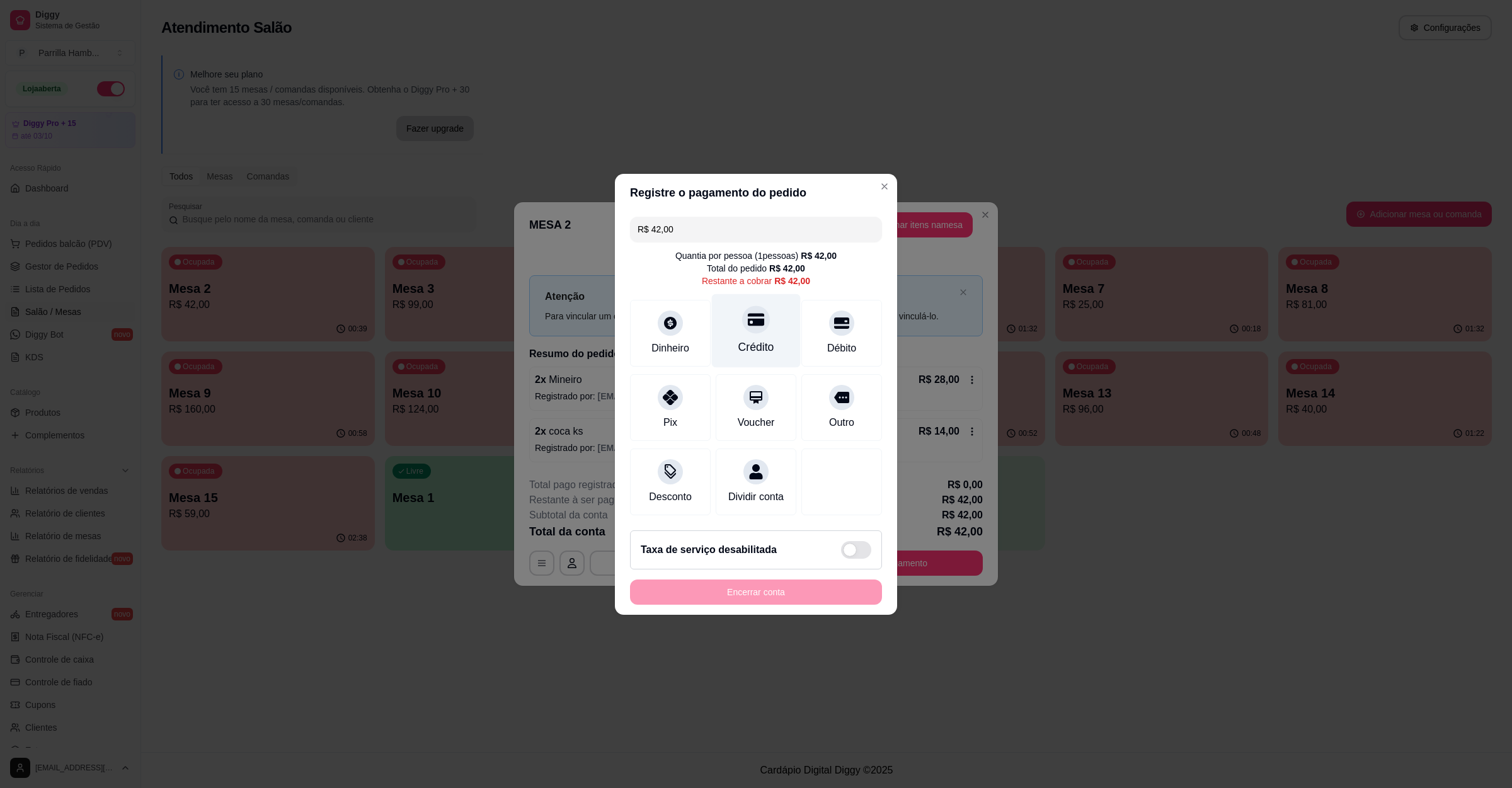
click at [750, 320] on div at bounding box center [756, 319] width 28 height 28
type input "R$ 0,00"
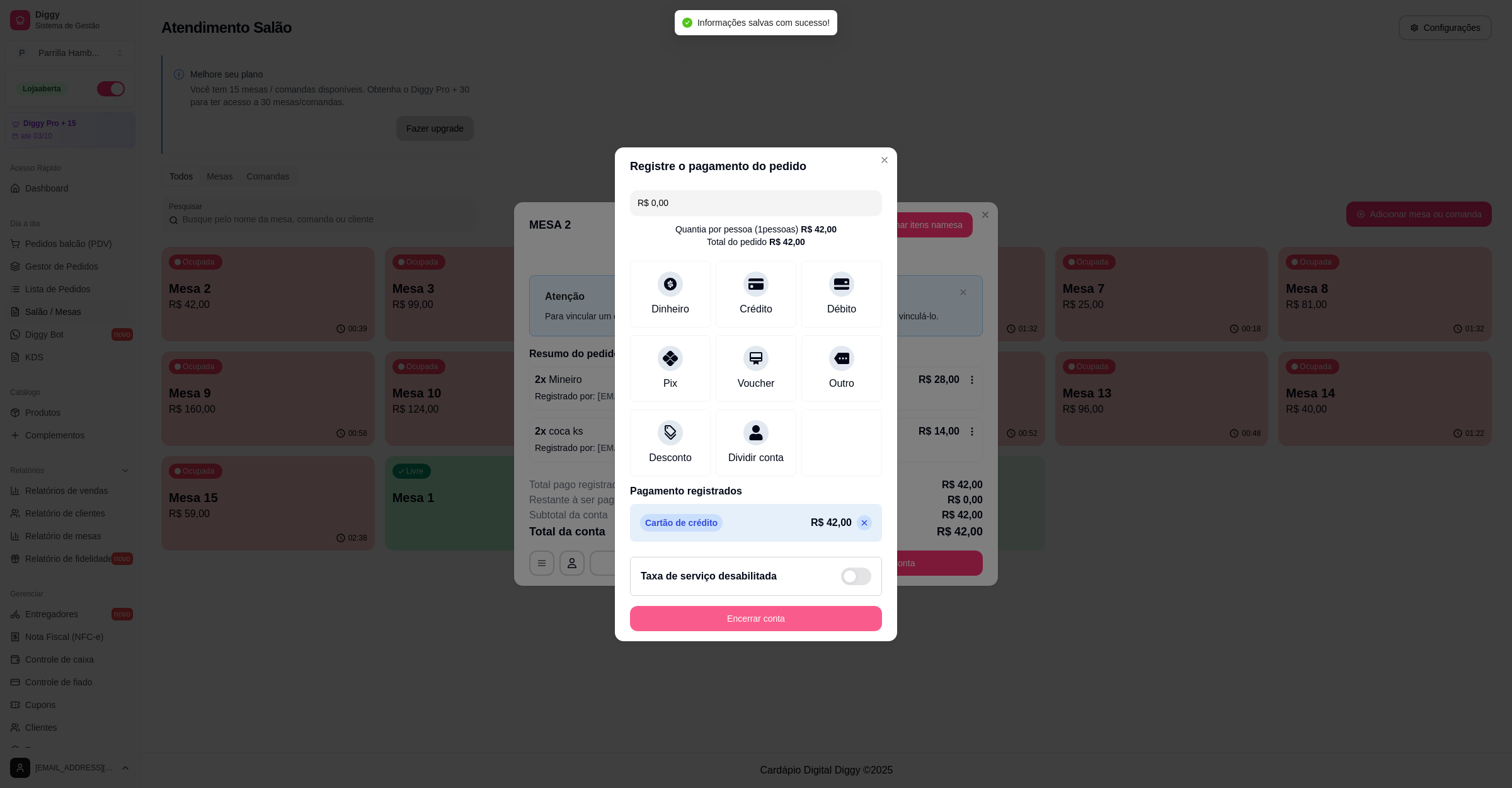
click at [738, 616] on button "Encerrar conta" at bounding box center [756, 618] width 252 height 25
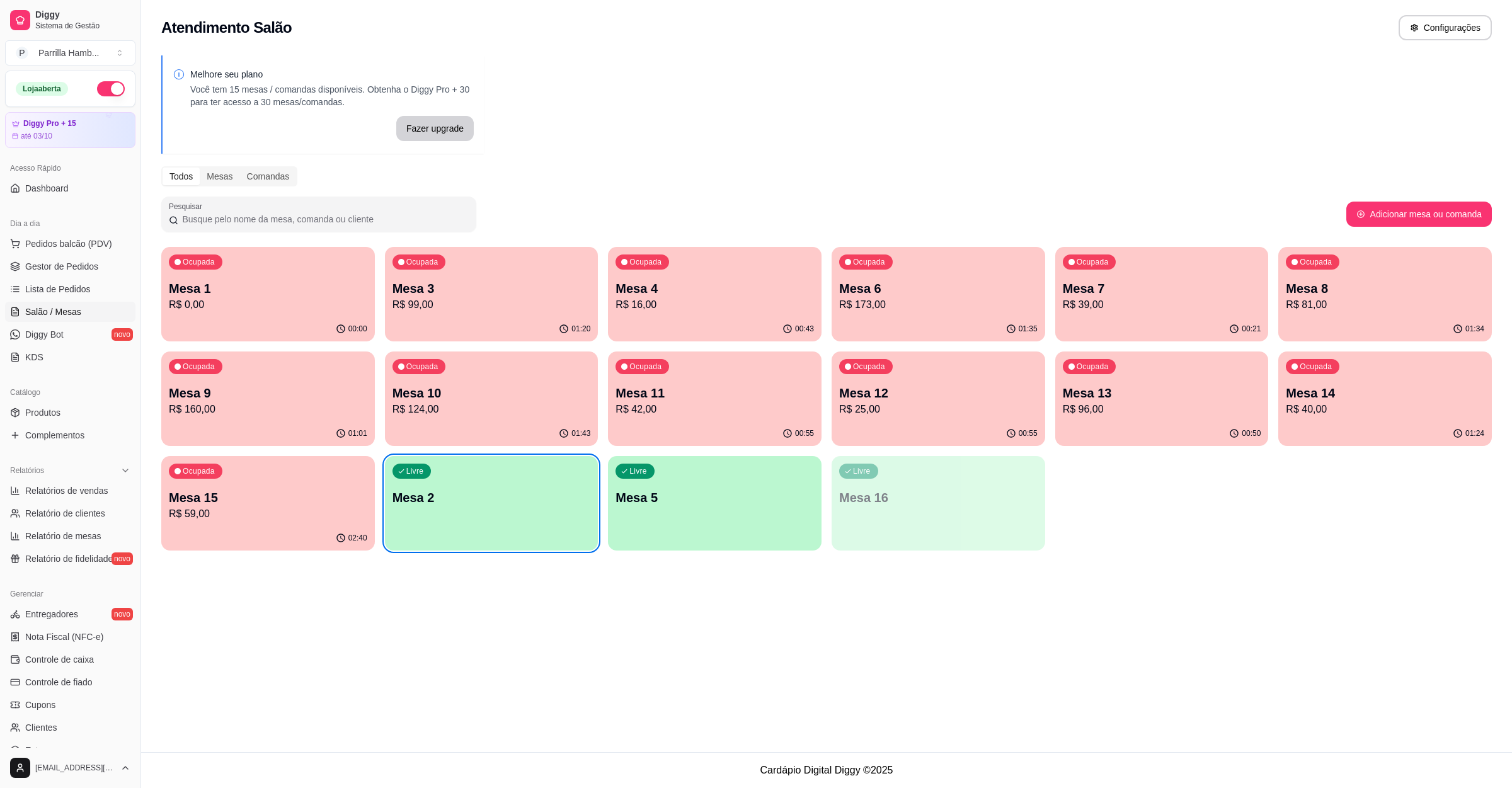
click at [1345, 426] on div "01:24" at bounding box center [1385, 434] width 214 height 24
click at [313, 520] on p "R$ 59,00" at bounding box center [267, 514] width 198 height 15
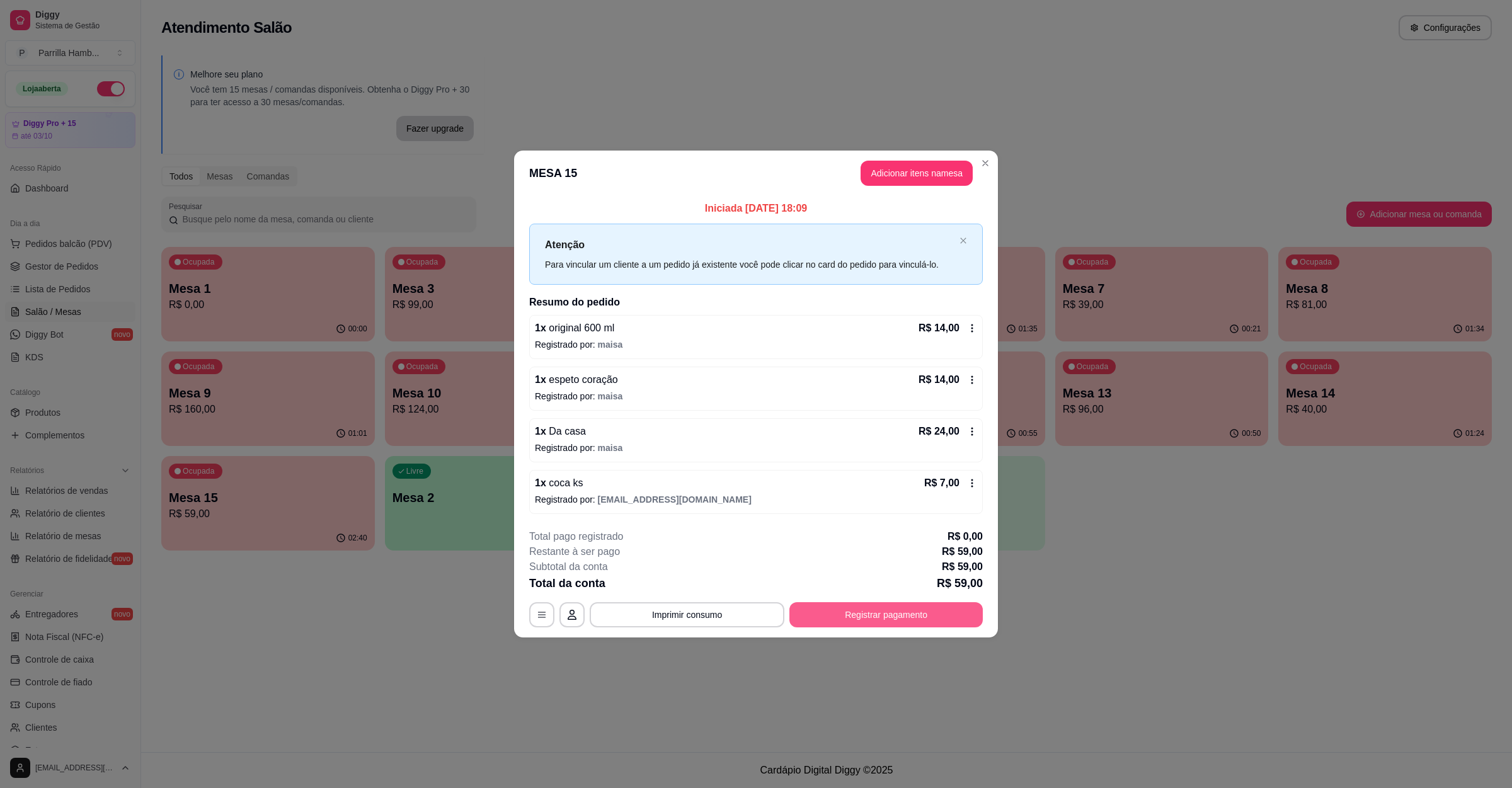
click at [849, 609] on button "Registrar pagamento" at bounding box center [886, 614] width 194 height 25
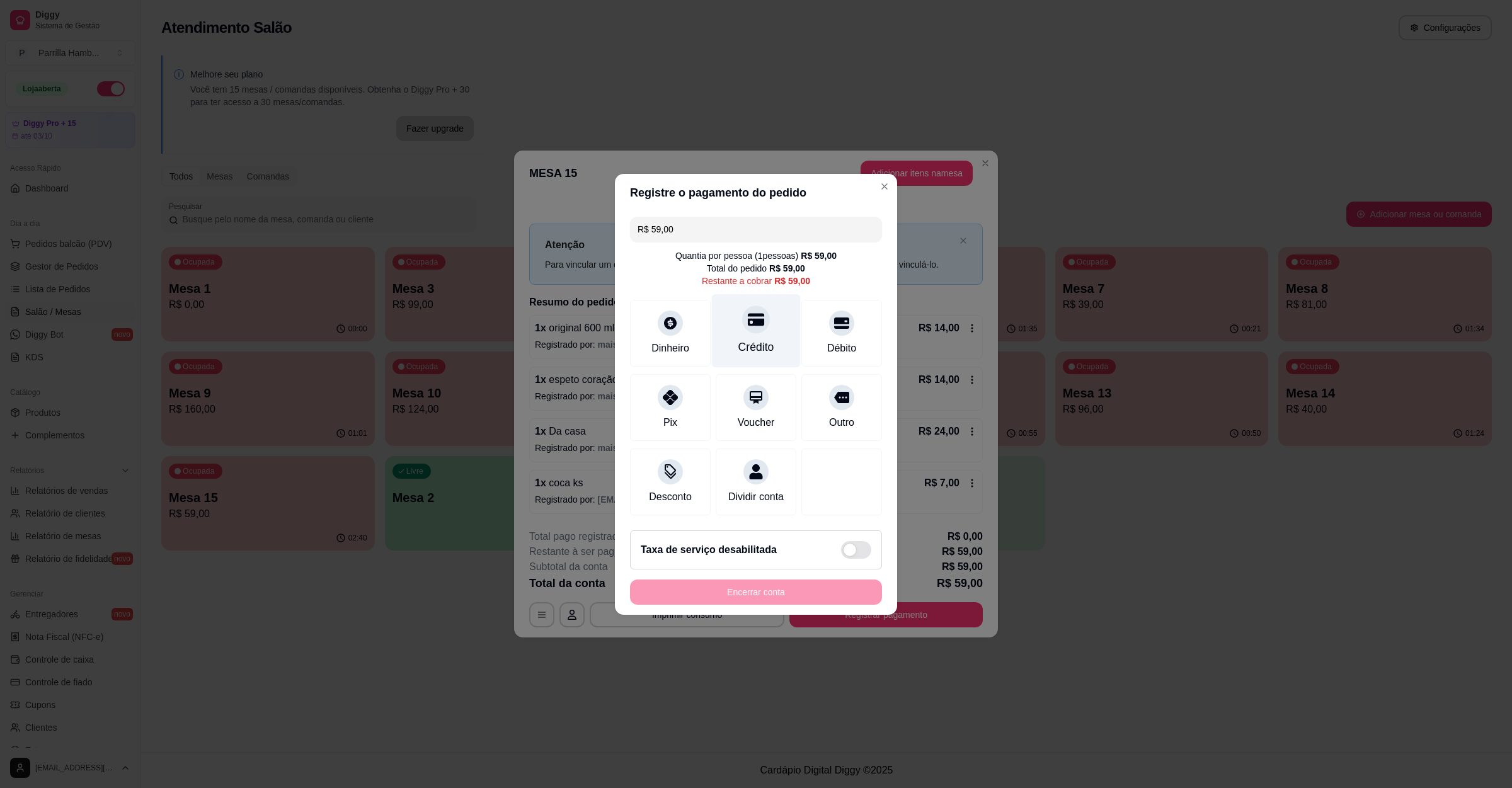
click at [743, 319] on div at bounding box center [756, 319] width 28 height 28
type input "R$ 0,00"
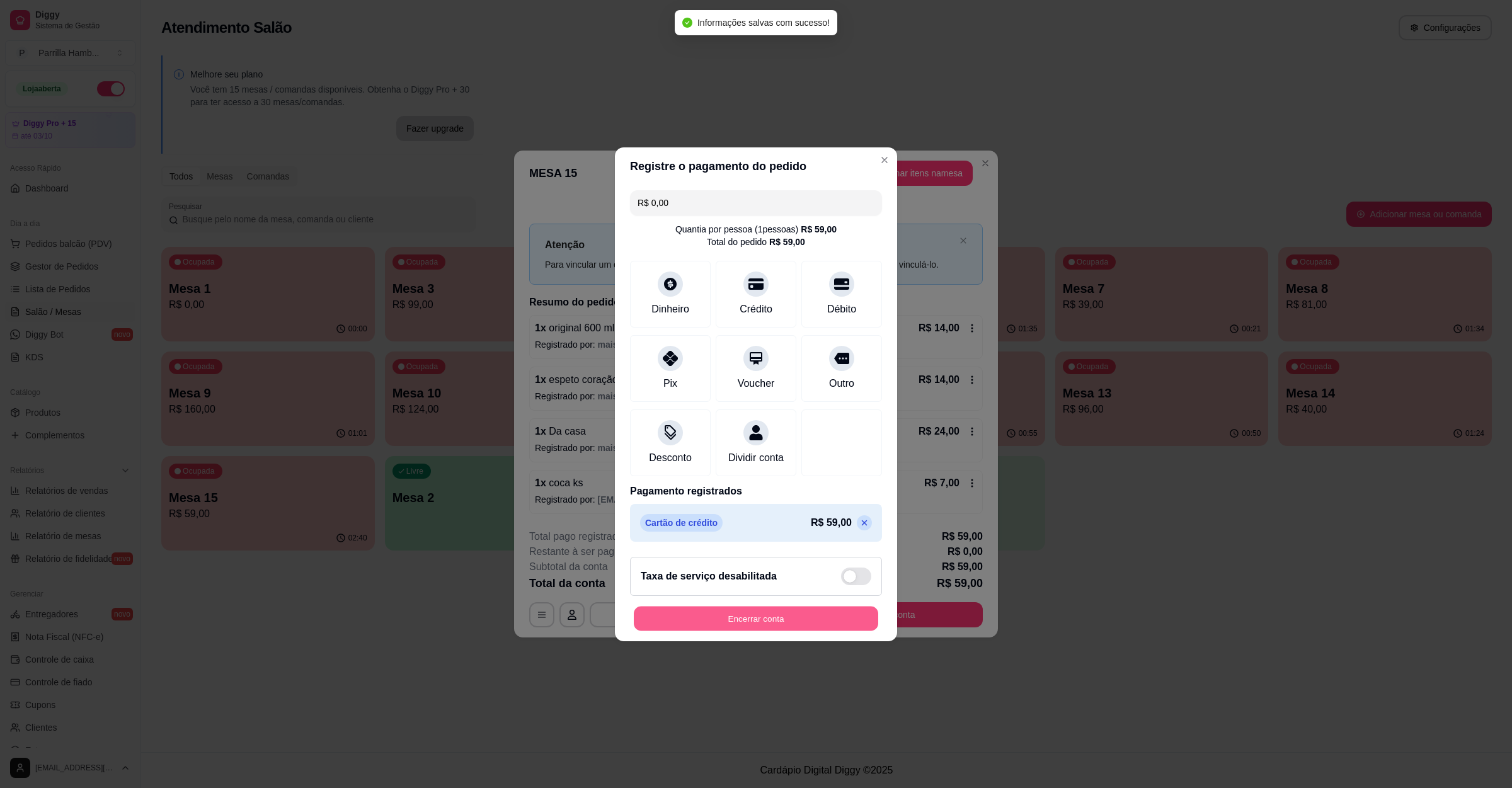
click at [735, 626] on button "Encerrar conta" at bounding box center [756, 618] width 245 height 24
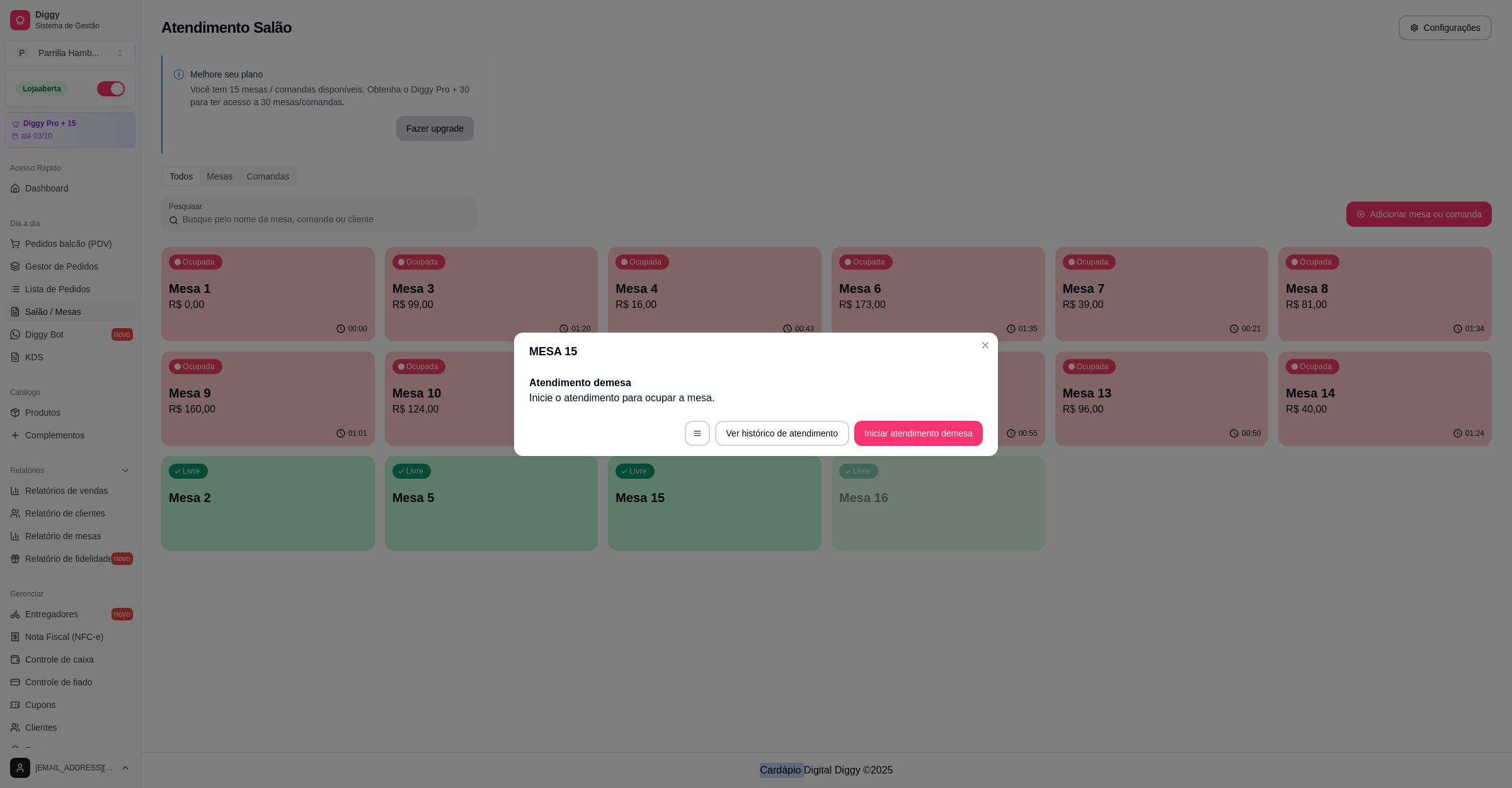
click at [1104, 560] on div "Melhore seu plano Você tem 15 mesas / comandas disponíveis. Obtenha o Diggy Pro…" at bounding box center [826, 306] width 1371 height 518
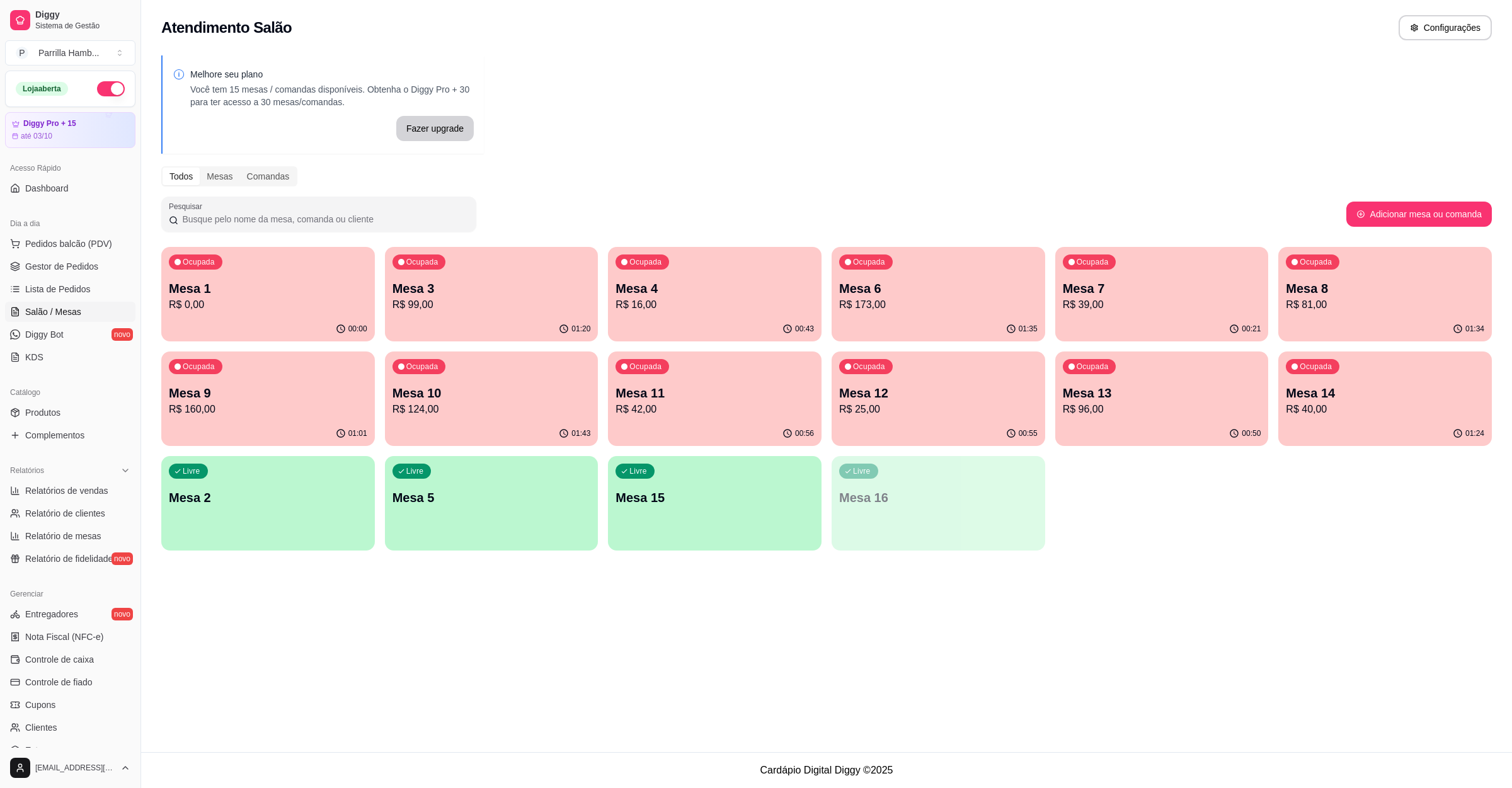
click at [1266, 575] on div "Atendimento Salão Configurações Melhore seu plano Você tem 15 mesas / comandas …" at bounding box center [826, 376] width 1371 height 752
click at [639, 582] on div "Atendimento Salão Configurações Melhore seu plano Você tem 15 mesas / comandas …" at bounding box center [826, 376] width 1371 height 752
click at [896, 397] on p "Mesa 12" at bounding box center [938, 393] width 198 height 18
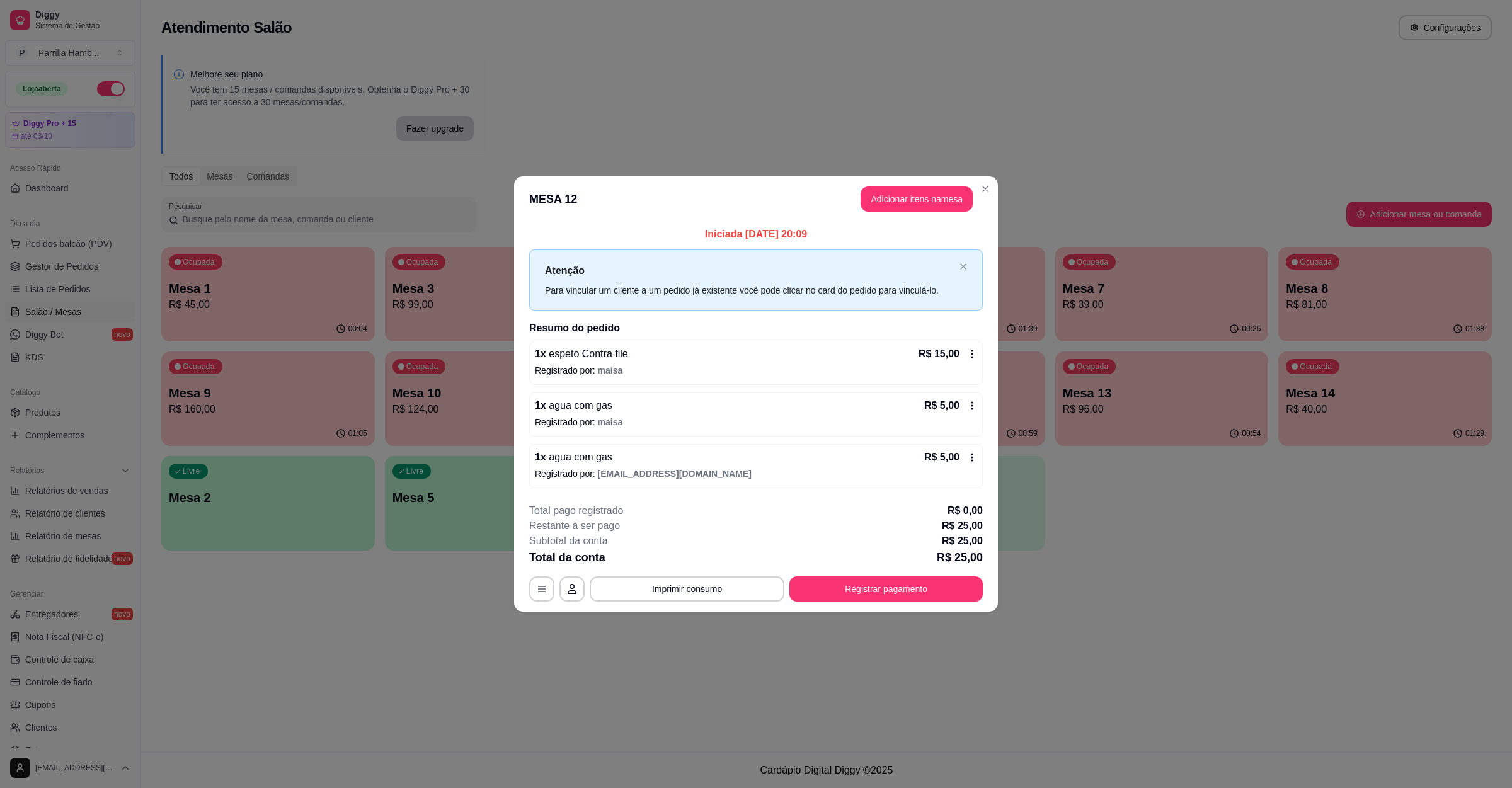
click at [700, 597] on button "Imprimir consumo" at bounding box center [687, 589] width 194 height 25
click at [690, 565] on button "IMPRESSORA" at bounding box center [690, 564] width 74 height 17
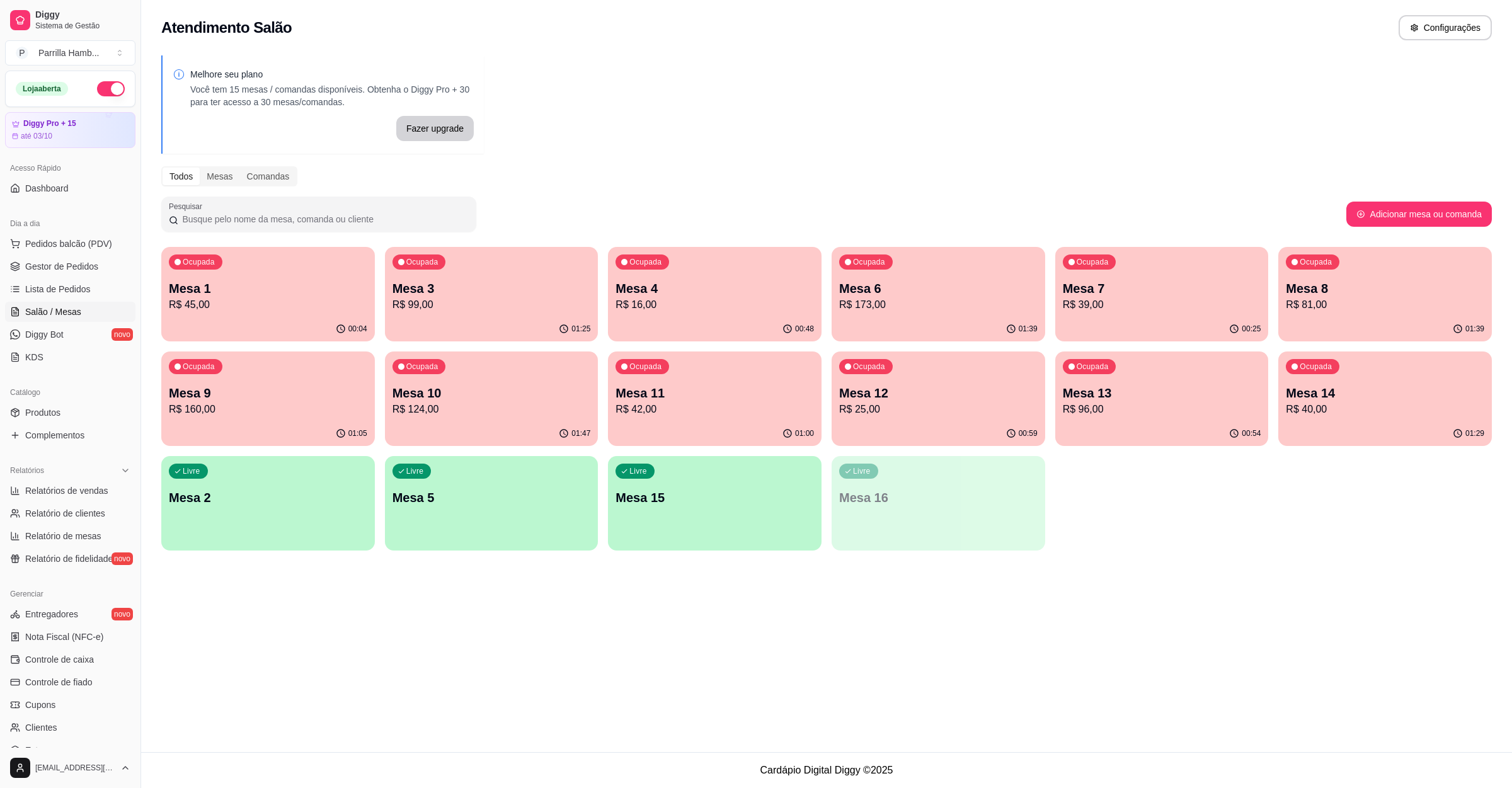
click at [1222, 431] on div "00:54" at bounding box center [1162, 434] width 214 height 24
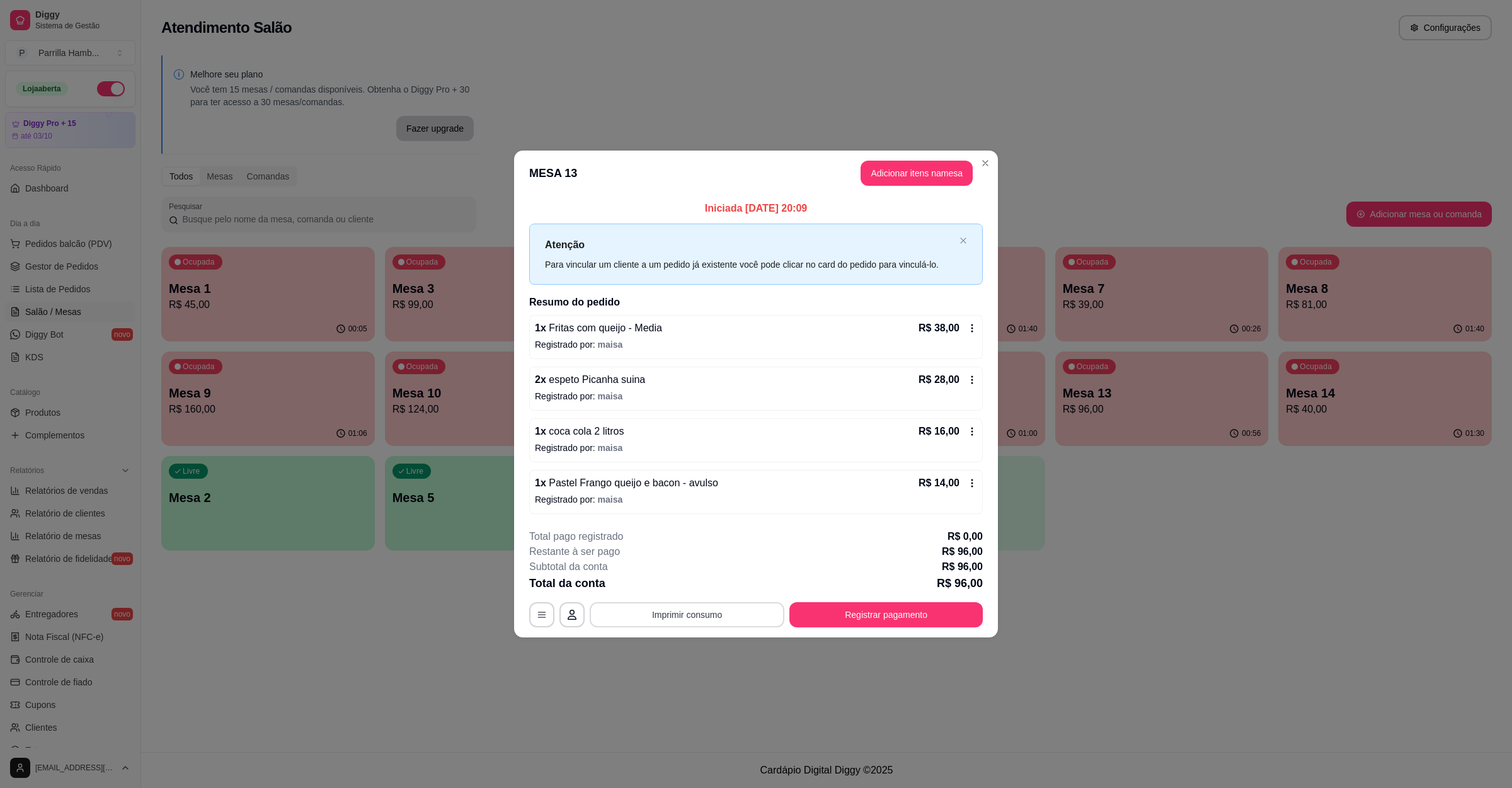
click at [687, 621] on button "Imprimir consumo" at bounding box center [687, 614] width 194 height 25
click at [687, 590] on button "IMPRESSORA" at bounding box center [690, 587] width 91 height 20
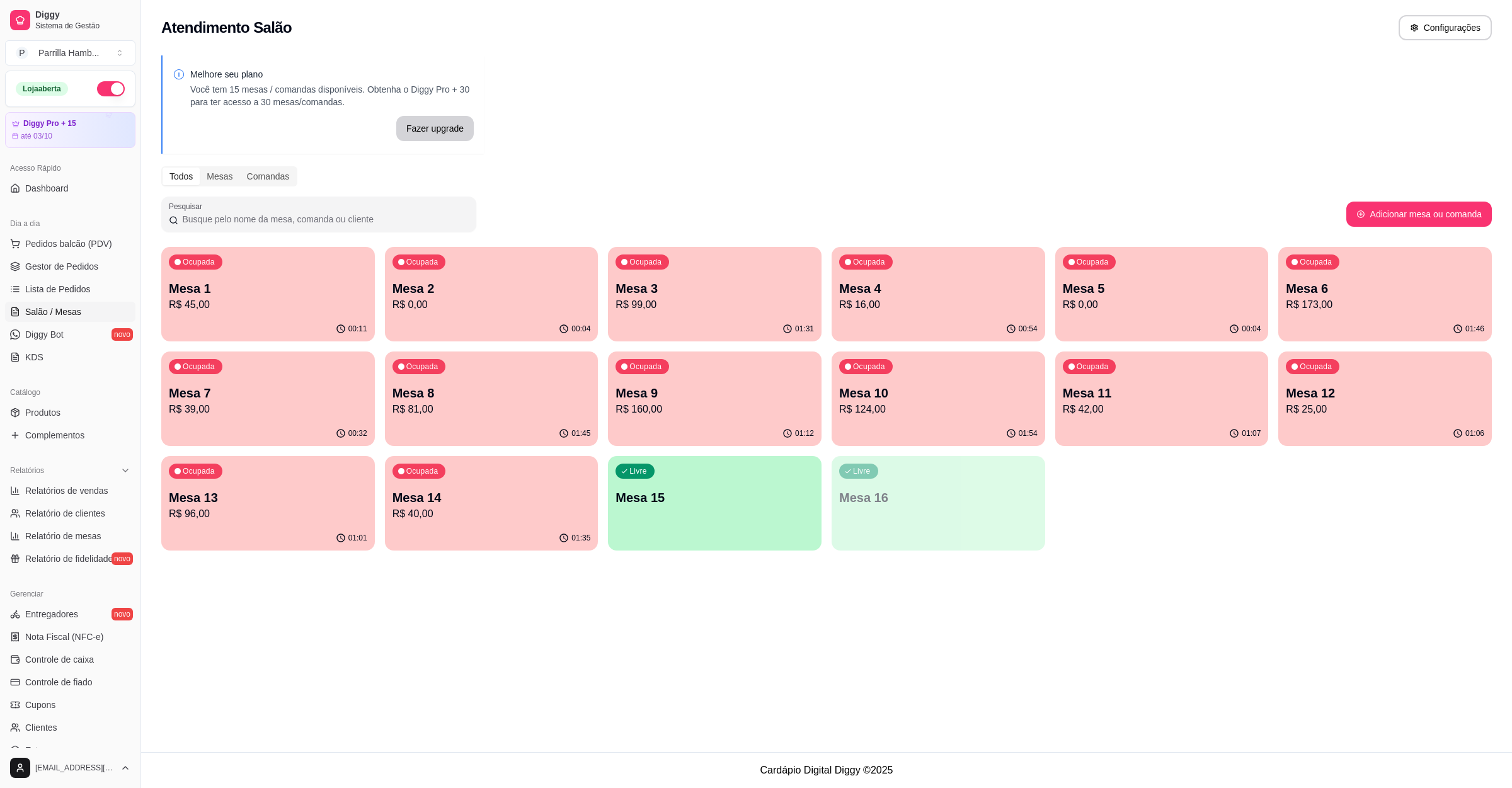
click at [518, 280] on p "Mesa 2" at bounding box center [491, 288] width 198 height 18
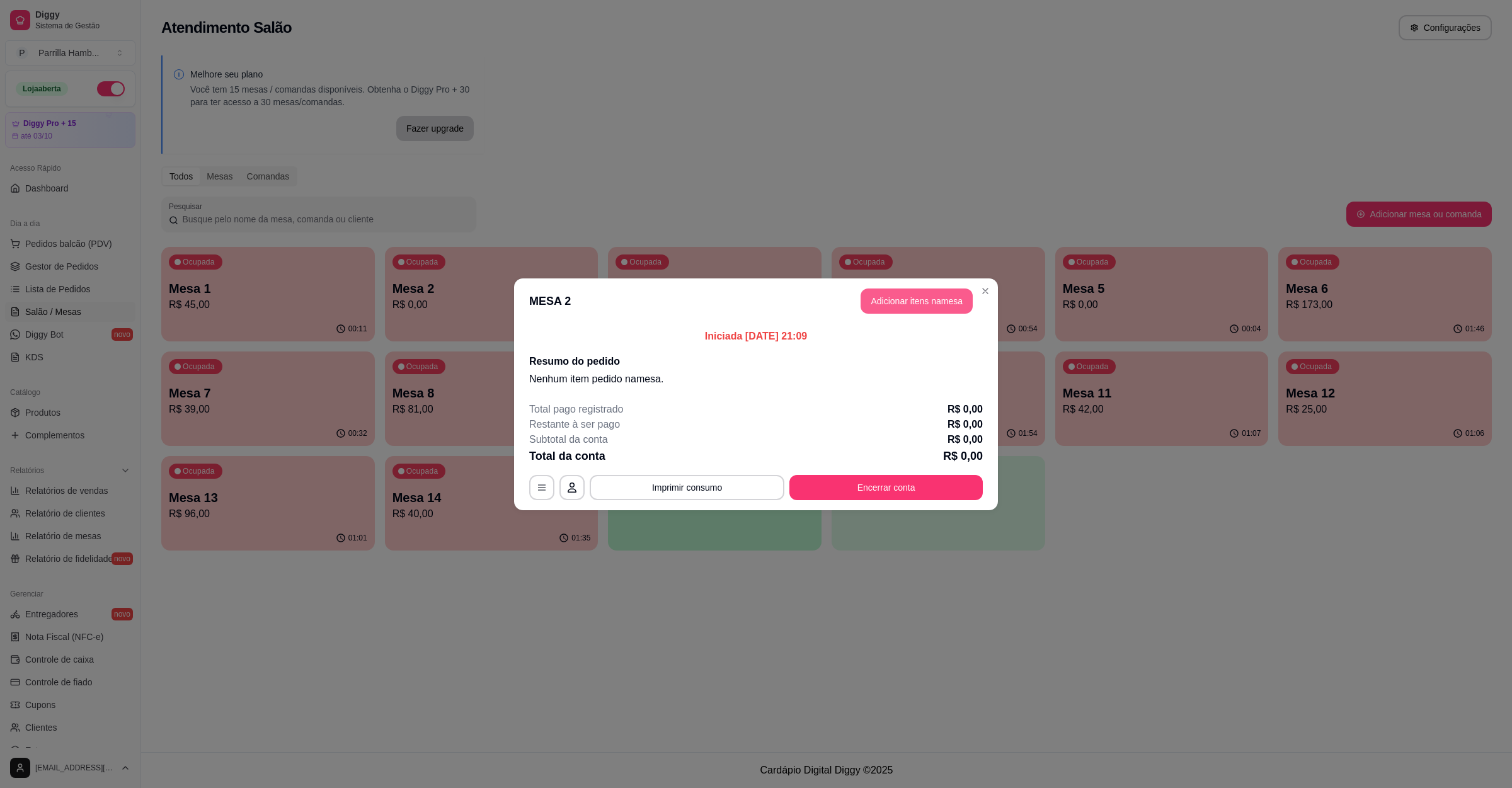
click at [922, 302] on button "Adicionar itens na mesa" at bounding box center [917, 301] width 113 height 25
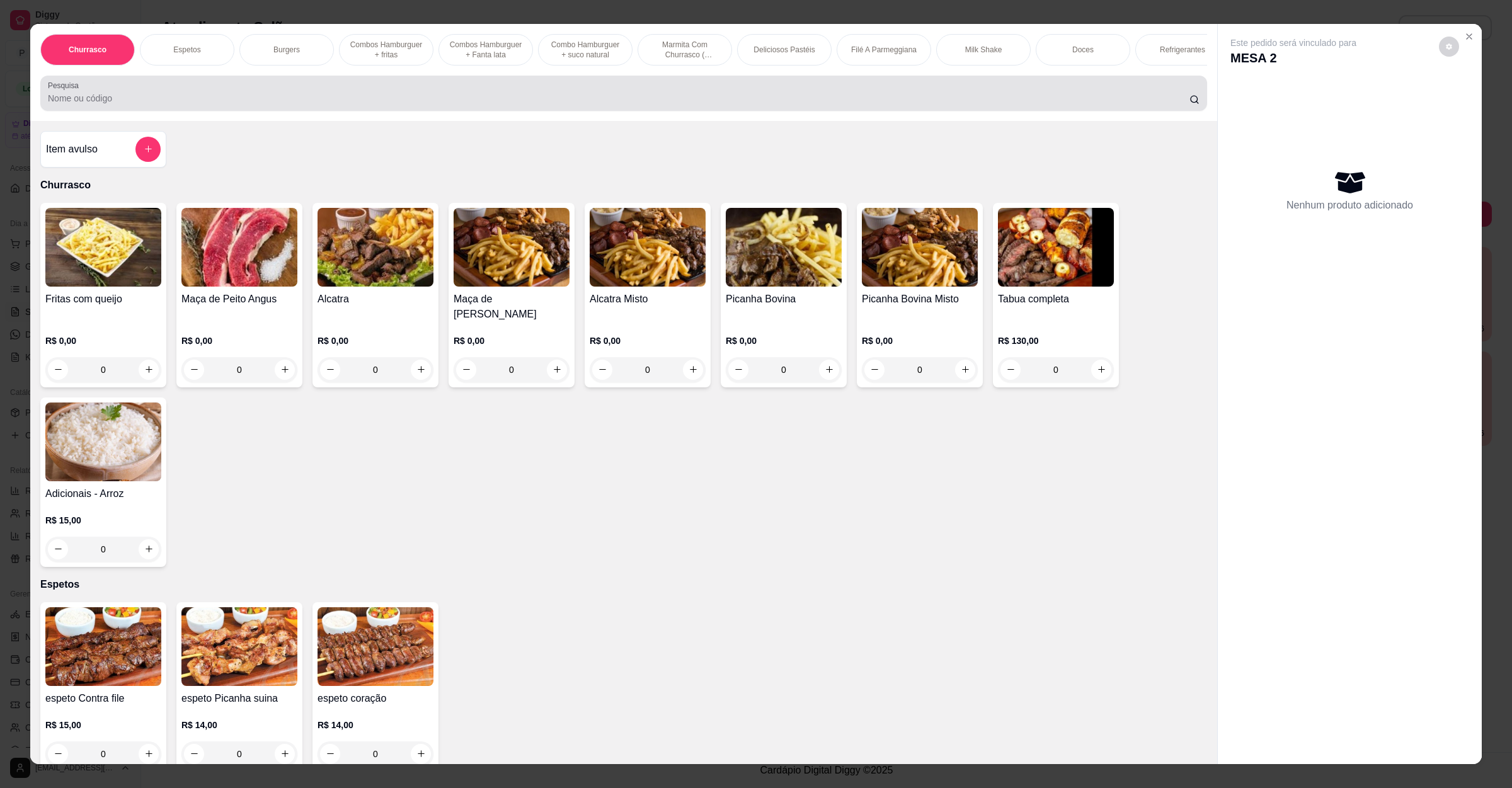
click at [282, 102] on div at bounding box center [623, 93] width 1152 height 25
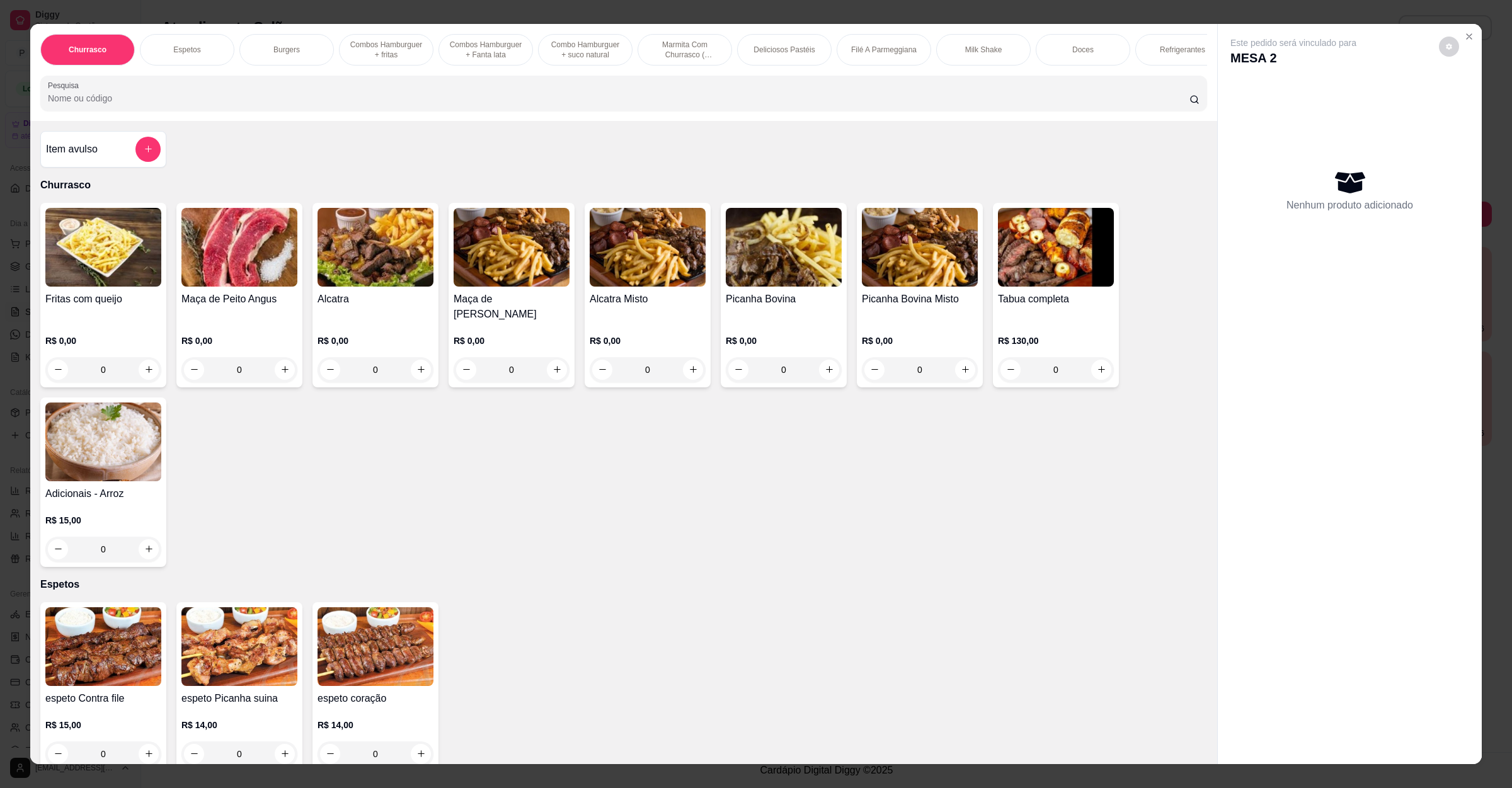
click at [342, 244] on img at bounding box center [375, 247] width 116 height 79
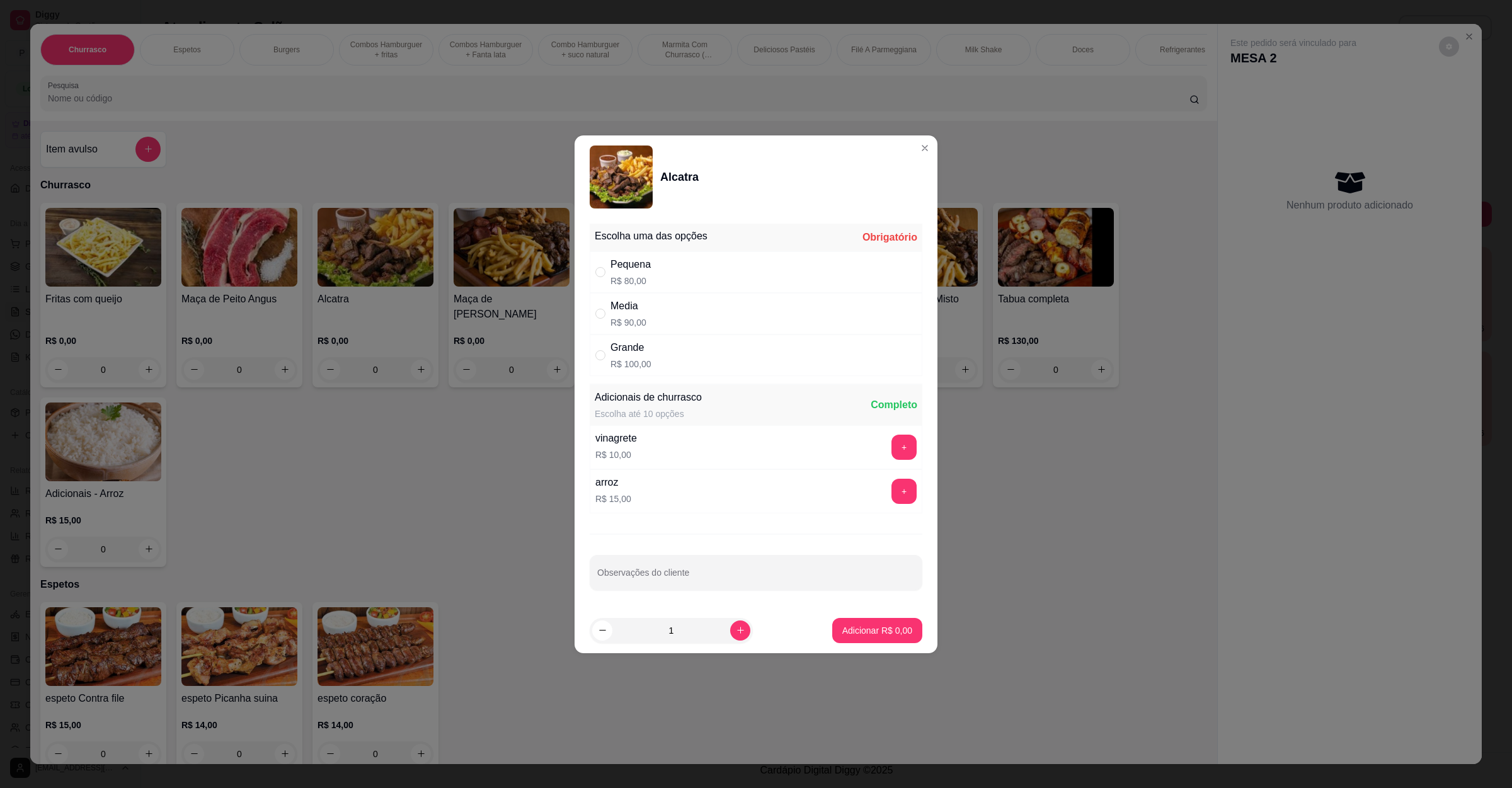
click at [681, 301] on div "Media R$ 90,00" at bounding box center [756, 314] width 332 height 42
radio input "true"
click at [896, 440] on button "+" at bounding box center [903, 447] width 25 height 25
click at [894, 483] on button "+" at bounding box center [903, 491] width 25 height 25
click at [852, 634] on p "Adicionar R$ 115,00" at bounding box center [872, 631] width 80 height 13
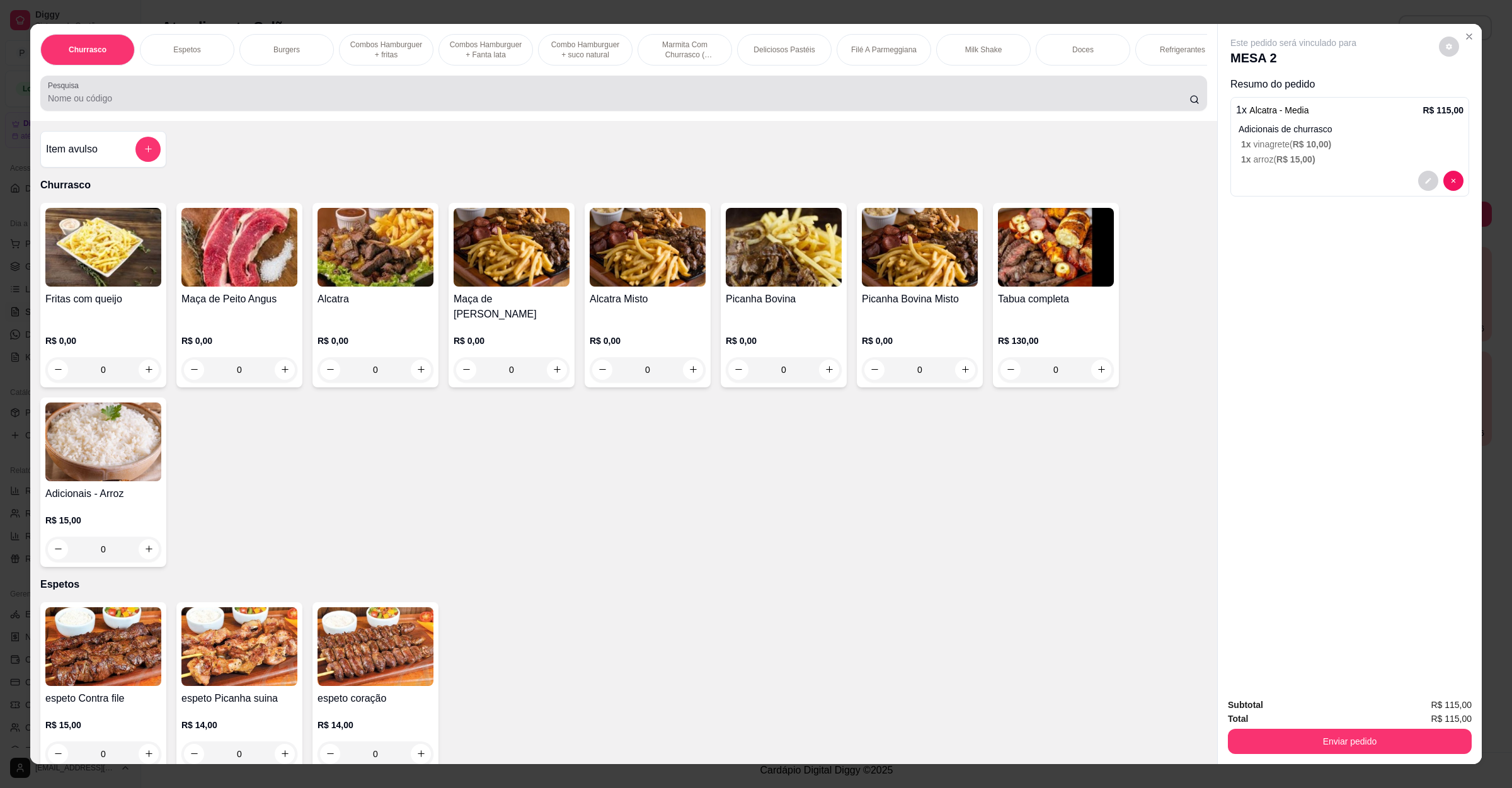
click at [187, 104] on input "Pesquisa" at bounding box center [618, 99] width 1142 height 13
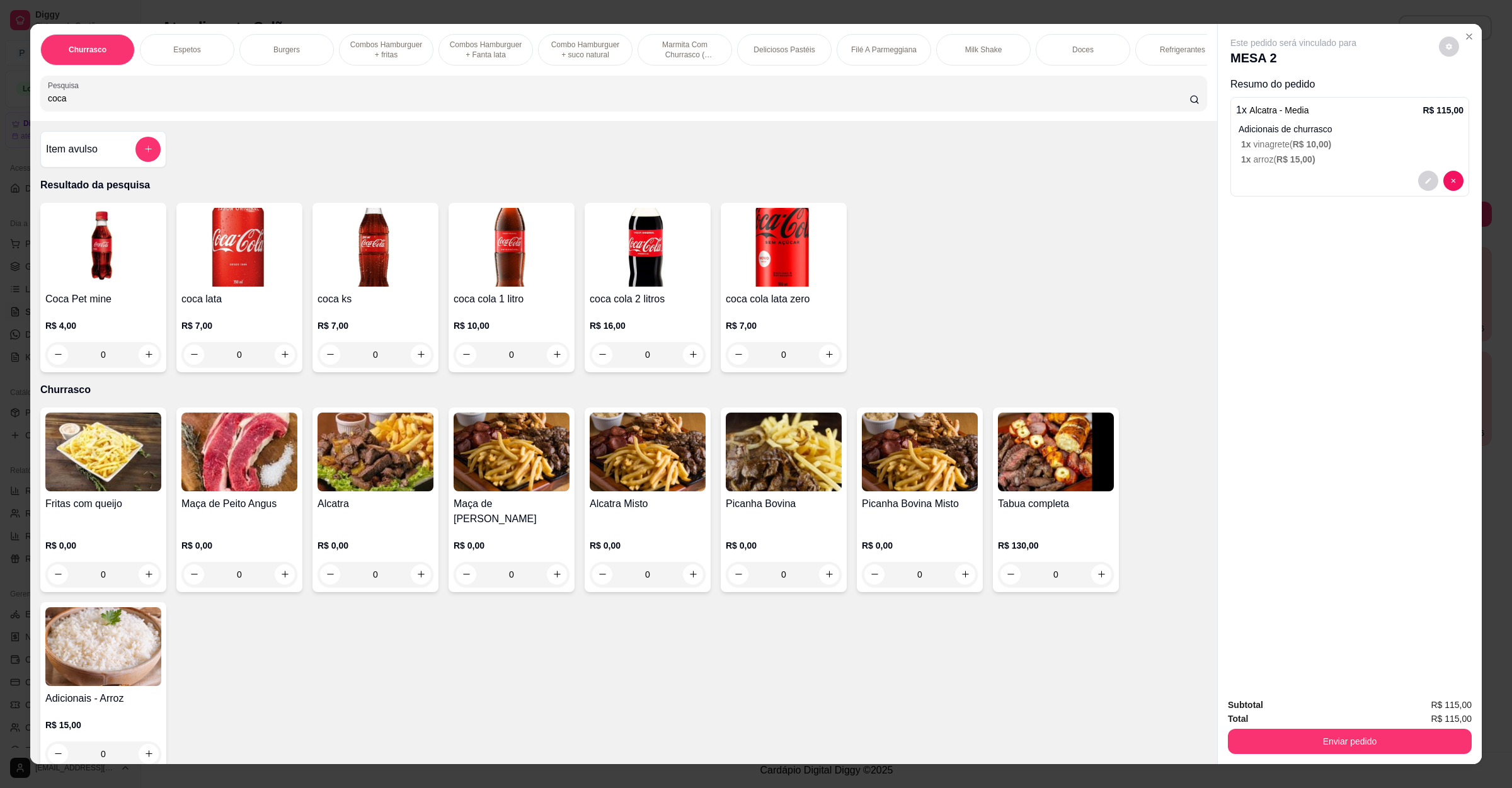
type input "coca"
click at [538, 367] on input "0" at bounding box center [512, 354] width 71 height 25
click at [539, 367] on input "0" at bounding box center [512, 354] width 71 height 25
click at [553, 359] on icon "increase-product-quantity" at bounding box center [557, 354] width 9 height 9
type input "1"
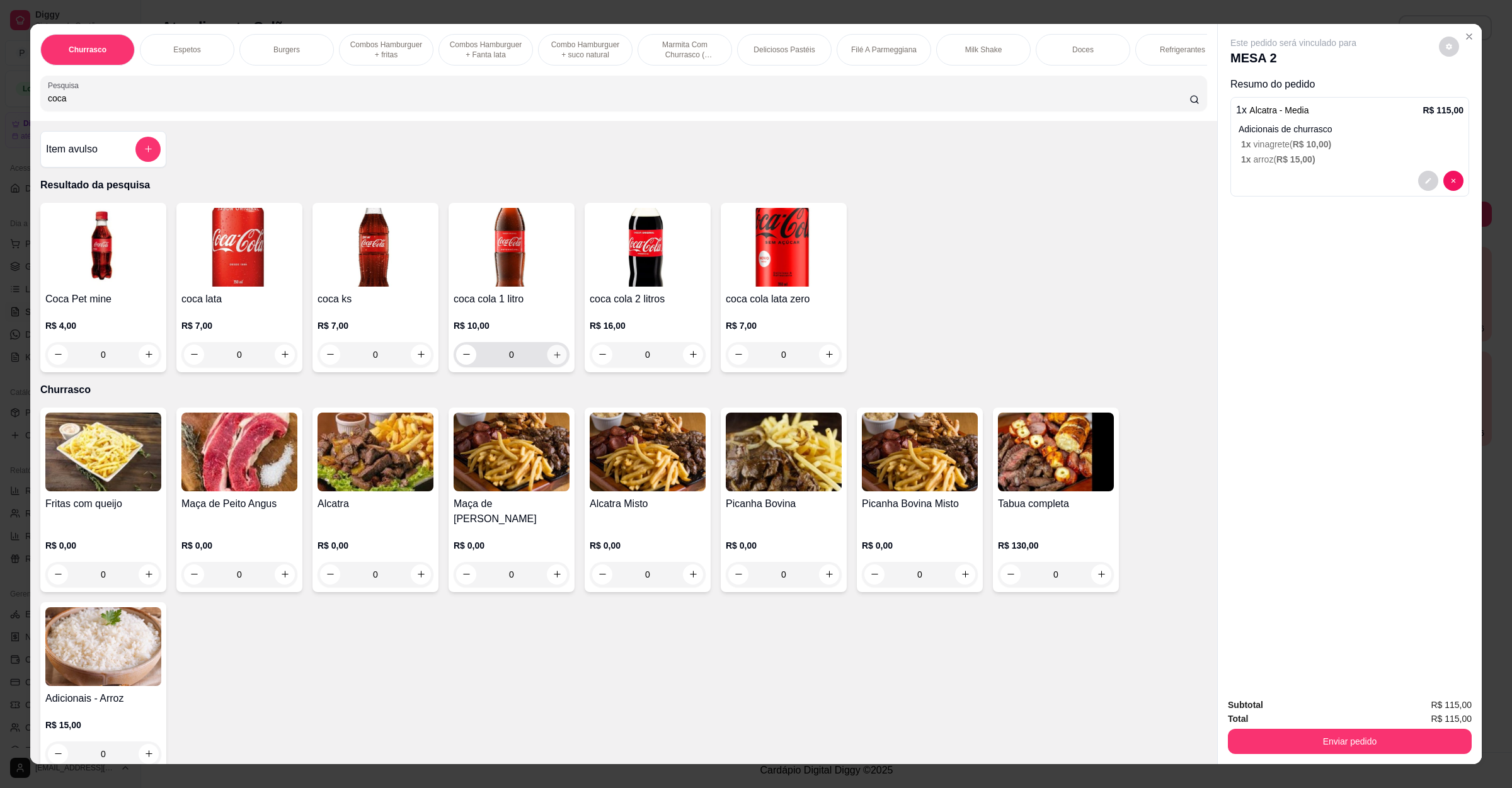
type input "1"
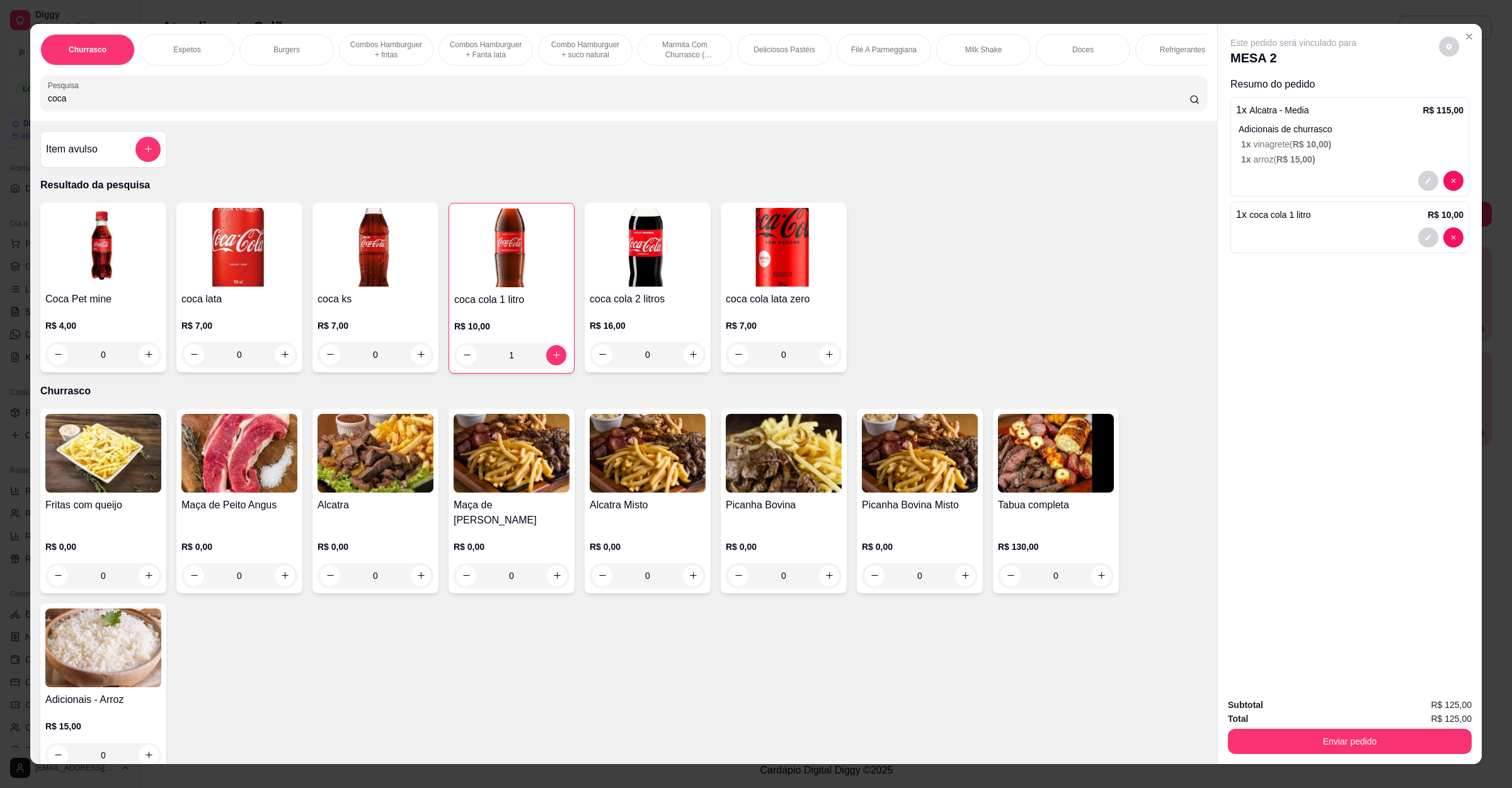
click at [1314, 741] on button "Enviar pedido" at bounding box center [1350, 741] width 244 height 25
click at [1296, 716] on button "Não registrar e enviar pedido" at bounding box center [1305, 711] width 131 height 24
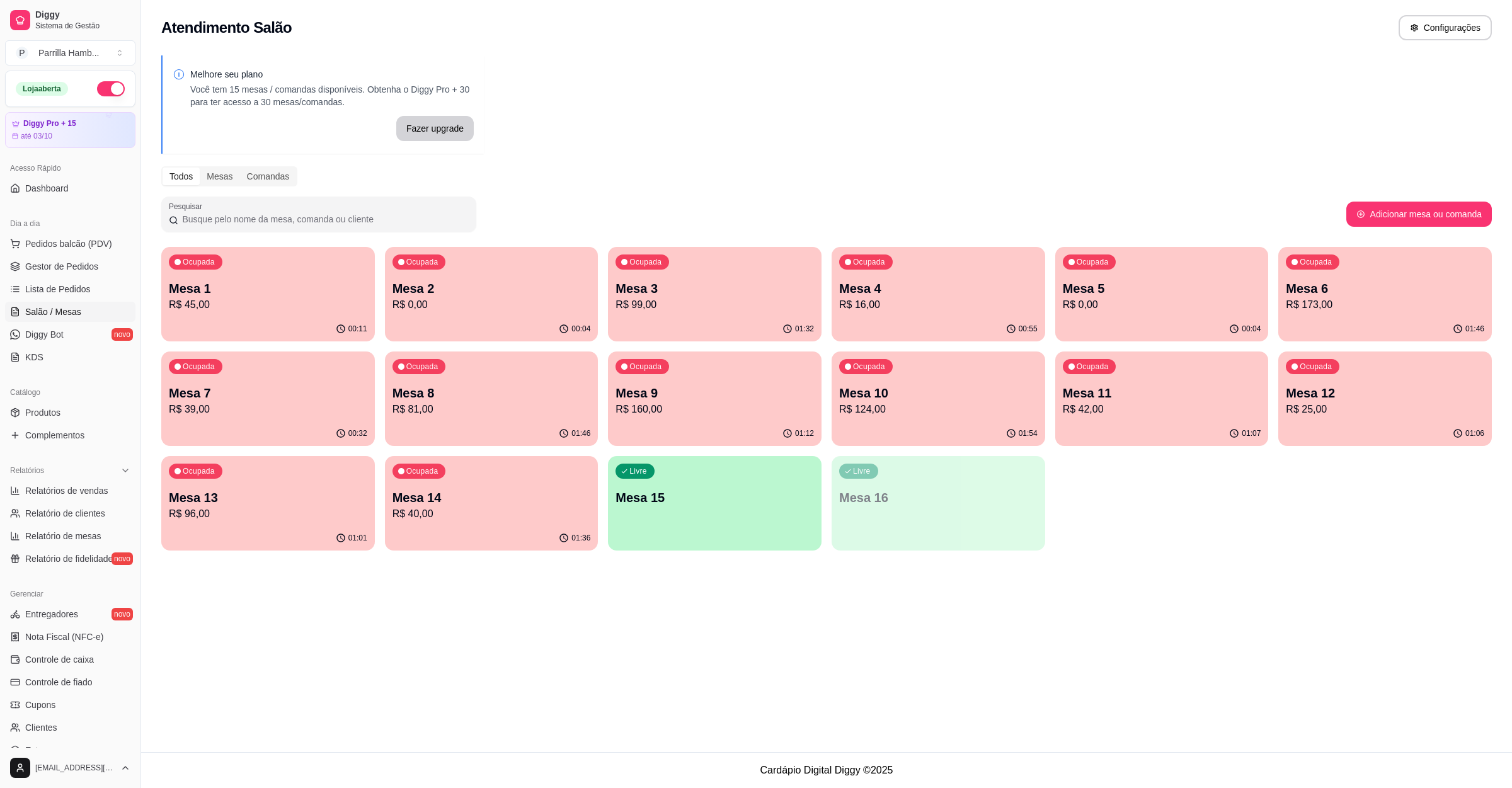
click at [636, 384] on p "Mesa 9" at bounding box center [714, 393] width 198 height 18
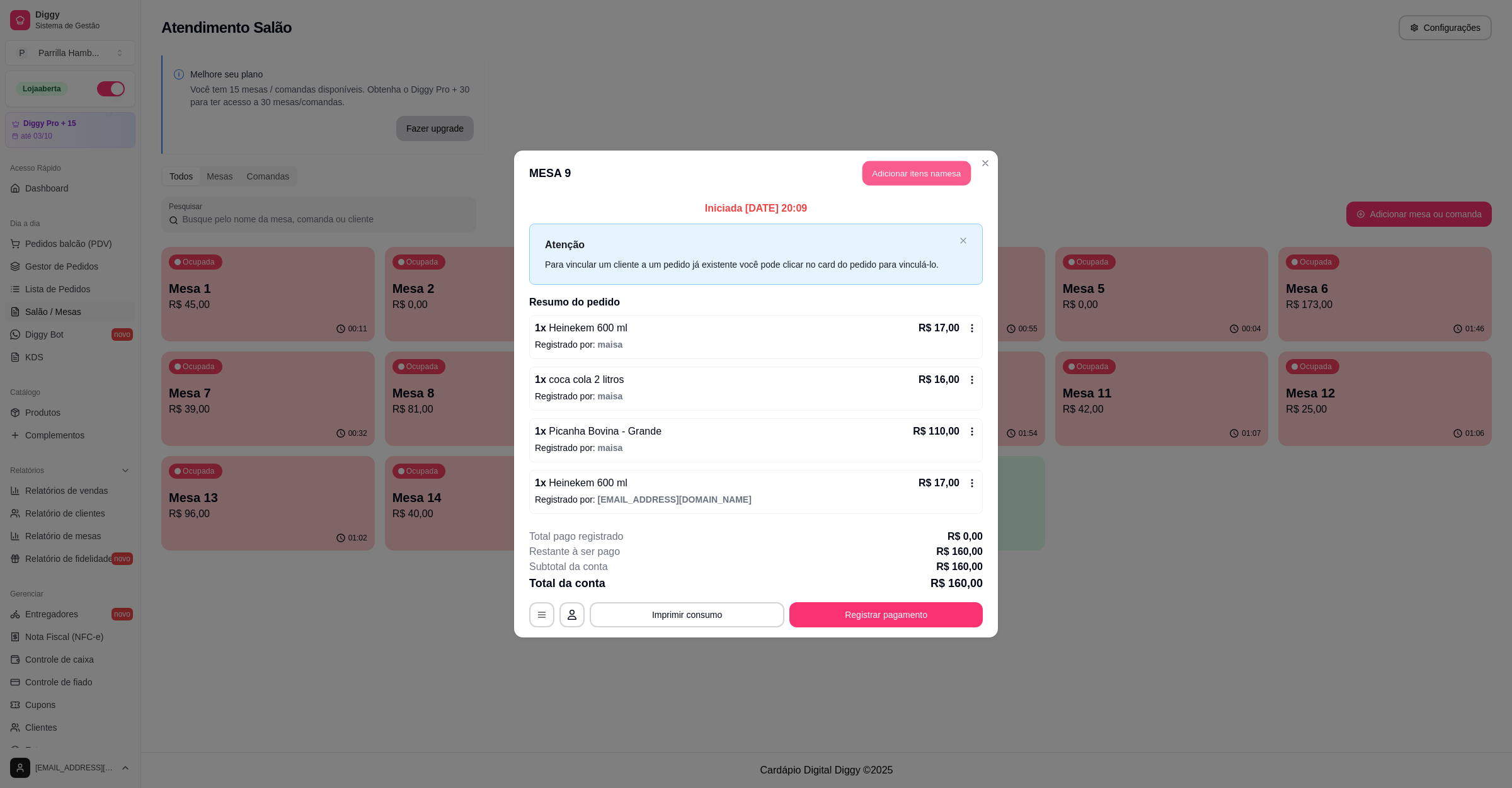
click at [926, 167] on button "Adicionar itens na mesa" at bounding box center [917, 173] width 108 height 24
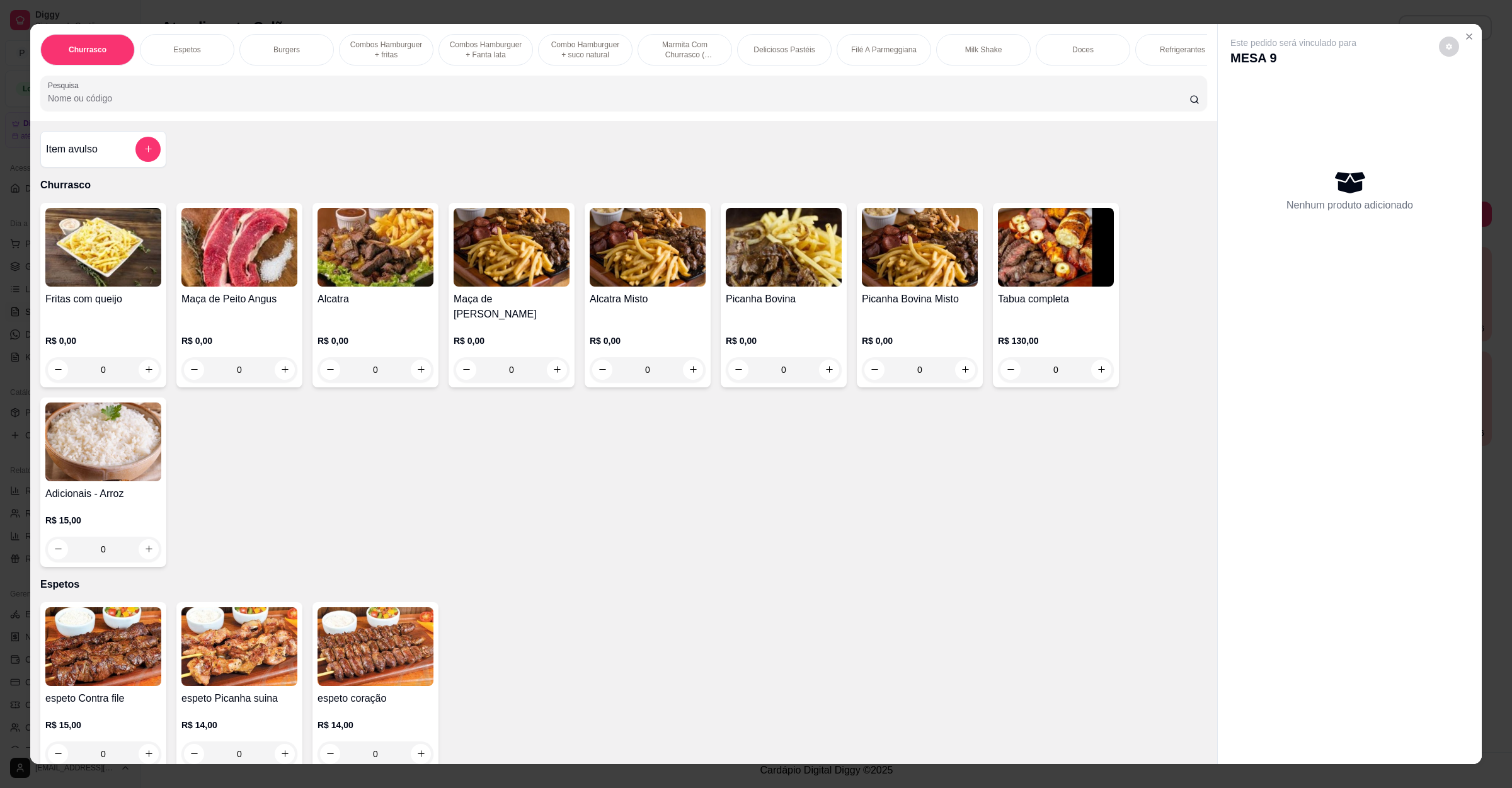
click at [117, 99] on div at bounding box center [623, 93] width 1152 height 25
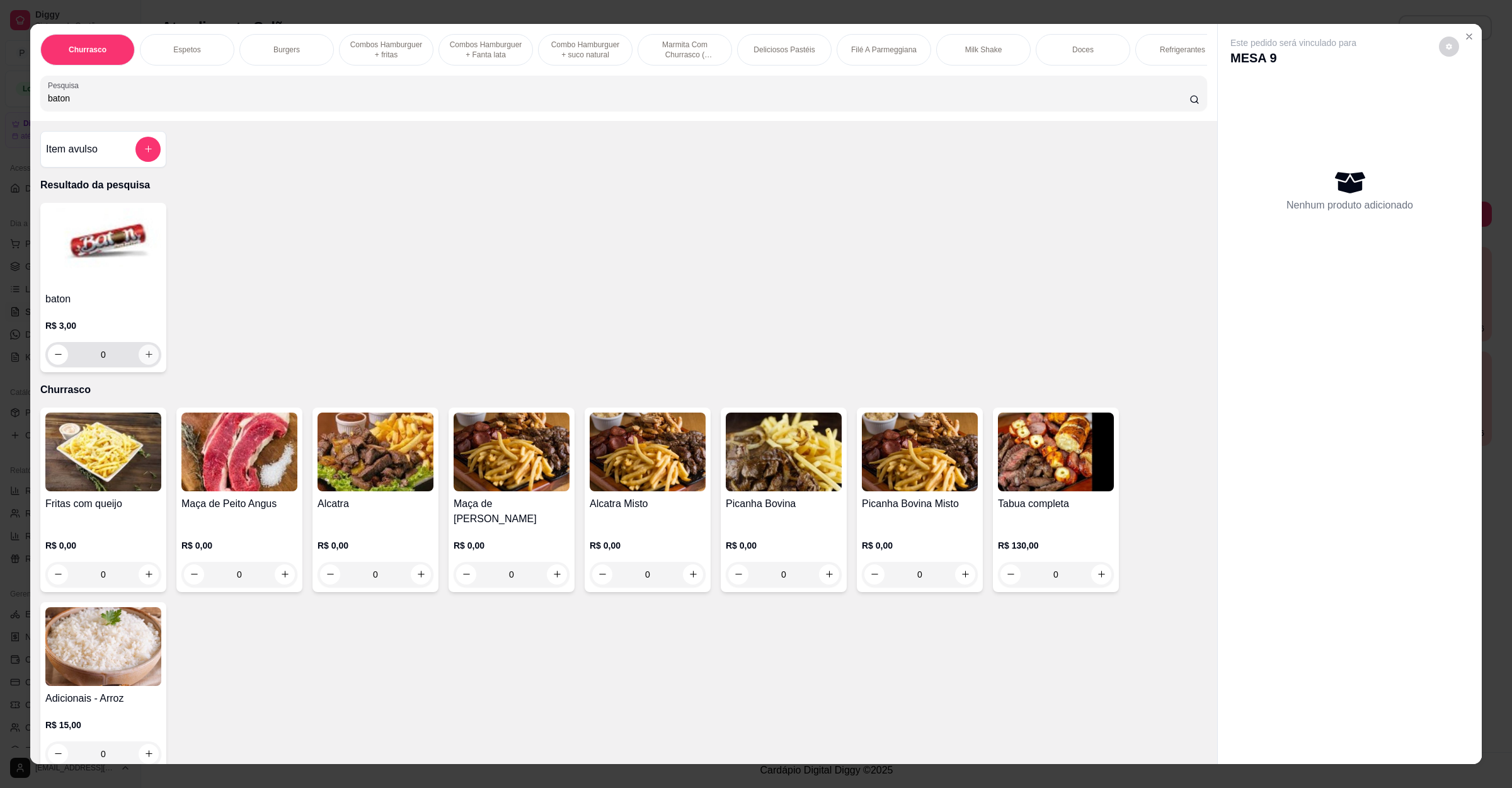
type input "baton"
click at [141, 363] on button "increase-product-quantity" at bounding box center [149, 354] width 20 height 20
type input "2"
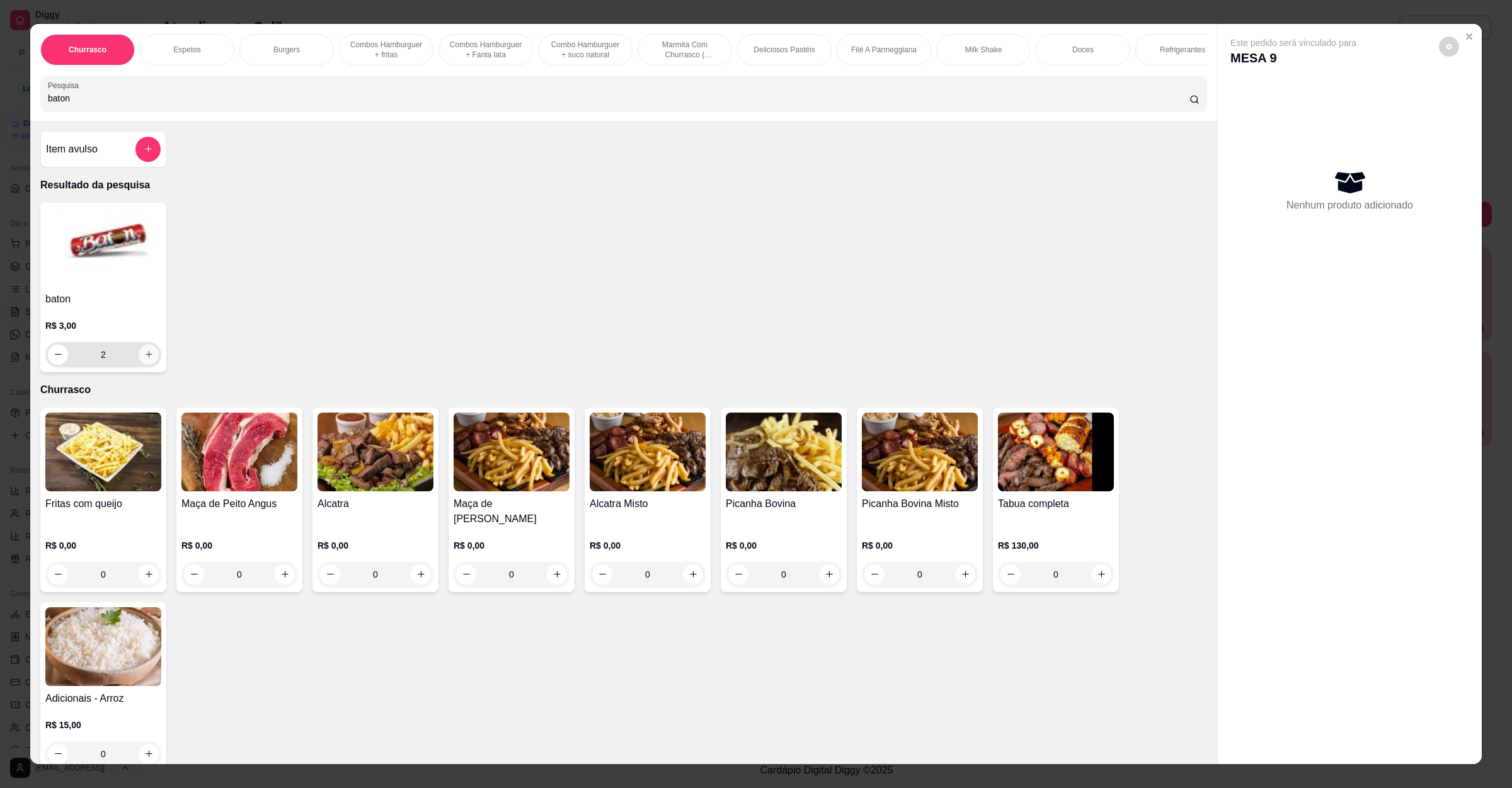
click at [141, 363] on button "increase-product-quantity" at bounding box center [149, 354] width 20 height 20
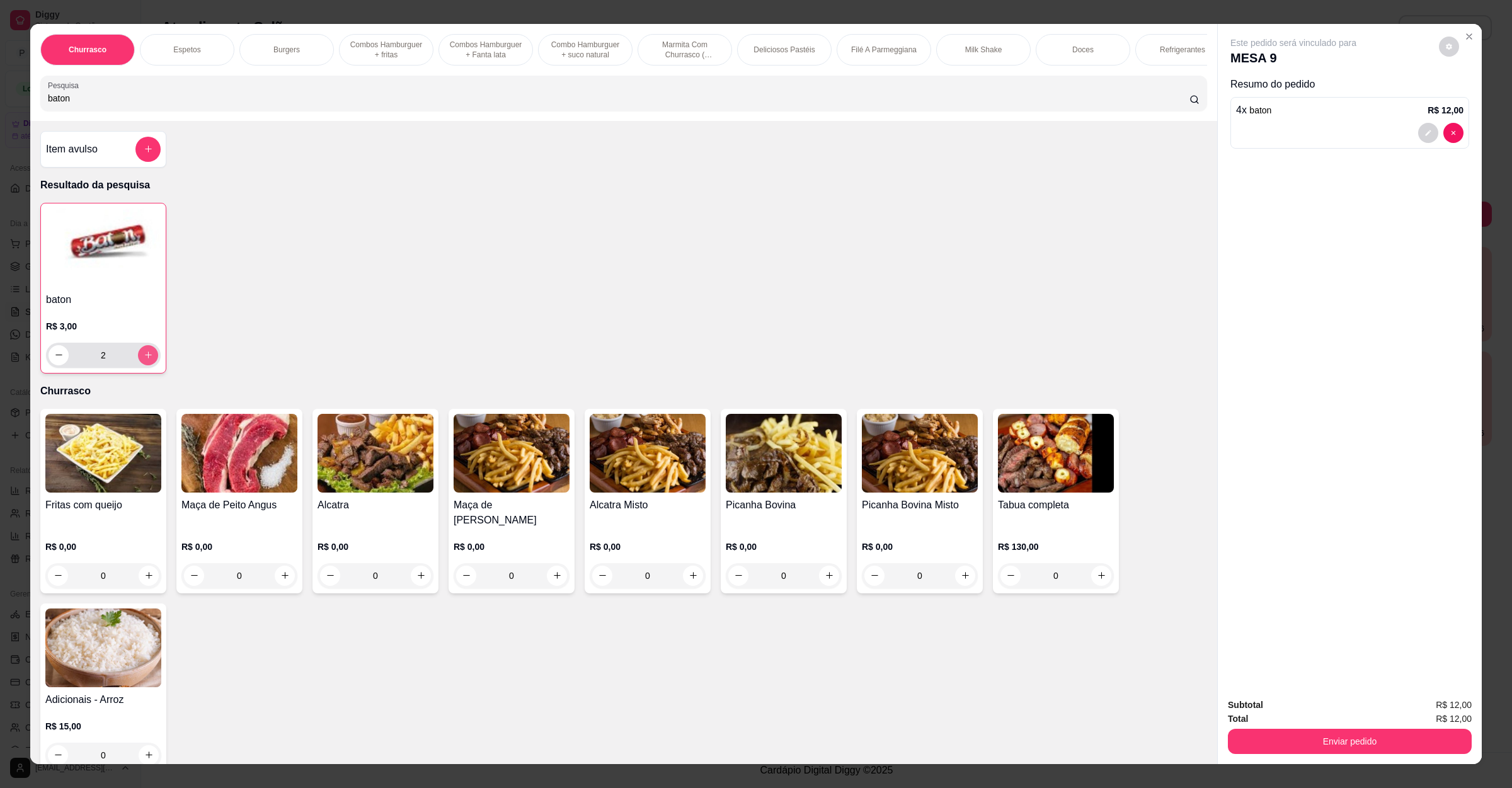
type input "4"
click at [141, 363] on button "increase-product-quantity" at bounding box center [147, 354] width 20 height 20
type input "5"
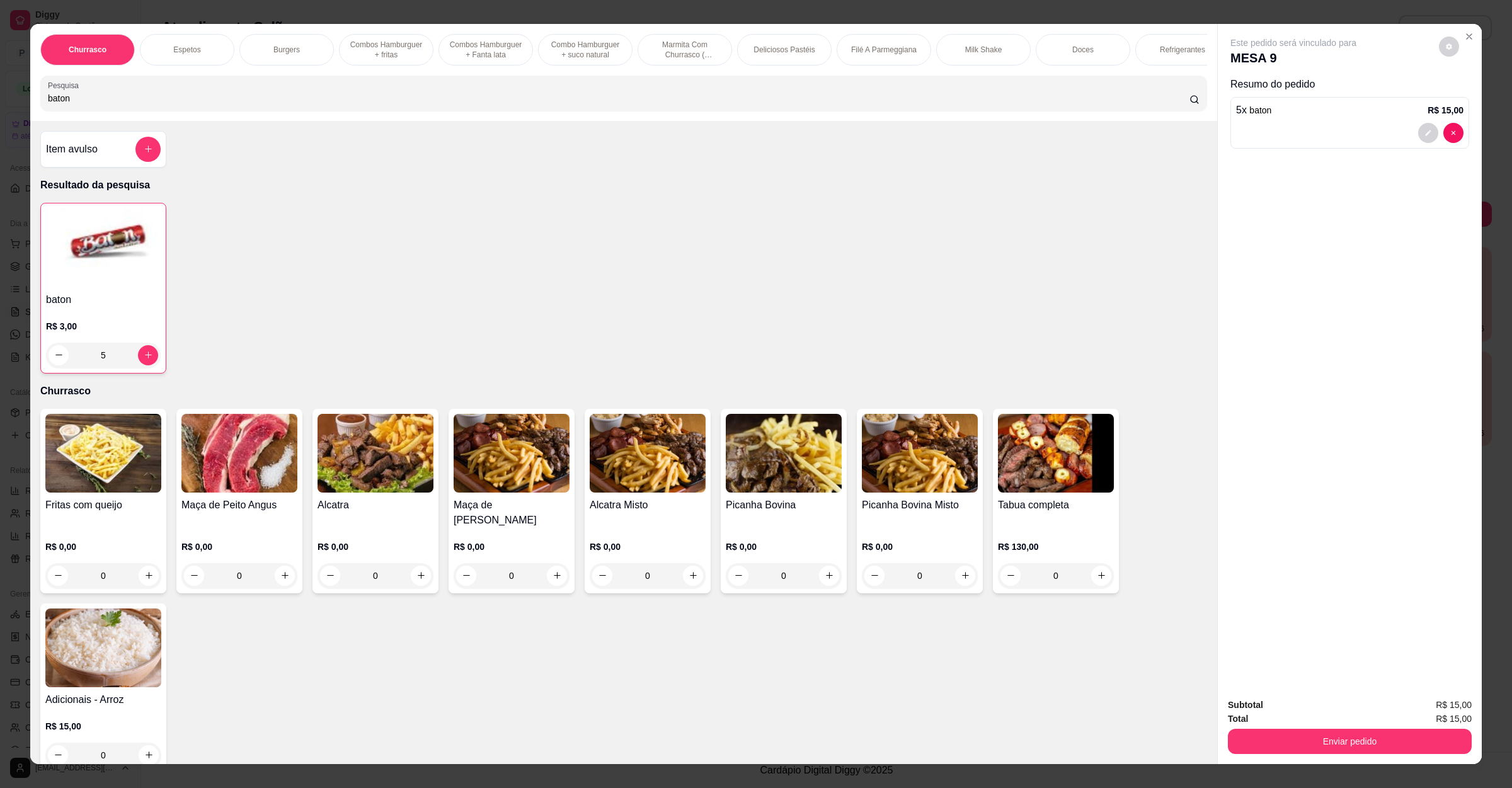
drag, startPoint x: 140, startPoint y: 106, endPoint x: 0, endPoint y: 106, distance: 140.0
click at [0, 106] on div "Churrasco Espetos Burgers Combos Hamburguer + fritas Combos Hamburguer + Fanta …" at bounding box center [756, 394] width 1512 height 788
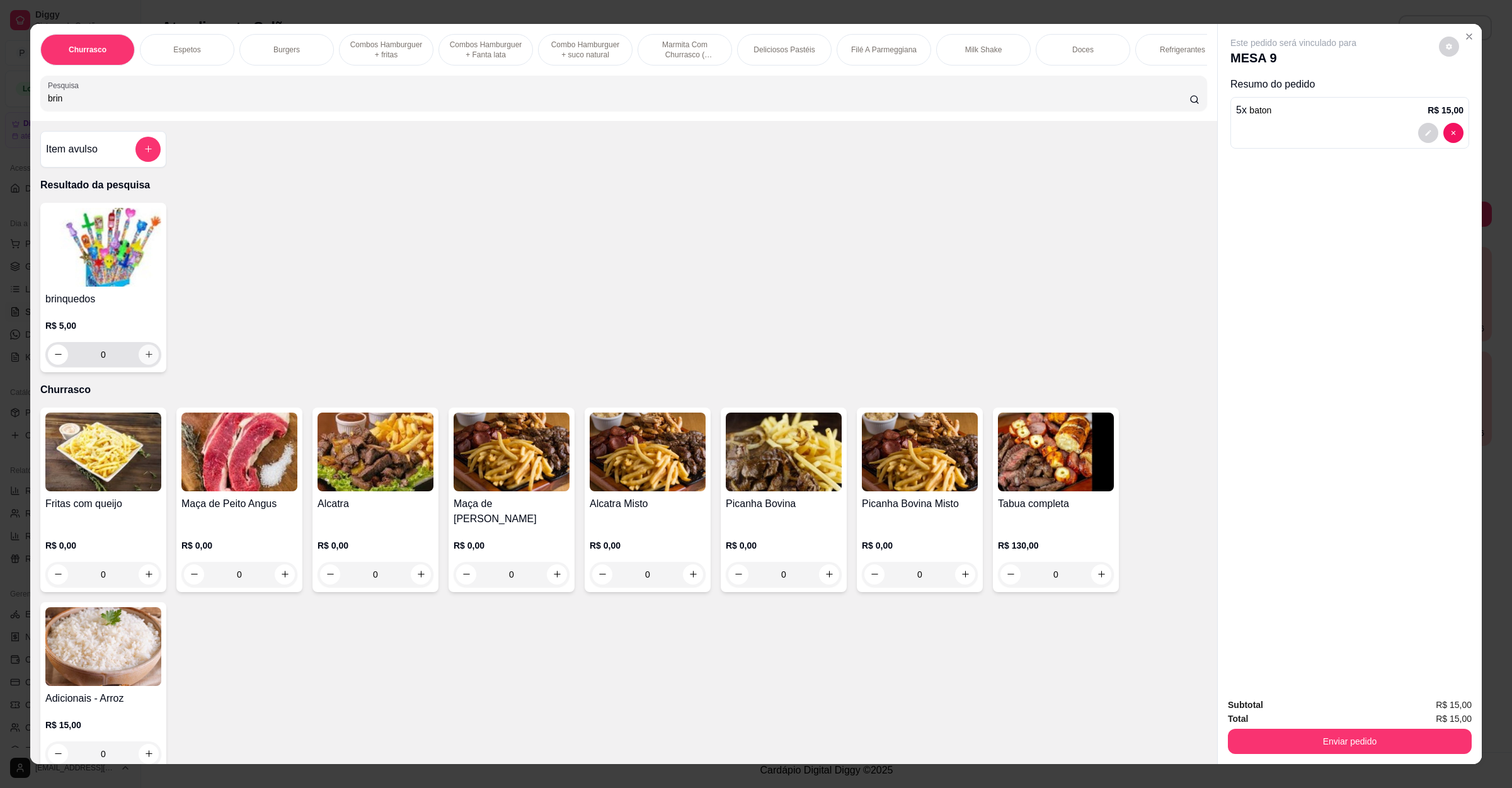
type input "brin"
click at [144, 367] on div "0" at bounding box center [102, 354] width 111 height 25
click at [144, 359] on icon "increase-product-quantity" at bounding box center [149, 354] width 9 height 9
type input "1"
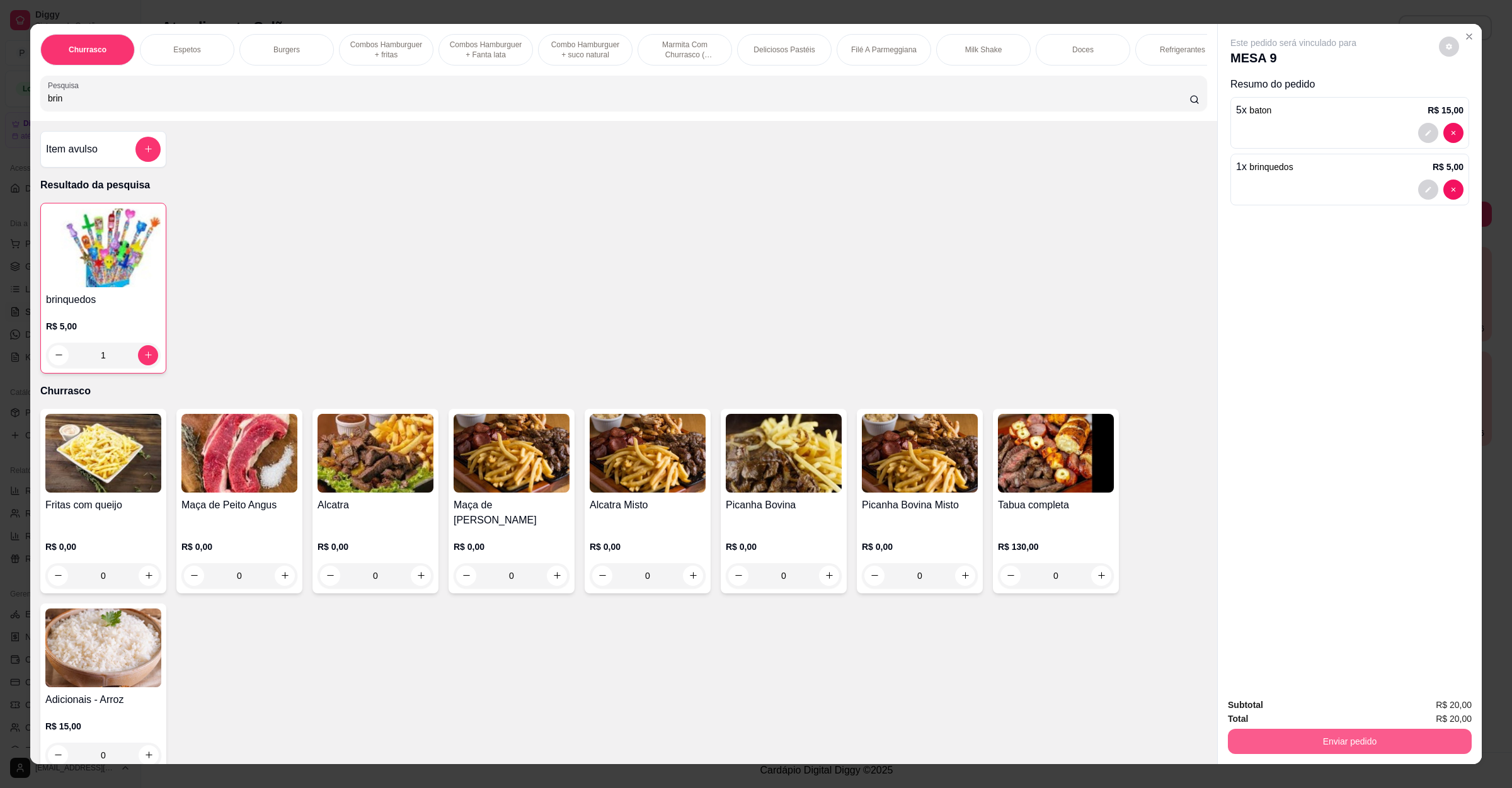
click at [1261, 751] on button "Enviar pedido" at bounding box center [1350, 741] width 244 height 25
click at [1291, 701] on button "Não registrar e enviar pedido" at bounding box center [1305, 711] width 131 height 24
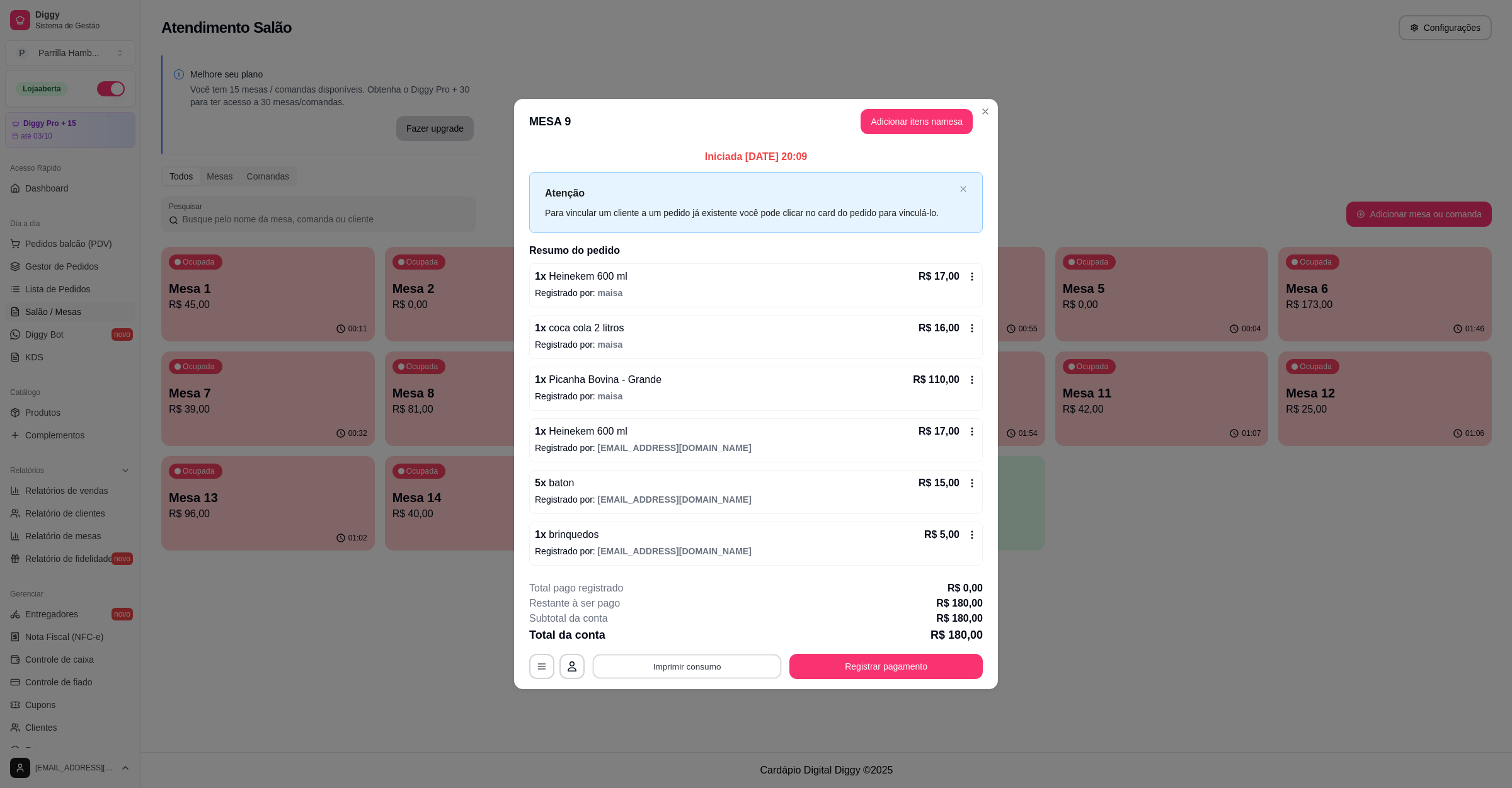
click at [676, 676] on button "Imprimir consumo" at bounding box center [687, 666] width 189 height 24
click at [679, 639] on button "IMPRESSORA" at bounding box center [690, 638] width 88 height 20
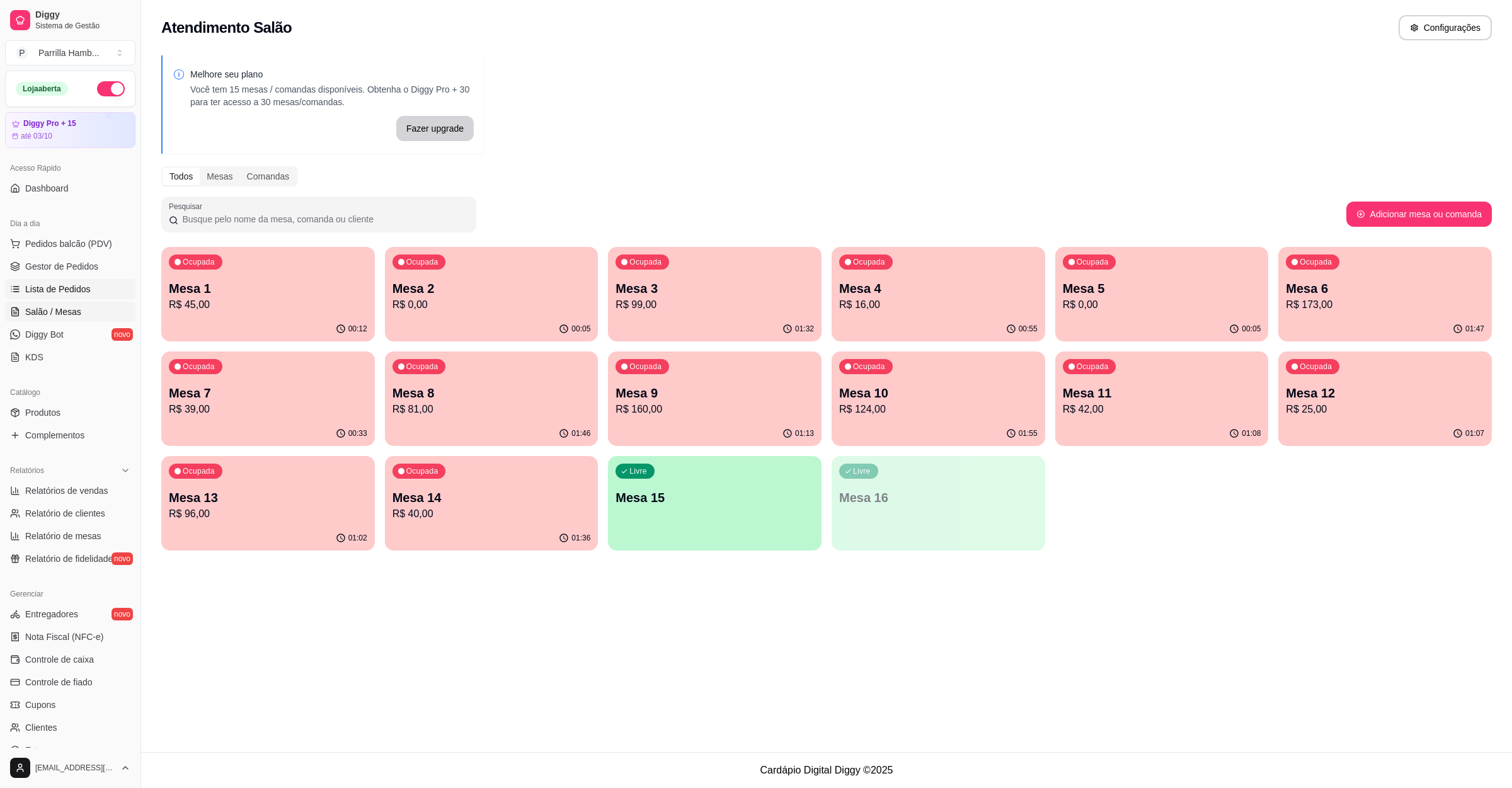
click at [73, 287] on span "Lista de Pedidos" at bounding box center [58, 289] width 65 height 13
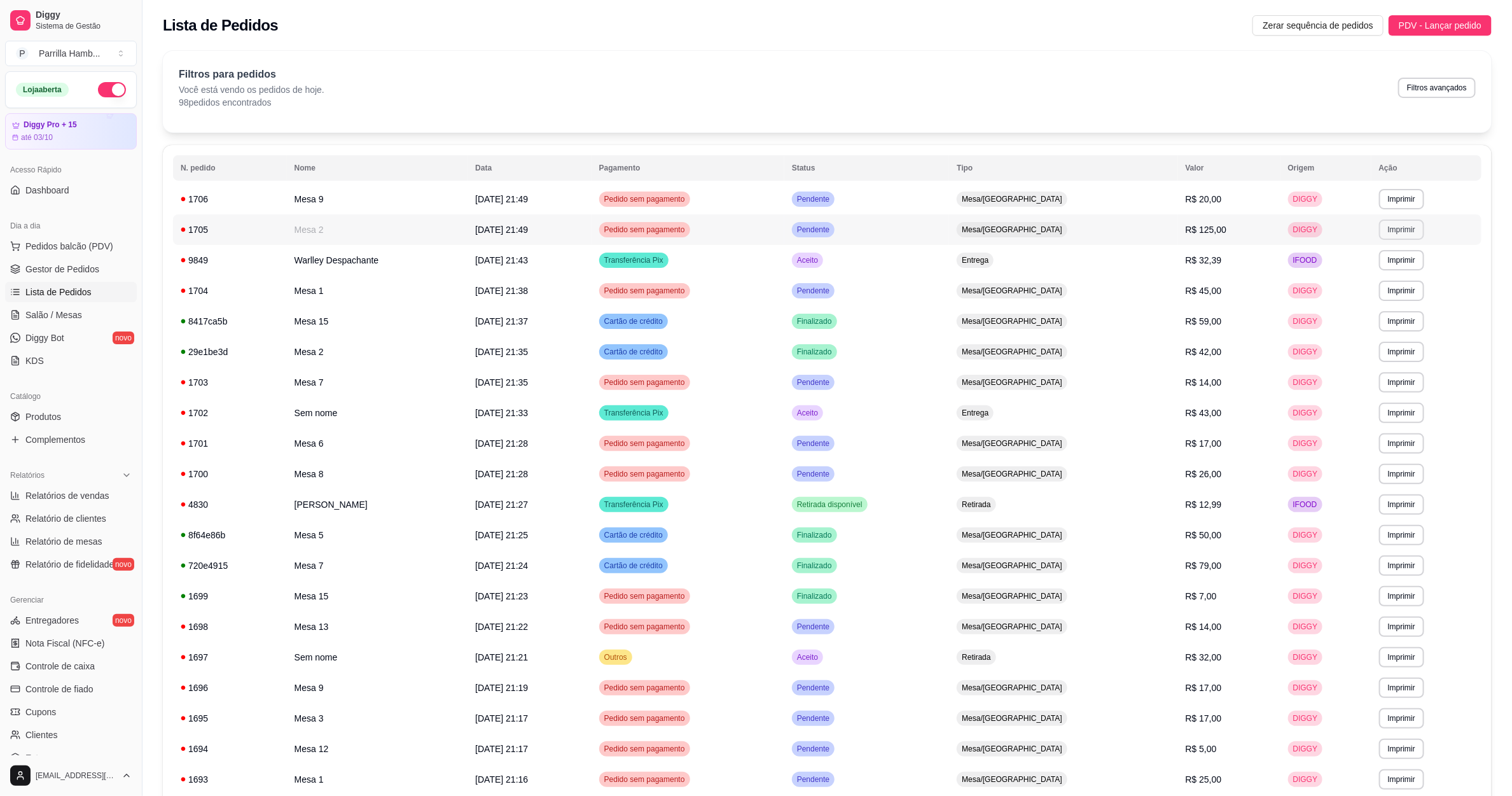
click at [1398, 224] on button "Imprimir" at bounding box center [1402, 230] width 45 height 21
click at [1392, 273] on button "IMPRESSORA" at bounding box center [1373, 275] width 92 height 21
click at [39, 318] on span "Salão / Mesas" at bounding box center [54, 315] width 56 height 13
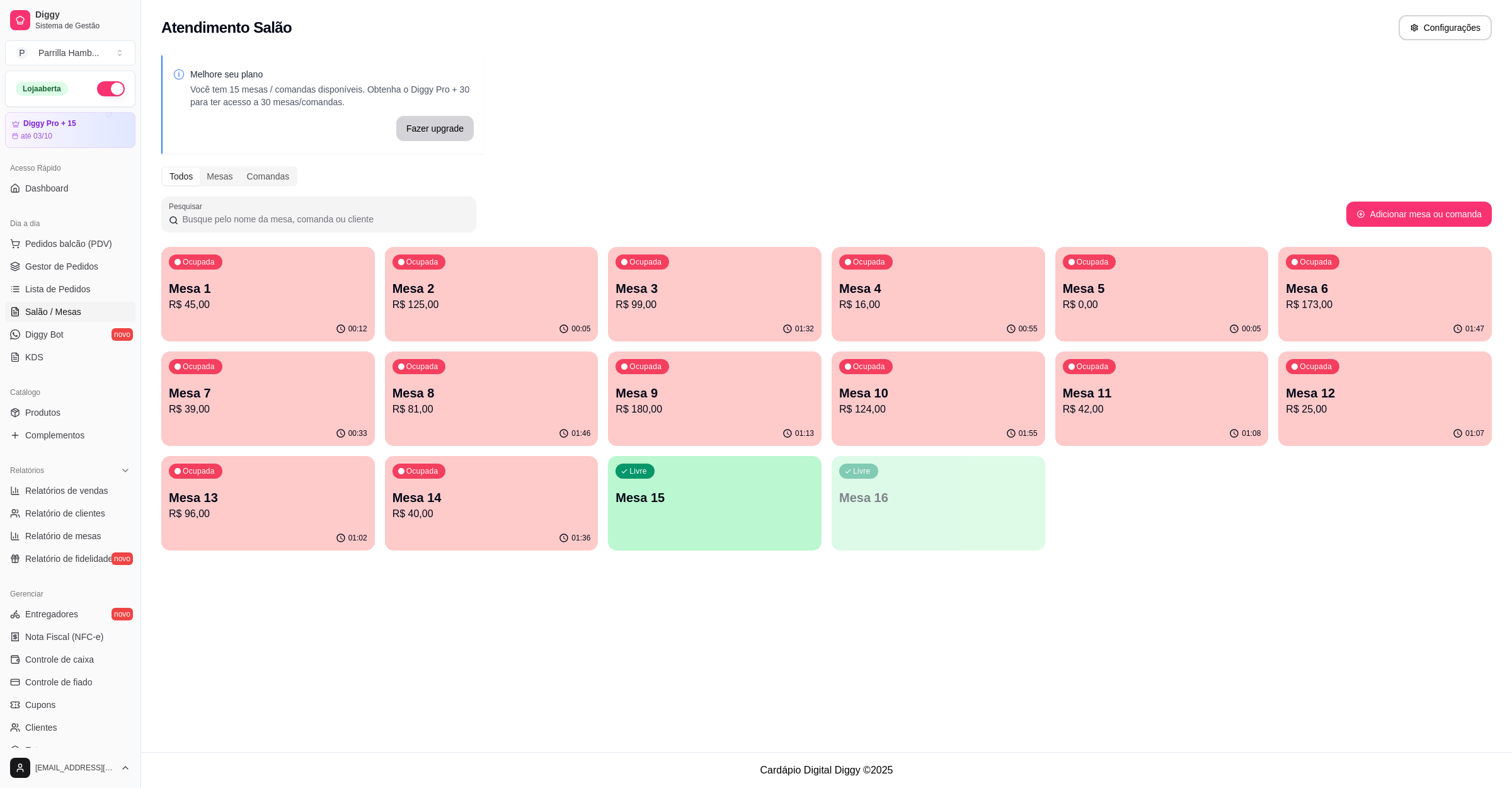
click at [690, 361] on div "Ocupada Mesa 9 R$ 180,00" at bounding box center [715, 386] width 214 height 70
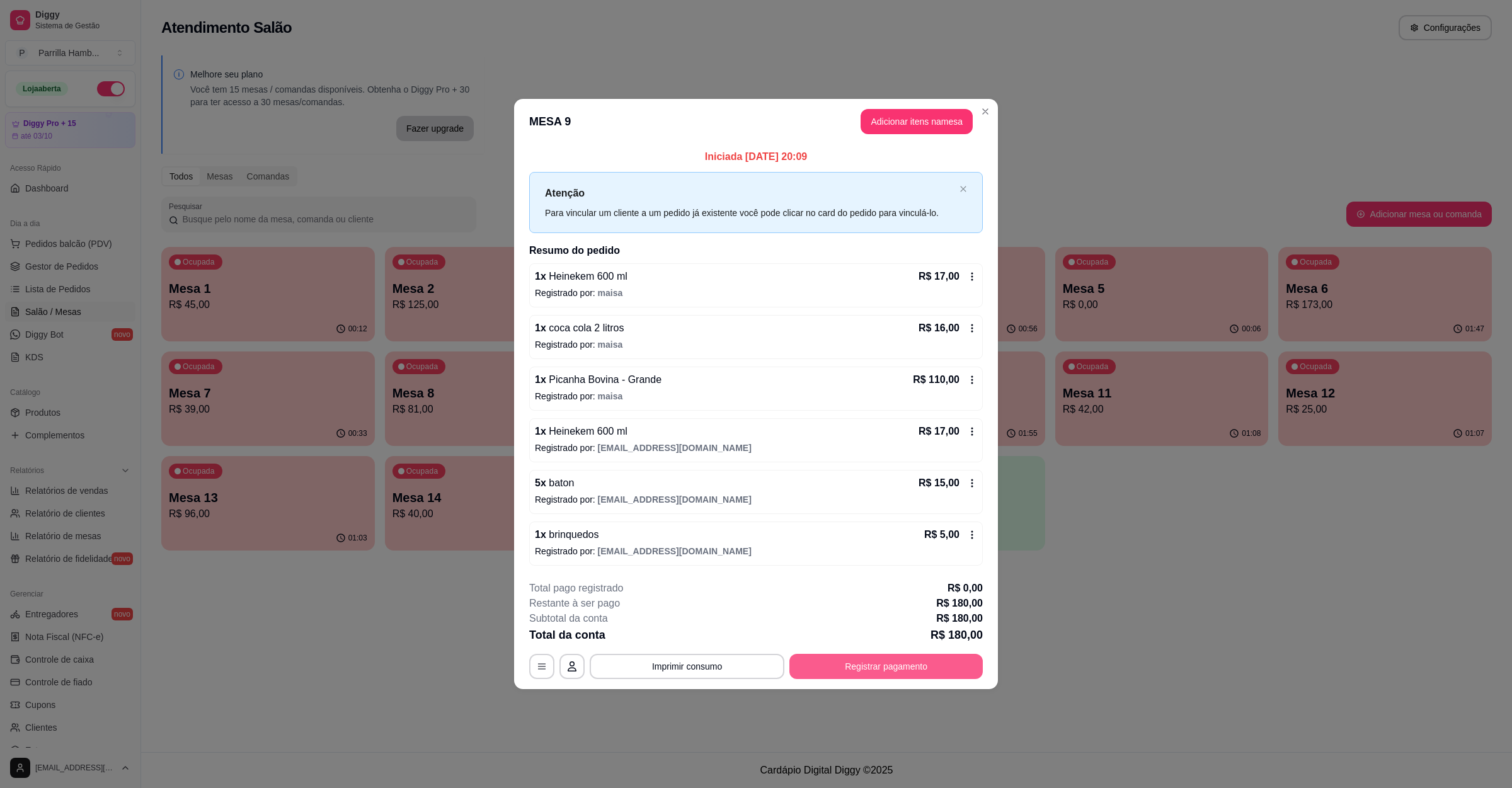
click at [875, 667] on button "Registrar pagamento" at bounding box center [886, 666] width 194 height 25
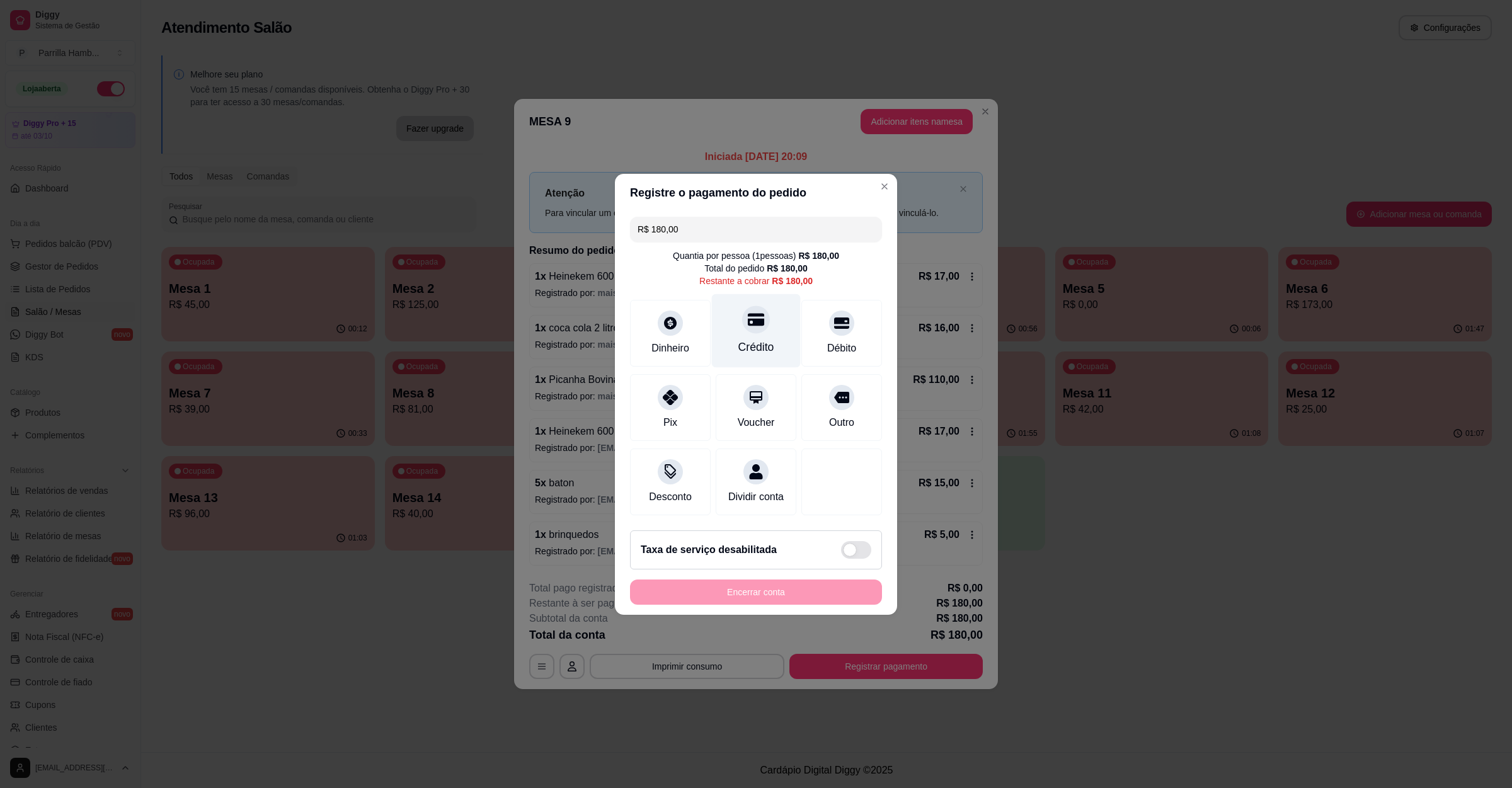
click at [769, 331] on div "Crédito" at bounding box center [756, 330] width 88 height 73
type input "R$ 0,00"
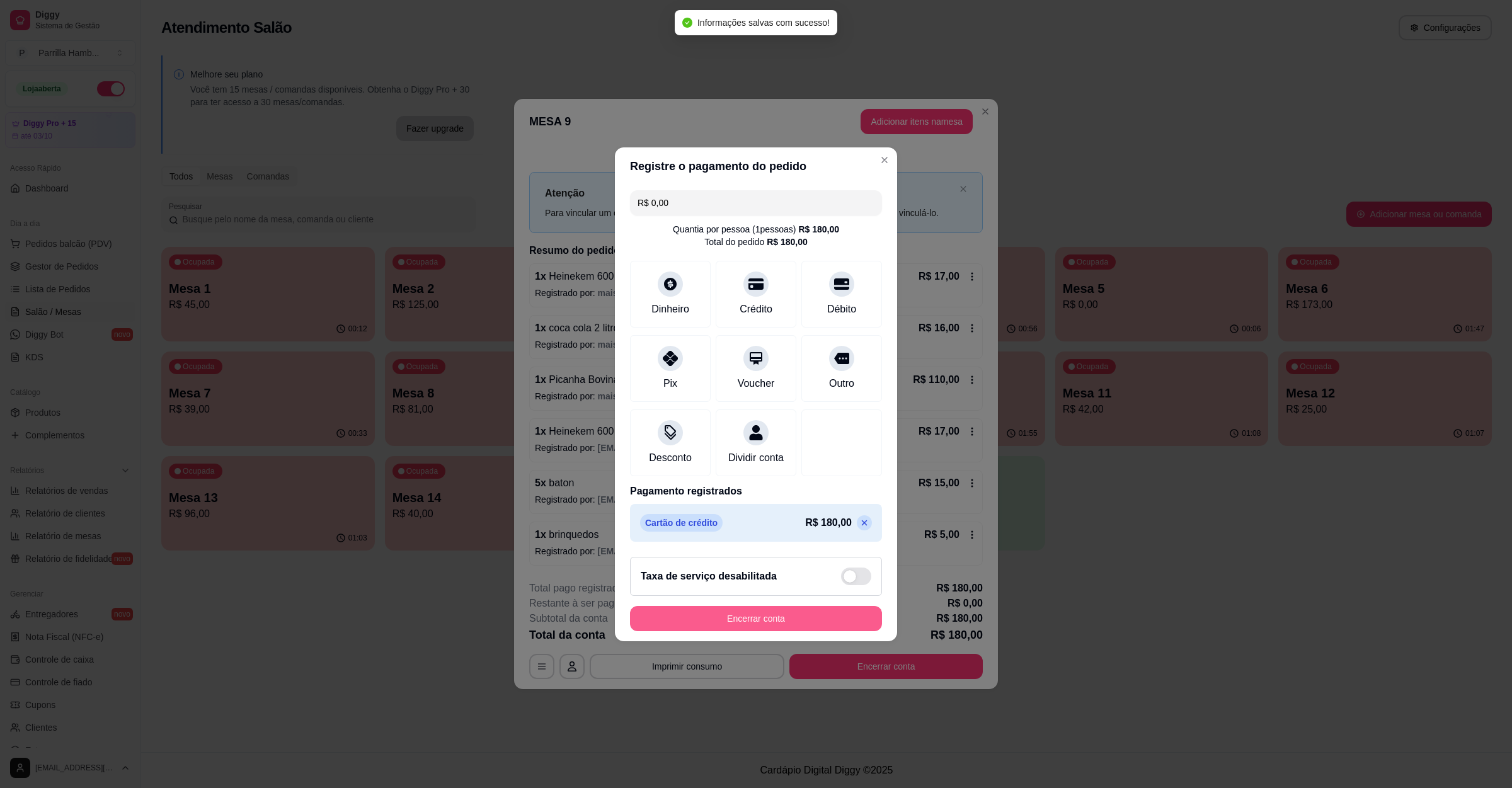
click at [804, 620] on button "Encerrar conta" at bounding box center [756, 618] width 252 height 25
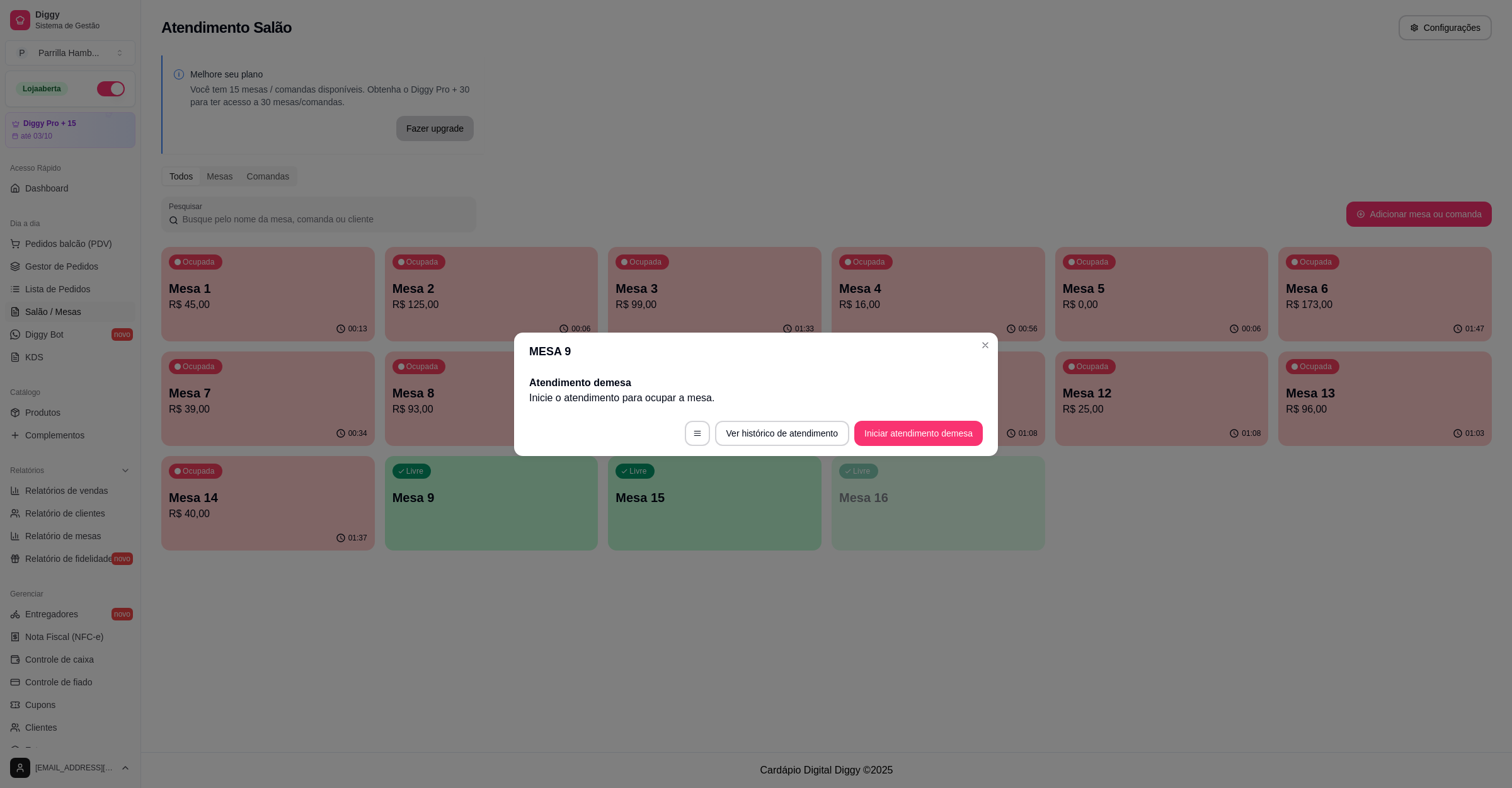
click at [804, 620] on div "Atendimento Salão Configurações Melhore seu plano Você tem 15 mesas / comandas …" at bounding box center [826, 376] width 1371 height 752
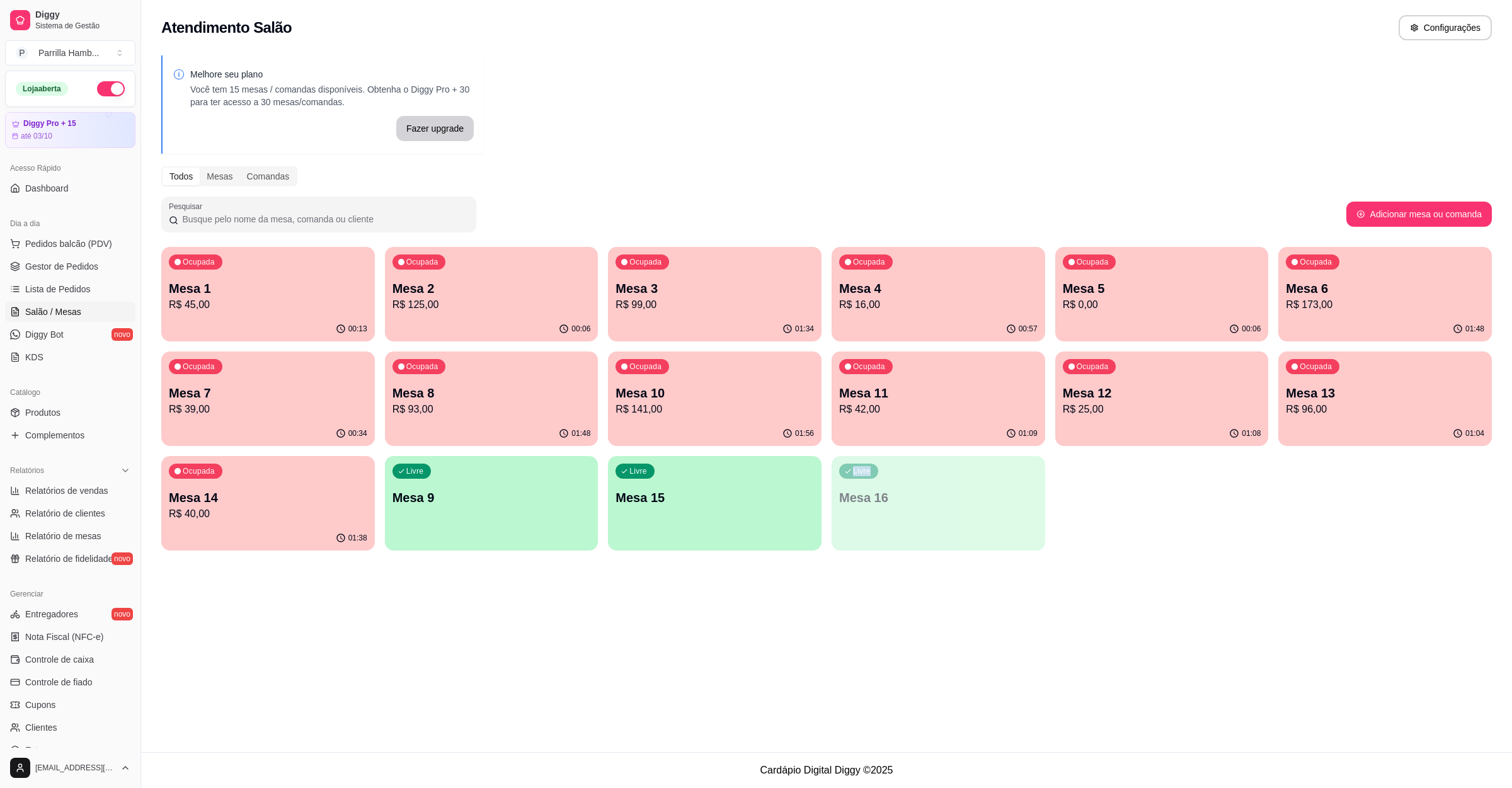
click at [804, 620] on div "Atendimento Salão Configurações Melhore seu plano Você tem 15 mesas / comandas …" at bounding box center [826, 376] width 1371 height 752
click at [227, 387] on p "Mesa 7" at bounding box center [267, 393] width 198 height 18
click at [984, 391] on p "Mesa 11" at bounding box center [938, 393] width 198 height 18
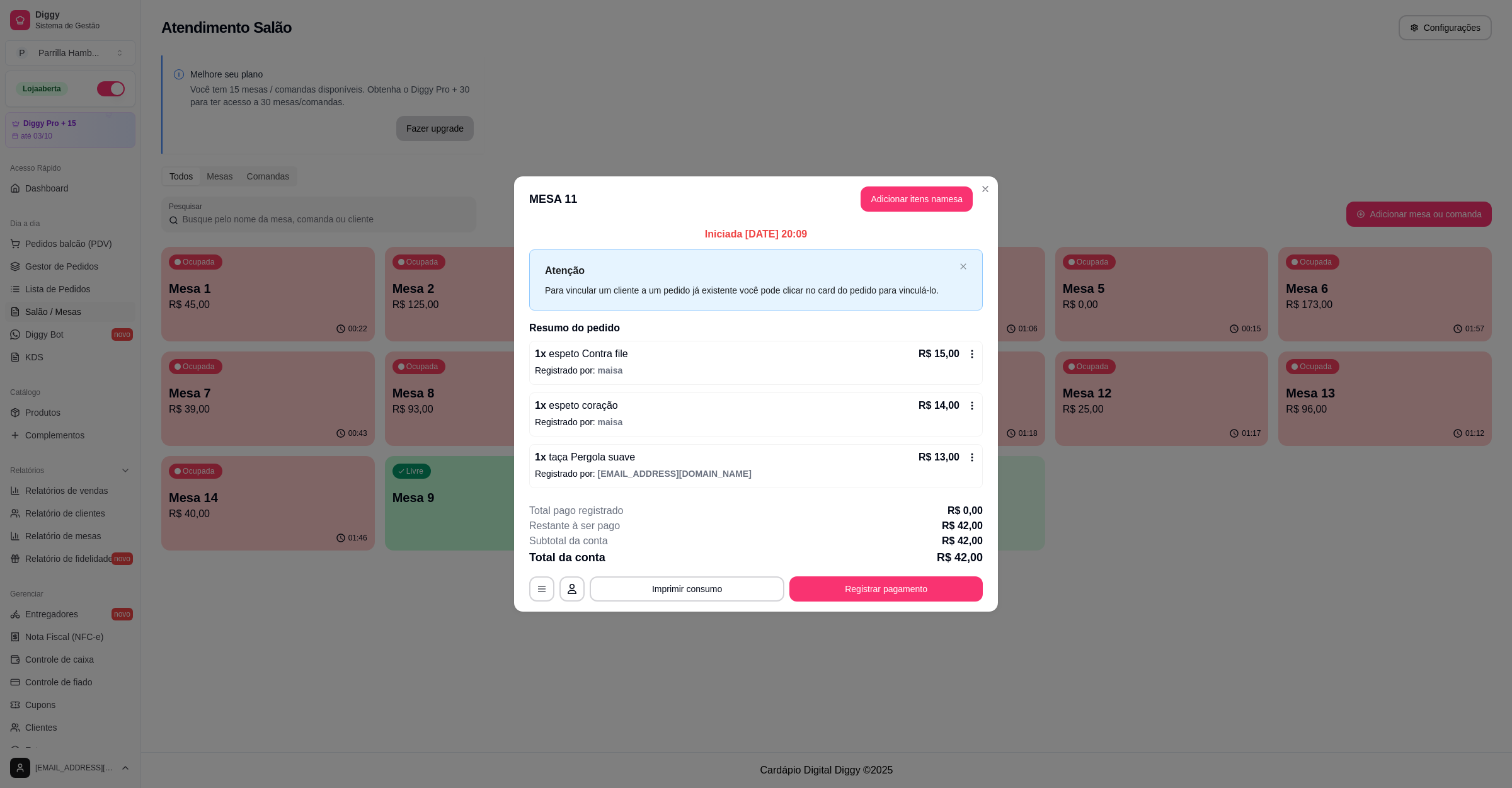
click at [716, 565] on div "Total da conta R$ 42,00" at bounding box center [756, 557] width 453 height 18
click at [700, 588] on button "Imprimir consumo" at bounding box center [687, 589] width 194 height 25
click at [698, 566] on button "IMPRESSORA" at bounding box center [690, 564] width 74 height 17
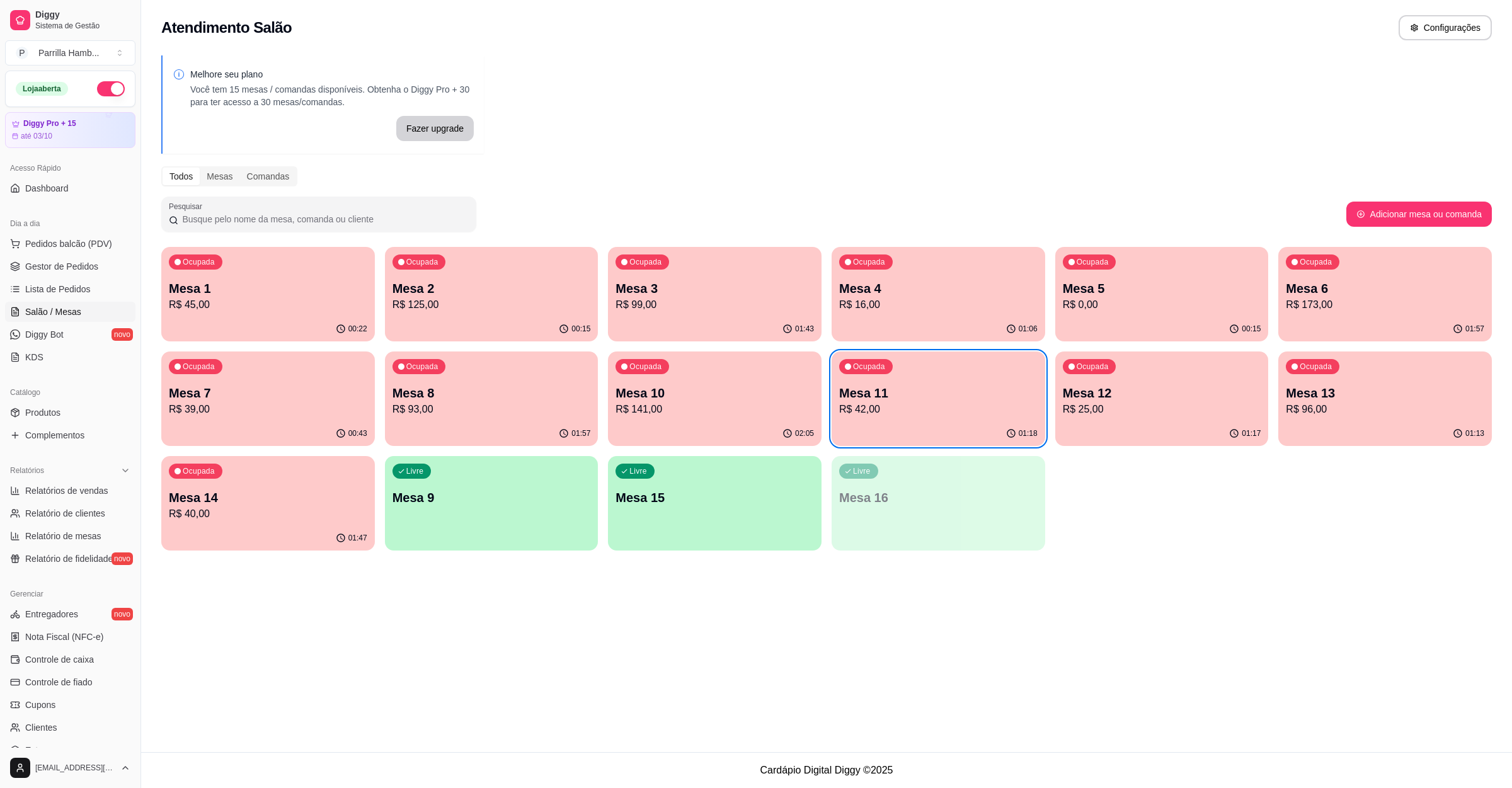
click at [909, 412] on p "R$ 42,00" at bounding box center [938, 409] width 198 height 15
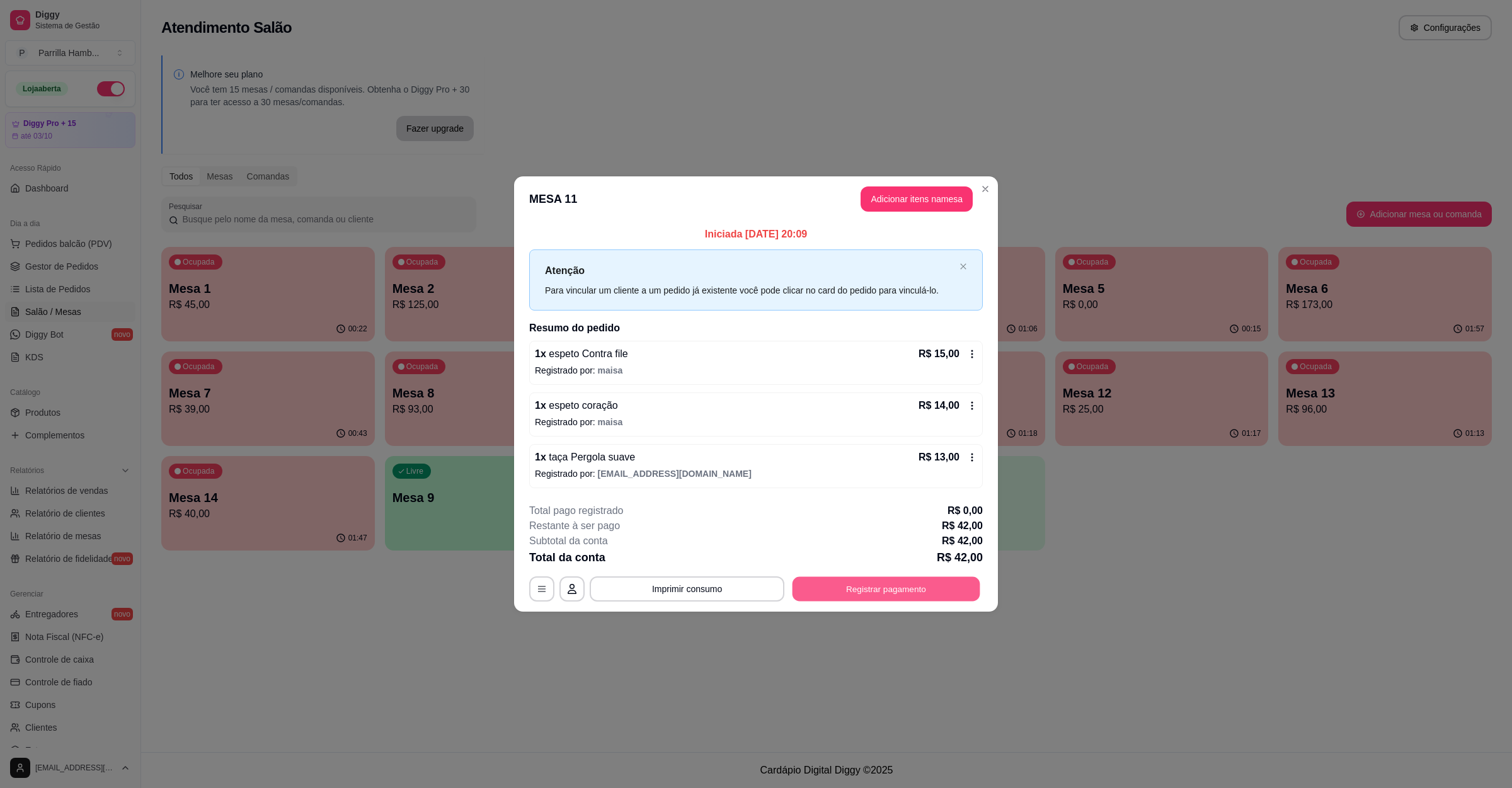
click at [901, 584] on button "Registrar pagamento" at bounding box center [887, 589] width 188 height 24
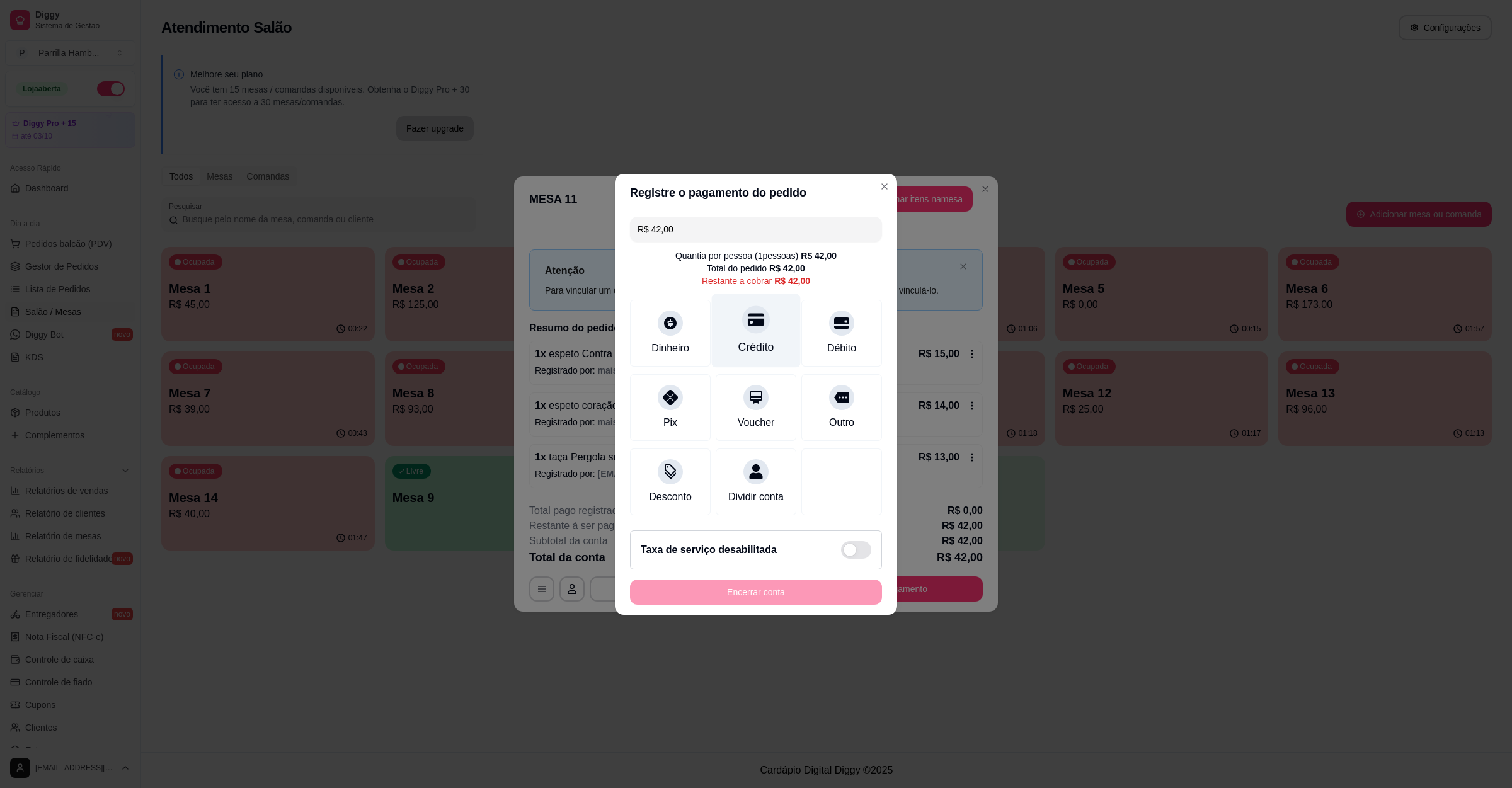
click at [743, 339] on div "Crédito" at bounding box center [756, 347] width 36 height 17
type input "R$ 0,00"
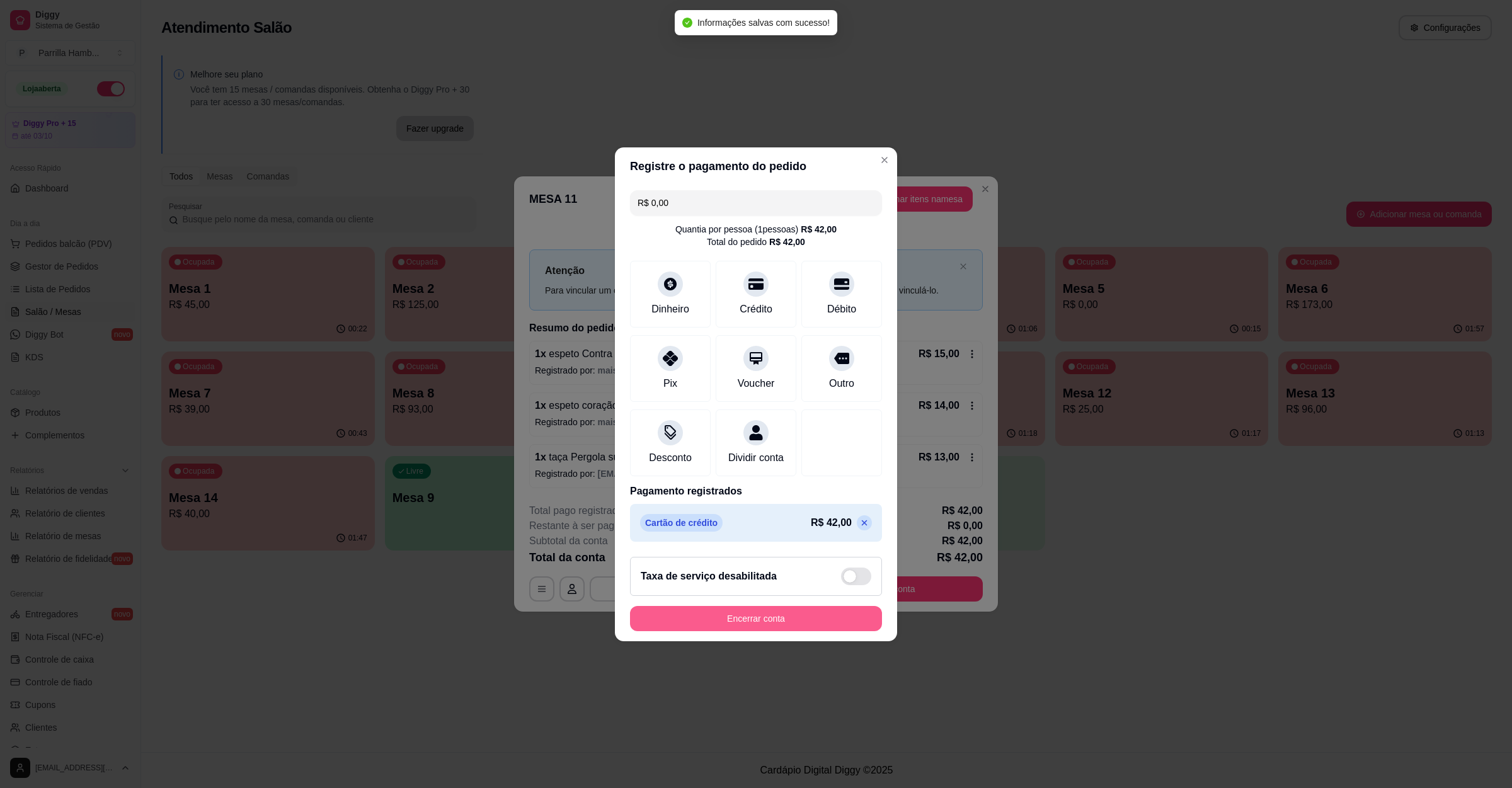
click at [720, 621] on button "Encerrar conta" at bounding box center [756, 618] width 252 height 25
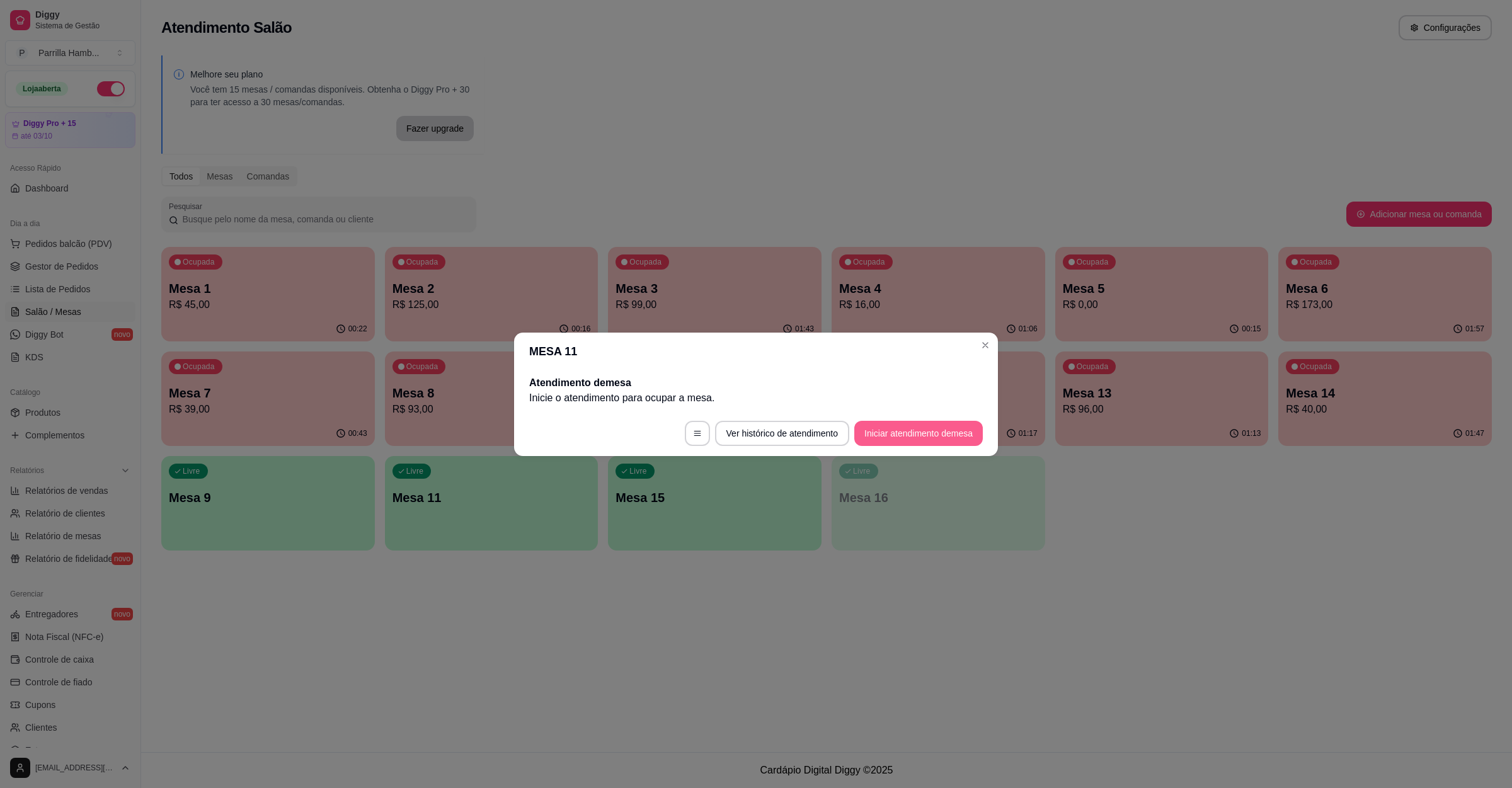
click at [885, 429] on button "Iniciar atendimento de mesa" at bounding box center [918, 433] width 128 height 25
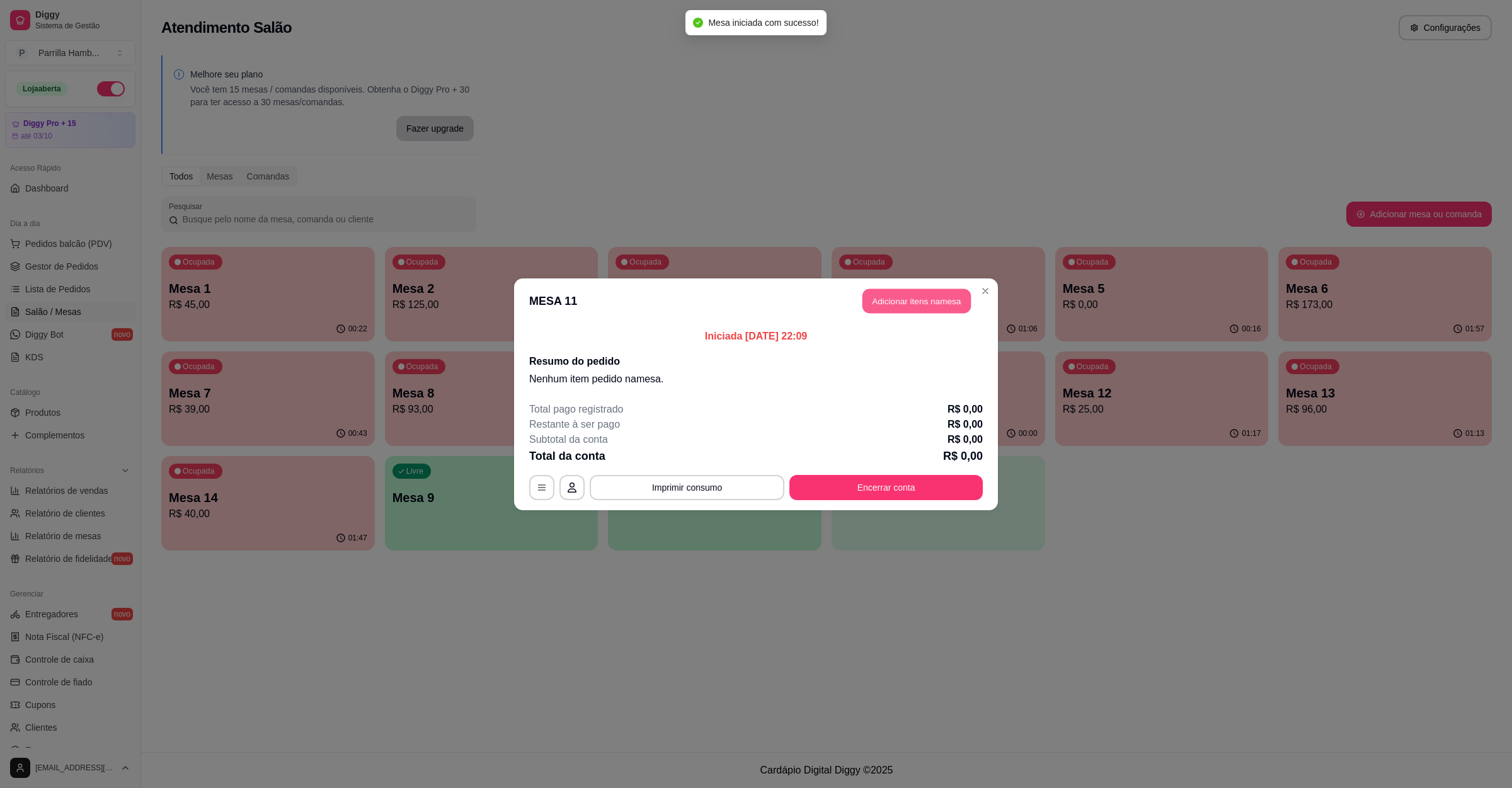
click at [905, 291] on button "Adicionar itens na mesa" at bounding box center [917, 301] width 108 height 24
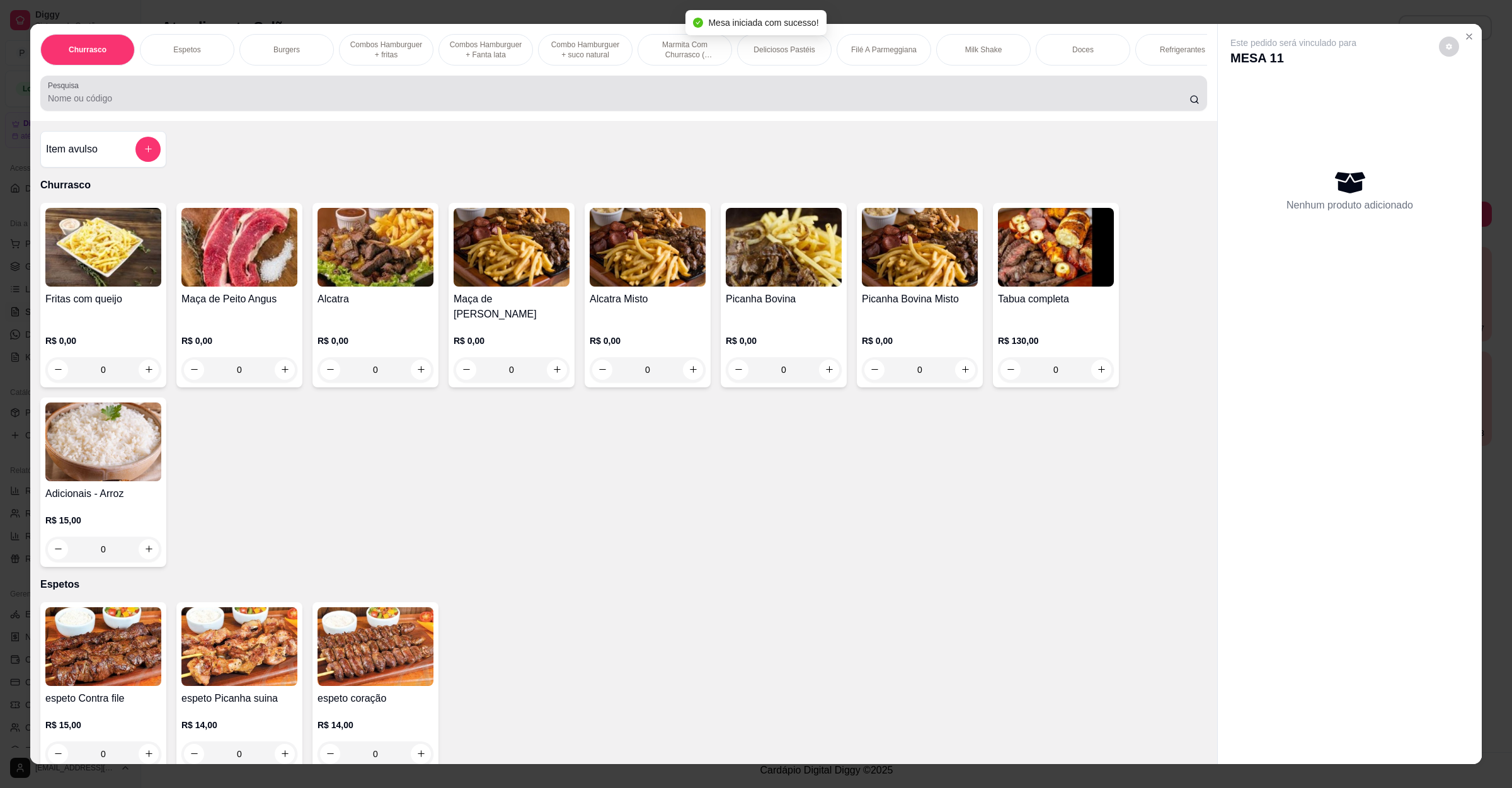
click at [450, 104] on input "Pesquisa" at bounding box center [618, 99] width 1142 height 13
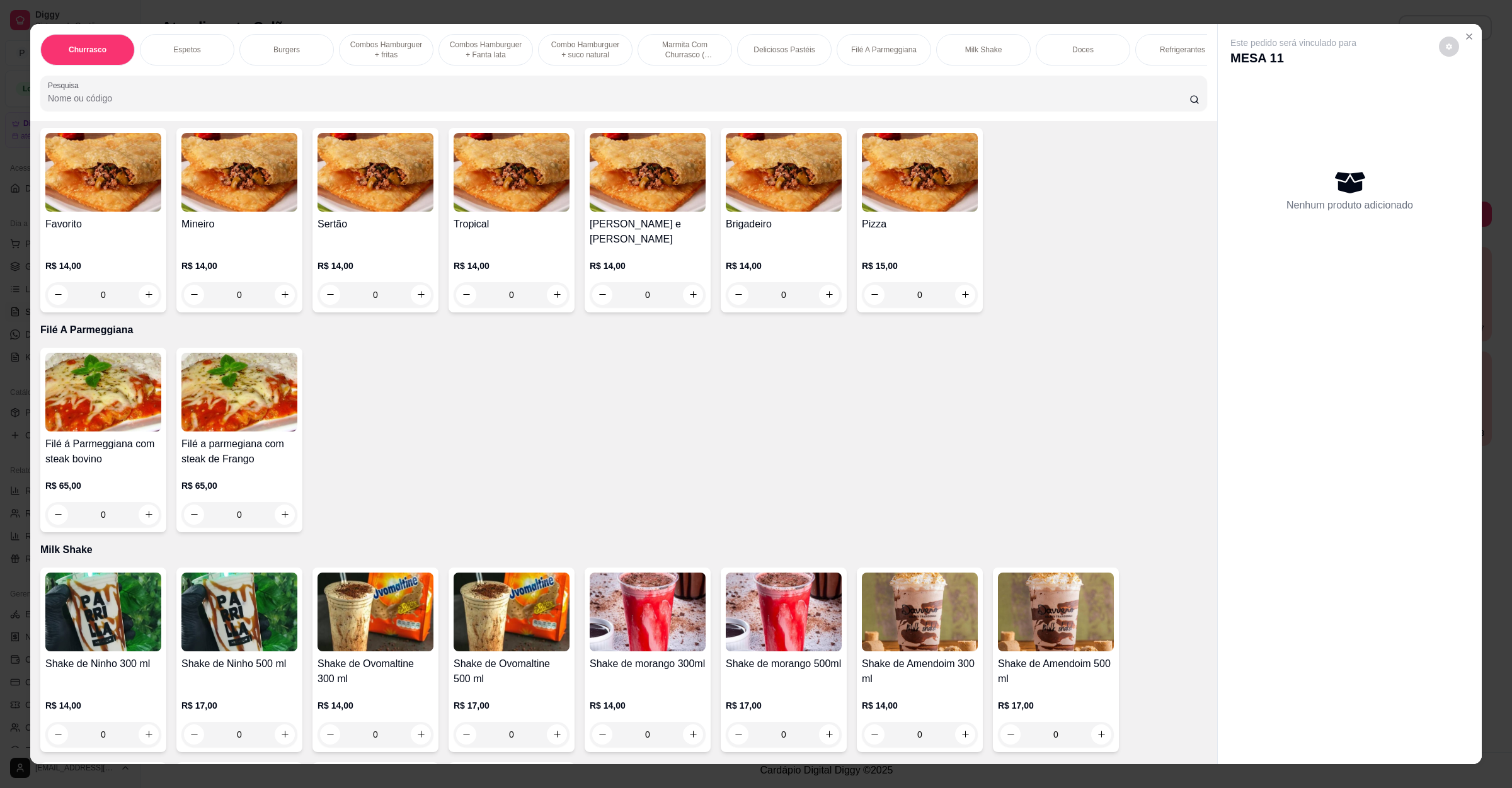
scroll to position [1796, 0]
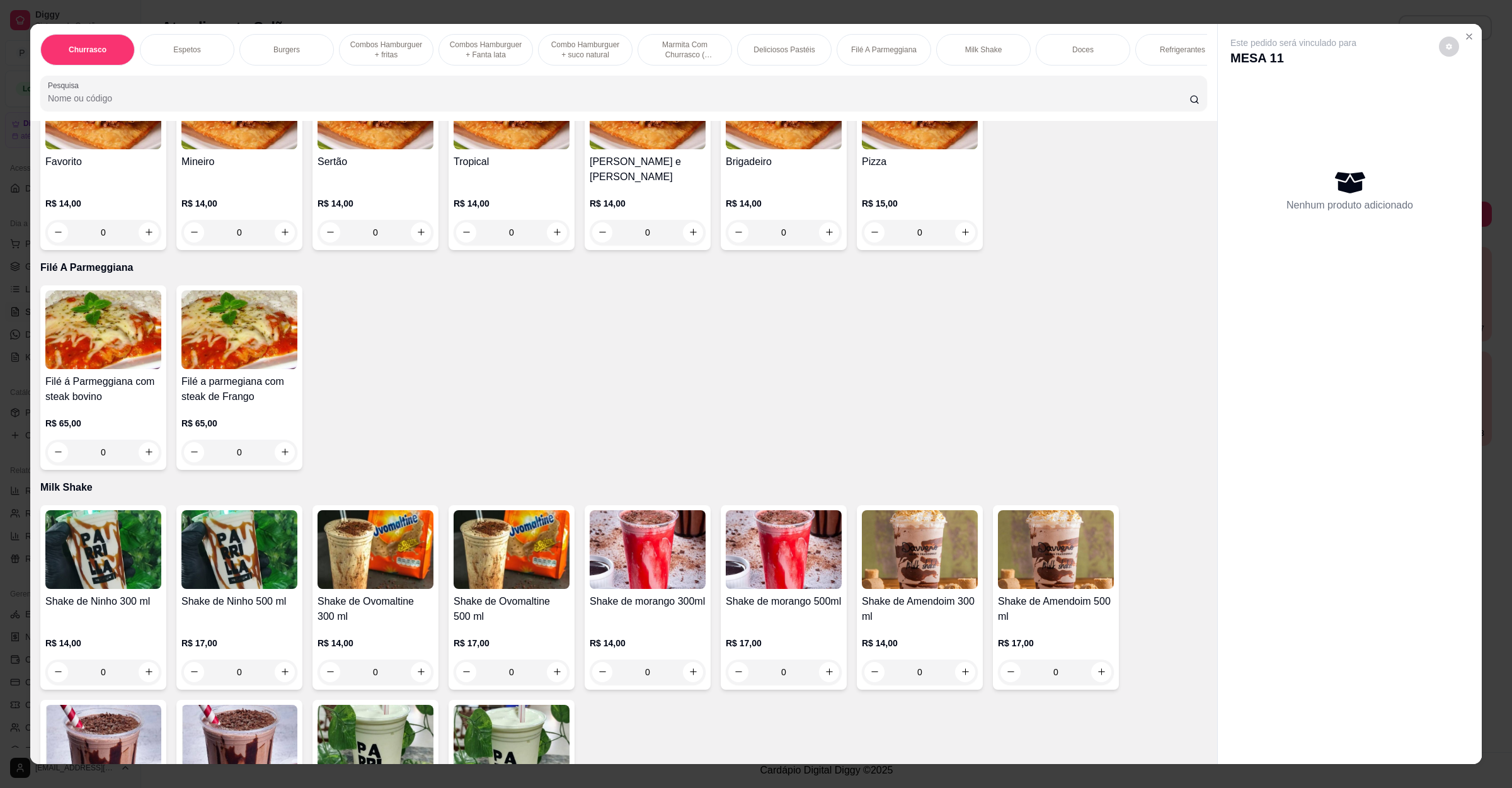
click at [142, 440] on div "0" at bounding box center [103, 452] width 116 height 25
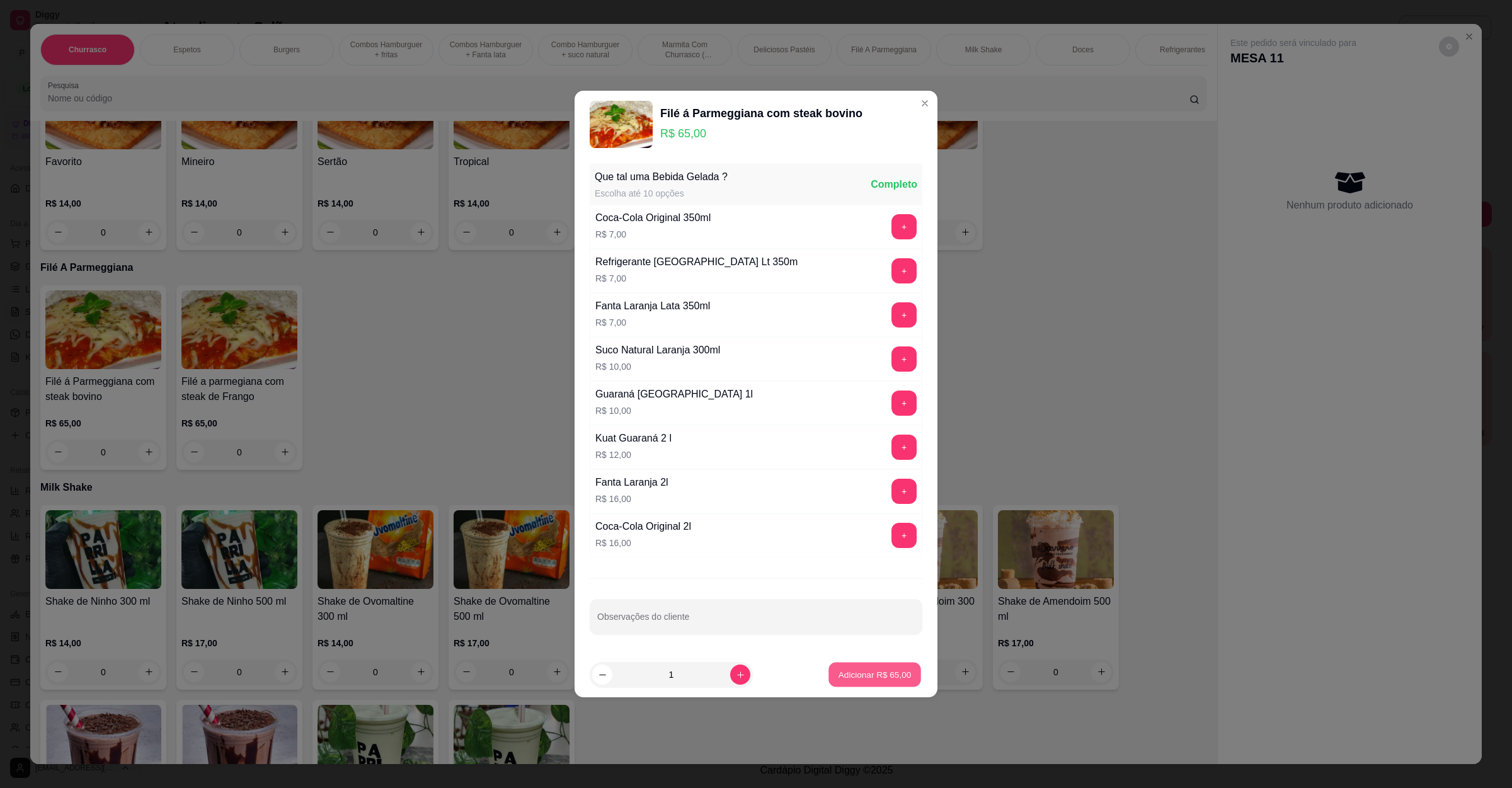
click at [872, 678] on p "Adicionar R$ 65,00" at bounding box center [875, 674] width 74 height 12
type input "1"
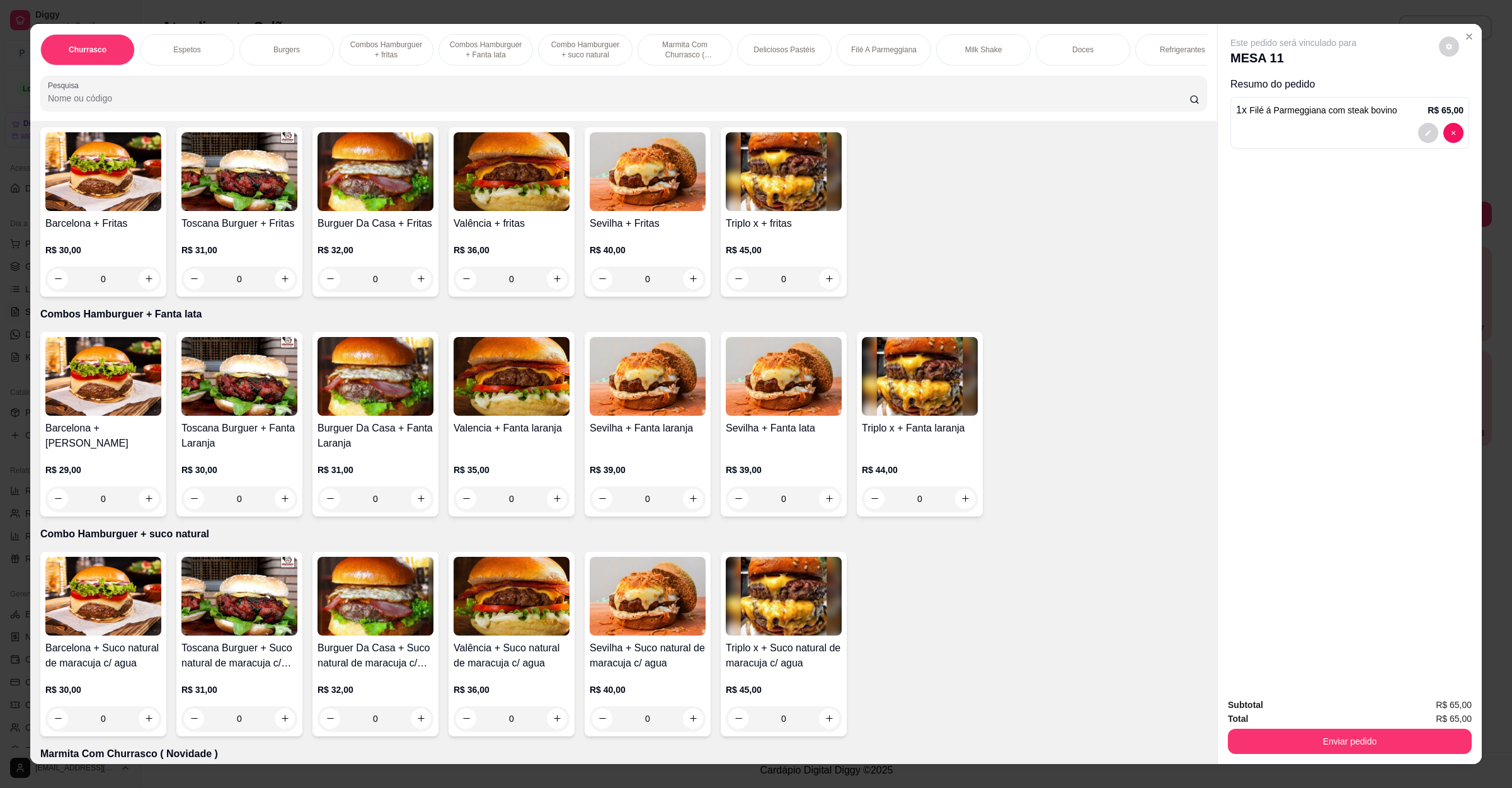
scroll to position [850, 0]
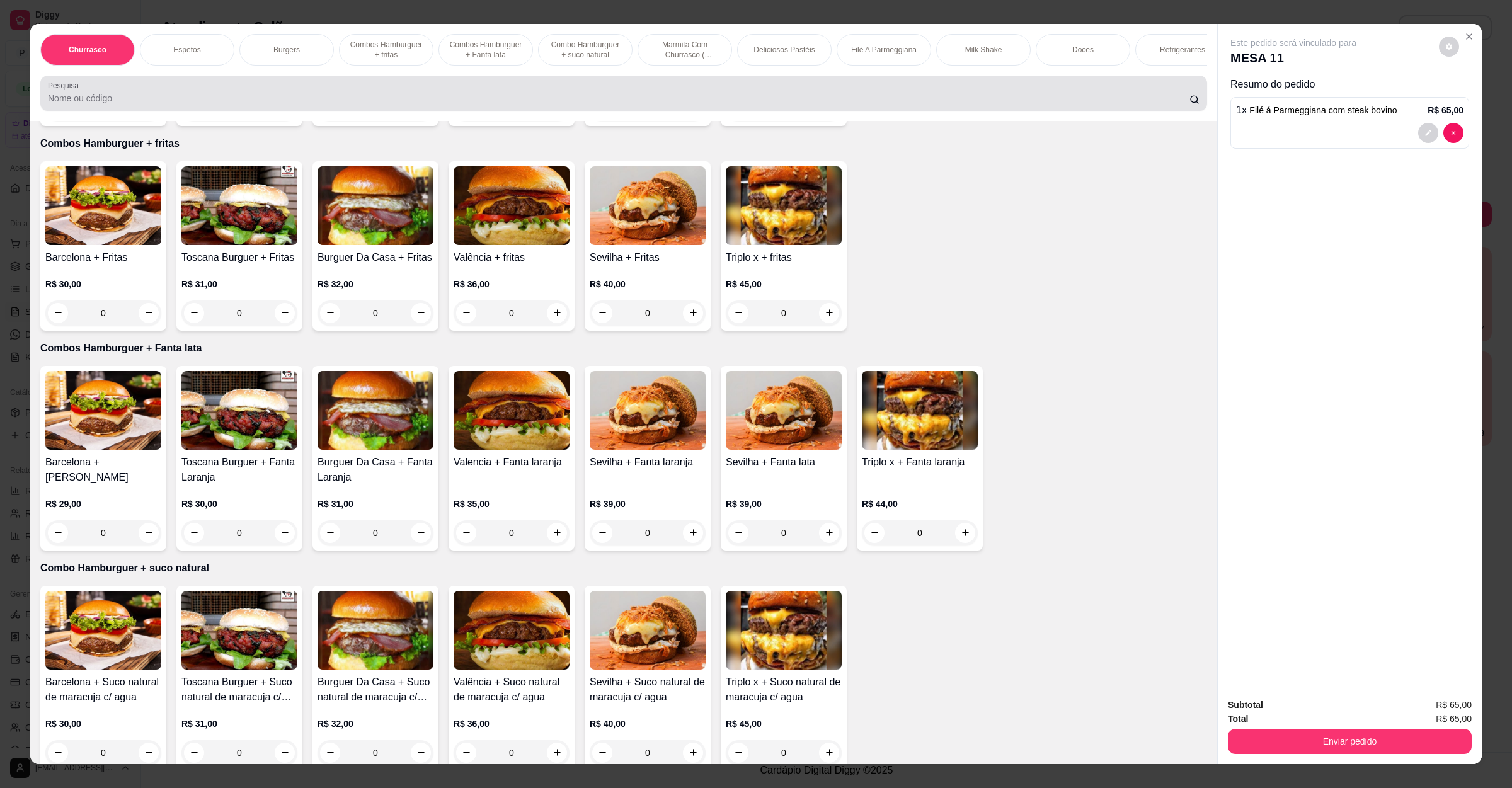
click at [282, 100] on div at bounding box center [623, 93] width 1152 height 25
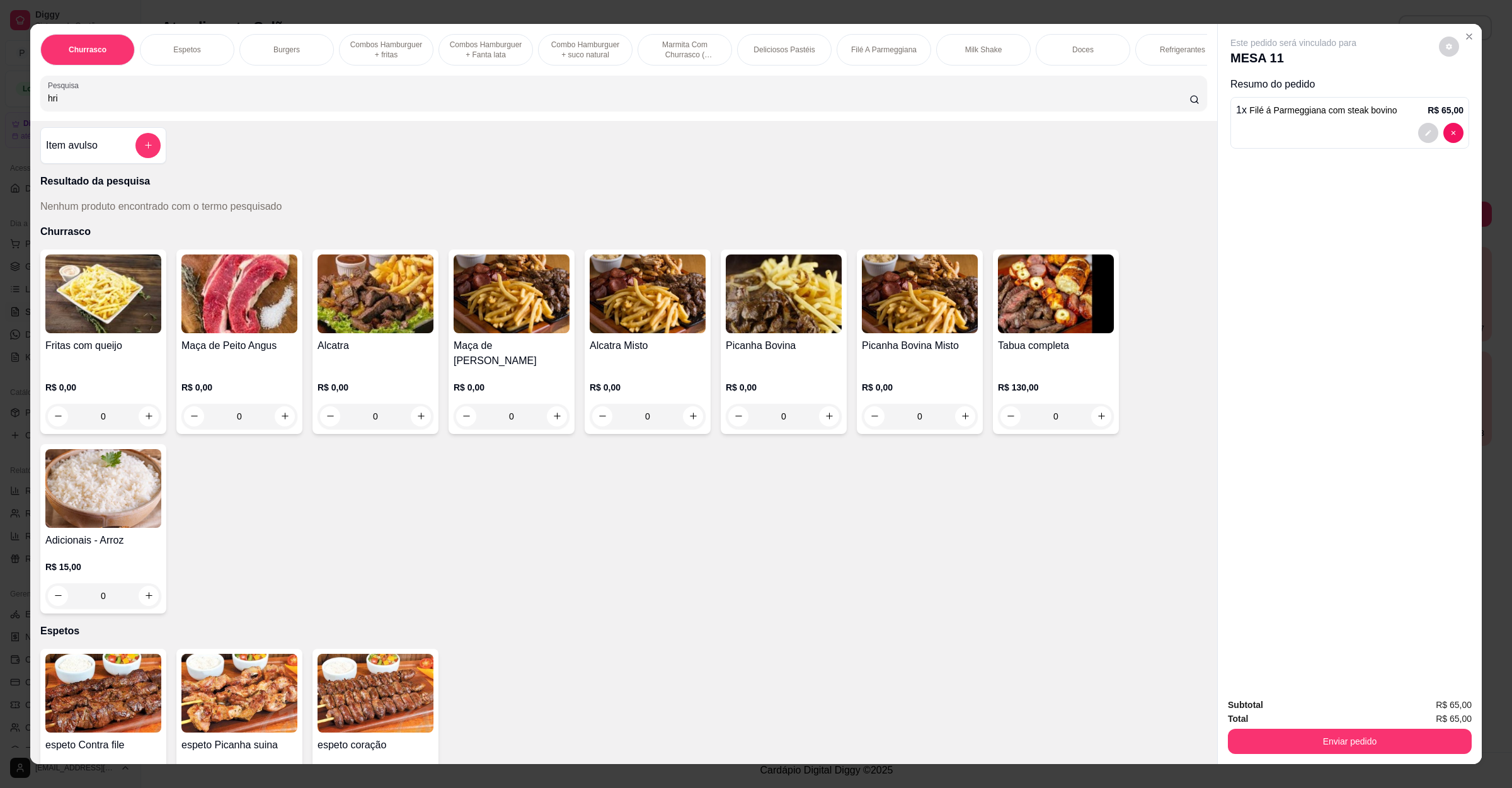
scroll to position [0, 0]
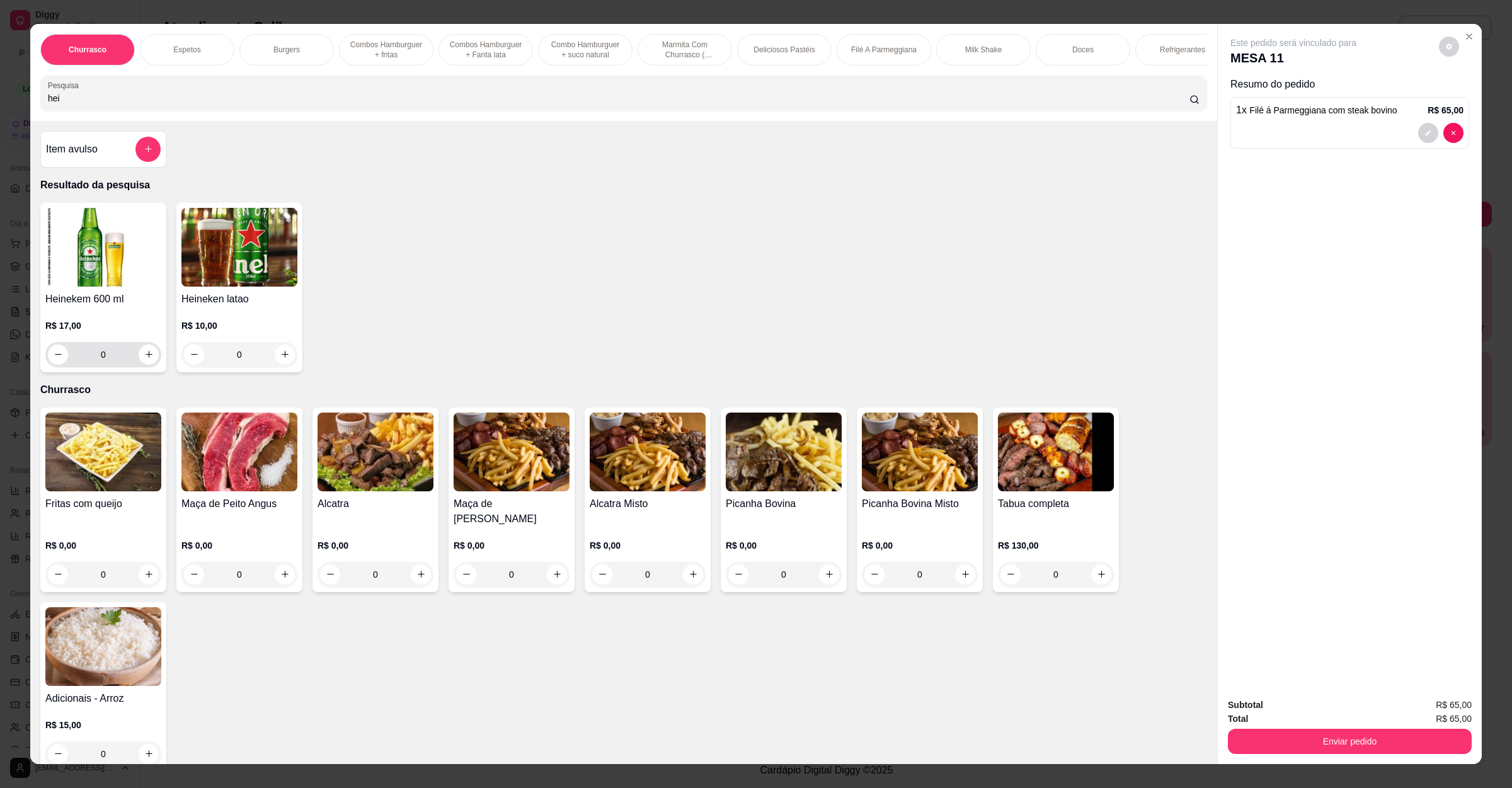
type input "hei"
drag, startPoint x: 154, startPoint y: 369, endPoint x: 141, endPoint y: 372, distance: 13.3
click at [152, 367] on div "0" at bounding box center [103, 354] width 116 height 25
click at [144, 359] on icon "increase-product-quantity" at bounding box center [149, 354] width 9 height 9
type input "1"
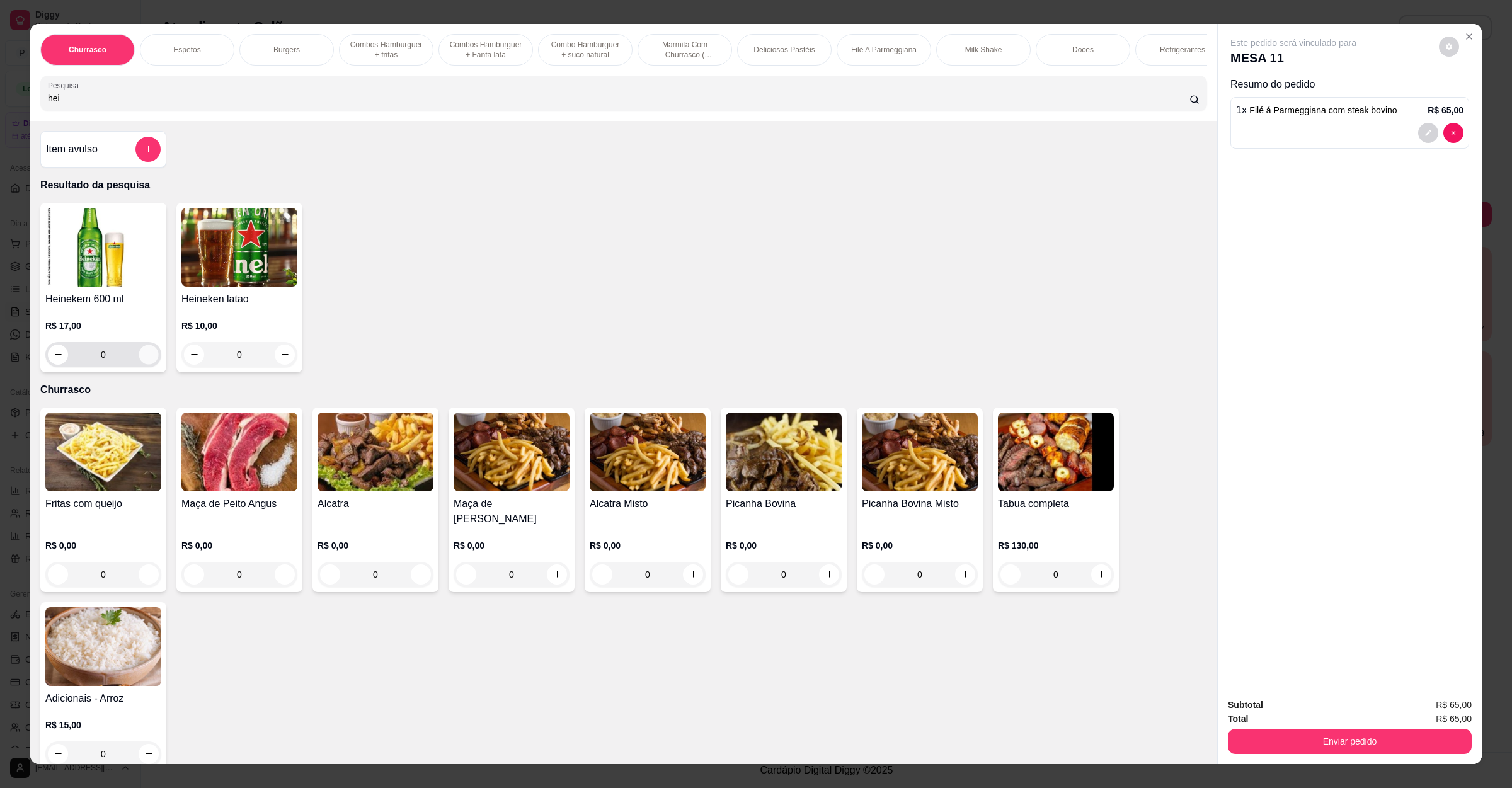
type input "1"
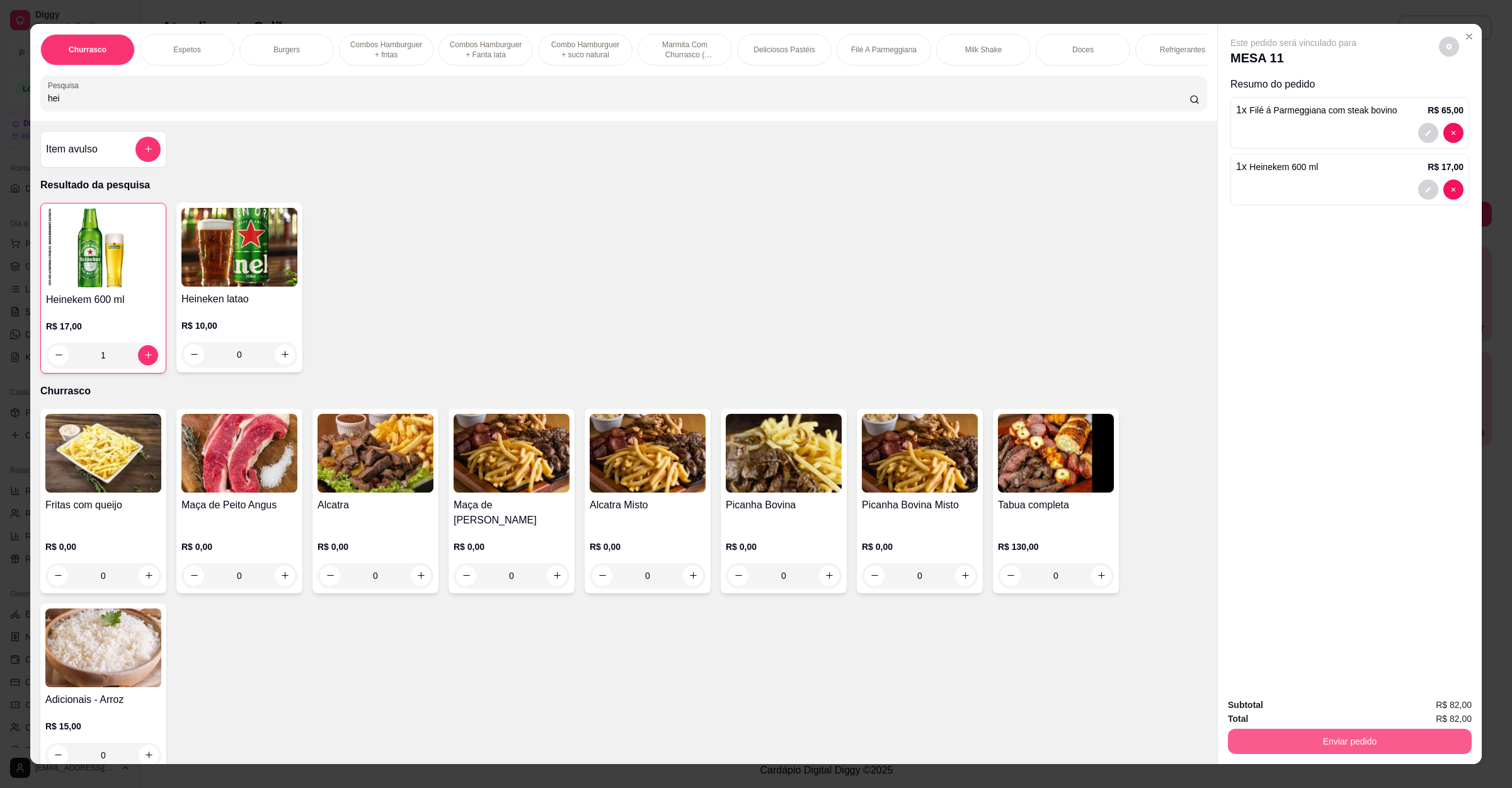
click at [1298, 744] on button "Enviar pedido" at bounding box center [1350, 741] width 244 height 25
click at [1301, 726] on div "Enviar pedido" at bounding box center [1350, 740] width 244 height 28
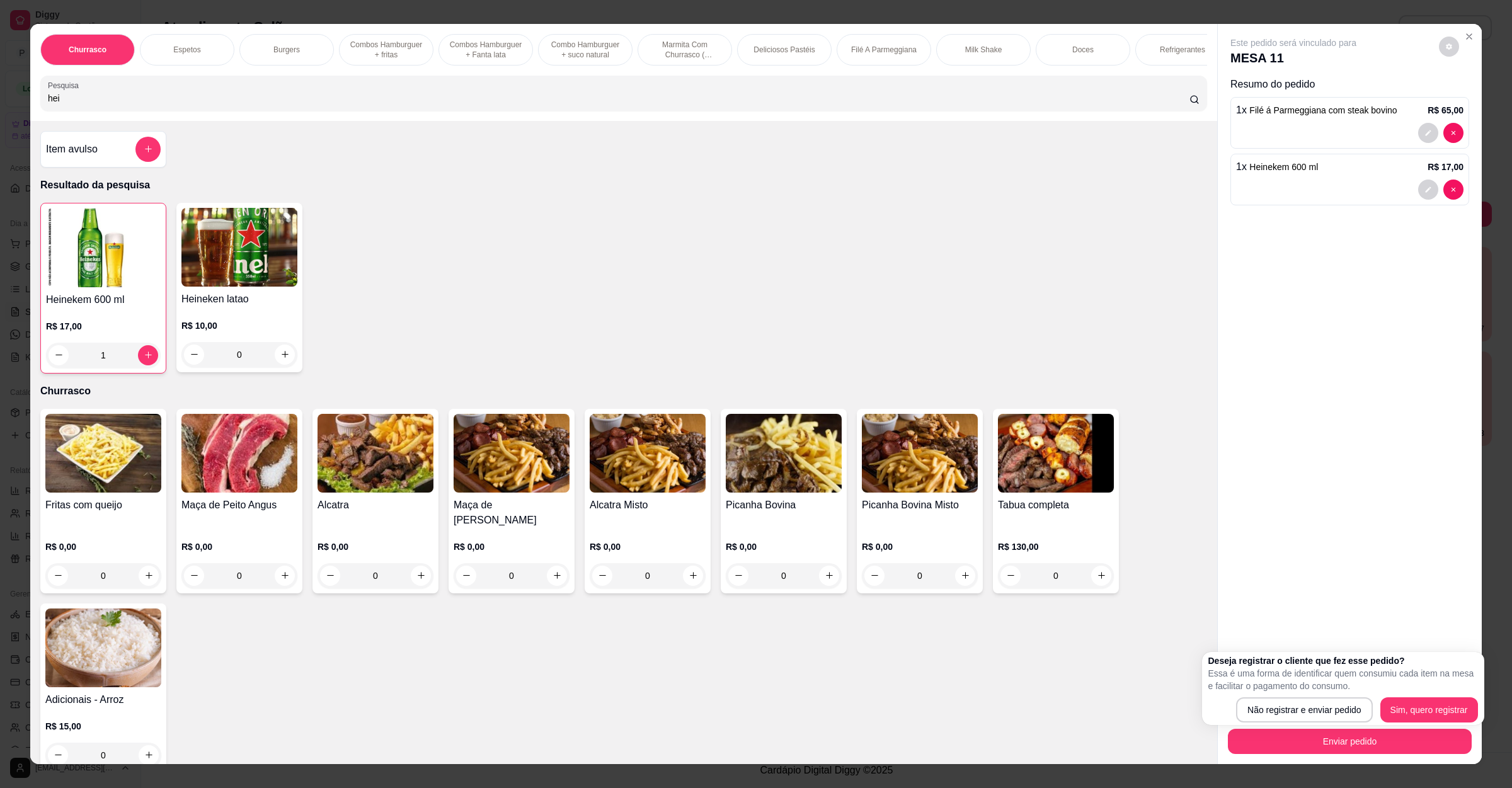
click at [1301, 716] on div "Total R$ 82,00" at bounding box center [1350, 718] width 244 height 14
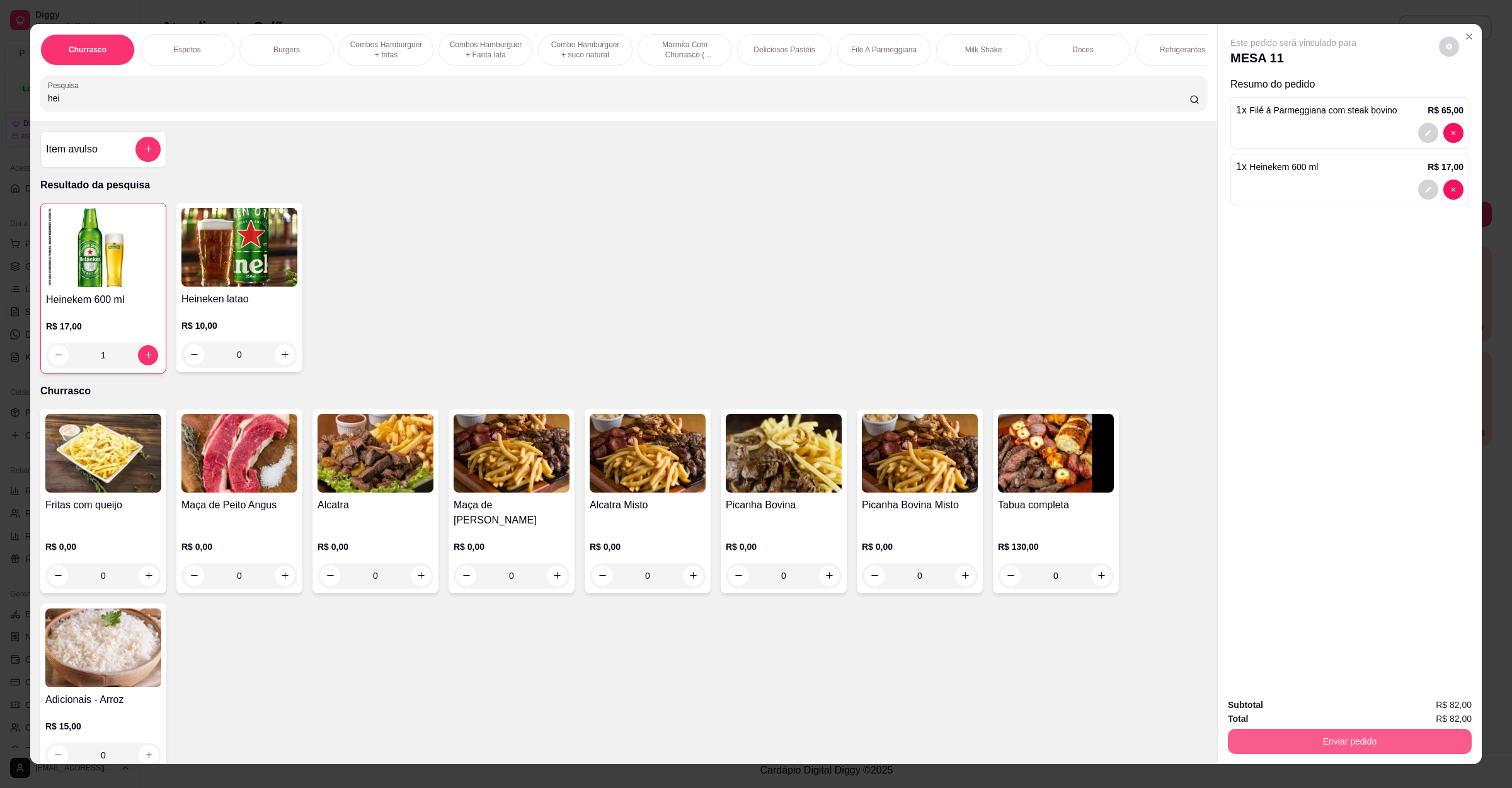
click at [1300, 738] on button "Enviar pedido" at bounding box center [1350, 741] width 244 height 25
click at [1300, 716] on button "Não registrar e enviar pedido" at bounding box center [1305, 711] width 131 height 24
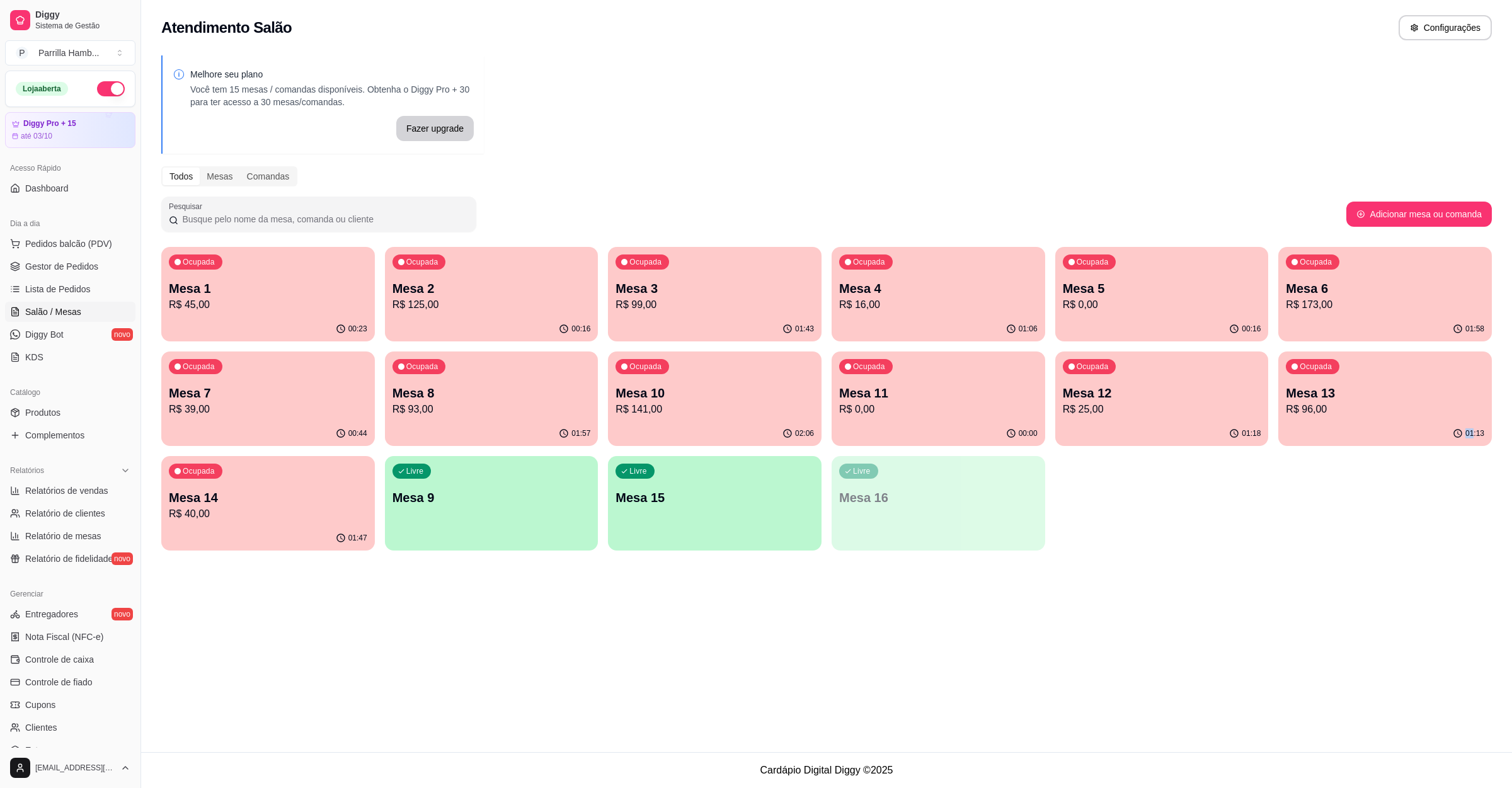
click at [1300, 713] on div "Atendimento Salão Configurações Melhore seu plano Você tem 15 mesas / comandas …" at bounding box center [826, 376] width 1371 height 752
click at [435, 287] on p "Mesa 2" at bounding box center [491, 288] width 198 height 18
click at [1140, 433] on div "01:21" at bounding box center [1162, 434] width 214 height 24
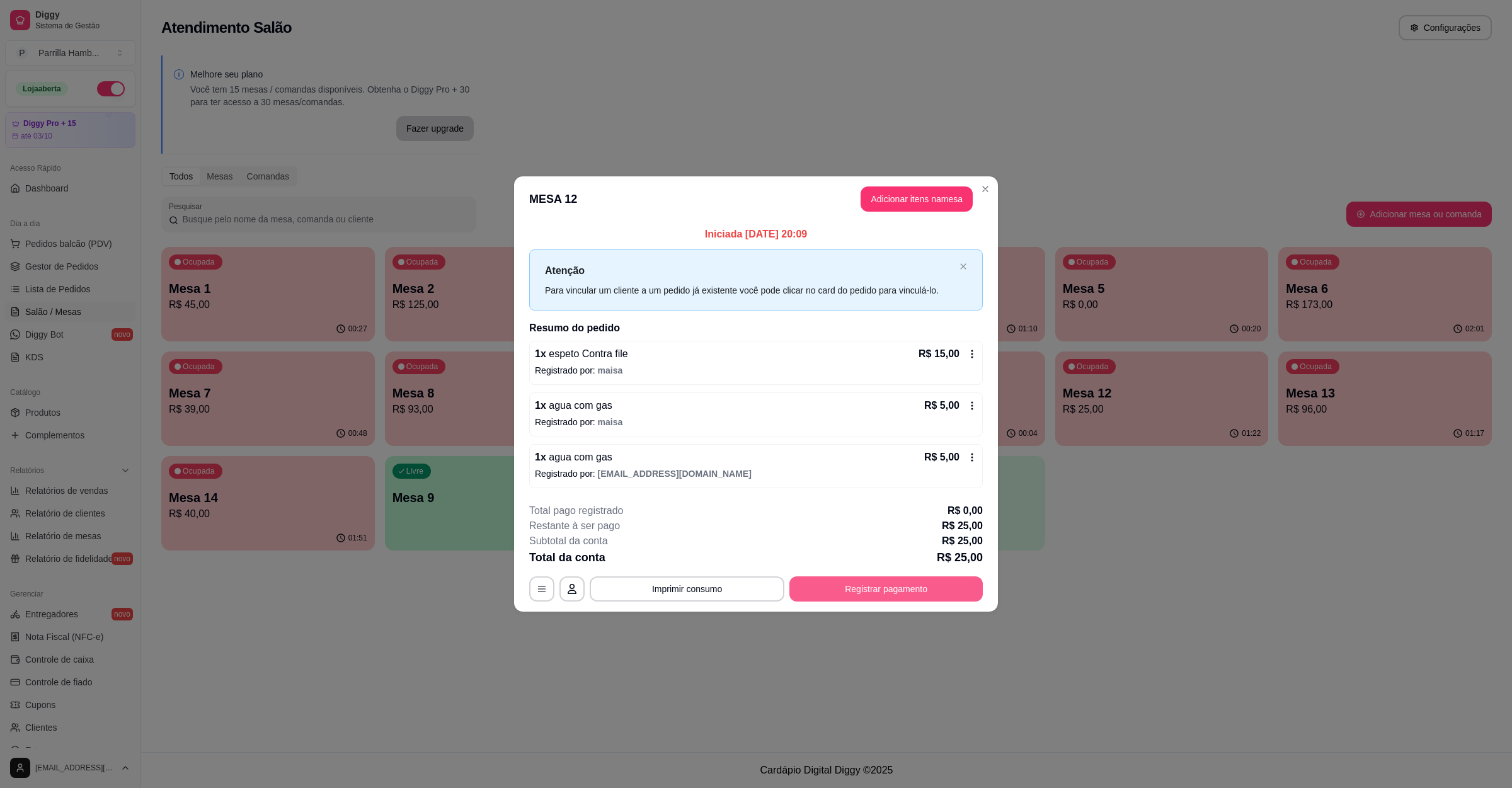
click at [945, 595] on button "Registrar pagamento" at bounding box center [886, 589] width 194 height 25
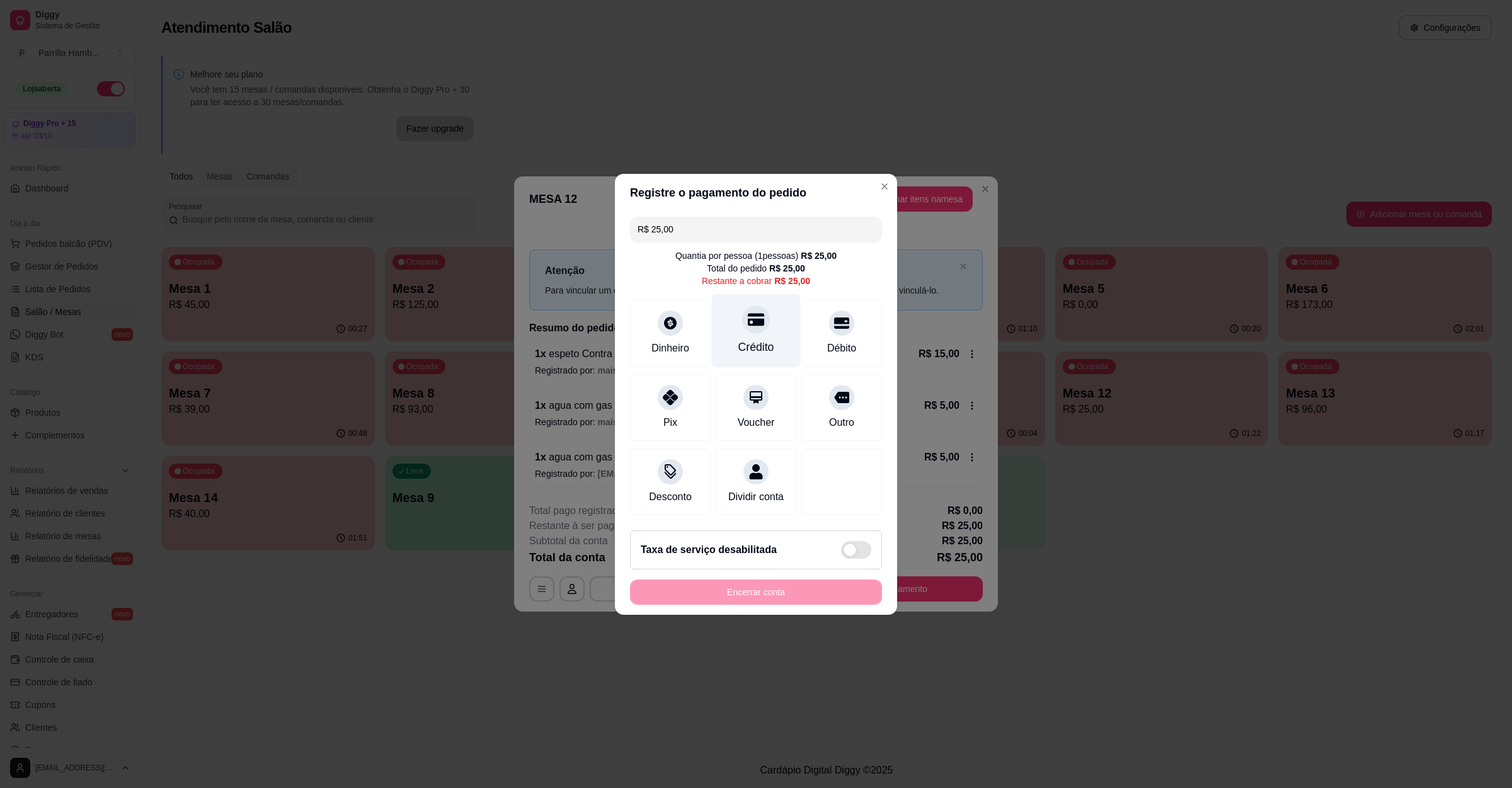
click at [769, 323] on div "Crédito" at bounding box center [756, 330] width 88 height 73
type input "R$ 0,00"
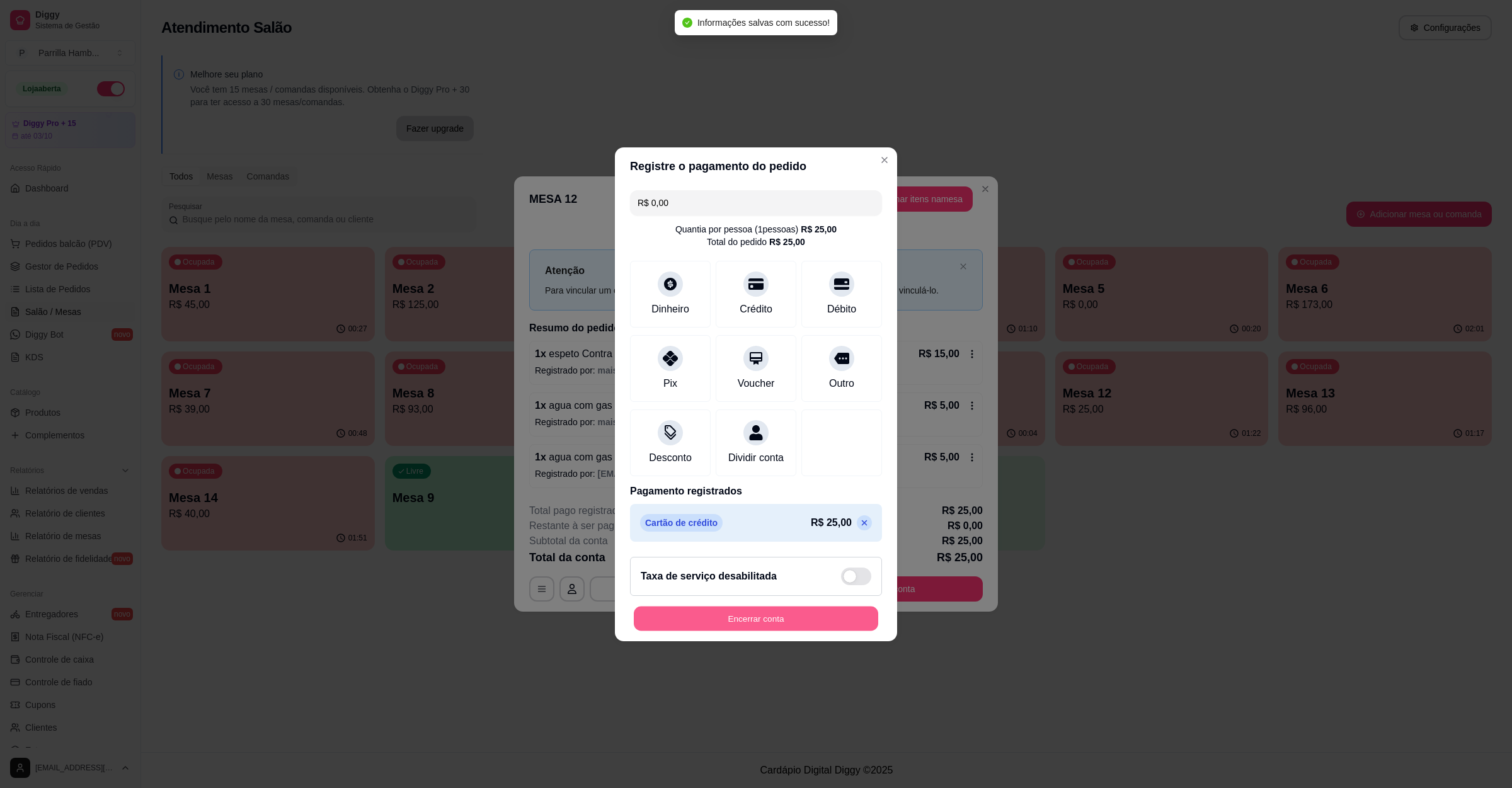
click at [794, 625] on button "Encerrar conta" at bounding box center [756, 618] width 245 height 24
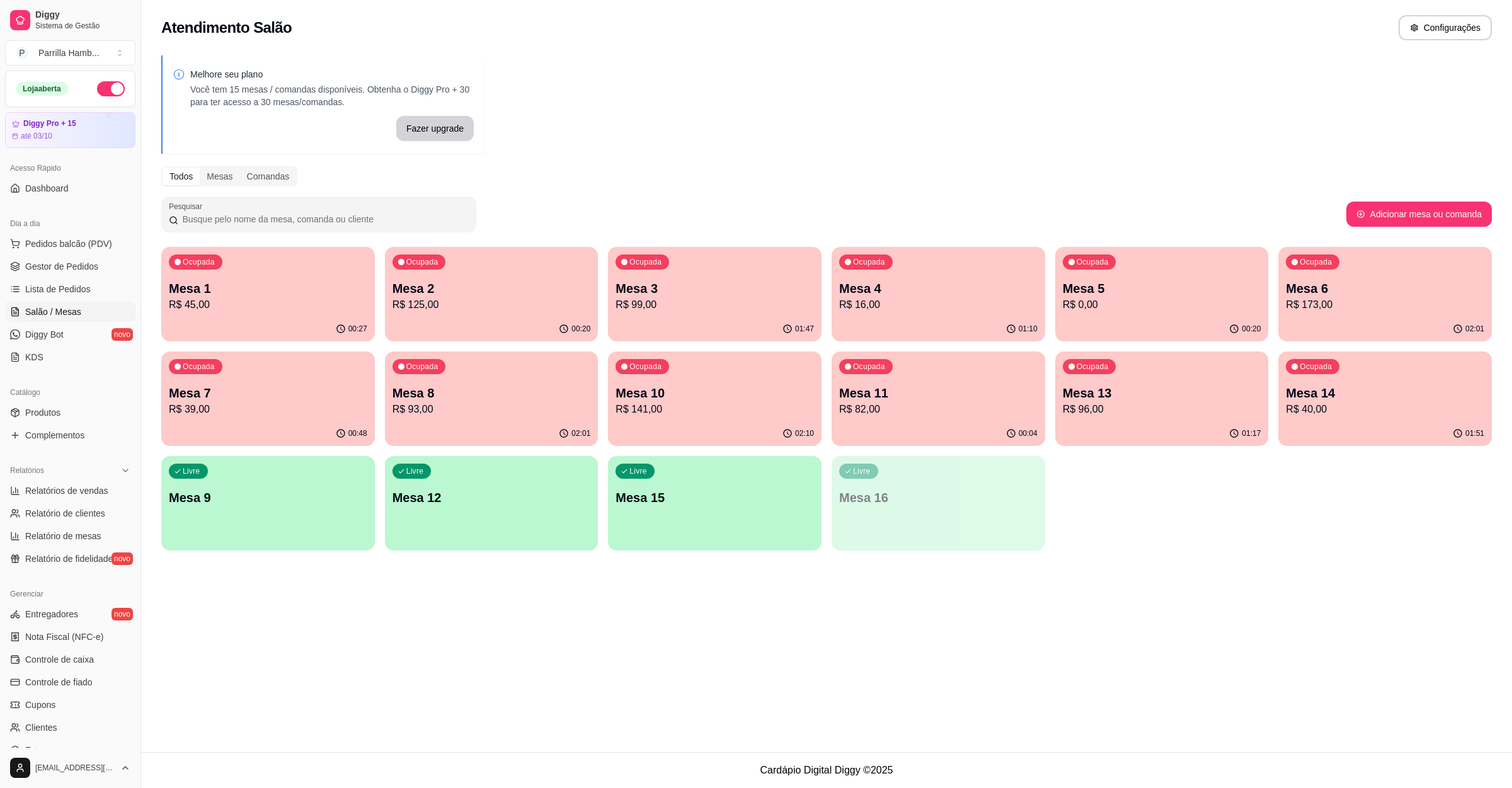
click at [465, 498] on p "Mesa 12" at bounding box center [491, 497] width 198 height 18
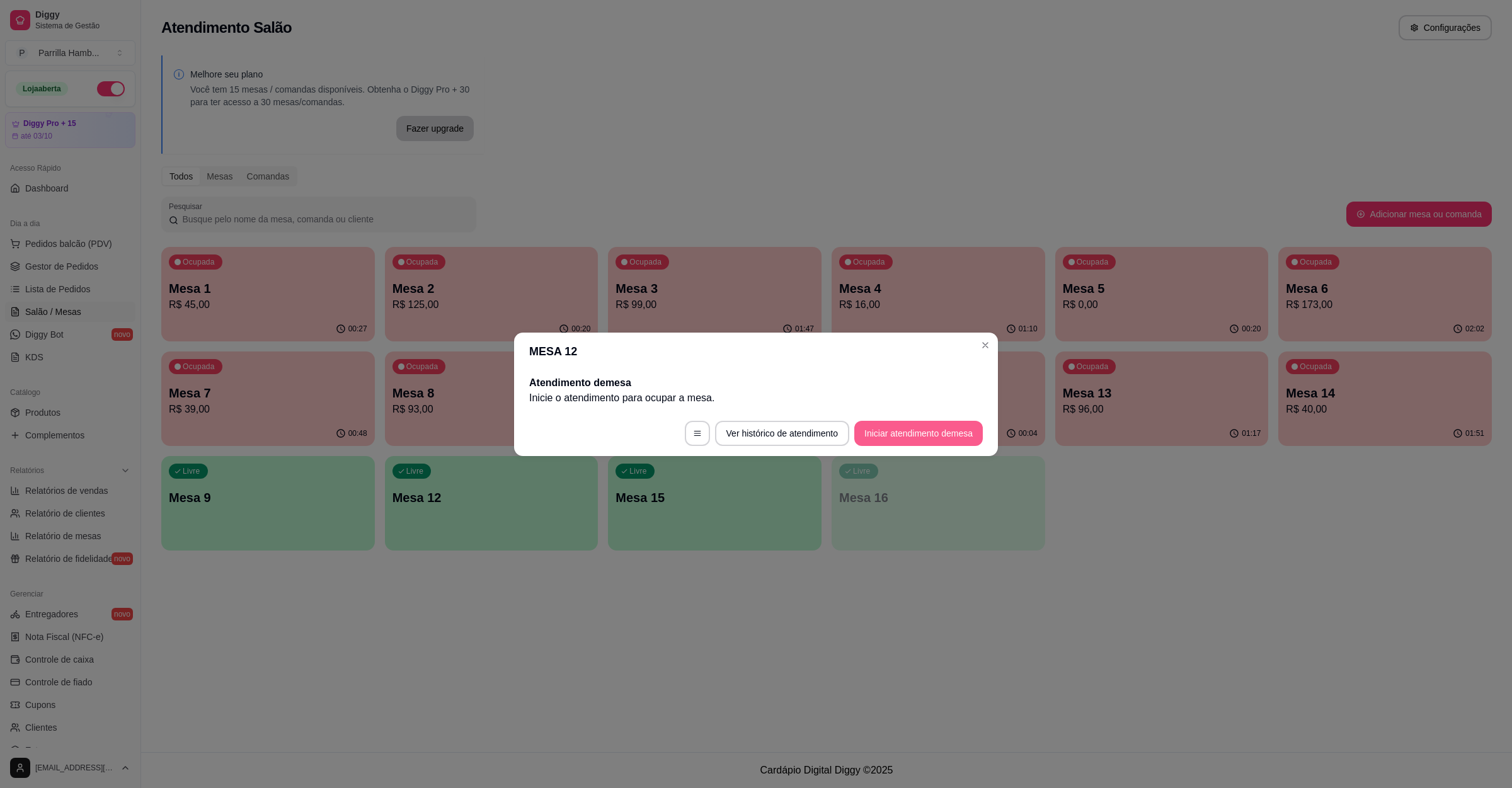
click at [928, 430] on button "Iniciar atendimento de mesa" at bounding box center [918, 433] width 128 height 25
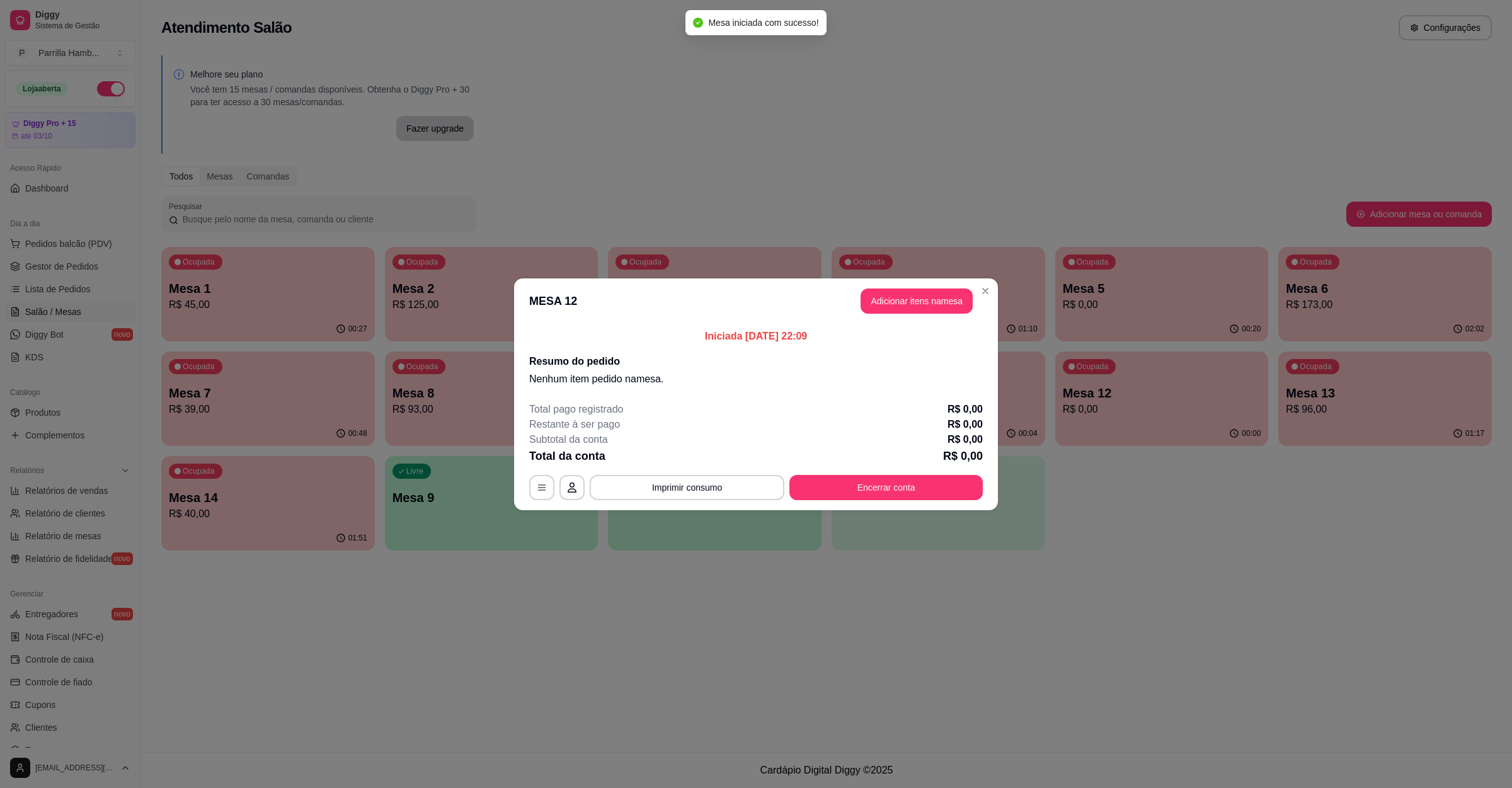
click at [929, 286] on header "MESA 12 Adicionar itens na mesa" at bounding box center [756, 301] width 484 height 46
click at [936, 306] on button "Adicionar itens na mesa" at bounding box center [917, 301] width 113 height 25
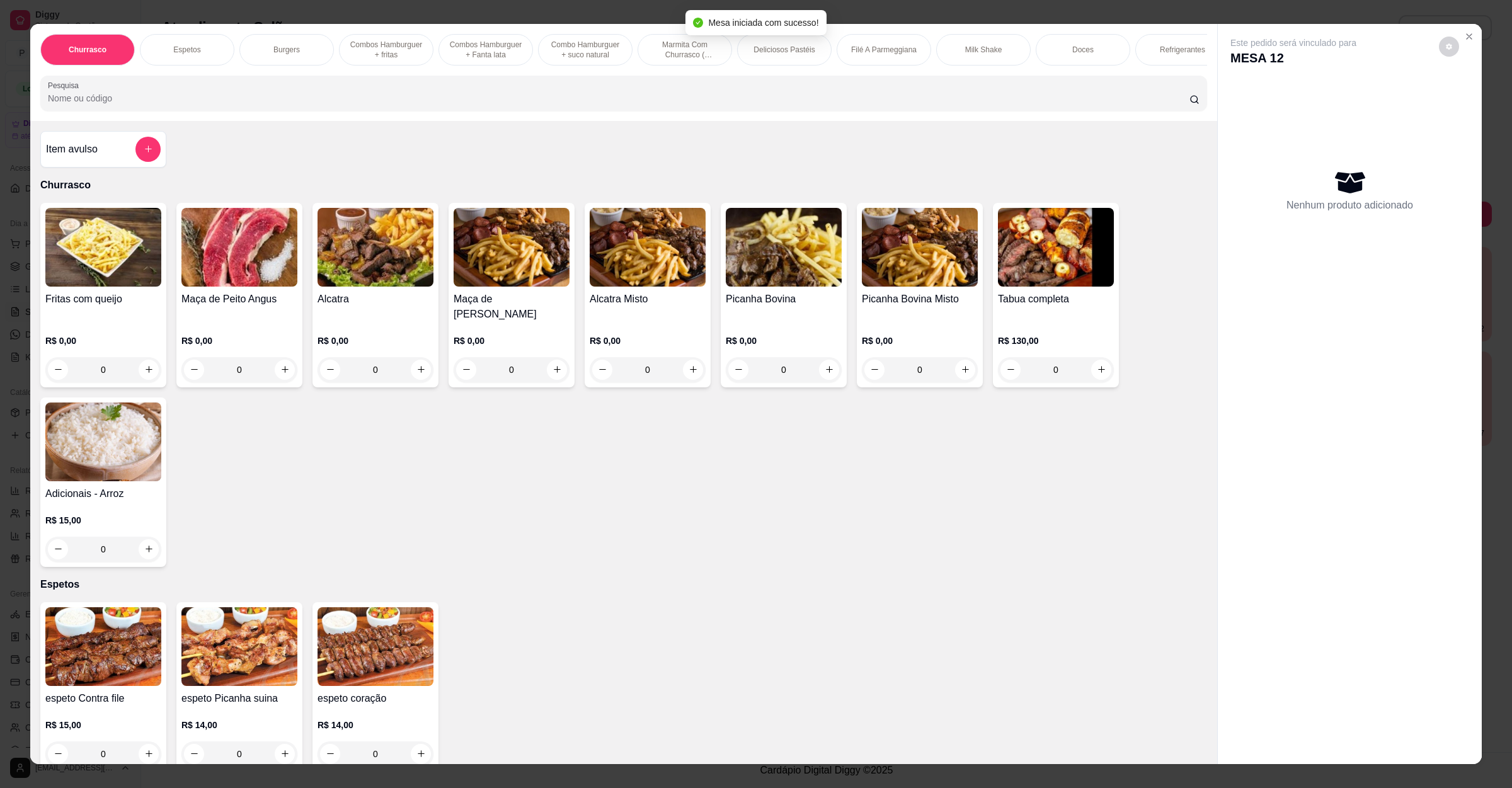
click at [309, 104] on input "Pesquisa" at bounding box center [618, 99] width 1142 height 13
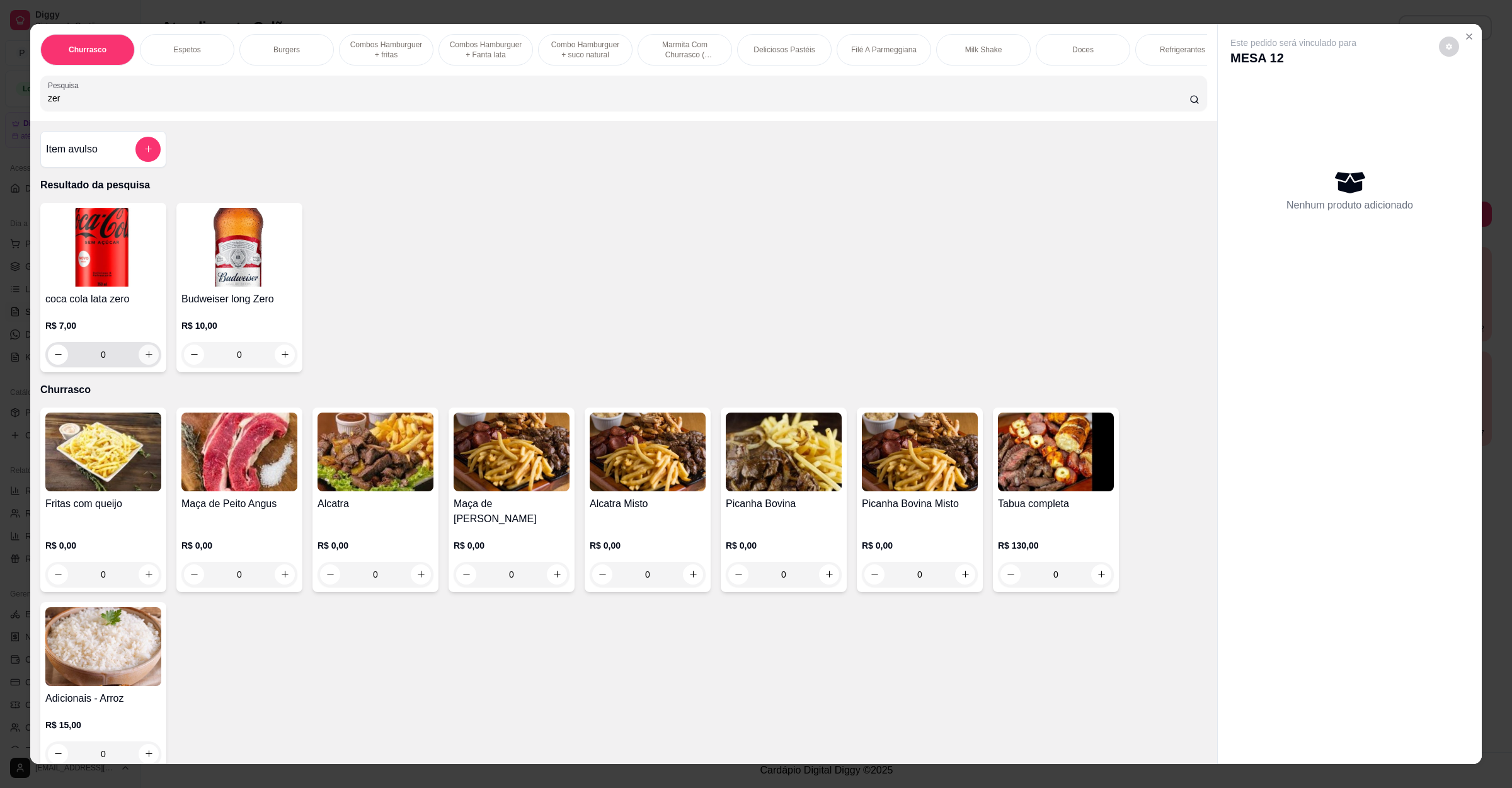
type input "zer"
click at [144, 359] on icon "increase-product-quantity" at bounding box center [149, 354] width 9 height 9
type input "1"
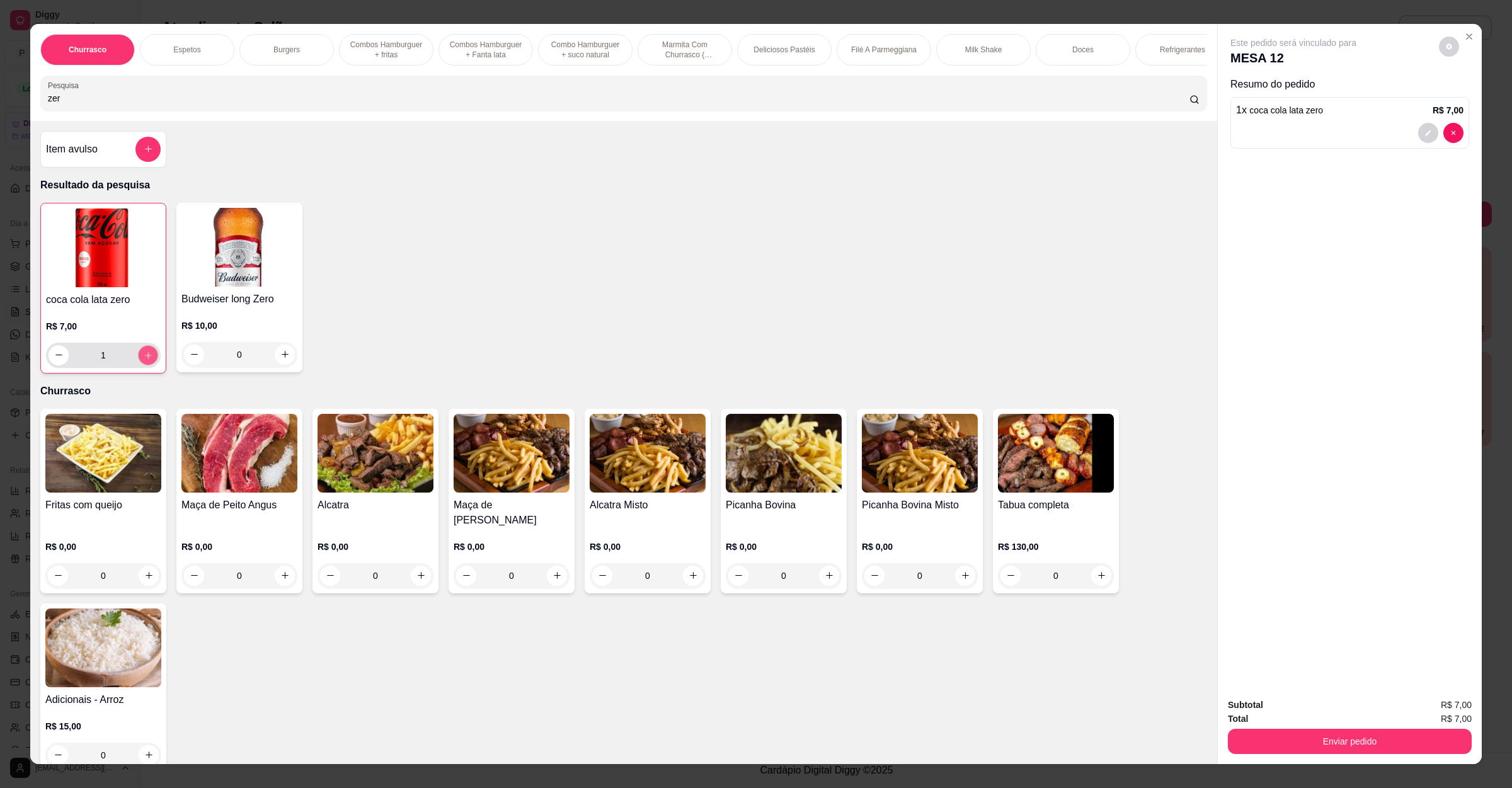
click at [143, 360] on icon "increase-product-quantity" at bounding box center [148, 354] width 9 height 9
type input "2"
click at [1316, 724] on div "Total R$ 14,00" at bounding box center [1350, 718] width 244 height 14
click at [1310, 739] on button "Enviar pedido" at bounding box center [1350, 741] width 244 height 25
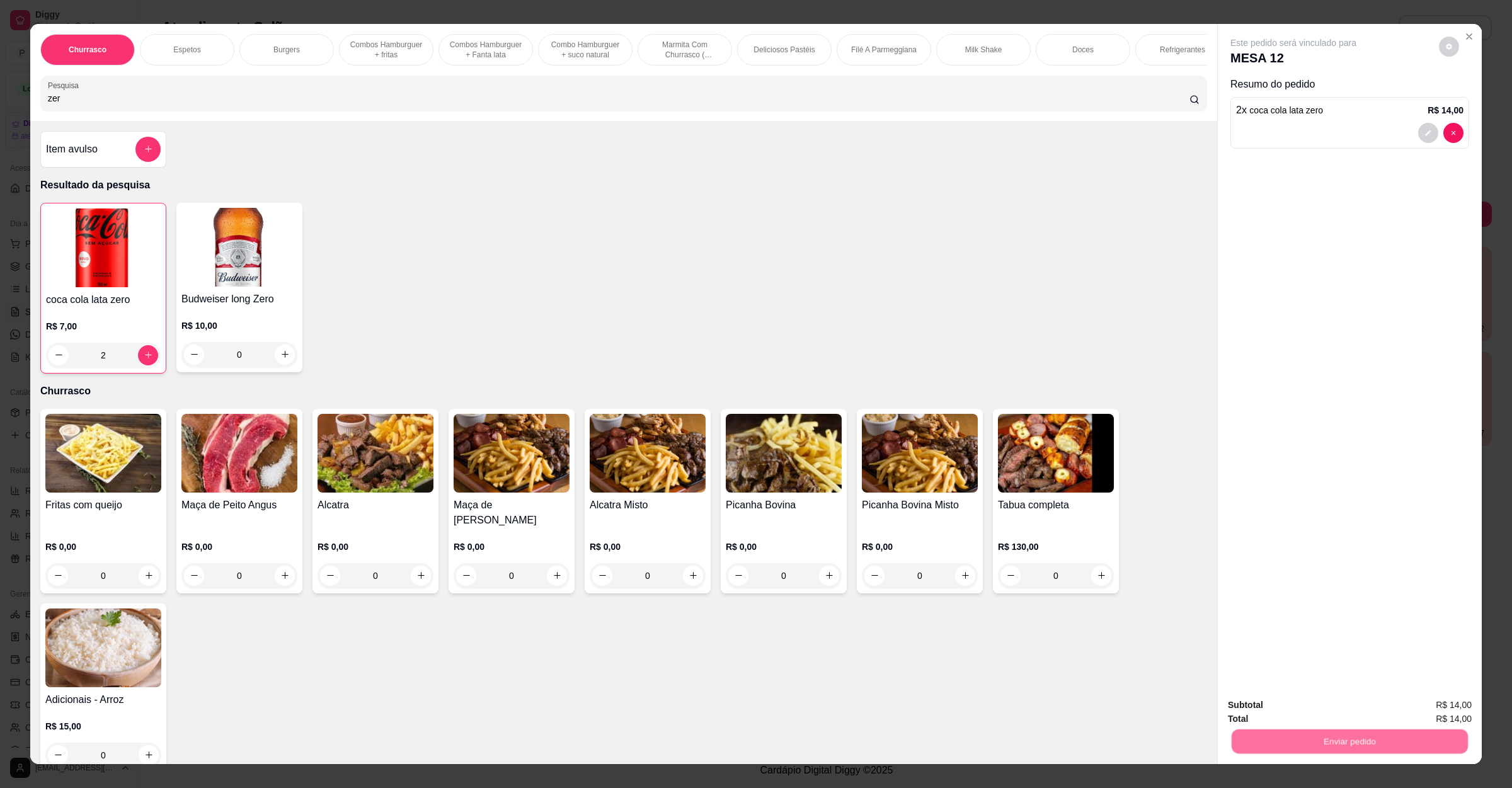
click at [1306, 711] on button "Não registrar e enviar pedido" at bounding box center [1305, 710] width 127 height 23
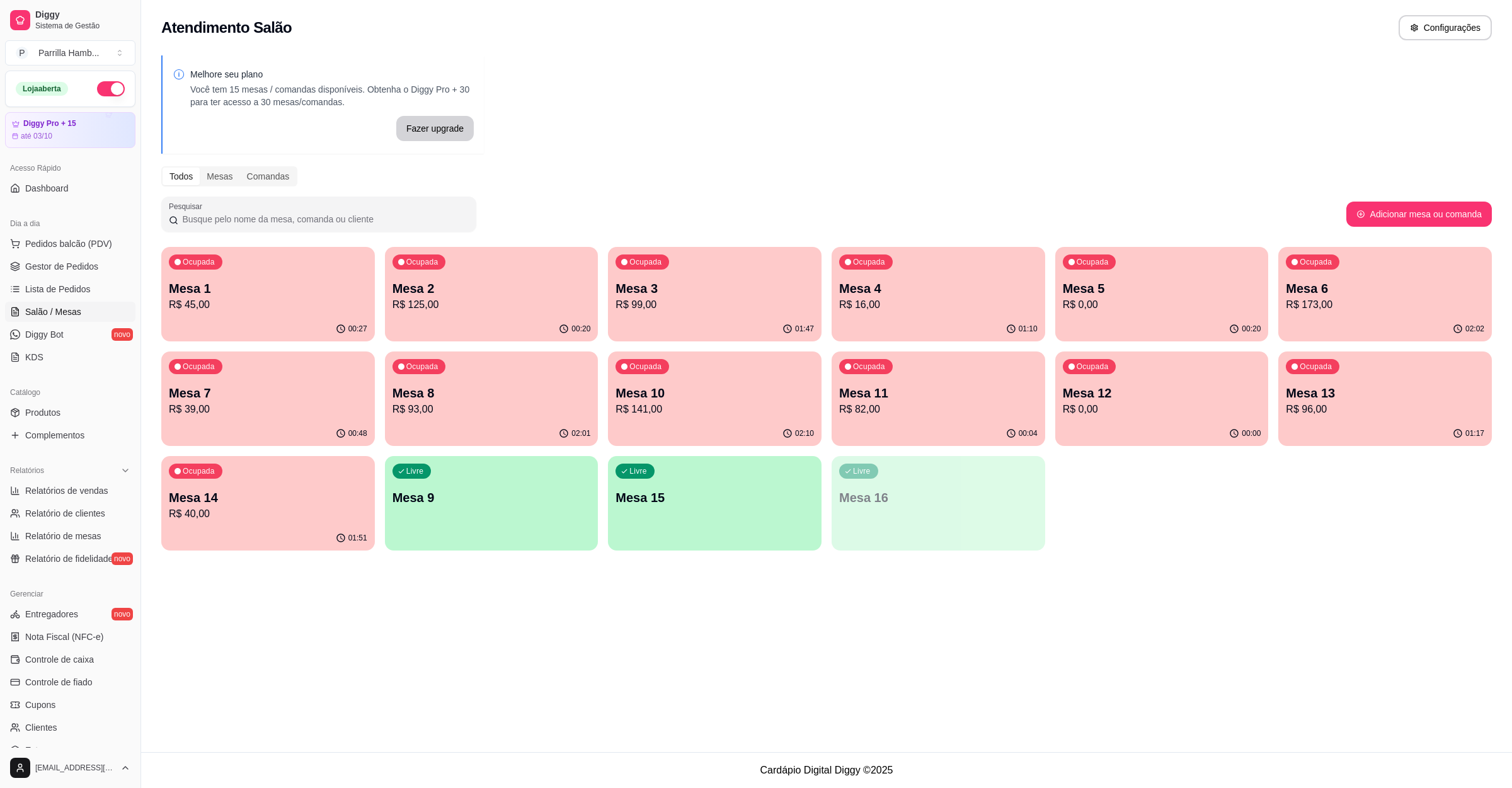
click at [327, 476] on div "Ocupada Mesa 14 R$ 40,00" at bounding box center [268, 490] width 214 height 70
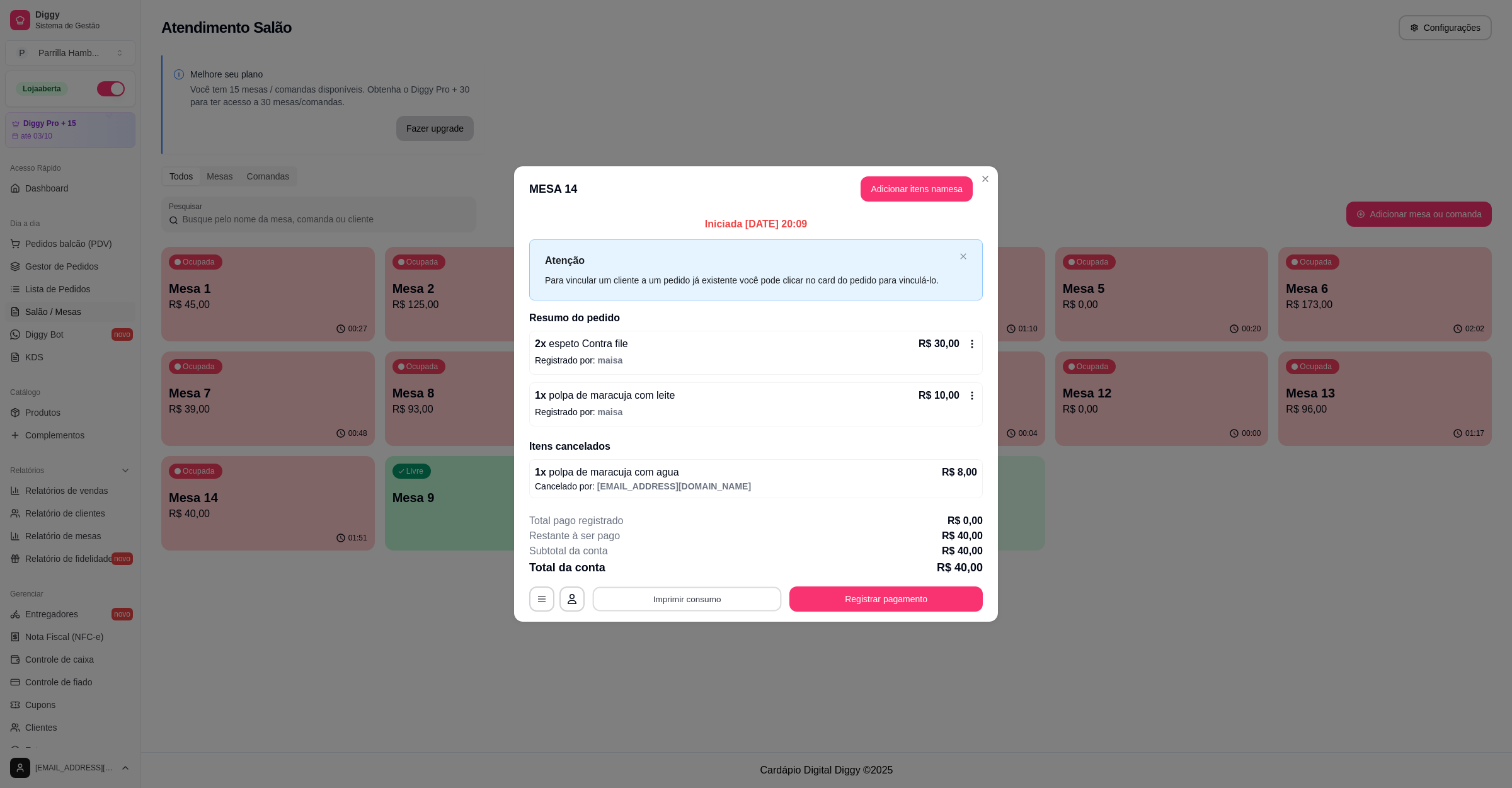
click at [740, 600] on button "Imprimir consumo" at bounding box center [687, 599] width 189 height 24
click at [707, 560] on div "Escolha a impressora IMPRESSORA" at bounding box center [691, 563] width 104 height 43
click at [707, 561] on button "IMPRESSORA" at bounding box center [690, 571] width 91 height 20
click at [807, 597] on button "Registrar pagamento" at bounding box center [887, 599] width 188 height 24
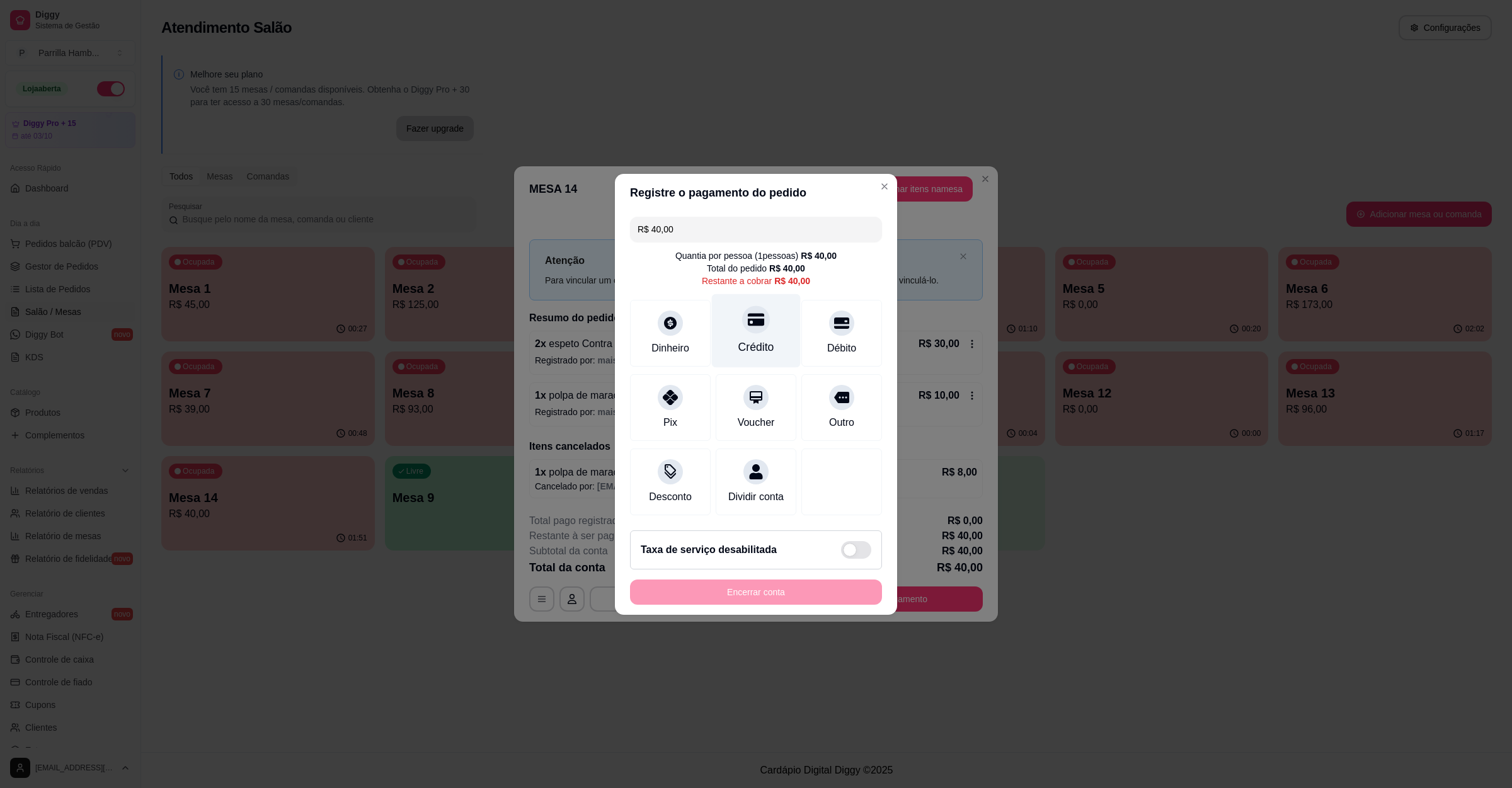
click at [743, 318] on div at bounding box center [756, 319] width 28 height 28
type input "R$ 0,00"
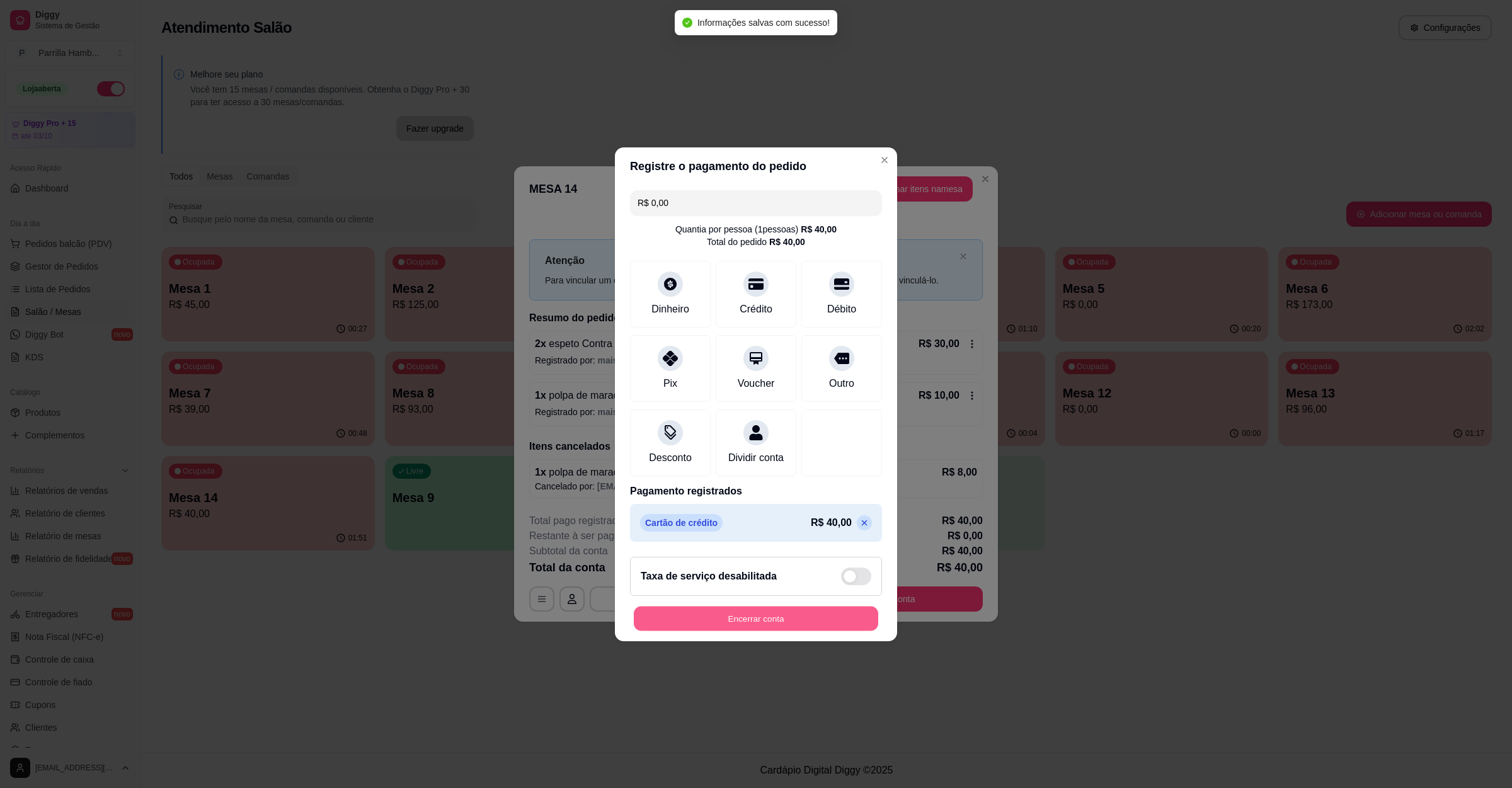
click at [743, 630] on button "Encerrar conta" at bounding box center [756, 618] width 245 height 24
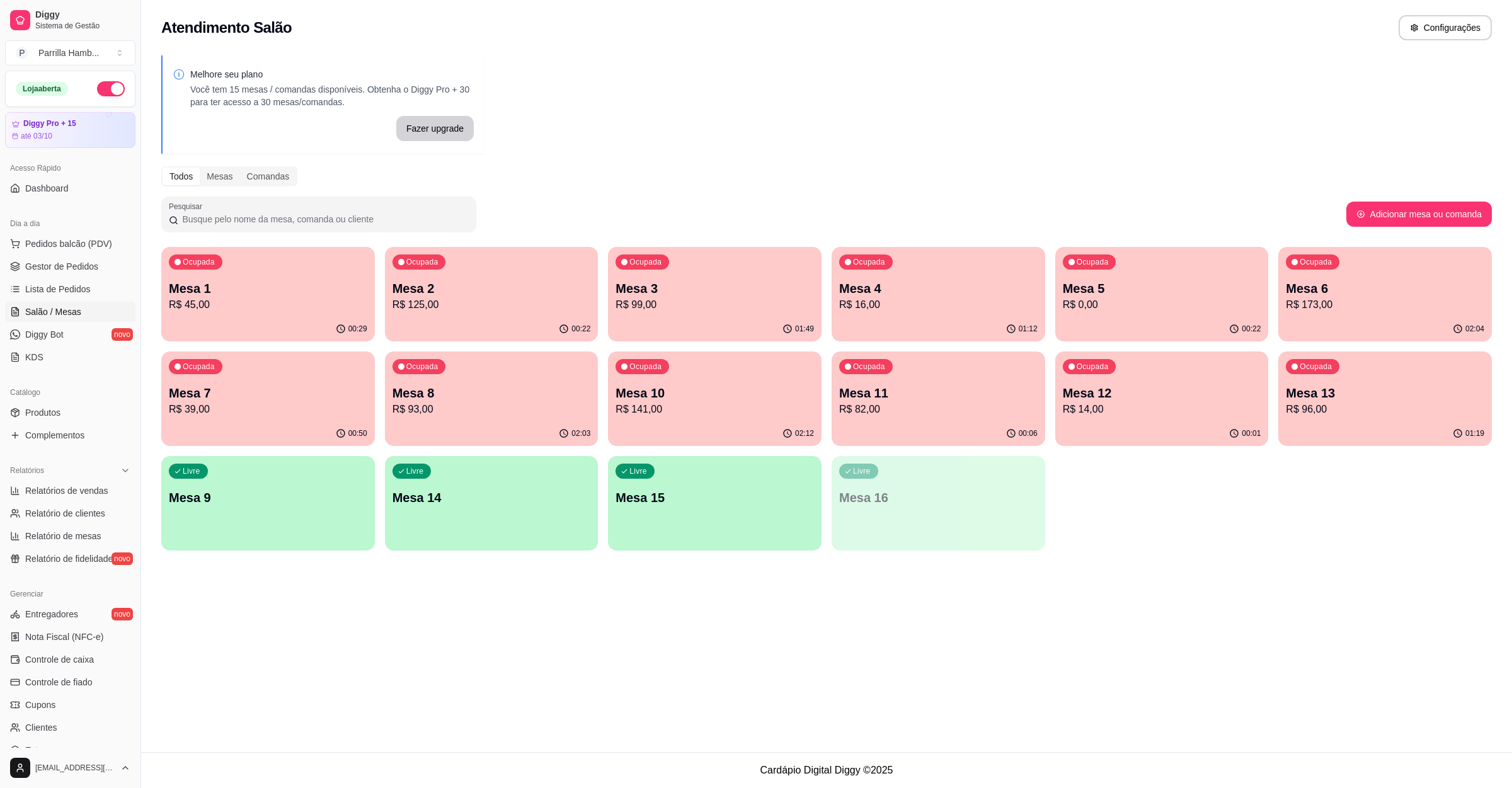
click at [71, 229] on div "Dia a dia" at bounding box center [70, 224] width 130 height 20
click at [71, 239] on span "Pedidos balcão (PDV)" at bounding box center [68, 244] width 87 height 13
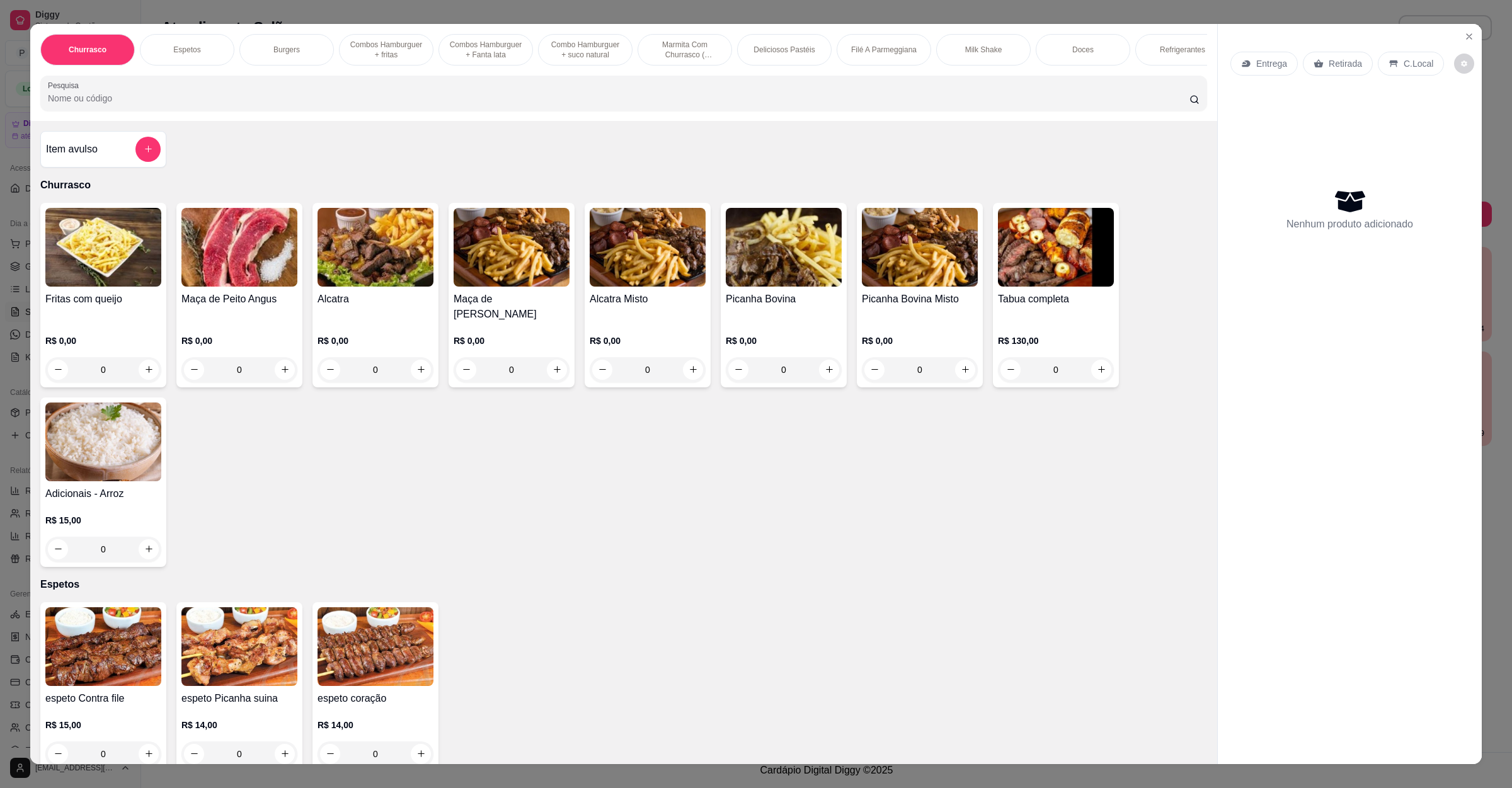
click at [1248, 68] on div "Entrega" at bounding box center [1264, 64] width 67 height 24
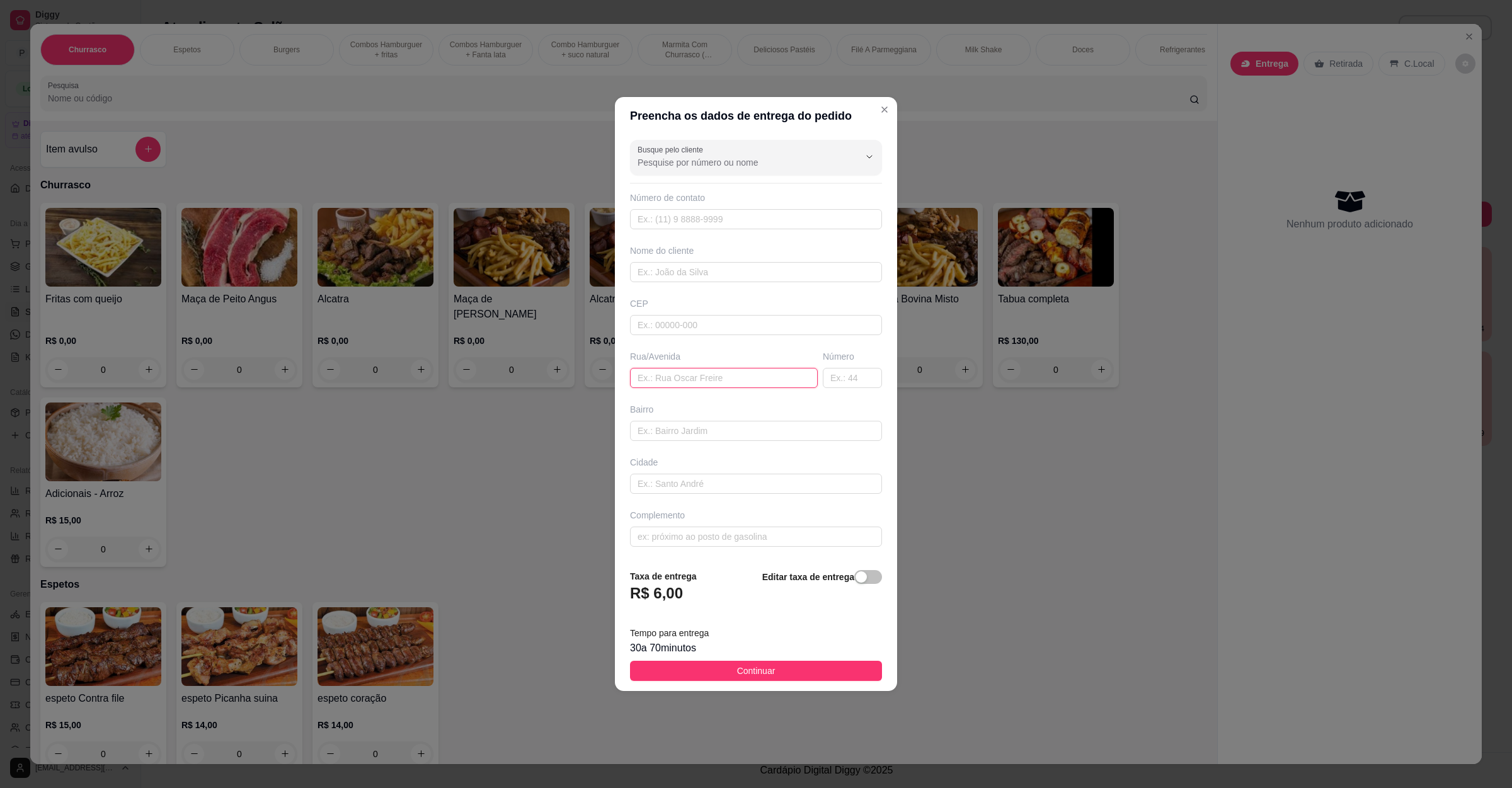
click at [695, 382] on input "text" at bounding box center [724, 378] width 188 height 20
paste input "Travessa São Paulo número 80"
type input "Travessa São Paulo número 80"
click at [711, 674] on button "Continuar" at bounding box center [756, 671] width 252 height 20
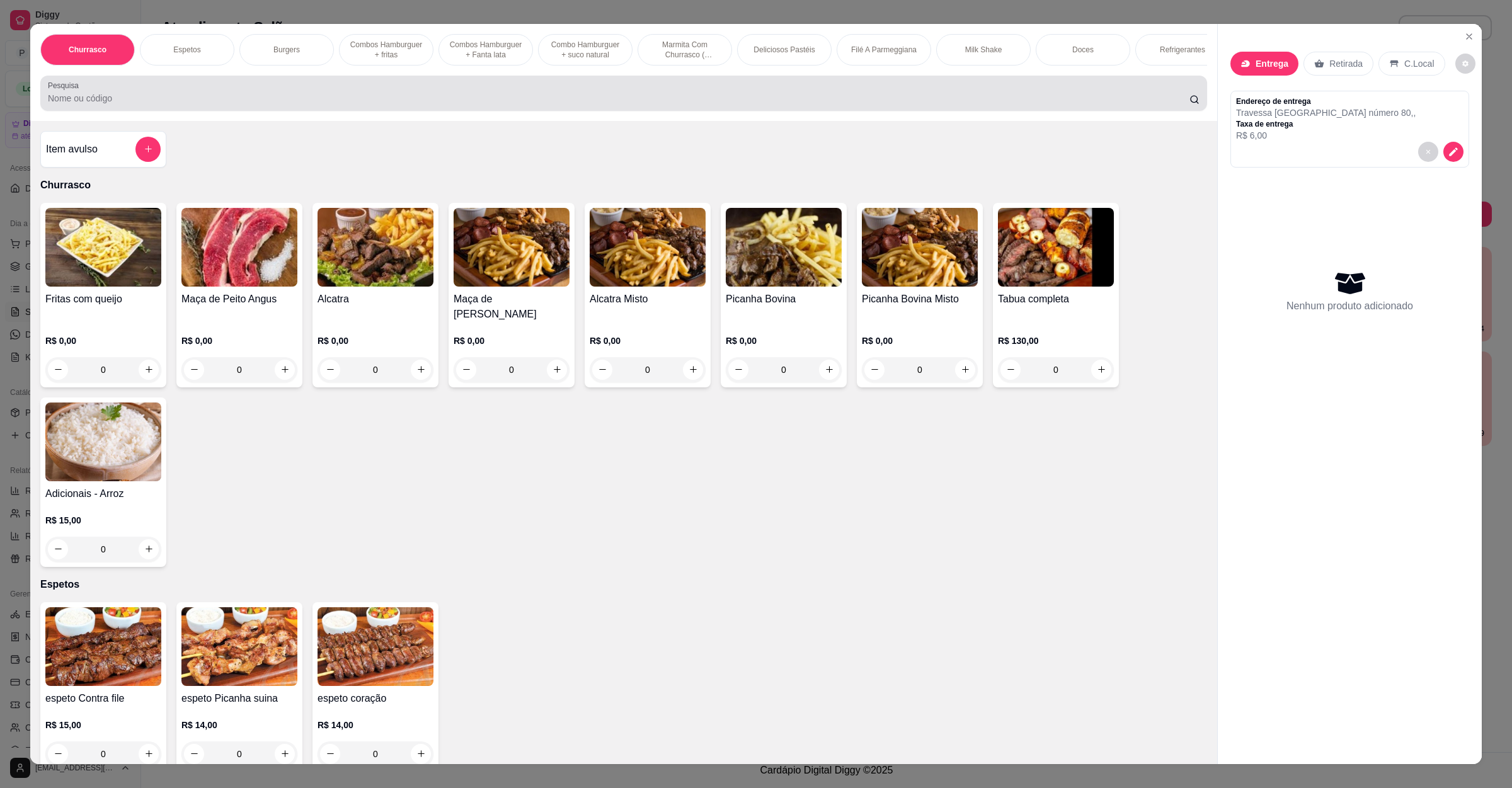
click at [112, 100] on div at bounding box center [623, 93] width 1152 height 25
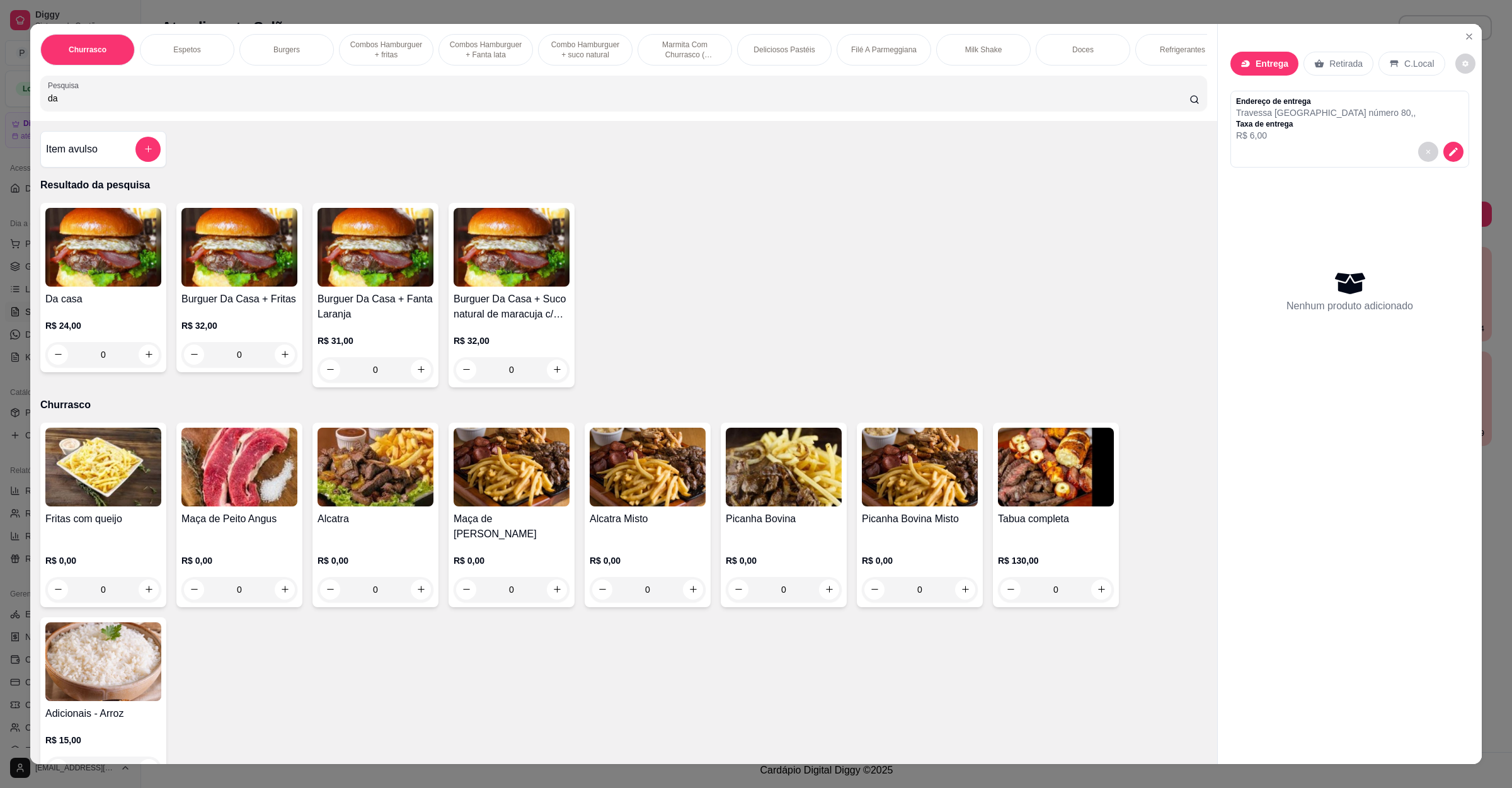
type input "da"
click at [140, 367] on div "0" at bounding box center [103, 354] width 116 height 25
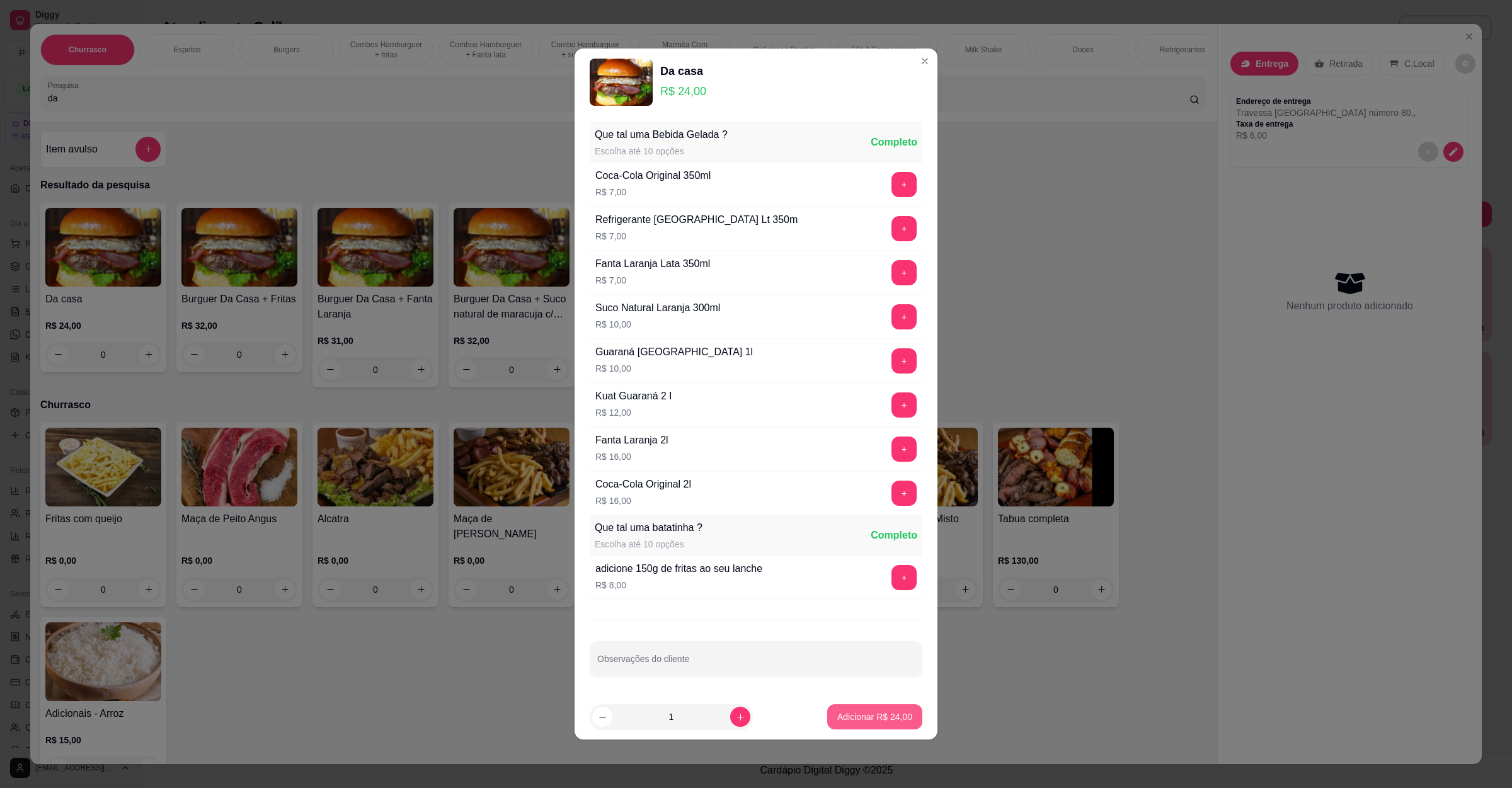
click at [860, 723] on p "Adicionar R$ 24,00" at bounding box center [875, 717] width 75 height 13
type input "1"
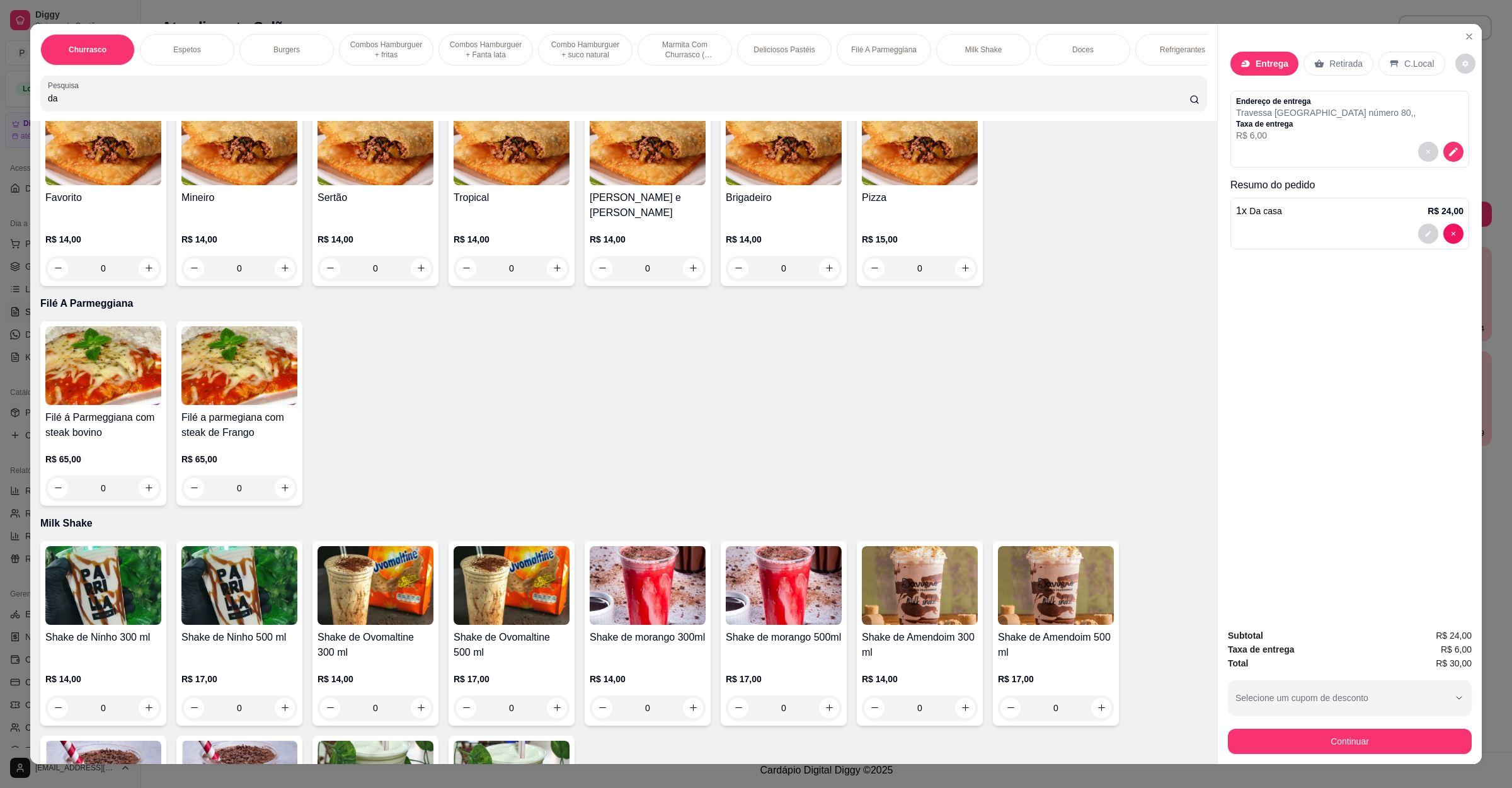
scroll to position [1984, 0]
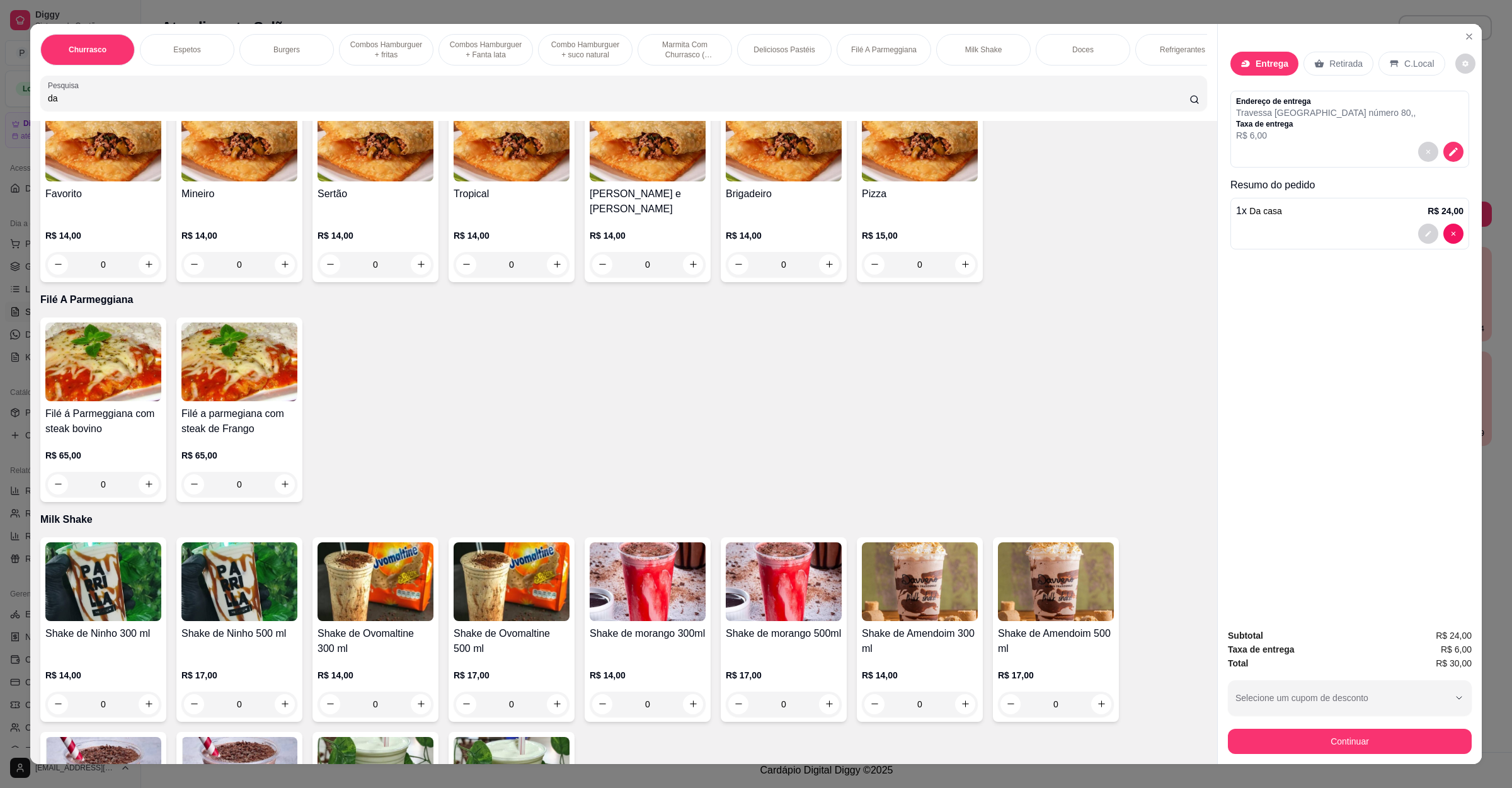
click at [817, 252] on div "0" at bounding box center [783, 264] width 116 height 25
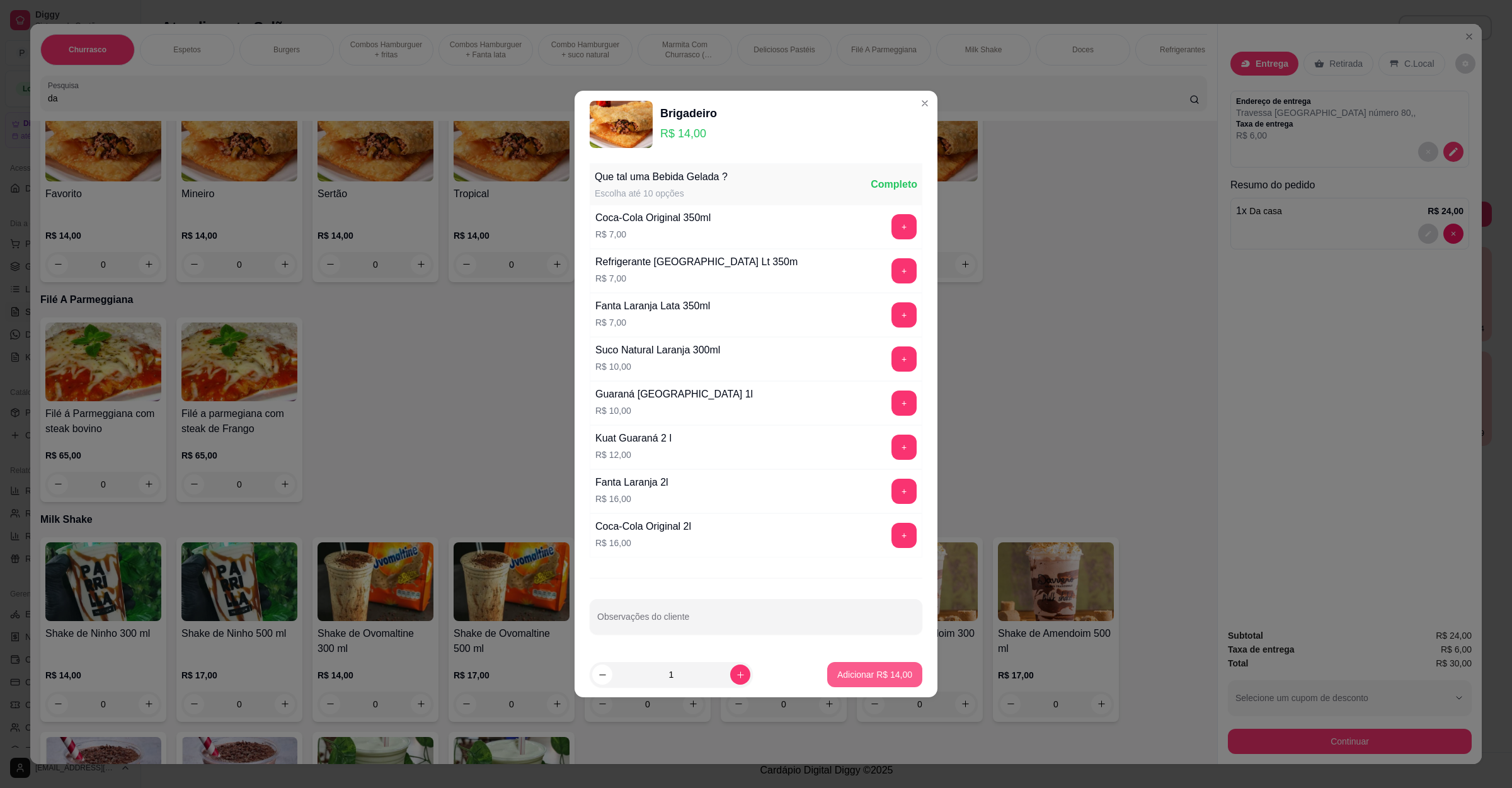
click at [837, 680] on p "Adicionar R$ 14,00" at bounding box center [875, 674] width 75 height 13
type input "1"
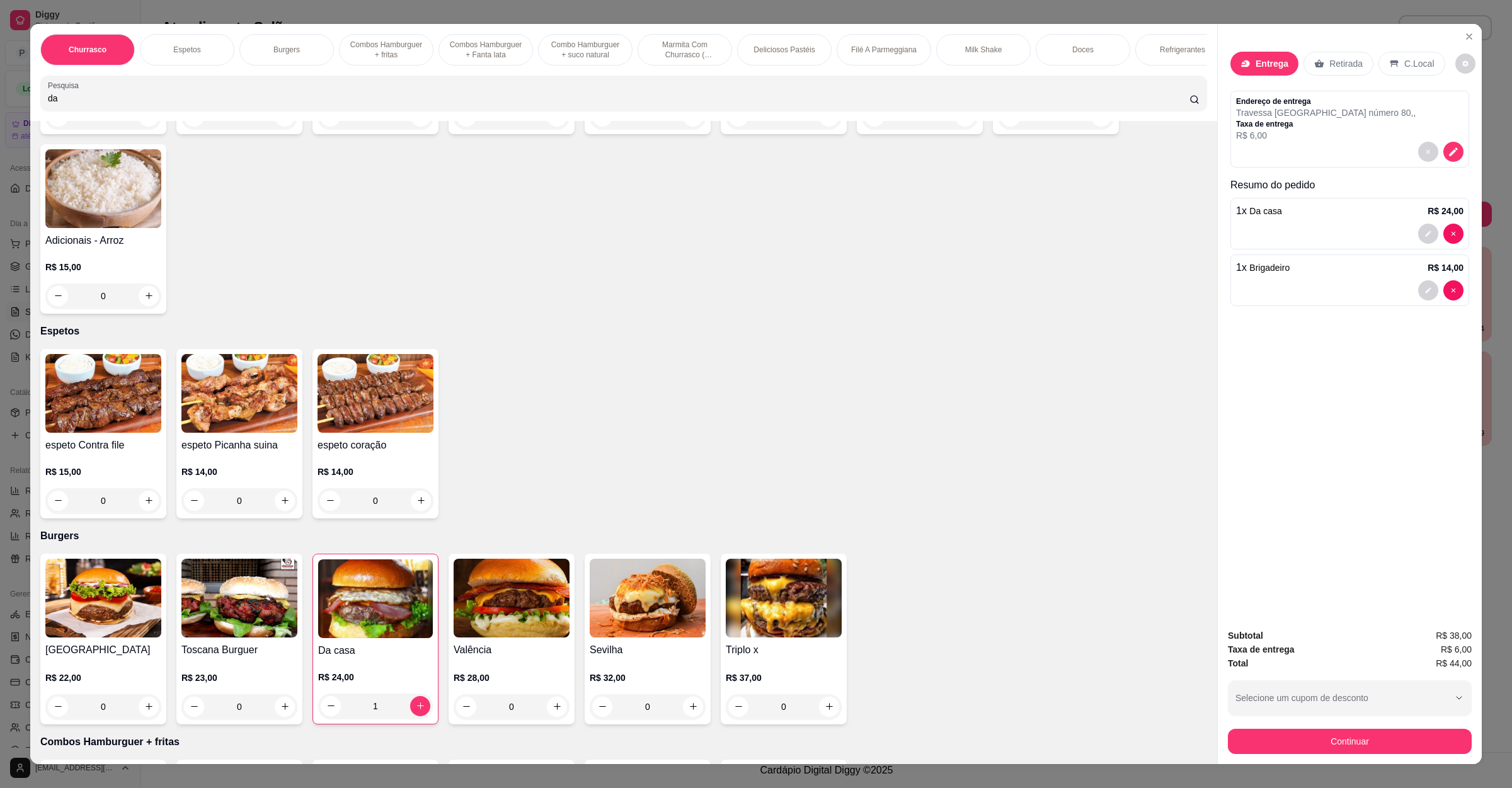
scroll to position [473, 0]
drag, startPoint x: 196, startPoint y: 114, endPoint x: 0, endPoint y: 117, distance: 196.0
click at [0, 117] on div "Churrasco Espetos Burgers Combos Hamburguer + fritas Combos Hamburguer + Fanta …" at bounding box center [756, 394] width 1512 height 788
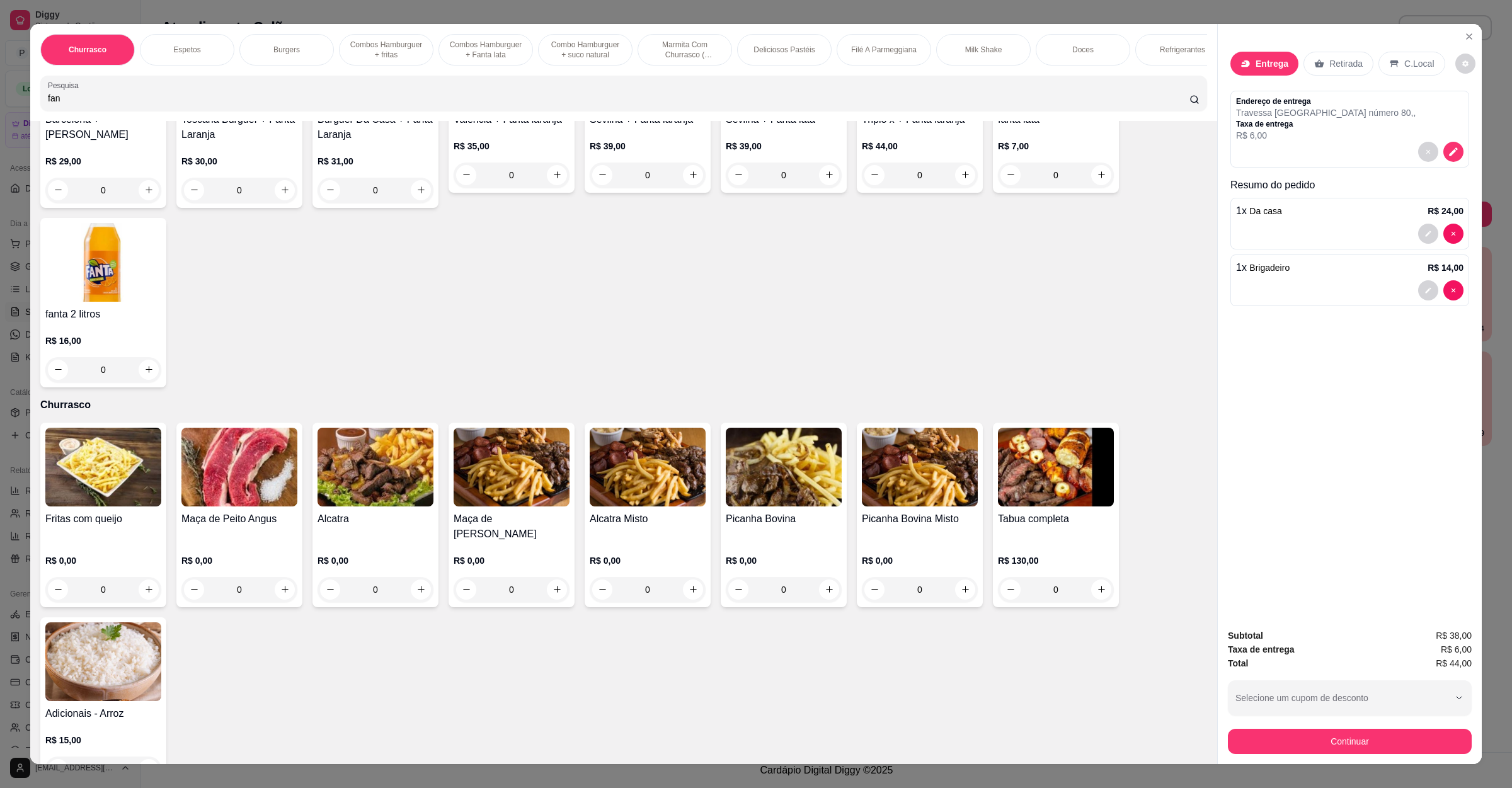
scroll to position [0, 0]
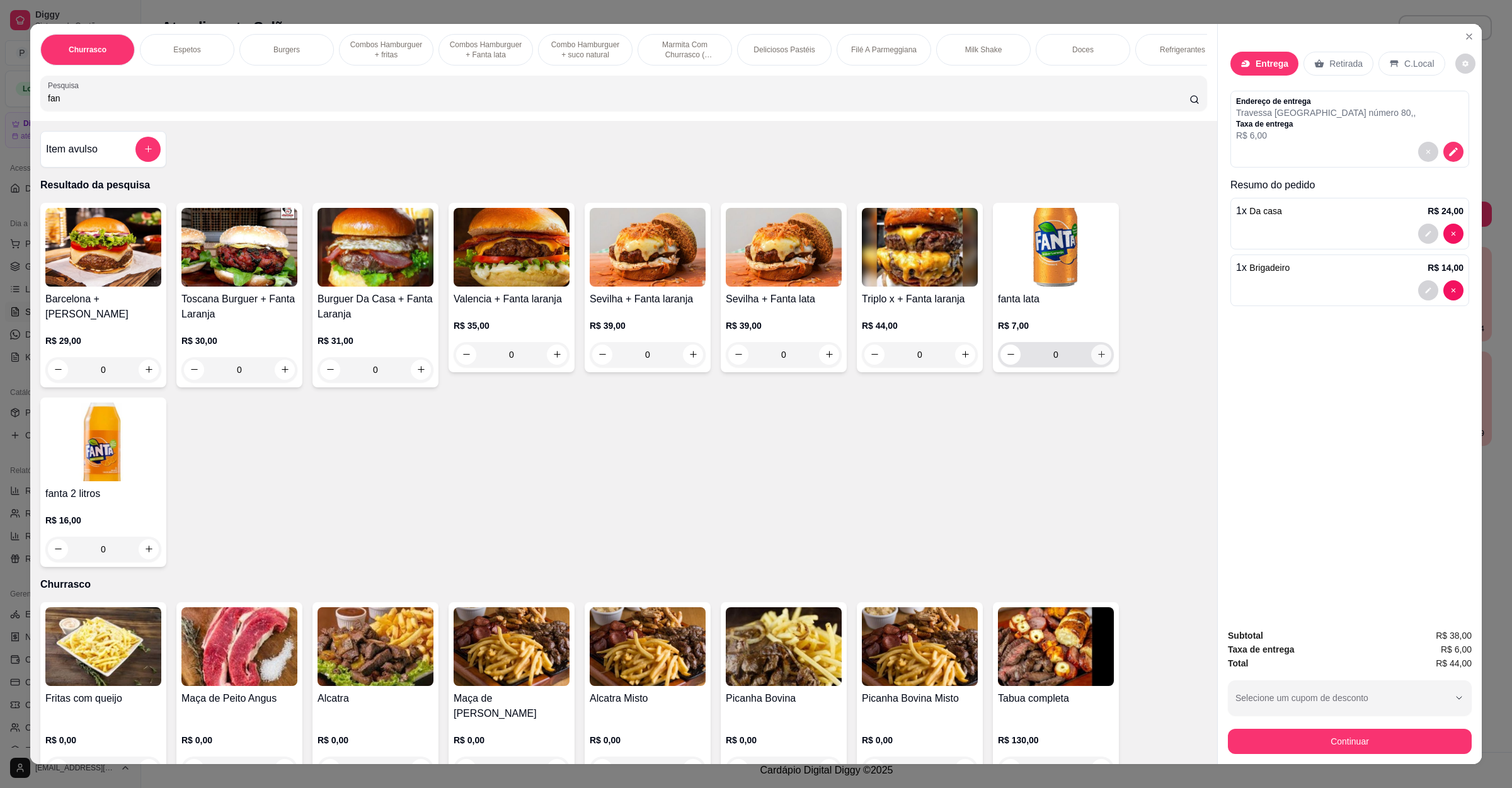
type input "fan"
click at [1100, 365] on button "increase-product-quantity" at bounding box center [1102, 354] width 20 height 20
type input "1"
click at [1275, 731] on button "Continuar" at bounding box center [1350, 741] width 236 height 24
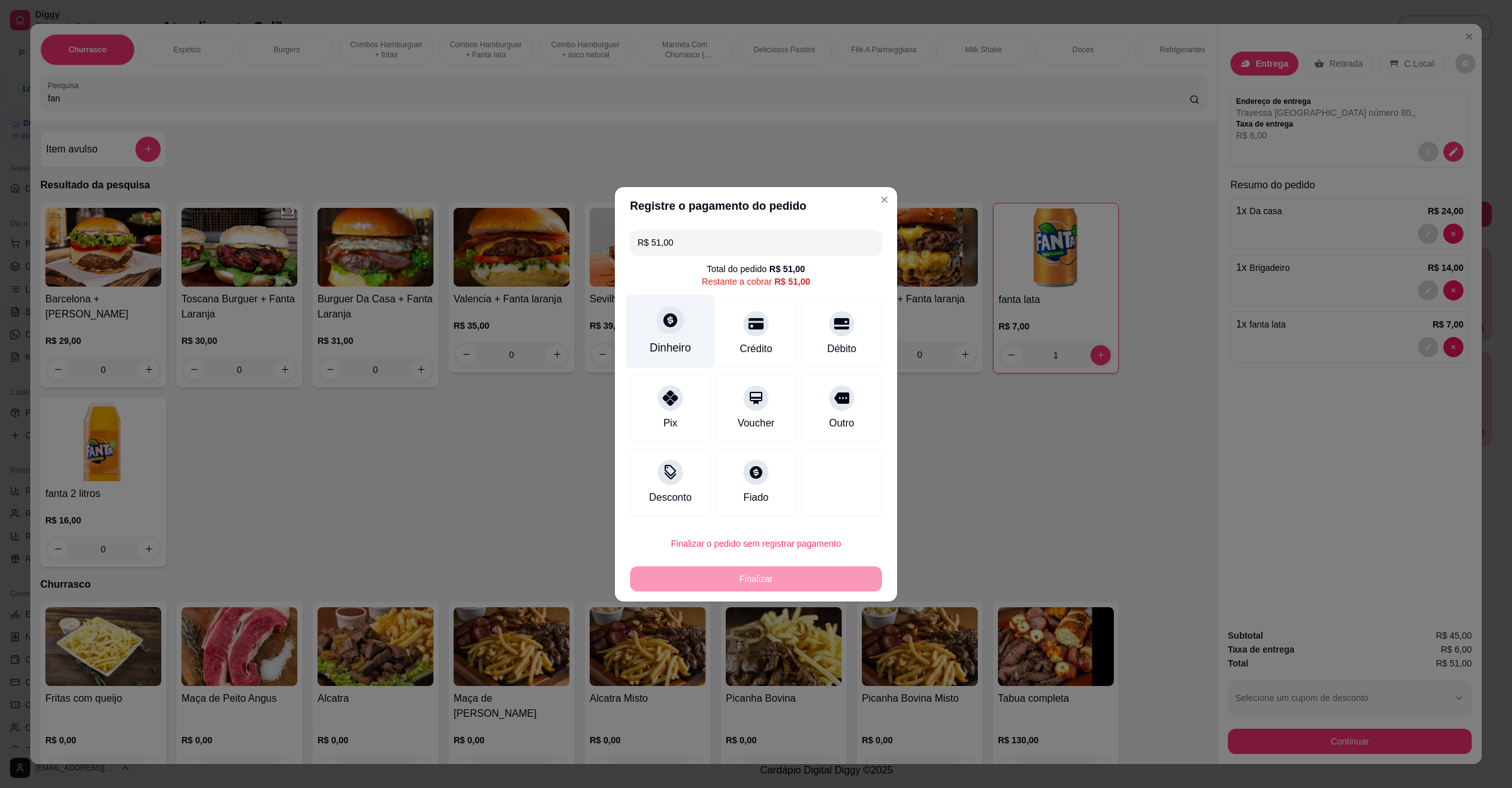
click at [658, 321] on div at bounding box center [670, 320] width 28 height 28
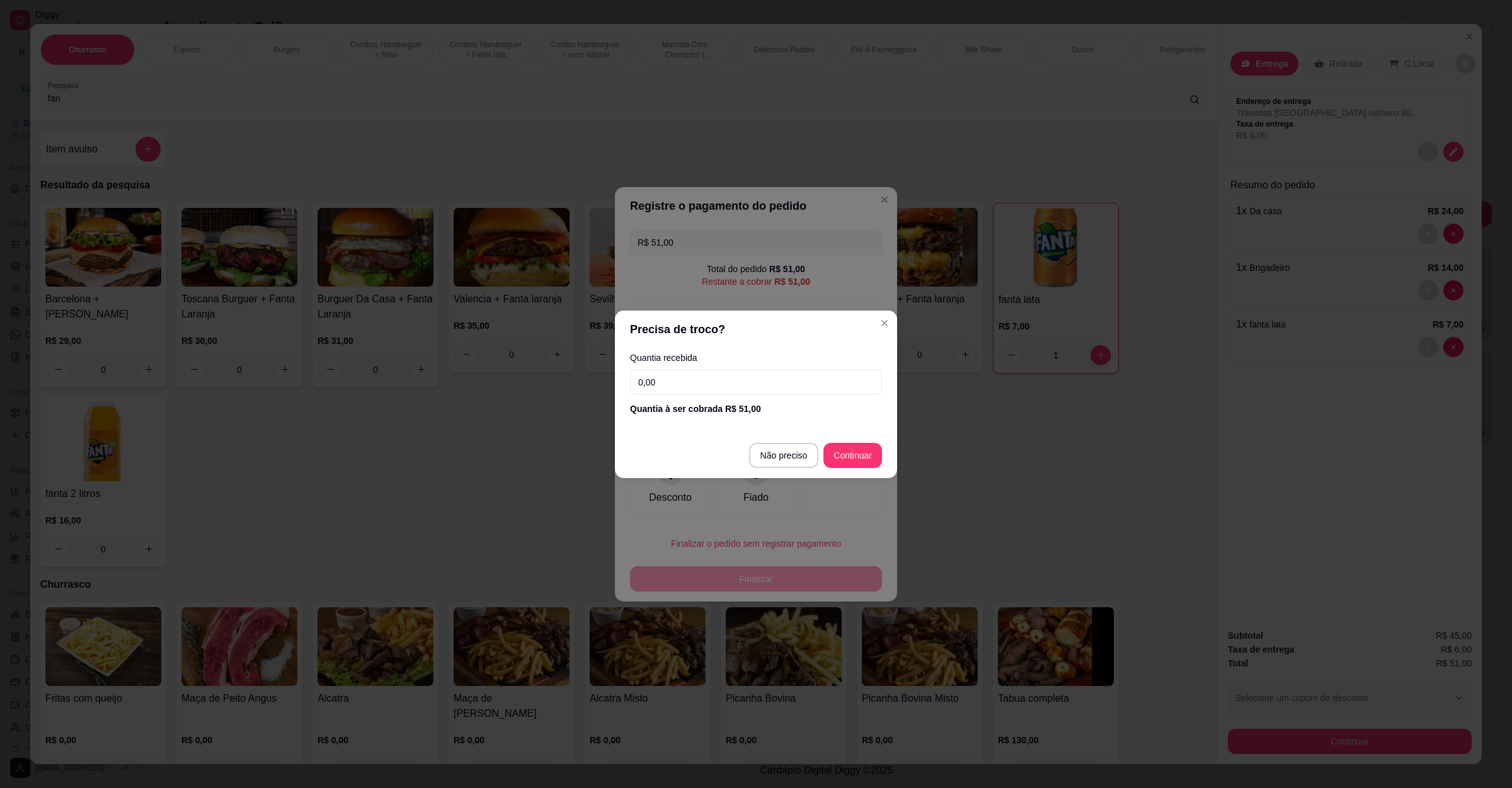
click at [703, 395] on div "Quantia recebida 0,00 Quantia à ser cobrada R$ 51,00" at bounding box center [756, 383] width 282 height 72
click at [698, 381] on input "0,00" at bounding box center [756, 381] width 252 height 25
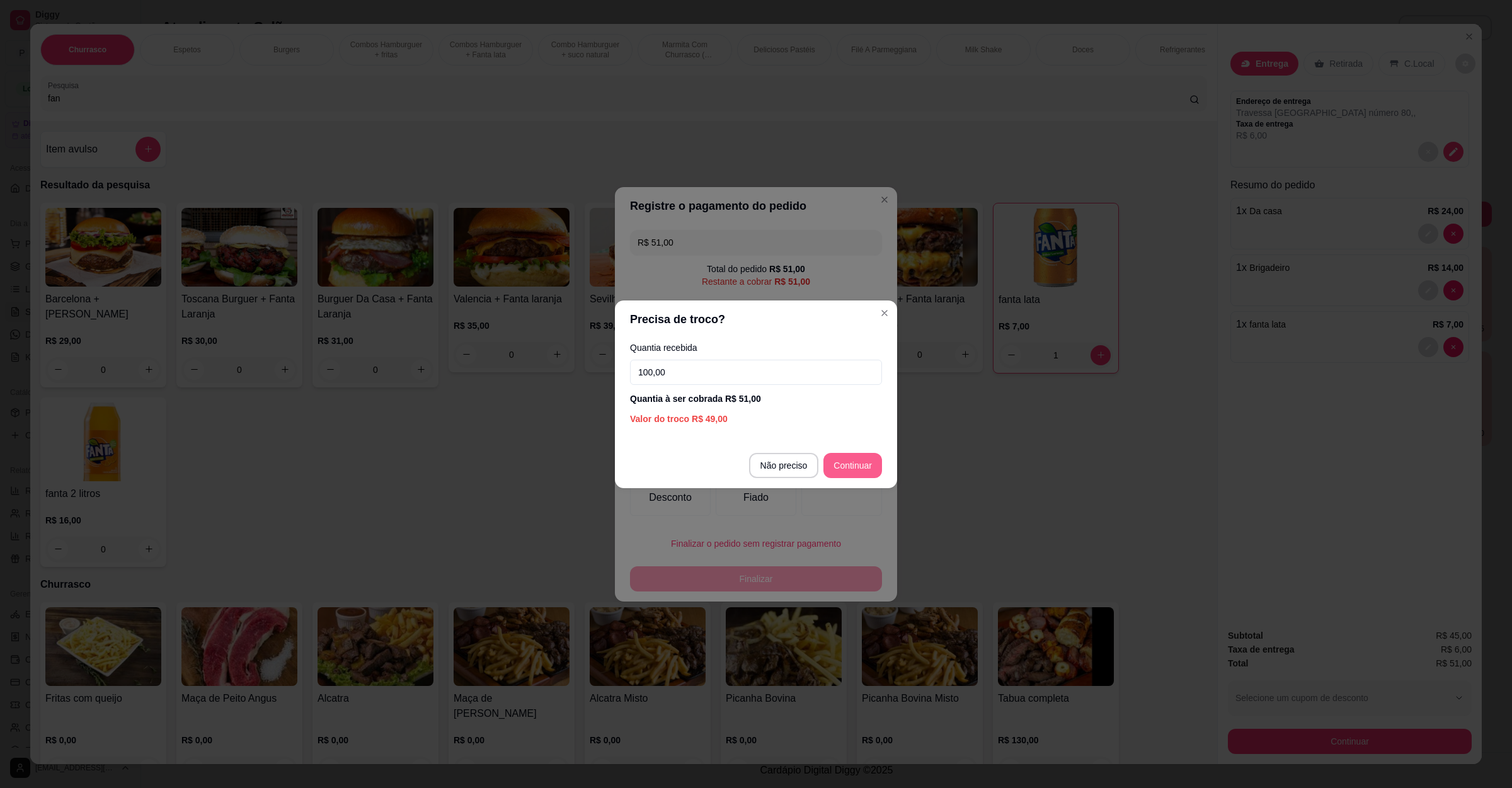
type input "100,00"
type input "R$ 0,00"
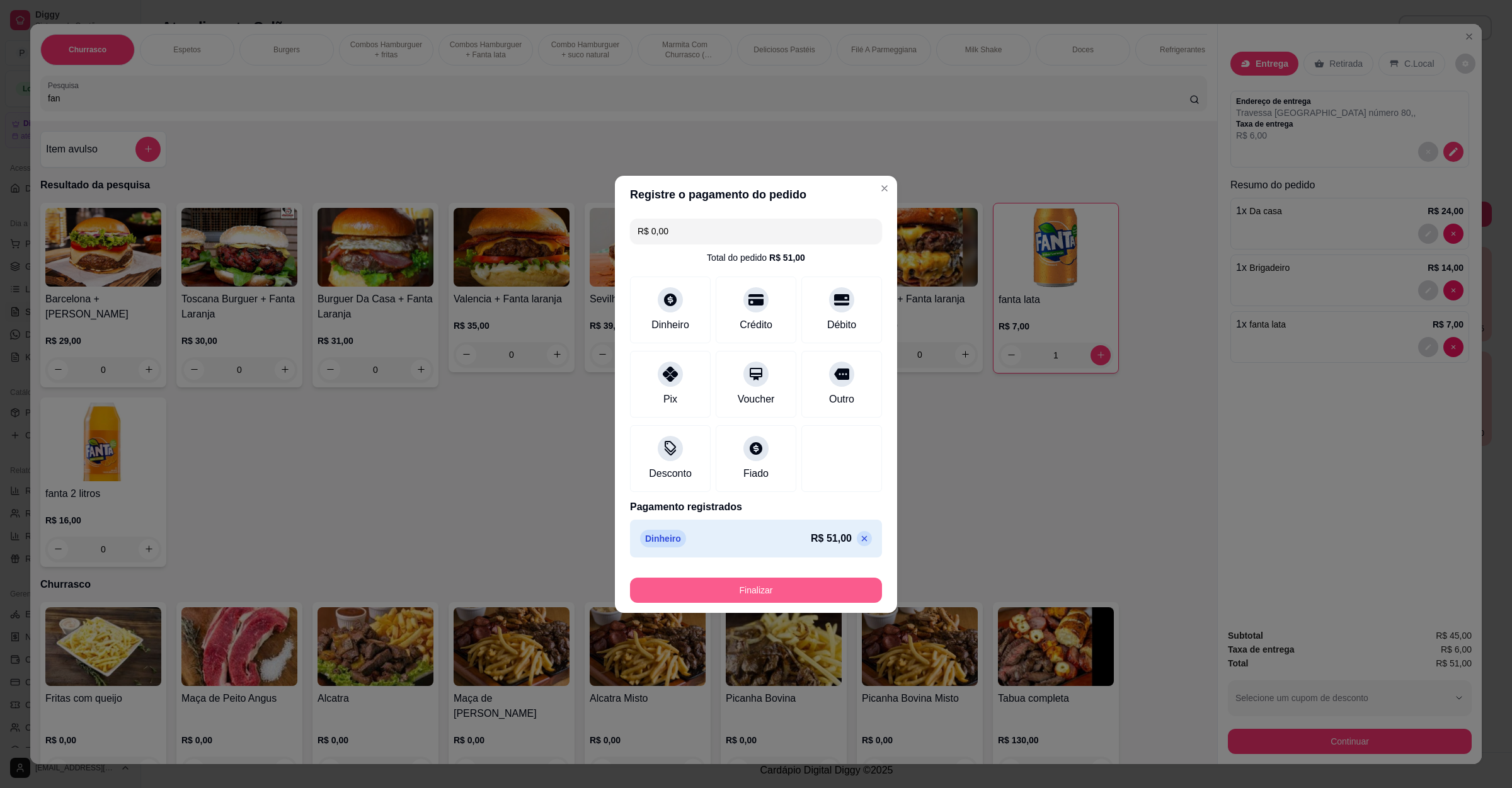
click at [747, 588] on button "Finalizar" at bounding box center [756, 590] width 252 height 25
type input "0"
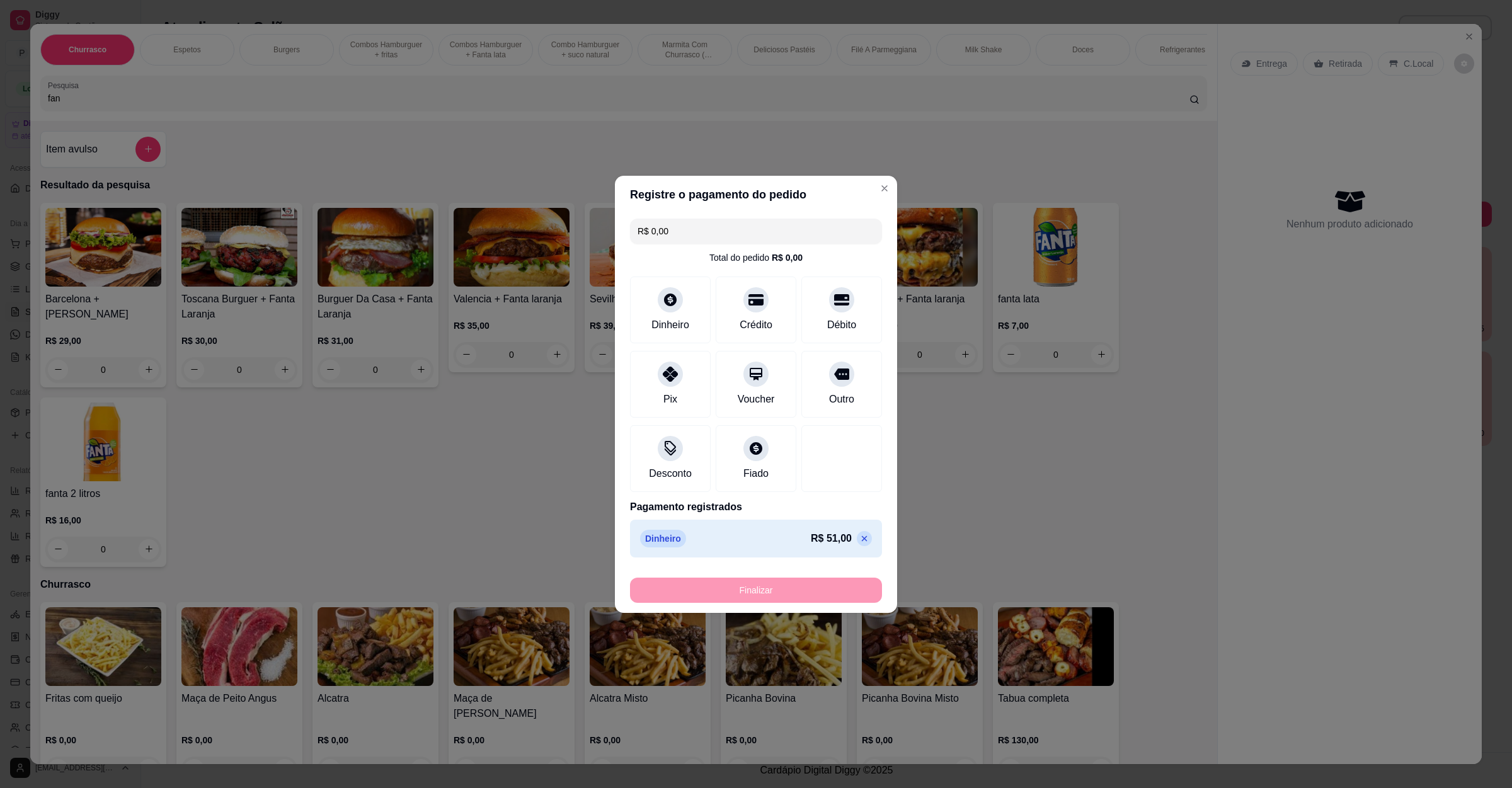
type input "-R$ 51,00"
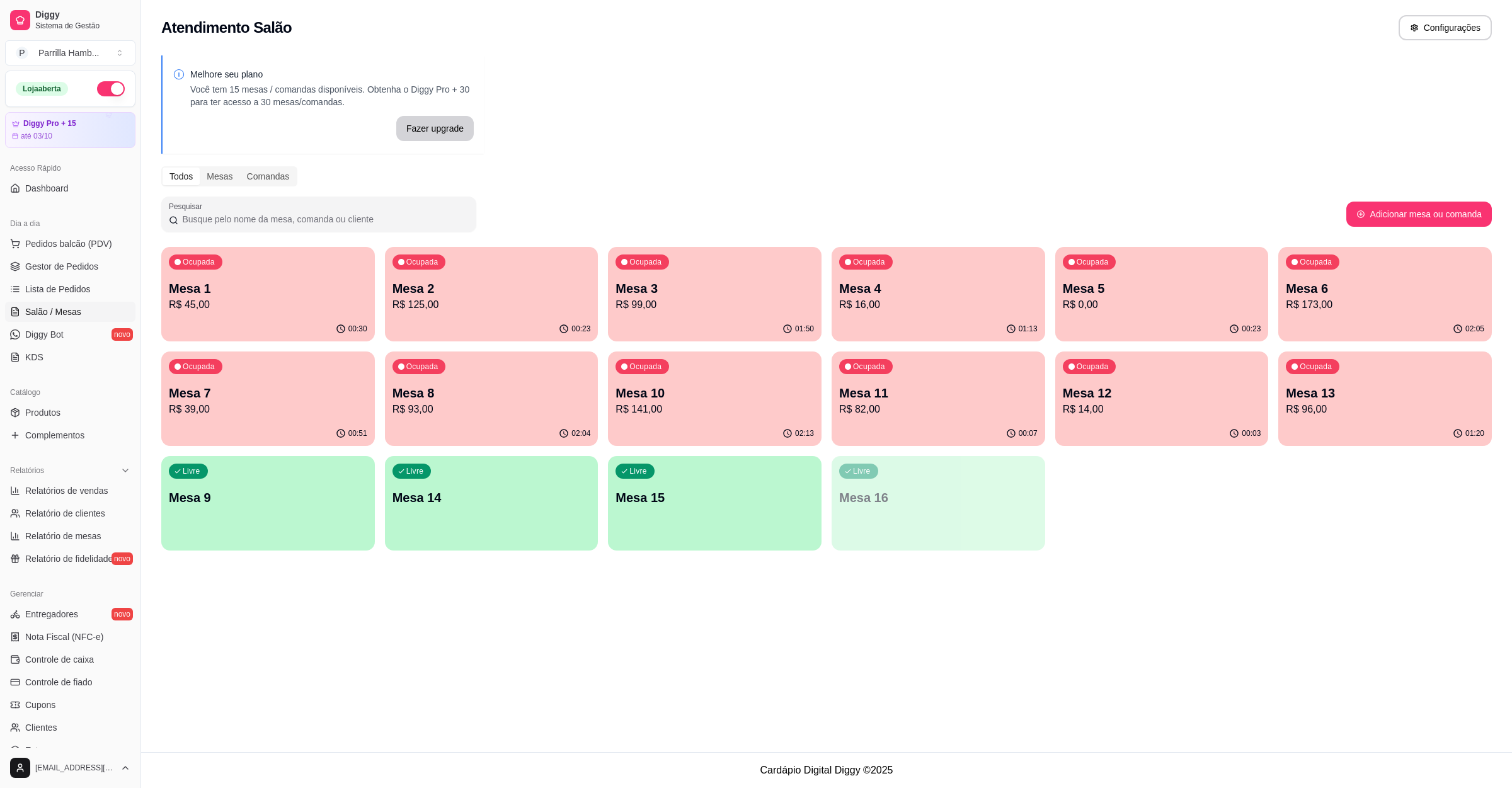
click at [879, 633] on div "Atendimento Salão Configurações Melhore seu plano Você tem 15 mesas / comandas …" at bounding box center [826, 376] width 1371 height 752
click at [250, 393] on p "Mesa 7" at bounding box center [268, 394] width 193 height 17
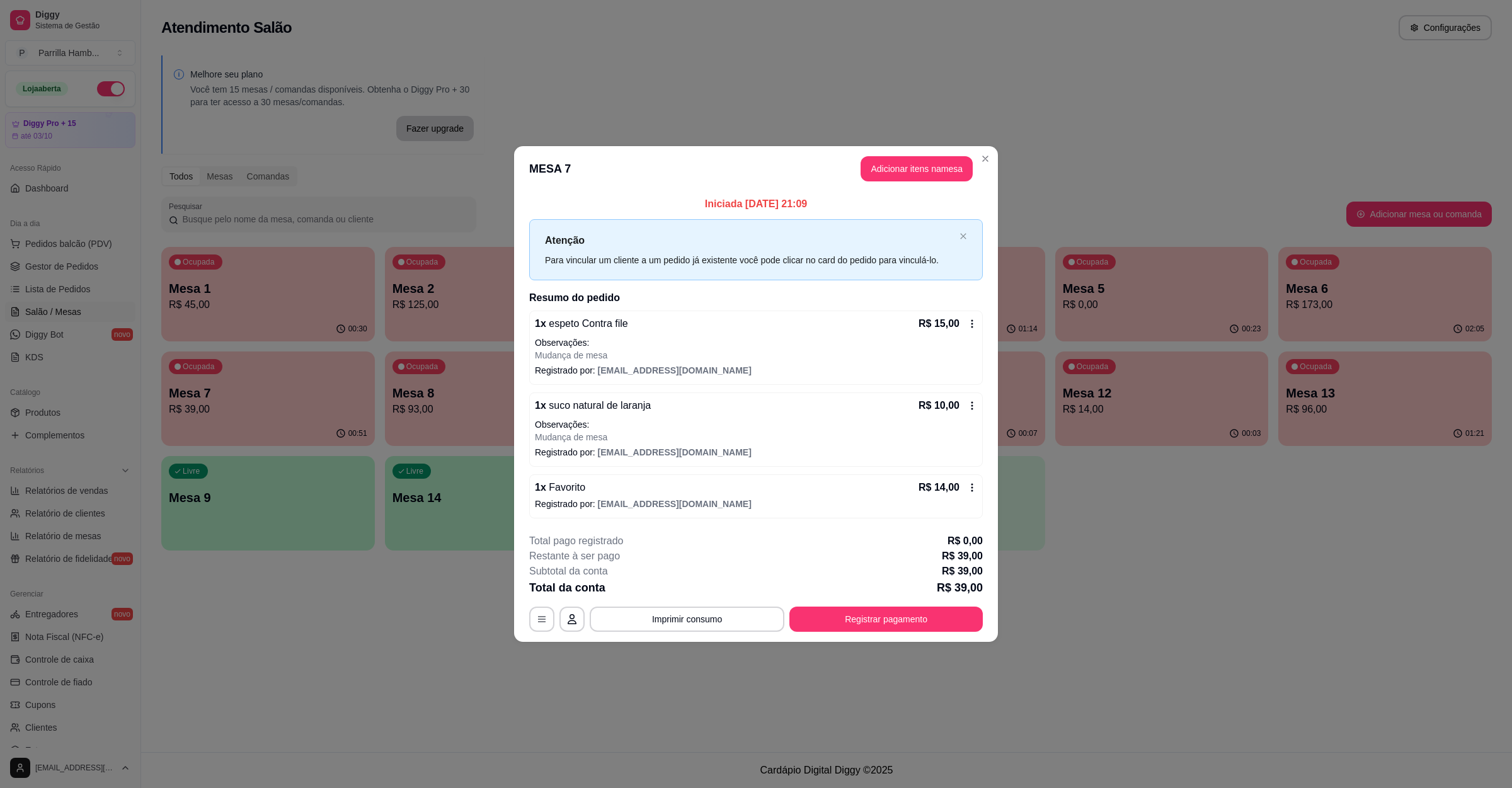
click at [929, 185] on header "MESA 7 Adicionar itens na mesa" at bounding box center [756, 168] width 484 height 46
click at [935, 167] on button "Adicionar itens na mesa" at bounding box center [917, 169] width 108 height 24
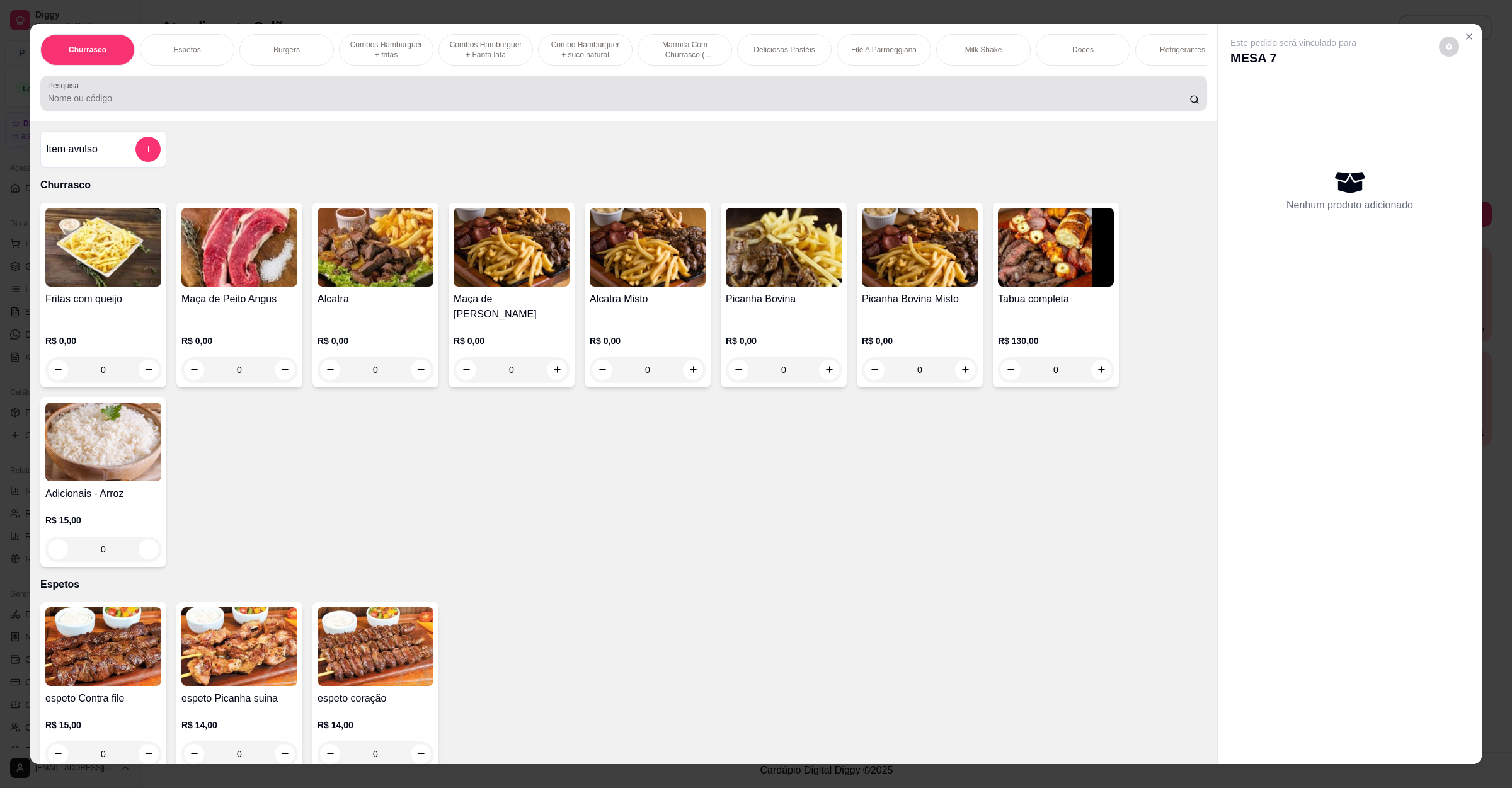
click at [370, 102] on div at bounding box center [623, 93] width 1152 height 25
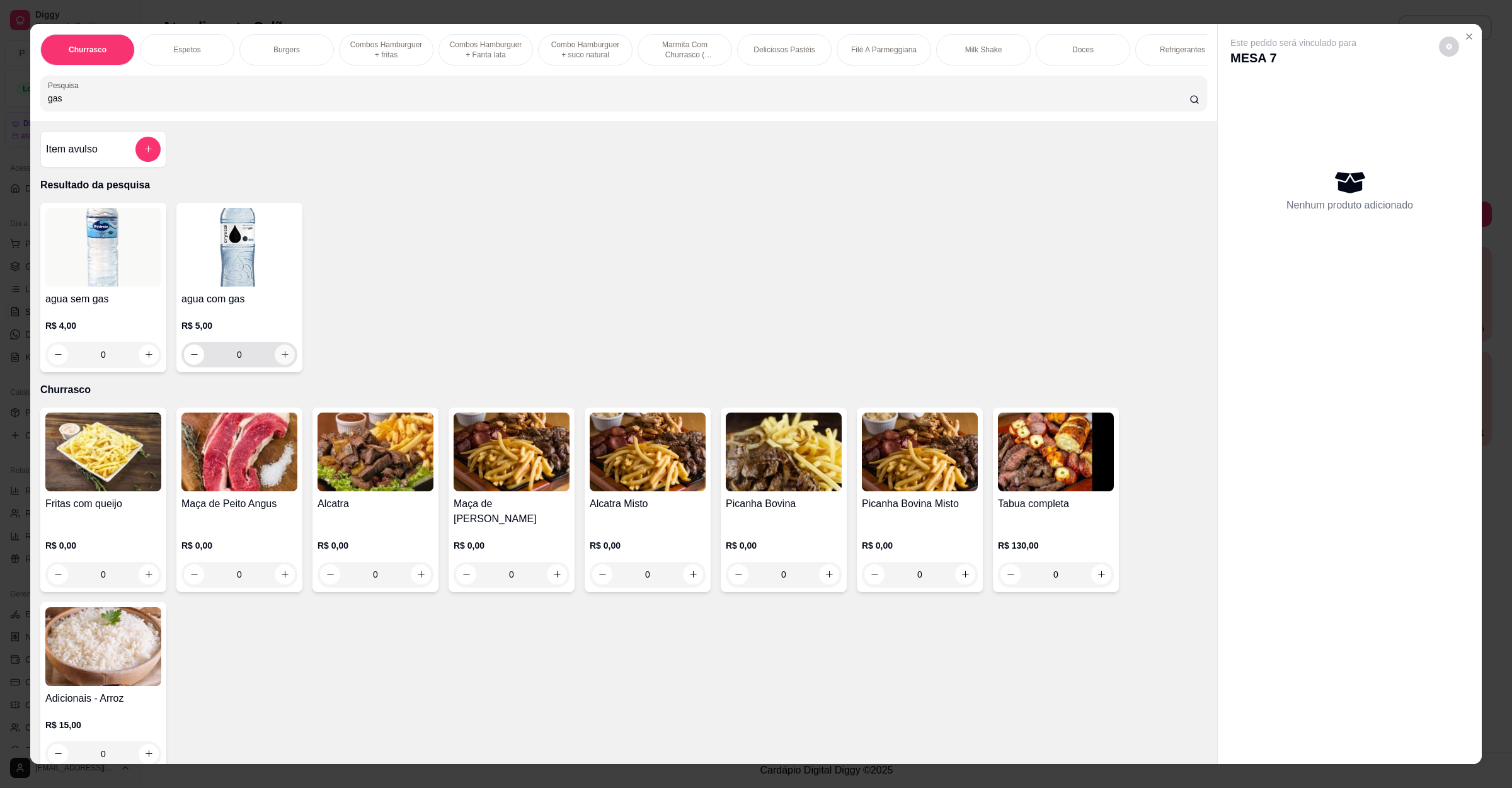
type input "gas"
click at [280, 359] on icon "increase-product-quantity" at bounding box center [285, 354] width 9 height 9
type input "1"
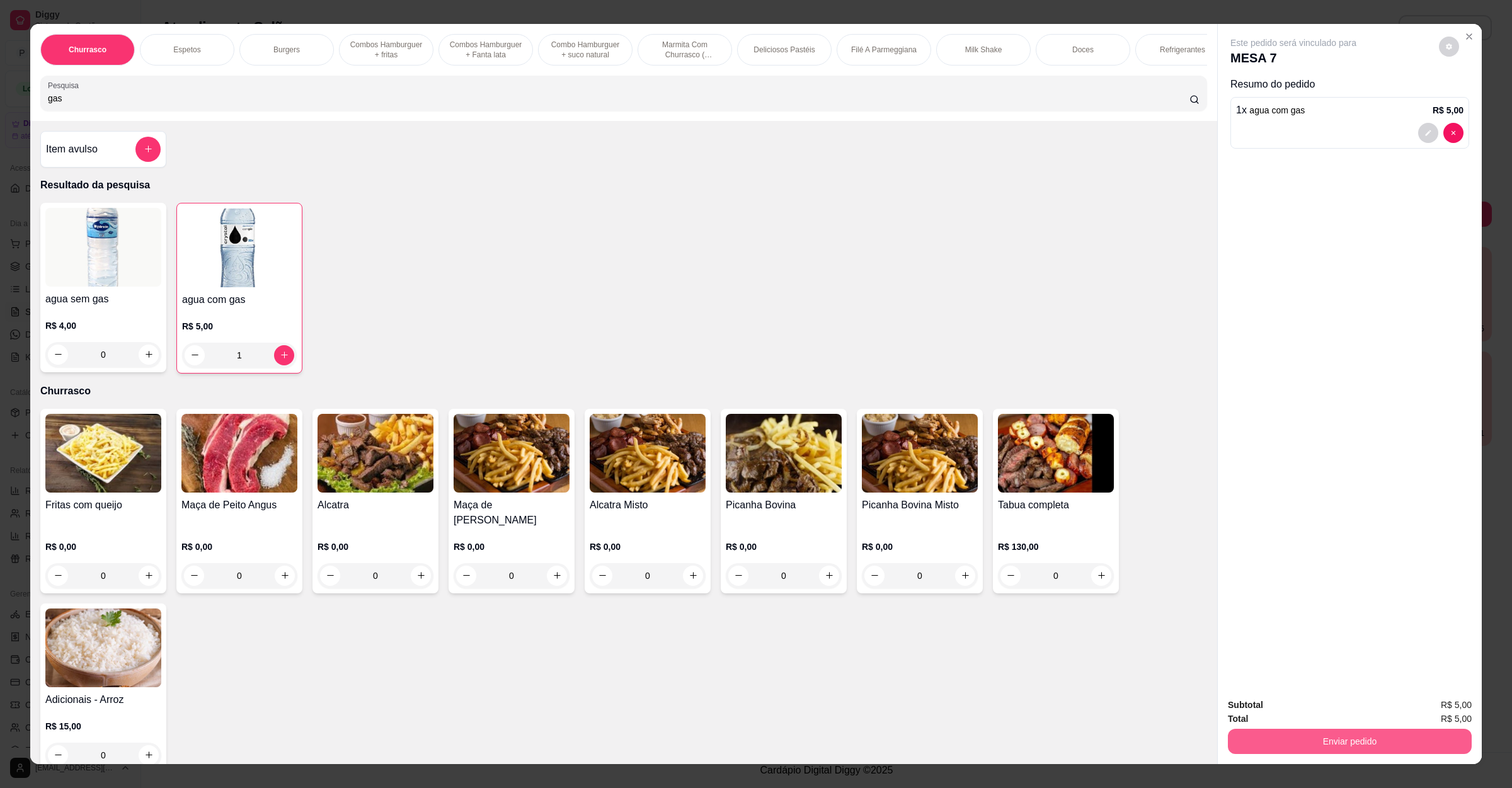
click at [1265, 732] on button "Enviar pedido" at bounding box center [1350, 741] width 244 height 25
click at [1271, 709] on button "Não registrar e enviar pedido" at bounding box center [1305, 711] width 131 height 24
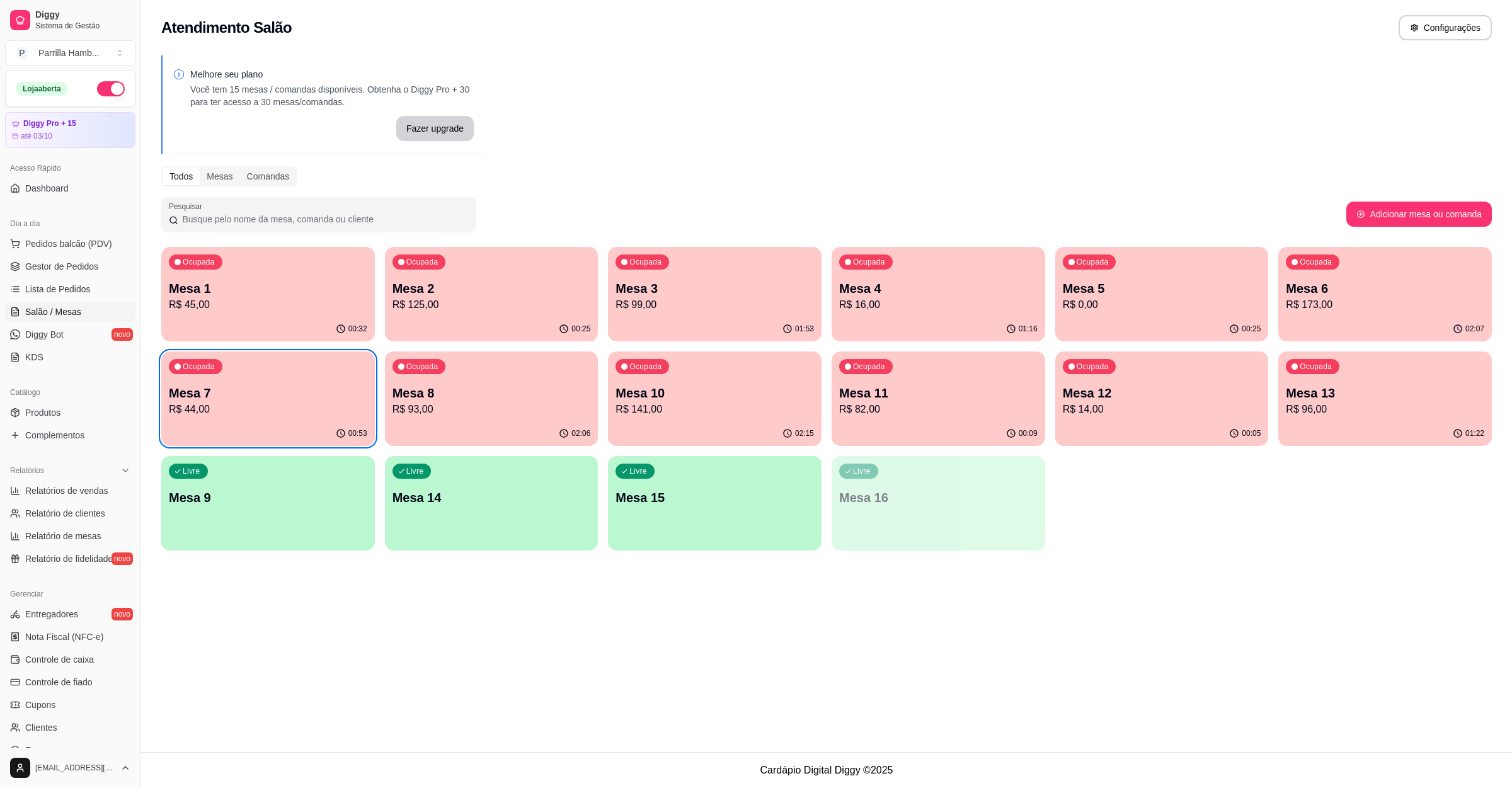
click at [253, 289] on p "Mesa 1" at bounding box center [267, 288] width 198 height 18
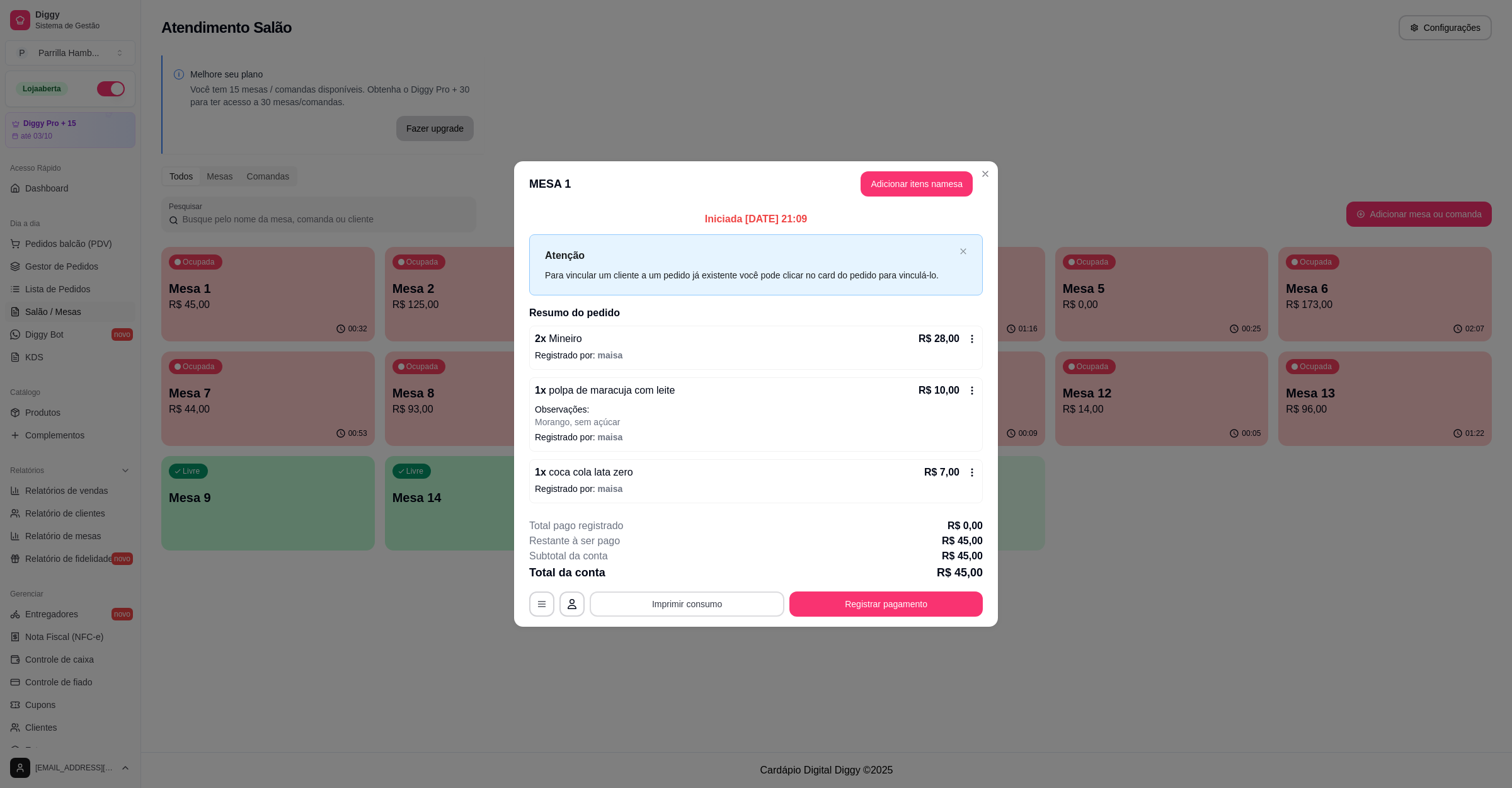
click at [629, 598] on button "Imprimir consumo" at bounding box center [687, 604] width 194 height 25
click at [658, 570] on button "IMPRESSORA" at bounding box center [690, 579] width 74 height 17
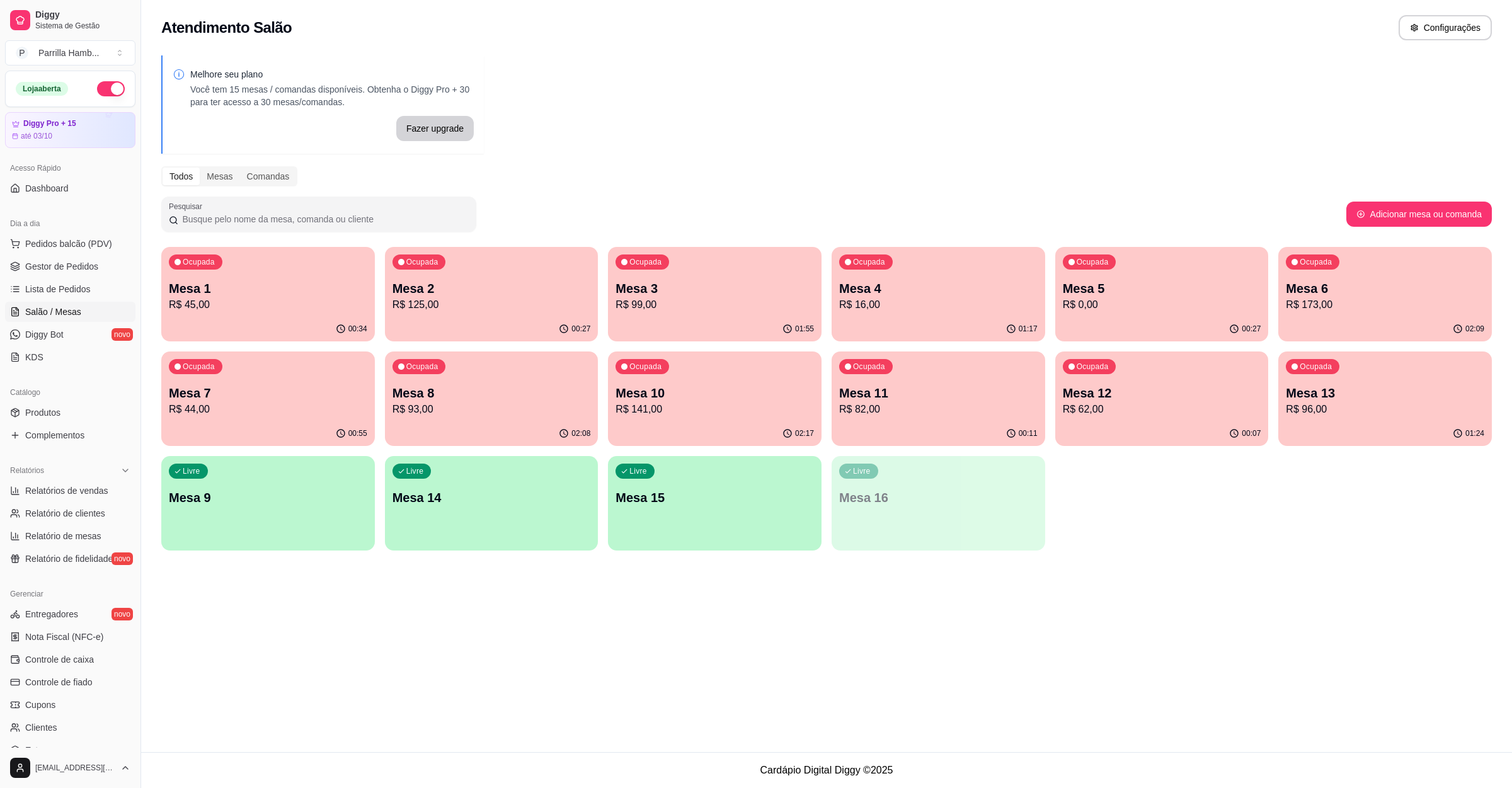
click at [225, 280] on p "Mesa 1" at bounding box center [267, 288] width 198 height 18
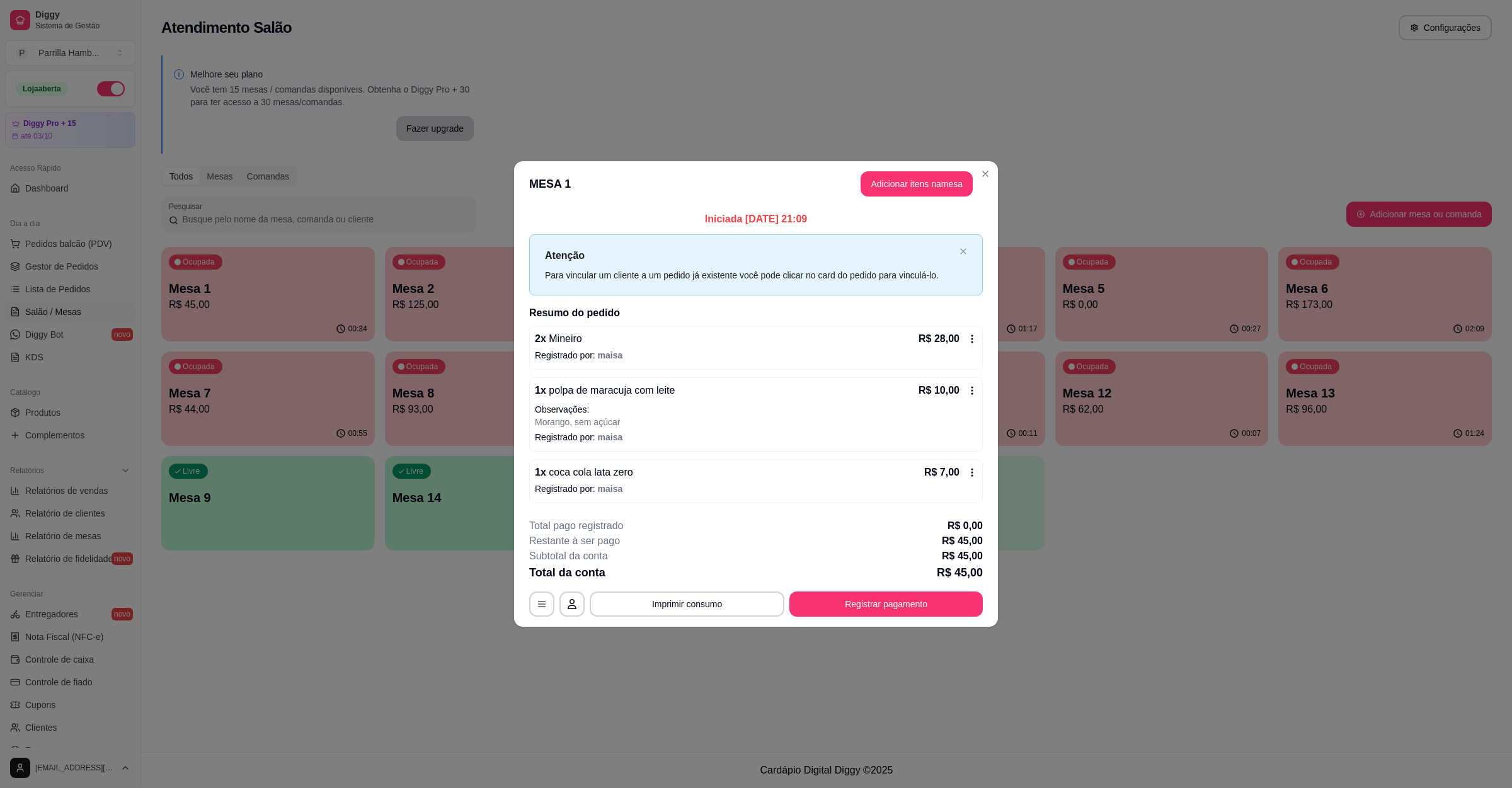
click at [874, 618] on footer "**********" at bounding box center [756, 567] width 484 height 118
click at [875, 604] on button "Registrar pagamento" at bounding box center [886, 604] width 194 height 25
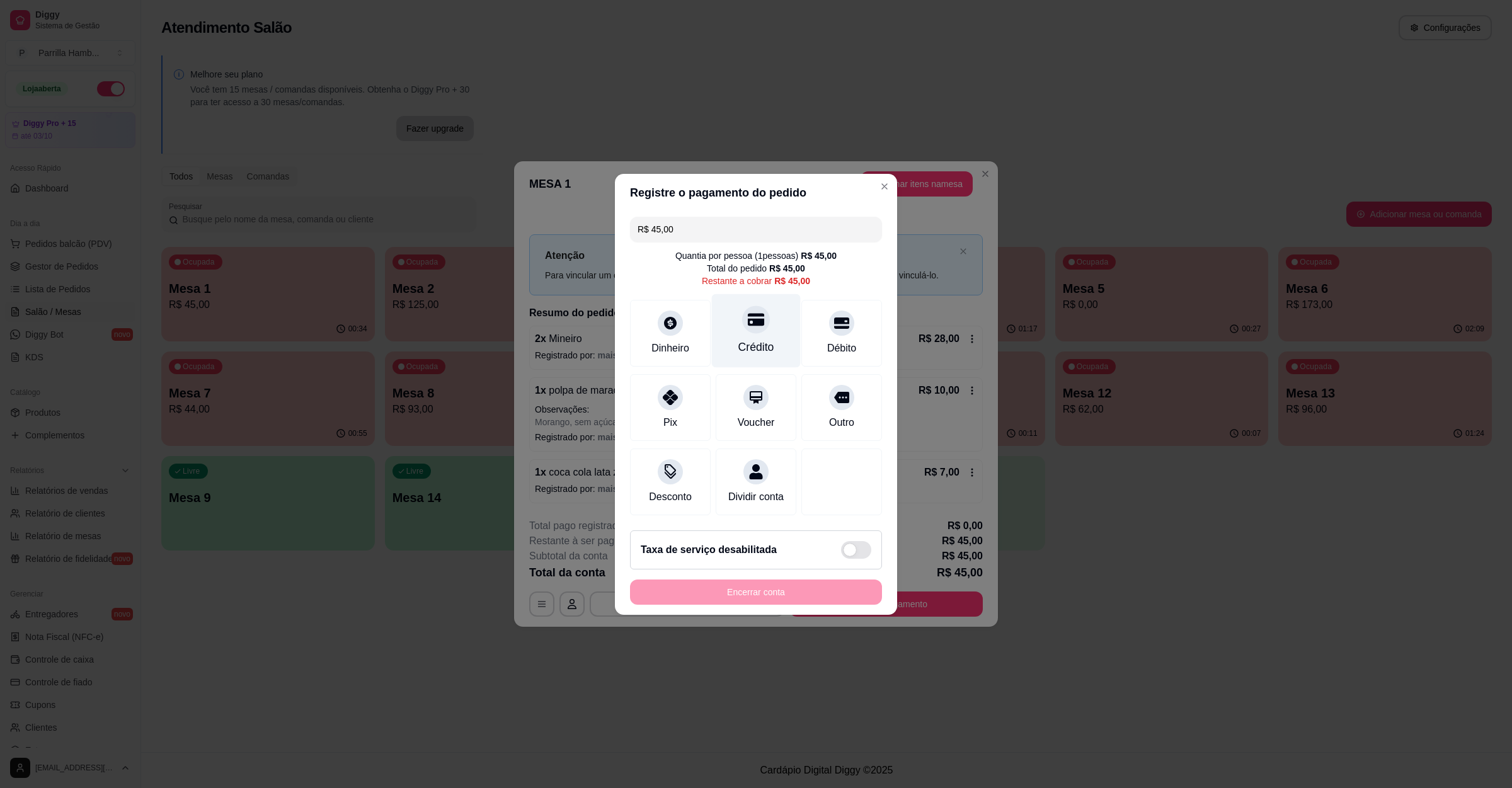
click at [756, 327] on div "Crédito" at bounding box center [756, 330] width 88 height 73
type input "R$ 0,00"
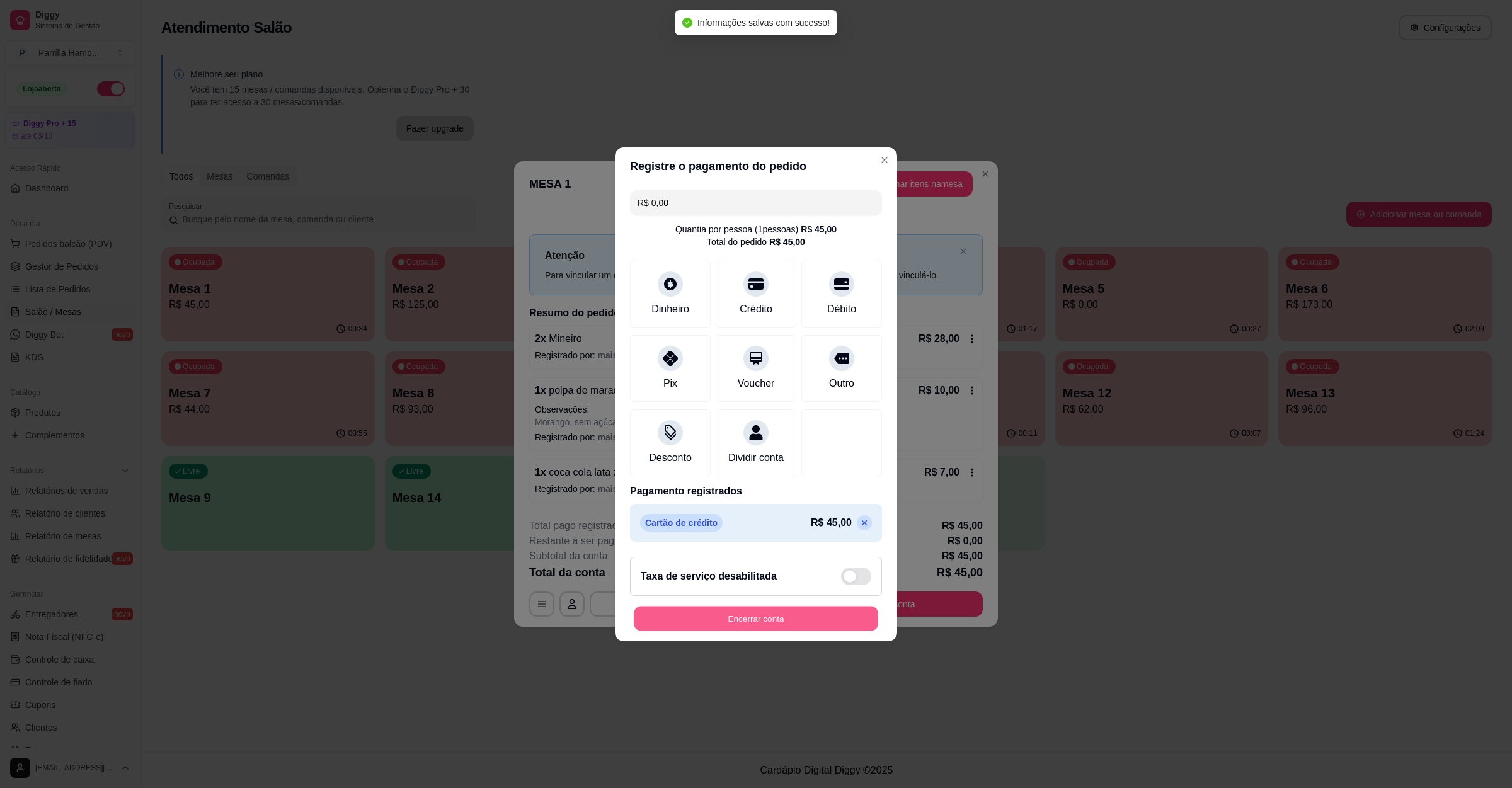
click at [726, 619] on button "Encerrar conta" at bounding box center [756, 618] width 245 height 24
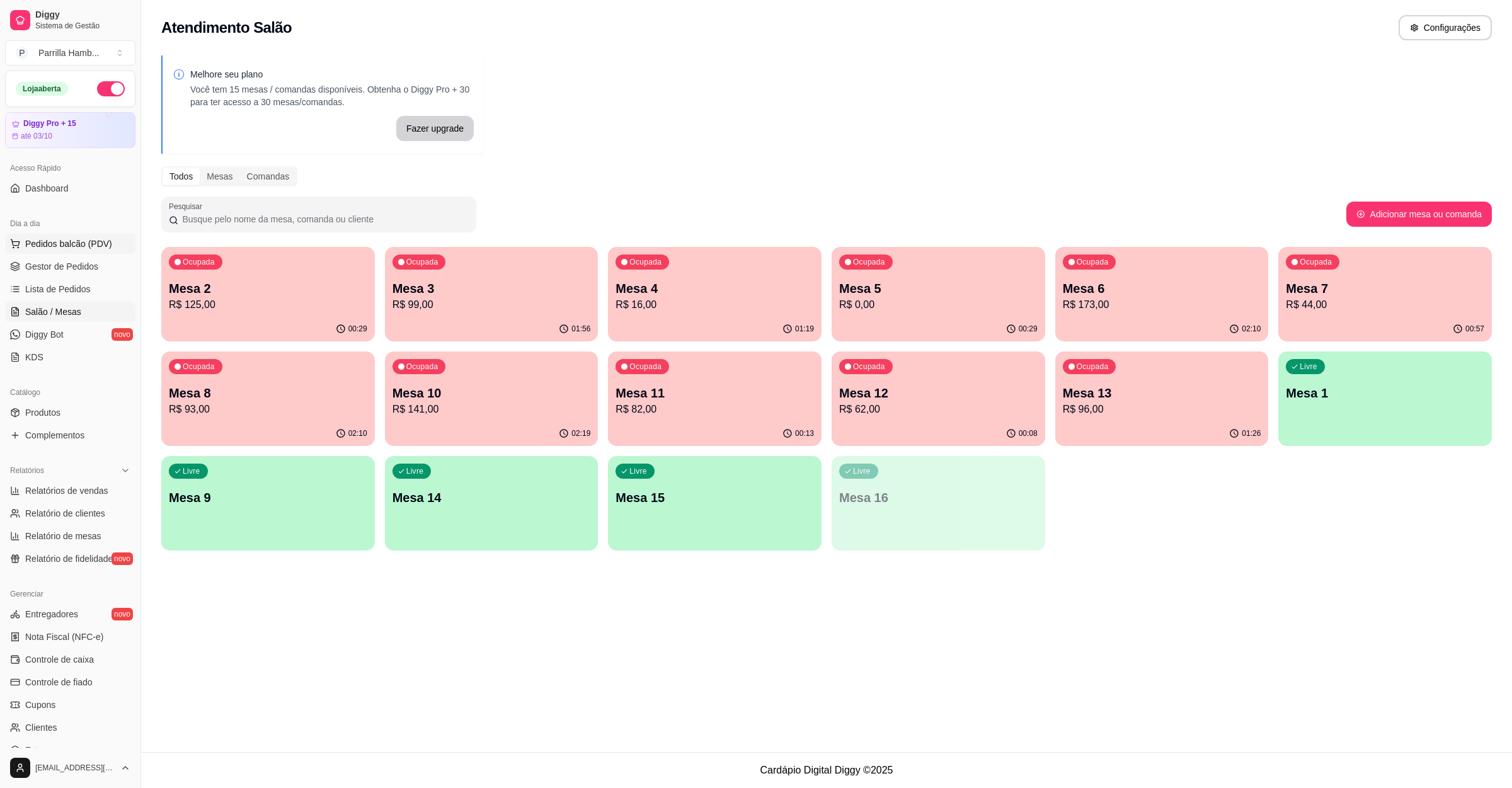
click at [95, 240] on span "Pedidos balcão (PDV)" at bounding box center [68, 244] width 87 height 13
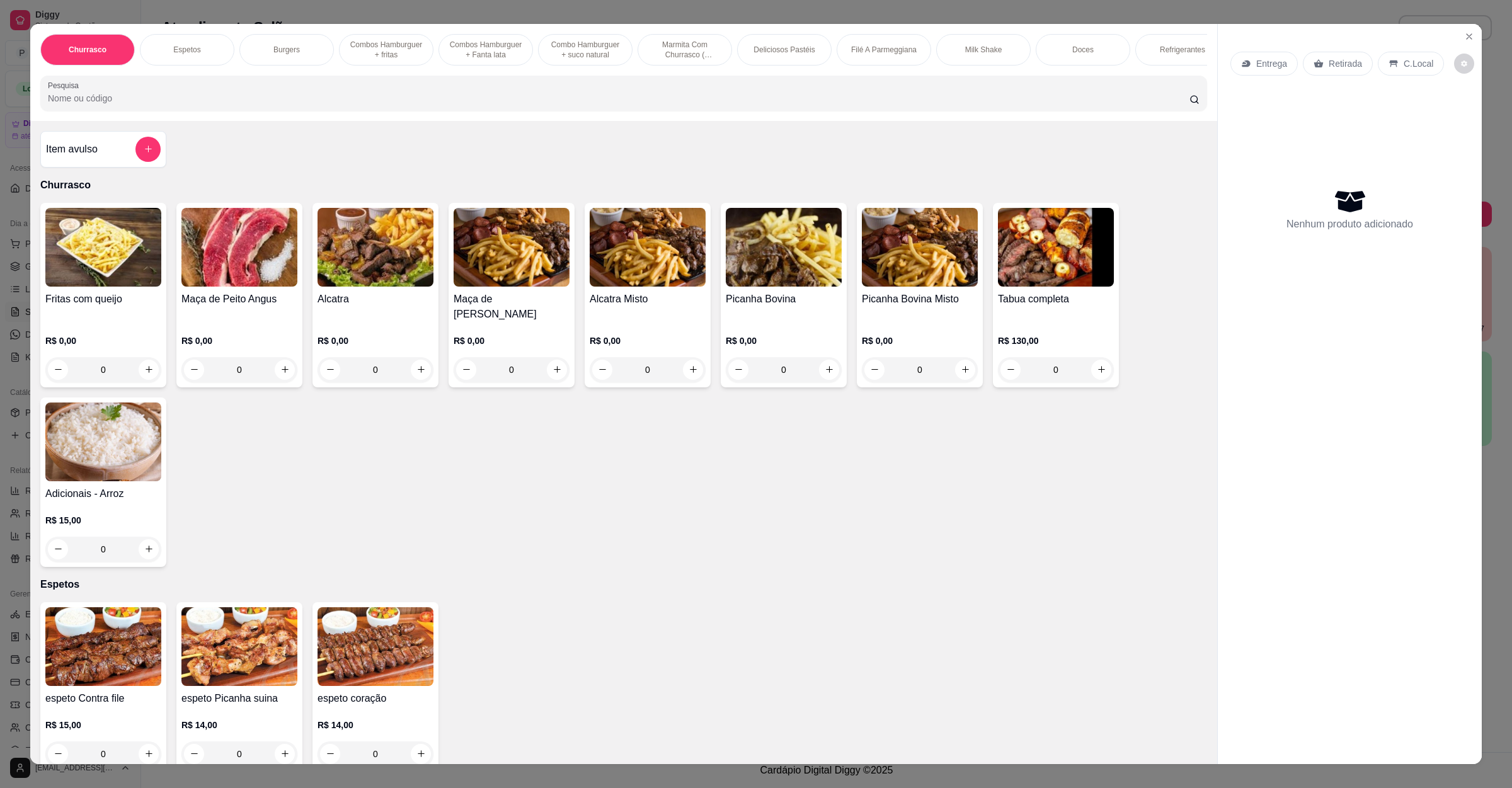
click at [1259, 58] on p "Entrega" at bounding box center [1271, 64] width 31 height 13
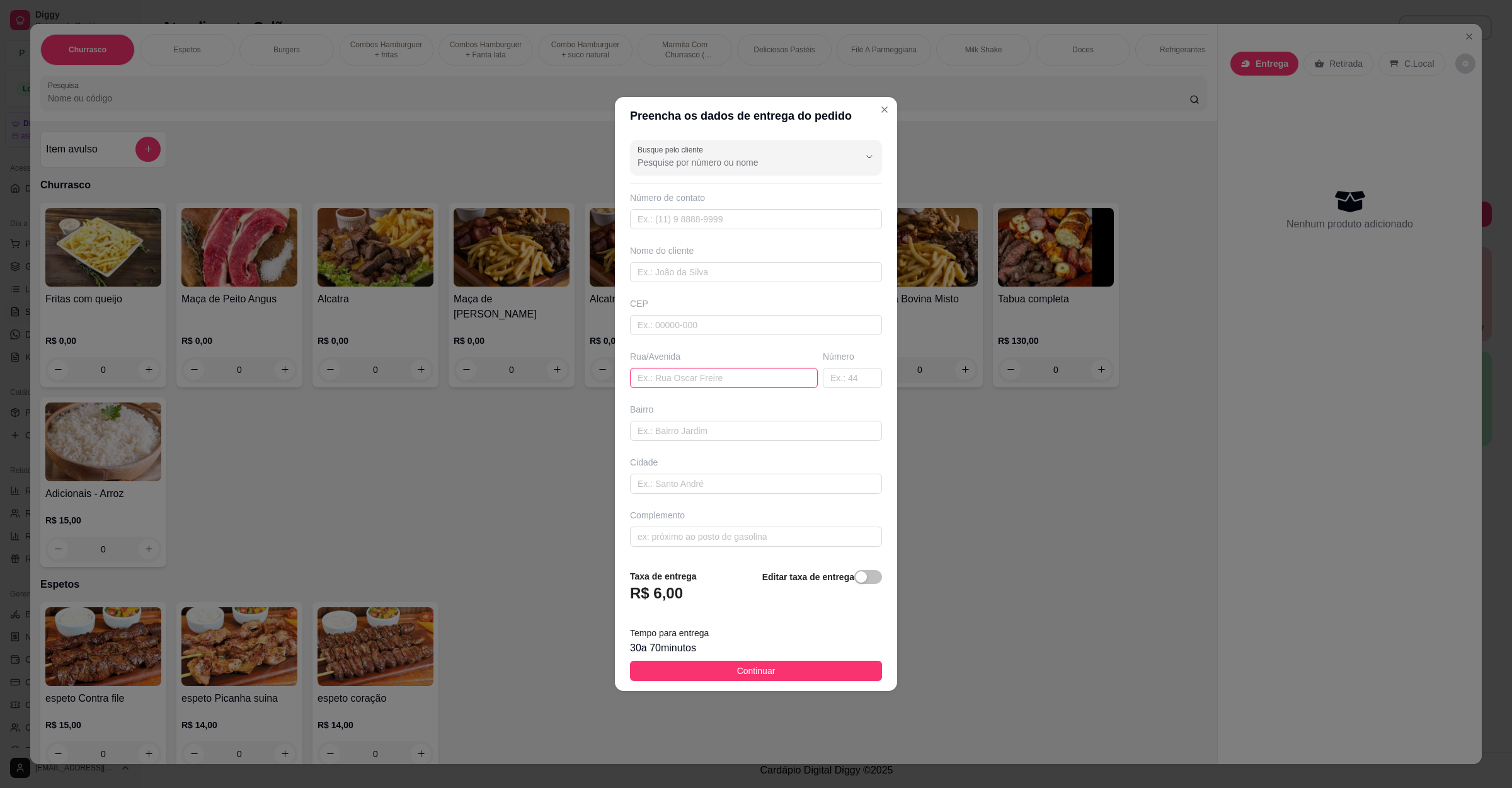
click at [693, 375] on input "text" at bounding box center [724, 378] width 188 height 20
paste input "R. Austrália Número 440 Jardim Aeroporto"
type input "R. Austrália Número 440 Jardim Aeroporto"
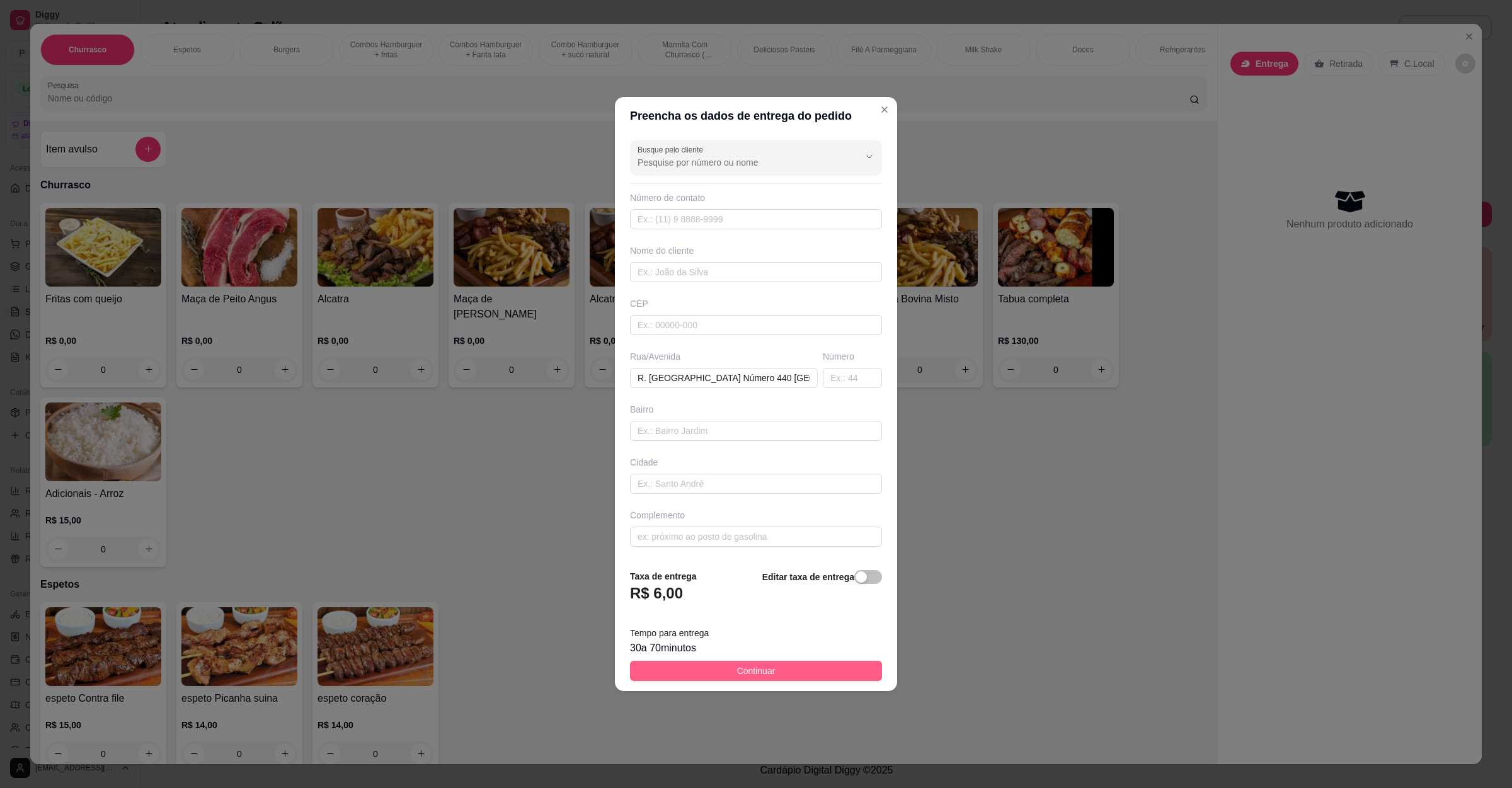
click at [726, 666] on button "Continuar" at bounding box center [756, 671] width 252 height 20
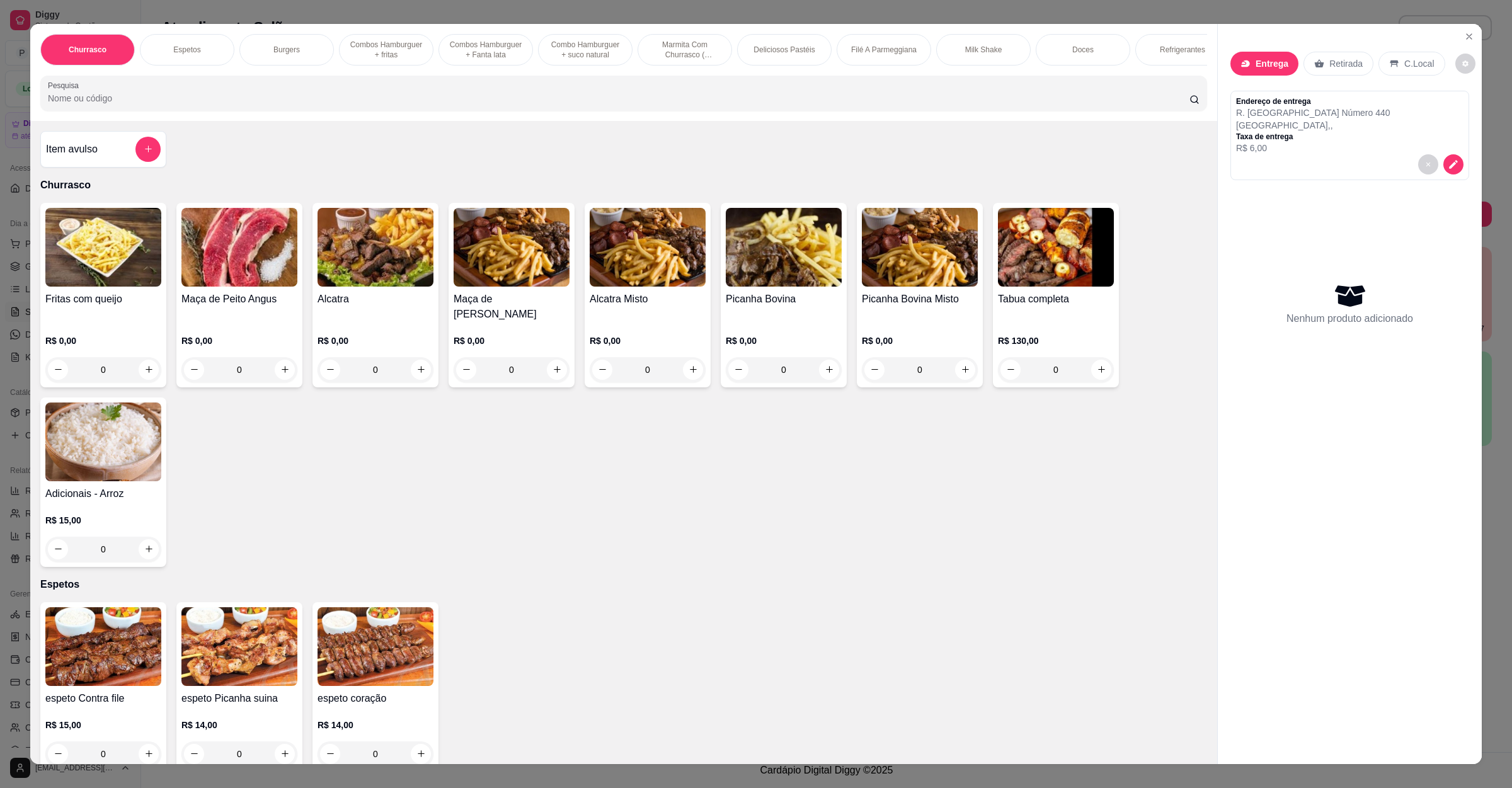
click at [307, 104] on input "Pesquisa" at bounding box center [618, 99] width 1142 height 13
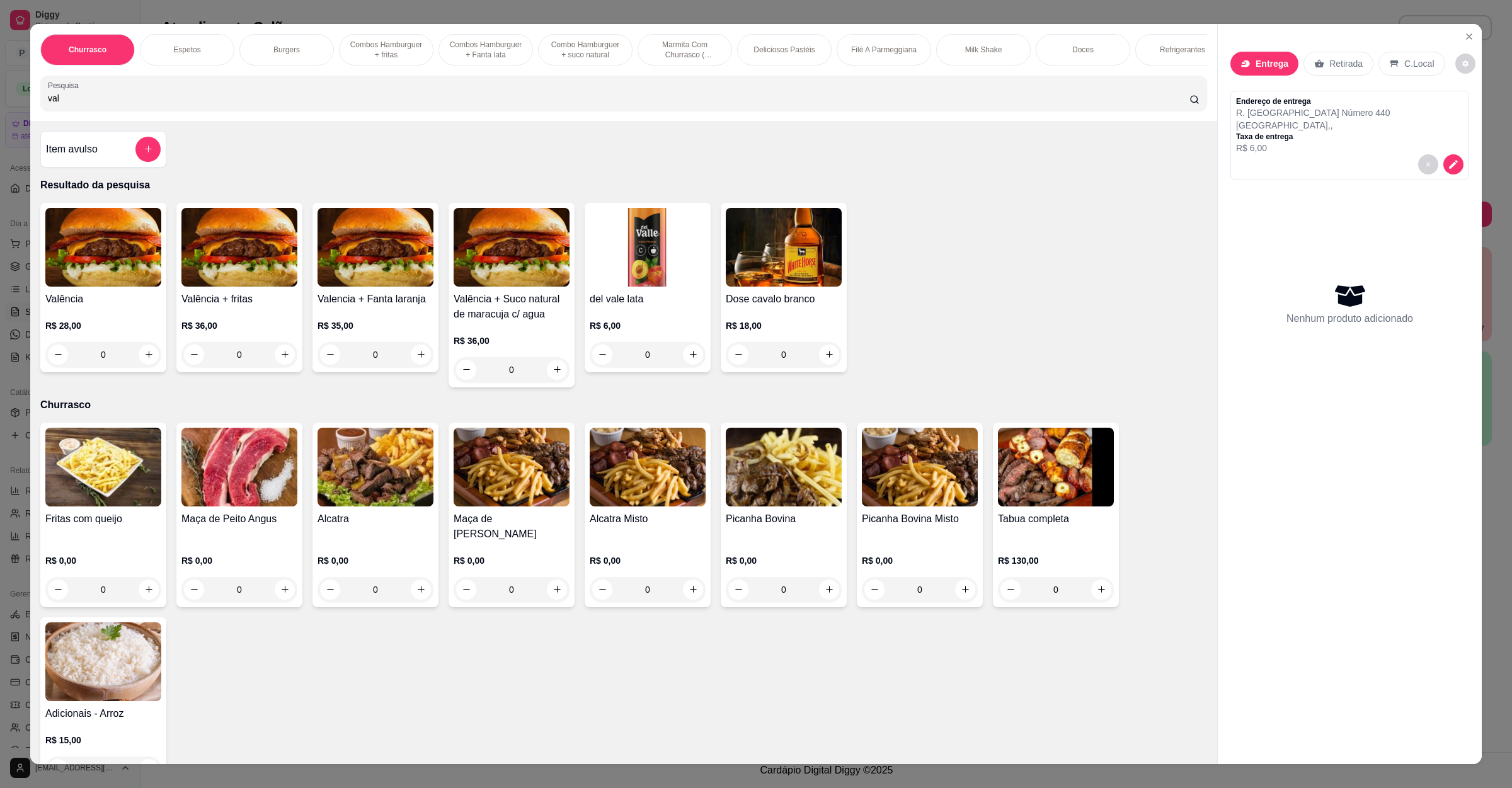
type input "val"
click at [143, 367] on div "0" at bounding box center [103, 354] width 116 height 25
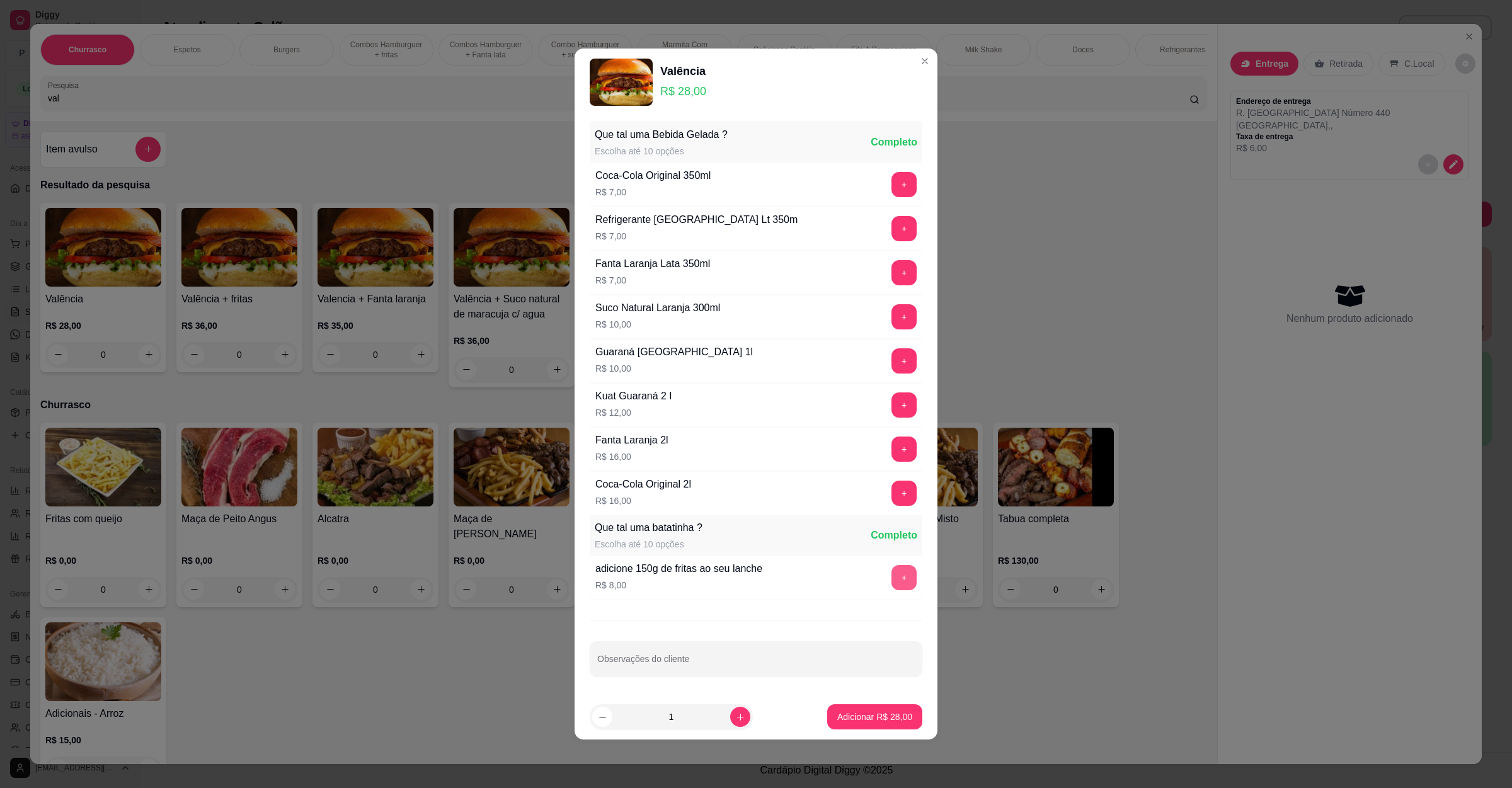
click at [892, 579] on button "+" at bounding box center [903, 577] width 25 height 25
click at [844, 723] on p "Adicionar R$ 36,00" at bounding box center [875, 717] width 75 height 13
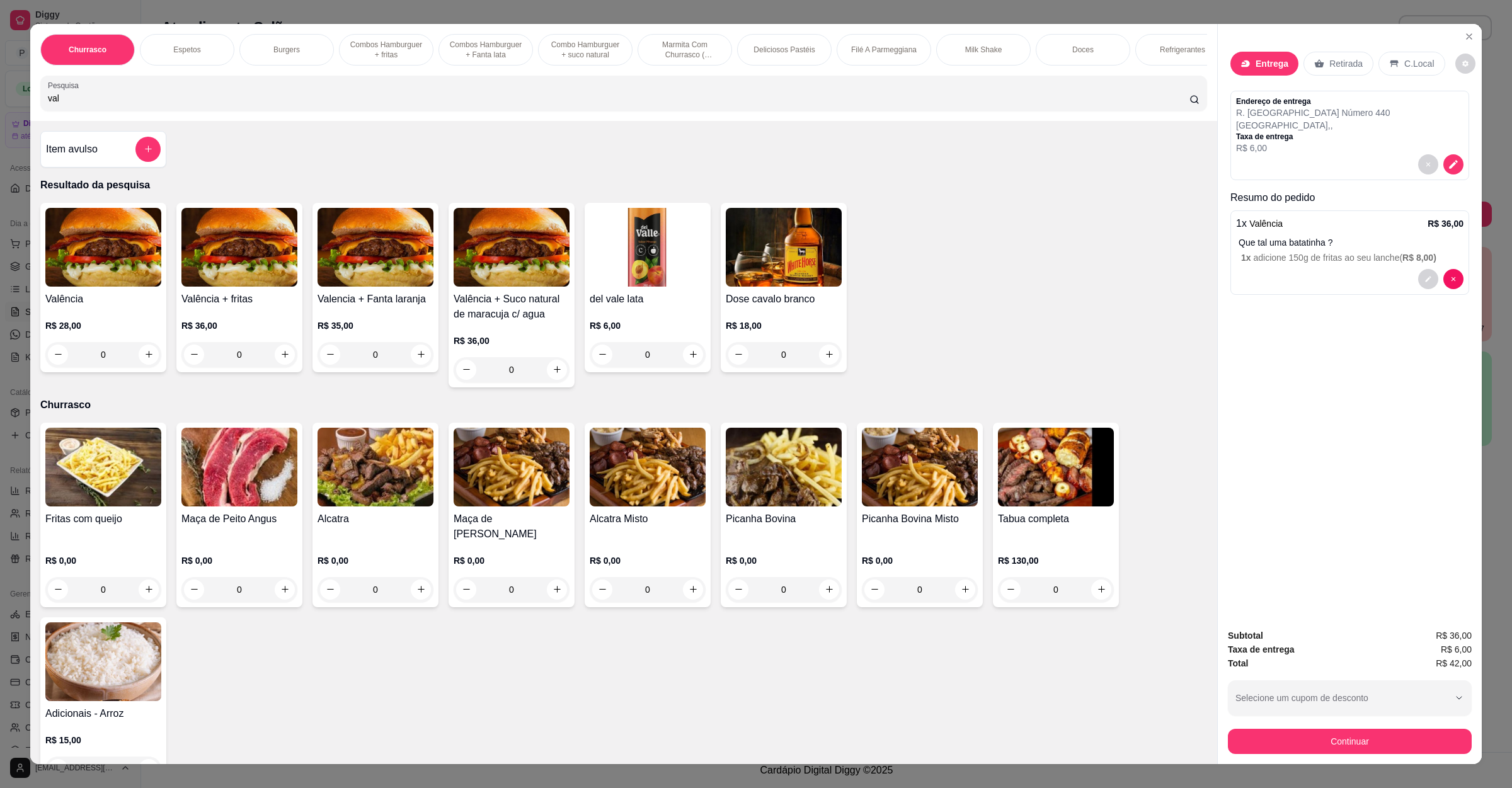
click at [159, 372] on div "Valência R$ 28,00 0" at bounding box center [102, 287] width 126 height 169
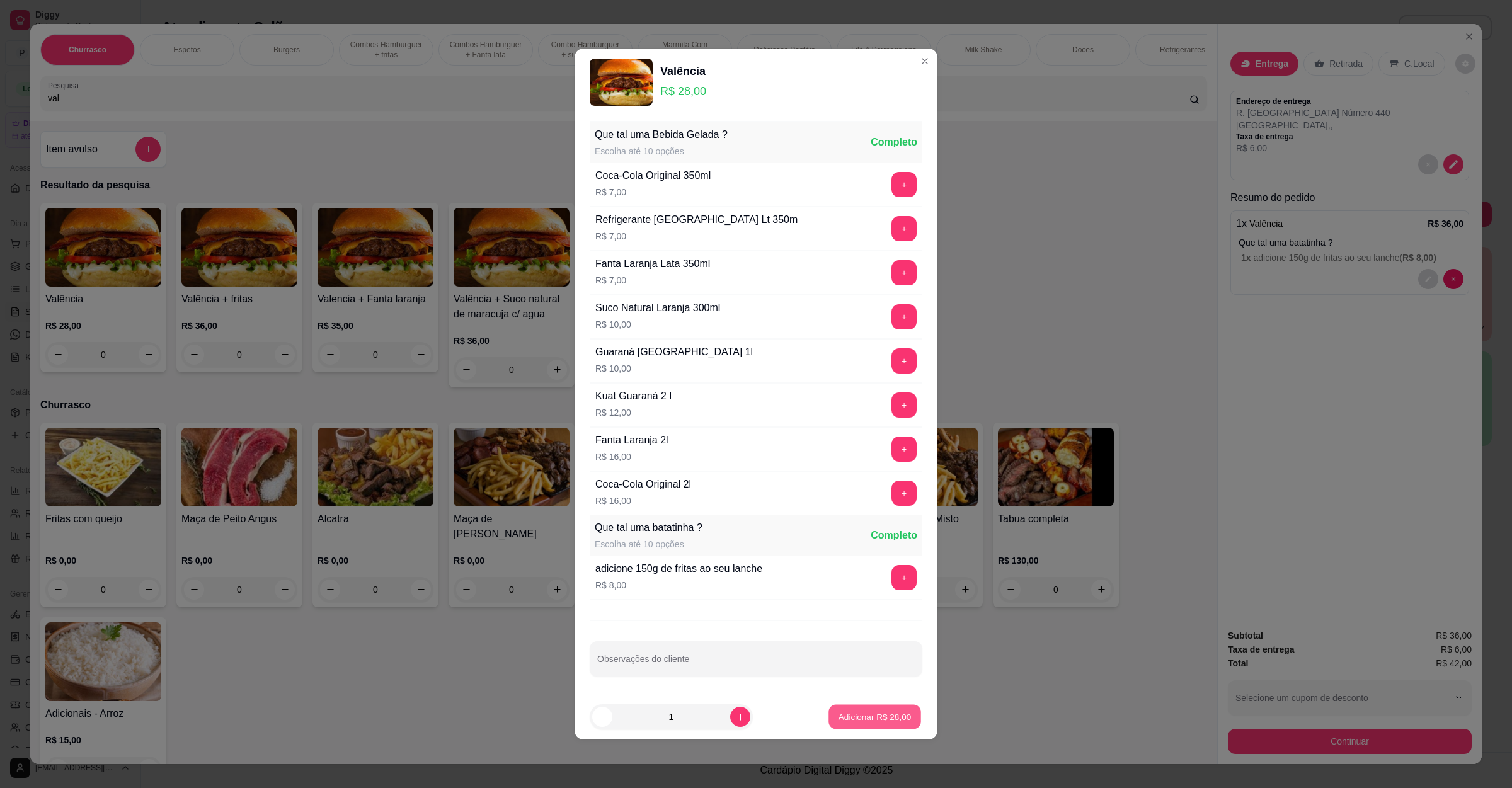
click at [868, 716] on p "Adicionar R$ 28,00" at bounding box center [875, 716] width 74 height 12
type input "1"
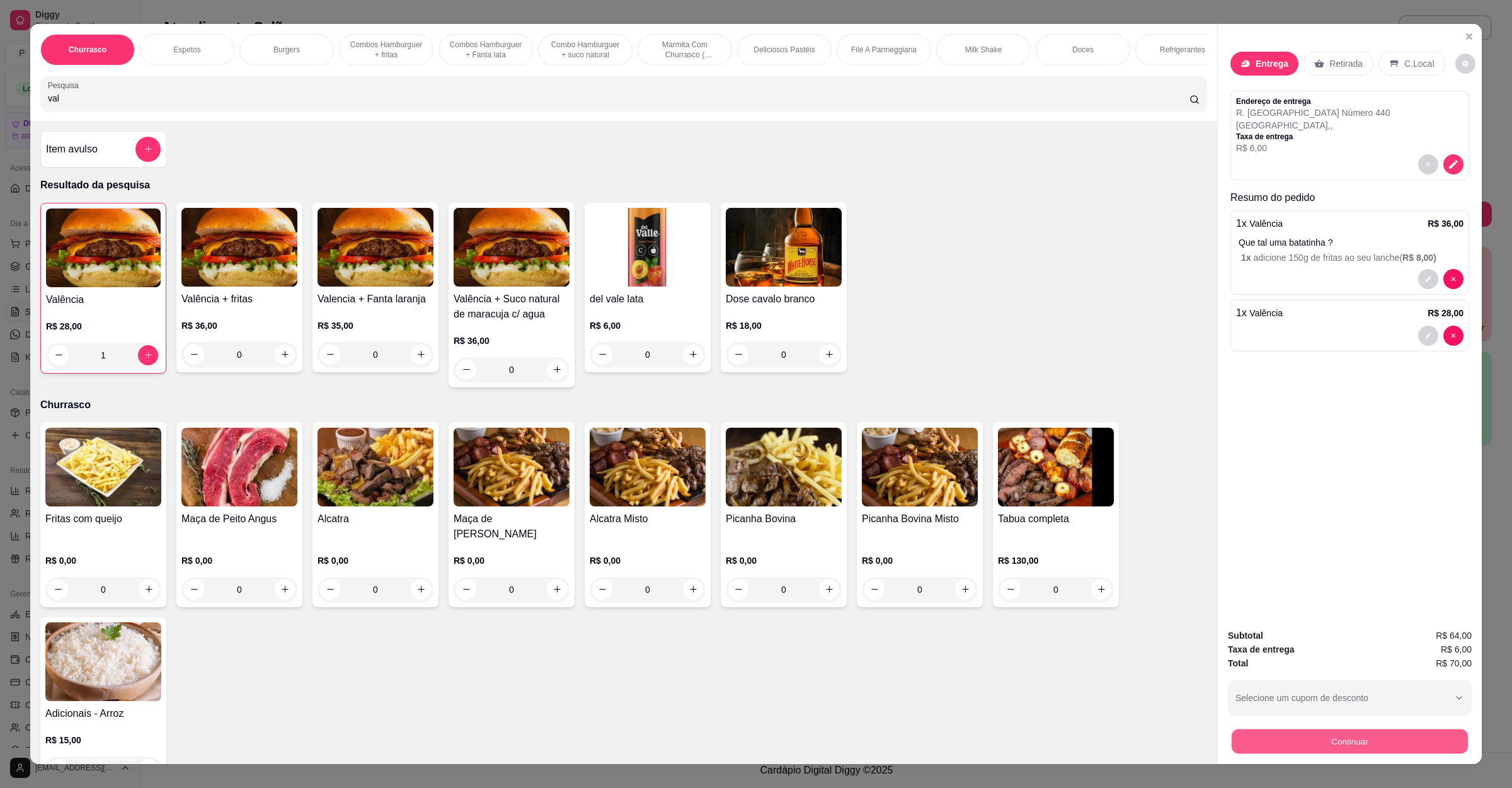
click at [1337, 739] on button "Continuar" at bounding box center [1350, 741] width 236 height 24
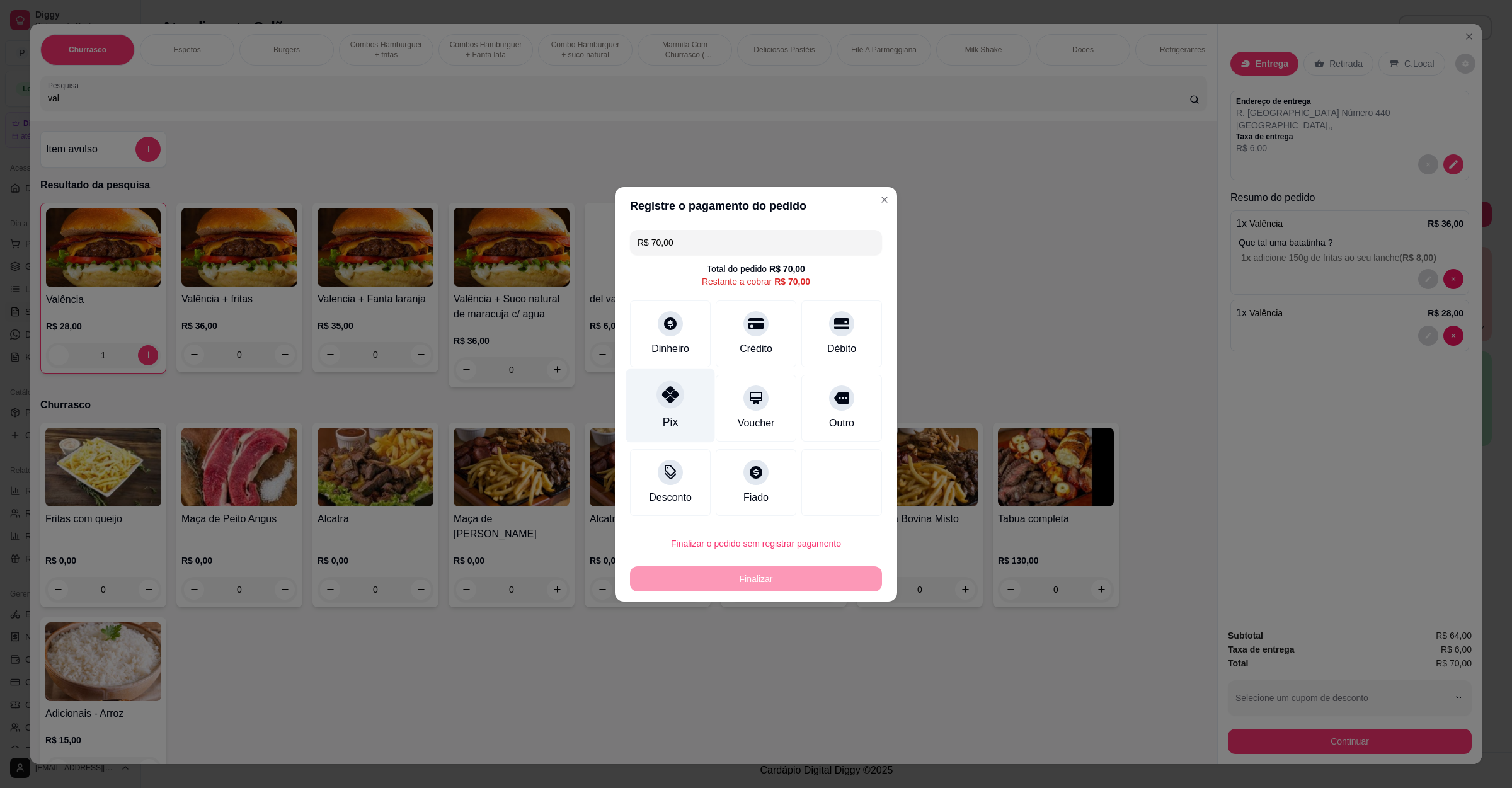
click at [650, 414] on div "Pix" at bounding box center [670, 405] width 88 height 73
type input "R$ 0,00"
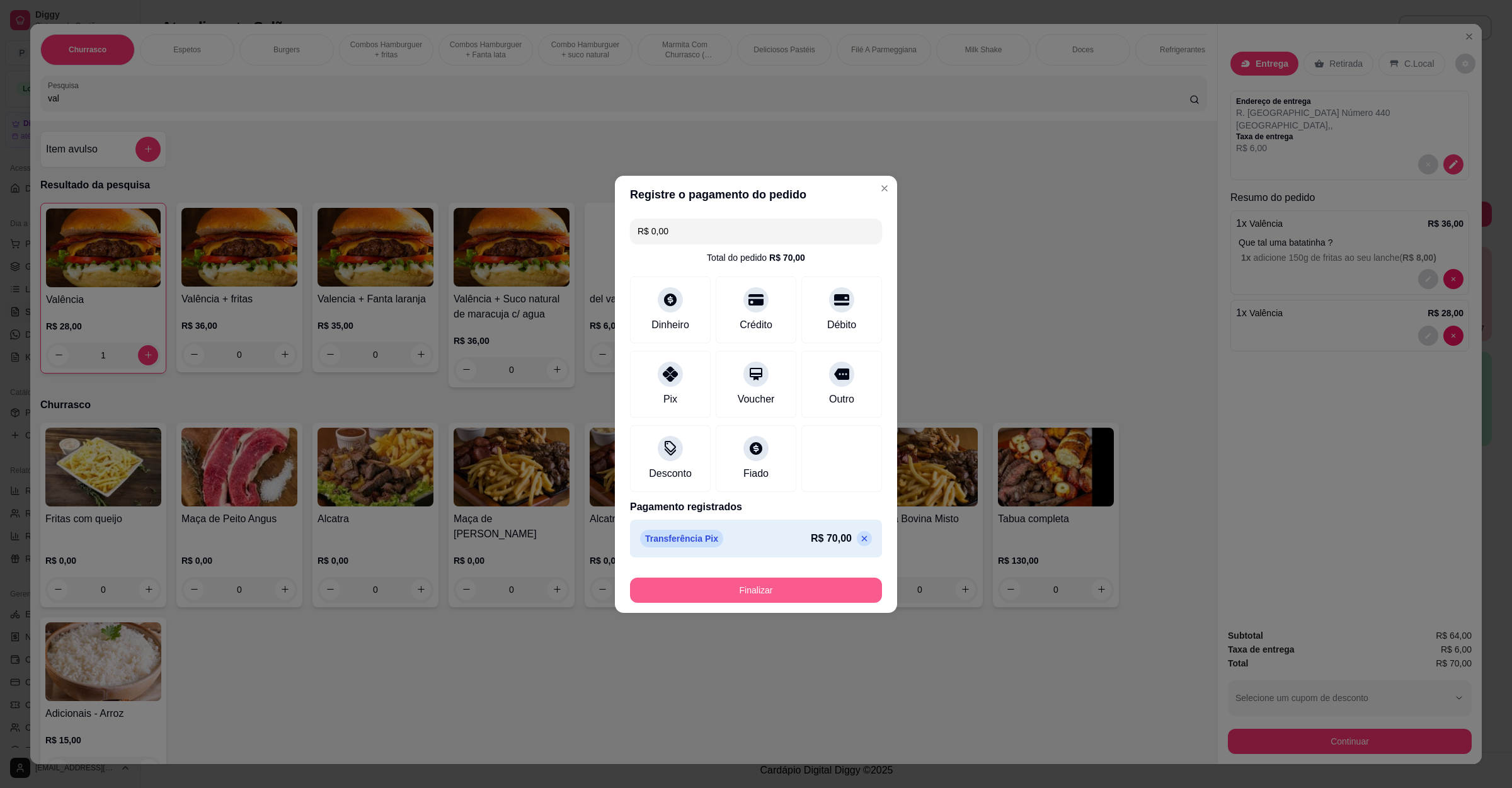
click at [755, 586] on button "Finalizar" at bounding box center [756, 590] width 252 height 25
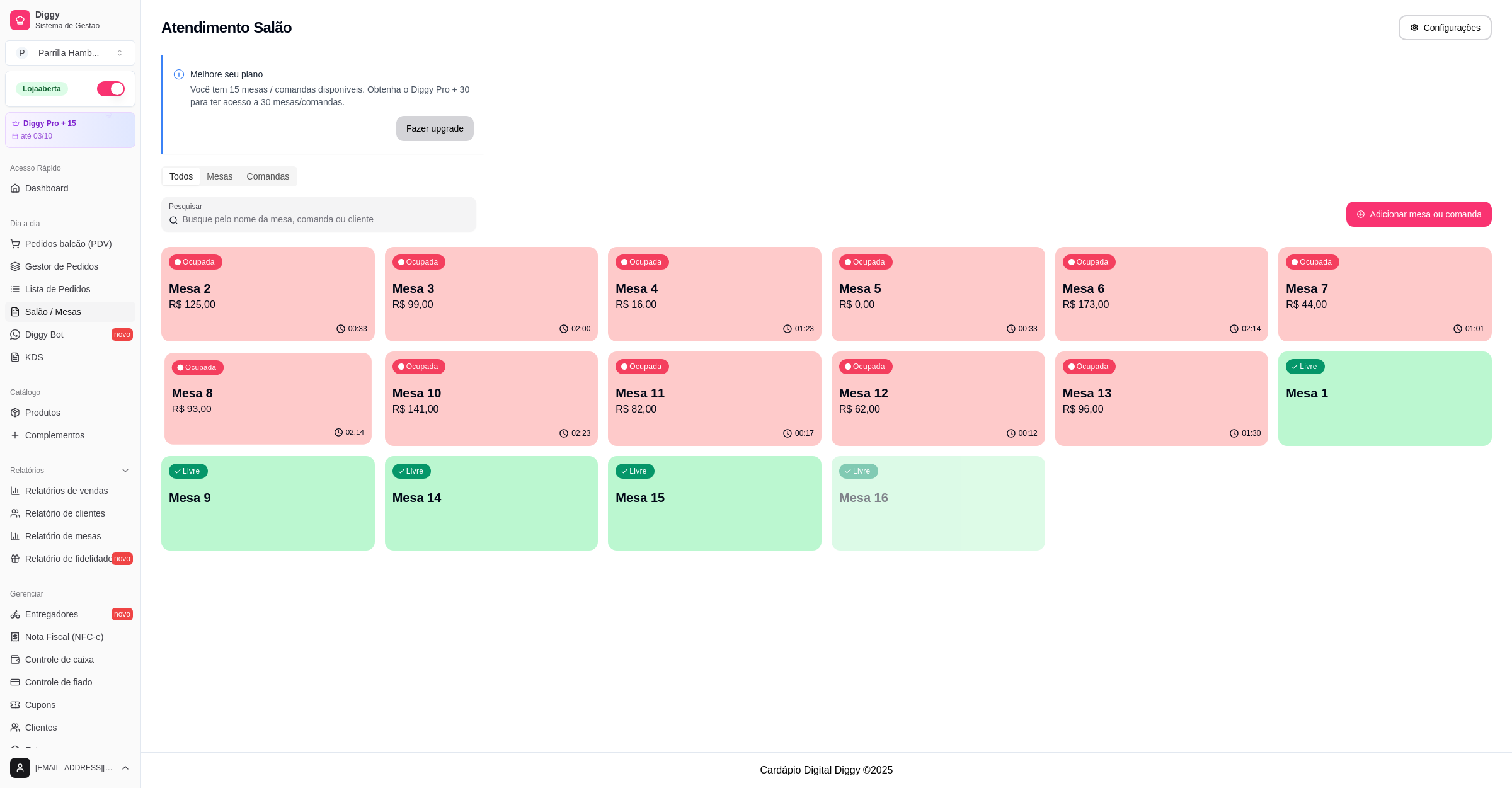
click at [229, 405] on p "R$ 93,00" at bounding box center [268, 409] width 193 height 15
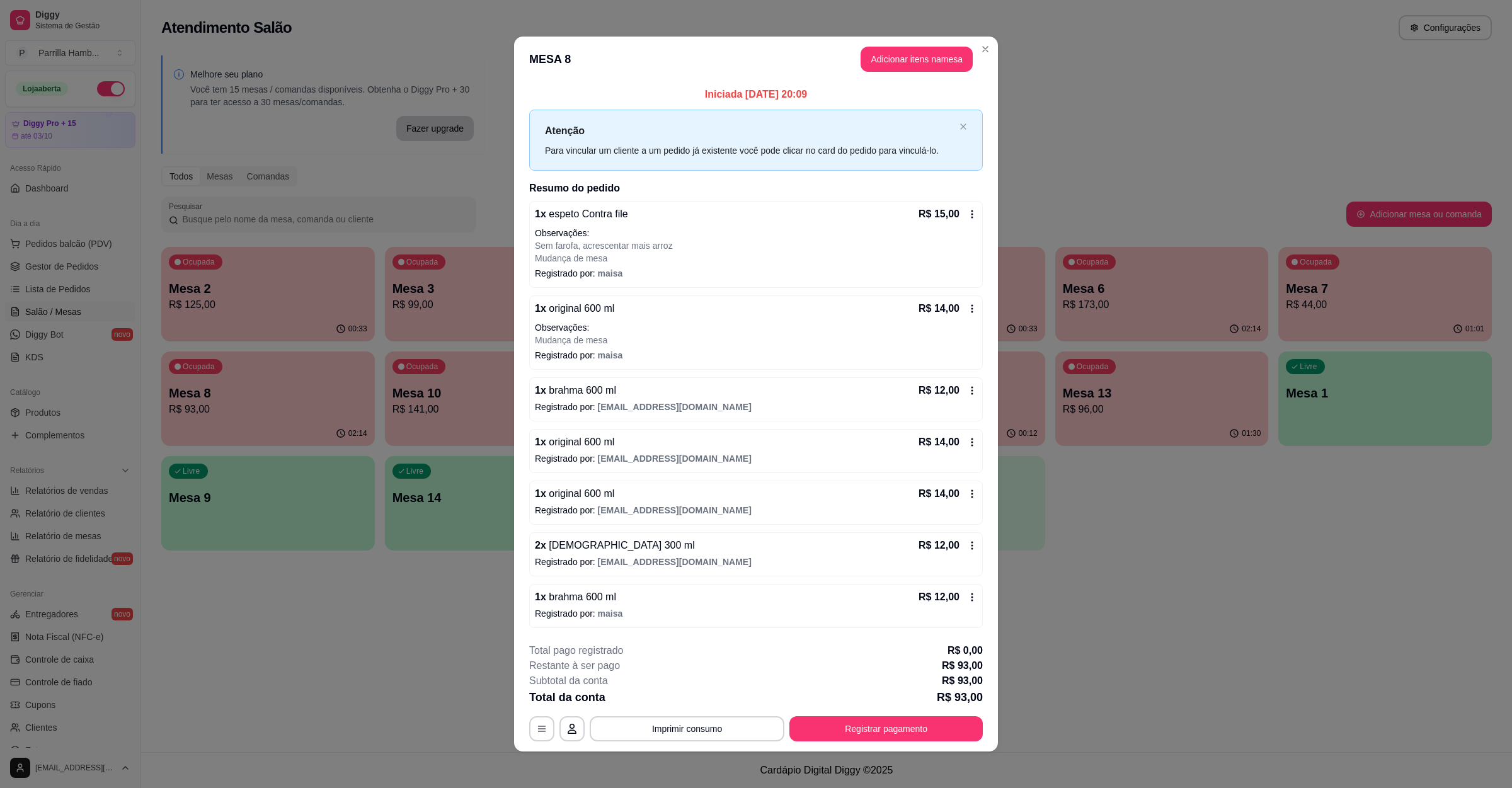
click at [924, 72] on header "MESA 8 Adicionar itens na mesa" at bounding box center [756, 59] width 484 height 46
click at [923, 47] on button "Adicionar itens na mesa" at bounding box center [917, 60] width 108 height 24
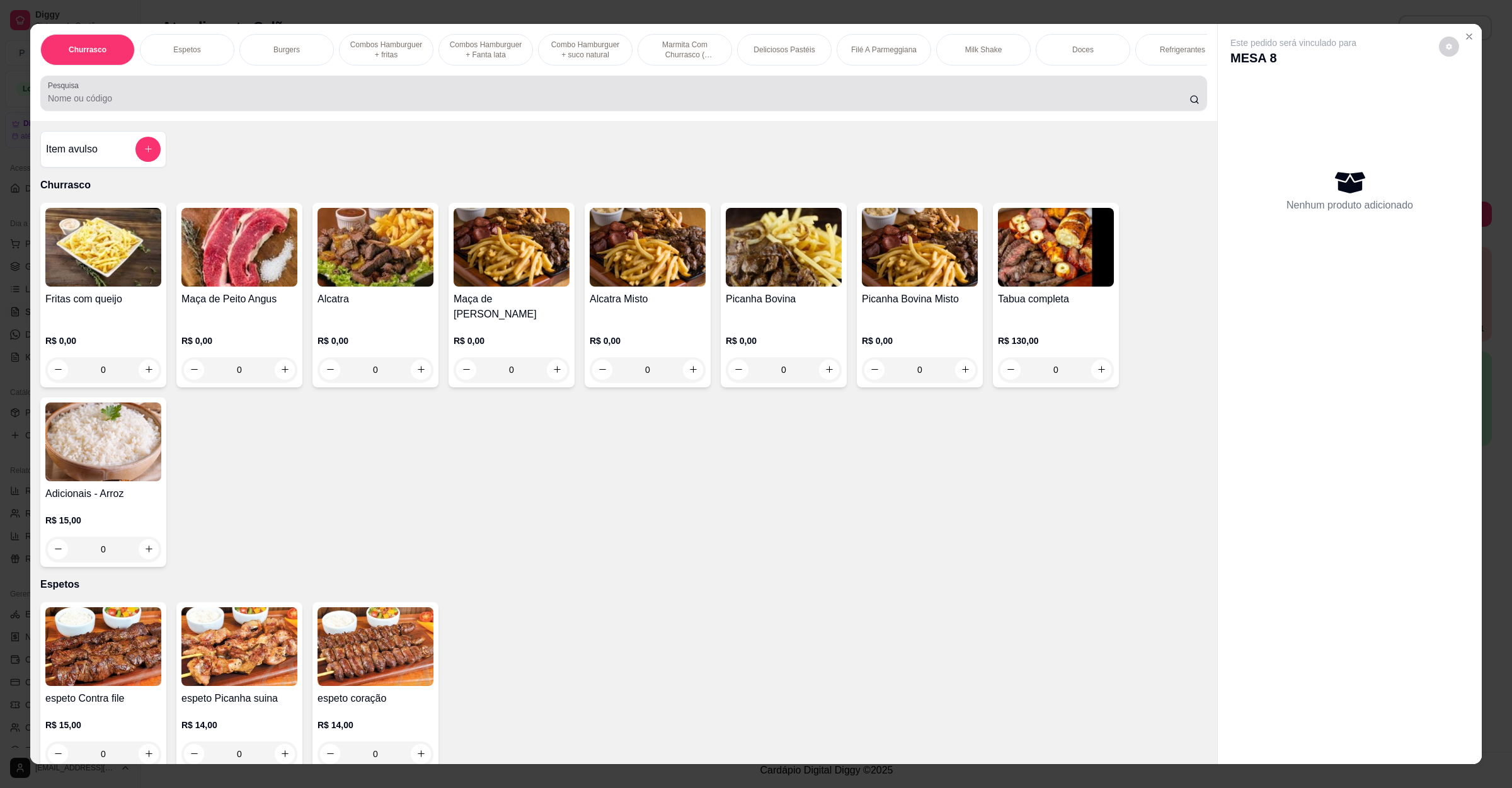
click at [408, 104] on input "Pesquisa" at bounding box center [618, 99] width 1142 height 13
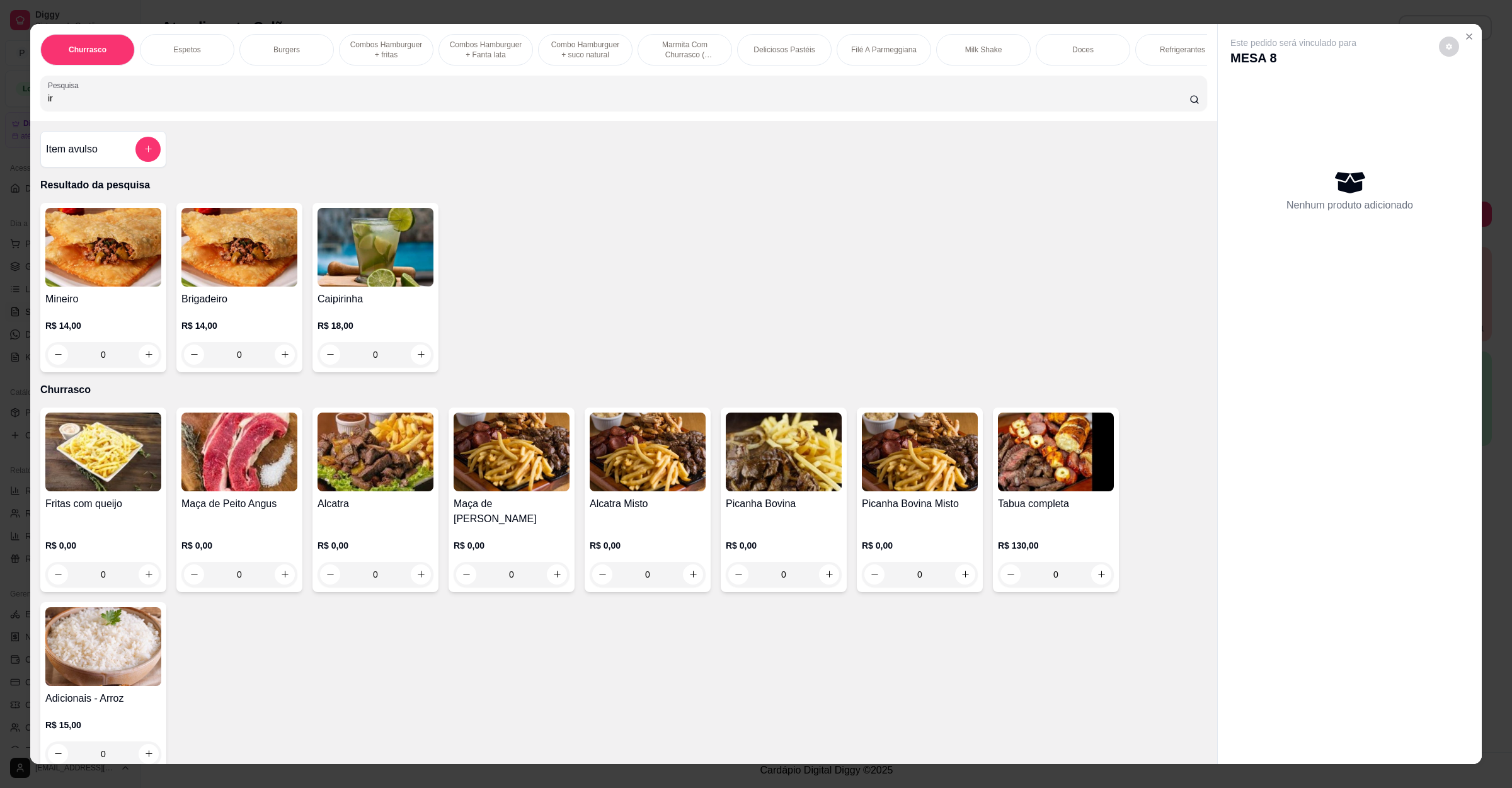
type input "i"
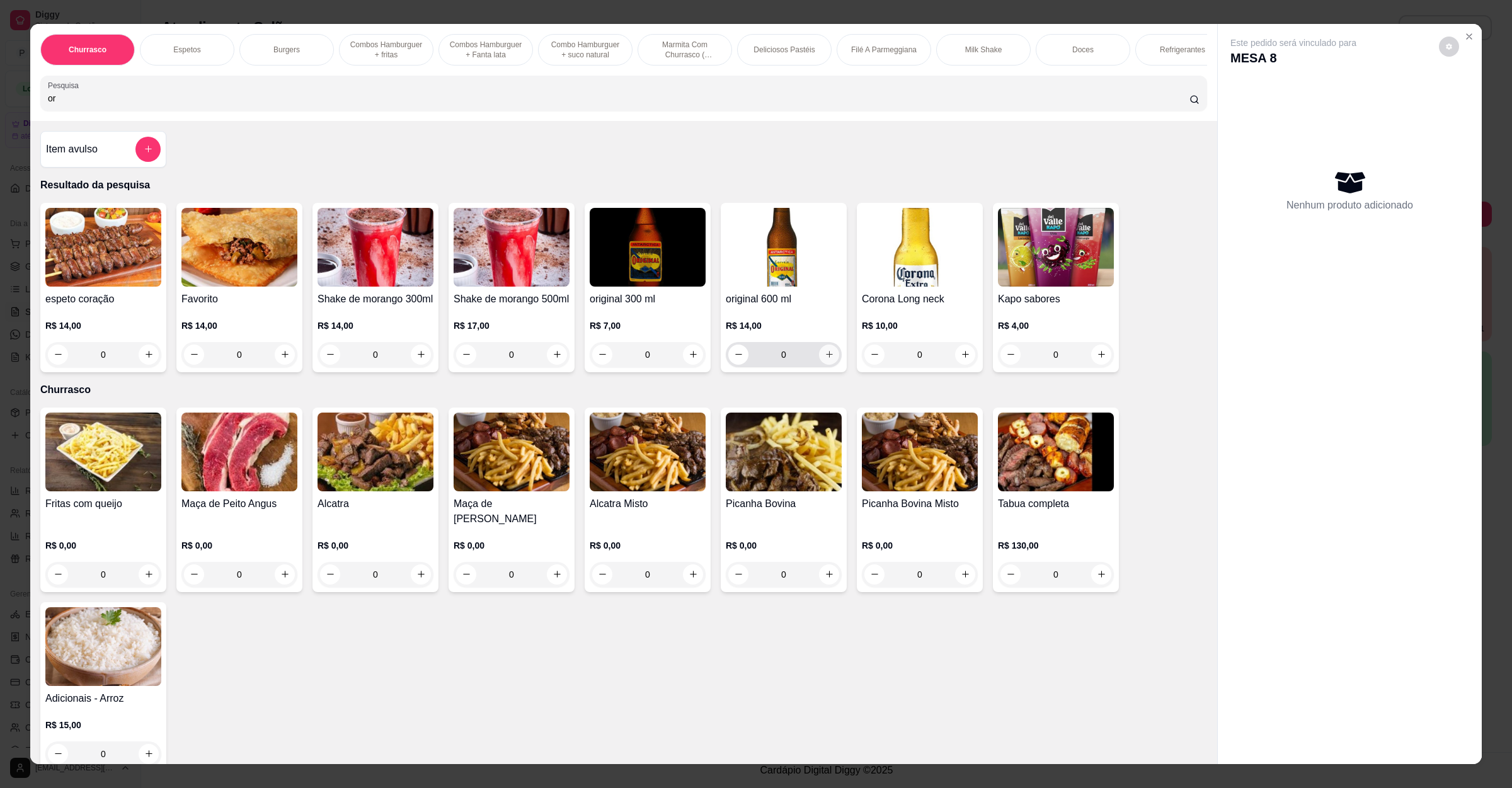
type input "or"
click at [824, 359] on icon "increase-product-quantity" at bounding box center [829, 354] width 9 height 9
type input "1"
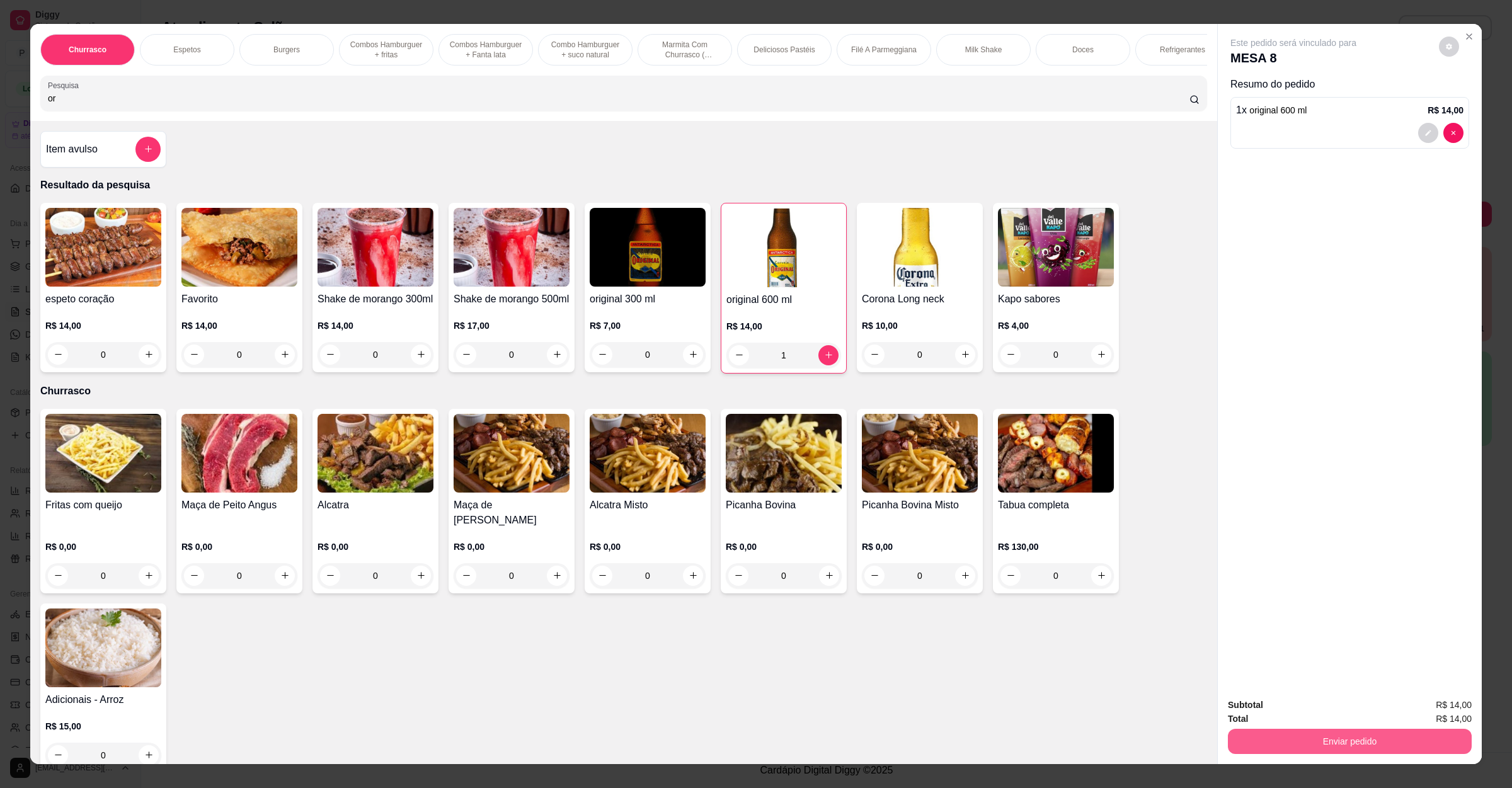
click at [1374, 745] on button "Enviar pedido" at bounding box center [1350, 741] width 244 height 25
click at [1359, 701] on button "Não registrar e enviar pedido" at bounding box center [1305, 712] width 131 height 24
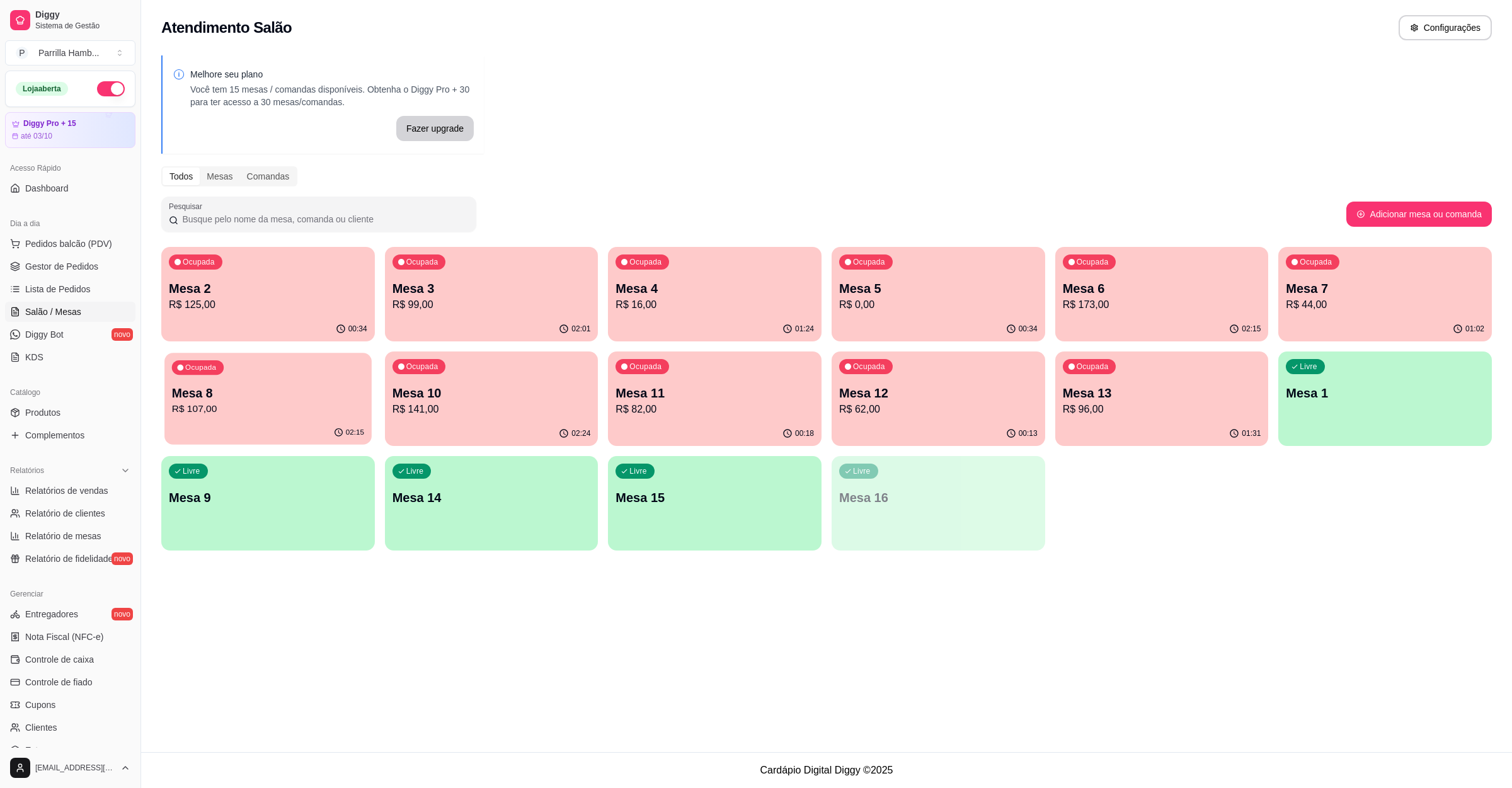
click at [333, 395] on p "Mesa 8" at bounding box center [268, 394] width 193 height 17
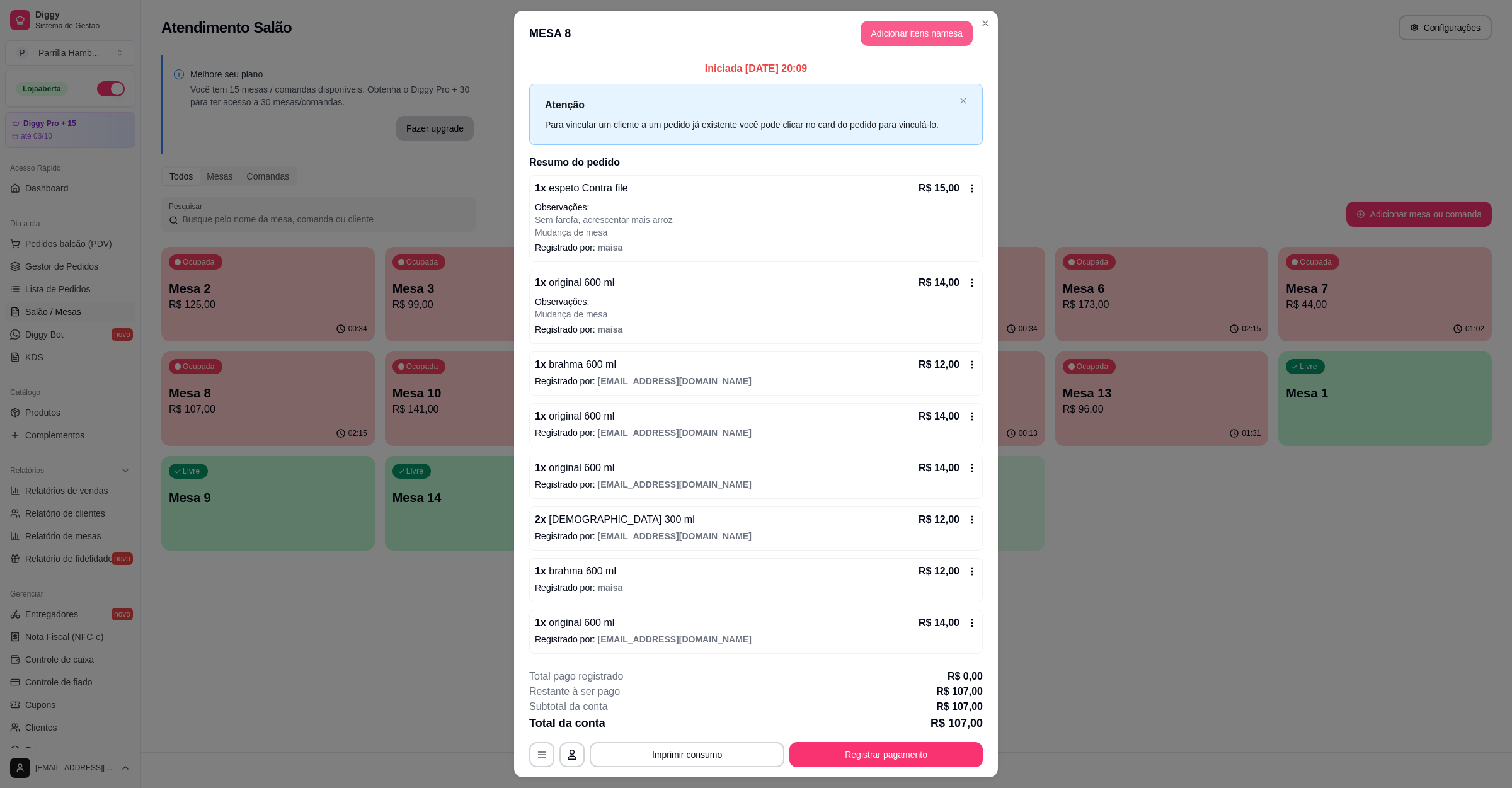
click at [936, 28] on button "Adicionar itens na mesa" at bounding box center [917, 33] width 113 height 25
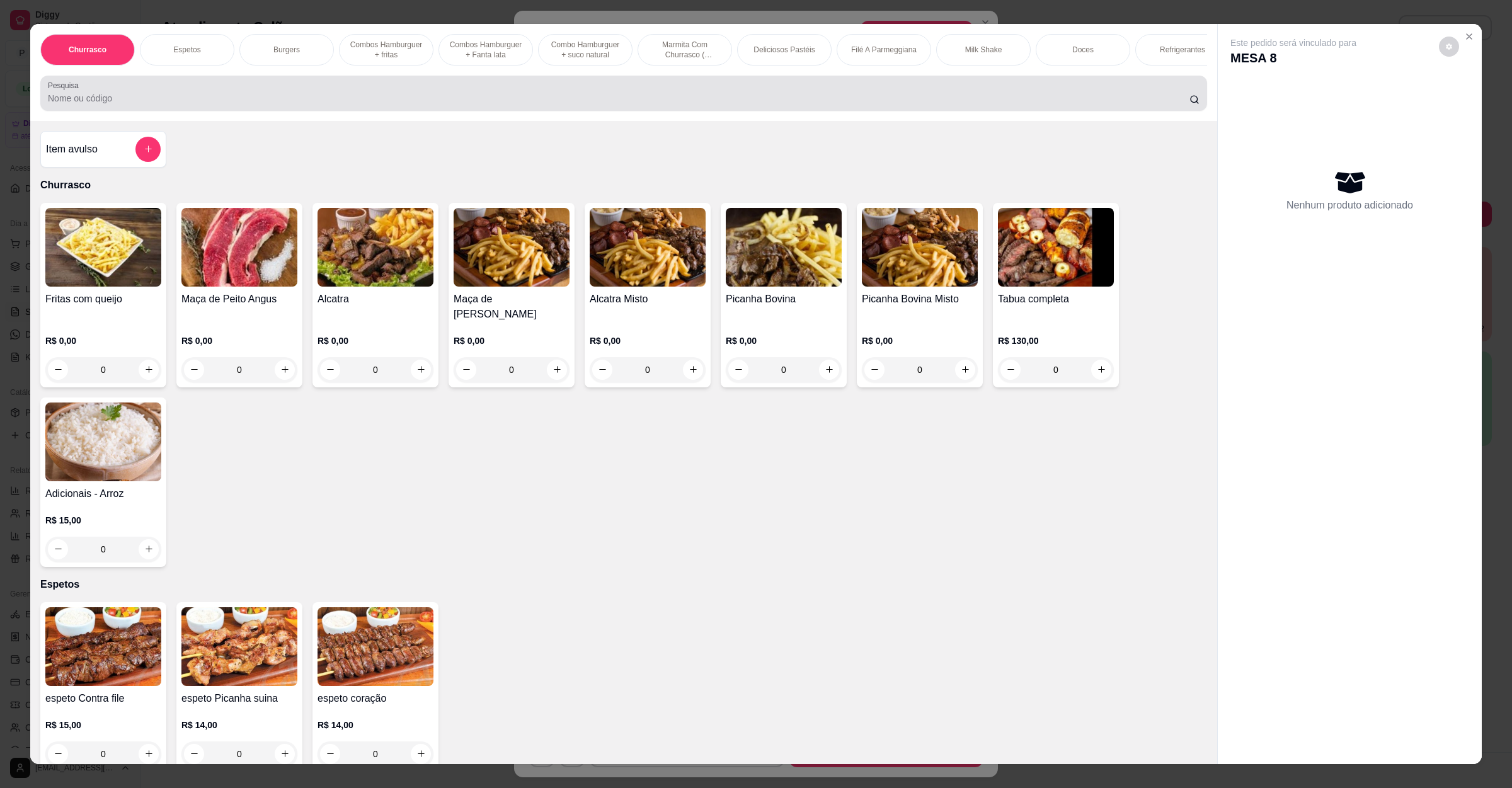
click at [387, 102] on div at bounding box center [623, 93] width 1152 height 25
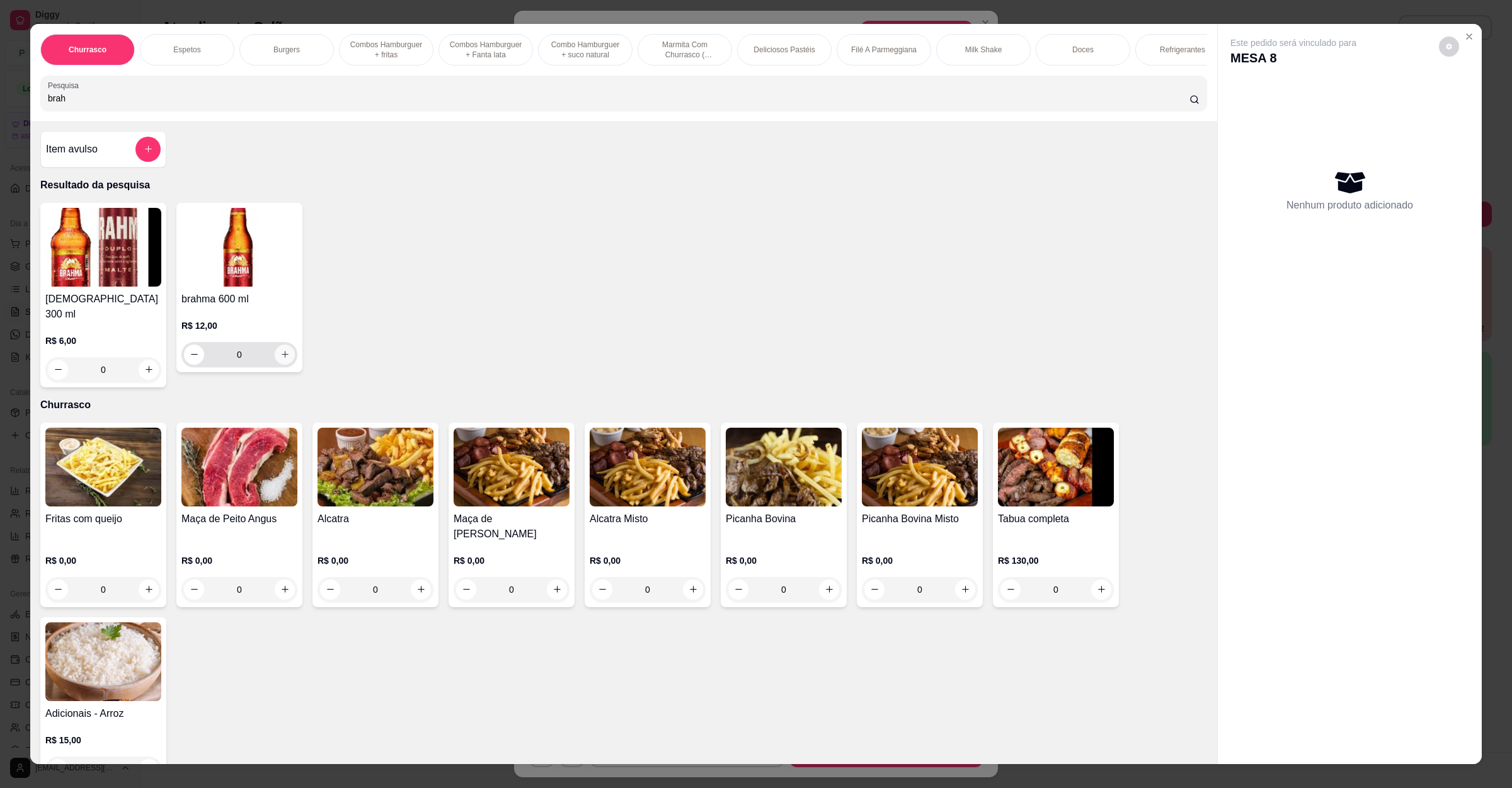
type input "brah"
click at [280, 359] on icon "increase-product-quantity" at bounding box center [285, 354] width 9 height 9
type input "1"
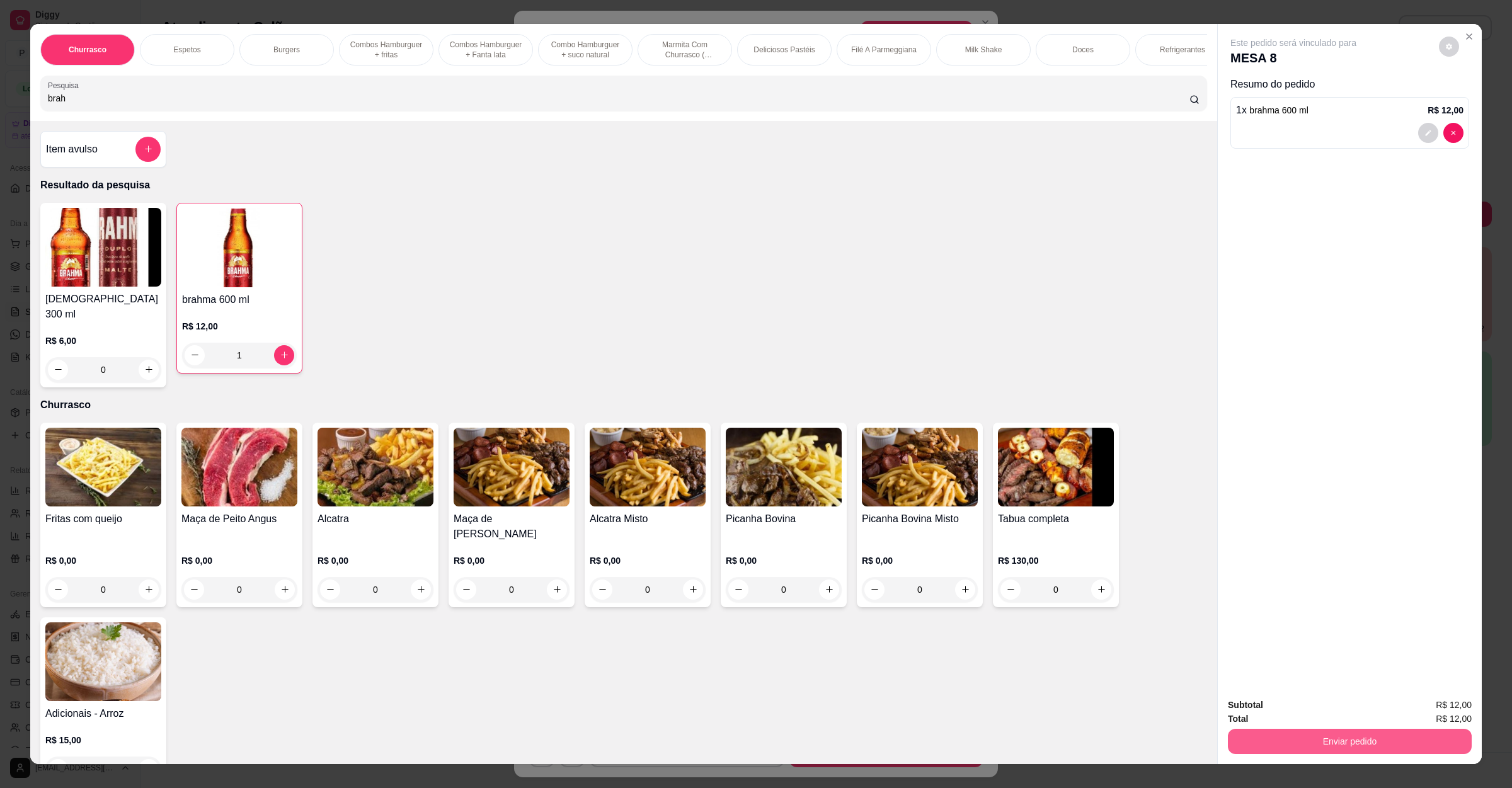
click at [1354, 730] on button "Enviar pedido" at bounding box center [1350, 741] width 244 height 25
click at [1324, 748] on button "Enviar pedido" at bounding box center [1350, 741] width 244 height 25
click at [1316, 703] on button "Não registrar e enviar pedido" at bounding box center [1305, 710] width 127 height 23
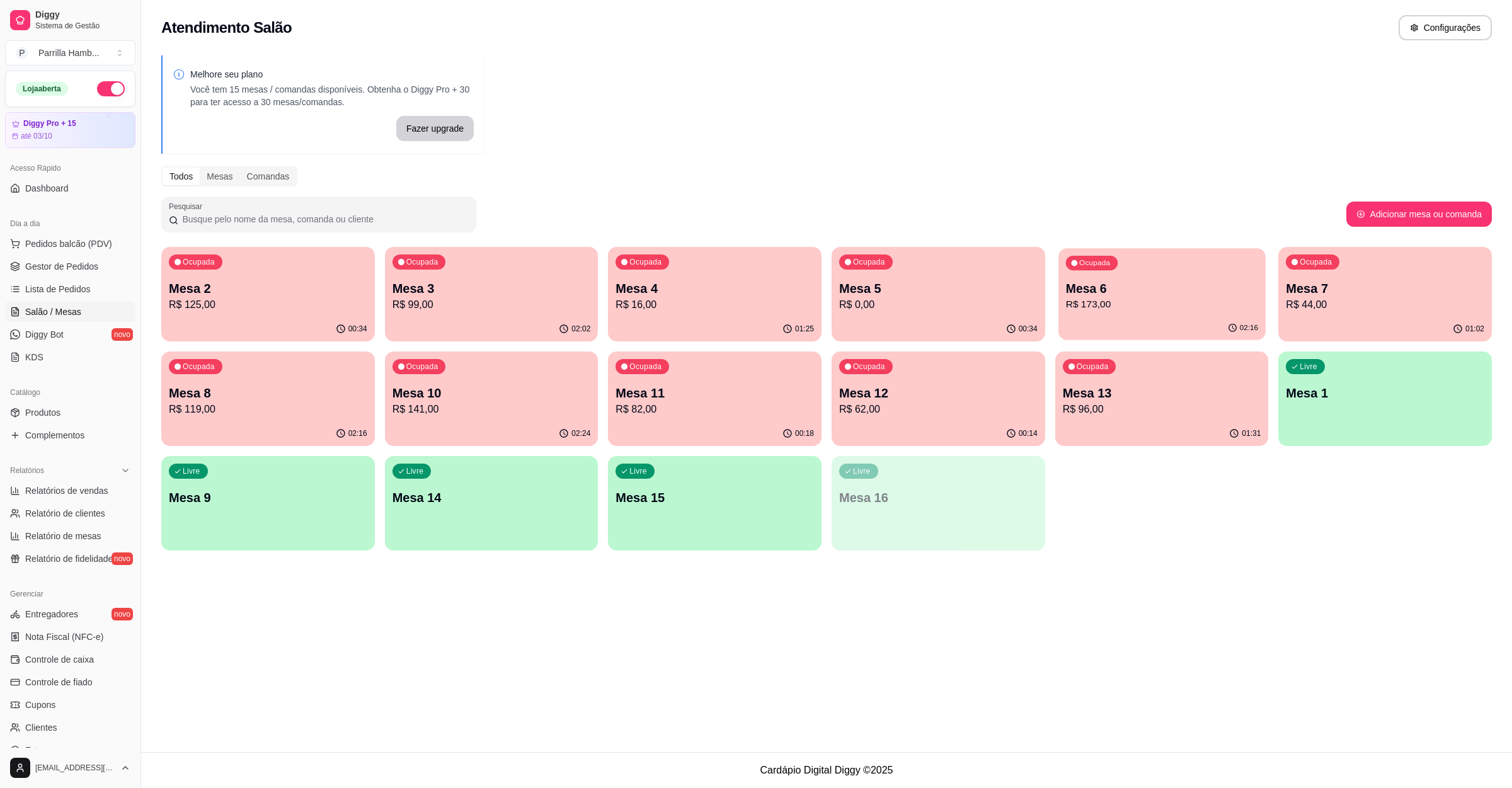
click at [1072, 291] on p "Mesa 6" at bounding box center [1161, 288] width 193 height 17
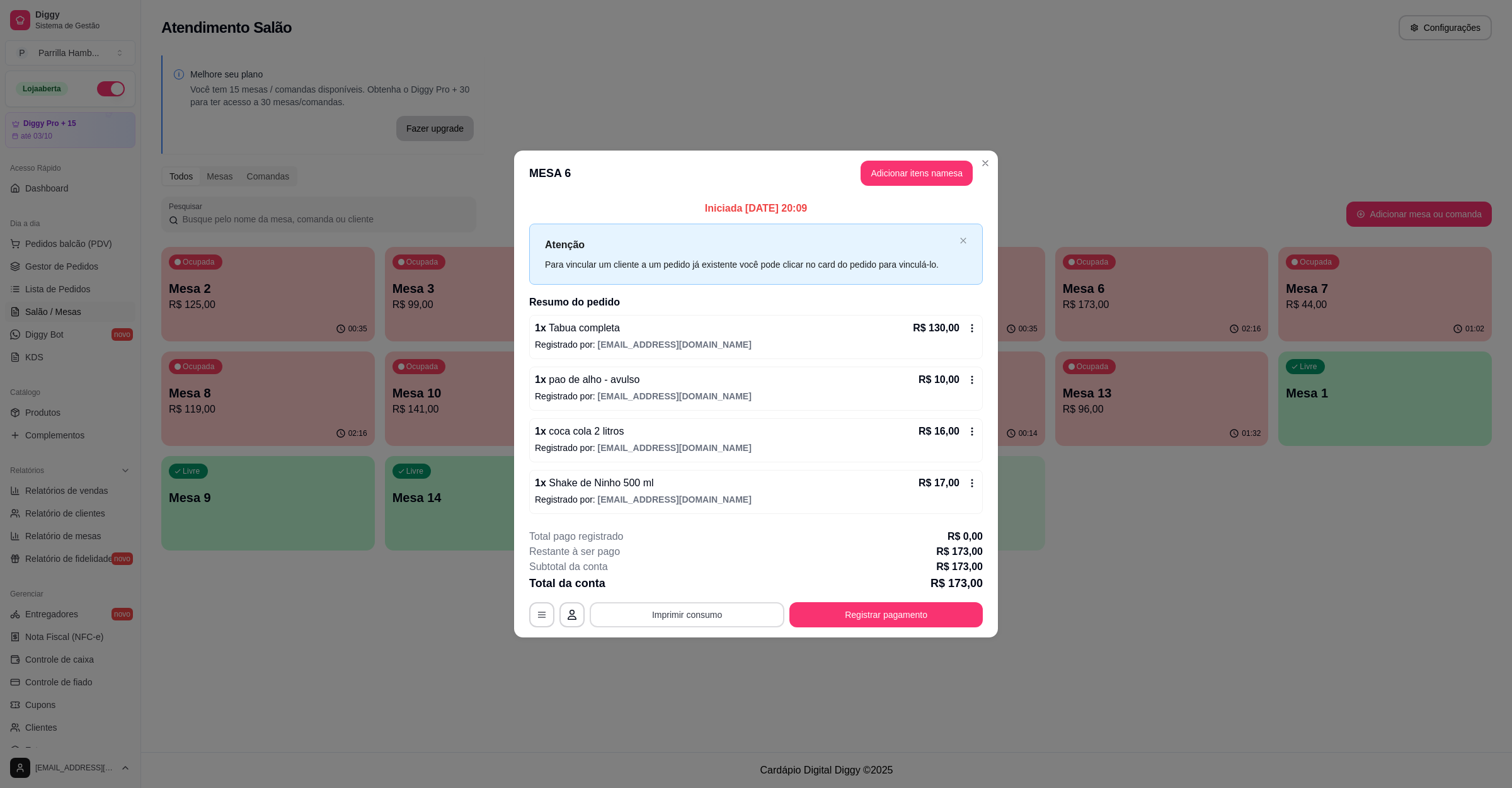
click at [639, 606] on button "Imprimir consumo" at bounding box center [687, 614] width 194 height 25
click at [649, 592] on button "IMPRESSORA" at bounding box center [690, 586] width 88 height 20
click at [898, 611] on button "Registrar pagamento" at bounding box center [886, 614] width 194 height 25
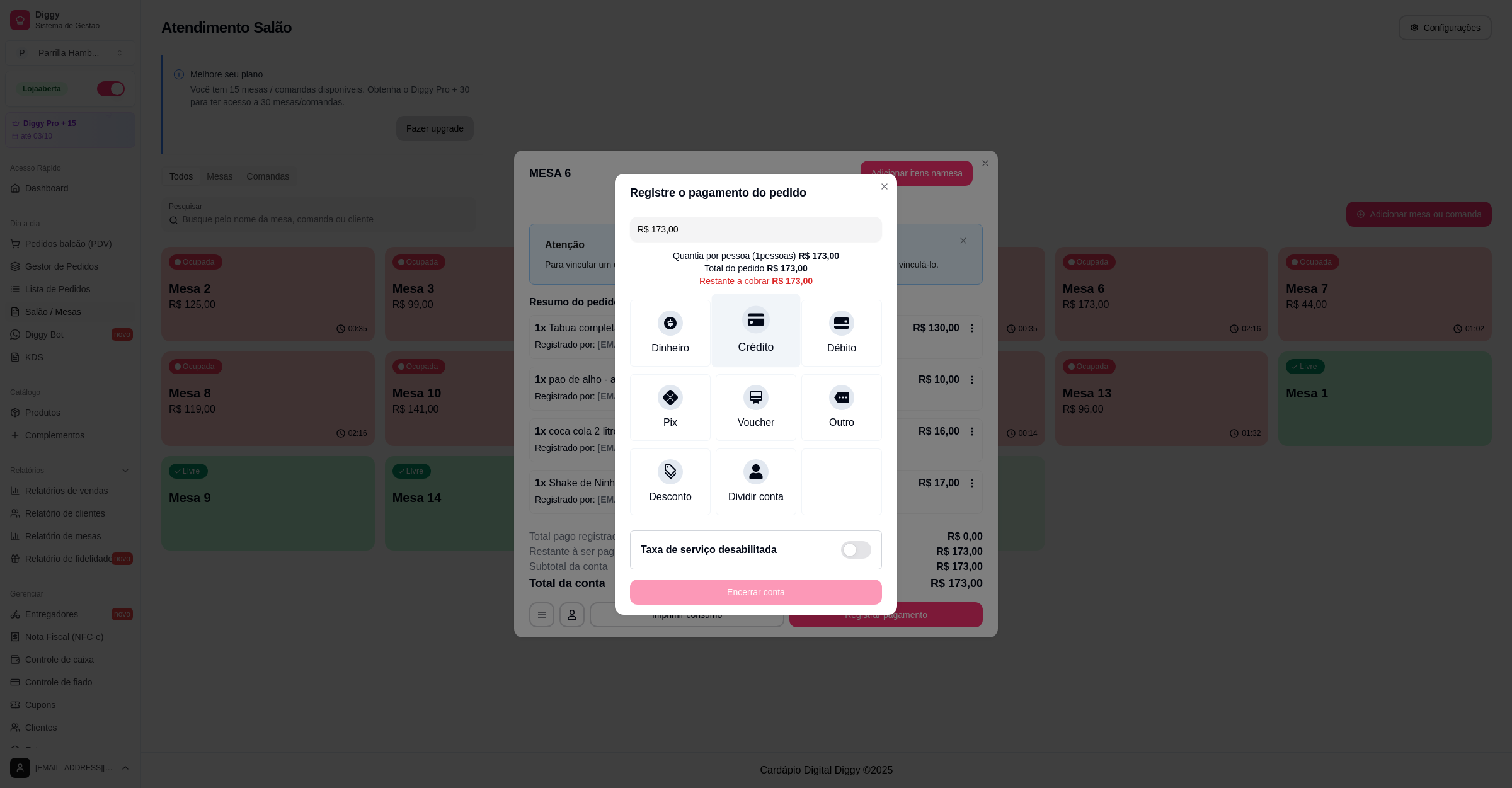
click at [753, 339] on div "Crédito" at bounding box center [756, 347] width 36 height 17
type input "R$ 0,00"
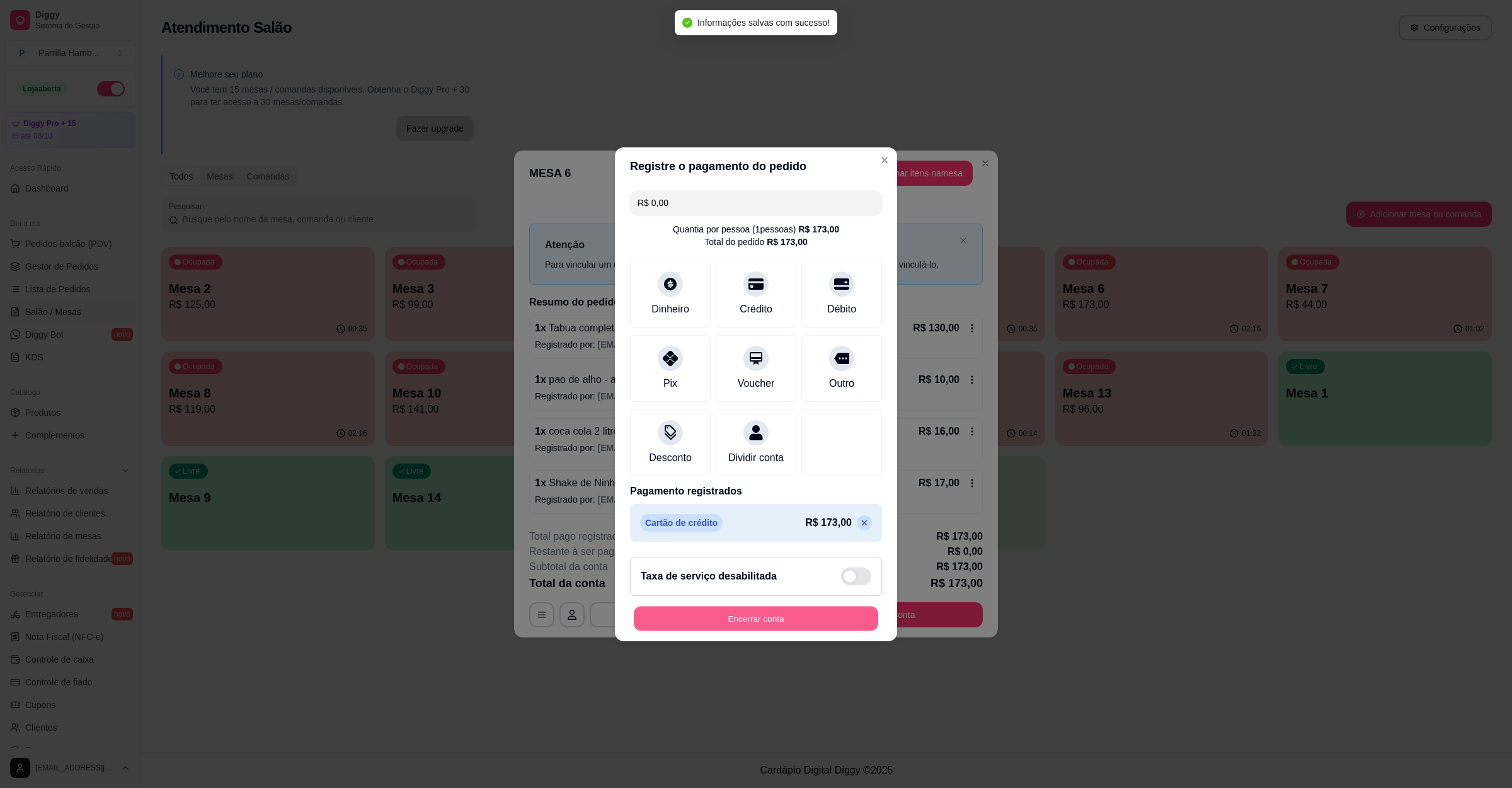
click at [737, 628] on button "Encerrar conta" at bounding box center [756, 618] width 245 height 24
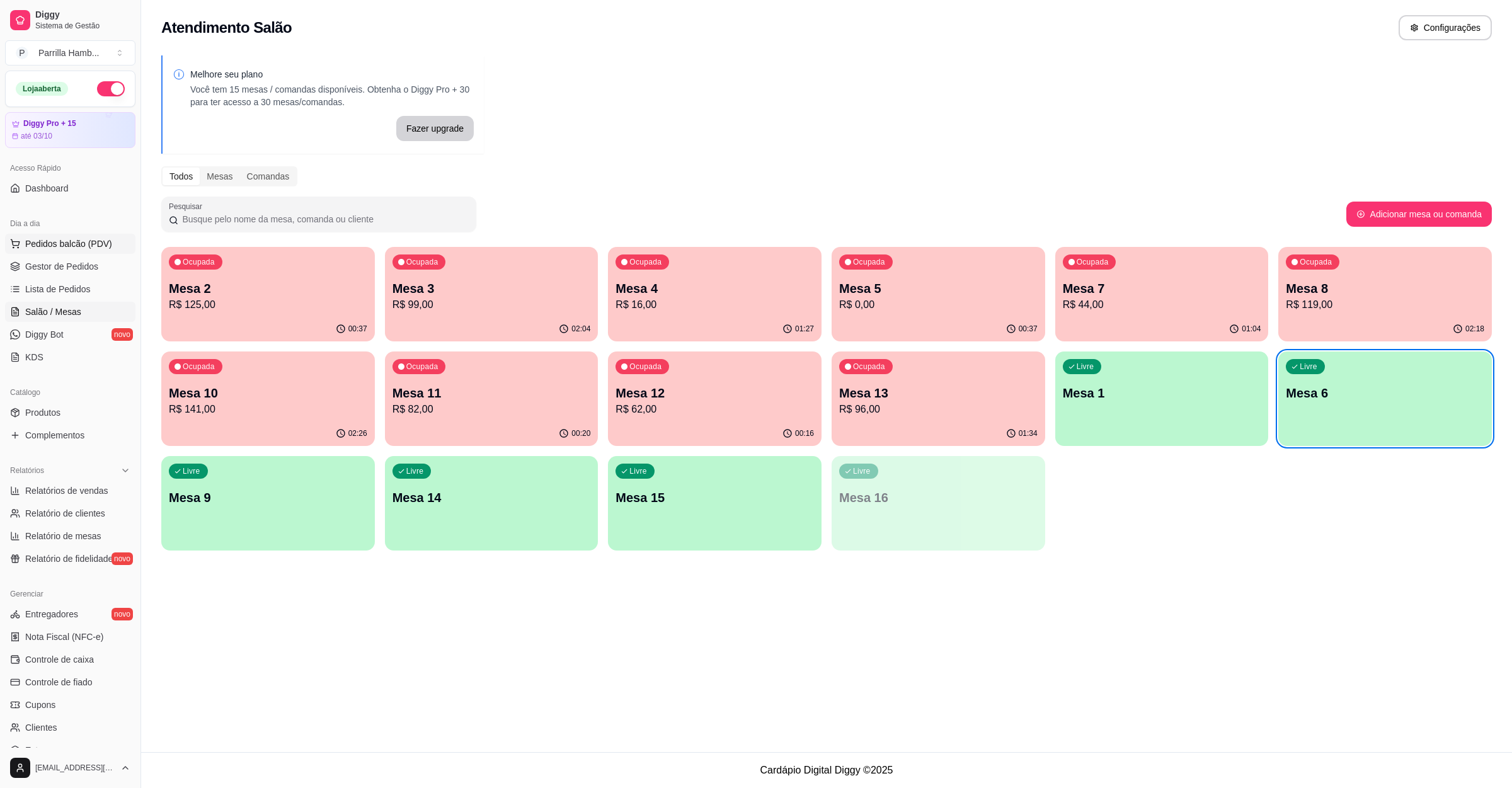
click at [56, 244] on span "Pedidos balcão (PDV)" at bounding box center [68, 244] width 87 height 13
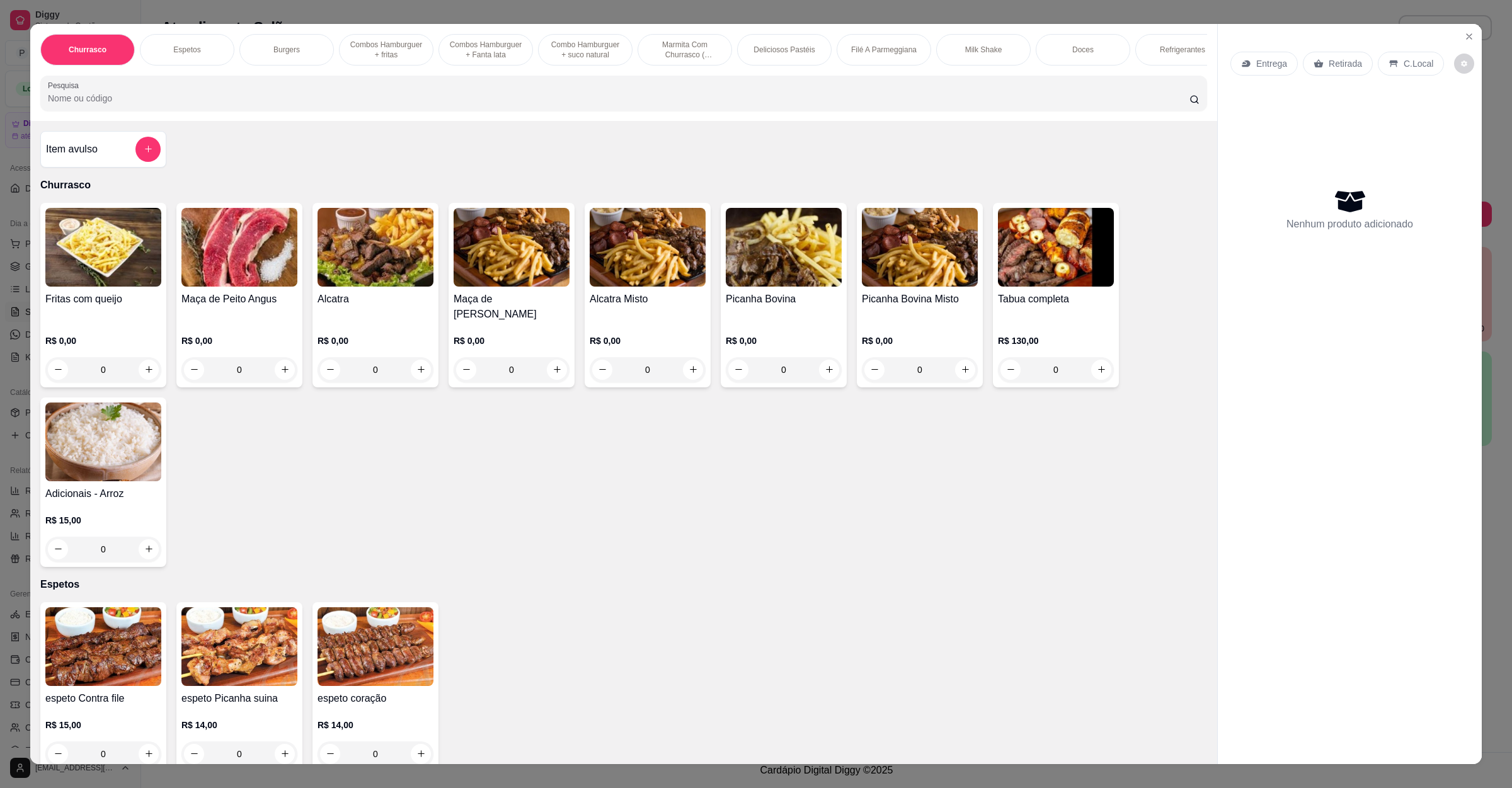
click at [1244, 54] on div "Entrega" at bounding box center [1264, 64] width 67 height 24
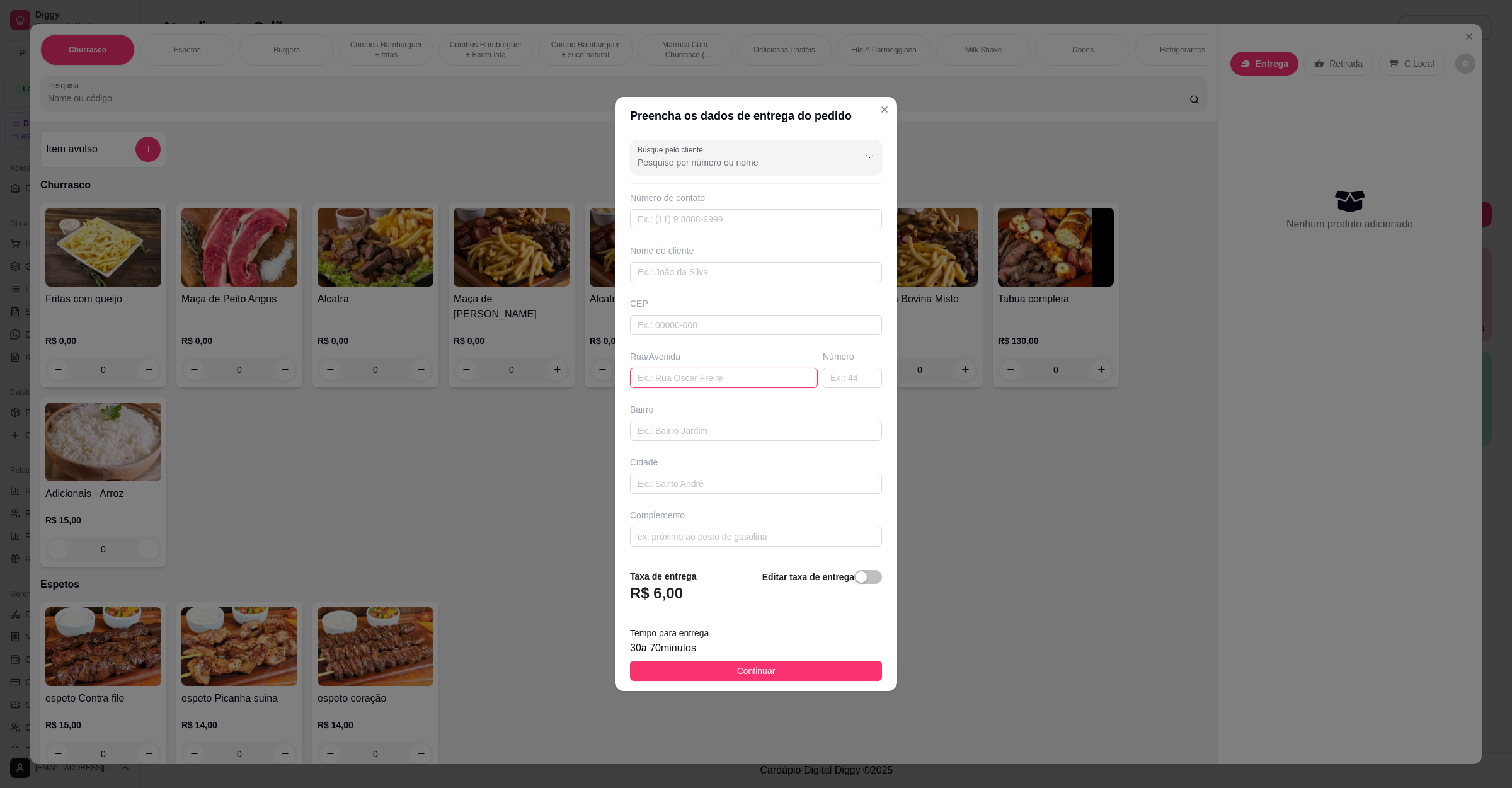
click at [676, 381] on input "text" at bounding box center [724, 378] width 188 height 20
paste input "Jamaica 488"
type input "Jamaica 488"
click at [756, 681] on button "Continuar" at bounding box center [756, 671] width 252 height 20
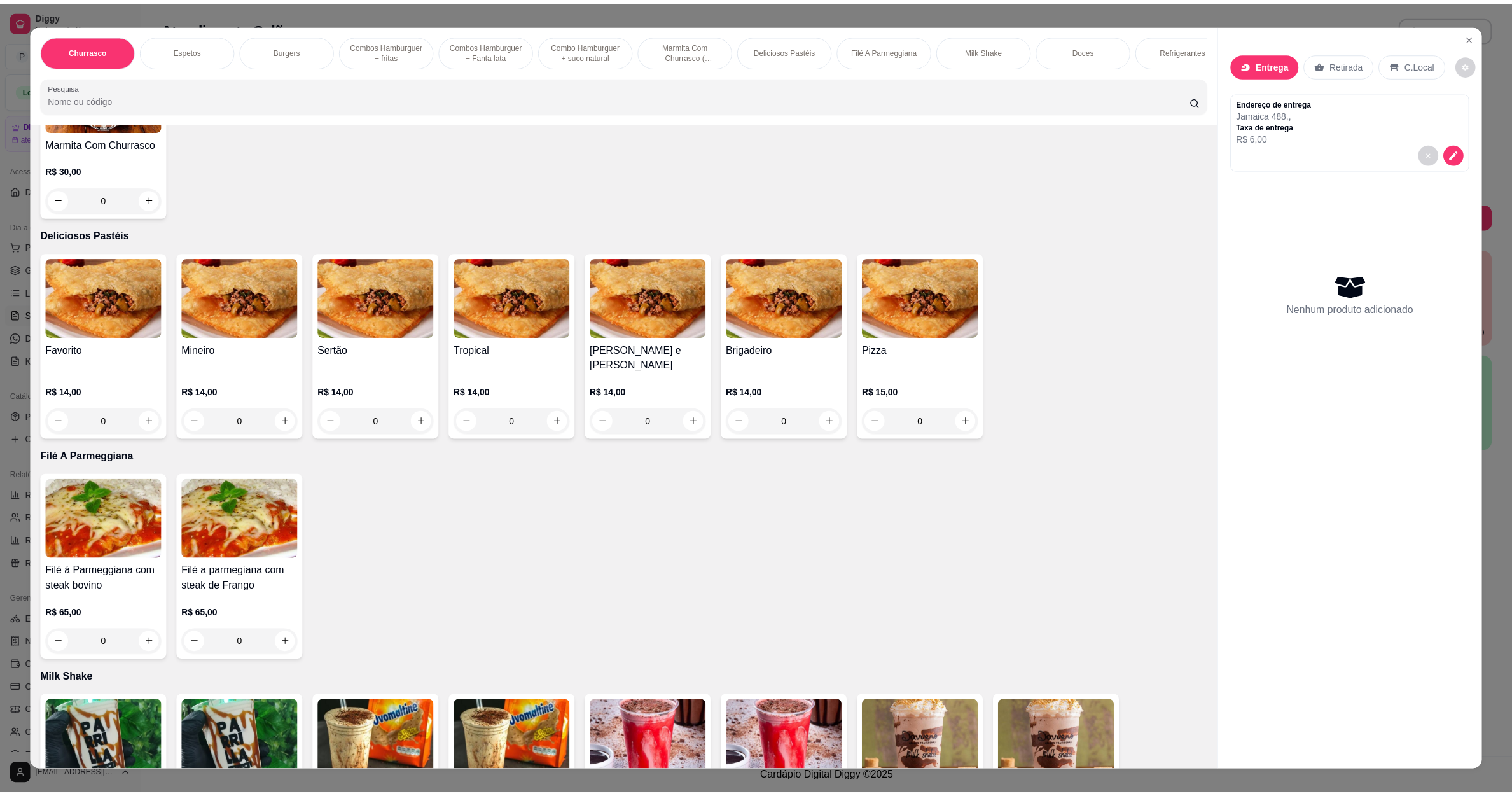
scroll to position [1718, 0]
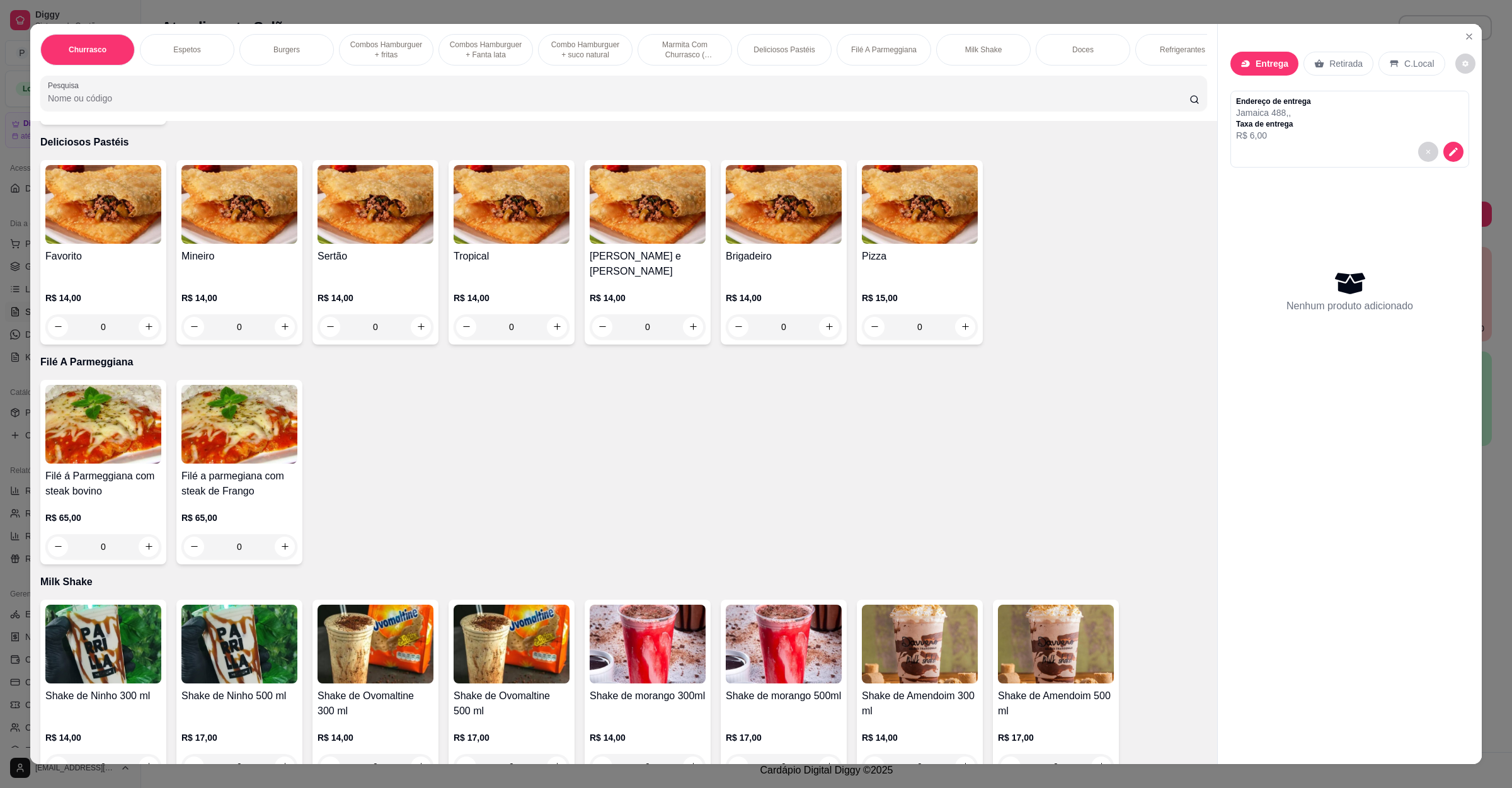
click at [150, 534] on div "0" at bounding box center [103, 546] width 116 height 25
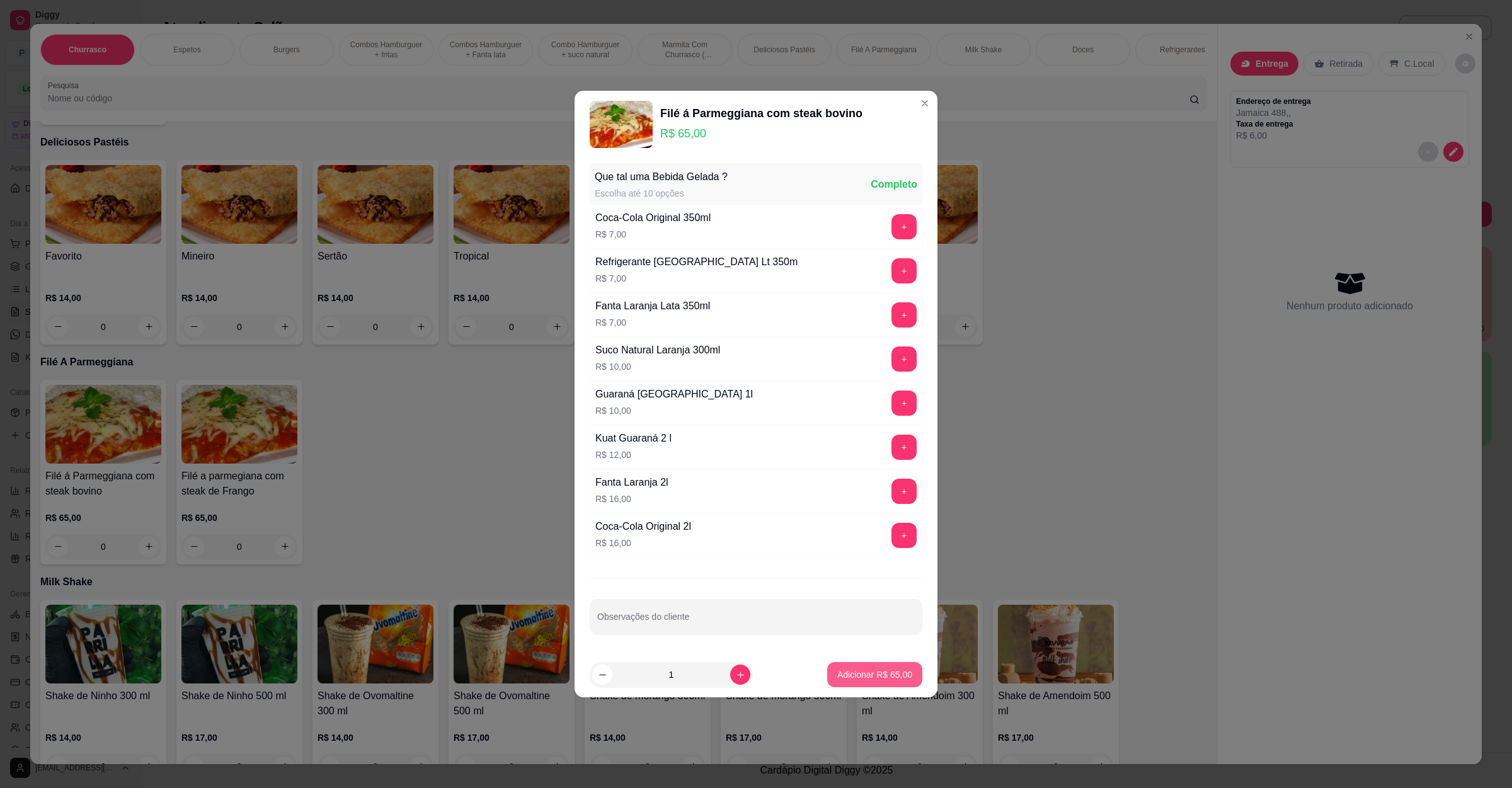
click at [863, 674] on p "Adicionar R$ 65,00" at bounding box center [875, 674] width 75 height 13
type input "1"
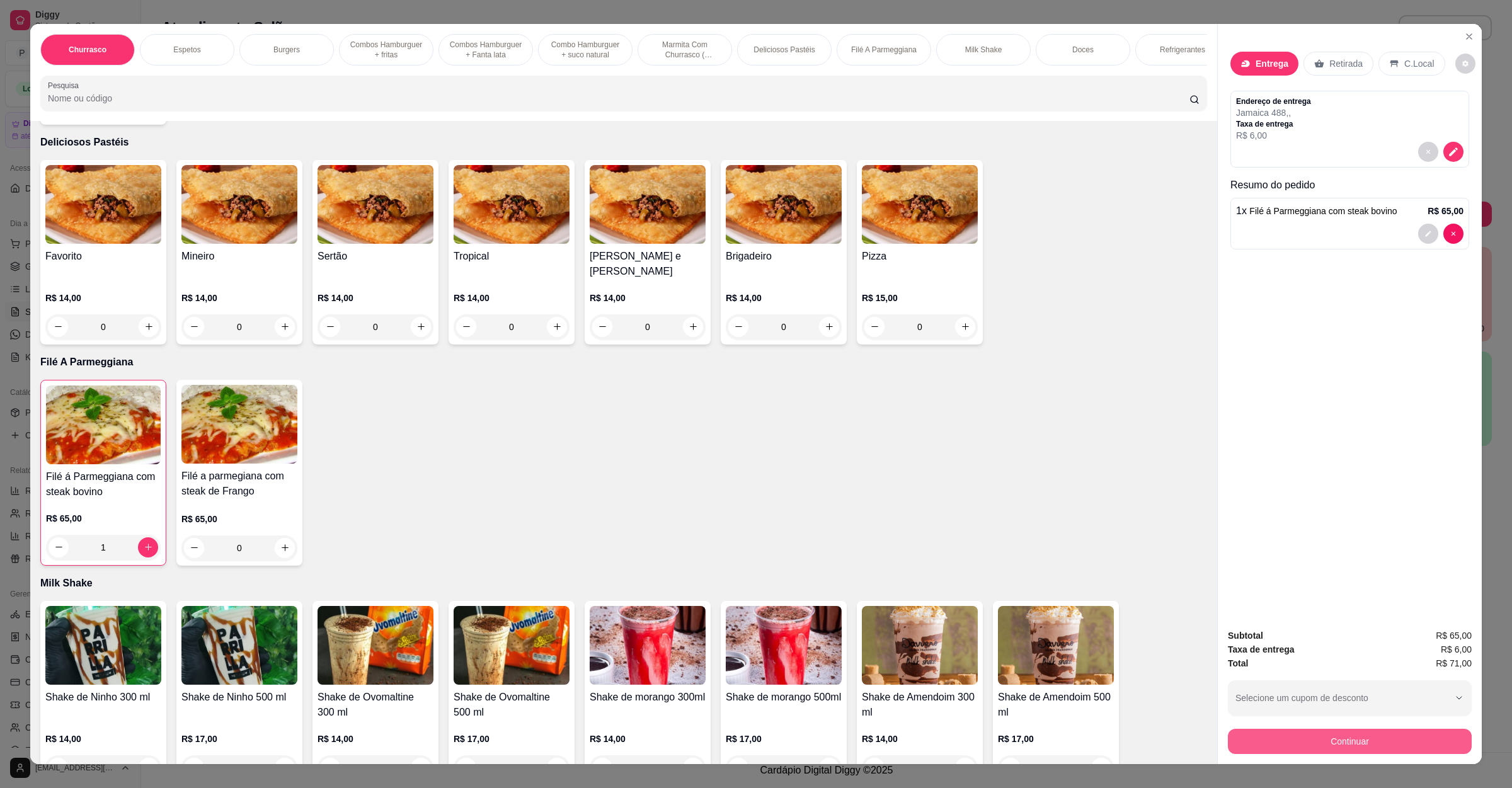
click at [1250, 738] on button "Continuar" at bounding box center [1350, 741] width 244 height 25
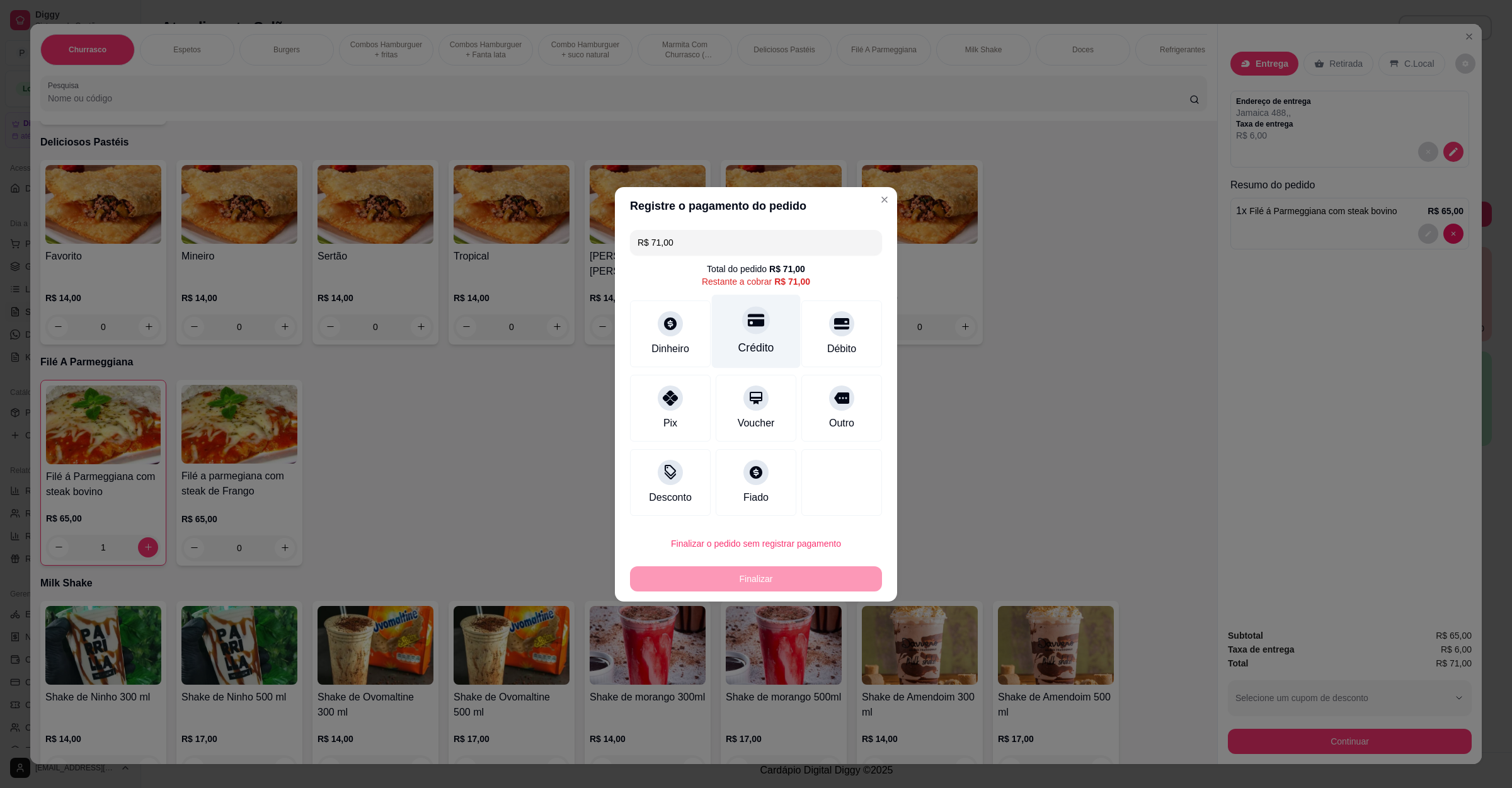
click at [754, 319] on icon at bounding box center [756, 320] width 17 height 13
type input "R$ 0,00"
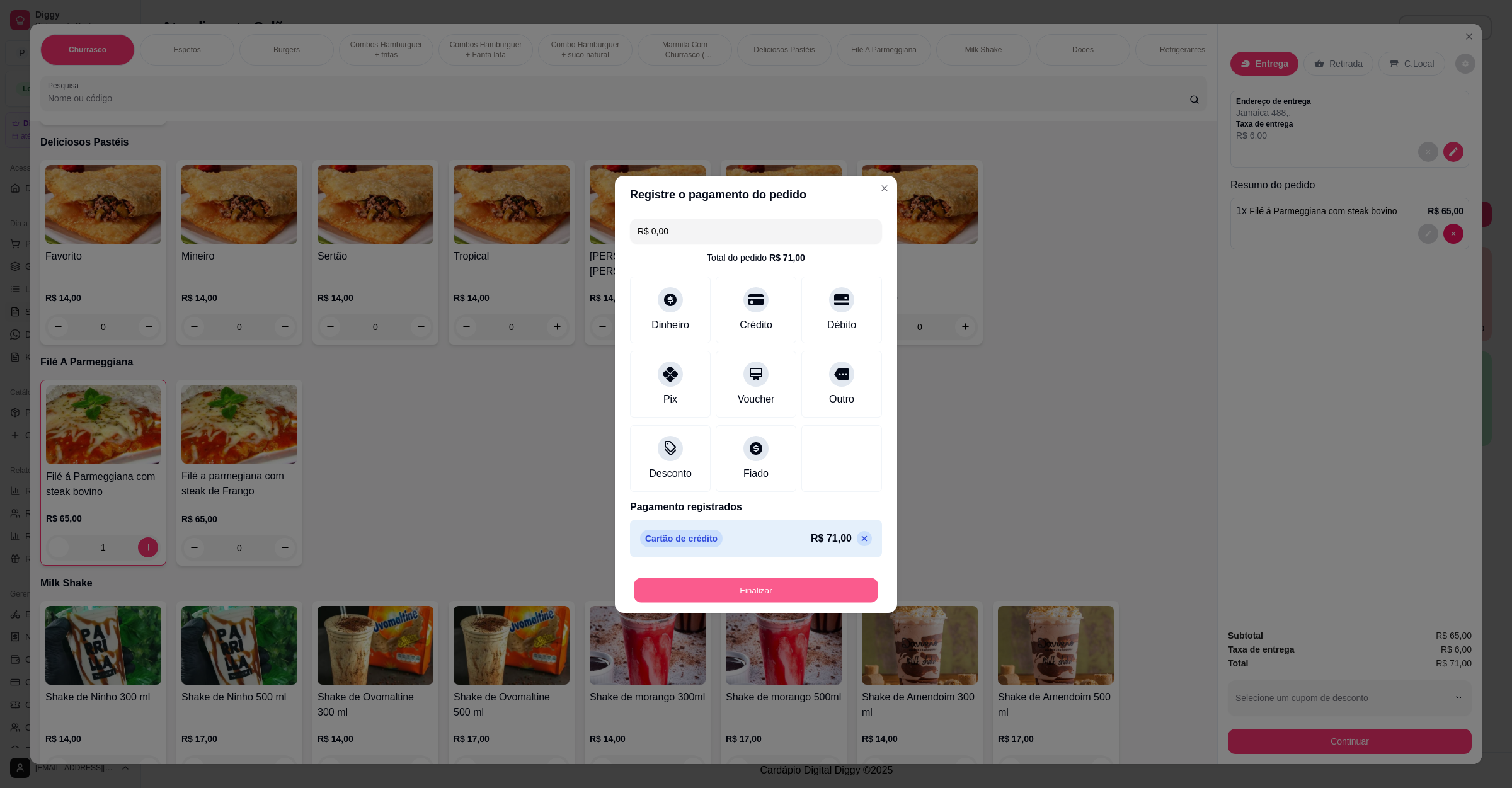
click at [758, 581] on button "Finalizar" at bounding box center [756, 590] width 245 height 24
type input "0"
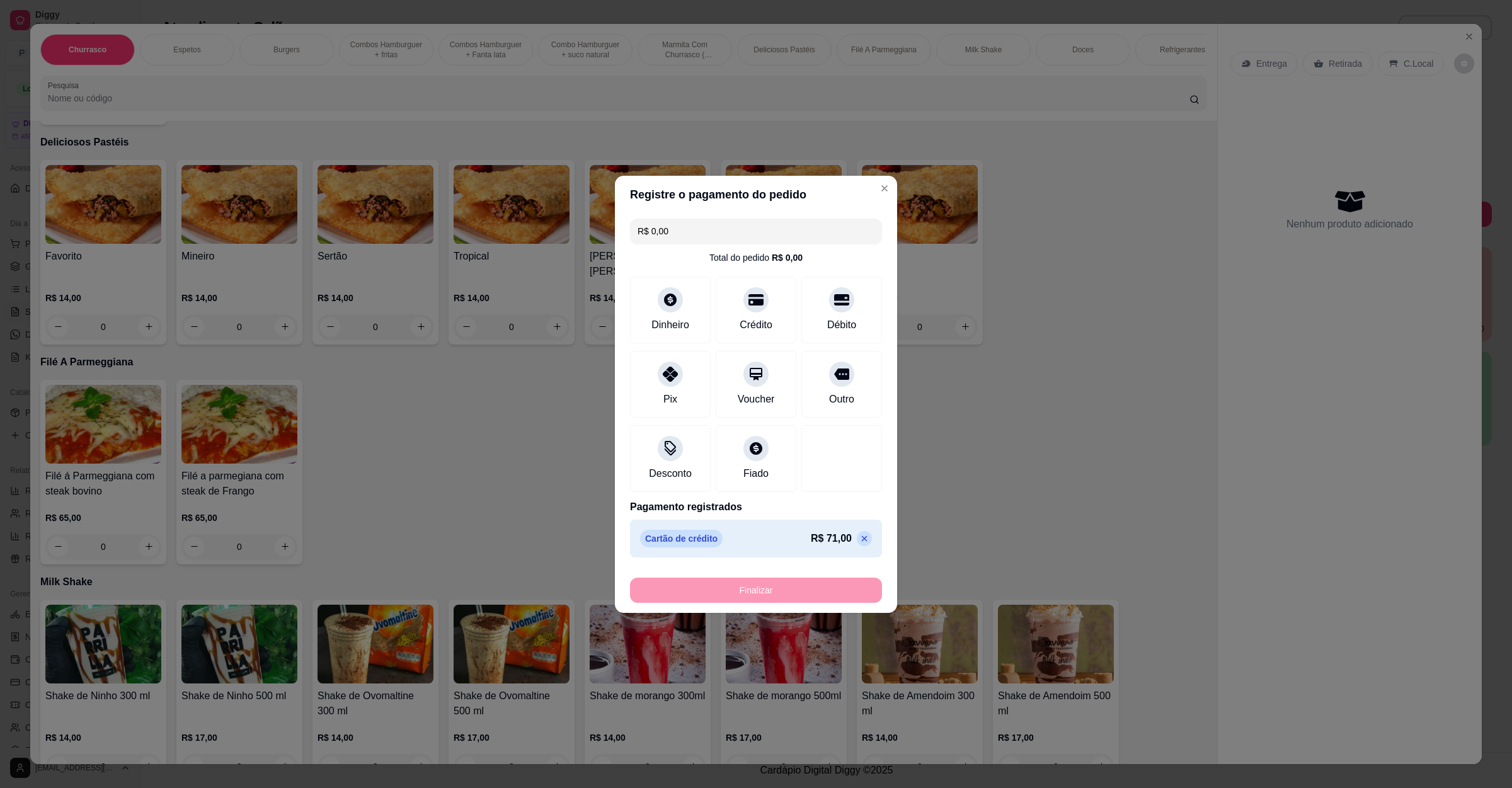
type input "-R$ 71,00"
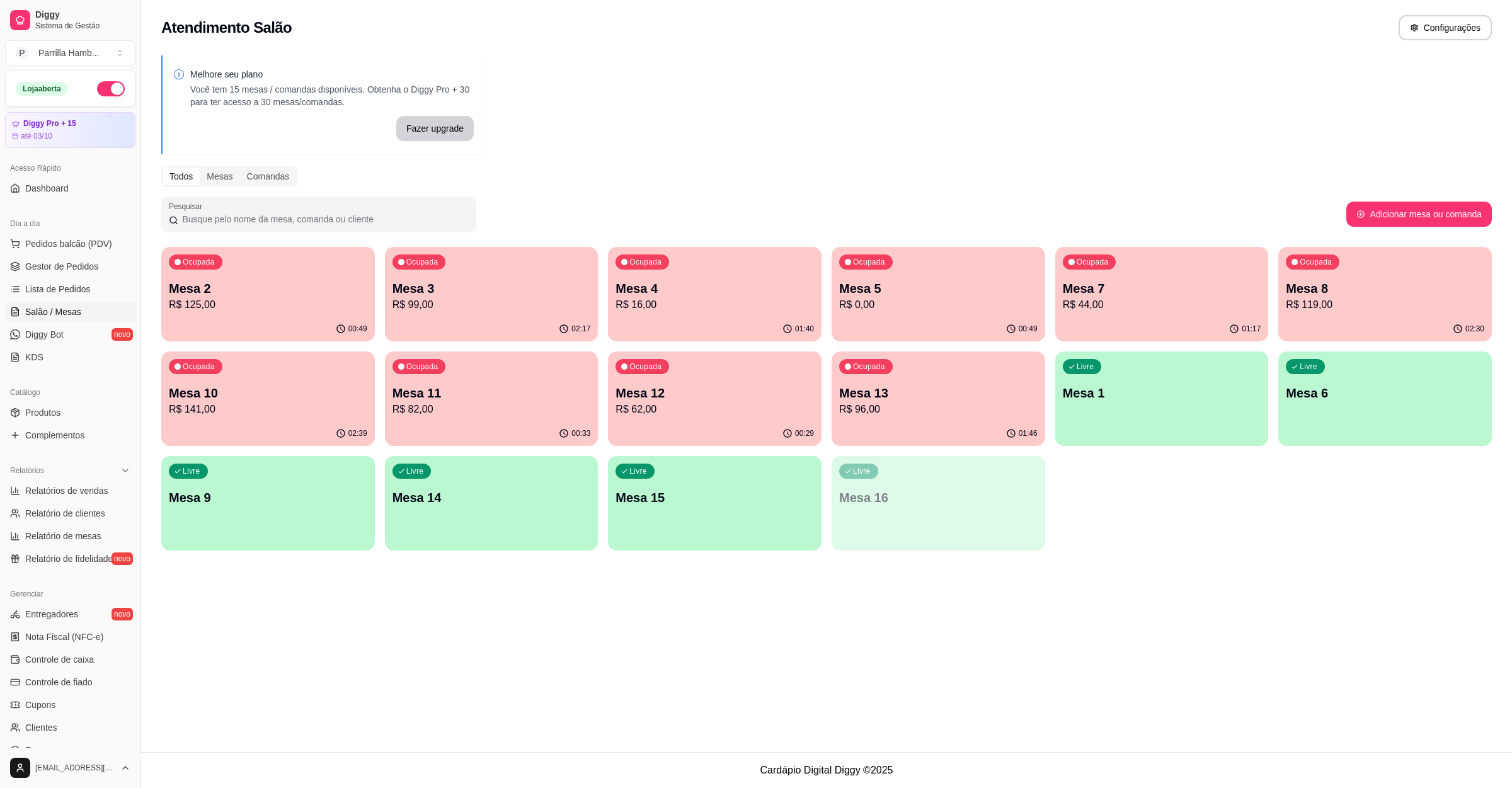
click at [903, 282] on p "Mesa 5" at bounding box center [938, 288] width 198 height 18
click at [930, 327] on div "00:50" at bounding box center [939, 329] width 214 height 24
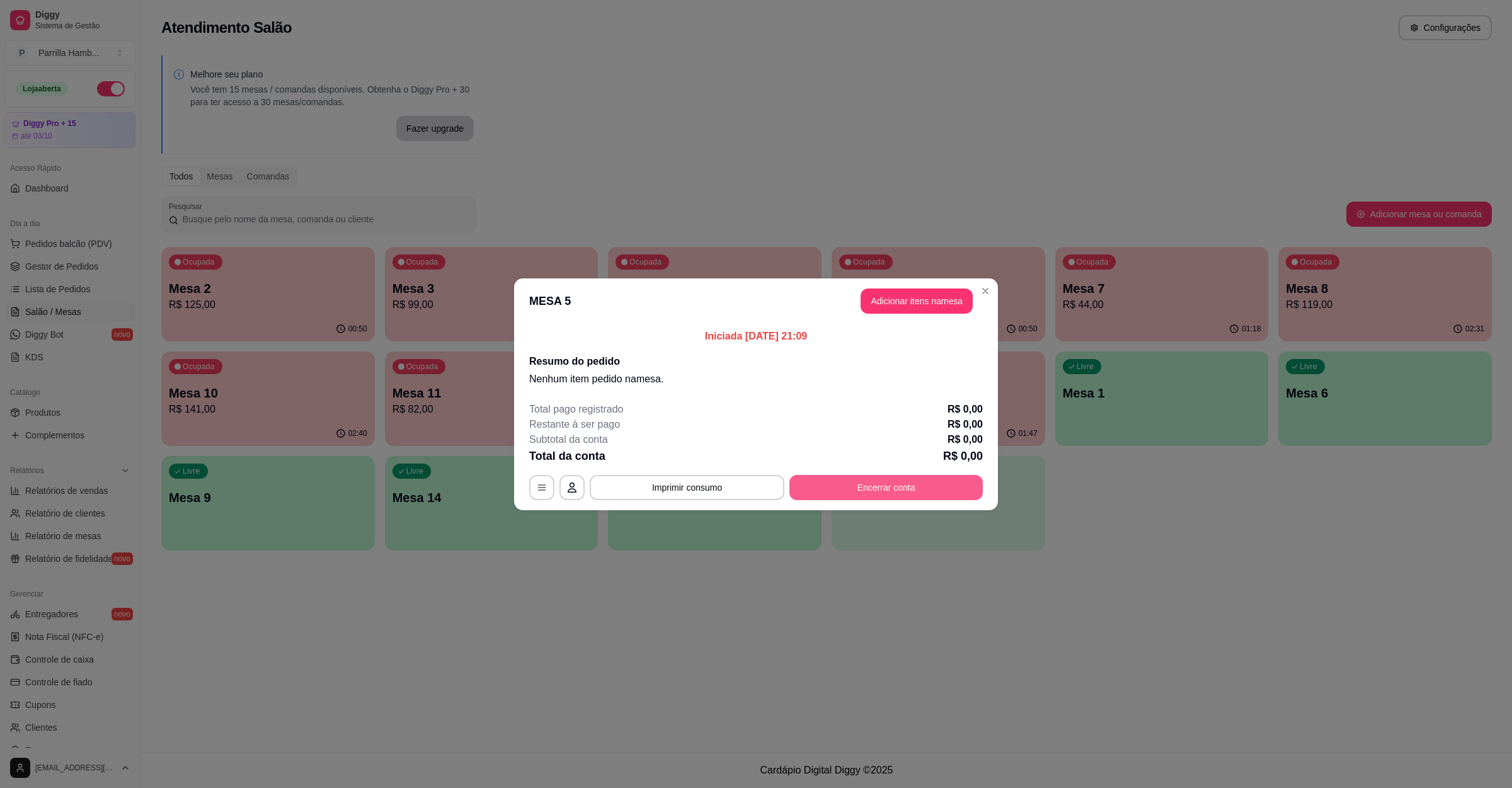
click at [951, 487] on button "Encerrar conta" at bounding box center [886, 487] width 194 height 25
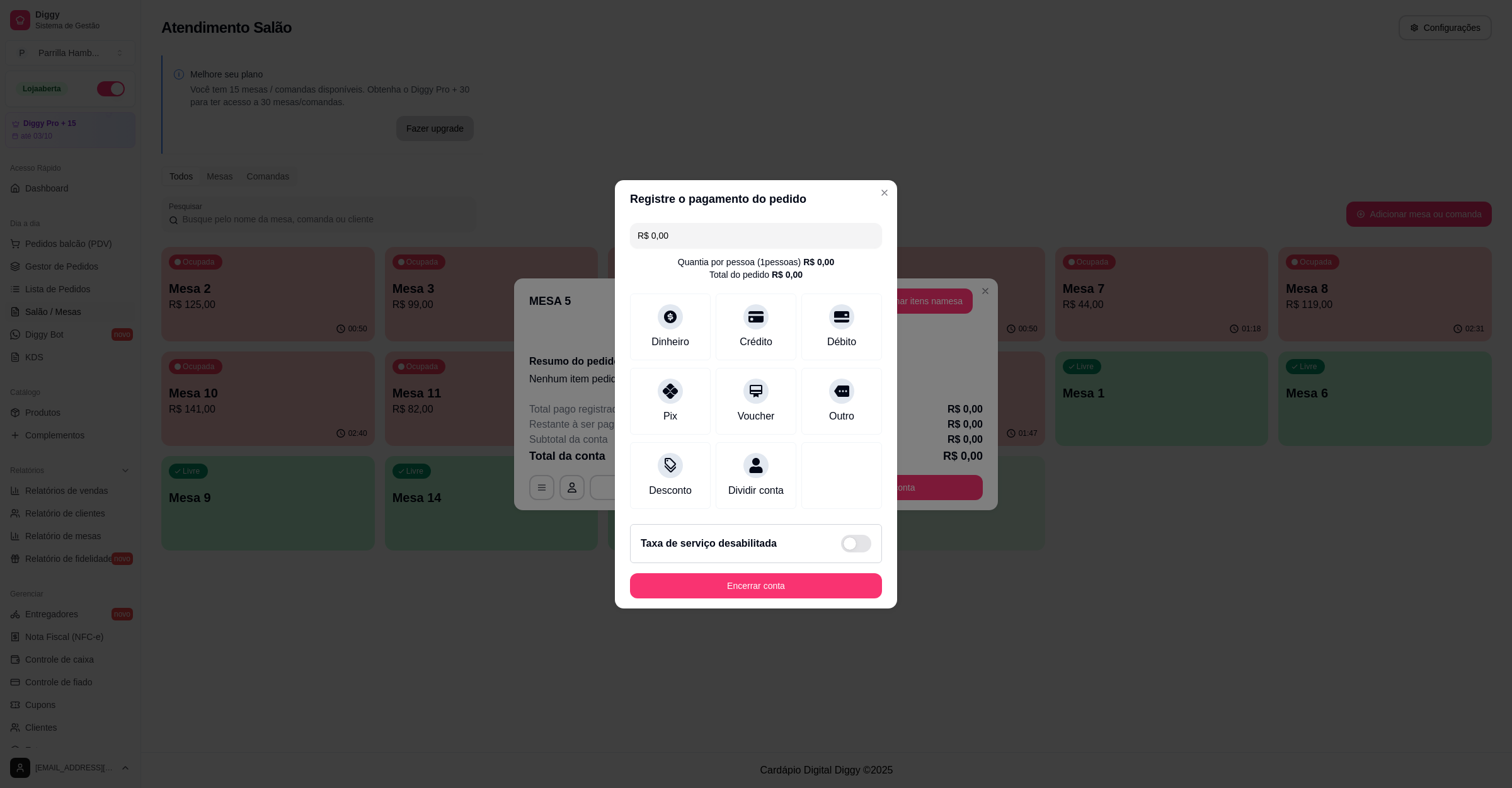
click at [834, 592] on button "Encerrar conta" at bounding box center [756, 585] width 252 height 25
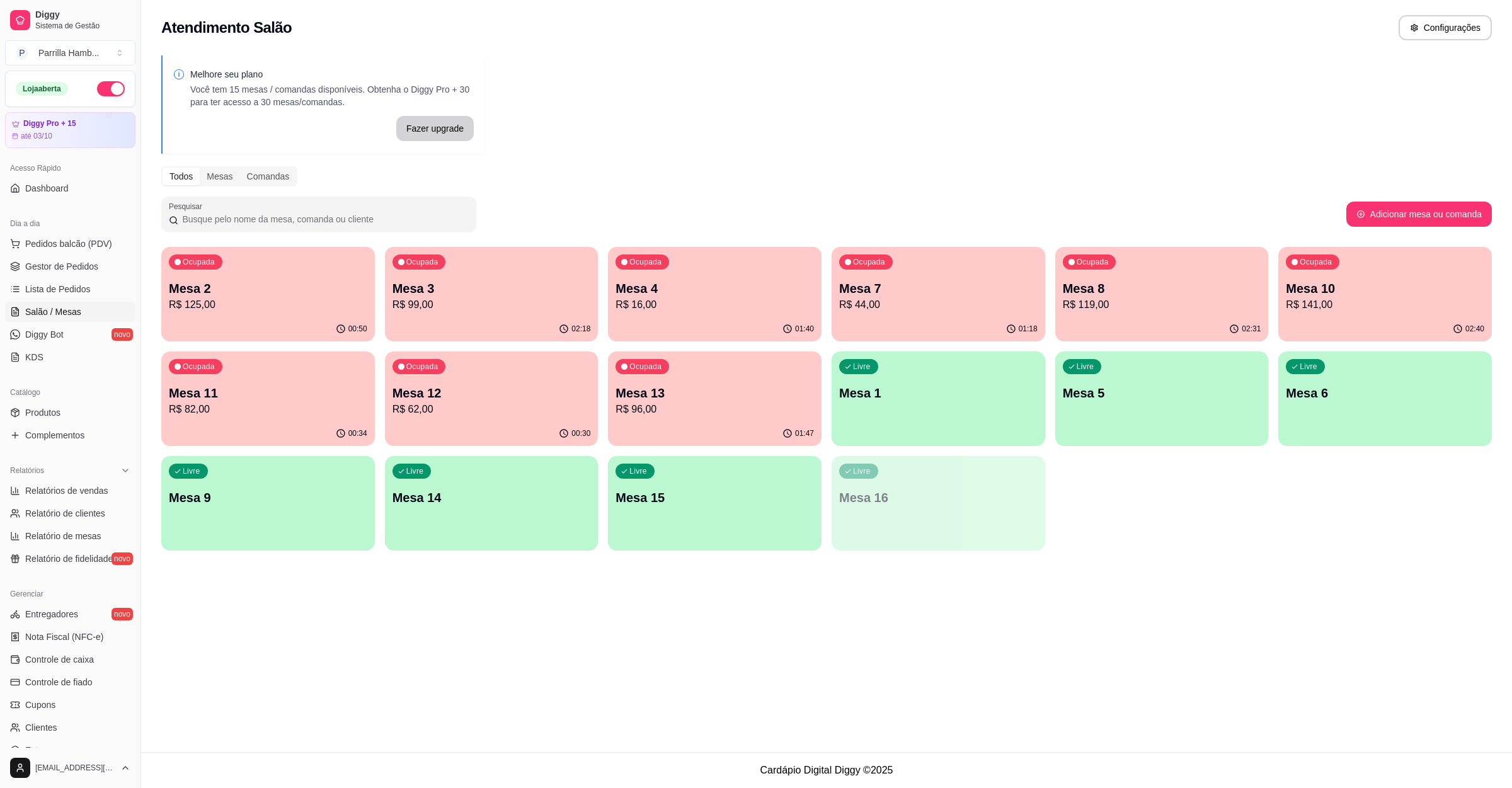
click at [722, 291] on p "Mesa 4" at bounding box center [714, 288] width 198 height 18
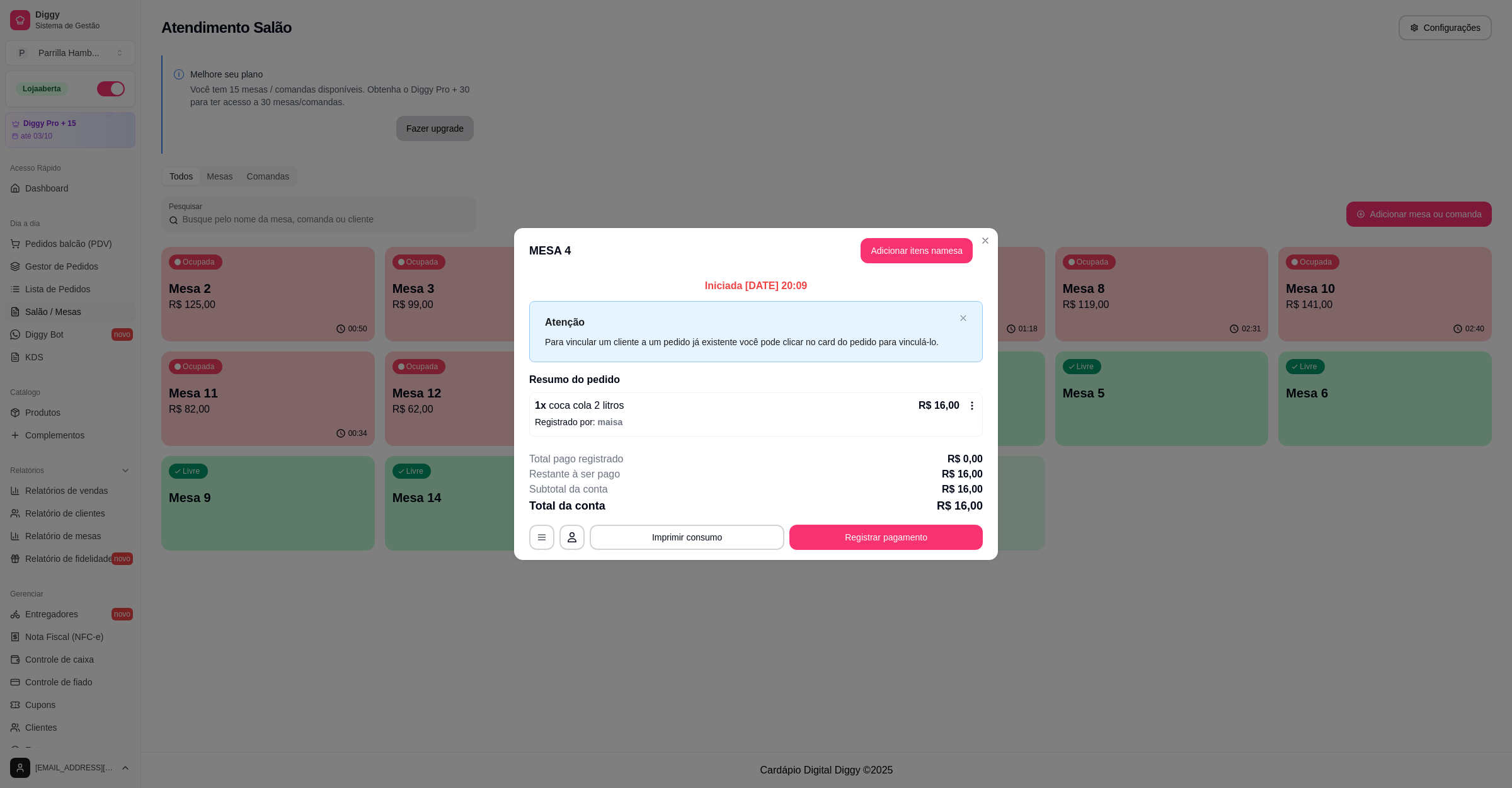
click at [846, 505] on div "Total da conta R$ 16,00" at bounding box center [756, 505] width 453 height 18
click at [858, 529] on button "Registrar pagamento" at bounding box center [887, 538] width 188 height 24
click at [760, 318] on div at bounding box center [756, 319] width 28 height 28
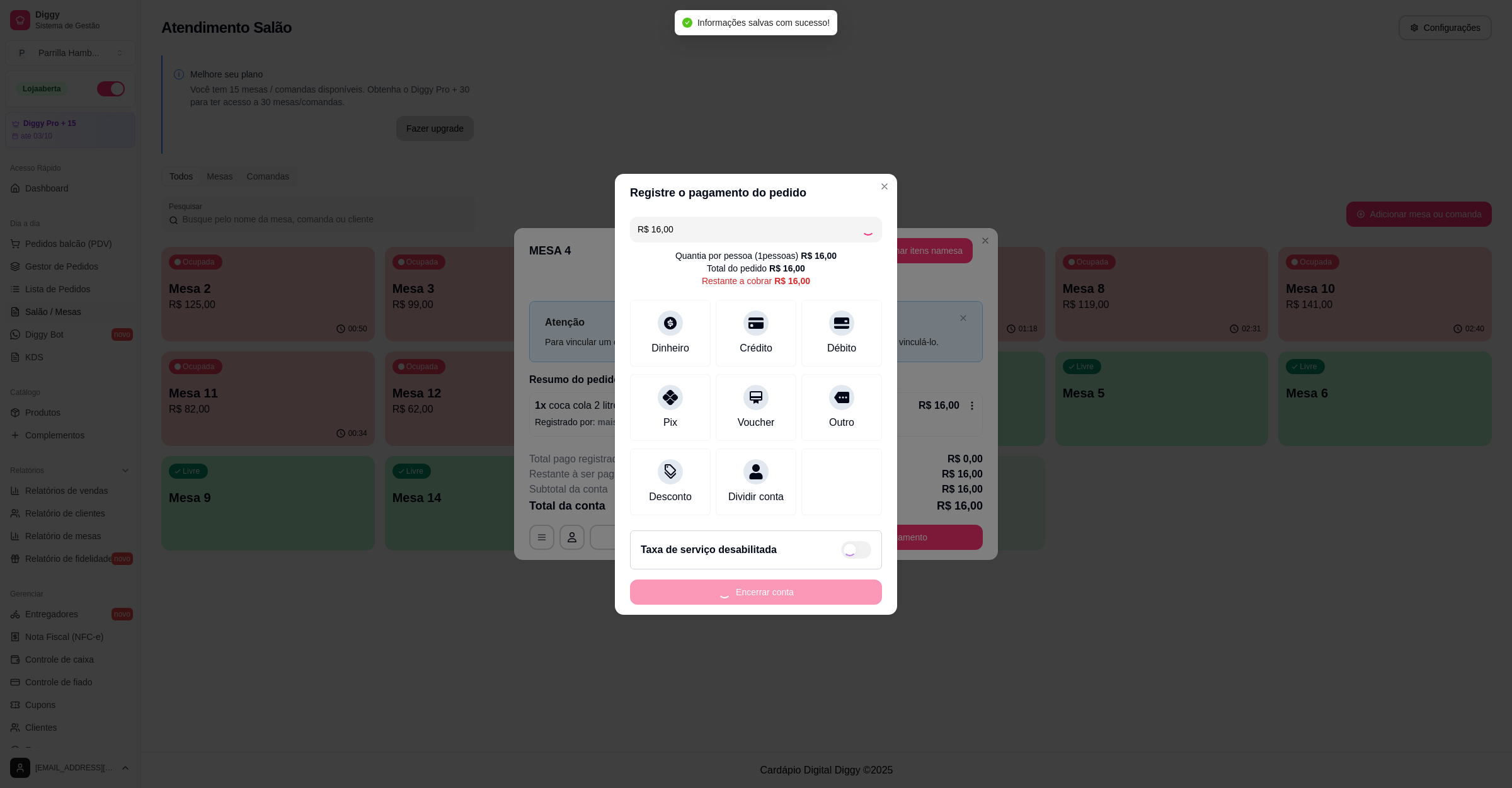
type input "R$ 0,00"
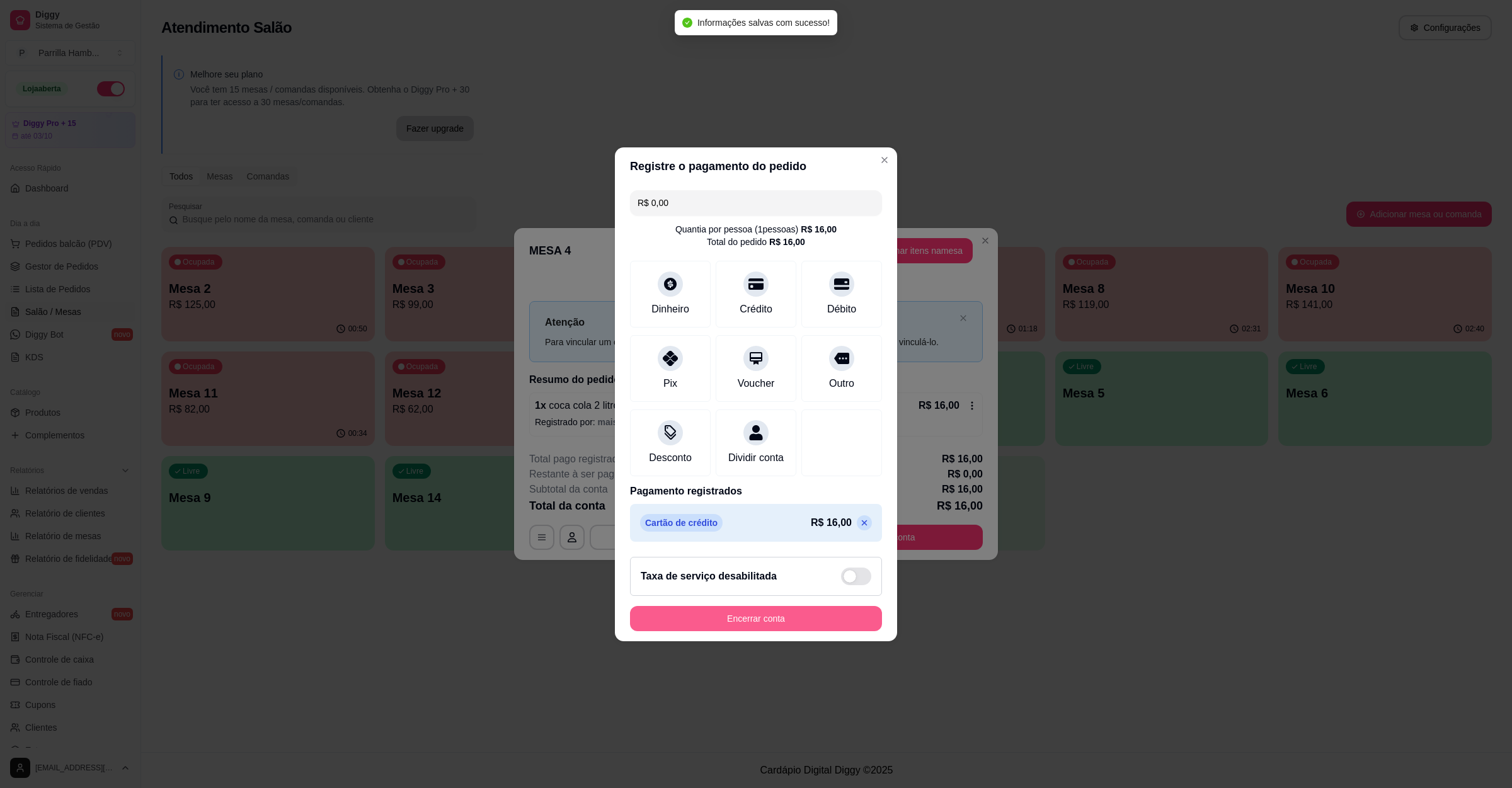
click at [797, 620] on button "Encerrar conta" at bounding box center [756, 618] width 252 height 25
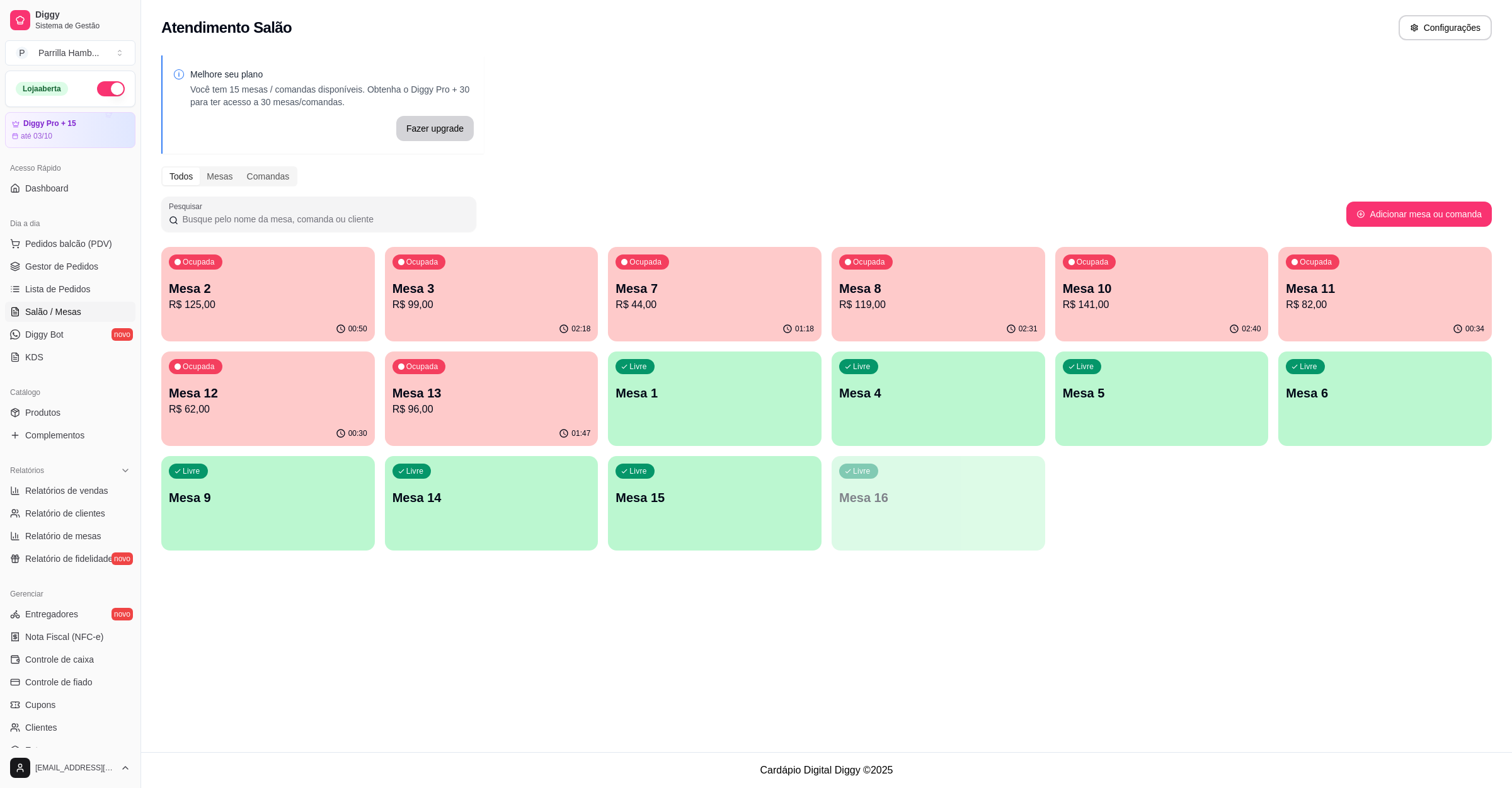
click at [471, 303] on p "R$ 99,00" at bounding box center [491, 305] width 198 height 15
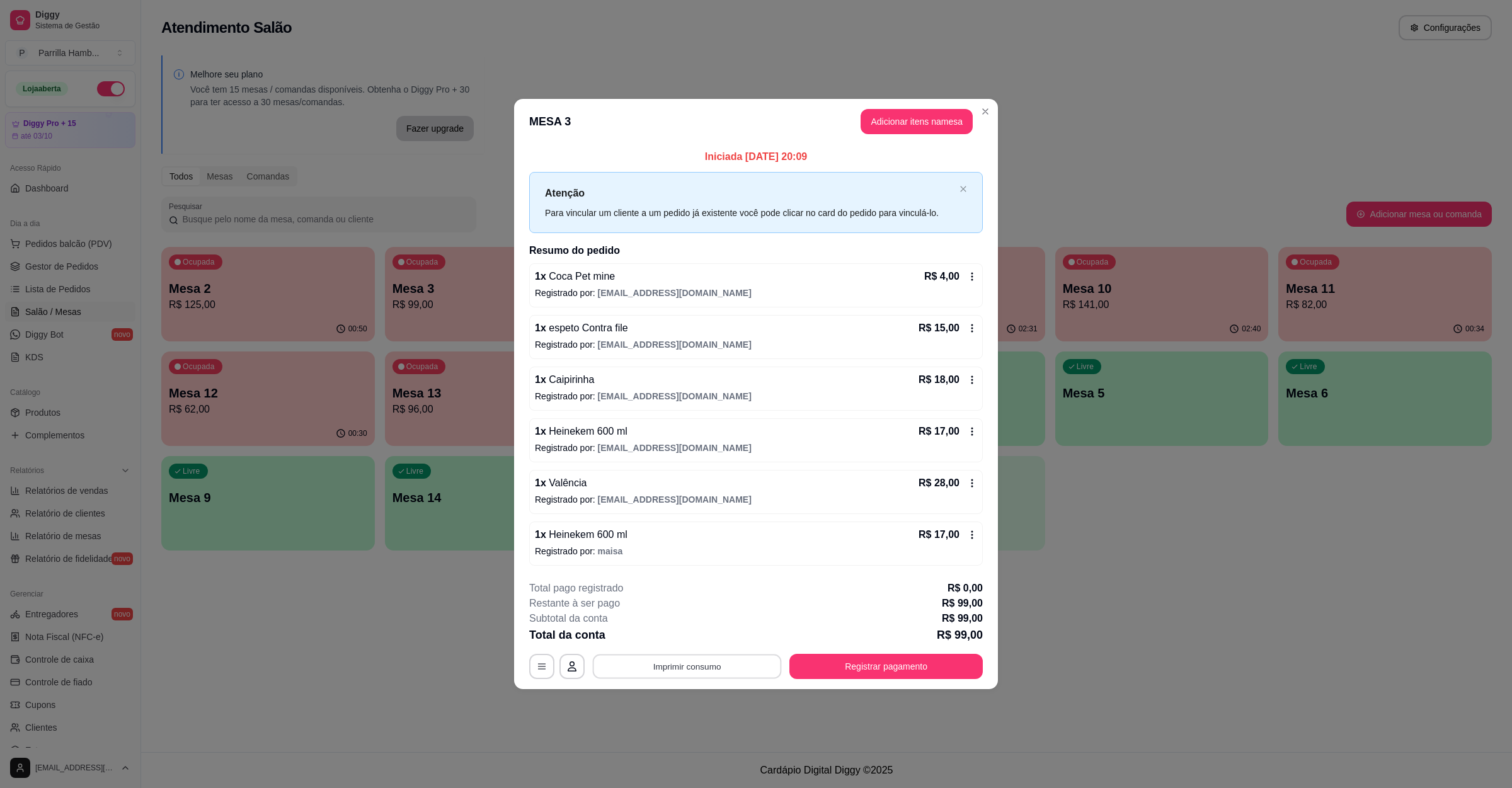
click at [673, 661] on button "Imprimir consumo" at bounding box center [687, 666] width 189 height 24
click at [673, 647] on button "IMPRESSORA" at bounding box center [690, 639] width 91 height 20
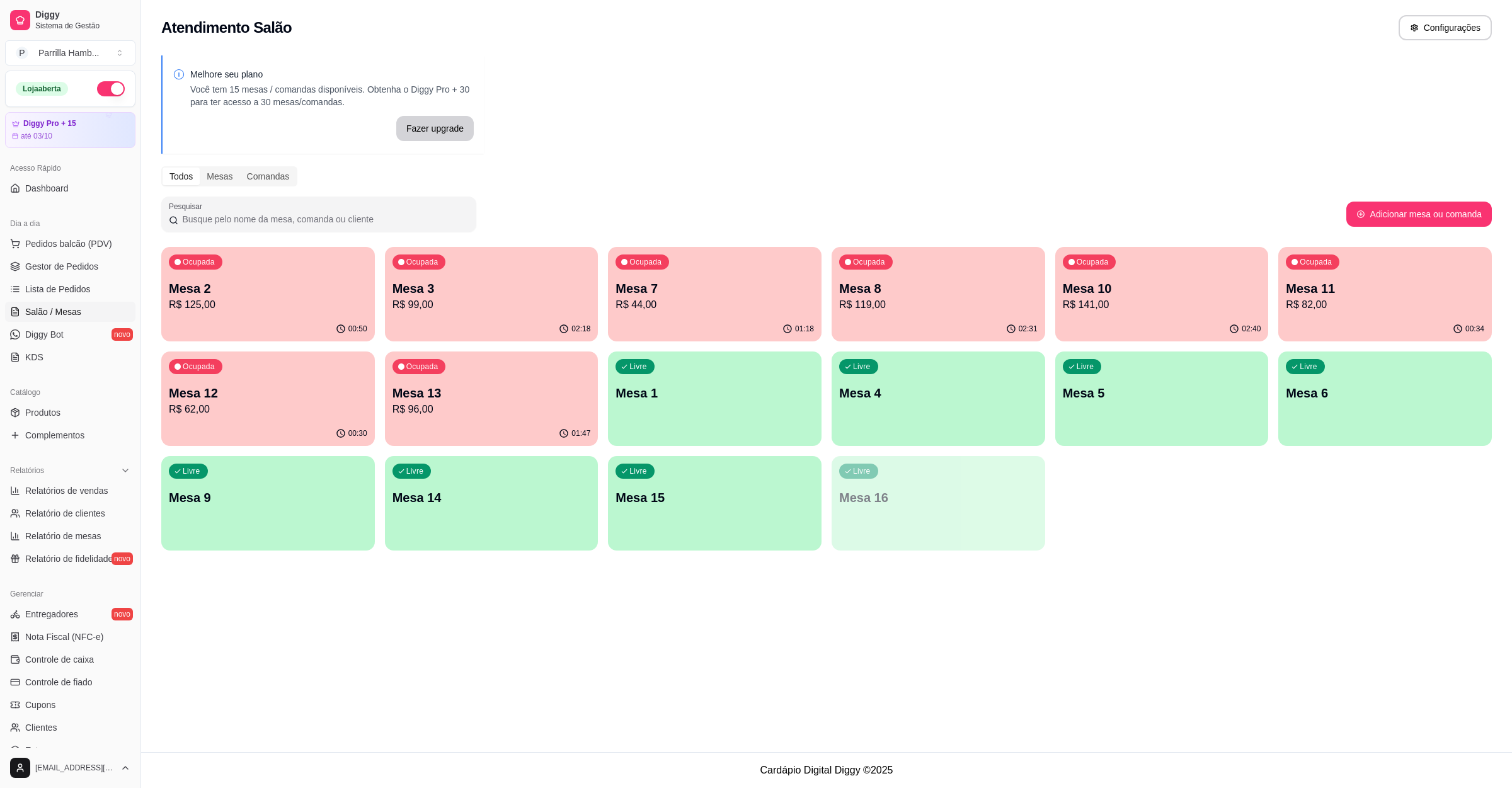
click at [1209, 296] on p "Mesa 10" at bounding box center [1161, 288] width 198 height 18
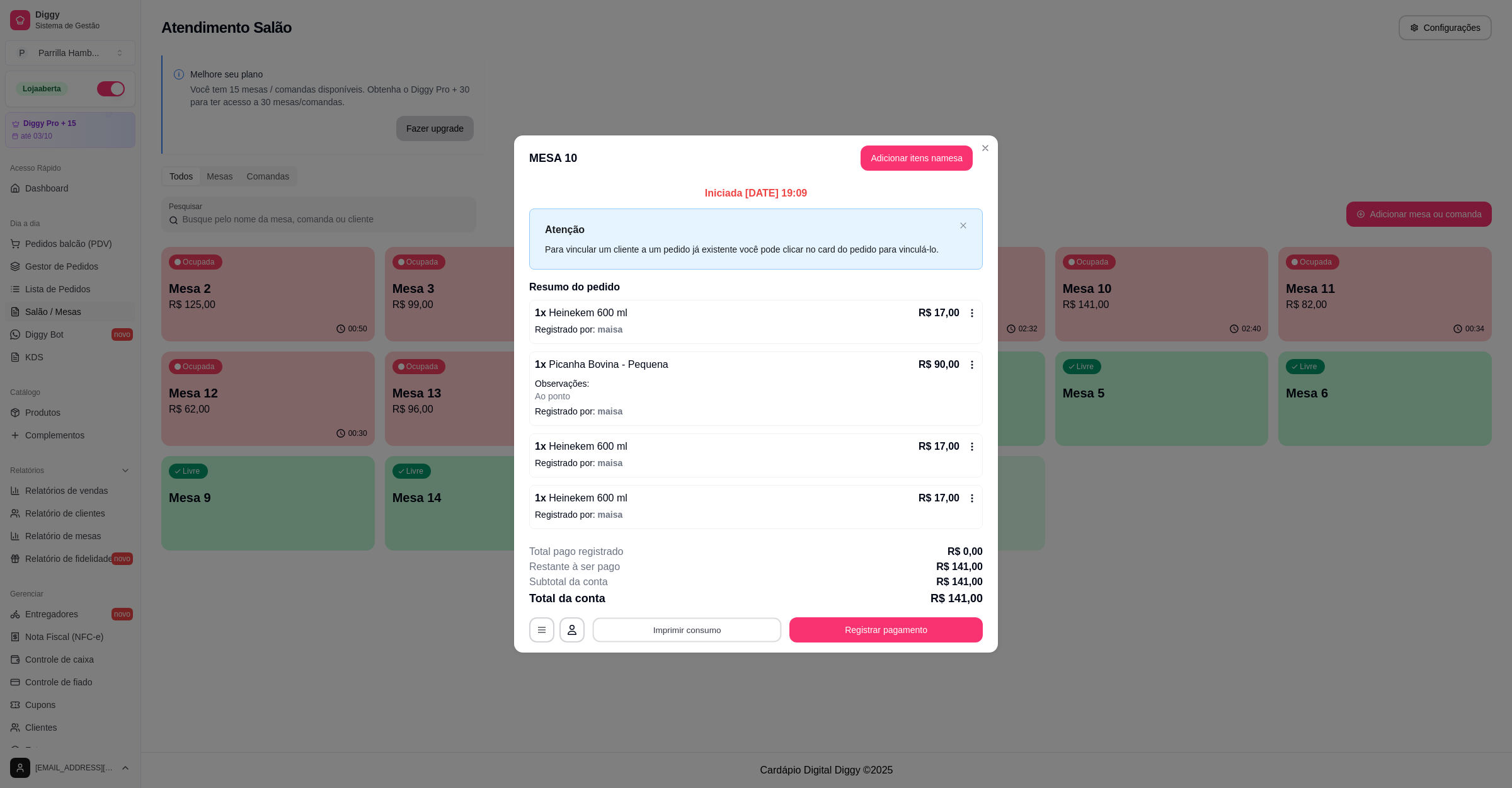
click at [702, 619] on button "Imprimir consumo" at bounding box center [687, 630] width 189 height 24
click at [702, 598] on button "IMPRESSORA" at bounding box center [690, 605] width 74 height 17
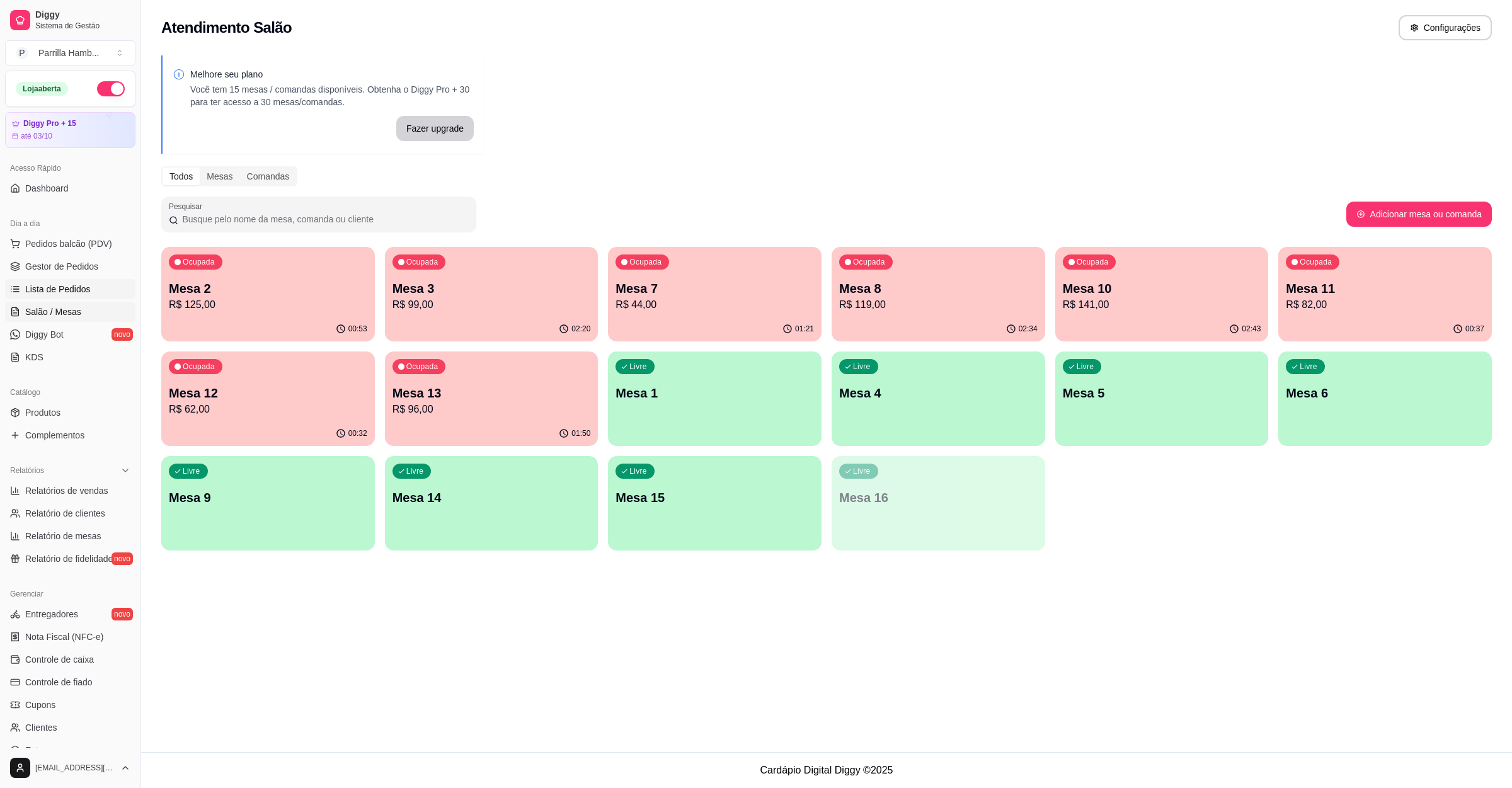
click at [106, 294] on link "Lista de Pedidos" at bounding box center [70, 289] width 130 height 20
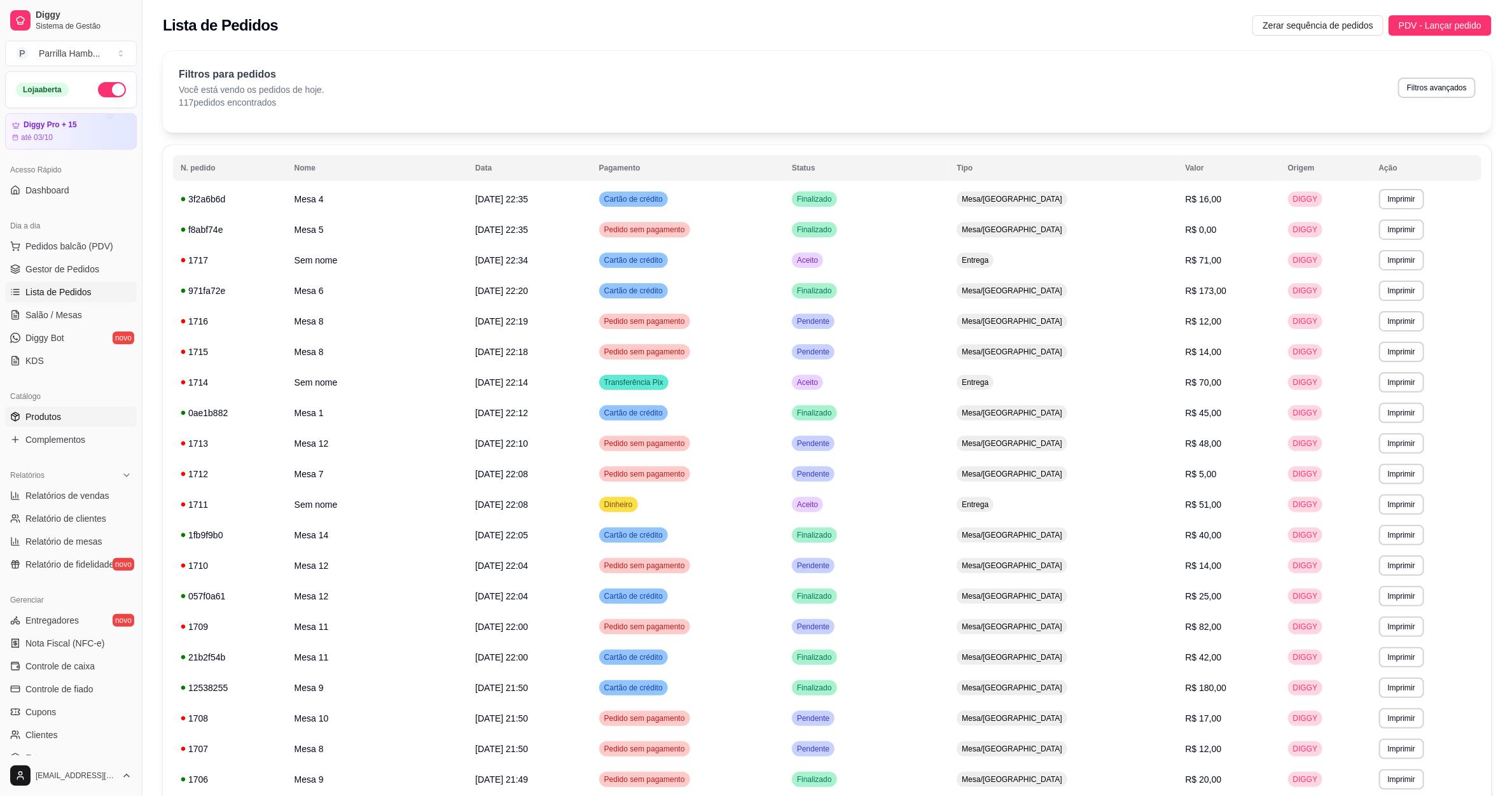
click at [57, 411] on link "Produtos" at bounding box center [70, 417] width 132 height 21
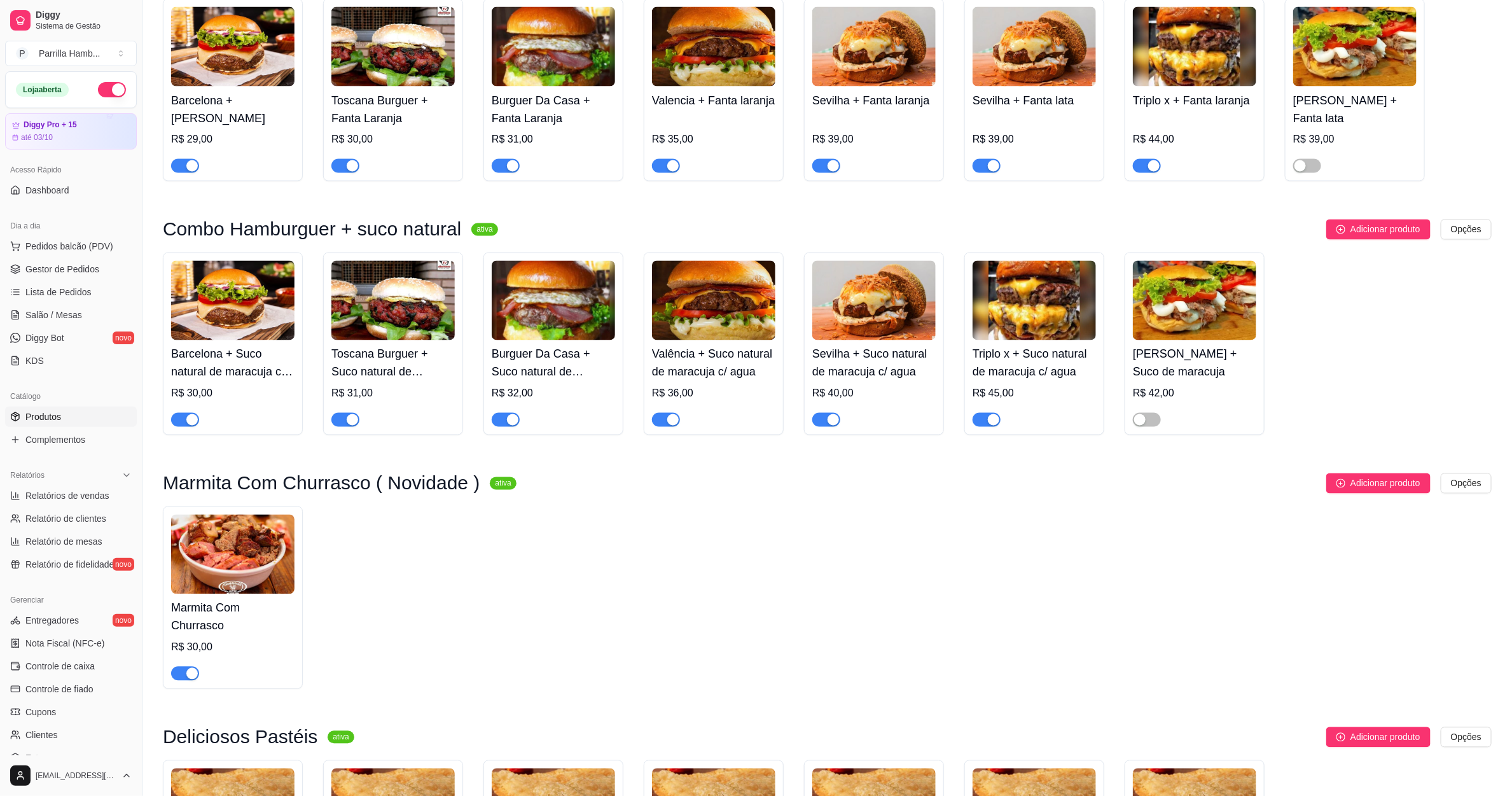
scroll to position [1623, 0]
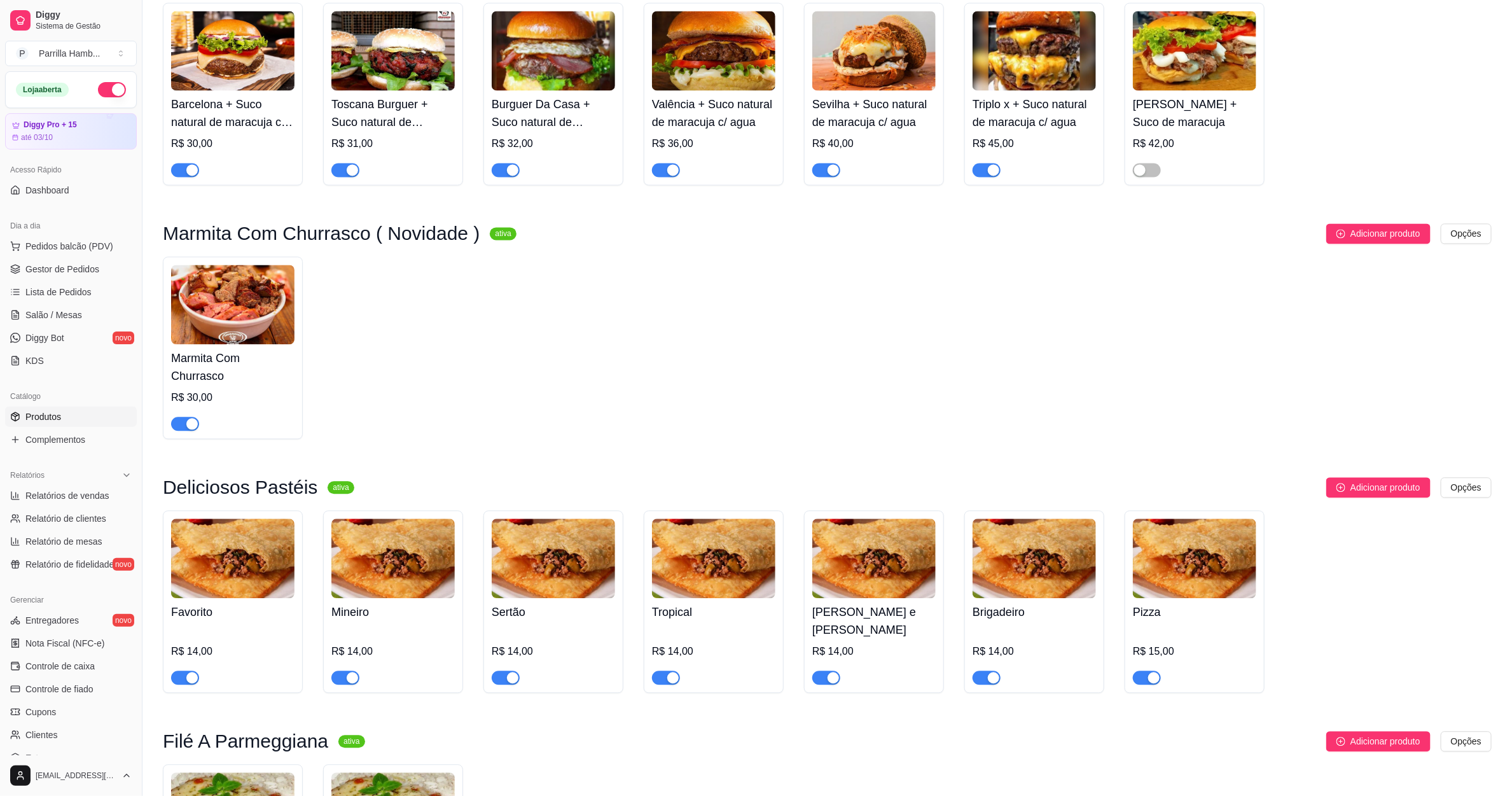
click at [191, 421] on div "button" at bounding box center [192, 424] width 11 height 11
click at [107, 323] on link "Salão / Mesas" at bounding box center [70, 315] width 132 height 21
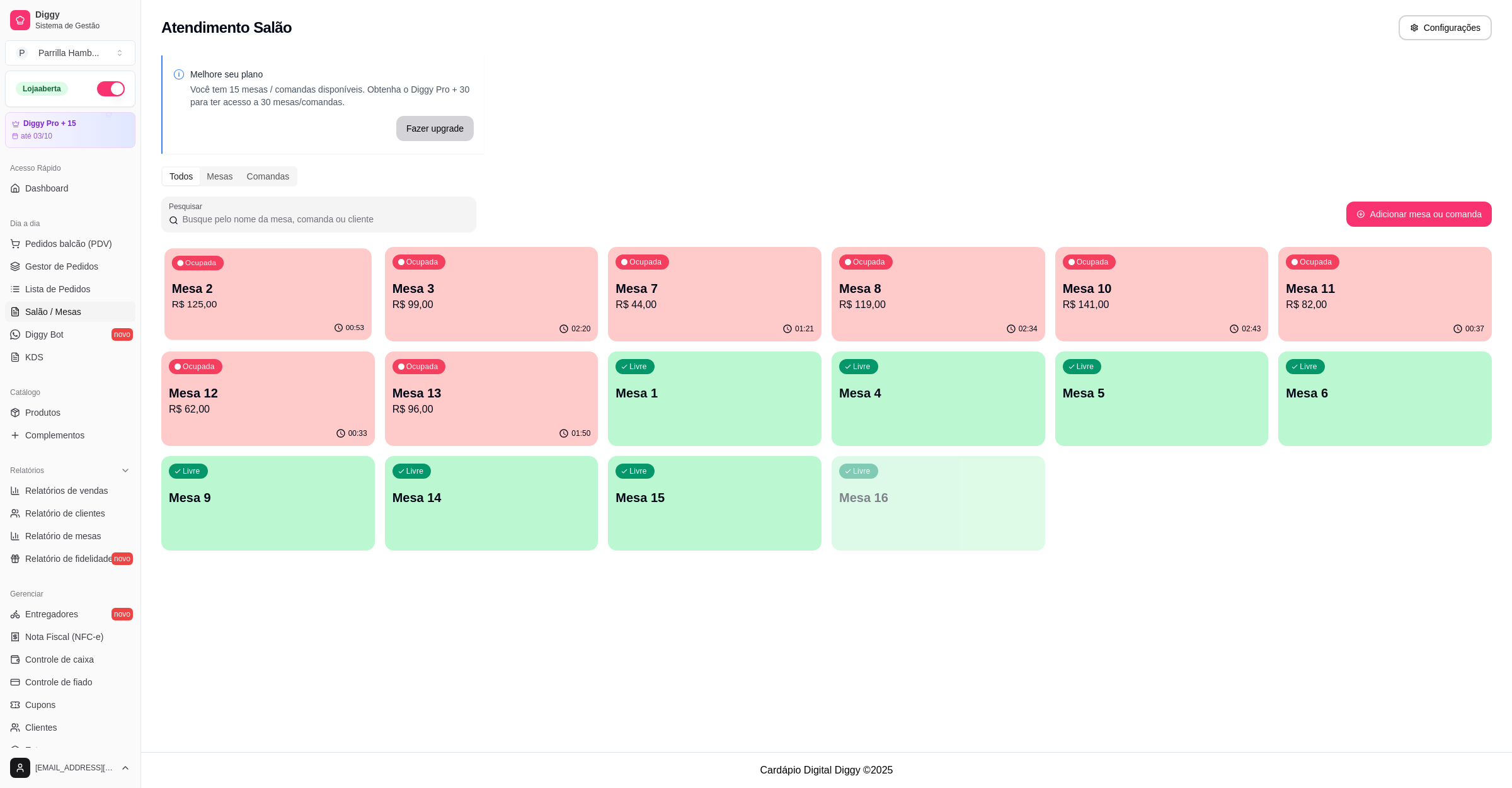
click at [223, 286] on p "Mesa 2" at bounding box center [268, 288] width 193 height 17
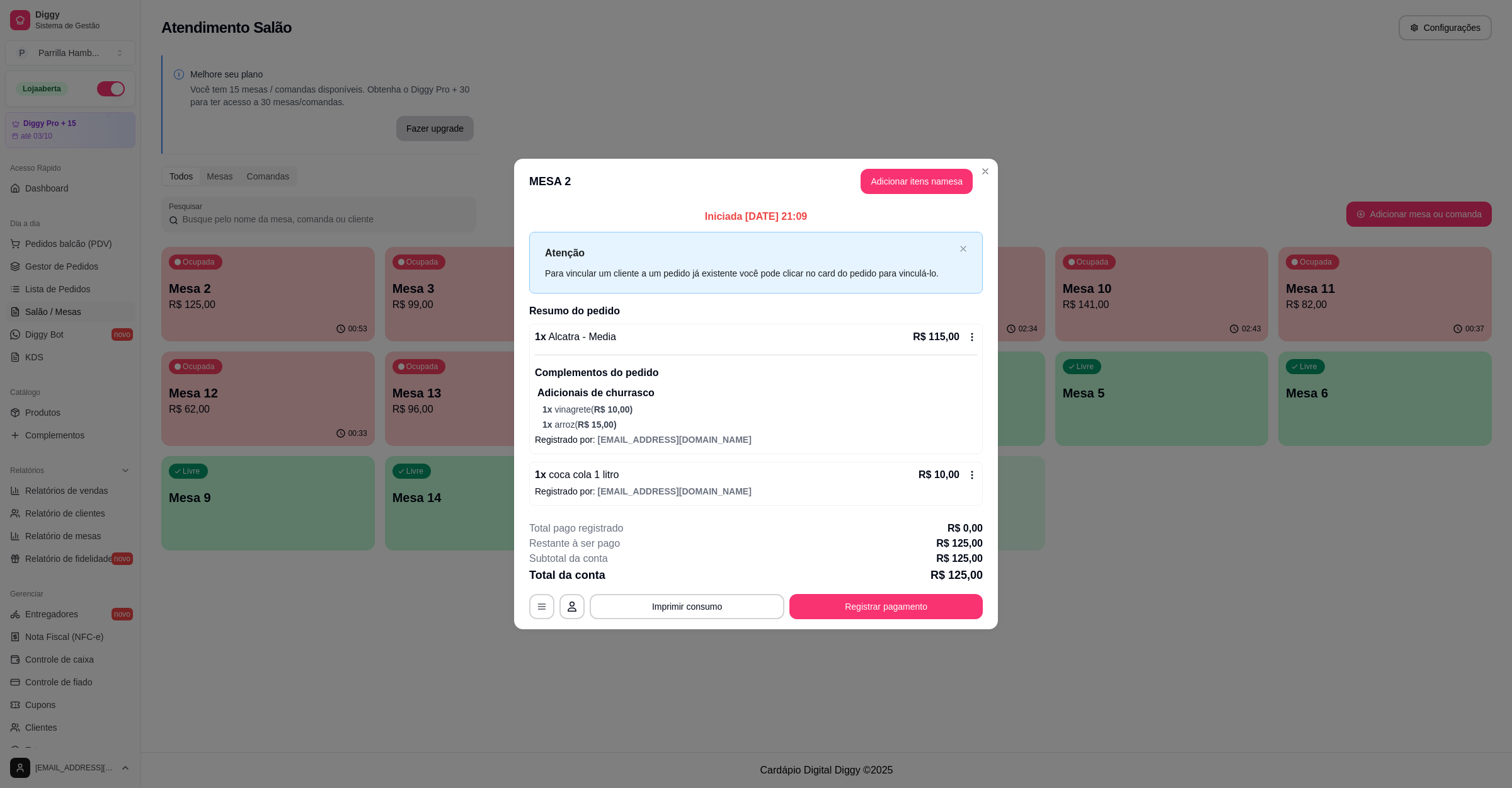
click at [662, 592] on div "**********" at bounding box center [756, 570] width 453 height 99
click at [662, 598] on button "Imprimir consumo" at bounding box center [687, 606] width 189 height 24
click at [677, 577] on button "IMPRESSORA" at bounding box center [690, 579] width 91 height 20
click at [892, 599] on button "Registrar pagamento" at bounding box center [887, 606] width 188 height 24
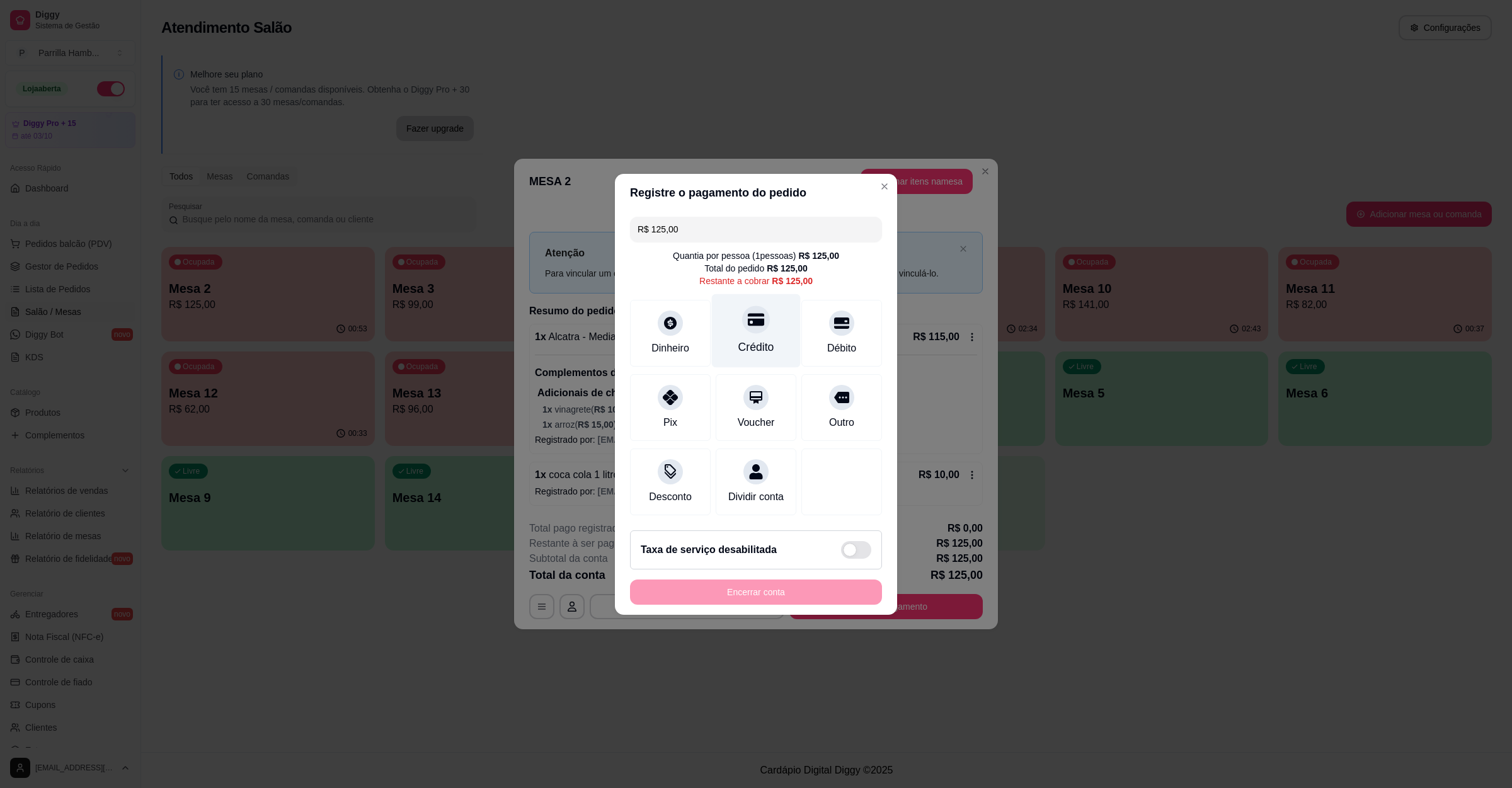
click at [764, 346] on div "Crédito" at bounding box center [756, 347] width 36 height 17
type input "R$ 0,00"
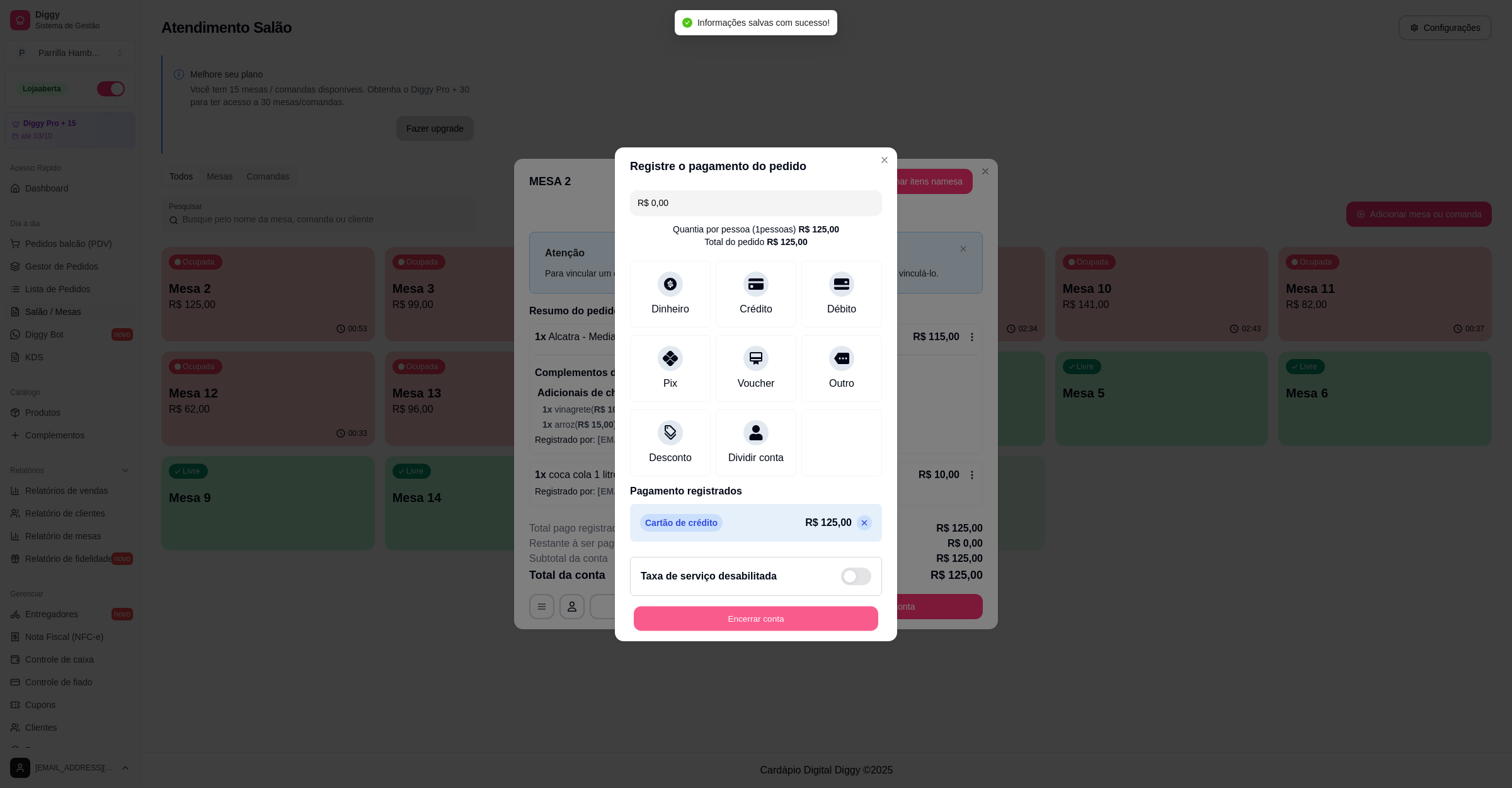
click at [764, 623] on button "Encerrar conta" at bounding box center [756, 618] width 245 height 24
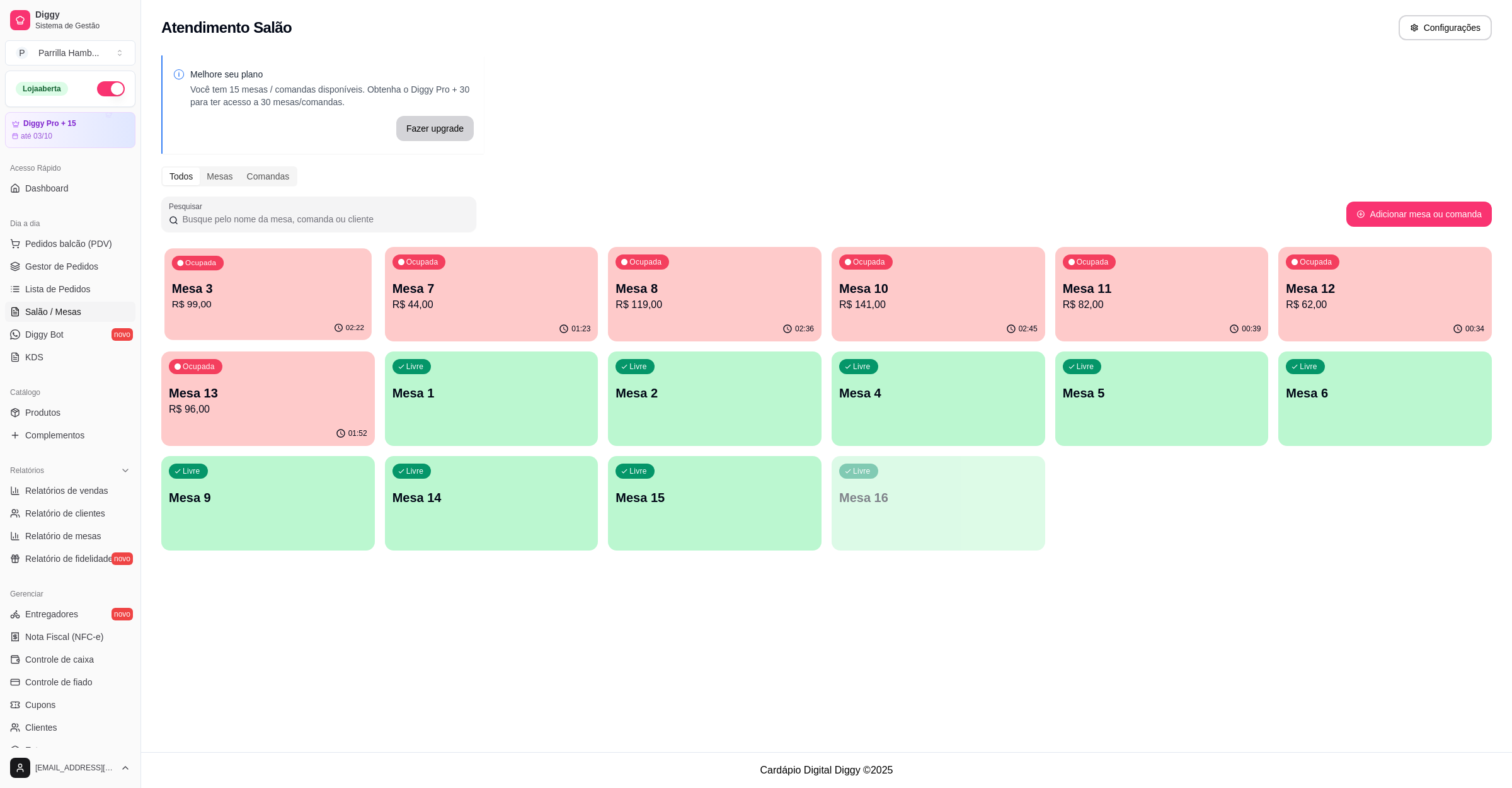
click at [274, 287] on p "Mesa 3" at bounding box center [268, 288] width 193 height 17
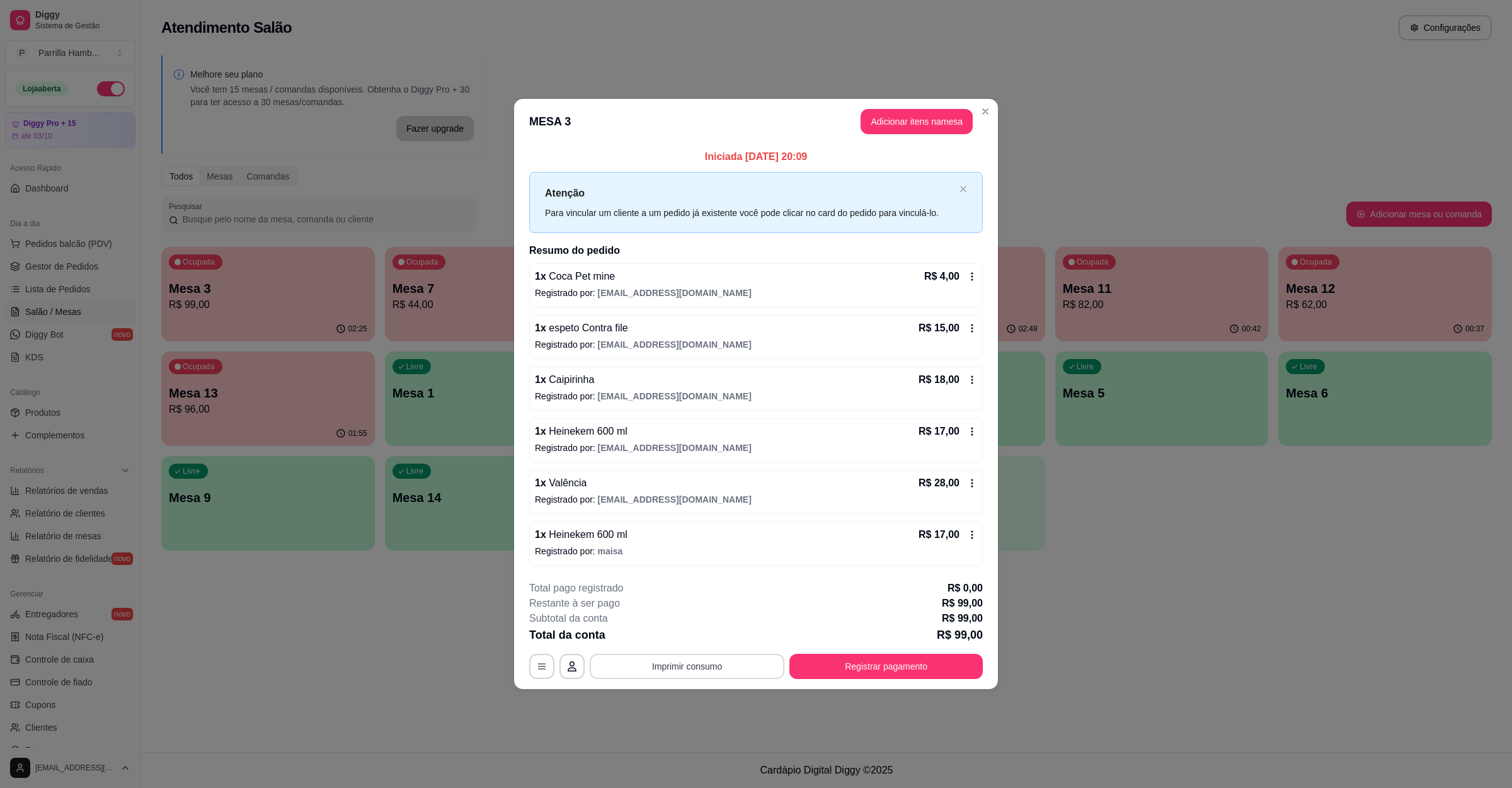
click at [669, 658] on button "Imprimir consumo" at bounding box center [687, 666] width 194 height 25
click at [662, 630] on button "IMPRESSORA" at bounding box center [690, 639] width 91 height 20
click at [936, 671] on button "Registrar pagamento" at bounding box center [886, 666] width 194 height 25
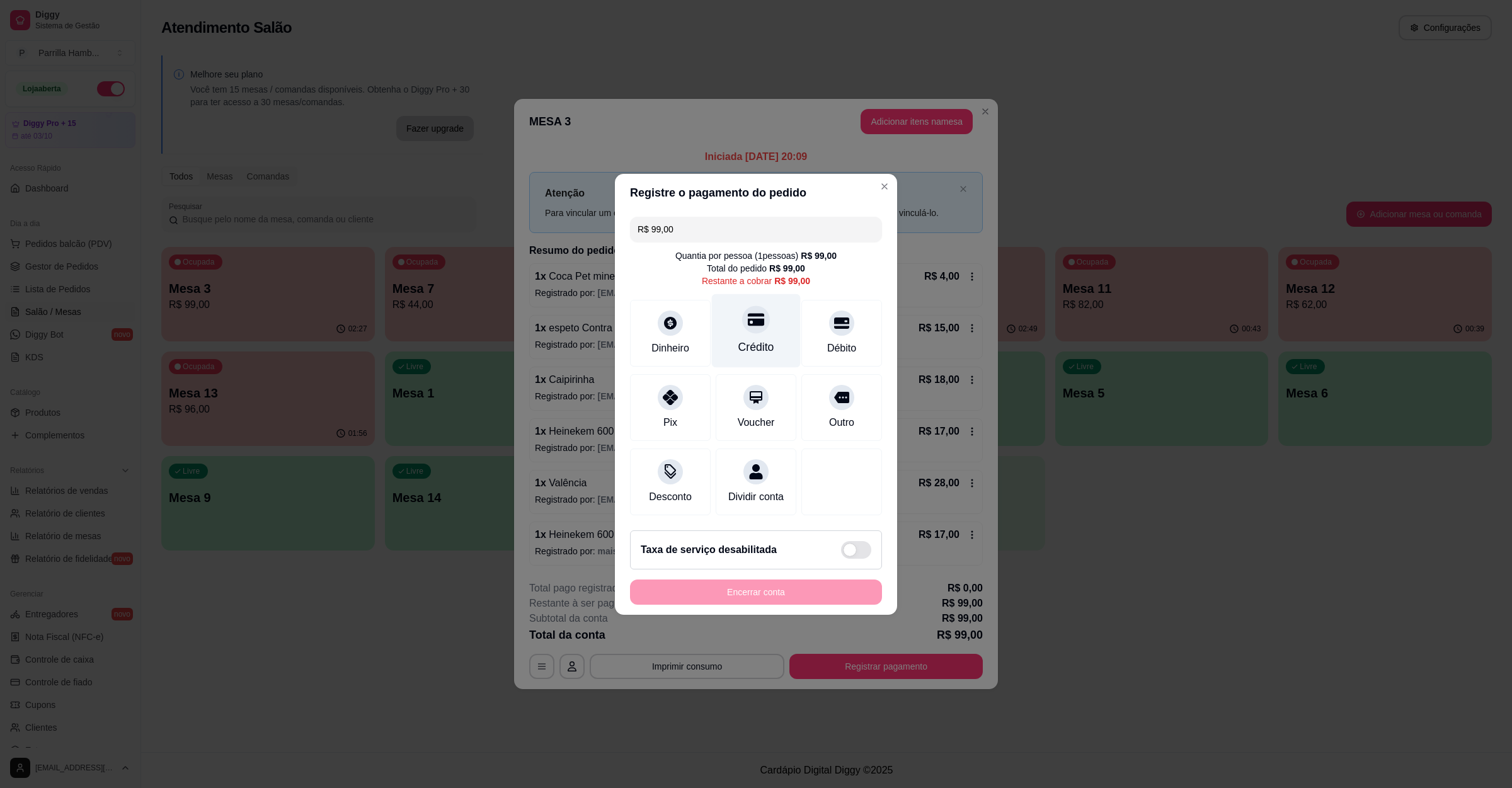
click at [739, 339] on div "Crédito" at bounding box center [756, 347] width 36 height 17
type input "R$ 0,00"
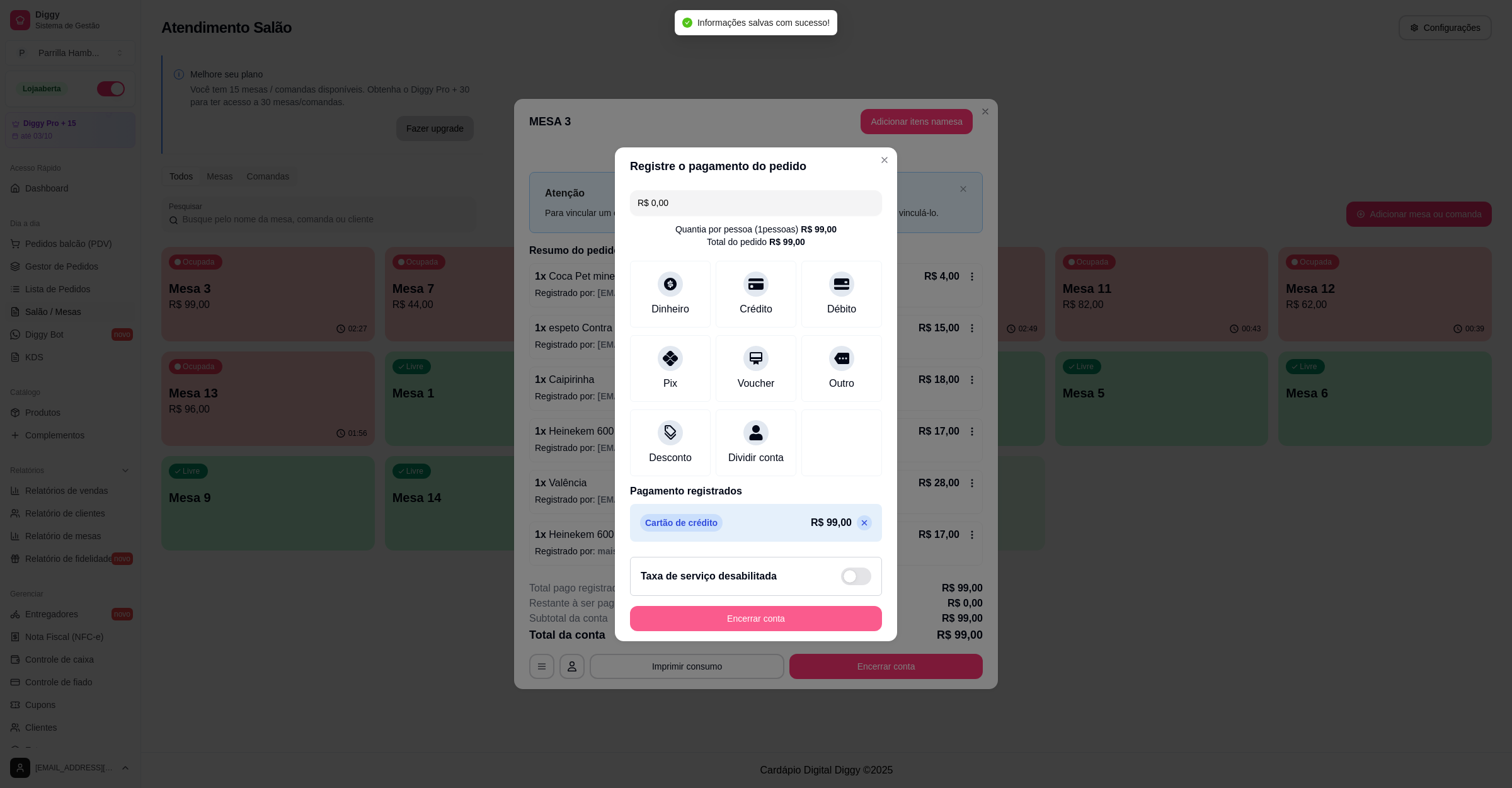
click at [766, 628] on button "Encerrar conta" at bounding box center [756, 618] width 252 height 25
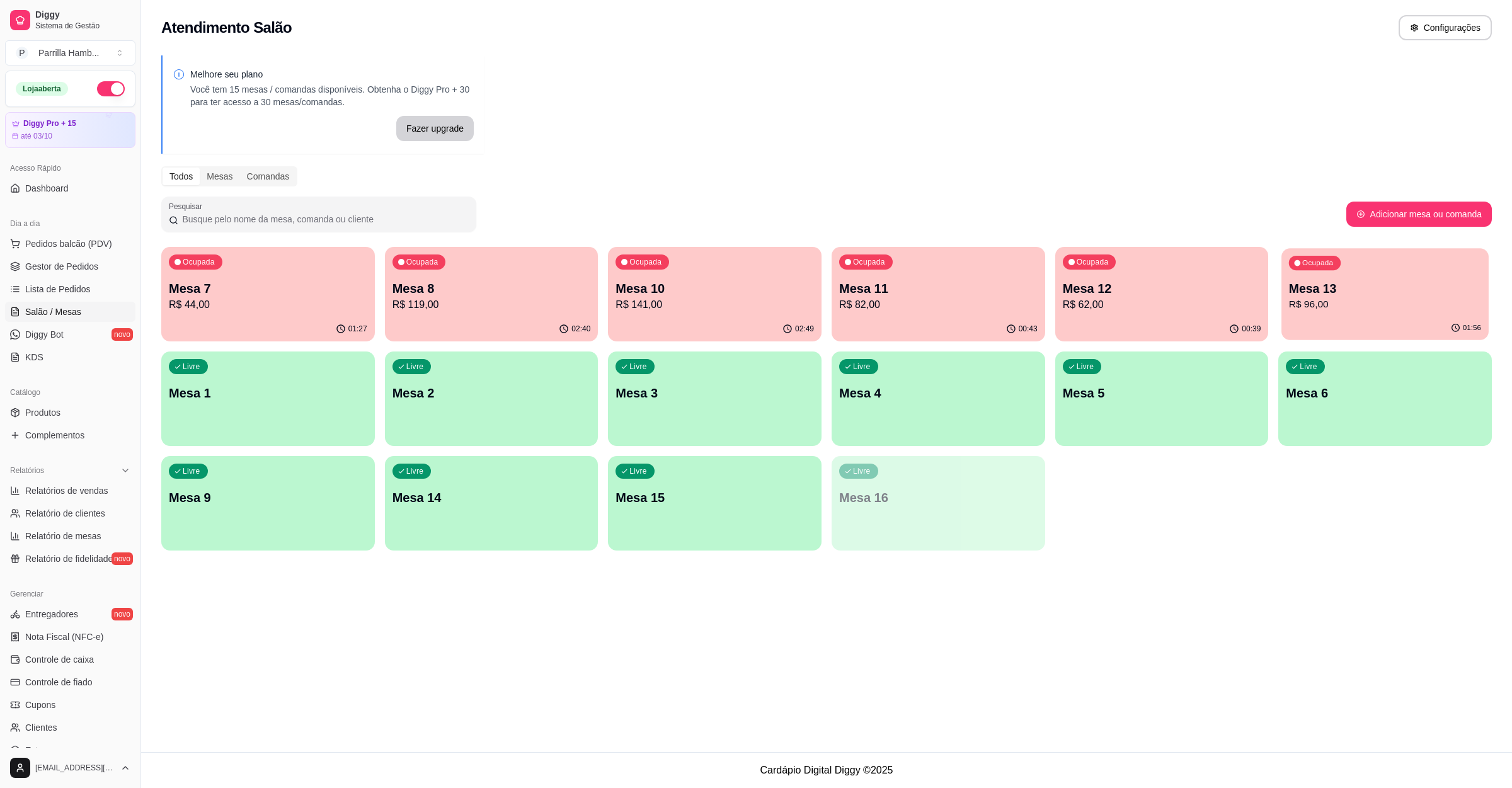
click at [1349, 300] on p "R$ 96,00" at bounding box center [1385, 305] width 193 height 15
click at [1144, 286] on p "Mesa 12" at bounding box center [1161, 288] width 198 height 18
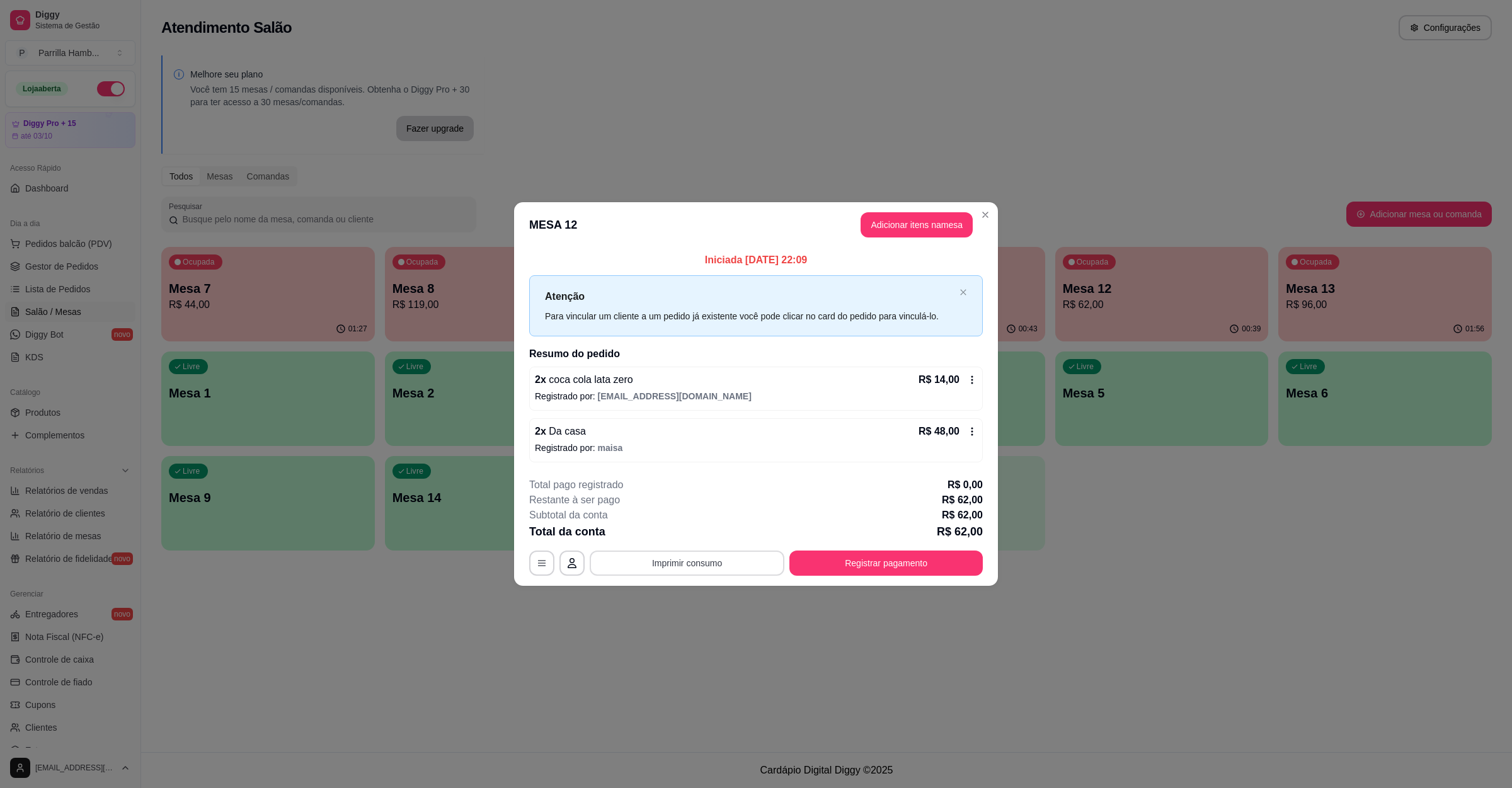
click at [705, 571] on button "Imprimir consumo" at bounding box center [687, 563] width 194 height 25
click at [702, 542] on button "IMPRESSORA" at bounding box center [690, 534] width 88 height 20
click at [879, 569] on button "Registrar pagamento" at bounding box center [887, 563] width 188 height 24
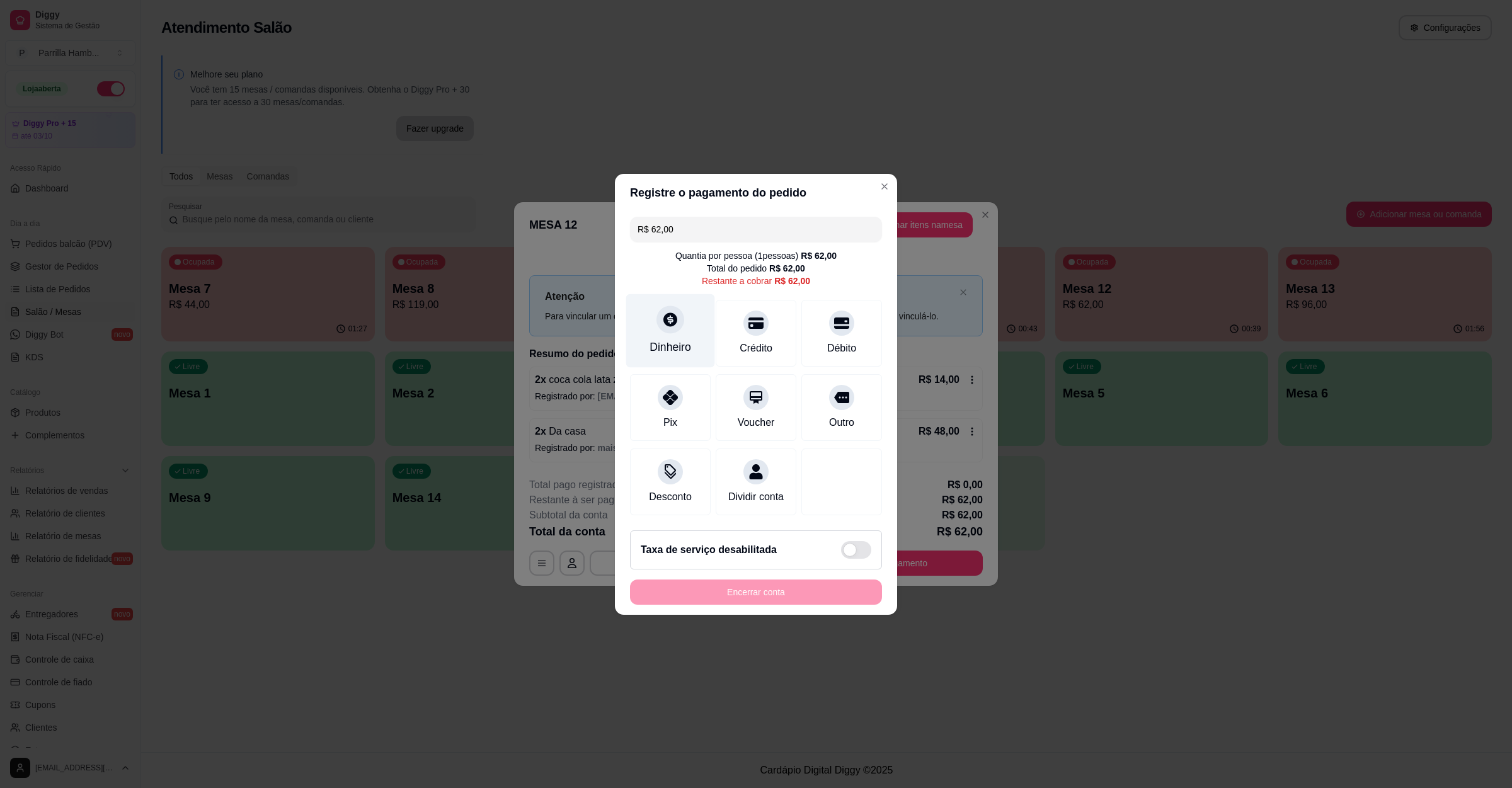
click at [686, 316] on div "Dinheiro" at bounding box center [670, 330] width 88 height 73
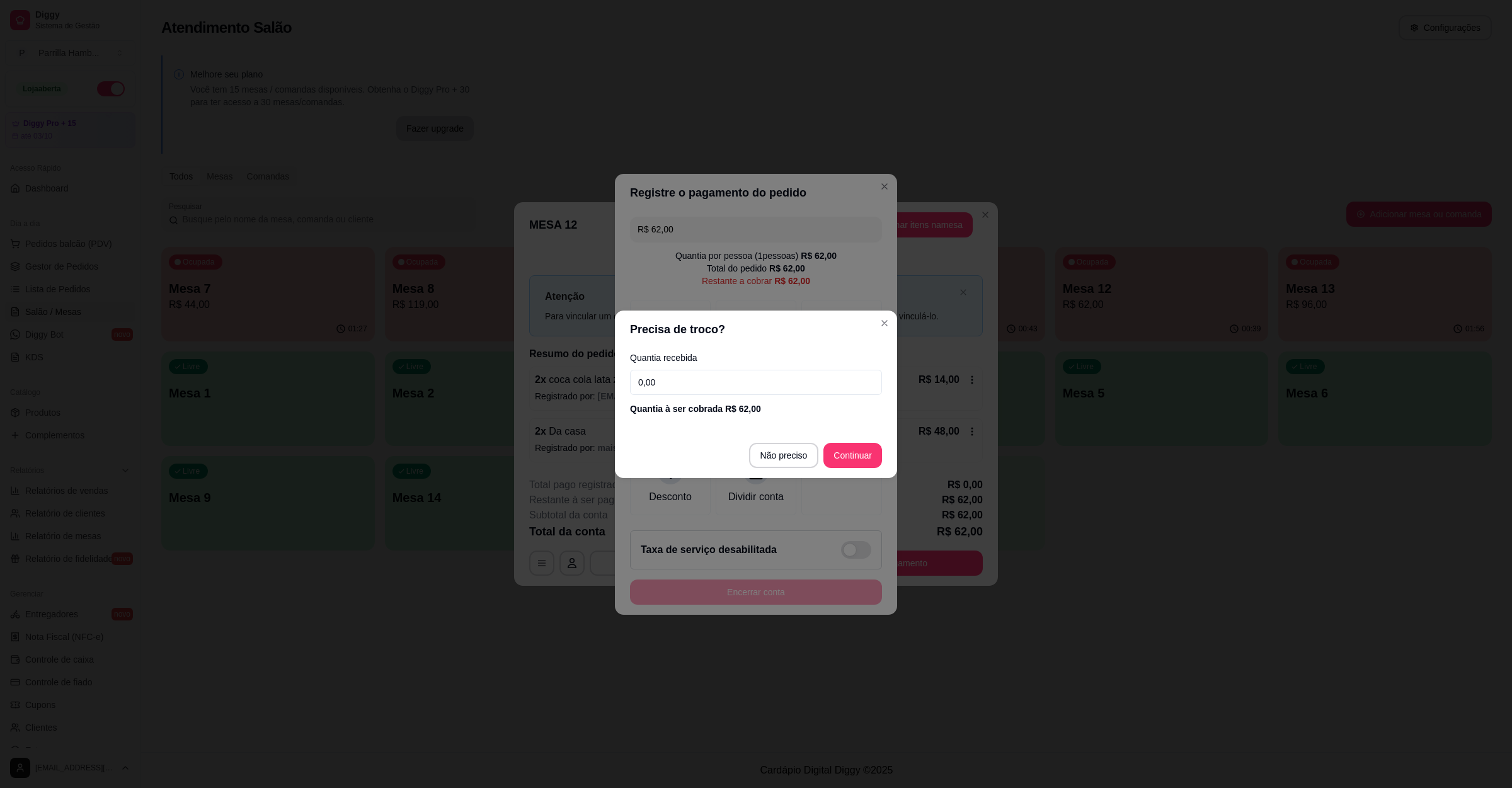
click at [700, 379] on input "0,00" at bounding box center [756, 381] width 252 height 25
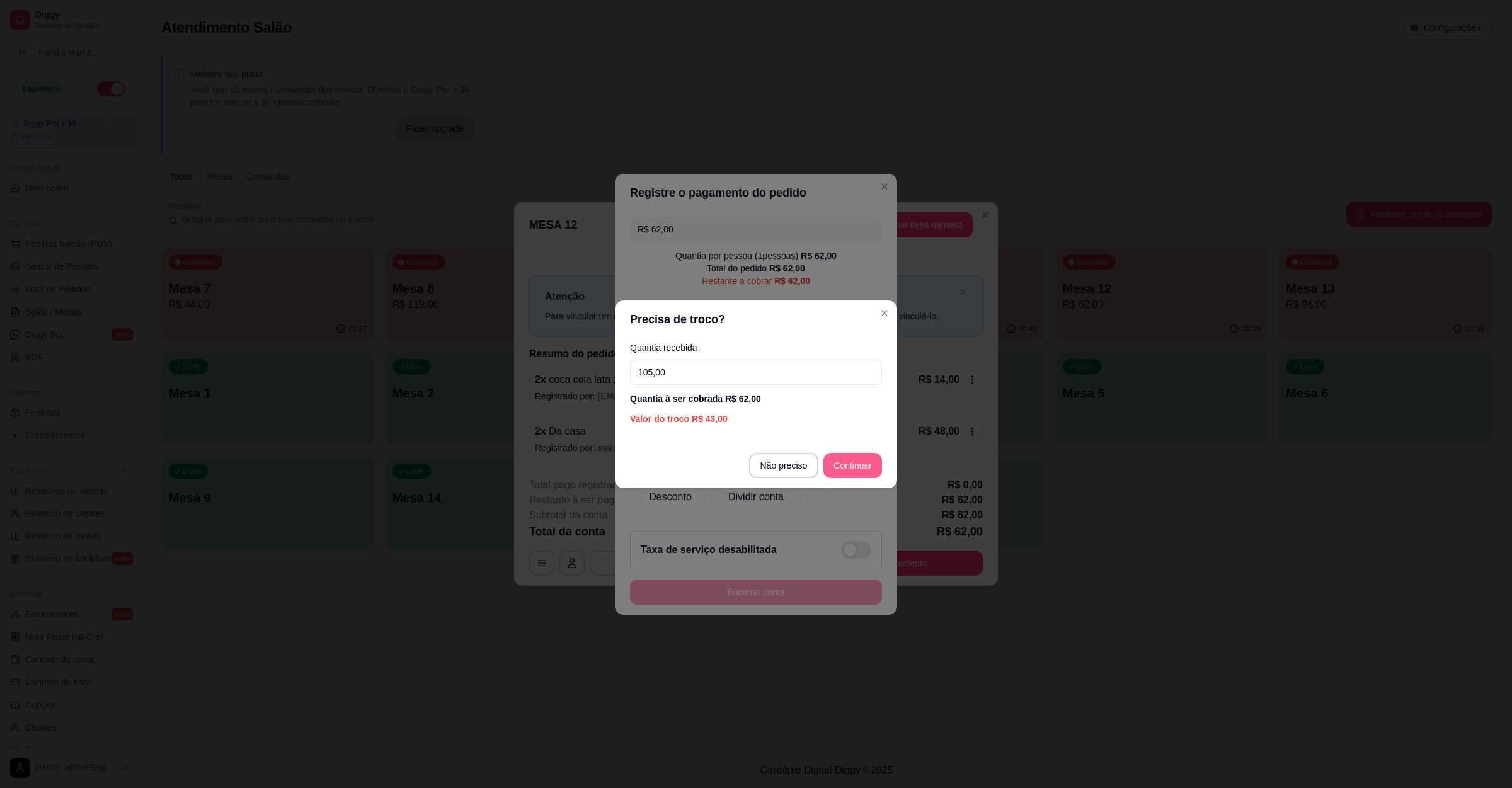
type input "105,00"
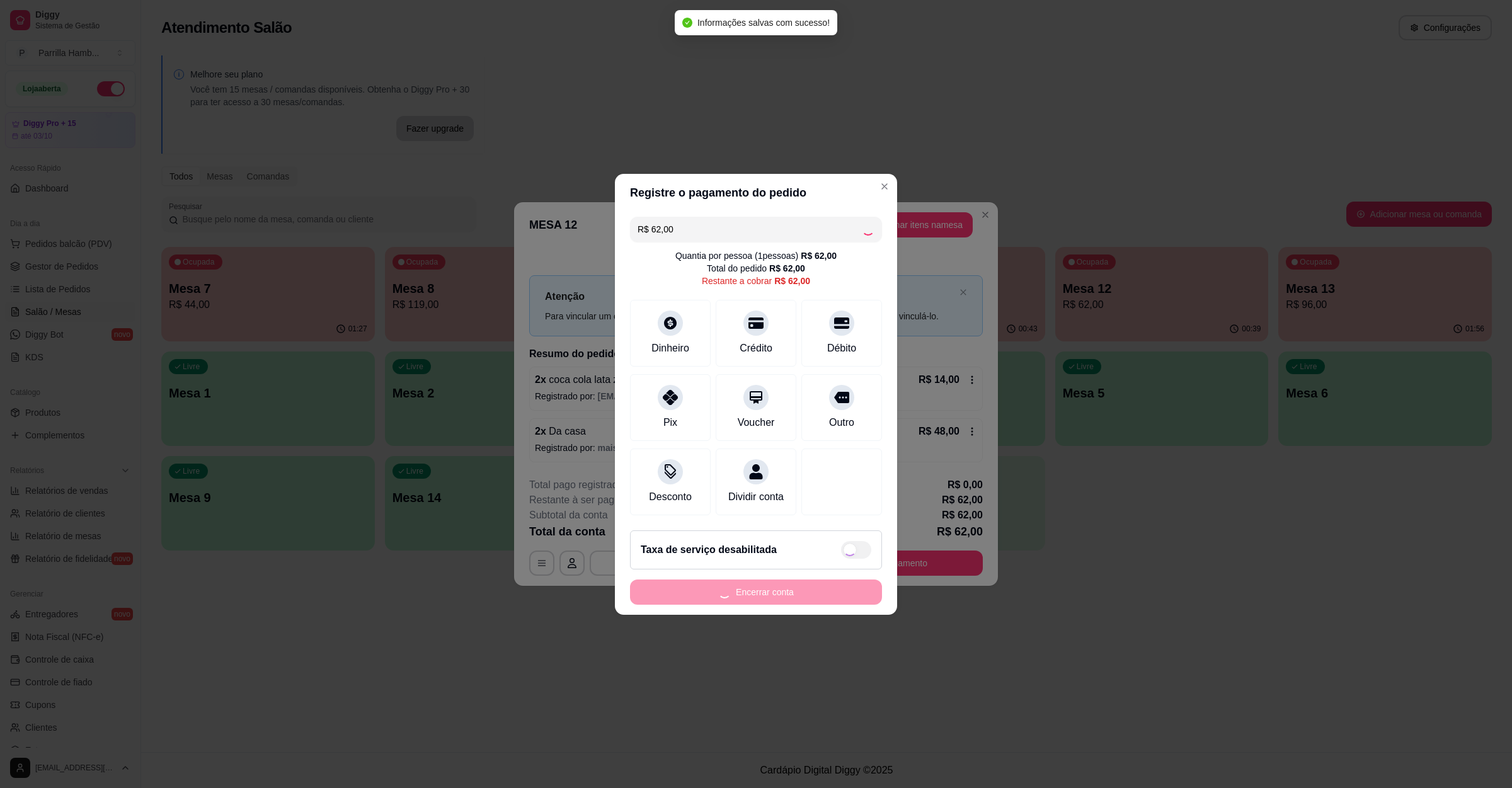
type input "R$ 0,00"
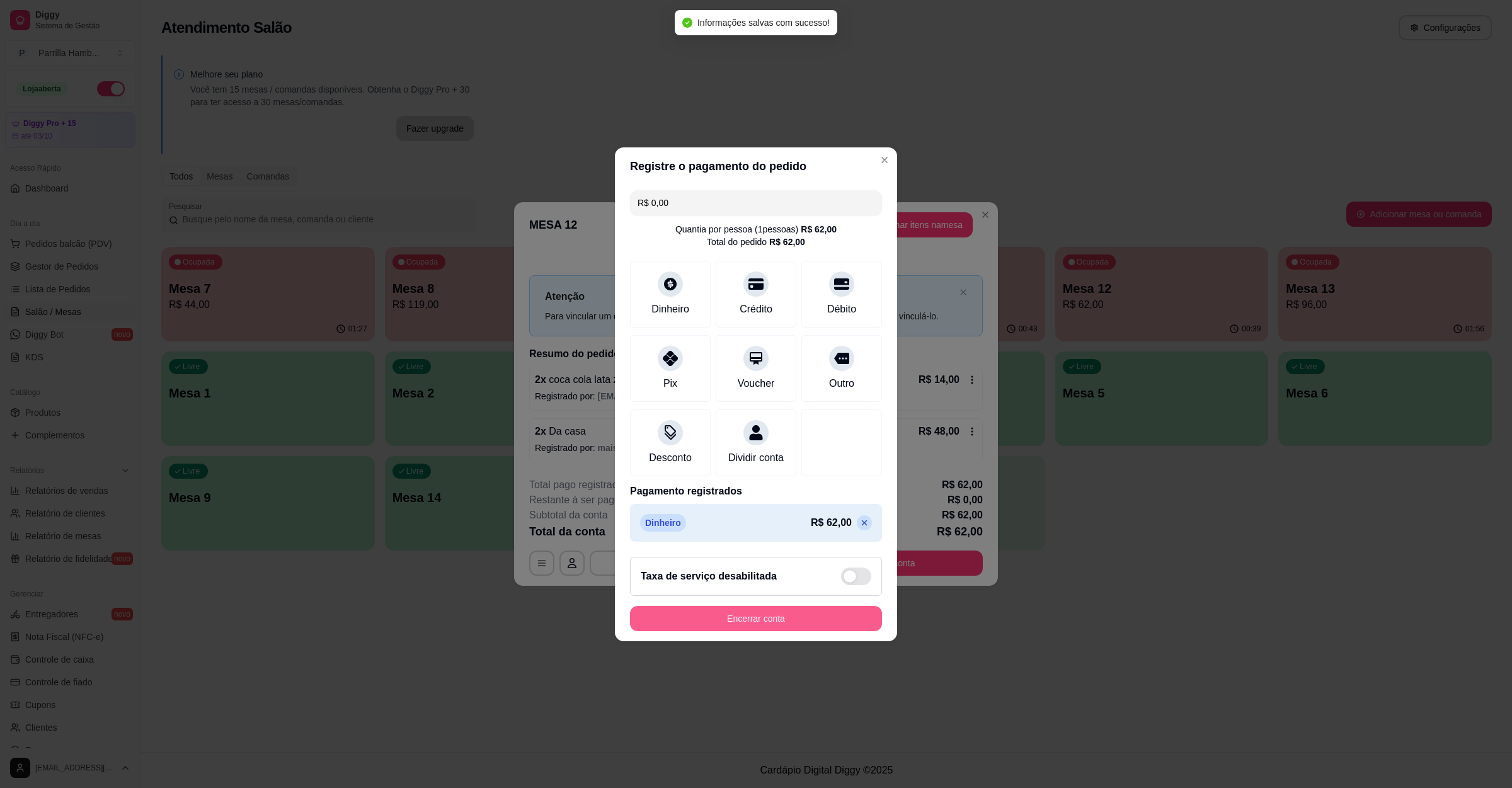
click at [795, 620] on button "Encerrar conta" at bounding box center [756, 618] width 252 height 25
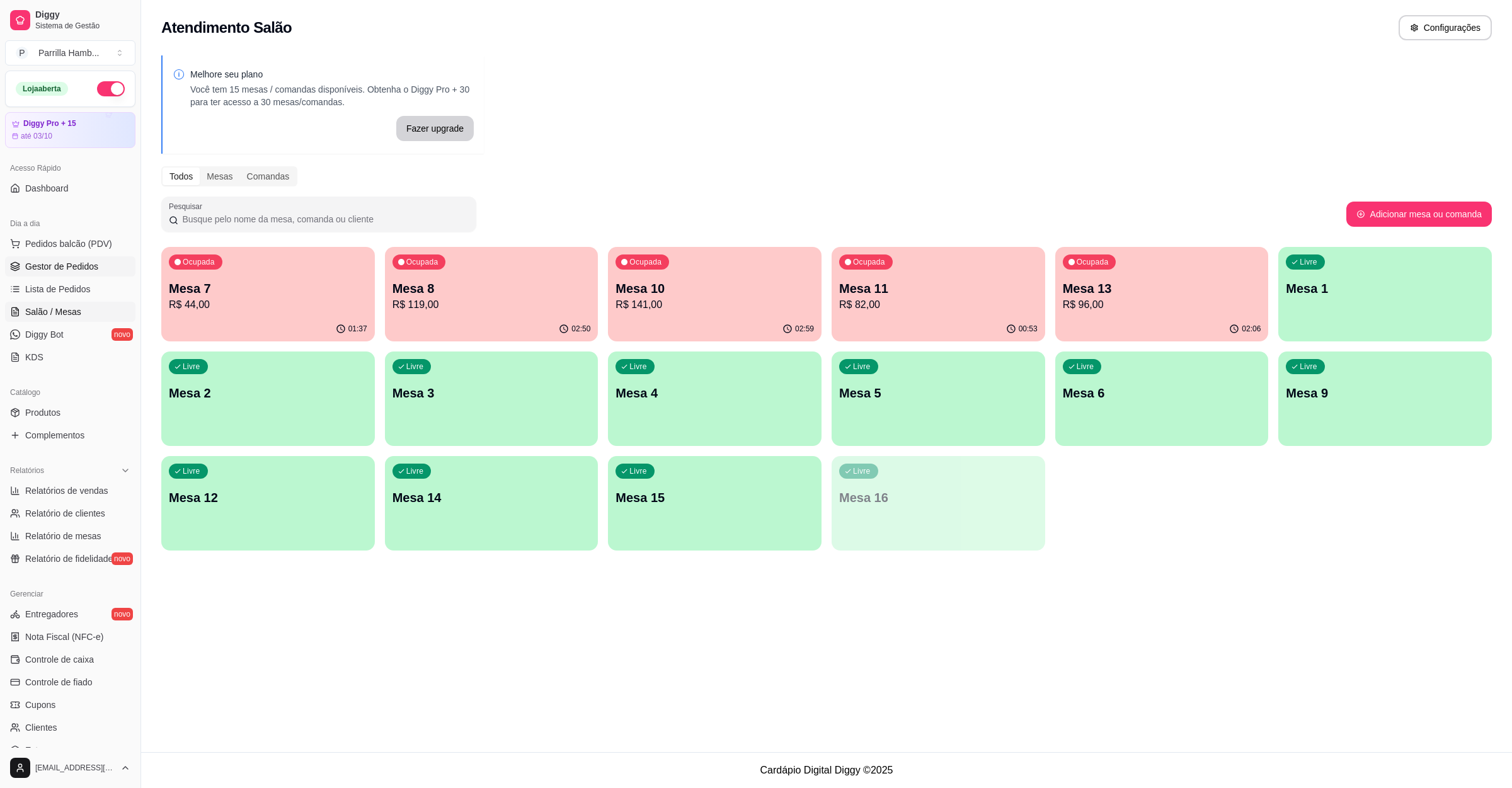
click at [63, 274] on link "Gestor de Pedidos" at bounding box center [70, 267] width 130 height 20
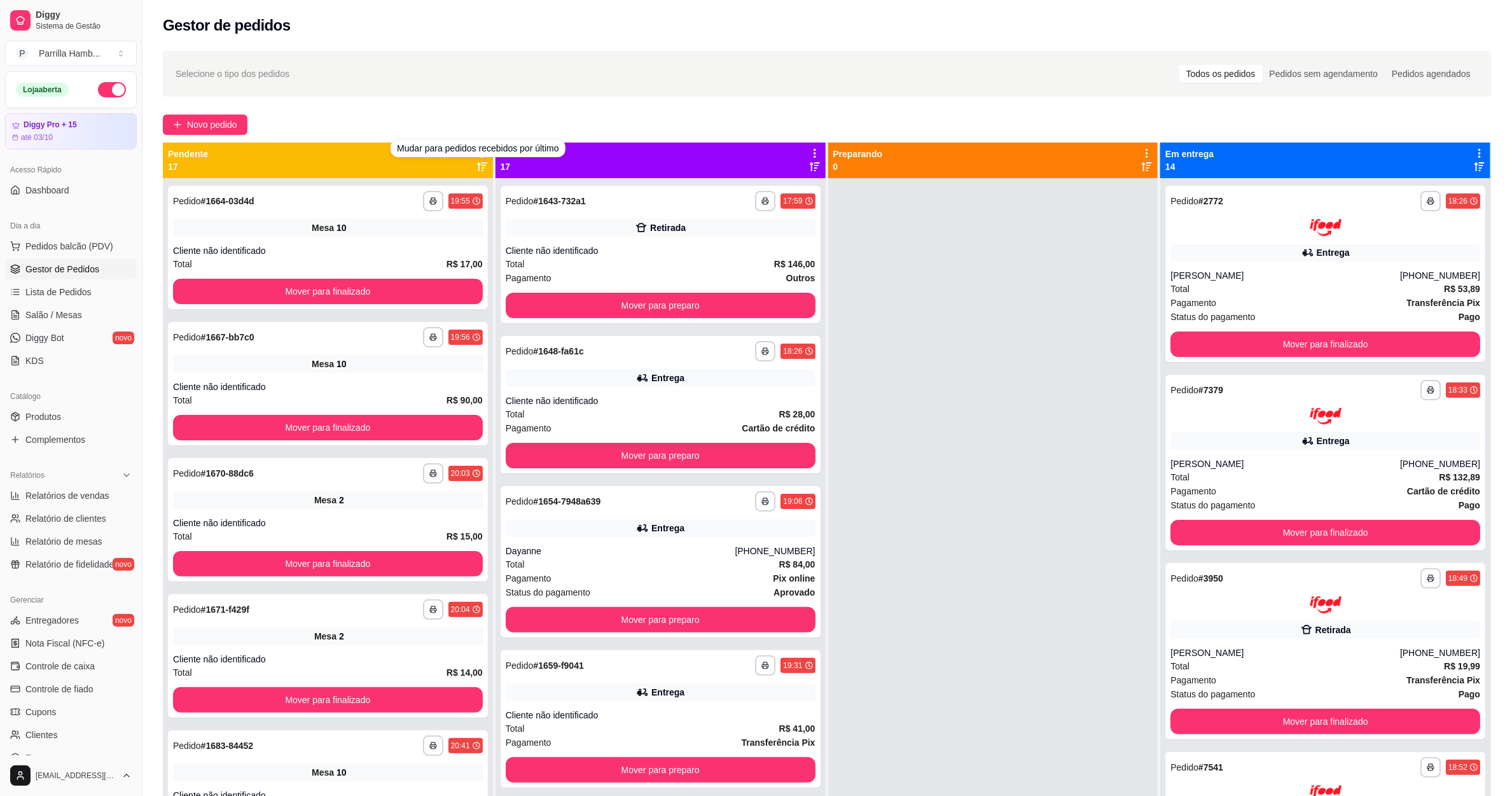
click at [470, 120] on div "Novo pedido" at bounding box center [827, 125] width 1329 height 21
click at [481, 149] on icon at bounding box center [482, 152] width 3 height 8
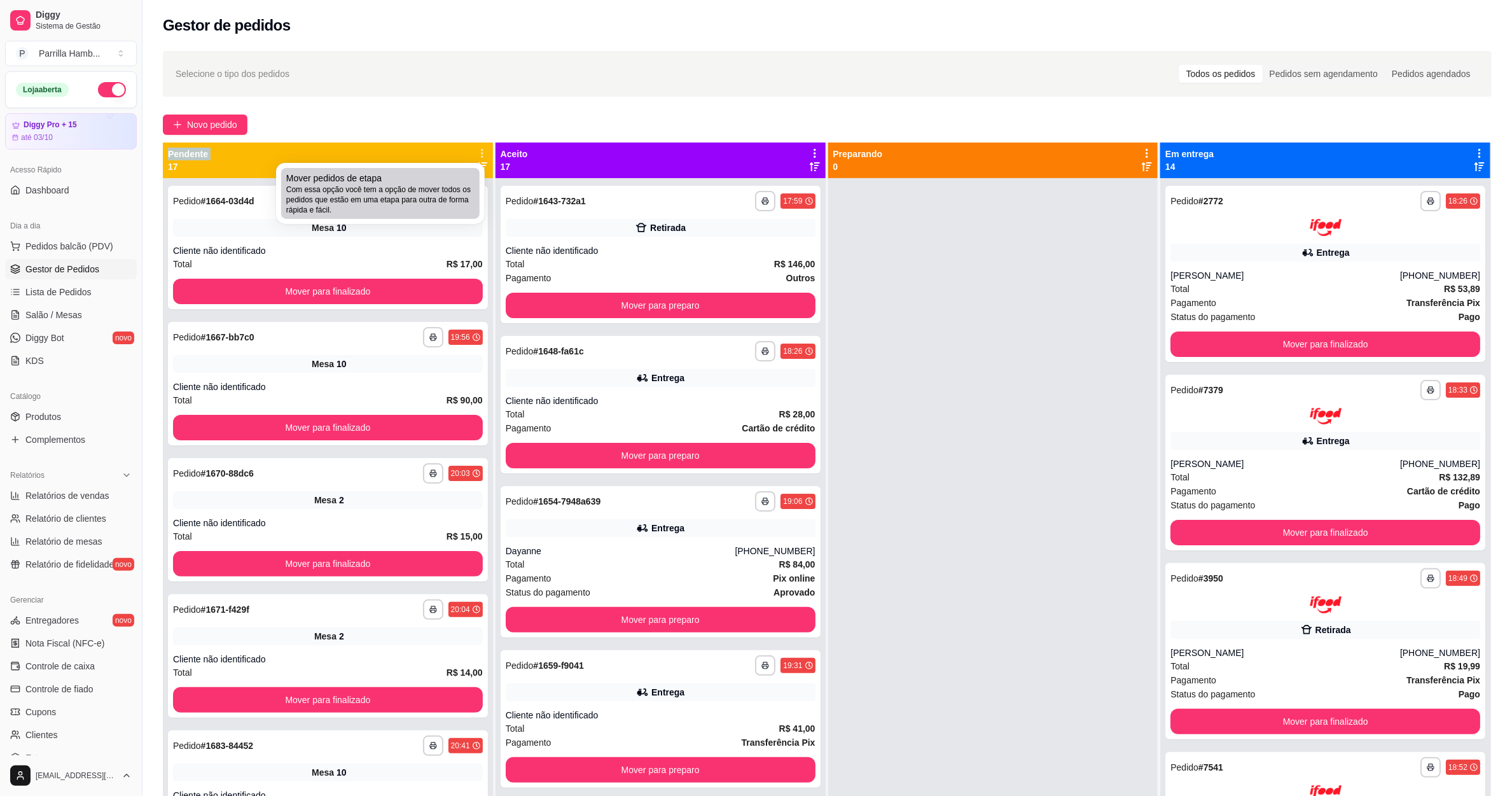
click at [444, 218] on li "Mover pedidos de etapa Com essa opção você tem a opção de mover todos os pedido…" at bounding box center [380, 194] width 198 height 51
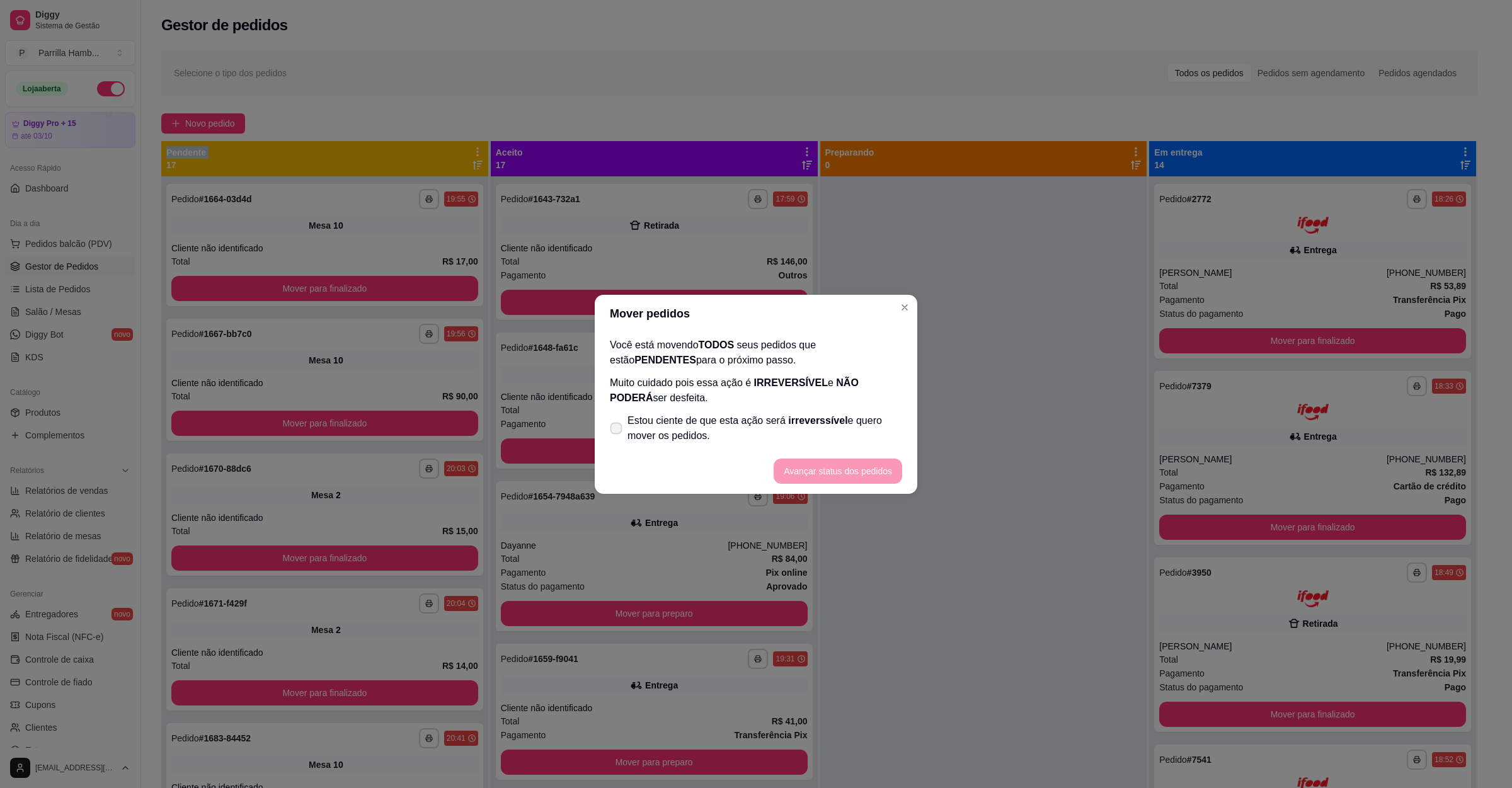
click at [769, 433] on span "Estou ciente de que esta ação será irreverssível e quero mover os pedidos." at bounding box center [764, 428] width 274 height 30
click at [618, 433] on input "Estou ciente de que esta ação será irreverssível e quero mover os pedidos." at bounding box center [613, 434] width 8 height 8
checkbox input "true"
click at [866, 471] on button "Avançar status dos pedidos" at bounding box center [837, 471] width 128 height 25
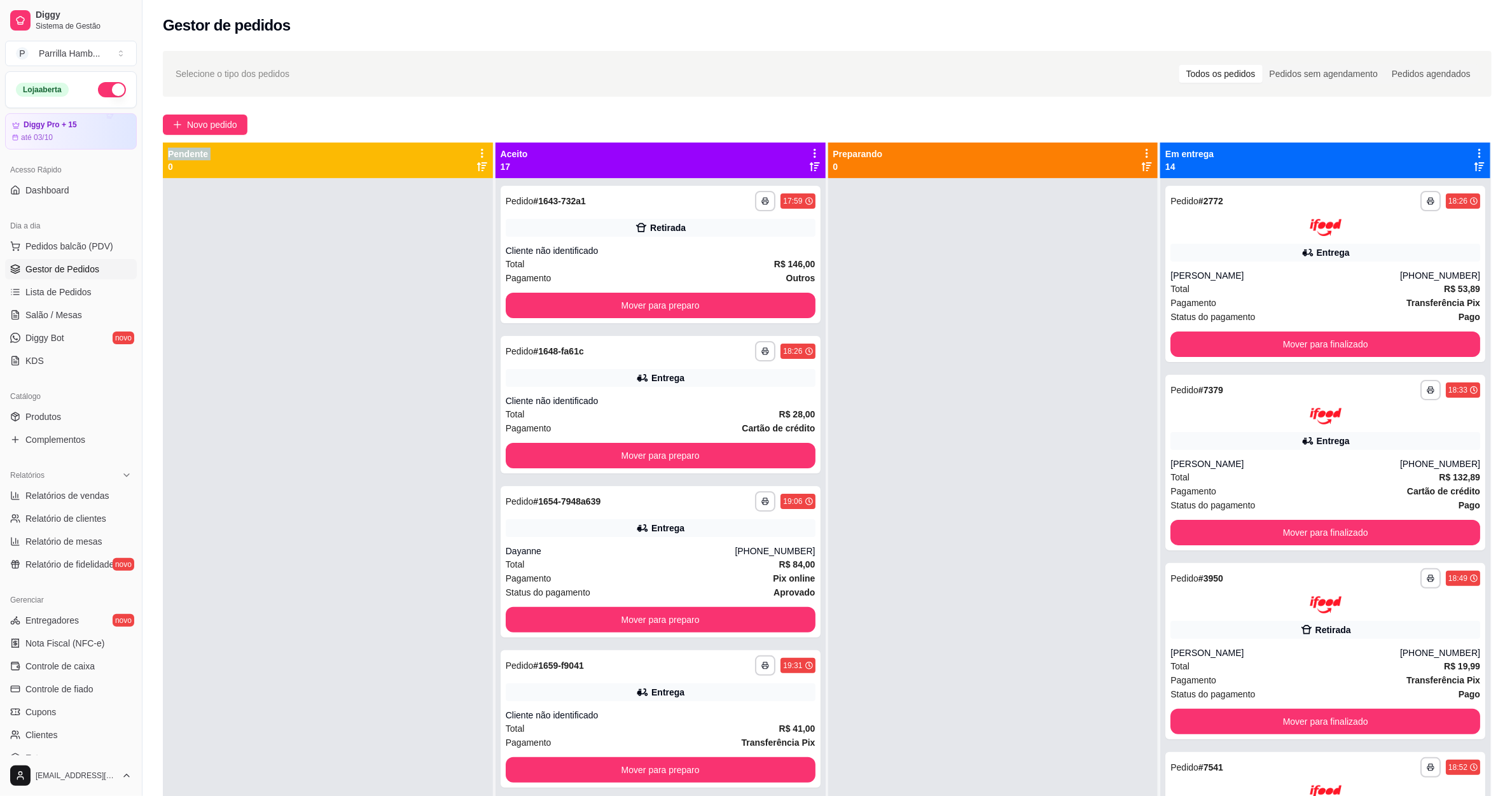
click at [809, 148] on icon at bounding box center [815, 153] width 11 height 11
click at [732, 188] on span "Com essa opção você tem a opção de mover todos os pedidos que estão em uma etap…" at bounding box center [730, 193] width 150 height 24
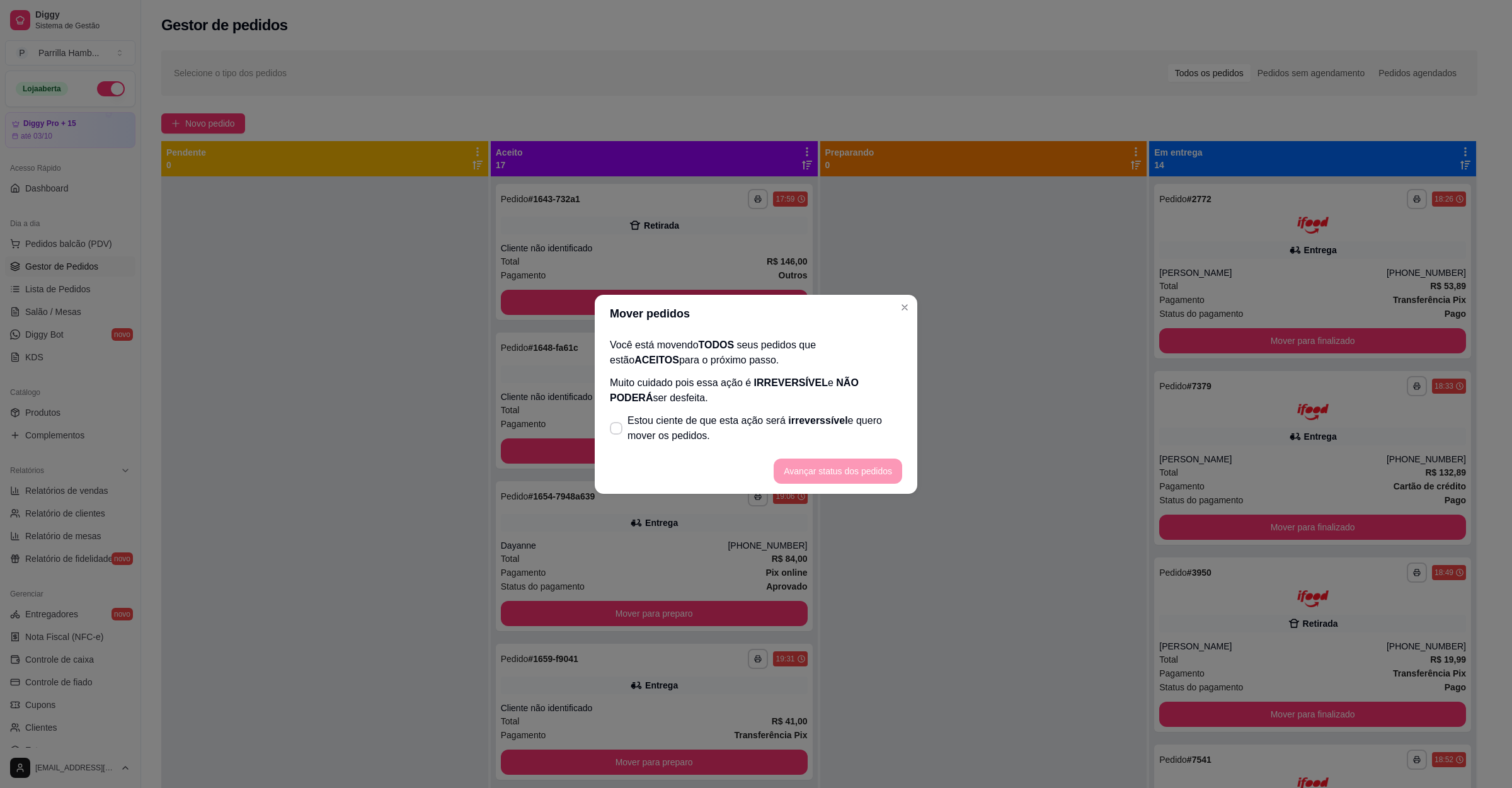
click at [645, 456] on footer "Avançar status dos pedidos" at bounding box center [756, 471] width 323 height 46
click at [660, 447] on label "Estou ciente de que esta ação será irreverssível e quero mover os pedidos." at bounding box center [756, 428] width 302 height 40
click at [618, 438] on input "Estou ciente de que esta ação será irreverssível e quero mover os pedidos." at bounding box center [613, 434] width 8 height 8
checkbox input "true"
click at [830, 467] on button "Avançar status dos pedidos" at bounding box center [837, 471] width 125 height 24
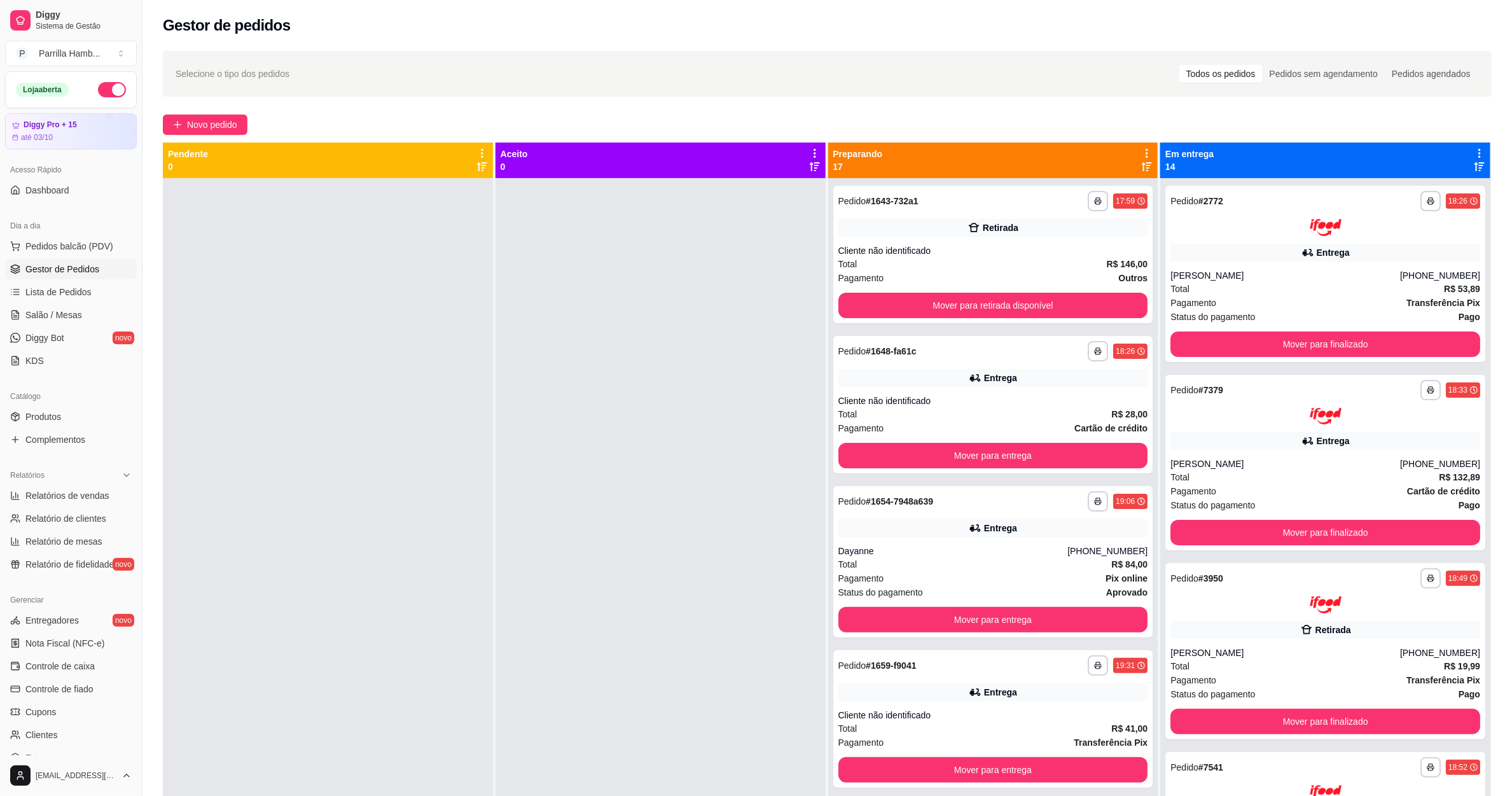
click at [1144, 149] on div "Preparando 17" at bounding box center [993, 161] width 330 height 36
click at [1142, 149] on icon at bounding box center [1147, 153] width 11 height 11
click at [1077, 186] on span "Com essa opção você tem a opção de mover todos os pedidos que estão em uma etap…" at bounding box center [1059, 193] width 150 height 24
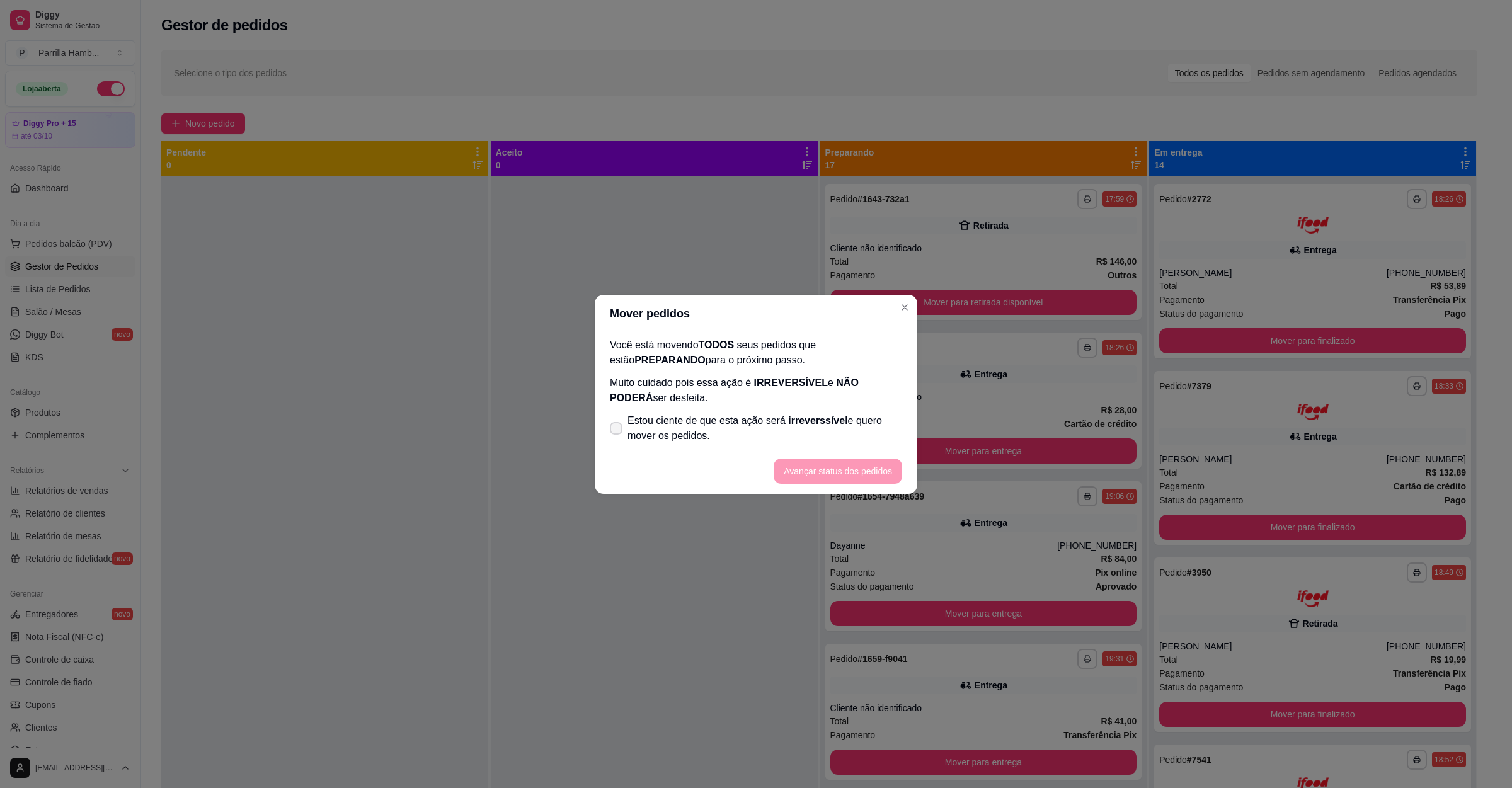
click at [683, 420] on span "Estou ciente de que esta ação será irreverssível e quero mover os pedidos." at bounding box center [764, 428] width 274 height 30
click at [618, 430] on input "Estou ciente de que esta ação será irreverssível e quero mover os pedidos." at bounding box center [613, 434] width 8 height 8
checkbox input "true"
click at [810, 456] on footer "Avançar status dos pedidos" at bounding box center [756, 471] width 323 height 46
click at [810, 477] on button "Avançar status dos pedidos" at bounding box center [837, 471] width 128 height 25
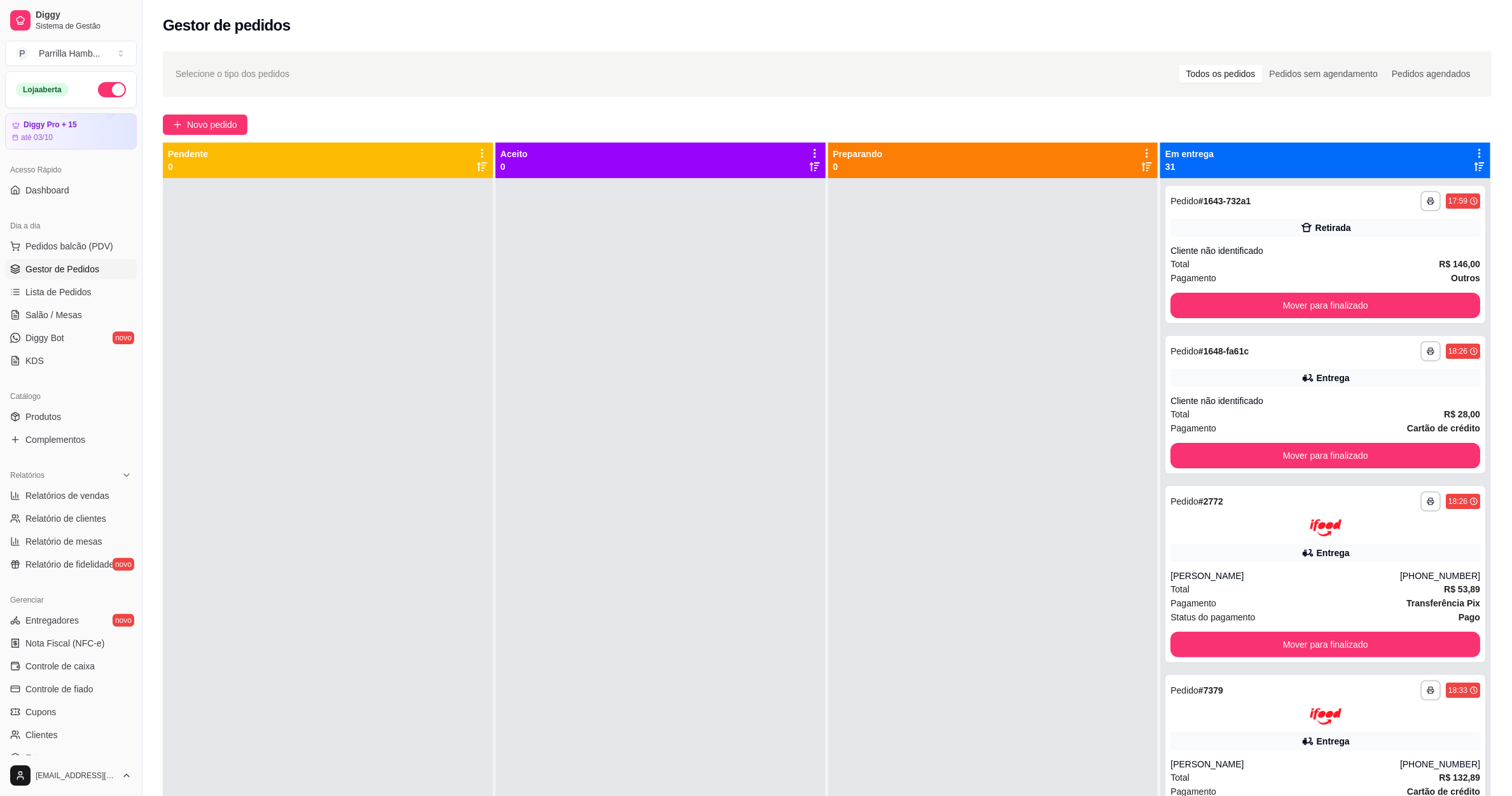
click at [1474, 148] on icon at bounding box center [1480, 153] width 11 height 11
click at [1413, 172] on div "Mover pedidos de etapa Com essa opção você tem a opção de mover todos os pedido…" at bounding box center [1367, 194] width 188 height 43
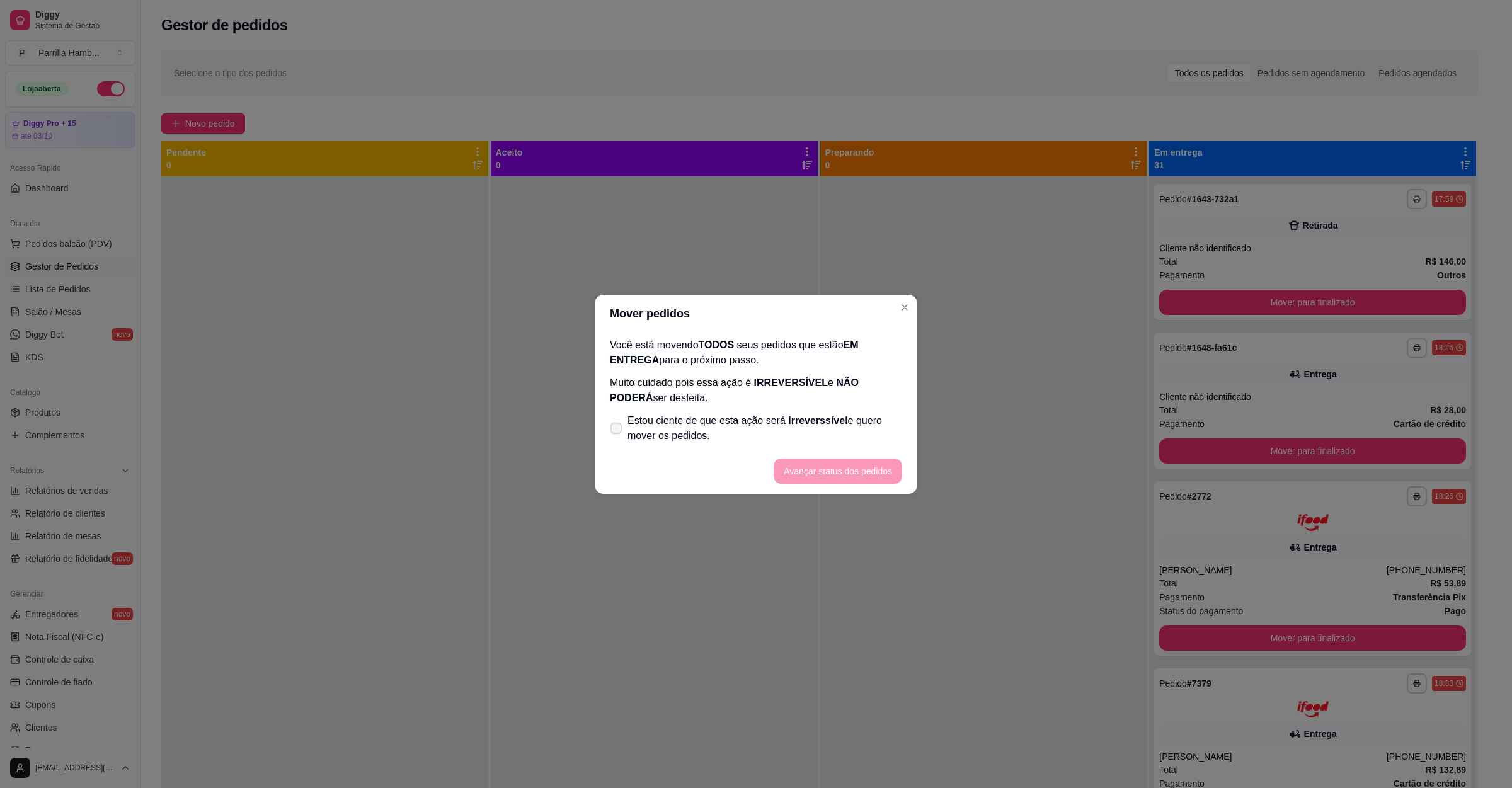
click at [766, 429] on span "Estou ciente de que esta ação será irreverssível e quero mover os pedidos." at bounding box center [764, 428] width 274 height 30
click at [618, 430] on input "Estou ciente de que esta ação será irreverssível e quero mover os pedidos." at bounding box center [613, 434] width 8 height 8
checkbox input "true"
click at [797, 454] on footer "Avançar status dos pedidos" at bounding box center [756, 471] width 323 height 46
click at [803, 480] on button "Avançar status dos pedidos" at bounding box center [837, 471] width 125 height 24
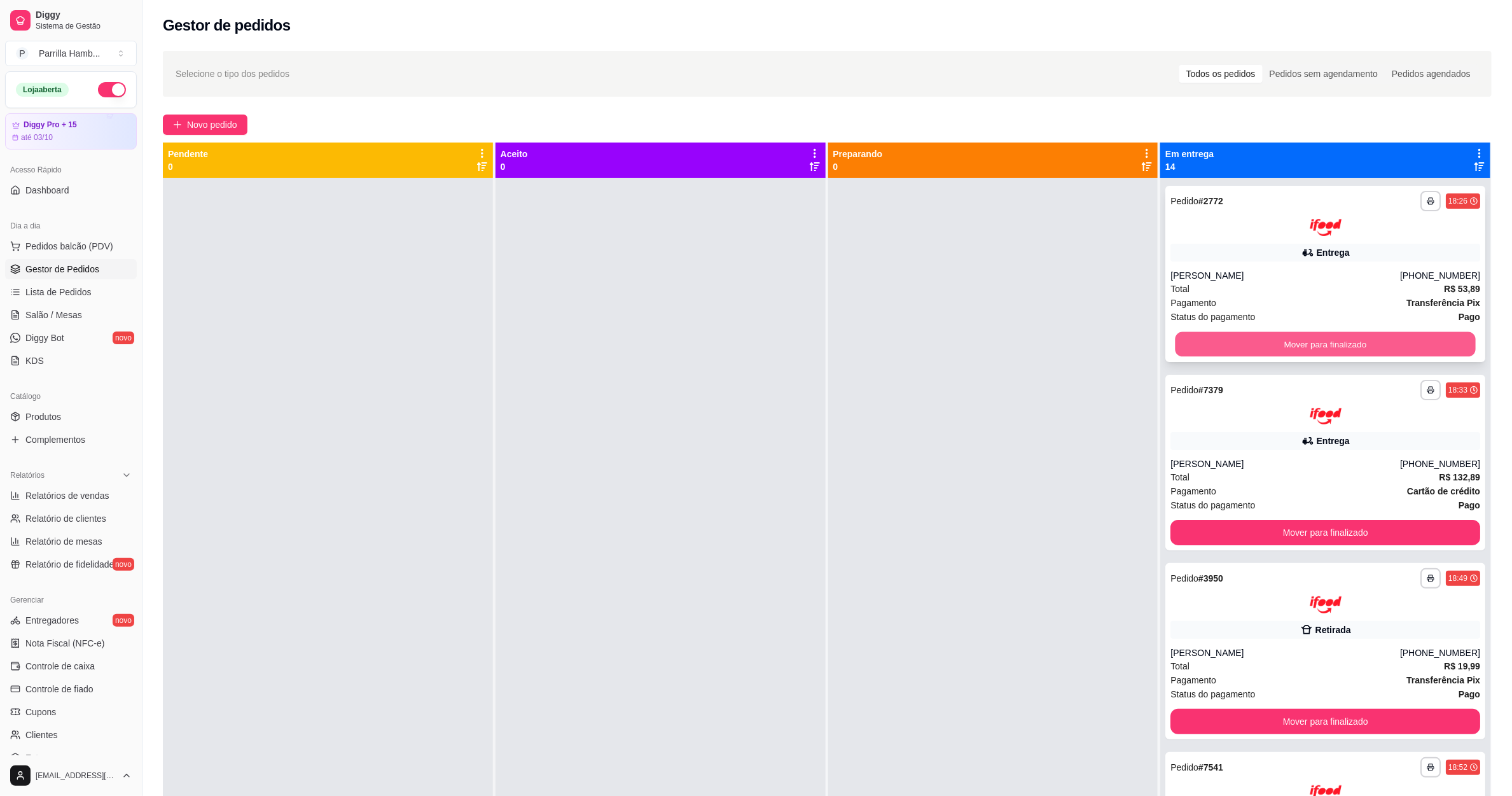
click at [1216, 344] on button "Mover para finalizado" at bounding box center [1326, 344] width 301 height 24
click at [1212, 344] on button "Mover para finalizado" at bounding box center [1326, 344] width 301 height 24
click at [1212, 344] on button "Mover para finalizado" at bounding box center [1326, 344] width 310 height 25
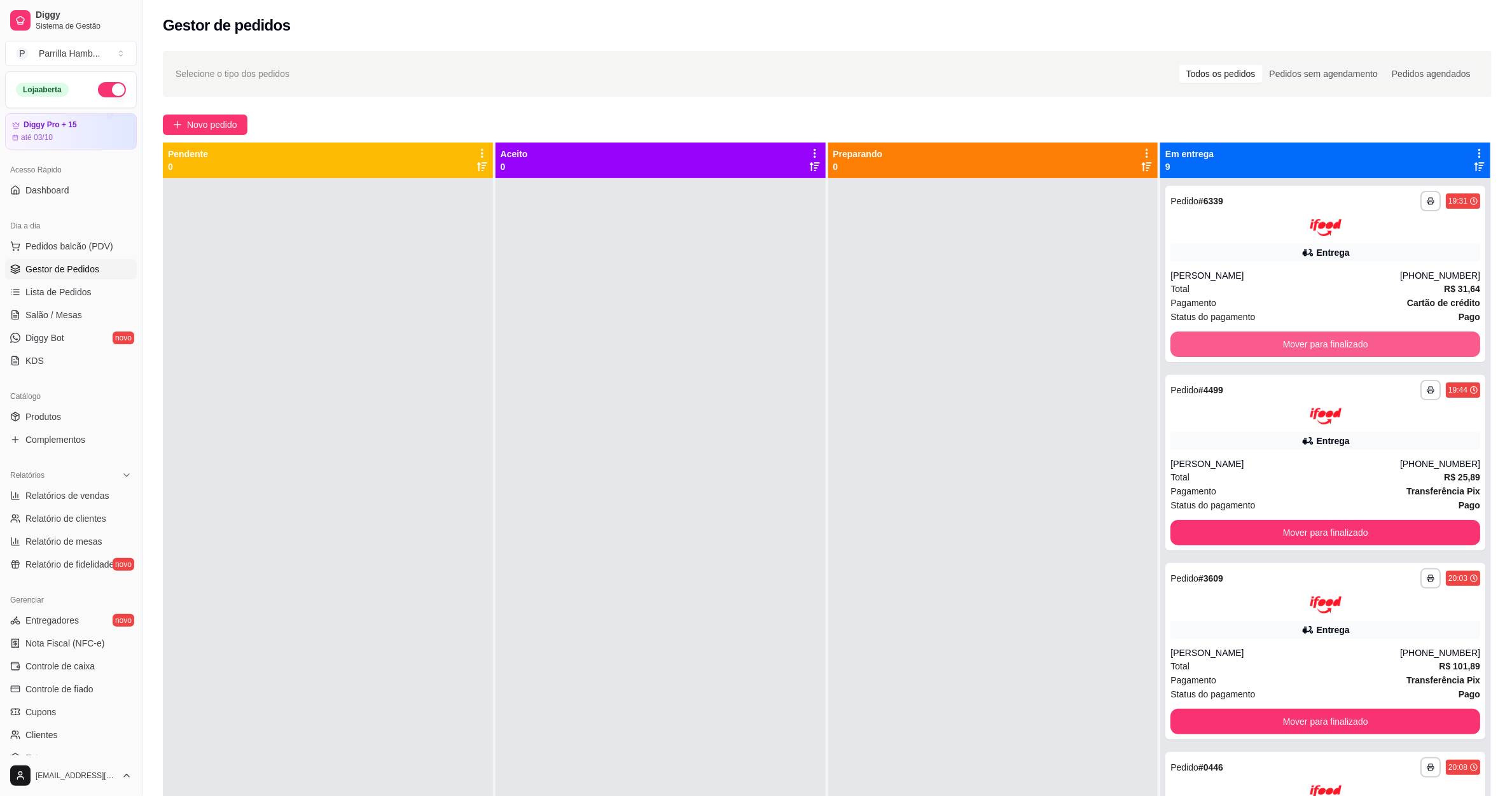
click at [1212, 344] on button "Mover para finalizado" at bounding box center [1326, 344] width 310 height 25
click at [1210, 346] on button "Mover para finalizado" at bounding box center [1326, 344] width 301 height 24
click at [1210, 520] on button "Mover para finalizado" at bounding box center [1326, 532] width 310 height 25
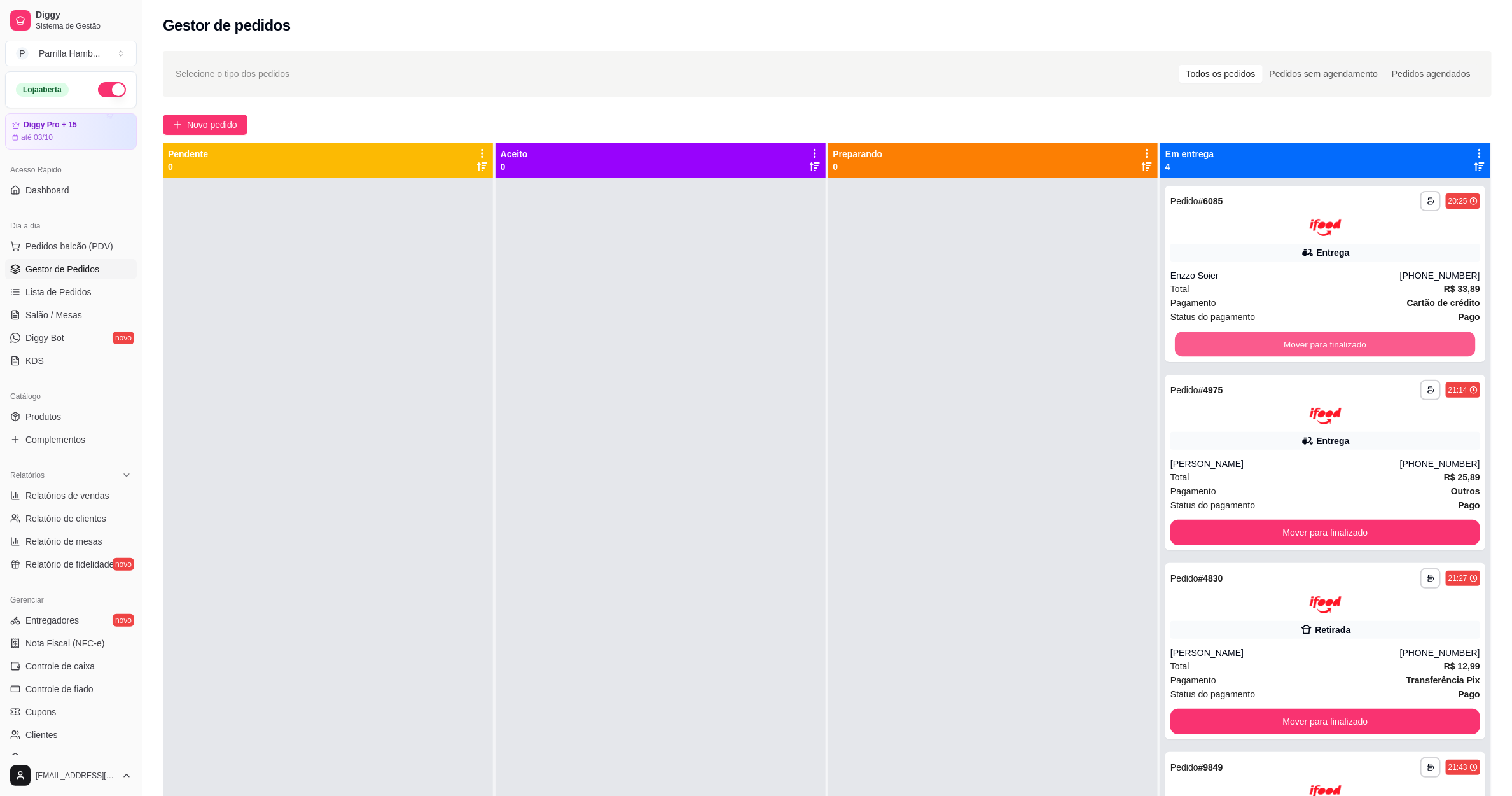
click at [1210, 346] on button "Mover para finalizado" at bounding box center [1326, 344] width 301 height 24
click at [1210, 346] on button "Mover para finalizado" at bounding box center [1326, 344] width 310 height 25
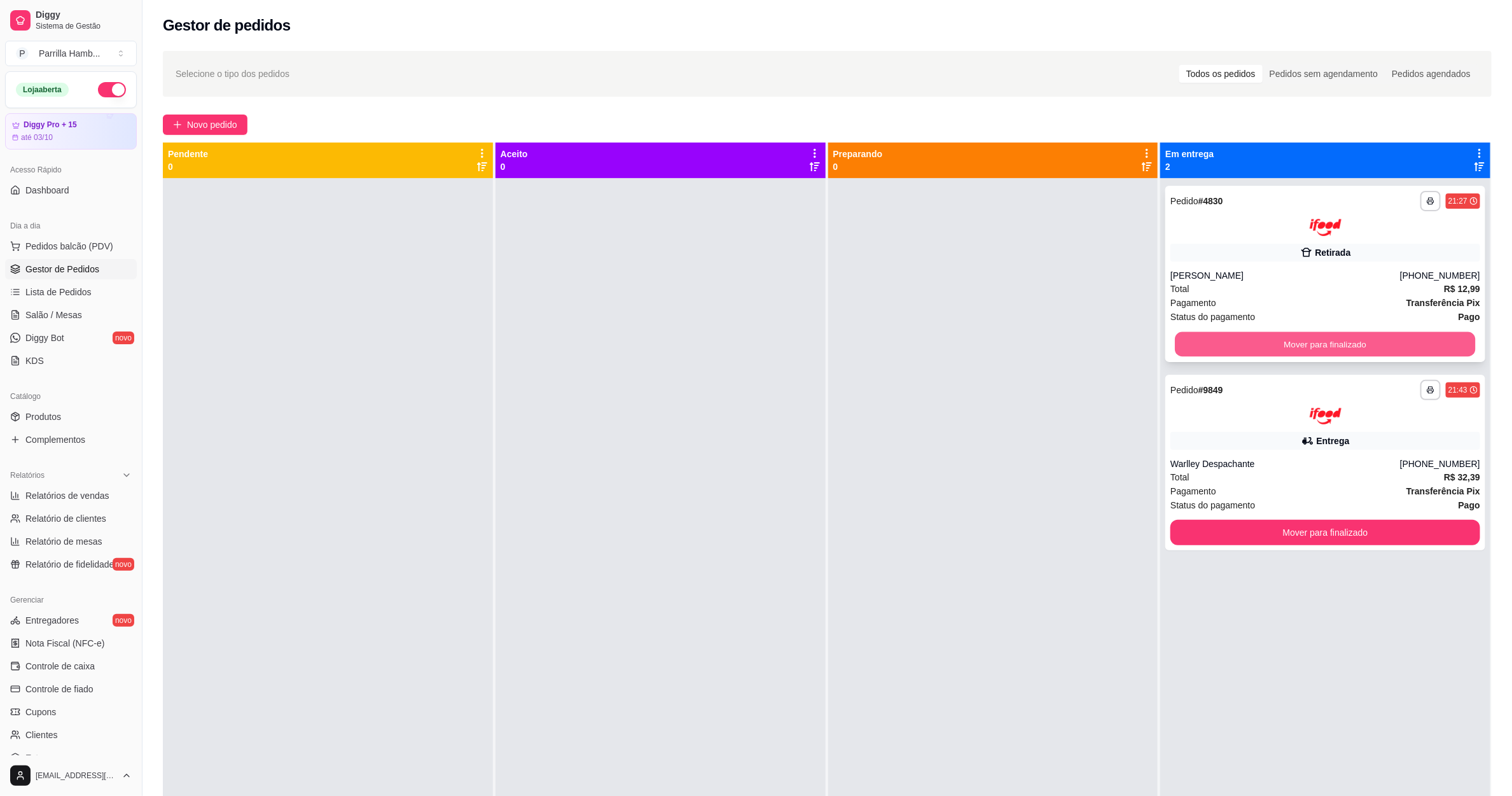
click at [1210, 348] on button "Mover para finalizado" at bounding box center [1326, 344] width 301 height 24
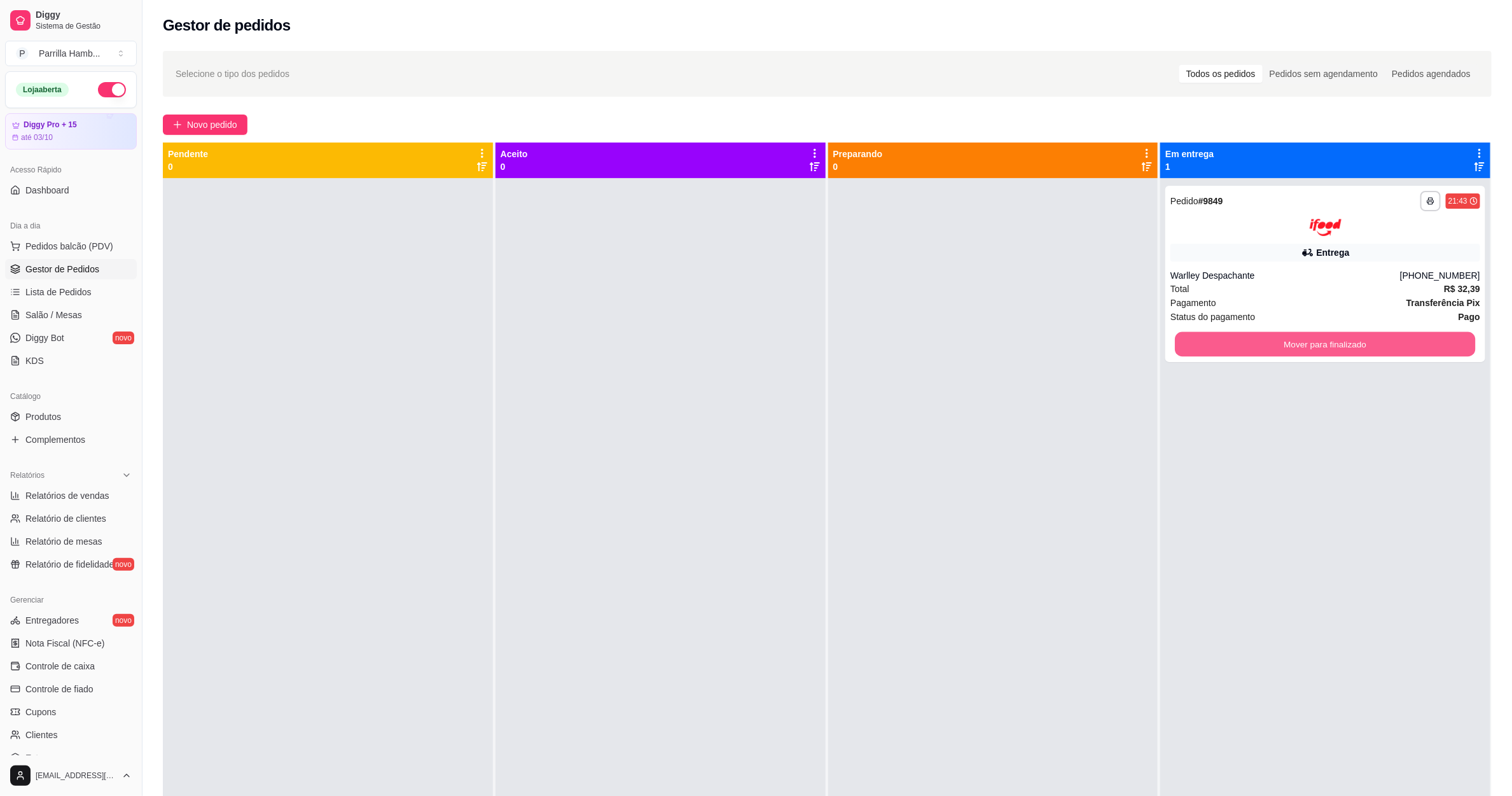
click at [1210, 348] on button "Mover para finalizado" at bounding box center [1326, 344] width 301 height 24
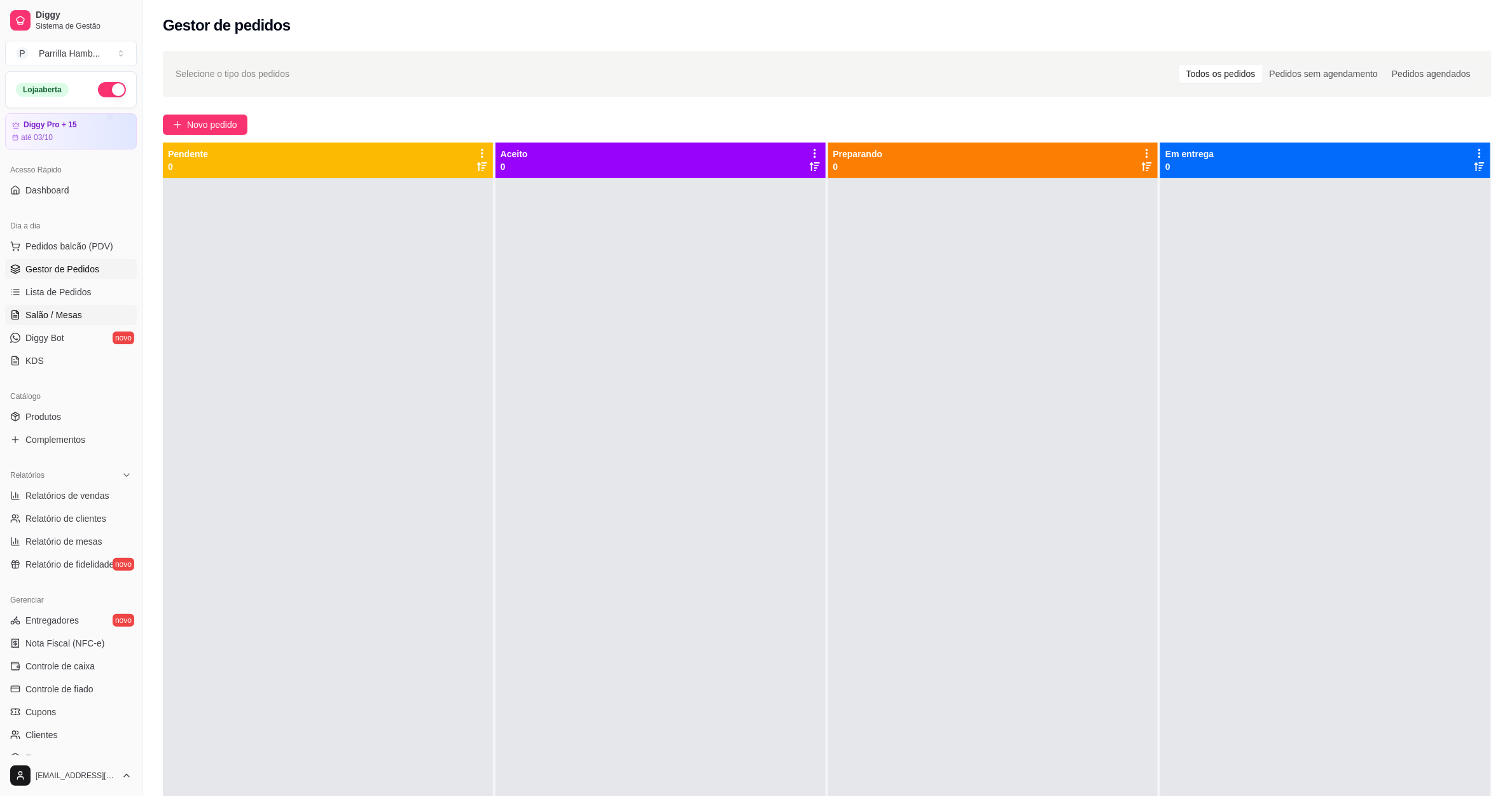
click at [85, 317] on link "Salão / Mesas" at bounding box center [70, 315] width 132 height 21
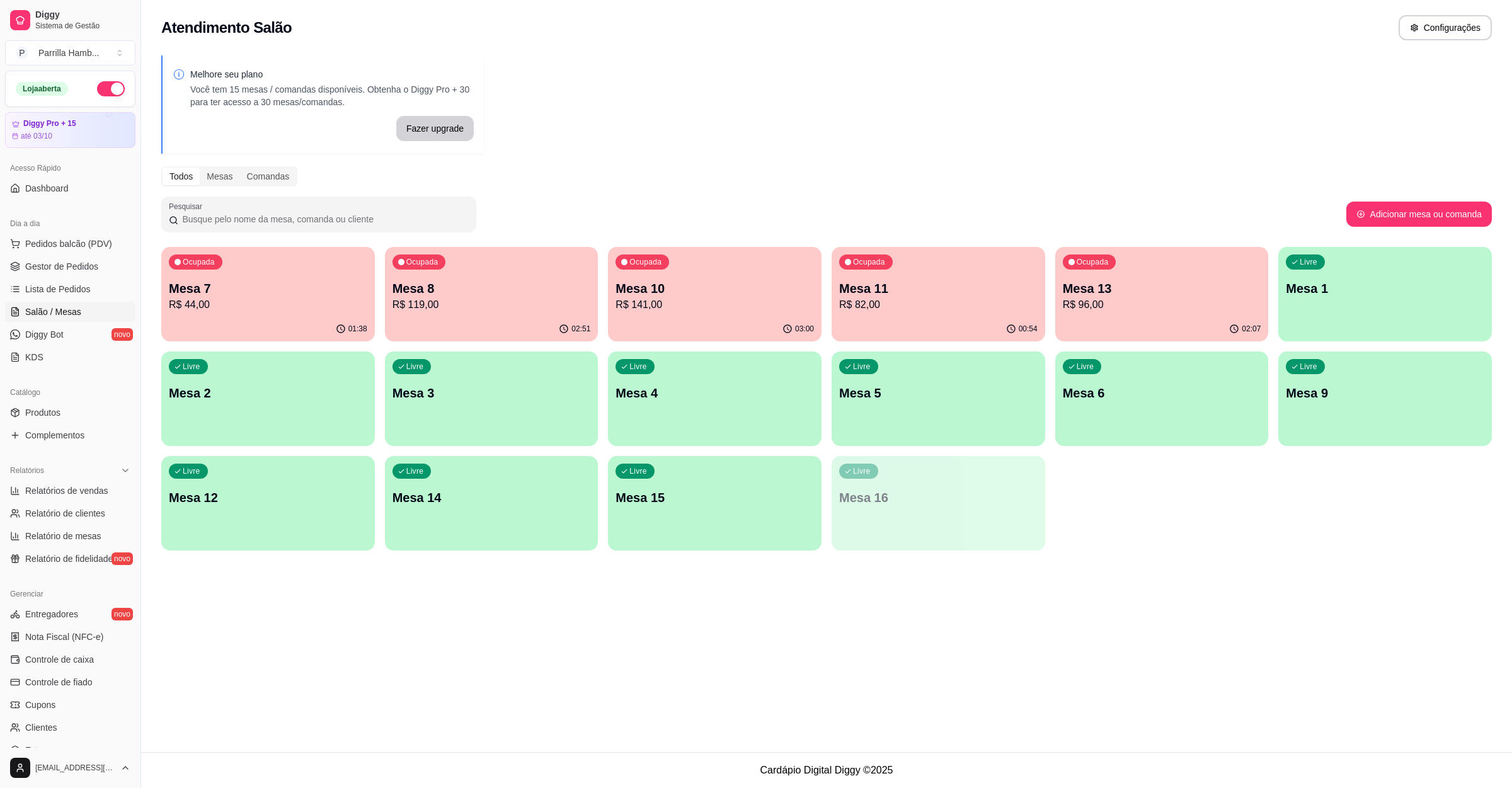
click at [1136, 314] on div "Ocupada Mesa 13 R$ 96,00" at bounding box center [1162, 281] width 214 height 70
click at [443, 318] on div "02:51" at bounding box center [491, 328] width 207 height 24
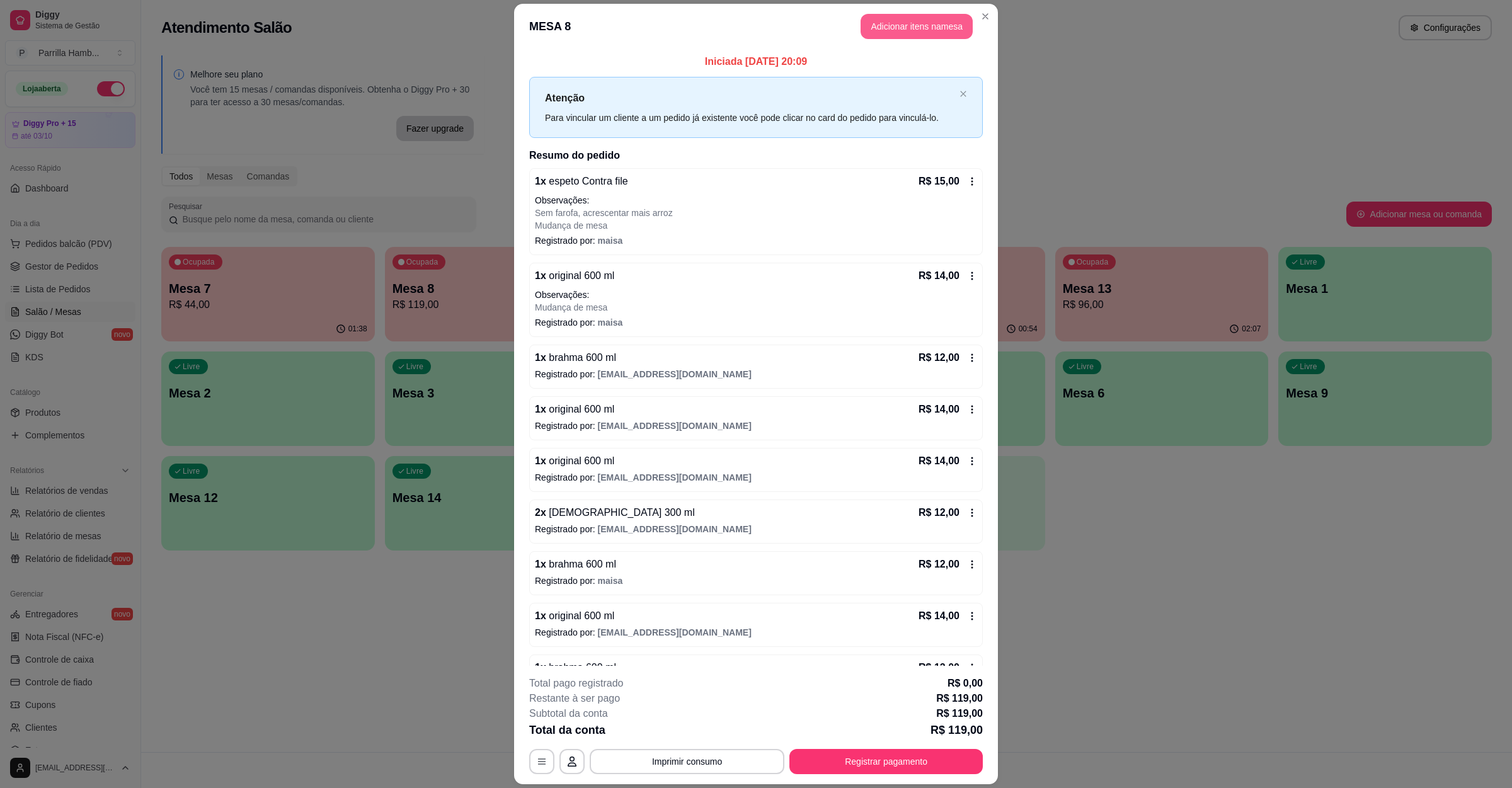
click at [917, 19] on button "Adicionar itens na mesa" at bounding box center [917, 26] width 113 height 25
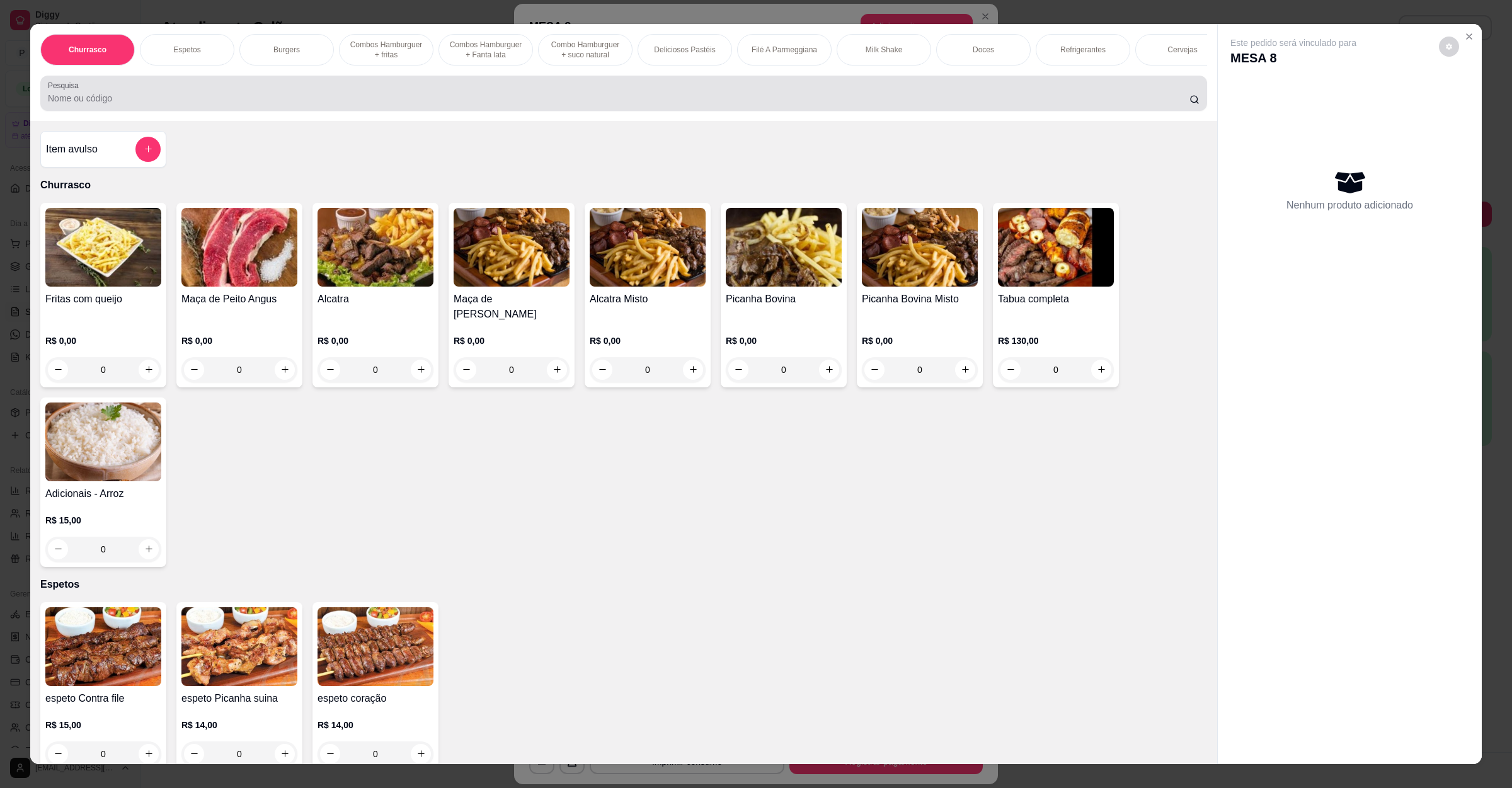
click at [676, 104] on input "Pesquisa" at bounding box center [618, 99] width 1142 height 13
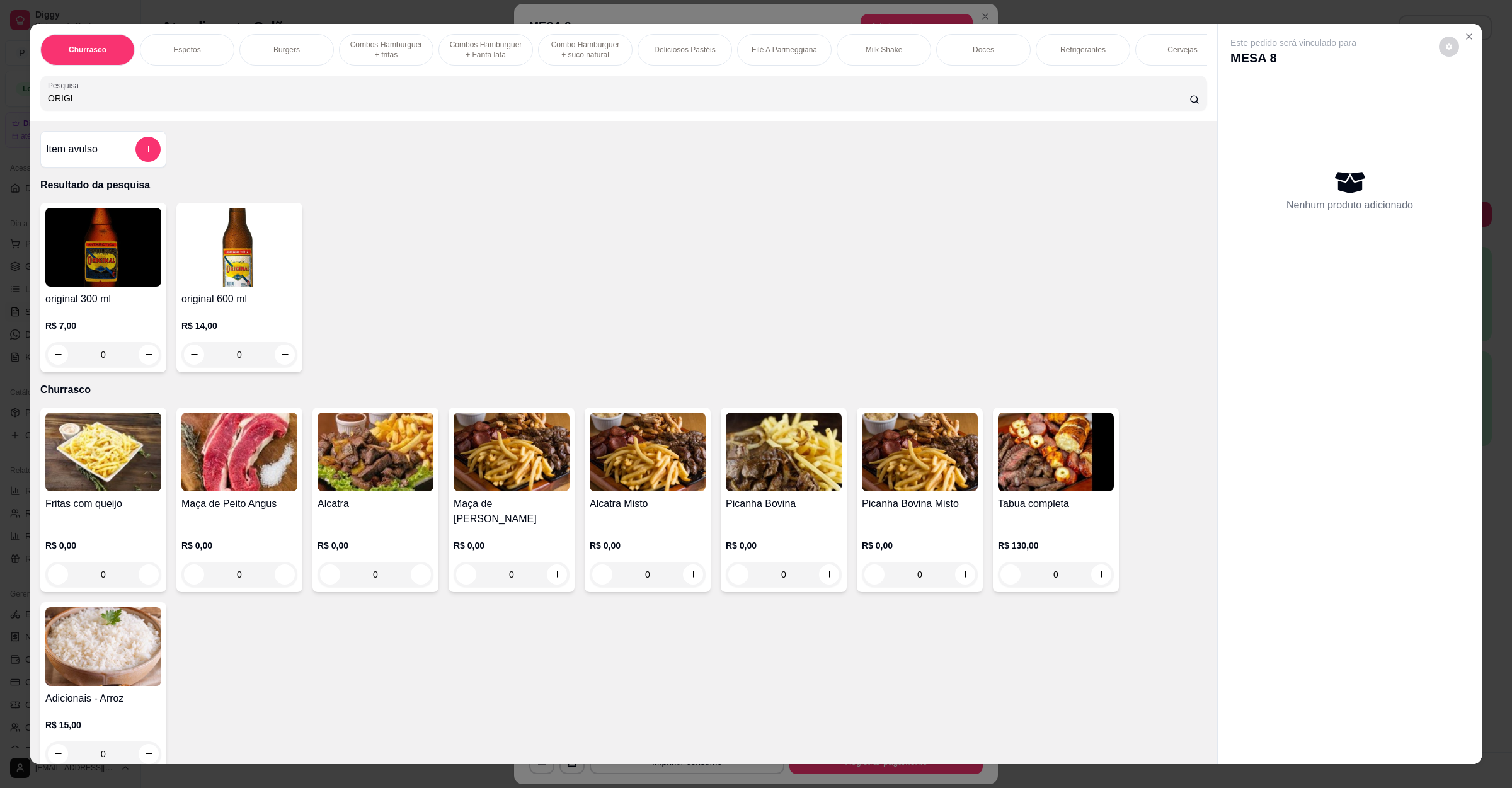
type input "ORIGI"
click at [234, 287] on img at bounding box center [239, 247] width 116 height 79
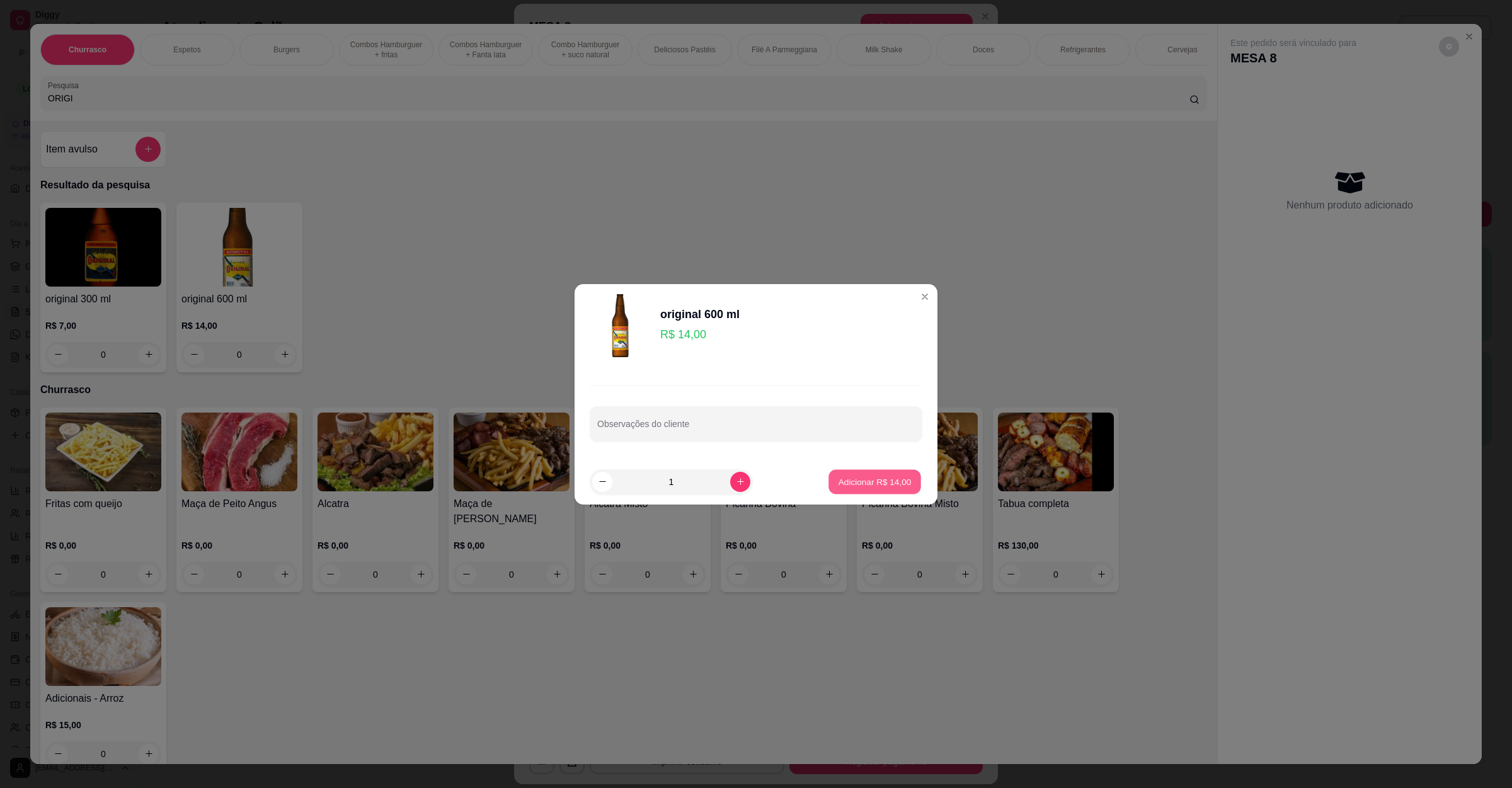
click at [848, 493] on button "Adicionar R$ 14,00" at bounding box center [875, 481] width 93 height 24
type input "1"
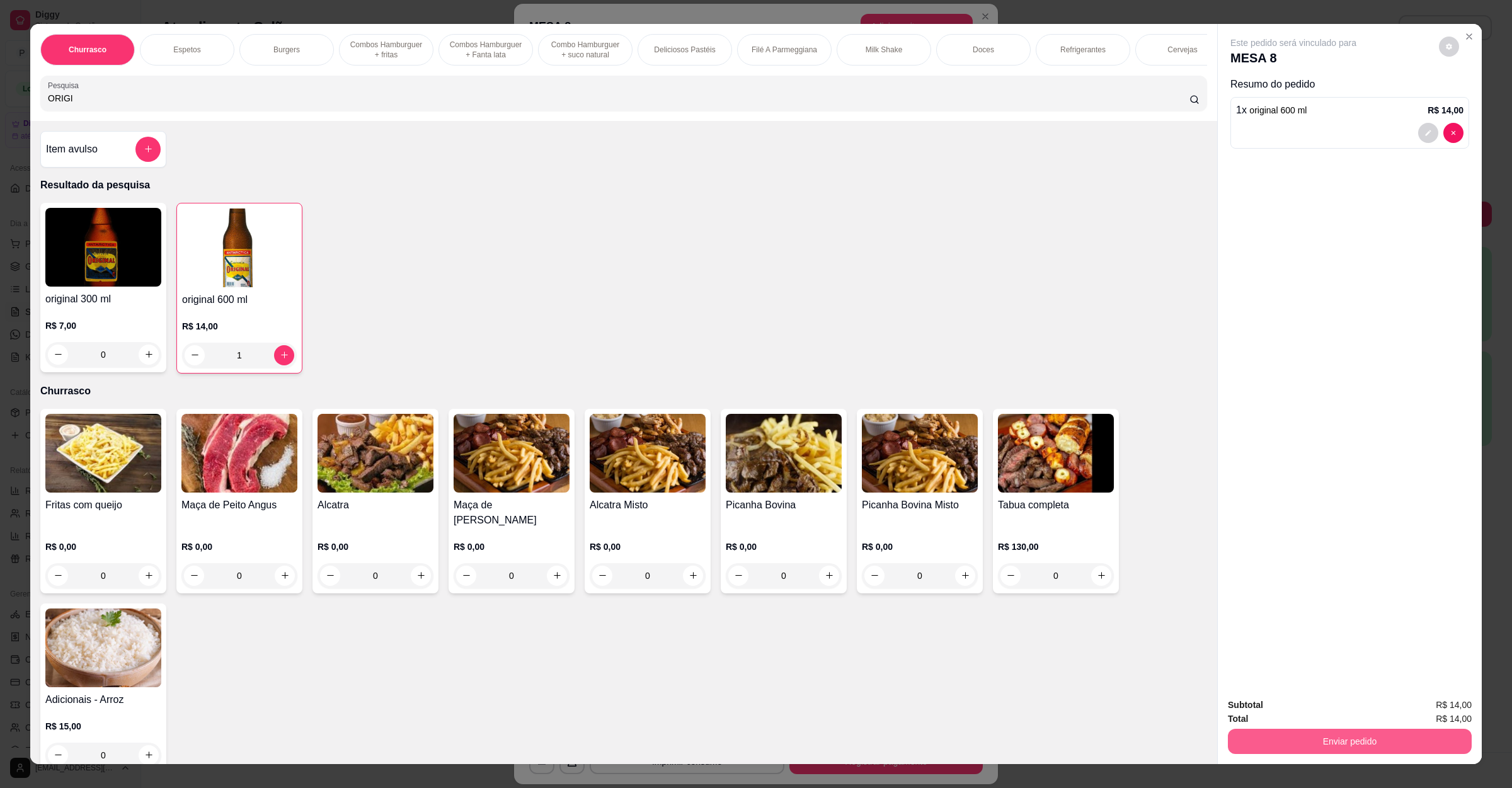
click at [1312, 742] on button "Enviar pedido" at bounding box center [1350, 741] width 244 height 25
click at [1277, 719] on button "Não registrar e enviar pedido" at bounding box center [1305, 710] width 127 height 23
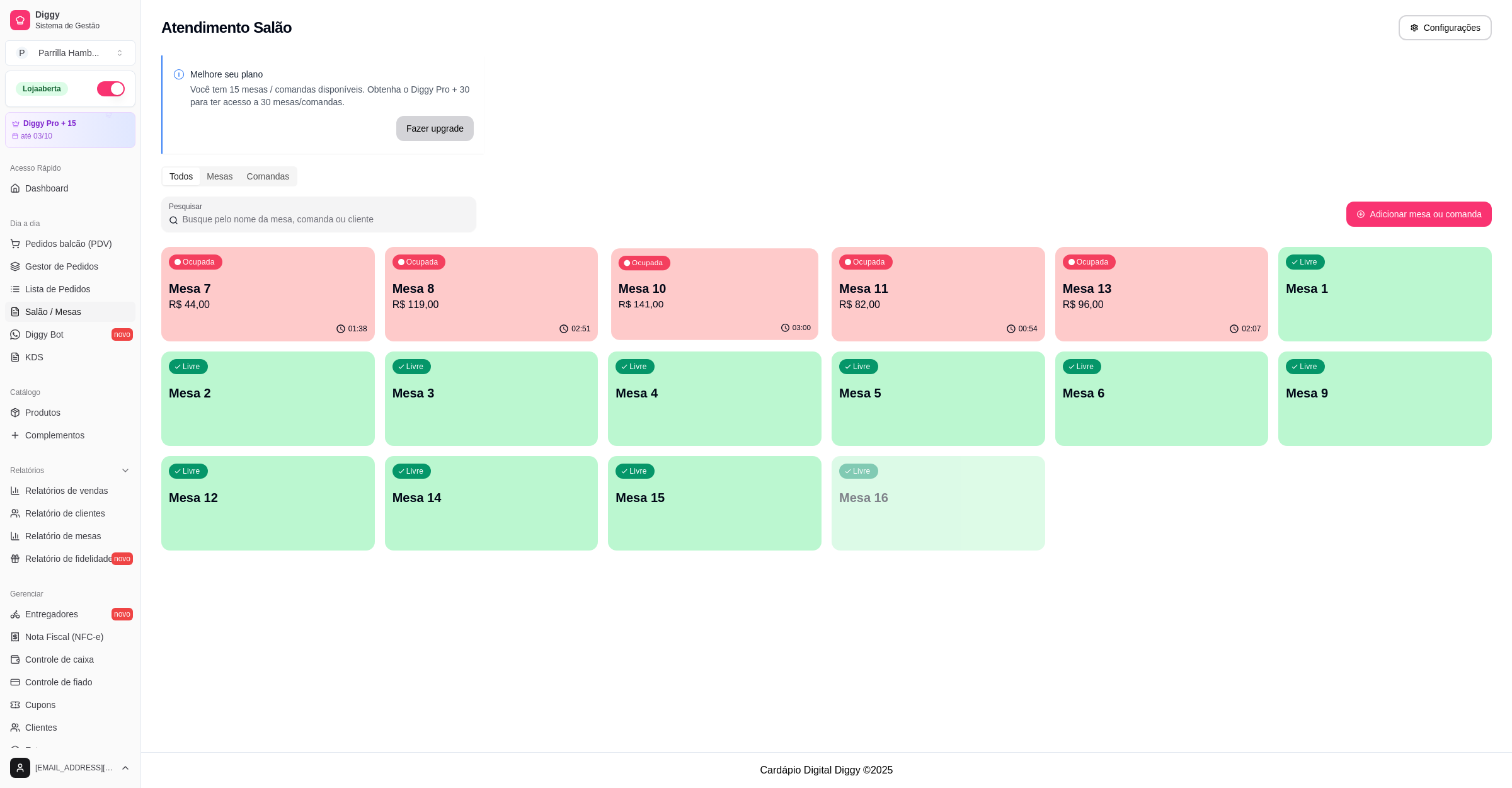
click at [744, 308] on p "R$ 141,00" at bounding box center [715, 305] width 193 height 15
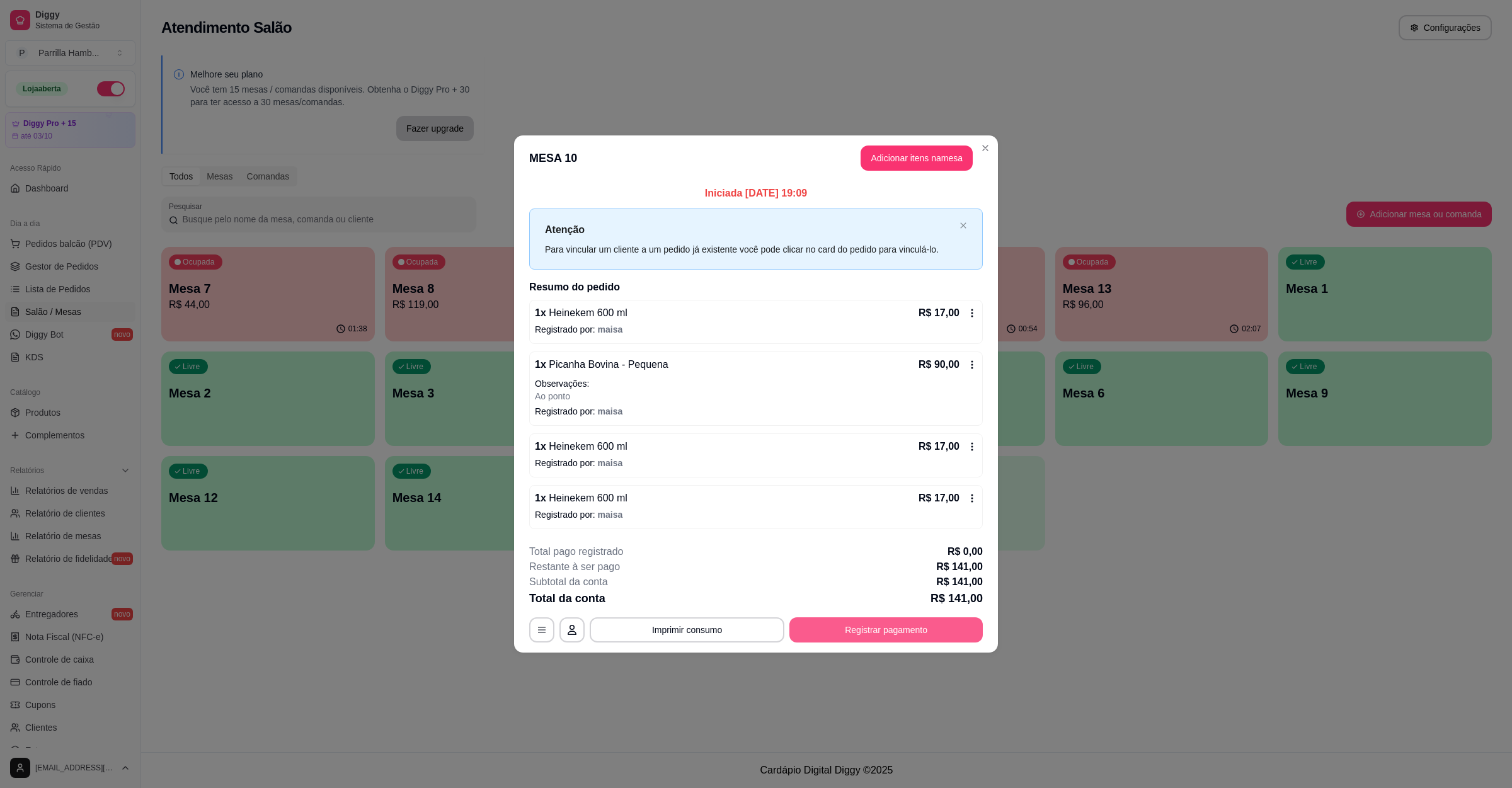
click at [865, 632] on button "Registrar pagamento" at bounding box center [886, 630] width 194 height 25
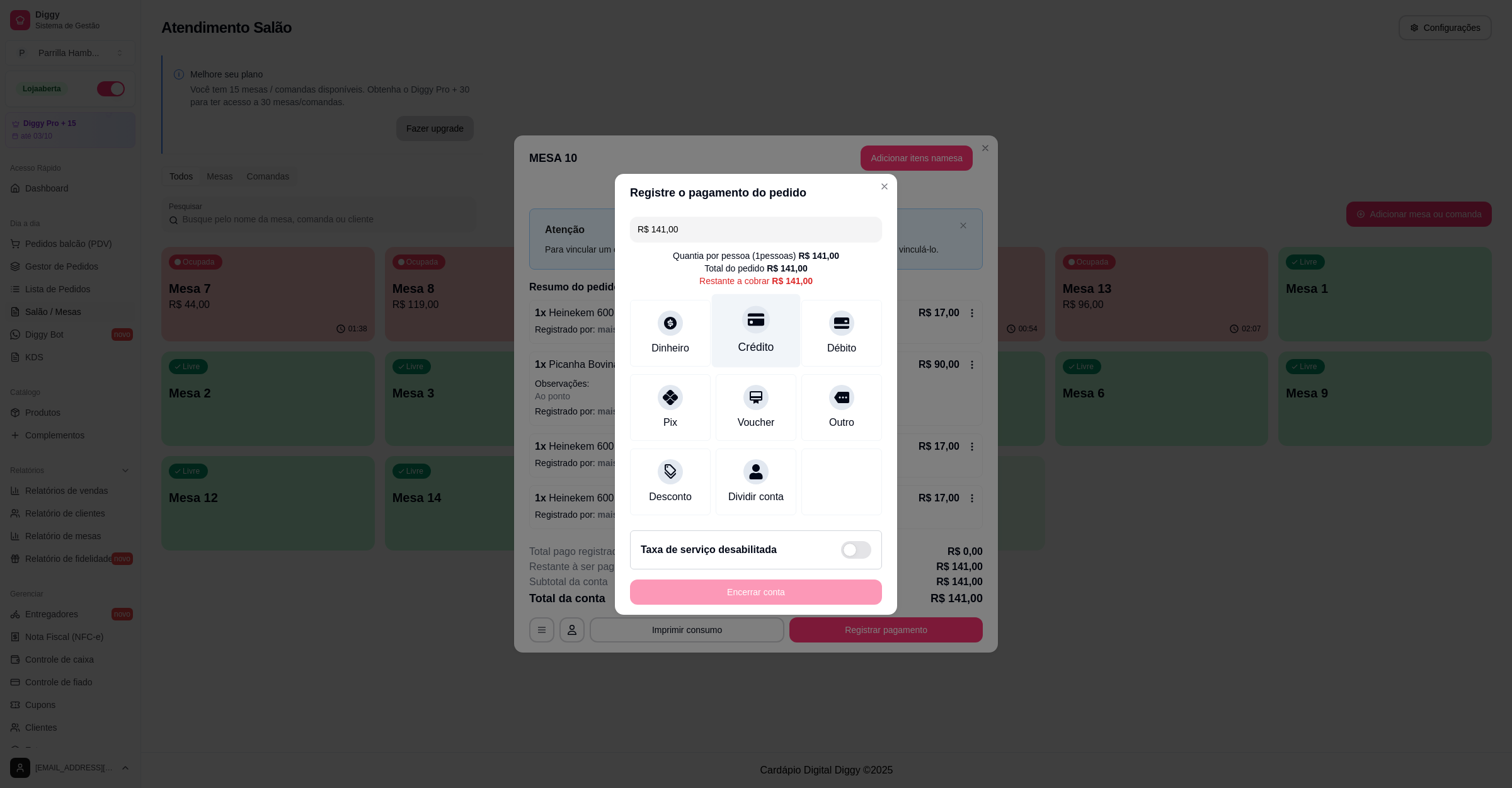
click at [762, 313] on div "Crédito" at bounding box center [756, 330] width 88 height 73
type input "R$ 0,00"
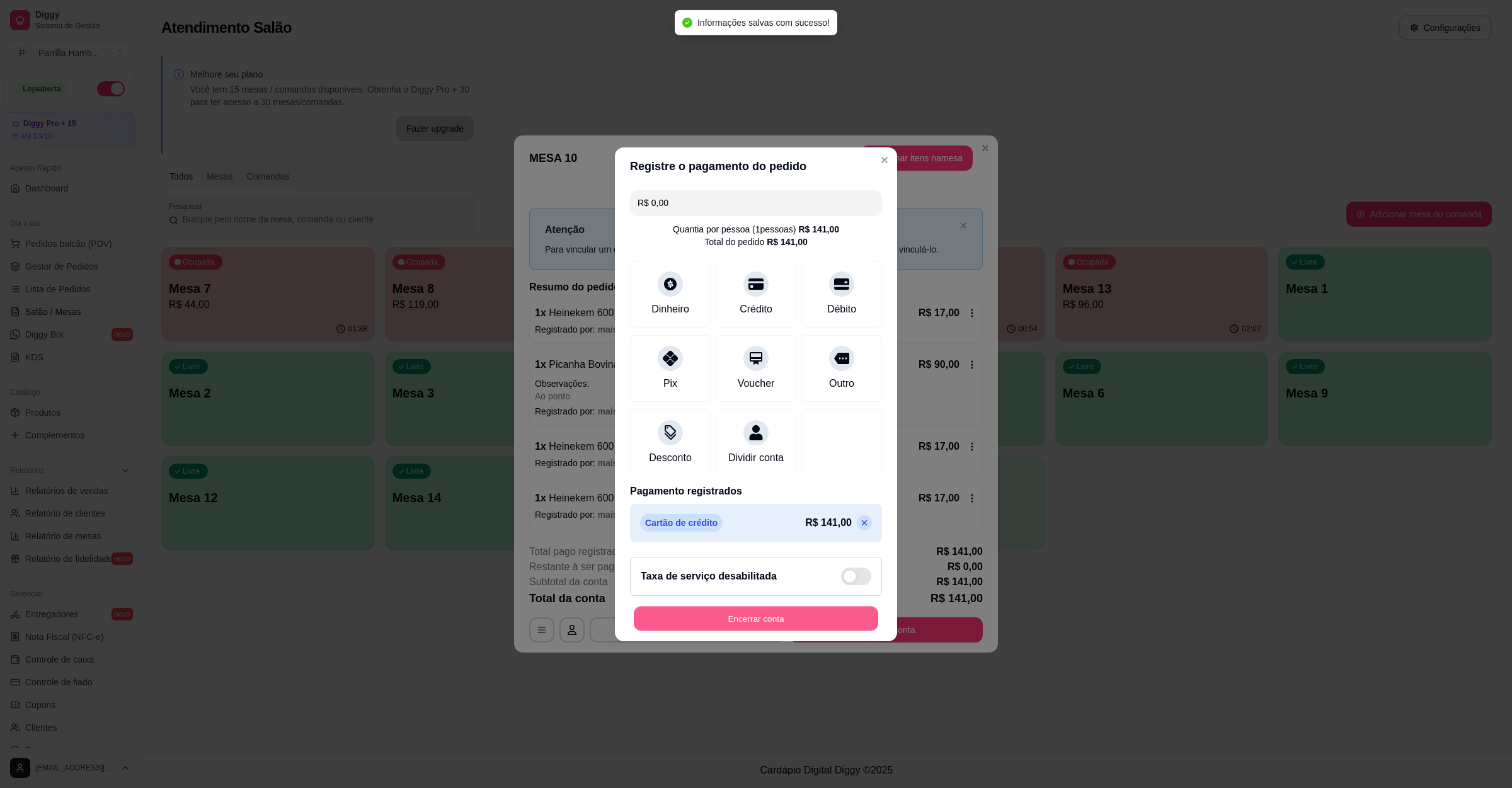
click at [782, 623] on button "Encerrar conta" at bounding box center [756, 618] width 245 height 24
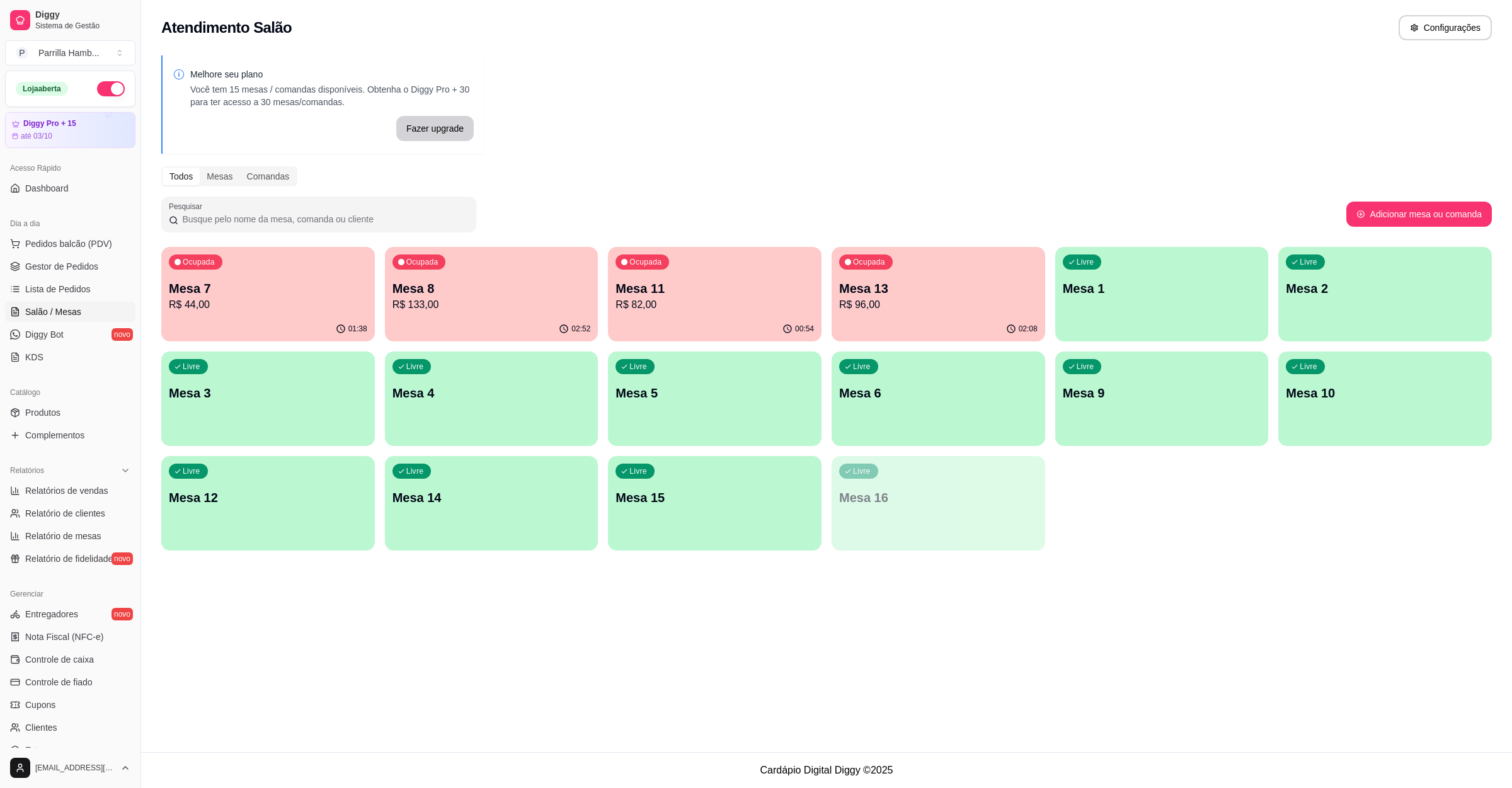
click at [917, 274] on div "Ocupada Mesa 13 R$ 96,00" at bounding box center [939, 281] width 214 height 70
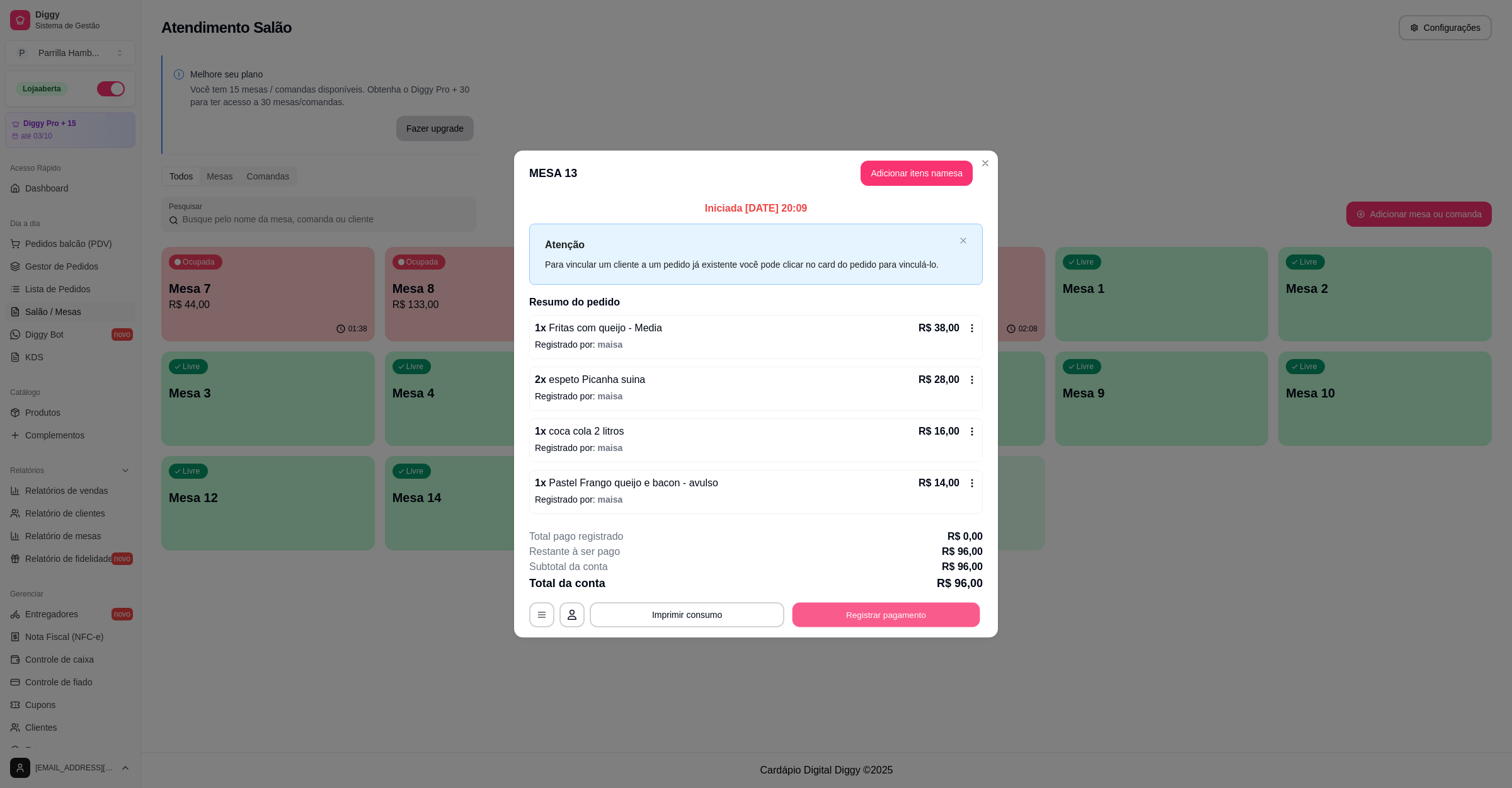
click at [909, 620] on button "Registrar pagamento" at bounding box center [887, 615] width 188 height 24
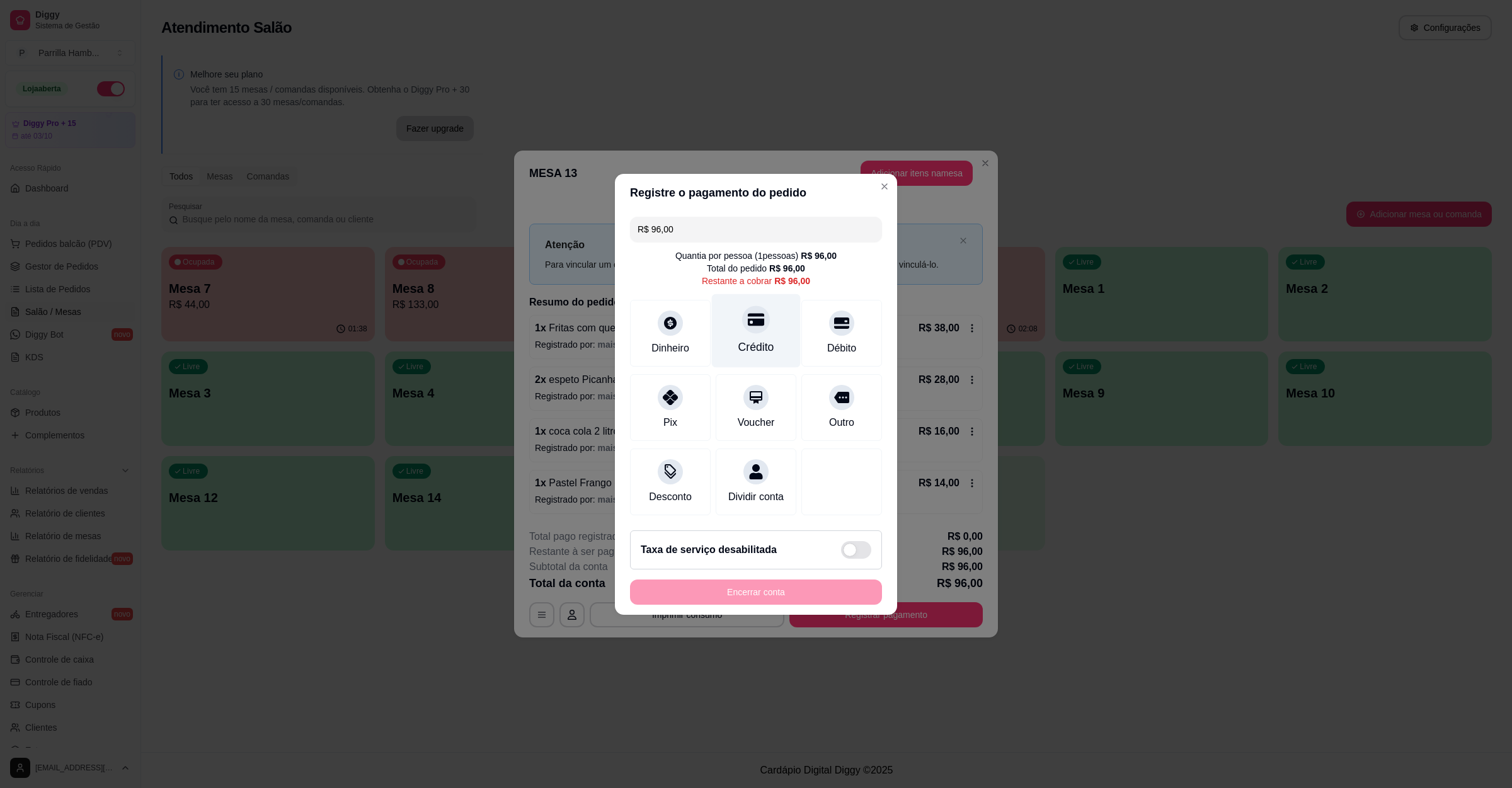
click at [756, 350] on div "Crédito" at bounding box center [756, 330] width 88 height 73
type input "R$ 0,00"
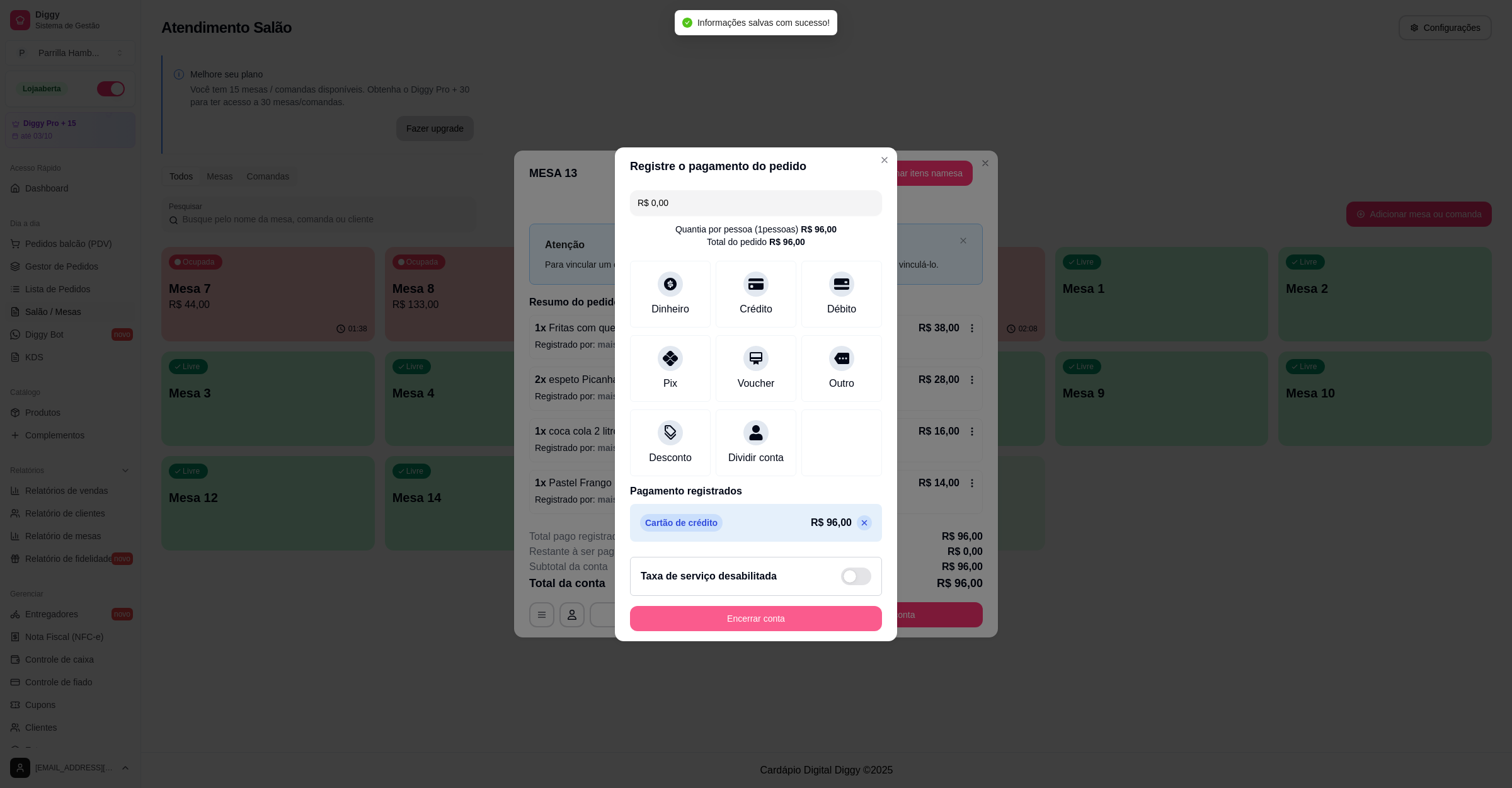
click at [821, 625] on button "Encerrar conta" at bounding box center [756, 618] width 252 height 25
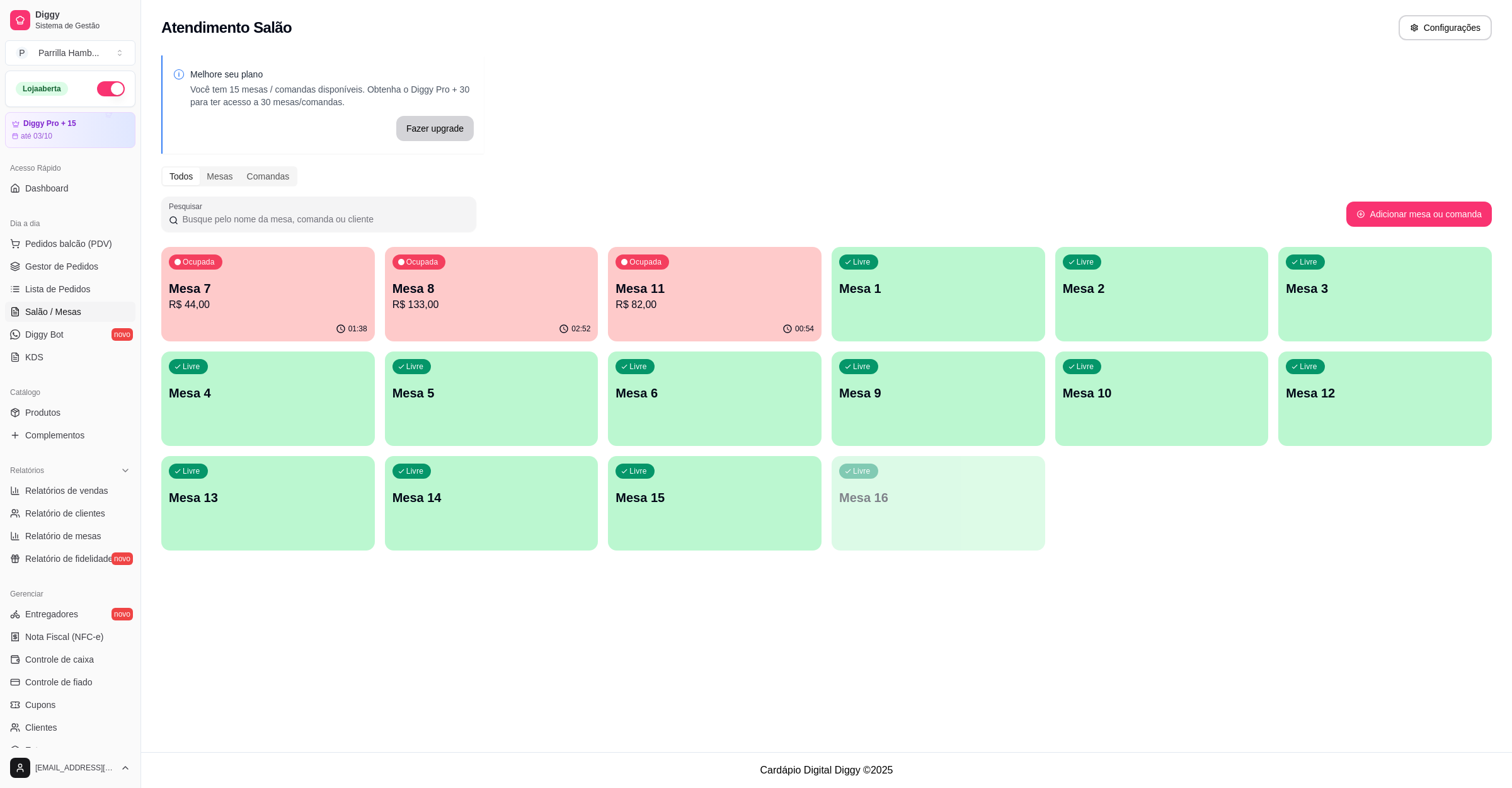
click at [726, 280] on p "Mesa 11" at bounding box center [714, 288] width 198 height 18
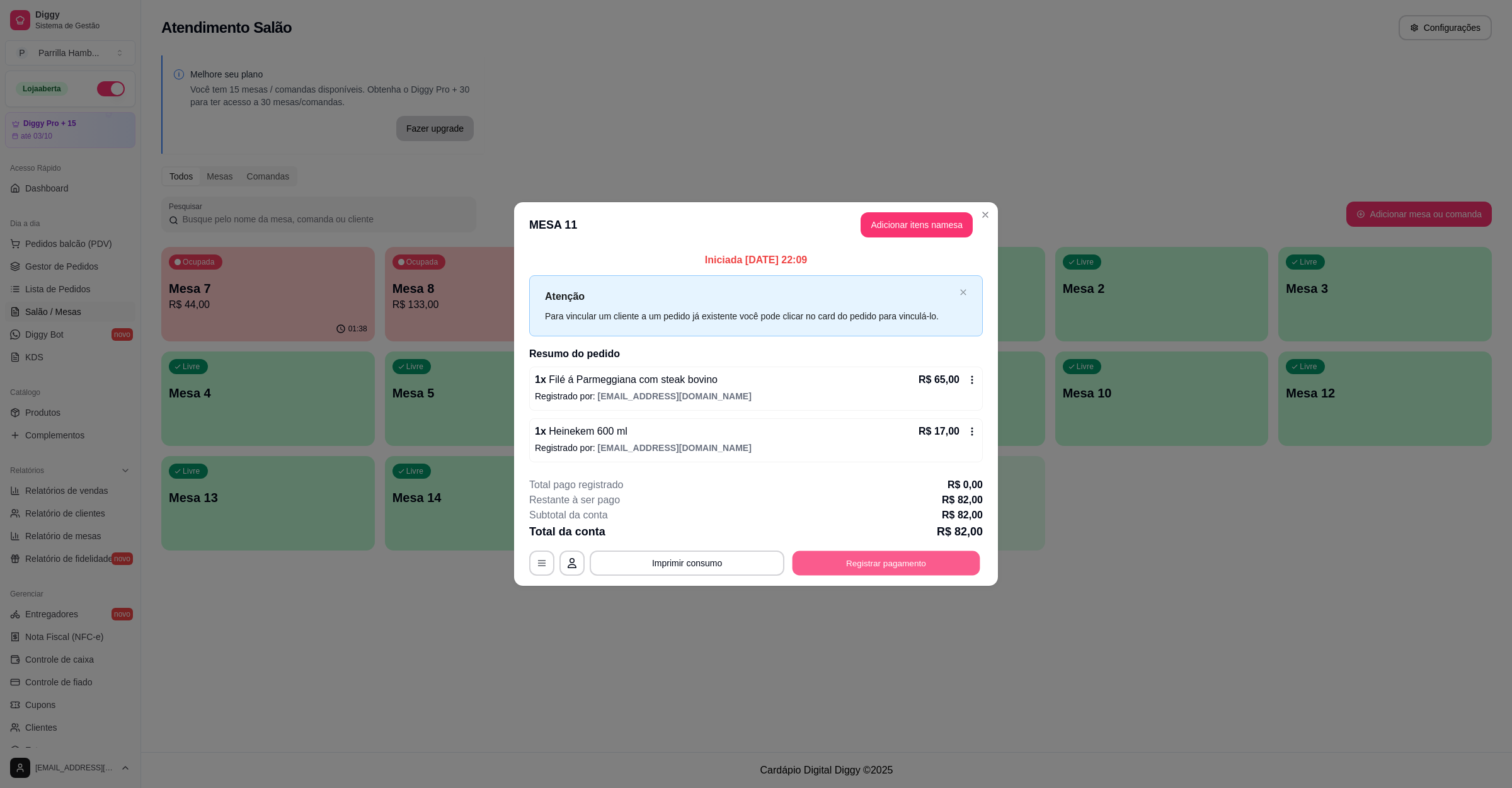
click at [860, 559] on button "Registrar pagamento" at bounding box center [887, 563] width 188 height 24
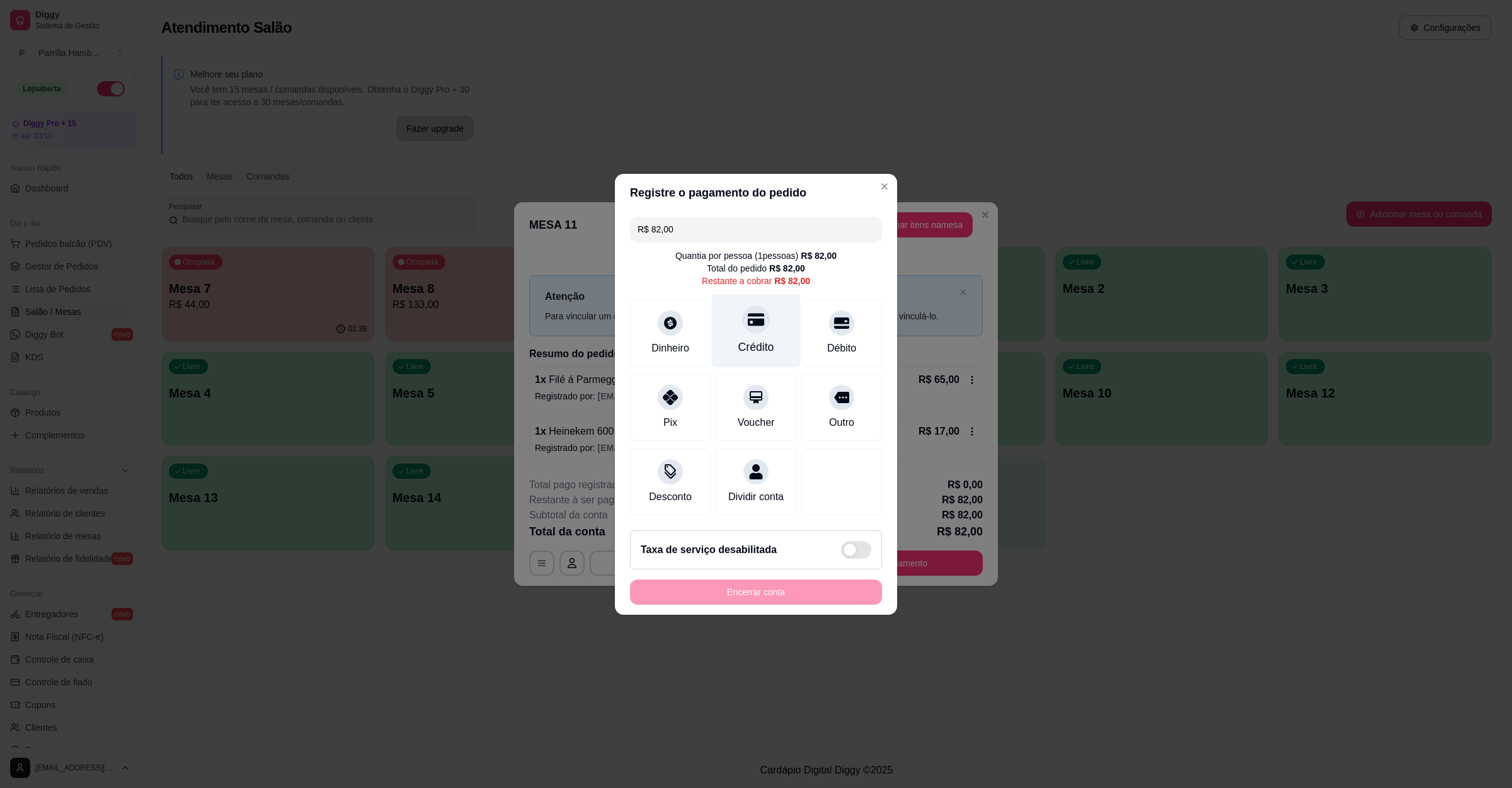
click at [720, 326] on div "Crédito" at bounding box center [756, 330] width 88 height 73
type input "R$ 0,00"
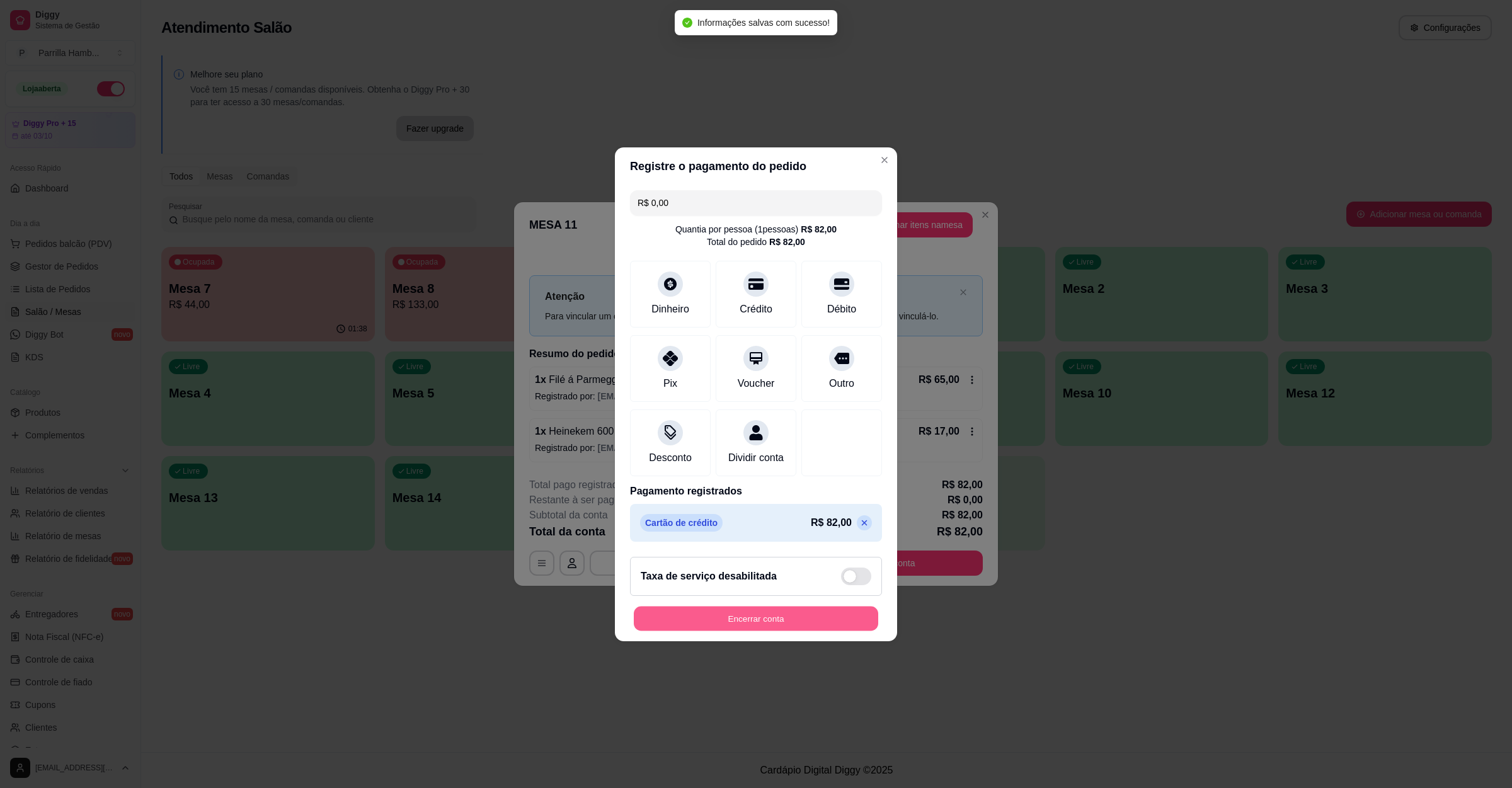
click at [764, 620] on button "Encerrar conta" at bounding box center [756, 618] width 245 height 24
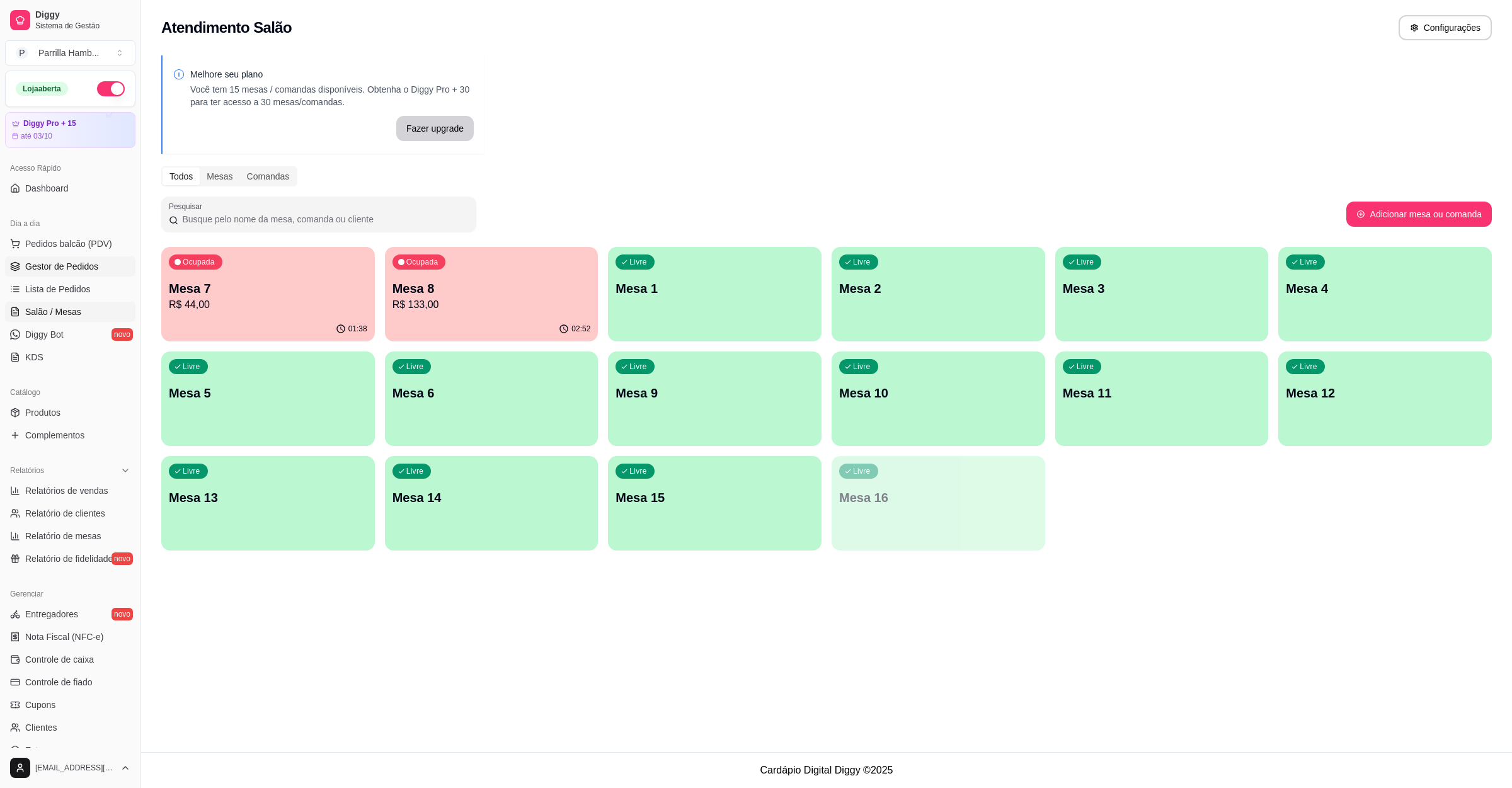
click at [78, 267] on span "Gestor de Pedidos" at bounding box center [61, 267] width 74 height 13
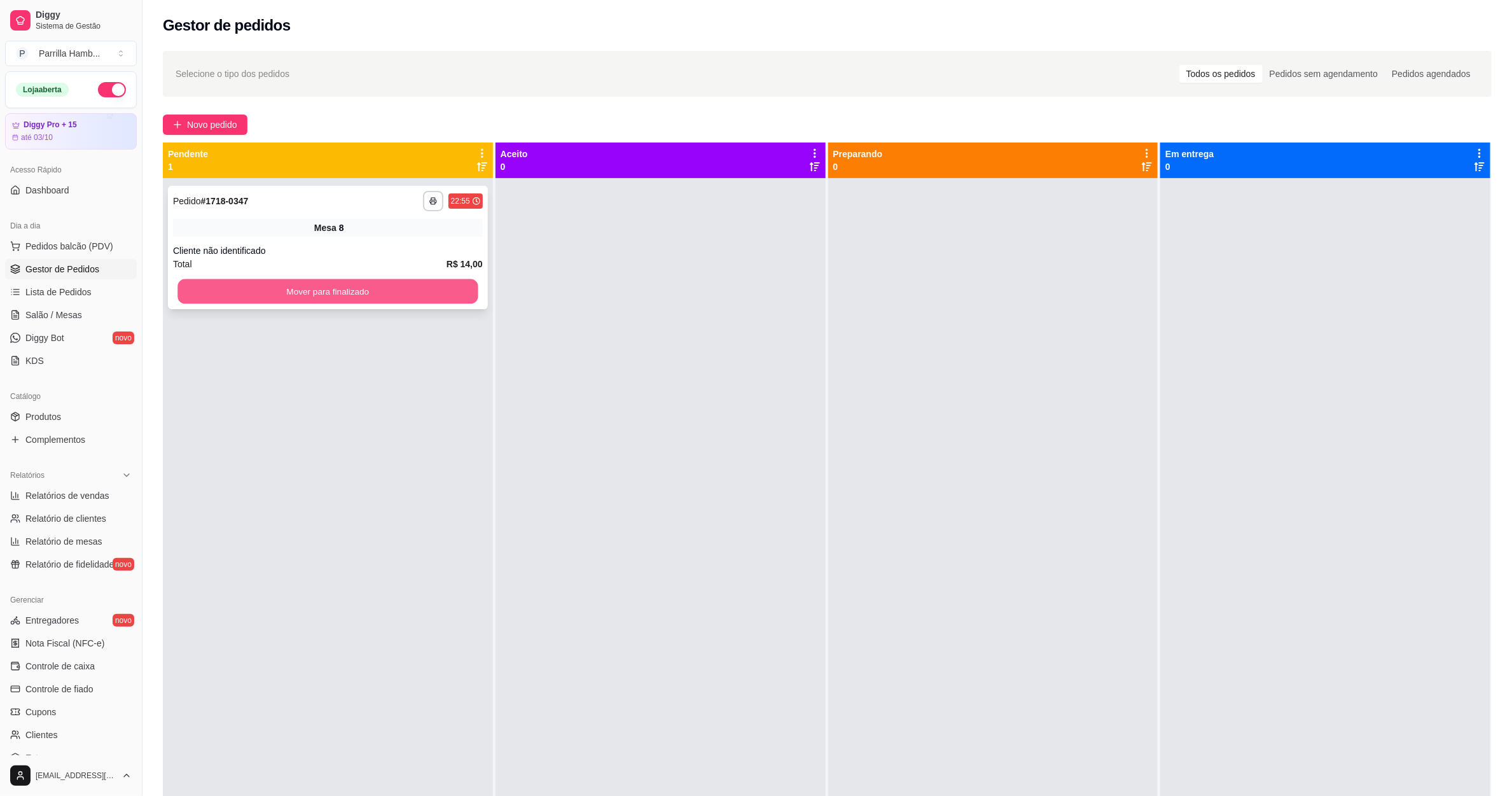
click at [277, 285] on button "Mover para finalizado" at bounding box center [328, 291] width 301 height 24
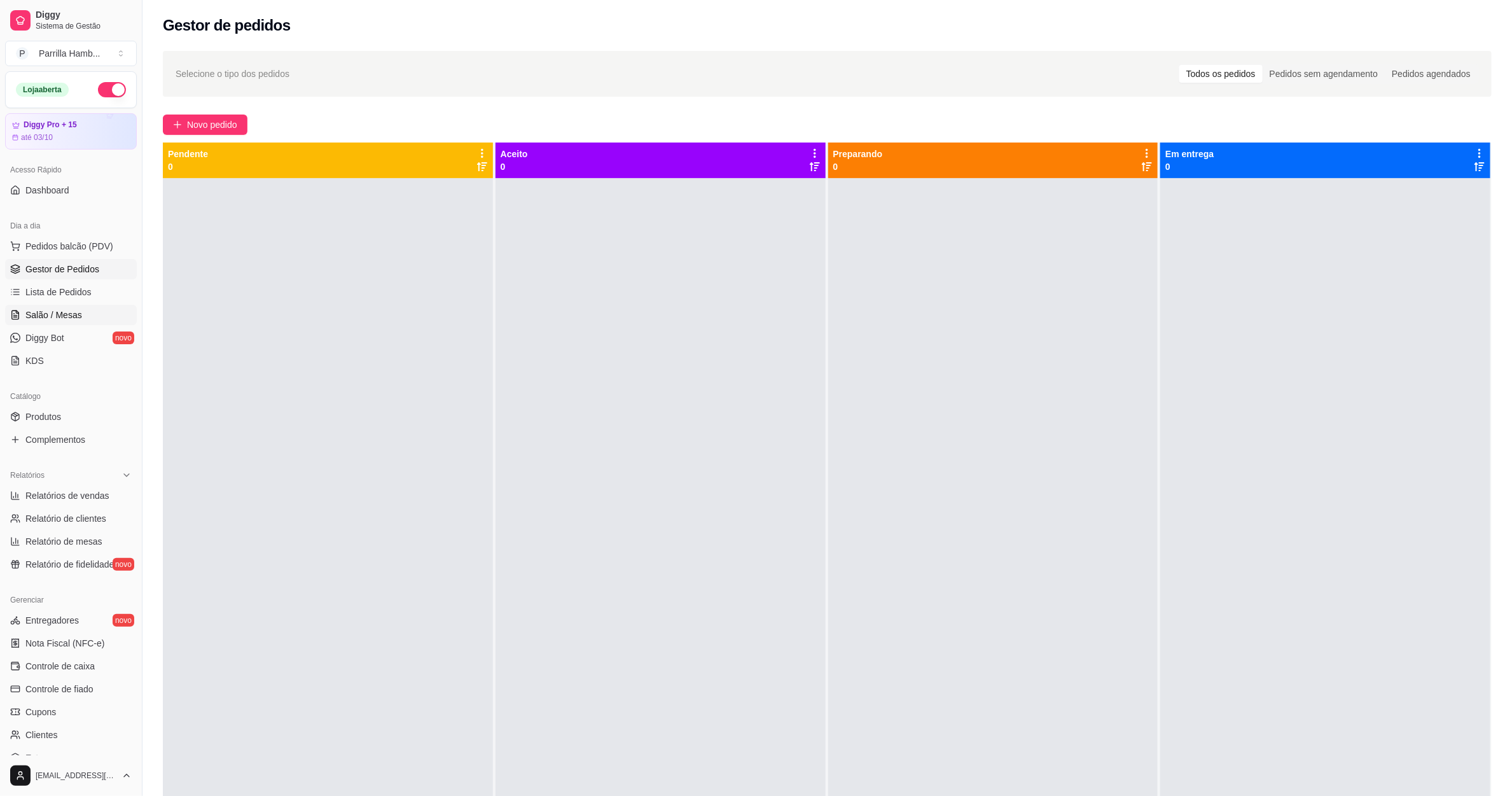
click at [74, 308] on link "Salão / Mesas" at bounding box center [70, 315] width 132 height 21
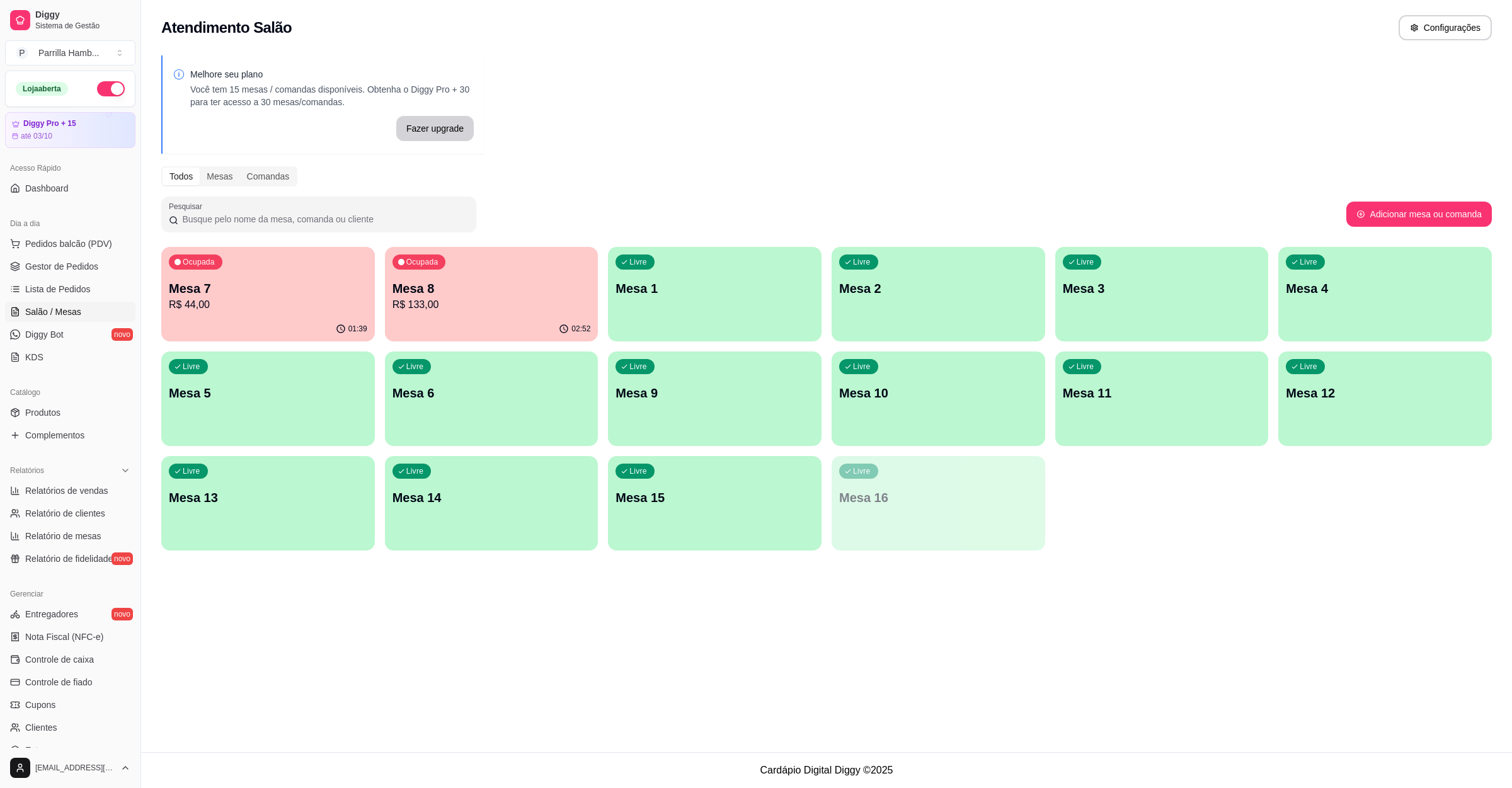
click at [473, 315] on div "Ocupada Mesa 8 R$ 133,00" at bounding box center [492, 281] width 214 height 70
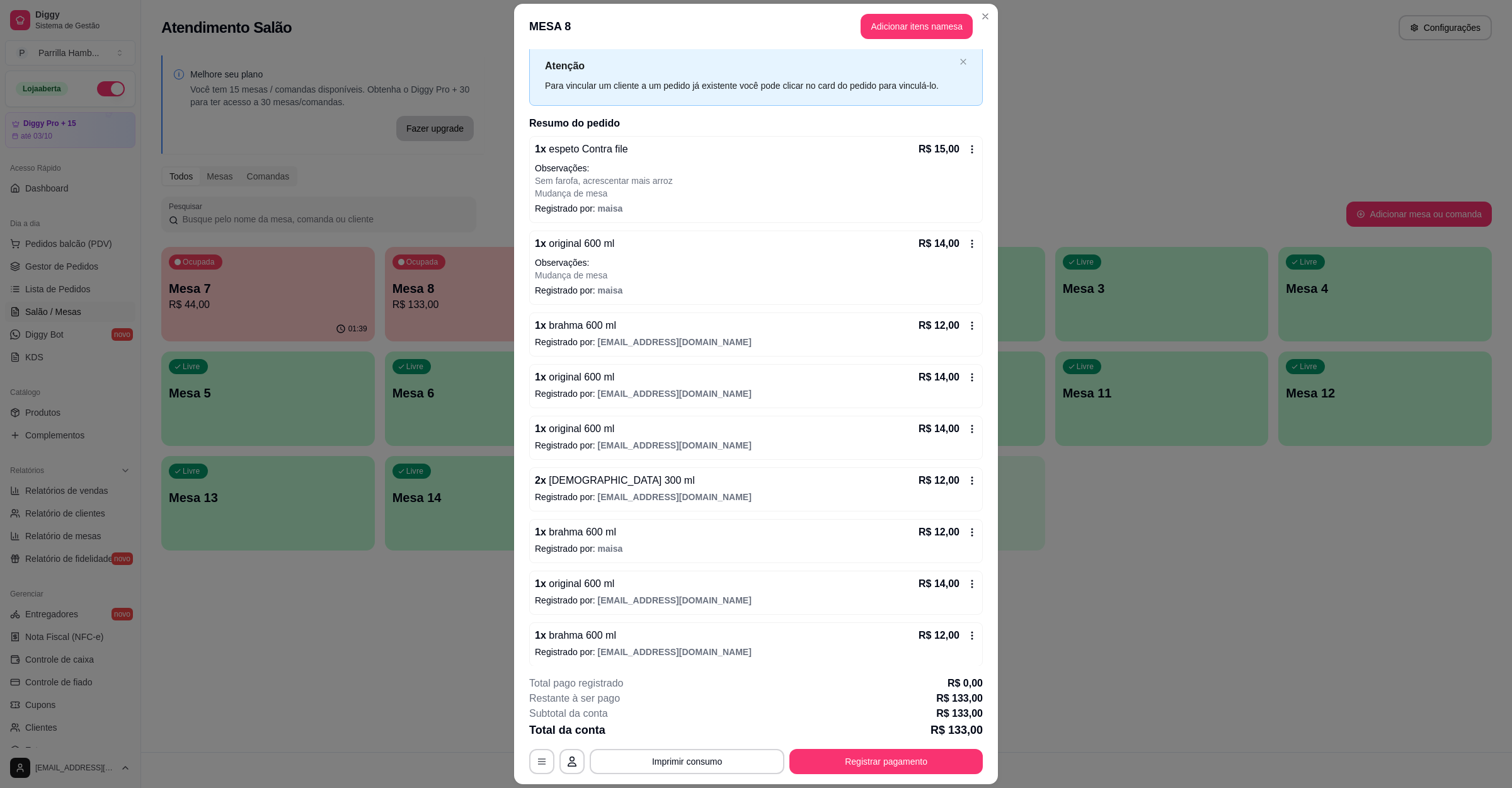
scroll to position [1, 0]
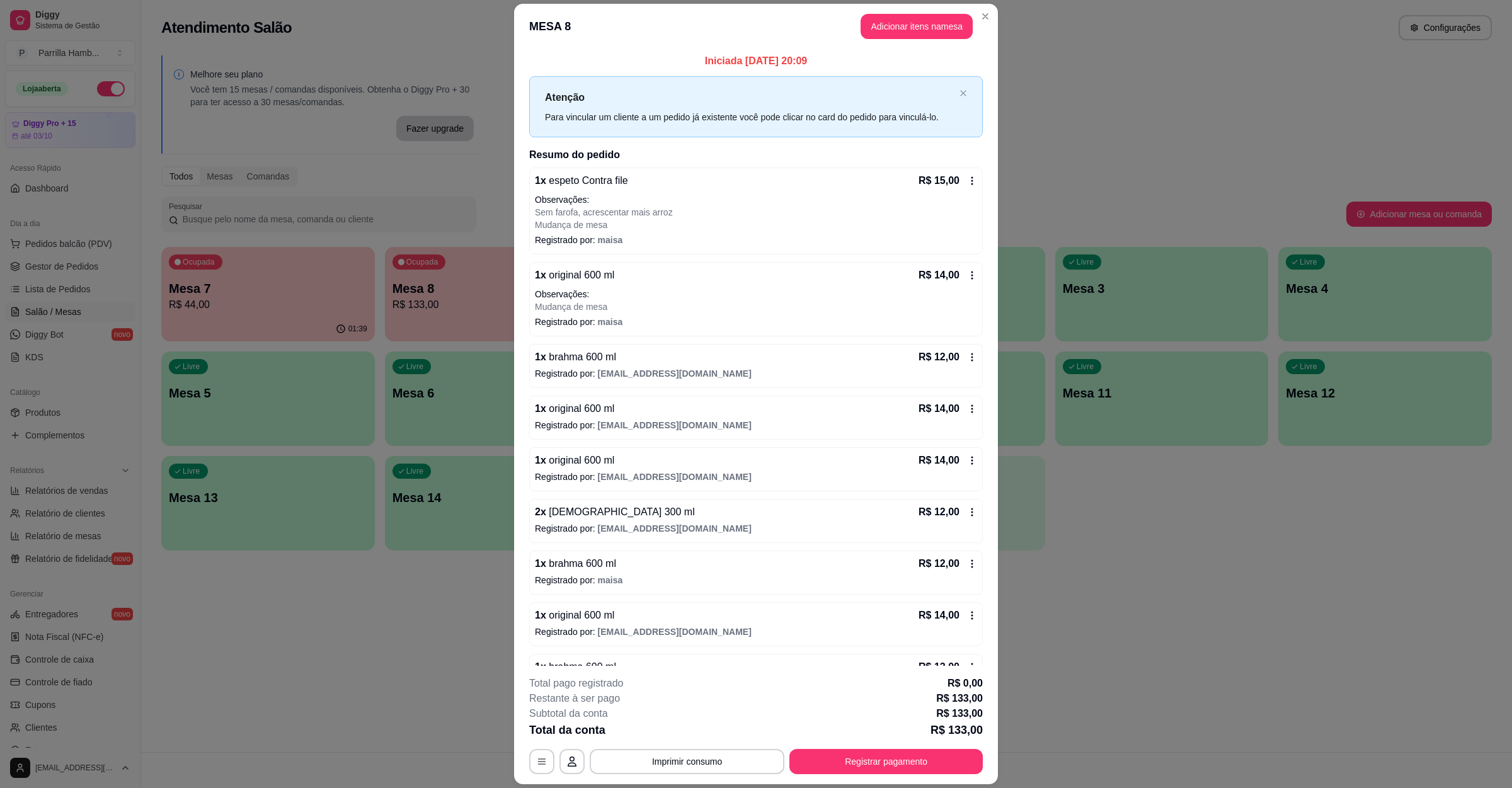
click at [665, 781] on footer "**********" at bounding box center [756, 725] width 484 height 118
click at [693, 755] on button "Imprimir consumo" at bounding box center [687, 761] width 194 height 25
click at [654, 739] on button "IMPRESSORA" at bounding box center [684, 733] width 91 height 20
click at [843, 749] on div "**********" at bounding box center [756, 761] width 453 height 25
click at [862, 768] on button "Registrar pagamento" at bounding box center [887, 761] width 188 height 24
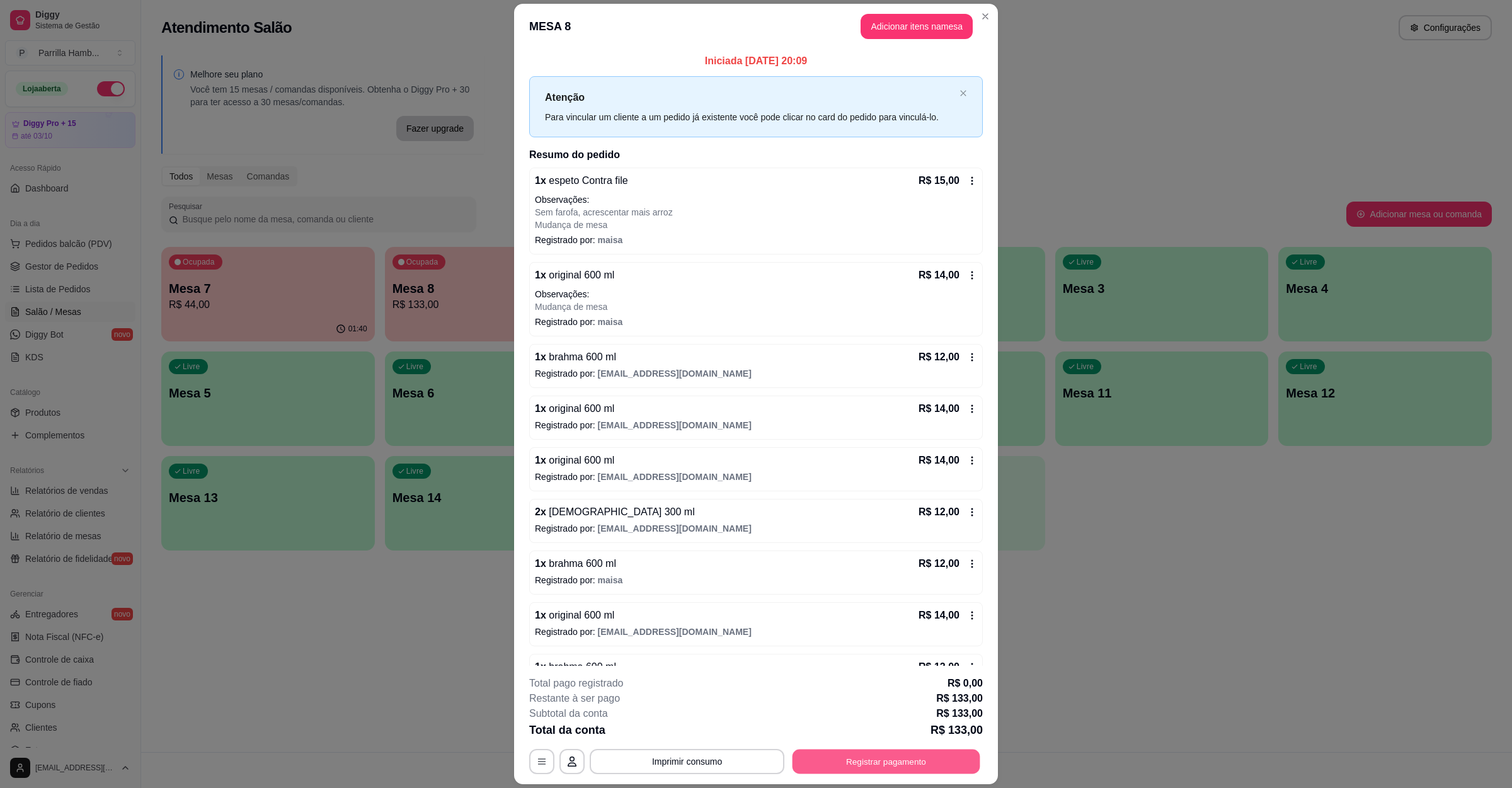
click at [917, 760] on button "Registrar pagamento" at bounding box center [887, 761] width 188 height 24
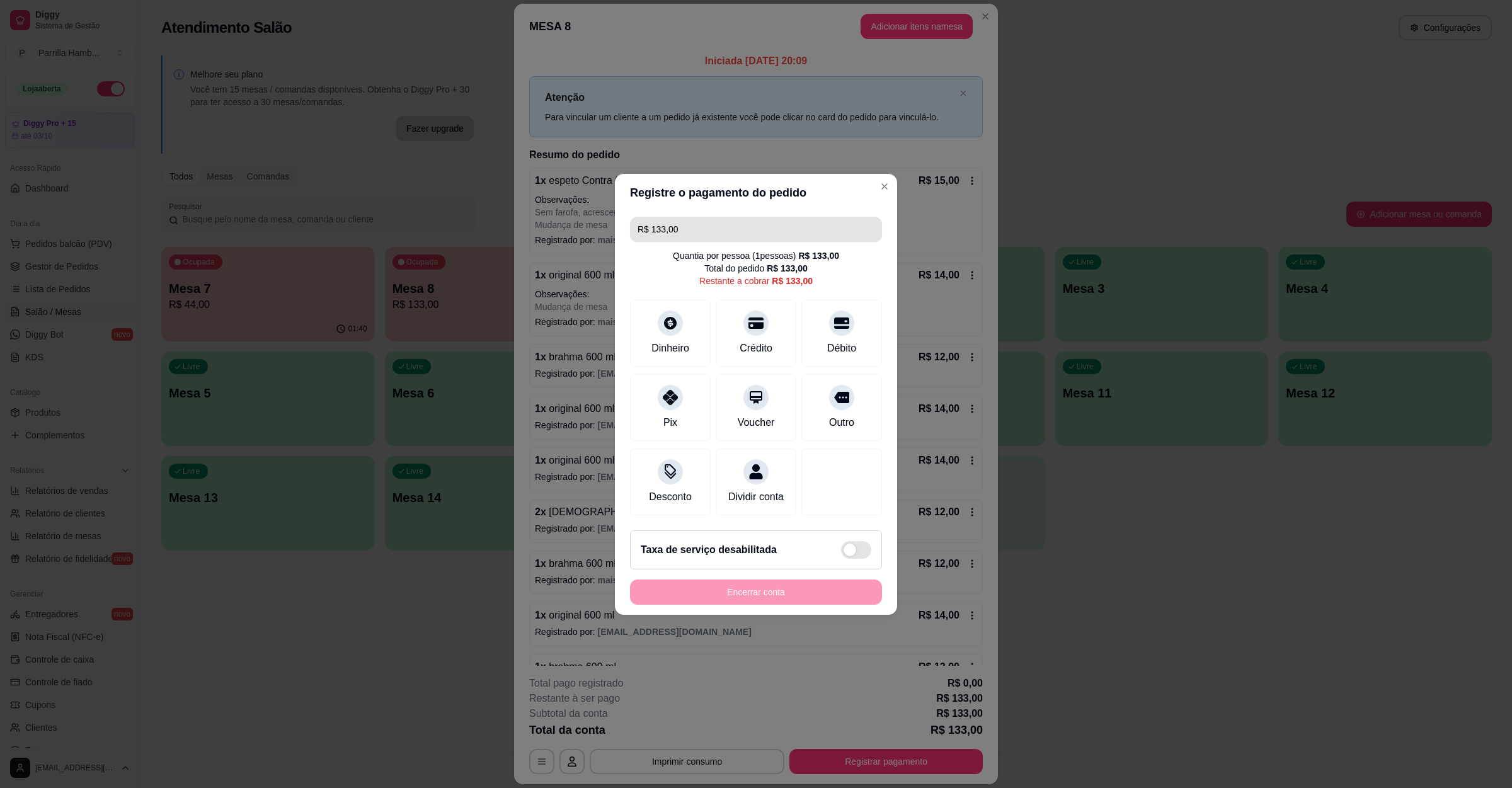
click at [674, 220] on input "R$ 133,00" at bounding box center [756, 229] width 237 height 25
click at [756, 326] on div "Crédito" at bounding box center [756, 330] width 88 height 73
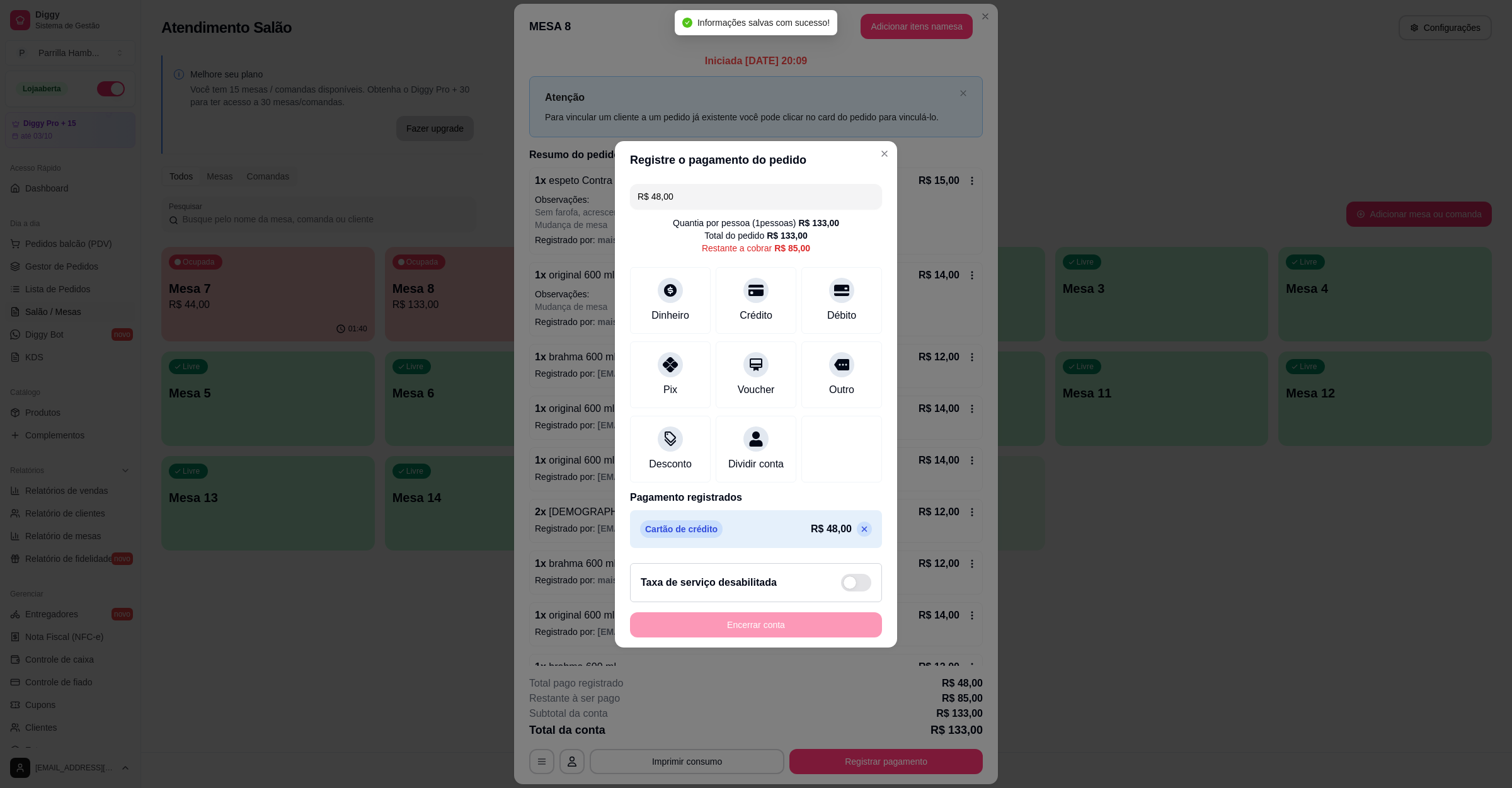
type input "R$ 85,00"
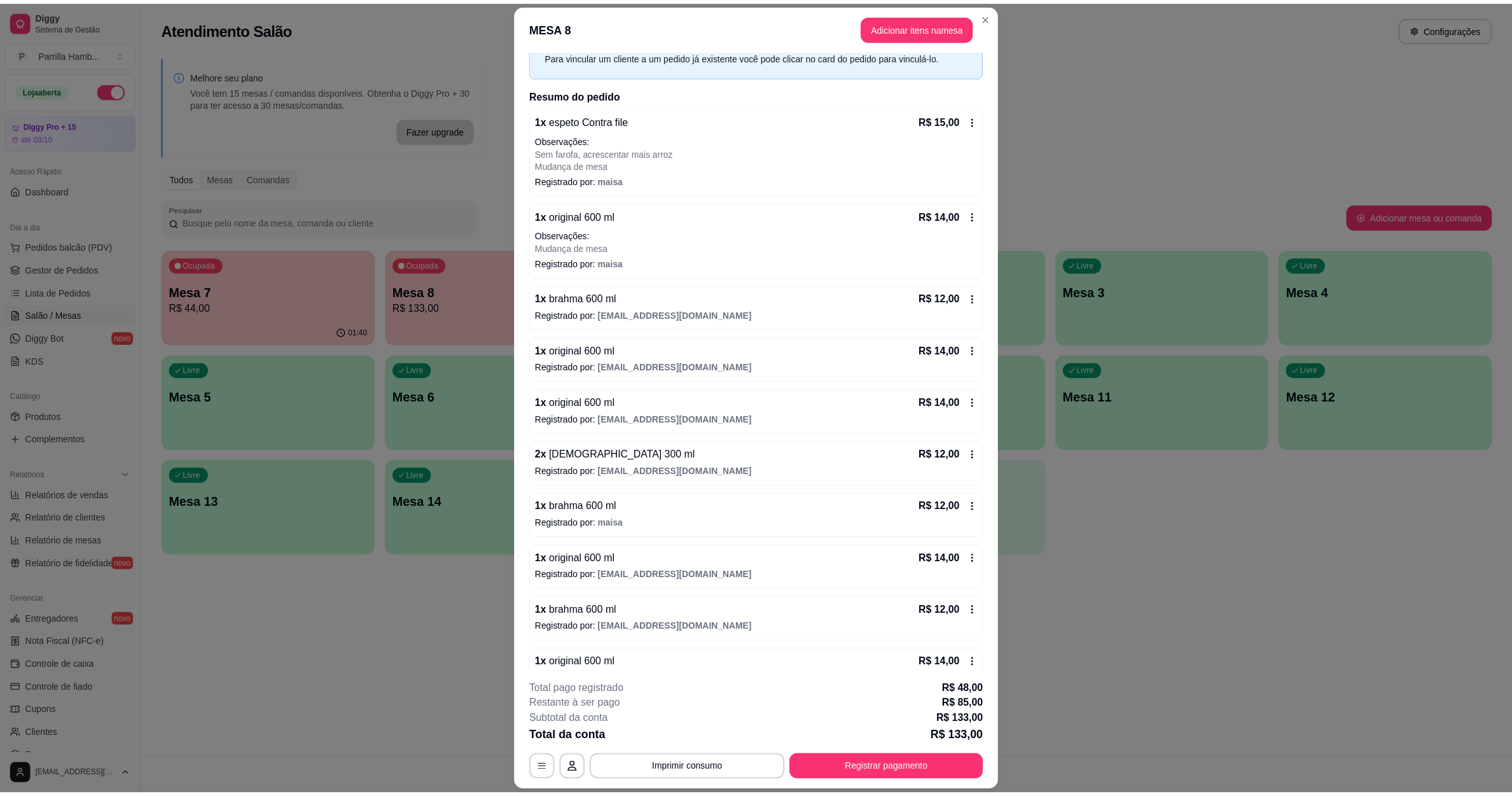
scroll to position [96, 0]
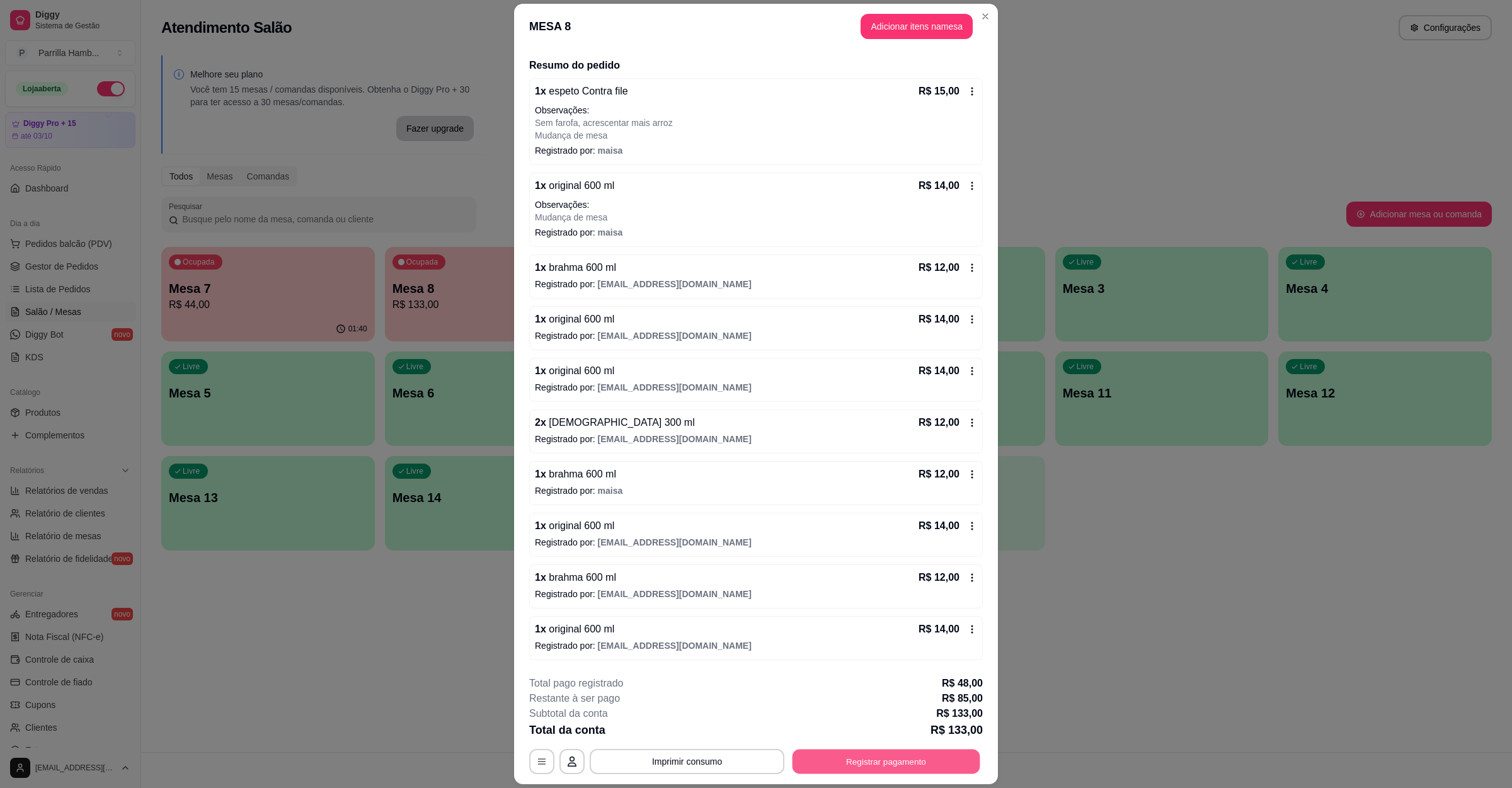
click at [848, 758] on button "Registrar pagamento" at bounding box center [887, 761] width 188 height 24
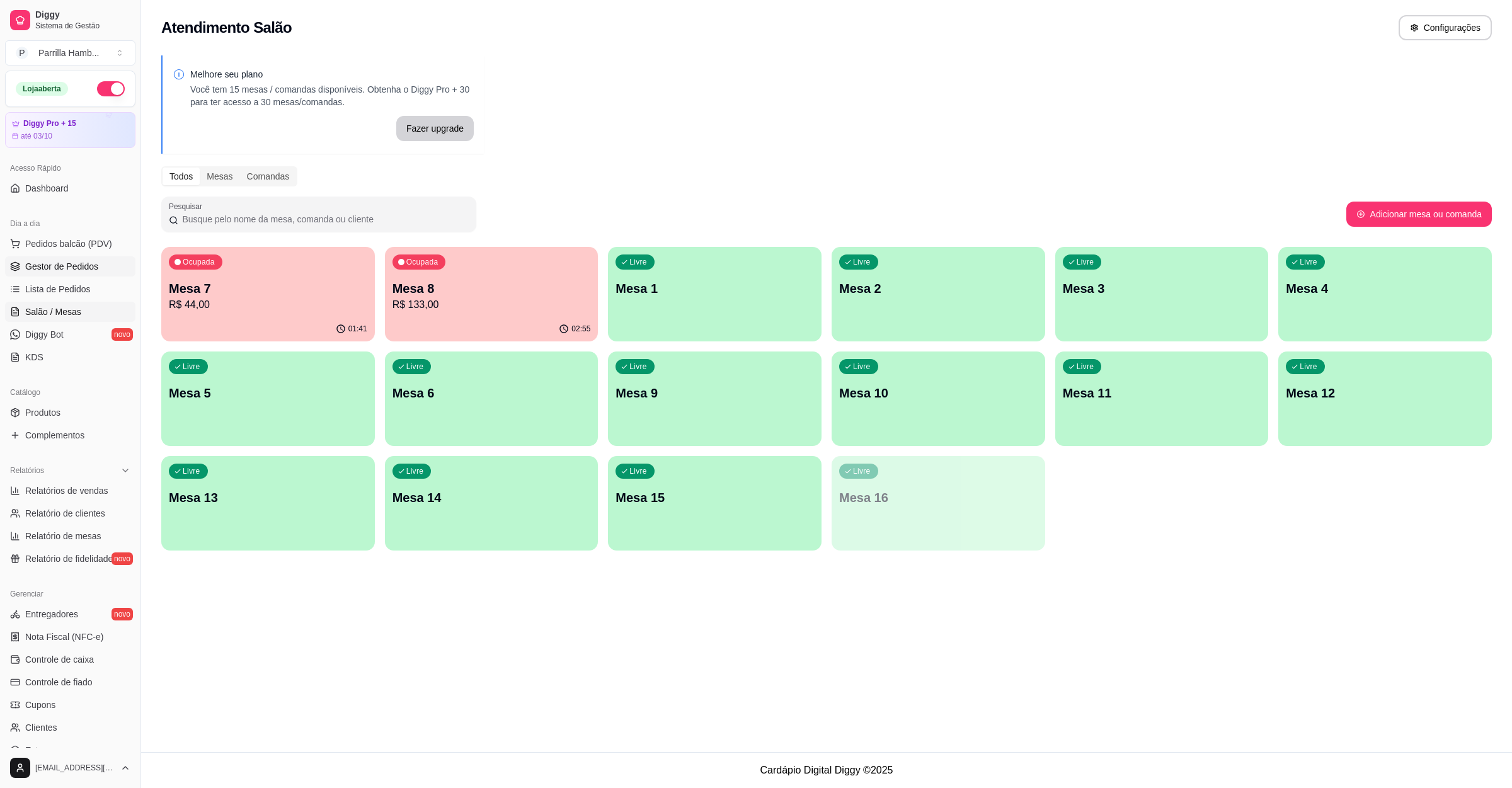
click at [67, 271] on span "Gestor de Pedidos" at bounding box center [61, 267] width 74 height 13
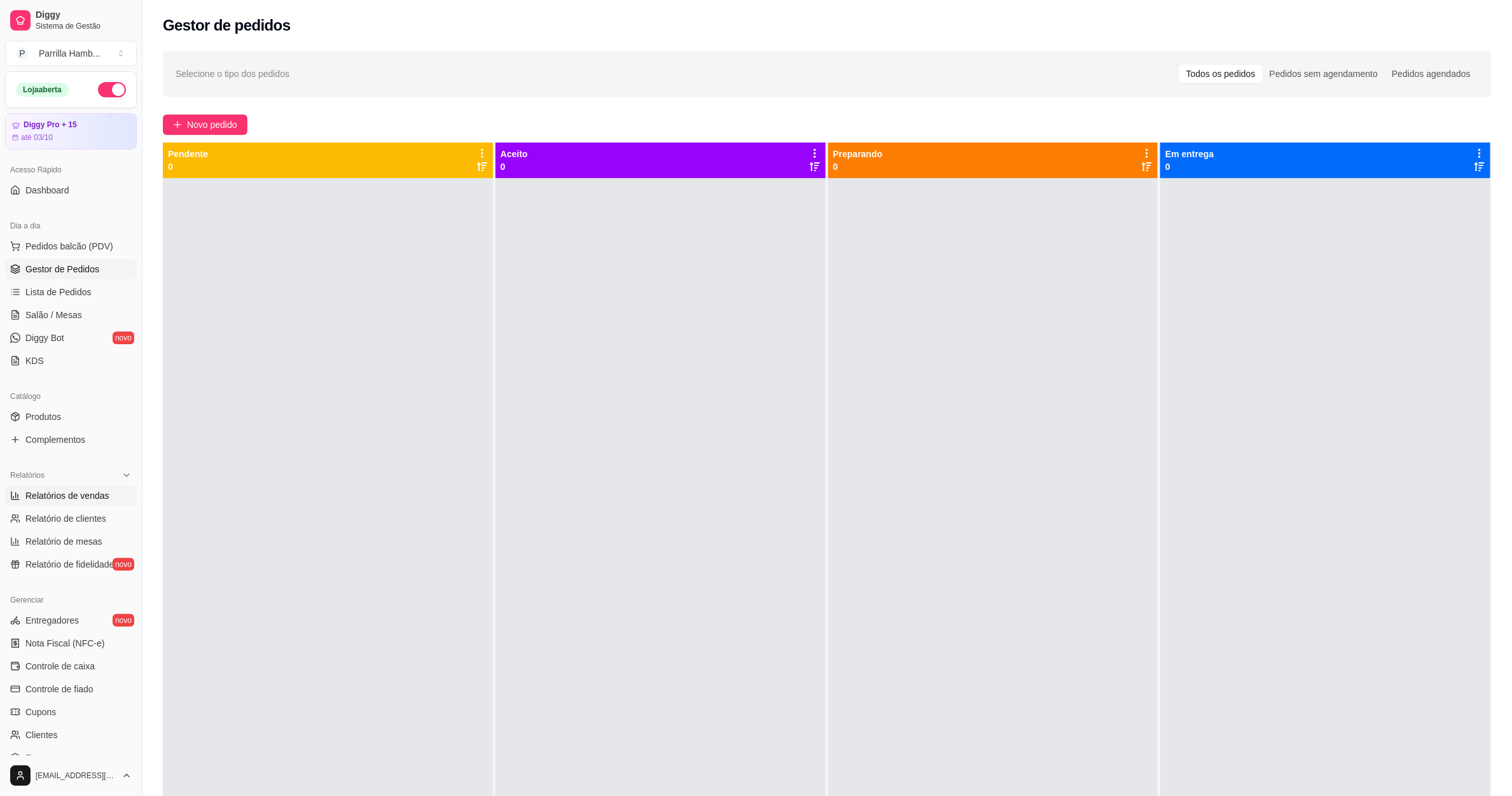
click at [91, 495] on span "Relatórios de vendas" at bounding box center [67, 496] width 84 height 13
select select "ALL"
select select "0"
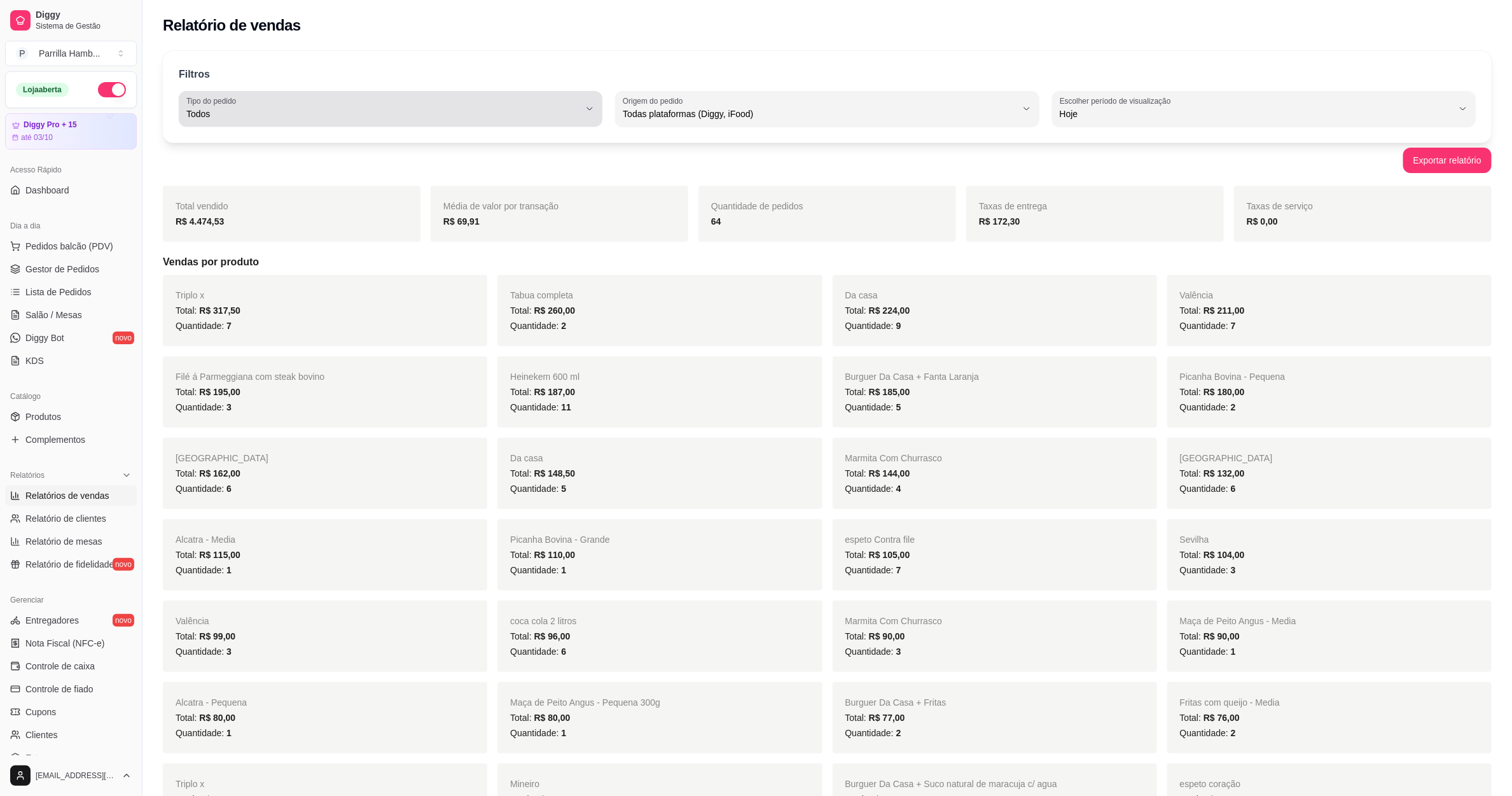
click at [525, 117] on span "Todos" at bounding box center [382, 114] width 393 height 13
click at [311, 163] on span "Entrega" at bounding box center [384, 164] width 375 height 12
type input "DELIVERY"
select select "DELIVERY"
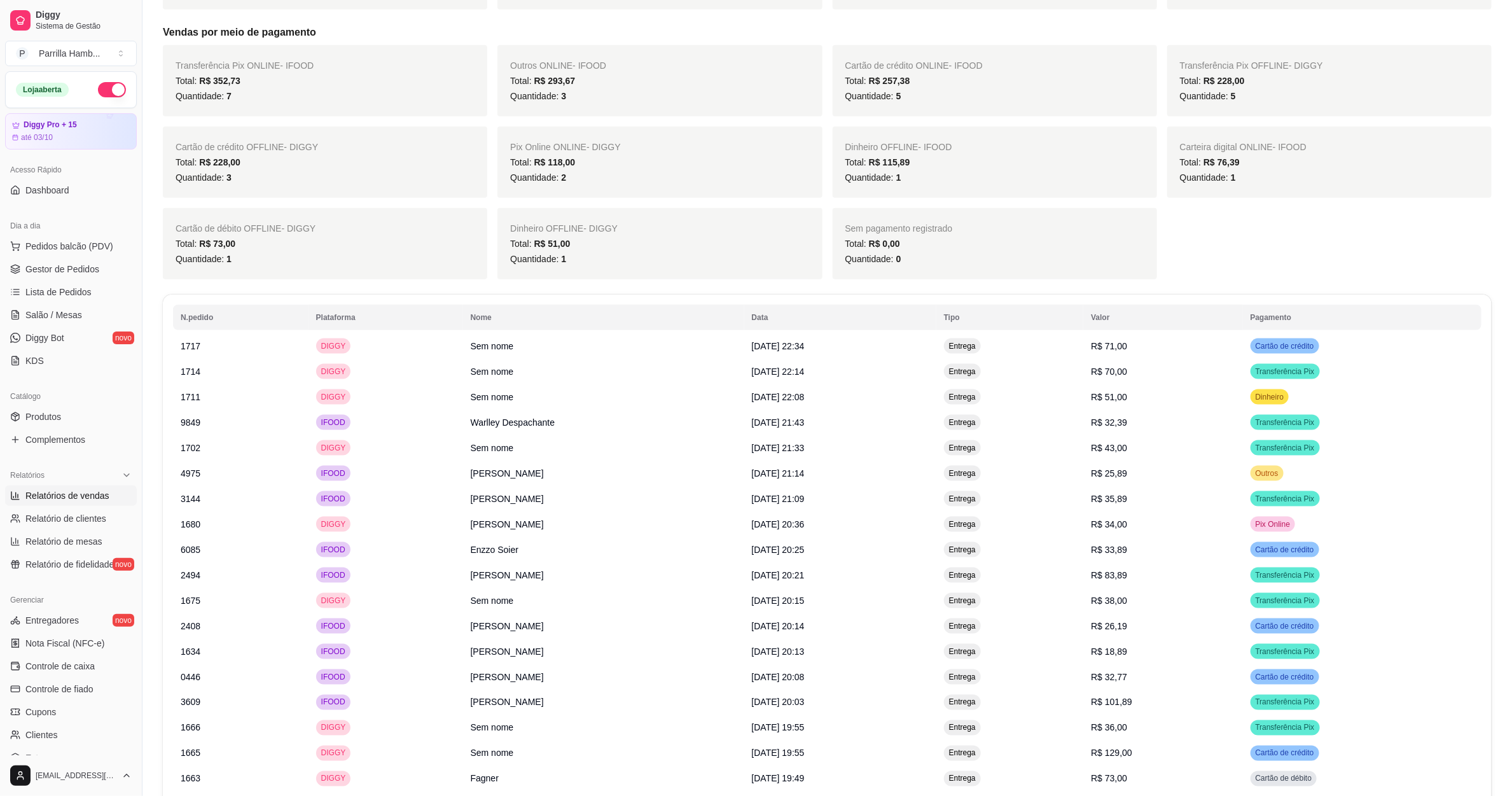
scroll to position [907, 0]
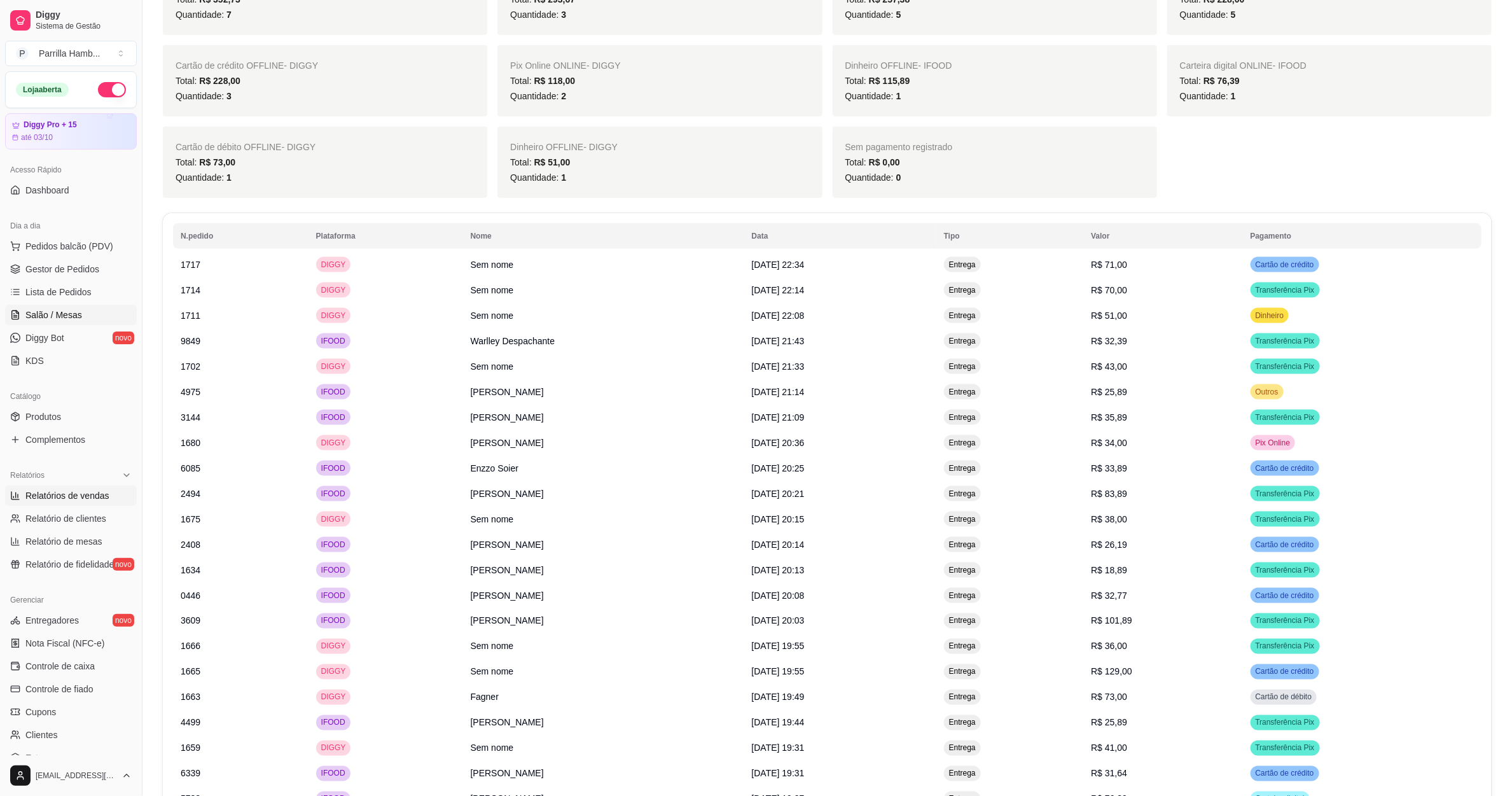
click at [68, 315] on span "Salão / Mesas" at bounding box center [54, 315] width 56 height 13
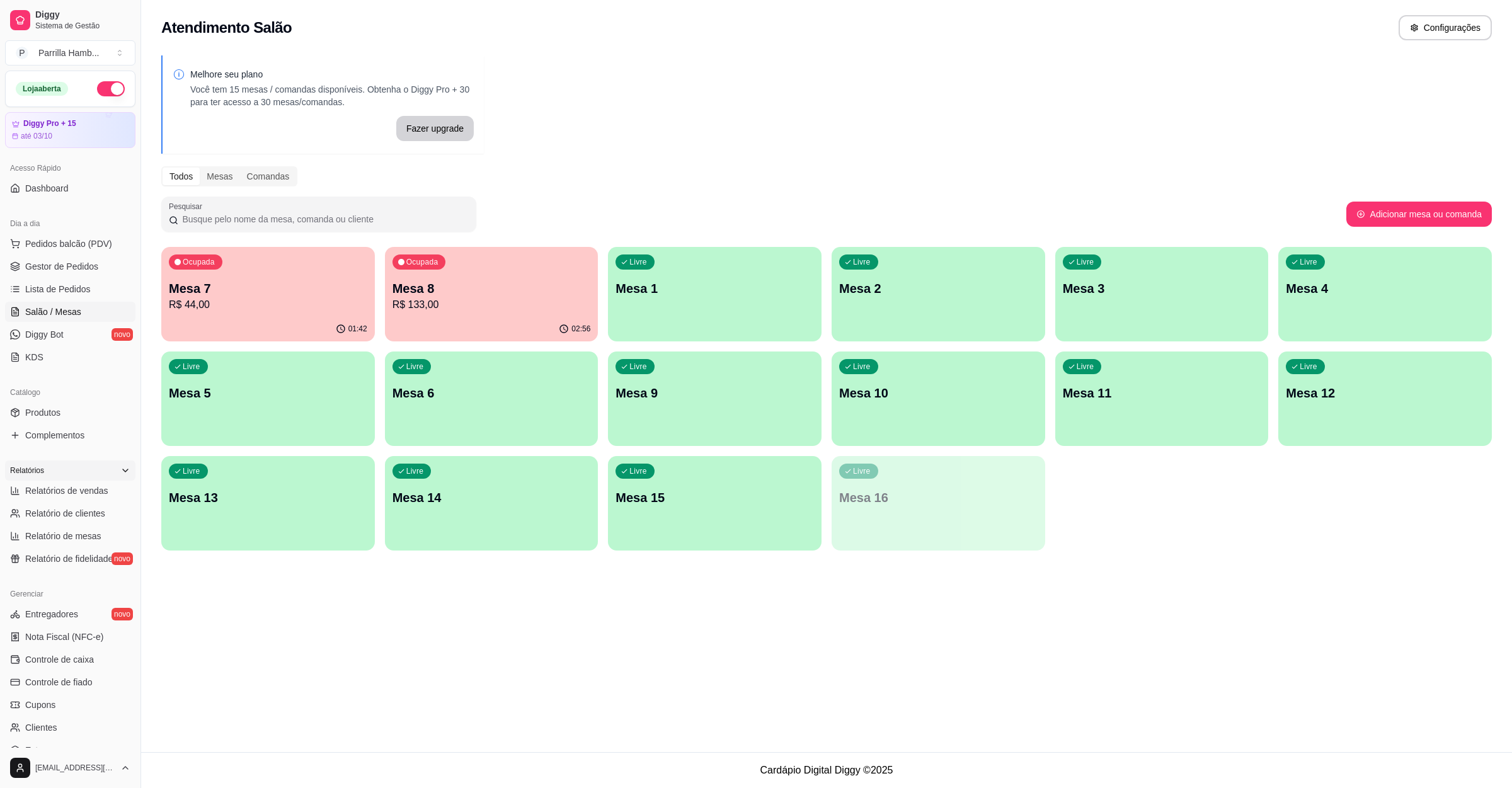
click at [89, 479] on div "Relatórios" at bounding box center [70, 471] width 130 height 20
click at [70, 497] on span "Relatórios de vendas" at bounding box center [66, 491] width 83 height 13
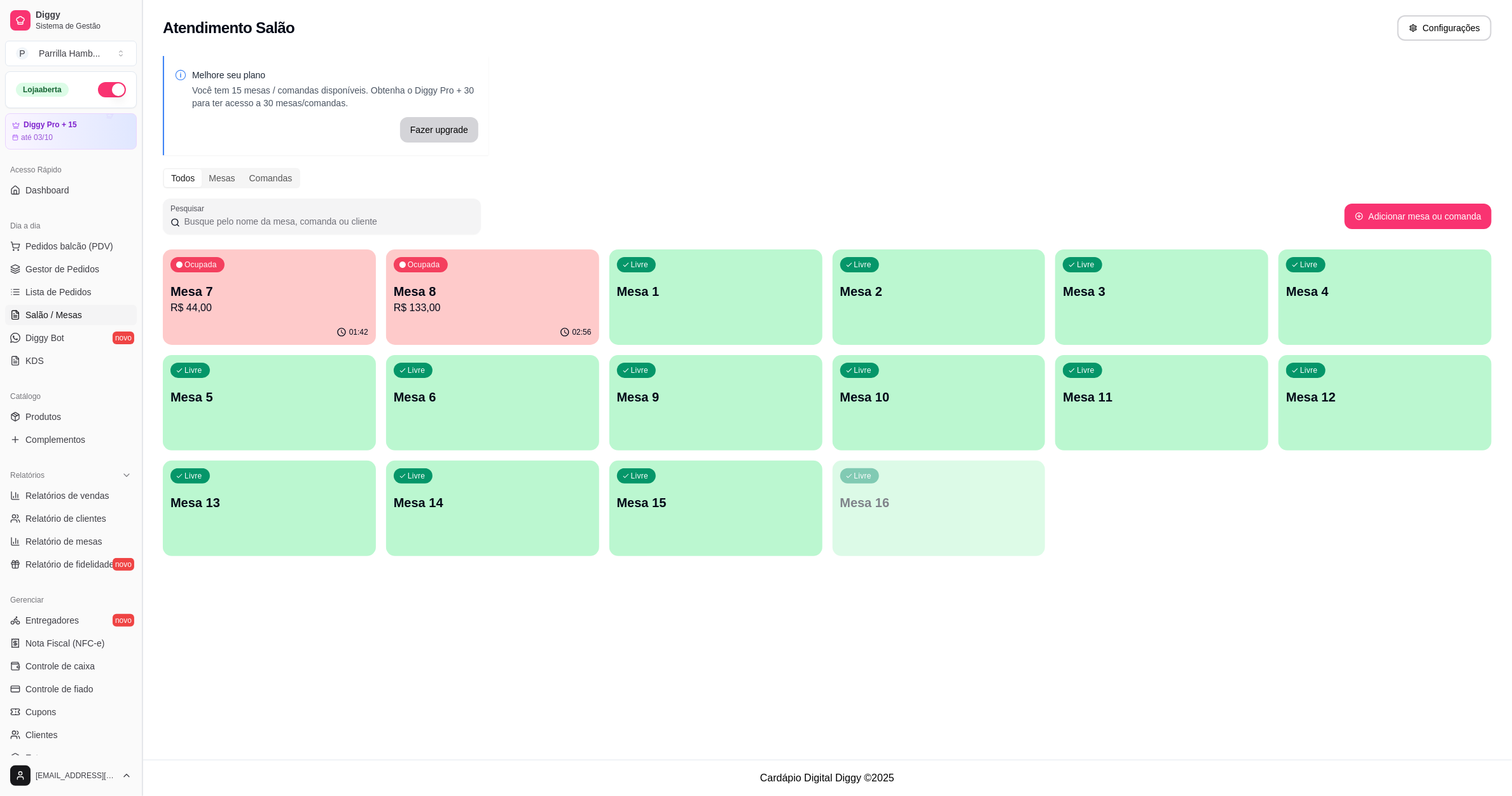
select select "ALL"
select select "0"
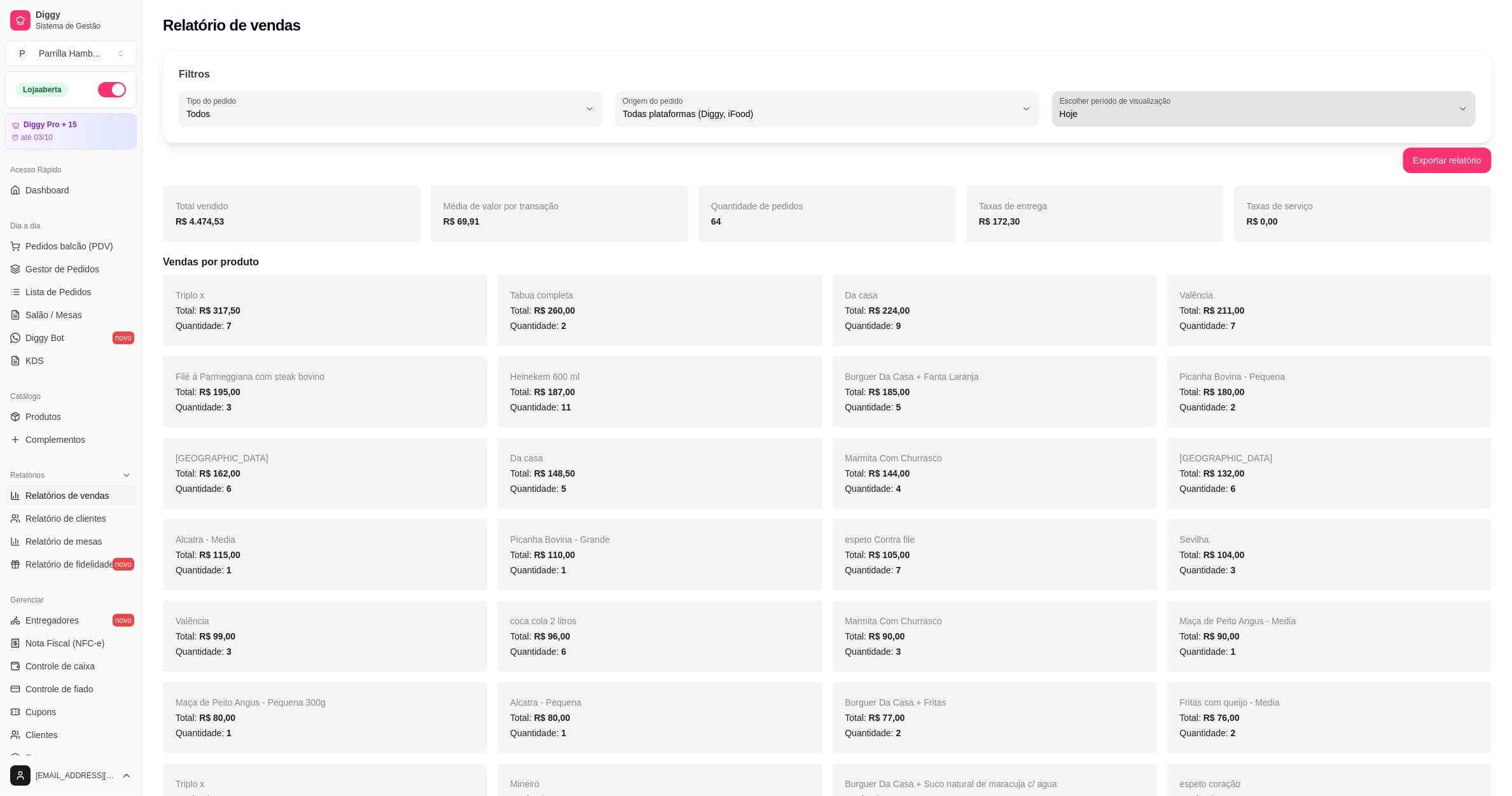
click at [1079, 114] on span "Hoje" at bounding box center [1256, 114] width 393 height 13
click at [507, 77] on div "Filtros" at bounding box center [827, 75] width 1298 height 17
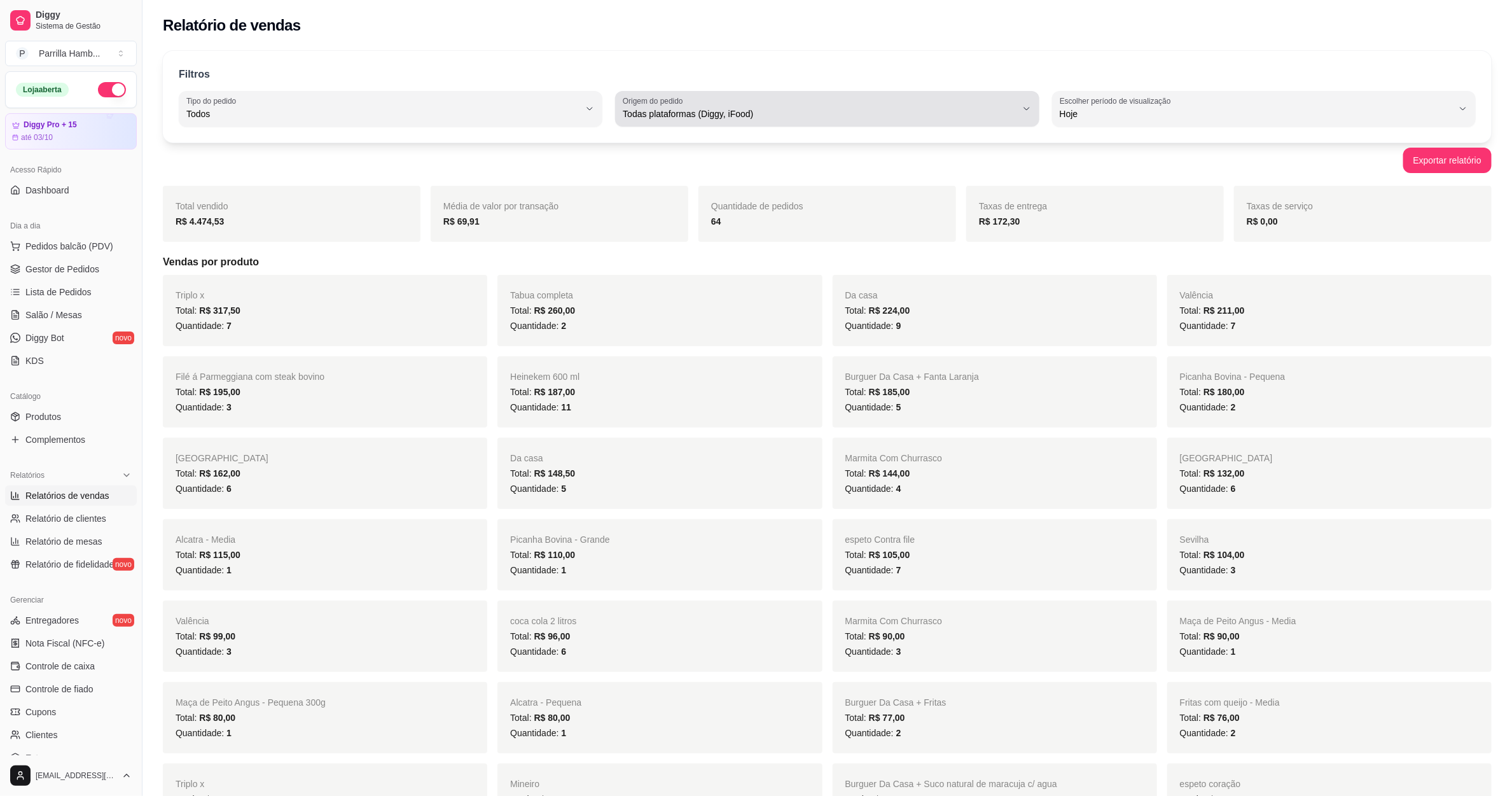
click at [785, 118] on span "Todas plataformas (Diggy, iFood)" at bounding box center [819, 114] width 393 height 13
click at [655, 163] on span "Diggy" at bounding box center [820, 164] width 375 height 12
type input "DIGGY"
select select "DIGGY"
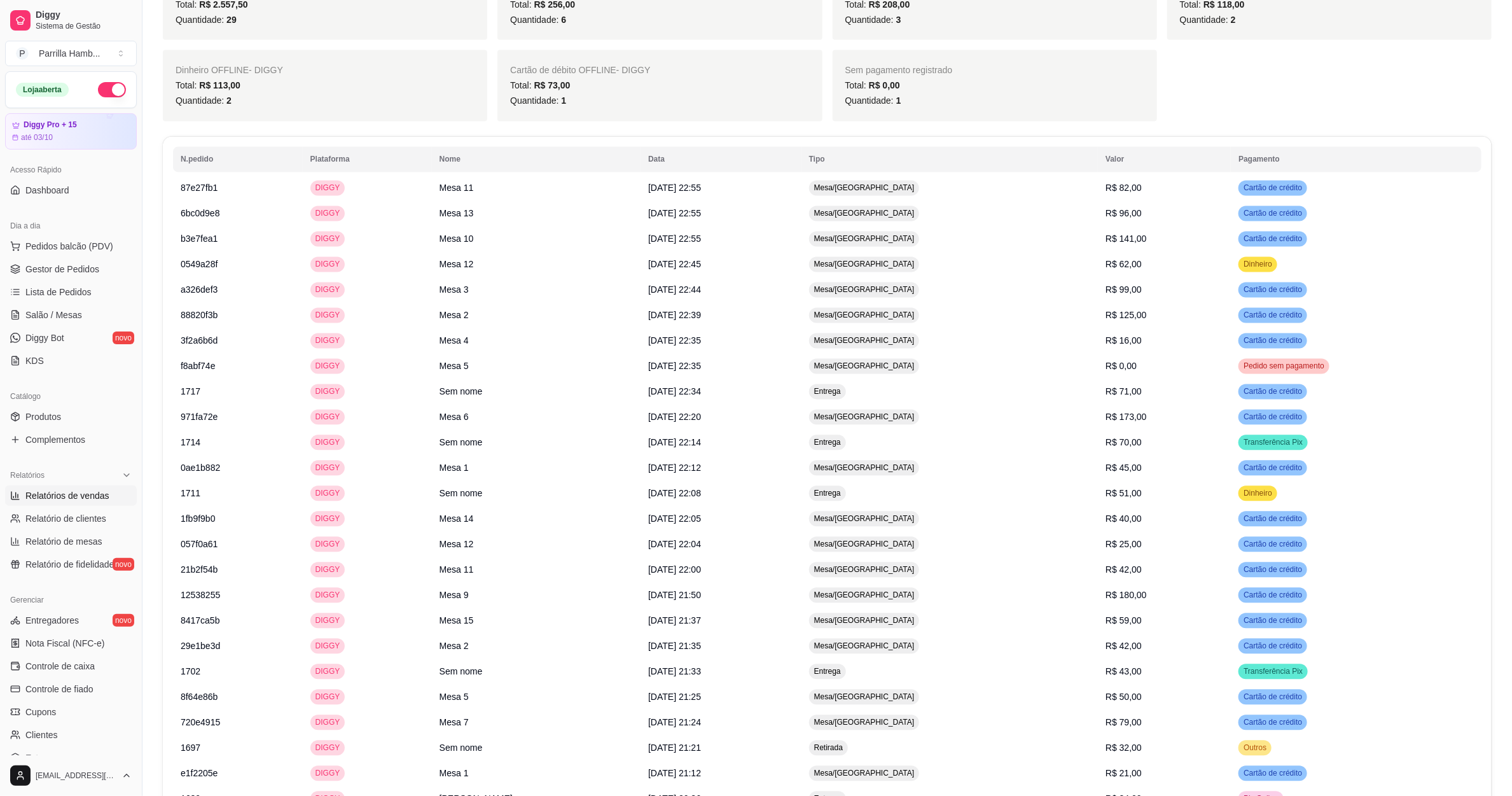
scroll to position [1708, 0]
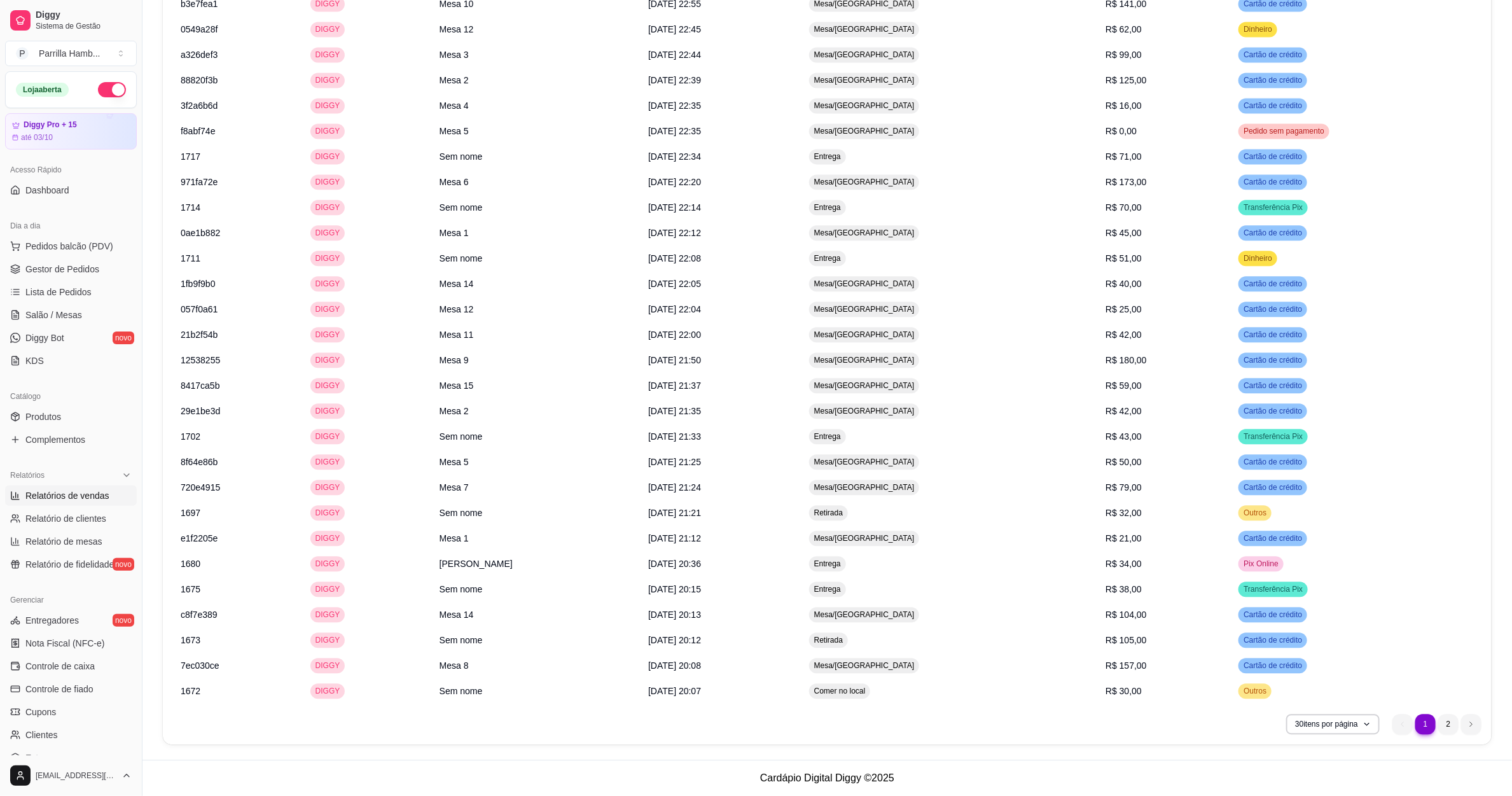
click at [1445, 736] on nav "1 1 2" at bounding box center [1437, 724] width 101 height 33
click at [1451, 730] on li "2" at bounding box center [1449, 725] width 21 height 21
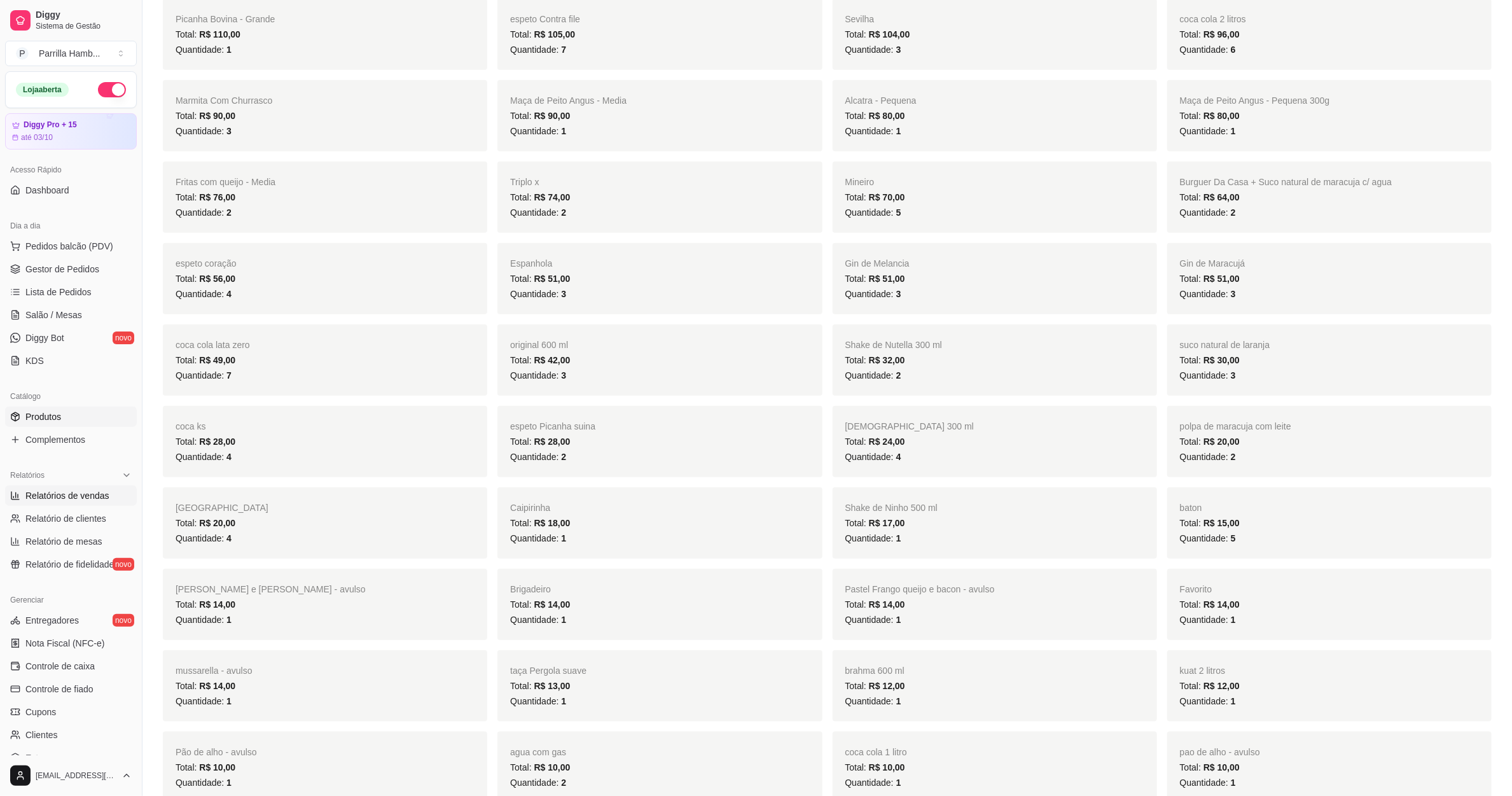
scroll to position [346, 0]
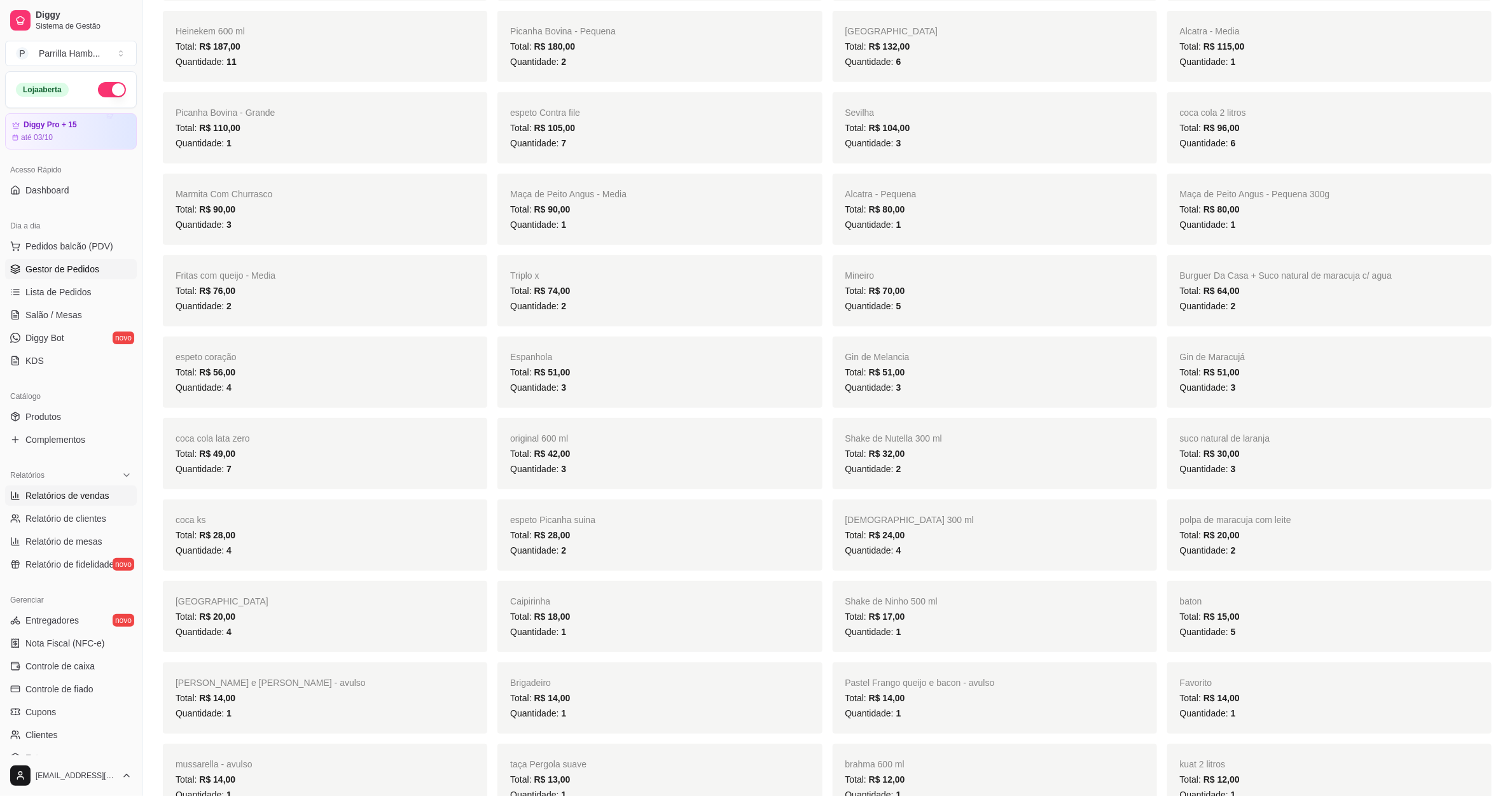
click at [79, 268] on span "Gestor de Pedidos" at bounding box center [62, 270] width 74 height 13
click at [44, 312] on span "Salão / Mesas" at bounding box center [54, 315] width 56 height 13
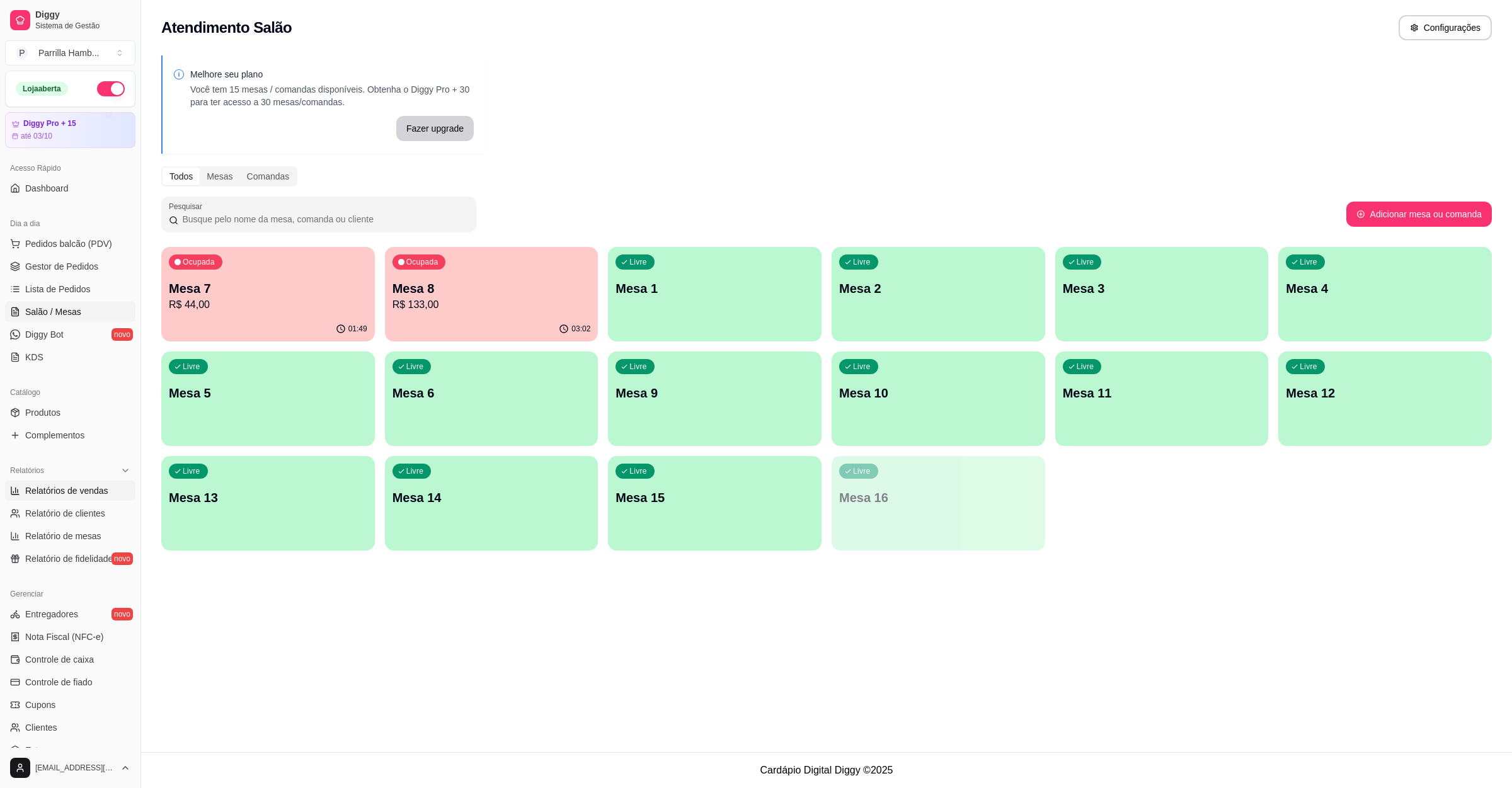
click at [75, 497] on span "Relatórios de vendas" at bounding box center [66, 491] width 83 height 13
select select "ALL"
select select "0"
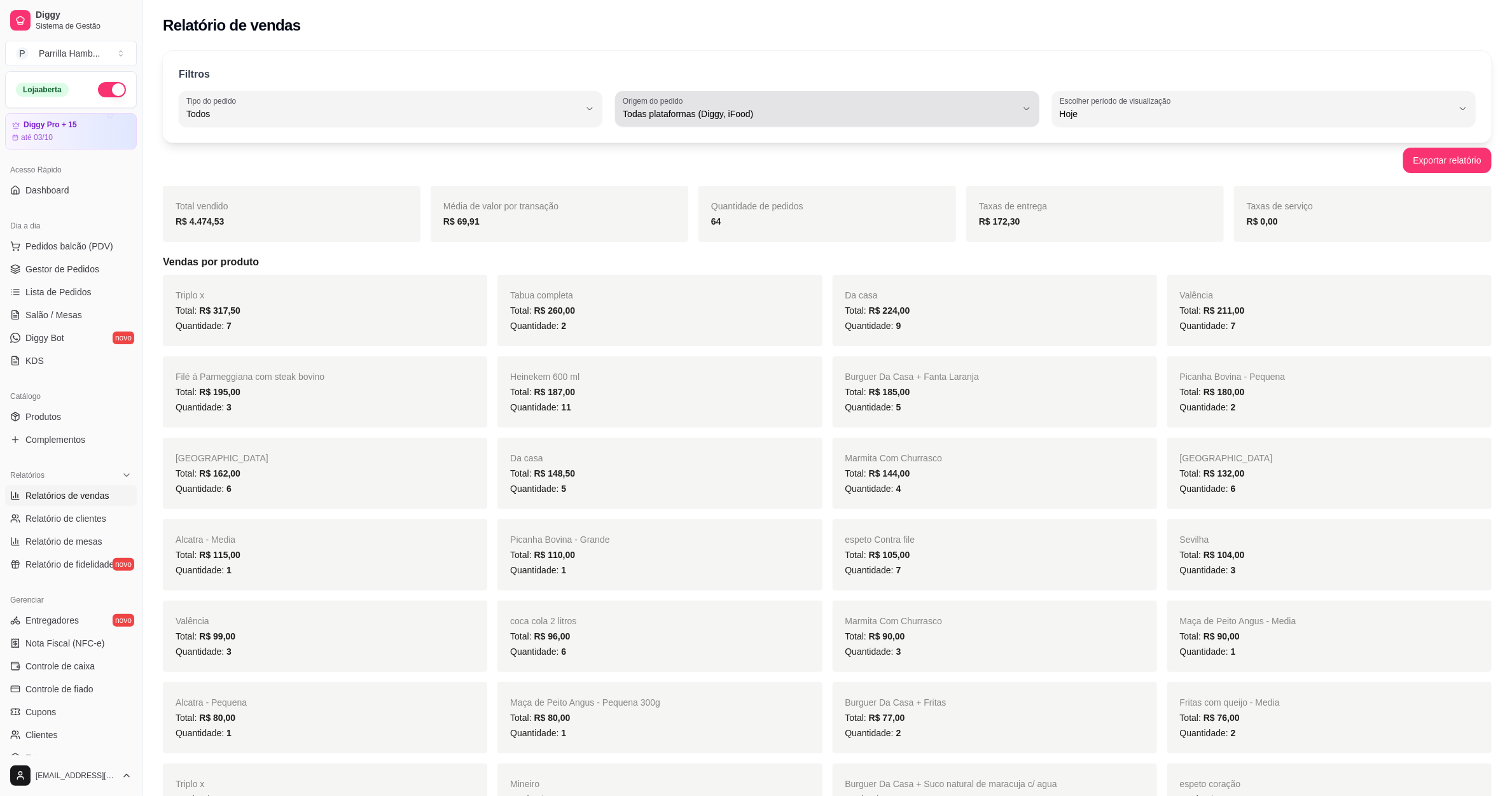
click at [694, 98] on div "Todas plataformas (Diggy, iFood)" at bounding box center [819, 108] width 393 height 25
click at [682, 175] on li "Diggy" at bounding box center [828, 164] width 397 height 20
type input "DIGGY"
select select "DIGGY"
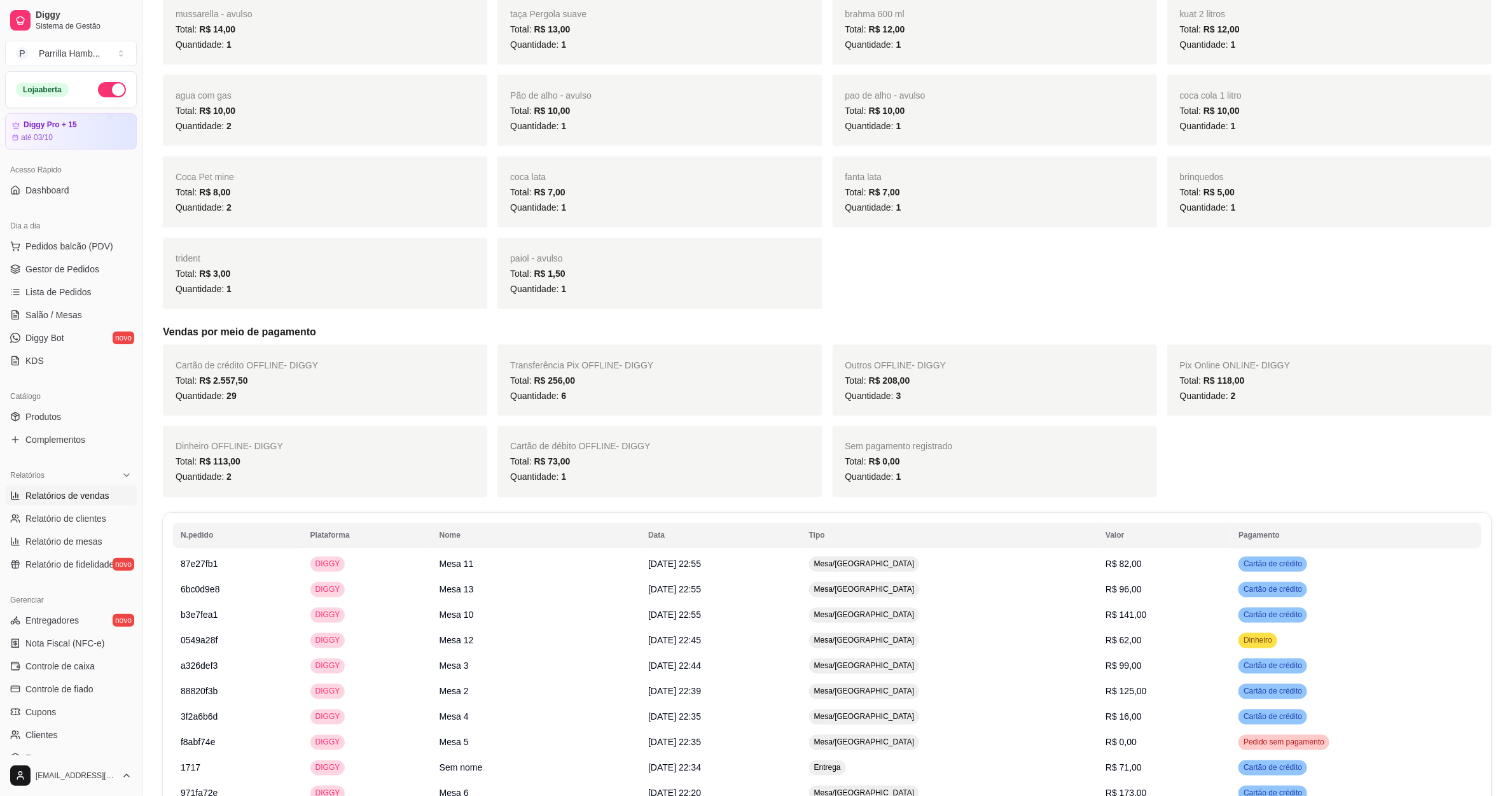
scroll to position [1708, 0]
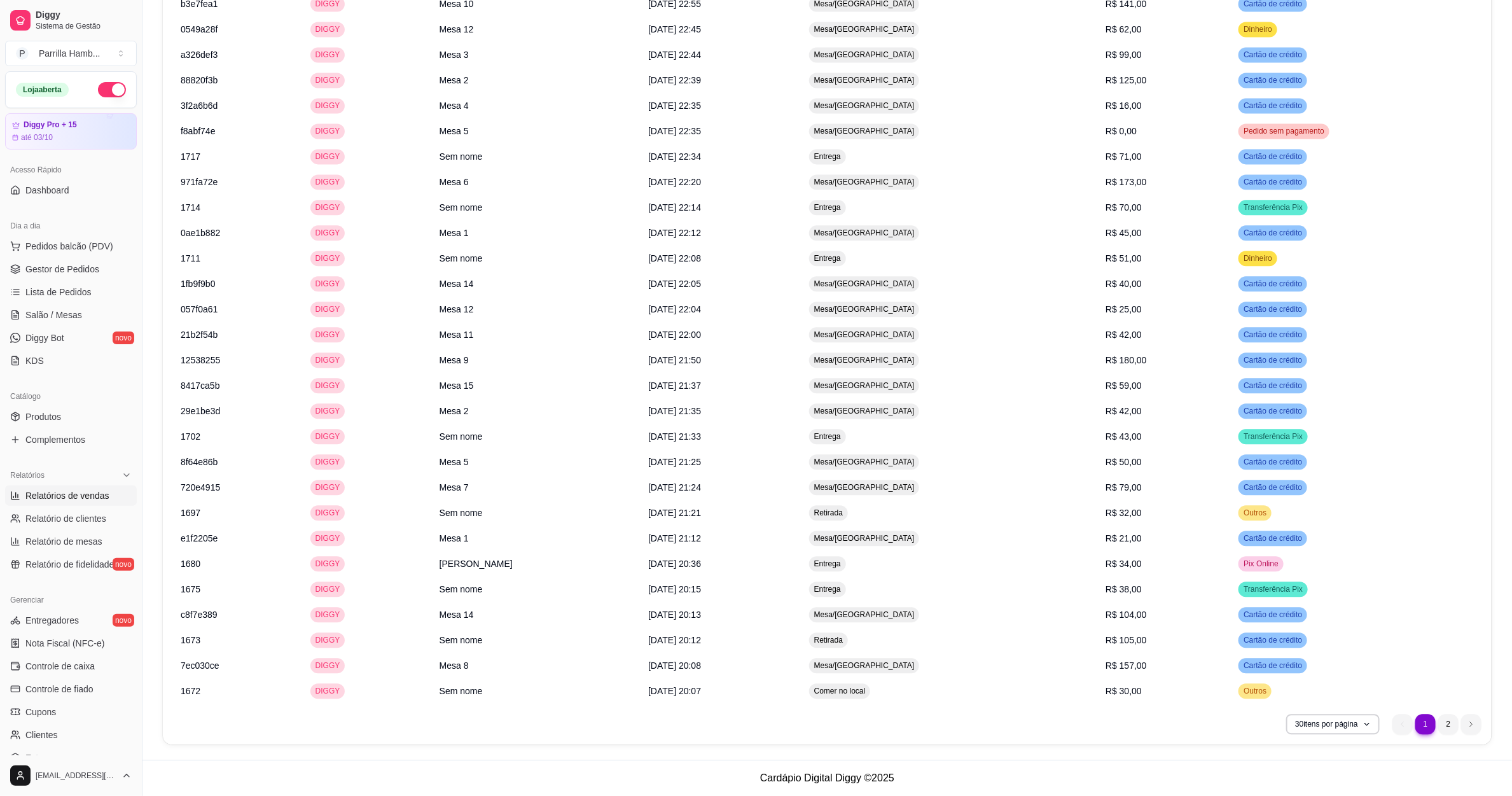
click at [1453, 734] on nav "1 1 2" at bounding box center [1437, 724] width 101 height 33
click at [1447, 726] on li "2" at bounding box center [1449, 725] width 21 height 21
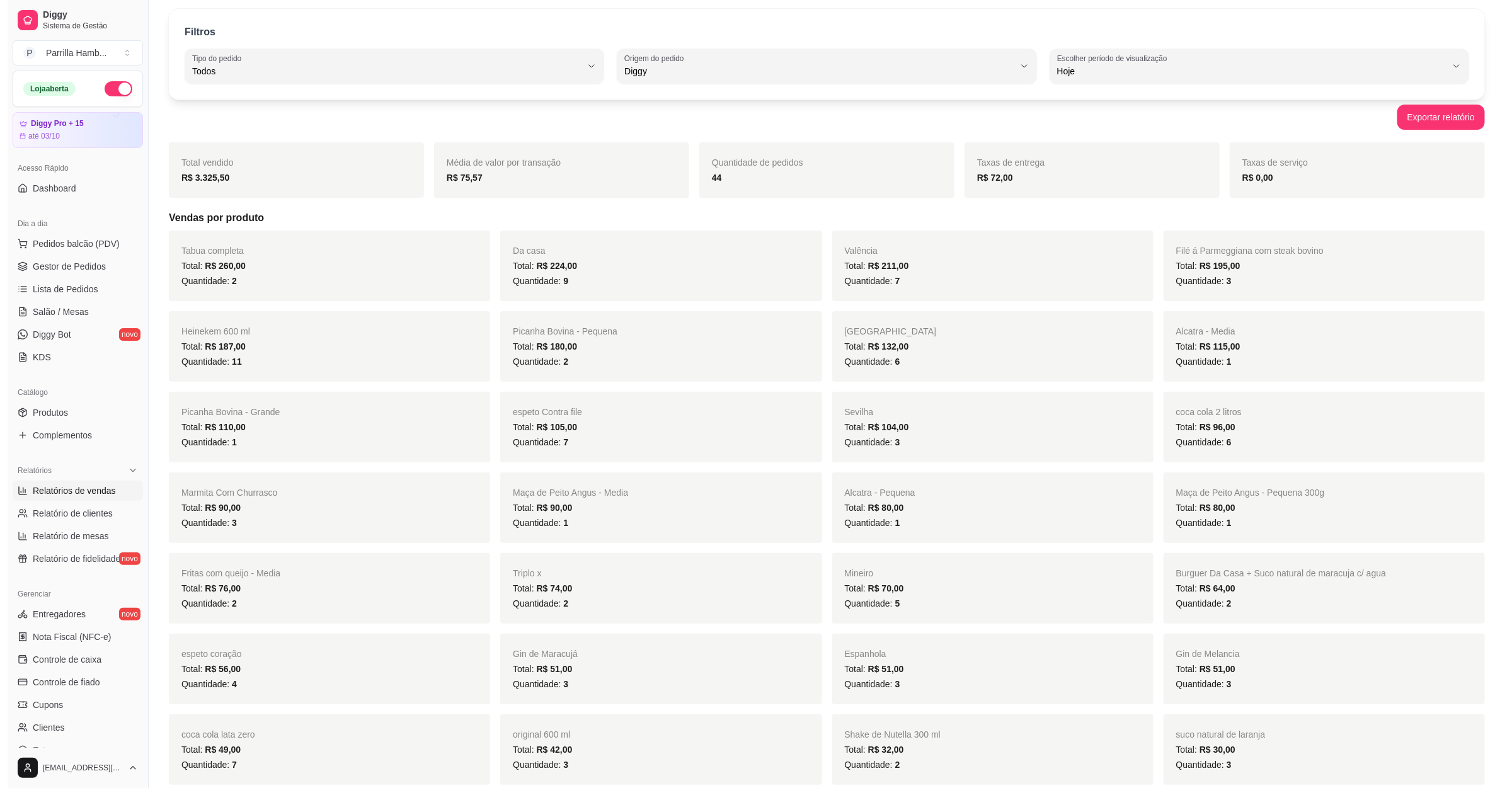
scroll to position [0, 0]
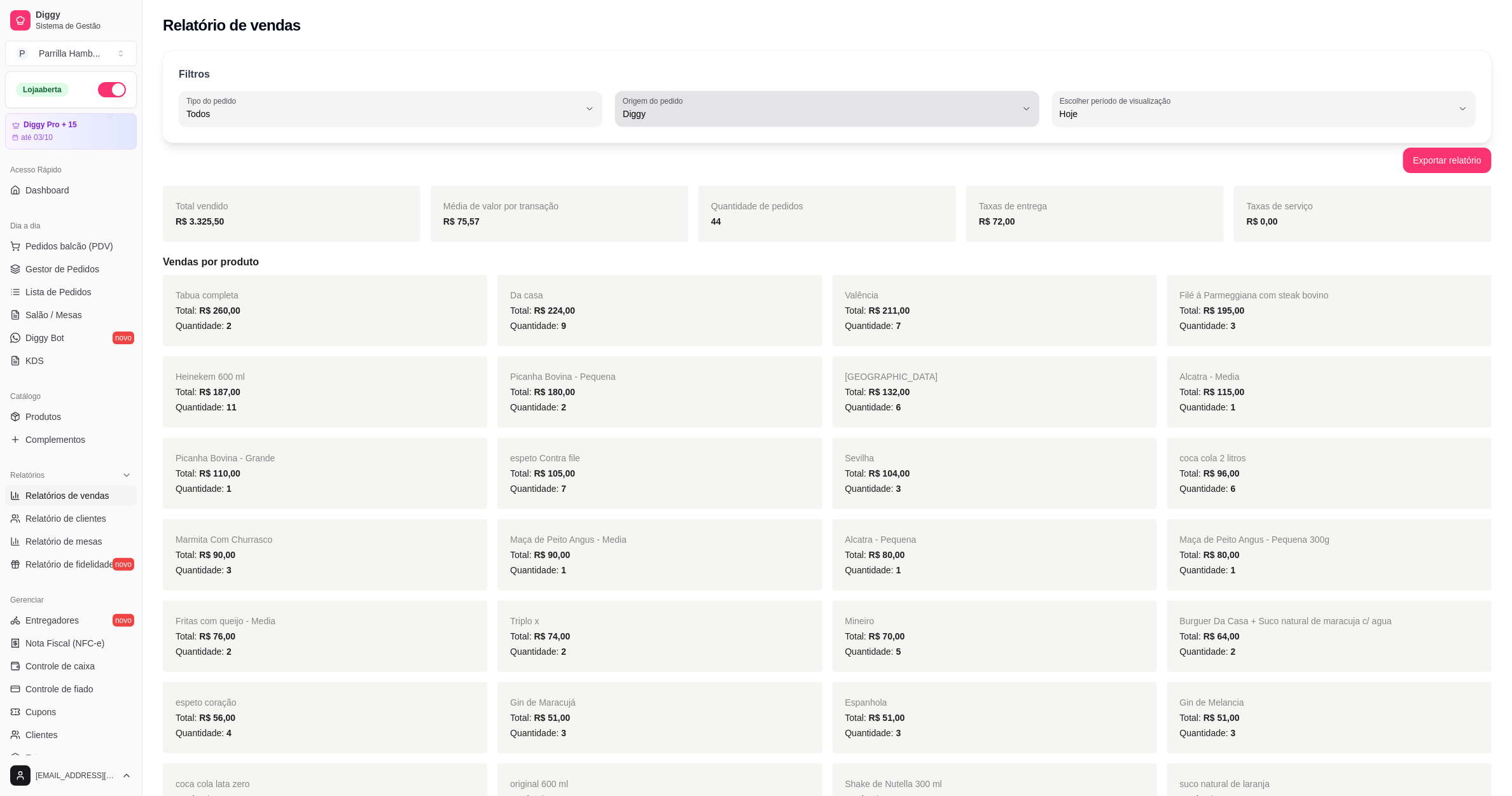
click at [669, 113] on span "Diggy" at bounding box center [819, 114] width 393 height 13
click at [707, 143] on span "Todas plataformas (Diggy, iFood)" at bounding box center [820, 144] width 375 height 12
type input "ALL"
select select "ALL"
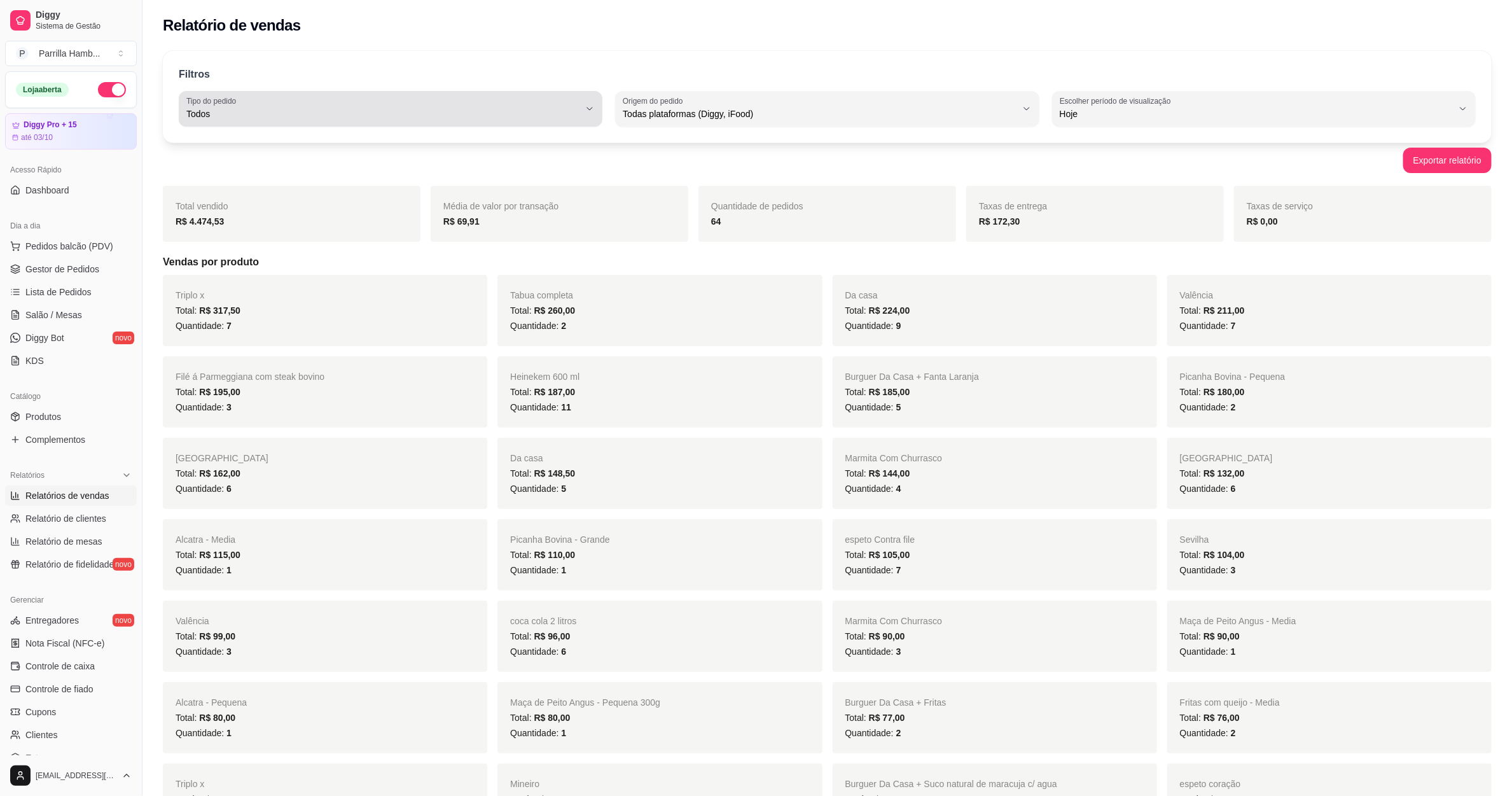
click at [438, 117] on span "Todos" at bounding box center [382, 114] width 393 height 13
click at [216, 164] on span "Entrega" at bounding box center [384, 164] width 375 height 12
type input "DELIVERY"
select select "DELIVERY"
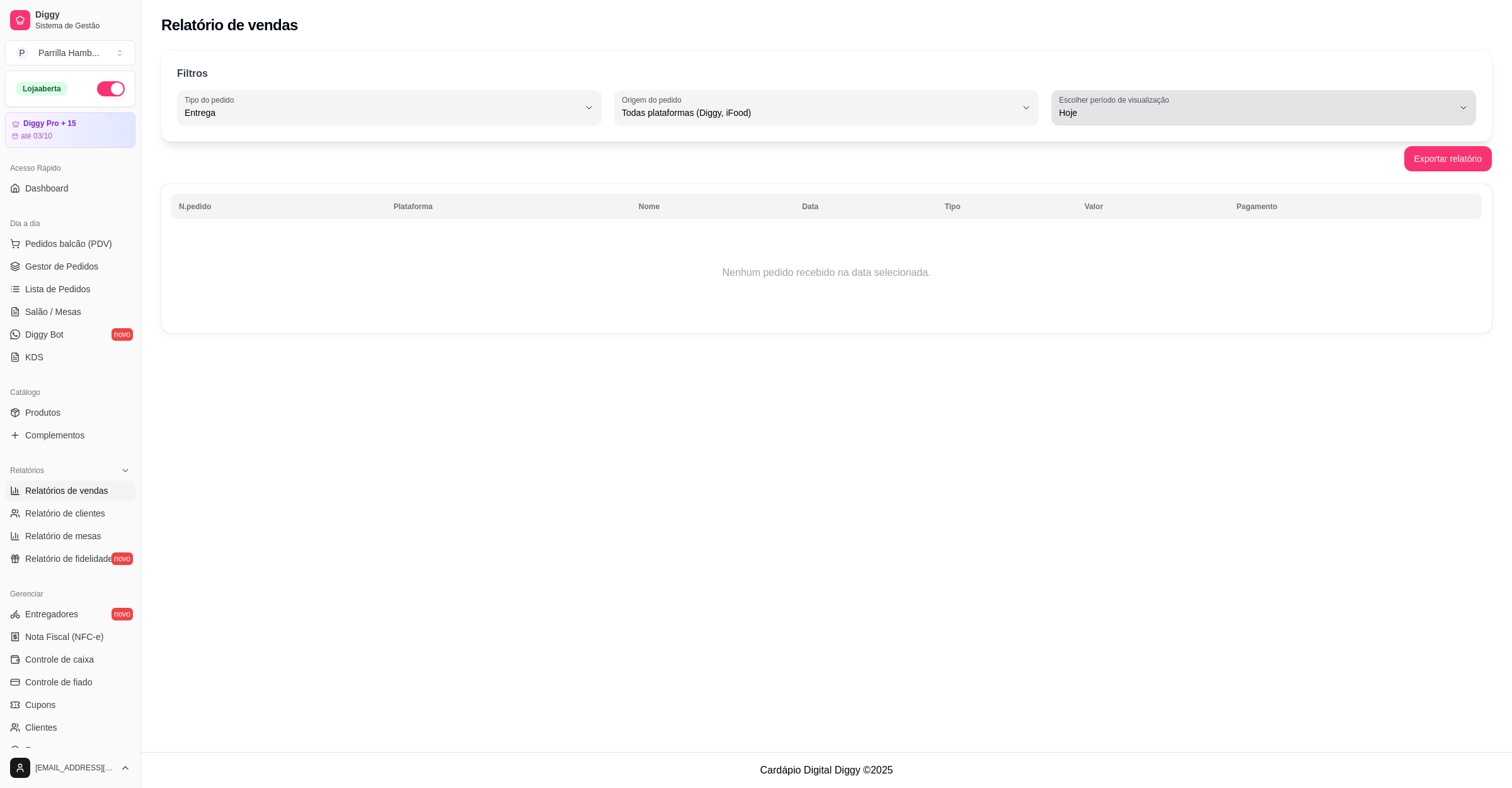
click at [1106, 121] on button "Escolher período de visualização Hoje" at bounding box center [1264, 108] width 424 height 35
click at [57, 278] on ul "Pedidos balcão (PDV) Gestor de Pedidos Lista de Pedidos Salão / Mesas Diggy Bot…" at bounding box center [70, 301] width 130 height 134
click at [71, 256] on ul "Pedidos balcão (PDV) Gestor de Pedidos Lista de Pedidos Salão / Mesas Diggy Bot…" at bounding box center [70, 301] width 130 height 134
click at [61, 268] on span "Gestor de Pedidos" at bounding box center [61, 267] width 74 height 13
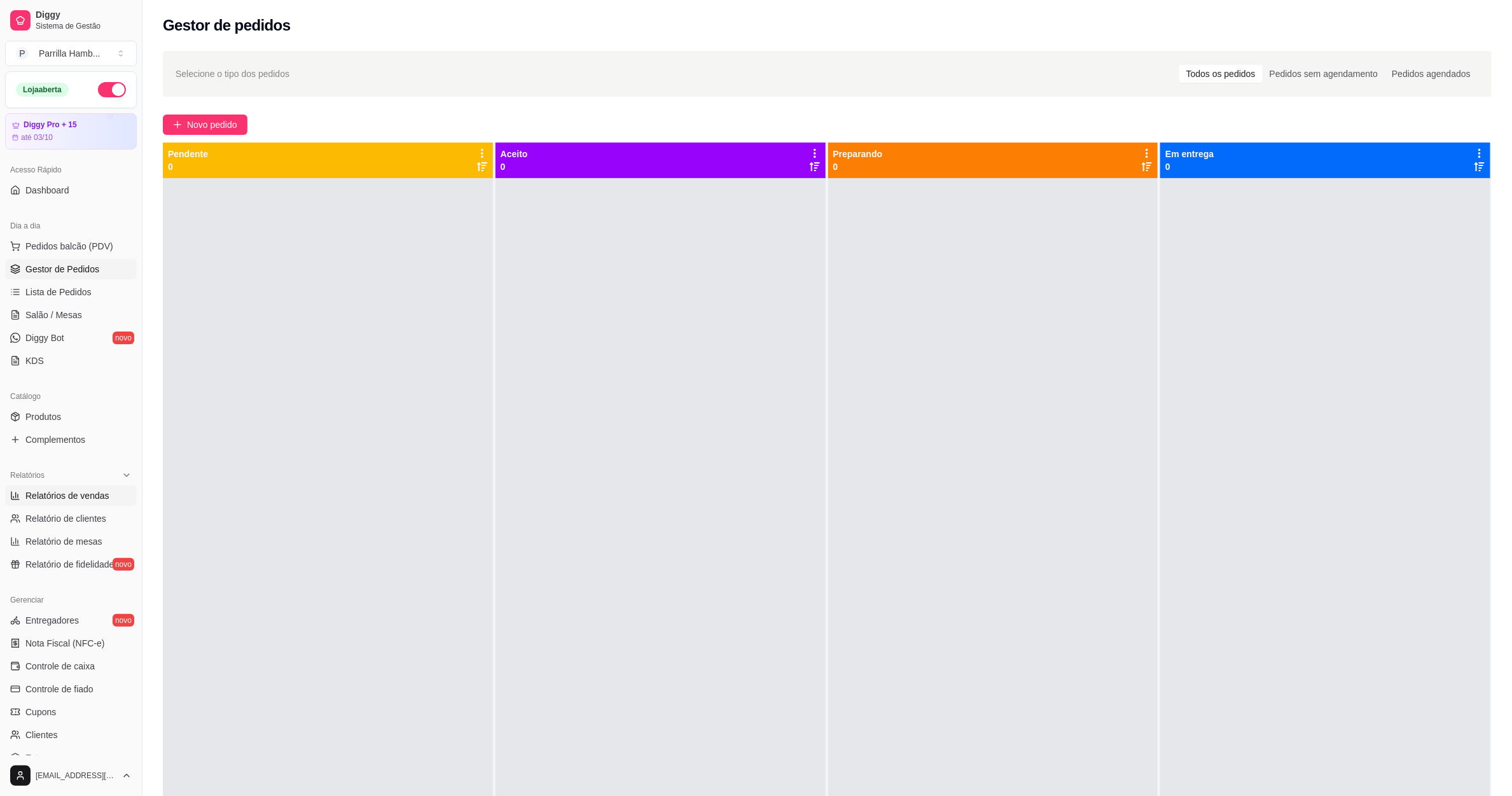
click at [74, 500] on span "Relatórios de vendas" at bounding box center [67, 496] width 84 height 13
select select "ALL"
select select "0"
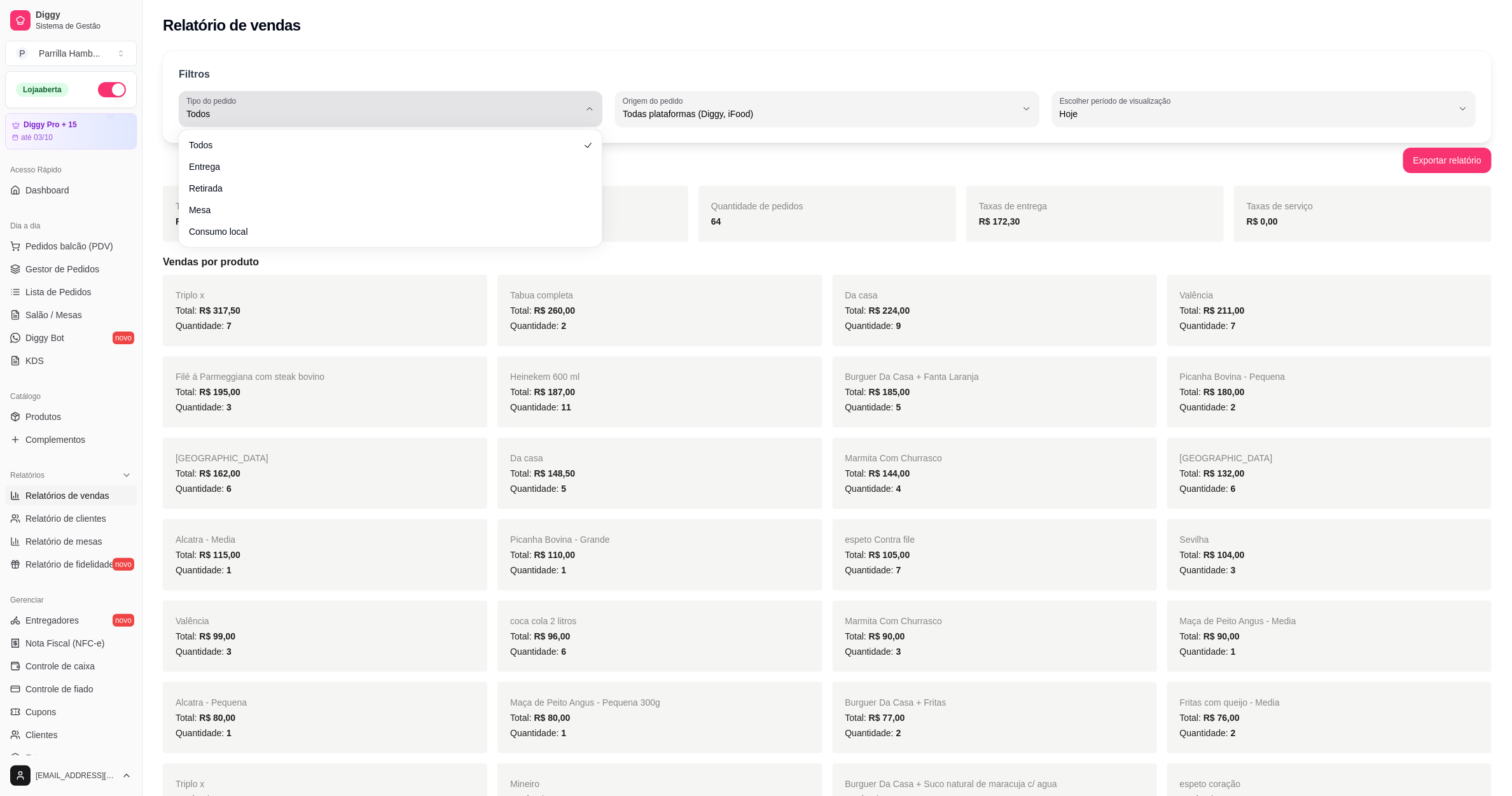
click at [429, 111] on span "Todos" at bounding box center [382, 114] width 393 height 13
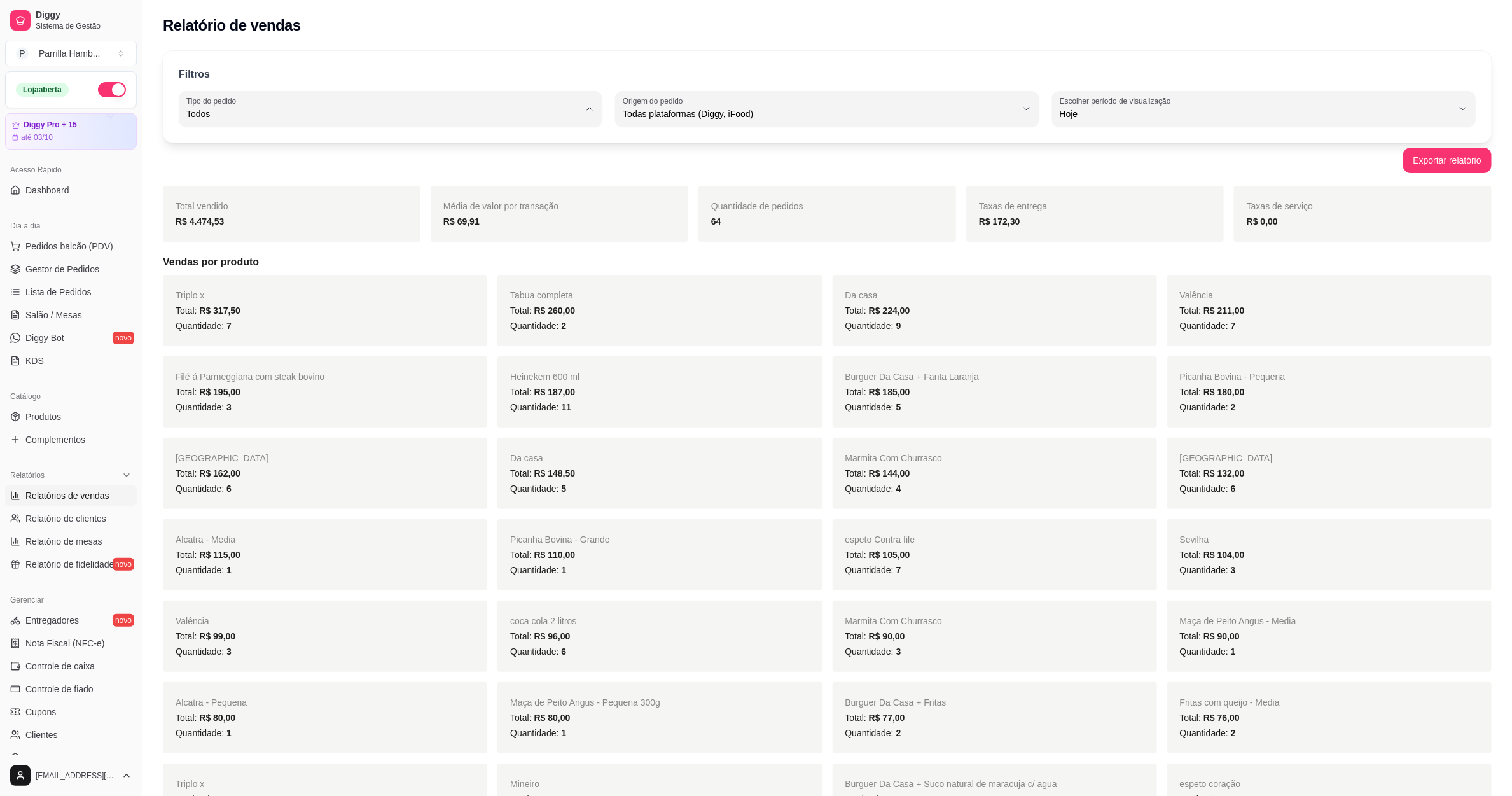
click at [281, 171] on span "Entrega" at bounding box center [384, 164] width 375 height 12
type input "DELIVERY"
select select "DELIVERY"
click at [714, 224] on strong "29" at bounding box center [716, 221] width 10 height 10
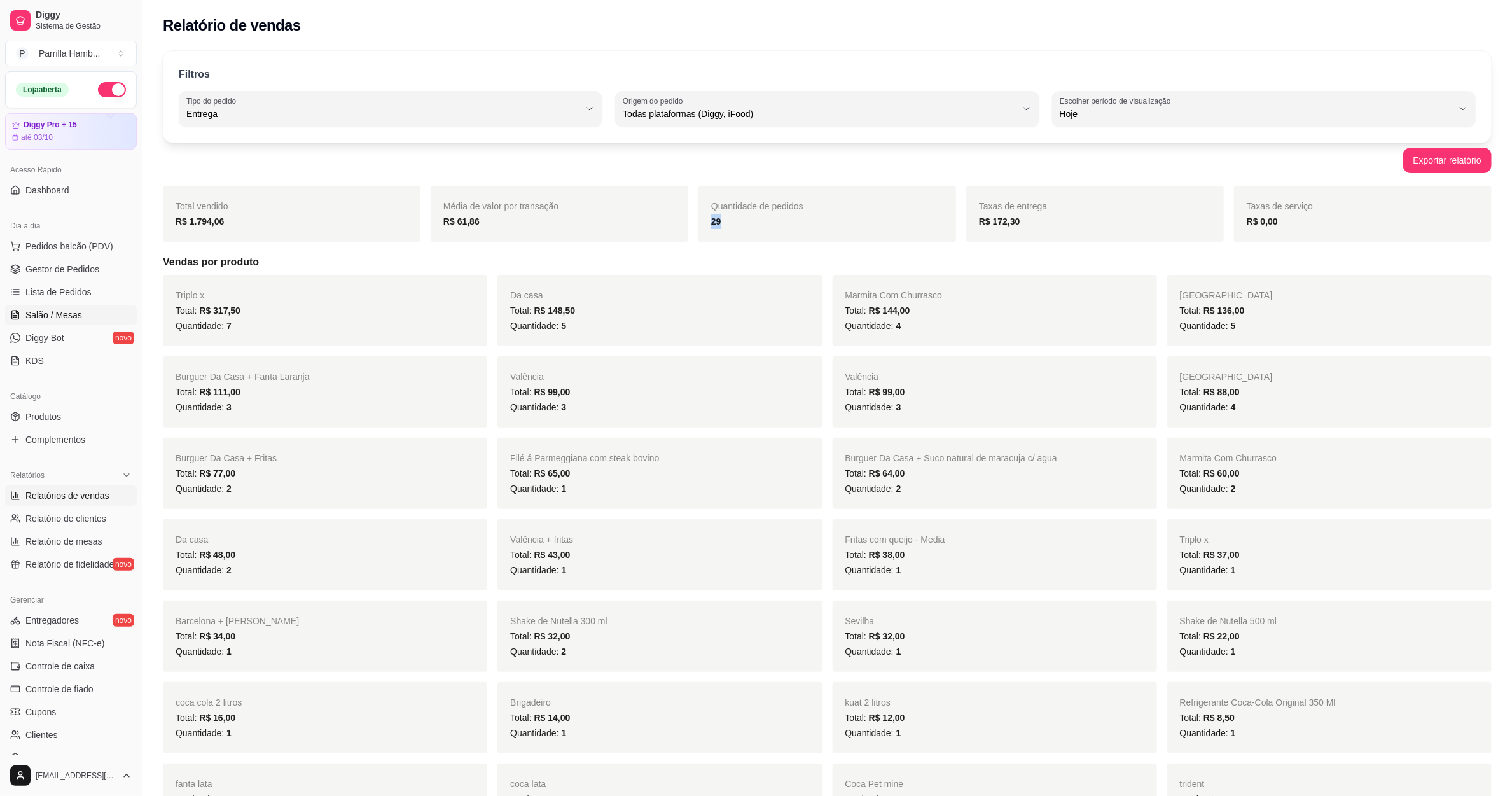
click at [64, 315] on span "Salão / Mesas" at bounding box center [54, 315] width 56 height 13
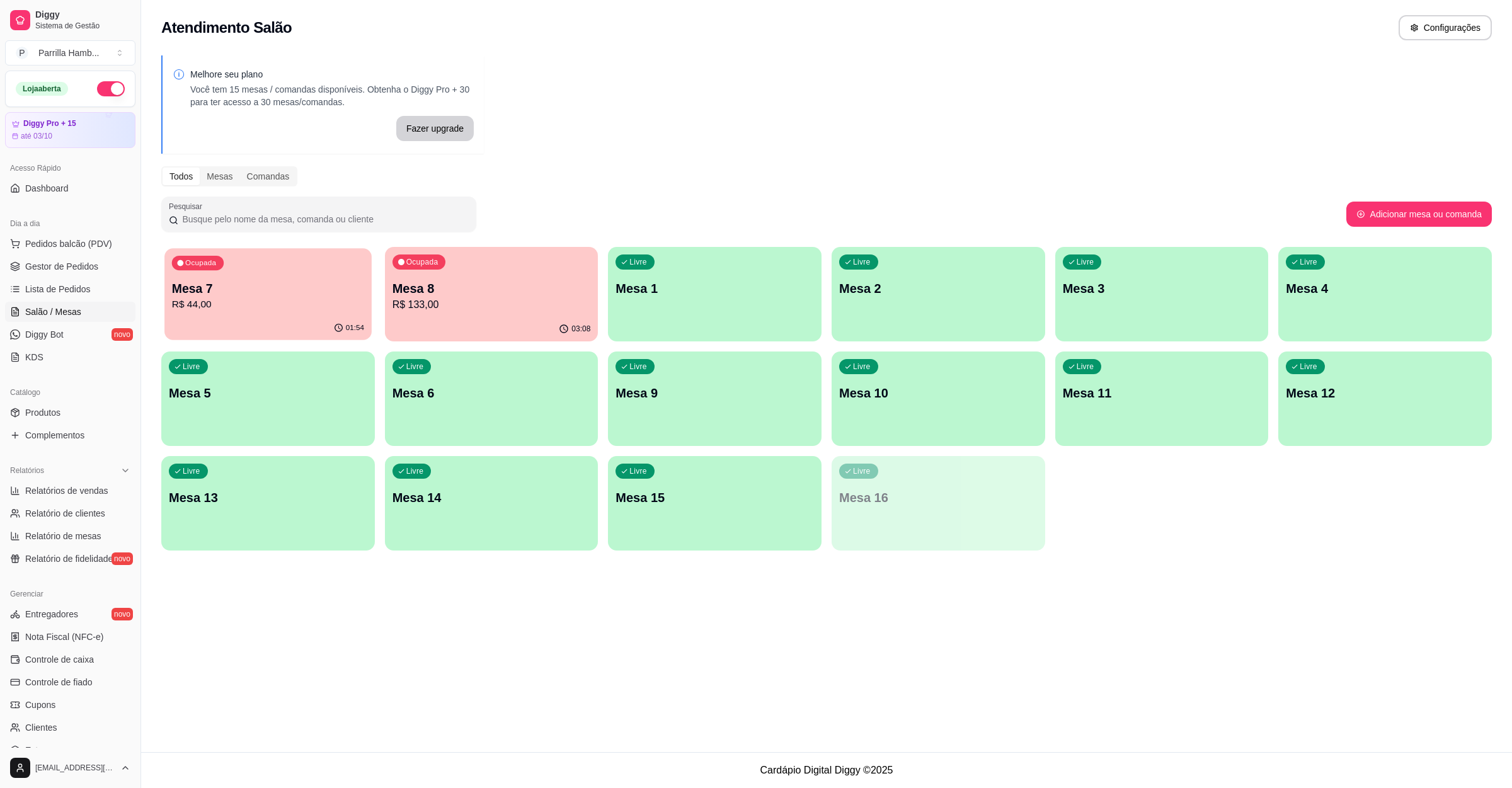
click at [374, 289] on div "Ocupada Mesa 7 R$ 44,00 01:54 Ocupada Mesa 8 R$ 133,00 03:08 Livre Mesa 1 Livre…" at bounding box center [826, 398] width 1331 height 303
click at [317, 307] on p "R$ 44,00" at bounding box center [268, 305] width 193 height 15
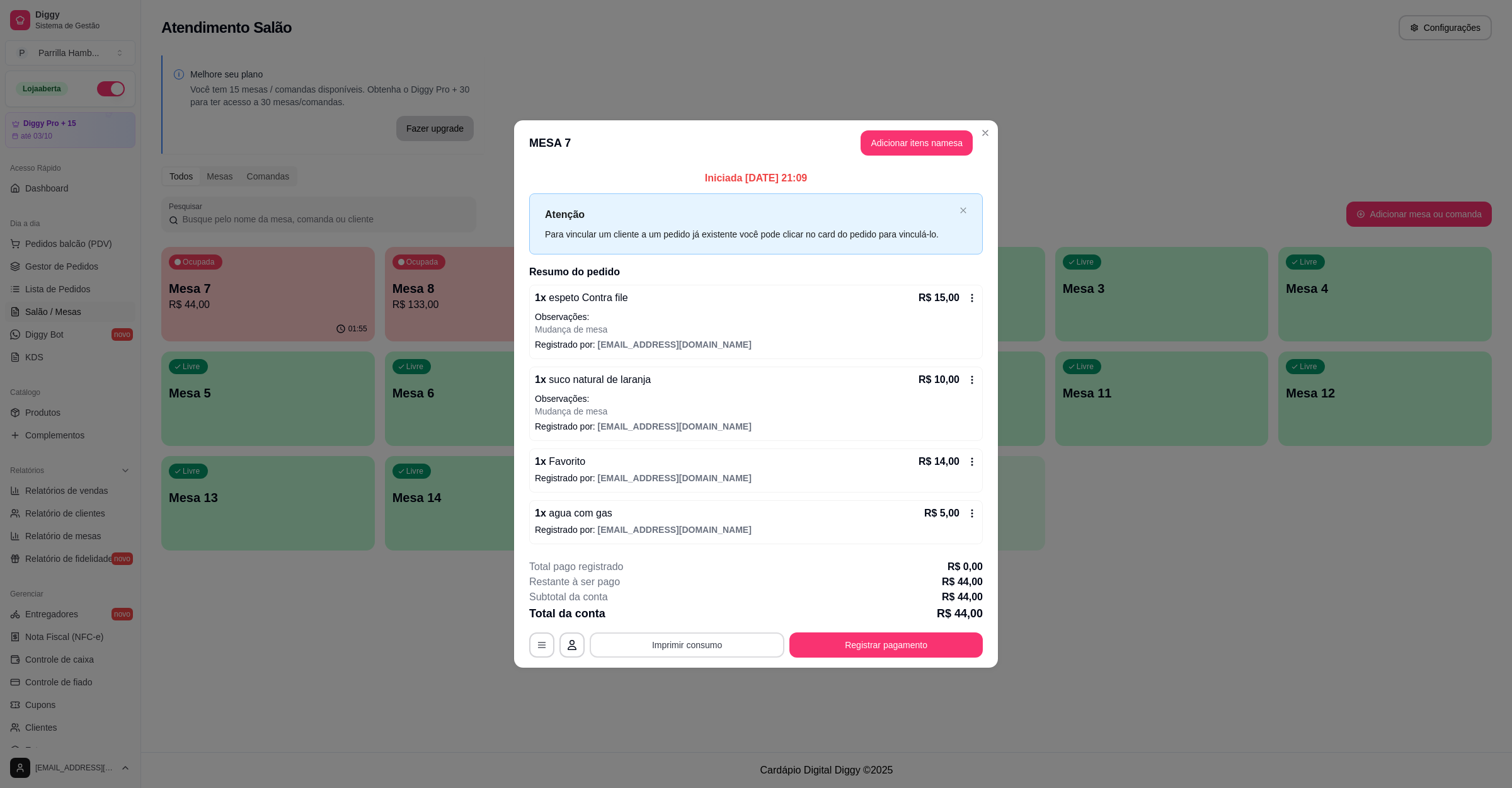
click at [723, 650] on button "Imprimir consumo" at bounding box center [687, 645] width 194 height 25
click at [688, 608] on button "IMPRESSORA" at bounding box center [690, 618] width 91 height 20
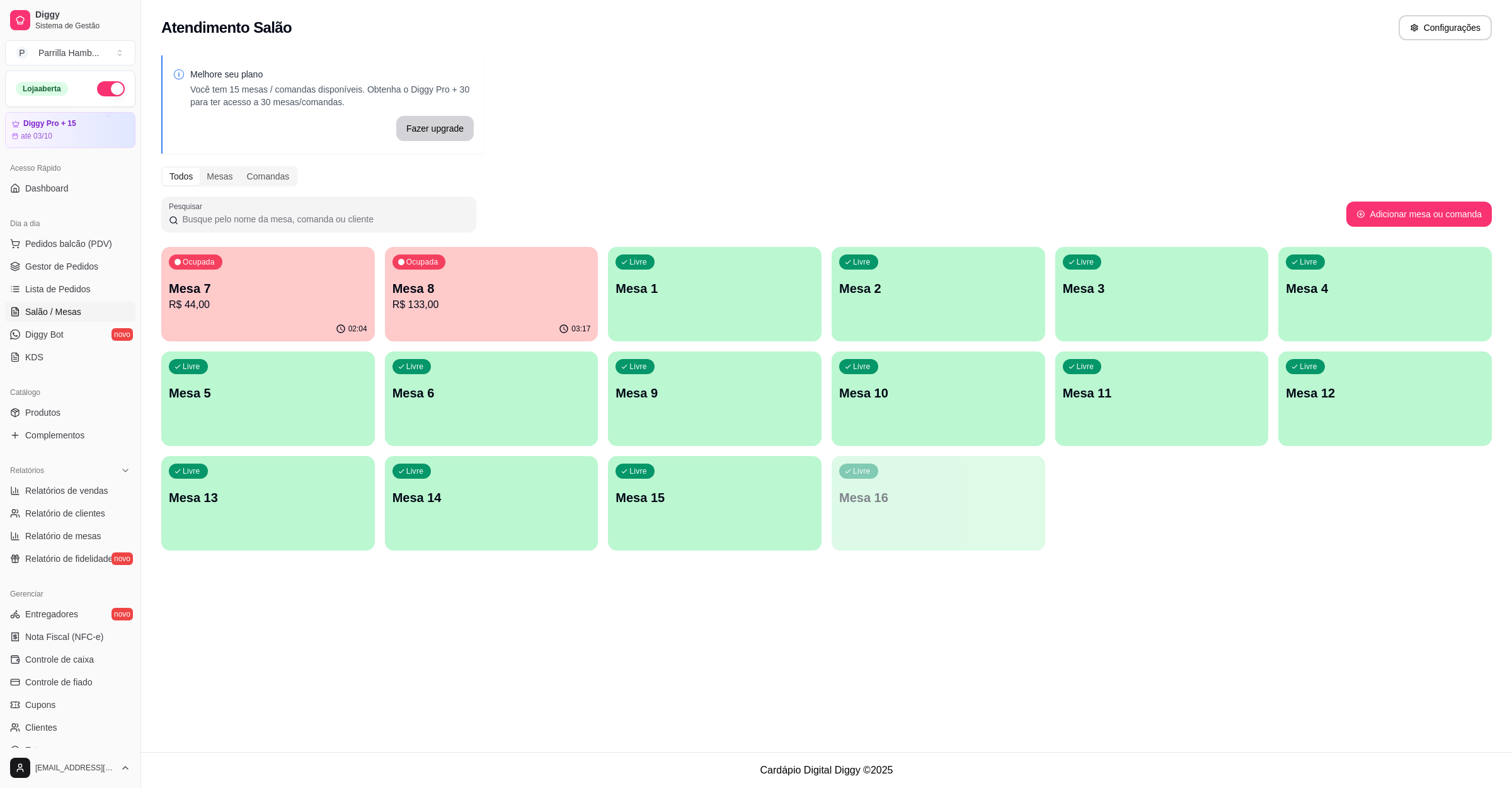
click at [417, 295] on p "Mesa 8" at bounding box center [491, 288] width 198 height 18
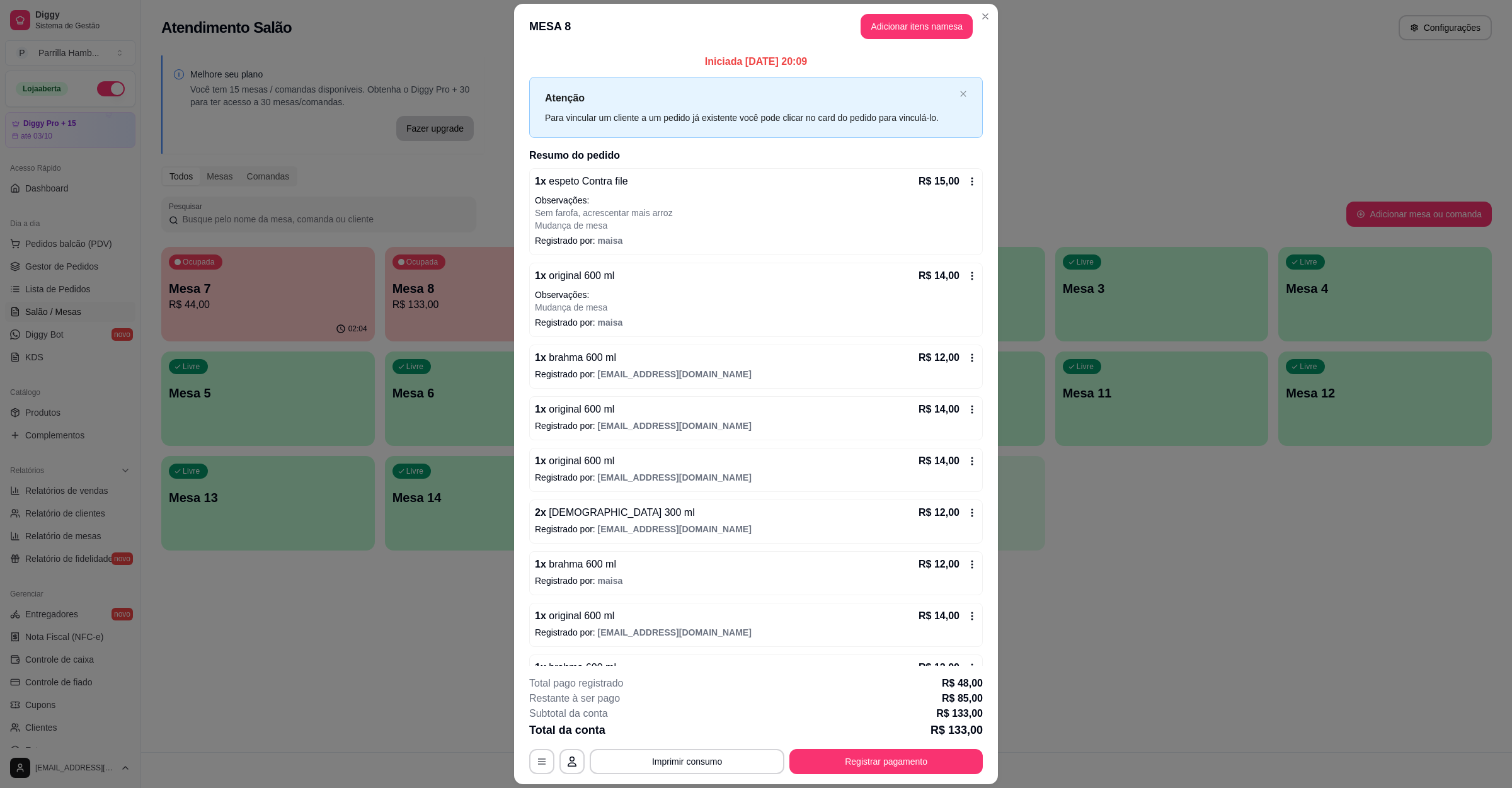
click at [874, 742] on div "**********" at bounding box center [756, 725] width 453 height 99
click at [867, 755] on button "Registrar pagamento" at bounding box center [886, 761] width 194 height 25
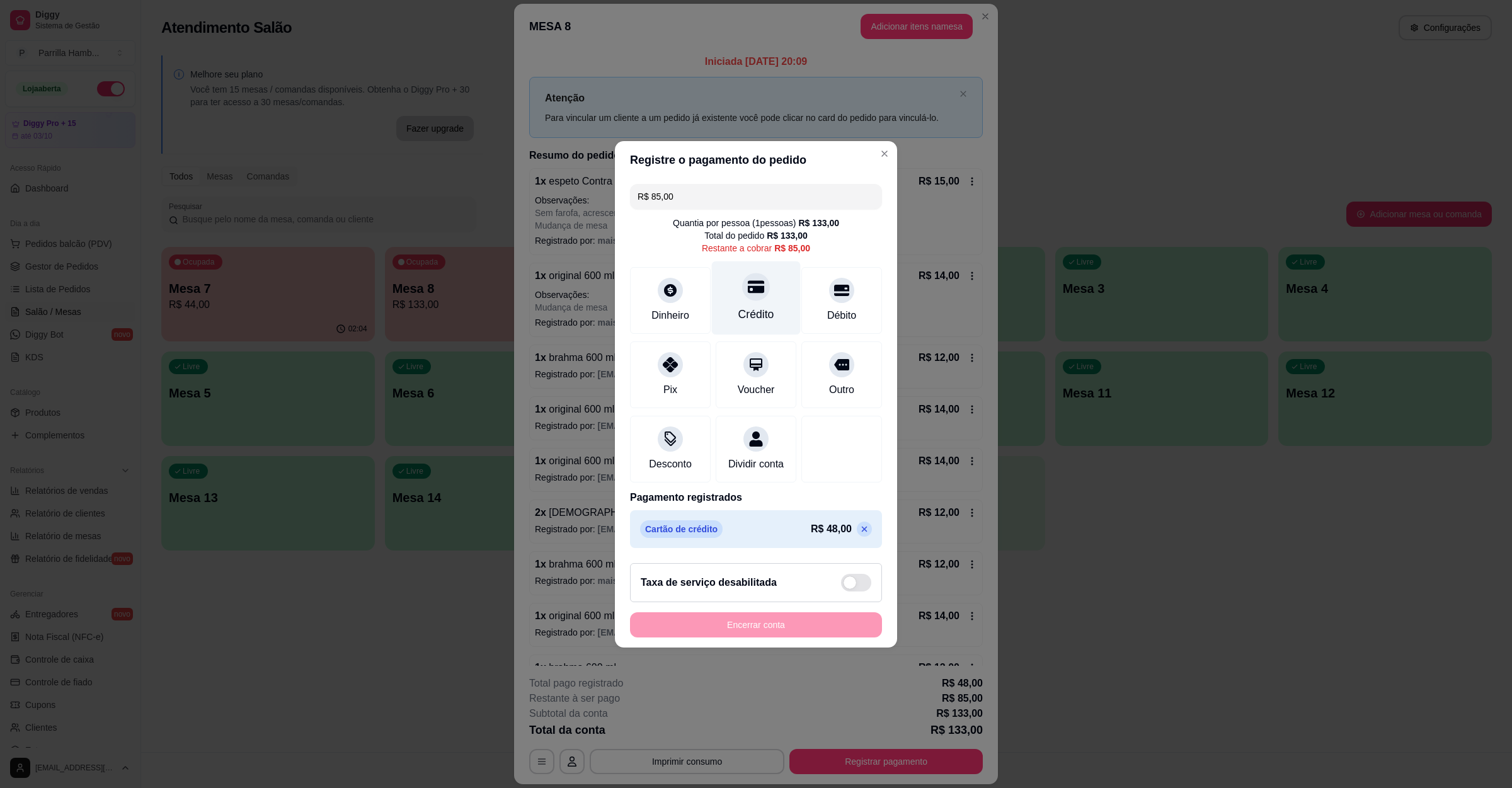
click at [748, 314] on div "Crédito" at bounding box center [756, 314] width 36 height 17
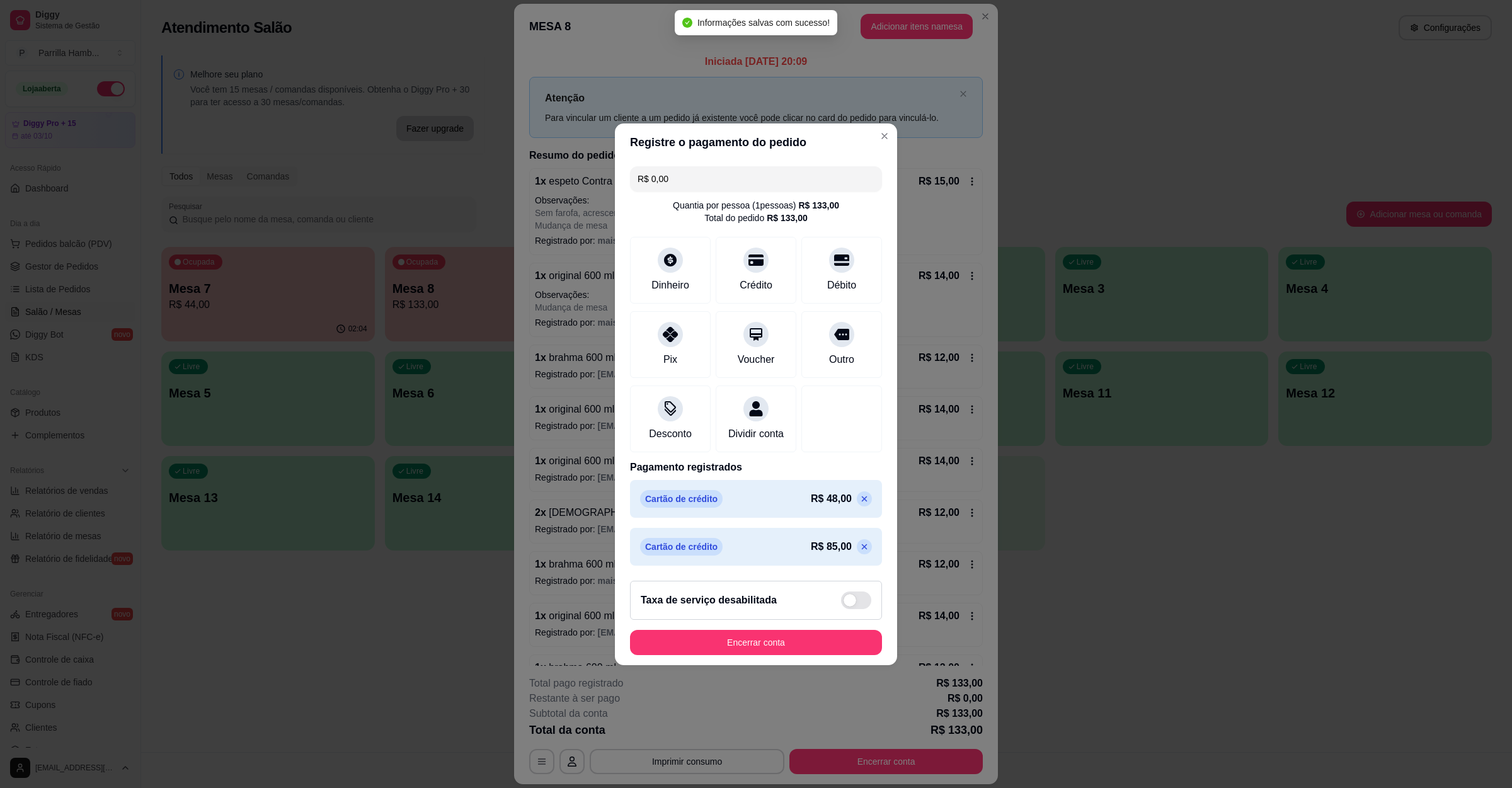
type input "R$ 0,00"
click at [742, 652] on button "Encerrar conta" at bounding box center [756, 642] width 252 height 25
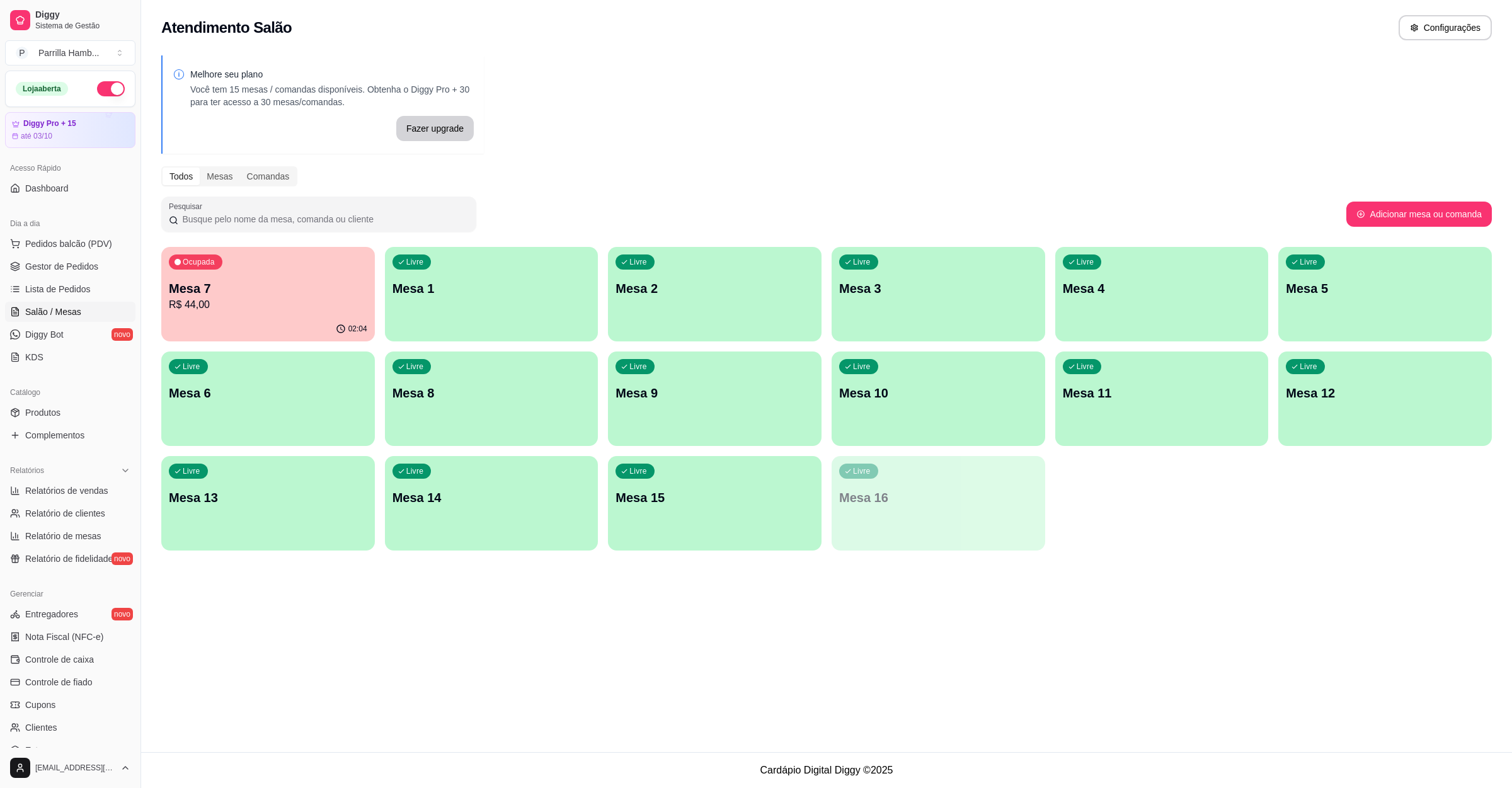
click at [960, 564] on div "Melhore seu plano Você tem 15 mesas / comandas disponíveis. Obtenha o Diggy Pro…" at bounding box center [826, 306] width 1371 height 518
click at [278, 314] on div "Ocupada Mesa 7 R$ 44,00" at bounding box center [268, 281] width 214 height 70
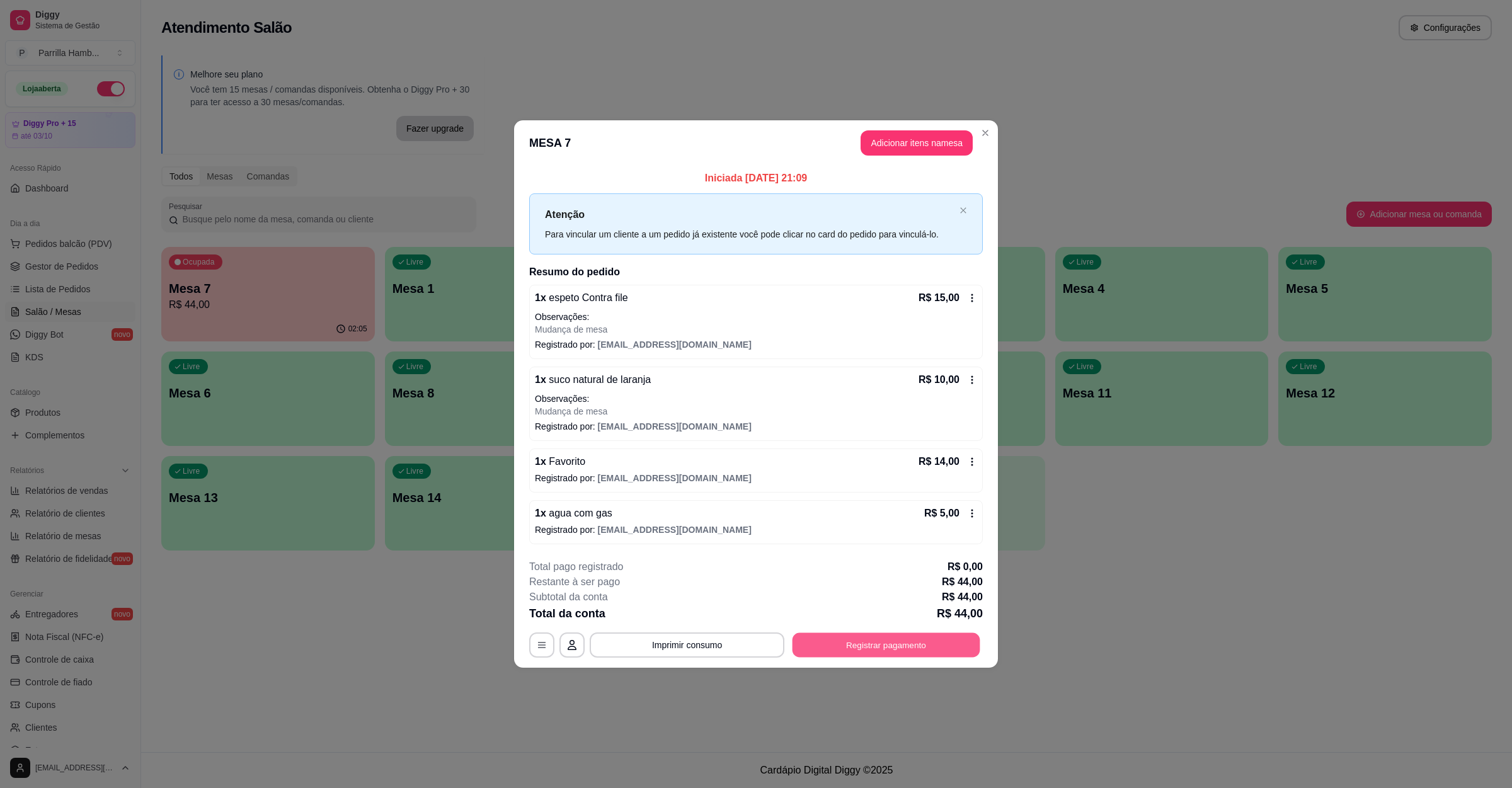
click at [845, 648] on button "Registrar pagamento" at bounding box center [887, 645] width 188 height 24
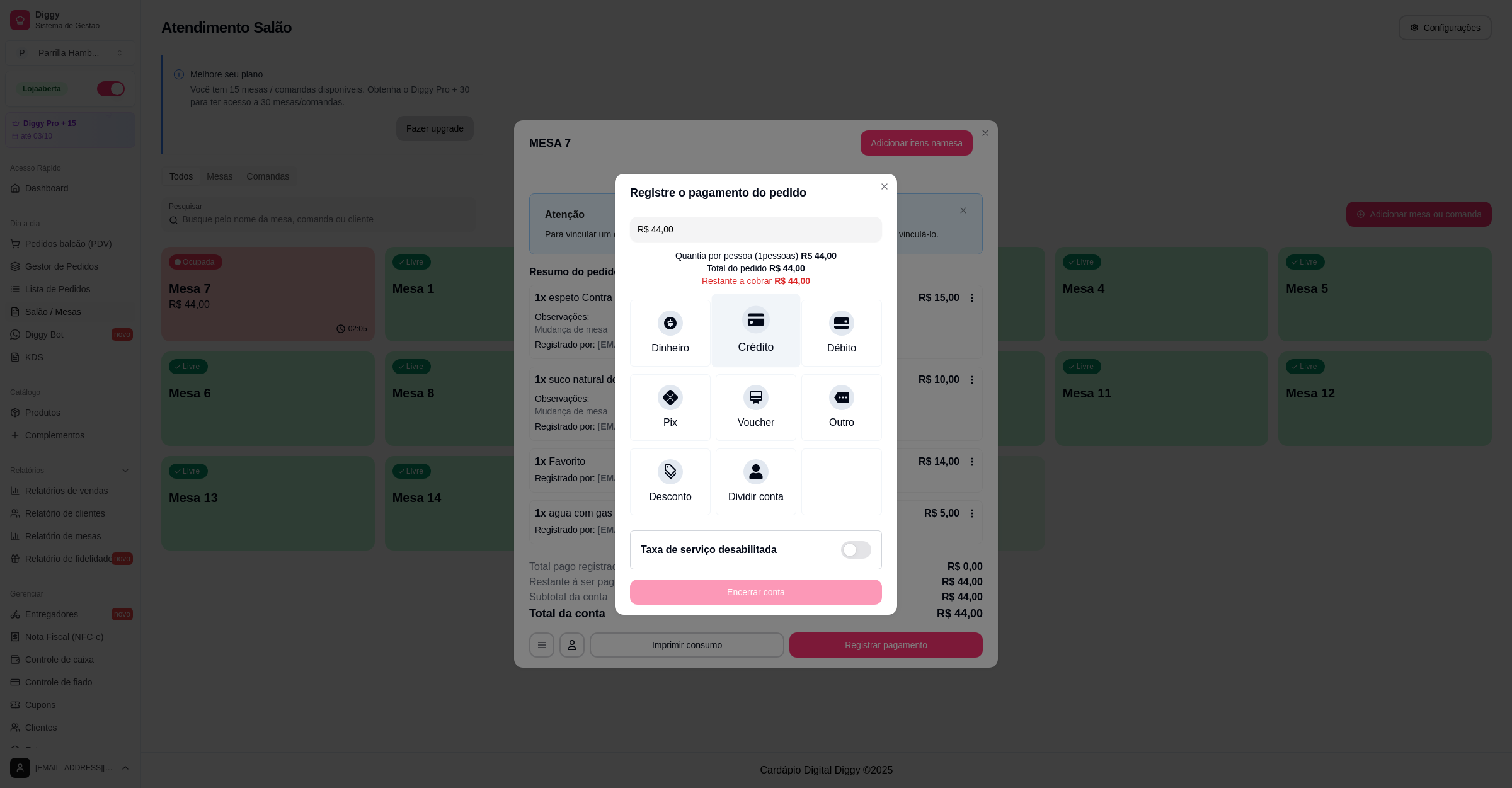
click at [755, 339] on div "Crédito" at bounding box center [756, 347] width 36 height 17
type input "R$ 0,00"
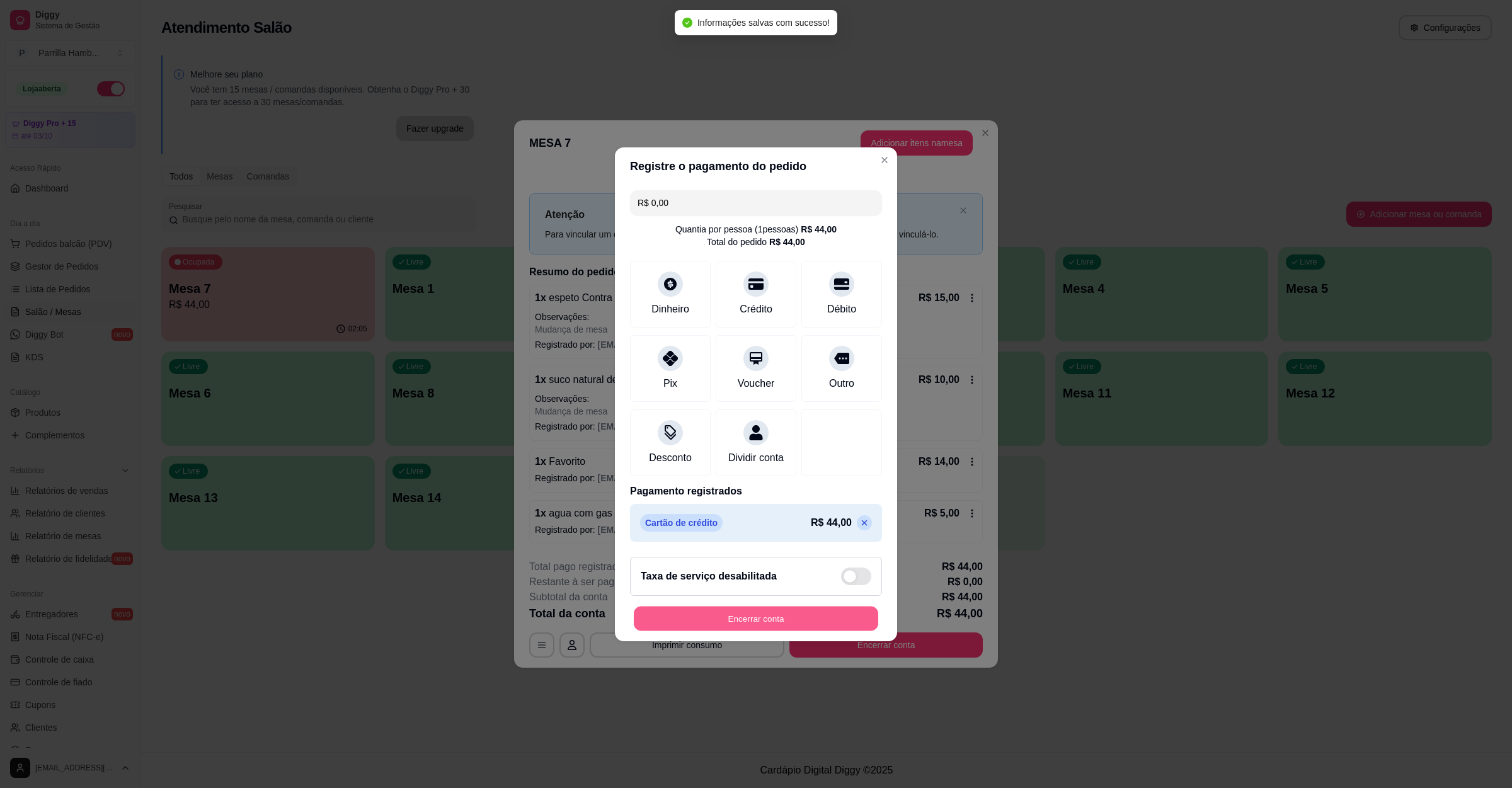
click at [743, 618] on button "Encerrar conta" at bounding box center [756, 618] width 245 height 24
